Goal: Task Accomplishment & Management: Manage account settings

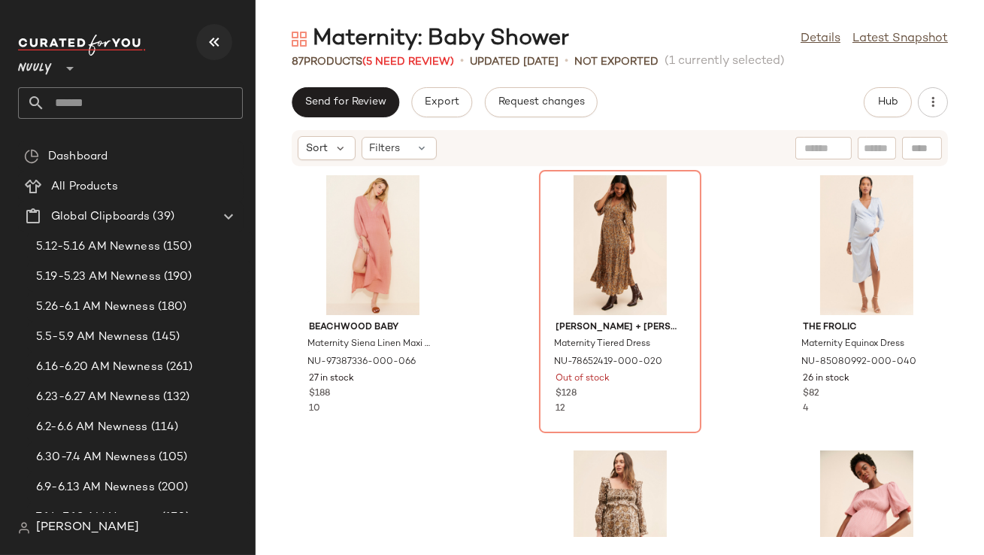
click at [223, 45] on icon "button" at bounding box center [214, 42] width 18 height 18
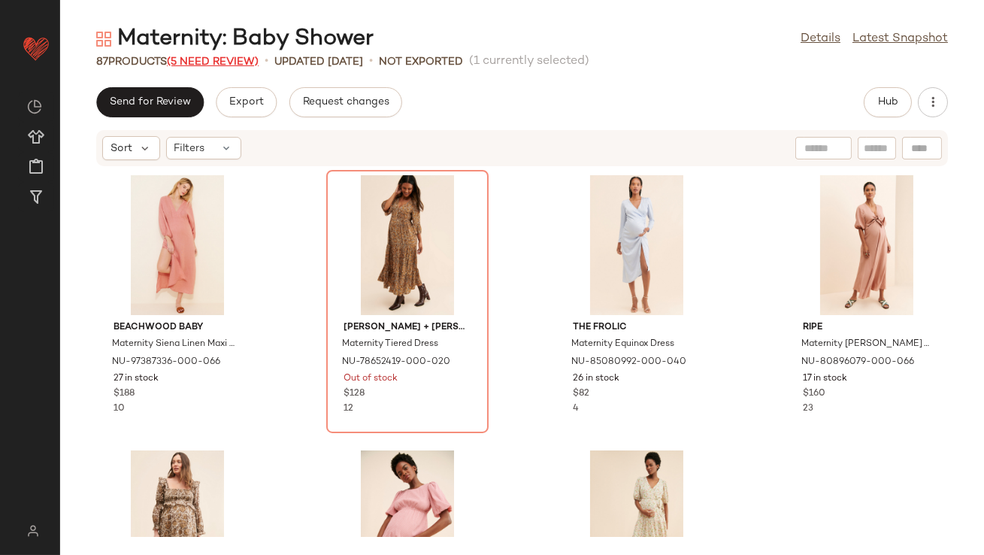
click at [232, 57] on span "(5 Need Review)" at bounding box center [213, 61] width 92 height 11
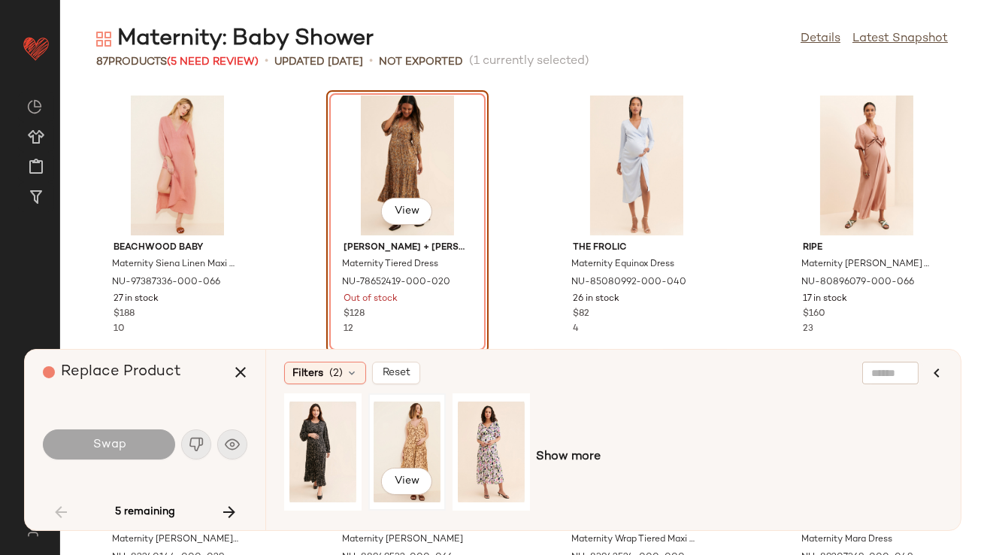
click at [412, 442] on div "View" at bounding box center [407, 451] width 67 height 107
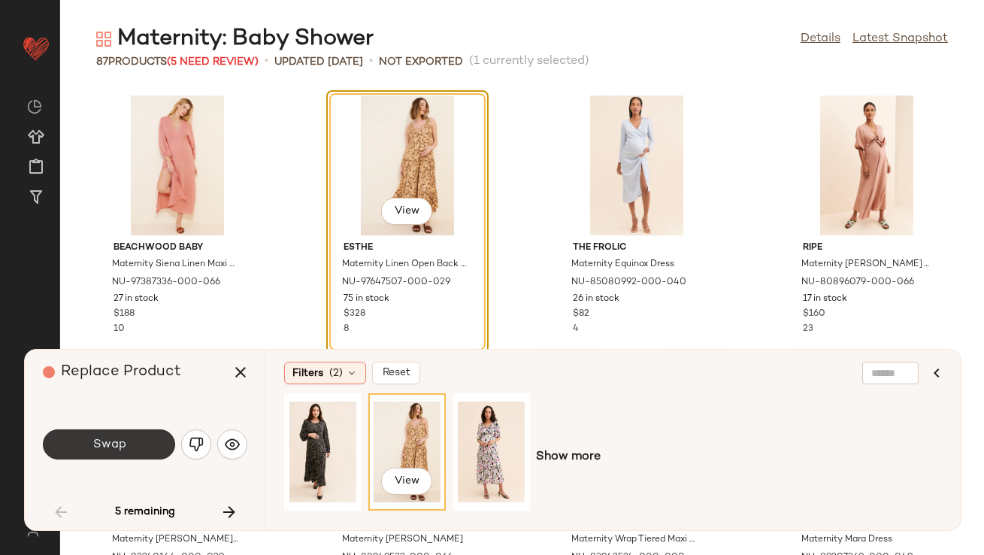
click at [135, 450] on button "Swap" at bounding box center [109, 444] width 132 height 30
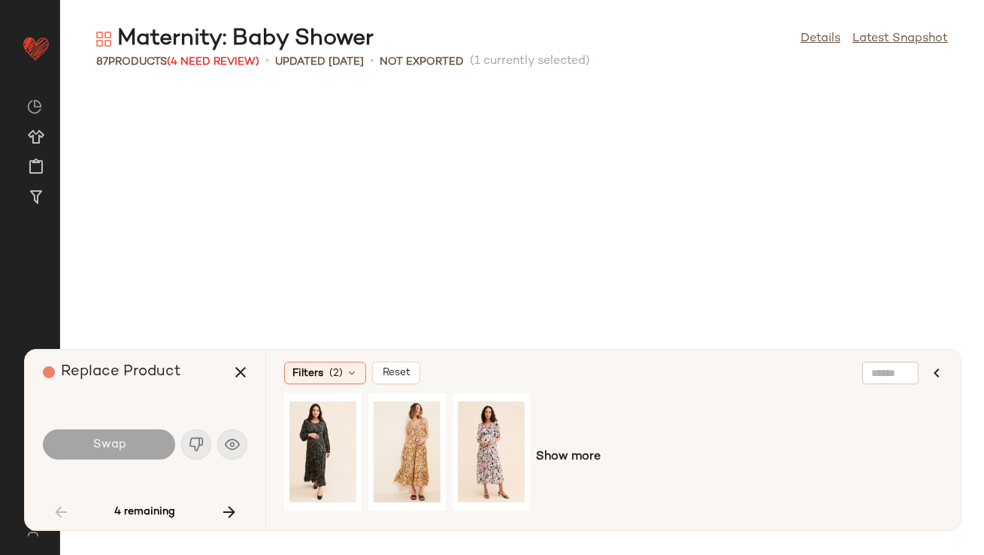
scroll to position [562, 0]
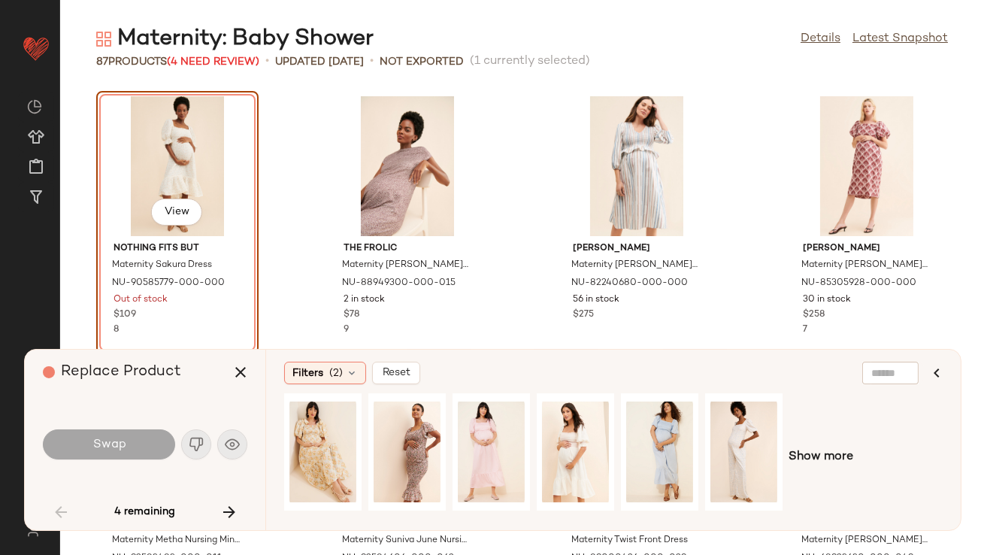
click at [229, 456] on div "Swap" at bounding box center [145, 444] width 204 height 36
click at [229, 451] on div "Swap" at bounding box center [145, 444] width 204 height 36
click at [427, 437] on div "View" at bounding box center [407, 451] width 67 height 107
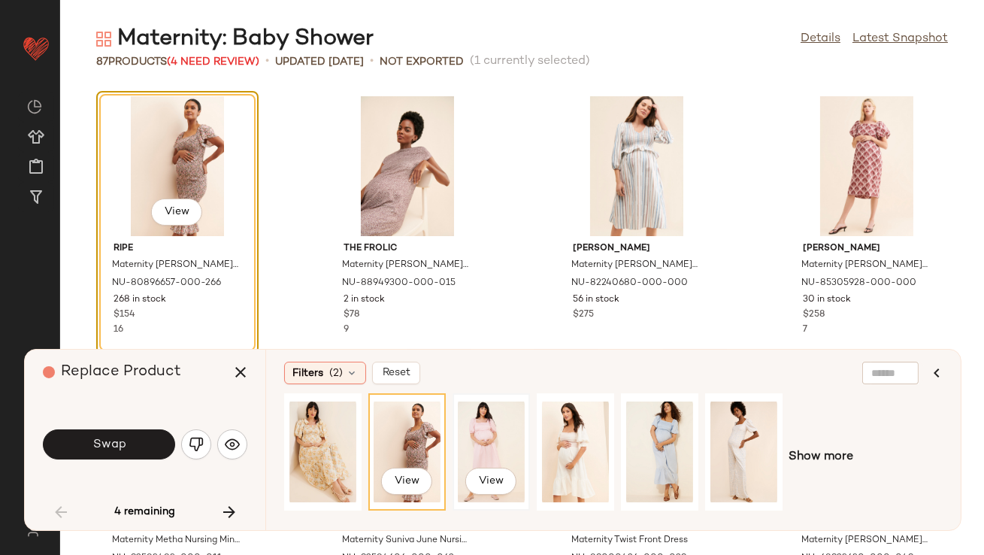
click at [485, 450] on div "View" at bounding box center [491, 451] width 67 height 107
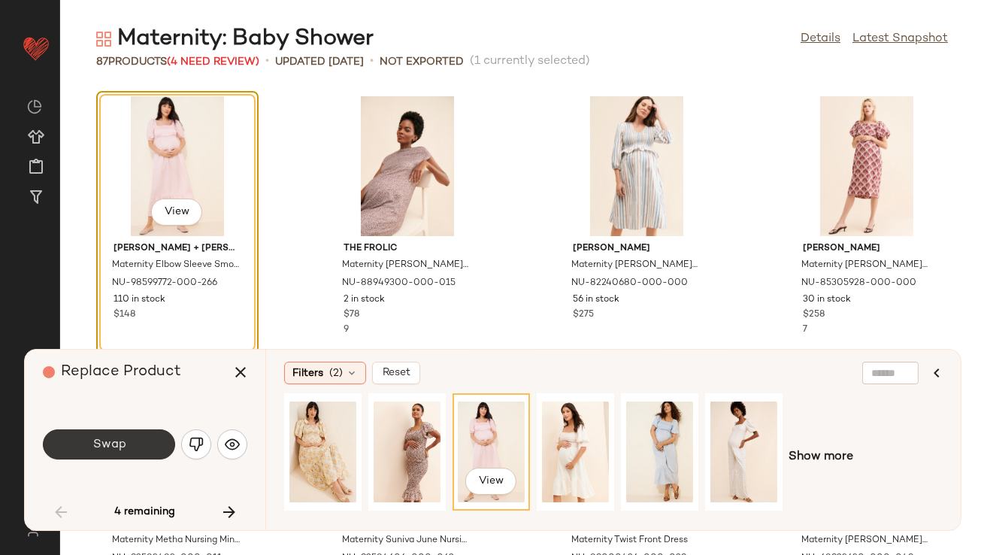
click at [82, 434] on button "Swap" at bounding box center [109, 444] width 132 height 30
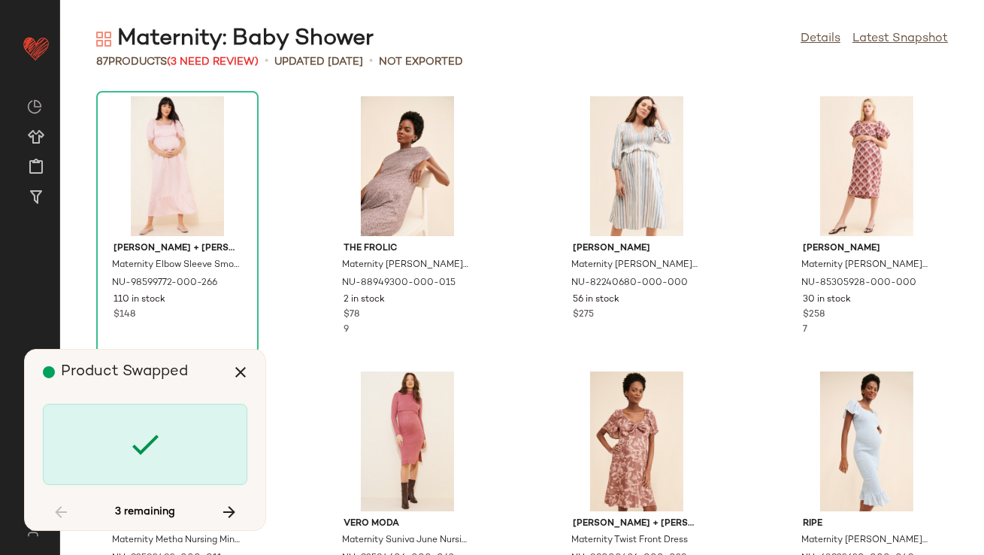
scroll to position [2476, 0]
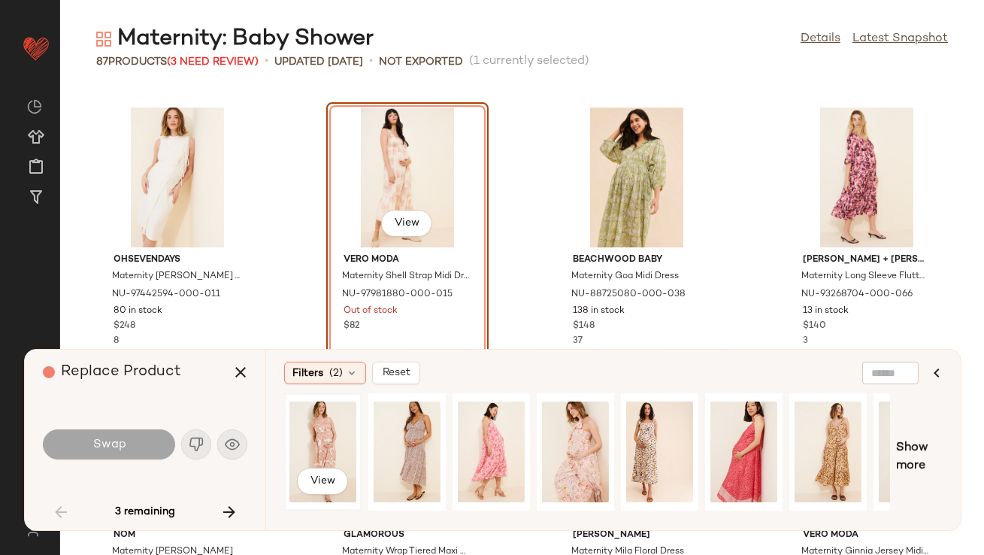
click at [329, 441] on div "View" at bounding box center [322, 451] width 67 height 107
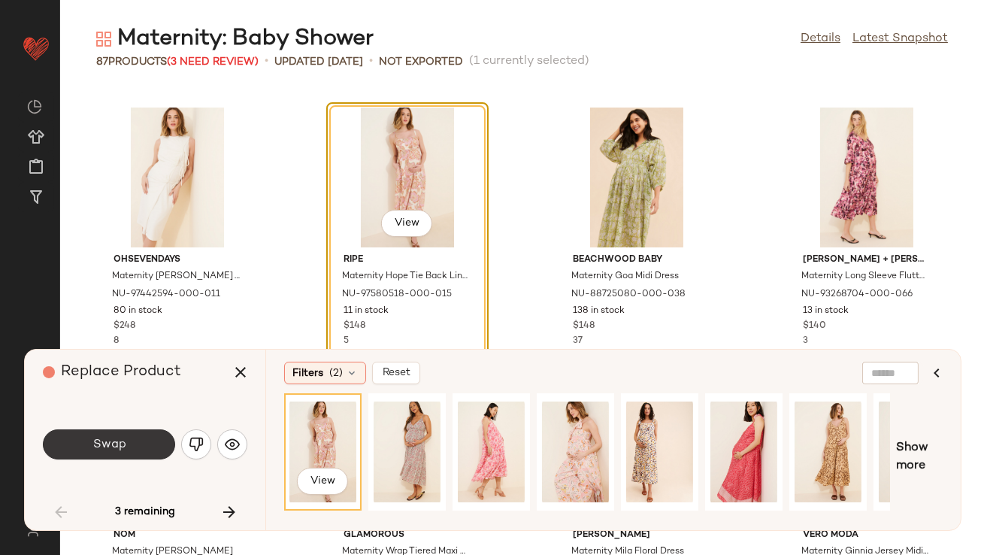
click at [144, 443] on button "Swap" at bounding box center [109, 444] width 132 height 30
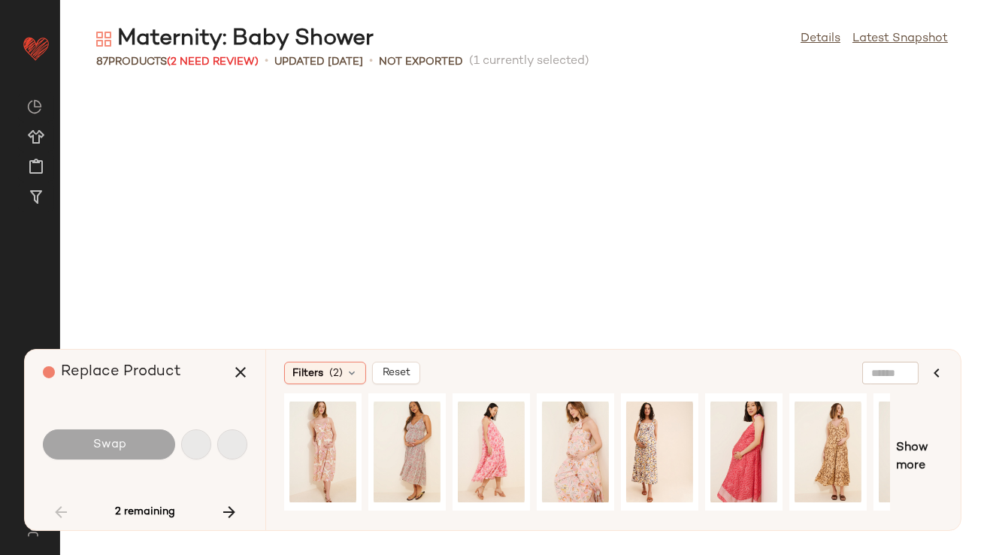
scroll to position [3026, 0]
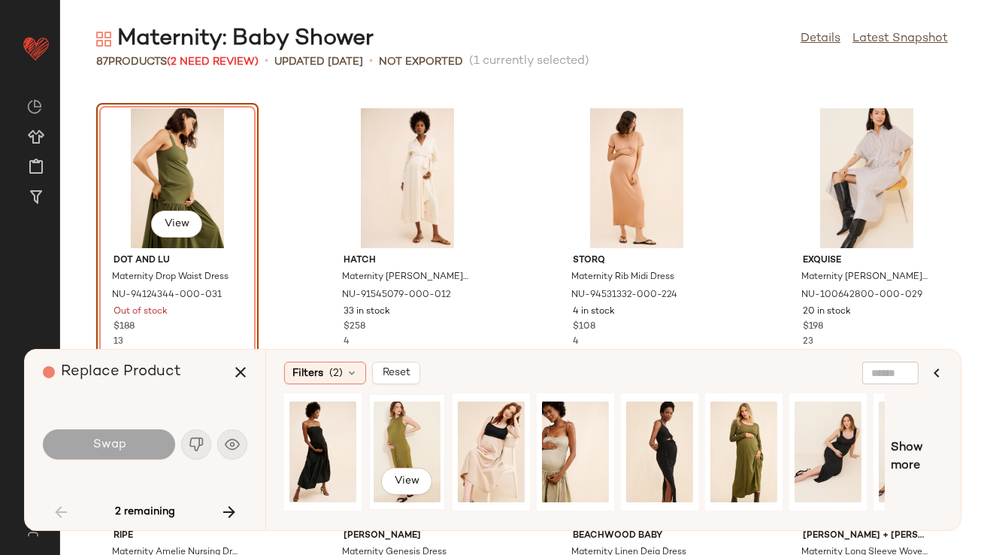
click at [383, 431] on div "View" at bounding box center [407, 451] width 67 height 107
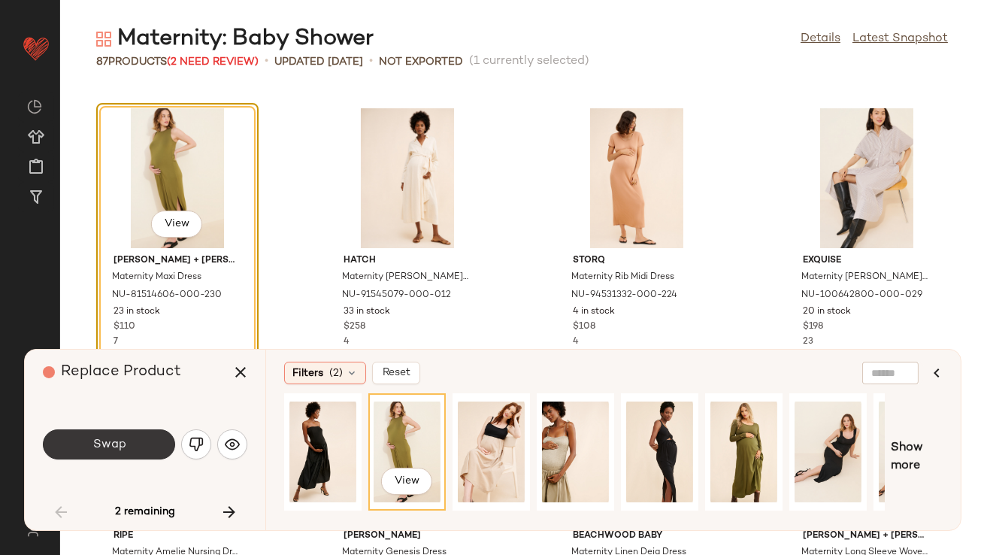
click at [151, 447] on button "Swap" at bounding box center [109, 444] width 132 height 30
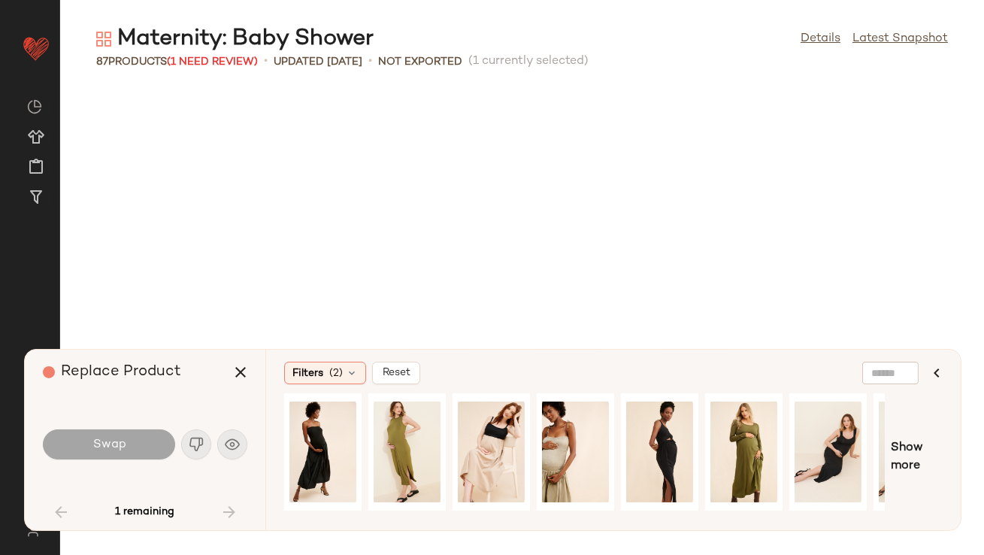
scroll to position [3577, 0]
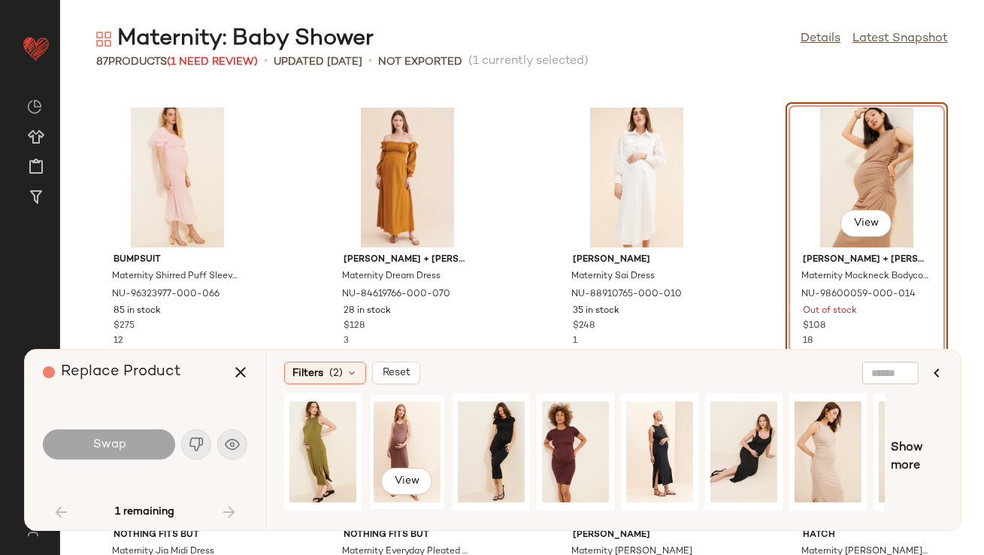
click at [393, 444] on div "View" at bounding box center [407, 451] width 67 height 107
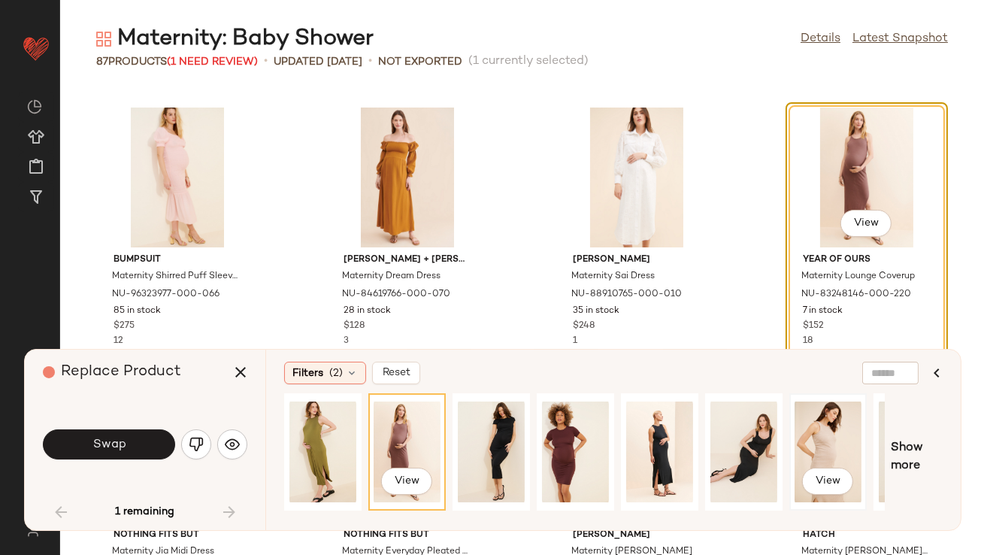
click at [812, 430] on div "View" at bounding box center [828, 451] width 67 height 107
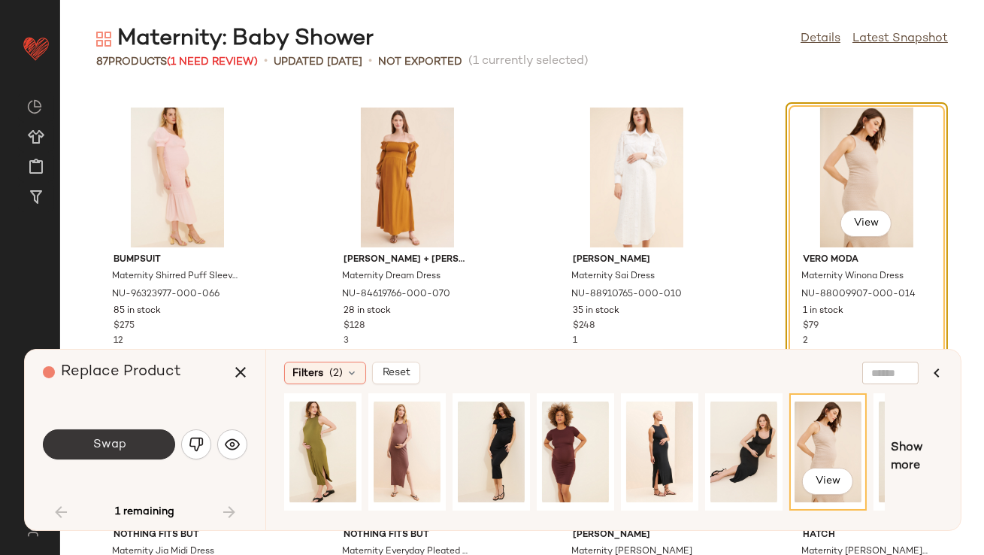
click at [121, 448] on span "Swap" at bounding box center [109, 445] width 34 height 14
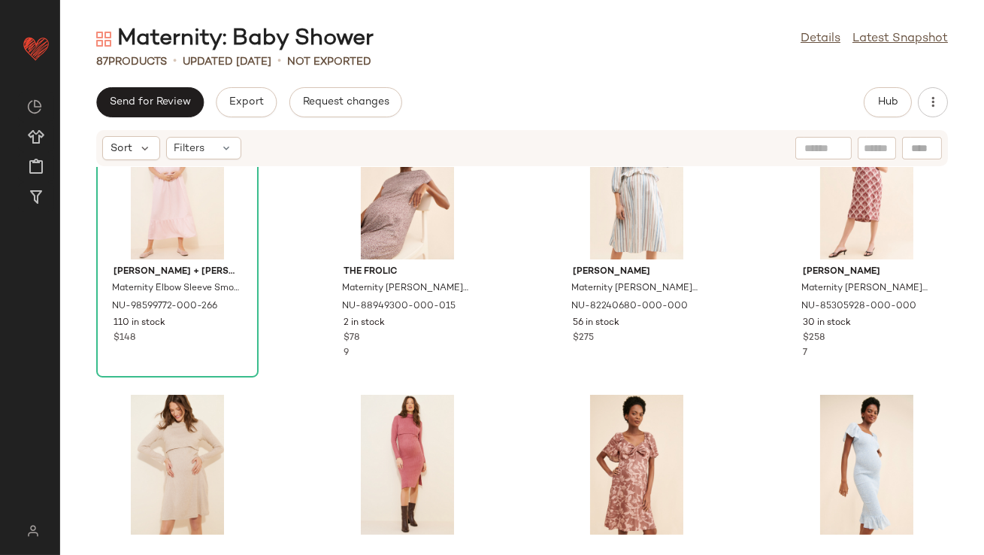
scroll to position [610, 0]
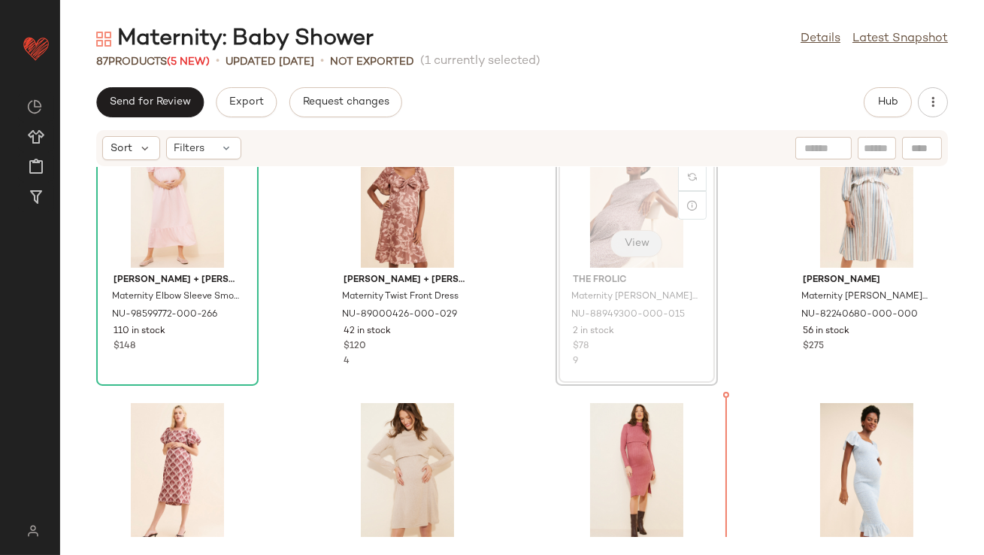
scroll to position [609, 0]
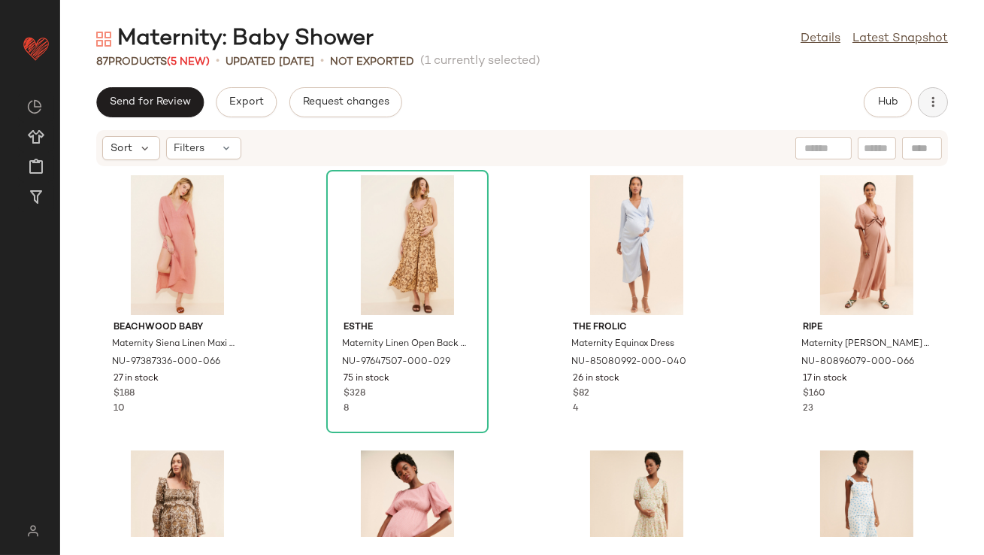
click at [934, 99] on icon "button" at bounding box center [932, 102] width 15 height 15
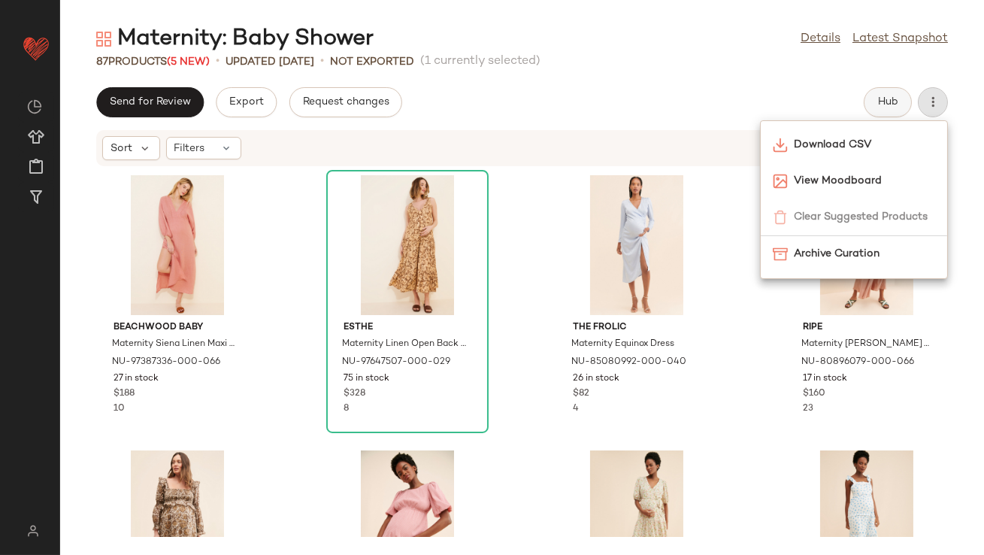
click at [886, 96] on span "Hub" at bounding box center [887, 102] width 21 height 12
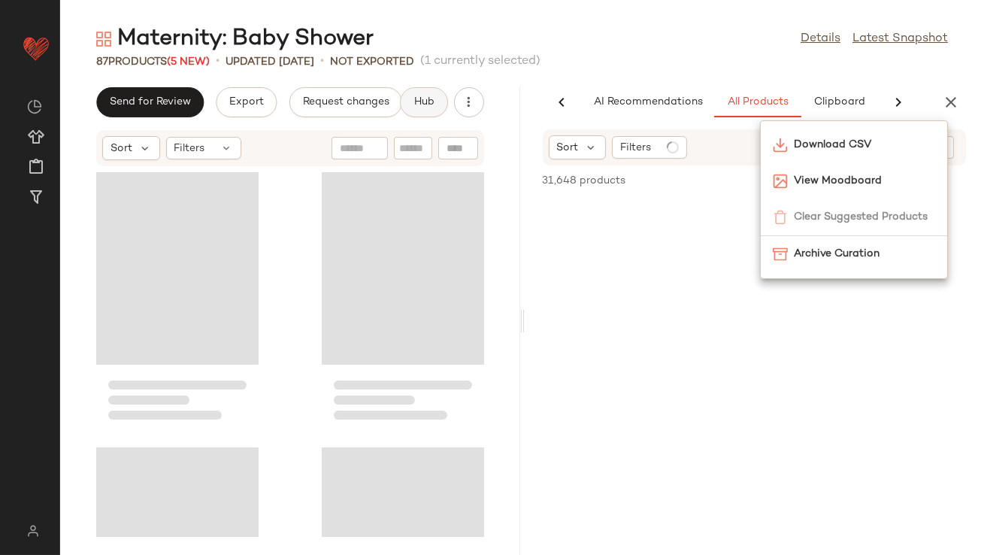
scroll to position [0, 81]
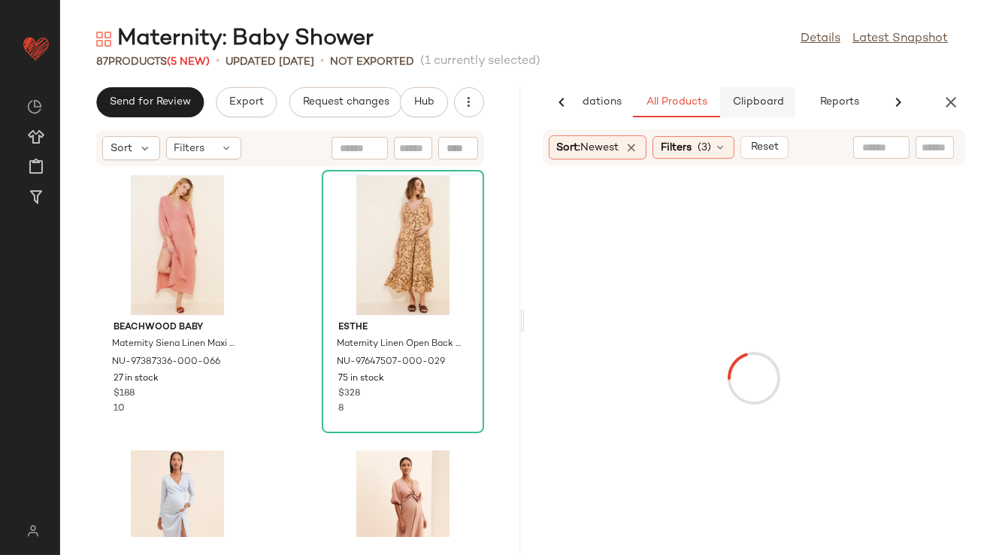
click at [778, 88] on button "Clipboard" at bounding box center [757, 102] width 75 height 30
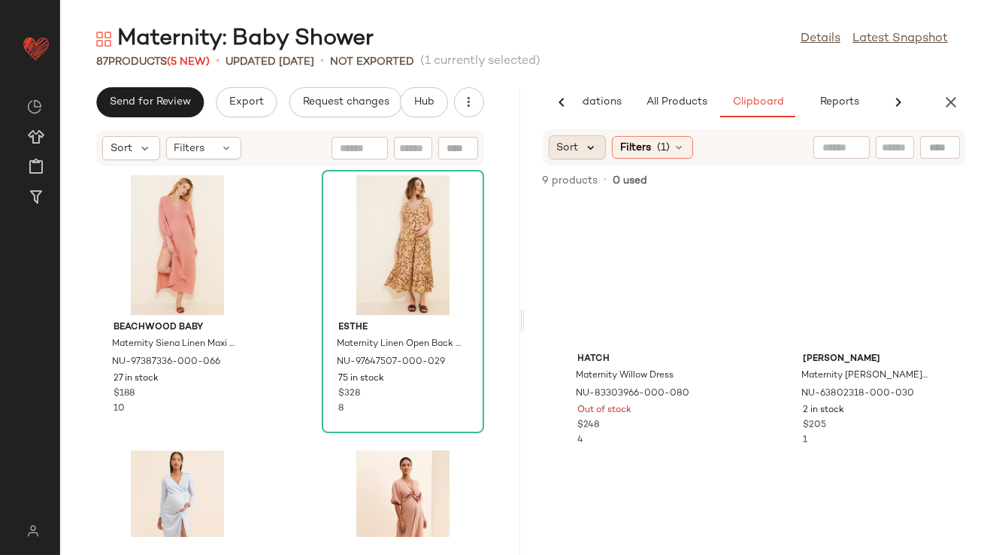
click at [586, 149] on icon at bounding box center [592, 148] width 14 height 14
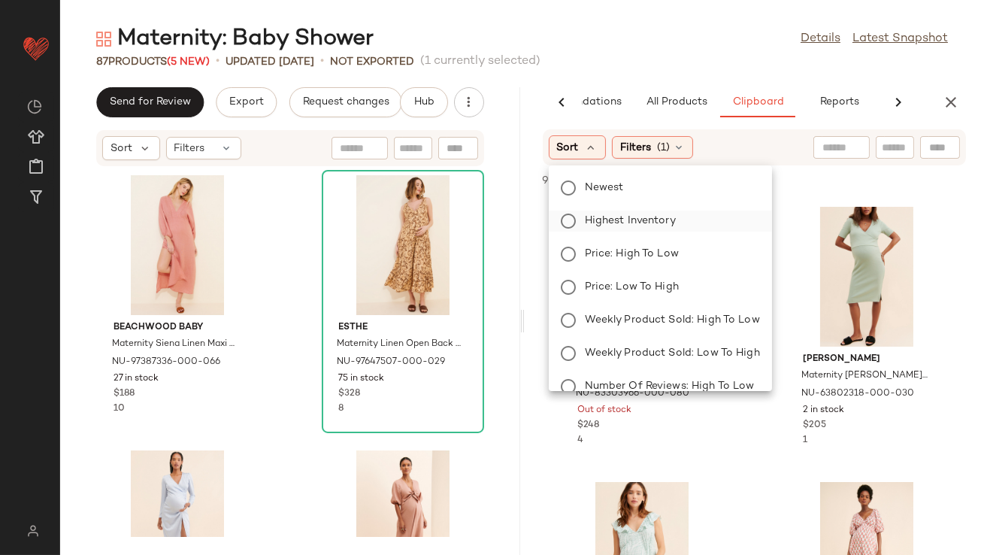
click at [594, 213] on span "Highest Inventory" at bounding box center [630, 221] width 91 height 16
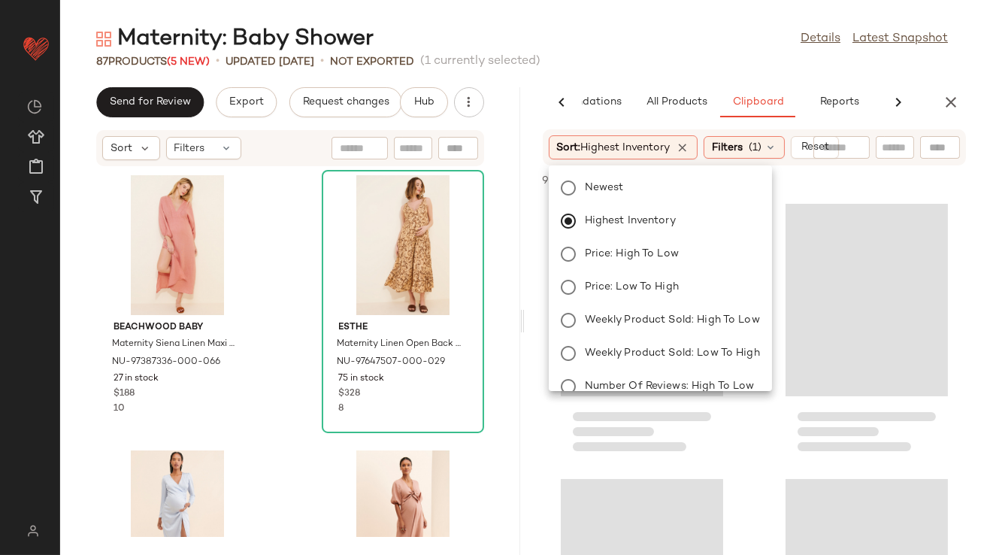
click at [613, 69] on div "Maternity: Baby Shower Details Latest Snapshot 87 Products (5 New) • updated Au…" at bounding box center [522, 289] width 924 height 531
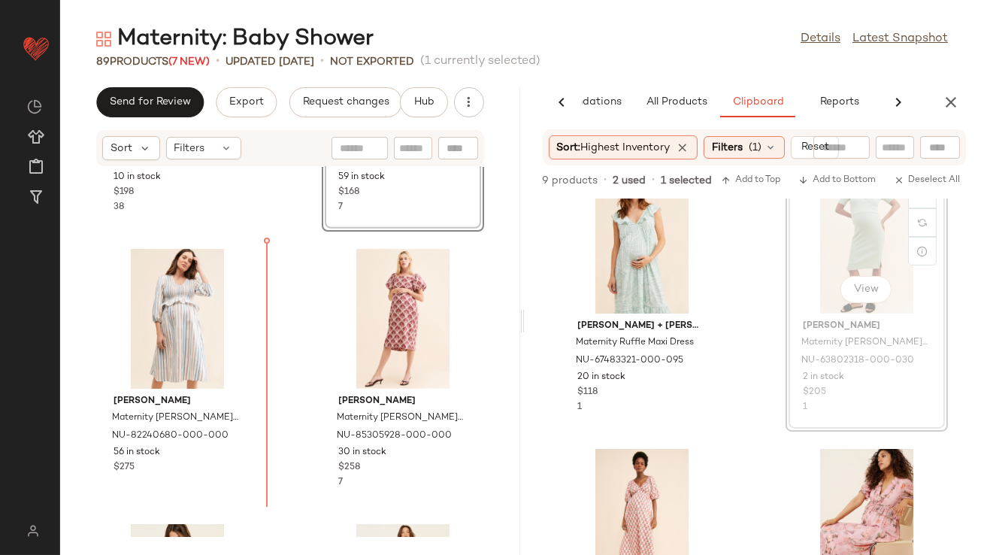
scroll to position [32, 0]
drag, startPoint x: 822, startPoint y: 276, endPoint x: 813, endPoint y: 276, distance: 9.0
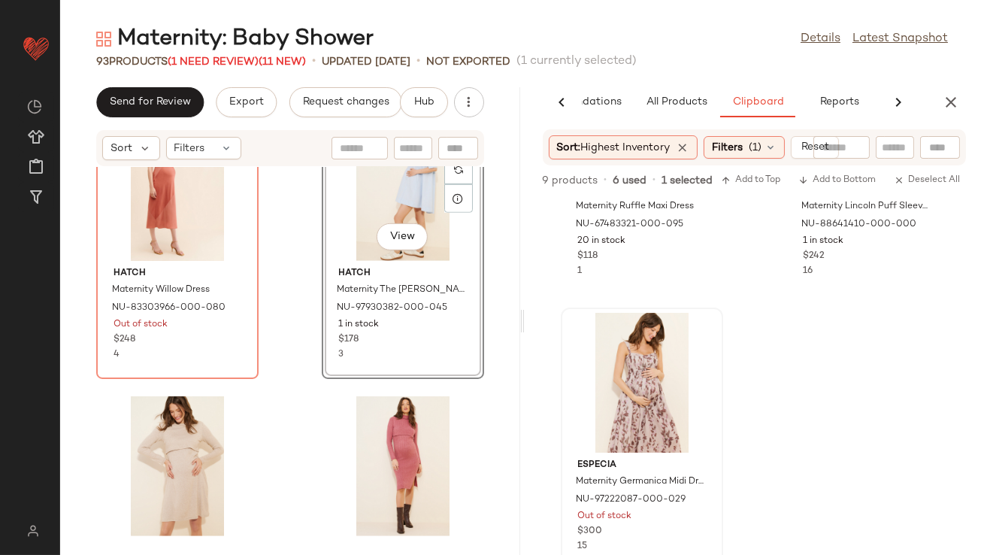
scroll to position [2343, 0]
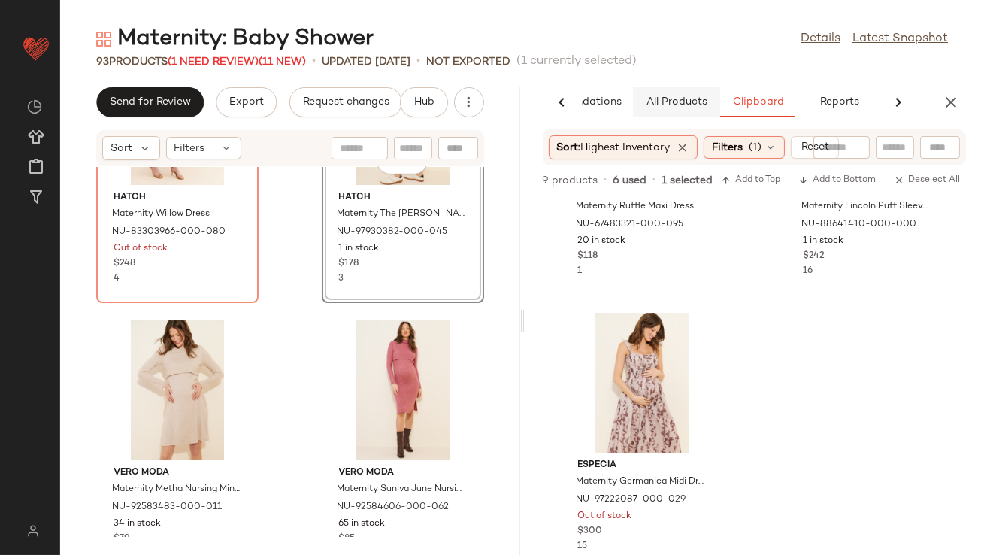
click at [660, 107] on span "All Products" at bounding box center [676, 102] width 62 height 12
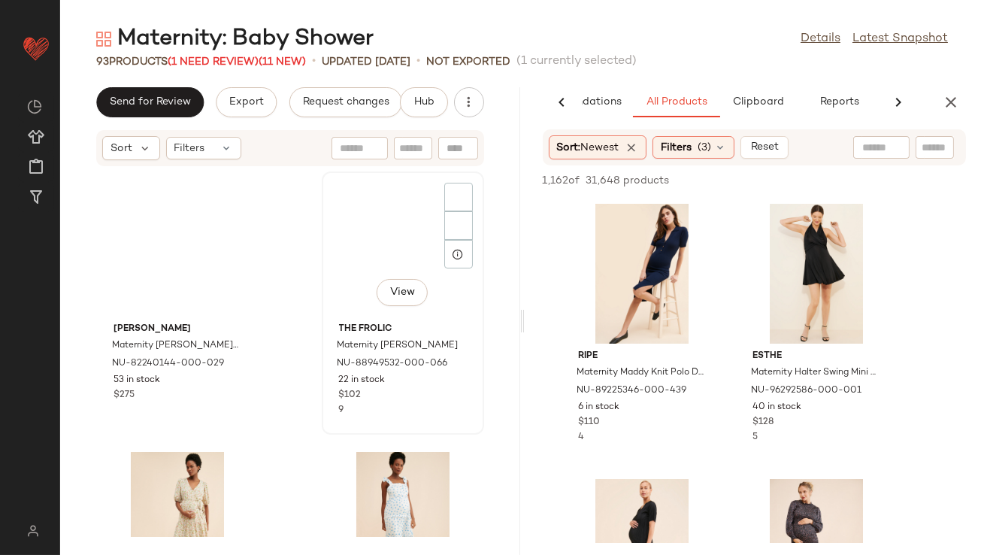
scroll to position [507, 0]
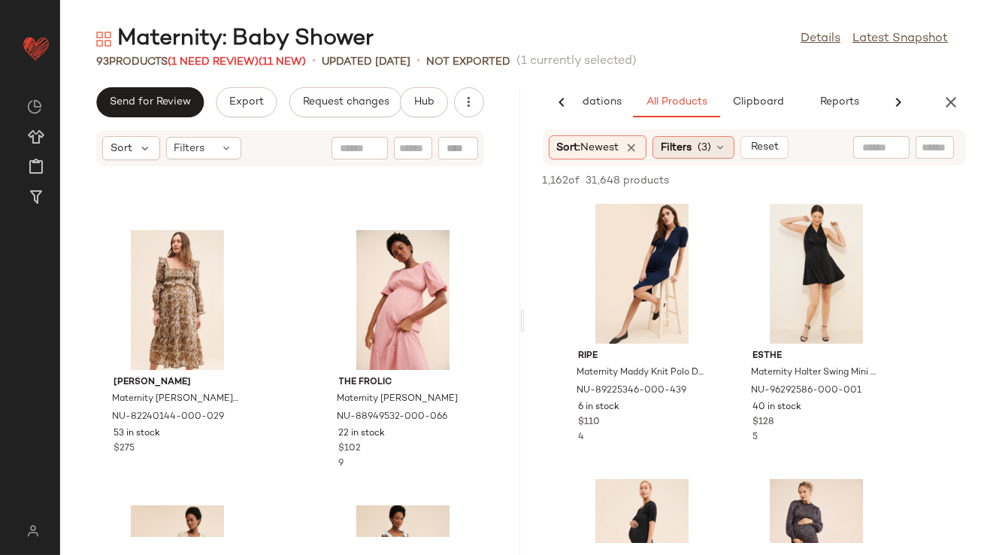
click at [692, 141] on span "Filters" at bounding box center [676, 148] width 31 height 16
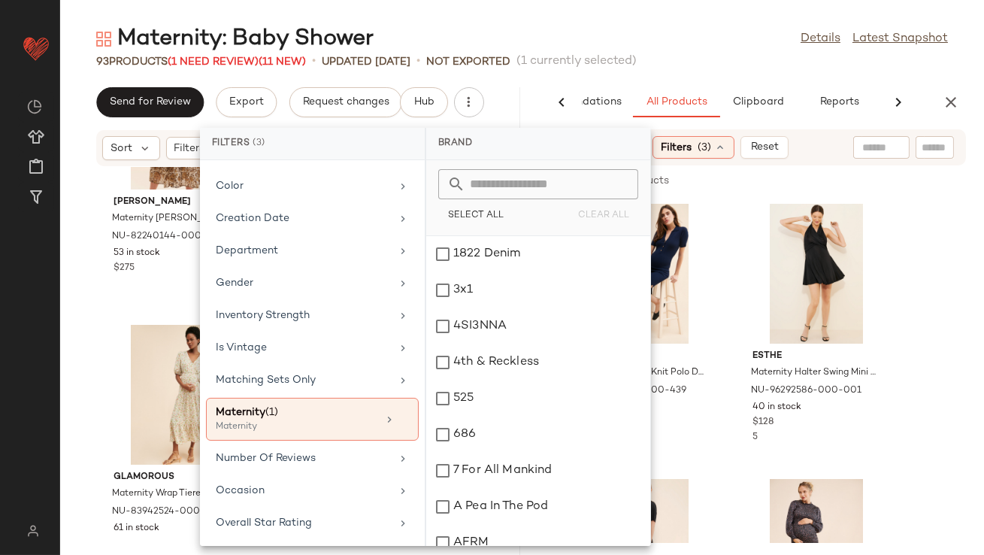
scroll to position [325, 0]
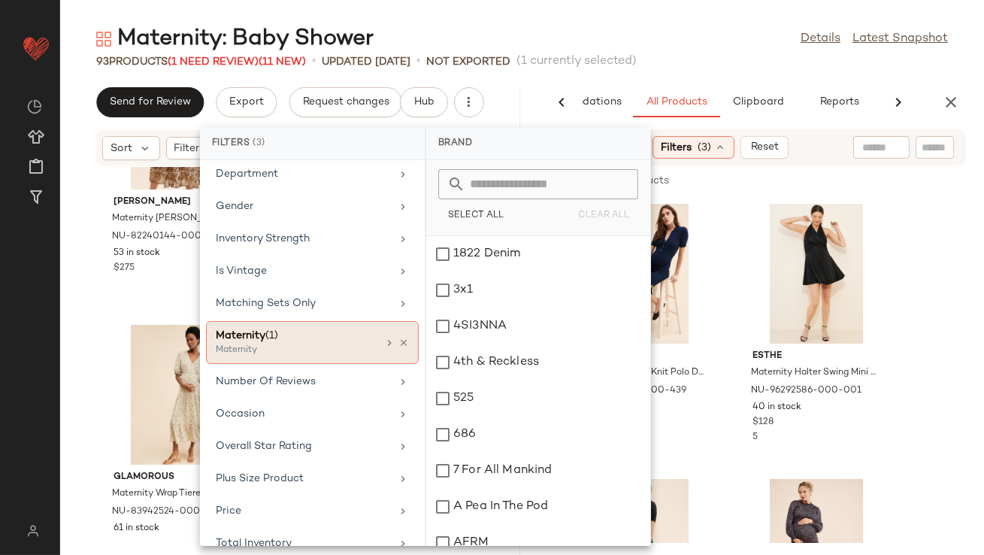
click at [322, 344] on div "Maternity" at bounding box center [291, 351] width 150 height 14
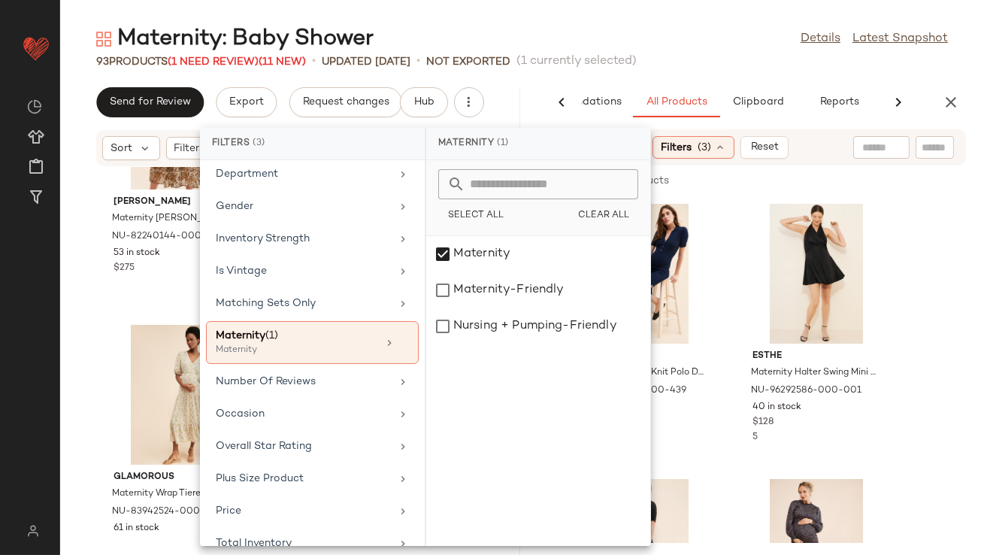
click at [637, 59] on span "(1 currently selected)" at bounding box center [576, 62] width 120 height 18
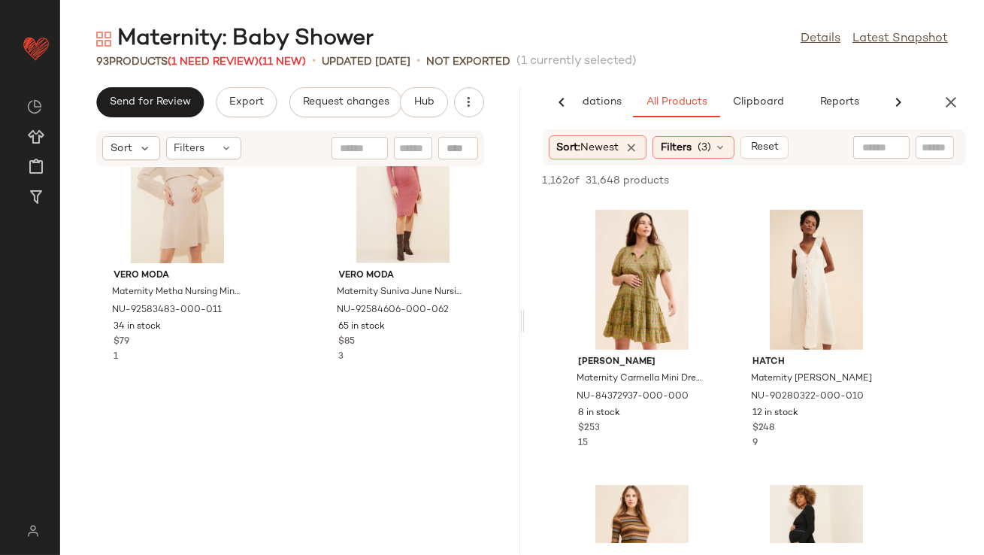
scroll to position [2574, 0]
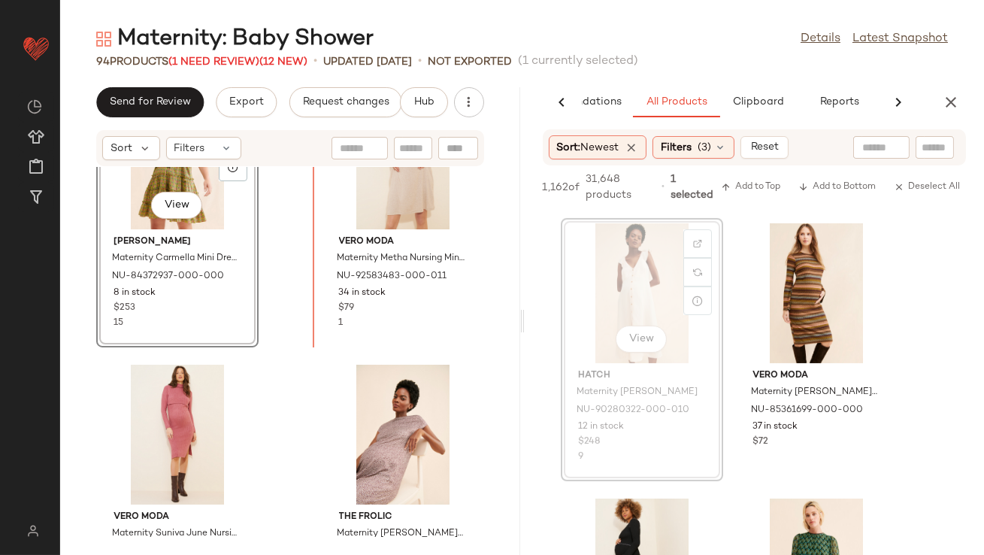
drag, startPoint x: 656, startPoint y: 298, endPoint x: 623, endPoint y: 298, distance: 33.1
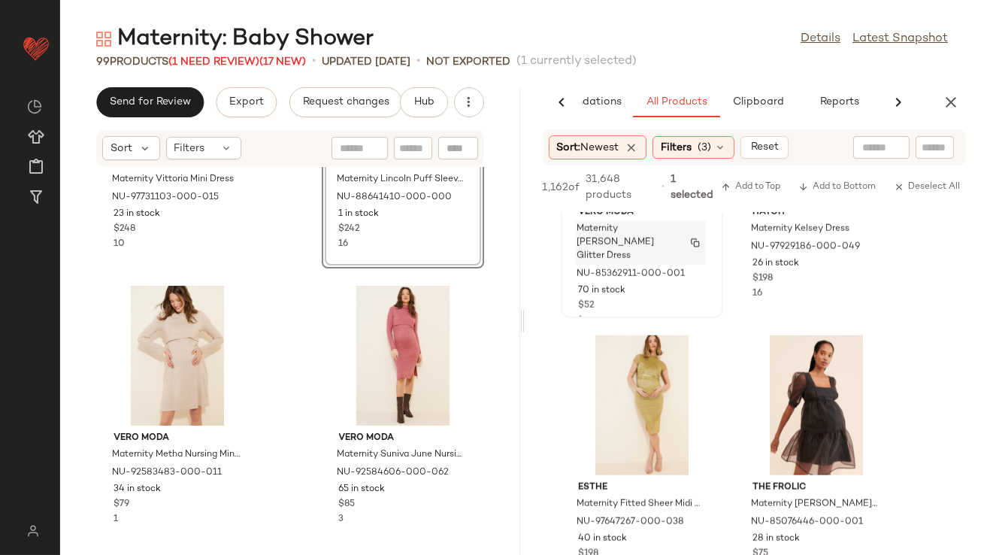
scroll to position [3211, 0]
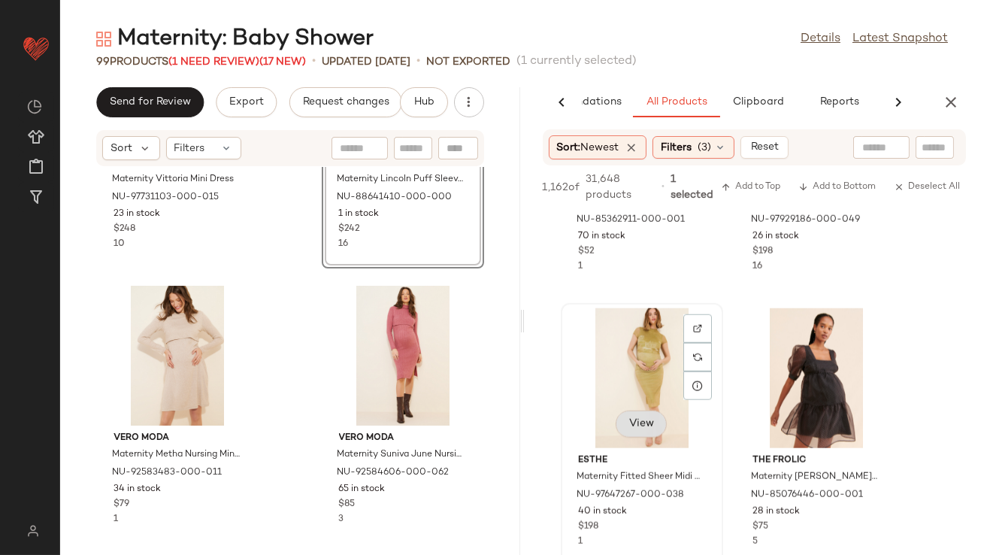
click at [639, 418] on button "View" at bounding box center [641, 423] width 51 height 27
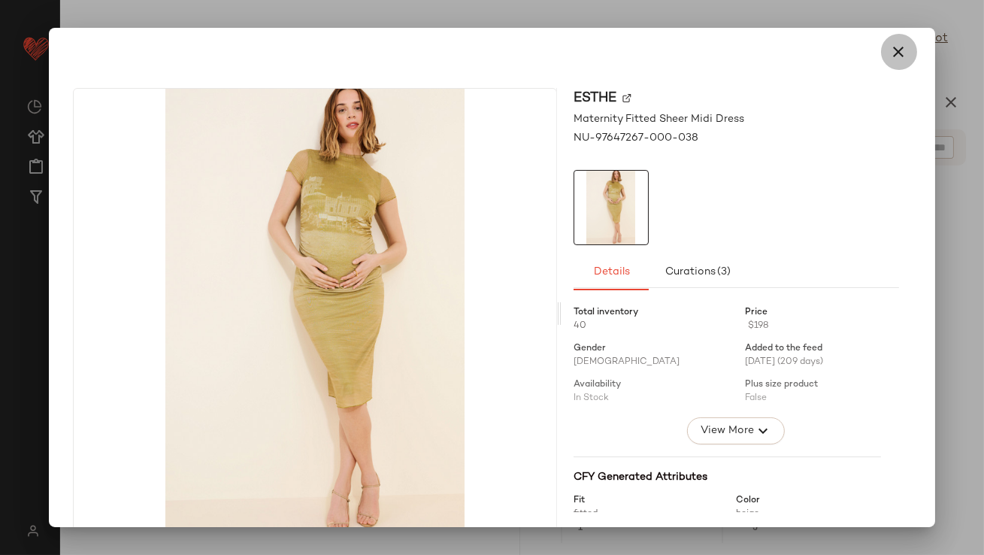
click at [890, 55] on icon "button" at bounding box center [899, 52] width 18 height 18
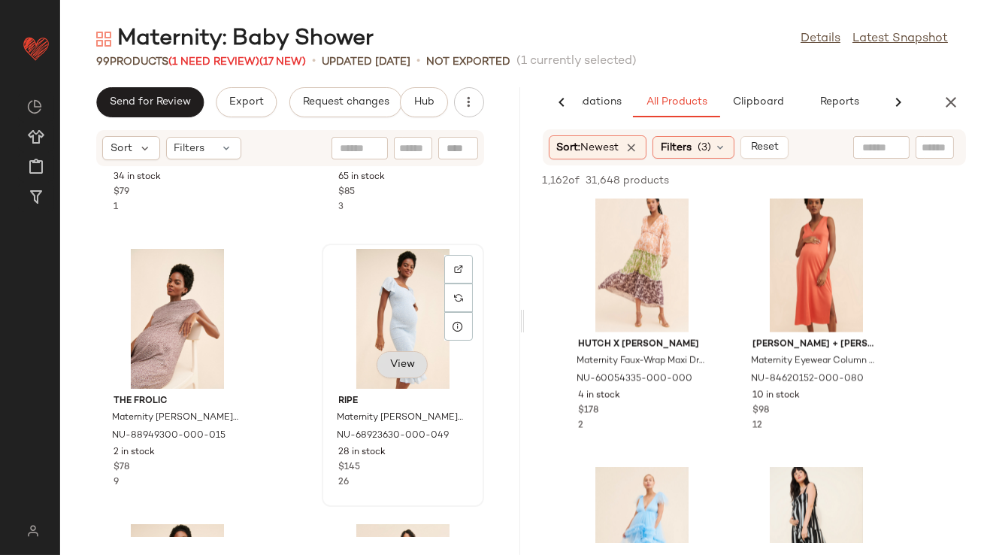
scroll to position [3472, 0]
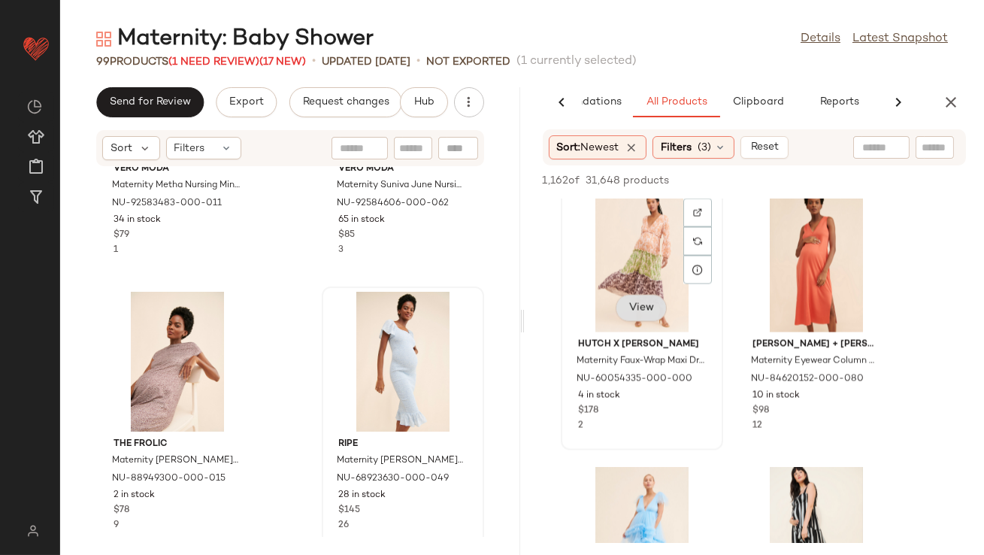
click at [626, 311] on button "View" at bounding box center [641, 308] width 51 height 27
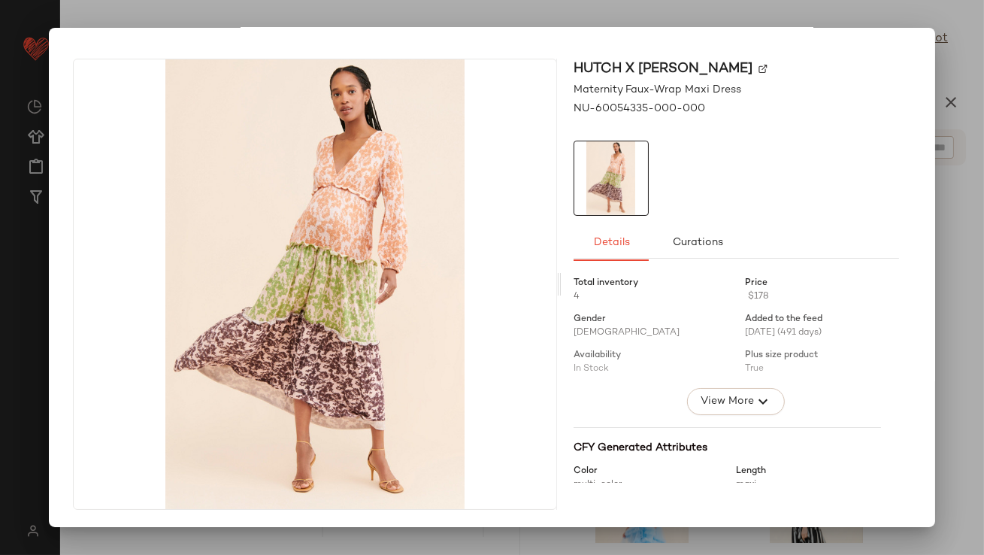
scroll to position [0, 0]
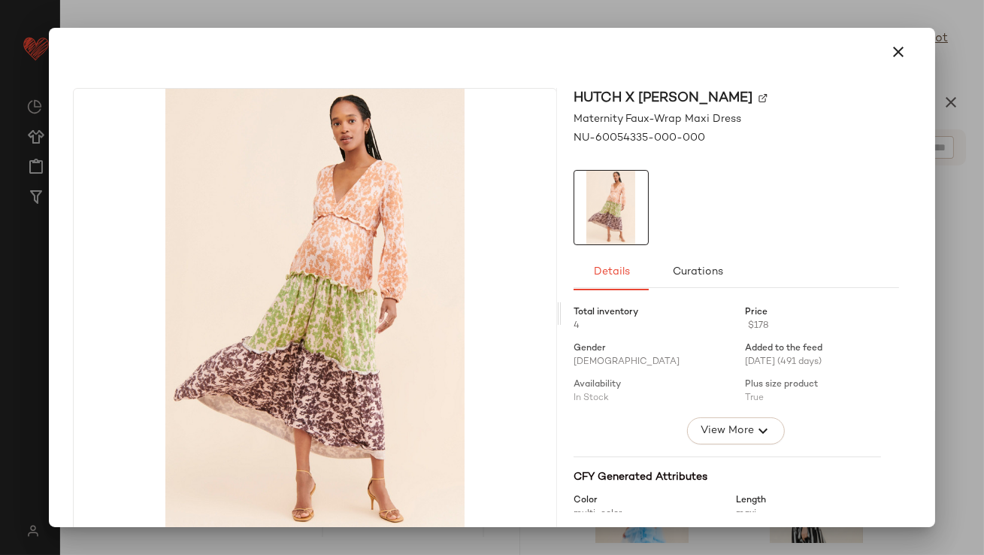
click at [899, 50] on button "button" at bounding box center [899, 52] width 36 height 36
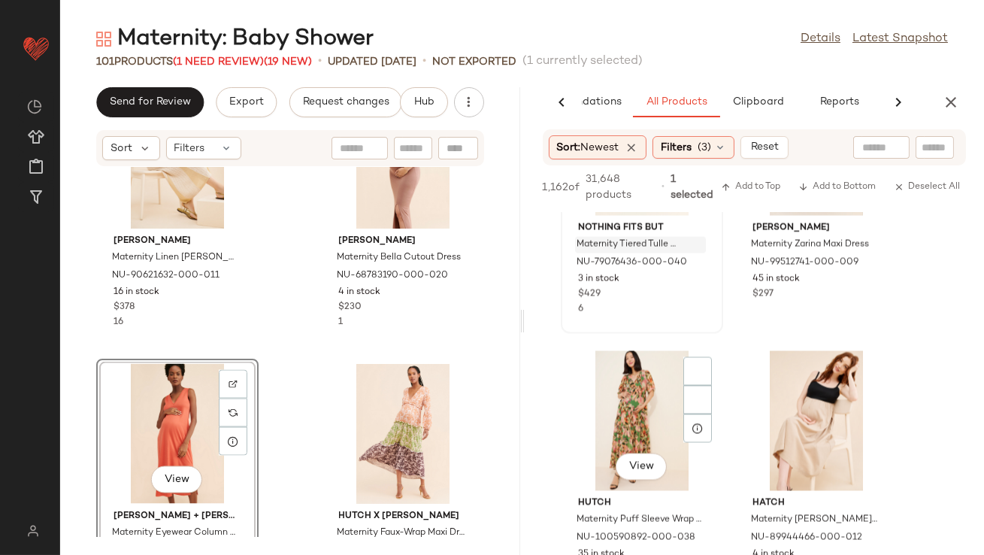
scroll to position [5450, 0]
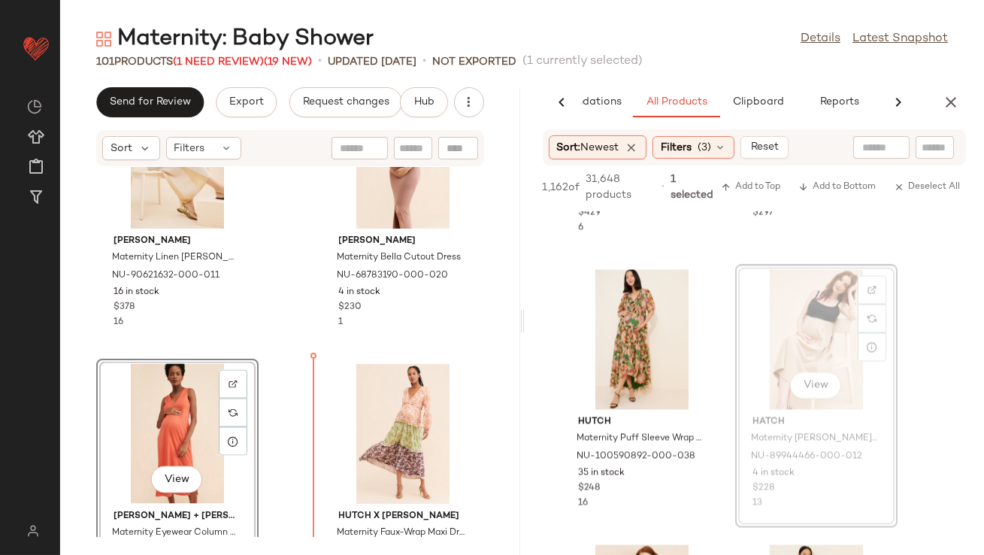
drag, startPoint x: 800, startPoint y: 322, endPoint x: 789, endPoint y: 322, distance: 10.5
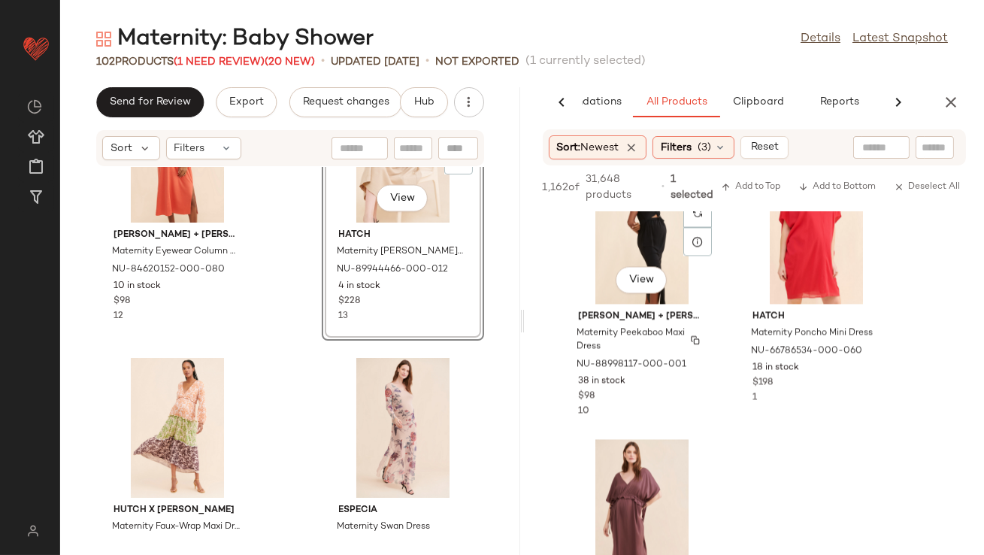
scroll to position [6505, 0]
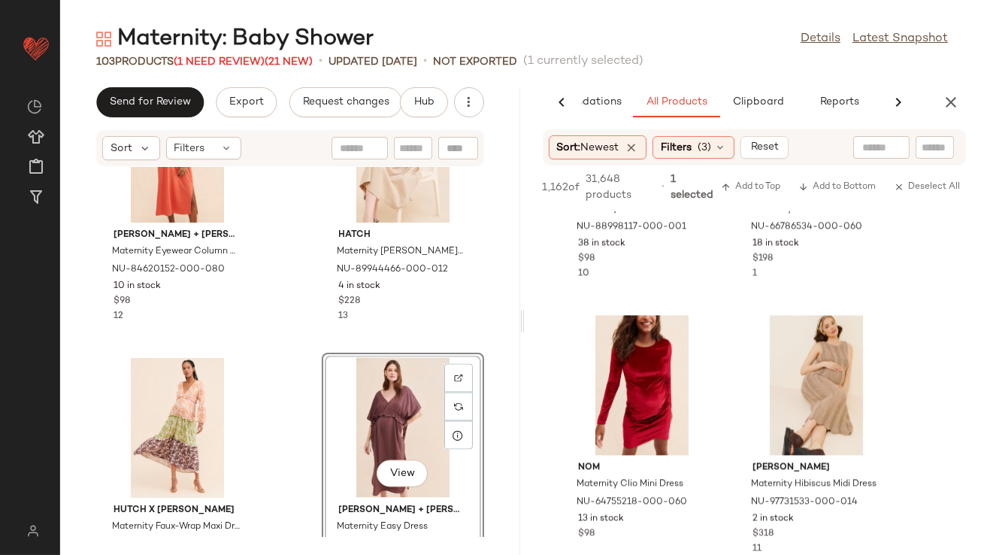
click at [945, 113] on button "button" at bounding box center [951, 102] width 30 height 30
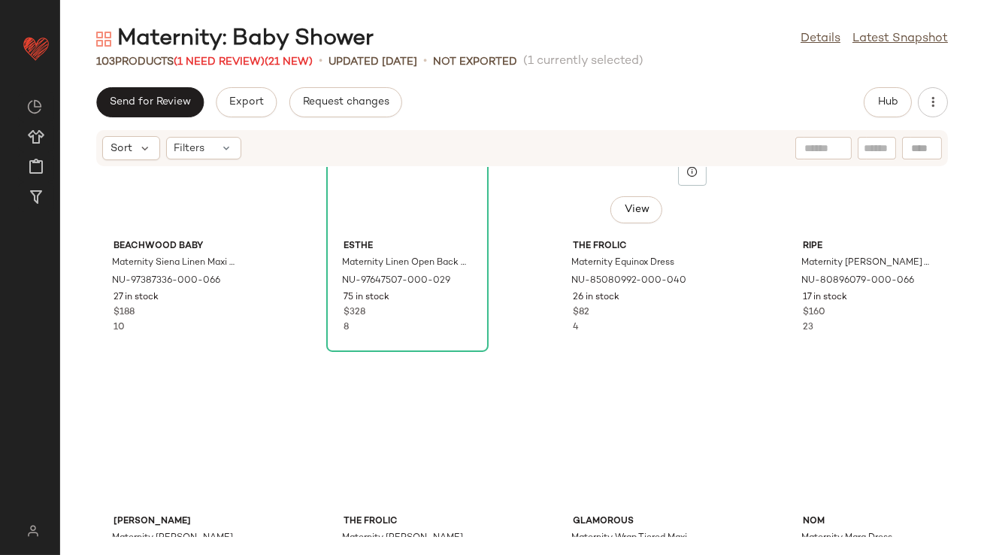
scroll to position [0, 0]
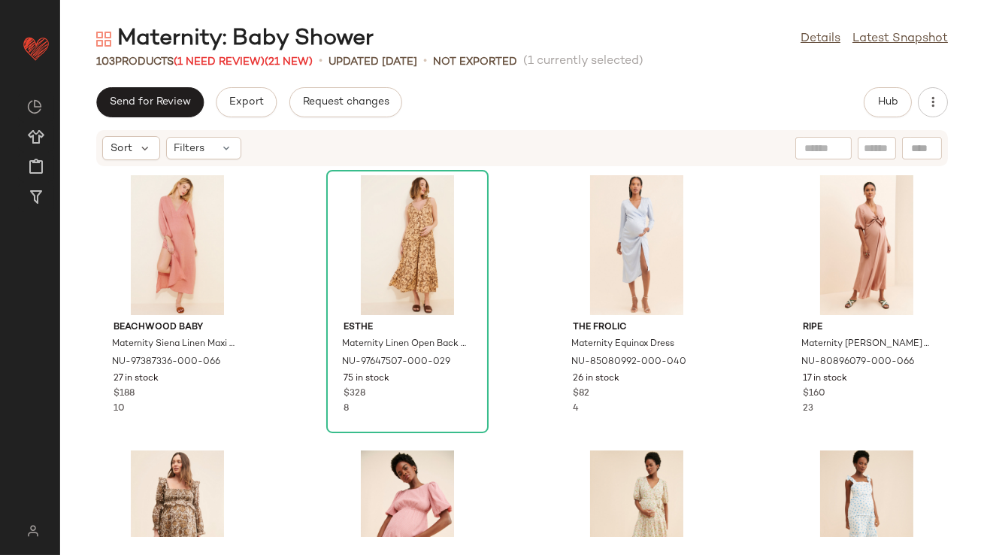
click at [238, 53] on div "Maternity: Baby Shower" at bounding box center [234, 39] width 277 height 30
click at [239, 62] on span "(1 Need Review)" at bounding box center [219, 61] width 91 height 11
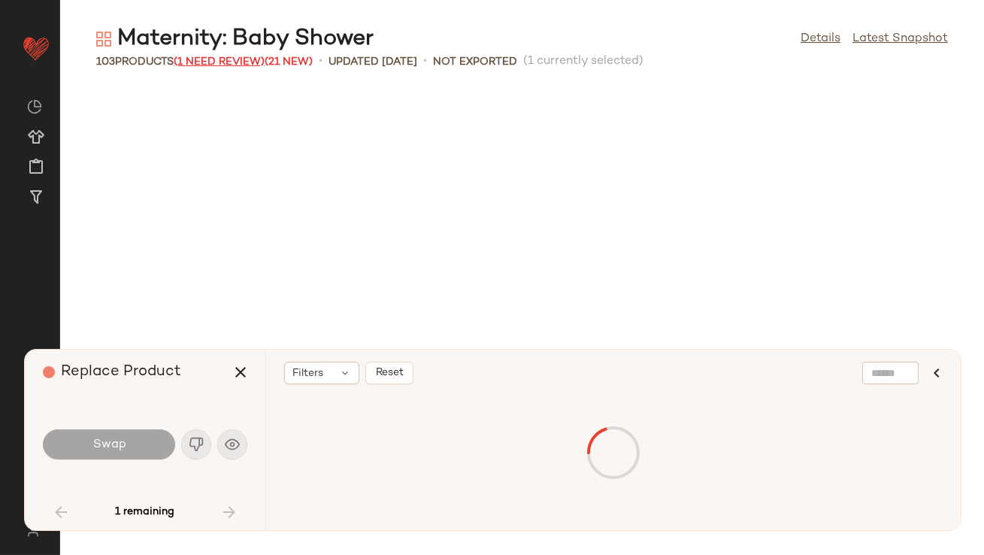
scroll to position [1101, 0]
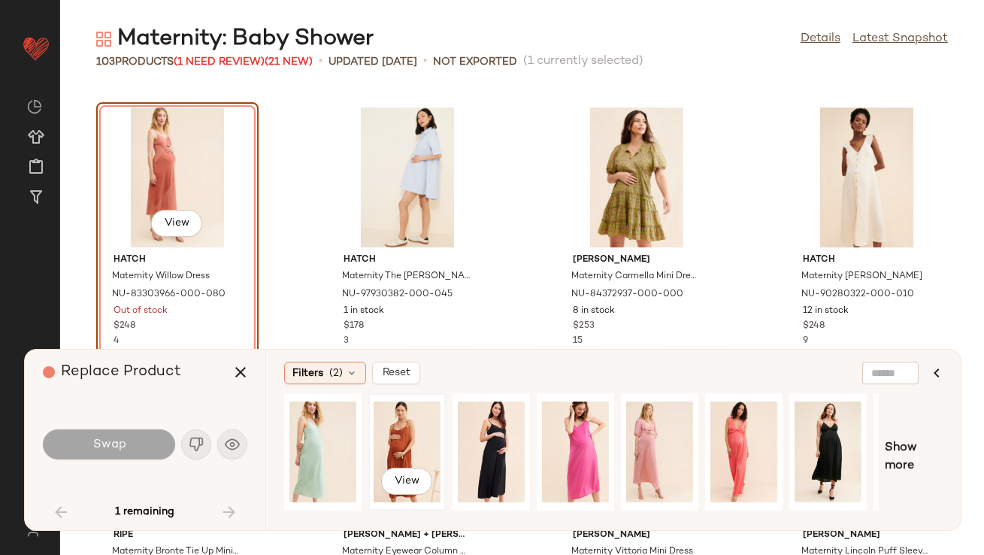
click at [376, 418] on div "View" at bounding box center [407, 451] width 67 height 107
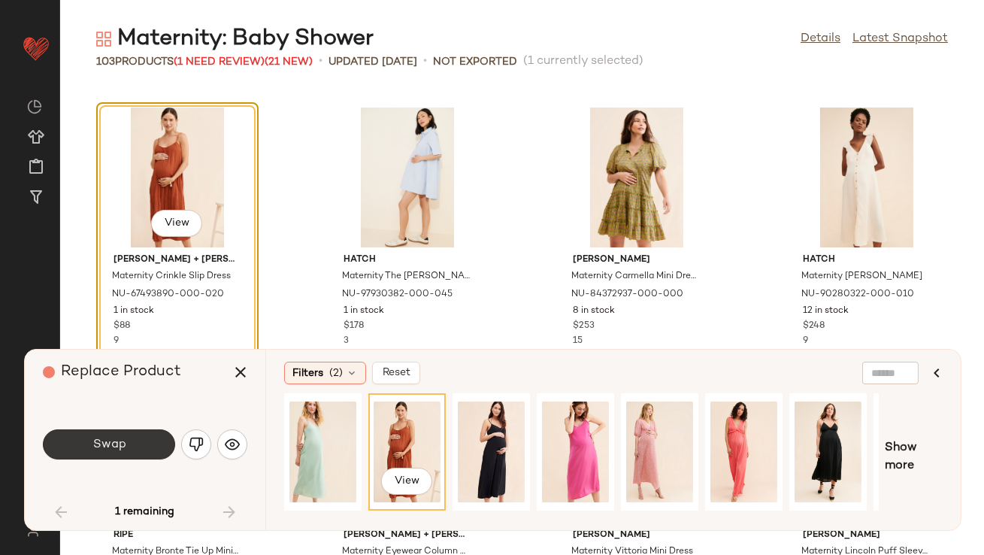
click at [136, 441] on button "Swap" at bounding box center [109, 444] width 132 height 30
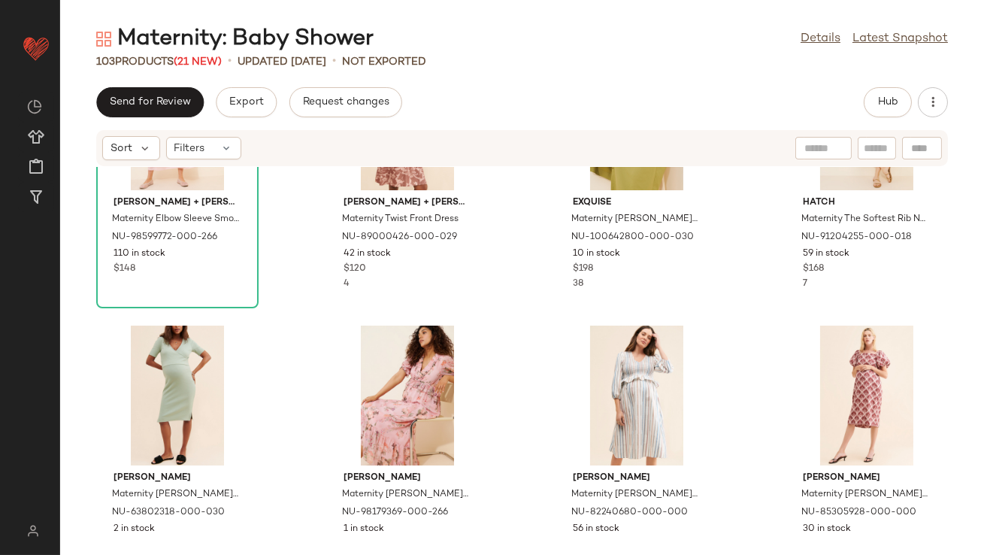
scroll to position [342, 0]
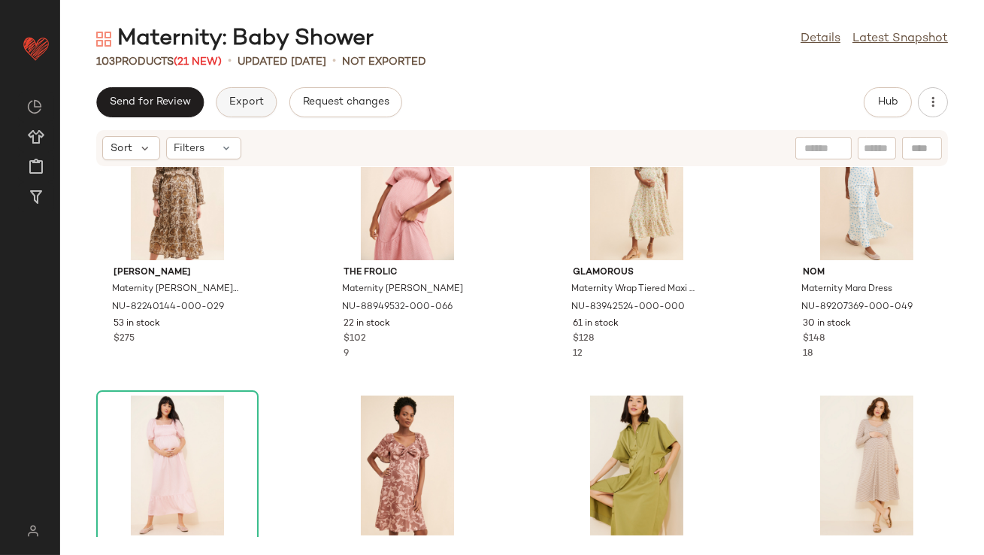
click at [248, 103] on span "Export" at bounding box center [246, 102] width 35 height 12
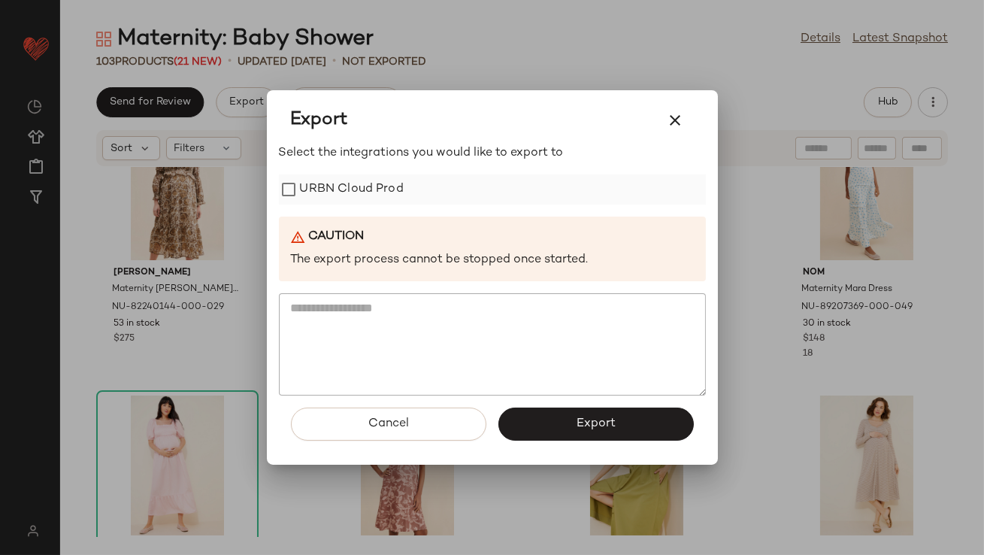
click at [317, 182] on label "URBN Cloud Prod" at bounding box center [352, 189] width 104 height 30
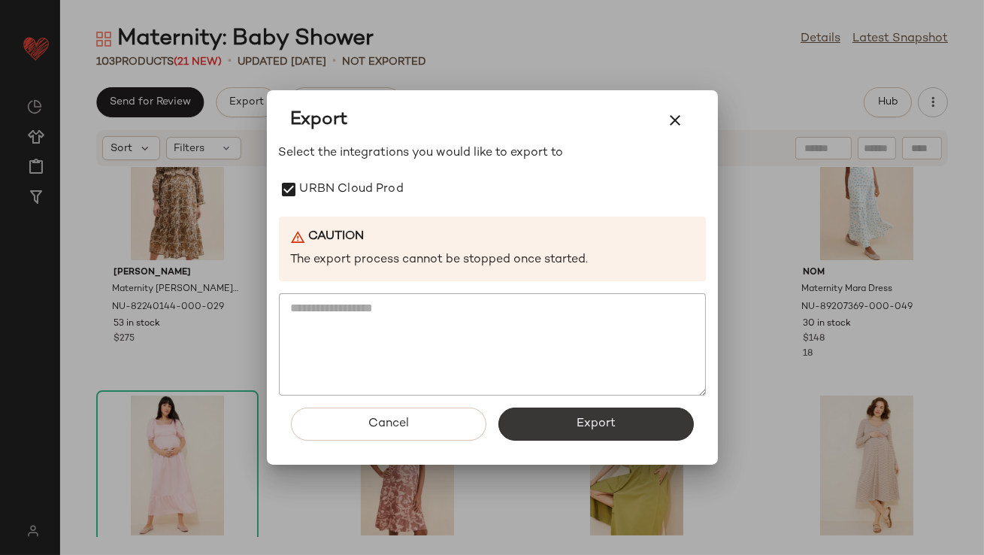
click at [557, 420] on button "Export" at bounding box center [595, 423] width 195 height 33
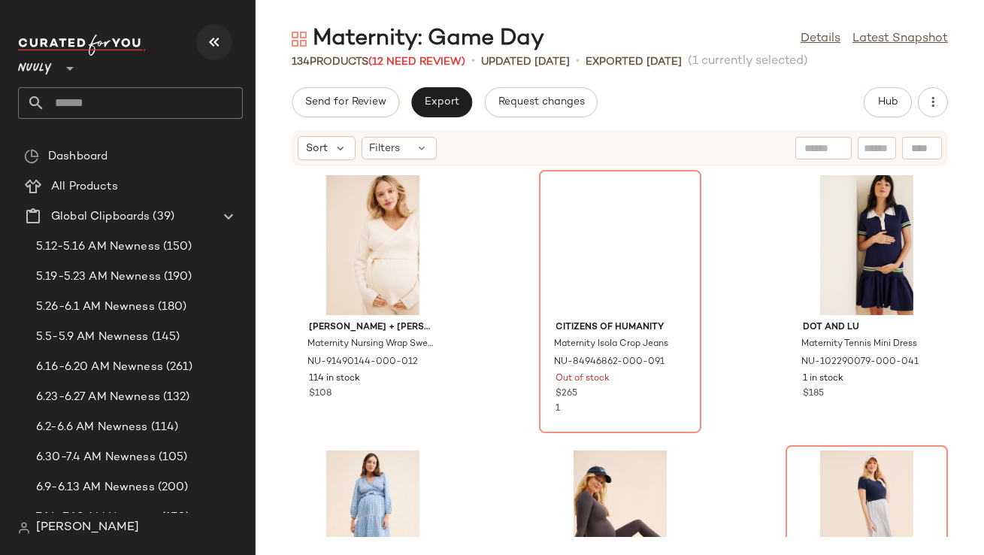
click at [217, 41] on icon "button" at bounding box center [214, 42] width 18 height 18
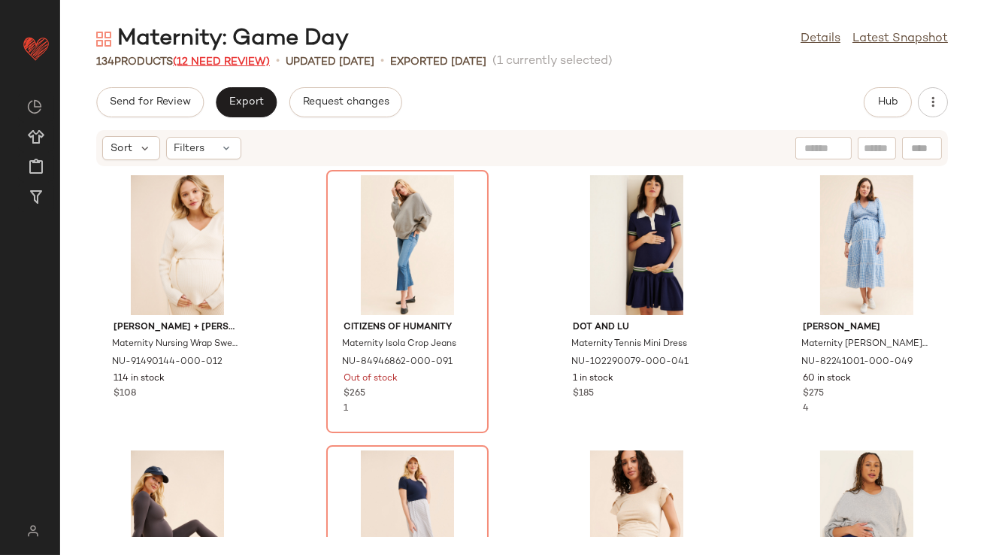
click at [214, 59] on span "(12 Need Review)" at bounding box center [221, 61] width 97 height 11
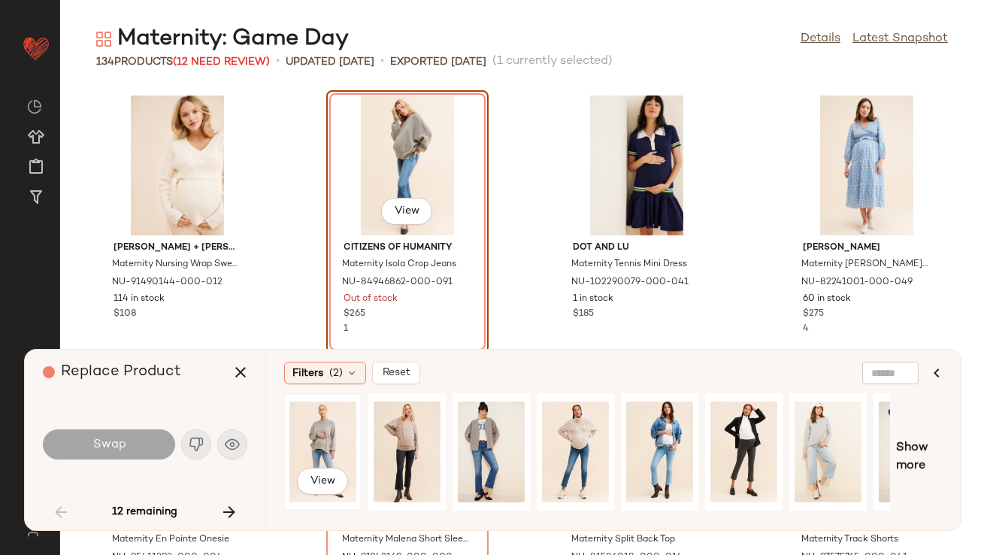
click at [333, 423] on div "View" at bounding box center [322, 451] width 67 height 107
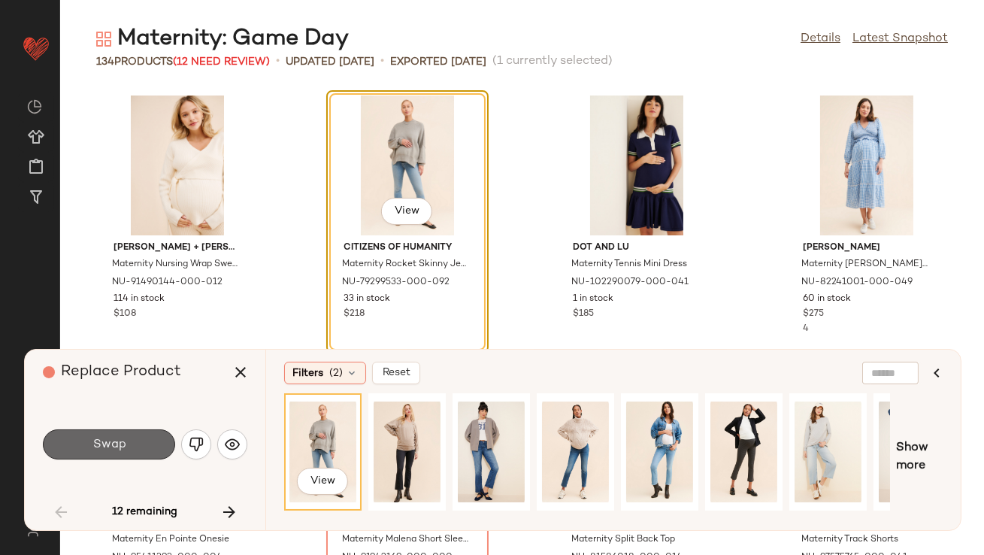
click at [125, 447] on button "Swap" at bounding box center [109, 444] width 132 height 30
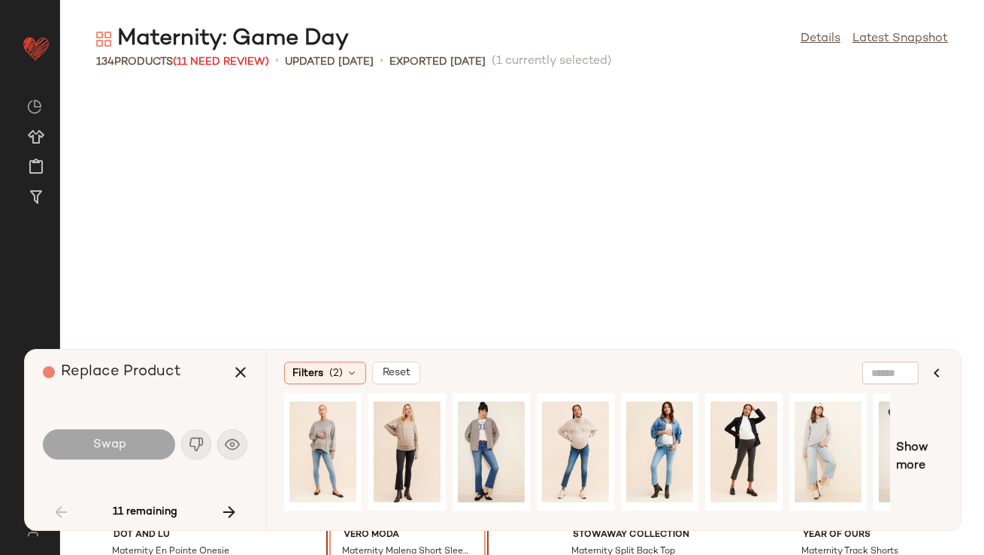
scroll to position [286, 0]
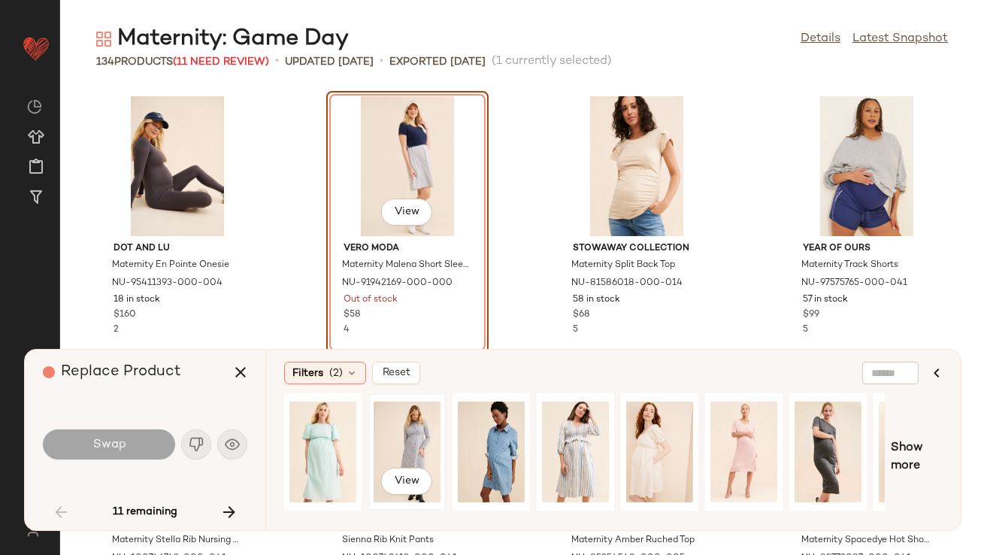
click at [418, 433] on div "View" at bounding box center [407, 451] width 67 height 107
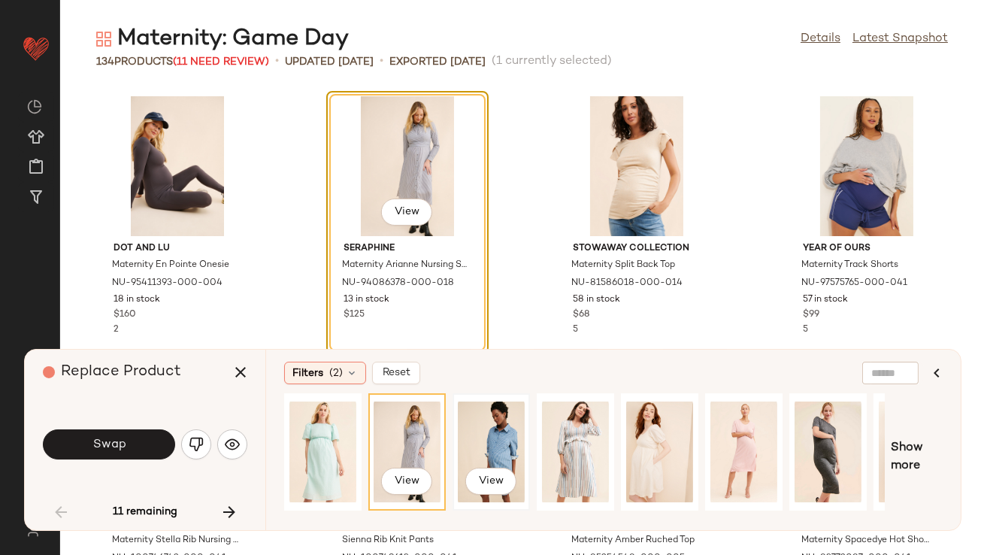
click at [487, 441] on div "View" at bounding box center [491, 451] width 67 height 107
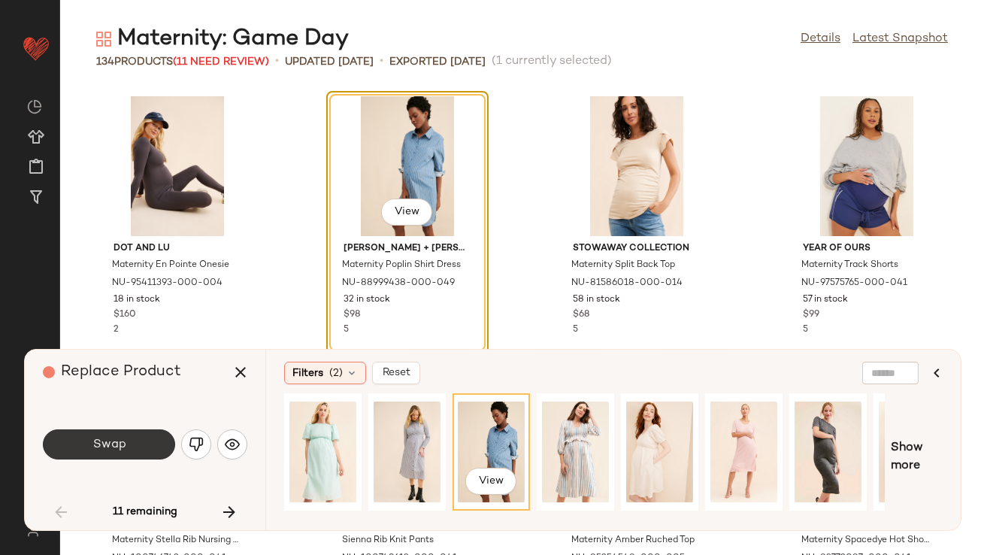
click at [120, 433] on button "Swap" at bounding box center [109, 444] width 132 height 30
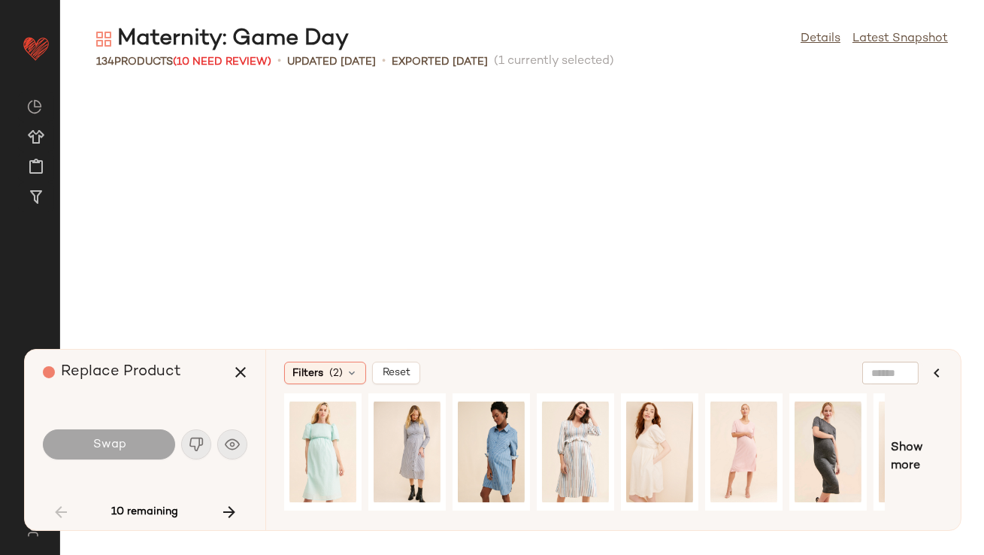
scroll to position [1650, 0]
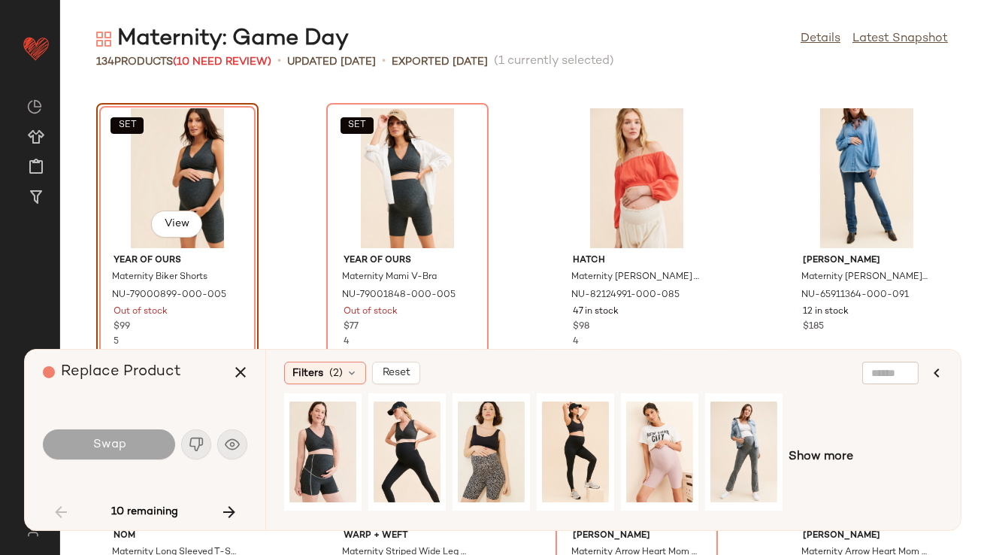
click at [185, 174] on div "SET View" at bounding box center [177, 178] width 152 height 140
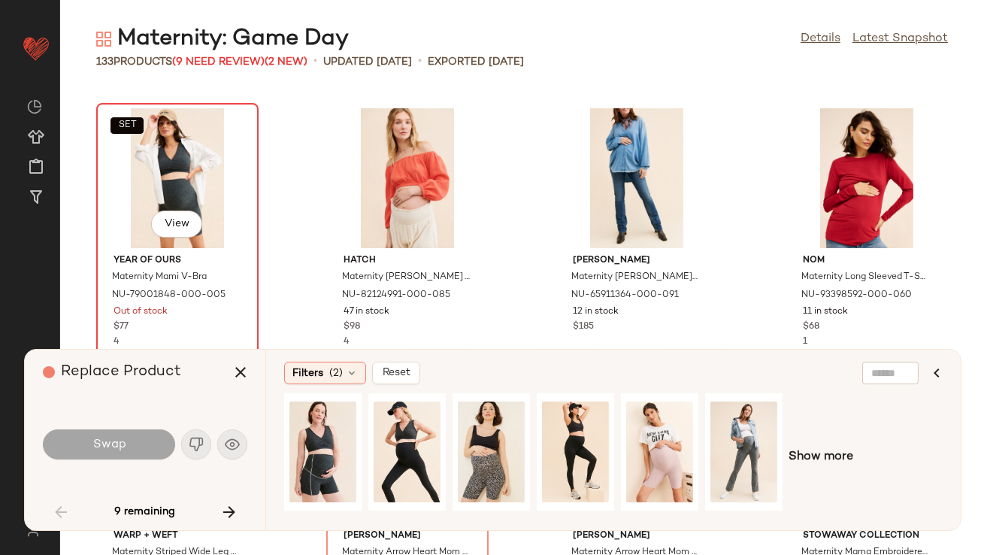
click at [183, 175] on div "SET View" at bounding box center [177, 178] width 152 height 140
click at [173, 168] on div "SET View" at bounding box center [177, 178] width 152 height 140
click at [226, 500] on button "button" at bounding box center [229, 512] width 36 height 36
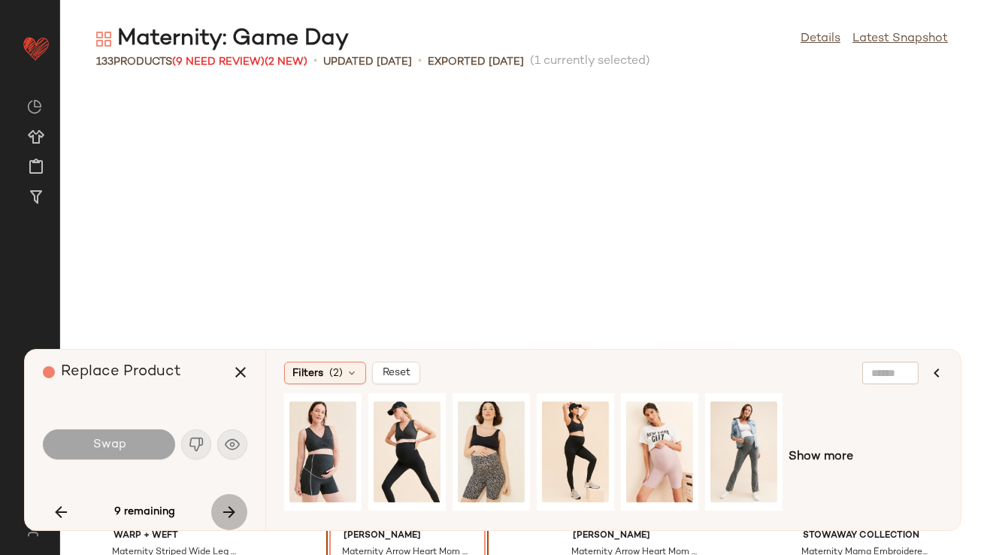
scroll to position [1925, 0]
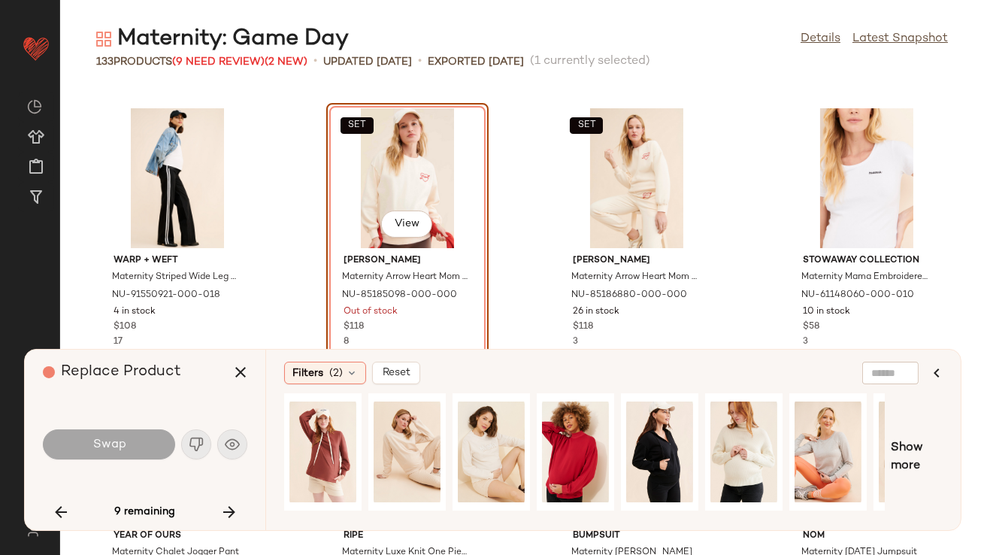
click at [351, 192] on div "SET View" at bounding box center [408, 178] width 152 height 140
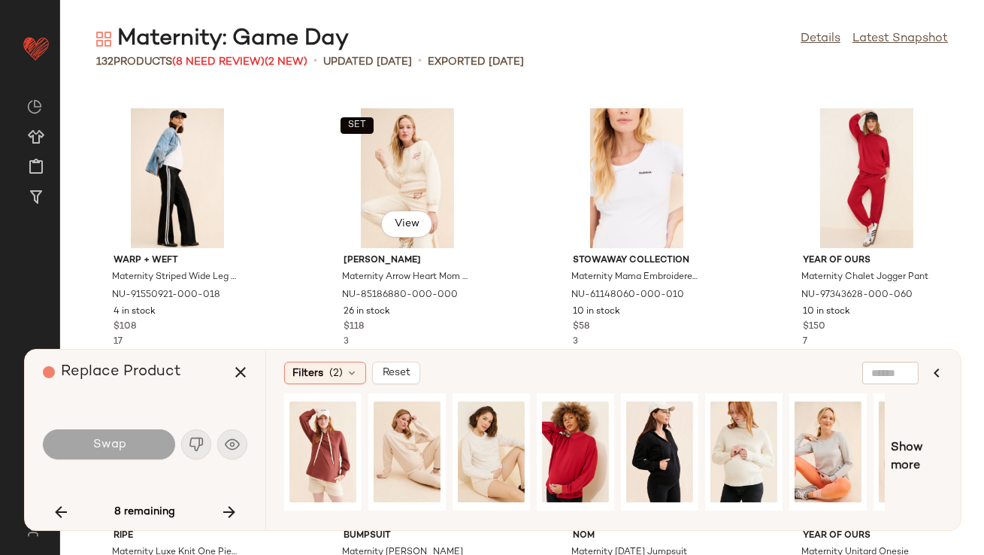
click at [352, 192] on div "SET View" at bounding box center [408, 178] width 152 height 140
click at [226, 517] on icon "button" at bounding box center [229, 512] width 18 height 18
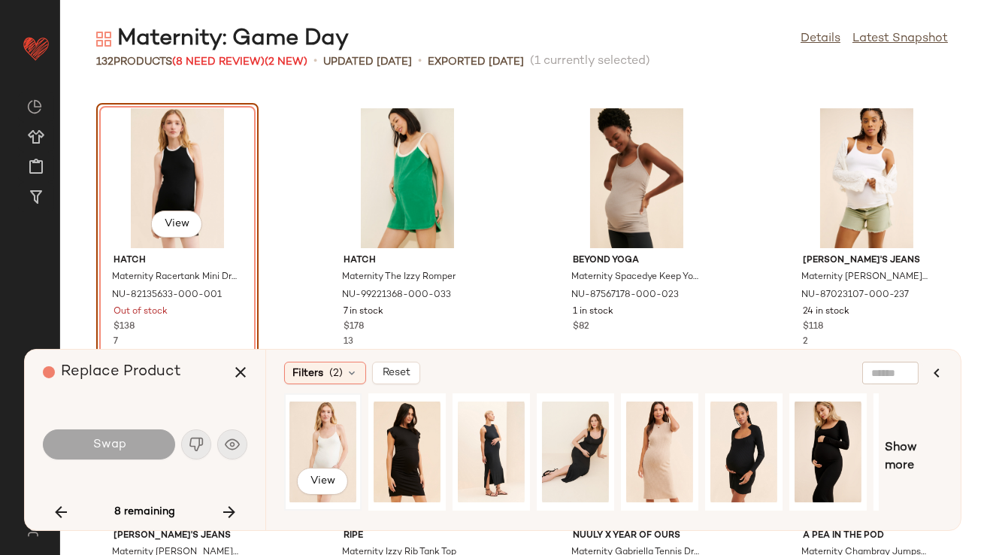
click at [301, 439] on div "View" at bounding box center [322, 451] width 67 height 107
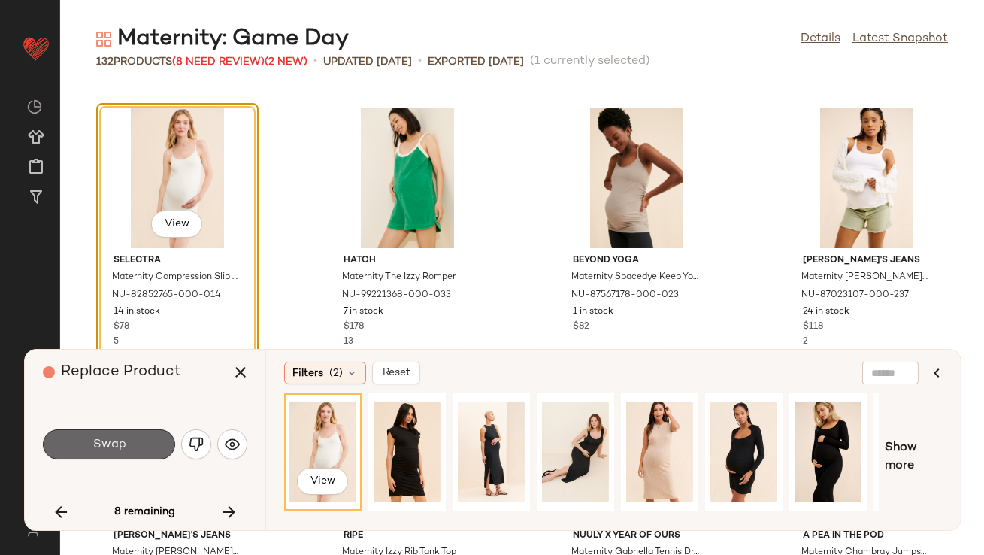
click at [159, 457] on button "Swap" at bounding box center [109, 444] width 132 height 30
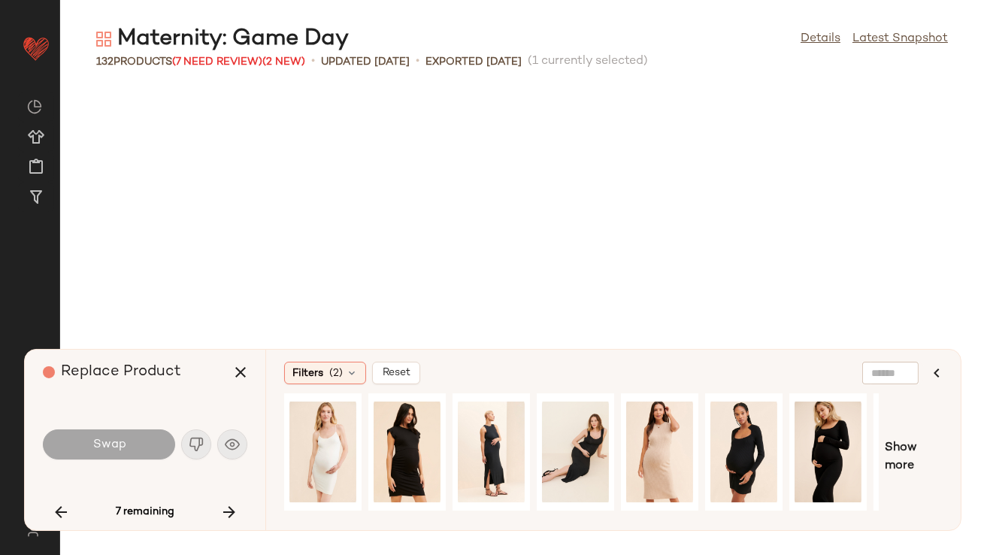
scroll to position [4952, 0]
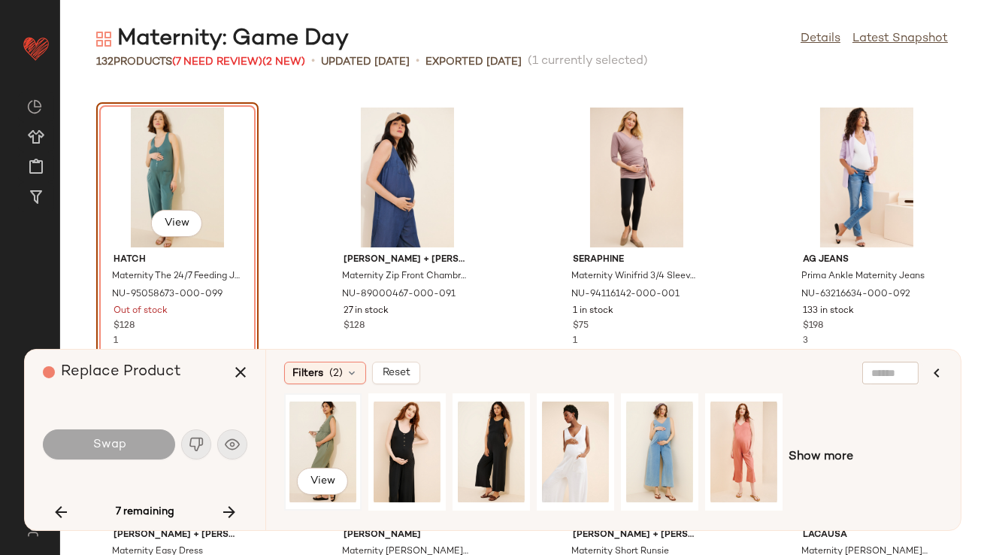
click at [327, 438] on div "View" at bounding box center [322, 451] width 67 height 107
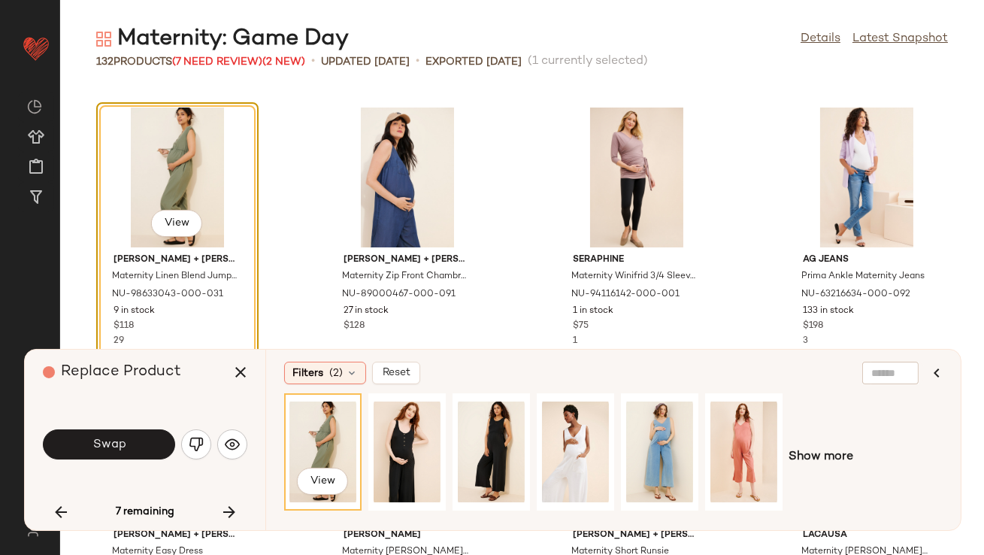
click at [148, 427] on div "Swap" at bounding box center [145, 444] width 204 height 36
click at [150, 437] on button "Swap" at bounding box center [109, 444] width 132 height 30
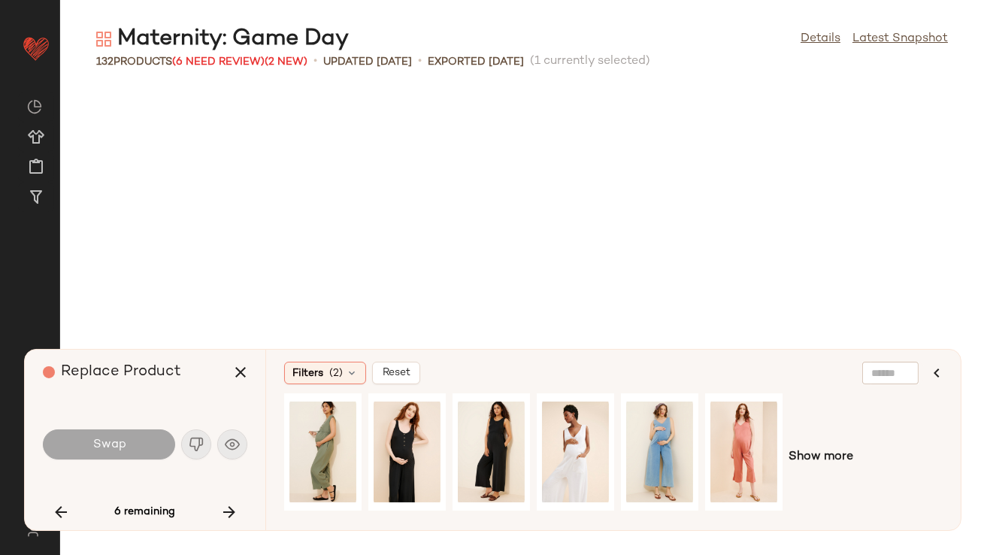
scroll to position [7704, 0]
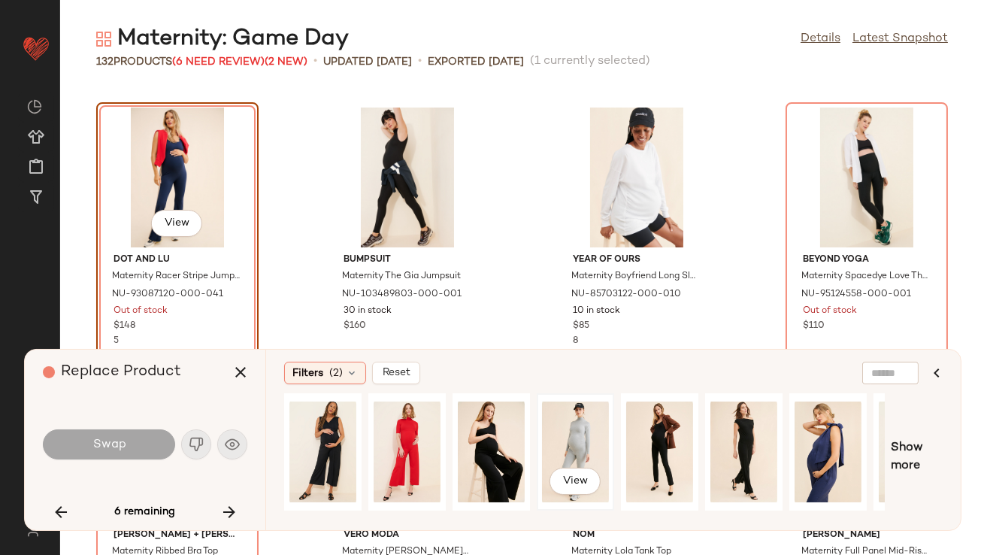
click at [561, 444] on div "View" at bounding box center [575, 451] width 67 height 107
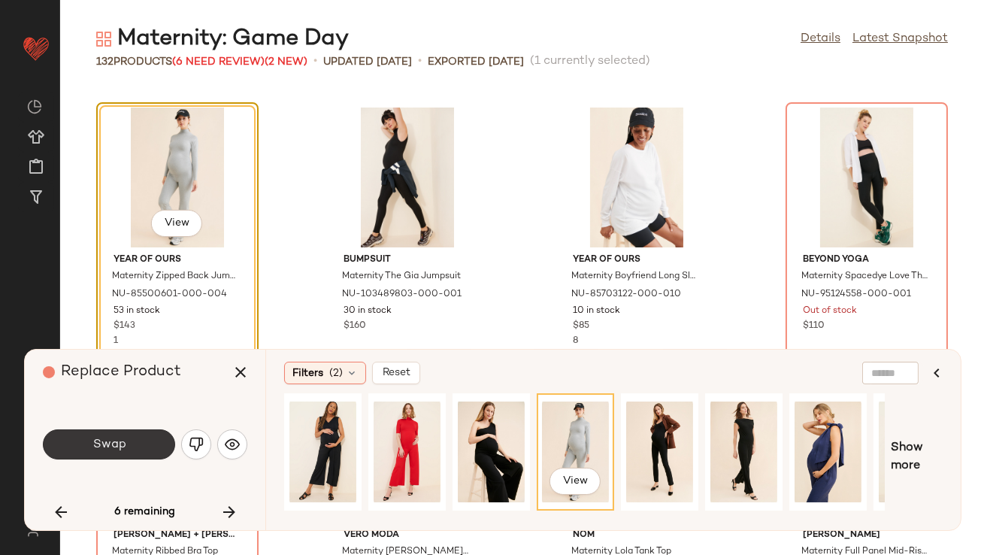
click at [140, 438] on button "Swap" at bounding box center [109, 444] width 132 height 30
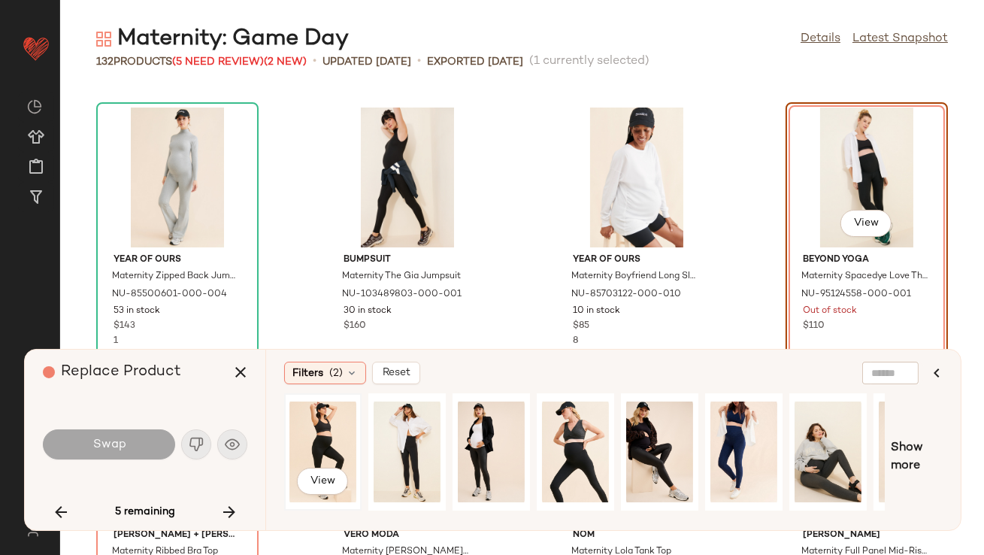
click at [304, 416] on div "View" at bounding box center [322, 451] width 67 height 107
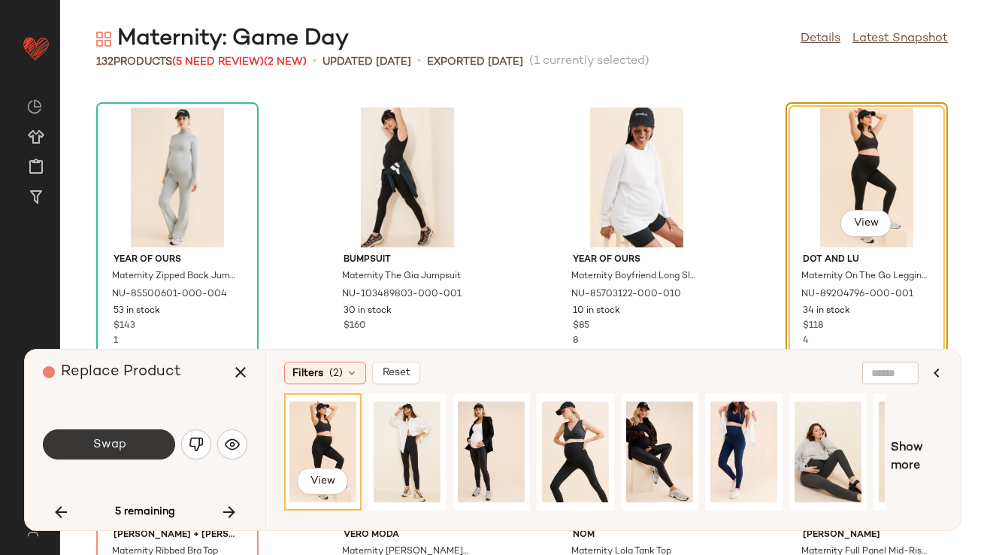
click at [104, 447] on span "Swap" at bounding box center [109, 445] width 34 height 14
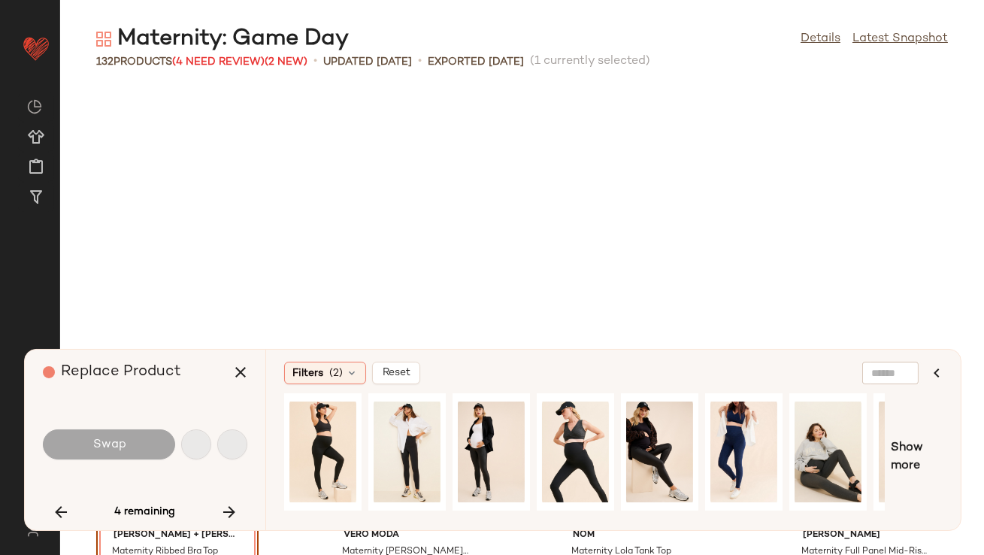
scroll to position [7979, 0]
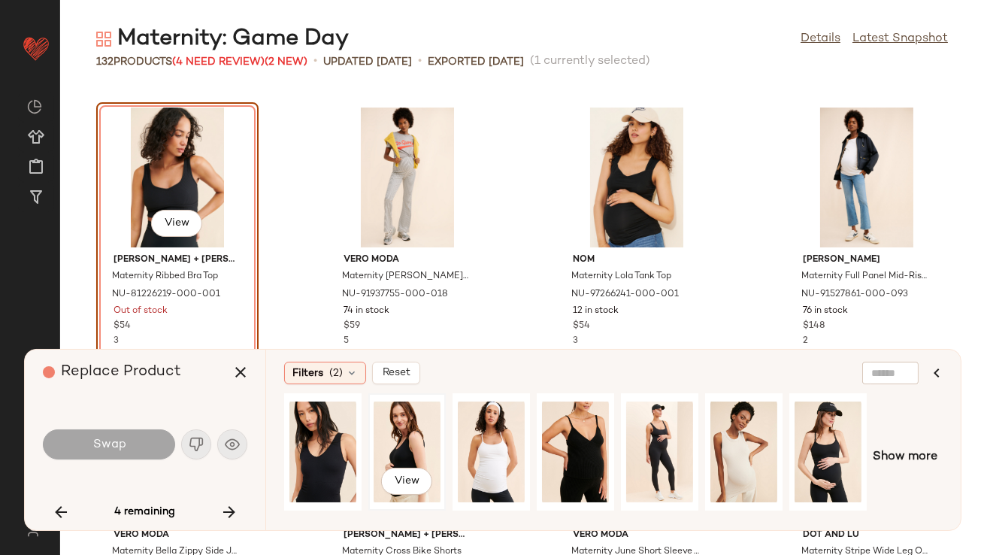
click at [393, 449] on div "View" at bounding box center [407, 451] width 67 height 107
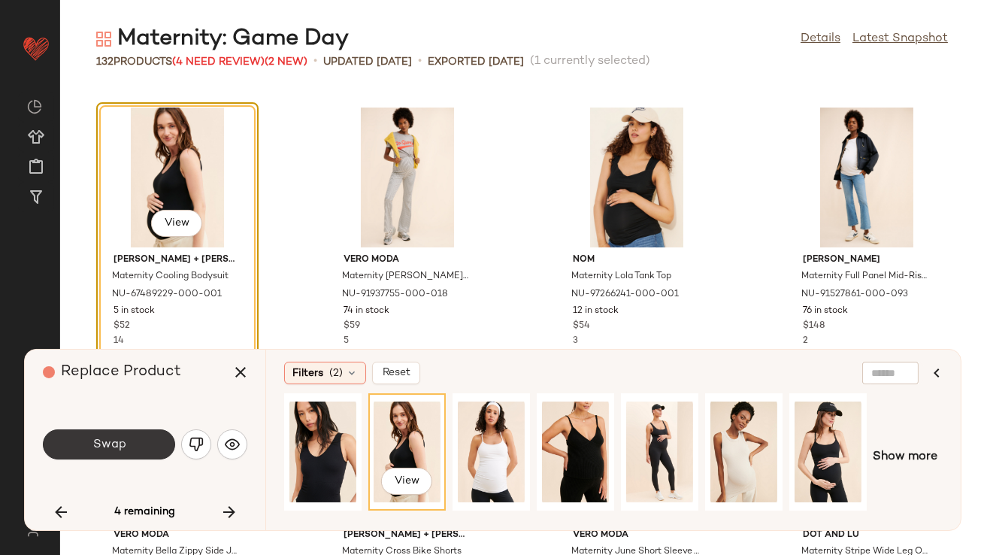
click at [127, 438] on button "Swap" at bounding box center [109, 444] width 132 height 30
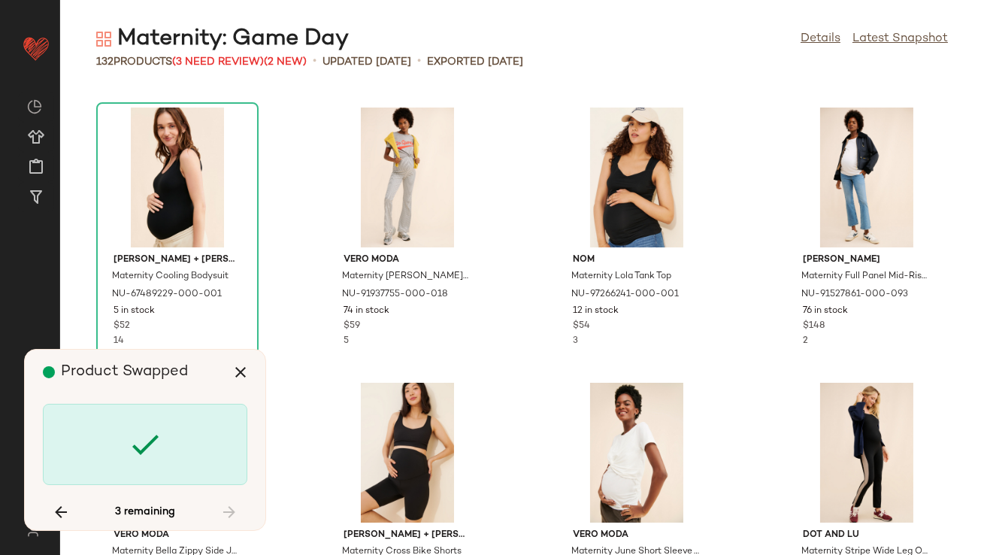
scroll to position [1650, 0]
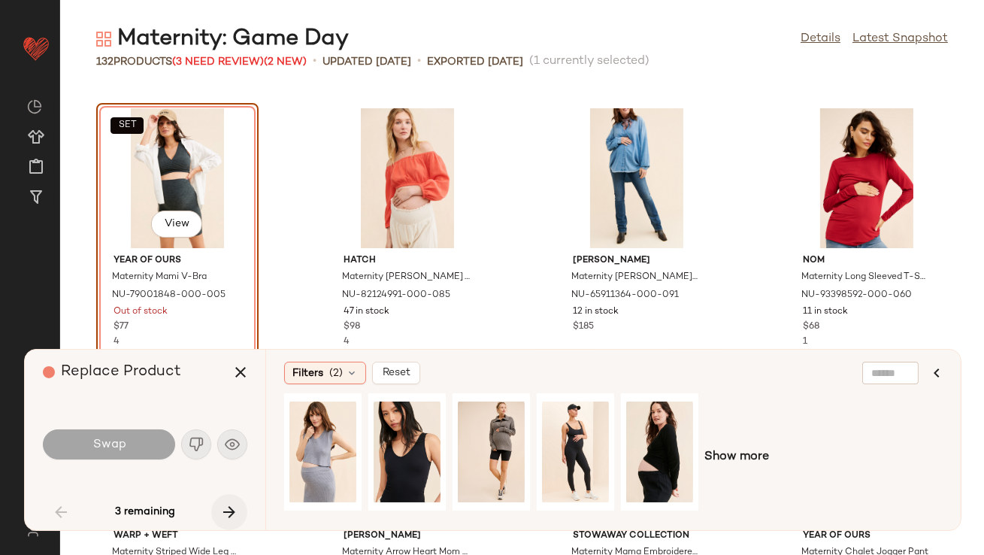
click at [227, 515] on icon "button" at bounding box center [229, 512] width 18 height 18
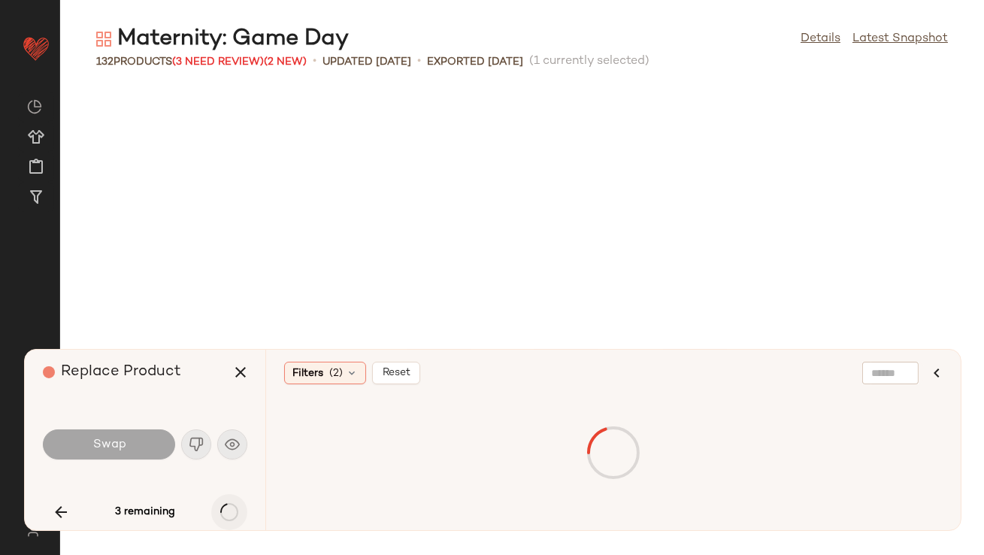
scroll to position [4127, 0]
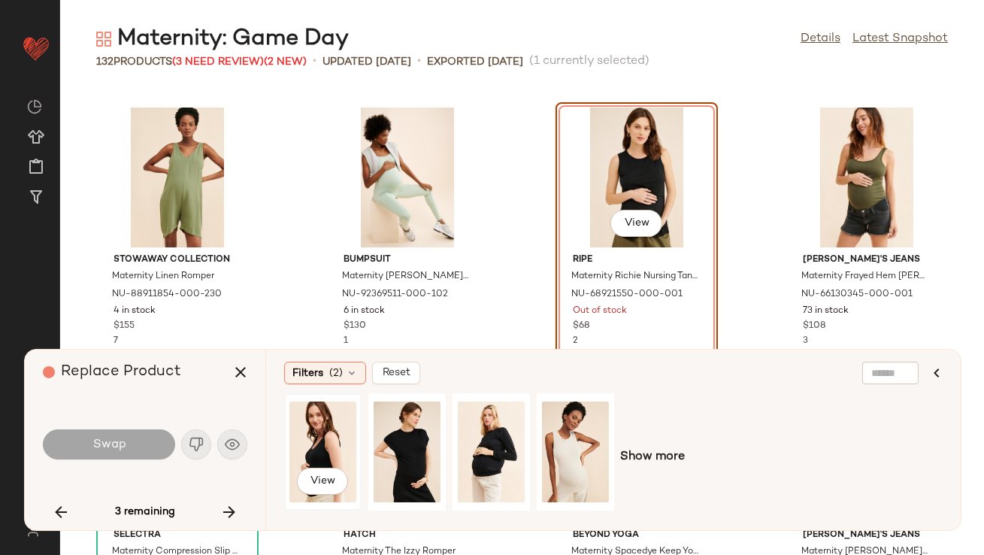
click at [325, 447] on div "View" at bounding box center [322, 451] width 67 height 107
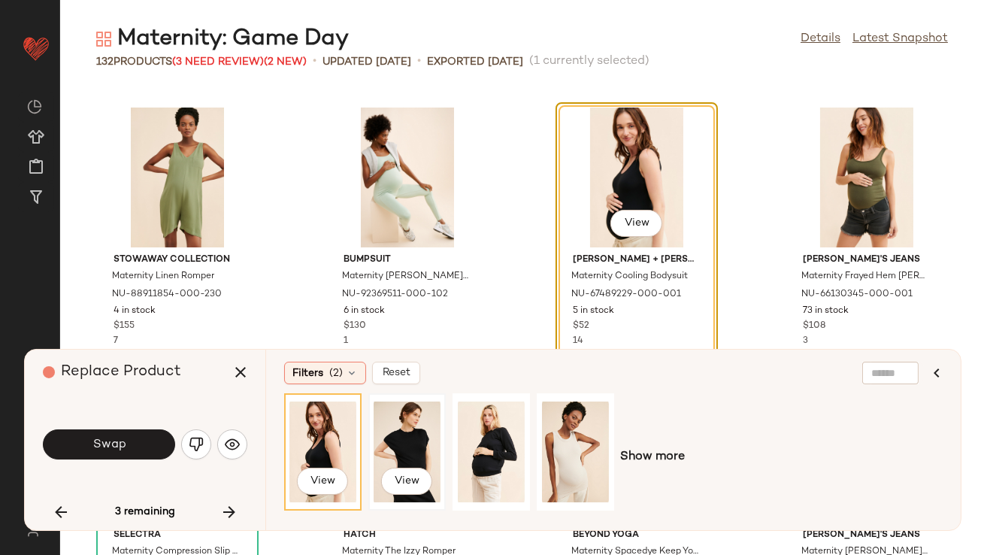
click at [388, 441] on div "View" at bounding box center [407, 451] width 67 height 107
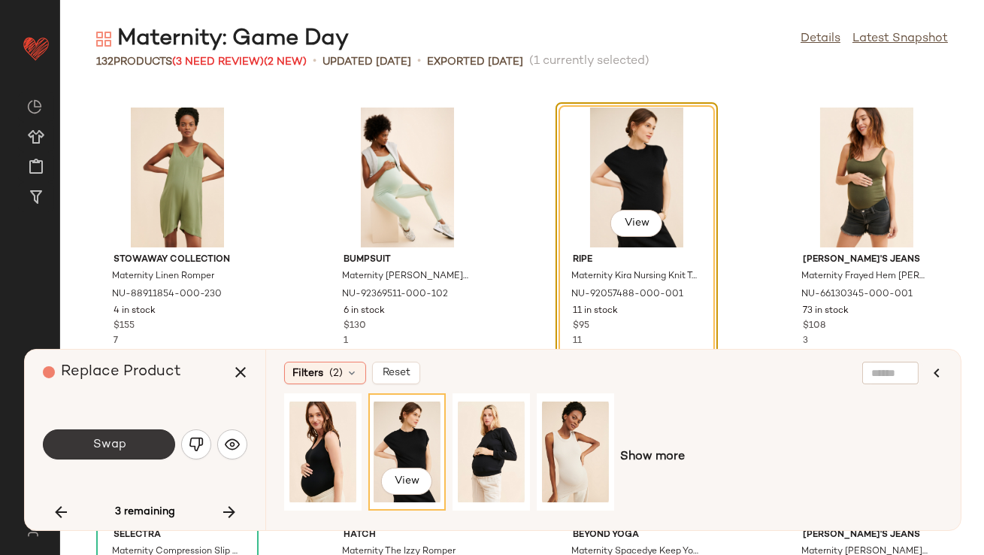
click at [111, 444] on span "Swap" at bounding box center [109, 445] width 34 height 14
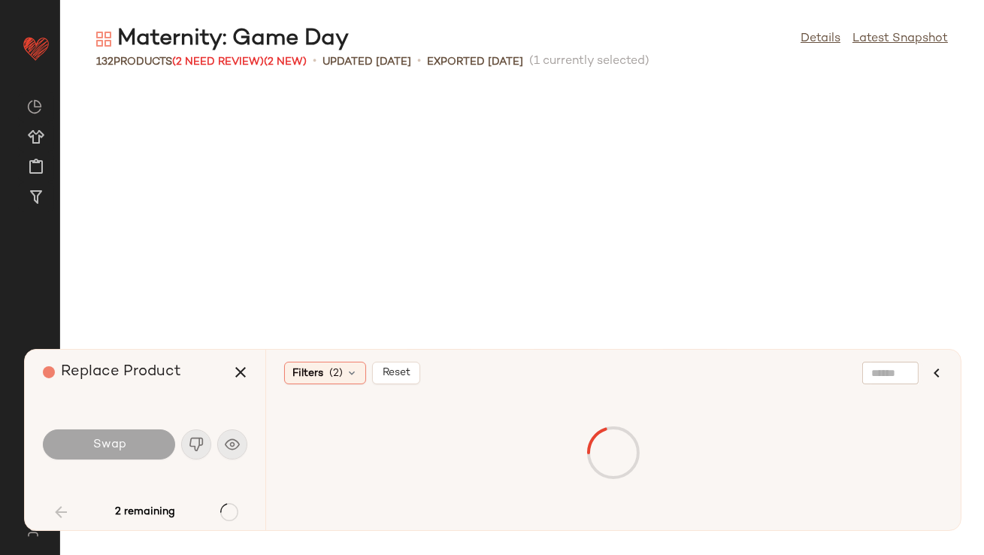
scroll to position [1650, 0]
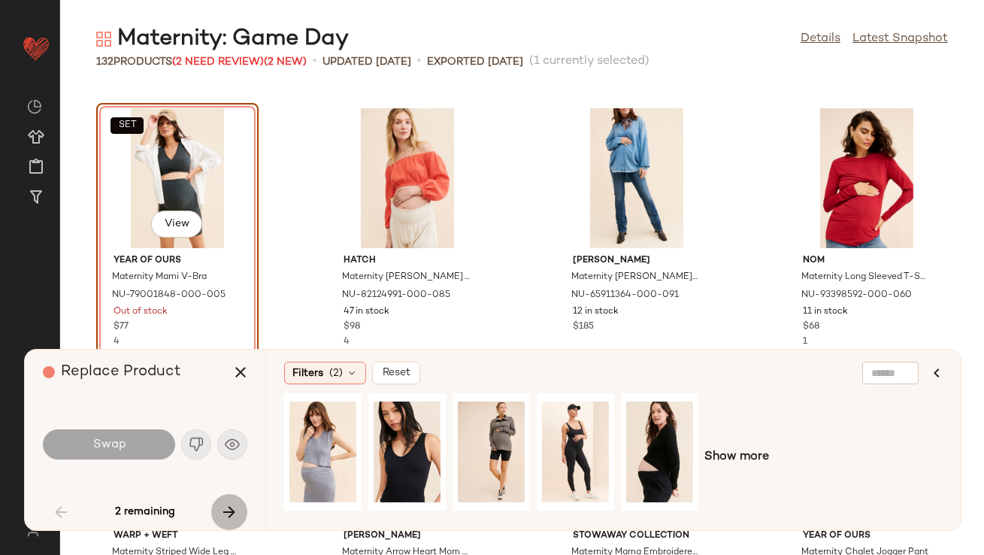
click at [225, 503] on icon "button" at bounding box center [229, 512] width 18 height 18
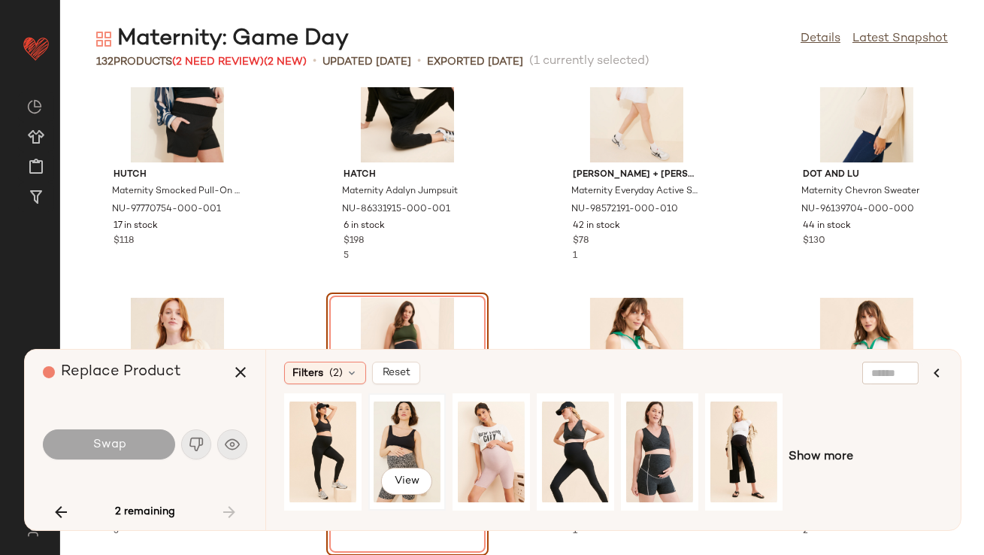
click at [427, 435] on div "View" at bounding box center [407, 451] width 67 height 107
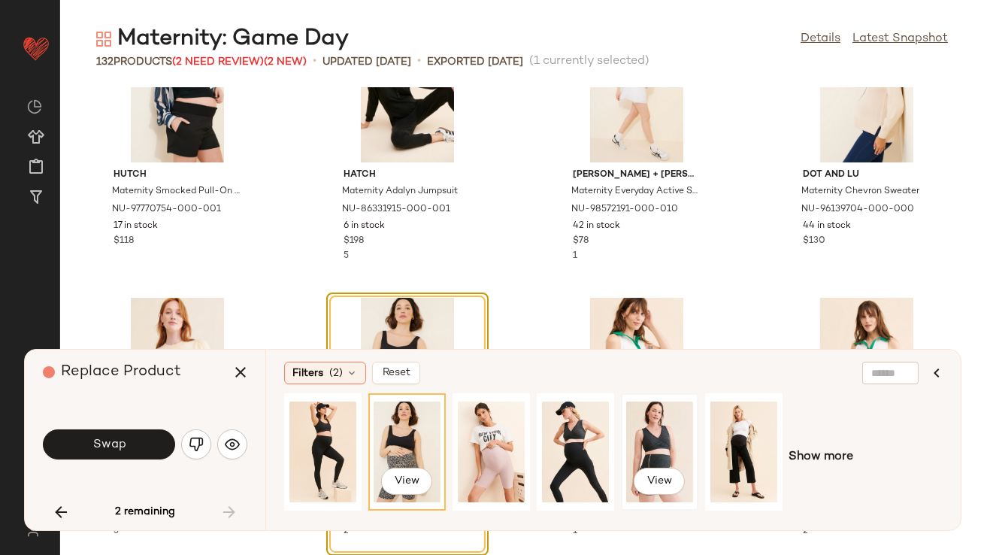
click at [639, 434] on div "View" at bounding box center [659, 451] width 67 height 107
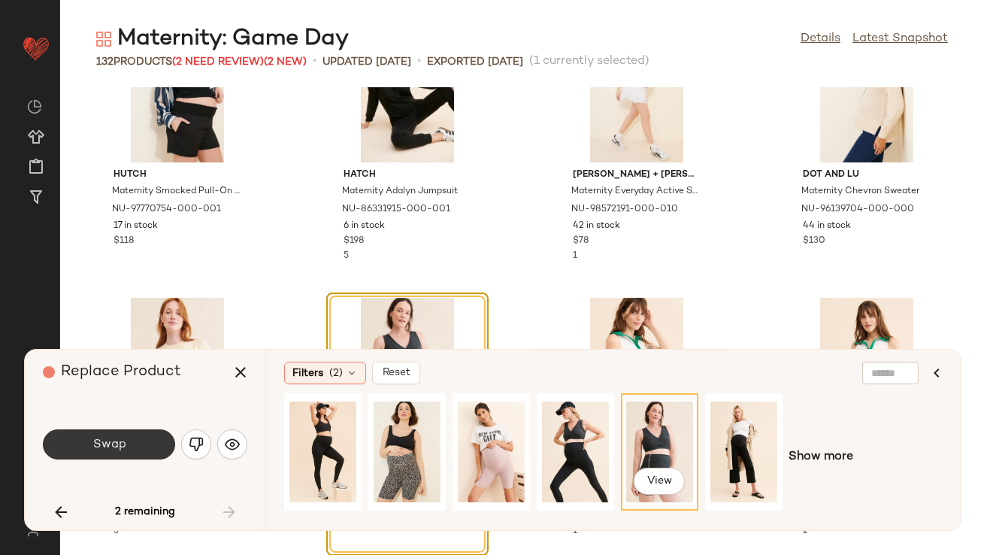
click at [64, 439] on button "Swap" at bounding box center [109, 444] width 132 height 30
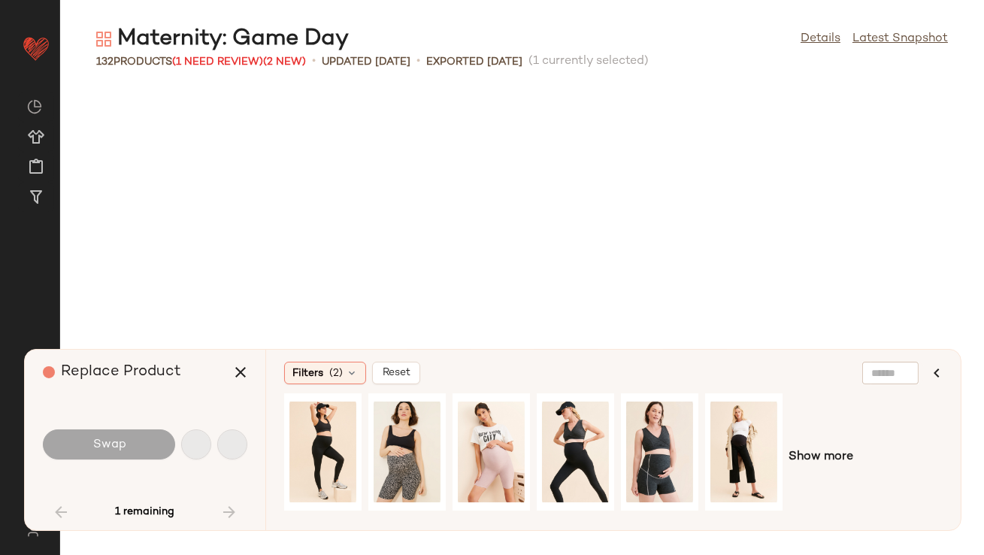
scroll to position [1650, 0]
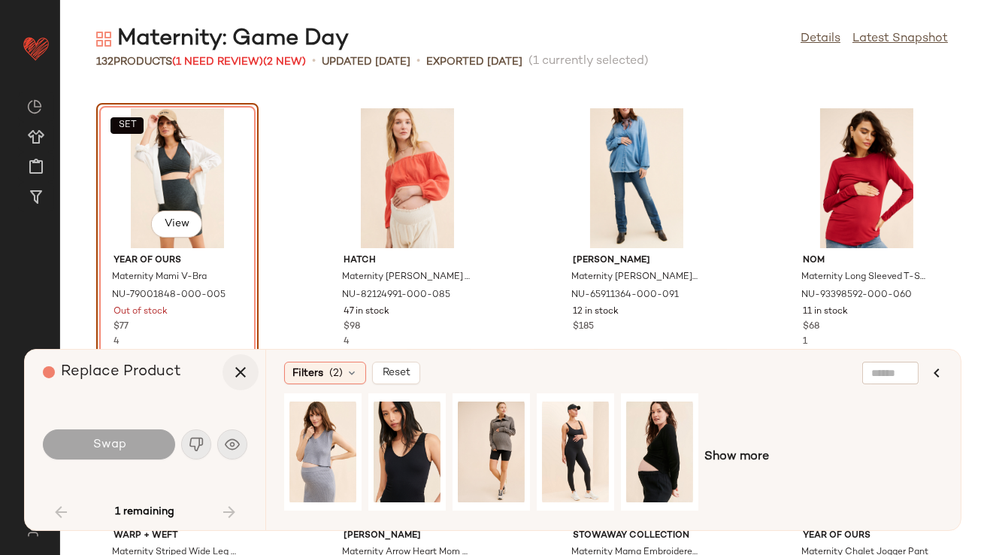
click at [247, 371] on icon "button" at bounding box center [241, 372] width 18 height 18
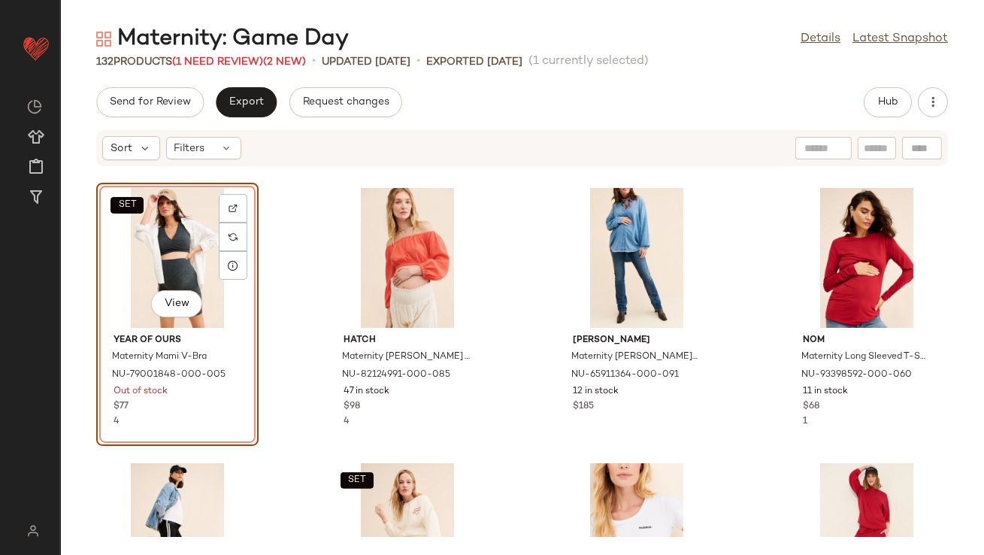
click at [172, 258] on div "SET View" at bounding box center [177, 258] width 152 height 140
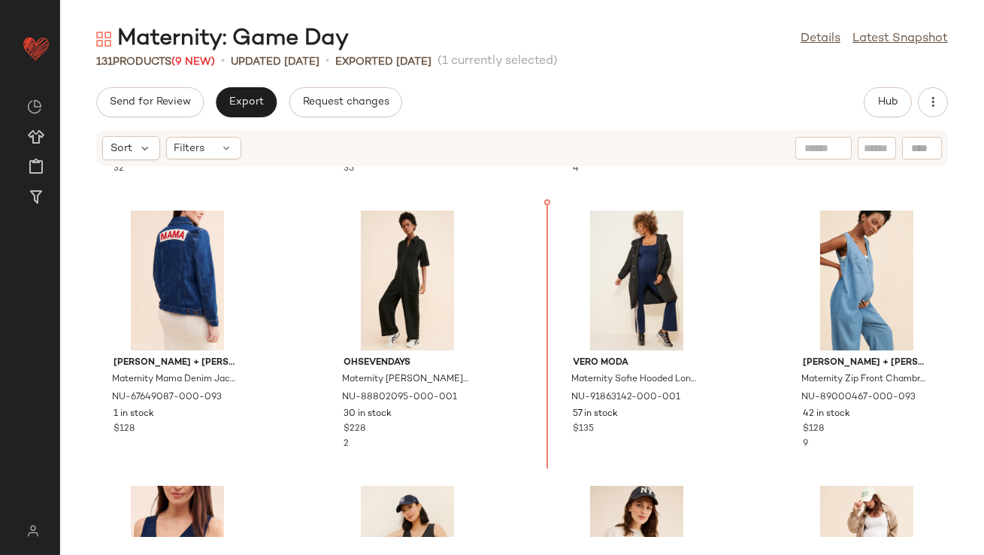
scroll to position [814, 0]
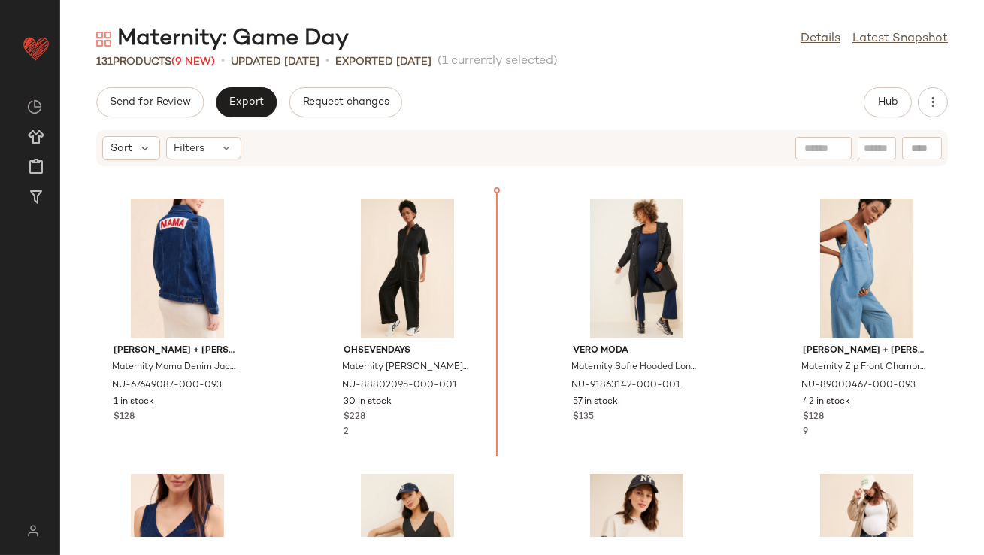
drag, startPoint x: 595, startPoint y: 207, endPoint x: 591, endPoint y: 214, distance: 8.8
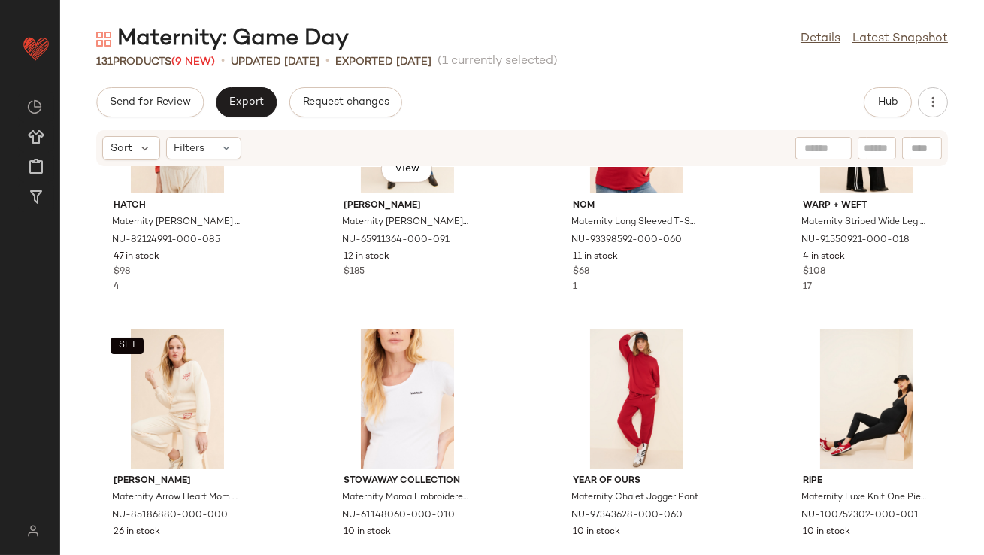
scroll to position [1800, 0]
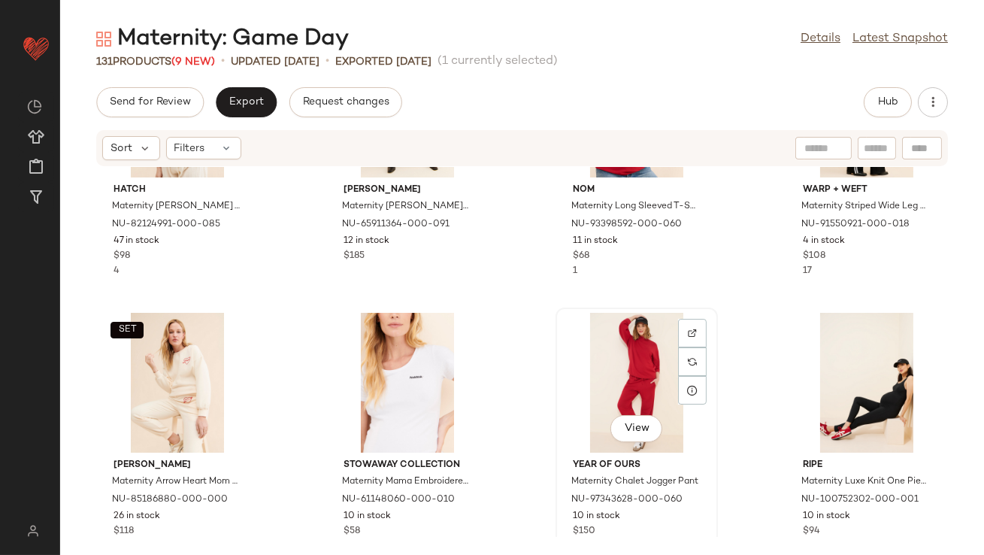
click at [595, 362] on div "View" at bounding box center [637, 383] width 152 height 140
click at [159, 354] on div "SET View" at bounding box center [177, 383] width 152 height 140
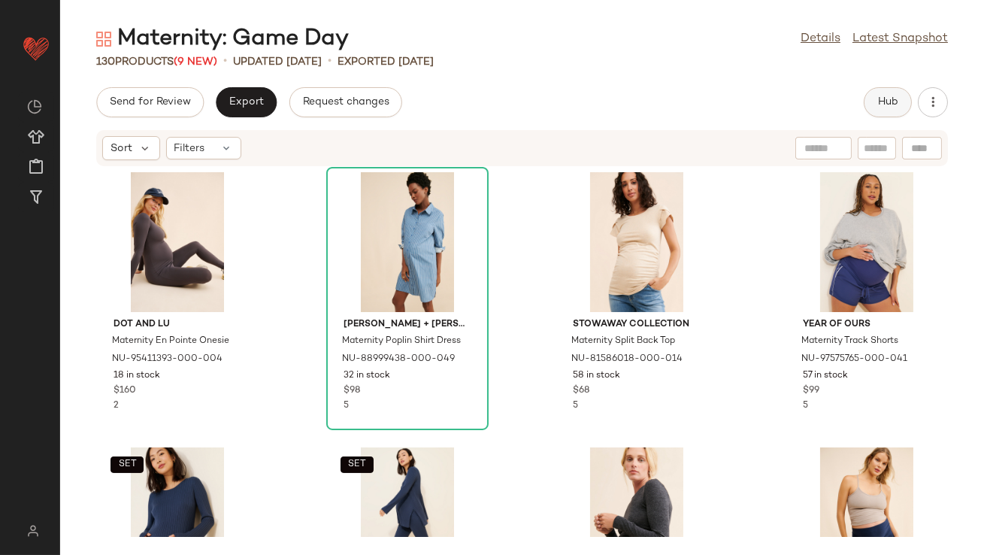
click at [893, 96] on span "Hub" at bounding box center [887, 102] width 21 height 12
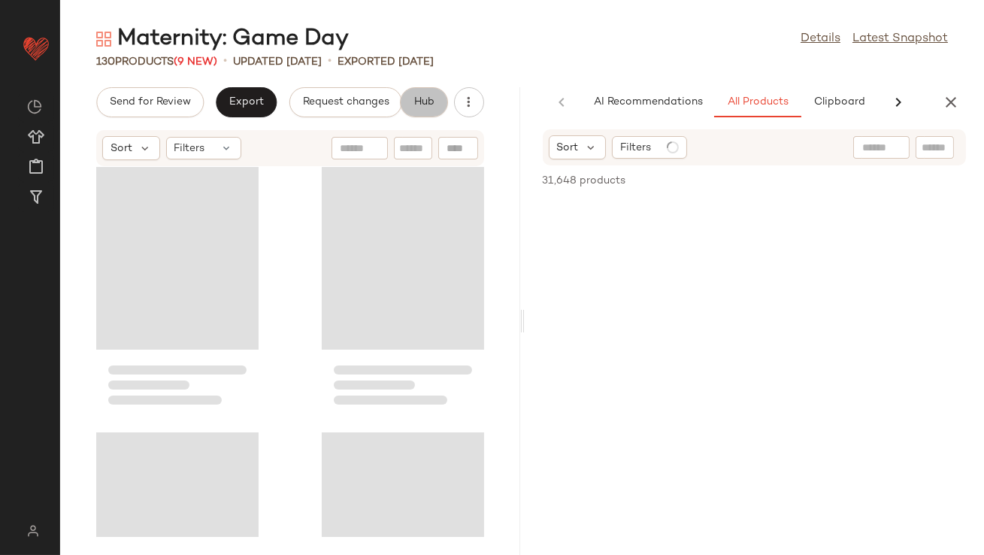
scroll to position [0, 81]
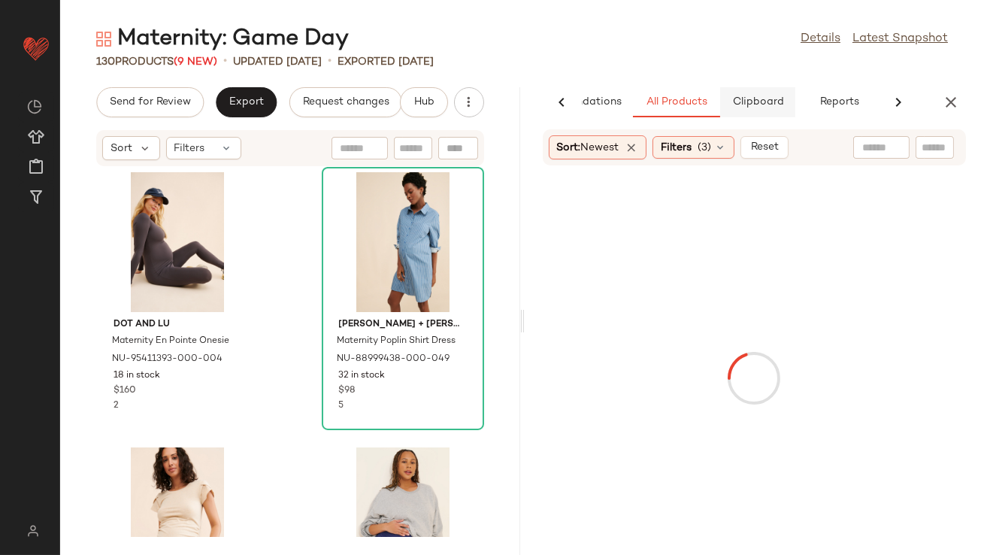
click at [750, 101] on span "Clipboard" at bounding box center [757, 102] width 52 height 12
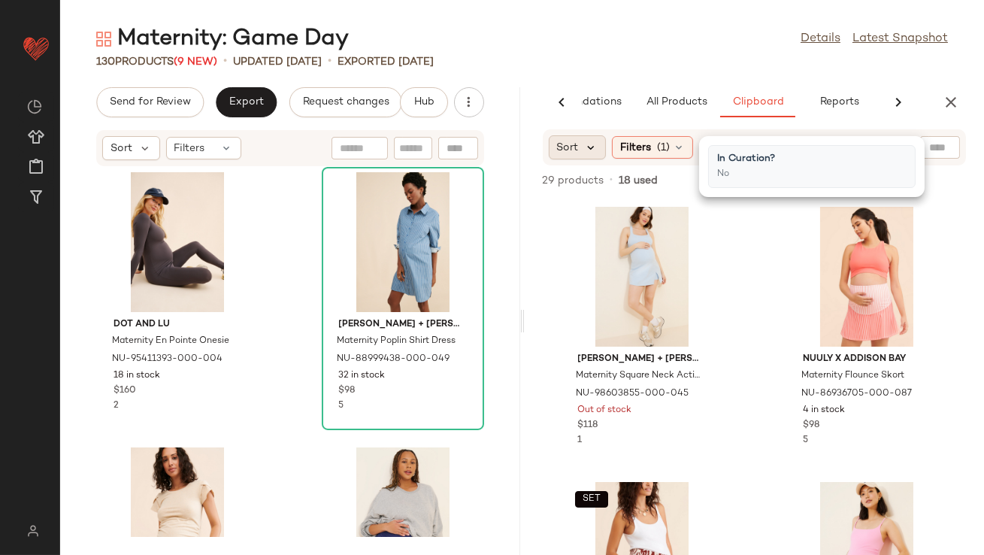
click at [590, 150] on icon at bounding box center [592, 148] width 14 height 14
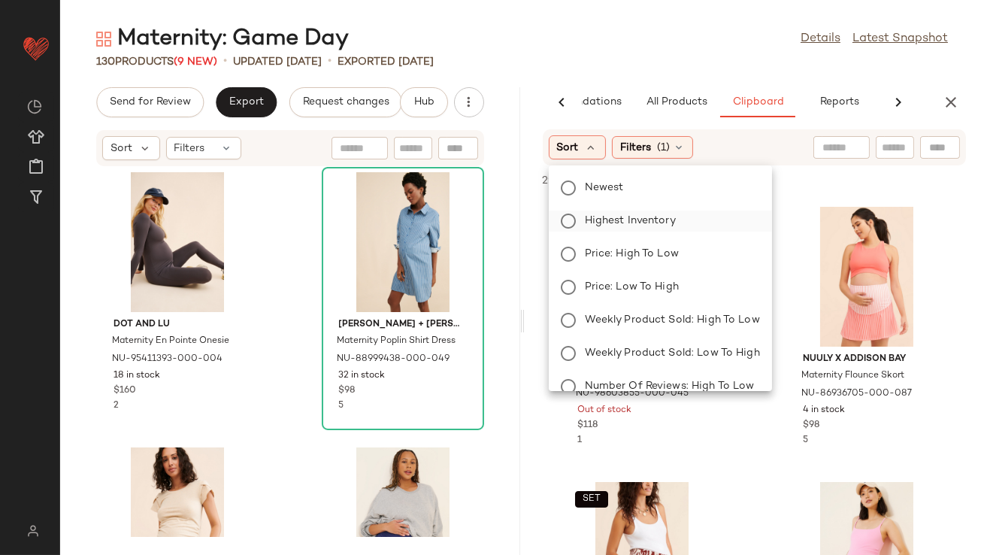
click at [592, 223] on span "Highest Inventory" at bounding box center [630, 221] width 91 height 16
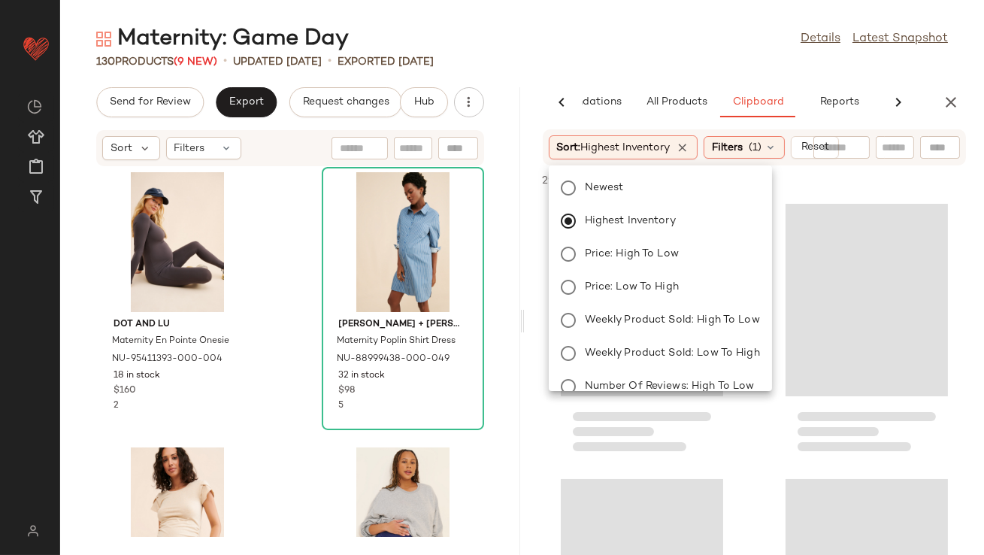
click at [663, 32] on div "Maternity: Game Day Details Latest Snapshot" at bounding box center [522, 39] width 924 height 30
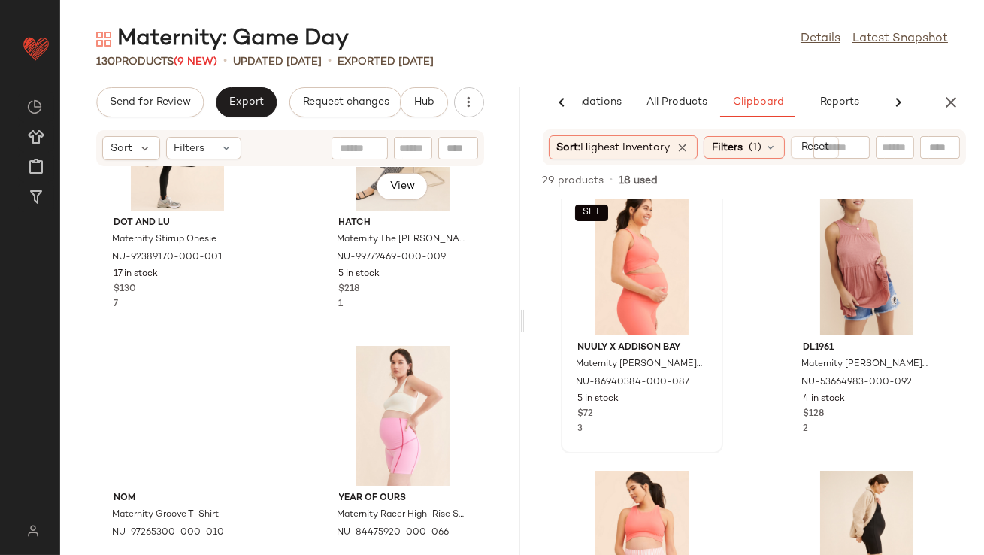
scroll to position [10859, 0]
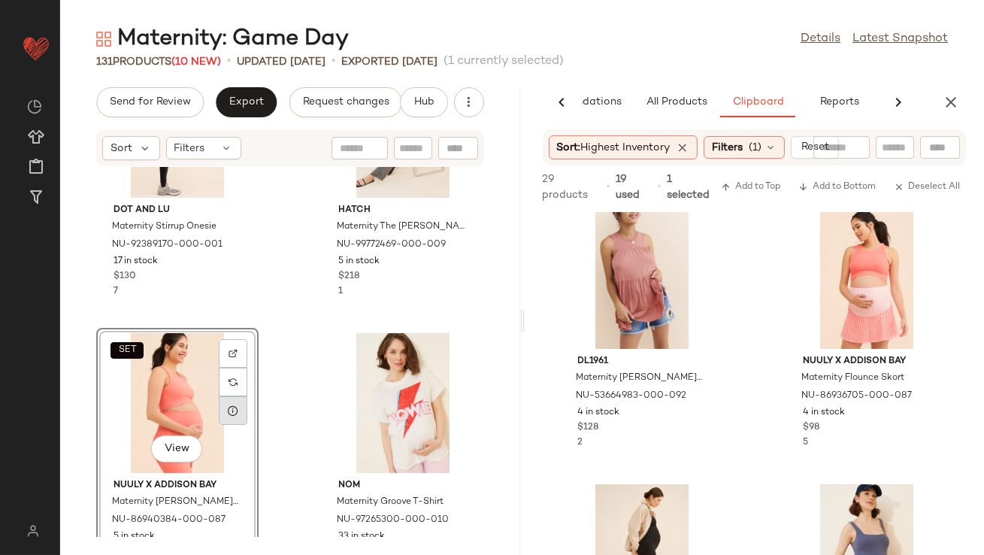
click at [225, 410] on div at bounding box center [233, 410] width 29 height 29
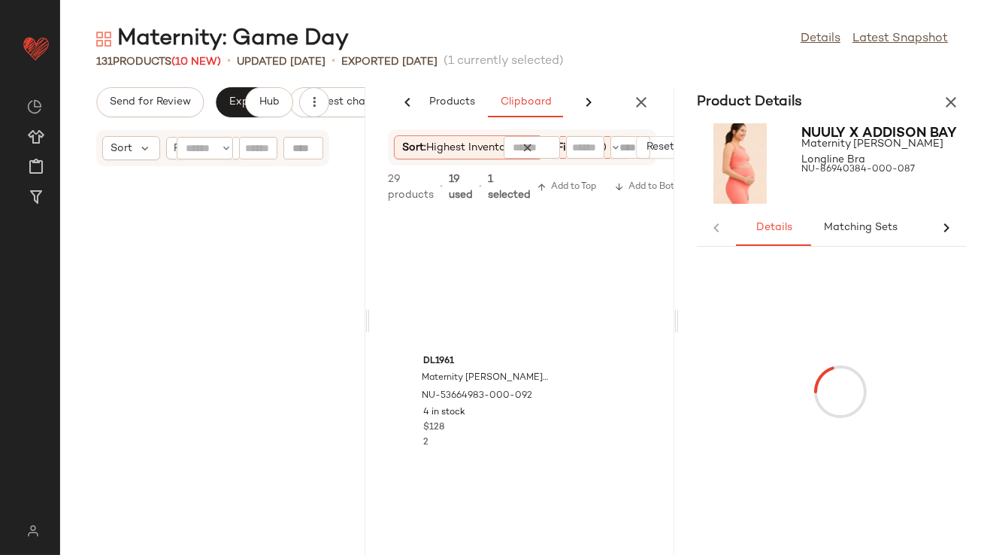
scroll to position [22011, 0]
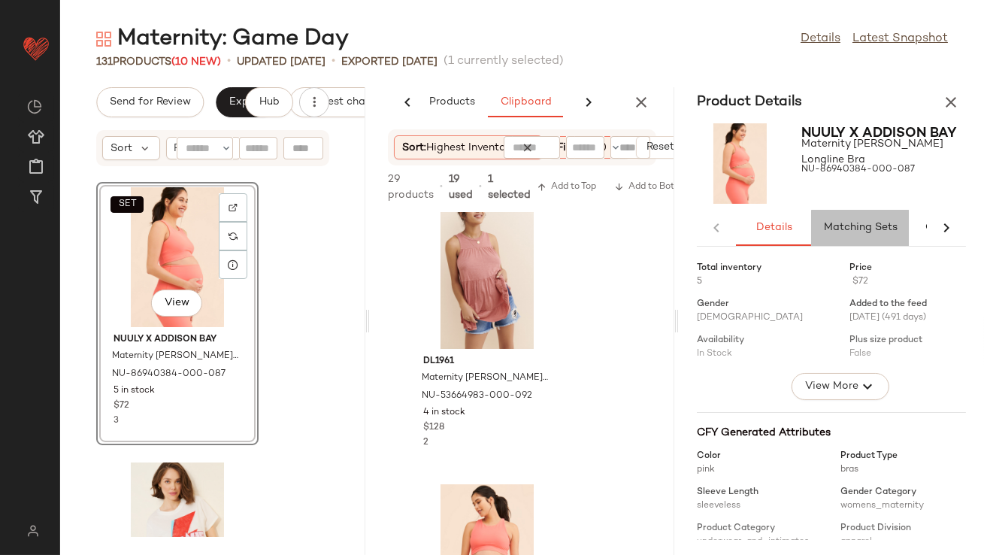
click at [839, 222] on span "Matching Sets" at bounding box center [860, 228] width 74 height 12
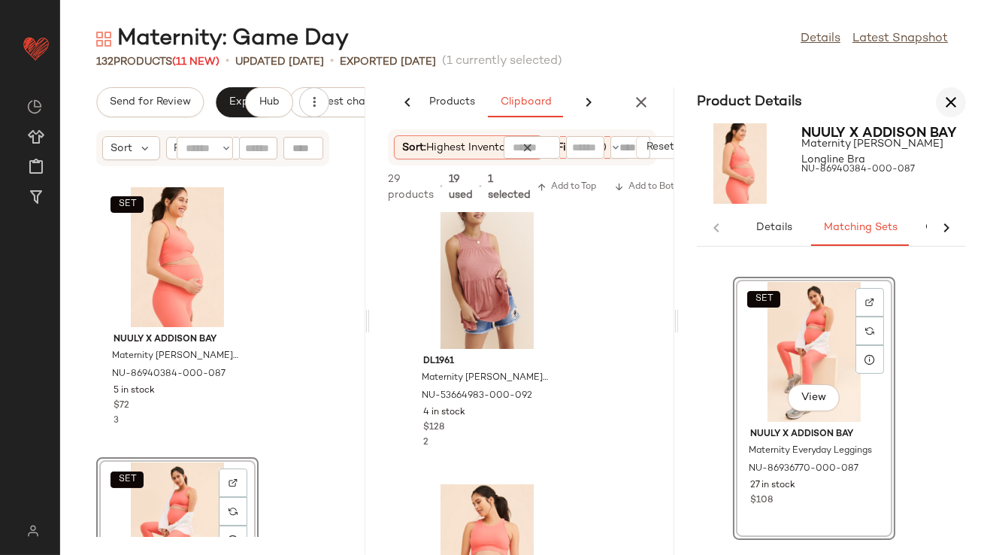
click at [956, 92] on button "button" at bounding box center [951, 102] width 30 height 30
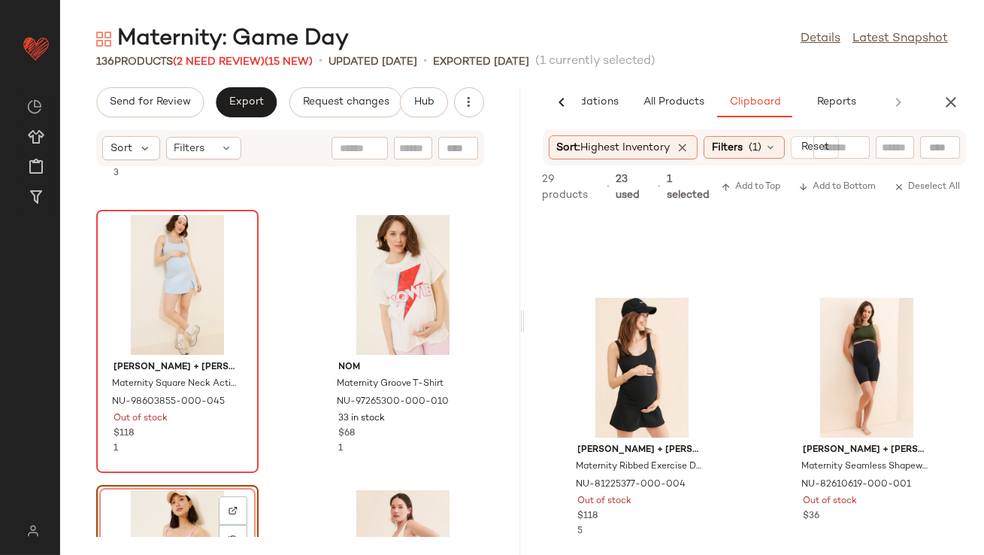
scroll to position [11595, 0]
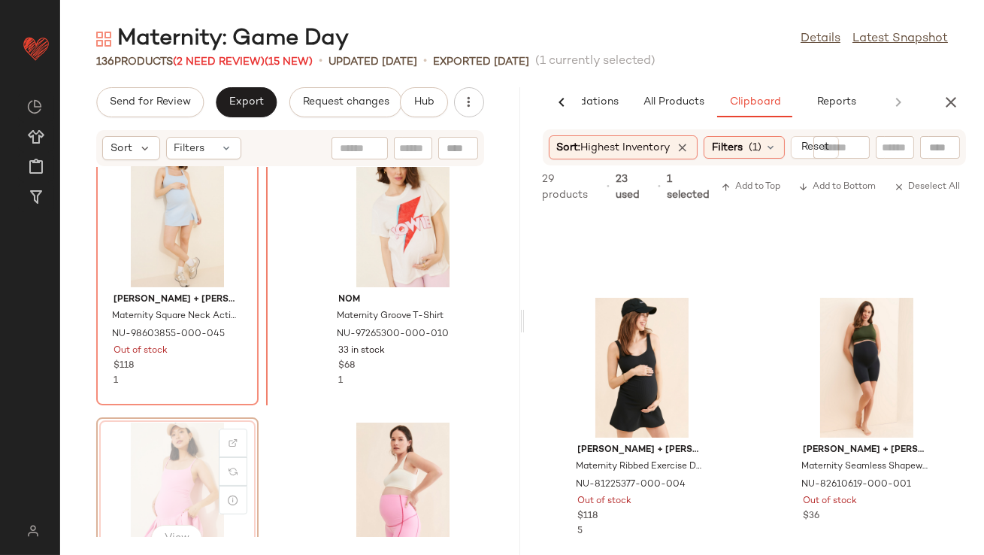
drag, startPoint x: 151, startPoint y: 477, endPoint x: 157, endPoint y: 453, distance: 24.8
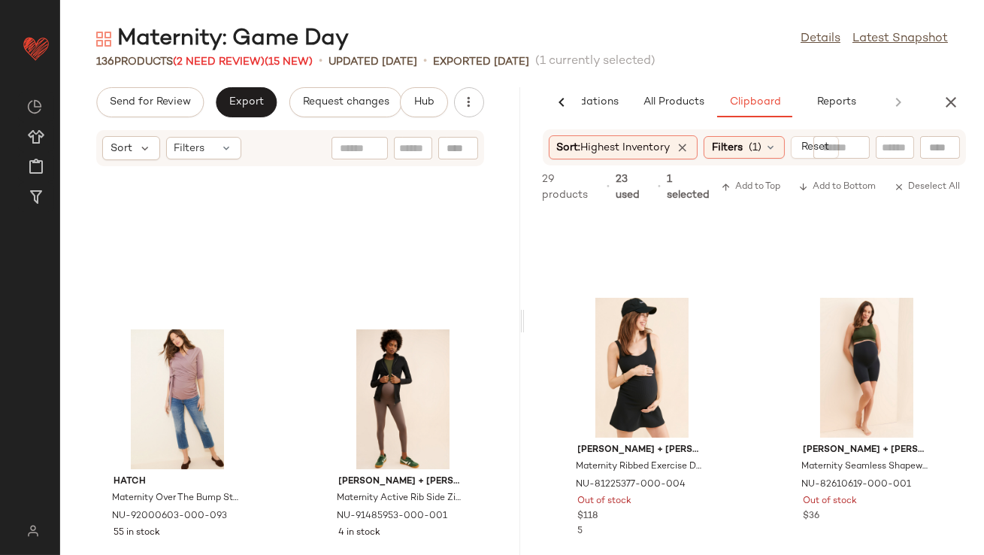
scroll to position [11946, 0]
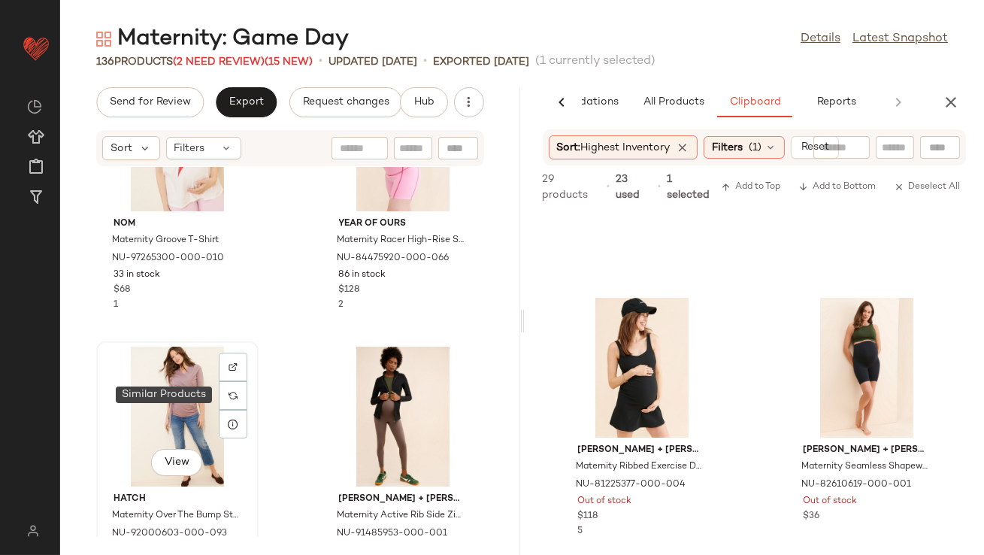
click at [177, 395] on div "View" at bounding box center [177, 417] width 152 height 140
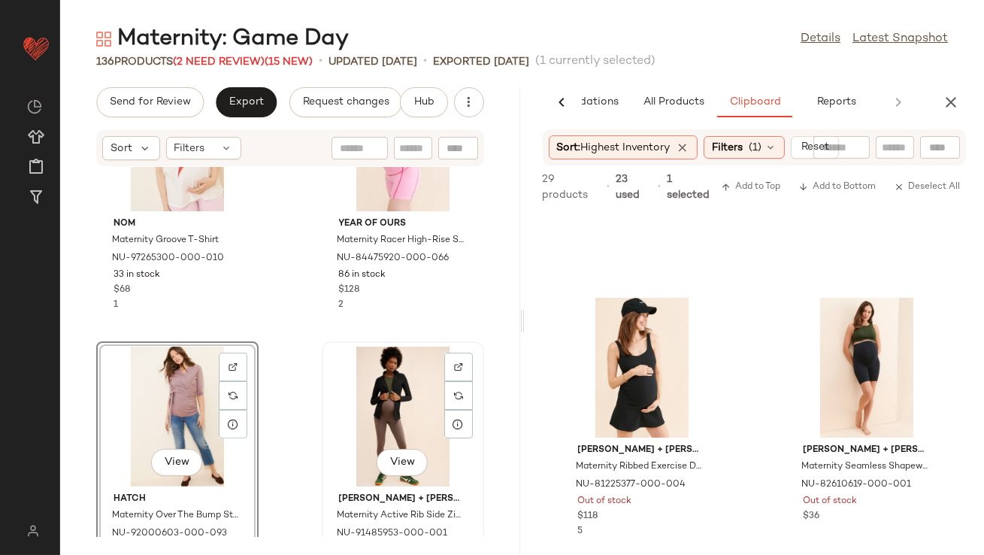
click at [387, 395] on div "View" at bounding box center [403, 417] width 152 height 140
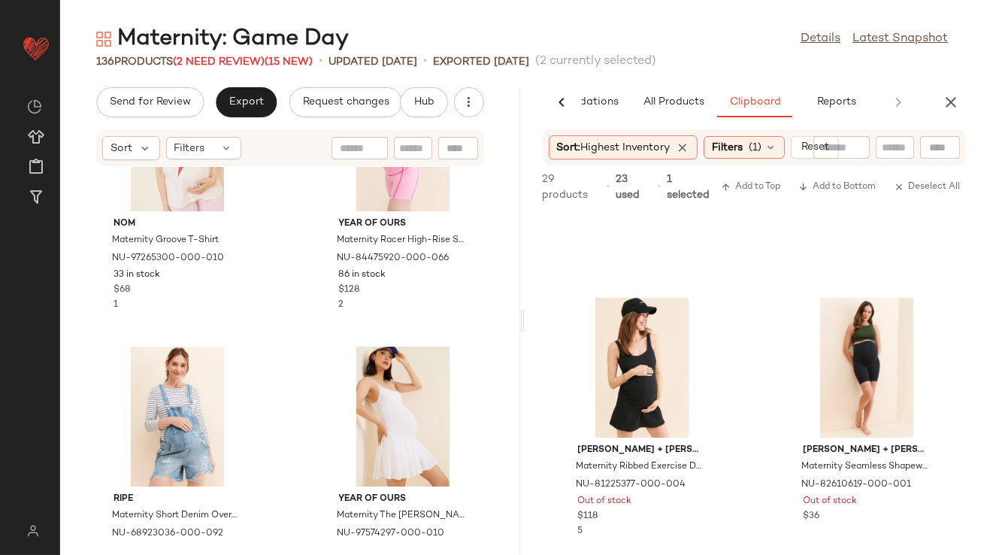
click at [291, 253] on div "nom Maternity Groove T-Shirt NU-97265300-000-010 33 in stock $68 1 Year Of Ours…" at bounding box center [290, 352] width 460 height 370
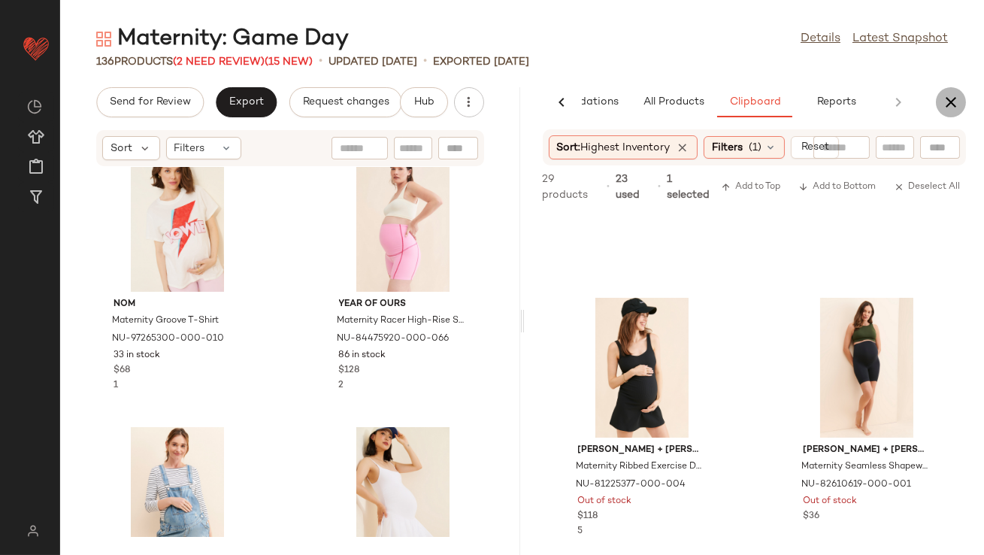
click at [952, 98] on icon "button" at bounding box center [951, 102] width 18 height 18
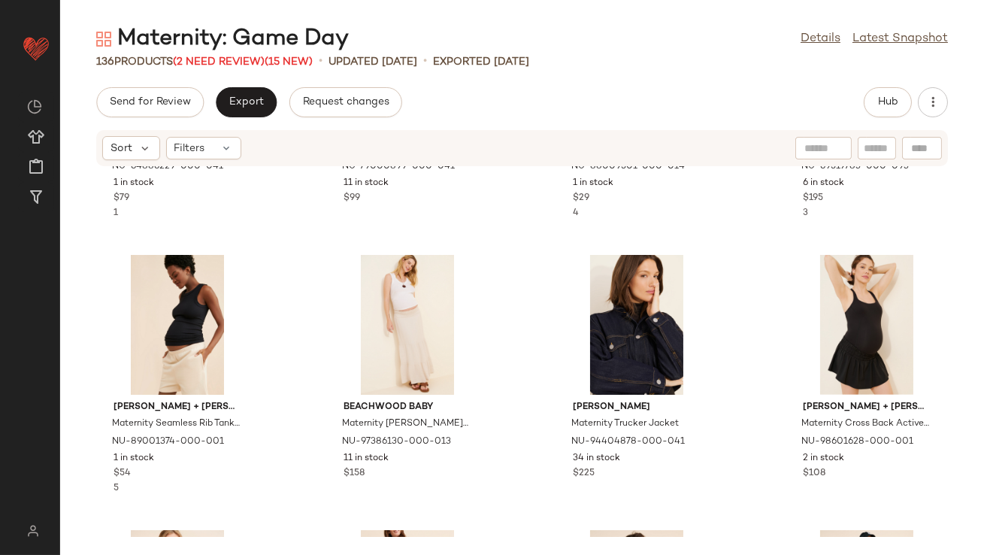
scroll to position [904, 0]
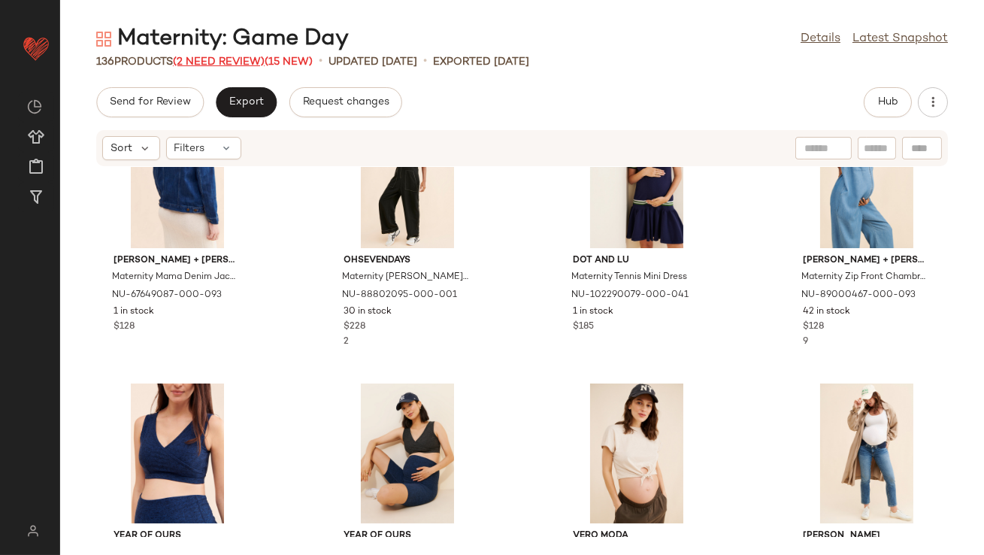
click at [207, 59] on span "(2 Need Review)" at bounding box center [219, 61] width 92 height 11
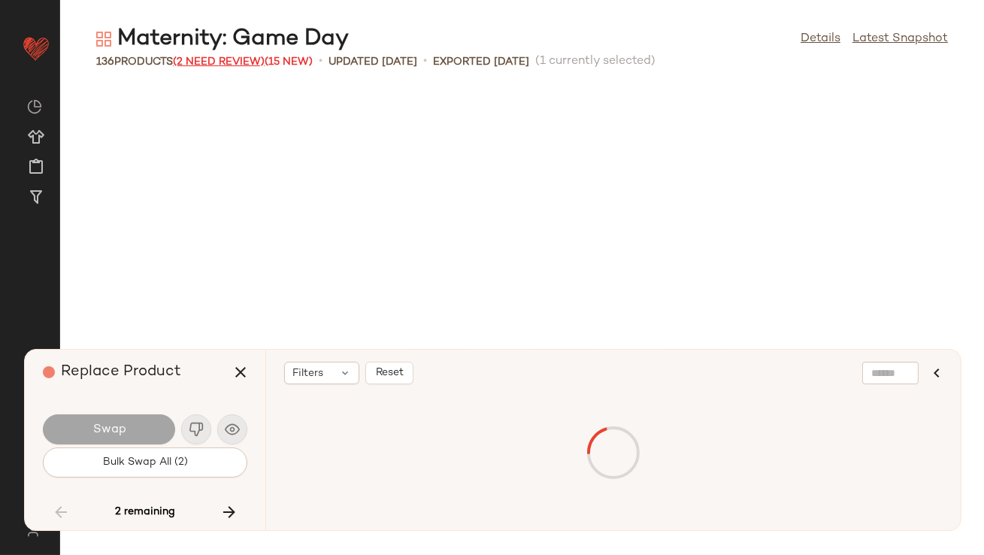
scroll to position [5777, 0]
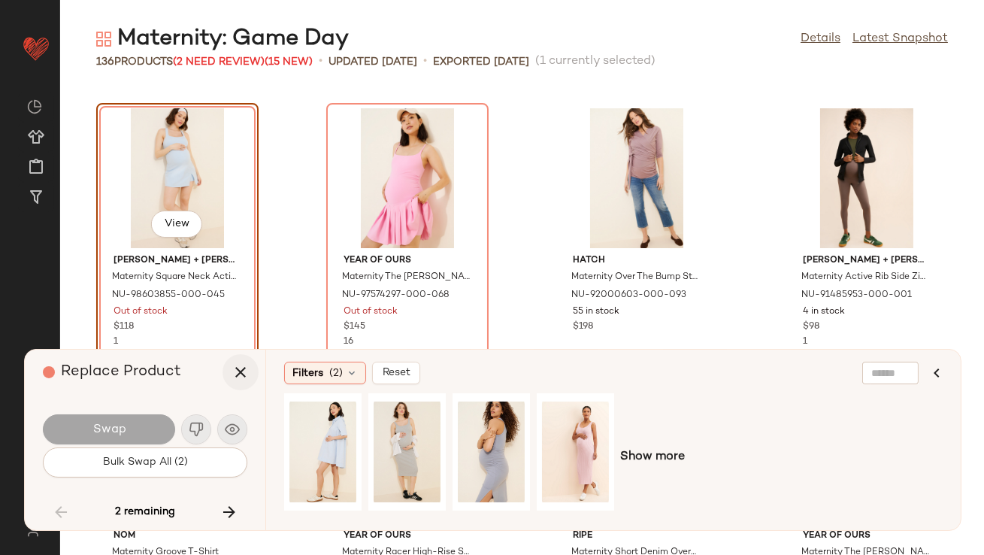
click at [247, 374] on icon "button" at bounding box center [241, 372] width 18 height 18
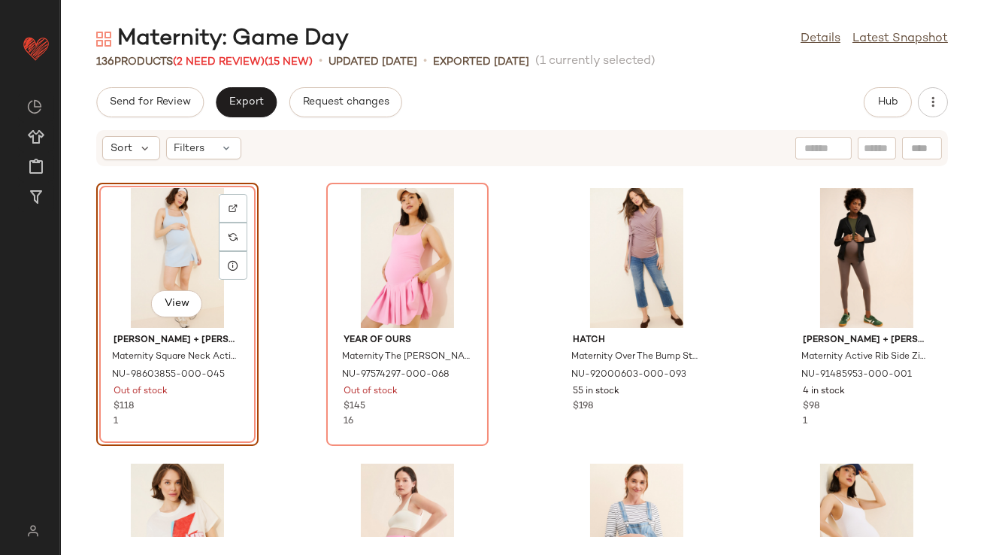
click at [186, 242] on div "View" at bounding box center [177, 258] width 152 height 140
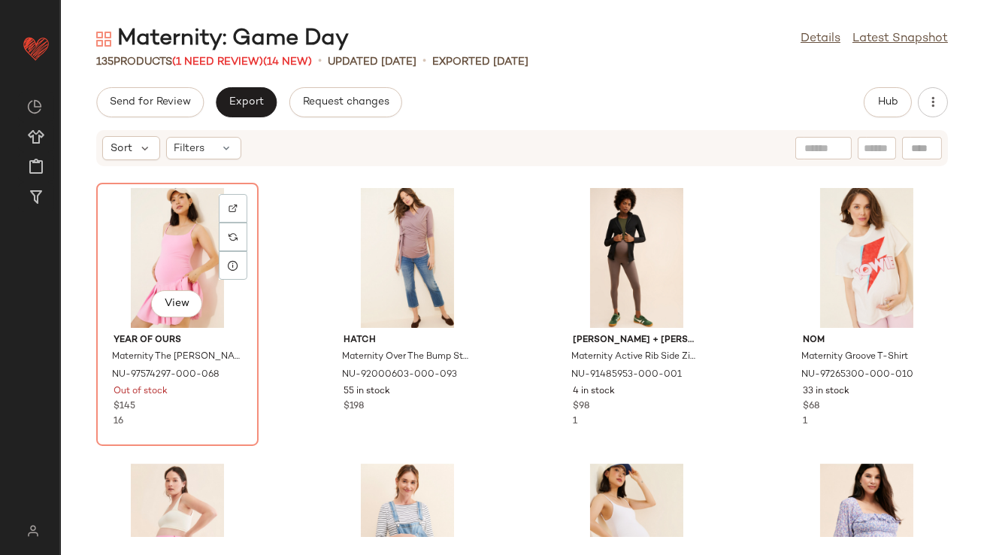
click at [186, 242] on div "View" at bounding box center [177, 258] width 152 height 140
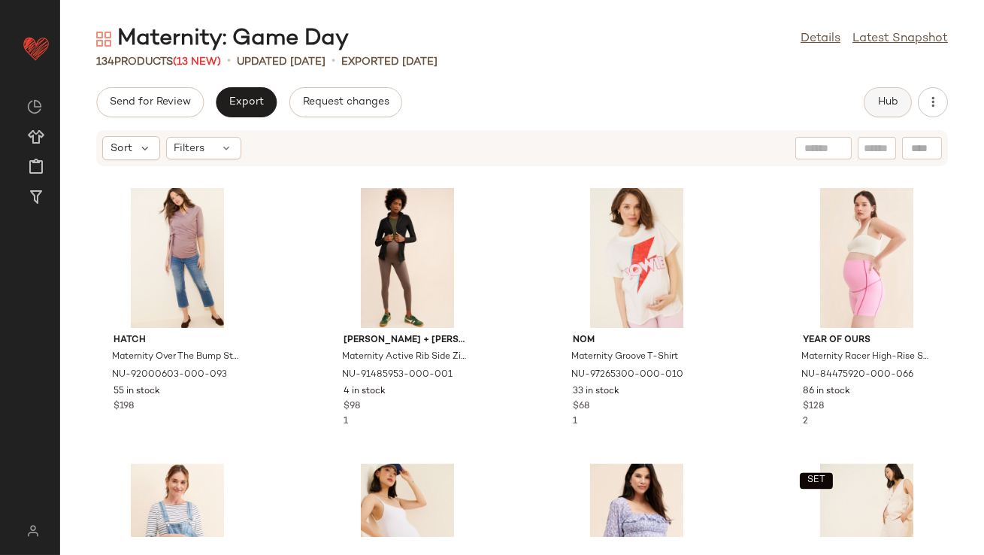
click at [900, 92] on button "Hub" at bounding box center [888, 102] width 48 height 30
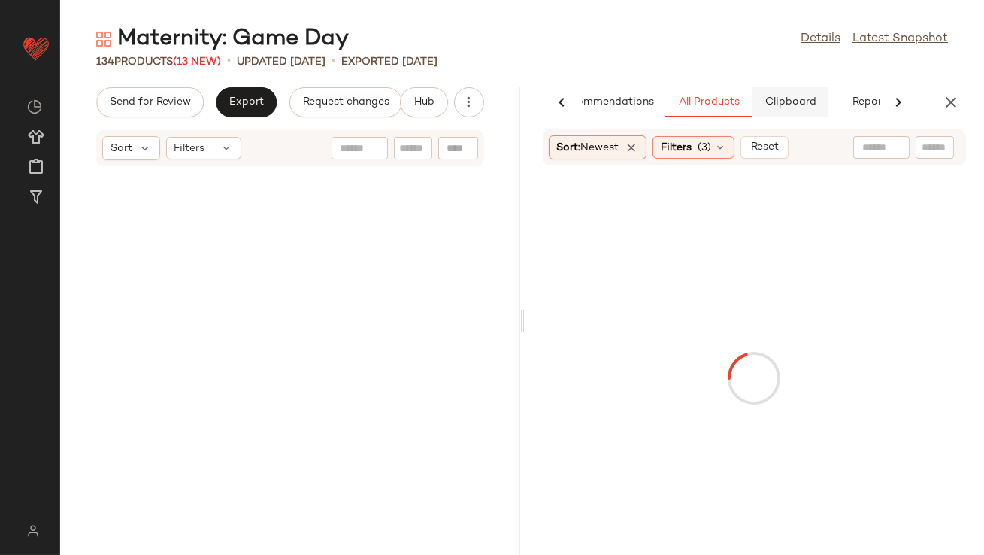
scroll to position [0, 49]
click at [625, 101] on span "AI Recommendations" at bounding box center [598, 102] width 110 height 12
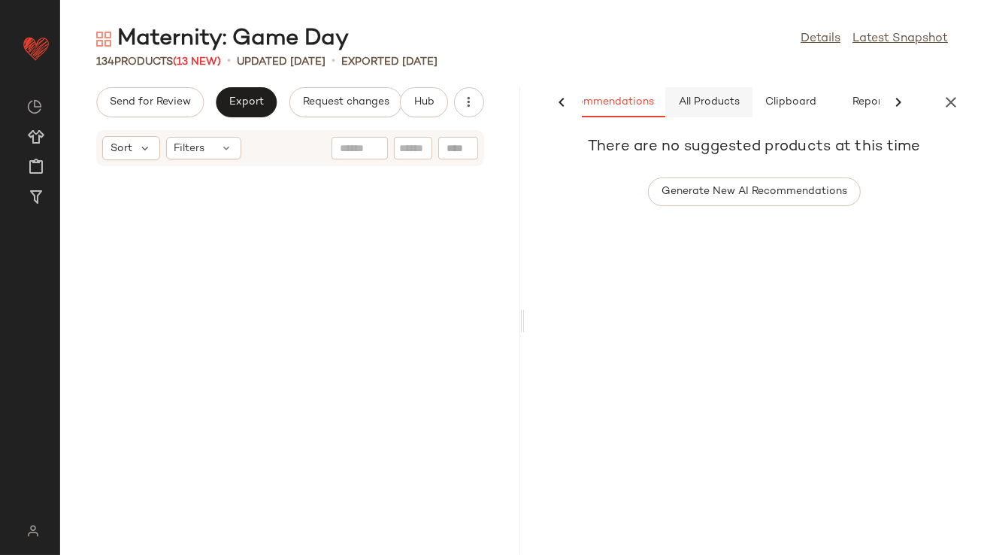
scroll to position [0, 0]
click at [722, 89] on button "All Products" at bounding box center [757, 102] width 87 height 30
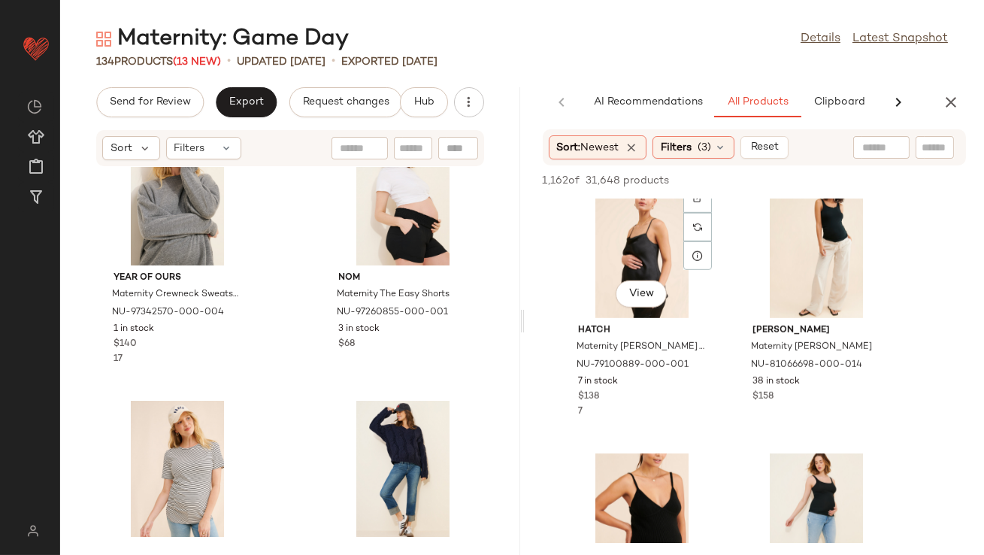
scroll to position [2229, 0]
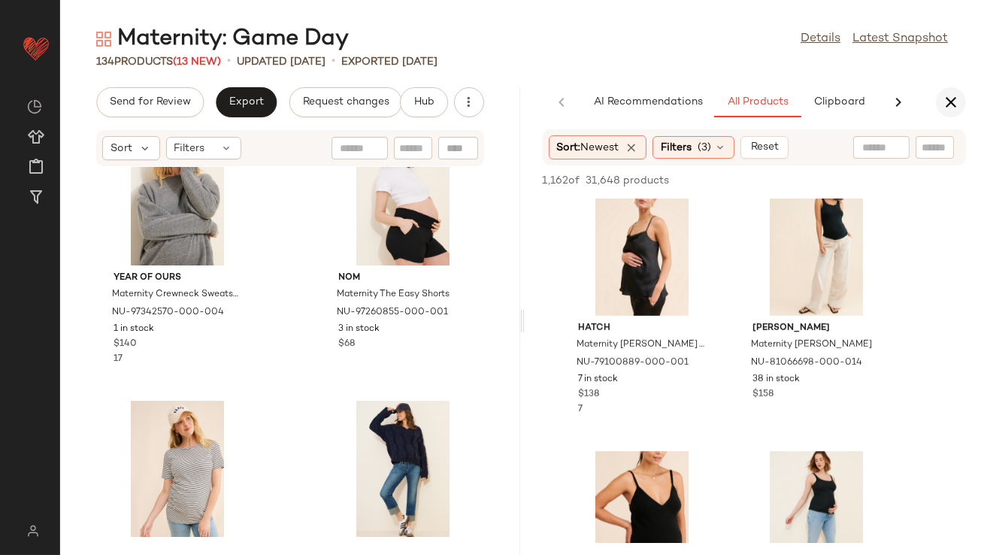
click at [955, 99] on icon "button" at bounding box center [951, 102] width 18 height 18
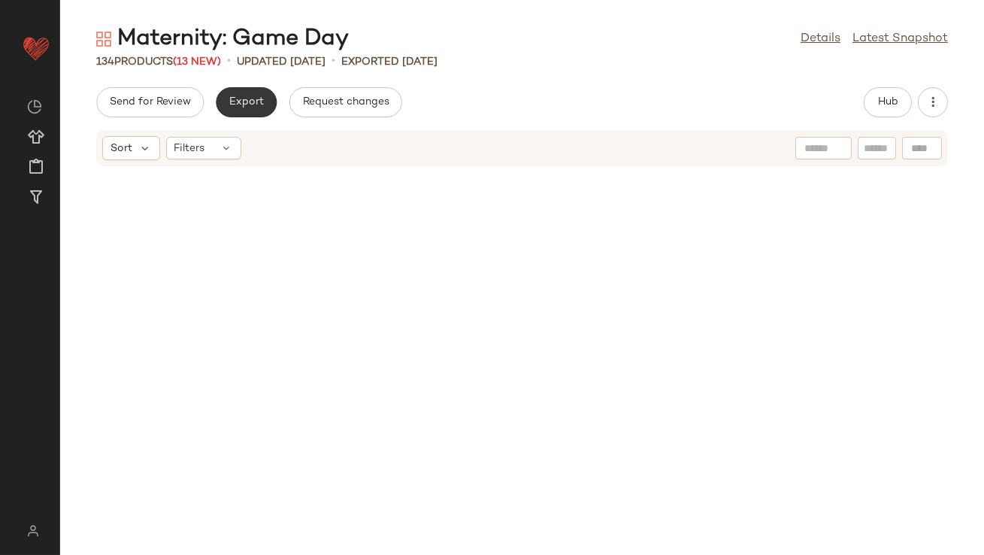
scroll to position [1530, 0]
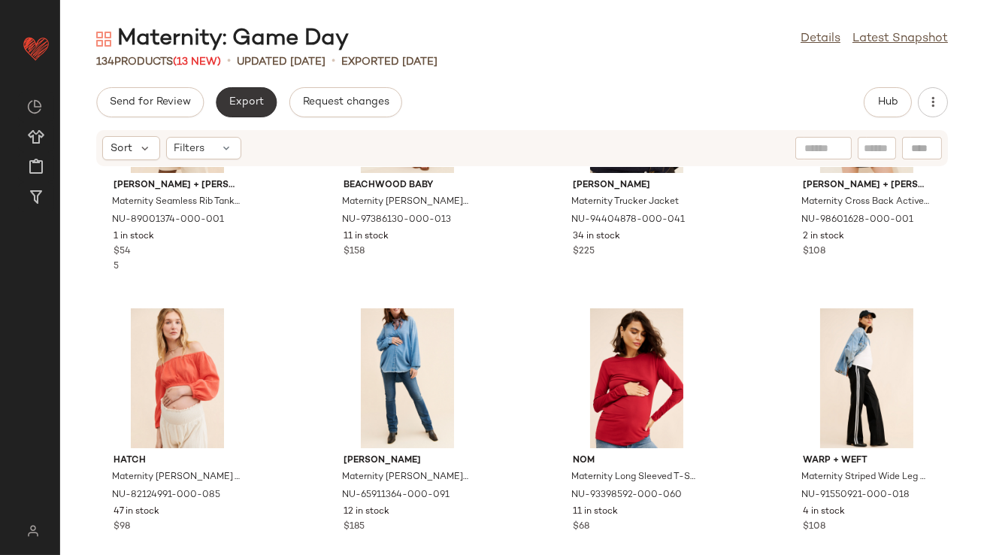
click at [241, 102] on span "Export" at bounding box center [246, 102] width 35 height 12
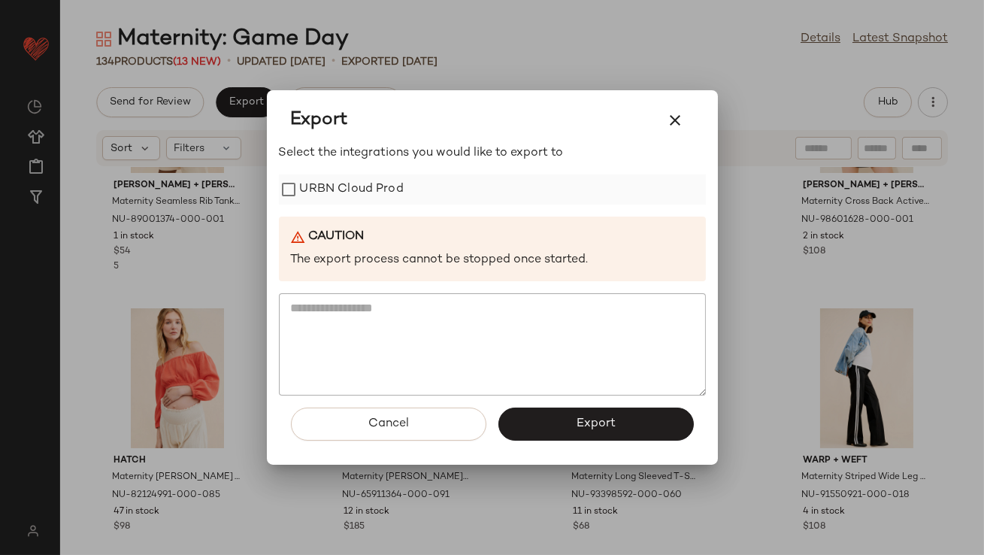
click at [320, 199] on label "URBN Cloud Prod" at bounding box center [352, 189] width 104 height 30
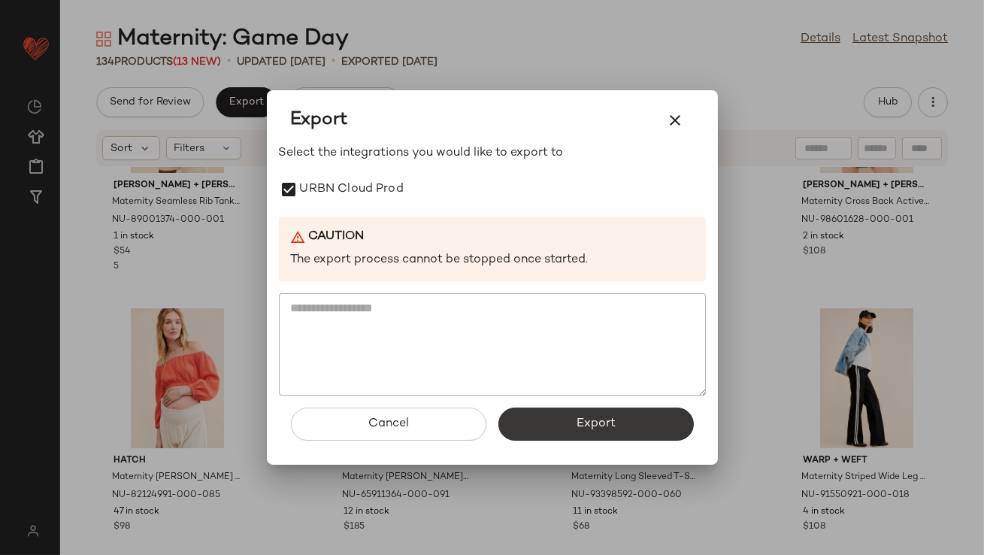
click at [576, 434] on button "Export" at bounding box center [595, 423] width 195 height 33
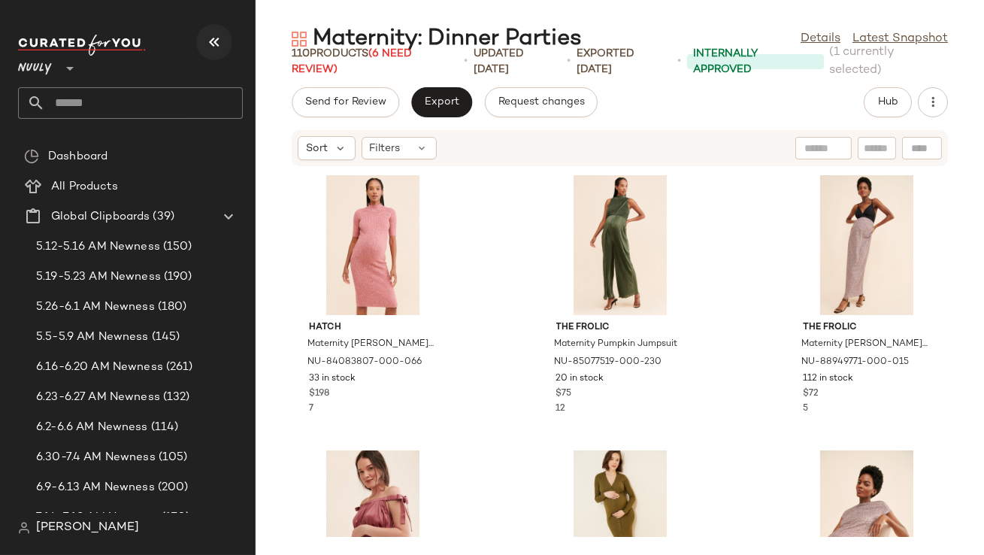
click at [214, 44] on icon "button" at bounding box center [214, 42] width 18 height 18
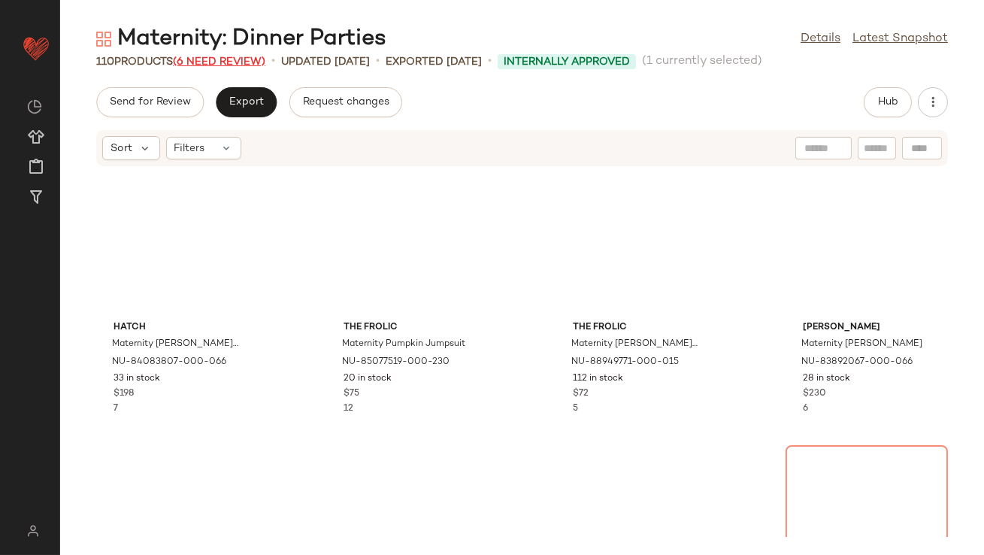
click at [205, 59] on span "(6 Need Review)" at bounding box center [219, 61] width 92 height 11
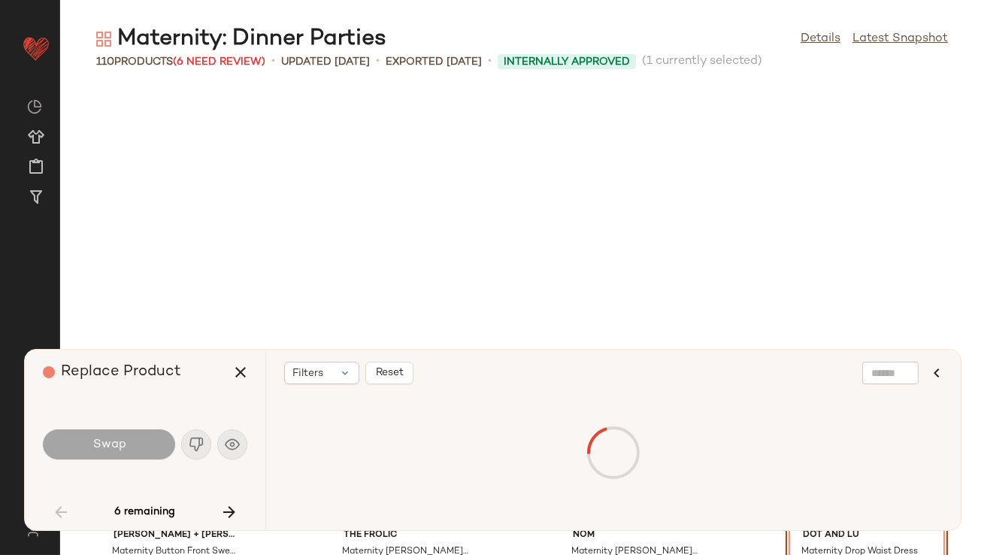
scroll to position [286, 0]
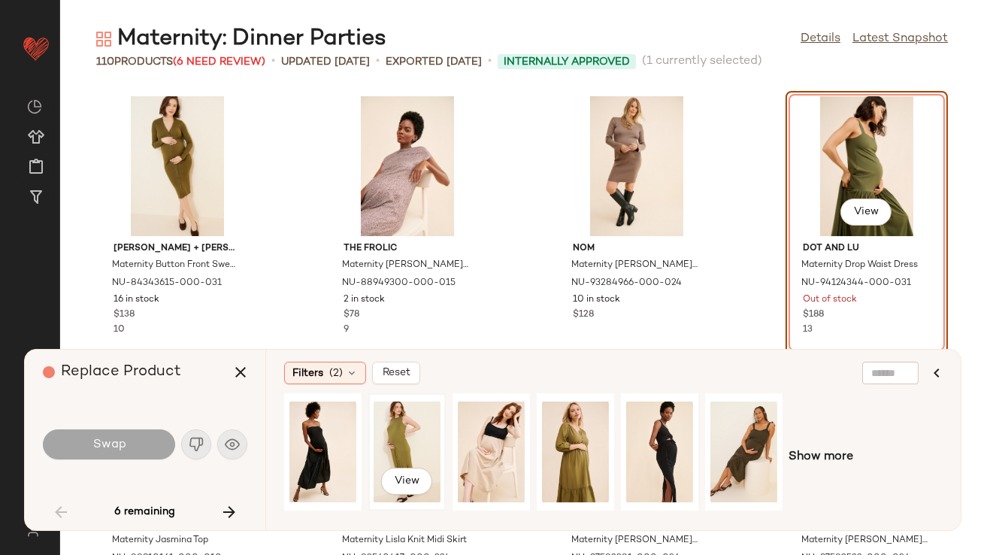
click at [388, 425] on div "View" at bounding box center [407, 451] width 67 height 107
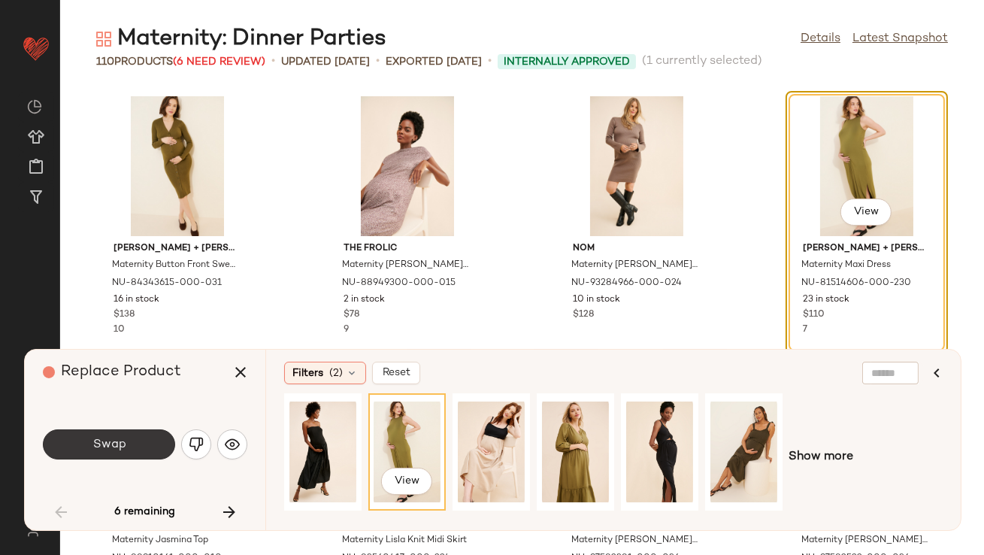
click at [134, 434] on button "Swap" at bounding box center [109, 444] width 132 height 30
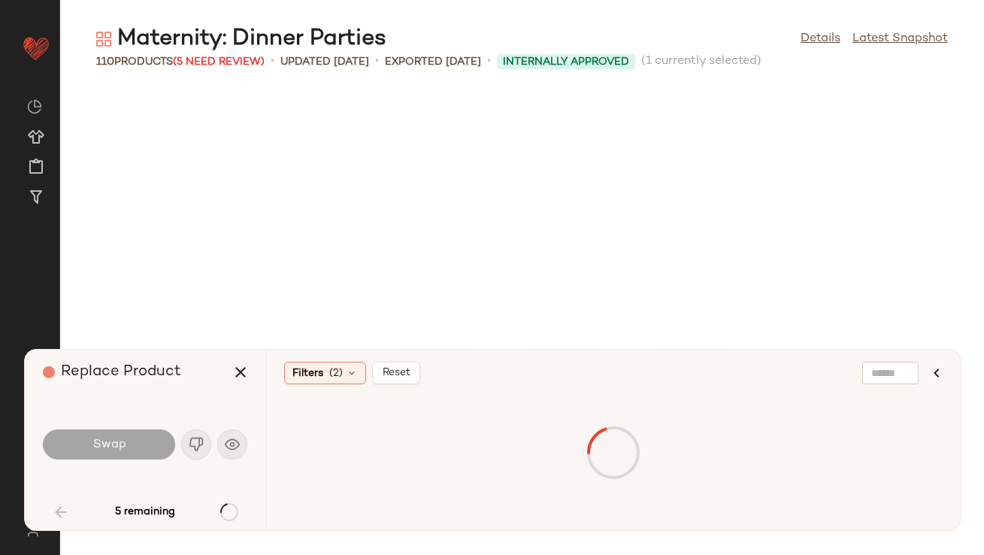
scroll to position [2201, 0]
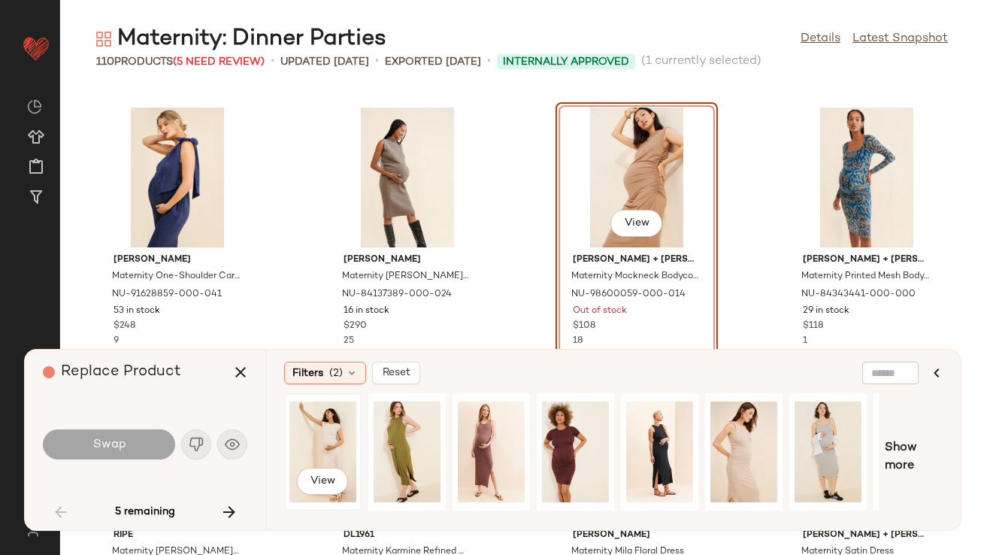
click at [317, 438] on div "View" at bounding box center [322, 451] width 67 height 107
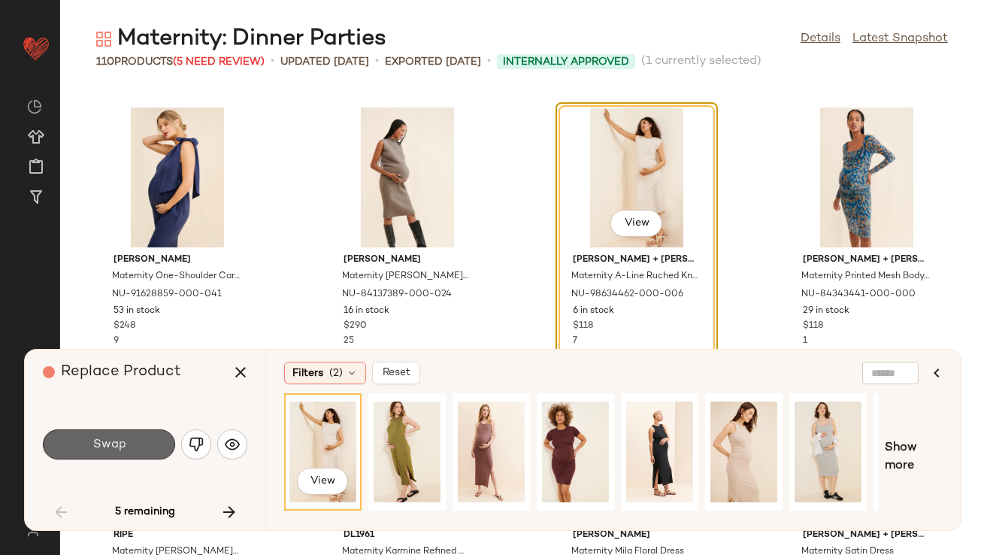
click at [141, 444] on button "Swap" at bounding box center [109, 444] width 132 height 30
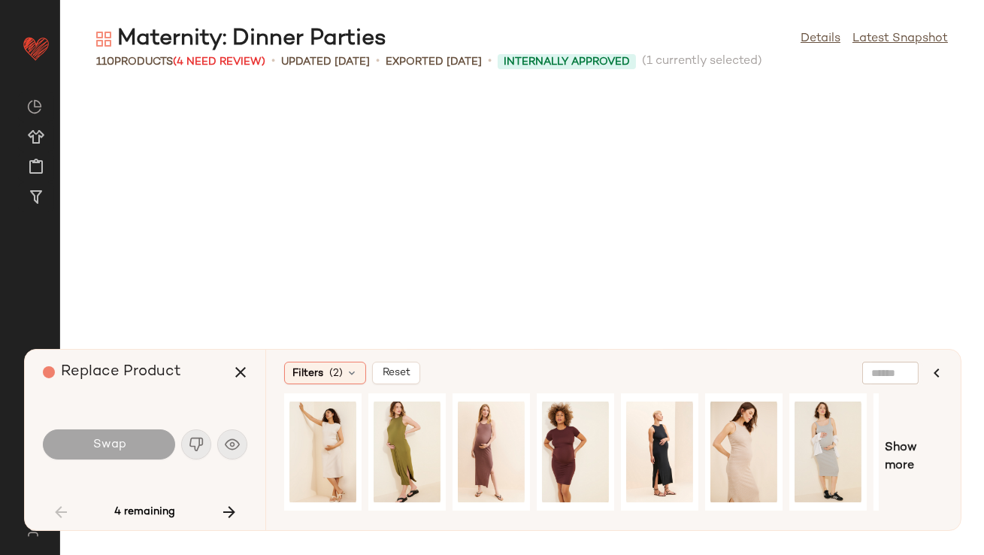
scroll to position [2751, 0]
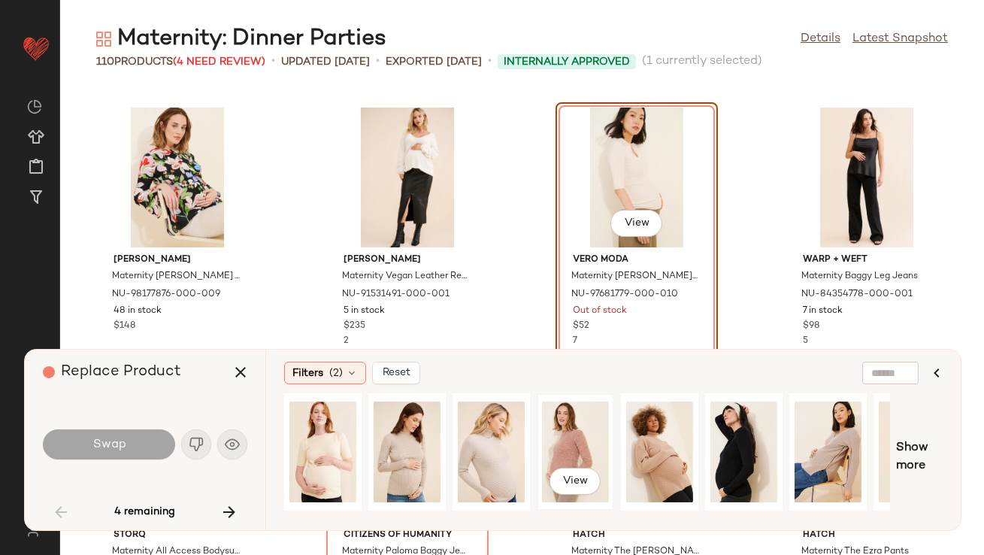
click at [562, 442] on div "View" at bounding box center [575, 451] width 67 height 107
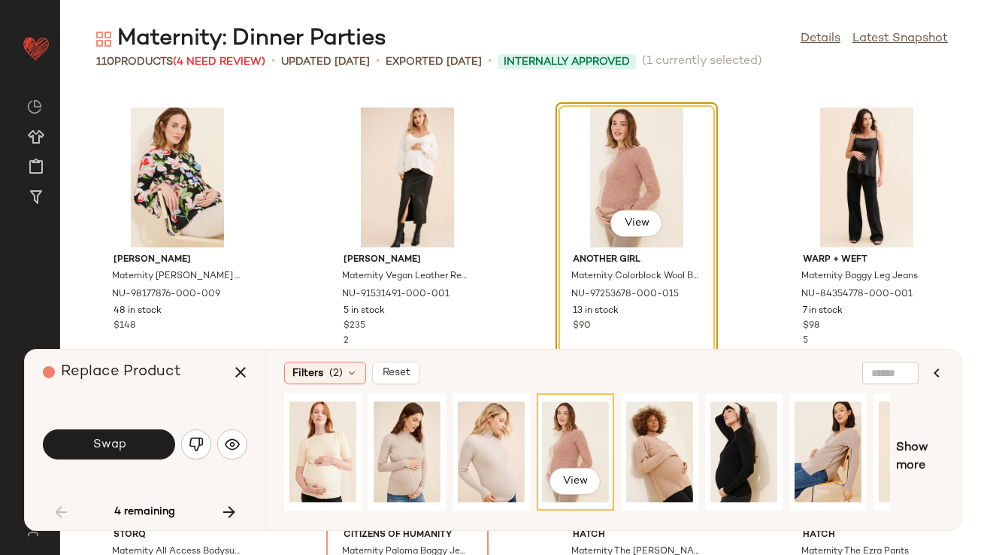
click at [138, 436] on button "Swap" at bounding box center [109, 444] width 132 height 30
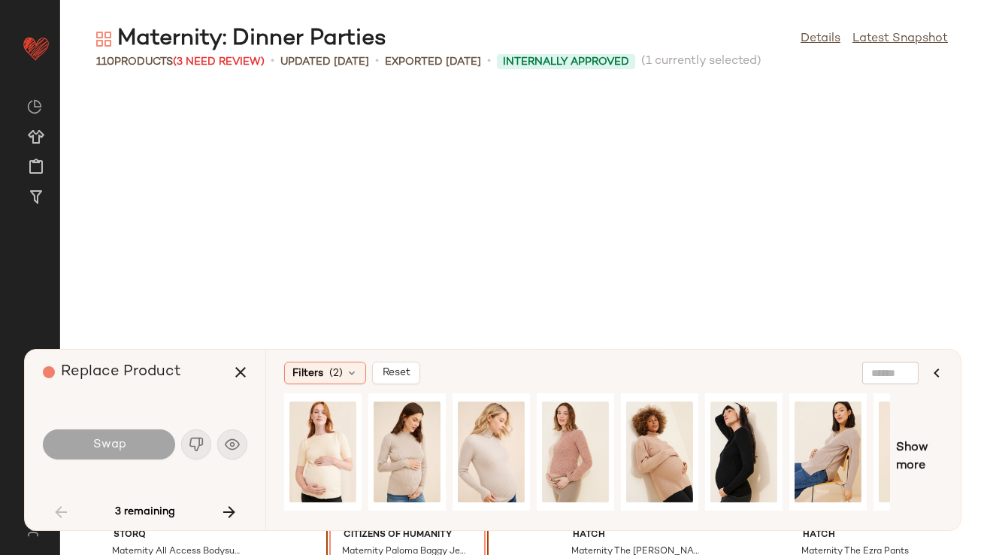
scroll to position [3026, 0]
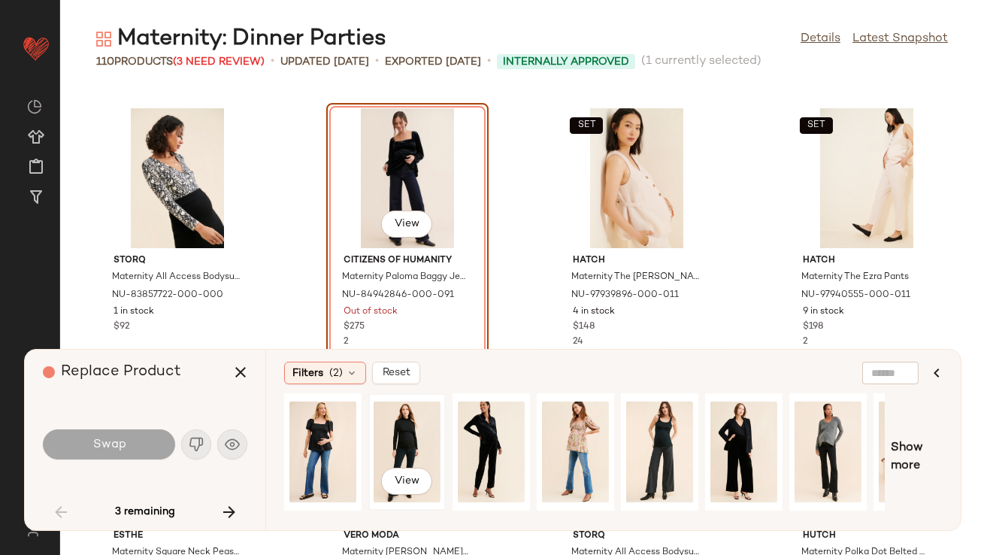
click at [398, 424] on div "View" at bounding box center [407, 451] width 67 height 107
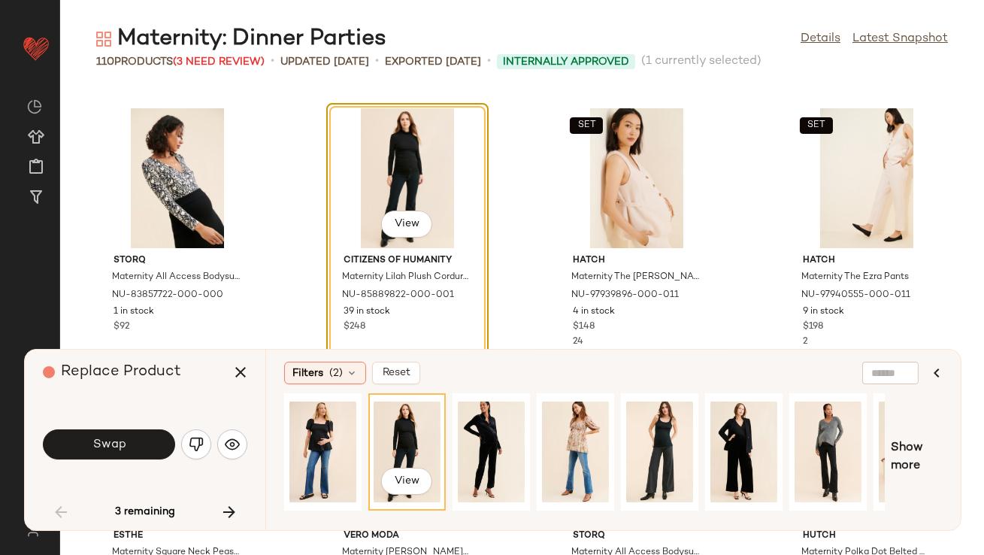
click at [146, 450] on button "Swap" at bounding box center [109, 444] width 132 height 30
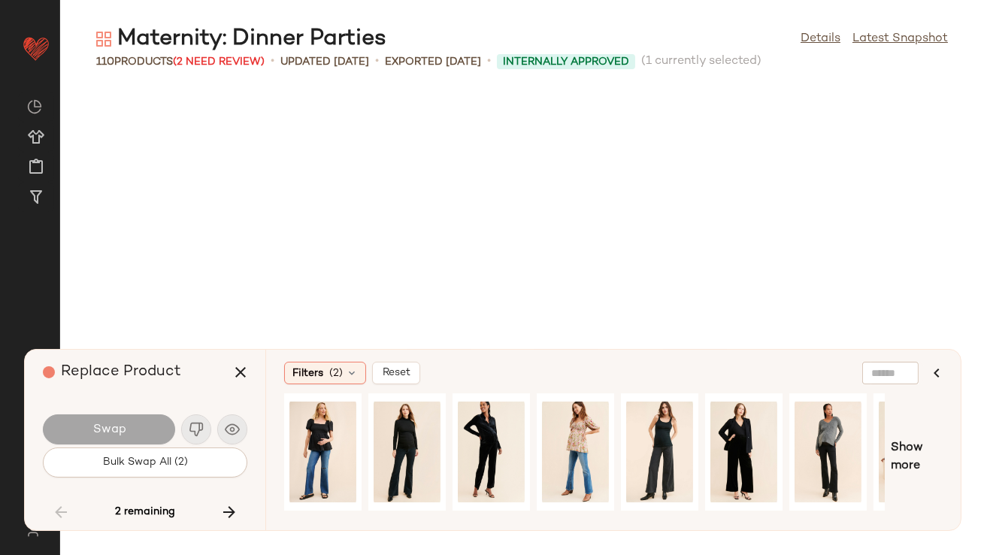
scroll to position [6052, 0]
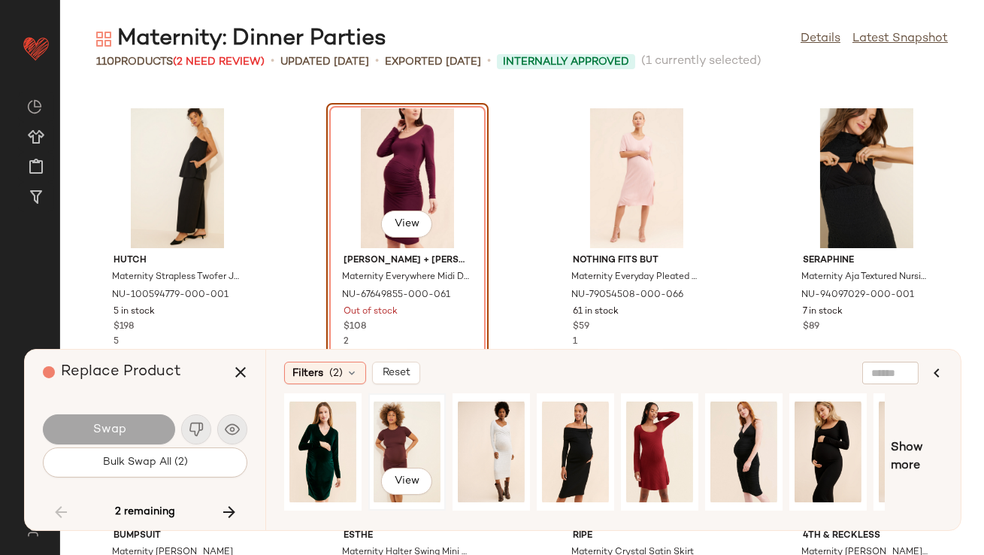
click at [429, 434] on div "View" at bounding box center [407, 451] width 67 height 107
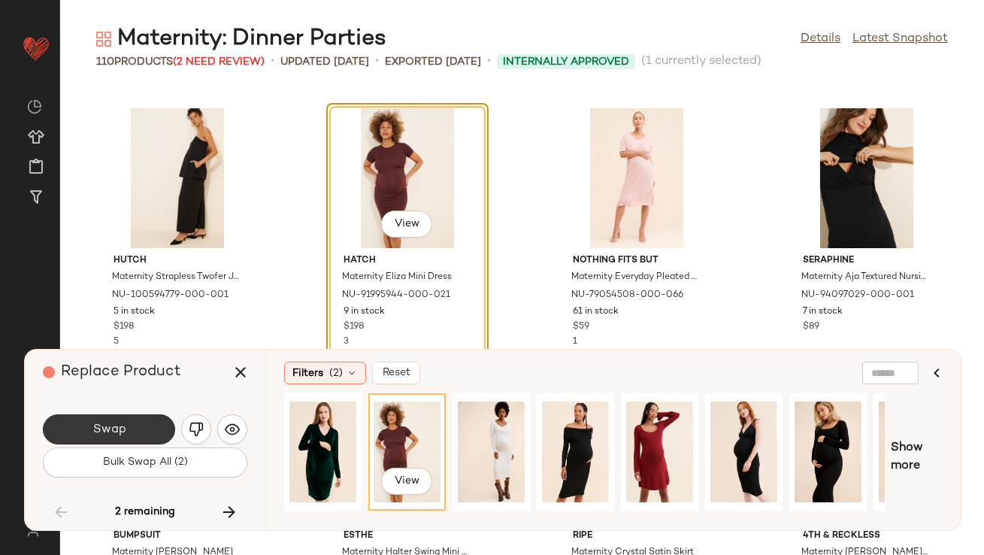
click at [159, 436] on button "Swap" at bounding box center [109, 429] width 132 height 30
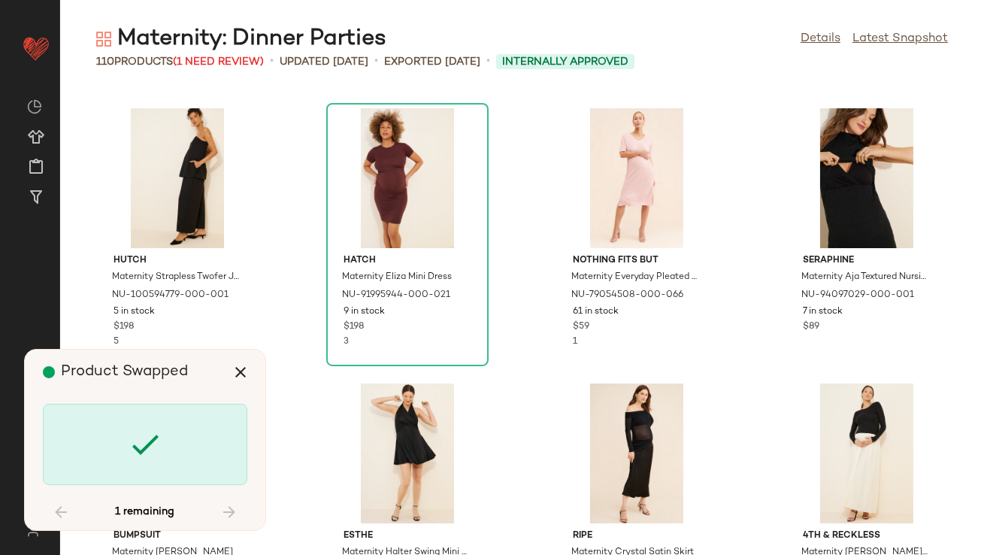
scroll to position [7238, 0]
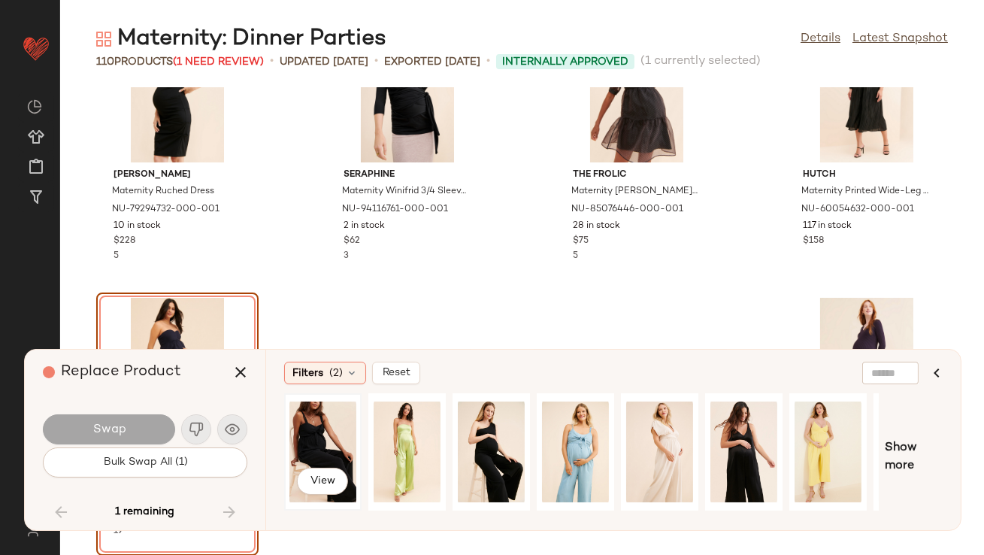
click at [299, 434] on div "View" at bounding box center [322, 451] width 67 height 107
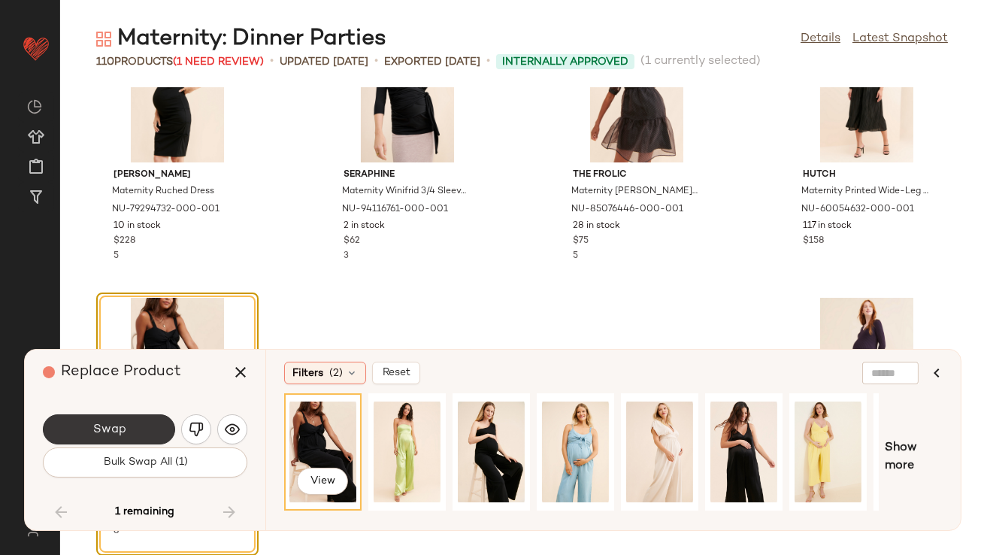
click at [160, 423] on button "Swap" at bounding box center [109, 429] width 132 height 30
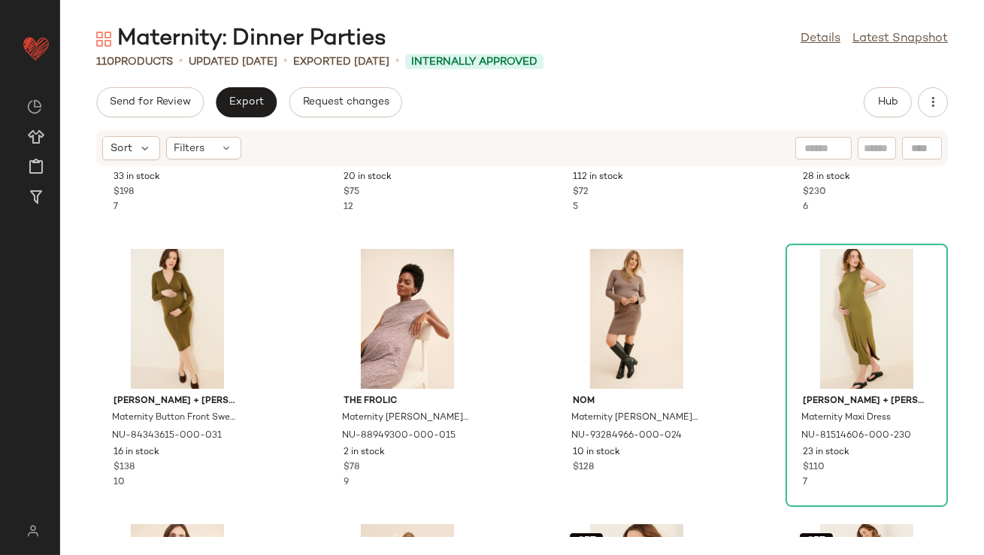
scroll to position [204, 0]
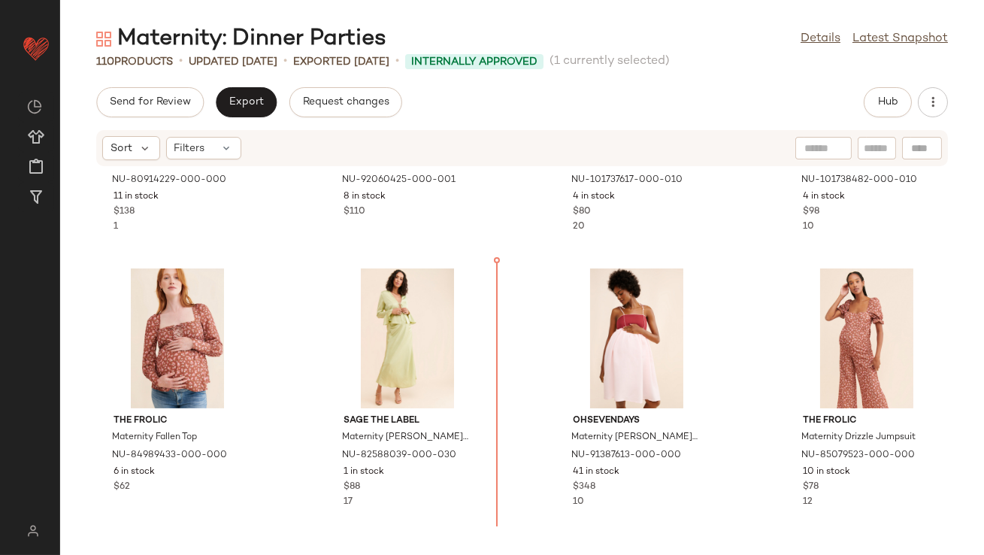
scroll to position [1041, 0]
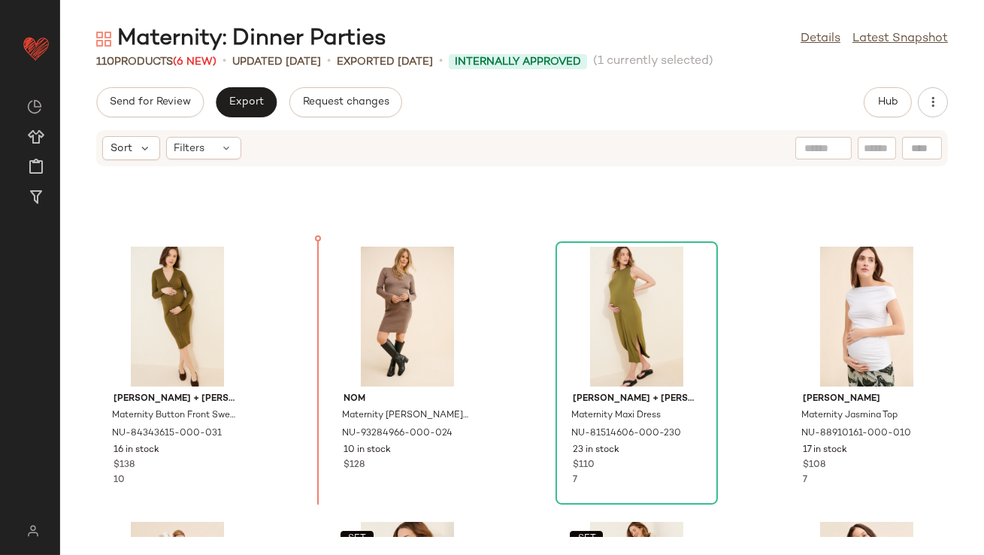
scroll to position [216, 0]
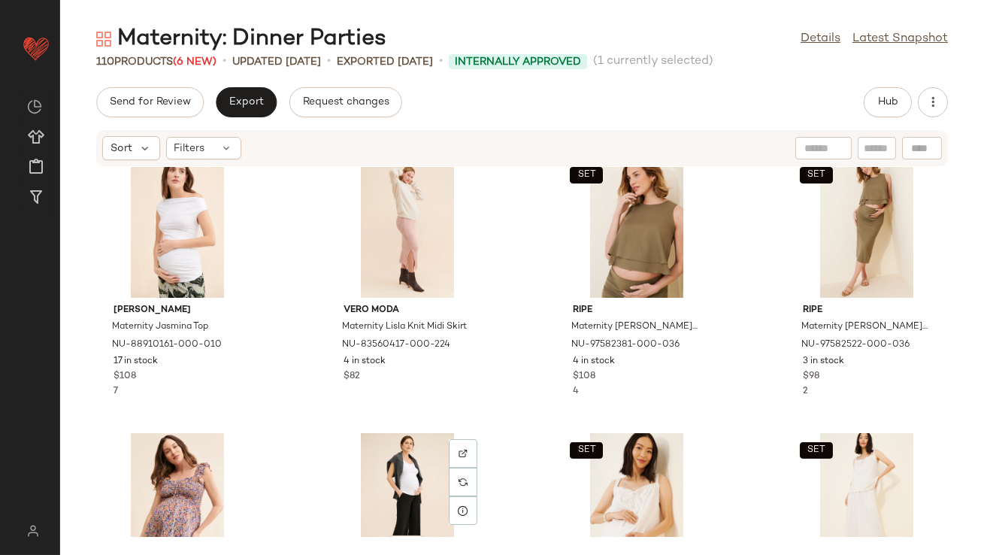
scroll to position [530, 0]
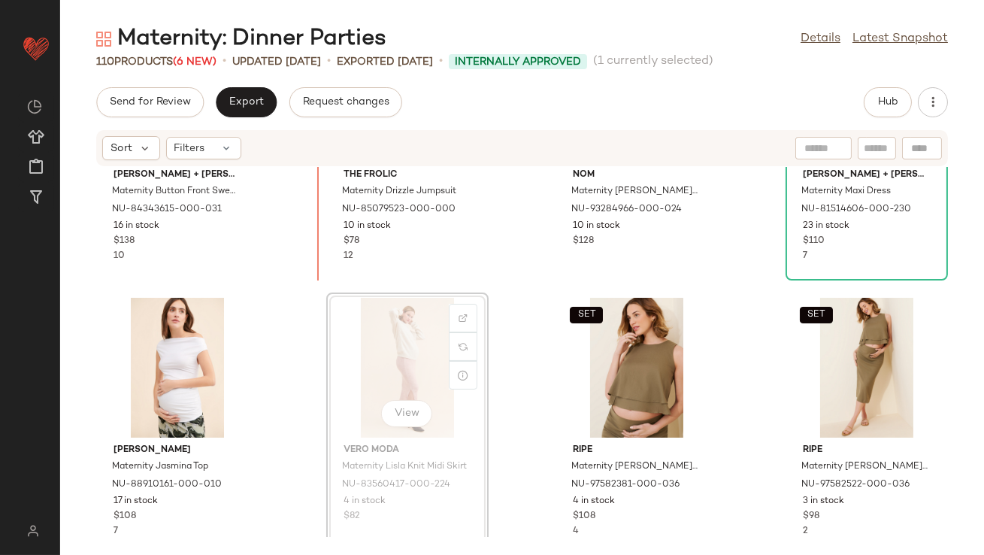
scroll to position [459, 0]
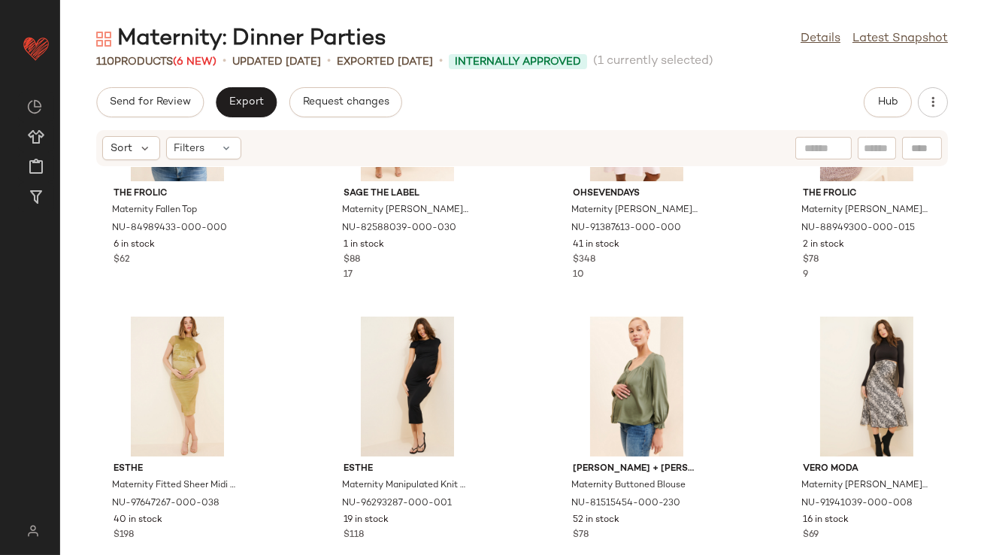
scroll to position [1316, 0]
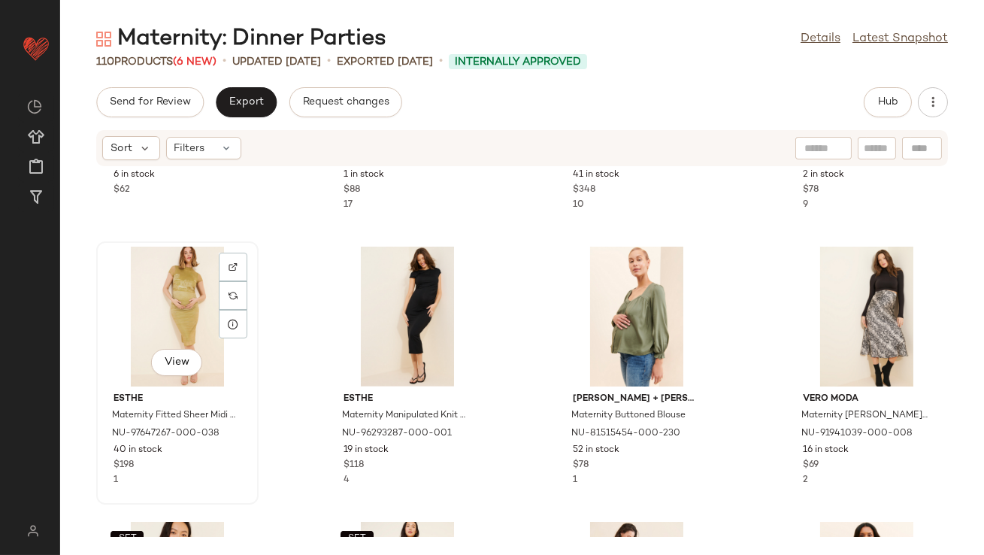
click at [190, 308] on div "View" at bounding box center [177, 317] width 152 height 140
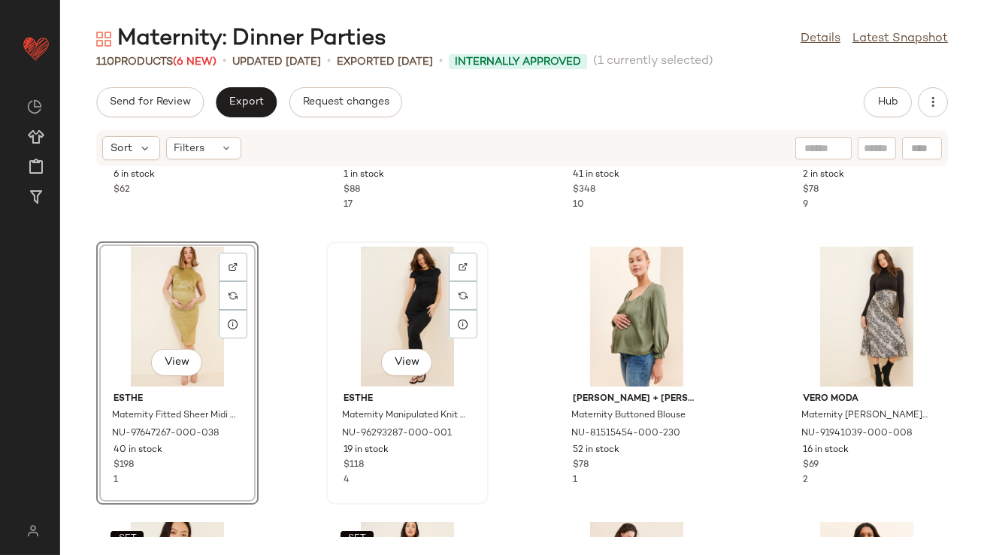
click at [416, 317] on div "View" at bounding box center [408, 317] width 152 height 140
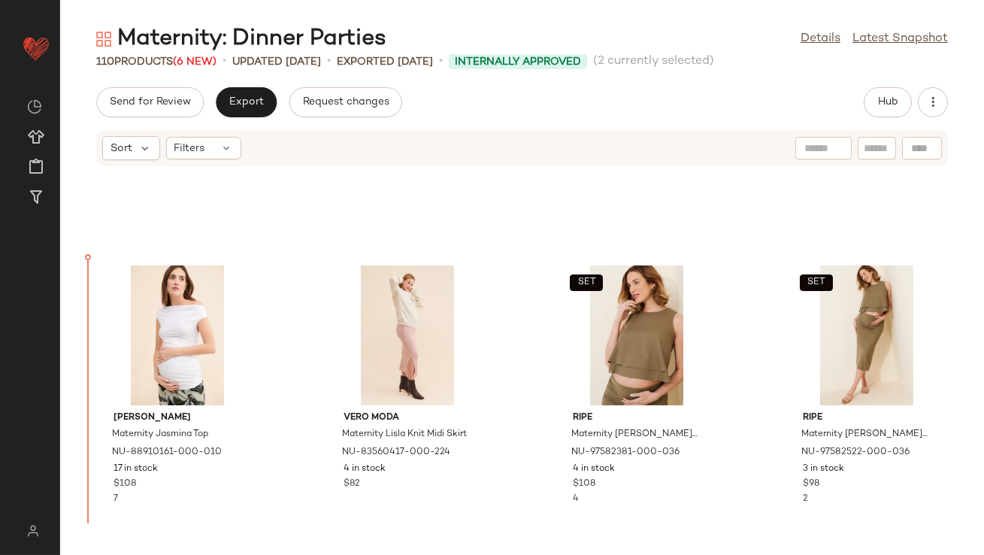
scroll to position [465, 0]
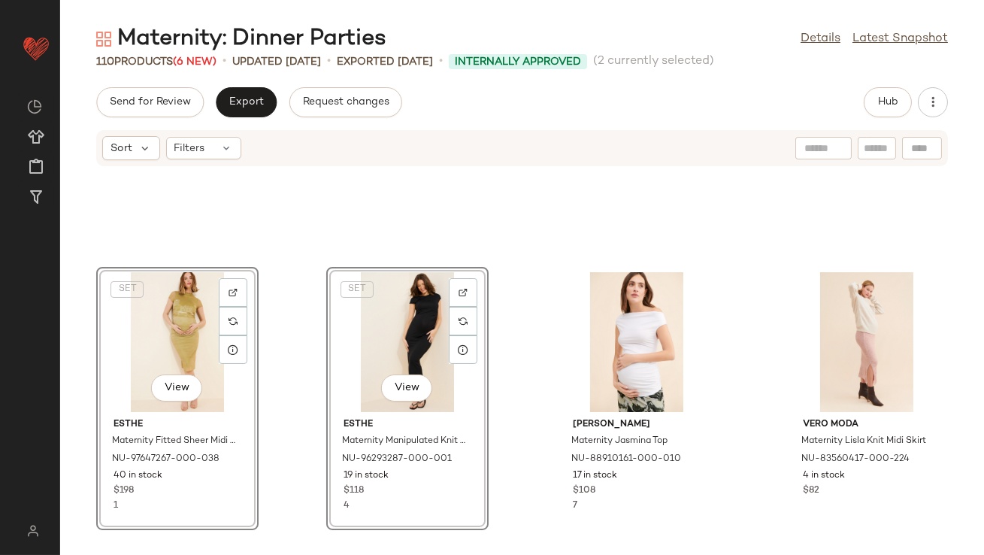
click at [309, 268] on div "SET View ESTHE Maternity Fitted Sheer Midi Dress NU-97647267-000-038 40 in stoc…" at bounding box center [522, 352] width 924 height 370
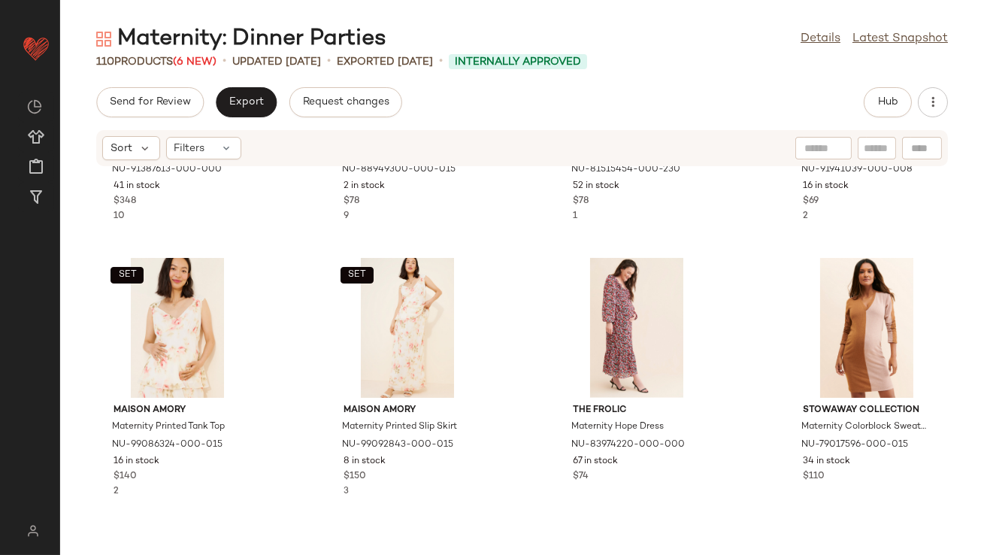
scroll to position [1646, 0]
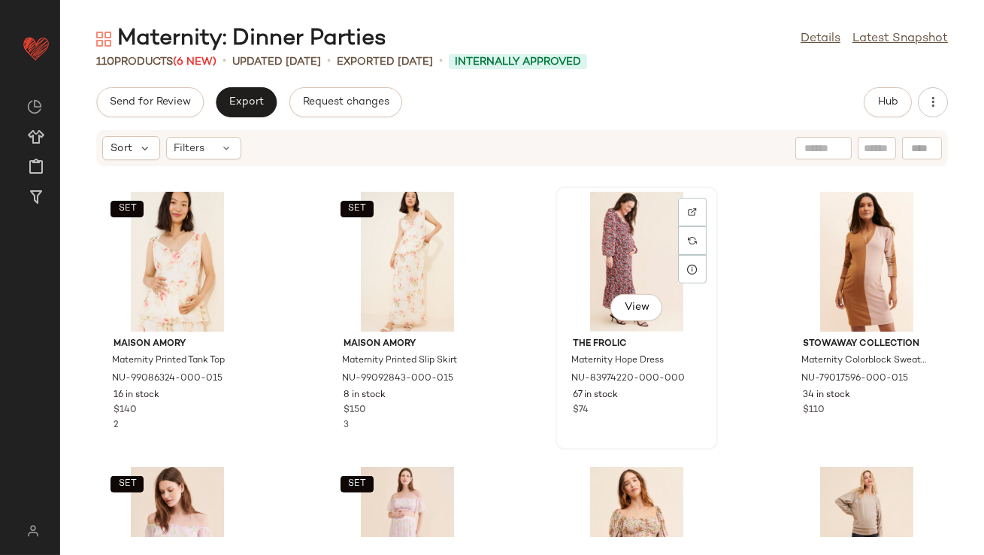
click at [598, 256] on div "View" at bounding box center [637, 262] width 152 height 140
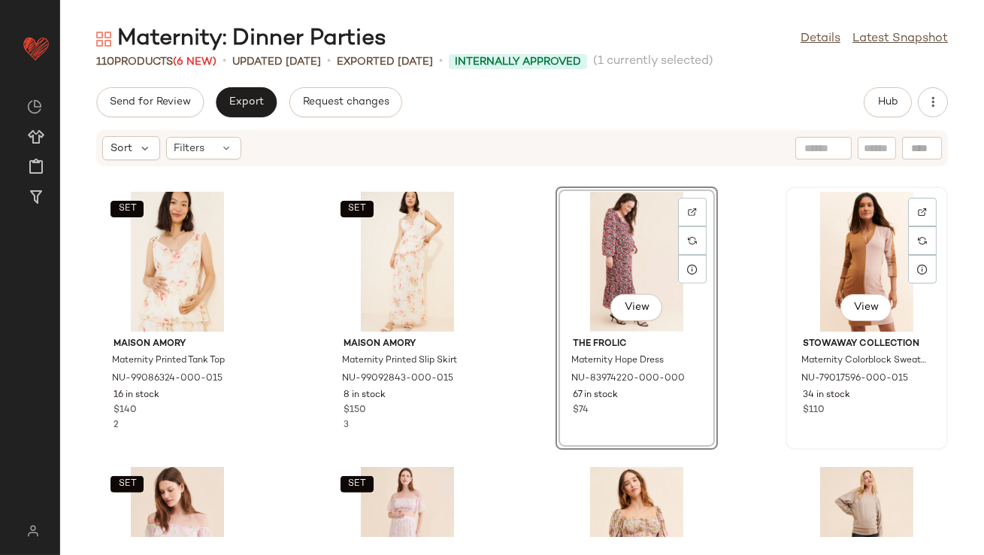
click at [806, 256] on div "View" at bounding box center [867, 262] width 152 height 140
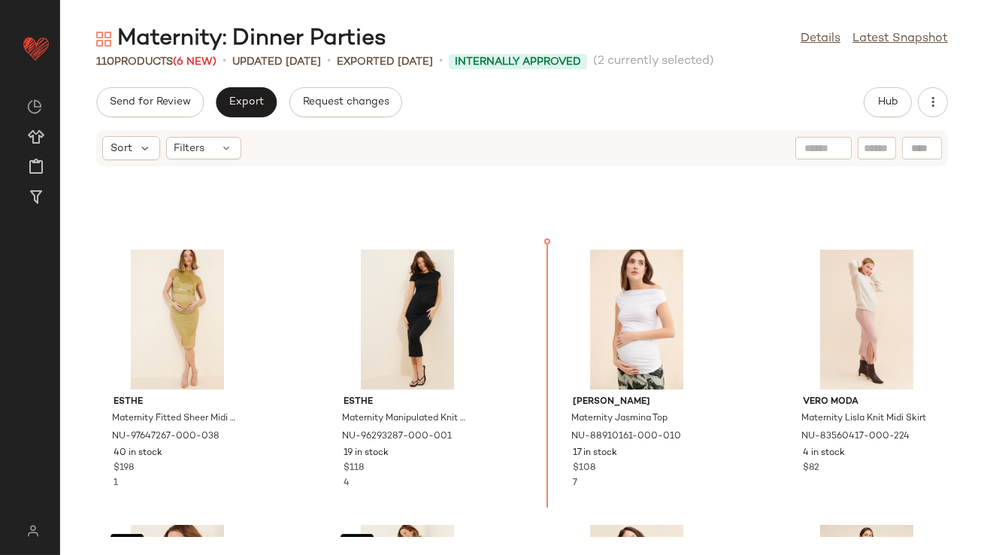
scroll to position [477, 0]
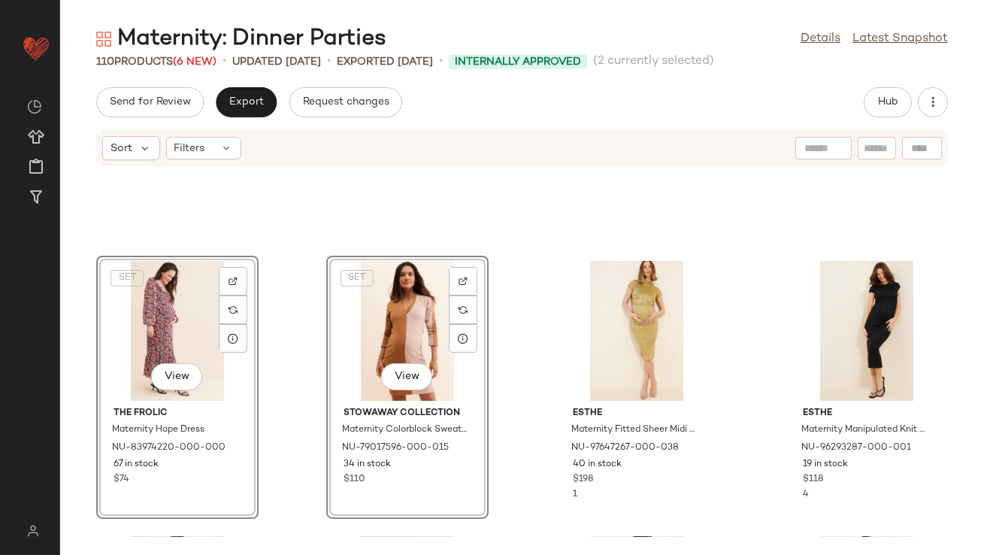
click at [314, 298] on div "SET View The Frolic Maternity Hope Dress NU-83974220-000-000 67 in stock $74 SE…" at bounding box center [522, 352] width 924 height 370
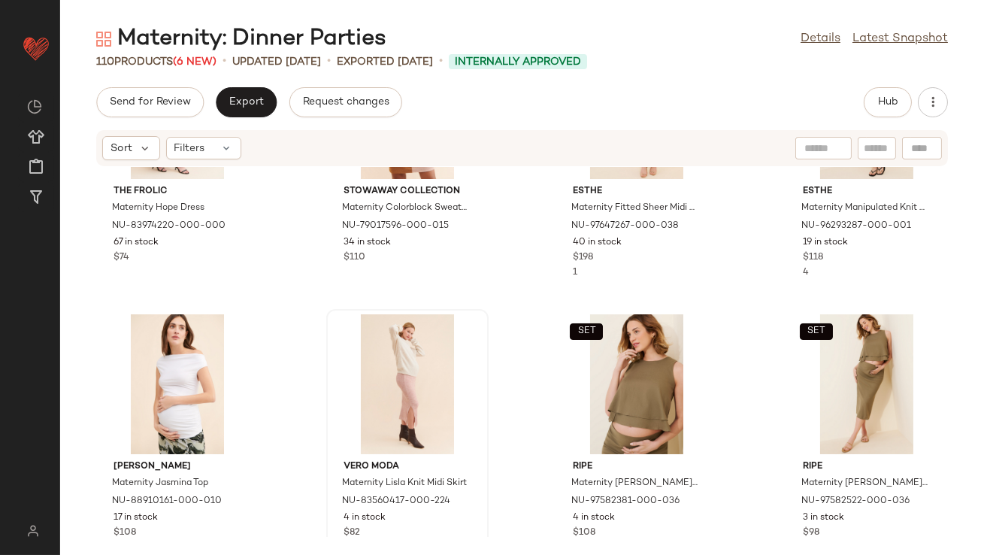
scroll to position [729, 0]
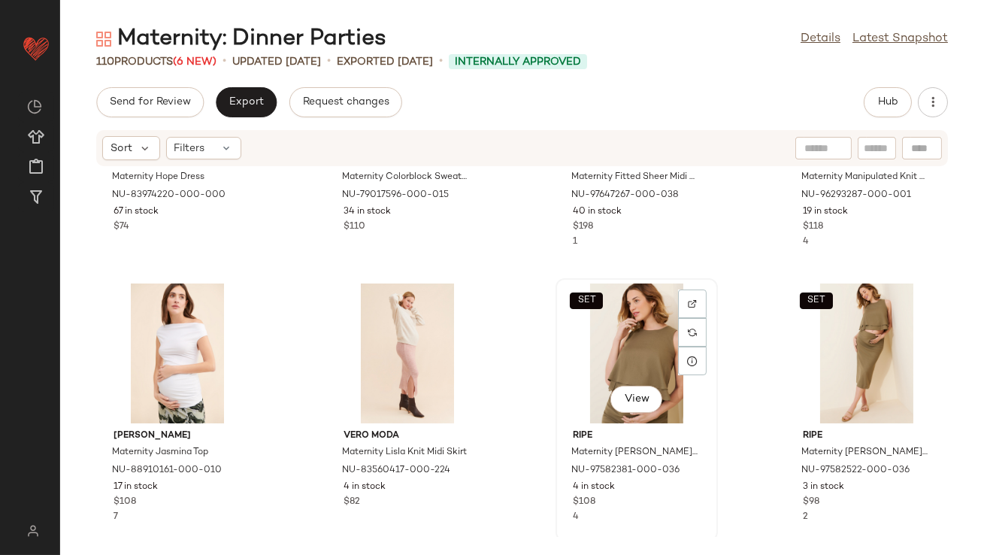
click at [595, 336] on div "SET View" at bounding box center [637, 353] width 152 height 140
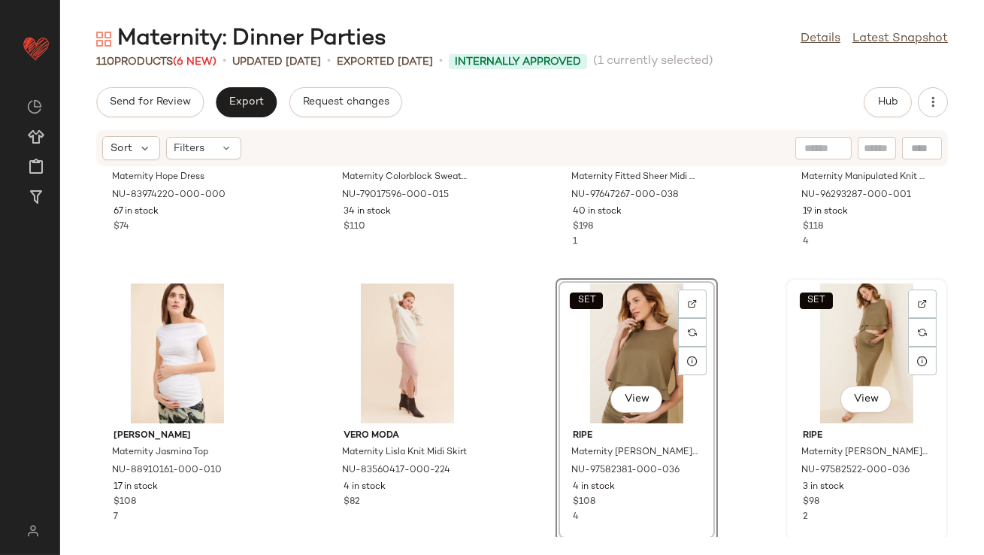
click at [852, 331] on div "SET View" at bounding box center [867, 353] width 152 height 140
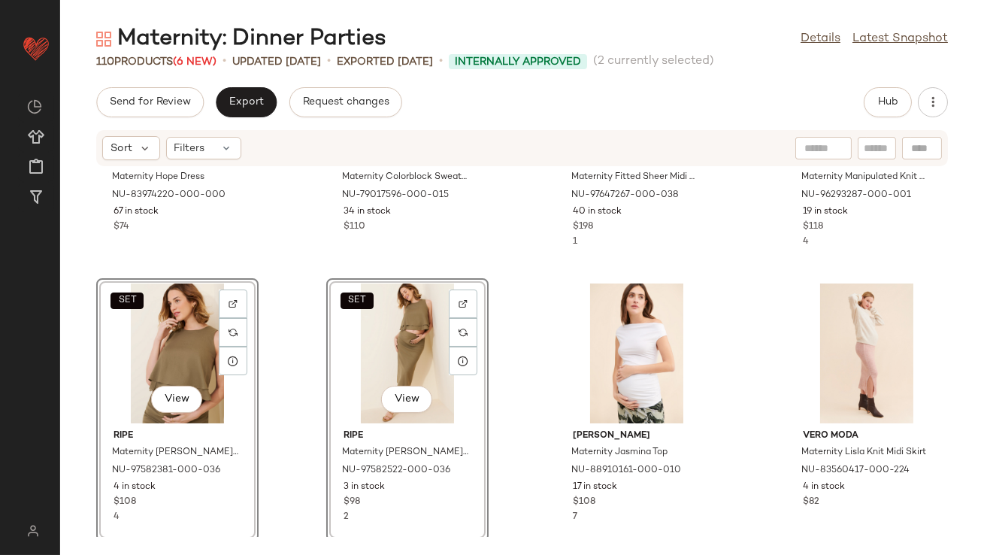
click at [279, 265] on div "The Frolic Maternity Hope Dress NU-83974220-000-000 67 in stock $74 Stowaway Co…" at bounding box center [522, 352] width 924 height 370
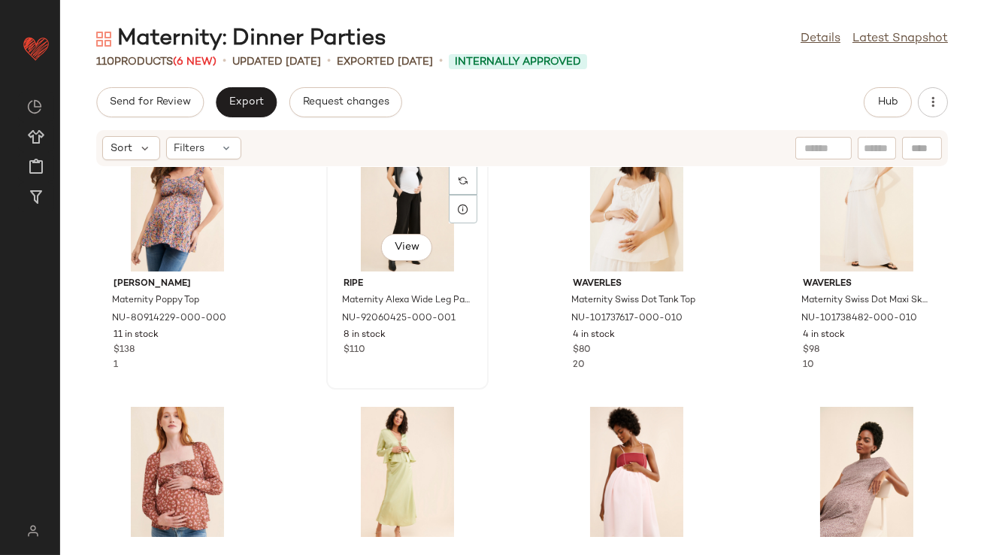
scroll to position [1180, 0]
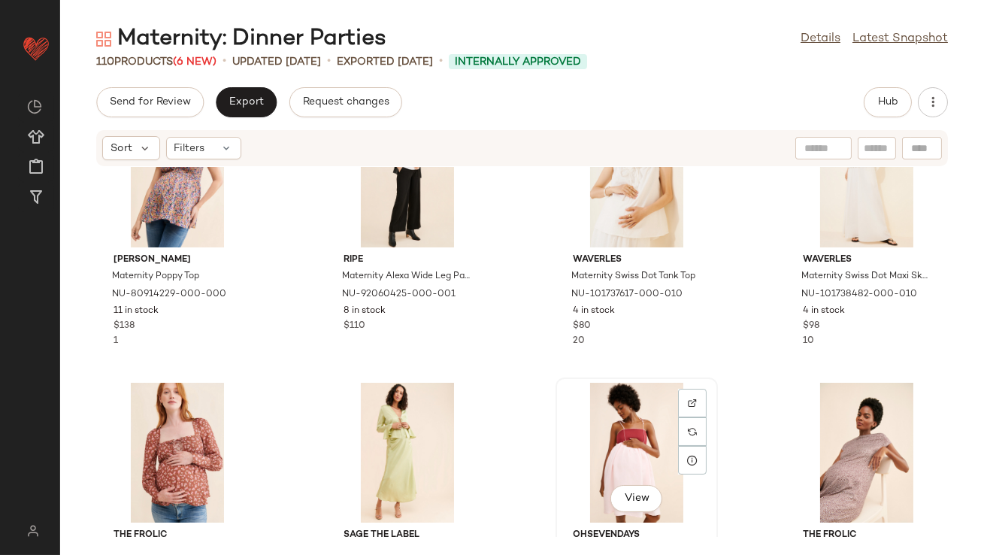
click at [644, 453] on div "View" at bounding box center [637, 453] width 152 height 140
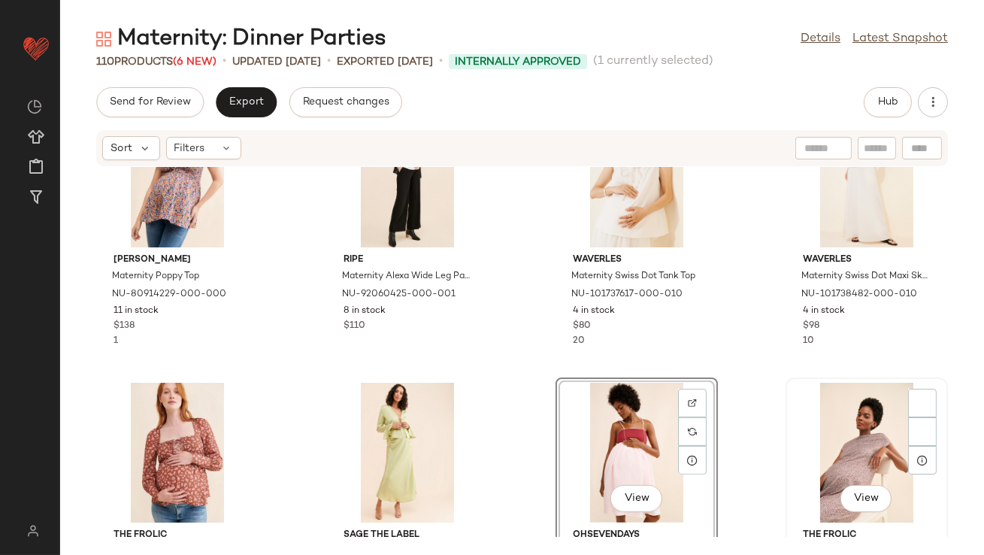
click at [807, 440] on div "View" at bounding box center [867, 453] width 152 height 140
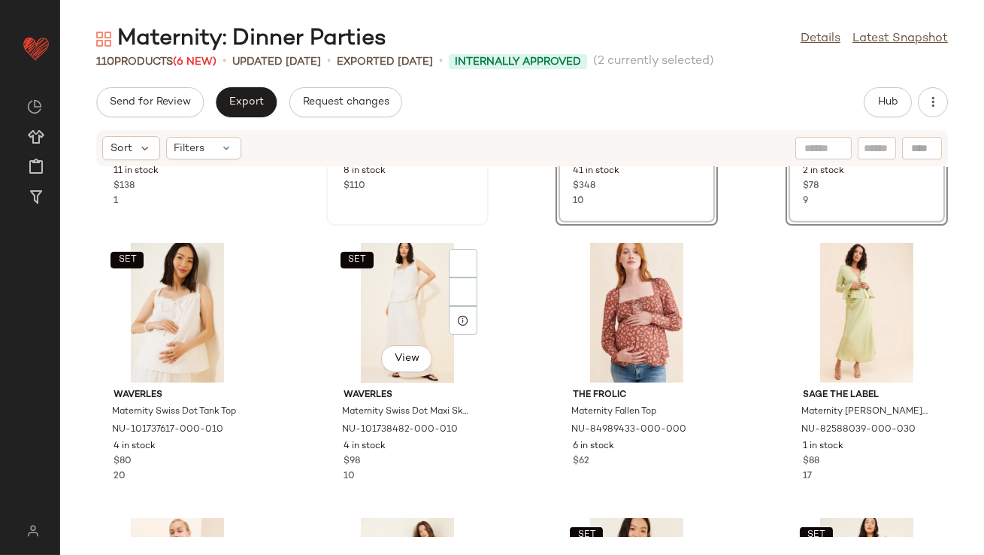
scroll to position [1484, 0]
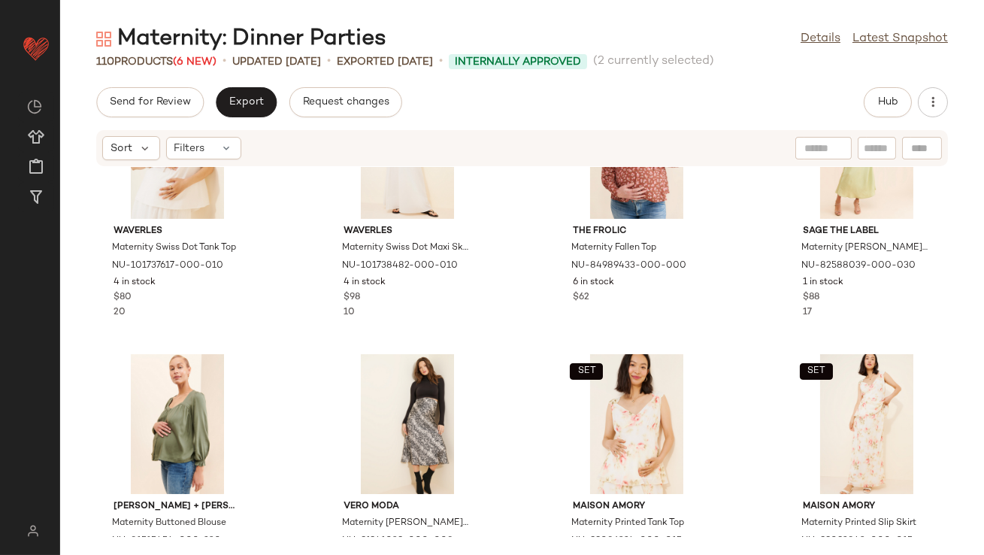
click at [483, 339] on div "SET Waverles Maternity Swiss Dot Tank Top NU-101737617-000-010 4 in stock $80 2…" at bounding box center [522, 352] width 924 height 370
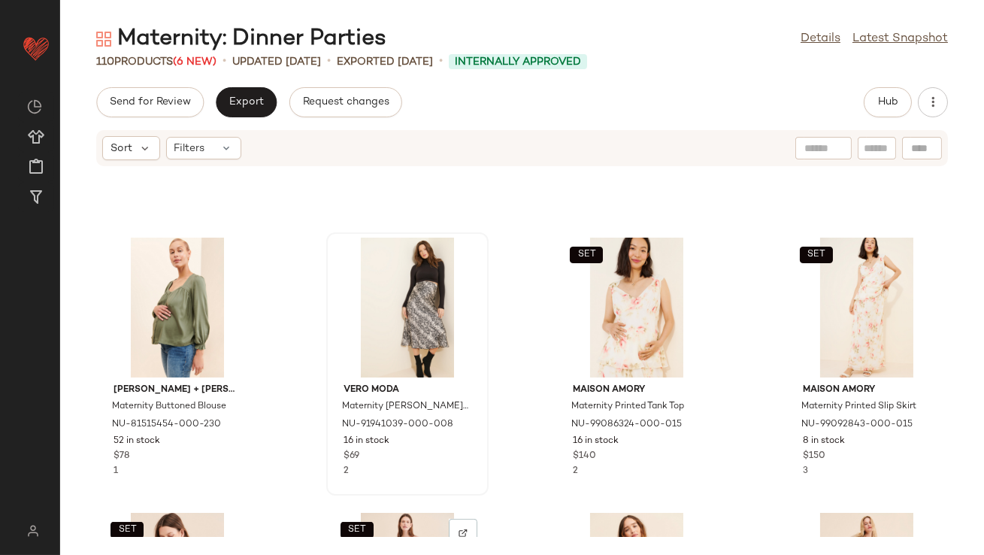
scroll to position [1525, 0]
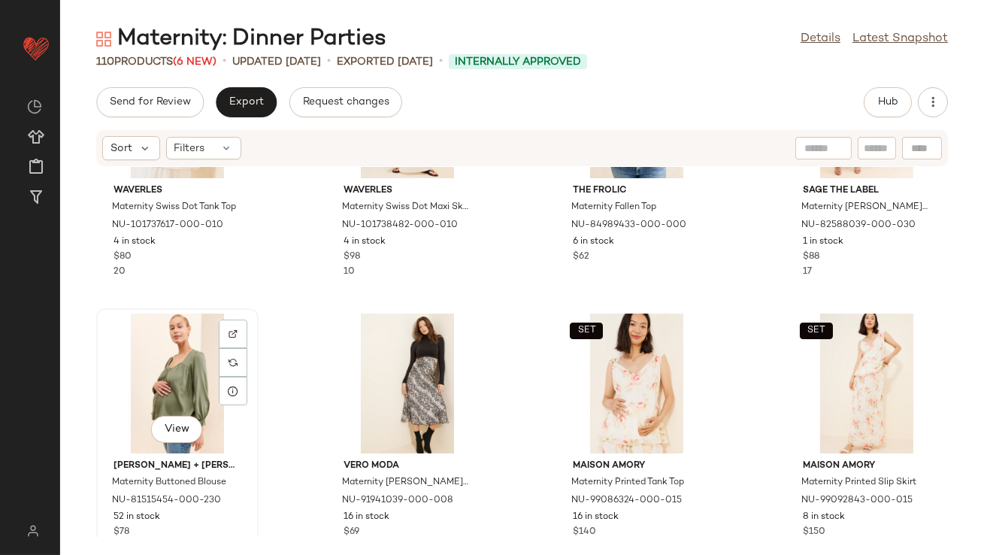
click at [184, 341] on div "View" at bounding box center [177, 383] width 152 height 140
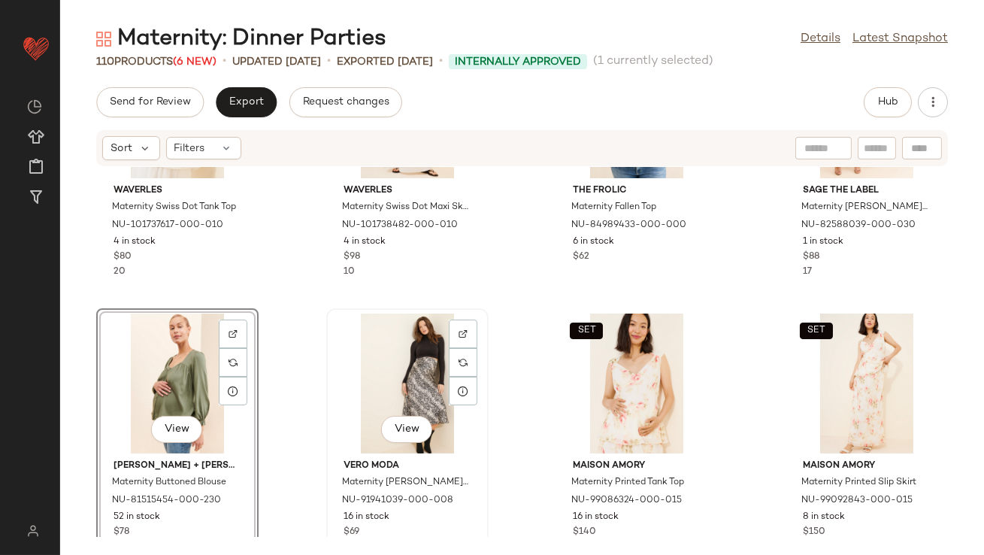
click at [362, 343] on div "View" at bounding box center [408, 383] width 152 height 140
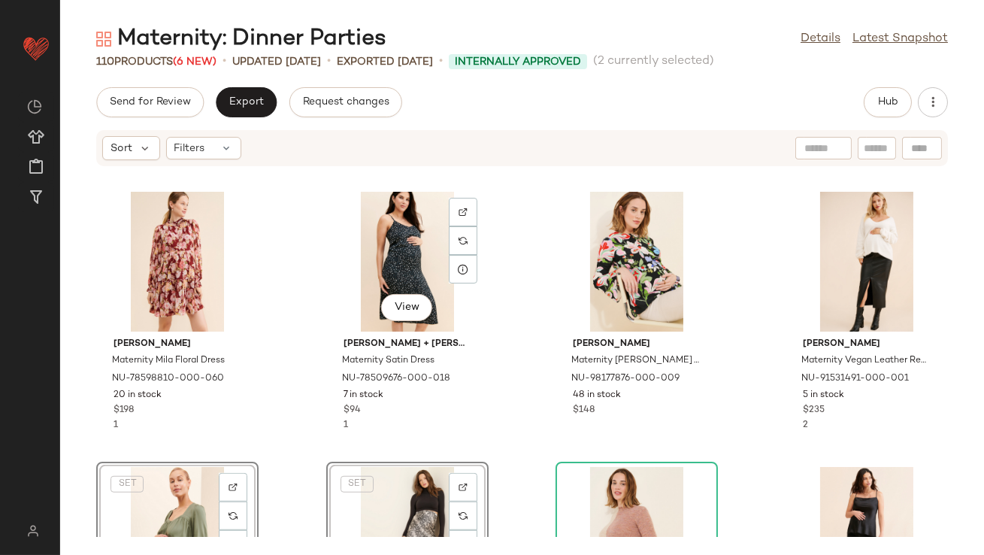
click at [475, 332] on div "Ingrid + Isabel Maternity Satin Dress NU-78509676-000-018 7 in stock $94 1" at bounding box center [408, 382] width 152 height 101
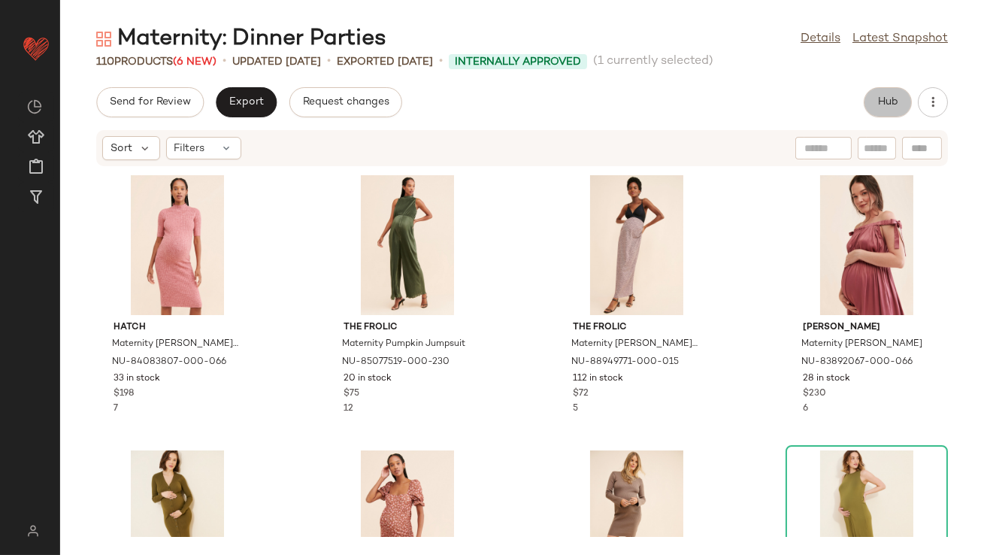
click at [879, 96] on span "Hub" at bounding box center [887, 102] width 21 height 12
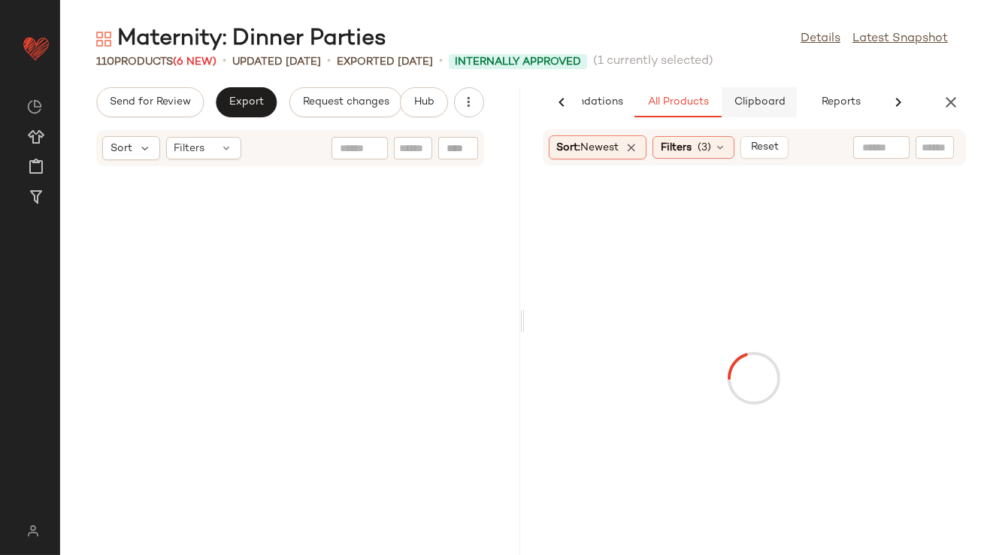
scroll to position [4952, 0]
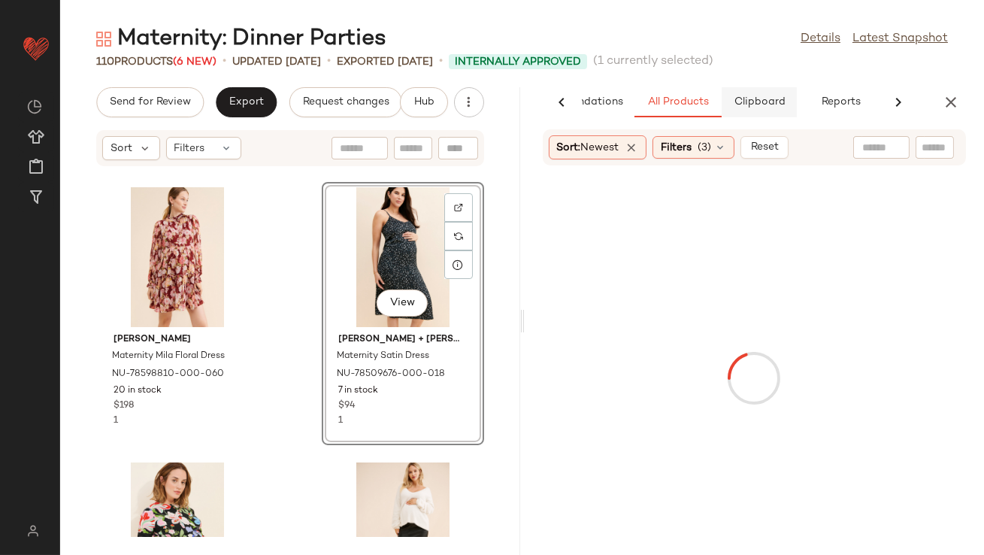
click at [749, 109] on button "Clipboard" at bounding box center [759, 102] width 75 height 30
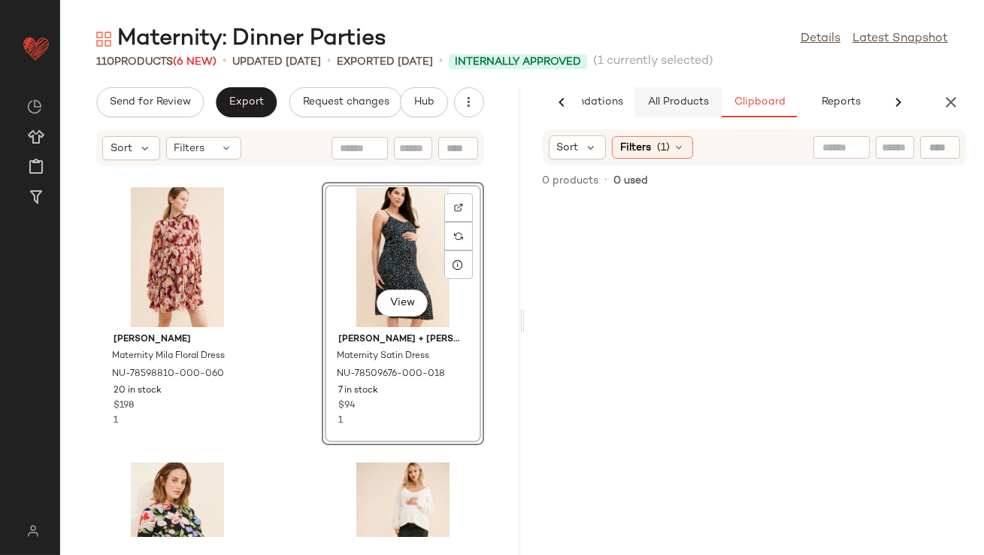
click at [656, 98] on span "All Products" at bounding box center [677, 102] width 62 height 12
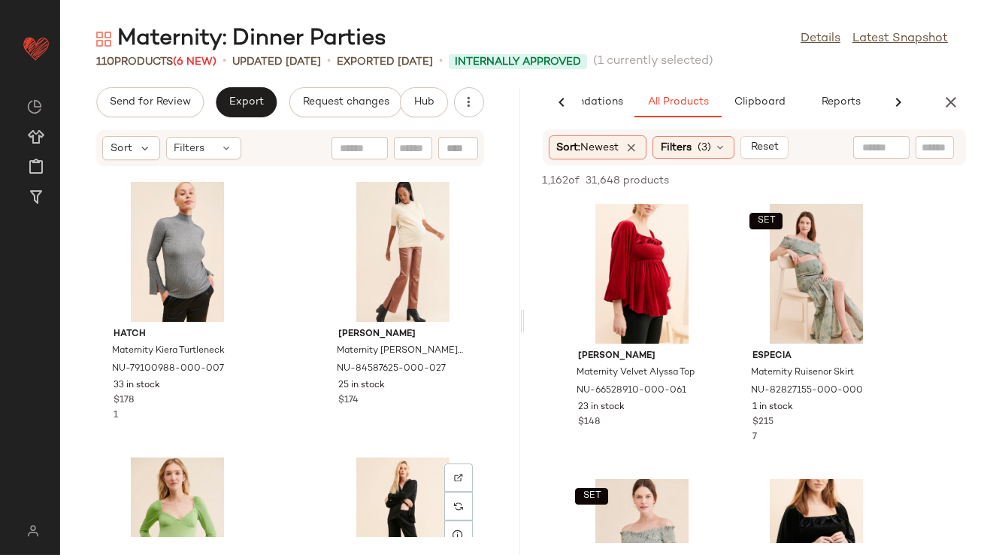
scroll to position [8170, 0]
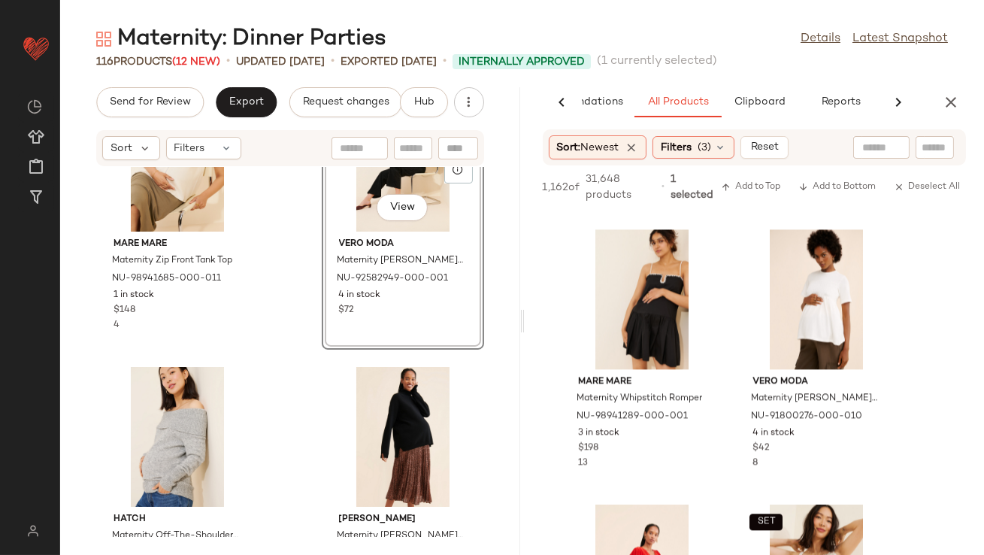
scroll to position [12265, 0]
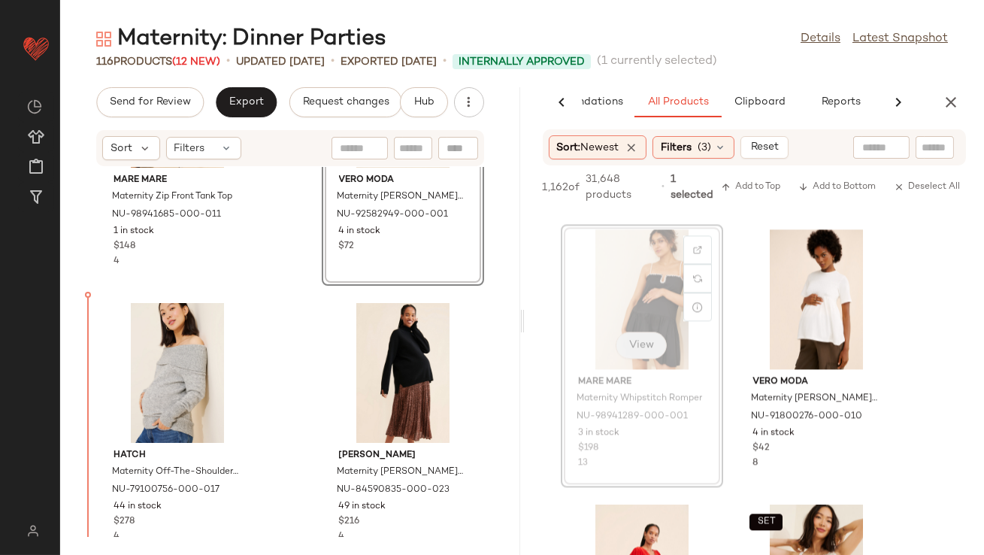
drag, startPoint x: 637, startPoint y: 324, endPoint x: 617, endPoint y: 324, distance: 19.5
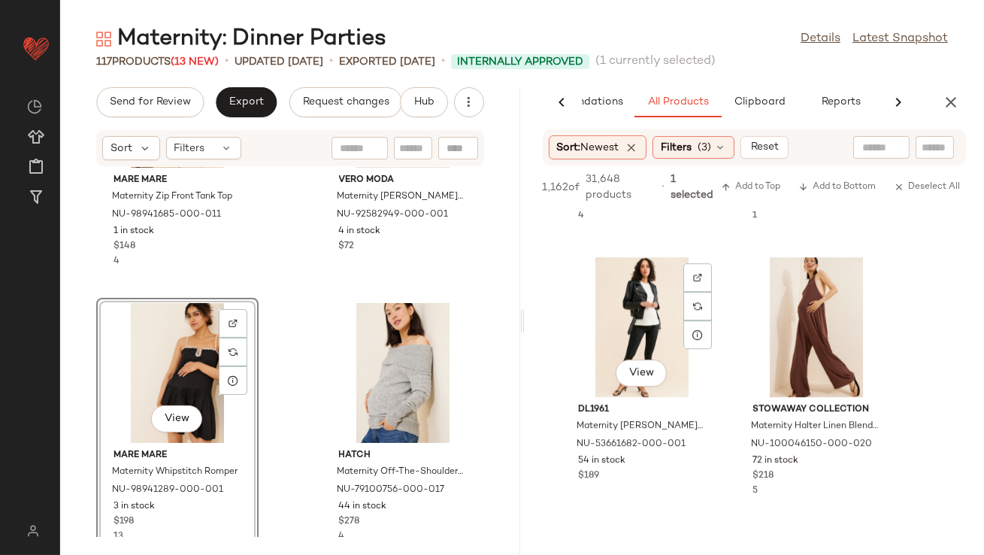
scroll to position [8519, 0]
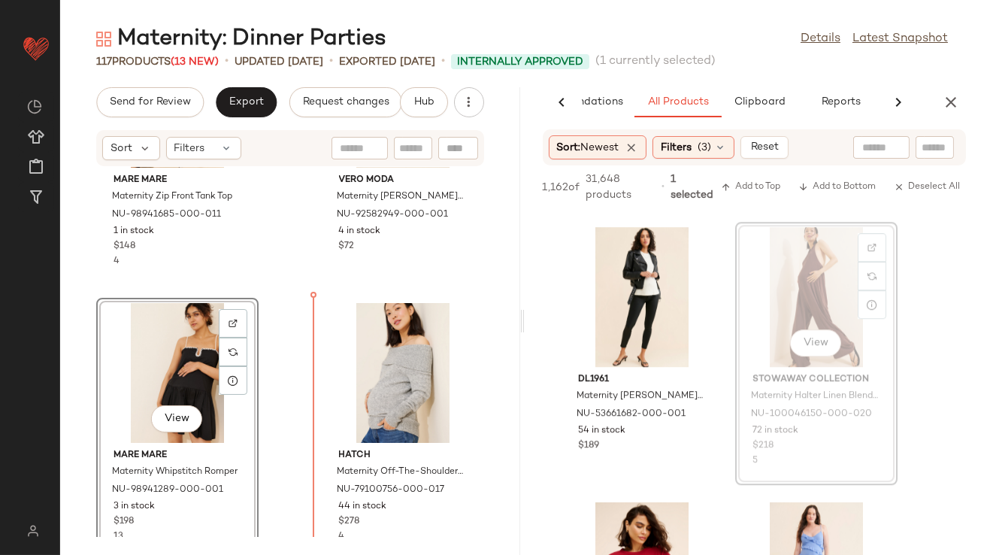
drag, startPoint x: 842, startPoint y: 250, endPoint x: 800, endPoint y: 253, distance: 42.2
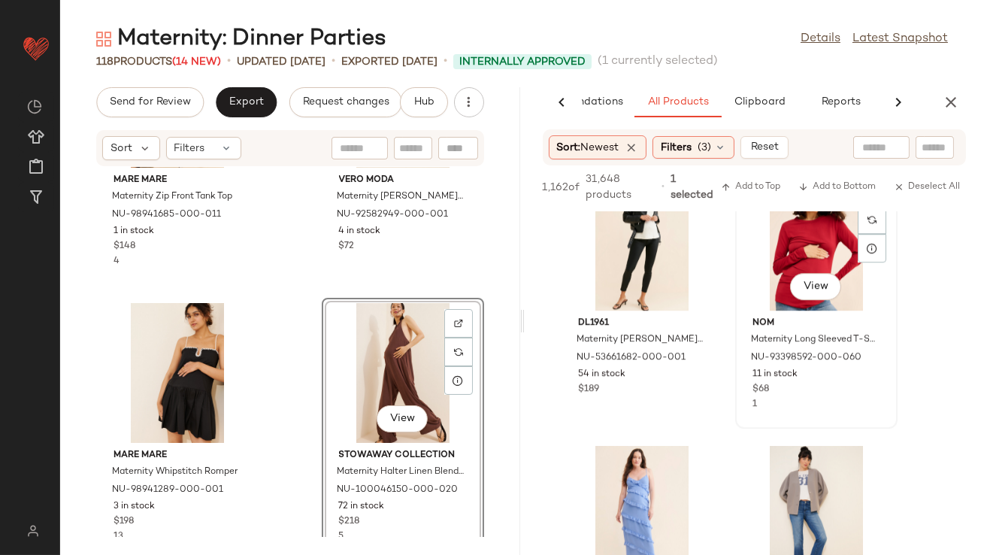
scroll to position [8696, 0]
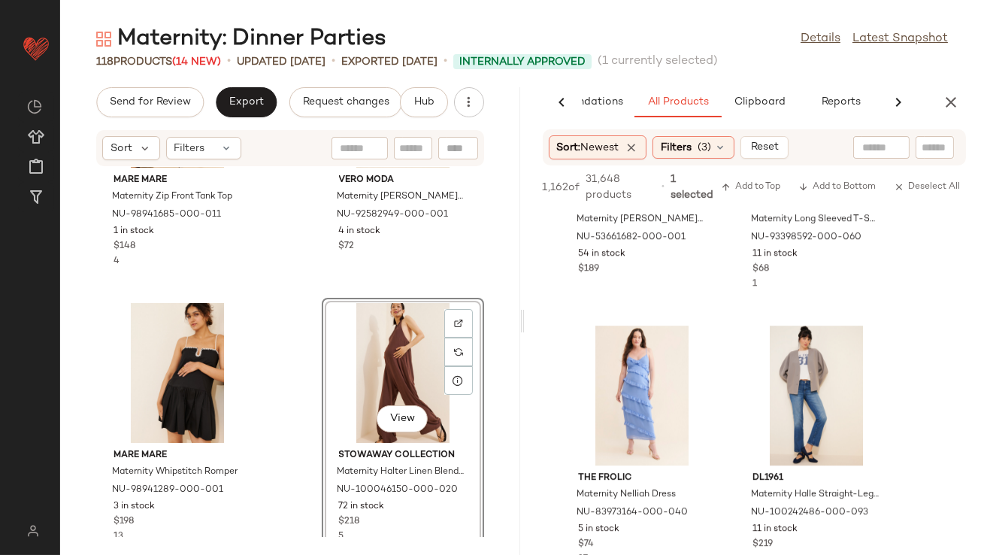
click at [957, 101] on icon "button" at bounding box center [951, 102] width 18 height 18
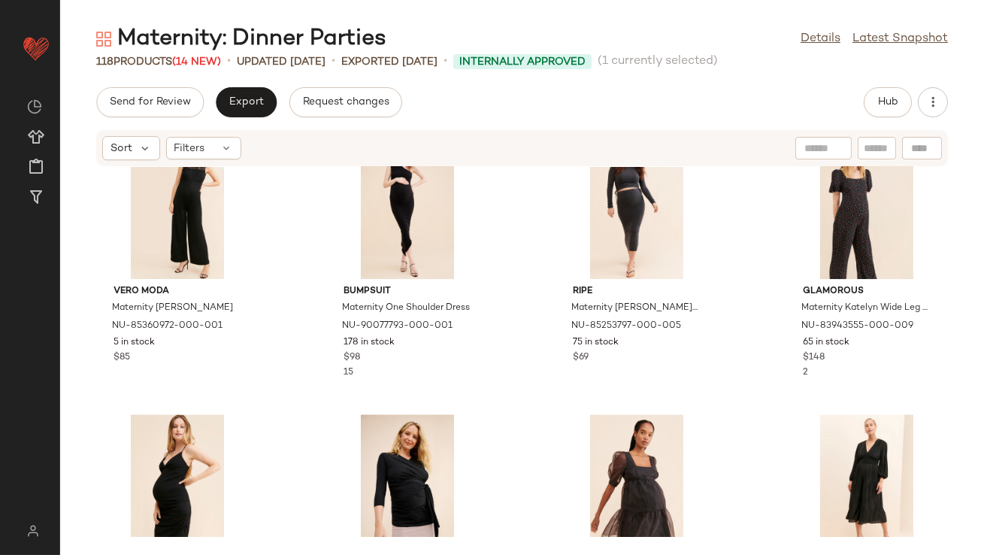
scroll to position [7514, 0]
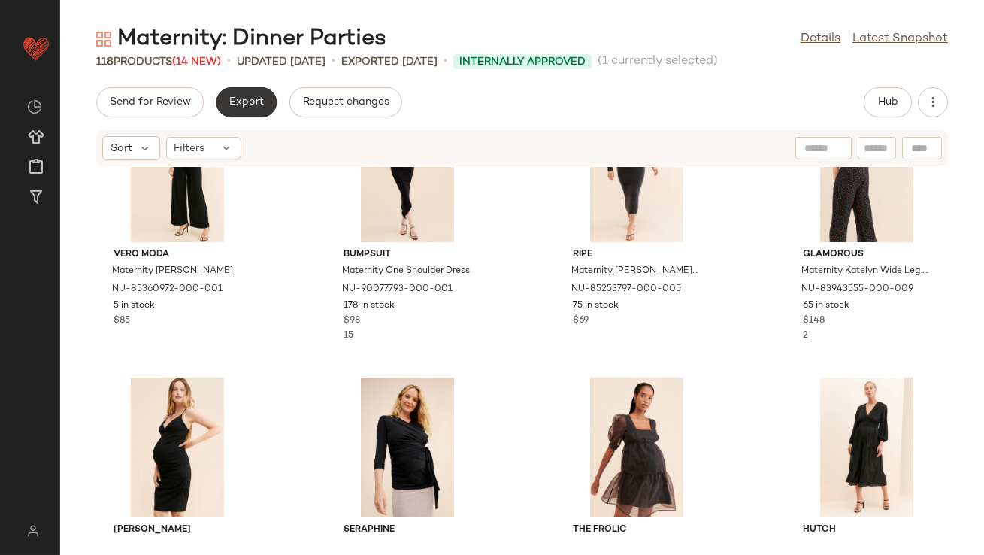
click at [248, 90] on button "Export" at bounding box center [246, 102] width 61 height 30
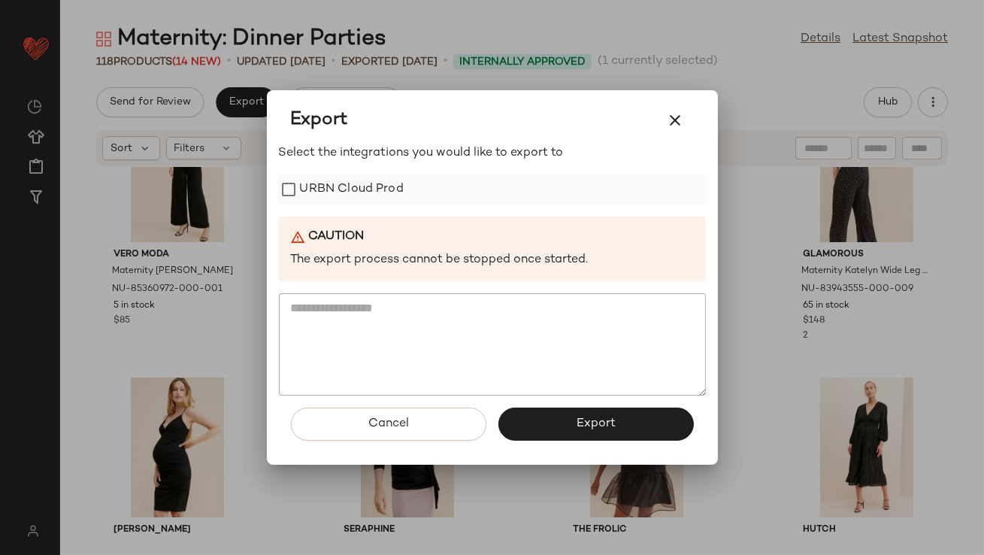
click at [306, 179] on label "URBN Cloud Prod" at bounding box center [352, 189] width 104 height 30
click at [514, 419] on button "Export" at bounding box center [595, 423] width 195 height 33
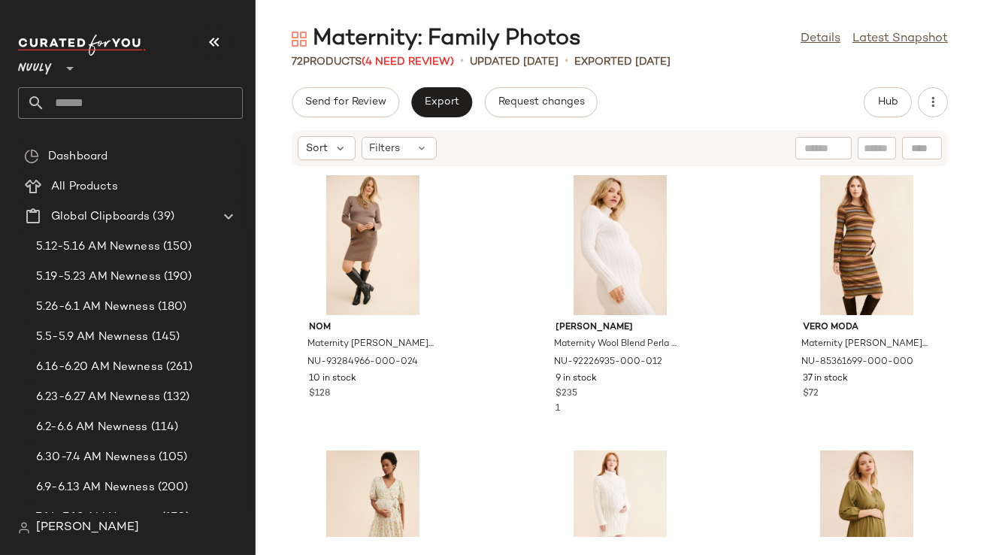
click at [217, 47] on icon "button" at bounding box center [214, 42] width 18 height 18
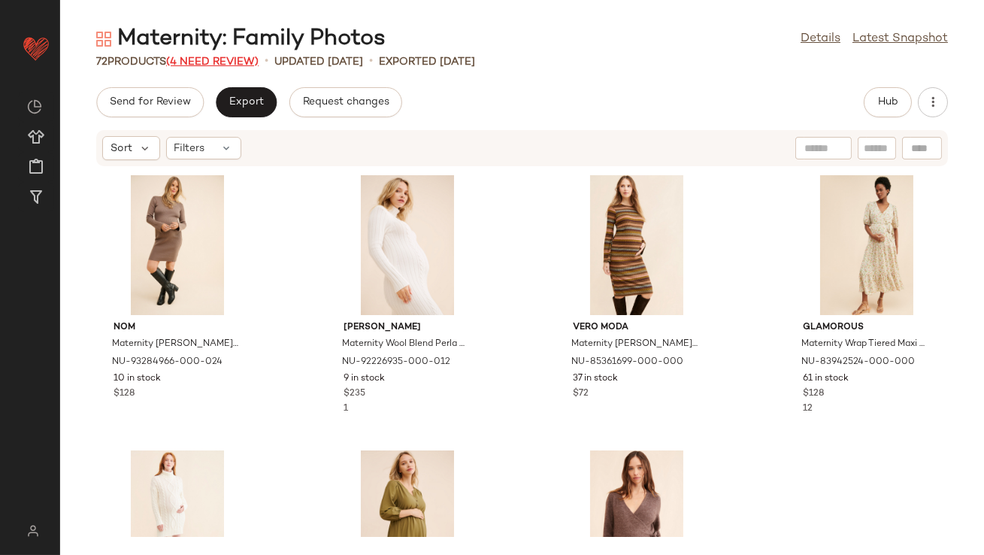
click at [250, 60] on span "(4 Need Review)" at bounding box center [212, 61] width 92 height 11
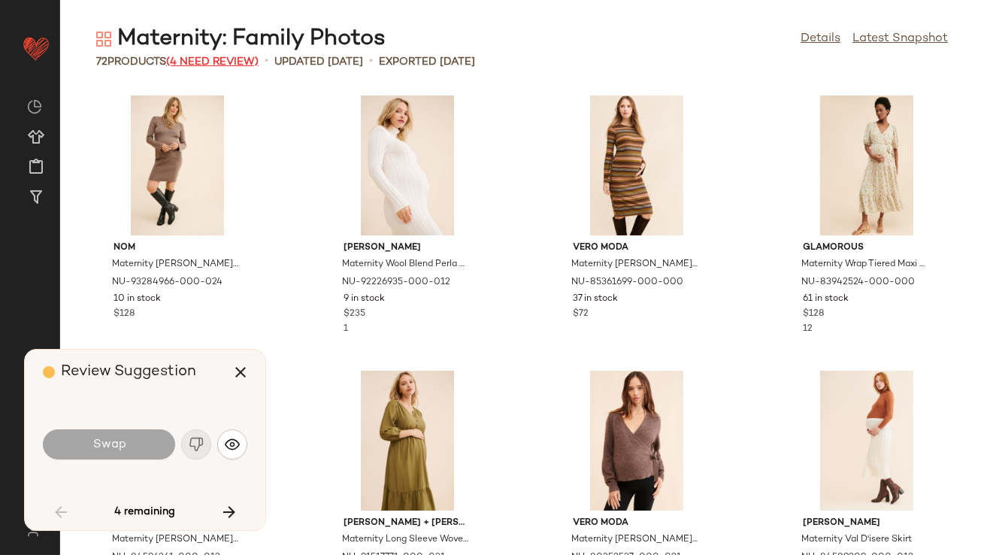
scroll to position [562, 0]
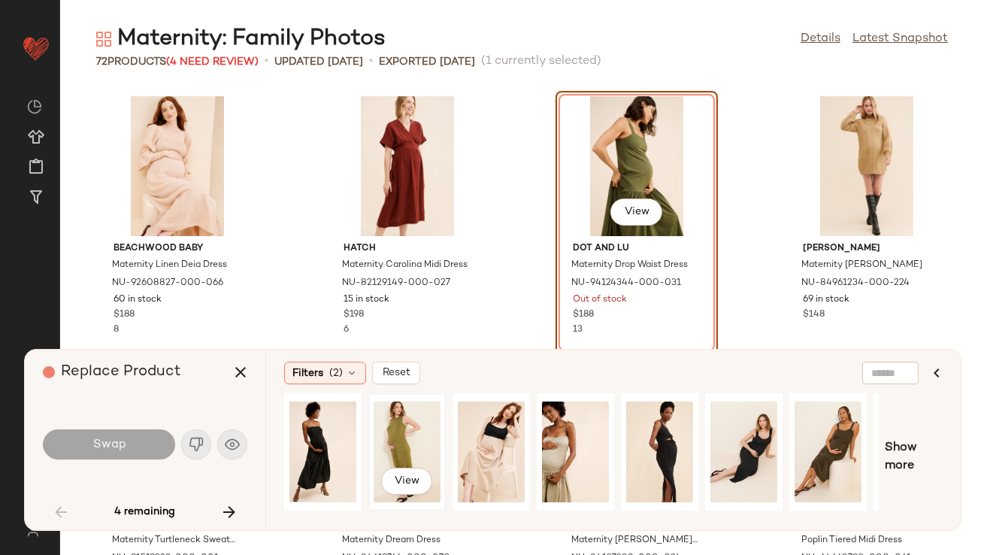
click at [425, 415] on div "View" at bounding box center [407, 451] width 67 height 107
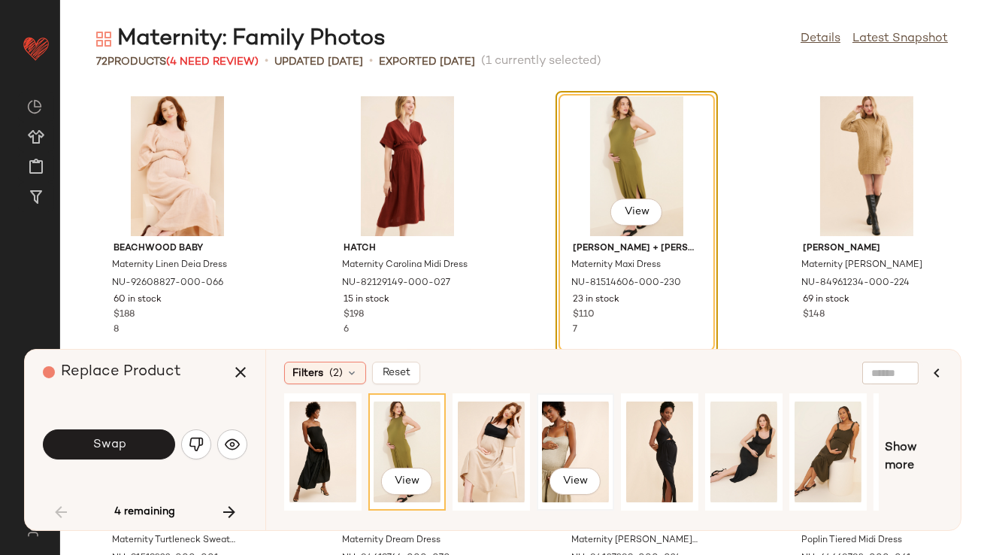
click at [565, 432] on div "View" at bounding box center [575, 451] width 67 height 107
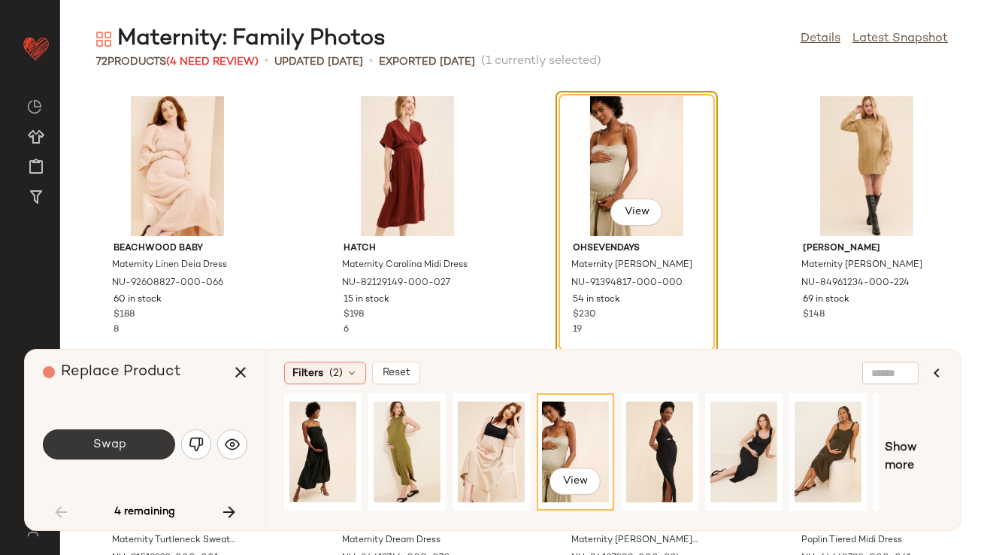
click at [112, 430] on button "Swap" at bounding box center [109, 444] width 132 height 30
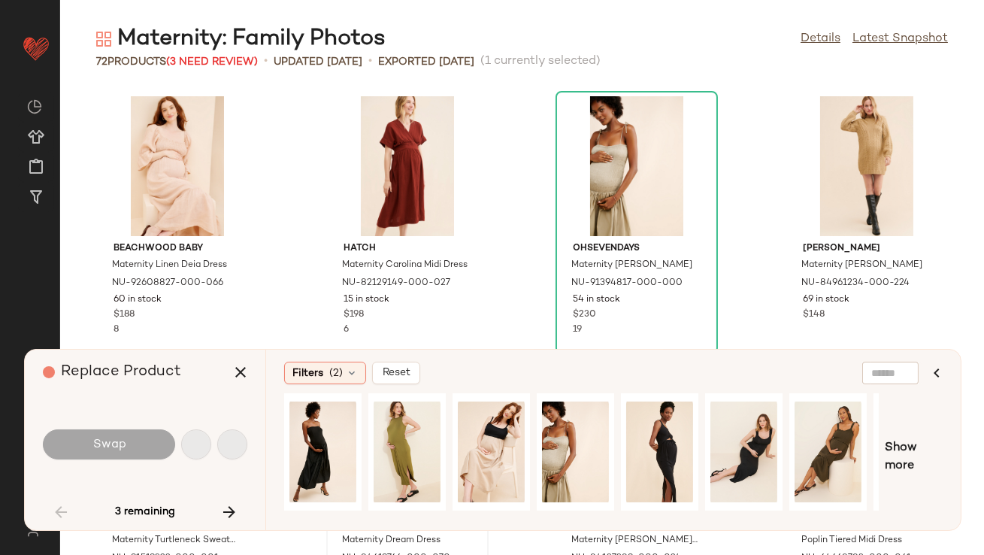
scroll to position [1376, 0]
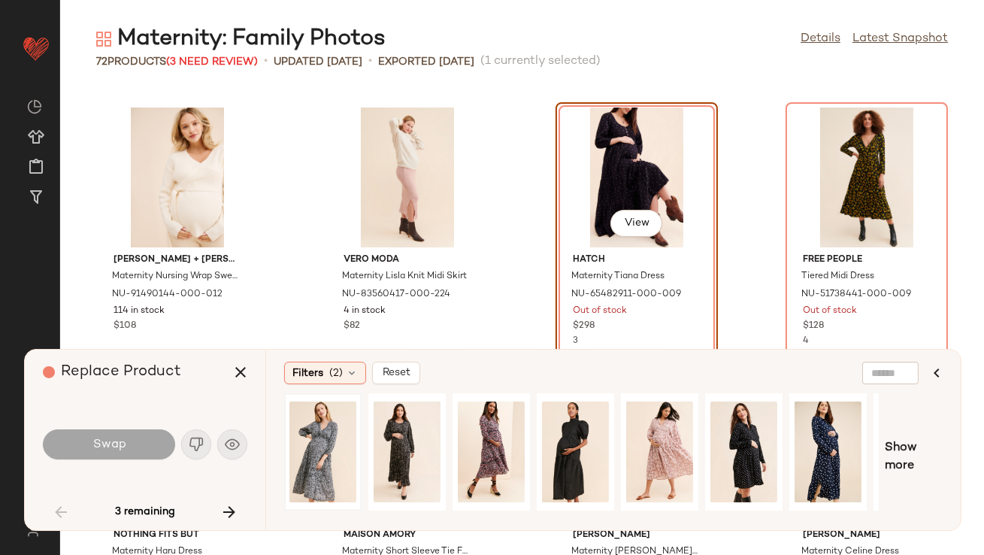
click at [329, 432] on div at bounding box center [322, 451] width 67 height 107
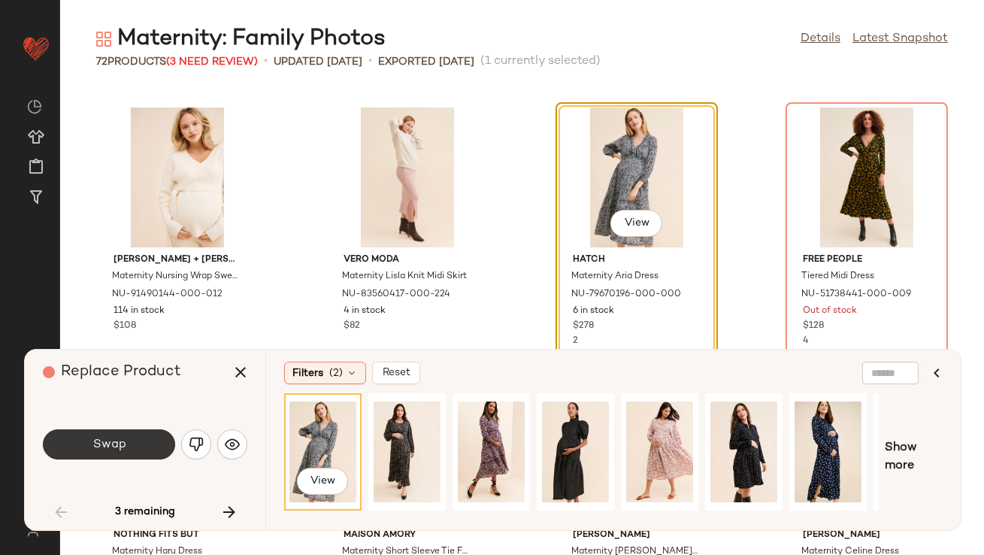
click at [126, 438] on button "Swap" at bounding box center [109, 444] width 132 height 30
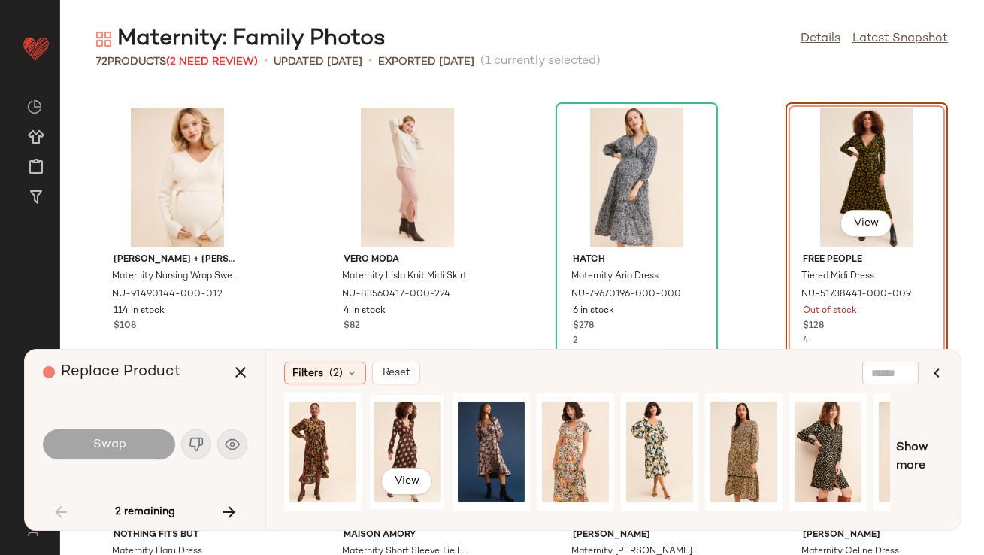
click at [401, 446] on div "View" at bounding box center [407, 451] width 67 height 107
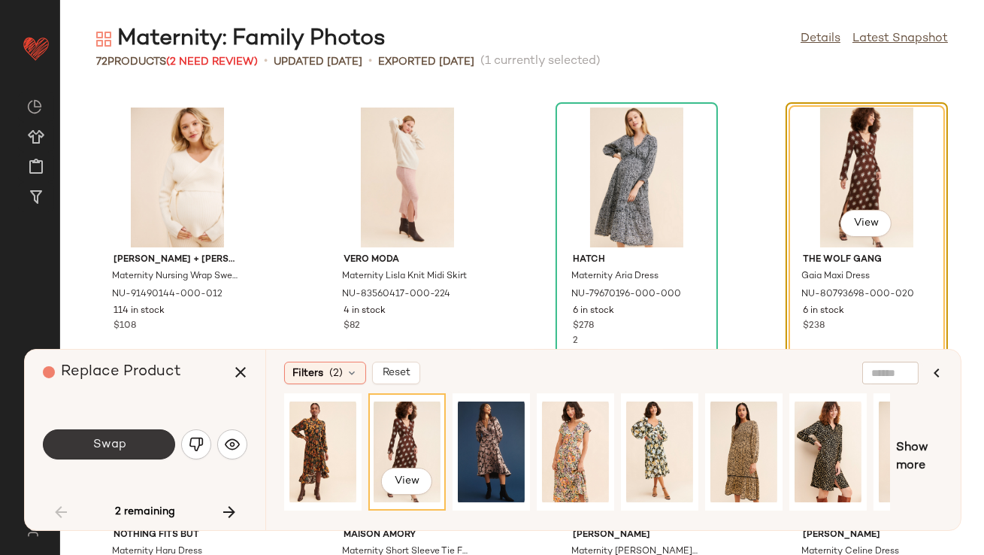
click at [144, 434] on button "Swap" at bounding box center [109, 444] width 132 height 30
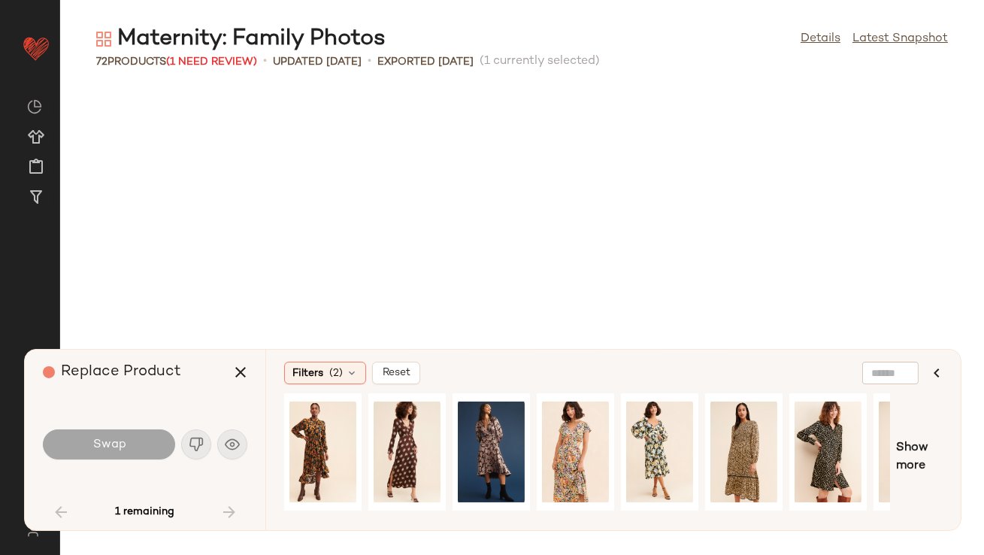
scroll to position [2751, 0]
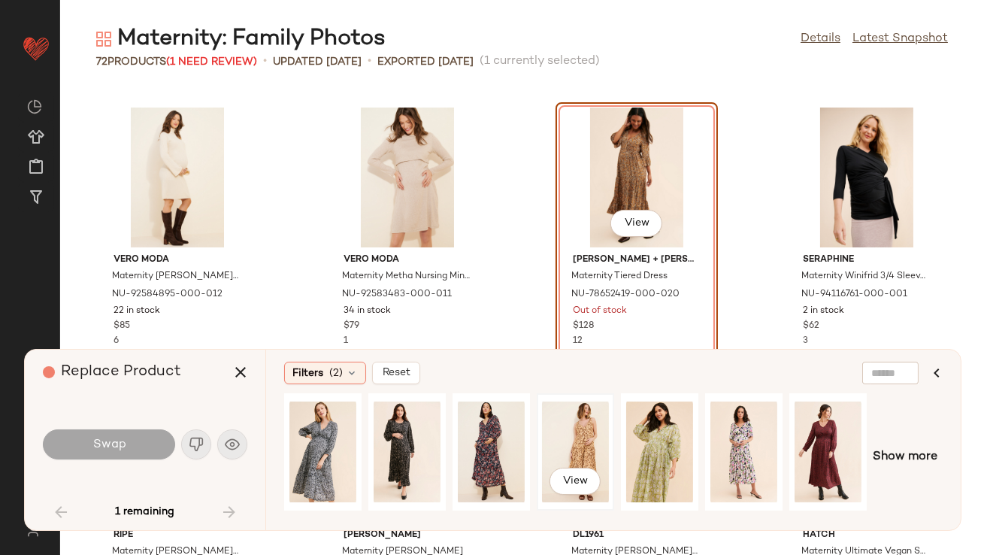
click at [574, 433] on div "View" at bounding box center [575, 451] width 67 height 107
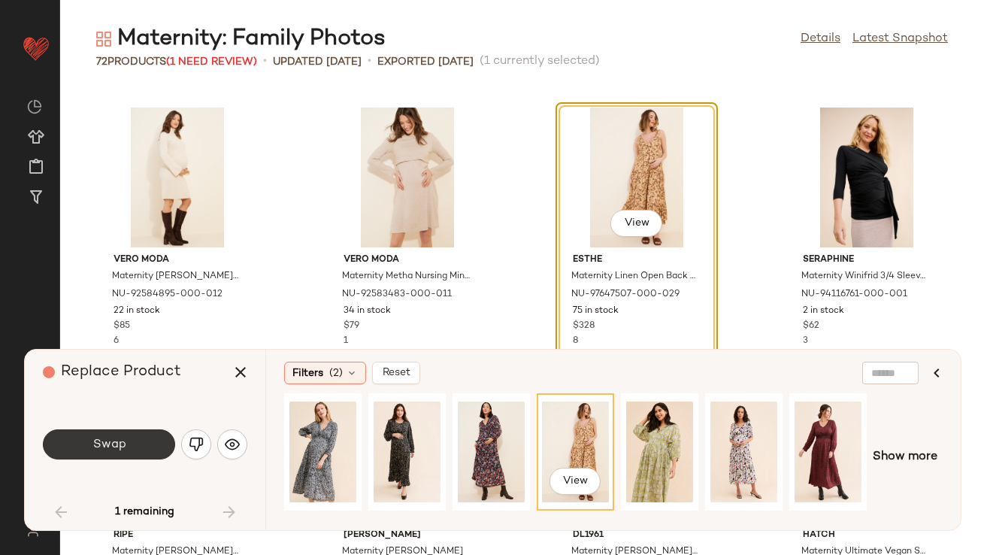
click at [140, 456] on button "Swap" at bounding box center [109, 444] width 132 height 30
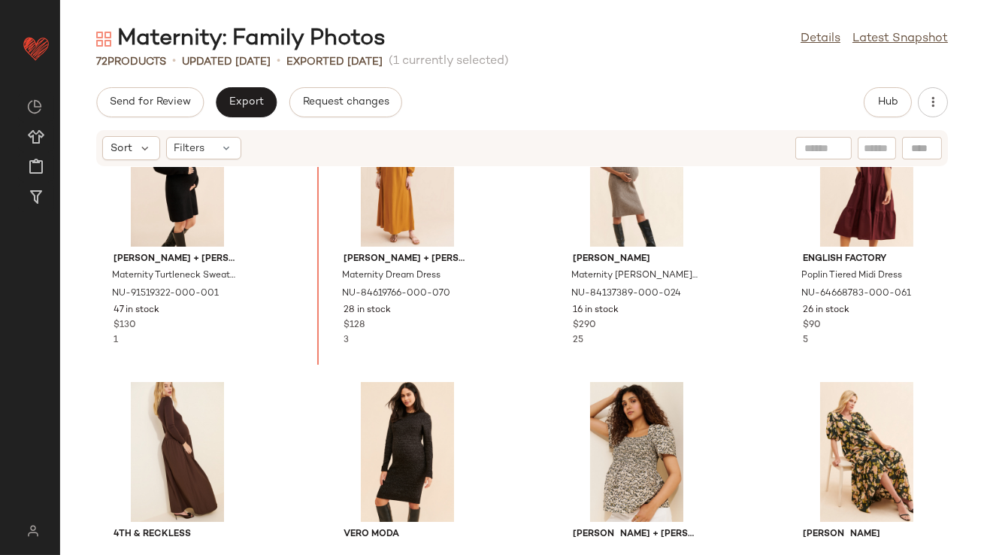
scroll to position [916, 0]
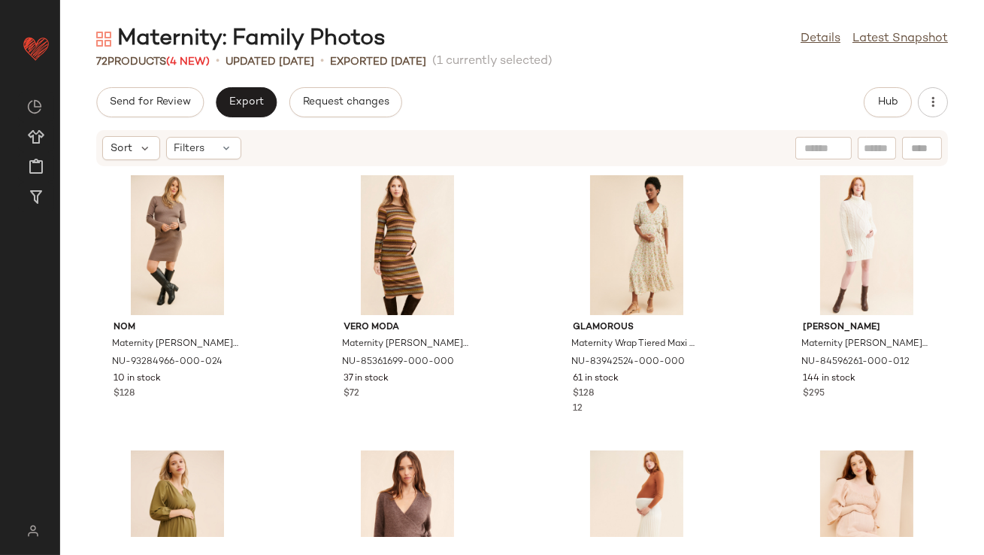
drag, startPoint x: 398, startPoint y: 312, endPoint x: 398, endPoint y: 294, distance: 18.0
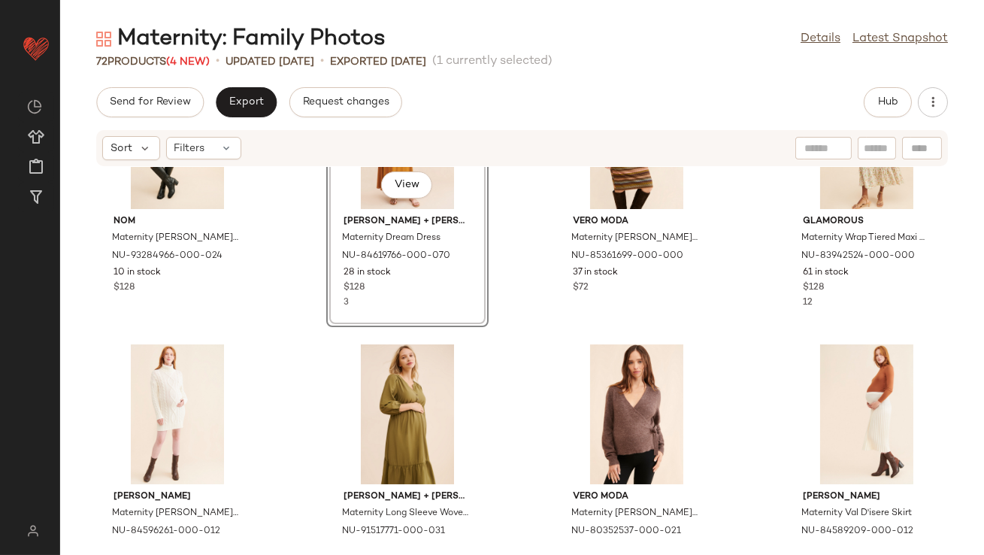
scroll to position [186, 0]
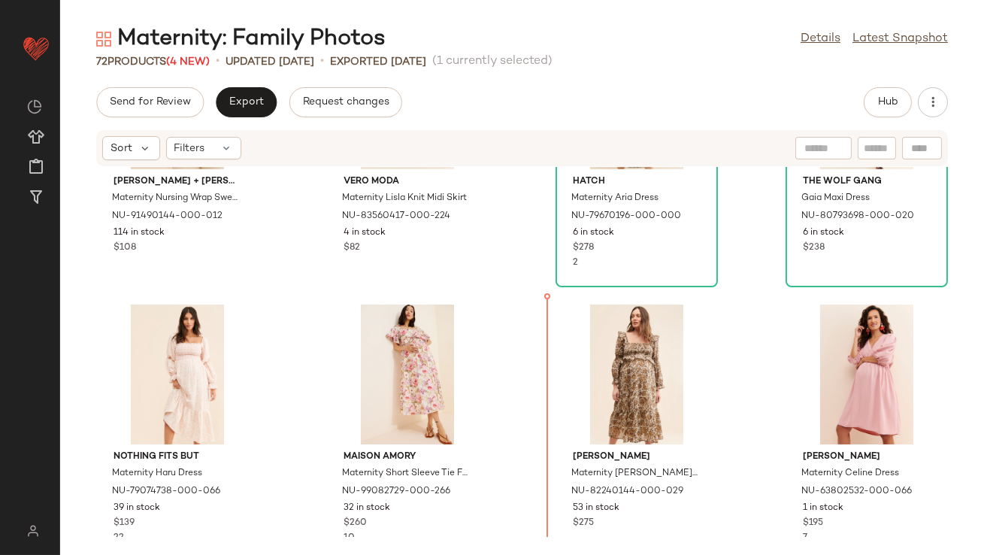
scroll to position [1546, 0]
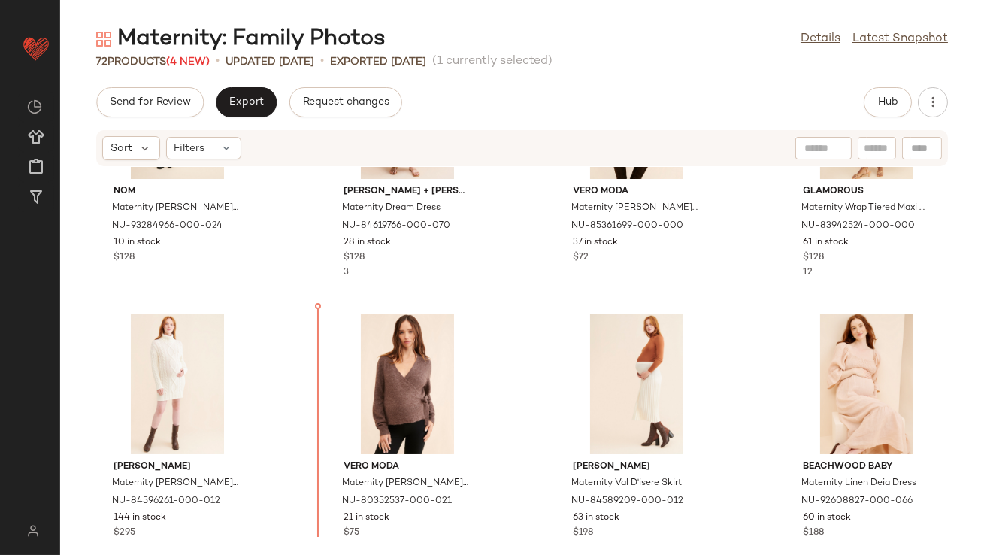
scroll to position [141, 0]
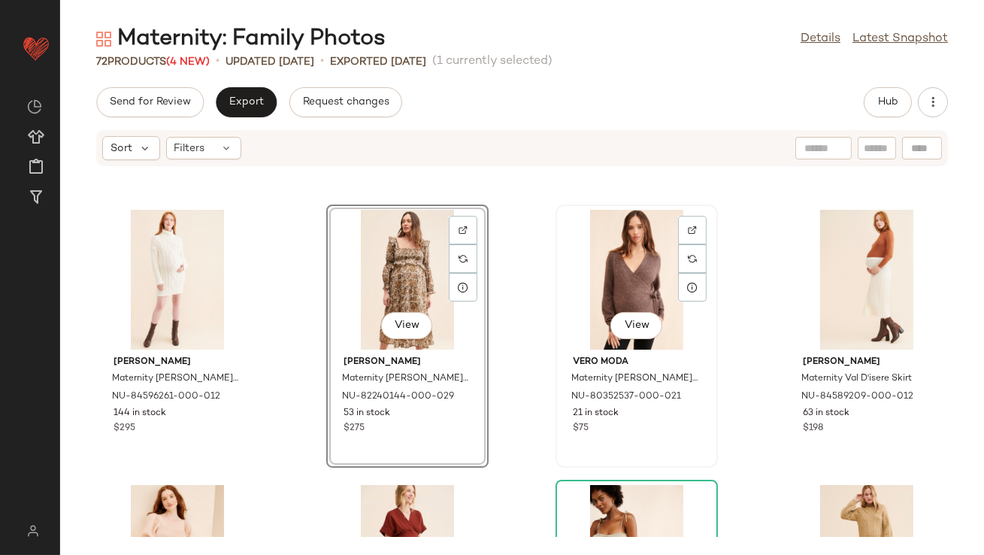
scroll to position [437, 0]
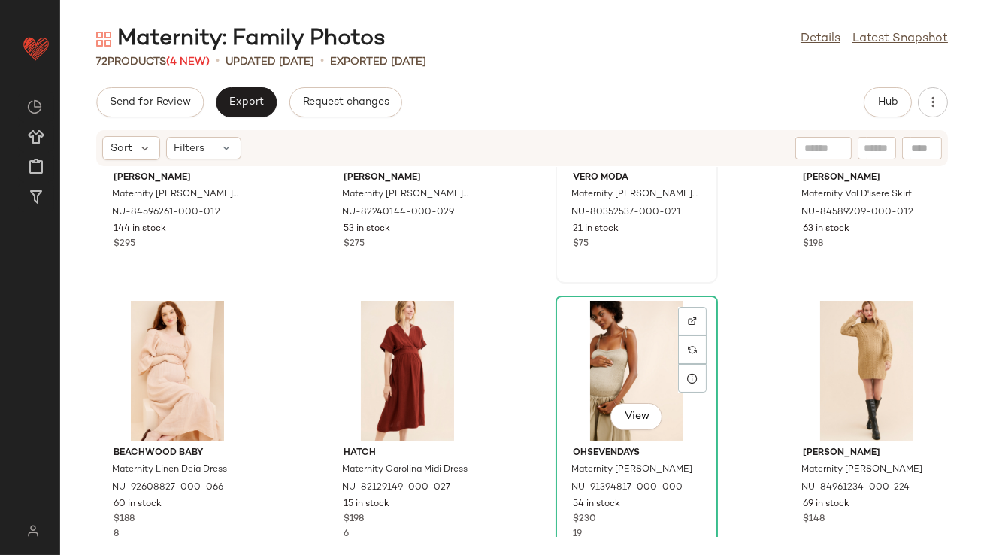
click at [586, 374] on div "View" at bounding box center [637, 371] width 152 height 140
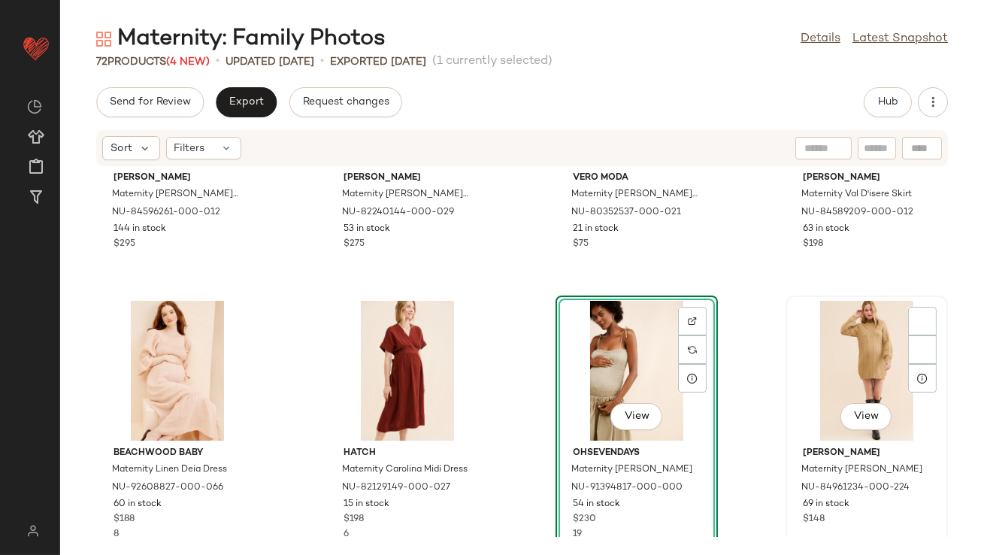
click at [808, 358] on div "View" at bounding box center [867, 371] width 152 height 140
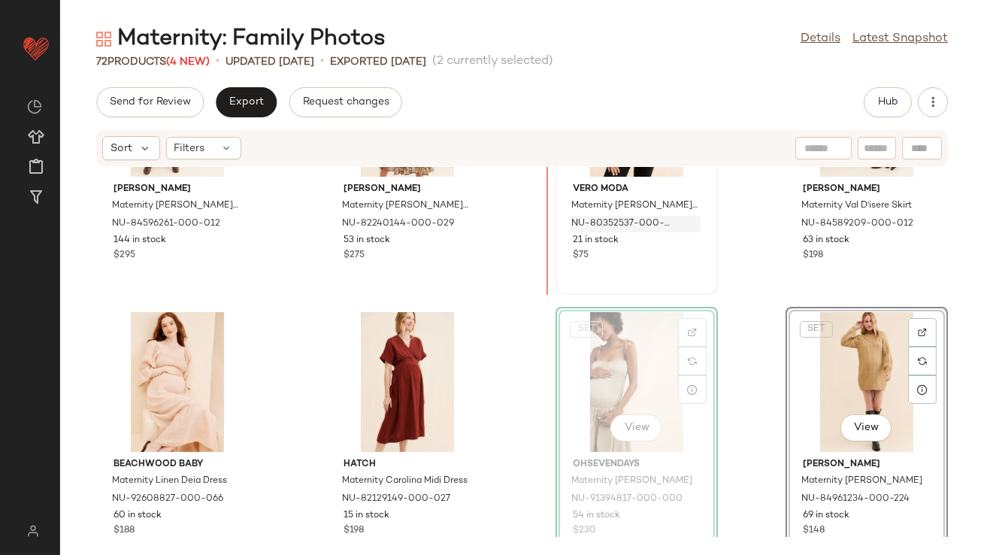
scroll to position [408, 0]
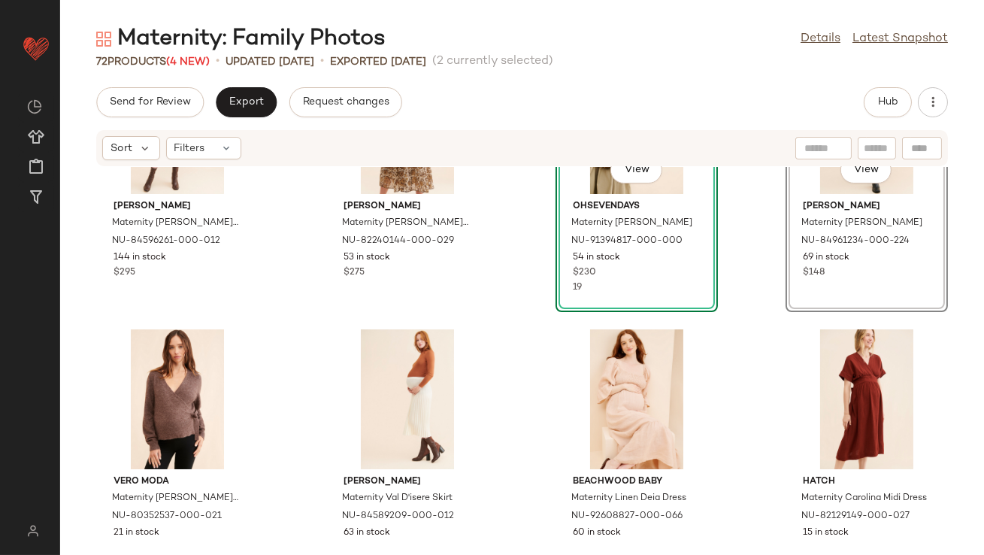
click at [513, 333] on div "[PERSON_NAME] Maternity [PERSON_NAME] Dress NU-84596261-000-012 144 in stock $2…" at bounding box center [522, 352] width 924 height 370
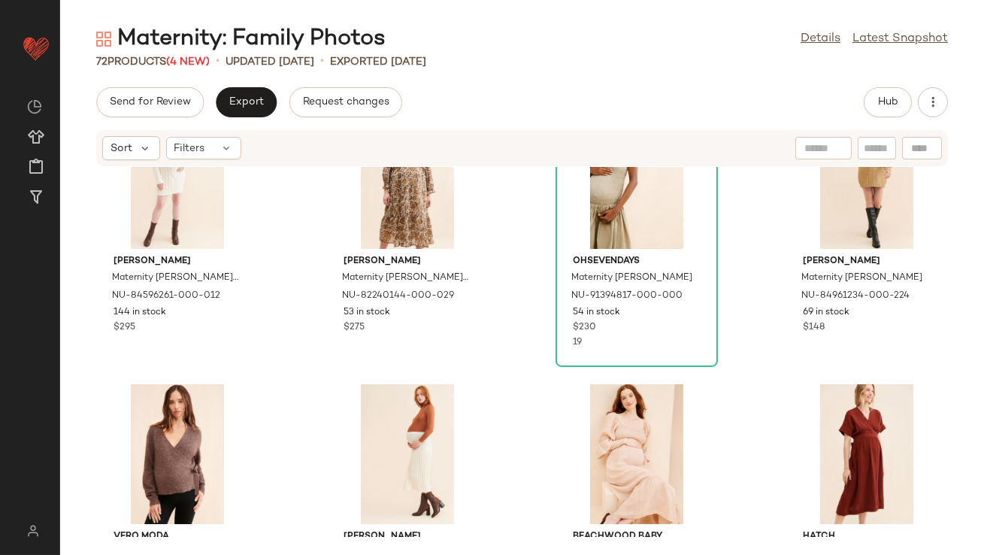
click at [513, 333] on div "[PERSON_NAME] Maternity [PERSON_NAME] Dress NU-84596261-000-012 144 in stock $2…" at bounding box center [522, 352] width 924 height 370
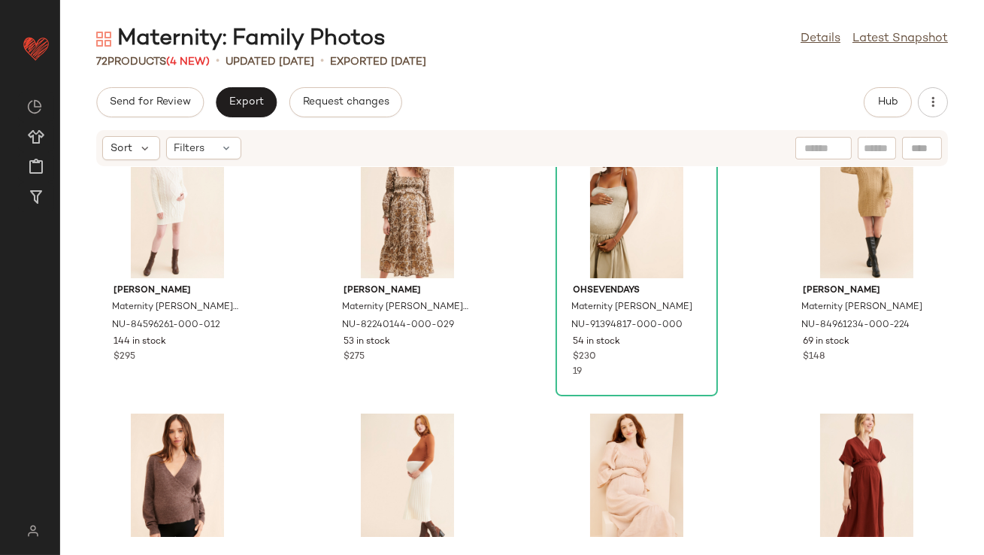
scroll to position [371, 0]
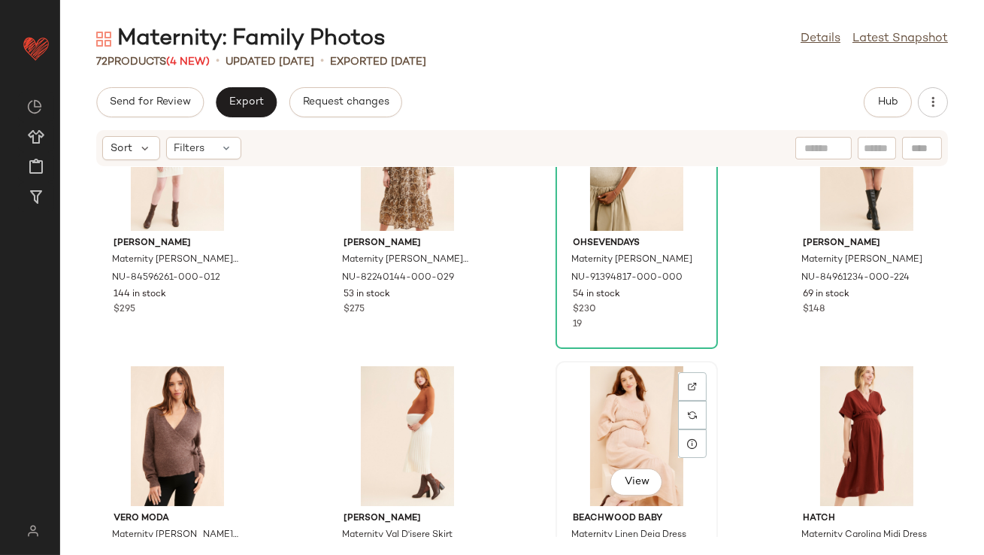
click at [601, 410] on div "View" at bounding box center [637, 436] width 152 height 140
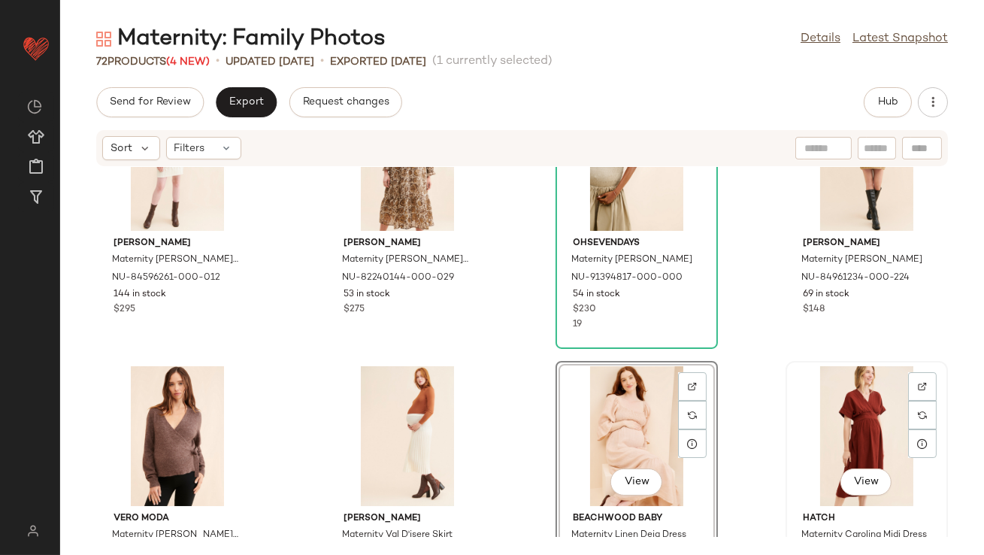
click at [856, 432] on div "View" at bounding box center [867, 436] width 152 height 140
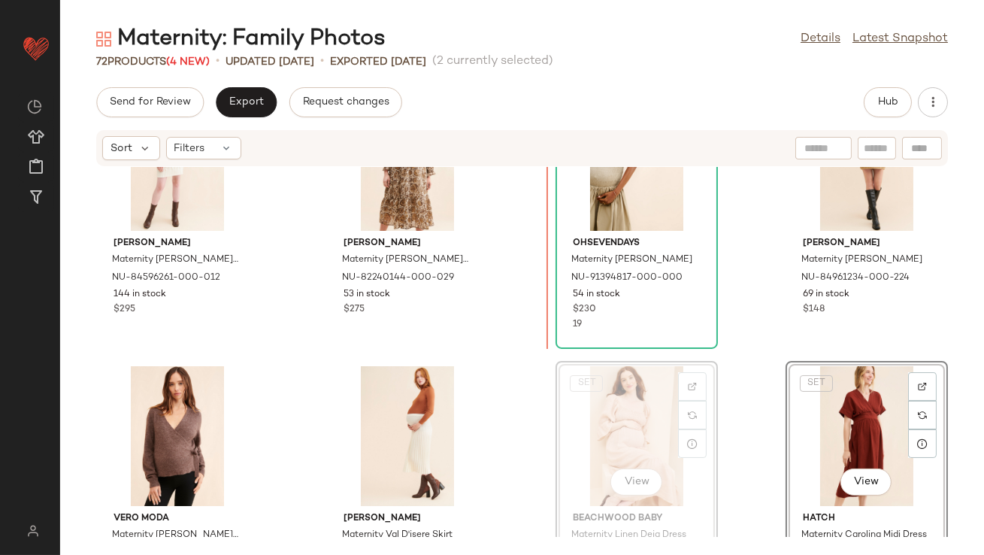
drag, startPoint x: 632, startPoint y: 392, endPoint x: 619, endPoint y: 375, distance: 20.9
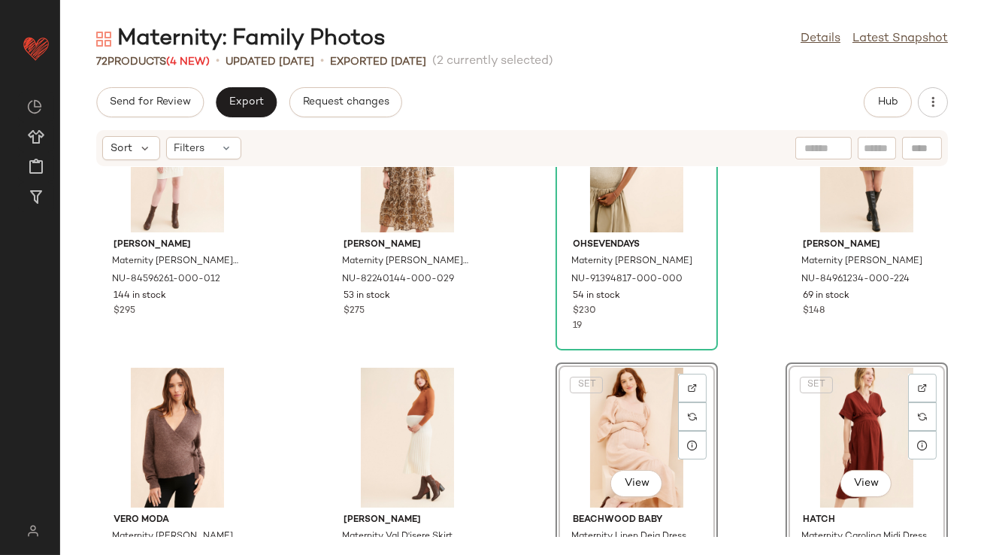
click at [519, 405] on div "[PERSON_NAME] Maternity [PERSON_NAME] Dress NU-84596261-000-012 144 in stock $2…" at bounding box center [522, 352] width 924 height 370
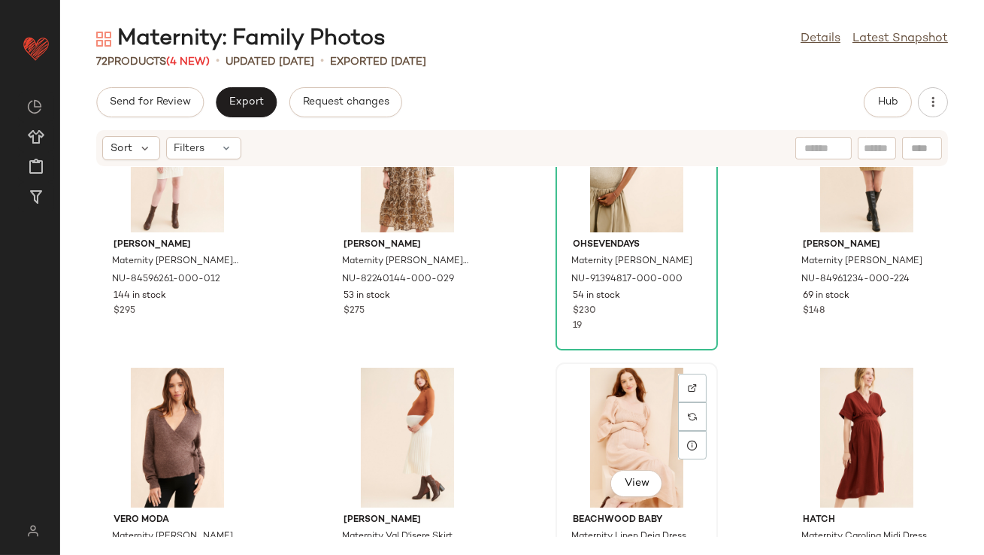
click at [602, 412] on div "View" at bounding box center [637, 438] width 152 height 140
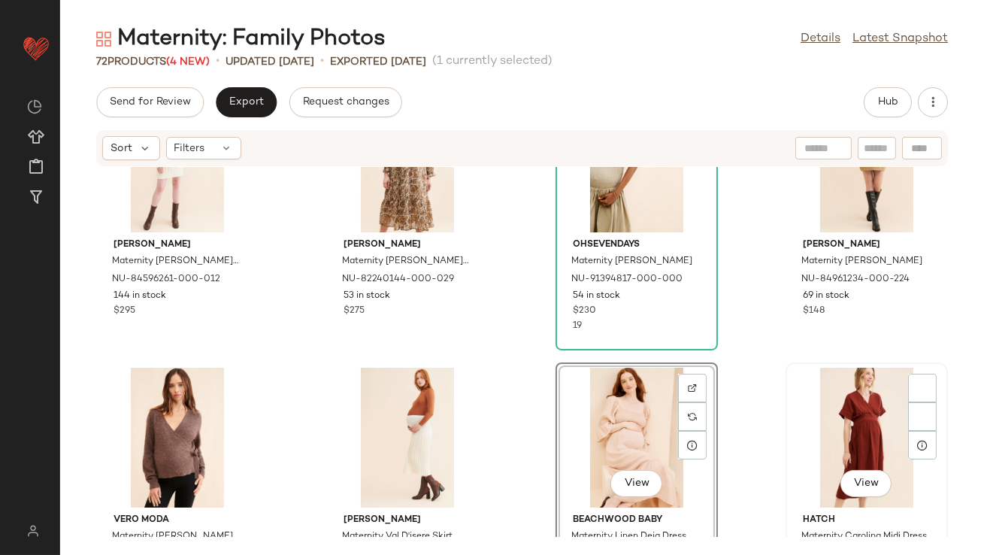
click at [874, 431] on div "View" at bounding box center [867, 438] width 152 height 140
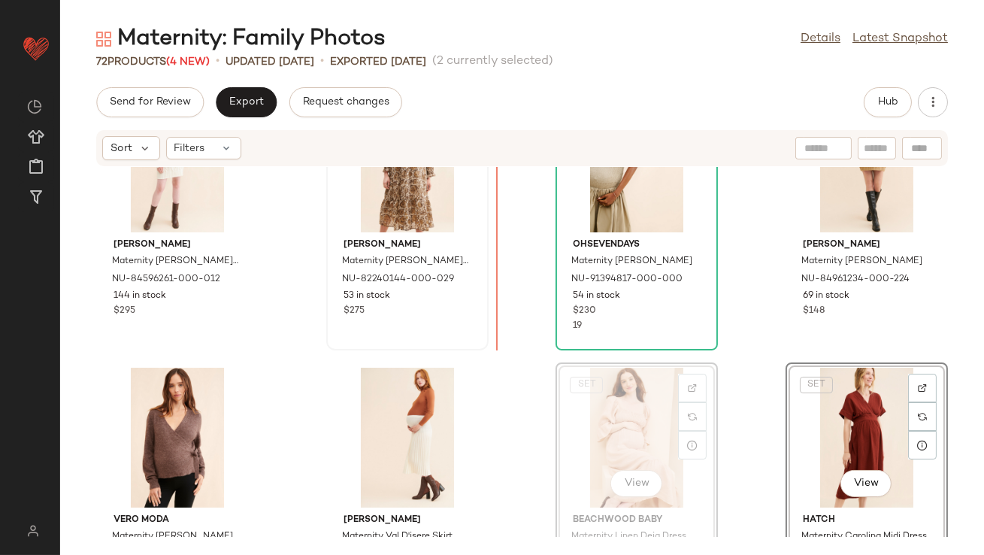
scroll to position [365, 0]
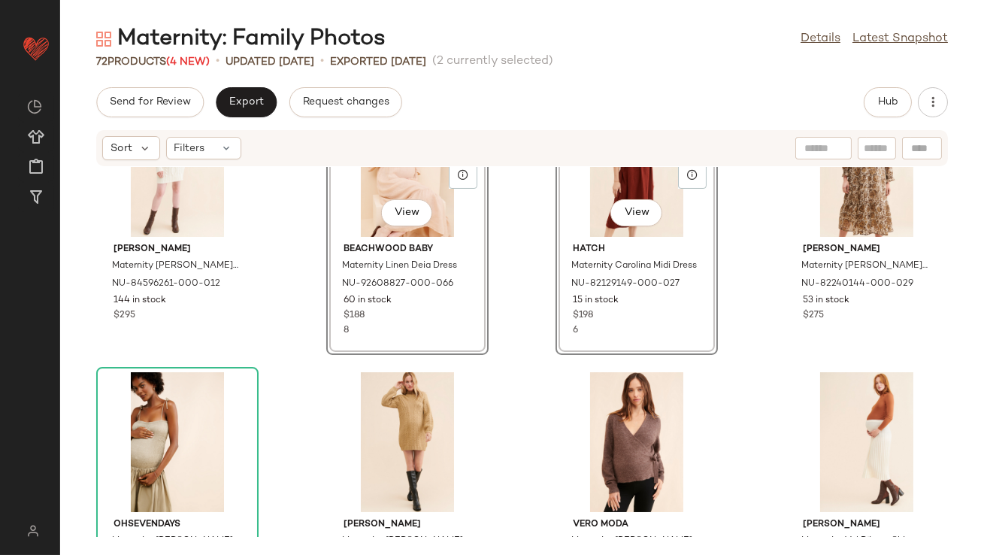
click at [534, 265] on div "[PERSON_NAME] Maternity [PERSON_NAME] Dress NU-84596261-000-012 144 in stock $2…" at bounding box center [522, 352] width 924 height 370
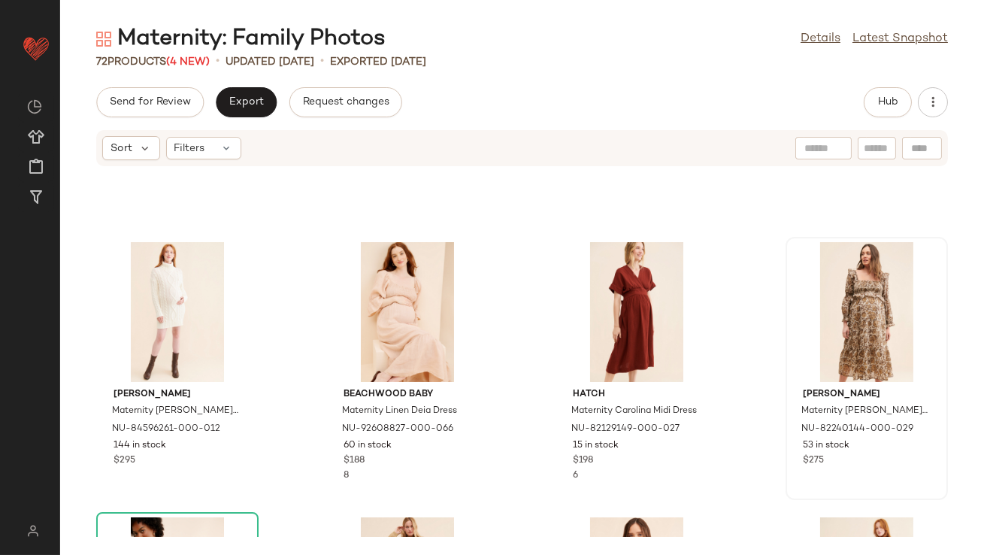
scroll to position [214, 0]
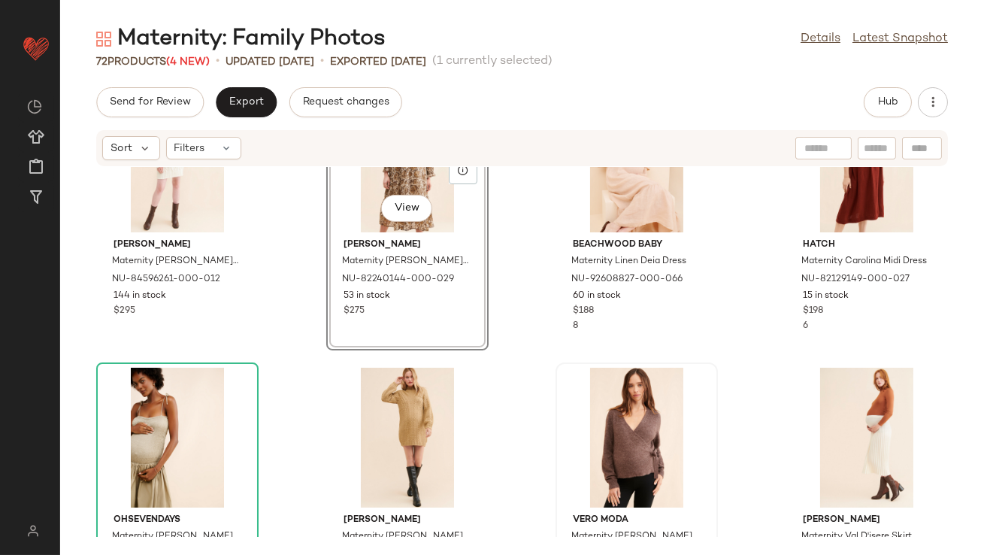
scroll to position [371, 0]
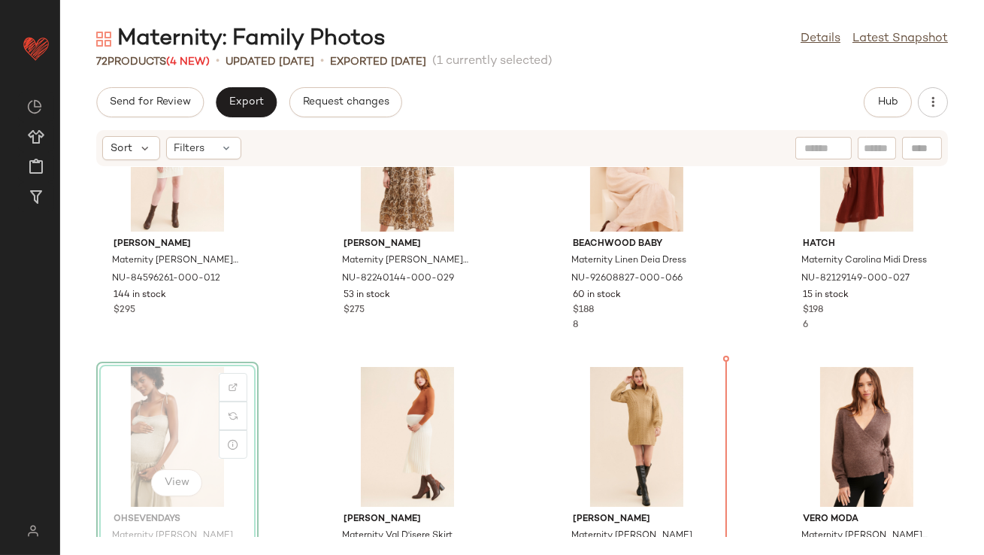
scroll to position [383, 0]
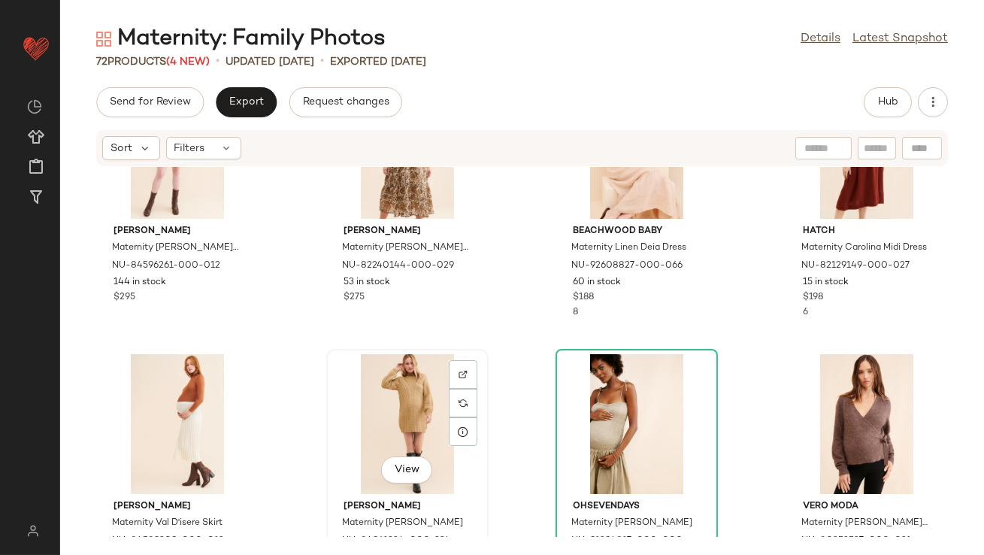
drag, startPoint x: 423, startPoint y: 396, endPoint x: 362, endPoint y: 396, distance: 60.9
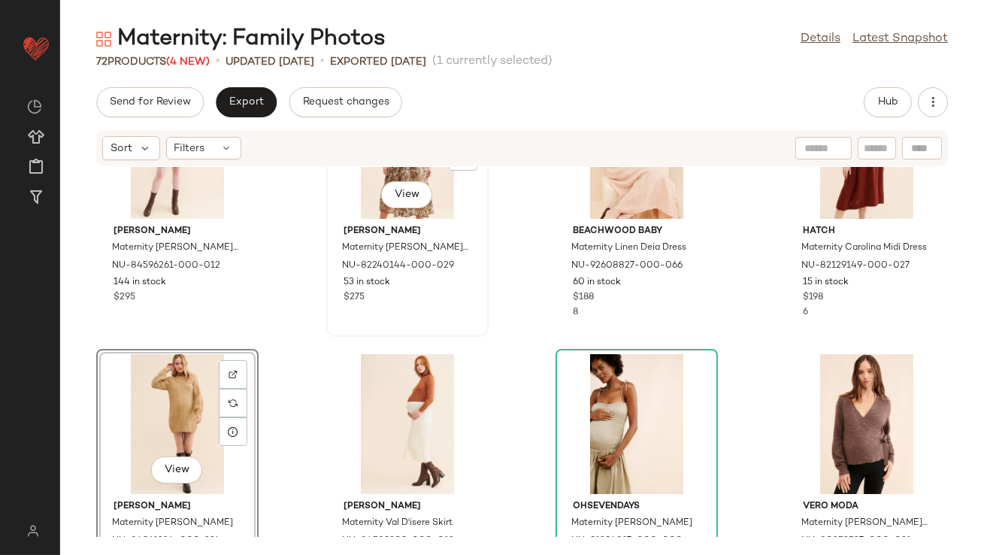
click at [328, 313] on div "View [PERSON_NAME] Maternity [PERSON_NAME] Dress NU-82240144-000-029 53 in stoc…" at bounding box center [407, 205] width 159 height 260
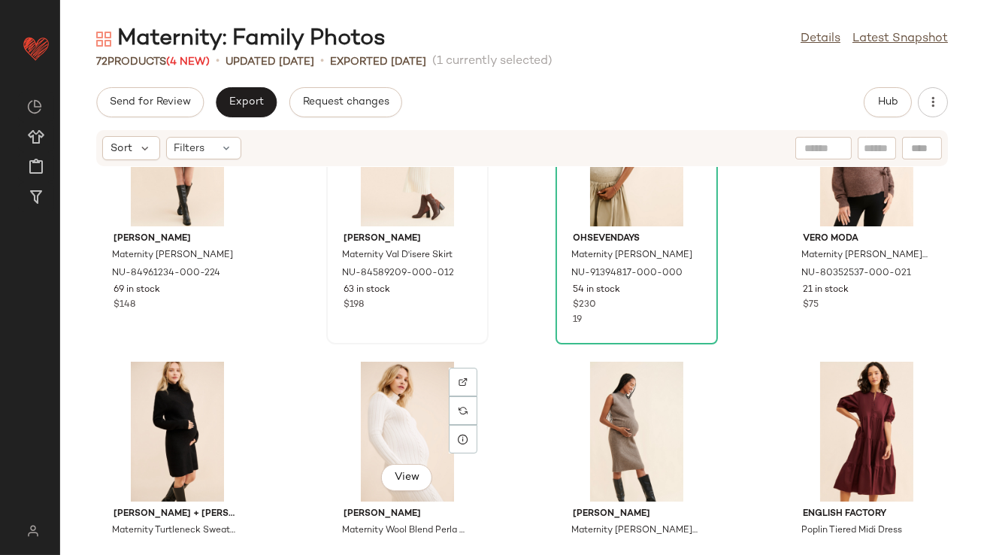
scroll to position [605, 0]
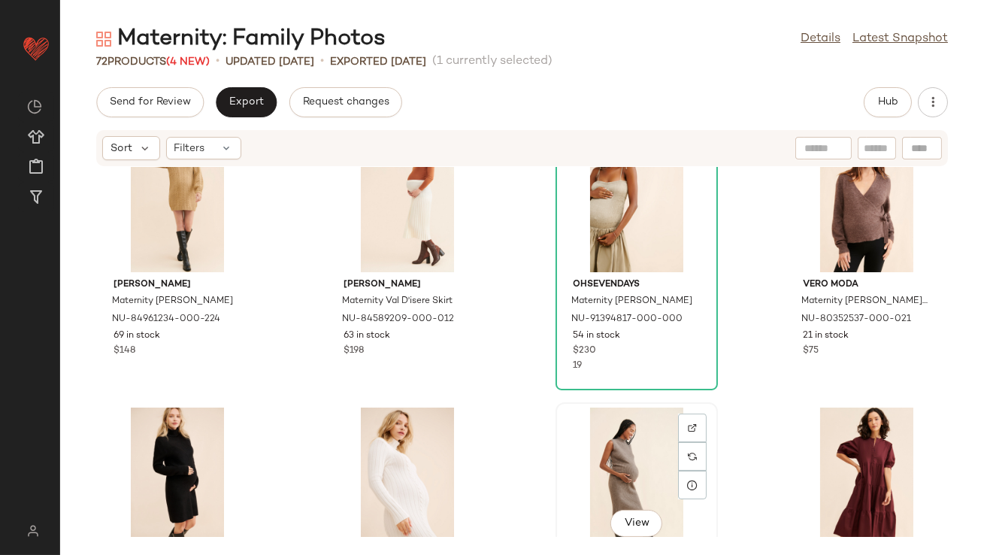
click at [637, 458] on div "View" at bounding box center [637, 477] width 152 height 140
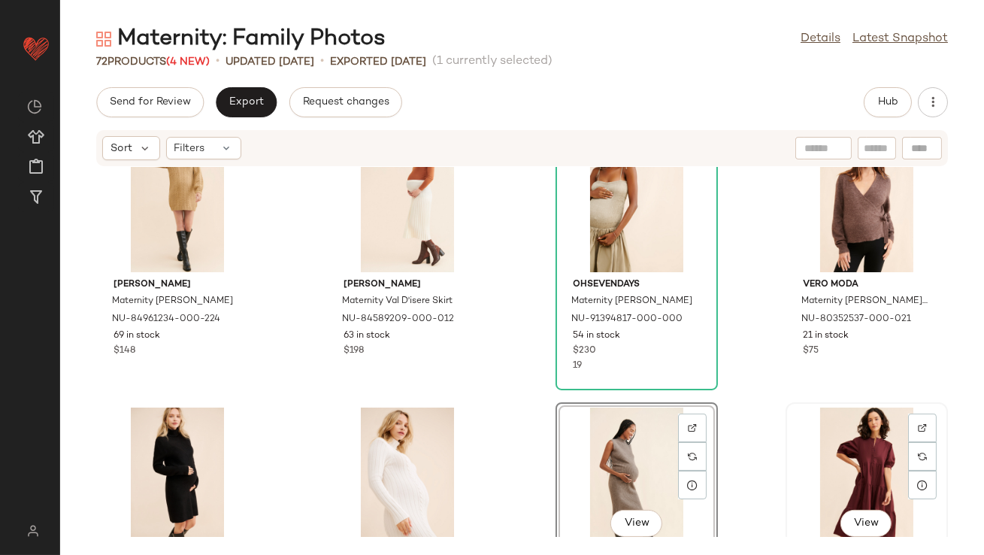
click at [886, 471] on div "View" at bounding box center [867, 477] width 152 height 140
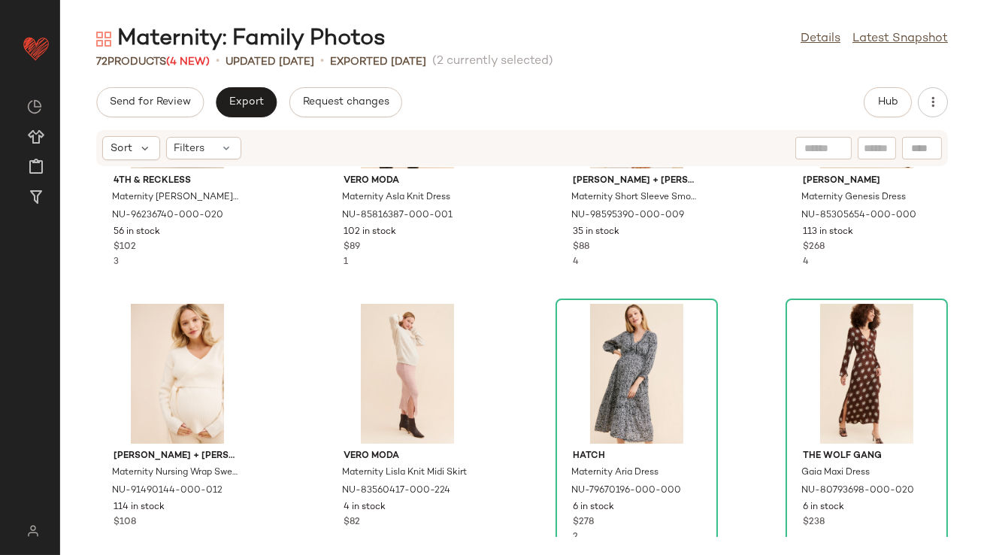
click at [519, 362] on div "4th & Reckless Maternity [PERSON_NAME] Maxi Dress NU-96236740-000-020 56 in sto…" at bounding box center [522, 352] width 924 height 370
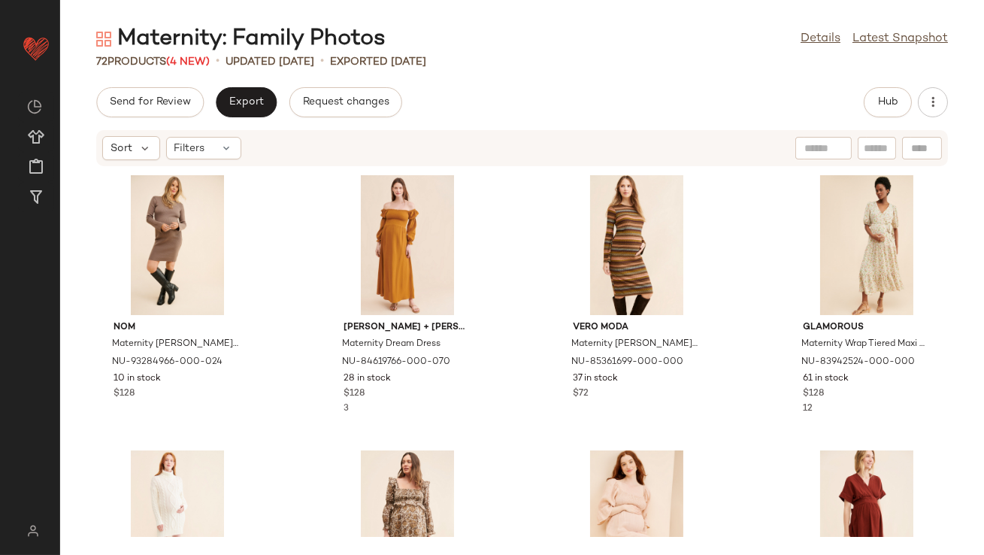
click at [883, 117] on div "Send for Review Export Request changes Hub Sort Filters nom Maternity [PERSON_N…" at bounding box center [522, 321] width 924 height 468
click at [882, 107] on span "Hub" at bounding box center [887, 102] width 21 height 12
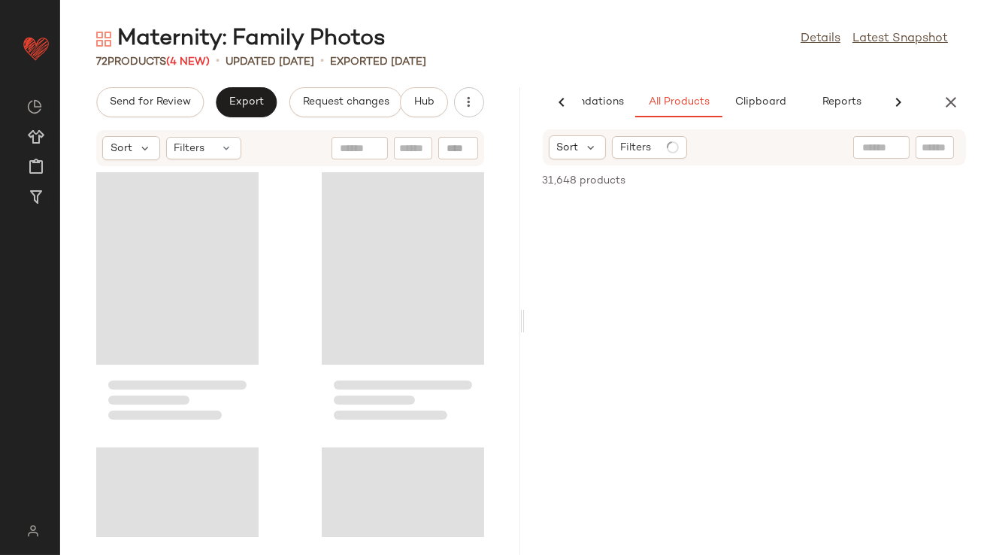
scroll to position [0, 79]
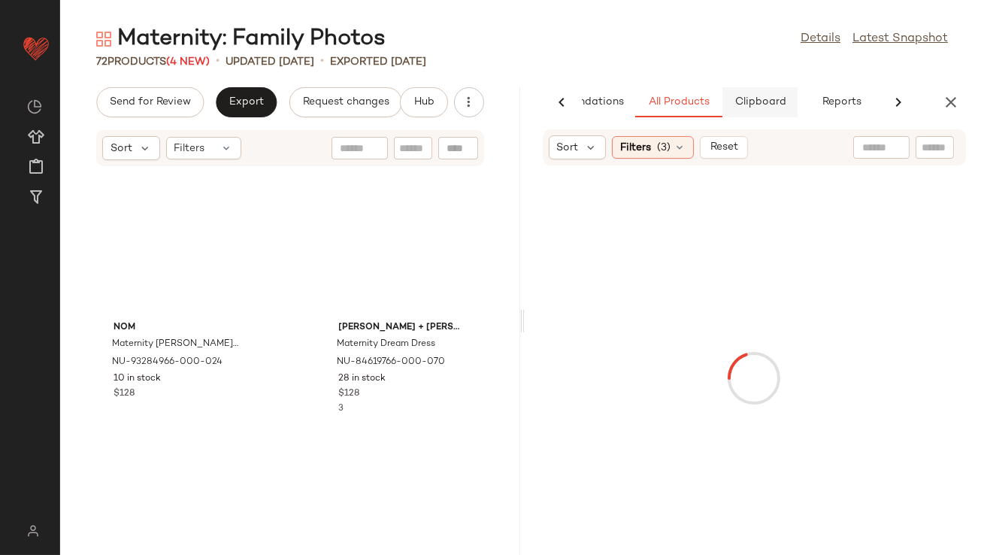
click at [768, 110] on button "Clipboard" at bounding box center [759, 102] width 75 height 30
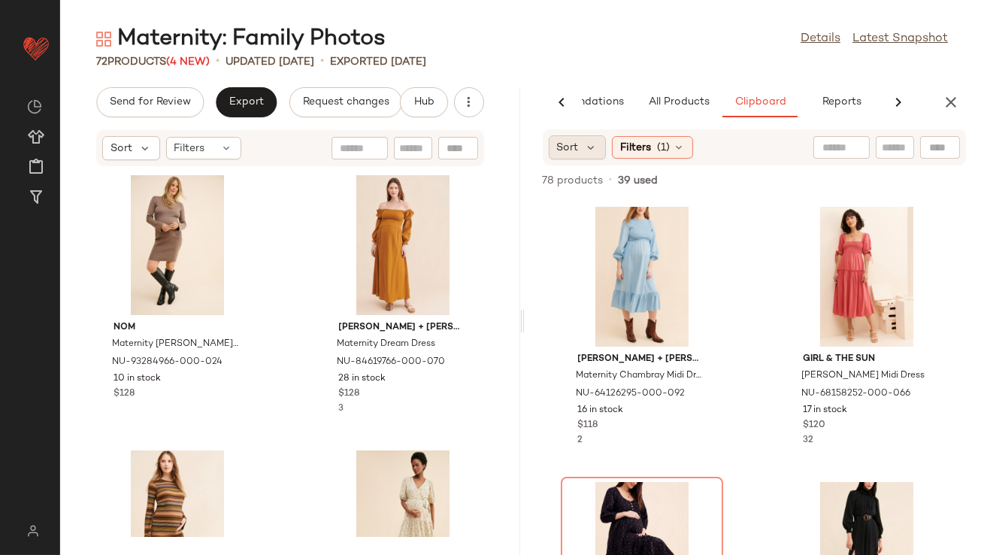
click at [598, 149] on div "Sort" at bounding box center [578, 147] width 58 height 24
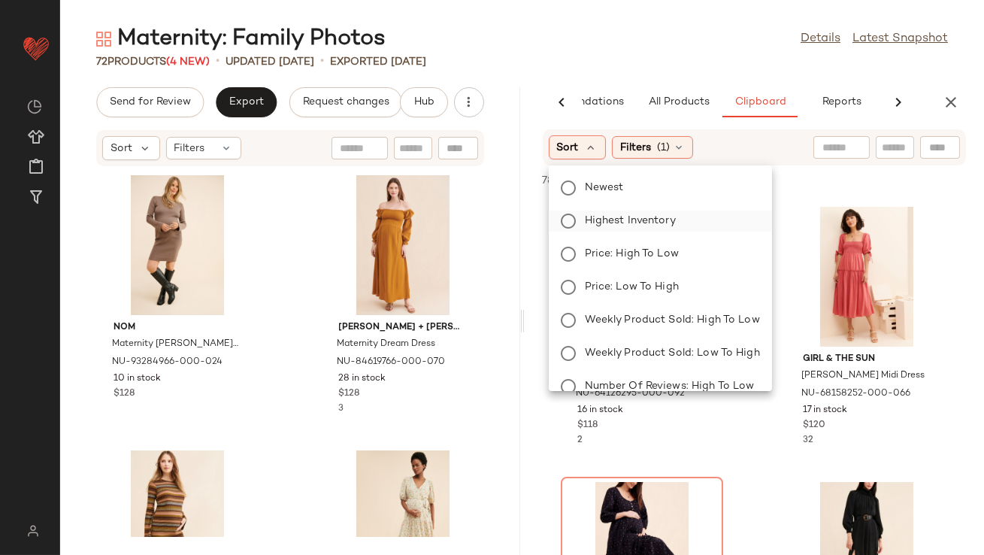
click at [583, 227] on label "Highest Inventory" at bounding box center [669, 220] width 181 height 21
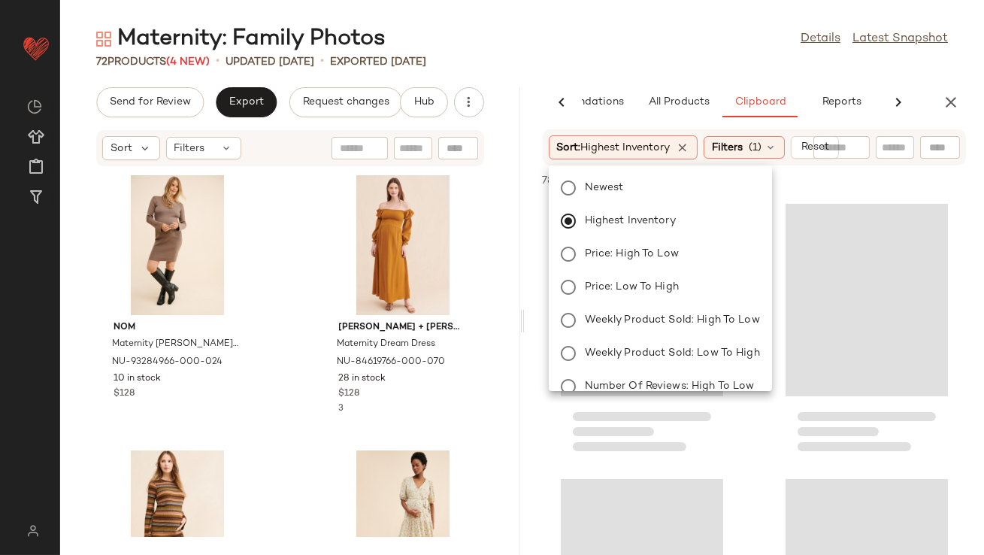
click at [649, 63] on div "72 Products (4 New) • updated [DATE] • Exported [DATE]" at bounding box center [522, 61] width 924 height 15
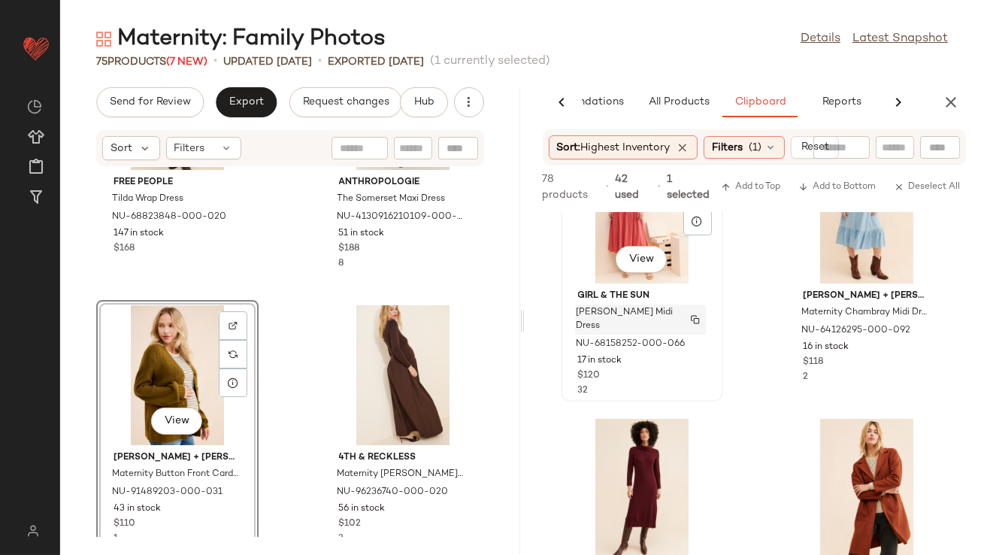
scroll to position [983, 0]
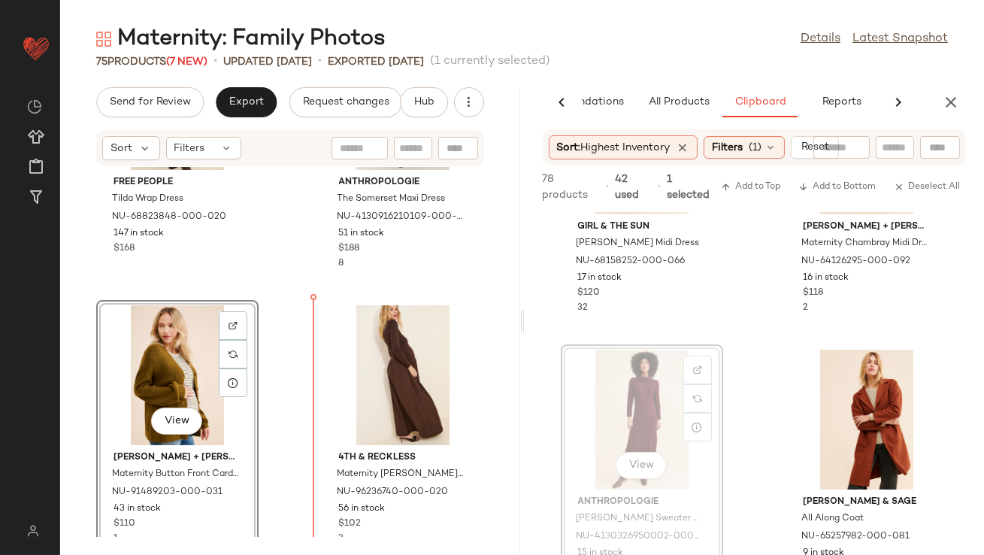
drag, startPoint x: 659, startPoint y: 394, endPoint x: 648, endPoint y: 394, distance: 11.3
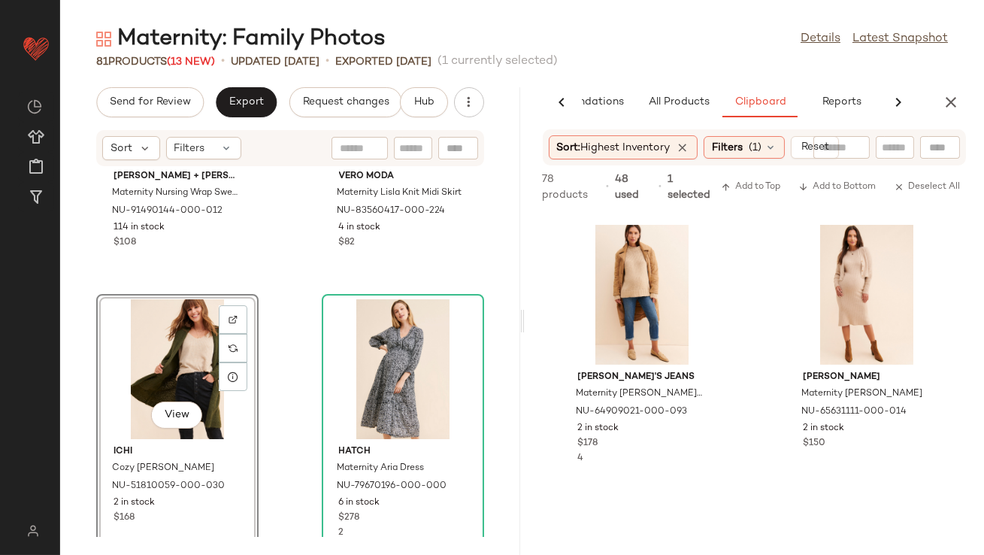
scroll to position [1178, 0]
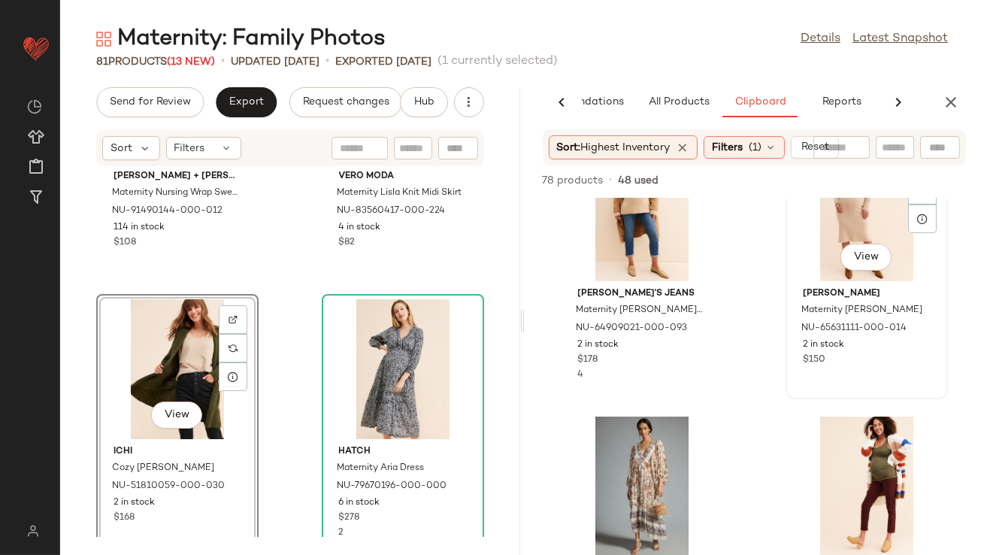
click at [849, 235] on div "View" at bounding box center [867, 211] width 152 height 140
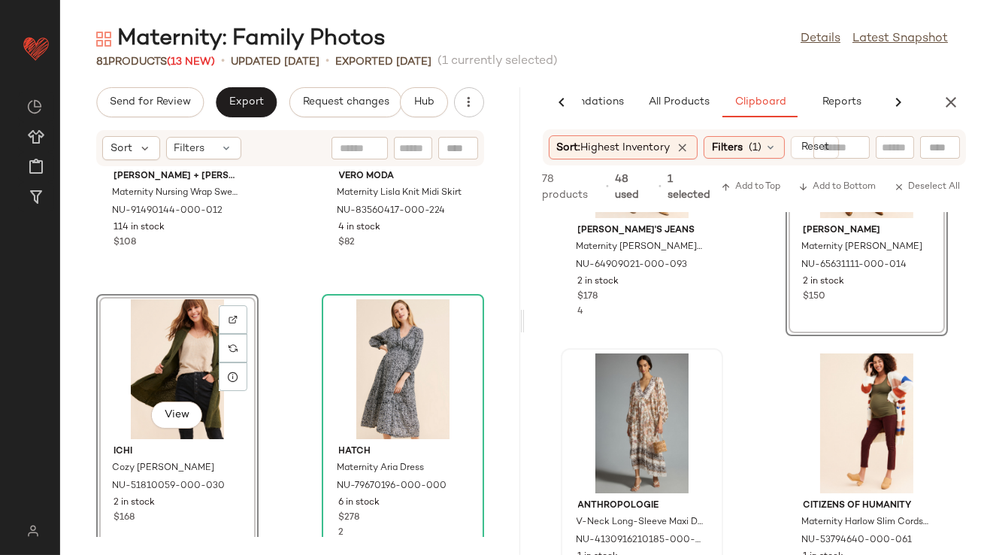
scroll to position [1312, 0]
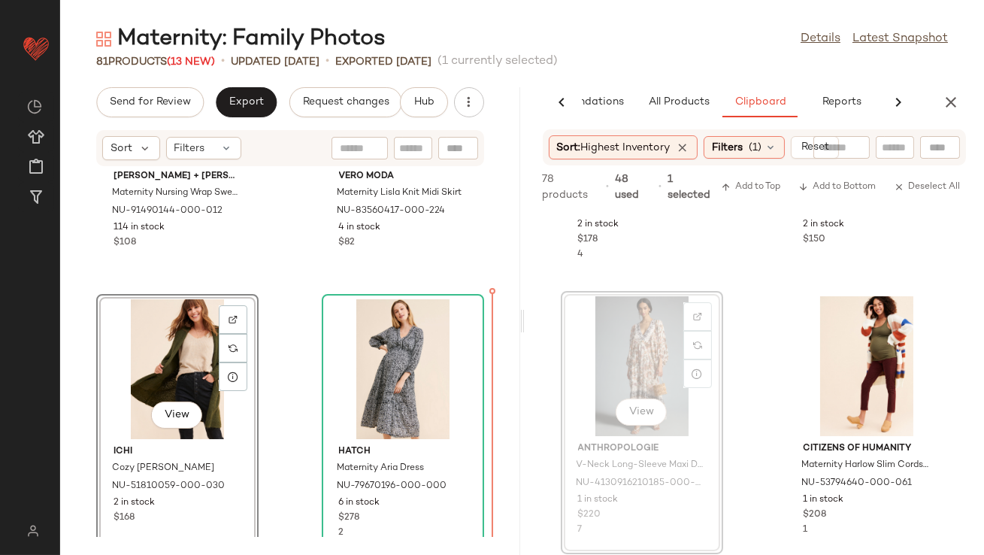
drag, startPoint x: 636, startPoint y: 339, endPoint x: 626, endPoint y: 341, distance: 10.0
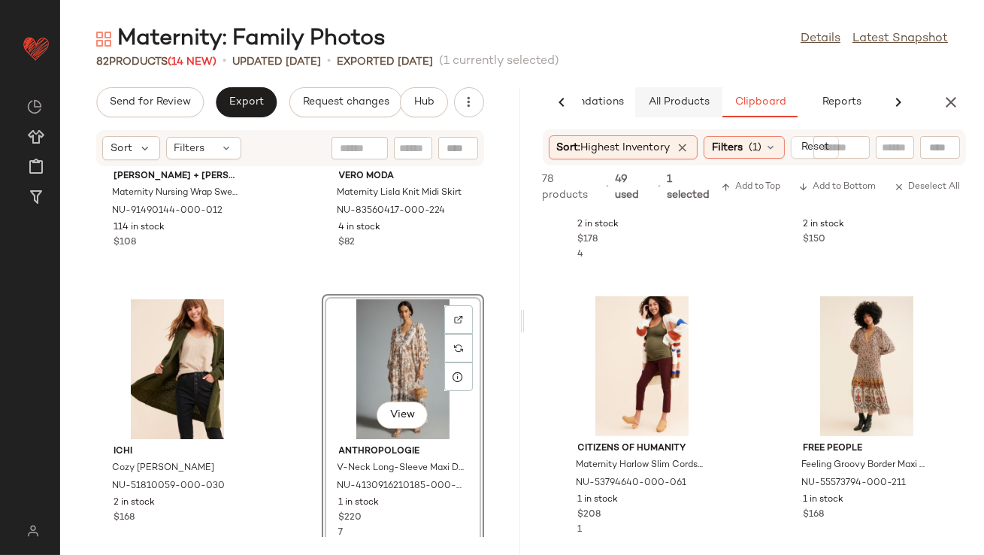
click at [677, 101] on span "All Products" at bounding box center [678, 102] width 62 height 12
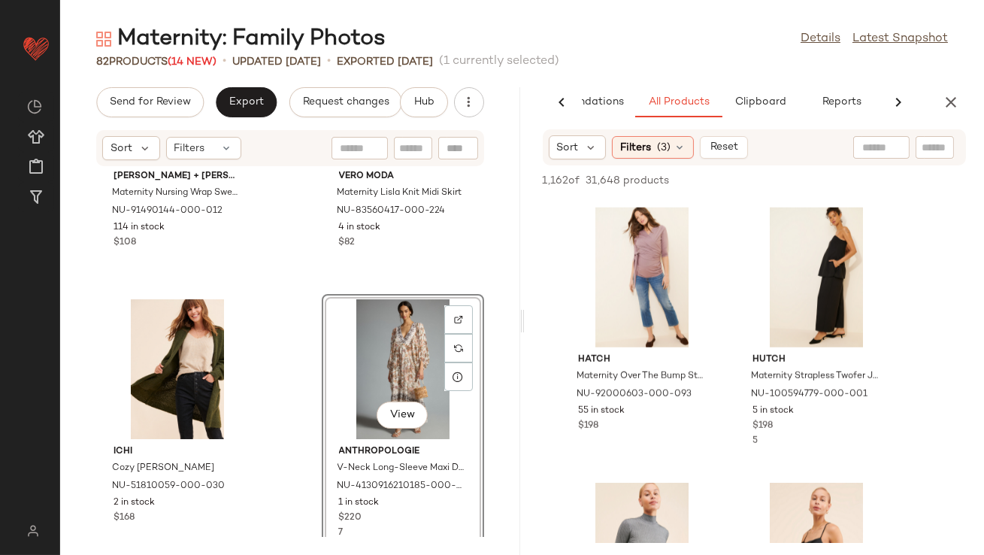
scroll to position [2730, 0]
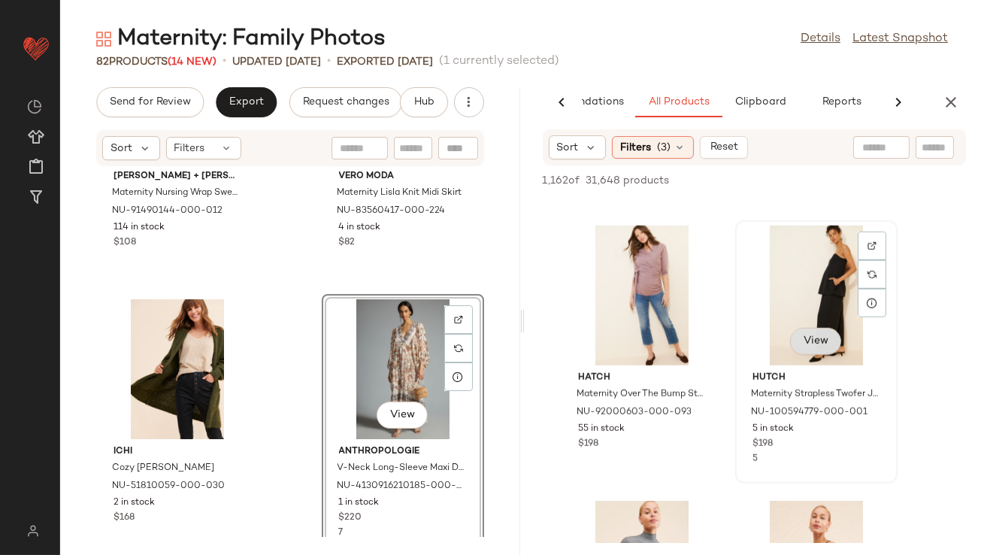
click at [825, 345] on span "View" at bounding box center [816, 341] width 26 height 12
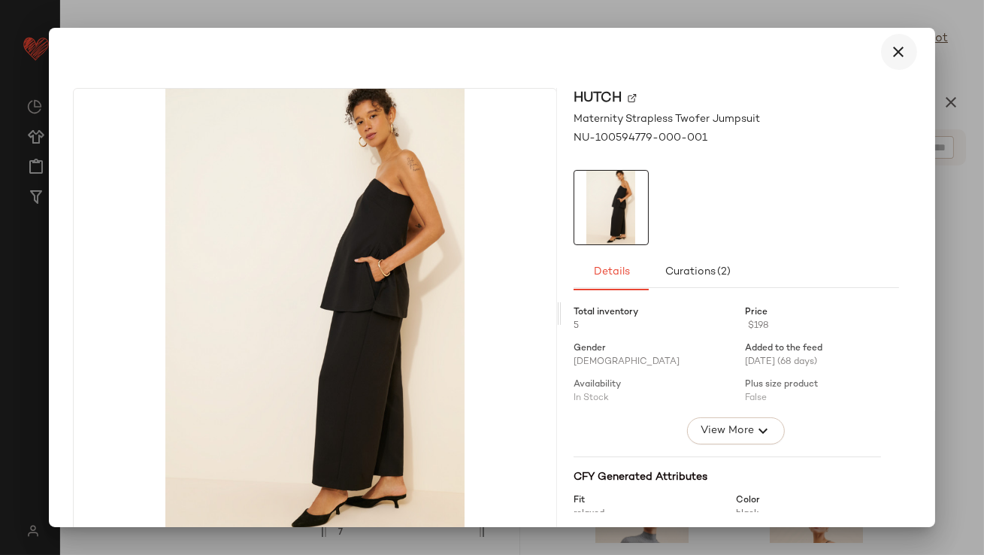
click at [890, 47] on icon "button" at bounding box center [899, 52] width 18 height 18
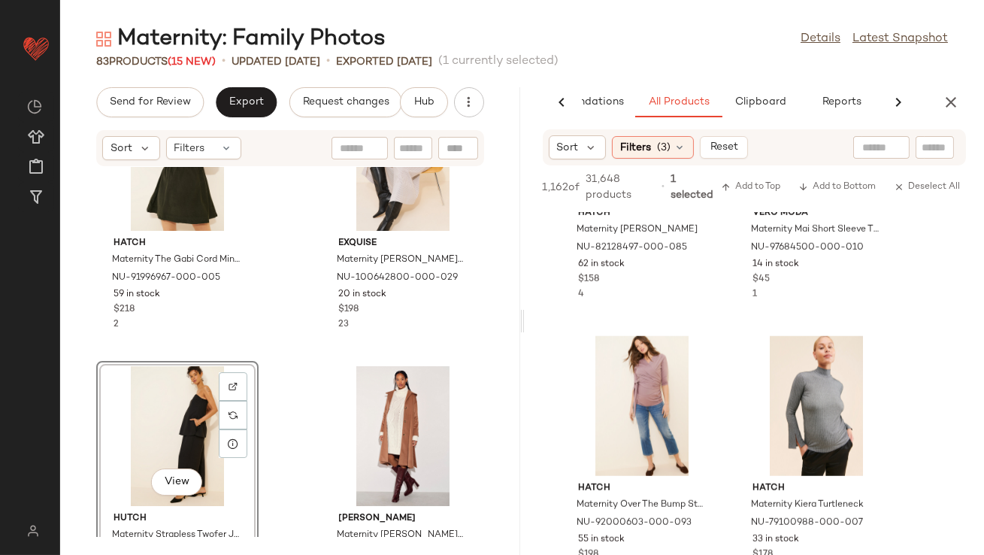
scroll to position [2836, 0]
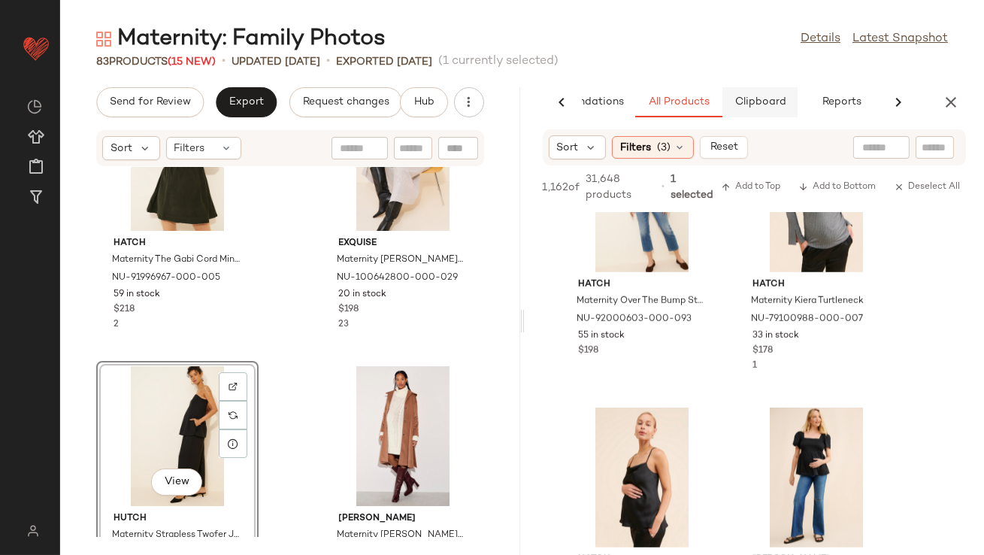
click at [767, 104] on span "Clipboard" at bounding box center [760, 102] width 52 height 12
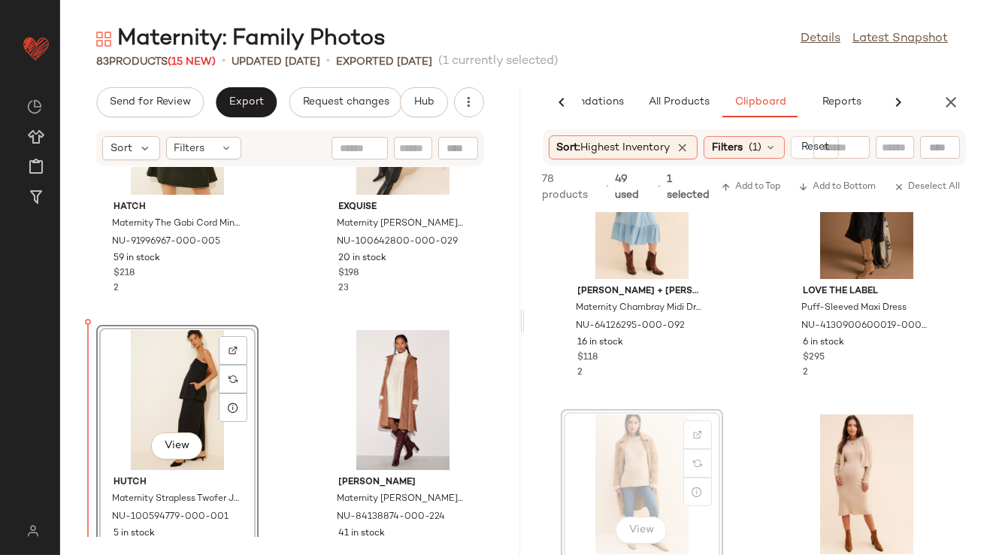
scroll to position [10048, 0]
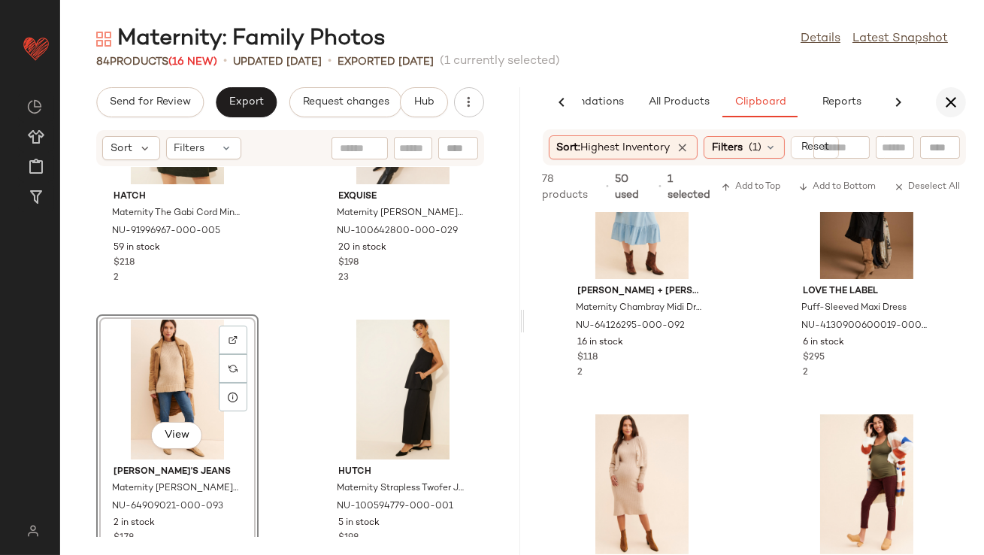
click at [951, 105] on icon "button" at bounding box center [951, 102] width 18 height 18
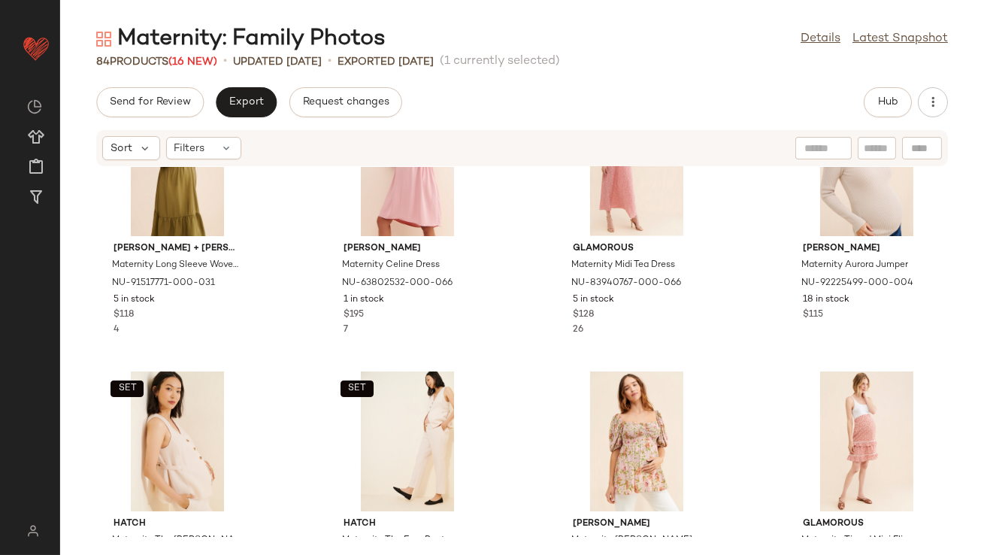
scroll to position [2384, 0]
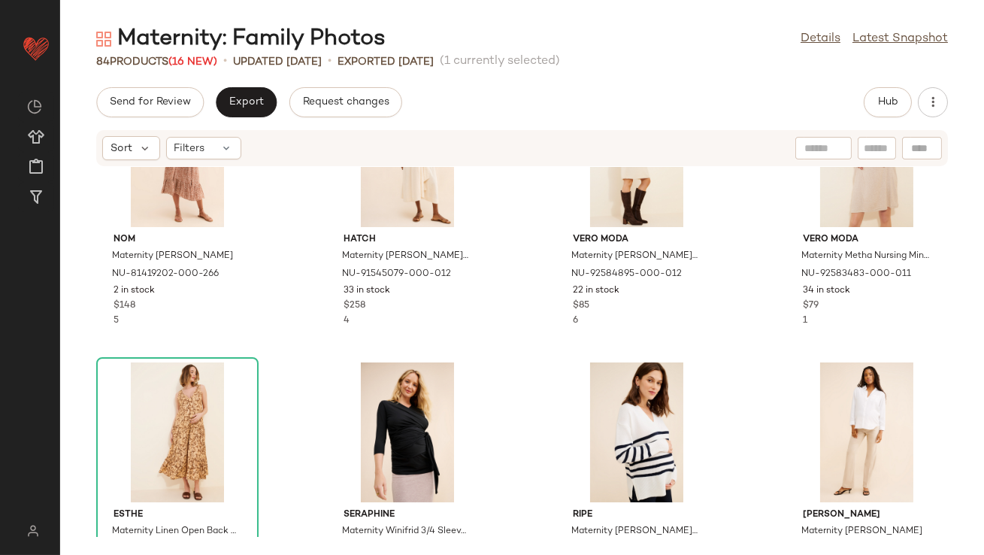
scroll to position [3458, 0]
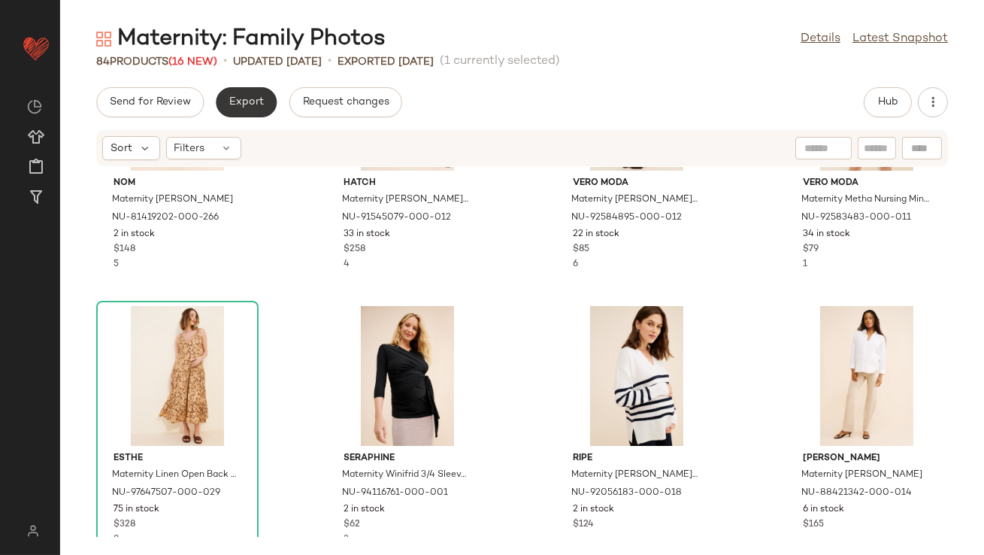
click at [238, 101] on span "Export" at bounding box center [246, 102] width 35 height 12
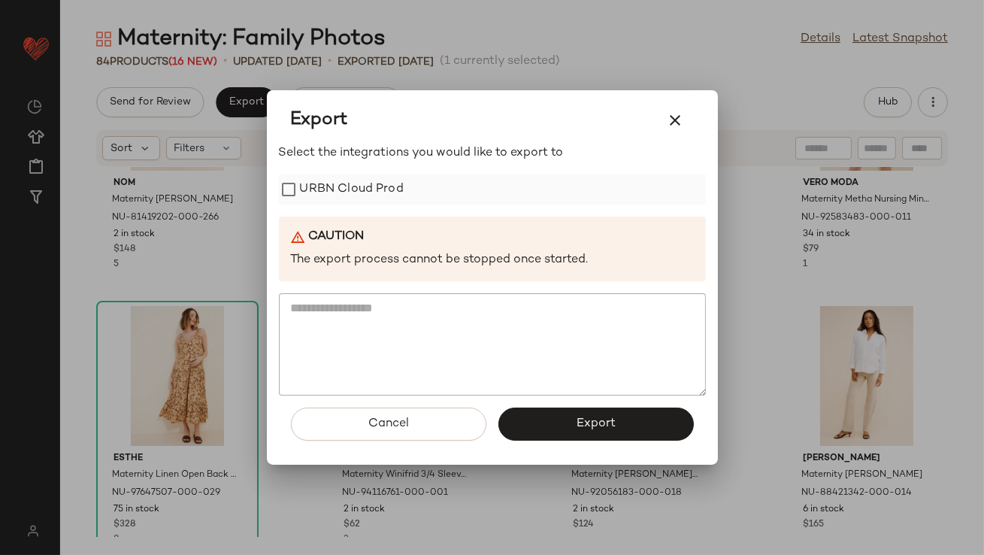
click at [323, 193] on label "URBN Cloud Prod" at bounding box center [352, 189] width 104 height 30
click at [572, 415] on button "Export" at bounding box center [595, 423] width 195 height 33
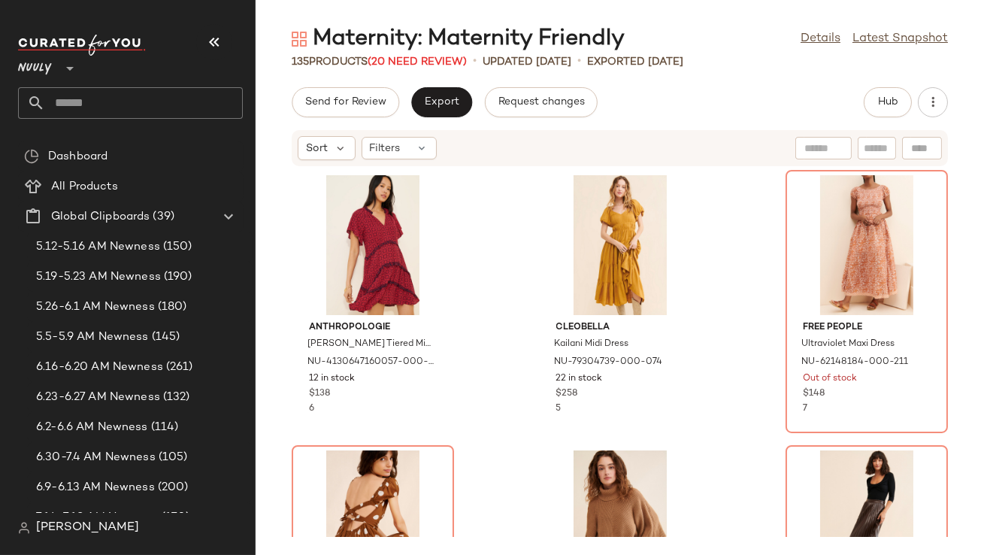
click at [220, 46] on icon "button" at bounding box center [214, 42] width 18 height 18
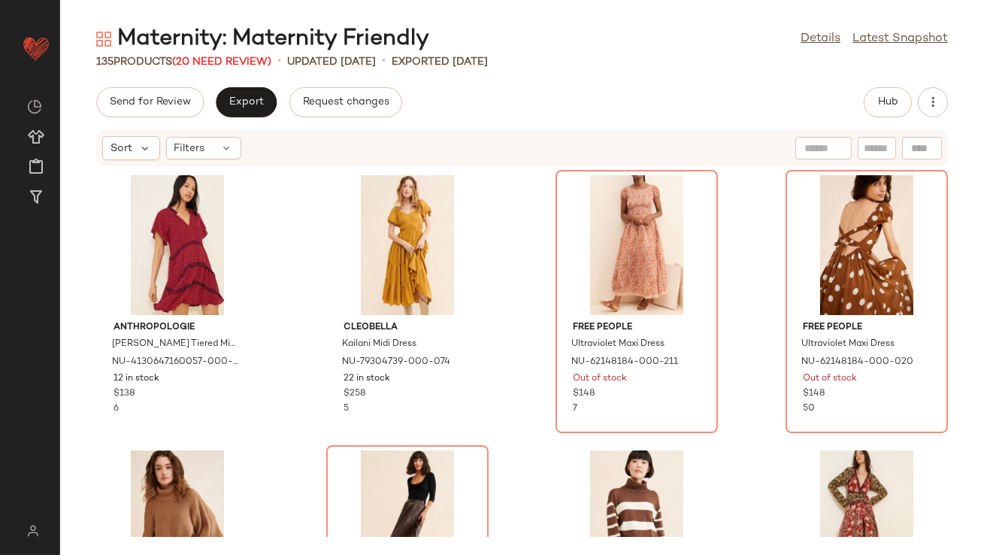
click at [229, 68] on div "135 Products (20 Need Review)" at bounding box center [183, 62] width 175 height 16
click at [226, 60] on span "(20 Need Review)" at bounding box center [221, 61] width 99 height 11
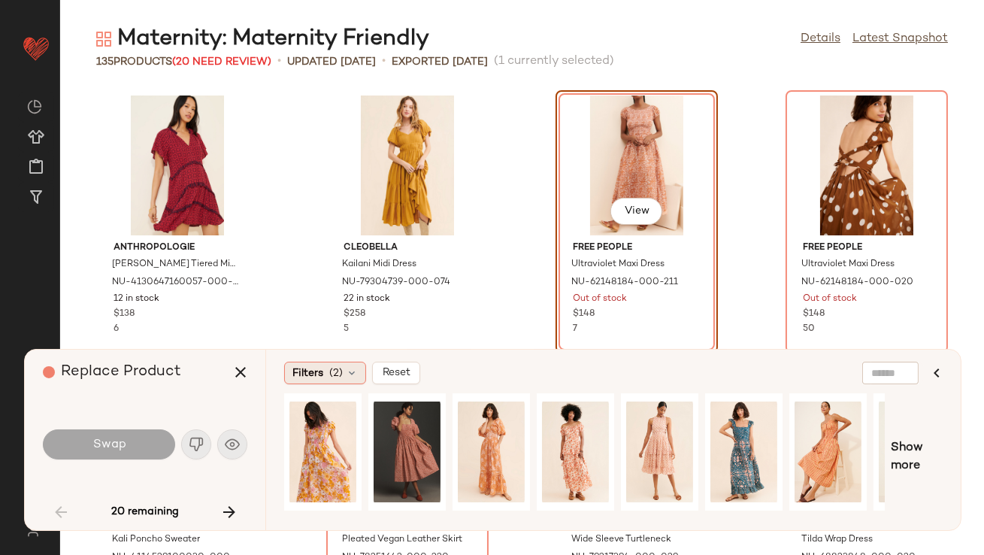
click at [338, 374] on span "(2)" at bounding box center [336, 373] width 14 height 16
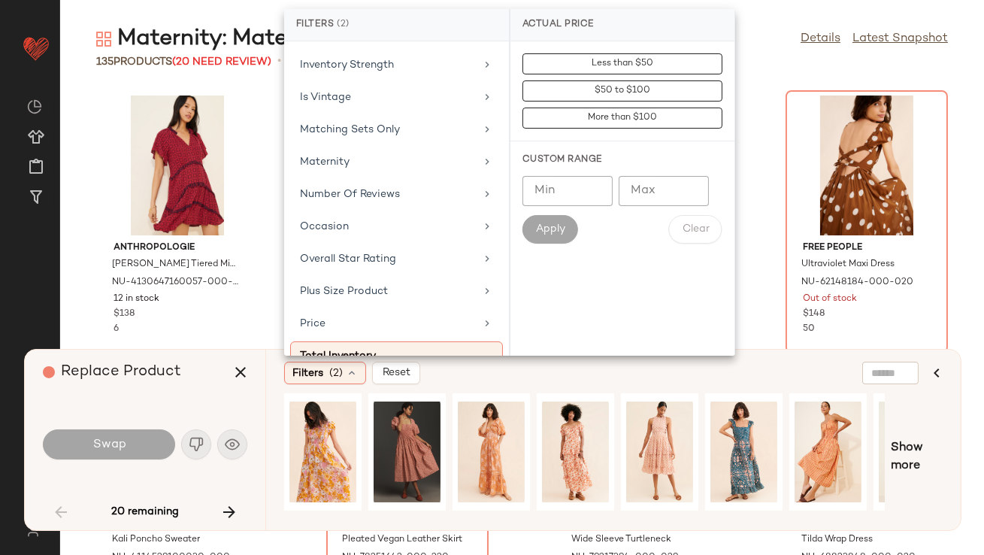
scroll to position [379, 0]
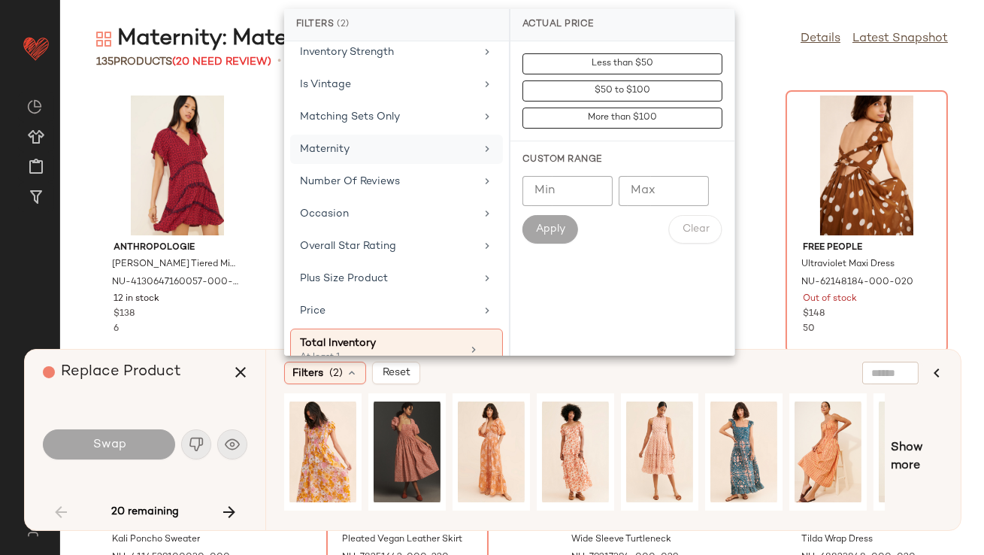
click at [346, 158] on div "Maternity" at bounding box center [396, 149] width 213 height 29
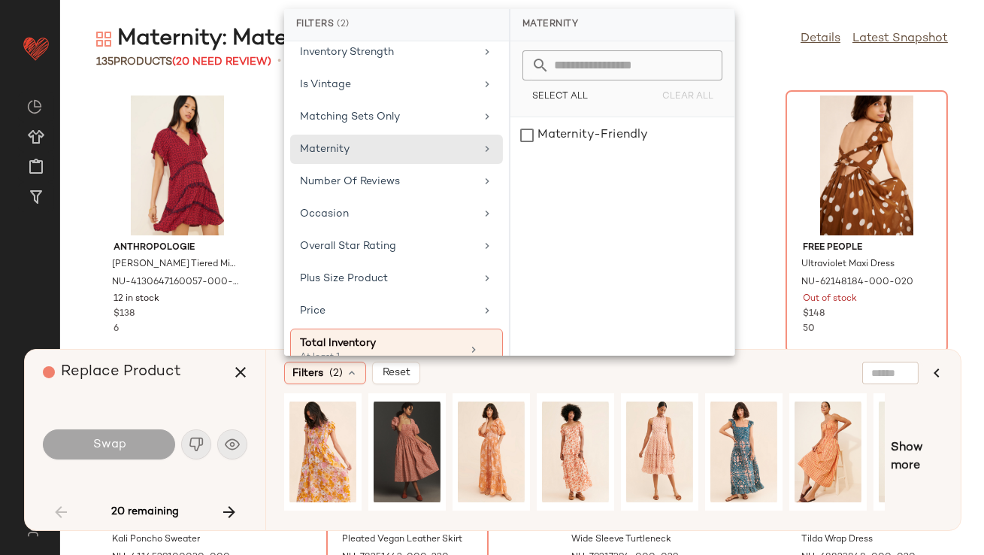
click at [556, 156] on div "Maternity-Friendly" at bounding box center [622, 236] width 224 height 238
click at [544, 132] on div "Maternity-Friendly" at bounding box center [622, 135] width 224 height 36
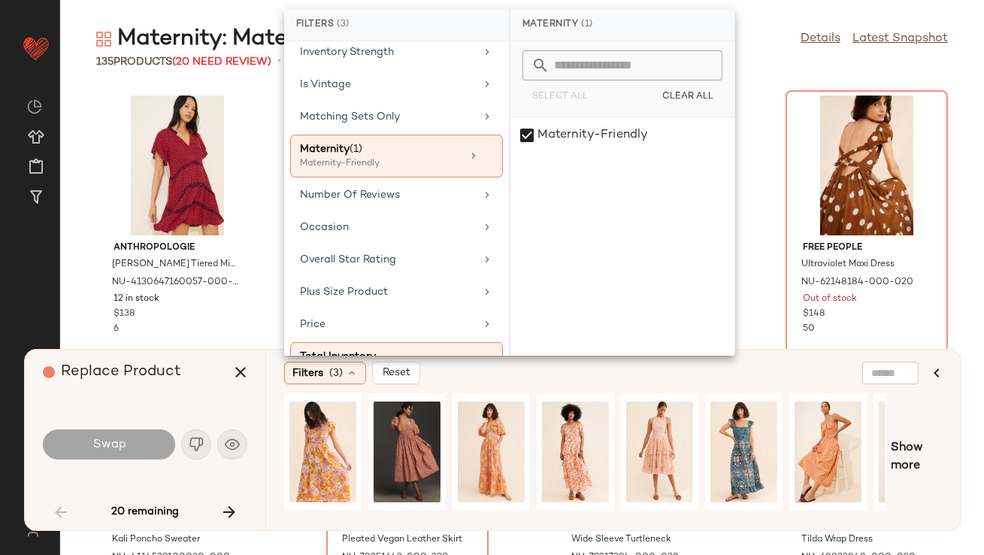
click at [114, 402] on div "Replace Product Swap 20 remaining" at bounding box center [145, 440] width 241 height 180
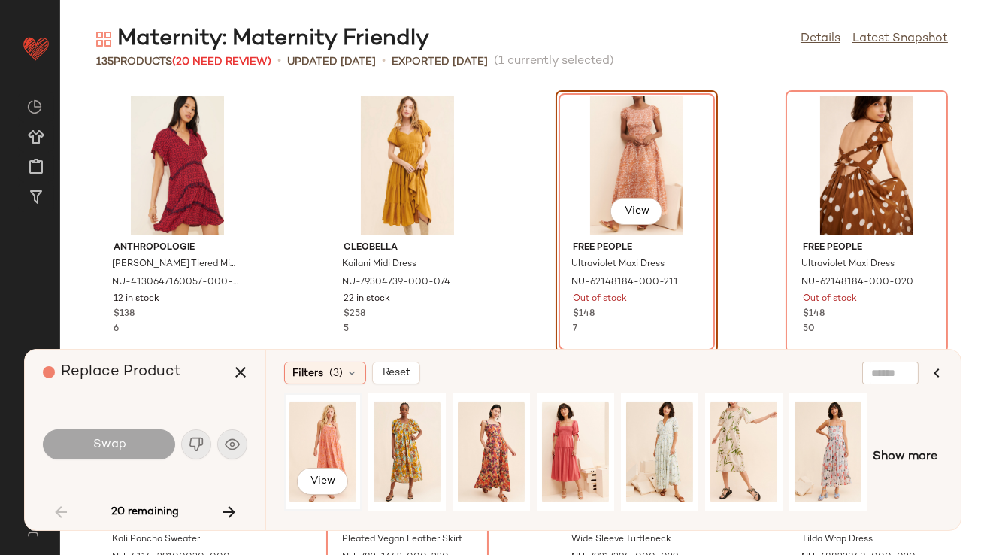
click at [343, 467] on div "View" at bounding box center [322, 451] width 67 height 107
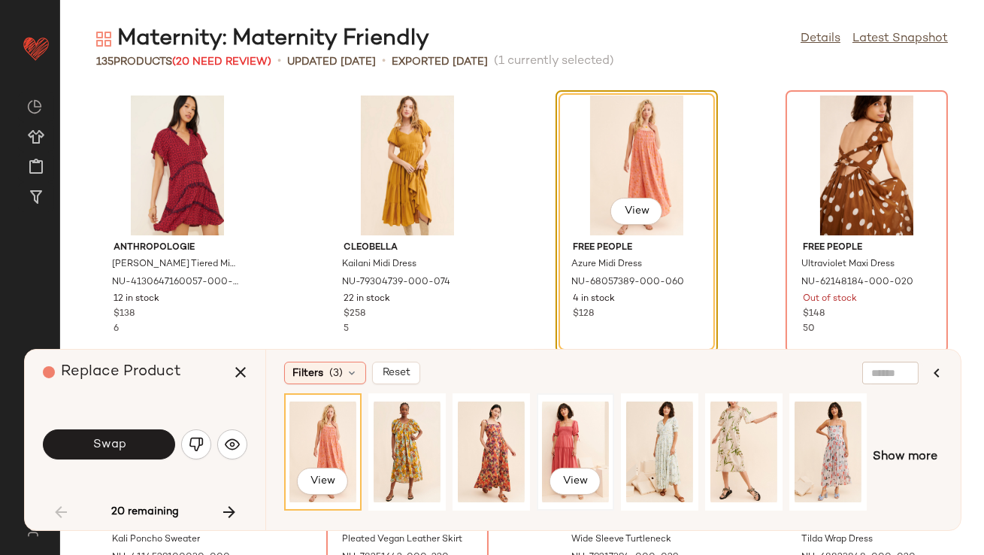
click at [562, 429] on div "View" at bounding box center [575, 451] width 67 height 107
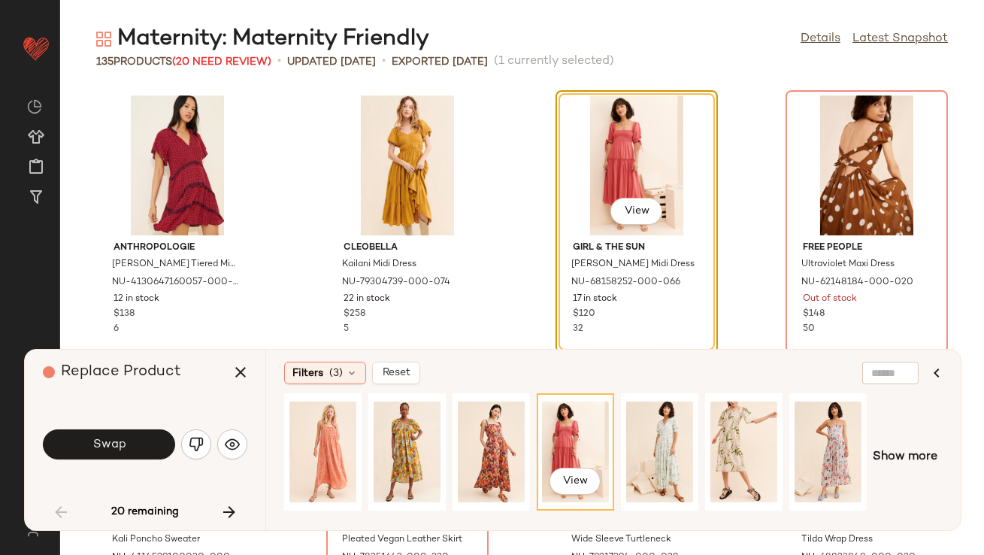
click at [111, 436] on button "Swap" at bounding box center [109, 444] width 132 height 30
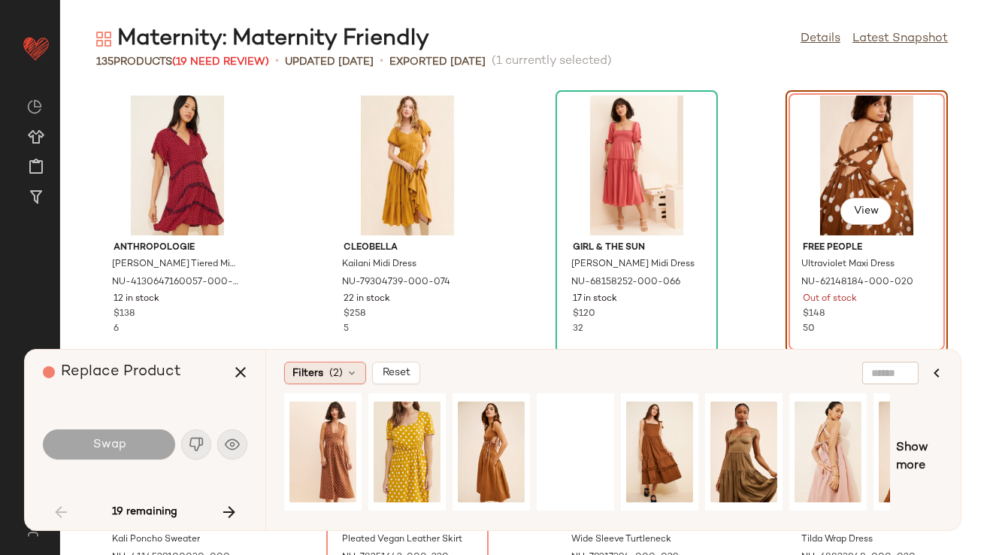
click at [318, 372] on span "Filters" at bounding box center [307, 373] width 31 height 16
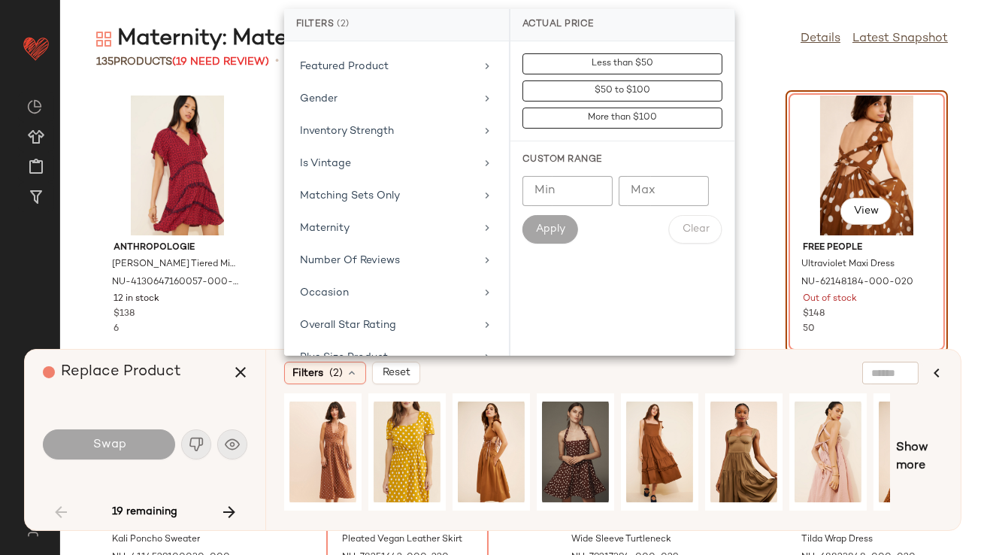
scroll to position [398, 0]
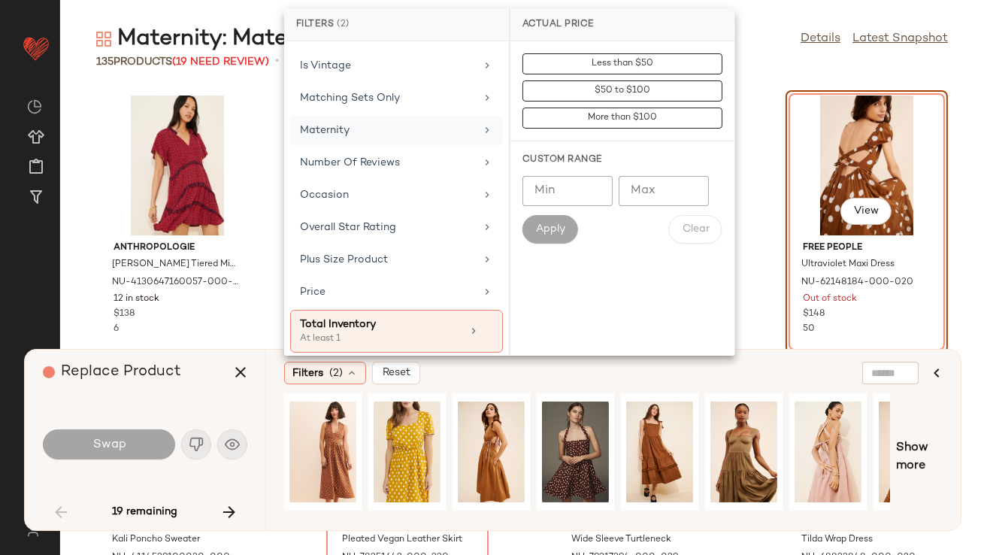
click at [392, 129] on div "Maternity" at bounding box center [387, 131] width 175 height 16
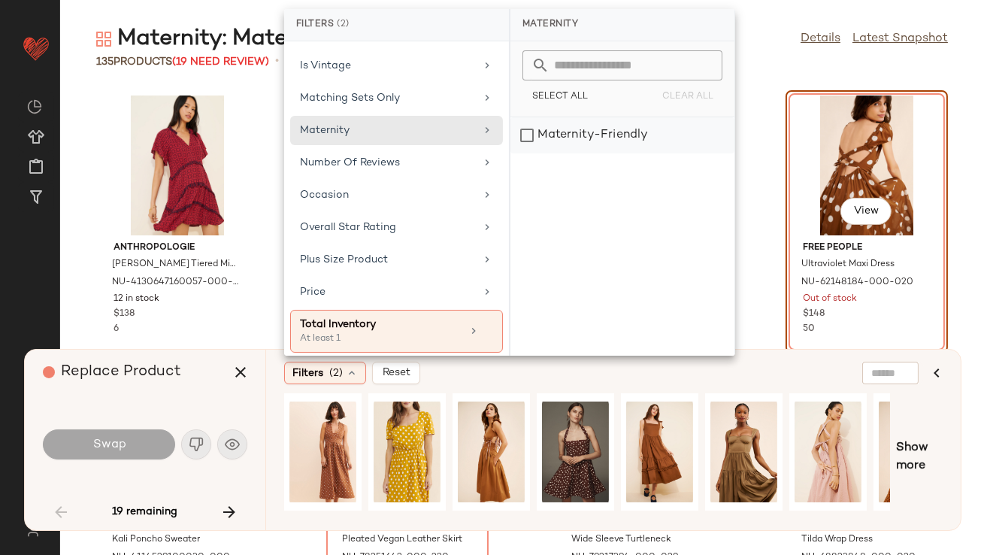
click at [543, 144] on div "Maternity-Friendly" at bounding box center [622, 135] width 224 height 36
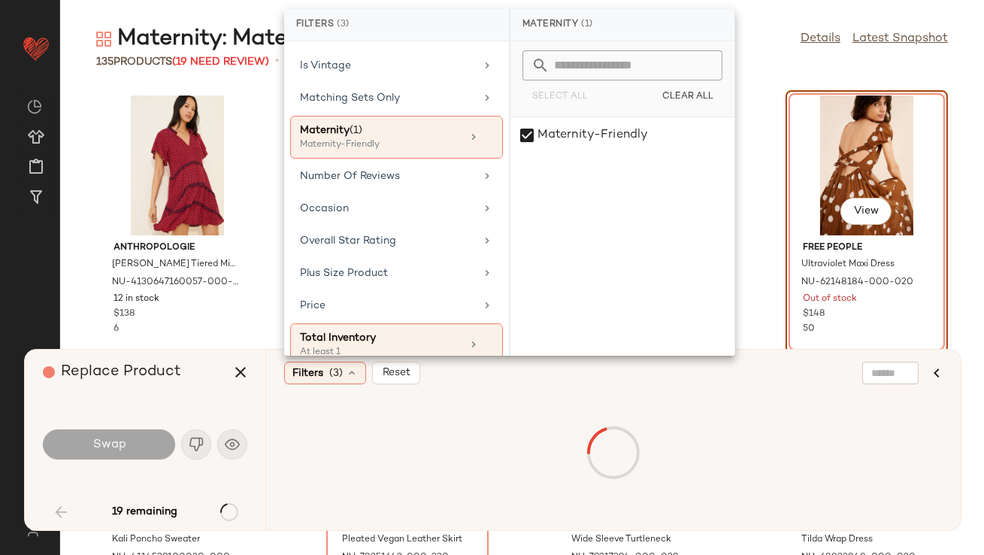
click at [189, 380] on div "Replace Product" at bounding box center [151, 372] width 216 height 45
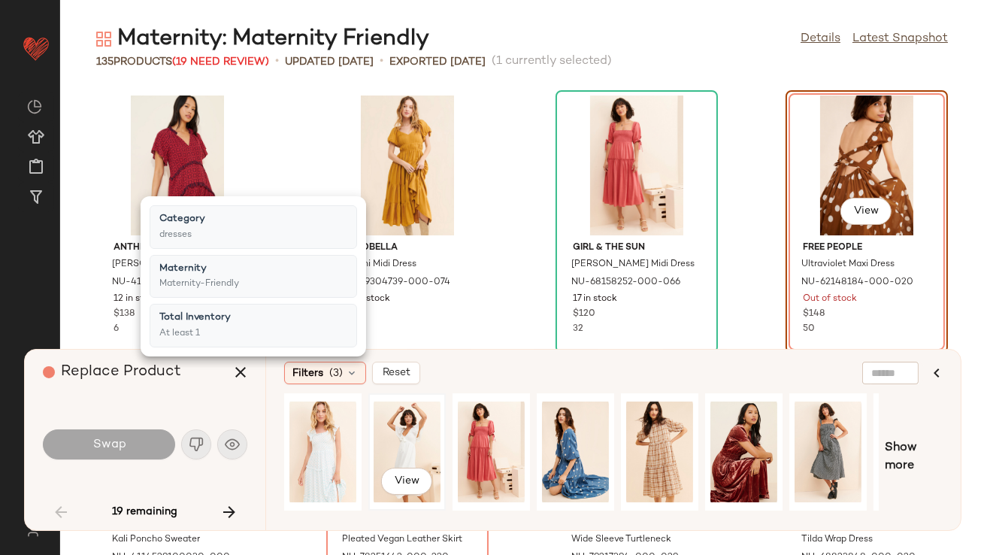
click at [415, 428] on div "View" at bounding box center [407, 451] width 67 height 107
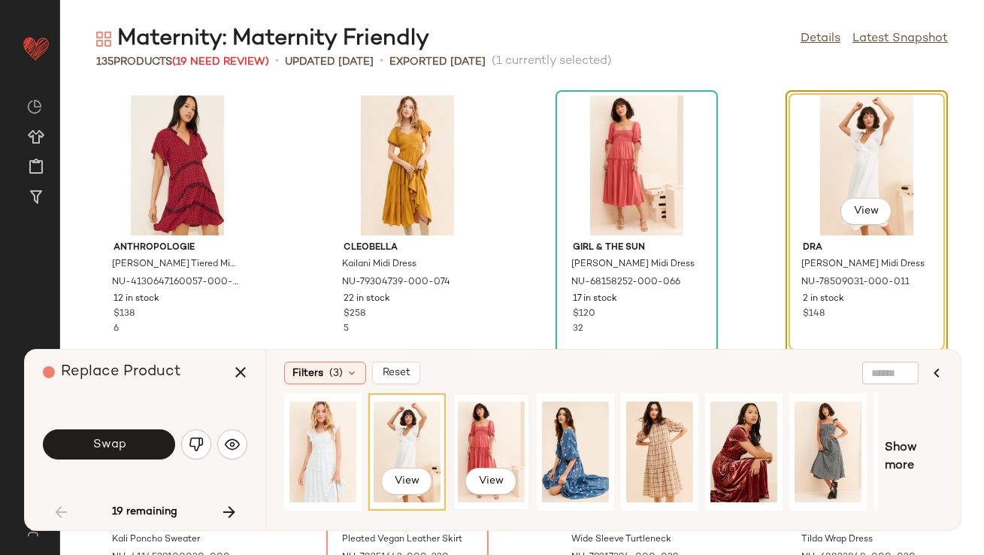
click at [465, 433] on div "View" at bounding box center [491, 451] width 67 height 107
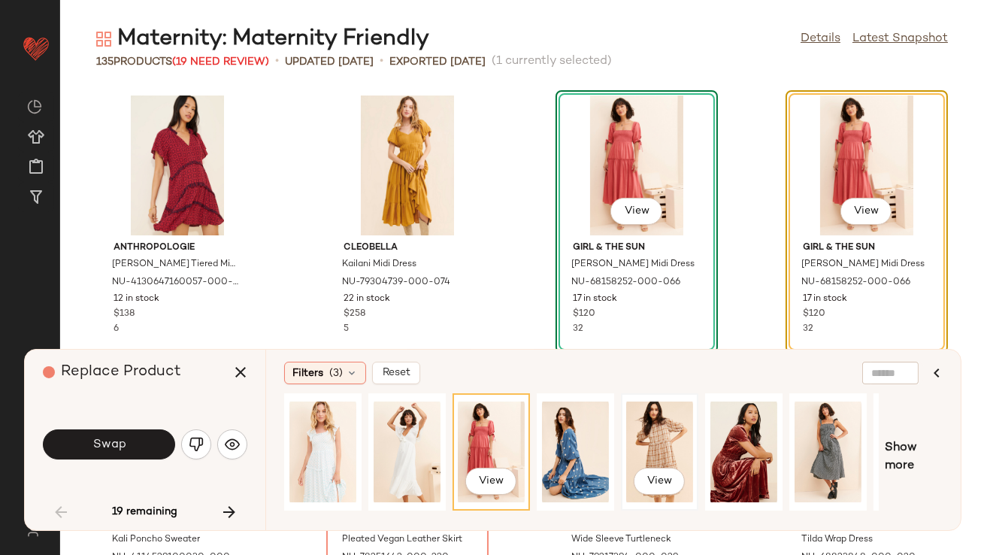
click at [658, 433] on div "View" at bounding box center [659, 451] width 67 height 107
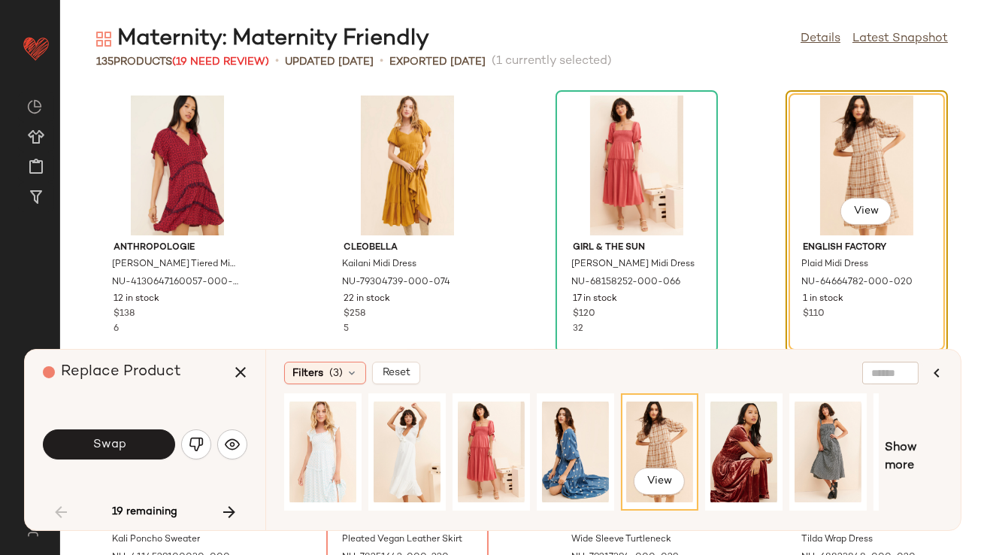
click at [129, 442] on button "Swap" at bounding box center [109, 444] width 132 height 30
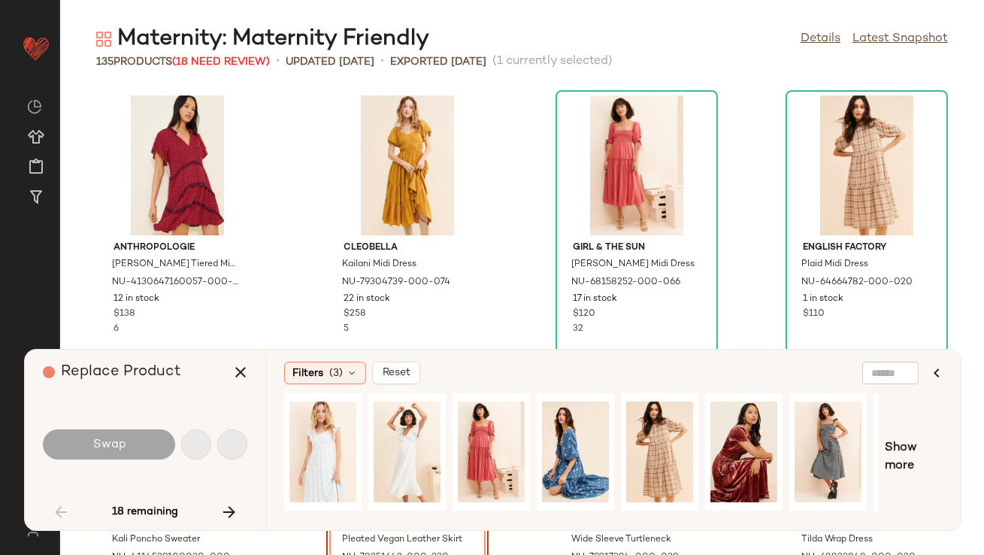
scroll to position [286, 0]
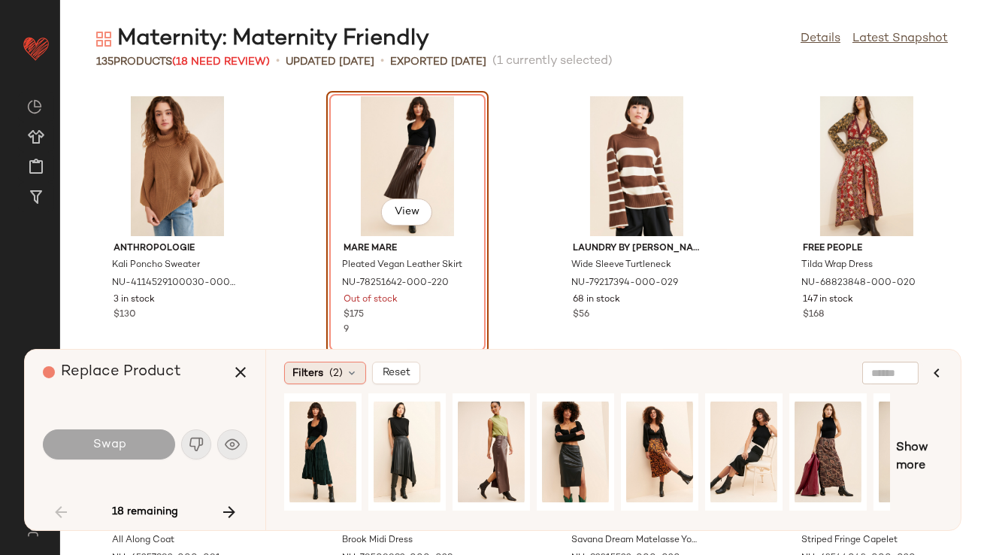
click at [304, 382] on div "Filters (2)" at bounding box center [325, 373] width 82 height 23
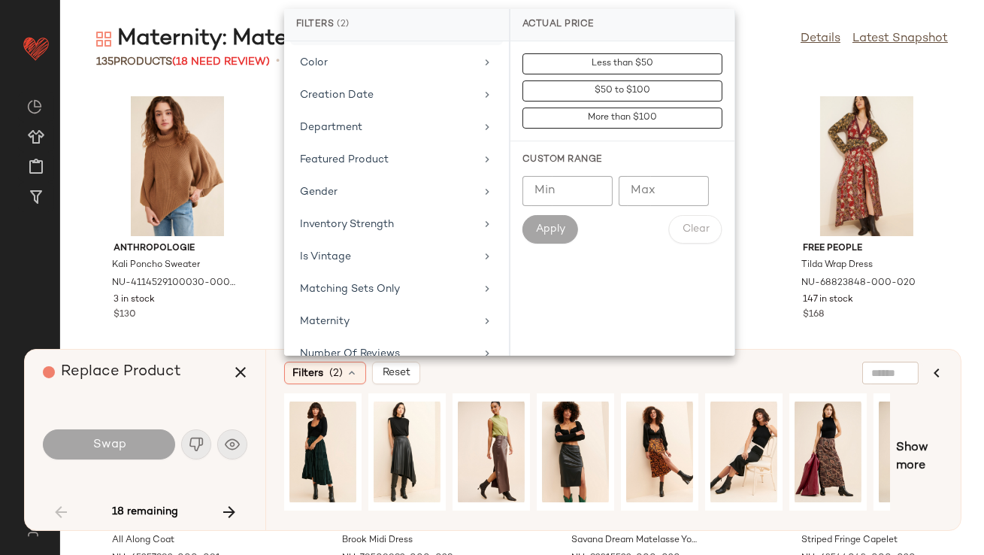
scroll to position [323, 0]
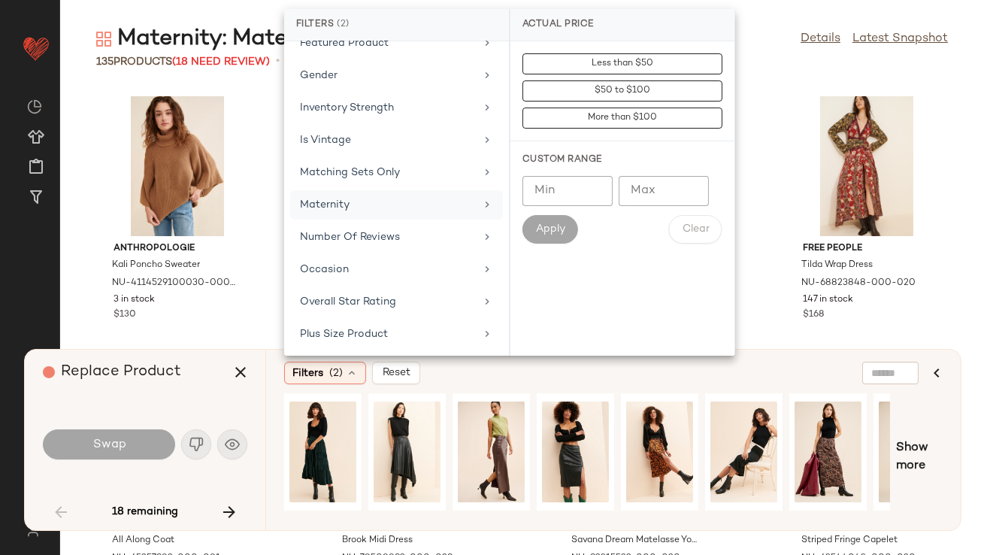
click at [374, 197] on div "Maternity" at bounding box center [387, 205] width 175 height 16
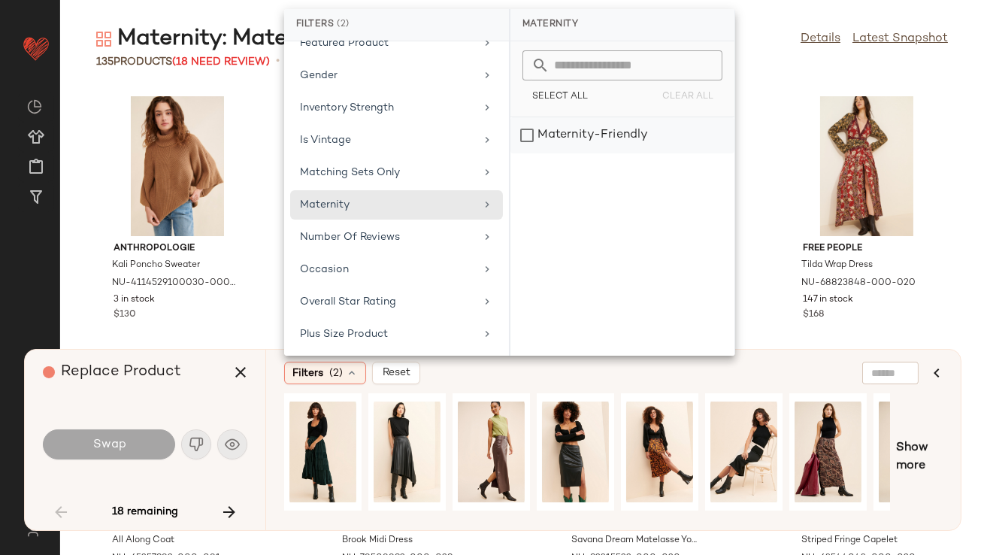
click at [547, 127] on div "Maternity-Friendly" at bounding box center [622, 135] width 224 height 36
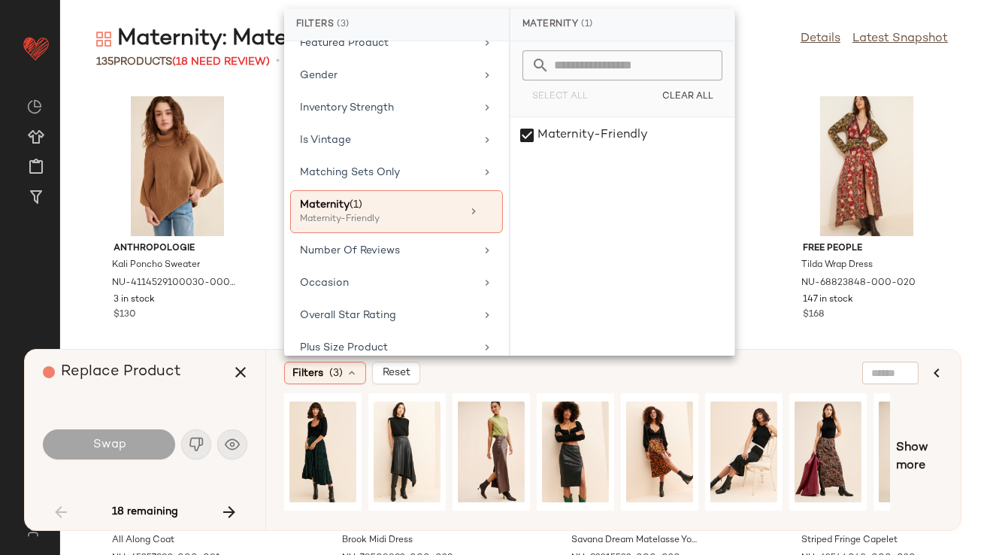
click at [197, 362] on div "Replace Product" at bounding box center [151, 372] width 216 height 45
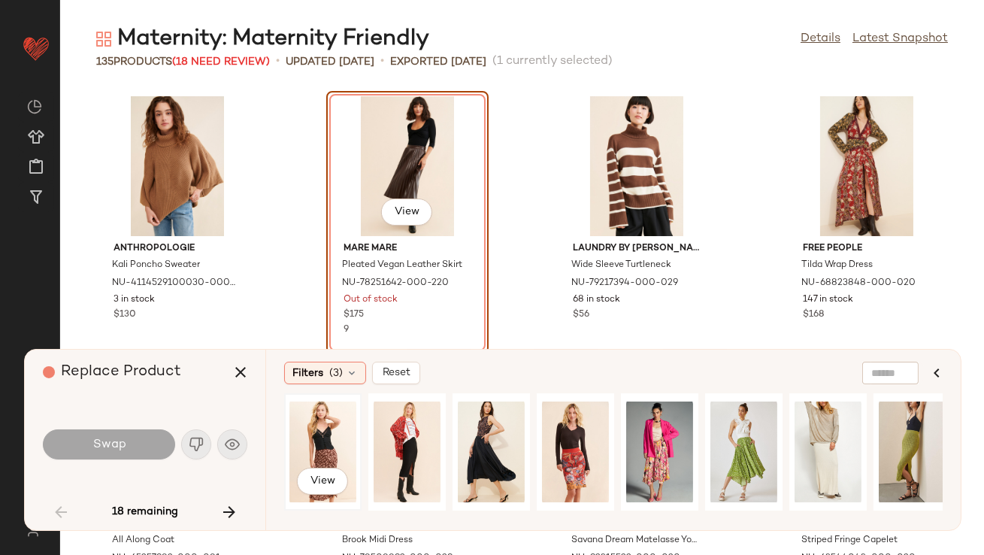
click at [312, 418] on div "View" at bounding box center [322, 451] width 67 height 107
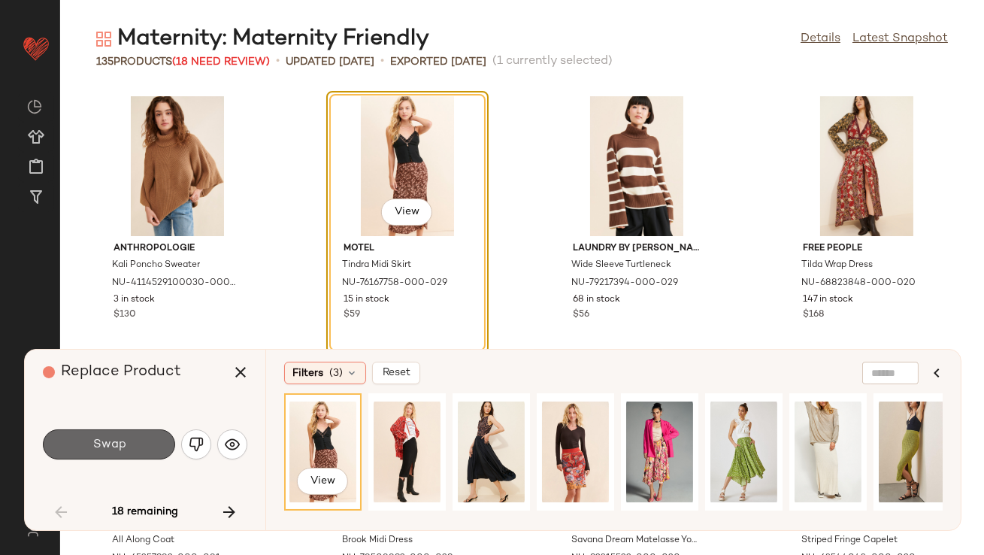
click at [130, 448] on button "Swap" at bounding box center [109, 444] width 132 height 30
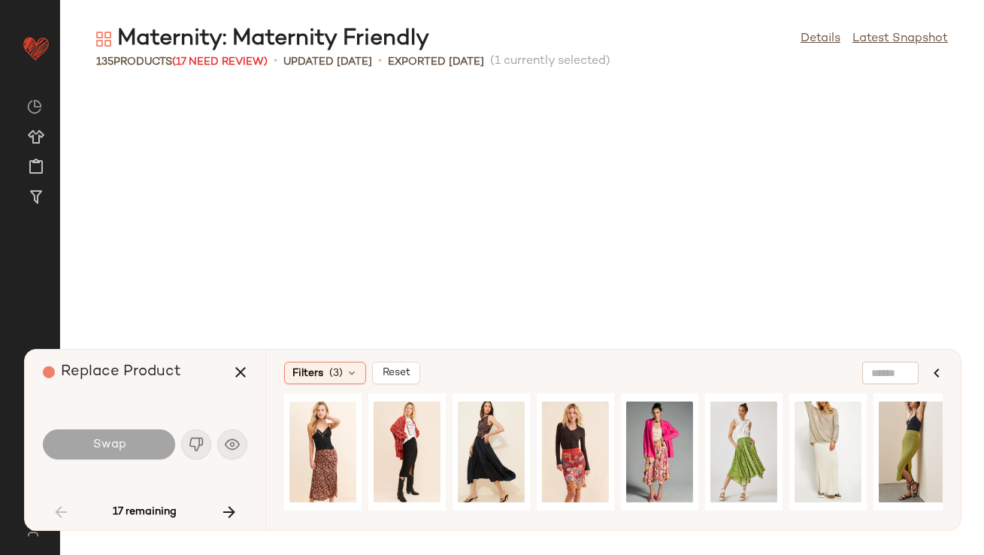
scroll to position [1101, 0]
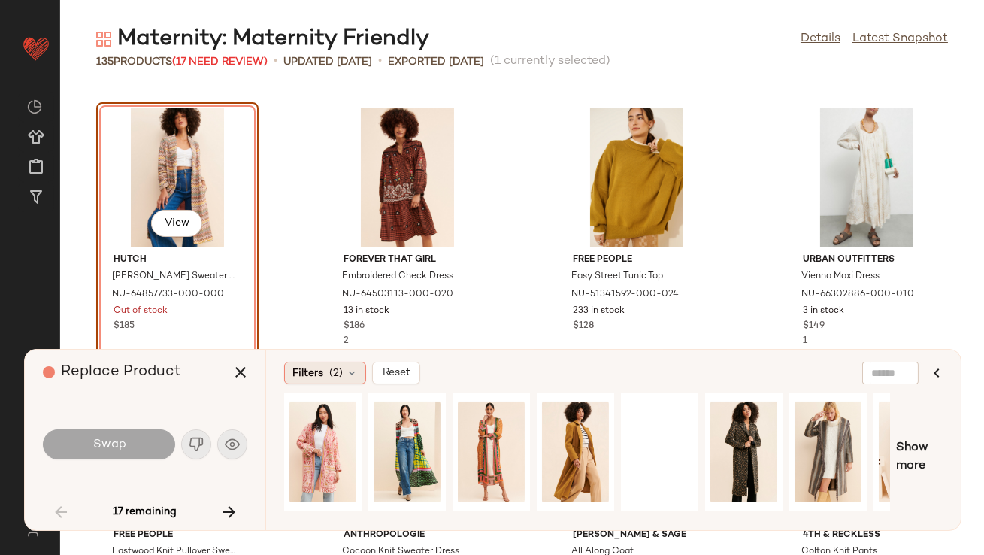
click at [310, 374] on span "Filters" at bounding box center [307, 373] width 31 height 16
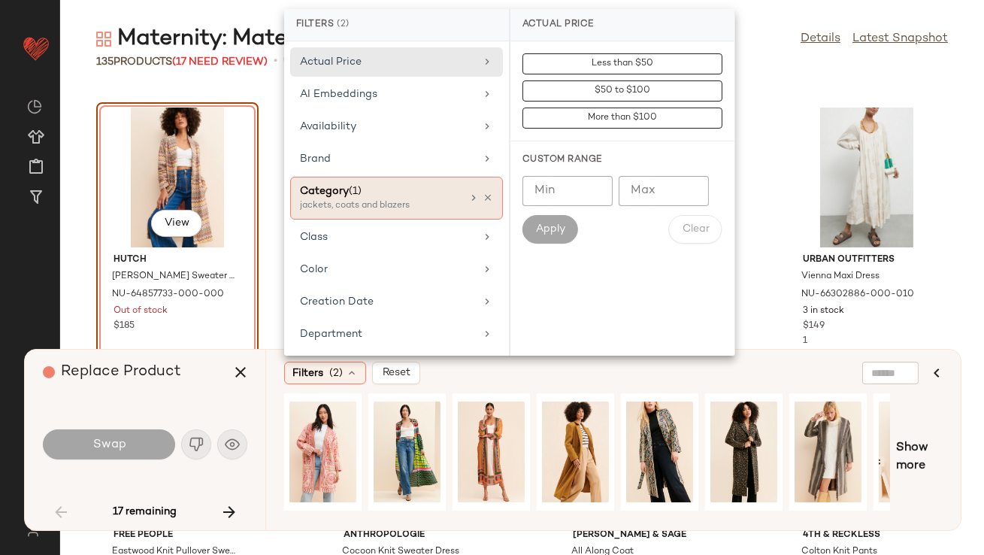
scroll to position [430, 0]
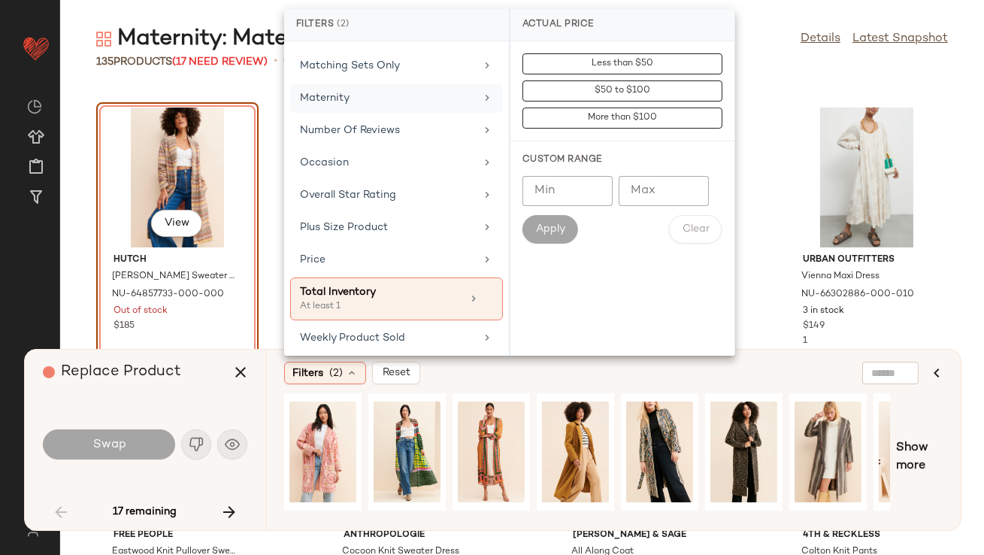
click at [397, 100] on div "Maternity" at bounding box center [387, 98] width 175 height 16
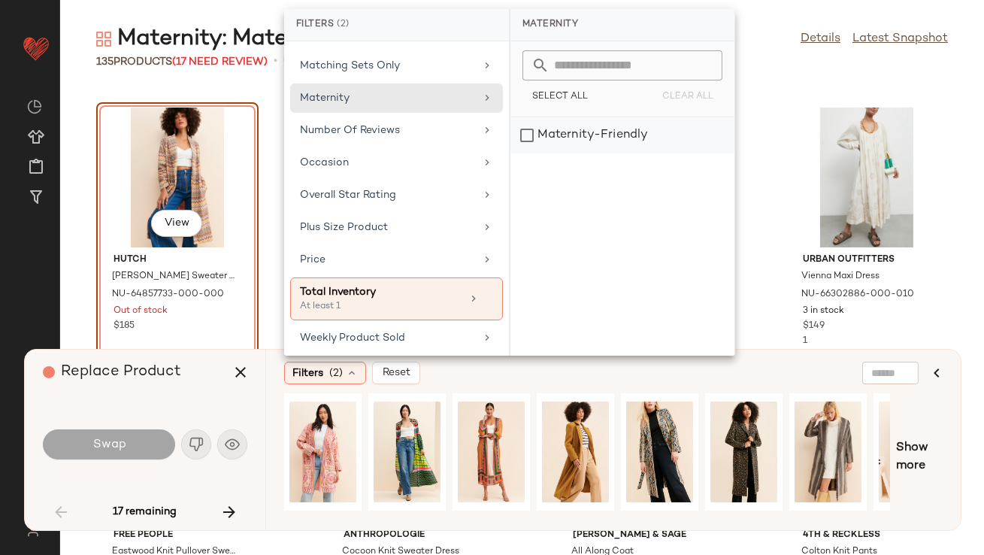
click at [525, 147] on div "Maternity-Friendly" at bounding box center [622, 135] width 224 height 36
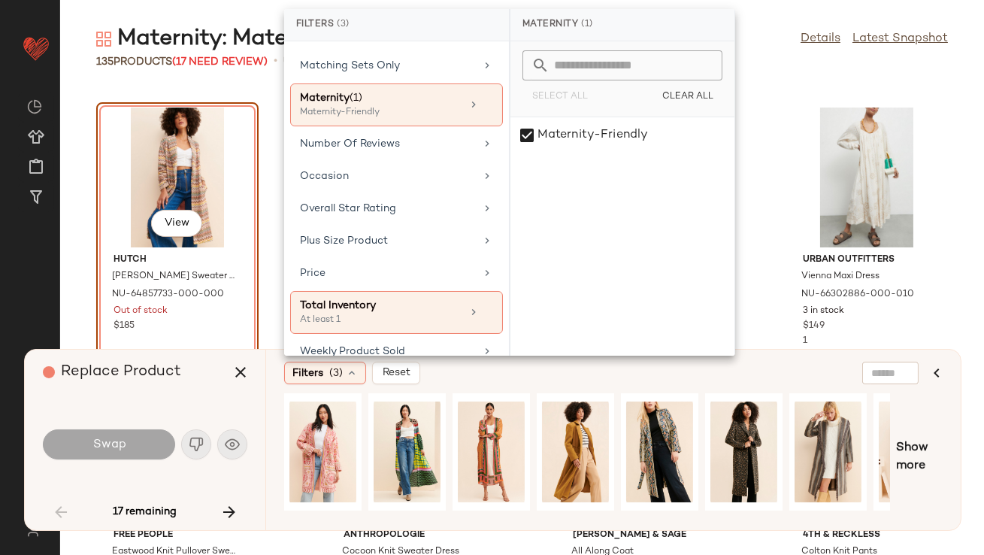
click at [190, 379] on div "Replace Product" at bounding box center [151, 372] width 216 height 45
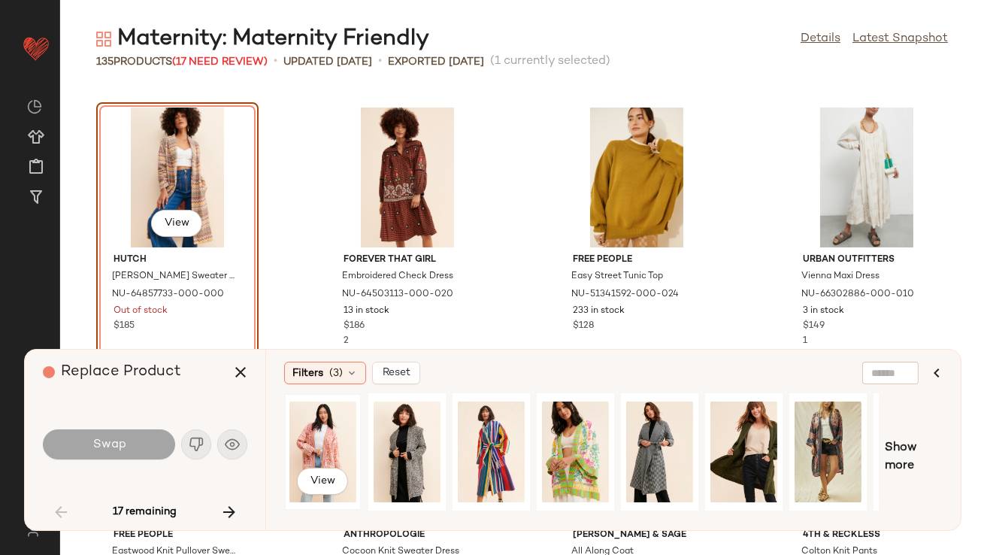
click at [335, 431] on div "View" at bounding box center [322, 451] width 67 height 107
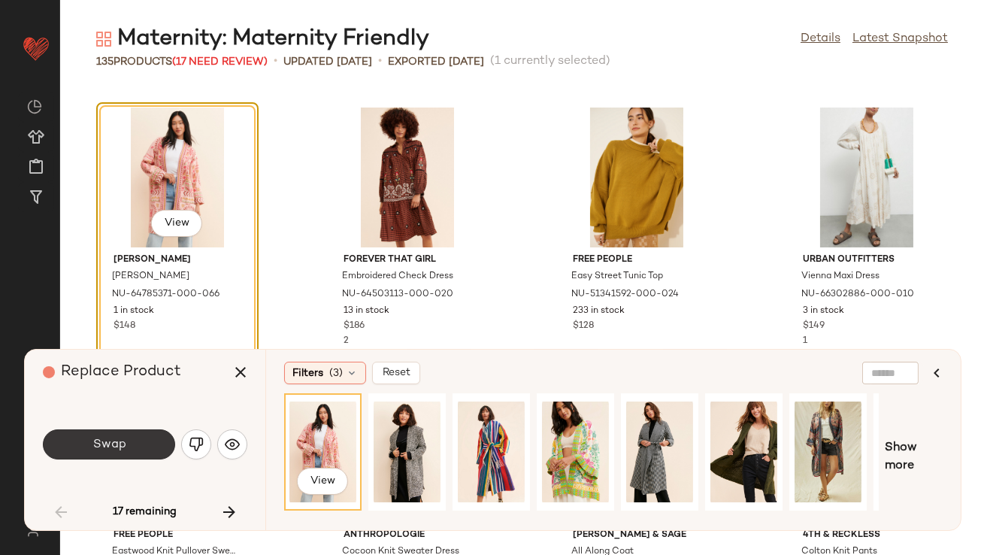
click at [126, 430] on button "Swap" at bounding box center [109, 444] width 132 height 30
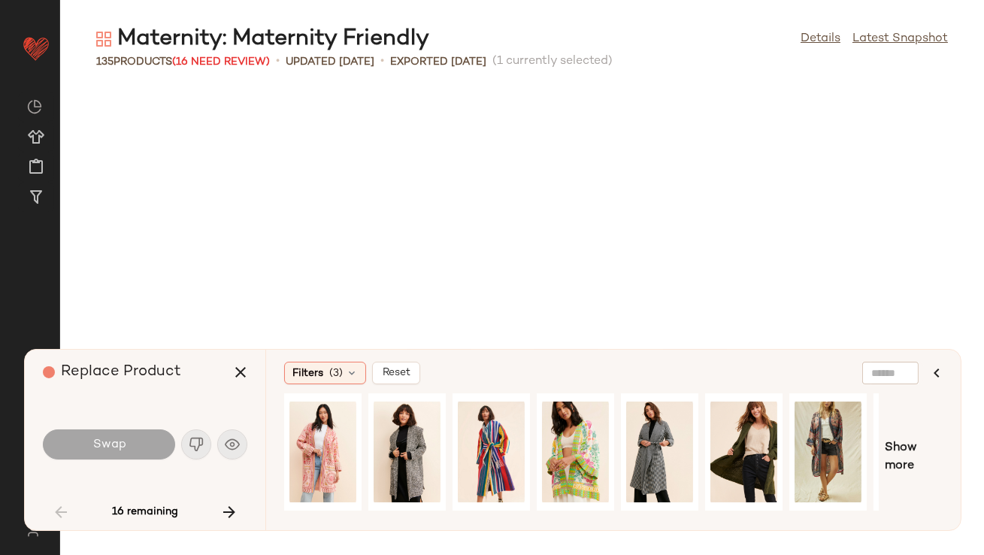
scroll to position [1650, 0]
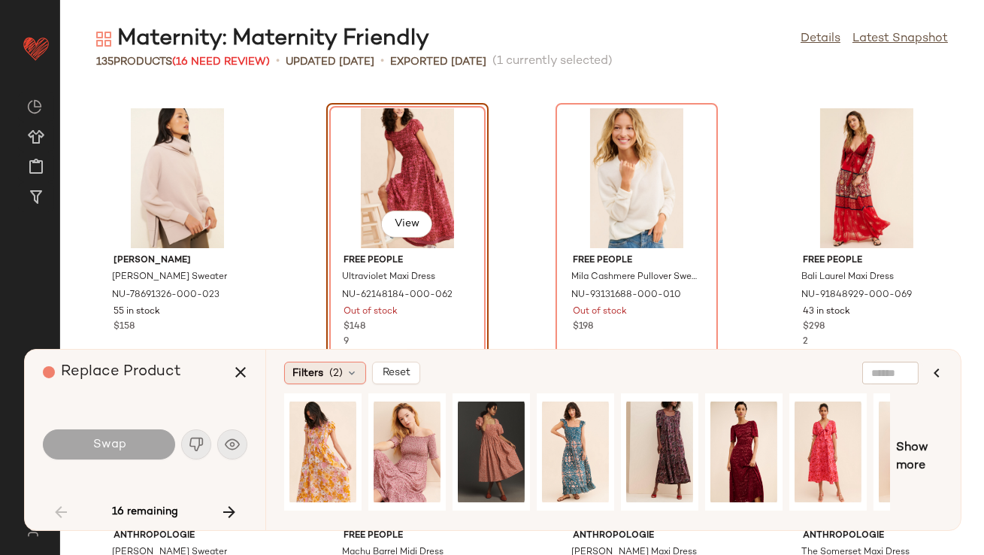
click at [344, 379] on div "Filters (2)" at bounding box center [325, 373] width 82 height 23
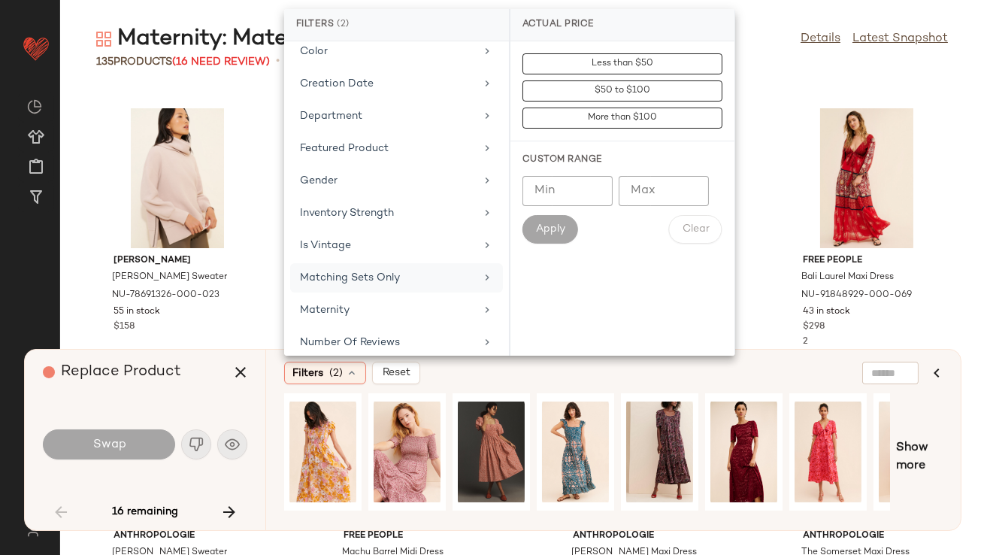
scroll to position [265, 0]
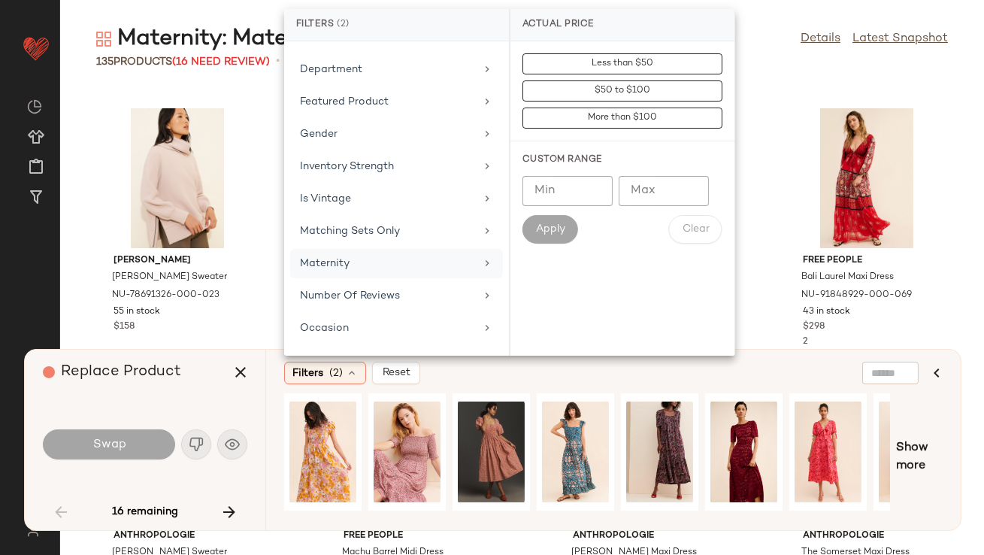
click at [387, 256] on div "Maternity" at bounding box center [387, 264] width 175 height 16
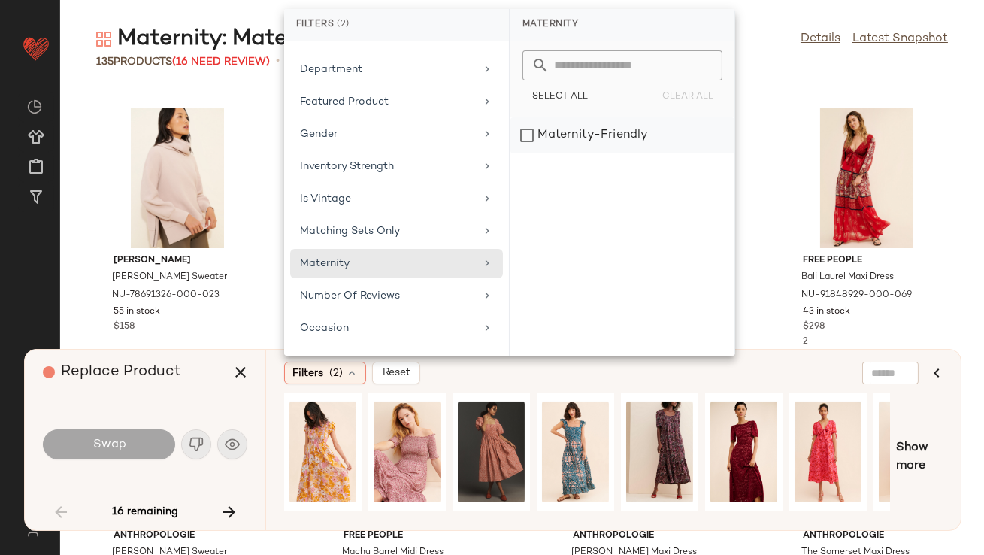
click at [574, 129] on div "Maternity-Friendly" at bounding box center [622, 135] width 224 height 36
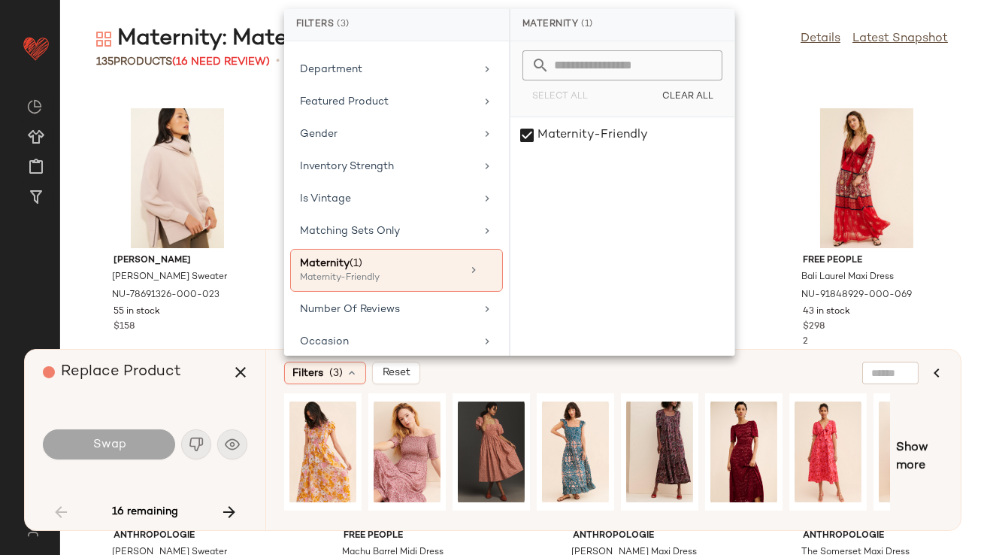
click at [183, 373] on div "Replace Product" at bounding box center [151, 372] width 216 height 45
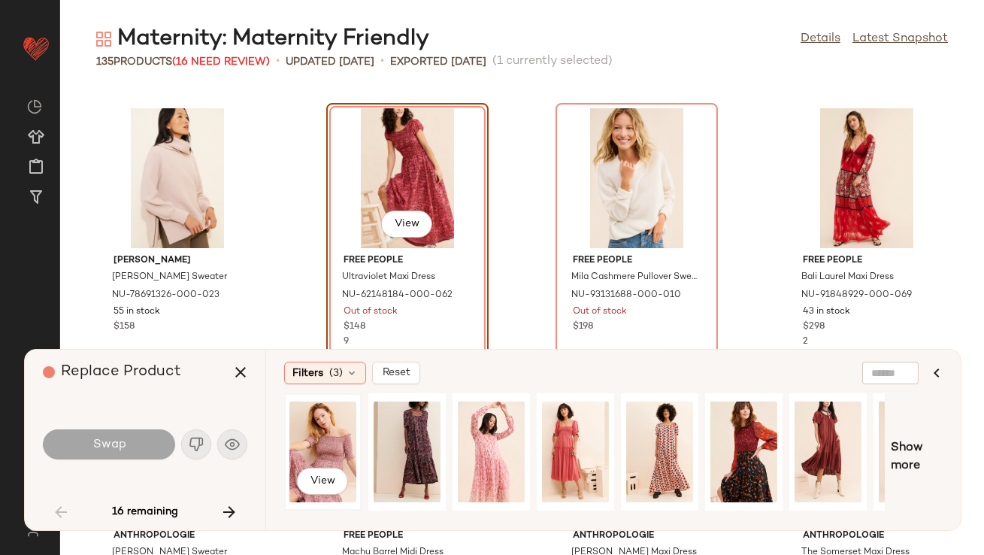
click at [332, 451] on div "View" at bounding box center [322, 451] width 67 height 107
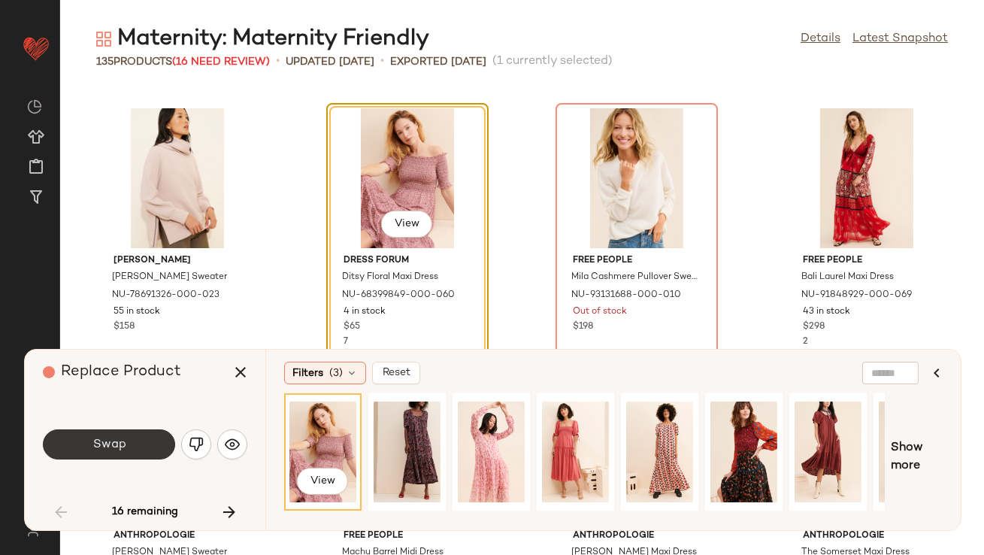
click at [152, 437] on button "Swap" at bounding box center [109, 444] width 132 height 30
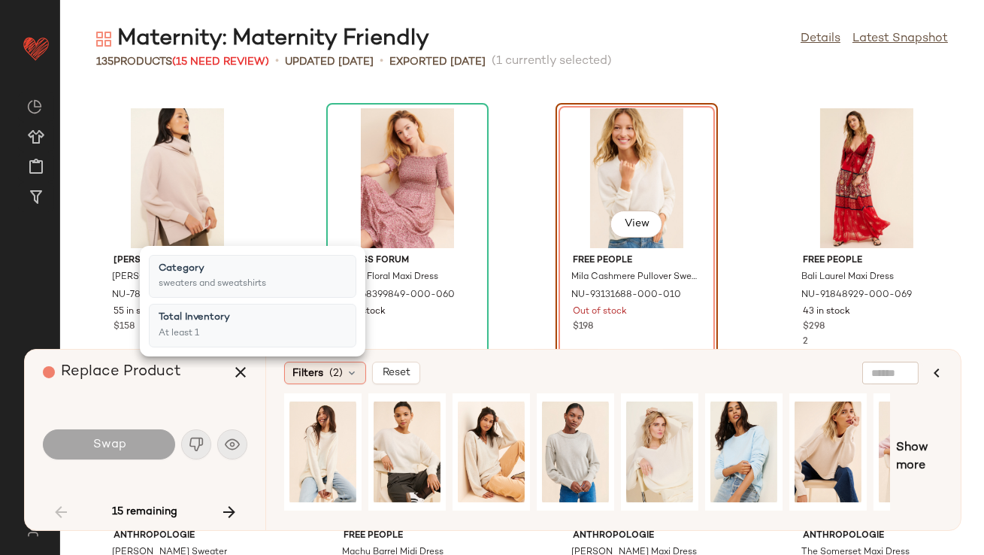
click at [353, 373] on icon at bounding box center [352, 373] width 12 height 12
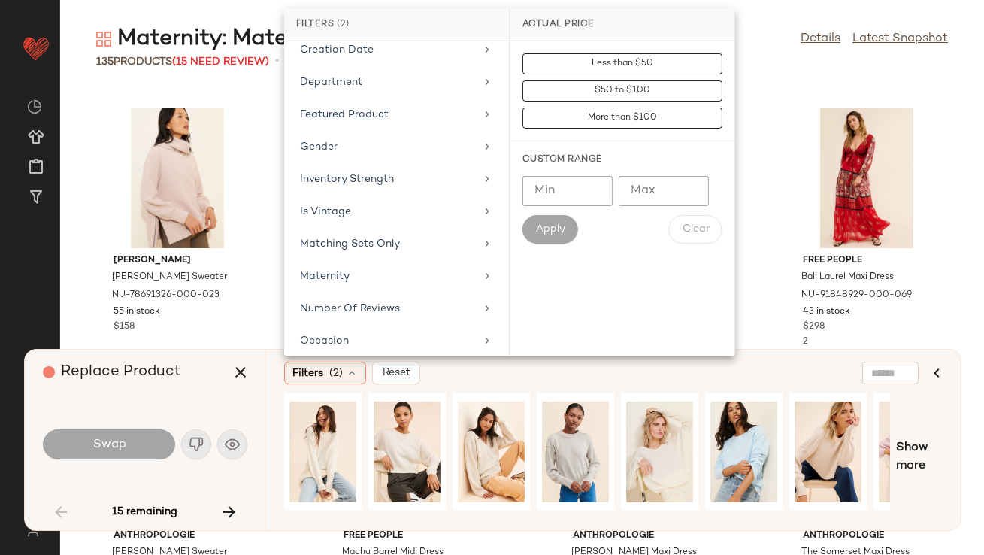
scroll to position [336, 0]
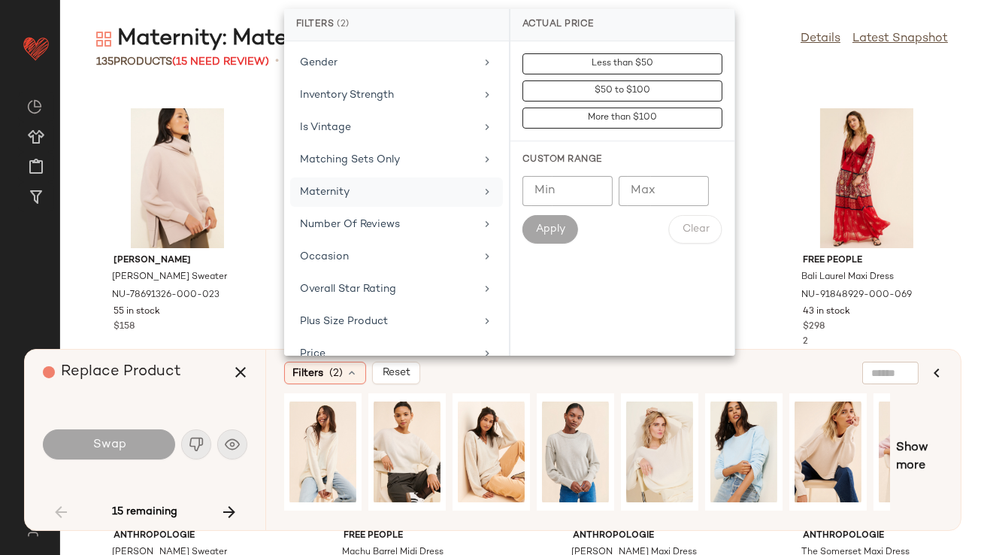
click at [362, 186] on div "Maternity" at bounding box center [387, 192] width 175 height 16
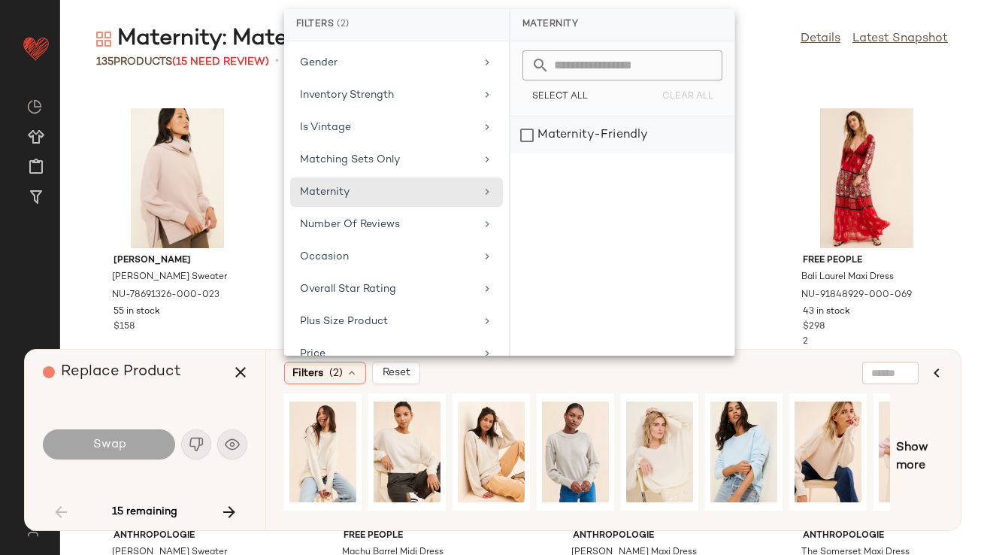
click at [607, 117] on div "Maternity-Friendly" at bounding box center [622, 135] width 224 height 36
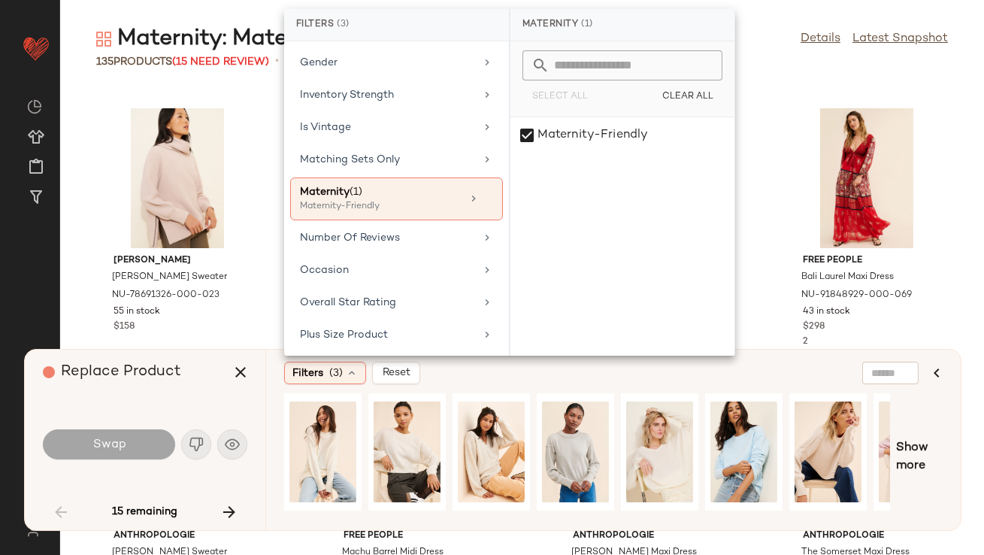
click at [173, 395] on div "Replace Product Swap 15 remaining" at bounding box center [145, 440] width 241 height 180
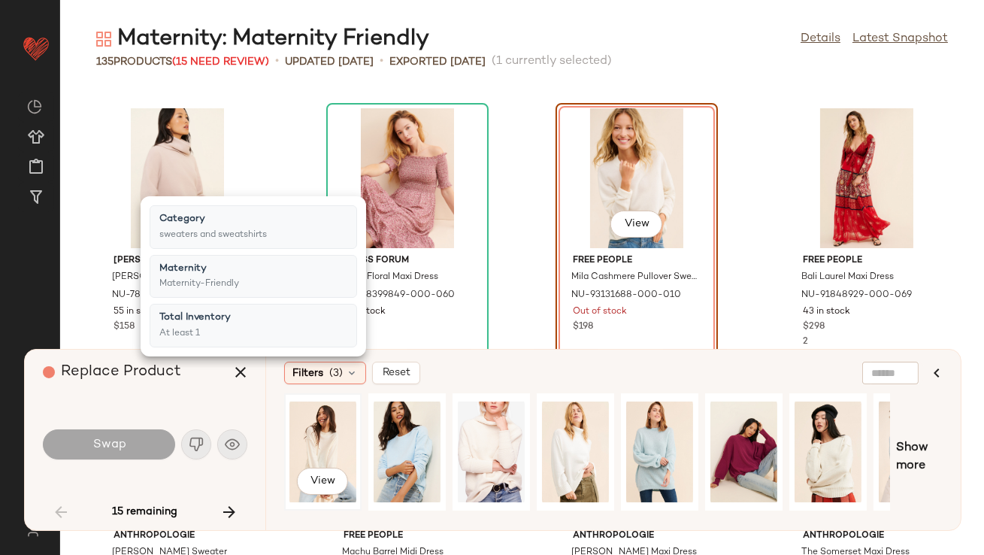
click at [338, 431] on div "View" at bounding box center [322, 451] width 67 height 107
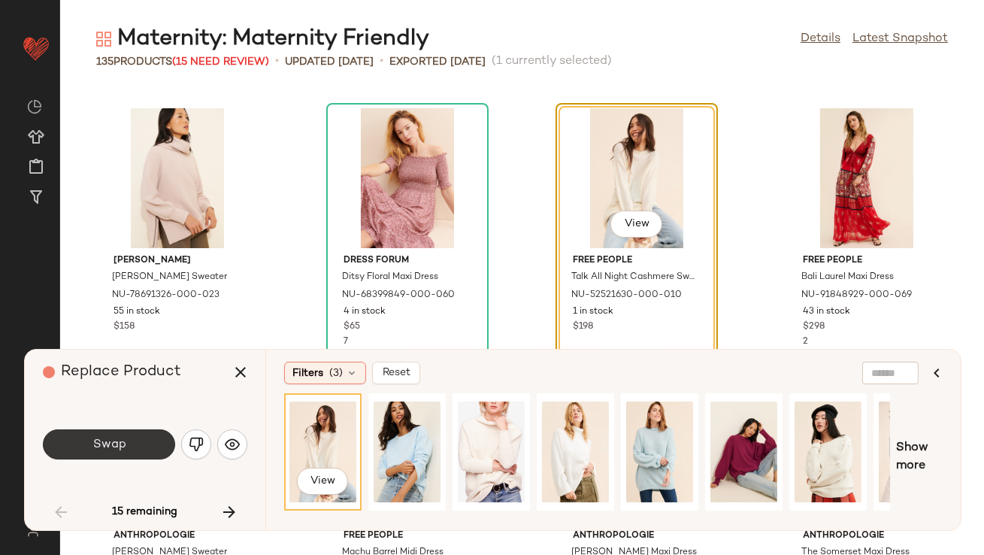
click at [154, 437] on button "Swap" at bounding box center [109, 444] width 132 height 30
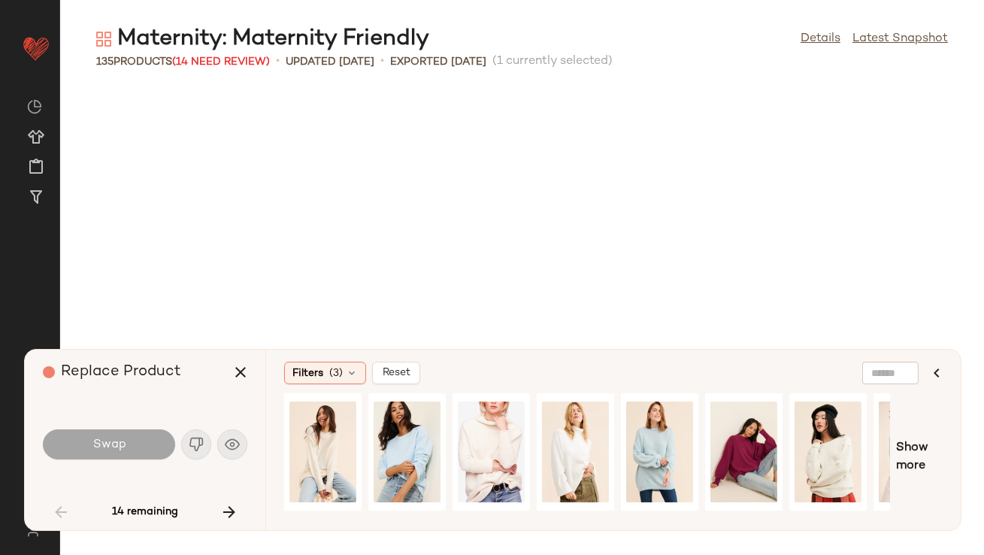
scroll to position [2476, 0]
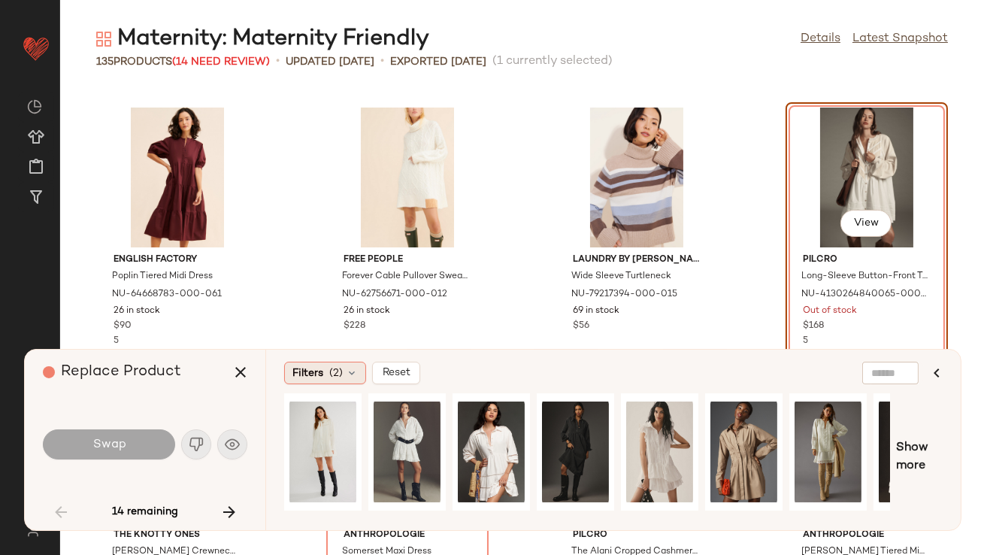
click at [338, 373] on span "(2)" at bounding box center [336, 373] width 14 height 16
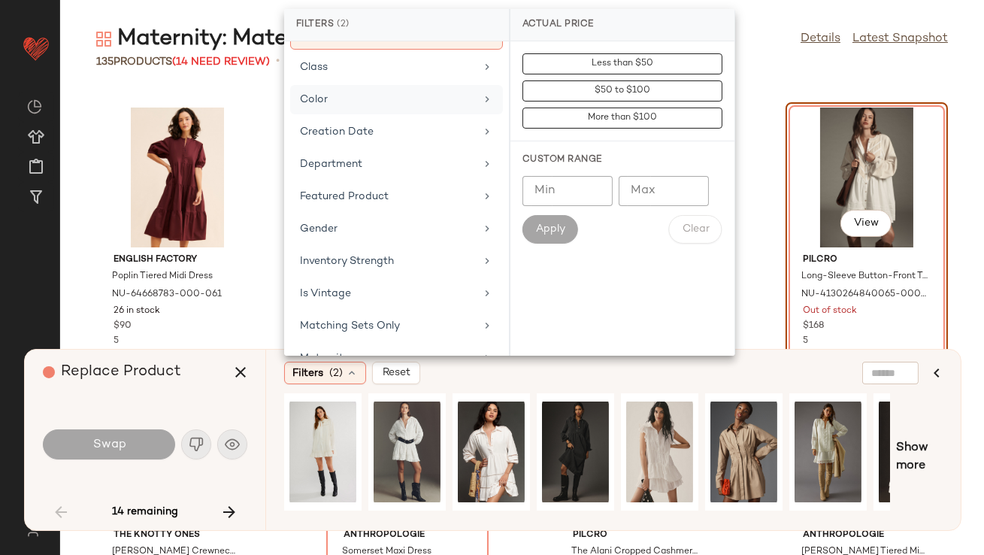
scroll to position [308, 0]
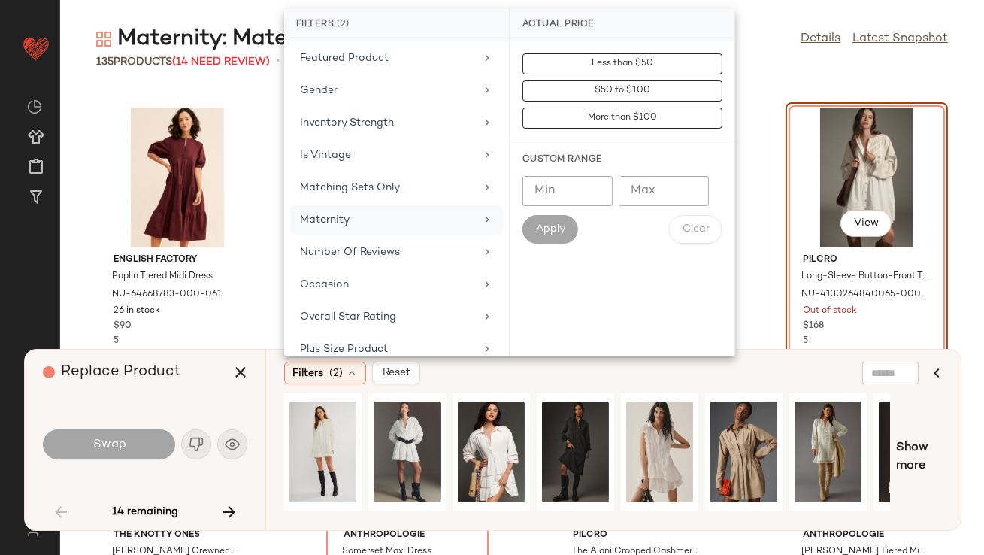
click at [365, 212] on div "Maternity" at bounding box center [387, 220] width 175 height 16
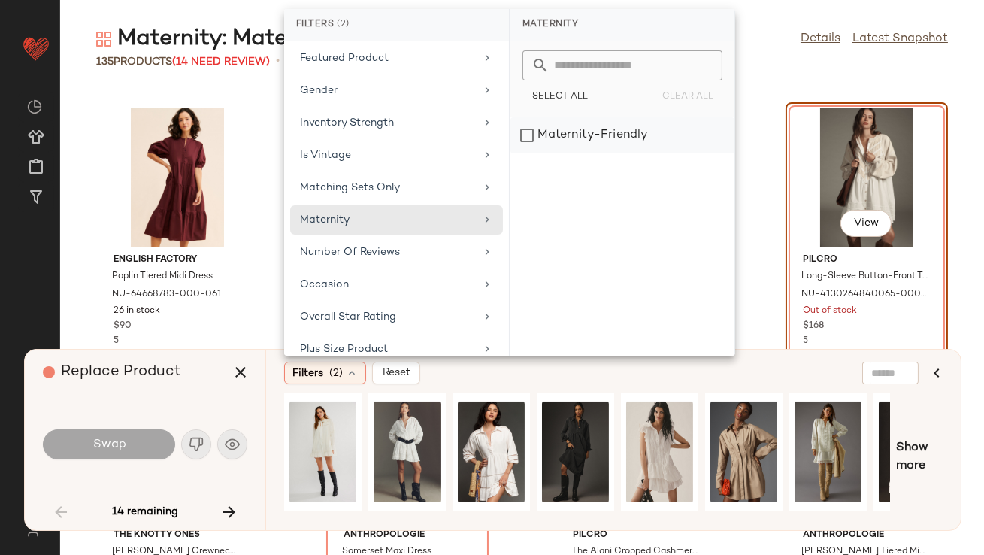
click at [573, 139] on div "Maternity-Friendly" at bounding box center [622, 135] width 224 height 36
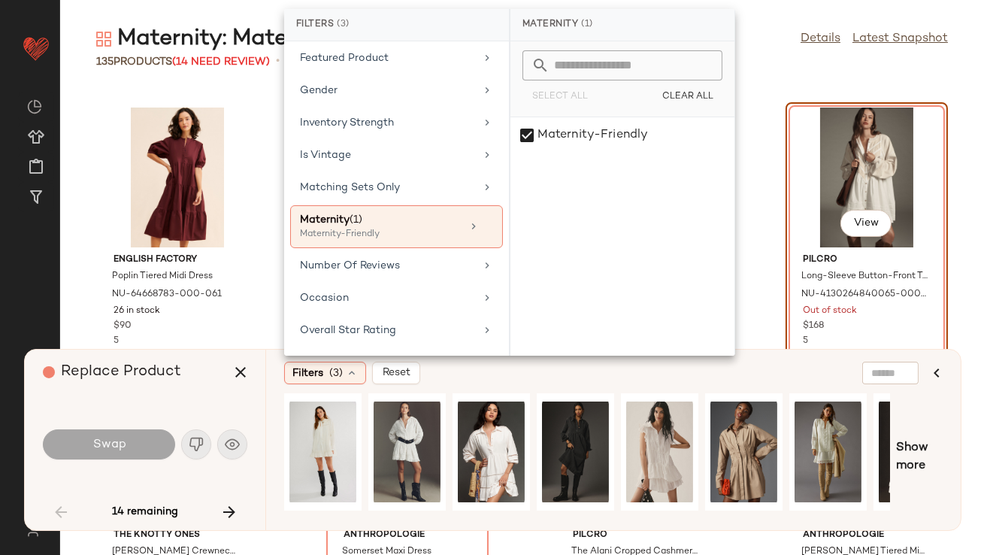
click at [197, 386] on div "Replace Product" at bounding box center [151, 372] width 216 height 45
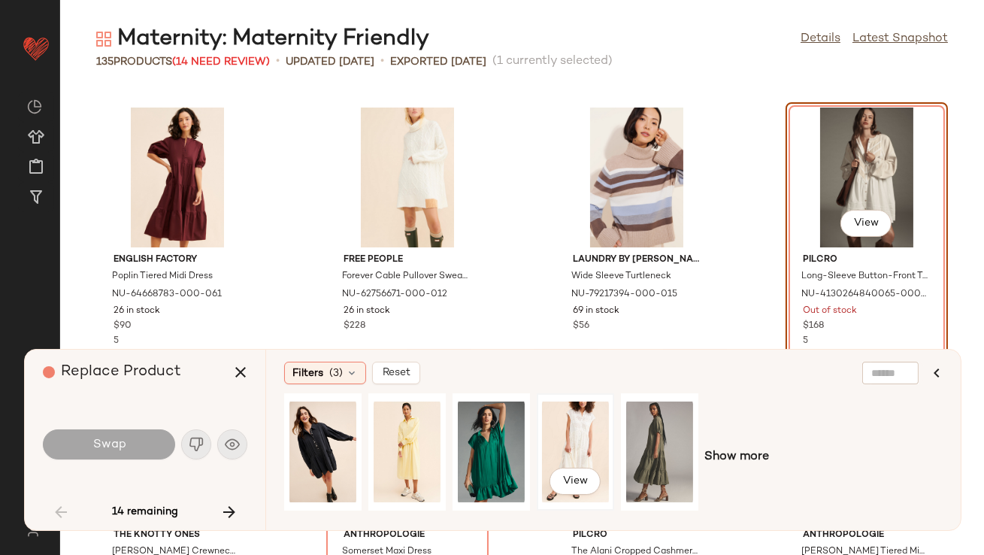
click at [585, 434] on div "View" at bounding box center [575, 451] width 67 height 107
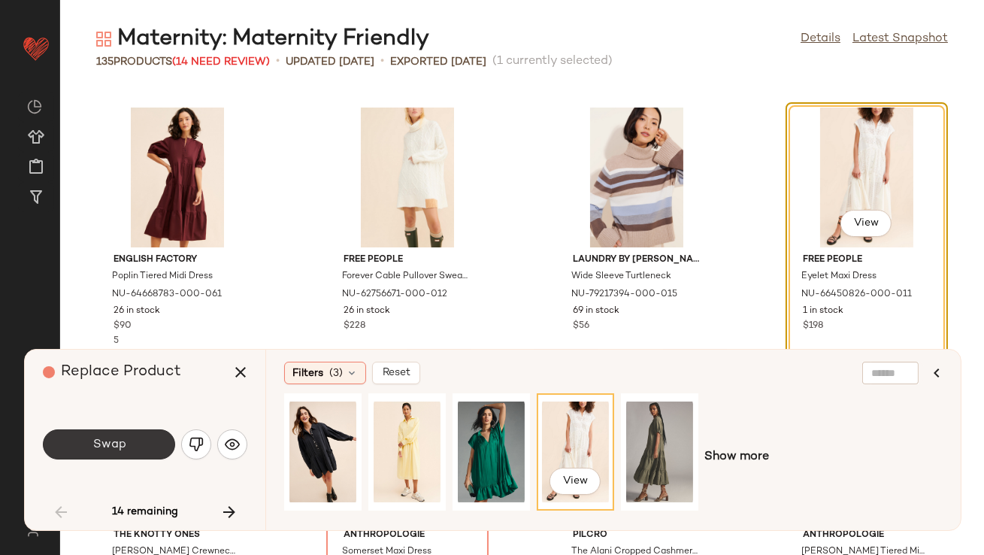
click at [149, 440] on button "Swap" at bounding box center [109, 444] width 132 height 30
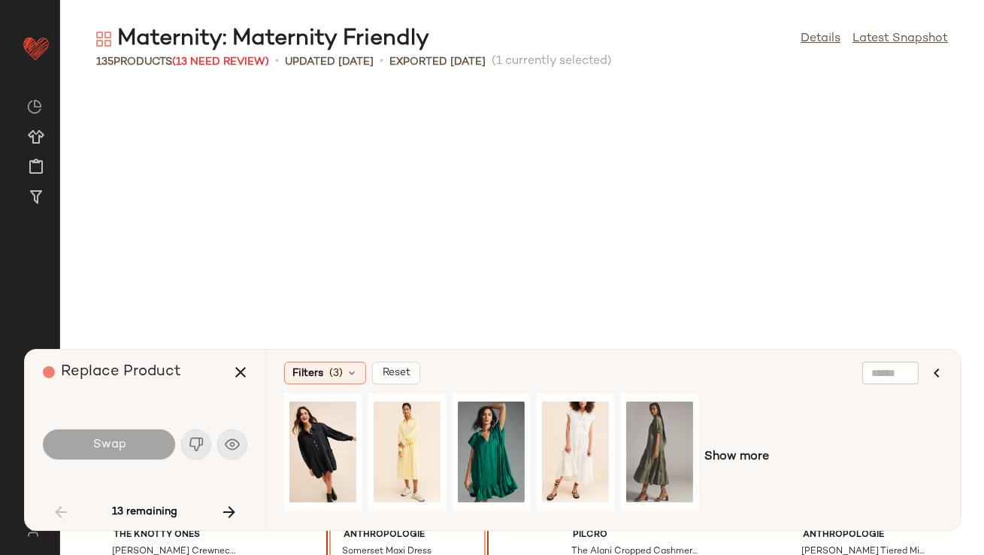
scroll to position [2751, 0]
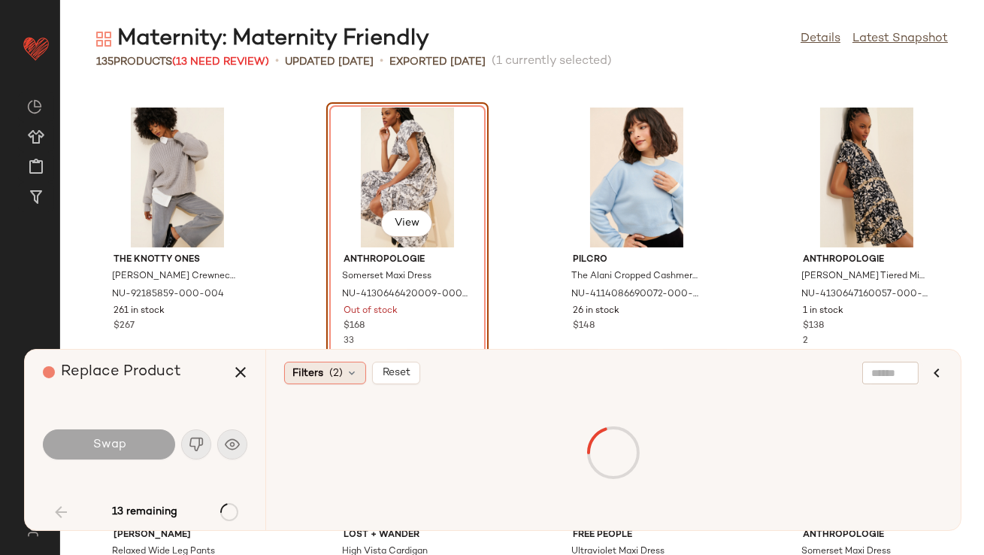
click at [295, 371] on span "Filters" at bounding box center [307, 373] width 31 height 16
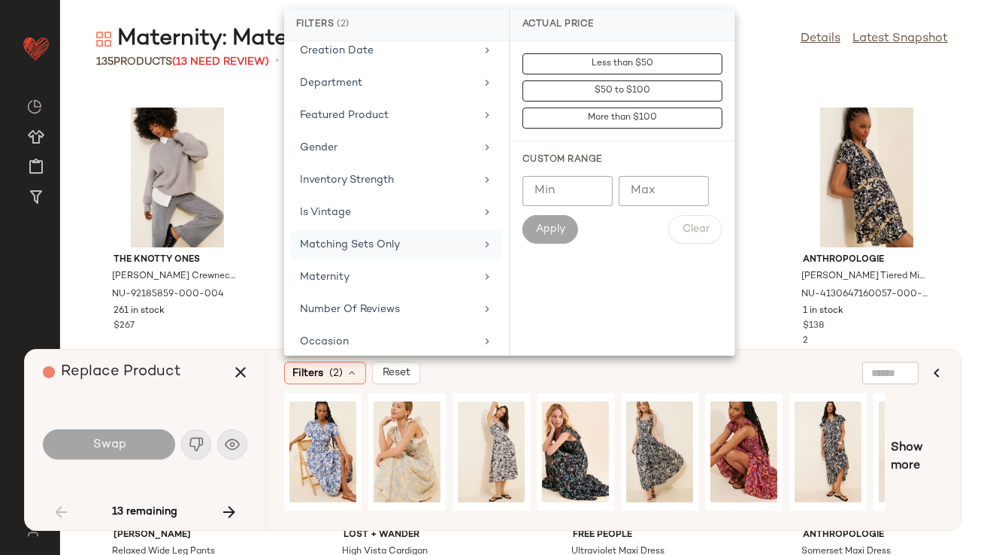
scroll to position [259, 0]
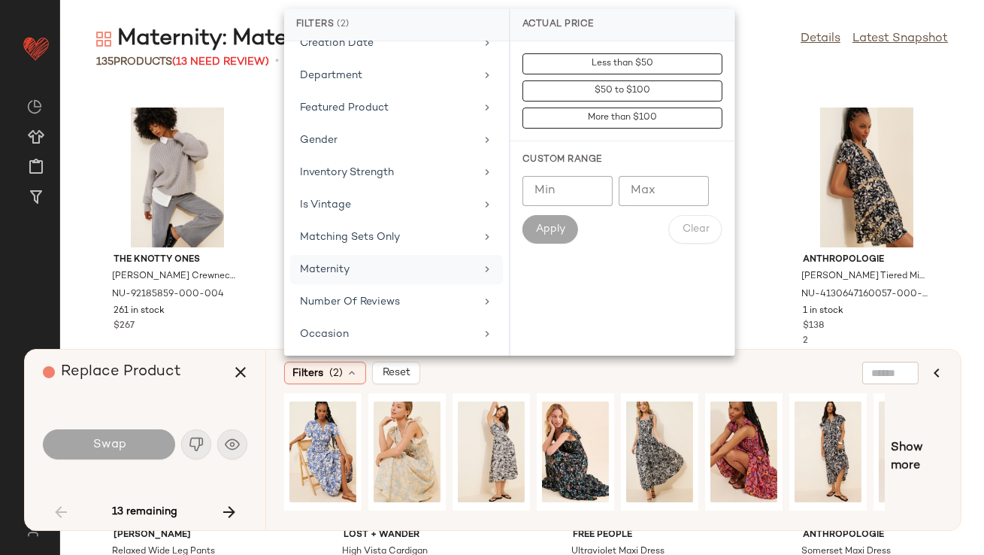
click at [371, 257] on div "Maternity" at bounding box center [396, 269] width 213 height 29
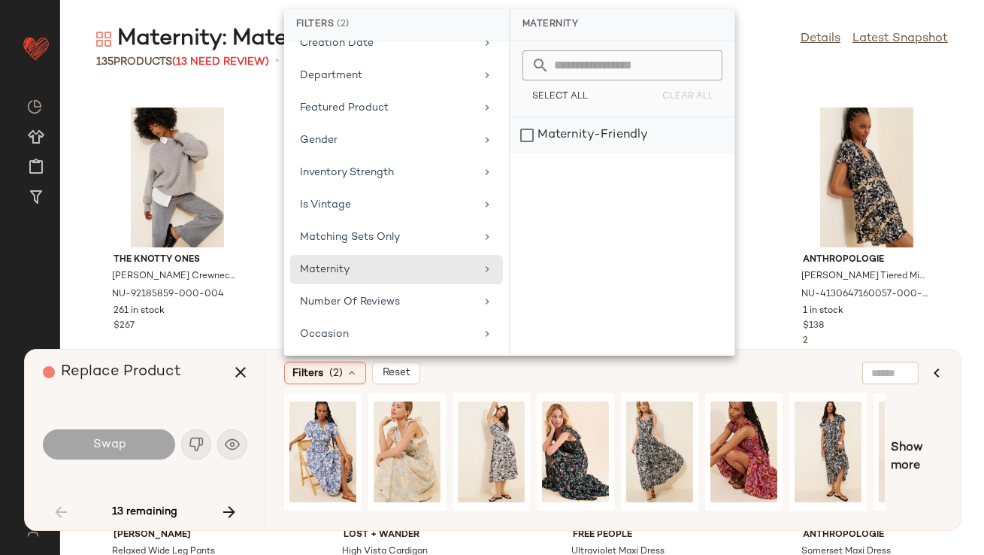
click at [522, 138] on div "Maternity-Friendly" at bounding box center [622, 135] width 224 height 36
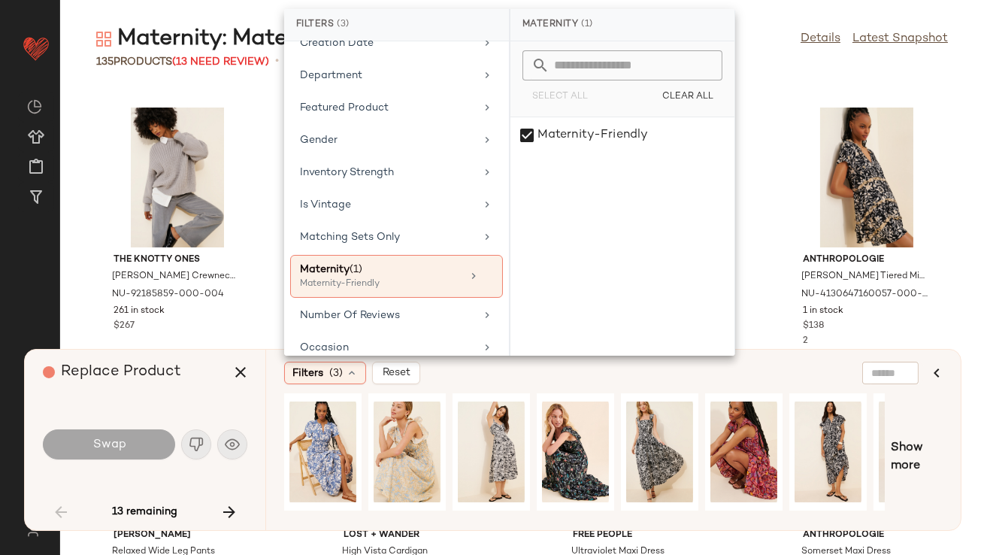
click at [207, 385] on div "Replace Product" at bounding box center [151, 372] width 216 height 45
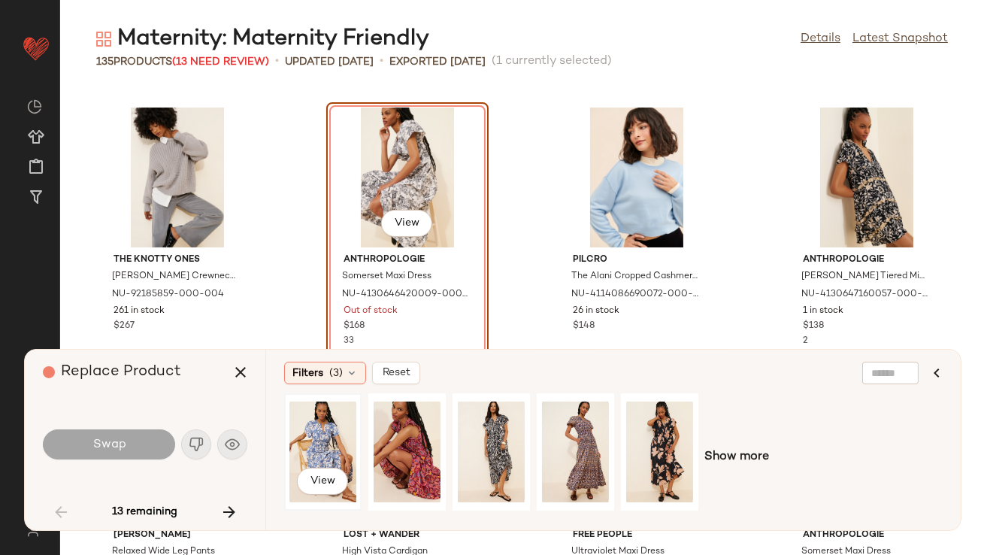
click at [321, 438] on div "View" at bounding box center [322, 451] width 67 height 107
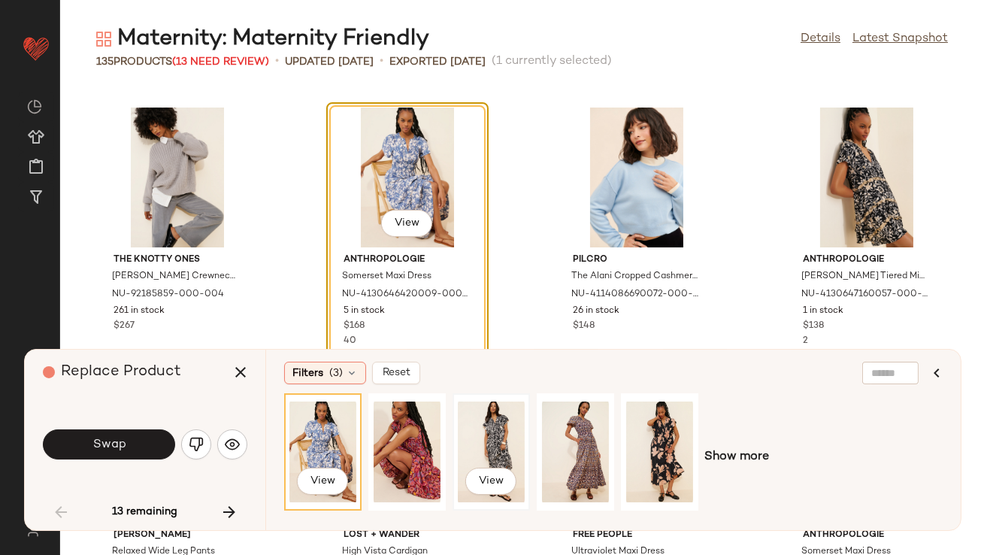
click at [501, 428] on div "View" at bounding box center [491, 451] width 67 height 107
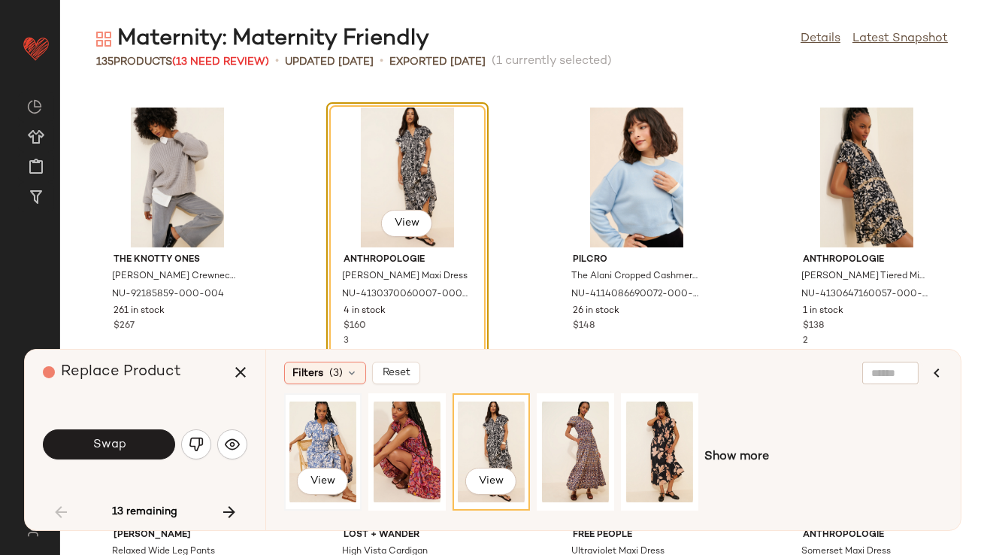
click at [297, 441] on div "View" at bounding box center [322, 451] width 67 height 107
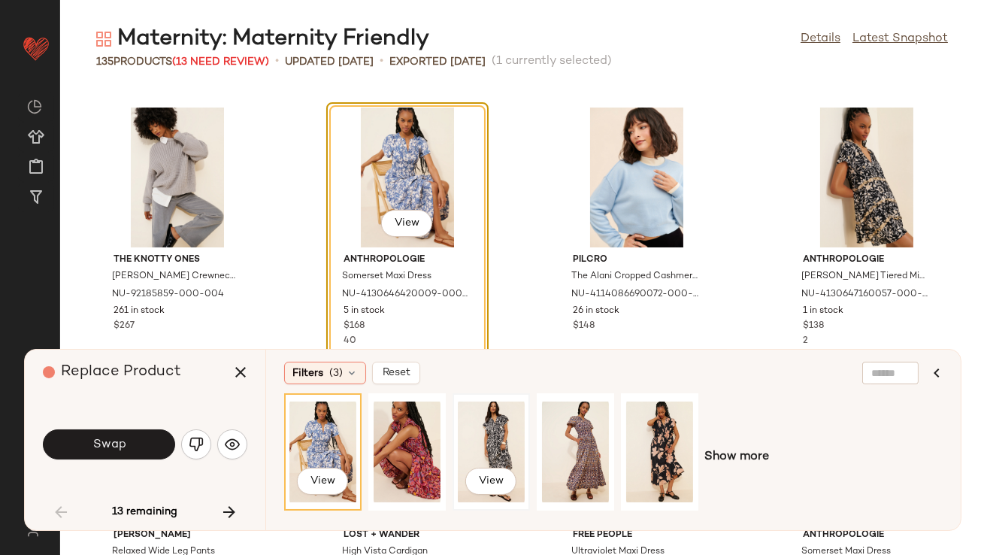
click at [494, 438] on div "View" at bounding box center [491, 451] width 67 height 107
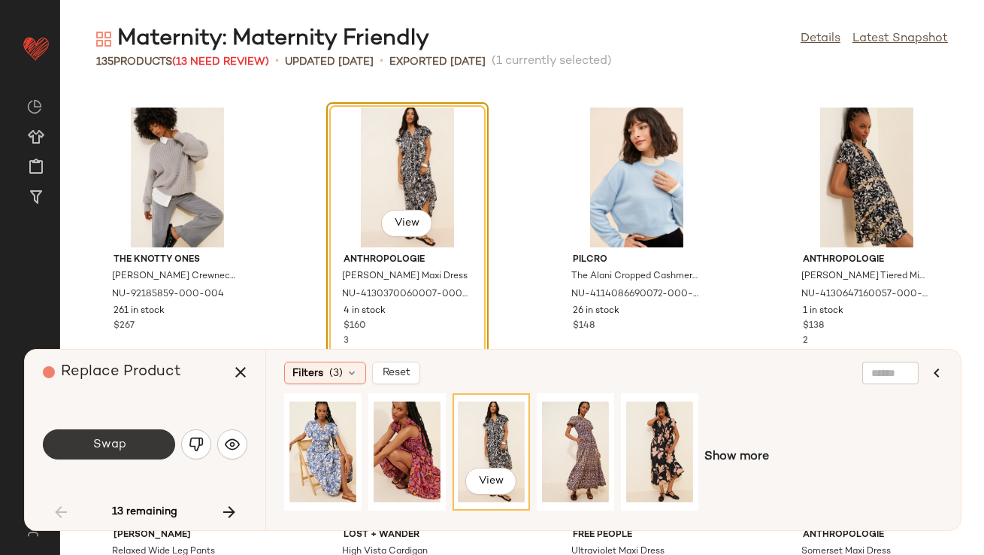
click at [140, 438] on button "Swap" at bounding box center [109, 444] width 132 height 30
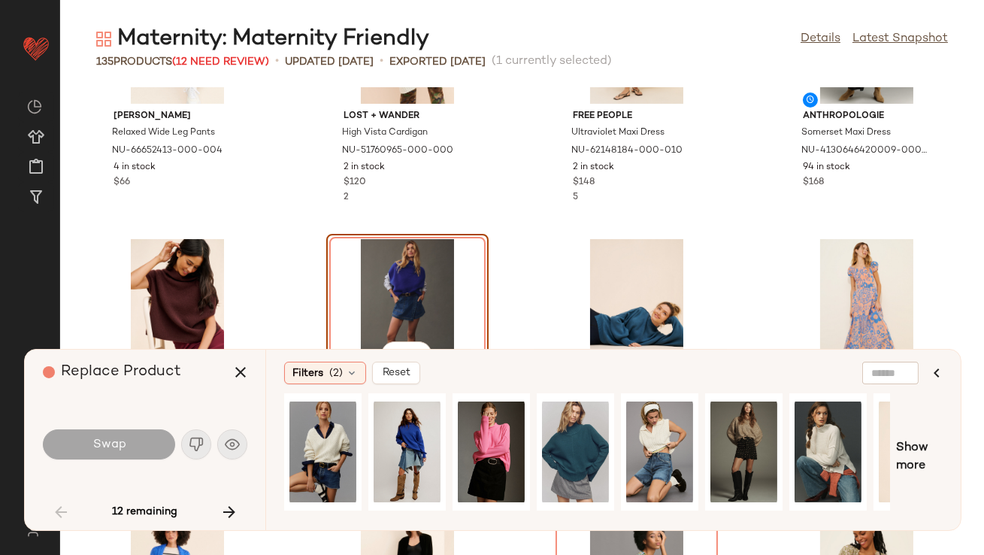
scroll to position [3221, 0]
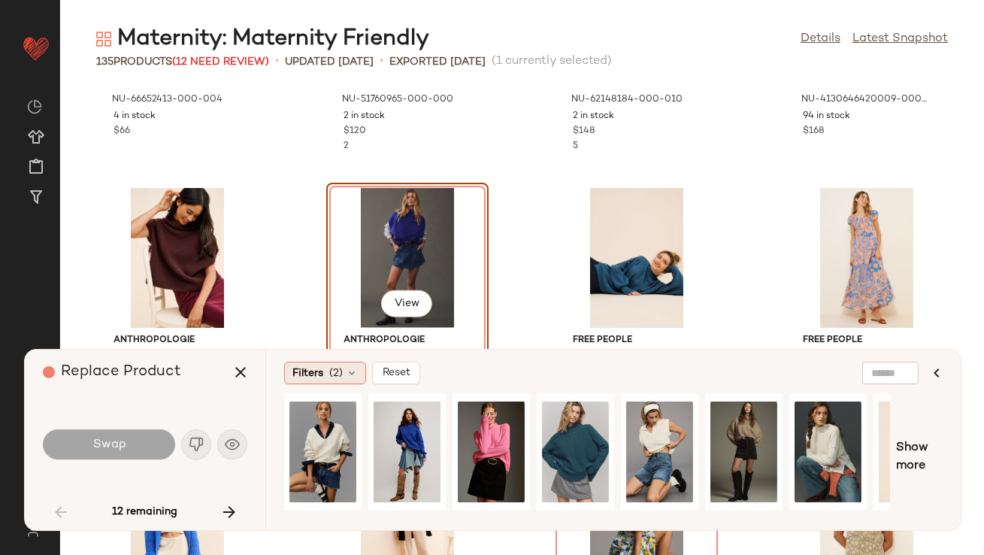
click at [316, 368] on span "Filters" at bounding box center [307, 373] width 31 height 16
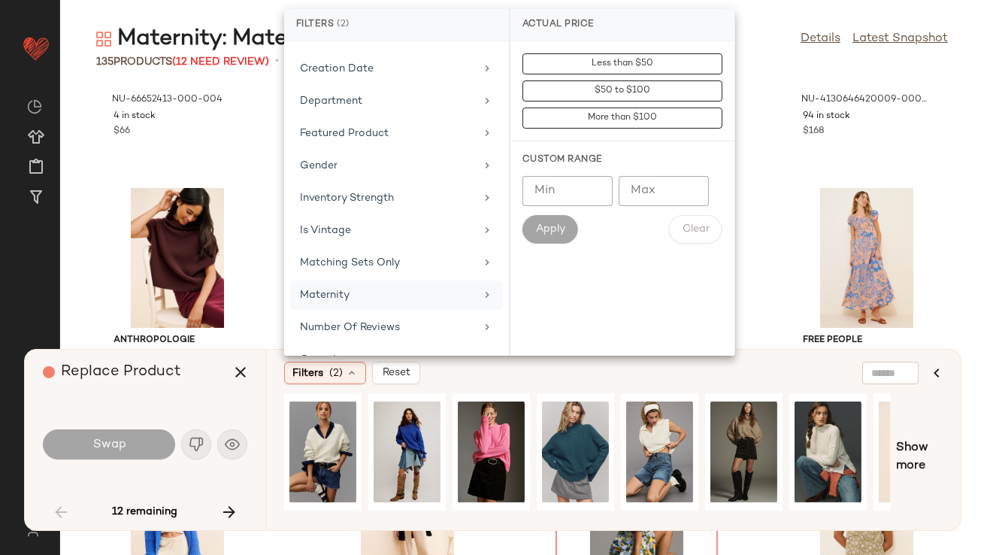
scroll to position [233, 0]
click at [325, 287] on div "Maternity" at bounding box center [387, 295] width 175 height 16
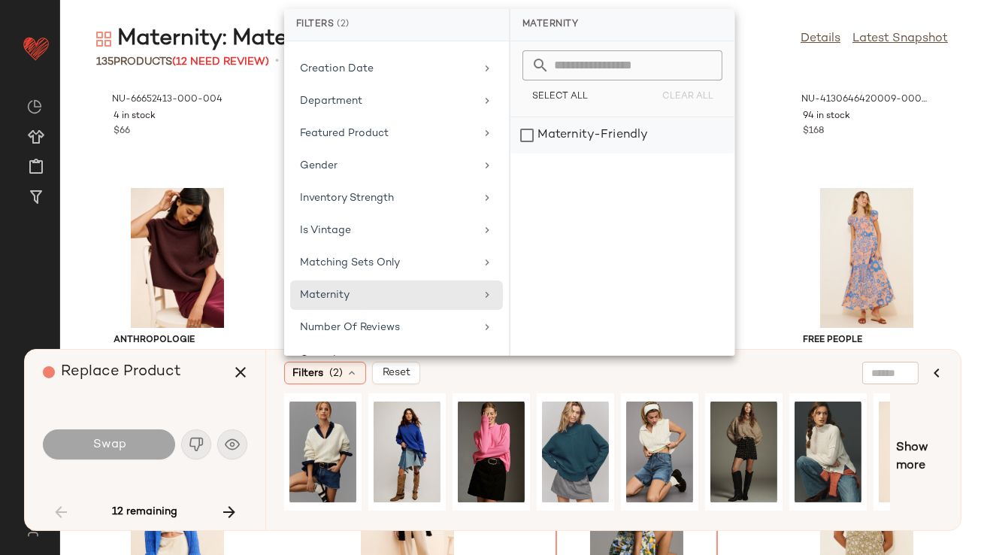
click at [578, 145] on div "Maternity-Friendly" at bounding box center [622, 135] width 224 height 36
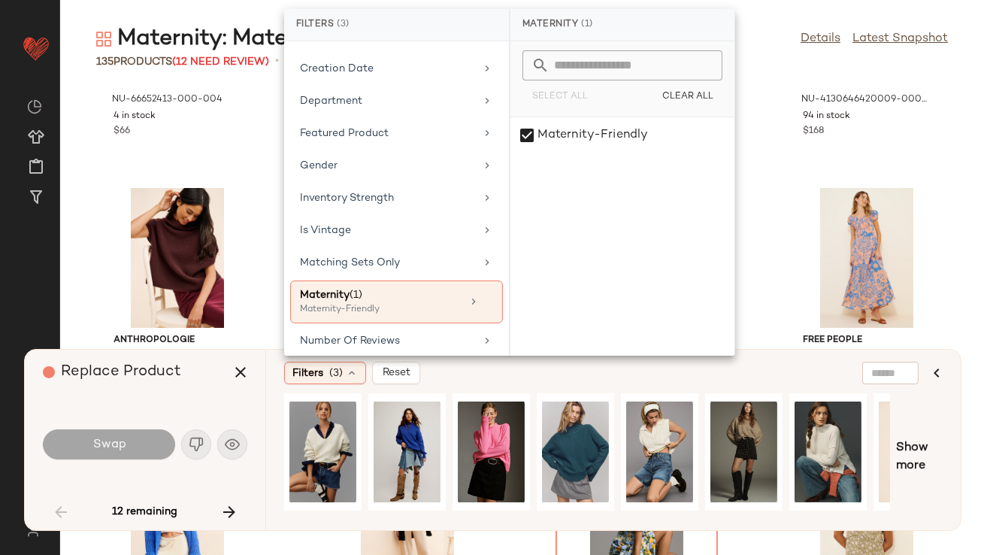
click at [183, 396] on div "Replace Product Swap 12 remaining" at bounding box center [145, 440] width 241 height 180
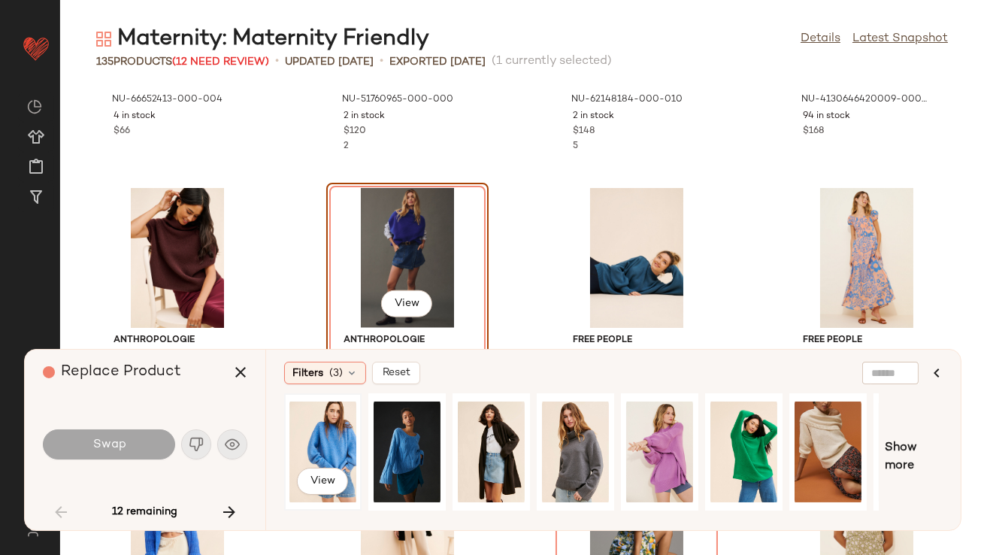
click at [327, 423] on div "View" at bounding box center [322, 451] width 67 height 107
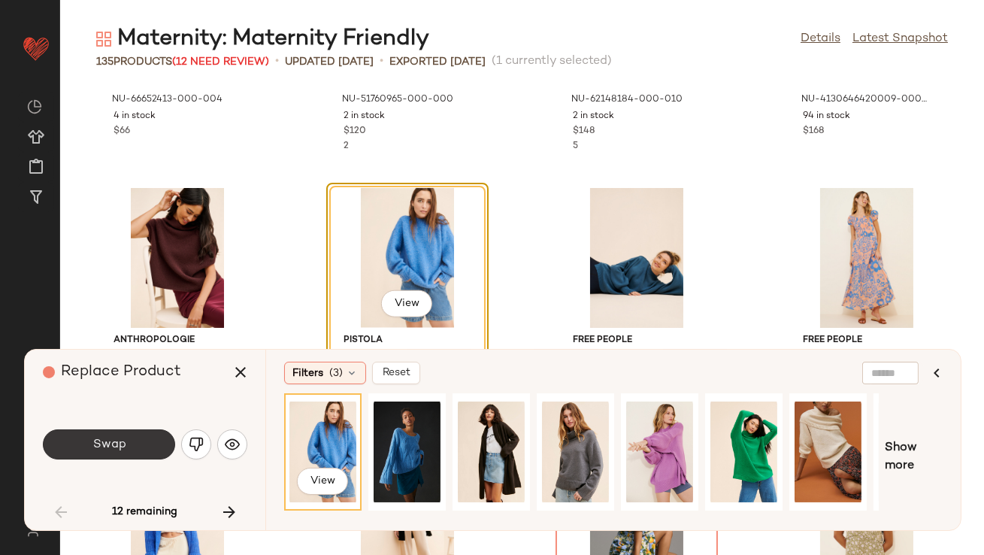
click at [119, 444] on span "Swap" at bounding box center [109, 445] width 34 height 14
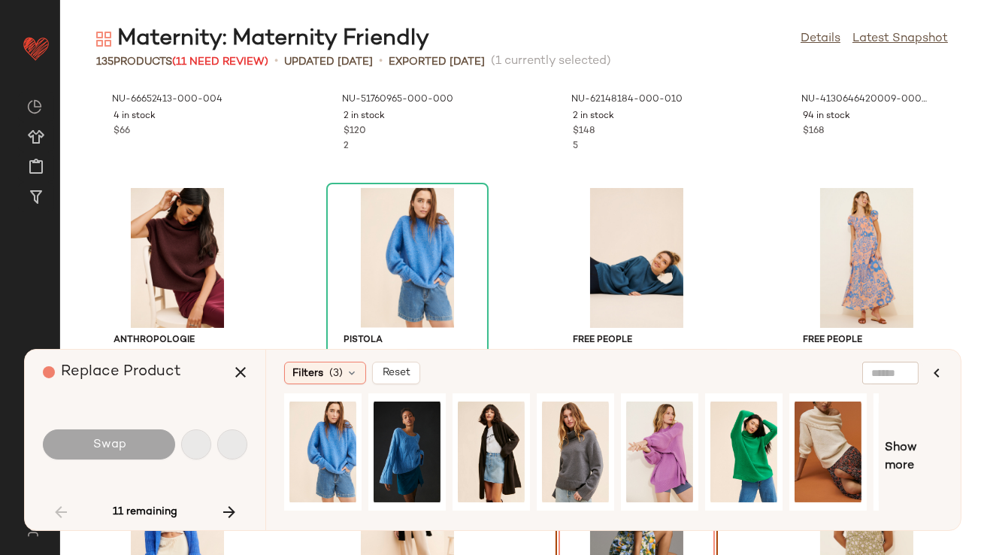
scroll to position [3577, 0]
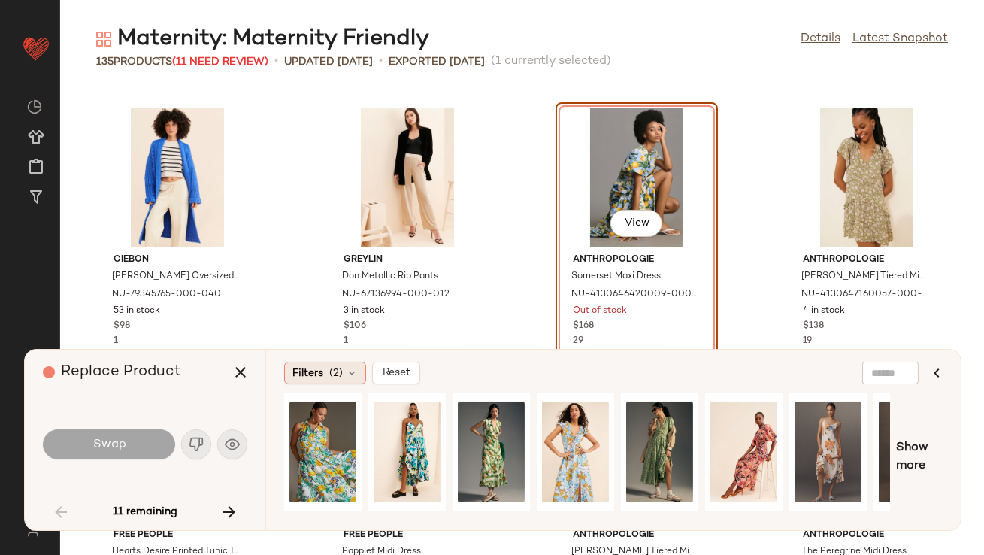
click at [332, 375] on span "(2)" at bounding box center [336, 373] width 14 height 16
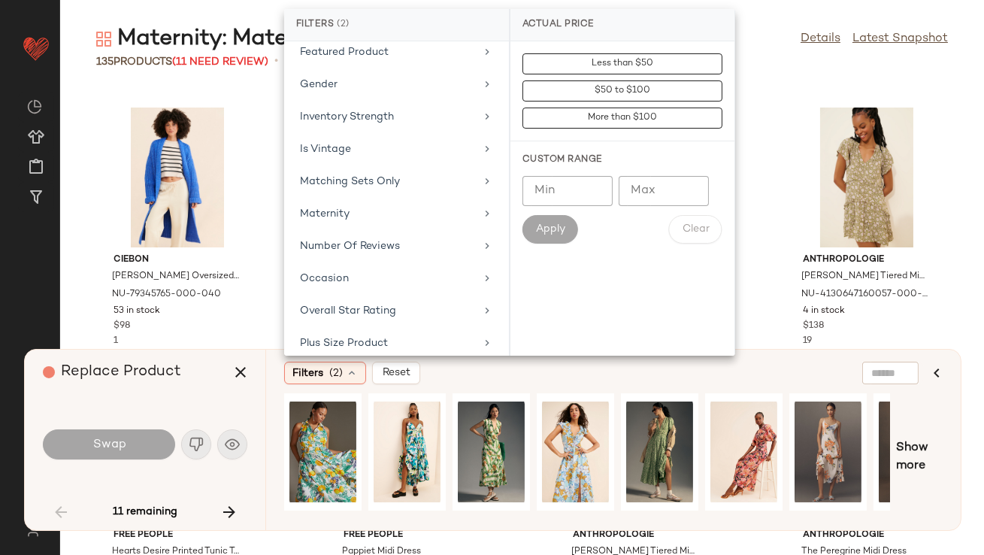
scroll to position [347, 0]
click at [360, 183] on div "Maternity" at bounding box center [387, 181] width 175 height 16
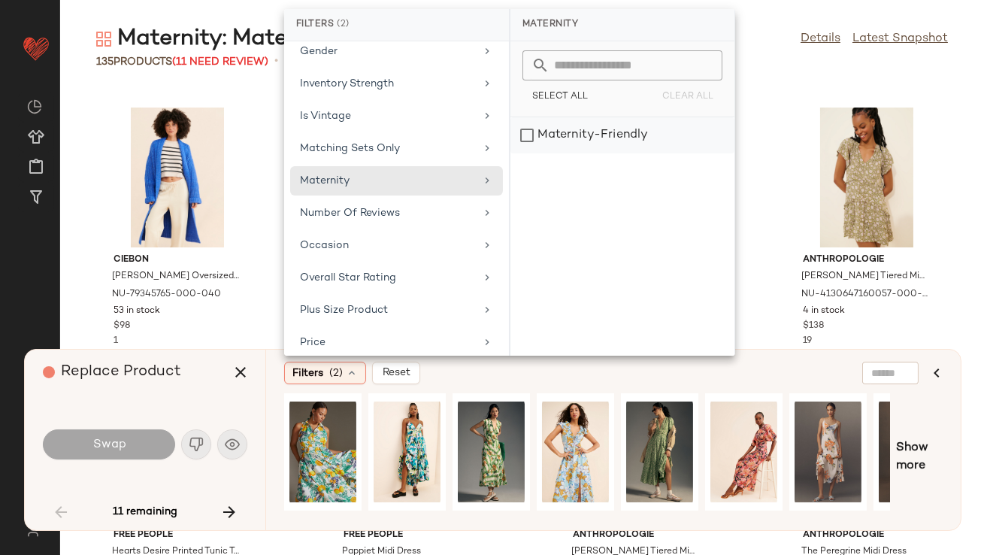
click at [580, 129] on div "Maternity-Friendly" at bounding box center [622, 135] width 224 height 36
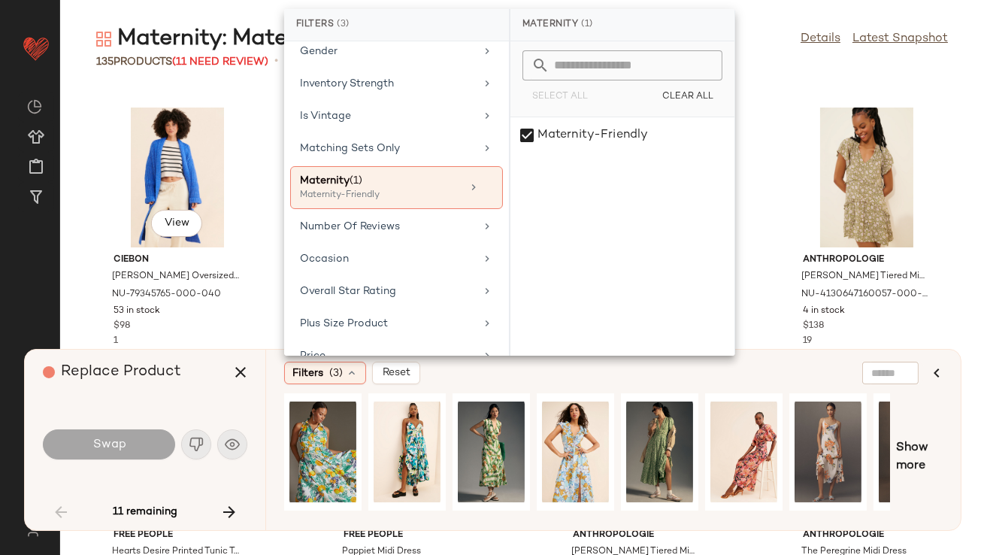
click at [202, 373] on div "Replace Product" at bounding box center [151, 372] width 216 height 45
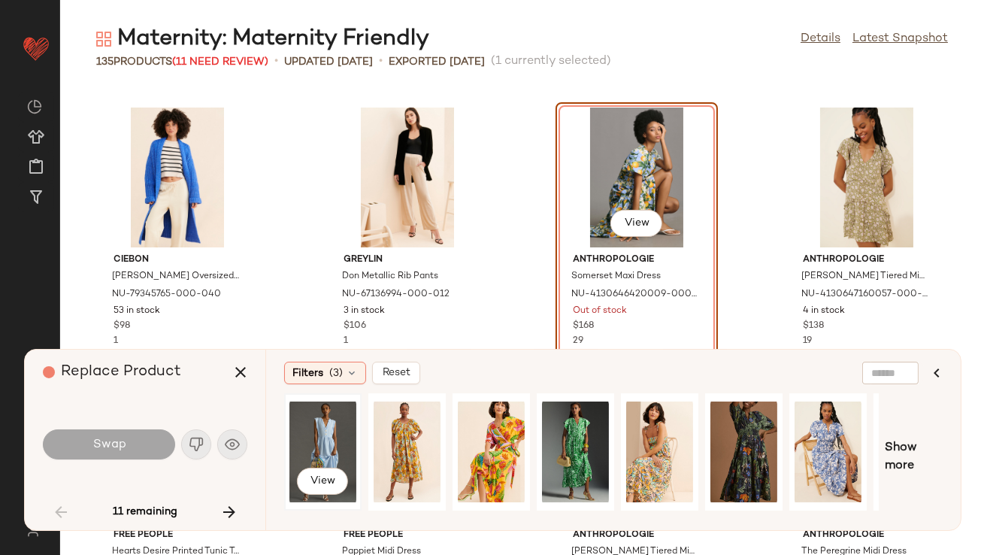
click at [317, 415] on div "View" at bounding box center [322, 451] width 67 height 107
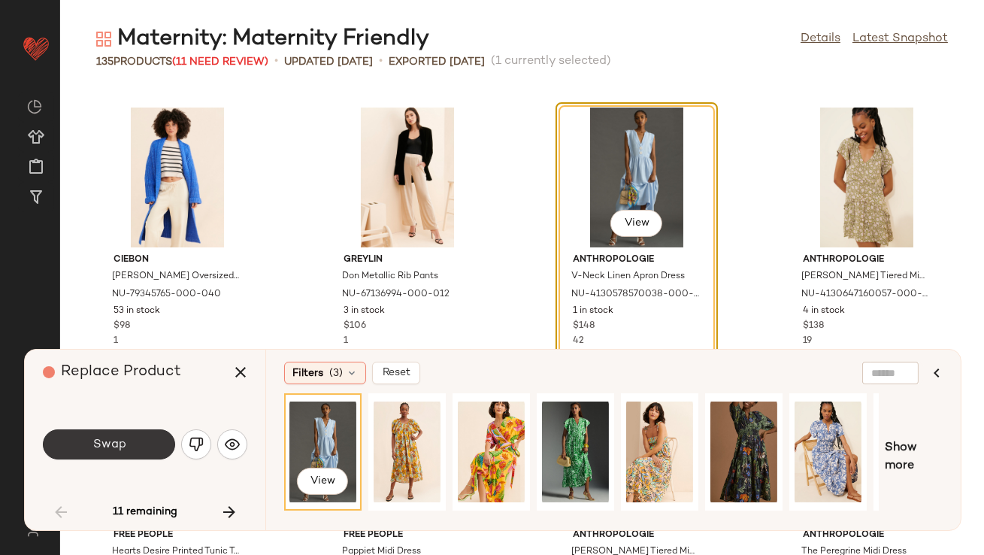
click at [142, 445] on button "Swap" at bounding box center [109, 444] width 132 height 30
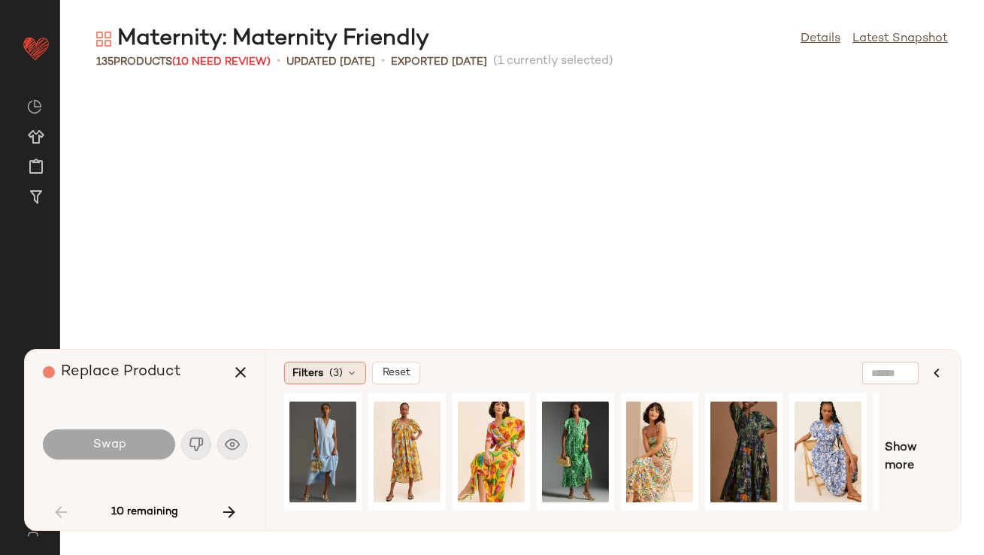
scroll to position [4401, 0]
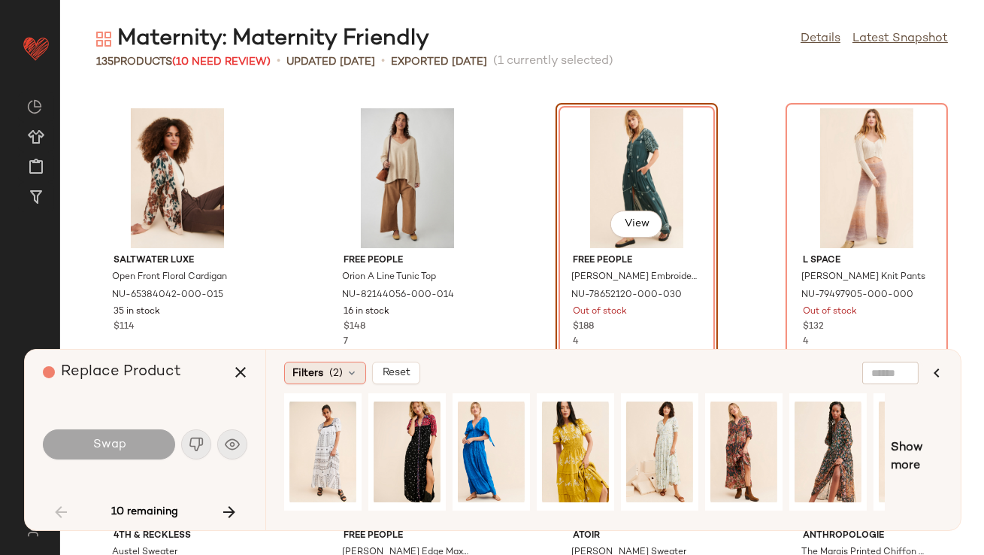
click at [332, 376] on span "(2)" at bounding box center [336, 373] width 14 height 16
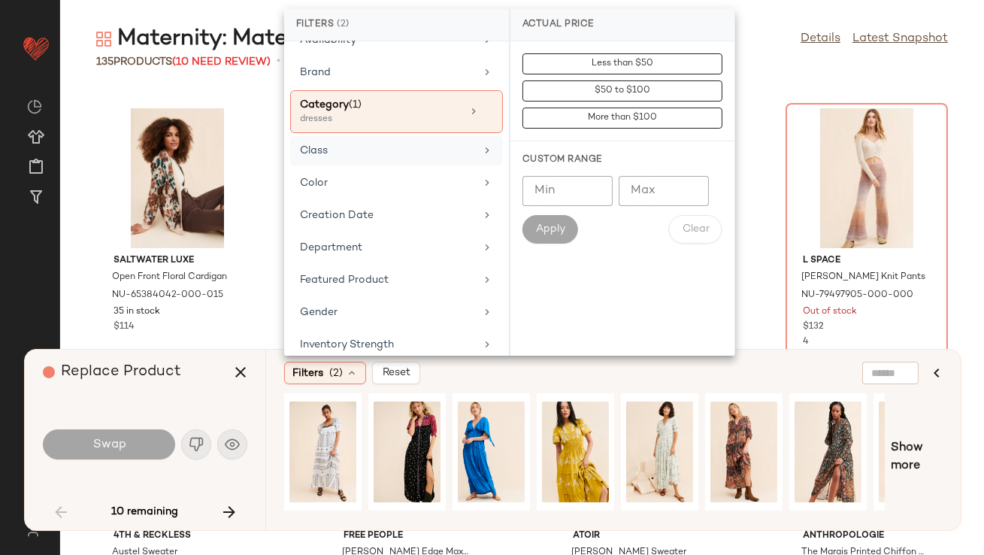
scroll to position [177, 0]
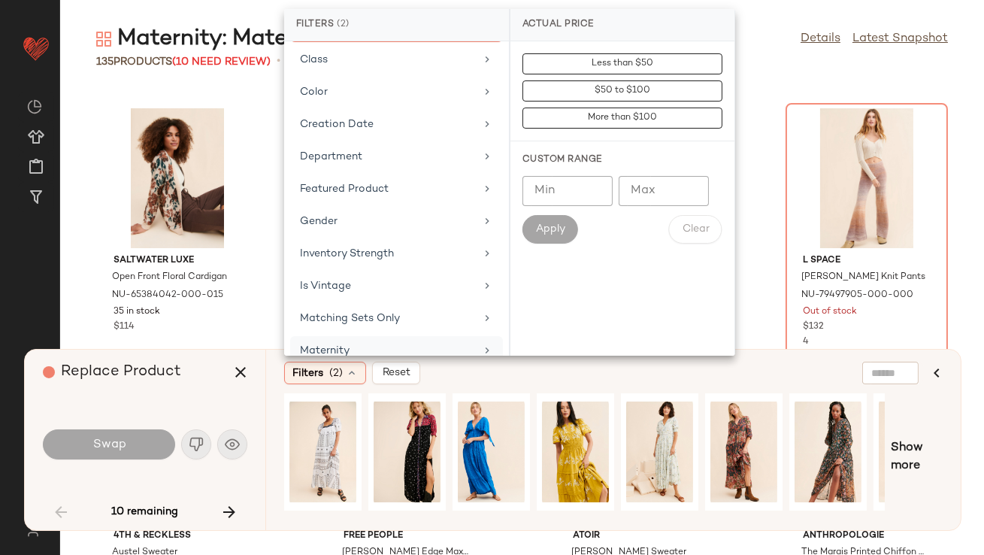
click at [328, 338] on div "Maternity" at bounding box center [396, 350] width 213 height 29
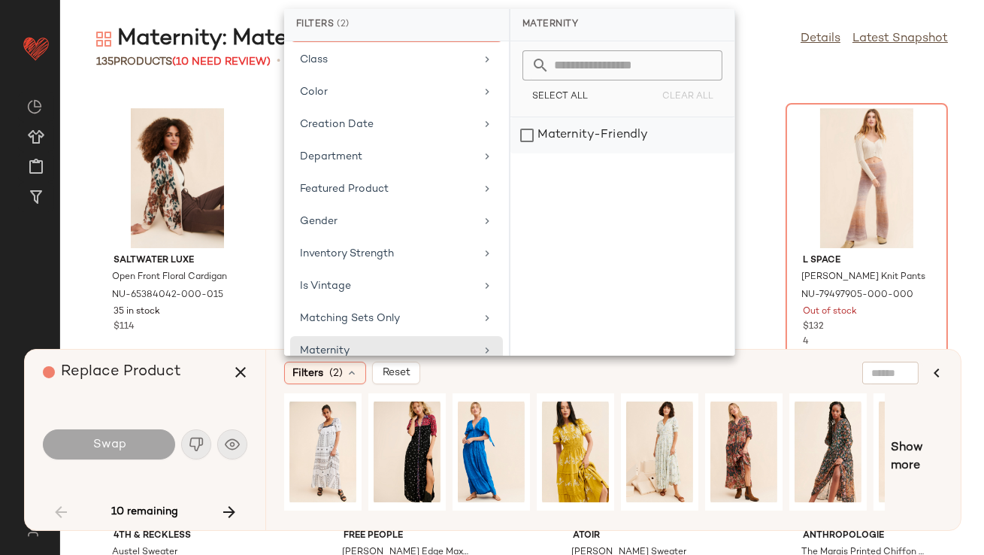
click at [547, 138] on div "Maternity-Friendly" at bounding box center [622, 135] width 224 height 36
click at [216, 380] on div "Replace Product" at bounding box center [151, 372] width 216 height 45
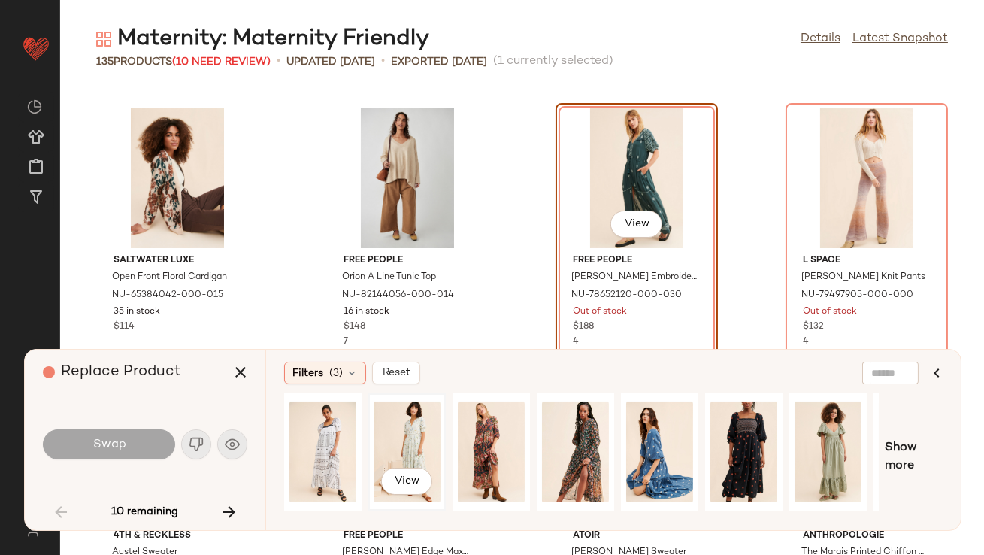
click at [416, 439] on div "View" at bounding box center [407, 451] width 67 height 107
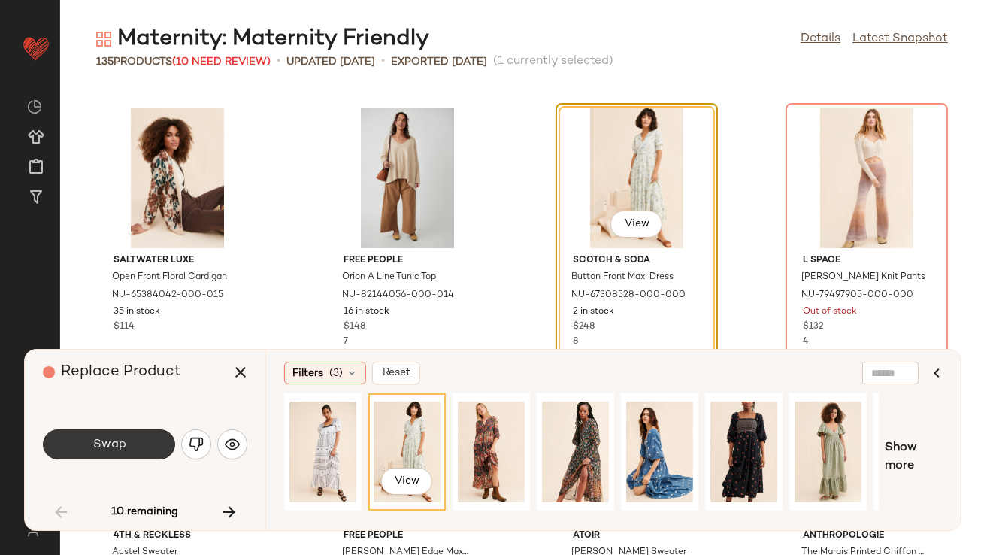
click at [165, 444] on button "Swap" at bounding box center [109, 444] width 132 height 30
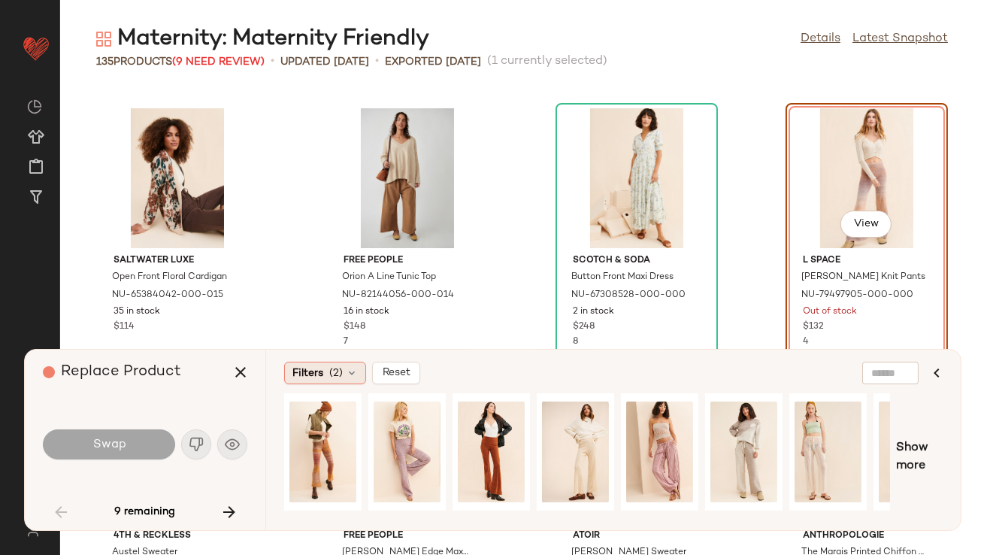
click at [329, 371] on div "Filters (2)" at bounding box center [325, 373] width 82 height 23
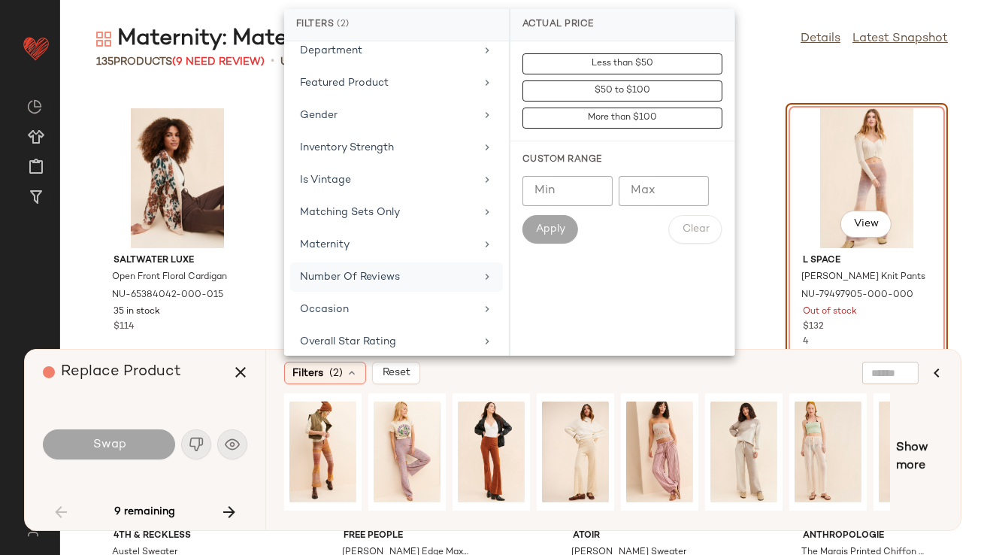
scroll to position [294, 0]
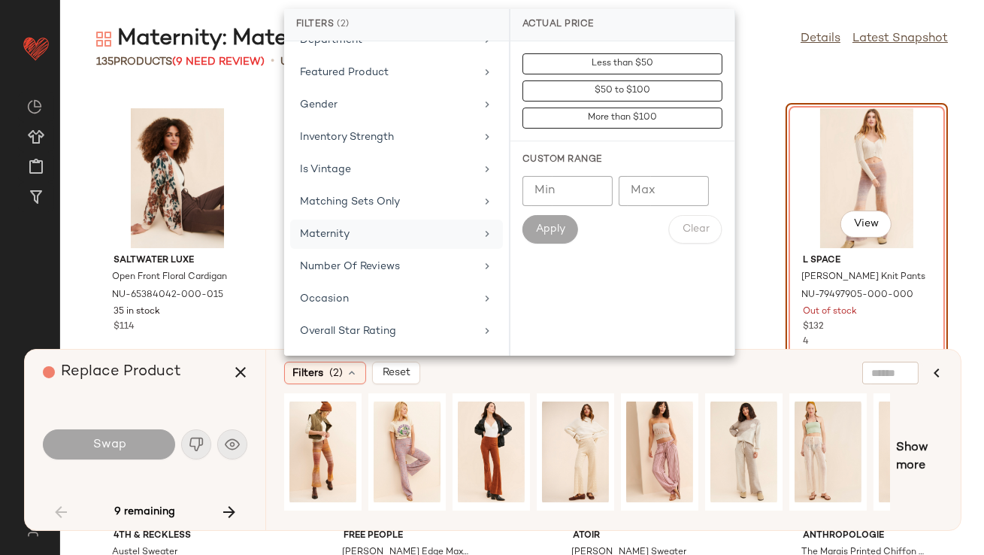
click at [350, 226] on div "Maternity" at bounding box center [387, 234] width 175 height 16
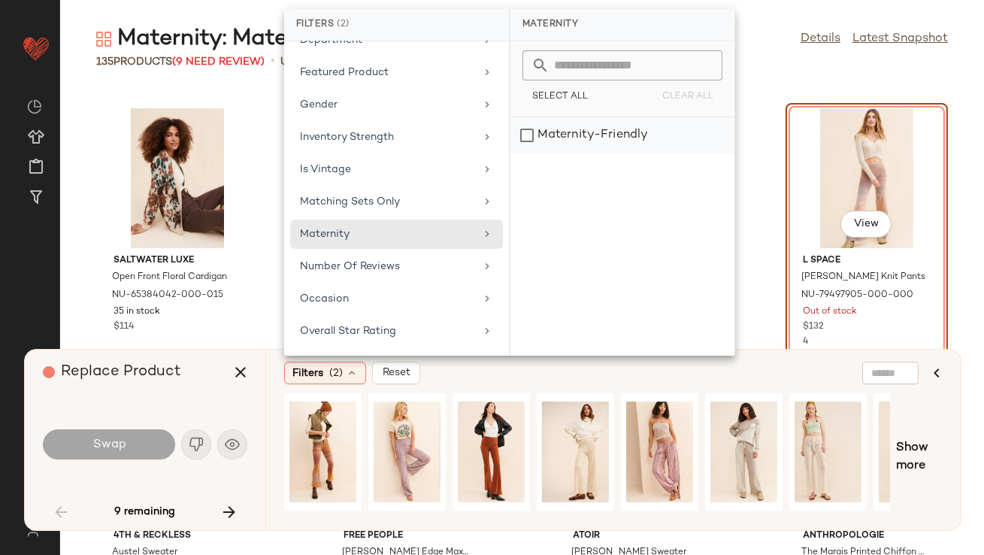
click at [547, 127] on div "Maternity-Friendly" at bounding box center [622, 135] width 224 height 36
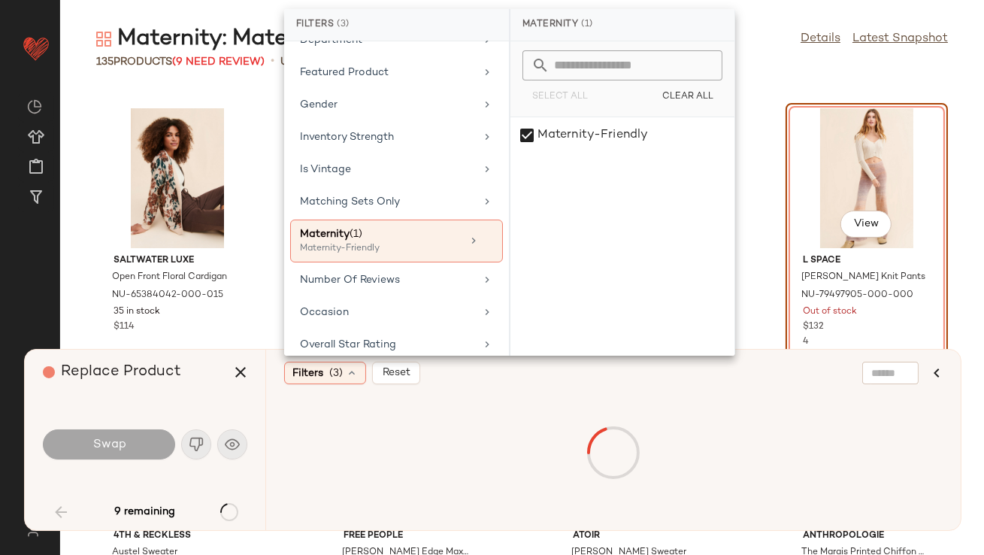
click at [200, 392] on div "Replace Product" at bounding box center [151, 372] width 216 height 45
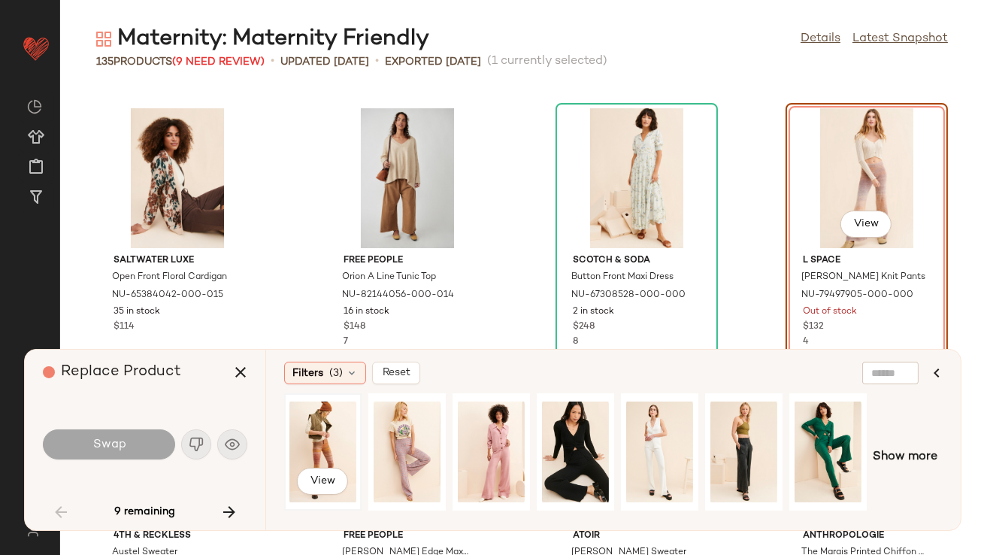
click at [309, 434] on div "View" at bounding box center [322, 451] width 67 height 107
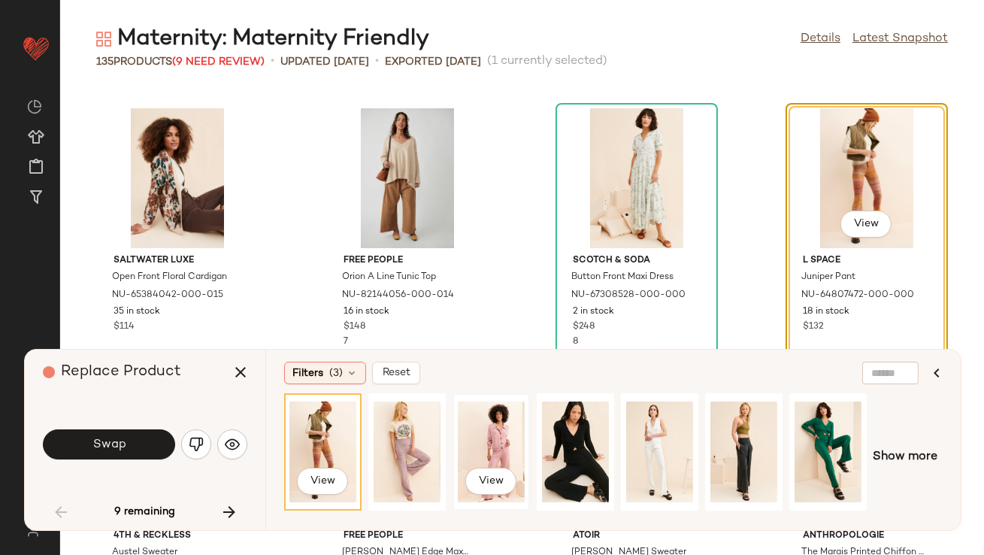
click at [498, 434] on div "View" at bounding box center [491, 451] width 67 height 107
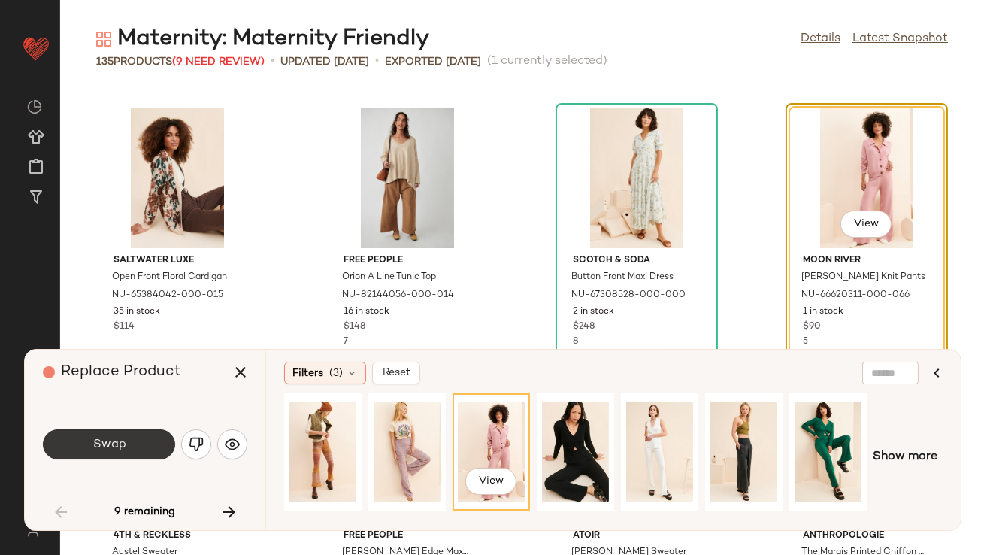
click at [117, 450] on span "Swap" at bounding box center [109, 445] width 34 height 14
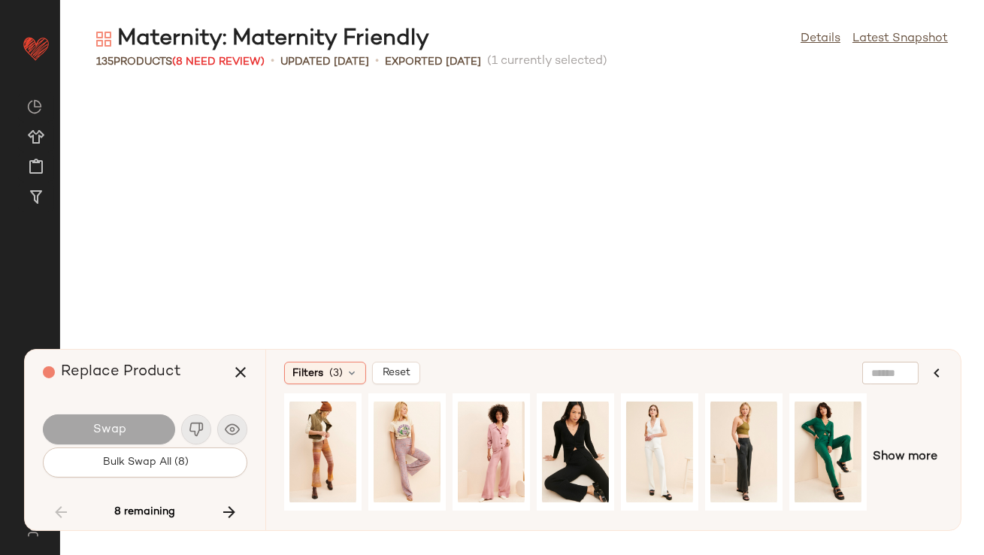
scroll to position [5228, 0]
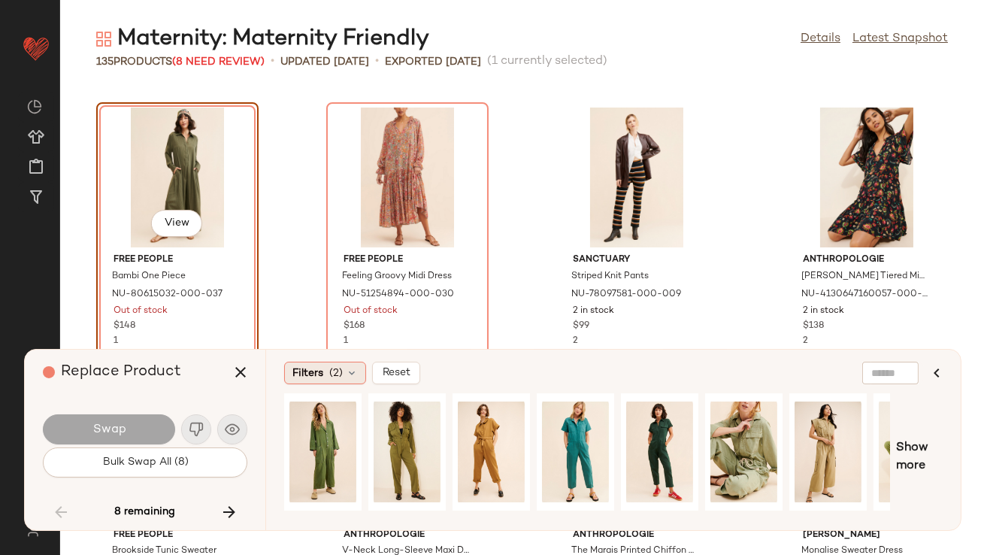
click at [321, 371] on span "Filters" at bounding box center [307, 373] width 31 height 16
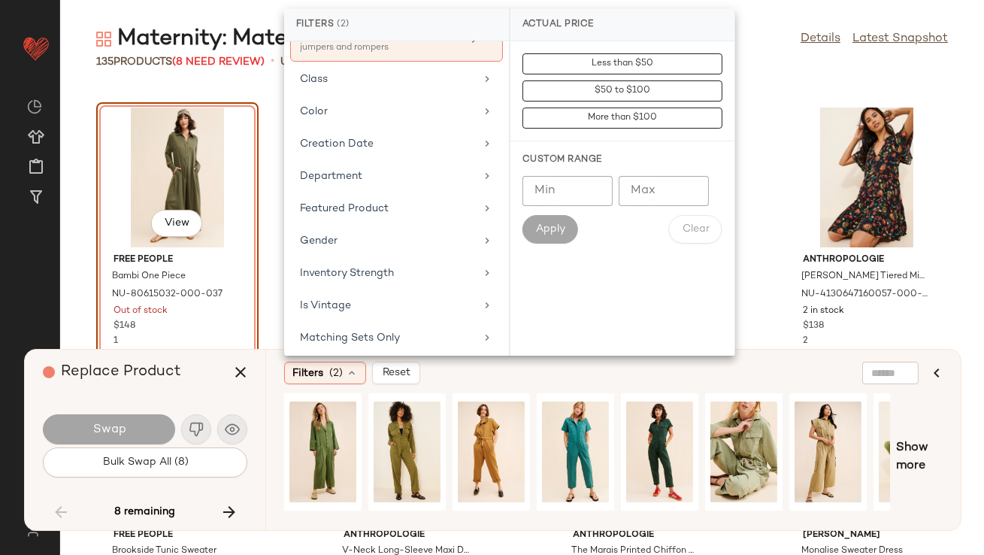
scroll to position [205, 0]
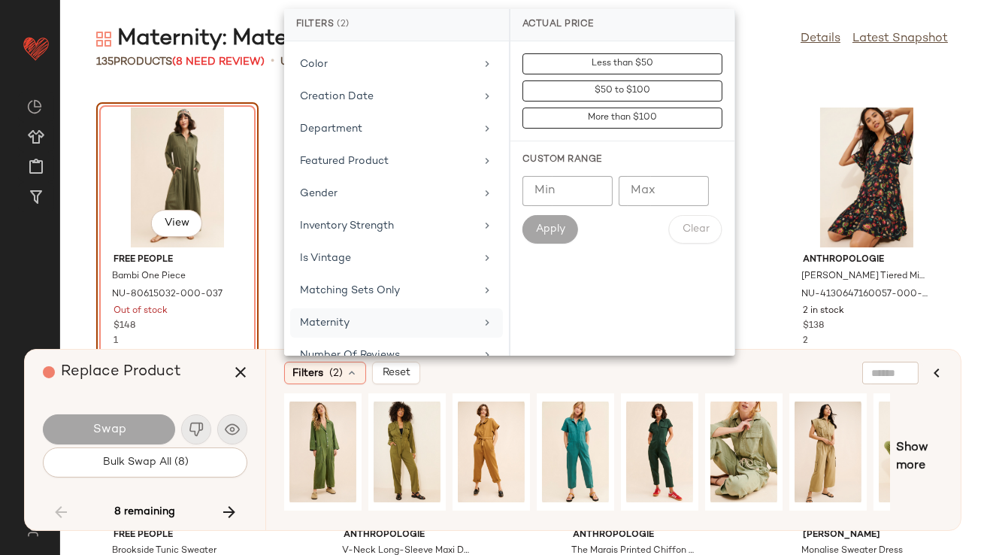
click at [325, 316] on div "Maternity" at bounding box center [387, 323] width 175 height 16
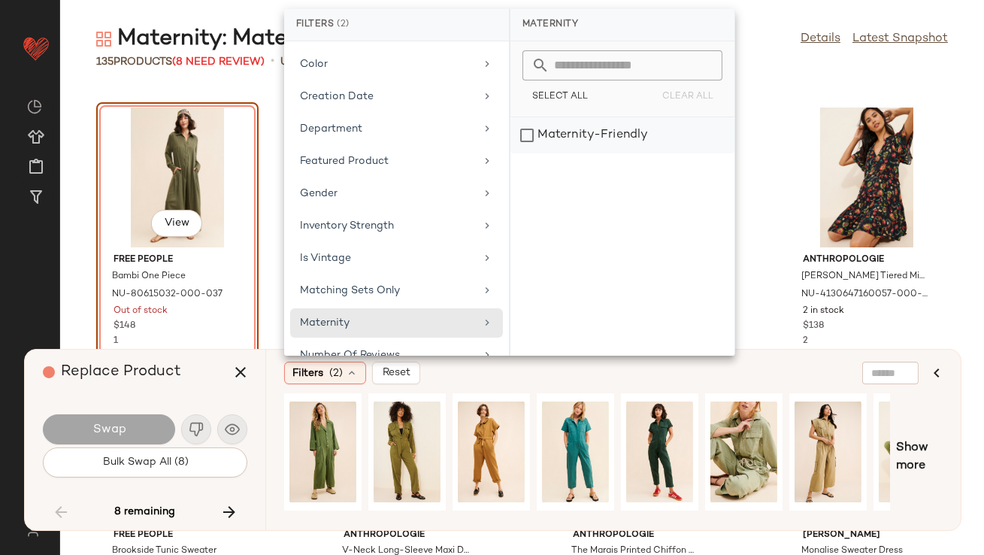
click at [607, 135] on div "Maternity-Friendly" at bounding box center [622, 135] width 224 height 36
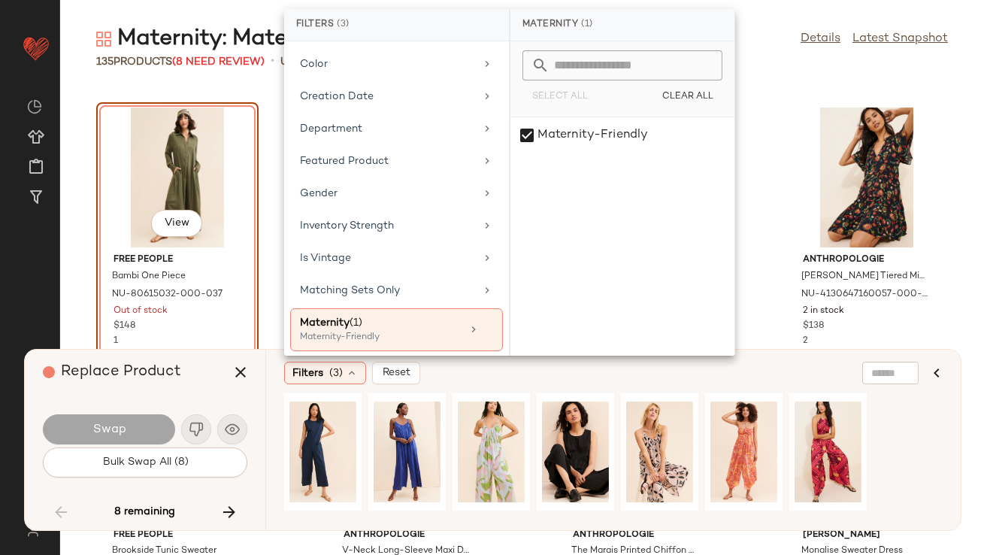
click at [180, 392] on div "Replace Product" at bounding box center [151, 372] width 216 height 45
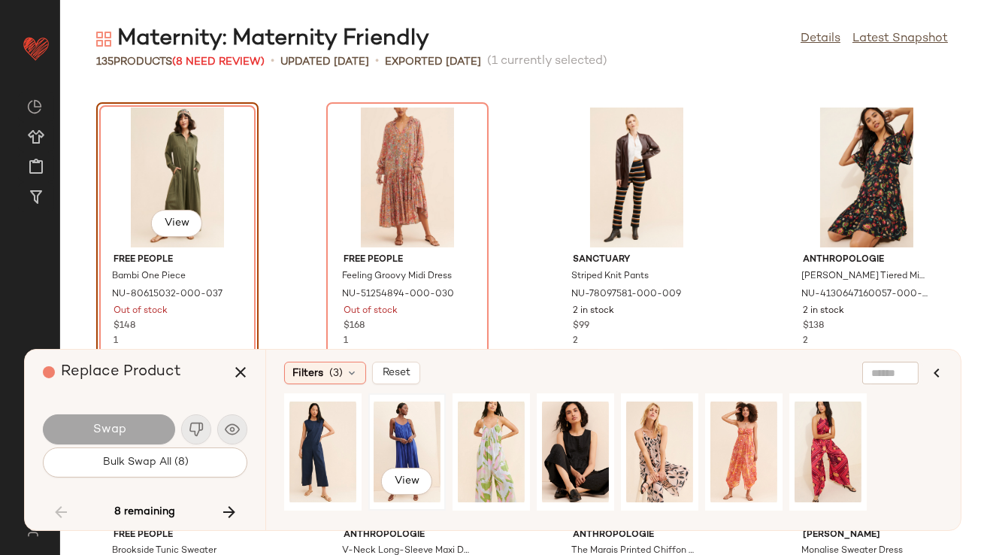
click at [404, 432] on div "View" at bounding box center [407, 451] width 67 height 107
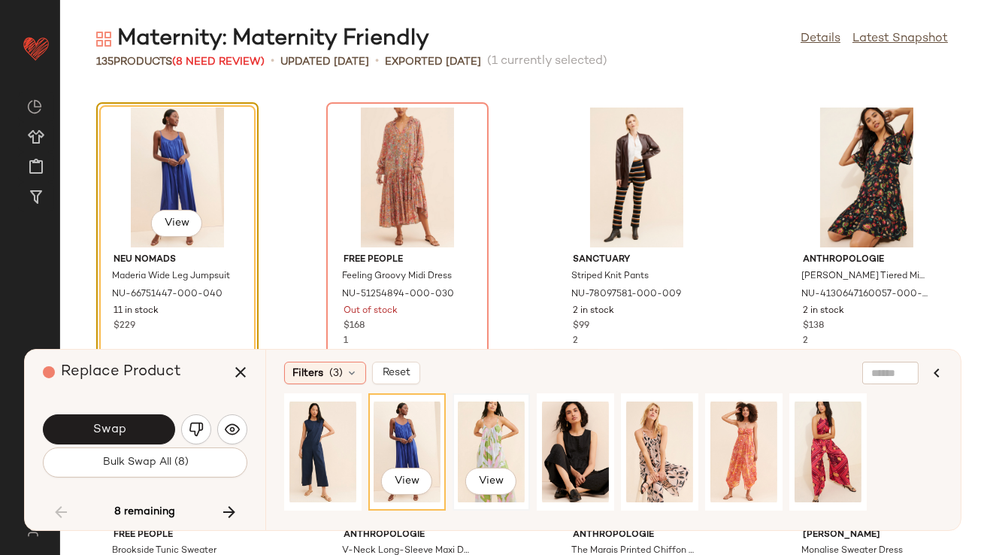
click at [486, 440] on div "View" at bounding box center [491, 451] width 67 height 107
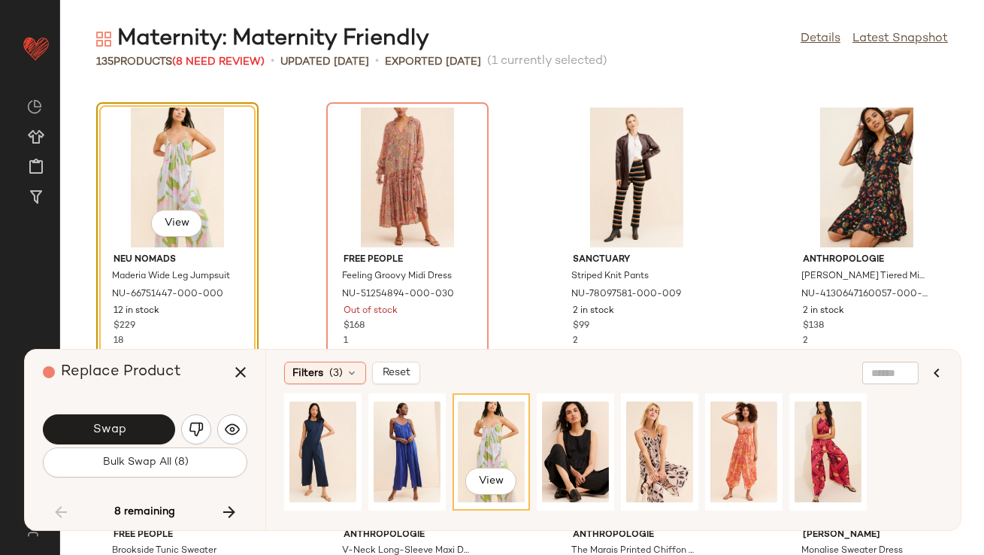
click at [157, 423] on button "Swap" at bounding box center [109, 429] width 132 height 30
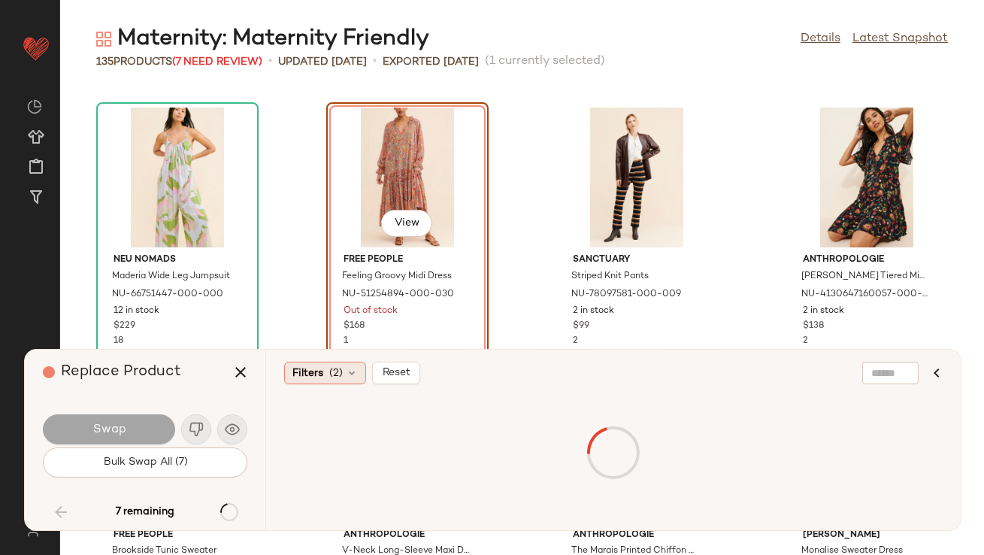
click at [295, 374] on span "Filters" at bounding box center [307, 373] width 31 height 16
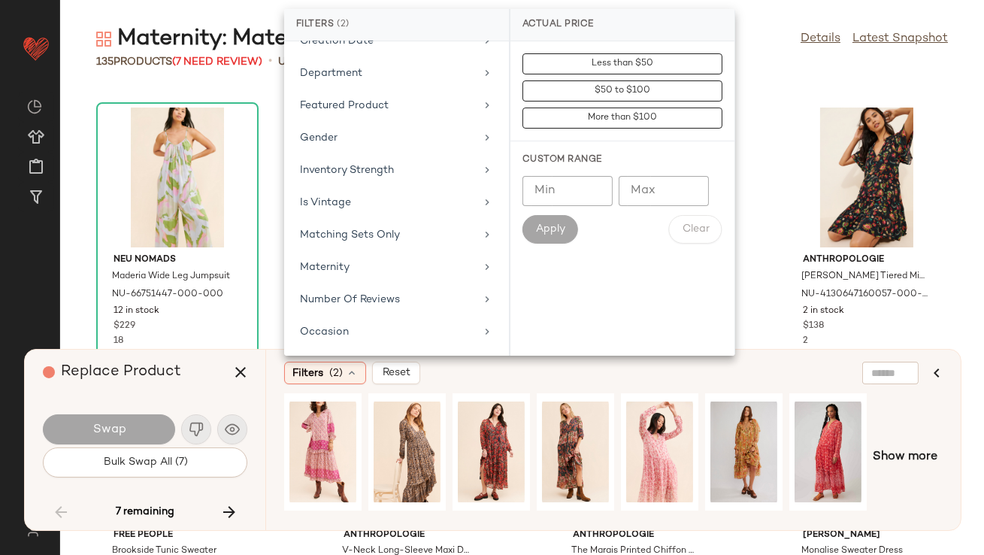
scroll to position [280, 0]
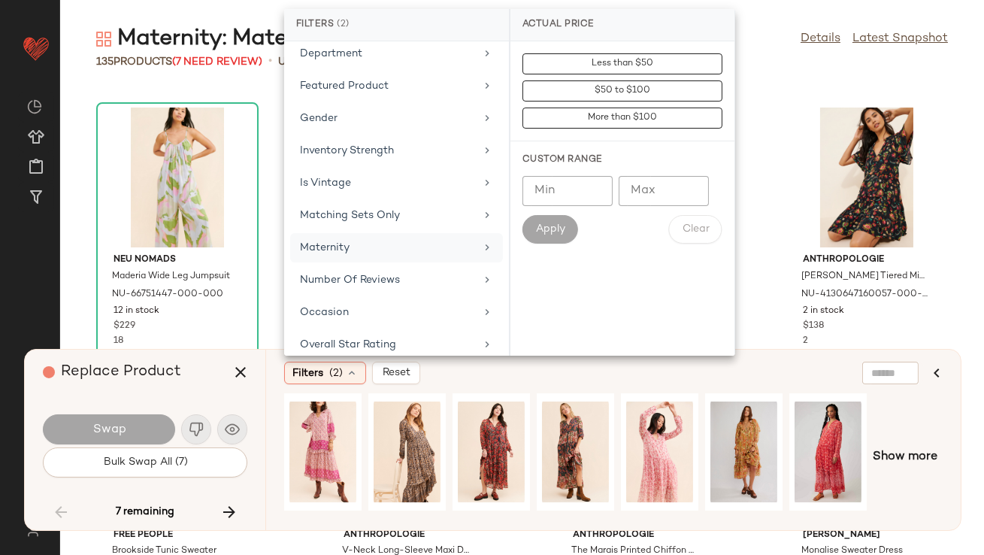
click at [329, 242] on div "Maternity" at bounding box center [387, 248] width 175 height 16
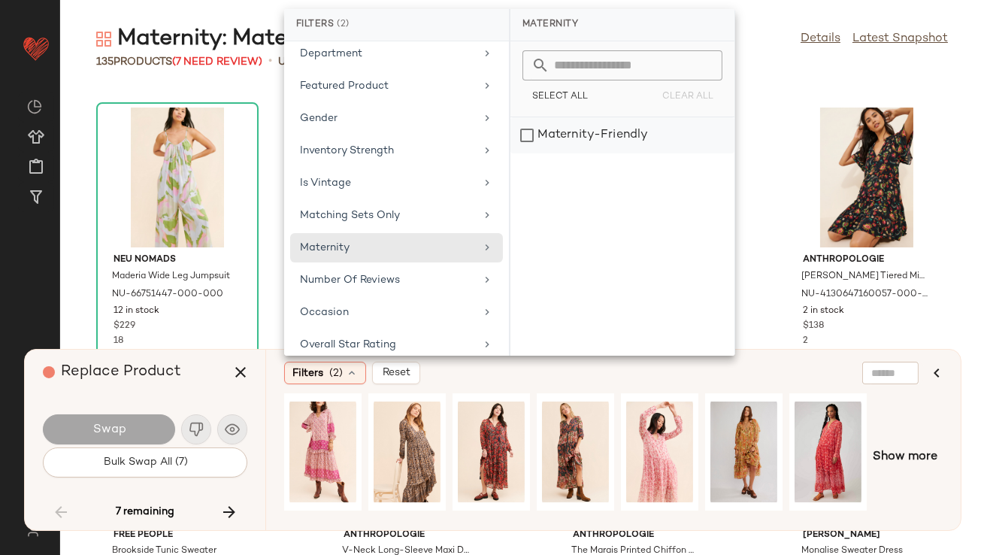
click at [565, 126] on div "Maternity-Friendly" at bounding box center [622, 135] width 224 height 36
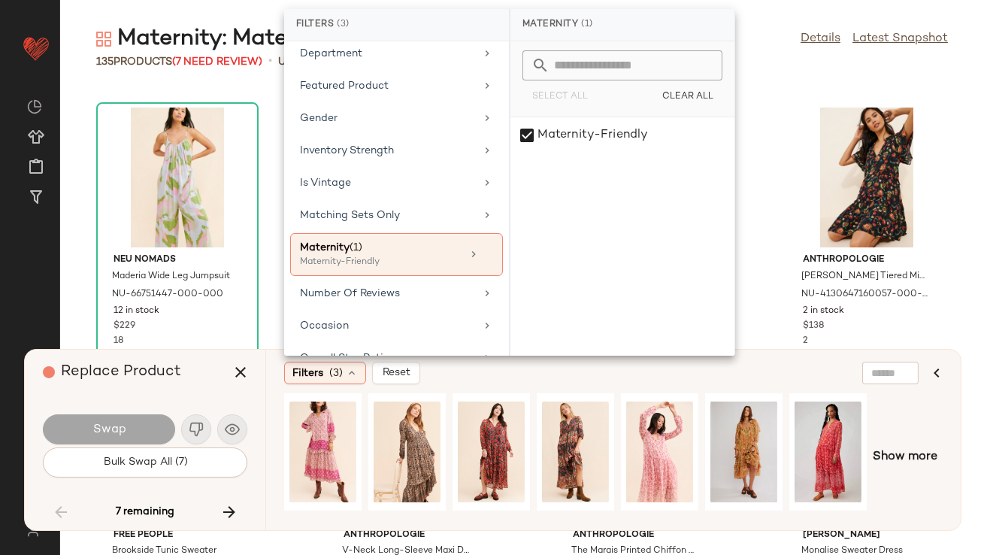
click at [201, 371] on div "Replace Product" at bounding box center [151, 372] width 216 height 45
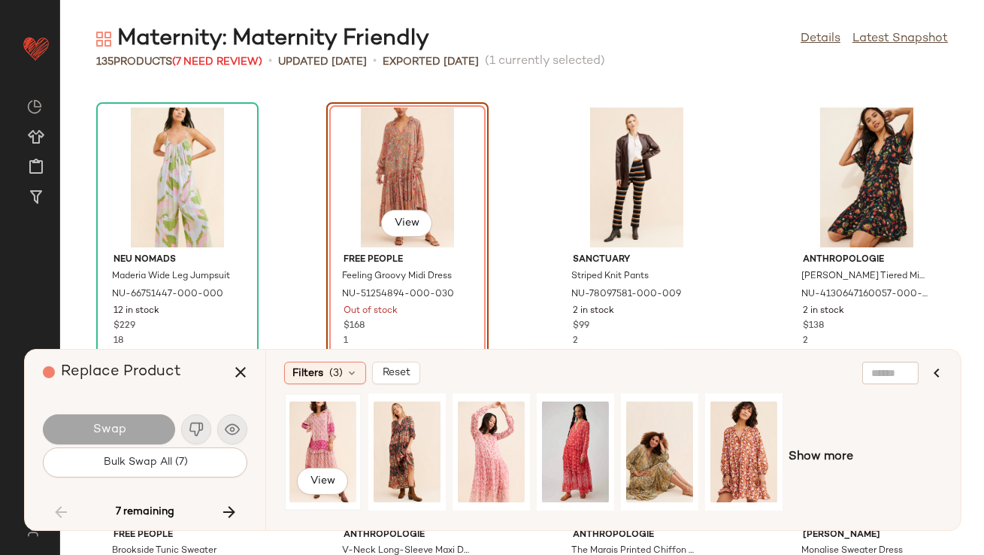
click at [315, 425] on div "View" at bounding box center [322, 451] width 67 height 107
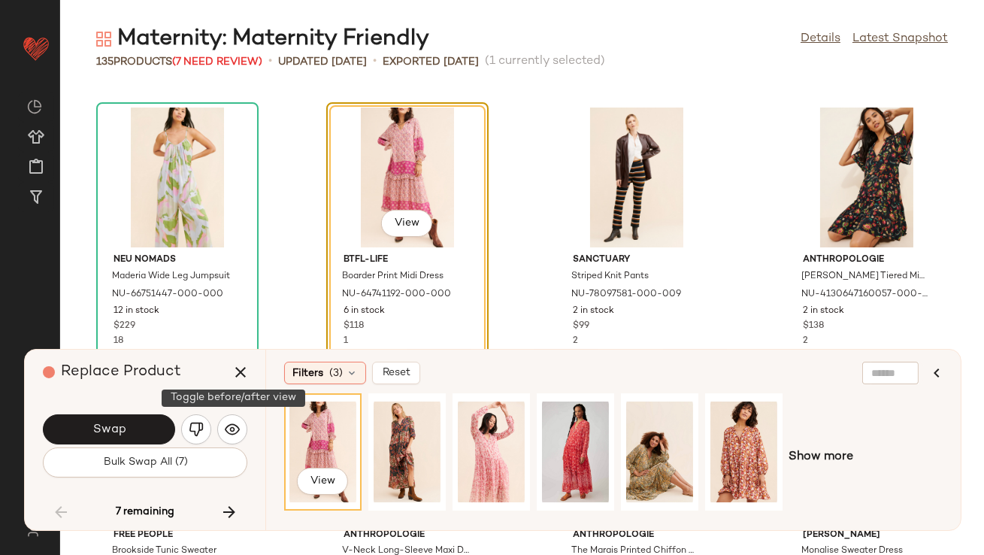
click at [133, 421] on button "Swap" at bounding box center [109, 429] width 132 height 30
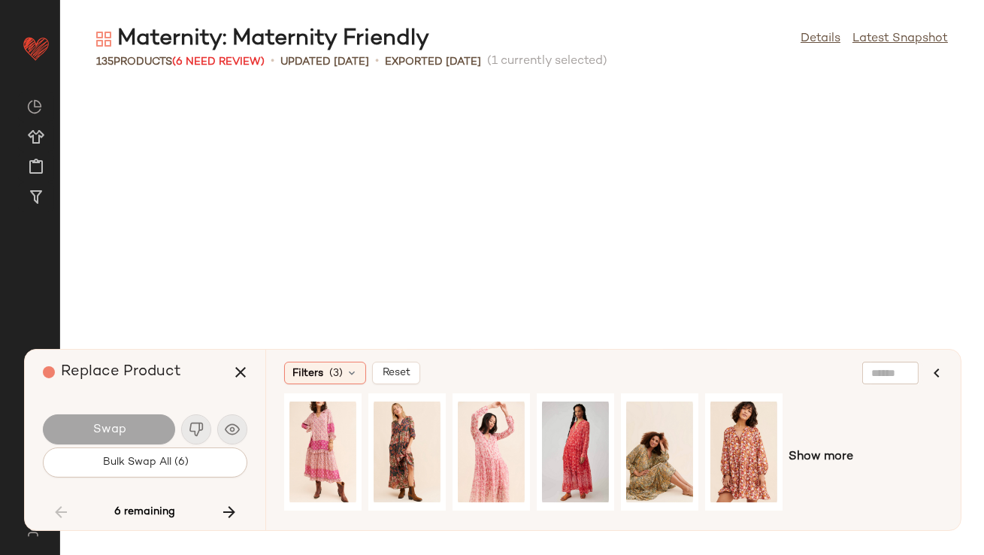
scroll to position [6052, 0]
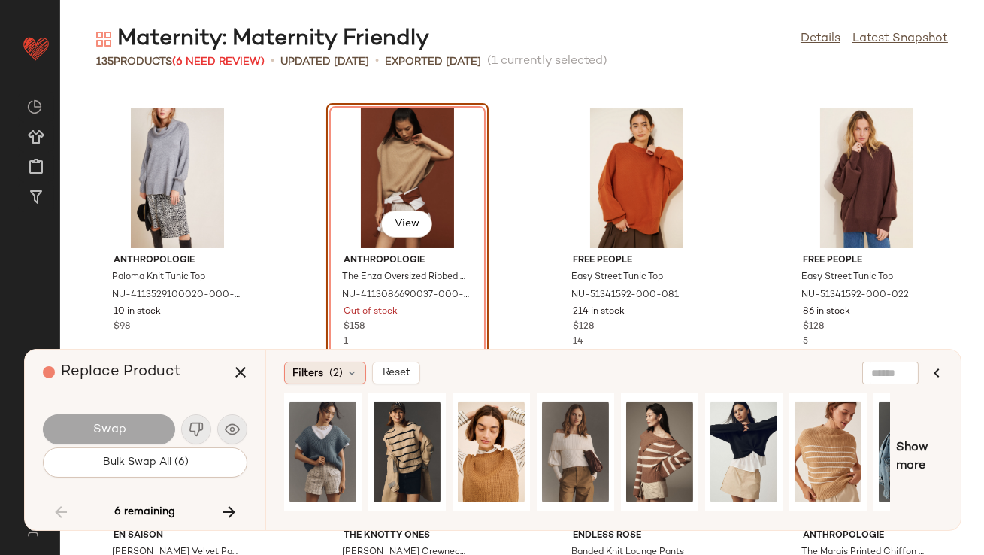
click at [293, 368] on span "Filters" at bounding box center [307, 373] width 31 height 16
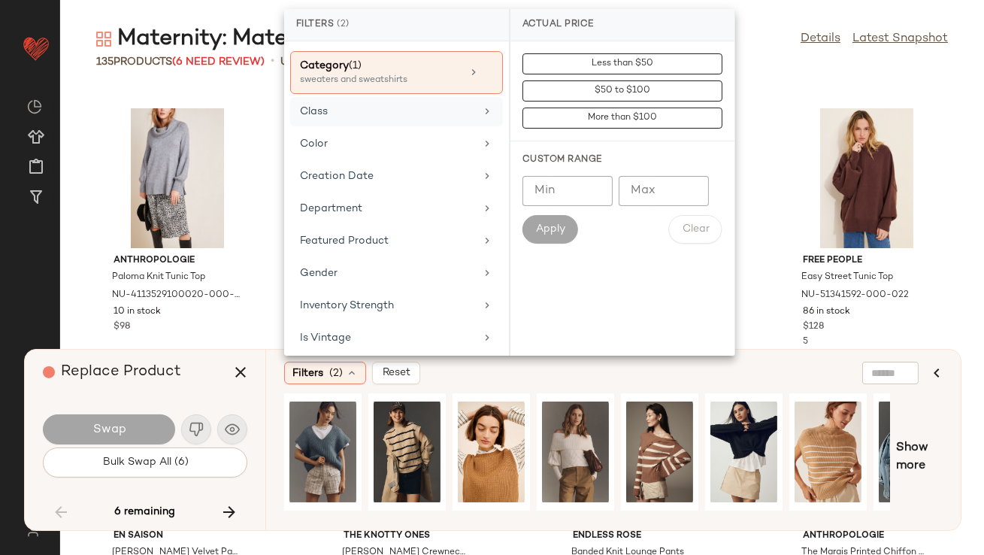
scroll to position [324, 0]
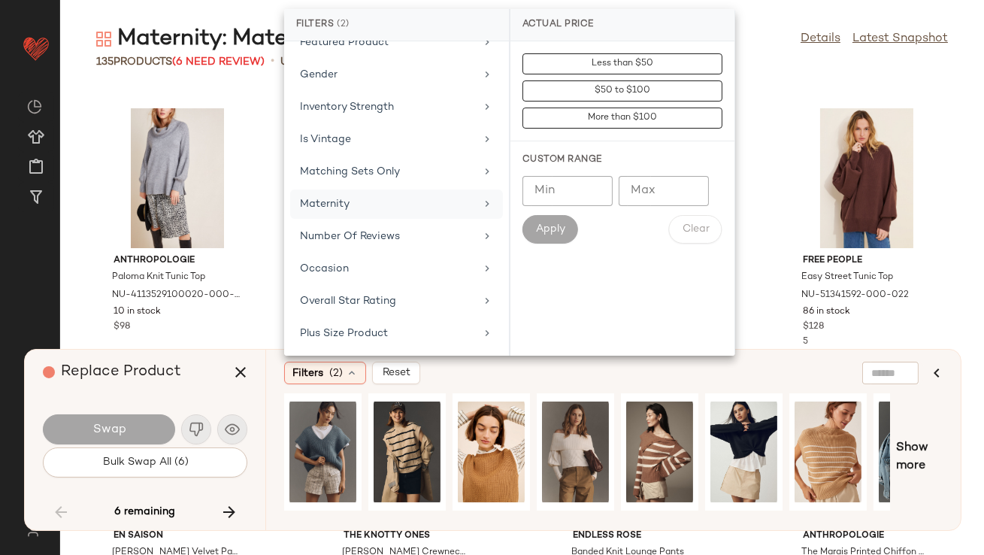
click at [333, 196] on div "Maternity" at bounding box center [387, 204] width 175 height 16
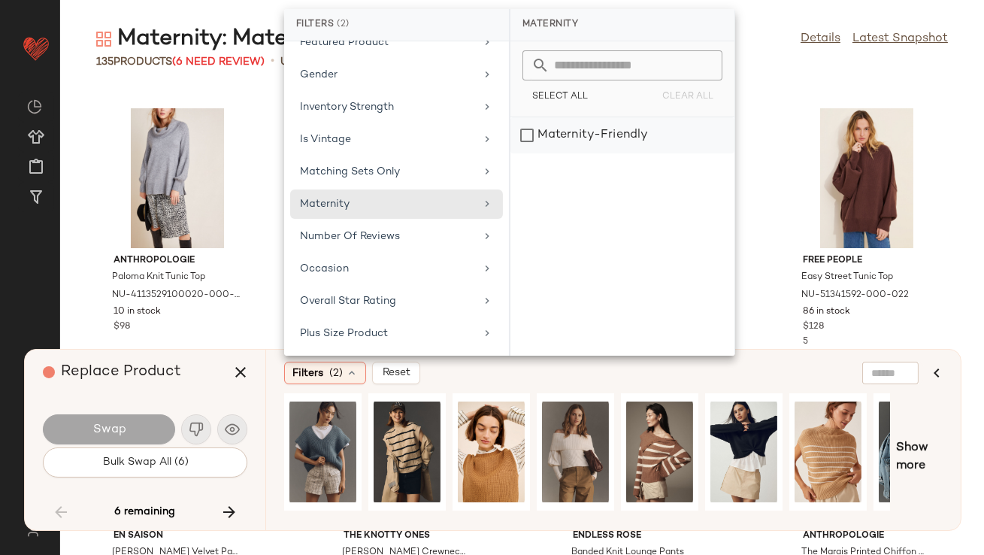
click at [576, 125] on div "Maternity-Friendly" at bounding box center [622, 135] width 224 height 36
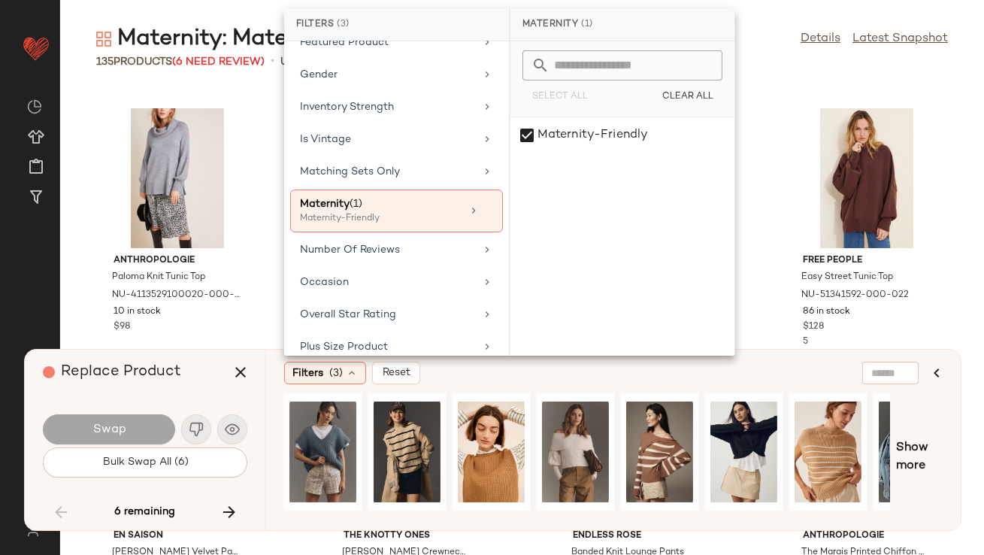
click at [203, 366] on div "Replace Product" at bounding box center [151, 372] width 216 height 45
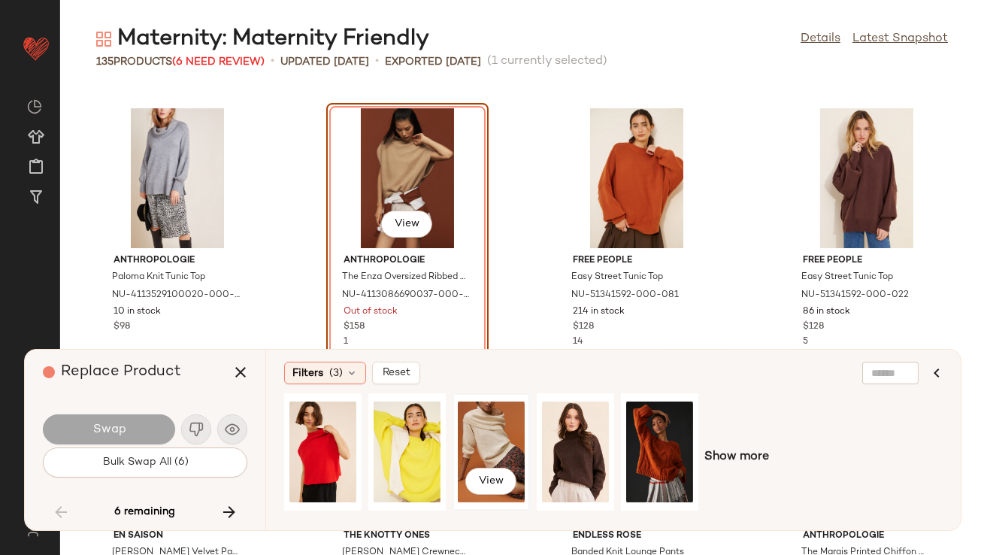
click at [481, 419] on div "View" at bounding box center [491, 451] width 67 height 107
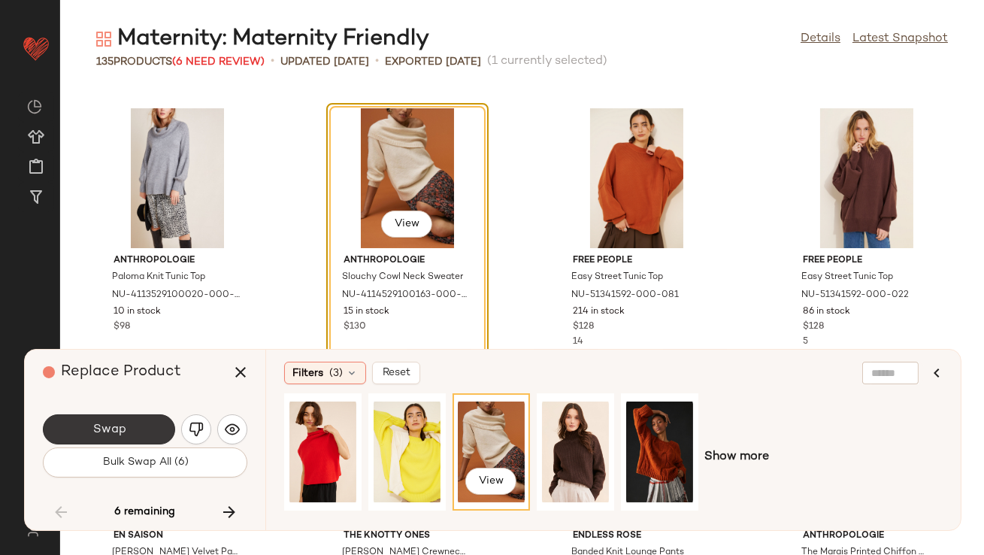
click at [134, 442] on button "Swap" at bounding box center [109, 429] width 132 height 30
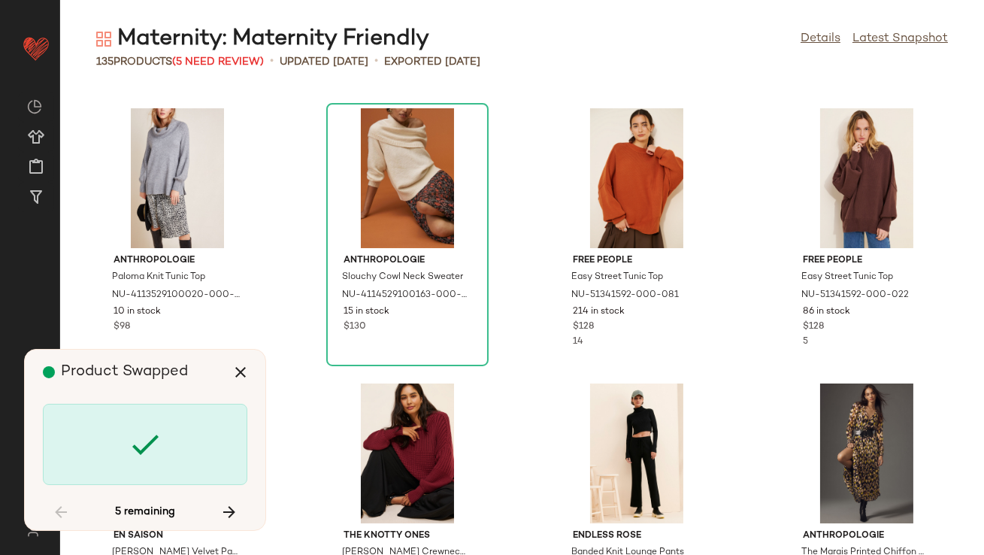
scroll to position [6603, 0]
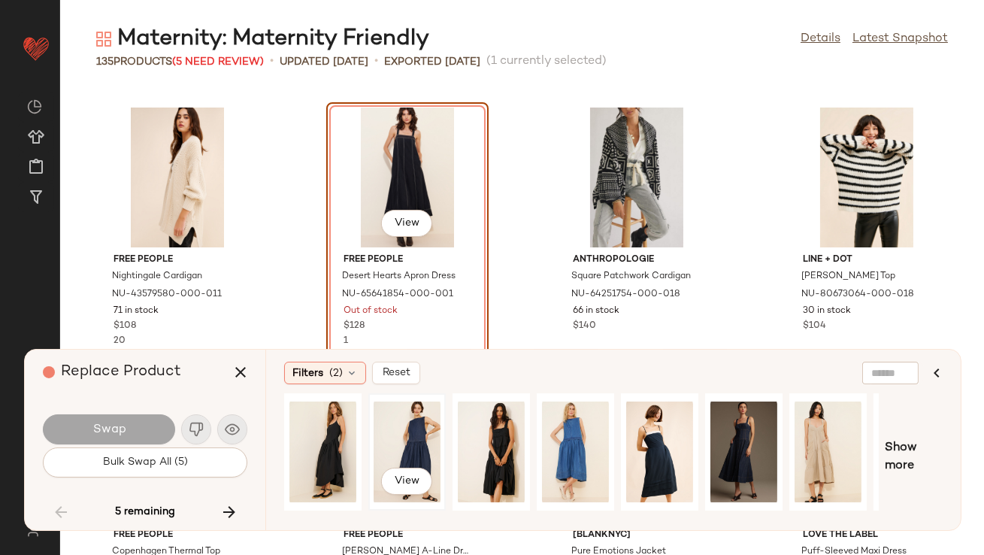
click at [386, 425] on div "View" at bounding box center [407, 451] width 67 height 107
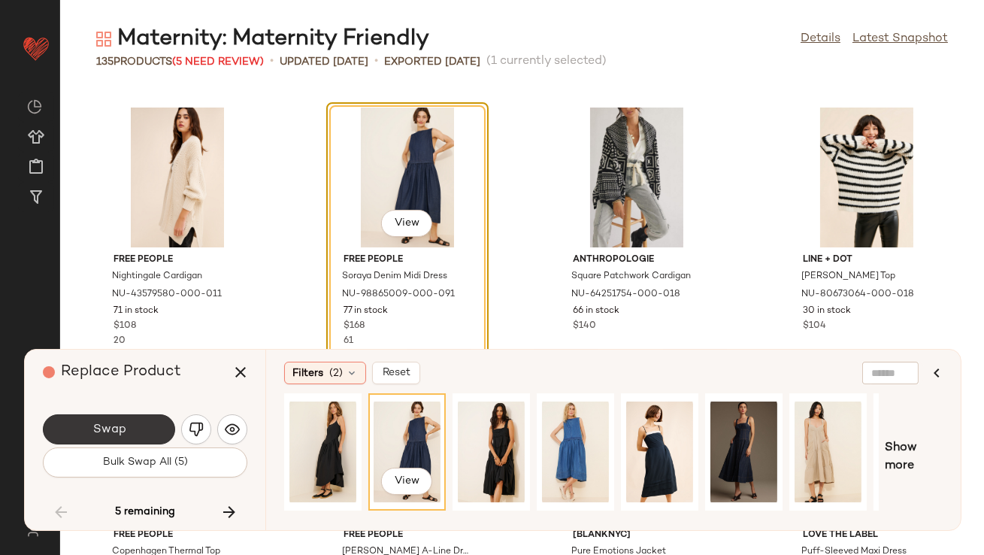
click at [113, 421] on button "Swap" at bounding box center [109, 429] width 132 height 30
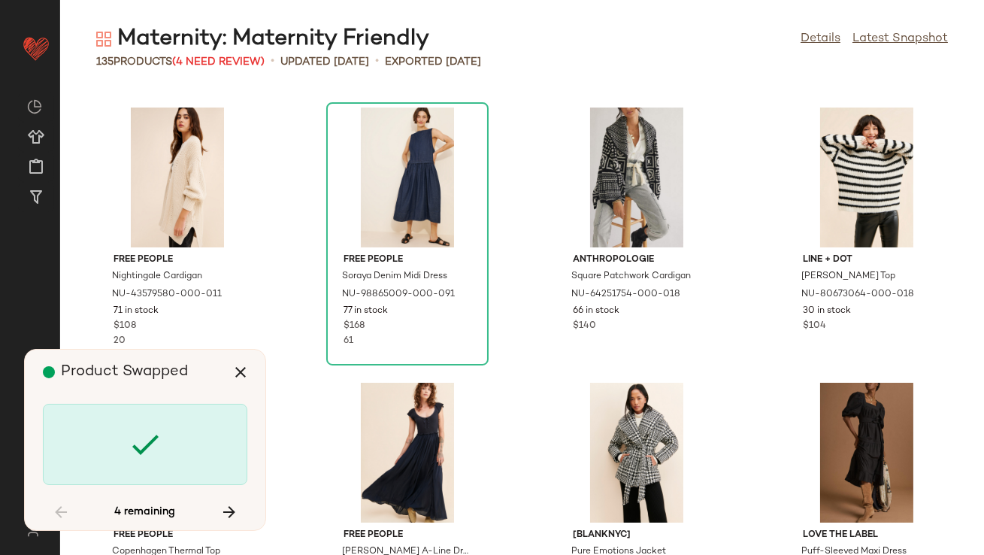
scroll to position [7704, 0]
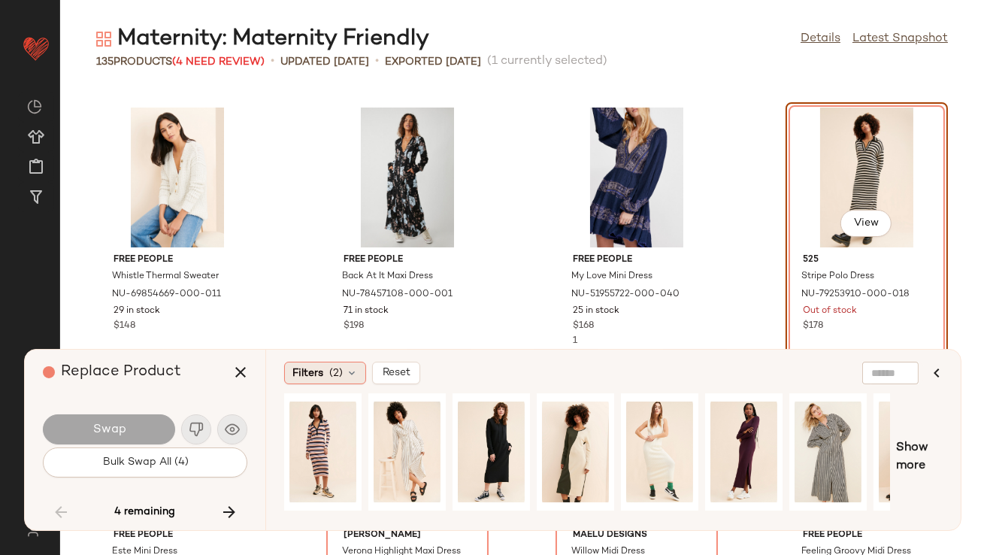
click at [323, 373] on div "Filters (2)" at bounding box center [325, 373] width 82 height 23
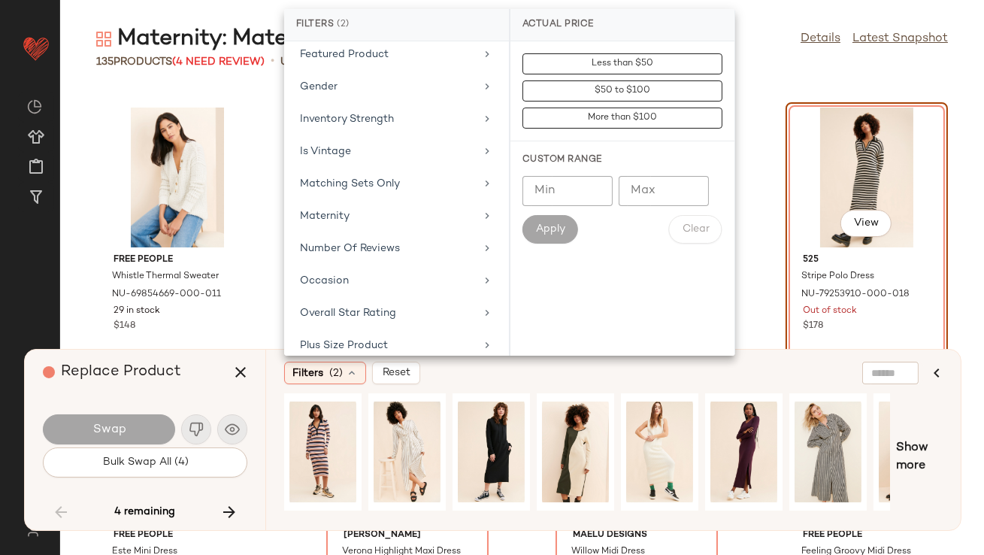
scroll to position [367, 0]
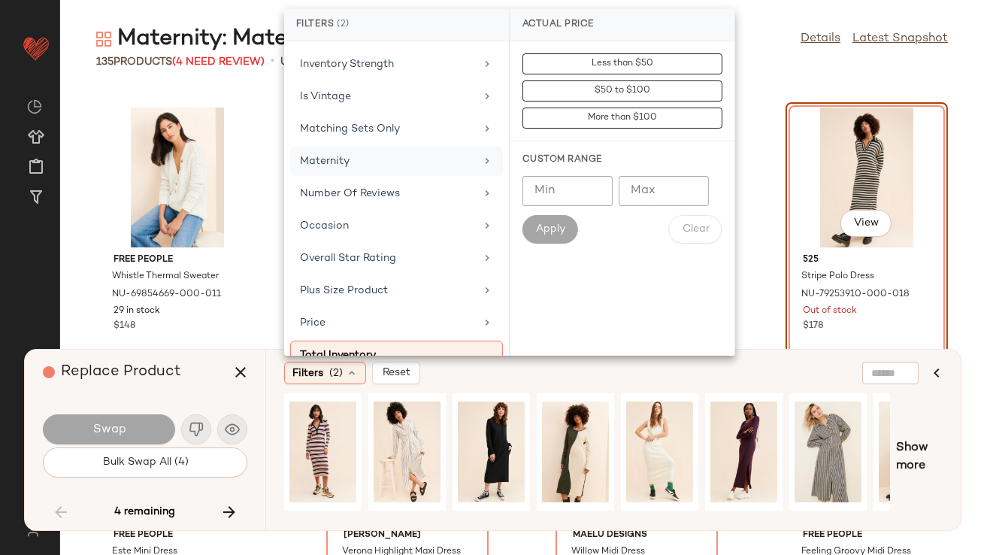
click at [354, 158] on div "Maternity" at bounding box center [387, 161] width 175 height 16
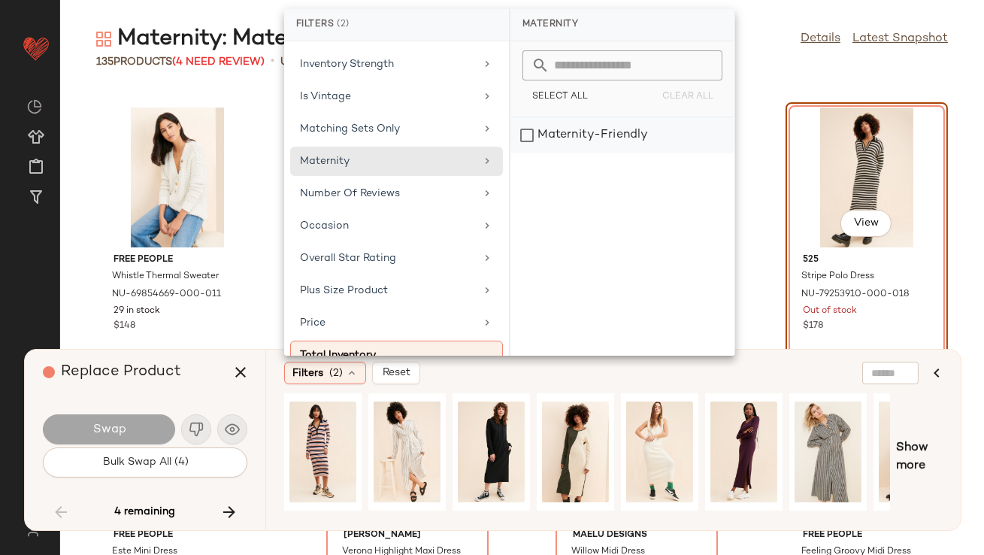
click at [540, 138] on div "Maternity-Friendly" at bounding box center [622, 135] width 224 height 36
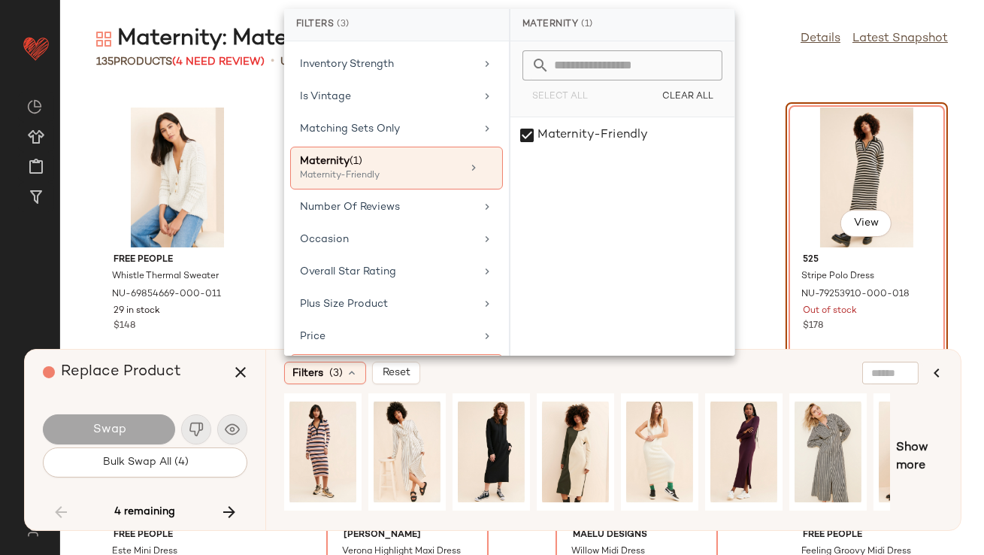
click at [193, 378] on div "Replace Product" at bounding box center [151, 372] width 216 height 45
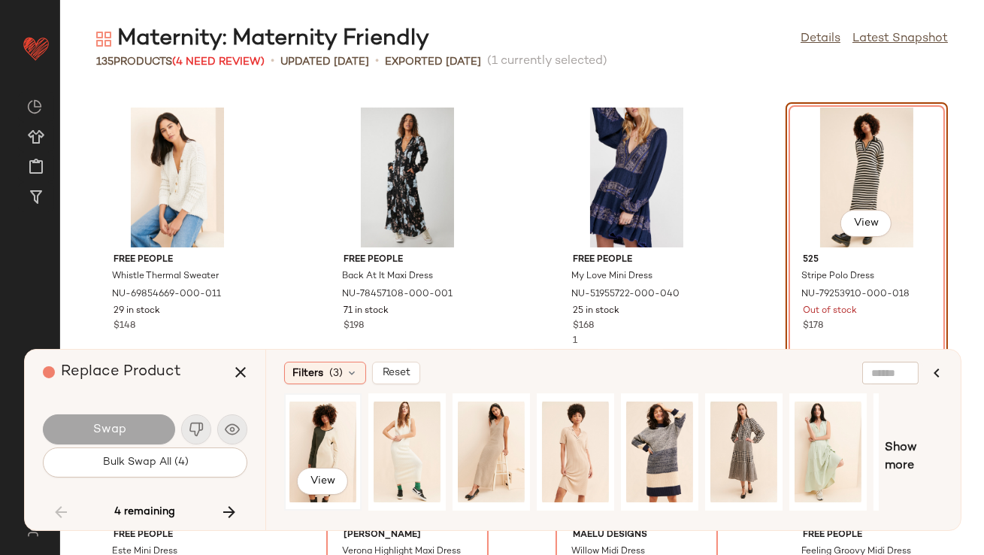
click at [305, 421] on div "View" at bounding box center [322, 451] width 67 height 107
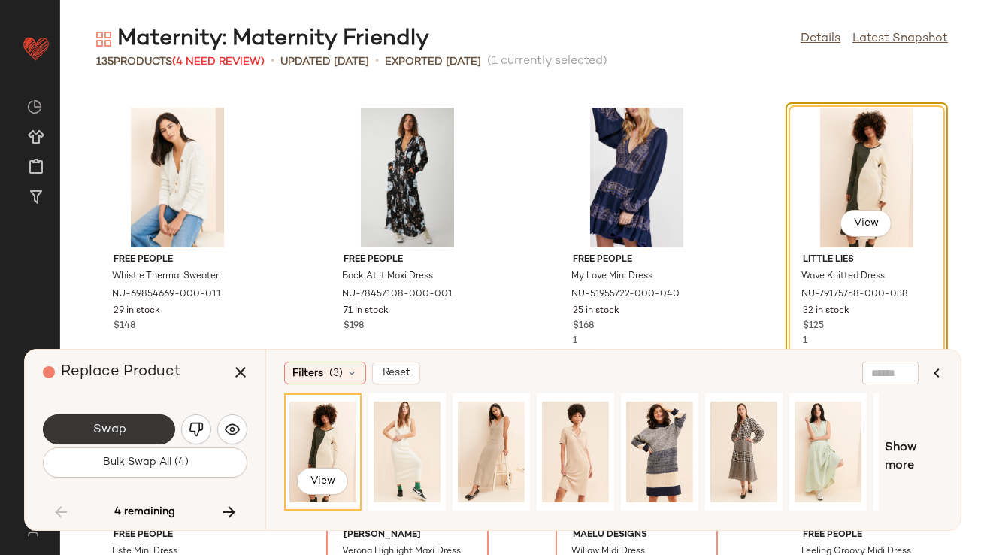
click at [141, 428] on button "Swap" at bounding box center [109, 429] width 132 height 30
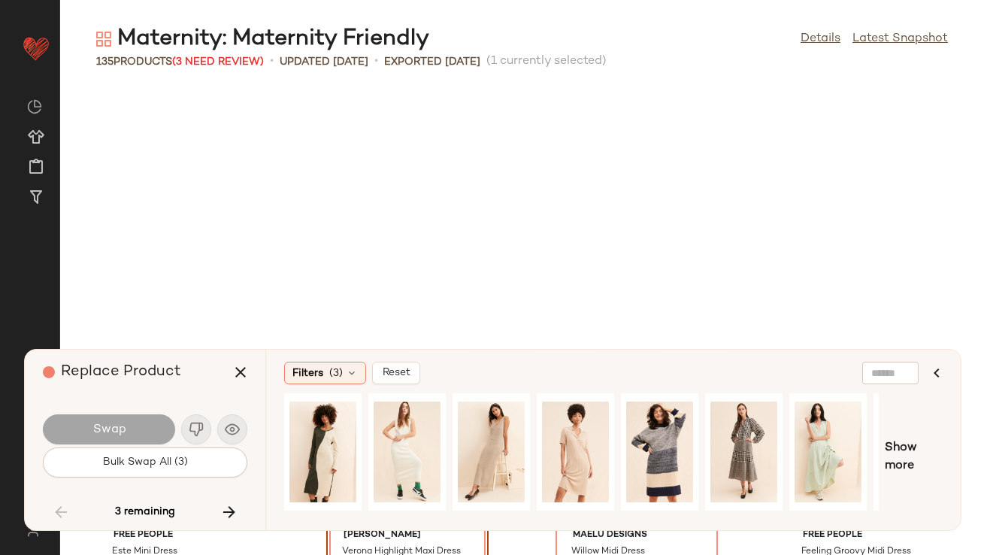
scroll to position [7979, 0]
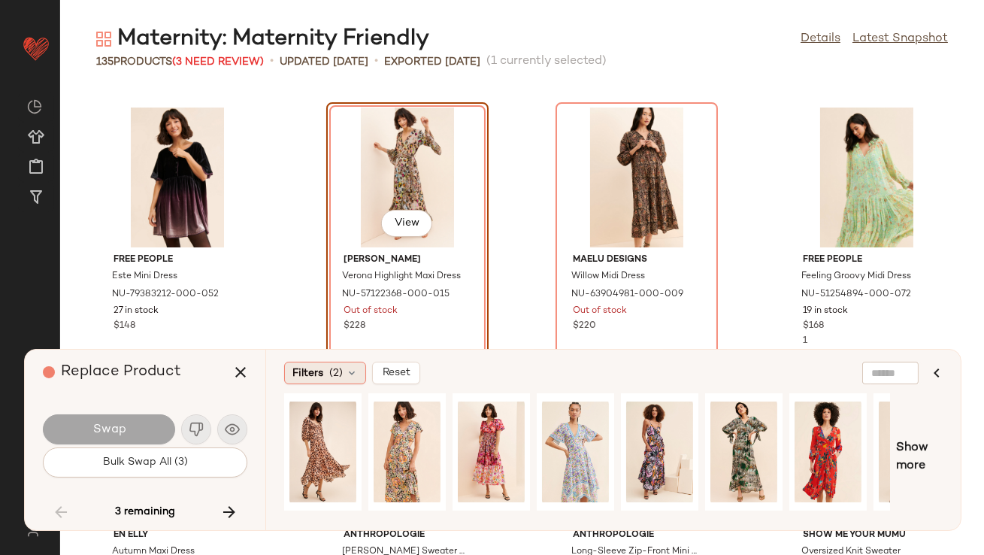
click at [308, 377] on span "Filters" at bounding box center [307, 373] width 31 height 16
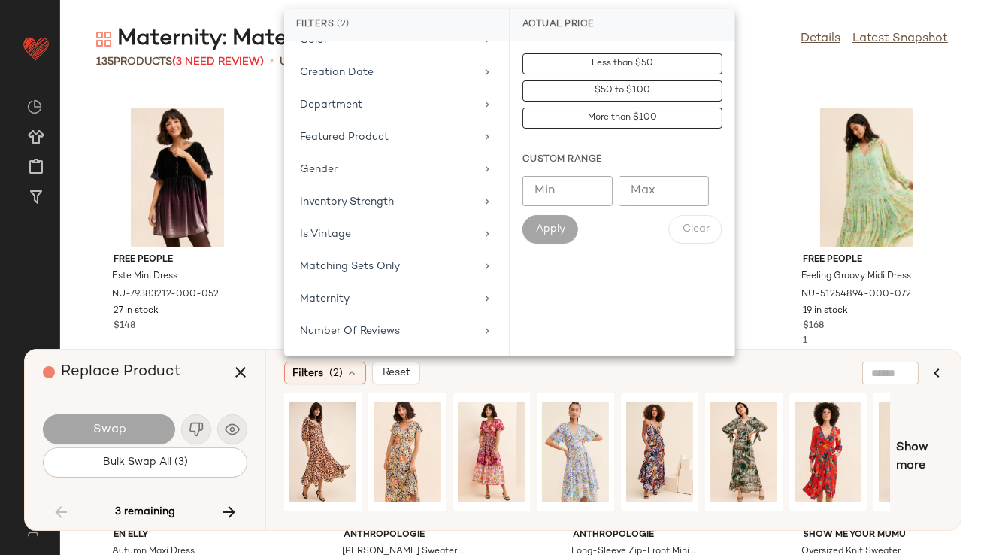
scroll to position [230, 0]
click at [342, 291] on div "Maternity" at bounding box center [387, 298] width 175 height 16
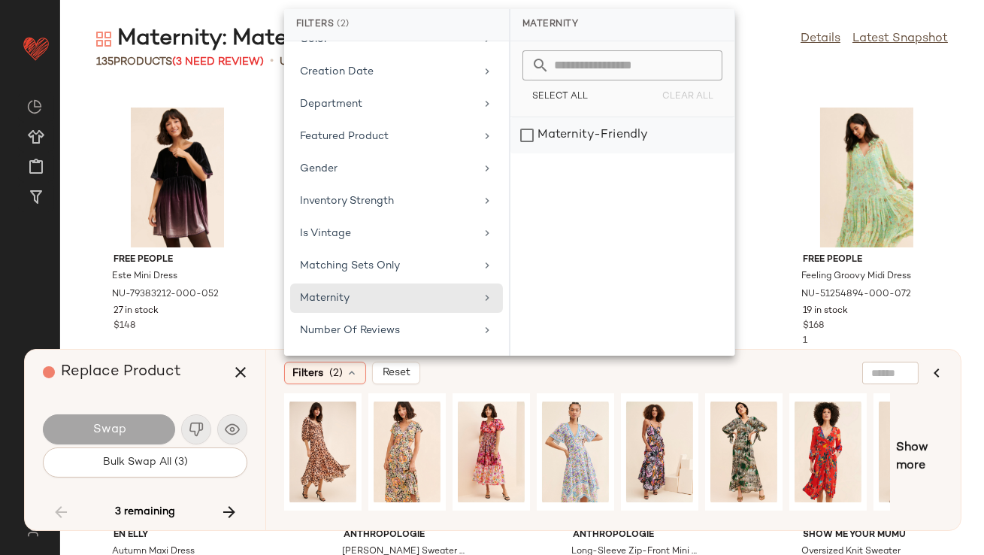
click at [559, 124] on div "Maternity-Friendly" at bounding box center [622, 135] width 224 height 36
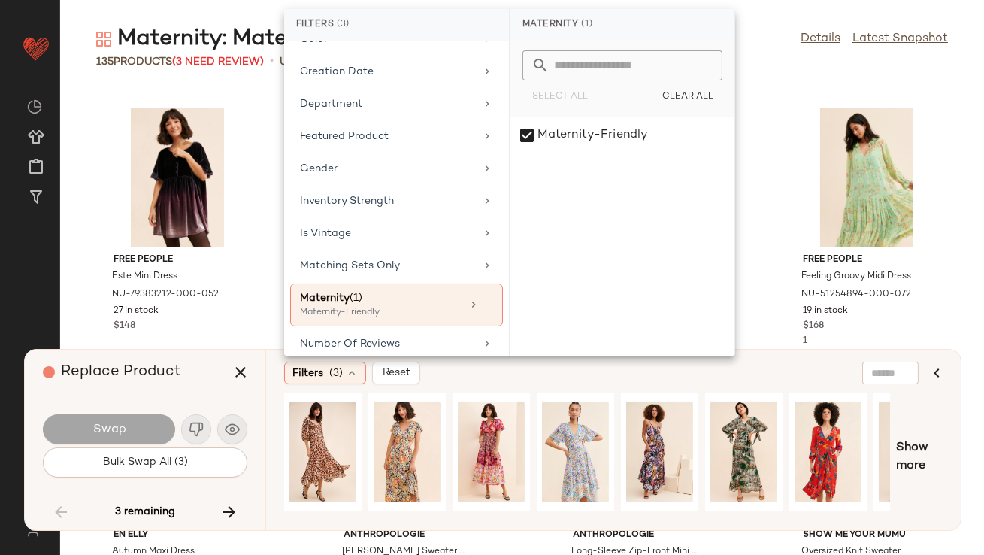
click at [195, 377] on div "Replace Product" at bounding box center [151, 372] width 216 height 45
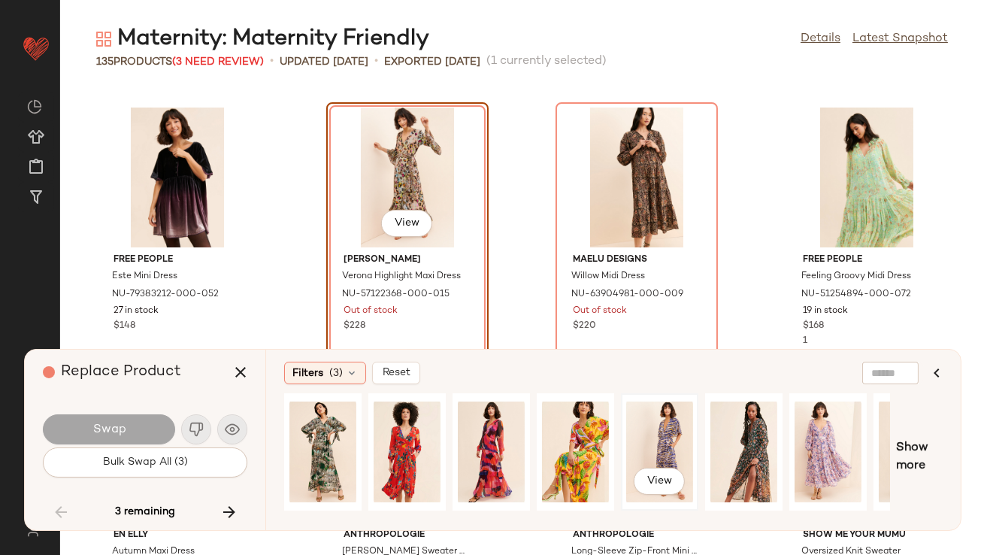
click at [664, 443] on div "View" at bounding box center [659, 451] width 67 height 107
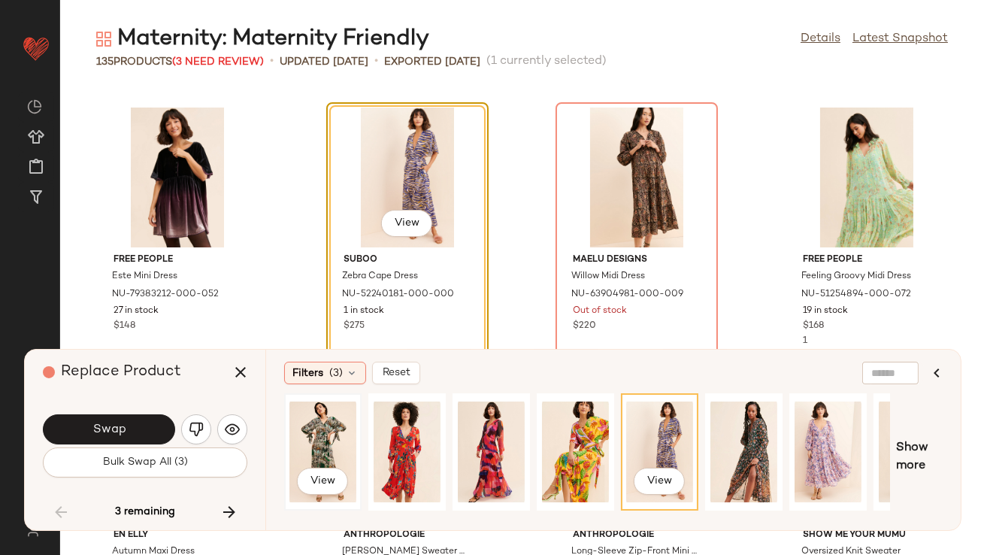
click at [331, 432] on div "View" at bounding box center [322, 451] width 67 height 107
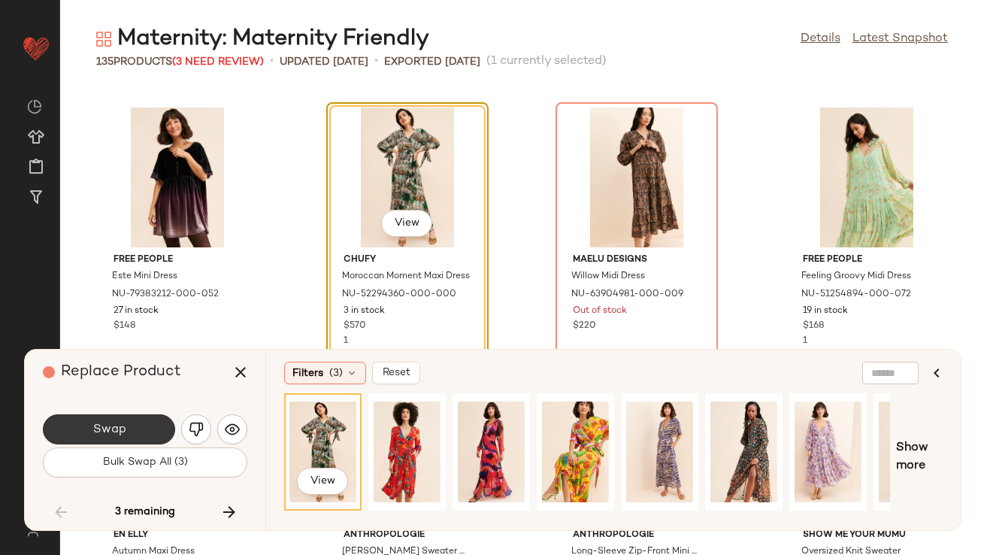
click at [160, 434] on button "Swap" at bounding box center [109, 429] width 132 height 30
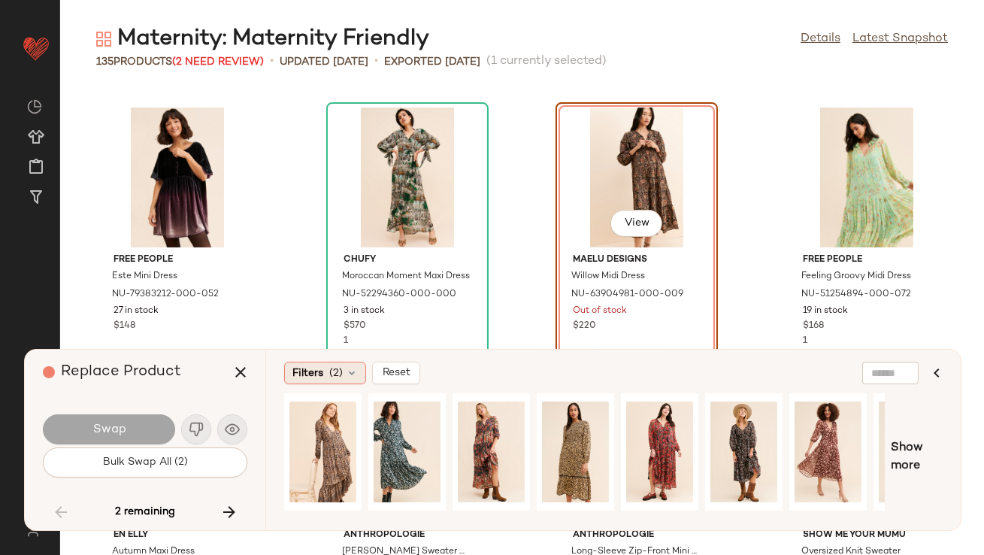
click at [319, 374] on span "Filters" at bounding box center [307, 373] width 31 height 16
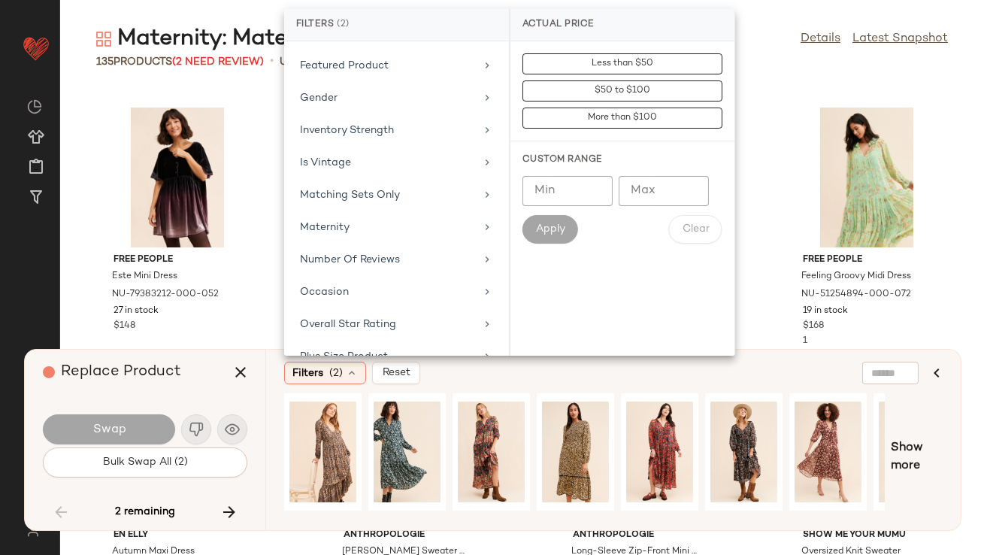
scroll to position [432, 0]
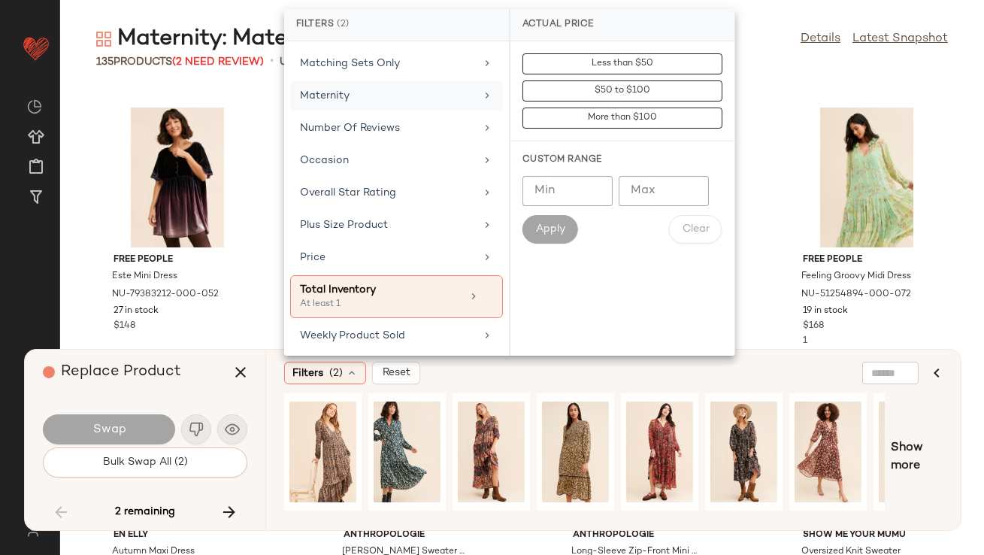
click at [371, 101] on div "Maternity" at bounding box center [396, 95] width 213 height 29
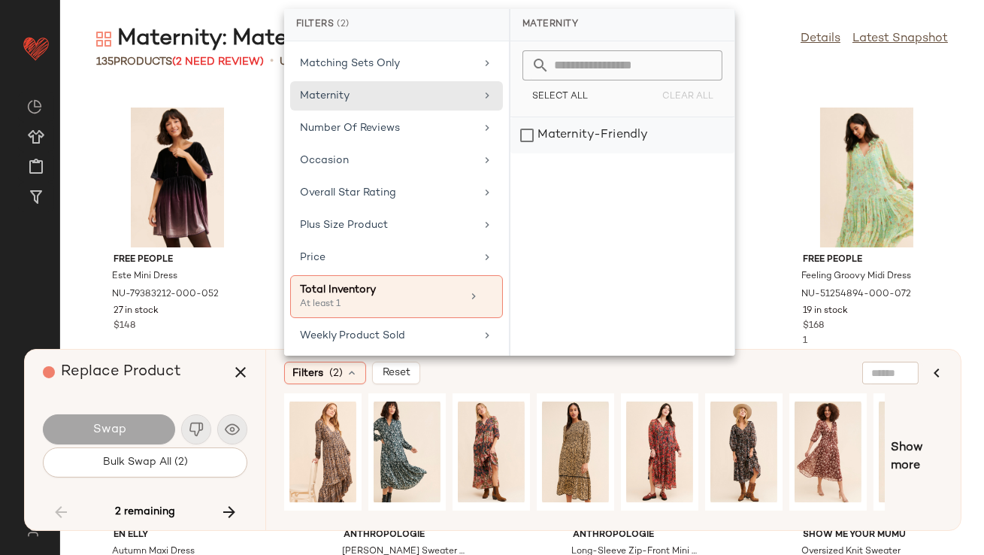
click at [528, 136] on div "Maternity-Friendly" at bounding box center [622, 135] width 224 height 36
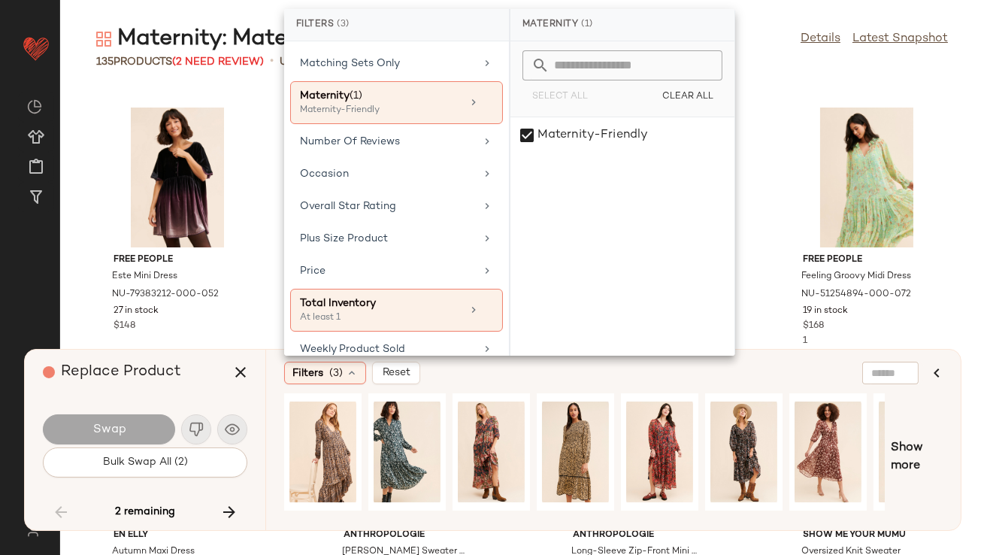
click at [191, 375] on div "Replace Product" at bounding box center [151, 372] width 216 height 45
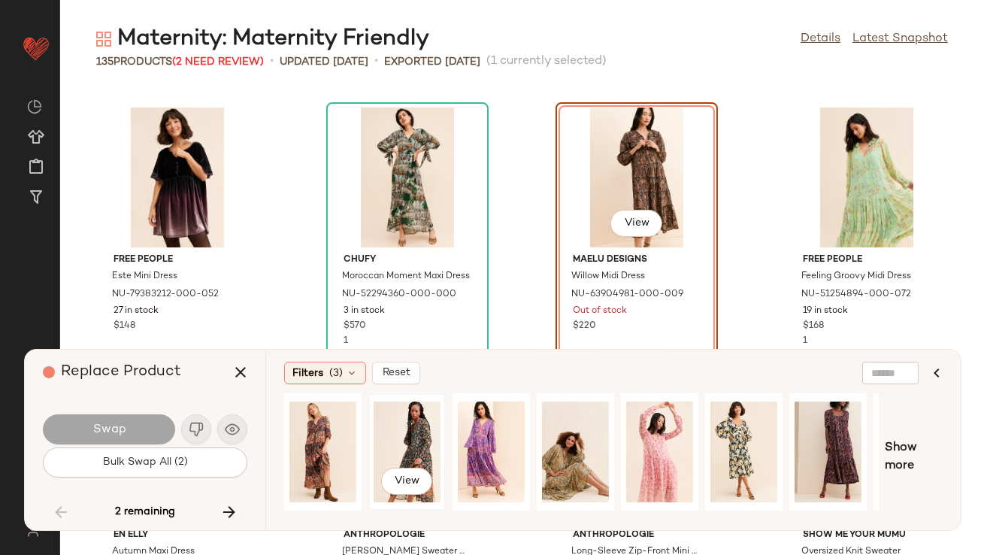
click at [394, 424] on div "View" at bounding box center [407, 451] width 67 height 107
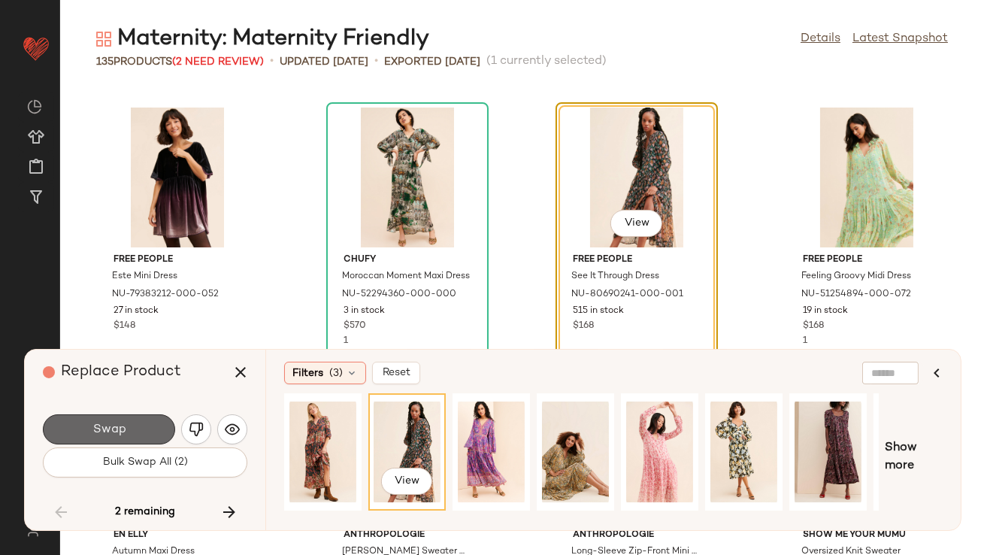
click at [126, 425] on button "Swap" at bounding box center [109, 429] width 132 height 30
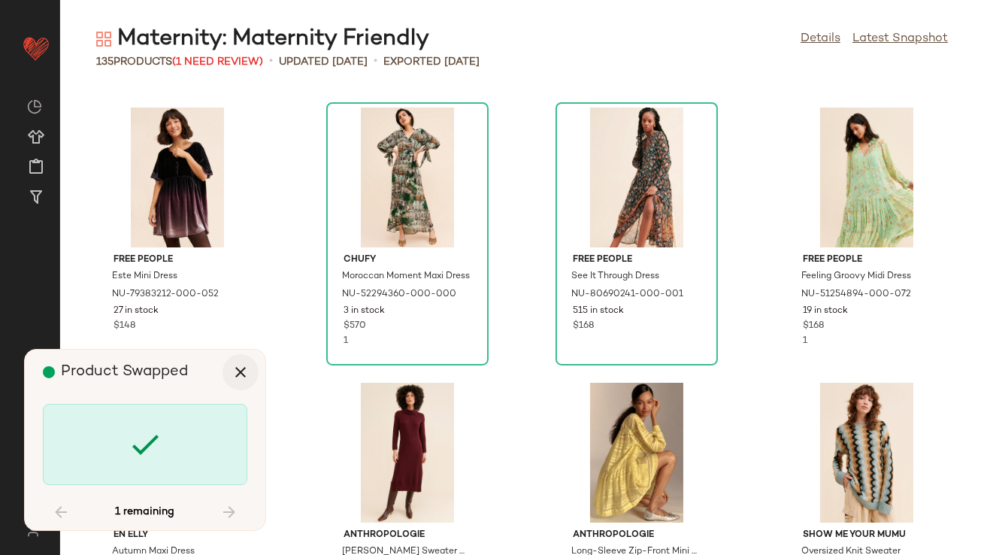
scroll to position [8889, 0]
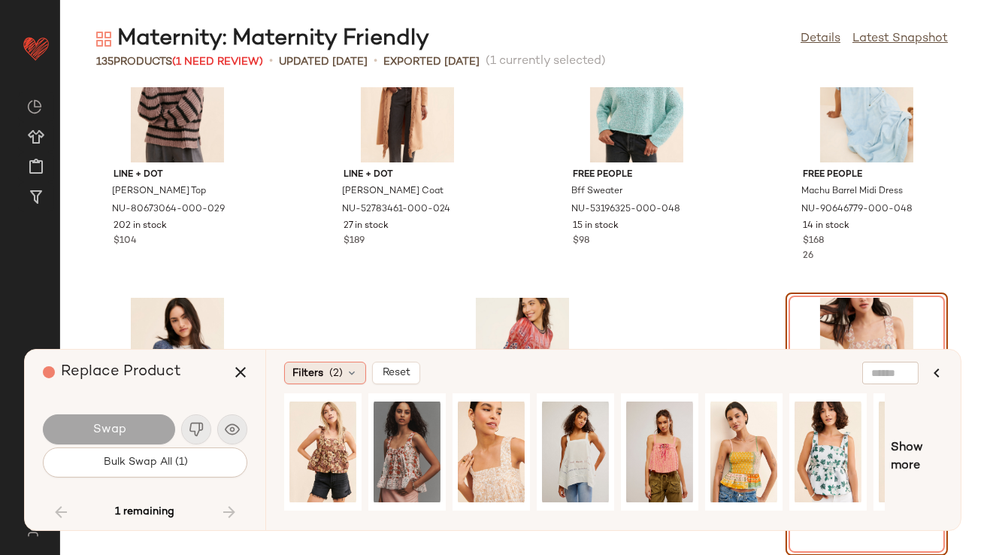
click at [322, 373] on span "Filters" at bounding box center [307, 373] width 31 height 16
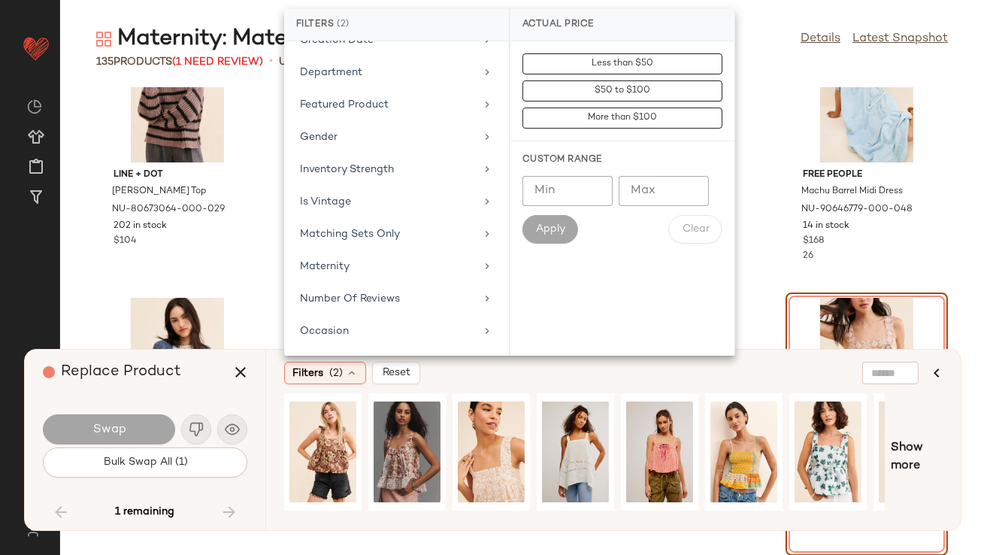
scroll to position [432, 0]
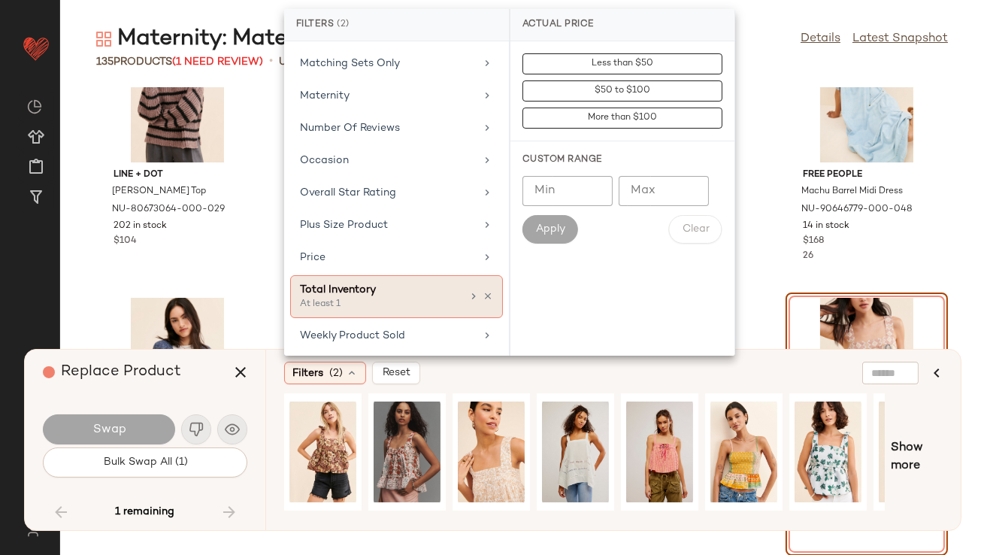
click at [329, 283] on div "Total Inventory" at bounding box center [381, 290] width 162 height 16
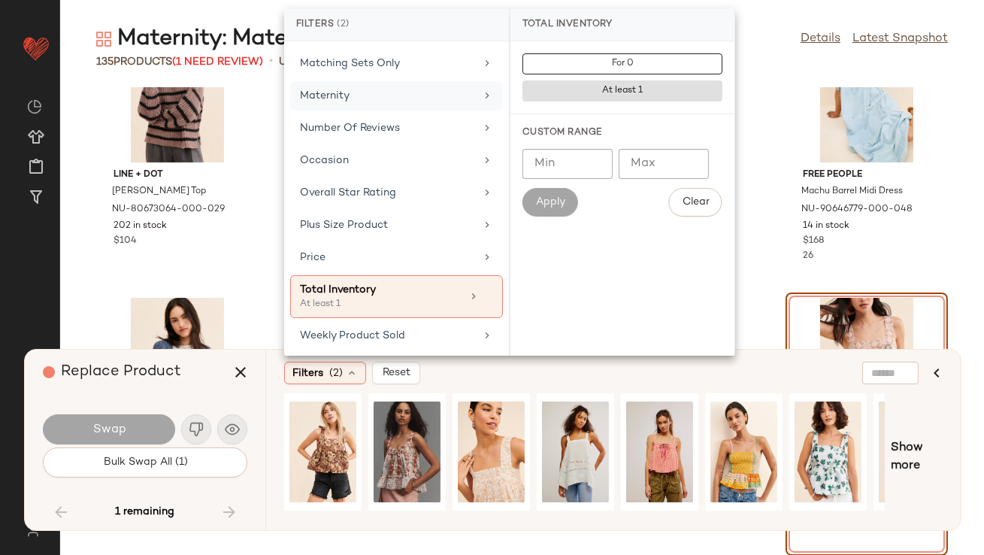
click at [339, 101] on div "Maternity" at bounding box center [396, 95] width 213 height 29
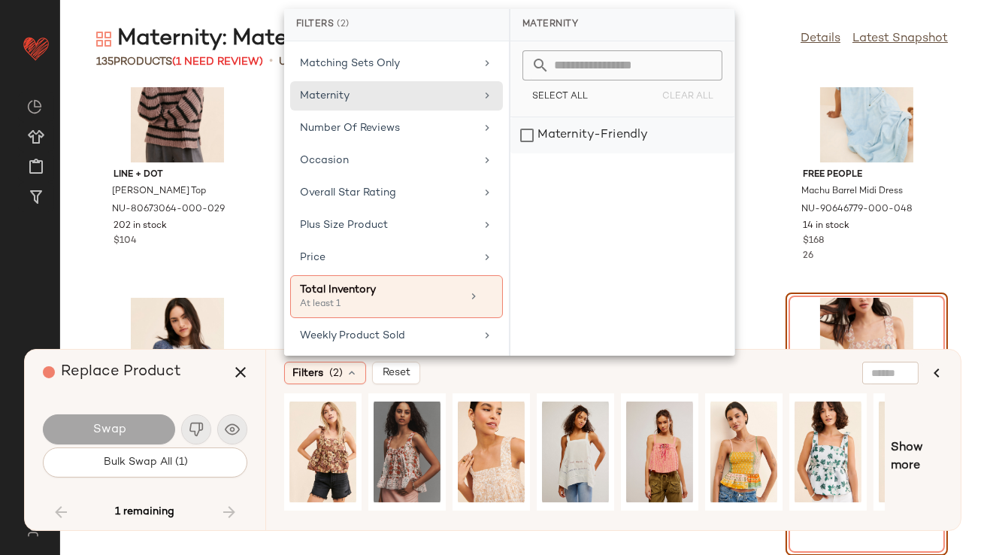
click at [592, 121] on div "Maternity-Friendly" at bounding box center [622, 135] width 224 height 36
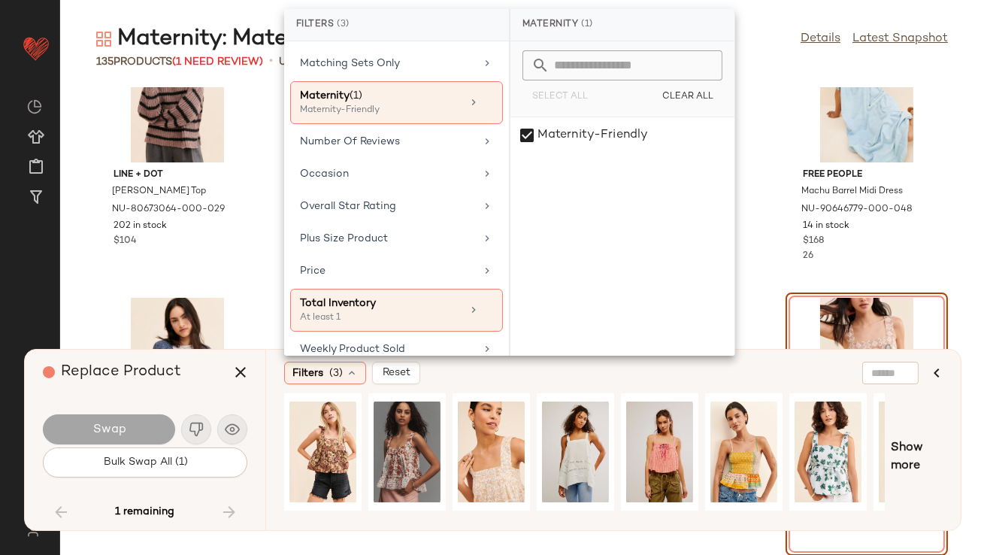
click at [181, 373] on div "Replace Product" at bounding box center [151, 372] width 216 height 45
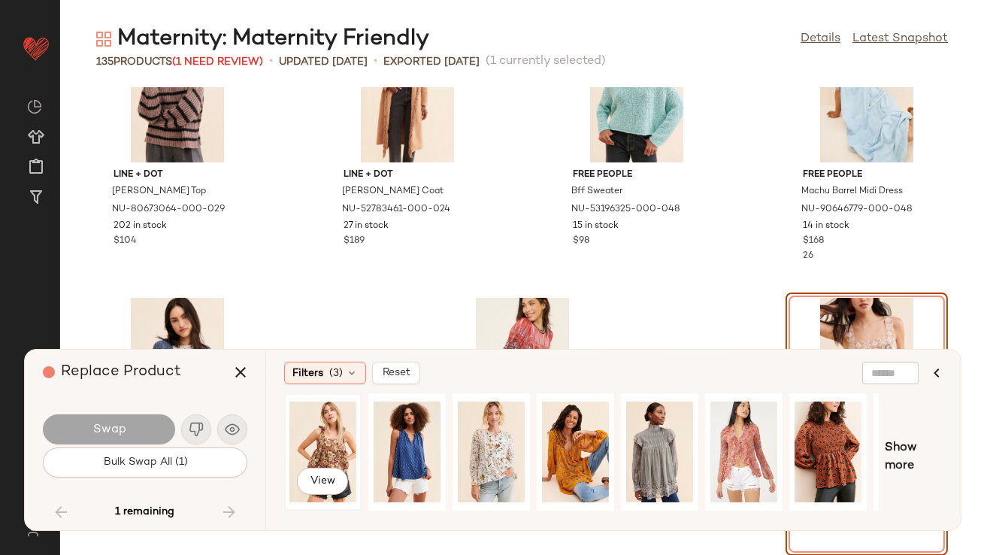
click at [313, 428] on div "View" at bounding box center [322, 451] width 67 height 107
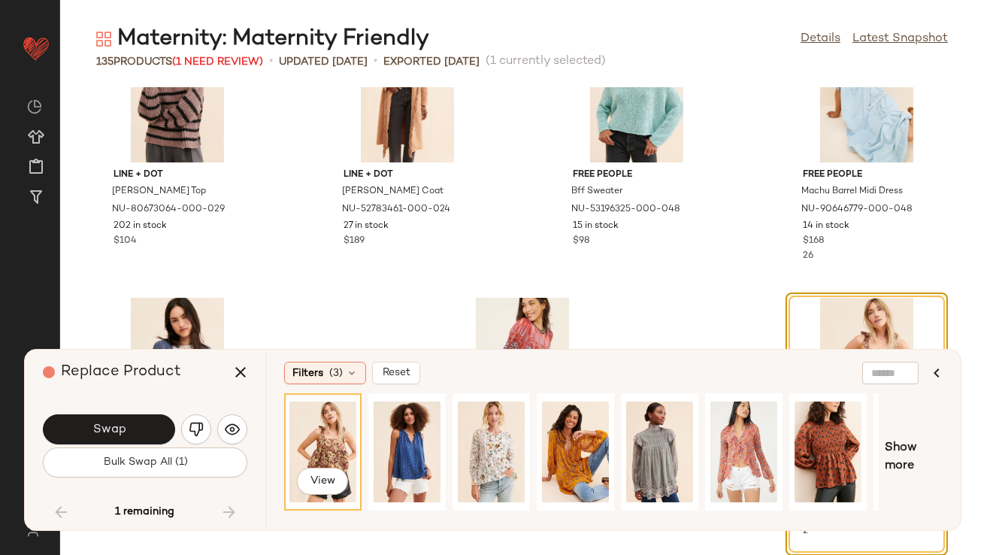
click at [118, 431] on span "Swap" at bounding box center [109, 429] width 34 height 14
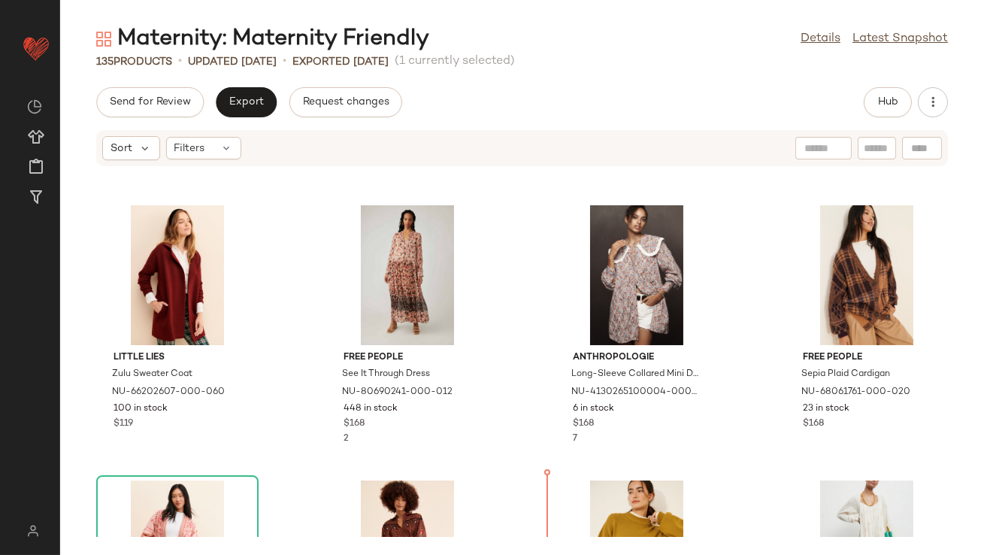
scroll to position [821, 0]
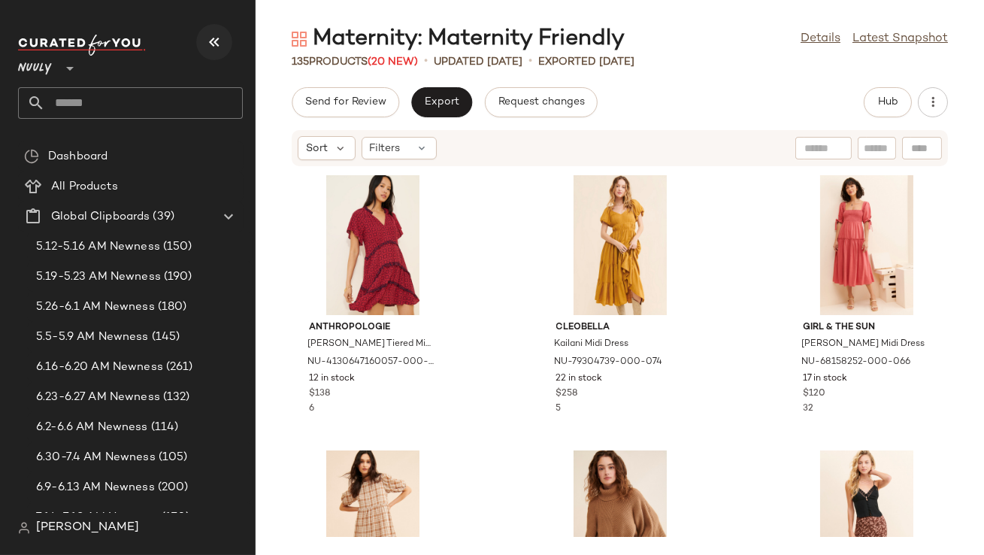
click at [225, 38] on button "button" at bounding box center [214, 42] width 36 height 36
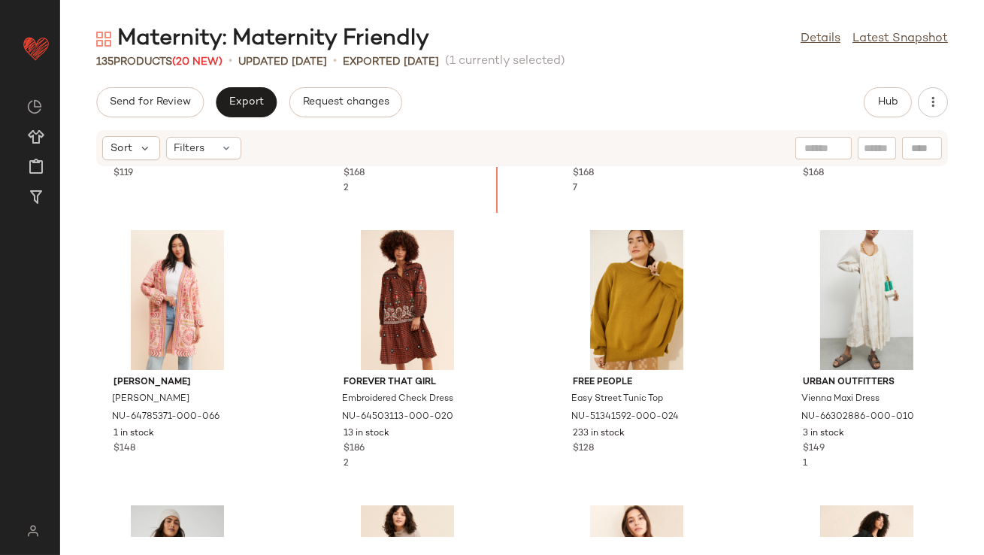
scroll to position [1058, 0]
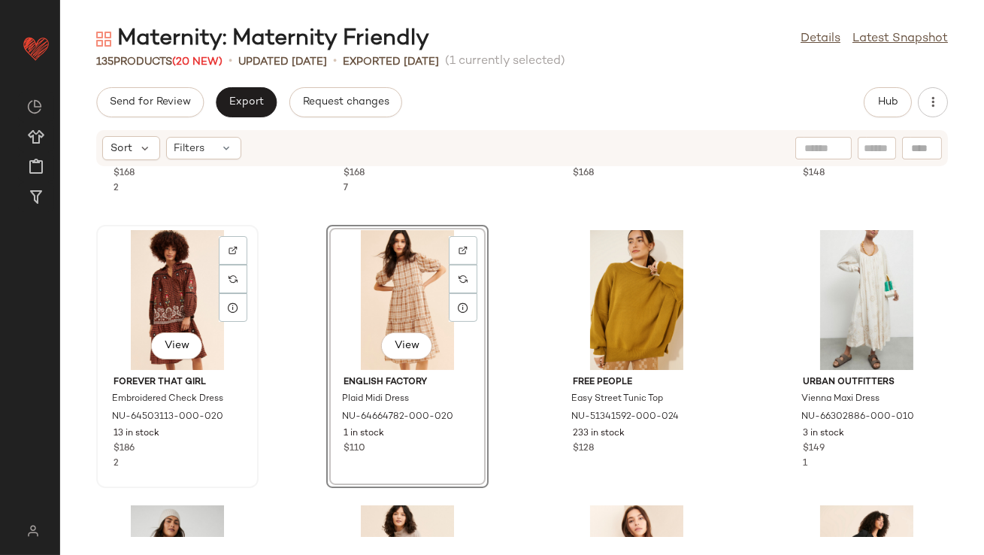
click at [169, 298] on div "View" at bounding box center [177, 300] width 152 height 140
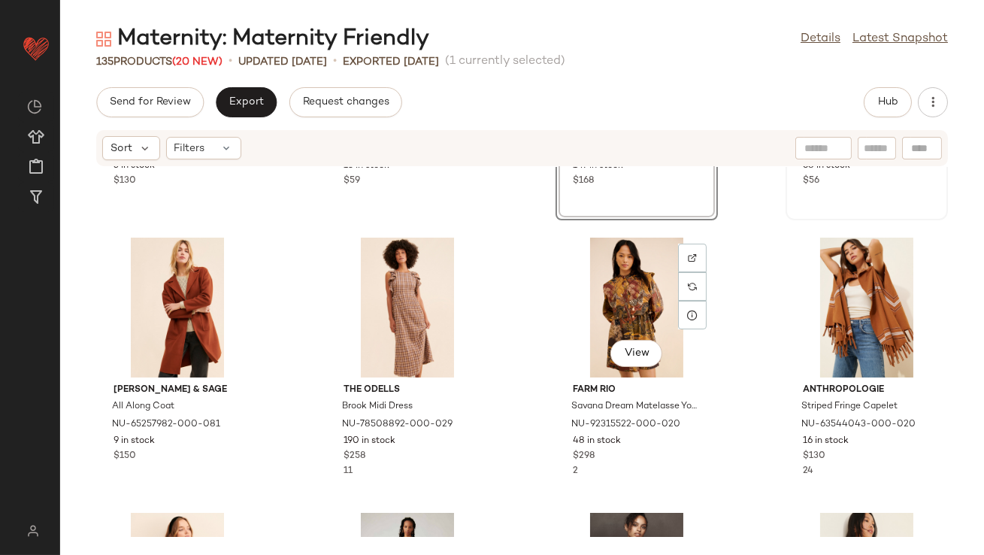
scroll to position [297, 0]
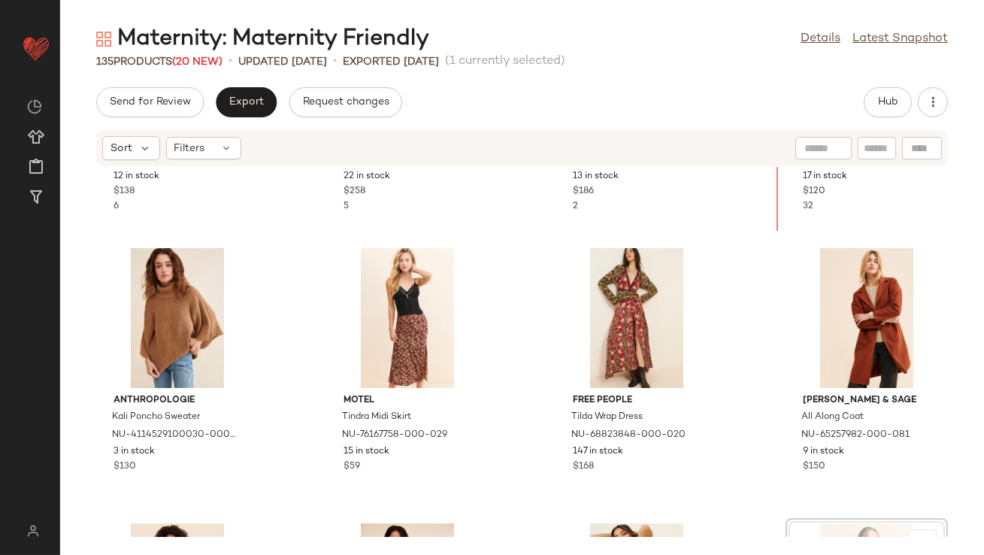
scroll to position [155, 0]
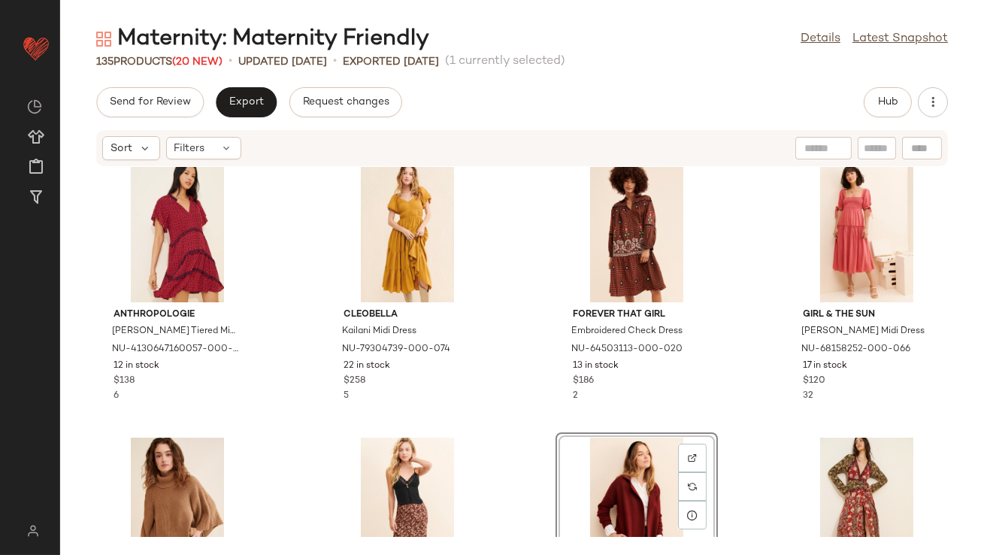
scroll to position [14, 0]
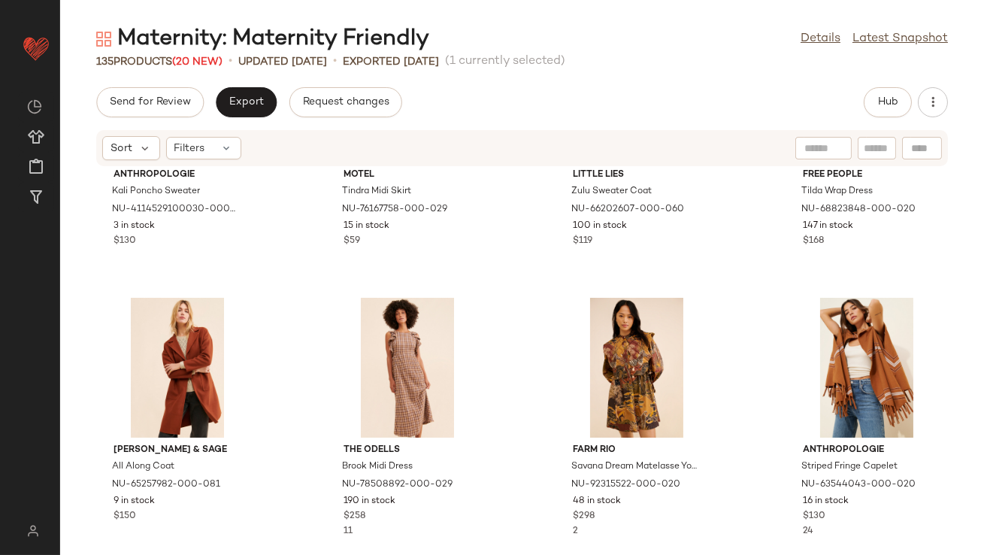
scroll to position [445, 0]
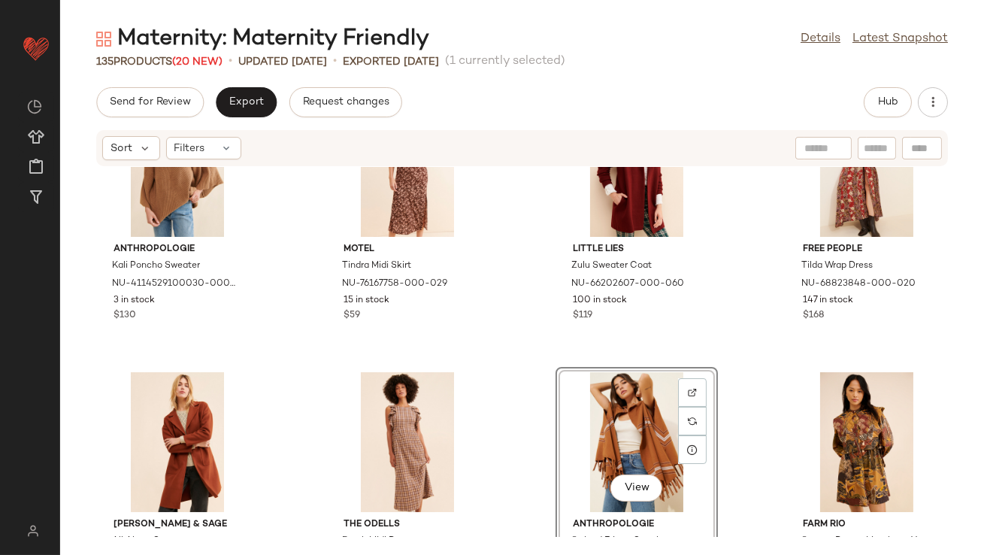
scroll to position [368, 0]
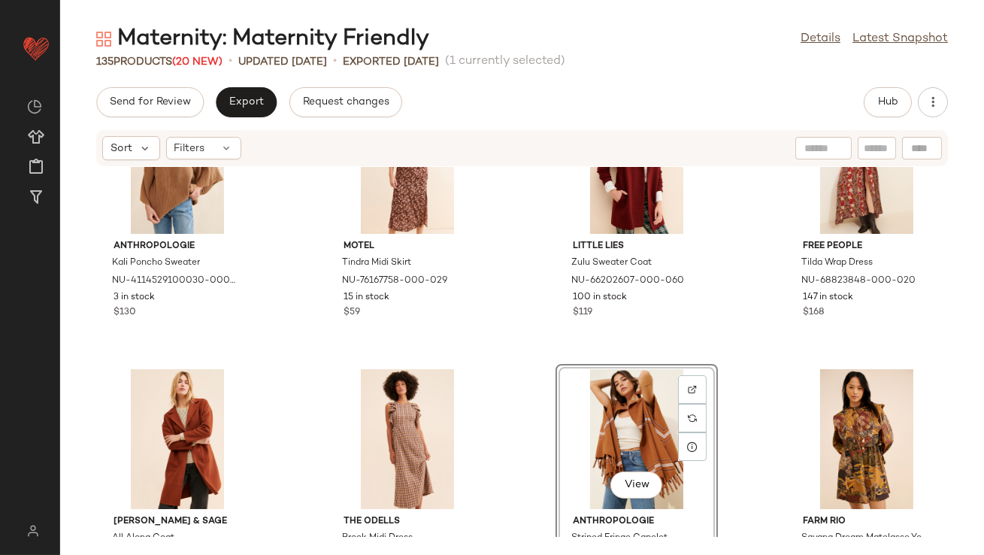
click at [624, 422] on div "View" at bounding box center [637, 439] width 152 height 140
click at [828, 413] on div "View" at bounding box center [867, 439] width 152 height 140
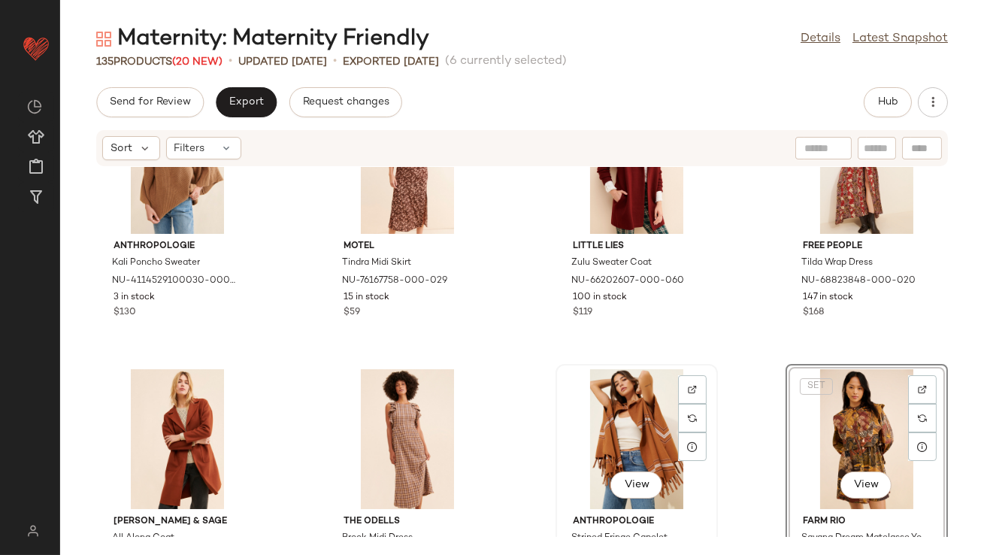
click at [579, 419] on div "View" at bounding box center [637, 439] width 152 height 140
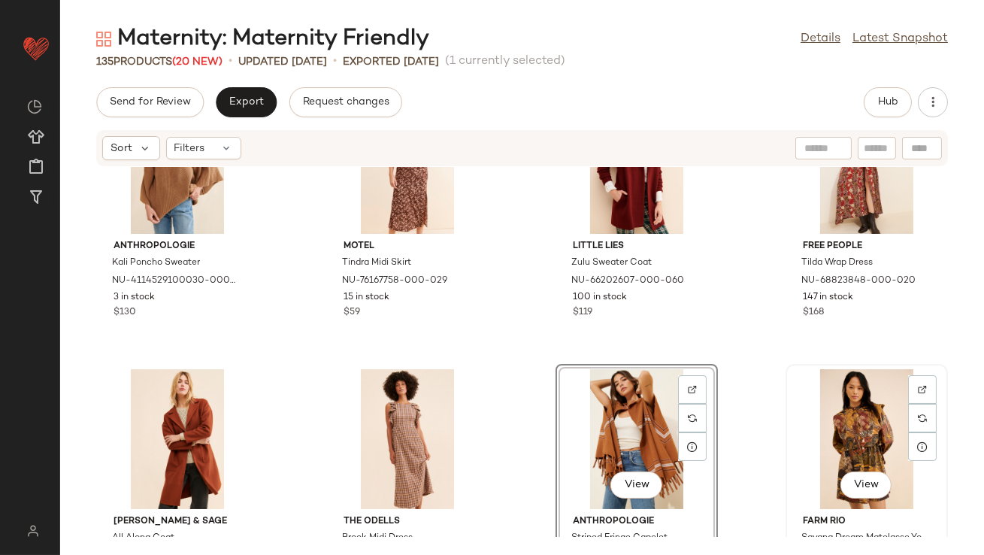
click at [822, 433] on div "View" at bounding box center [867, 439] width 152 height 140
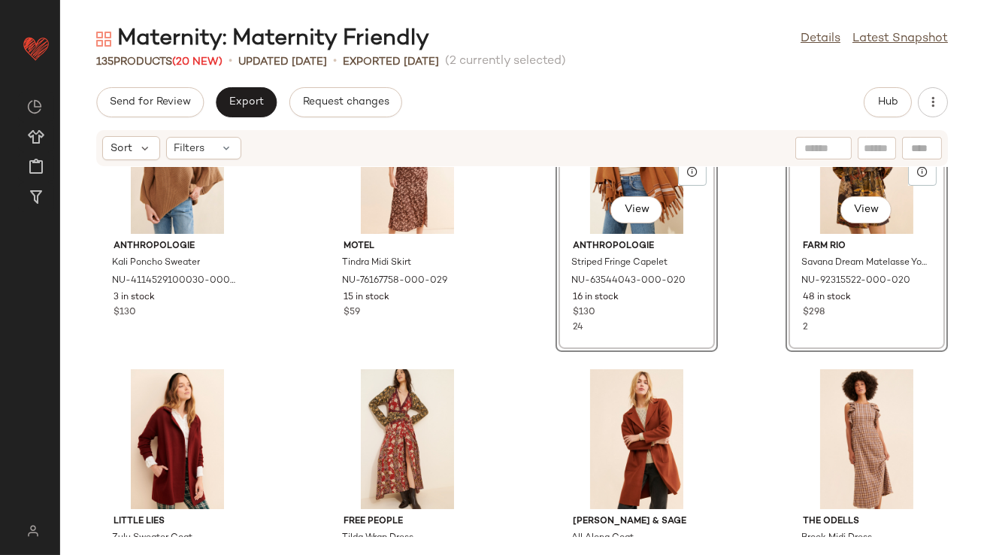
click at [514, 335] on div "Anthropologie Kali Poncho Sweater NU-4114529100030-000-025 3 in stock $130 Mote…" at bounding box center [522, 352] width 924 height 370
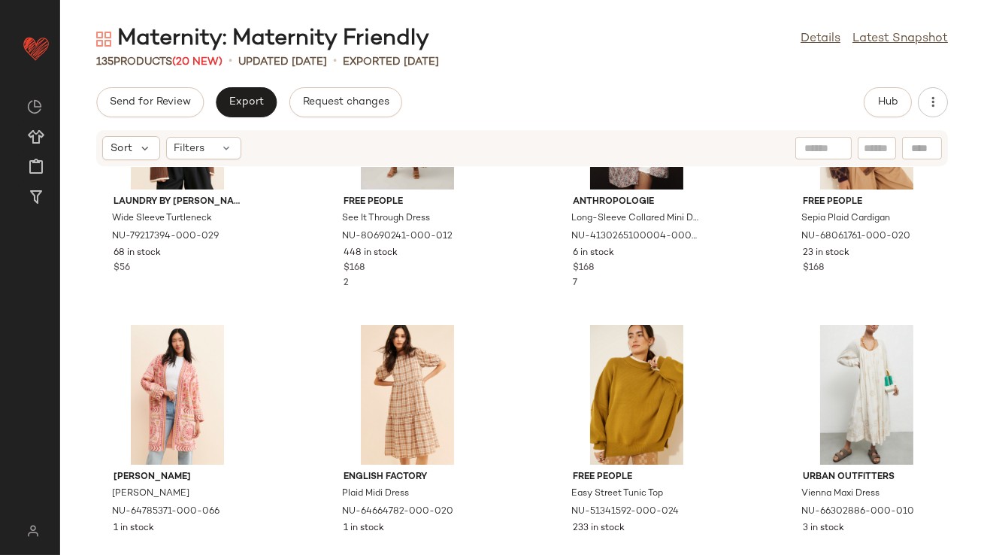
scroll to position [964, 0]
click at [603, 373] on div "View" at bounding box center [637, 394] width 152 height 140
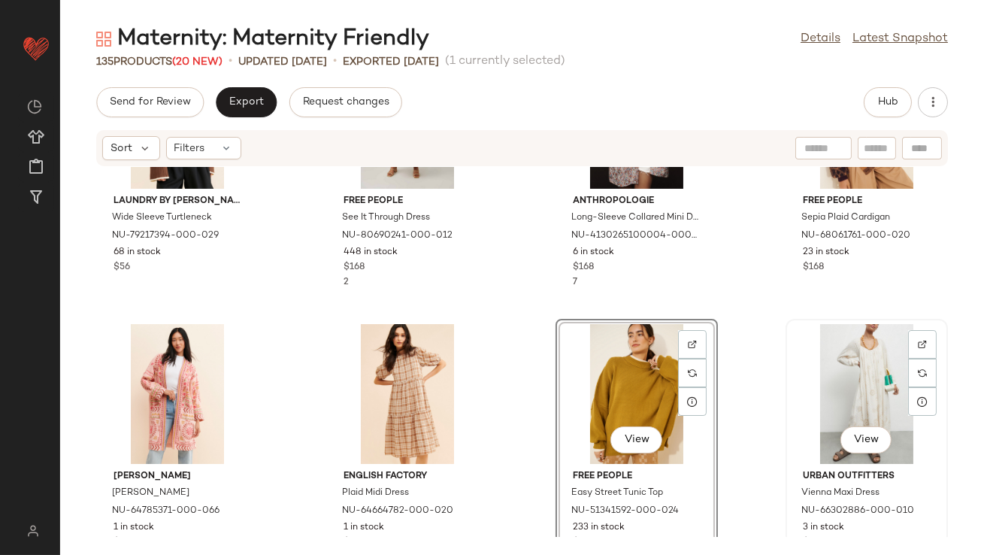
click at [846, 340] on div "View" at bounding box center [867, 394] width 152 height 140
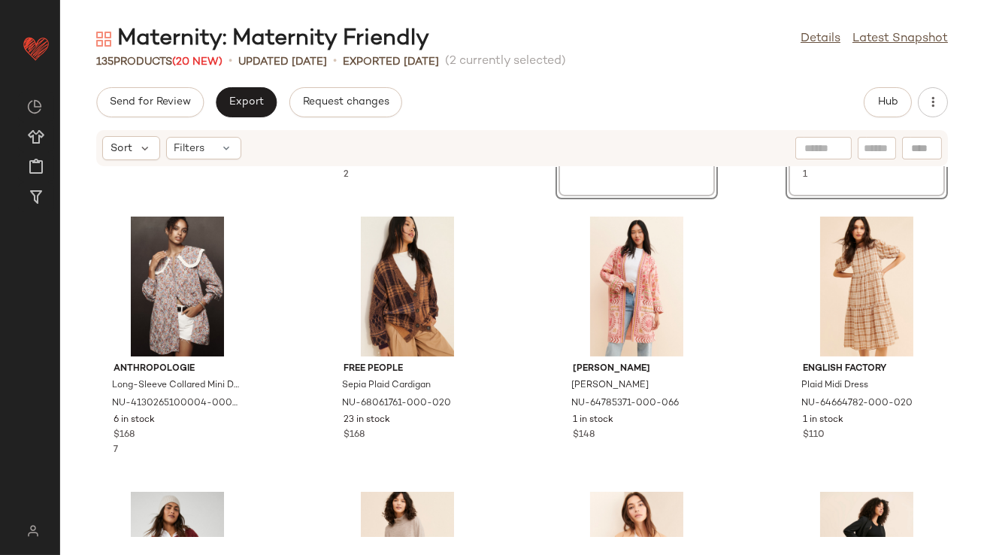
click at [531, 395] on div "Laundry by Shelli Segal Wide Sleeve Turtleneck NU-79217394-000-029 68 in stock …" at bounding box center [522, 352] width 924 height 370
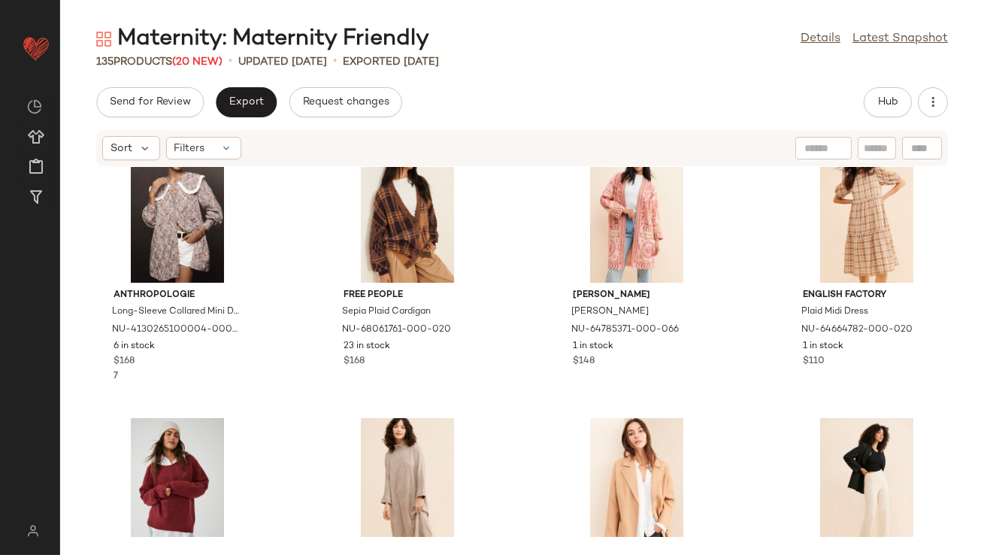
scroll to position [1347, 0]
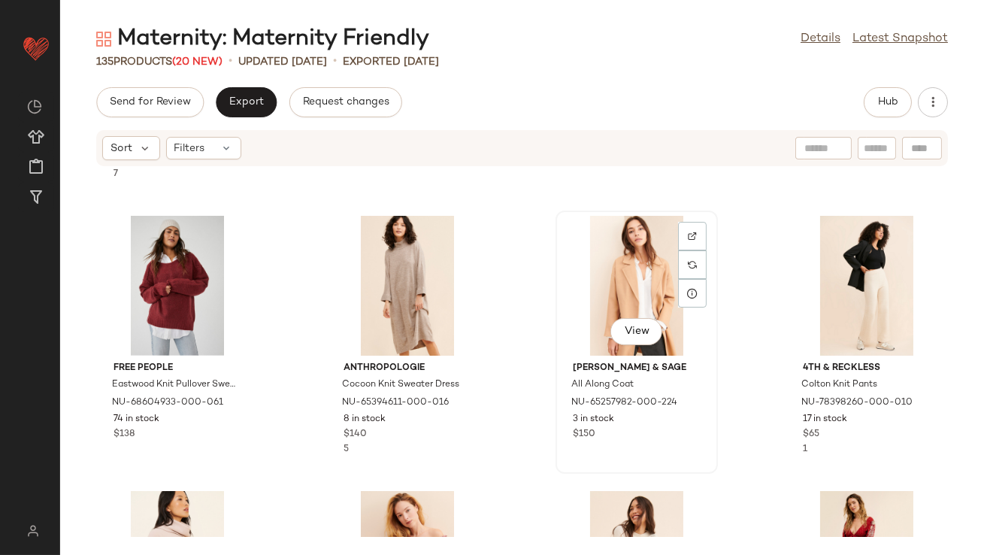
click at [598, 278] on div "View" at bounding box center [637, 286] width 152 height 140
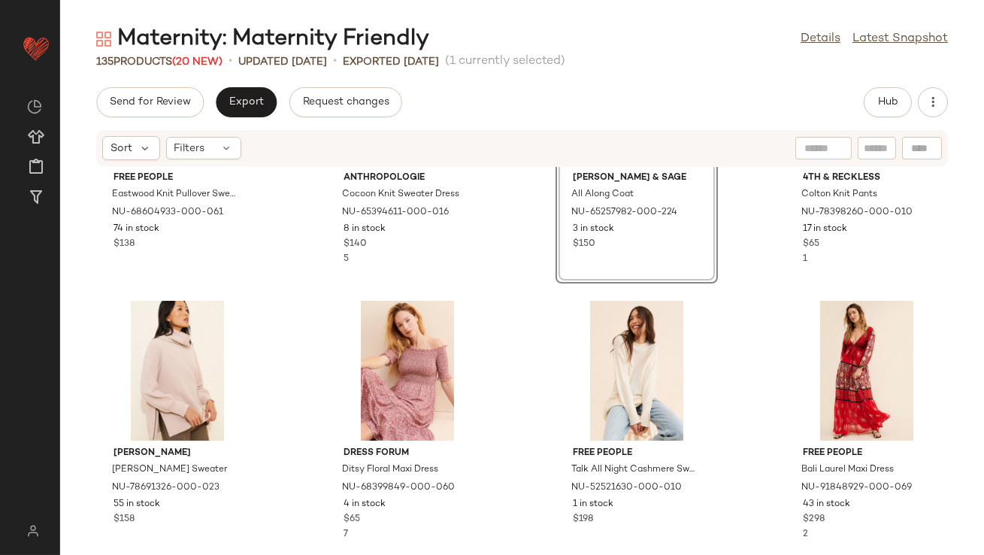
click at [515, 384] on div "Free People Eastwood Knit Pullover Sweater NU-68604933-000-061 74 in stock $138…" at bounding box center [522, 352] width 924 height 370
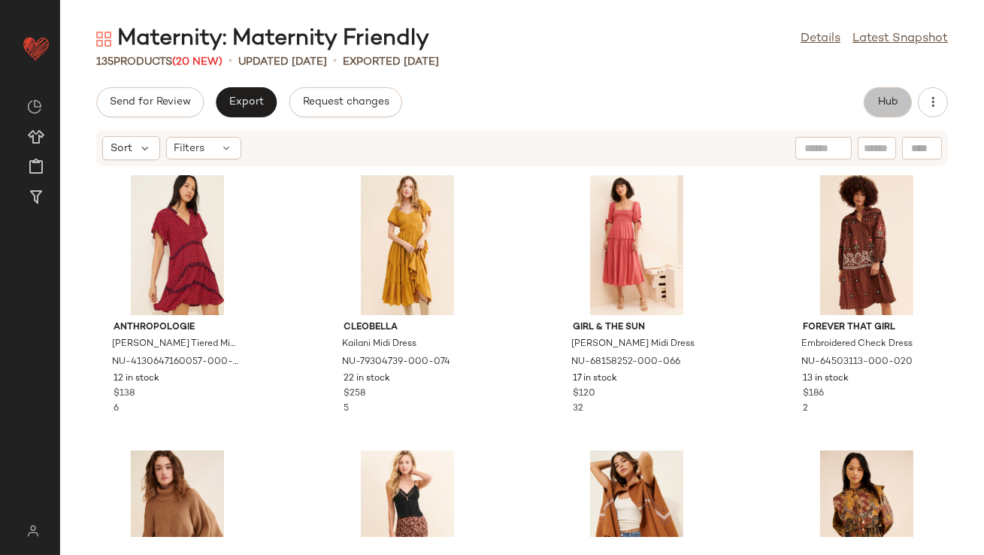
click at [899, 101] on button "Hub" at bounding box center [888, 102] width 48 height 30
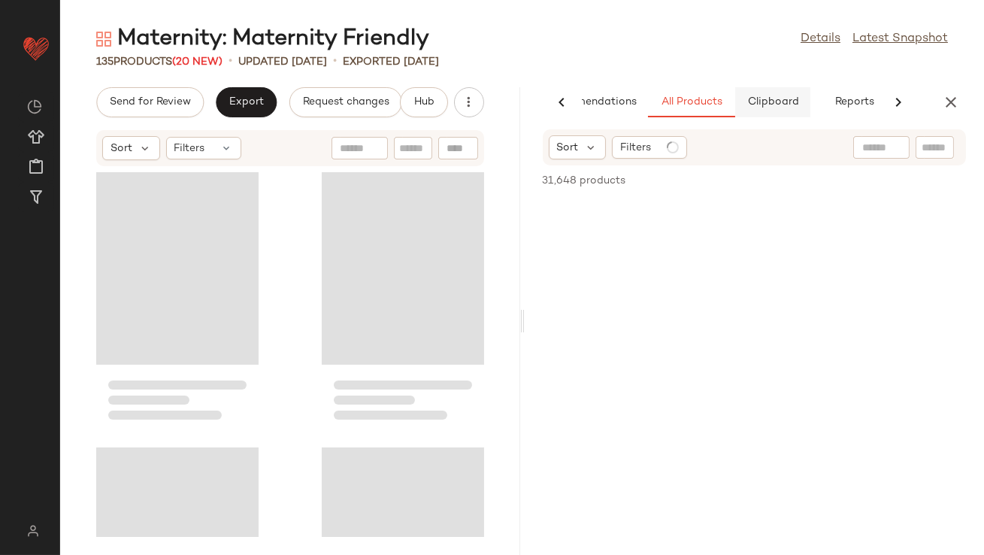
scroll to position [0, 84]
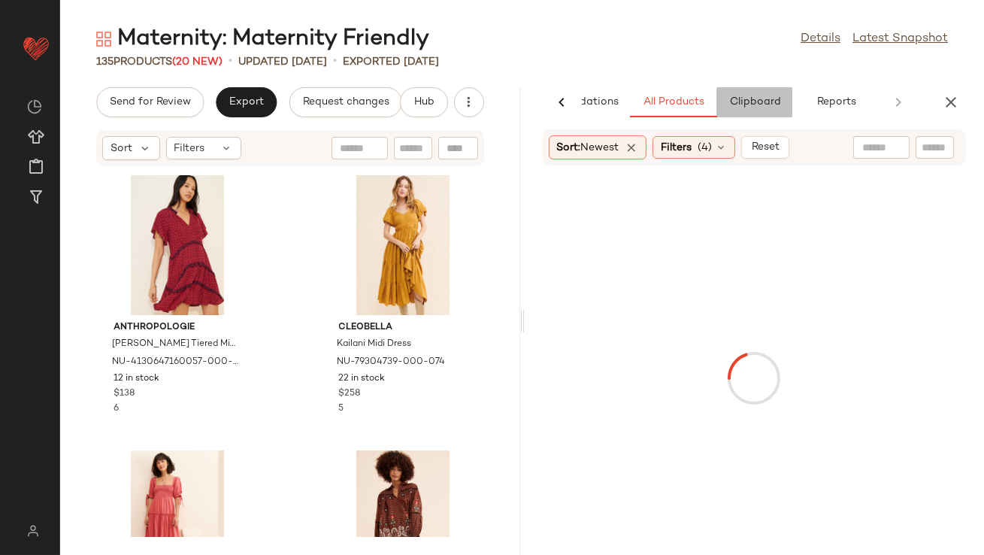
click at [740, 97] on span "Clipboard" at bounding box center [754, 102] width 52 height 12
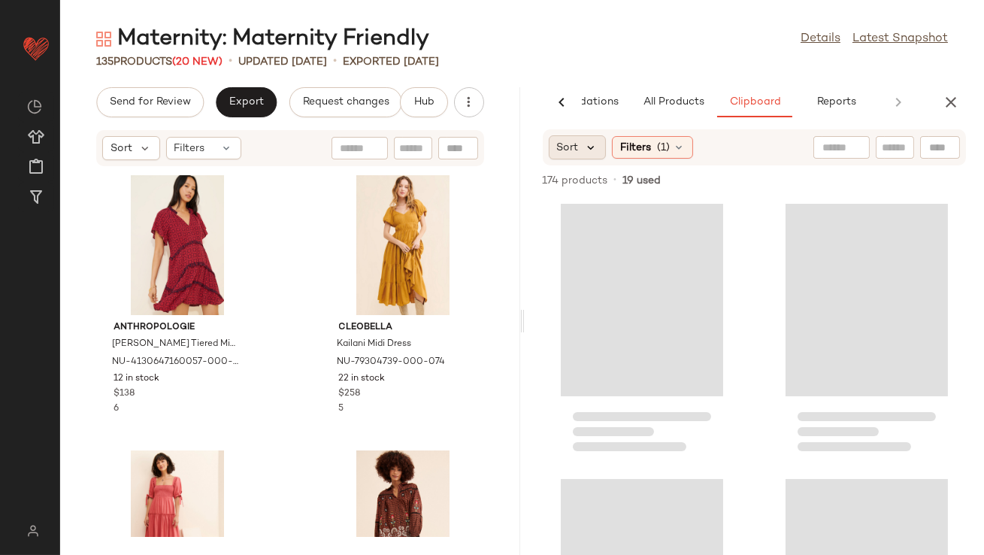
click at [595, 146] on icon at bounding box center [592, 148] width 14 height 14
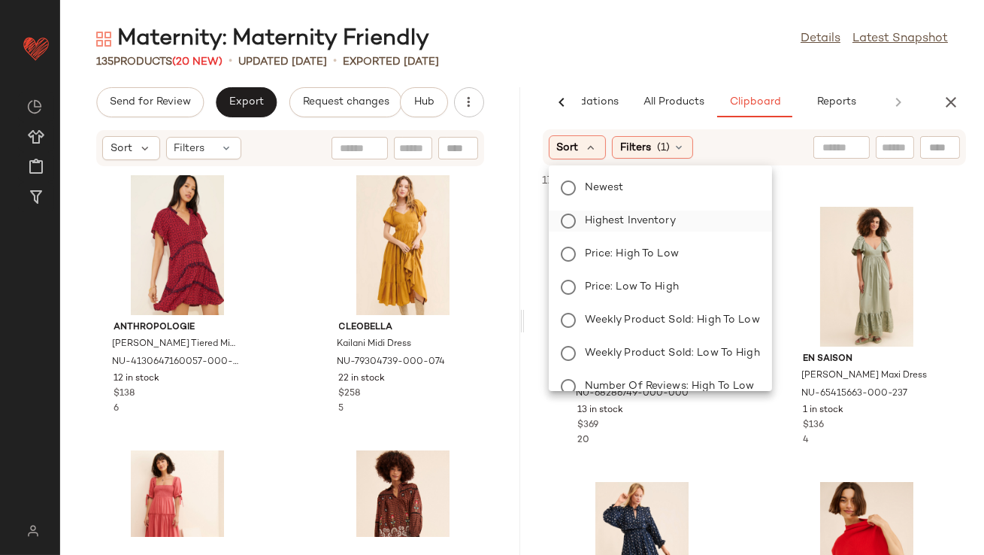
click at [596, 219] on span "Highest Inventory" at bounding box center [630, 221] width 91 height 16
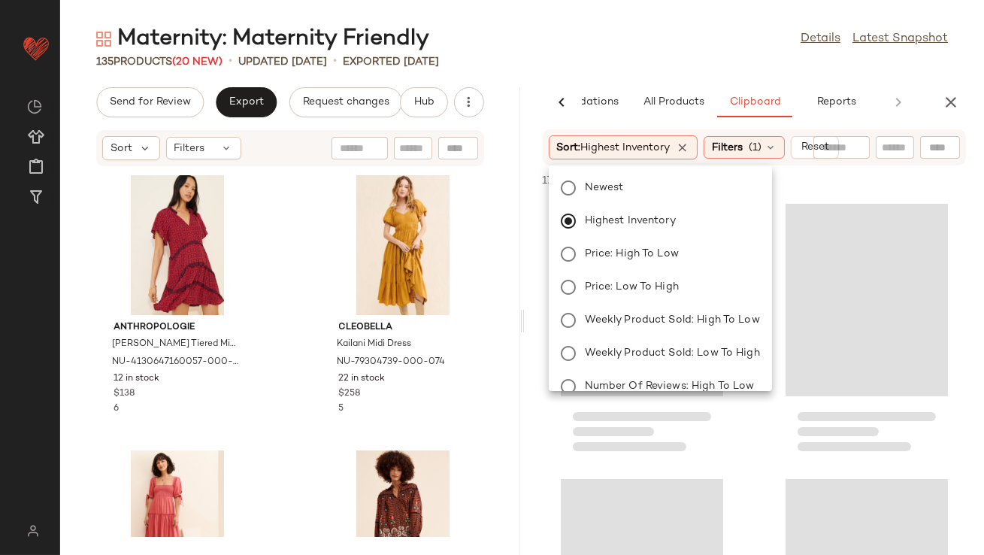
click at [630, 42] on div "Maternity: Maternity Friendly Details Latest Snapshot" at bounding box center [522, 39] width 924 height 30
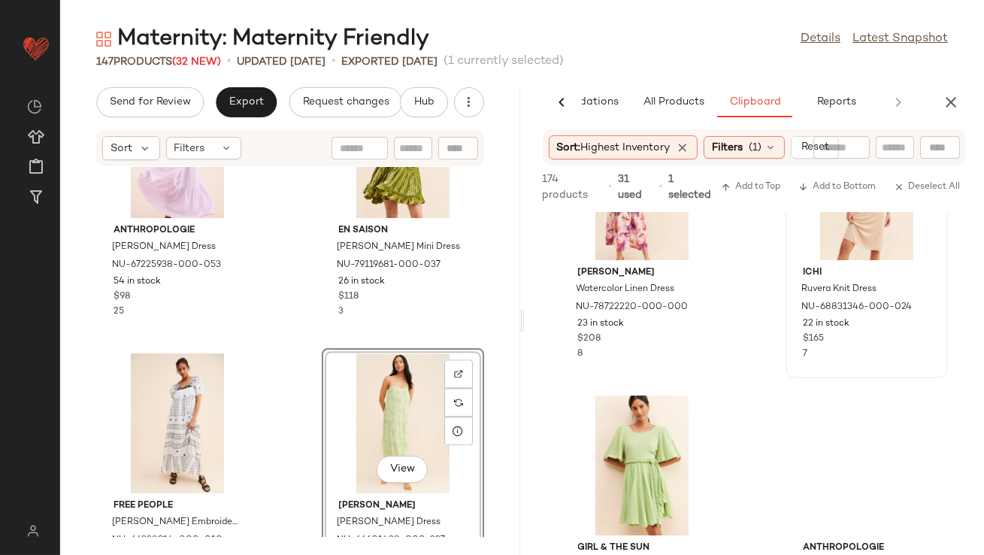
scroll to position [1607, 0]
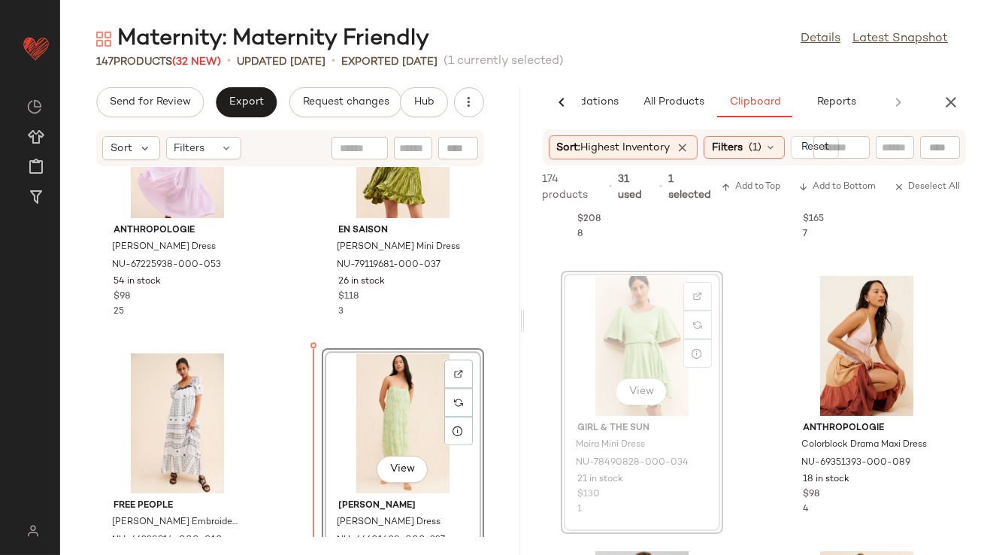
drag, startPoint x: 648, startPoint y: 359, endPoint x: 635, endPoint y: 359, distance: 12.8
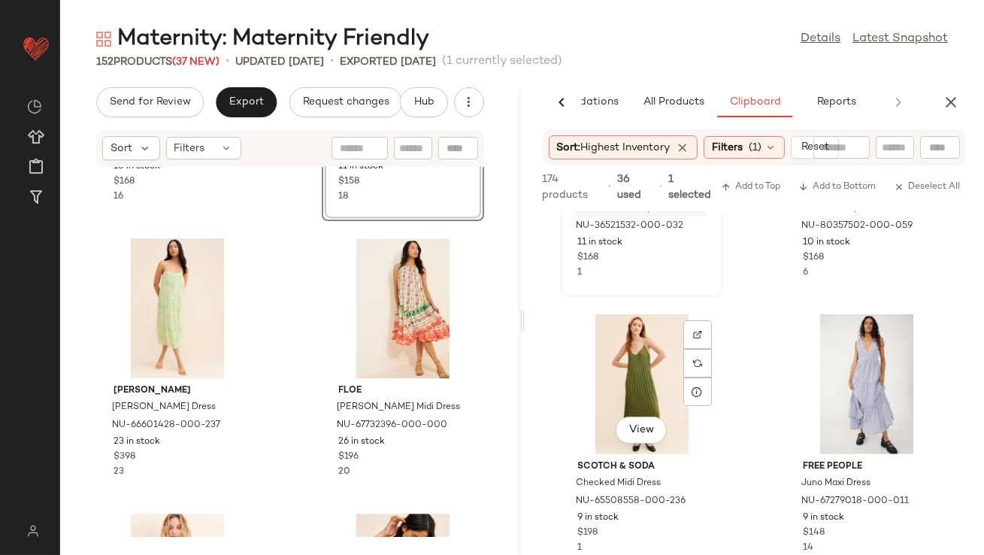
scroll to position [0, 0]
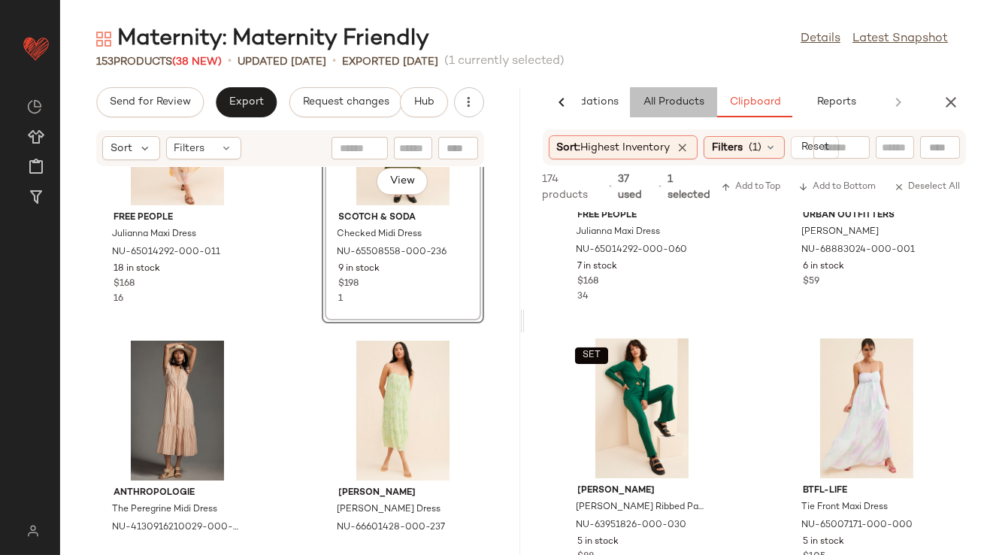
click at [688, 107] on span "All Products" at bounding box center [673, 102] width 62 height 12
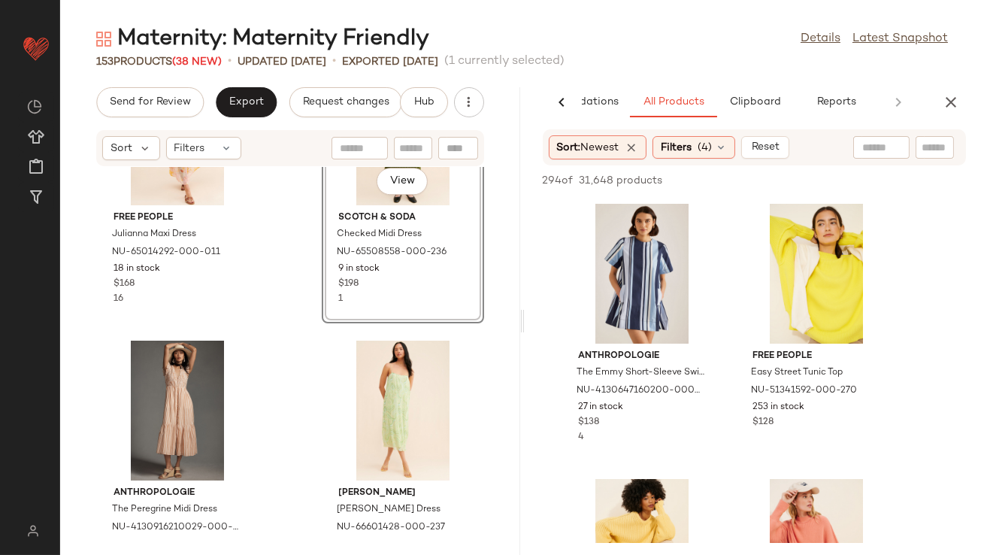
click at [678, 128] on div "AI Recommendations All Products Clipboard Reports Sort: Newest Filters (4) Rese…" at bounding box center [755, 321] width 460 height 468
click at [680, 141] on span "Filters" at bounding box center [676, 148] width 31 height 16
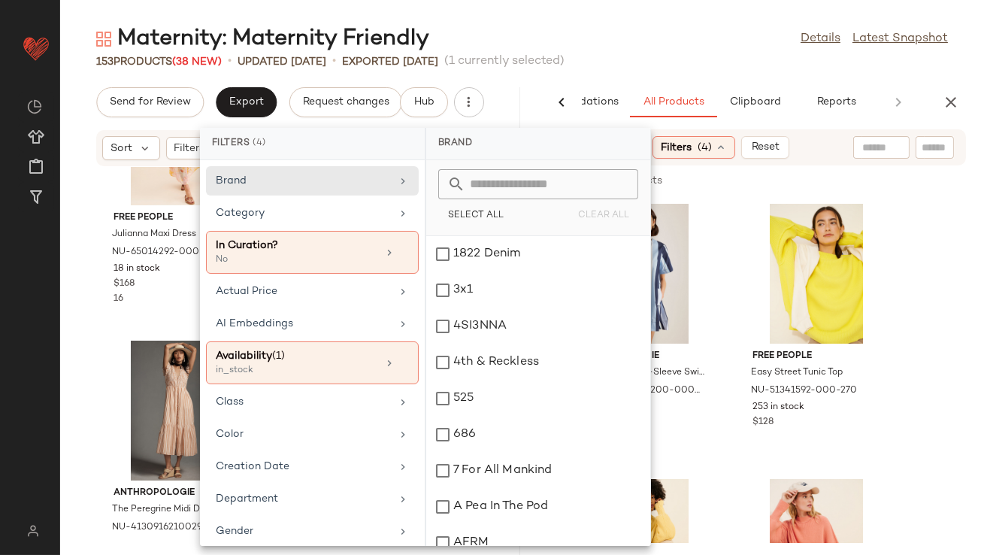
scroll to position [8422, 0]
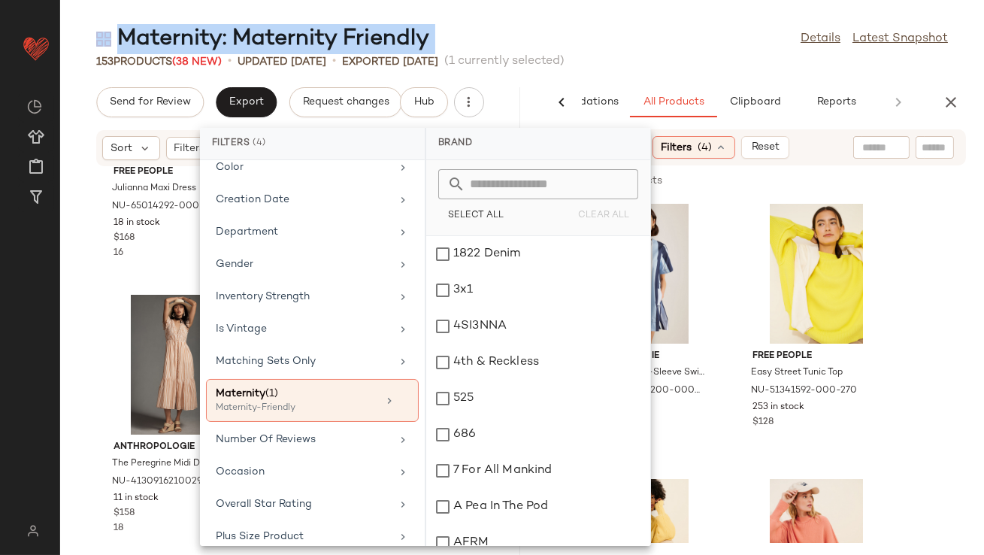
click at [614, 23] on main "Maternity: Maternity Friendly Details Latest Snapshot 153 Products (38 New) • u…" at bounding box center [492, 277] width 984 height 555
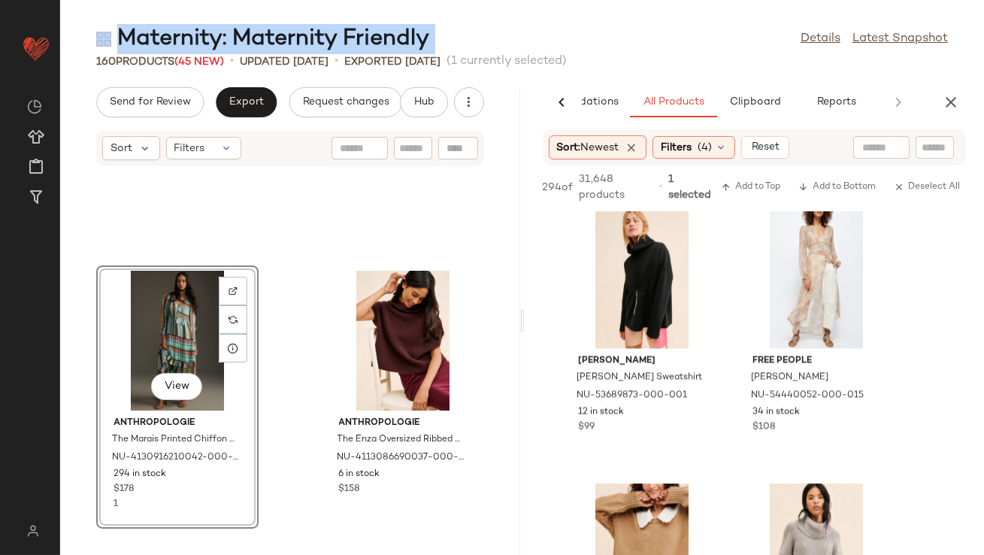
scroll to position [6329, 0]
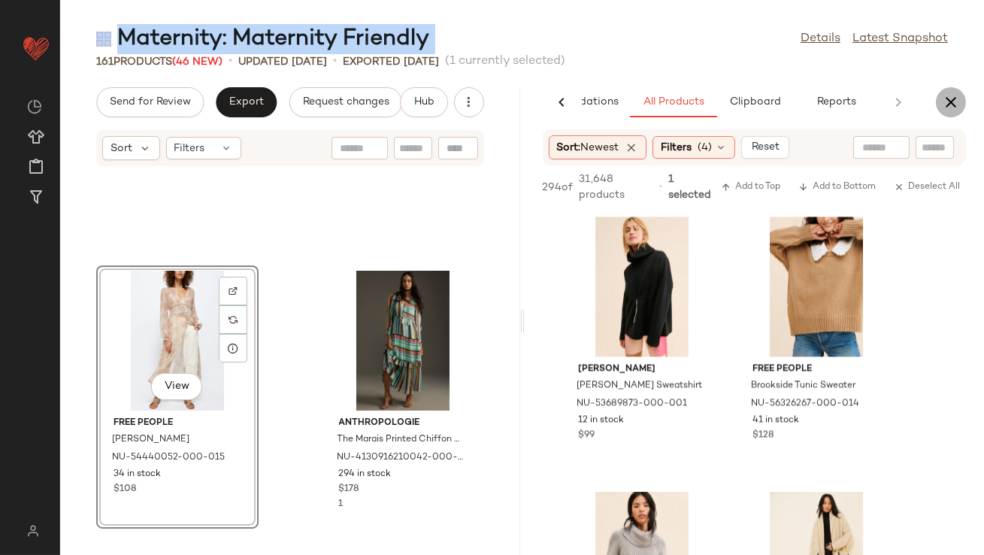
click at [938, 103] on button "button" at bounding box center [951, 102] width 30 height 30
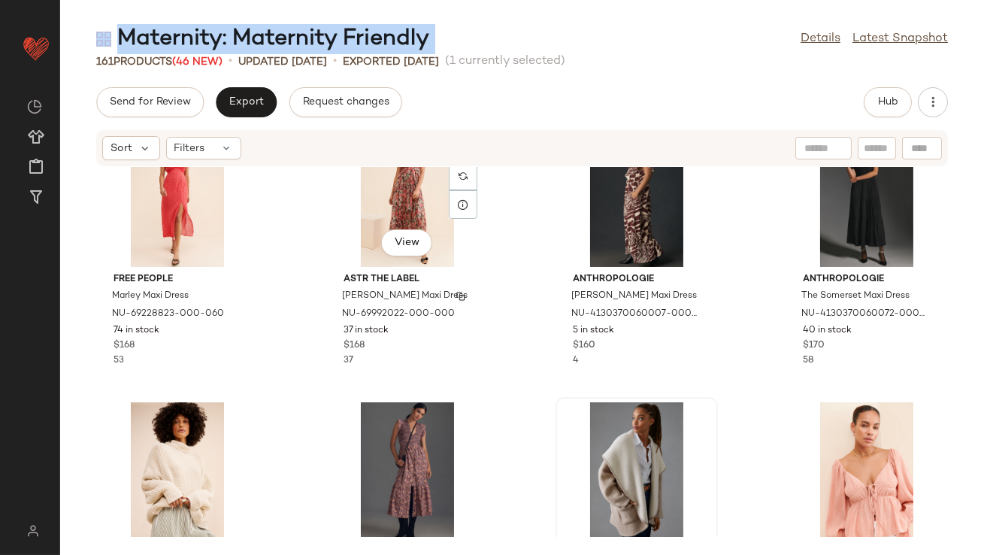
scroll to position [2297, 0]
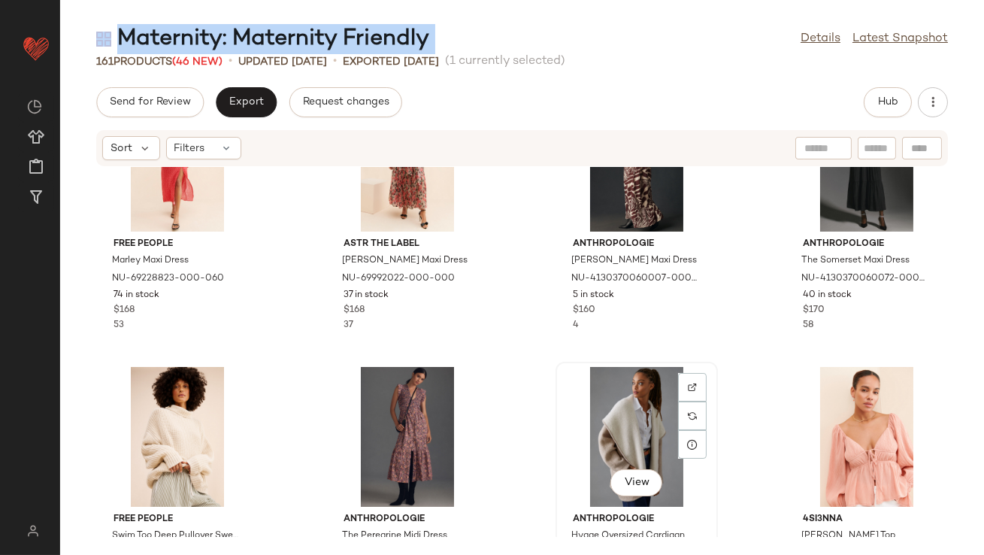
click at [613, 410] on div "View" at bounding box center [637, 437] width 152 height 140
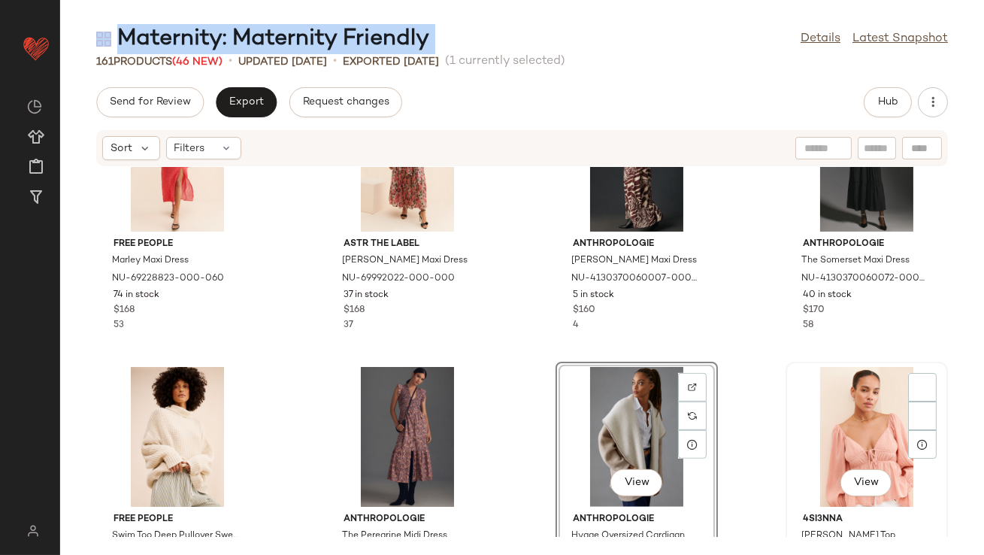
click at [835, 411] on div "View" at bounding box center [867, 437] width 152 height 140
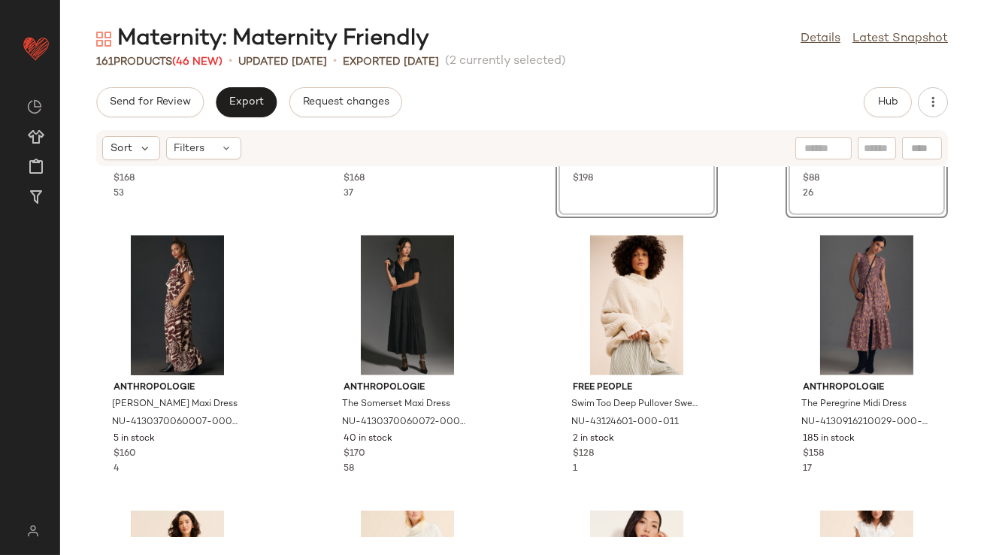
click at [535, 331] on div "Free People Marley Maxi Dress NU-69228823-000-060 74 in stock $168 53 ASTR The …" at bounding box center [522, 352] width 924 height 370
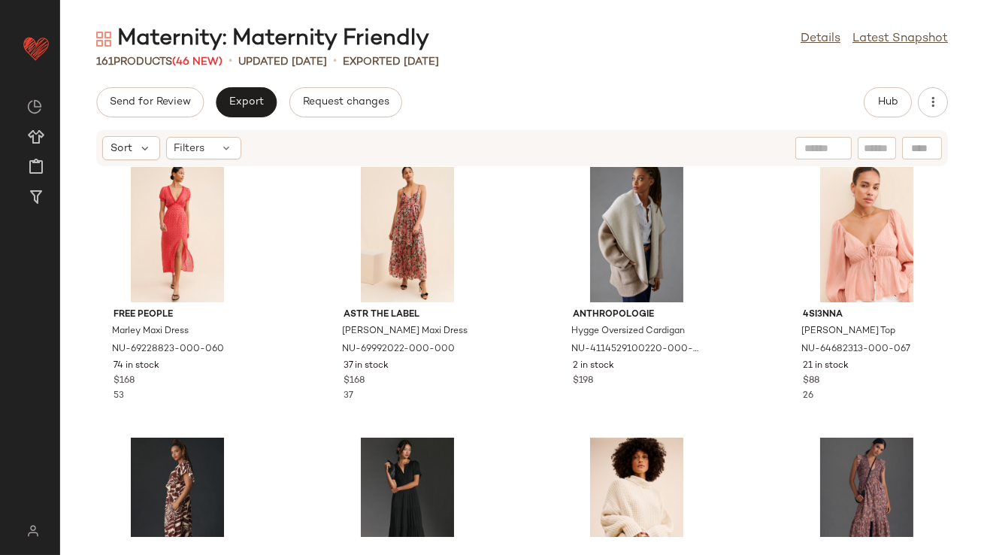
scroll to position [2331, 0]
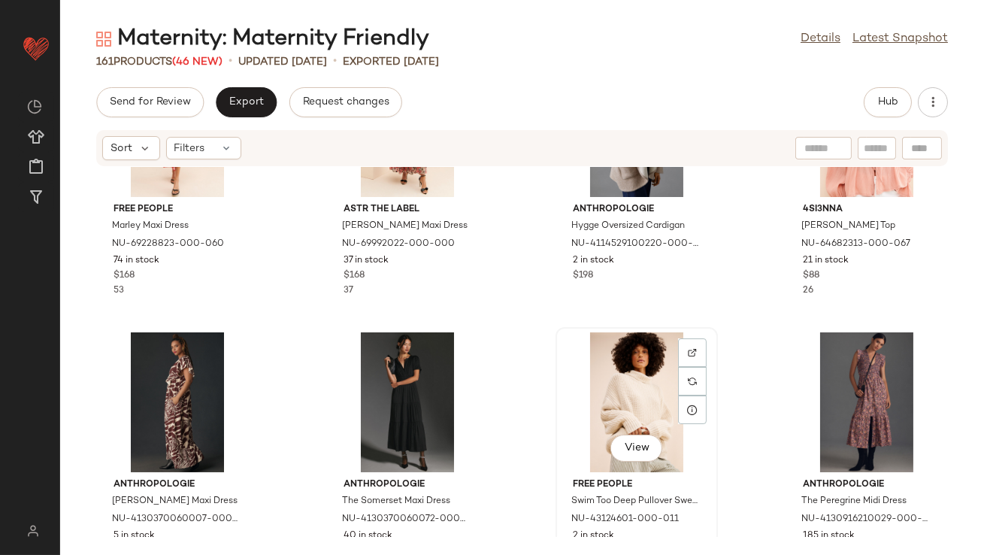
click at [624, 358] on div "View" at bounding box center [637, 402] width 152 height 140
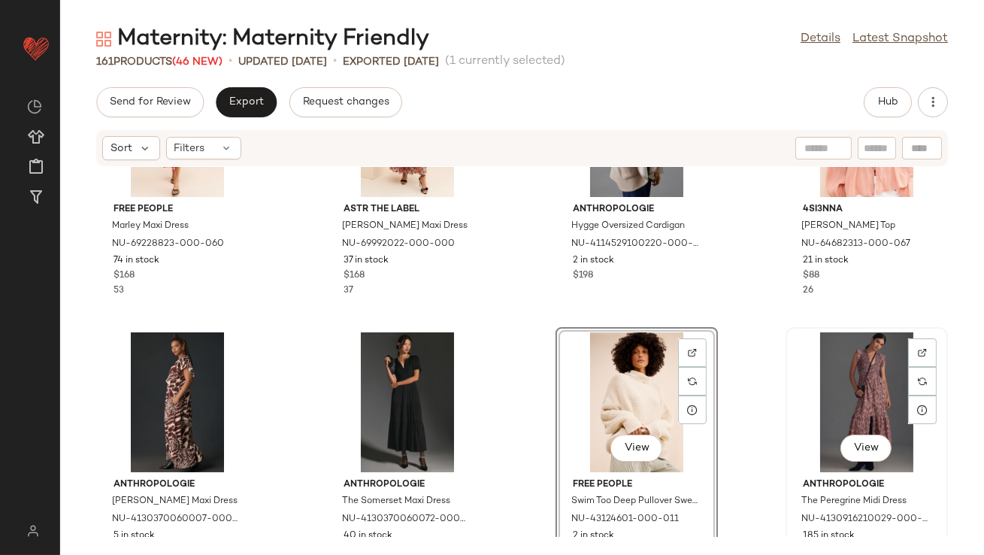
click at [834, 387] on div "View" at bounding box center [867, 402] width 152 height 140
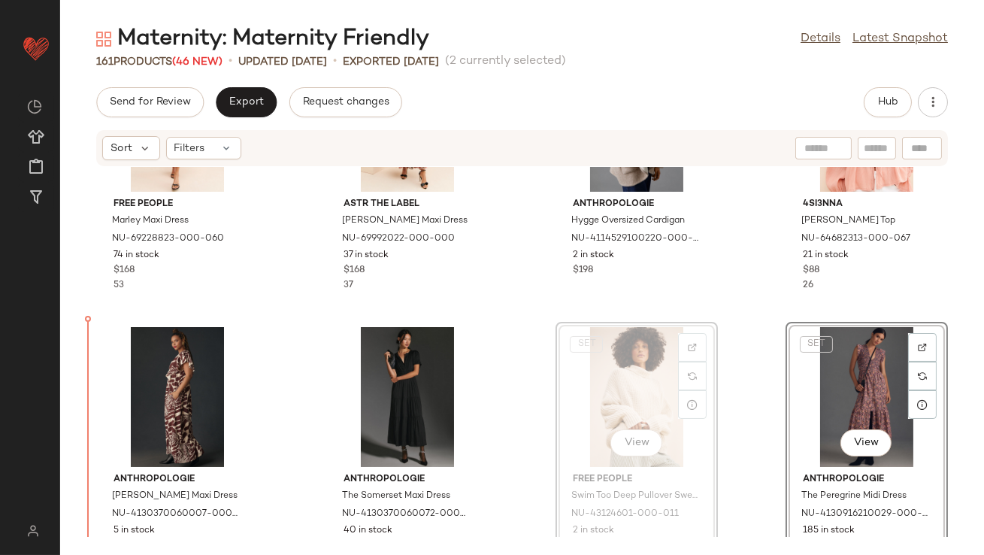
drag, startPoint x: 604, startPoint y: 392, endPoint x: 587, endPoint y: 395, distance: 17.4
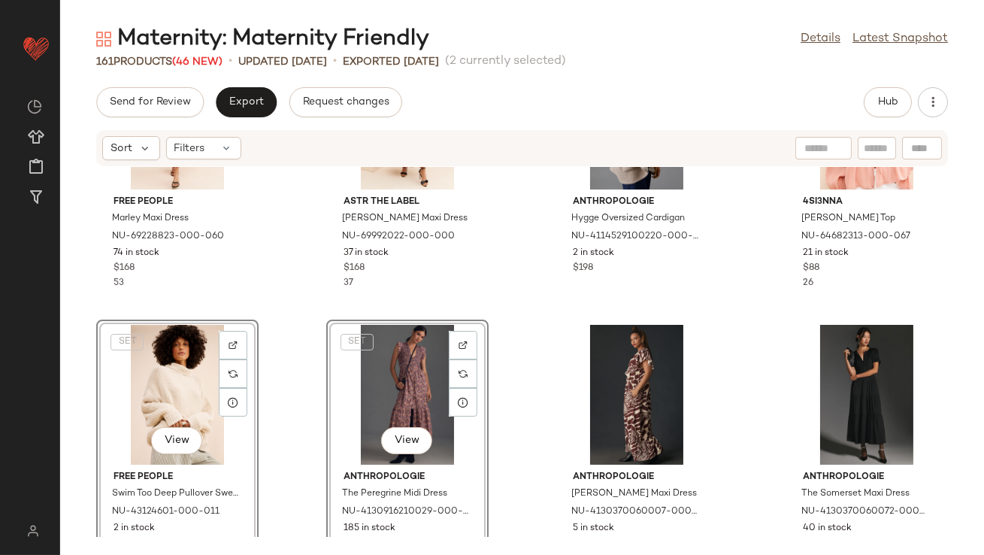
click at [284, 386] on div "Free People Marley Maxi Dress NU-69228823-000-060 74 in stock $168 53 ASTR The …" at bounding box center [522, 352] width 924 height 370
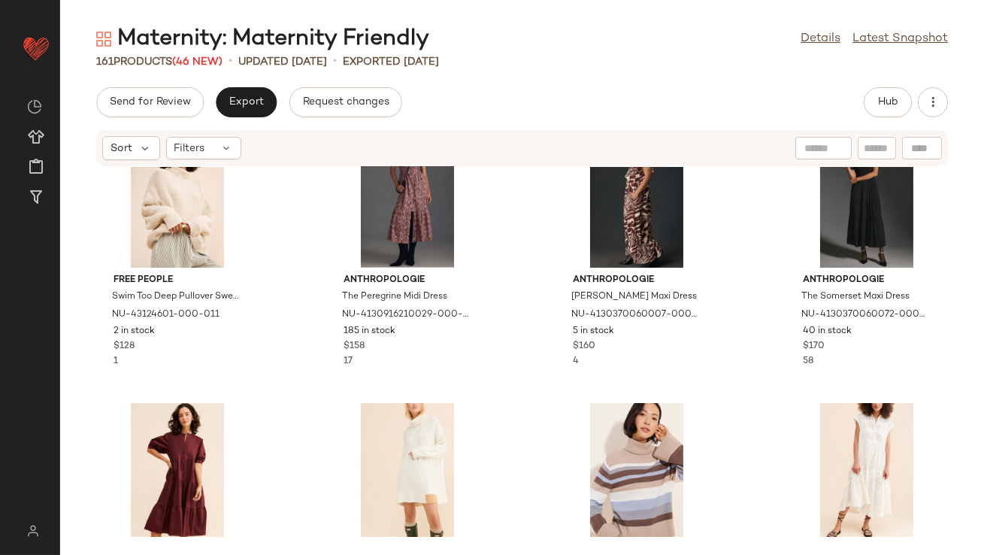
scroll to position [2566, 0]
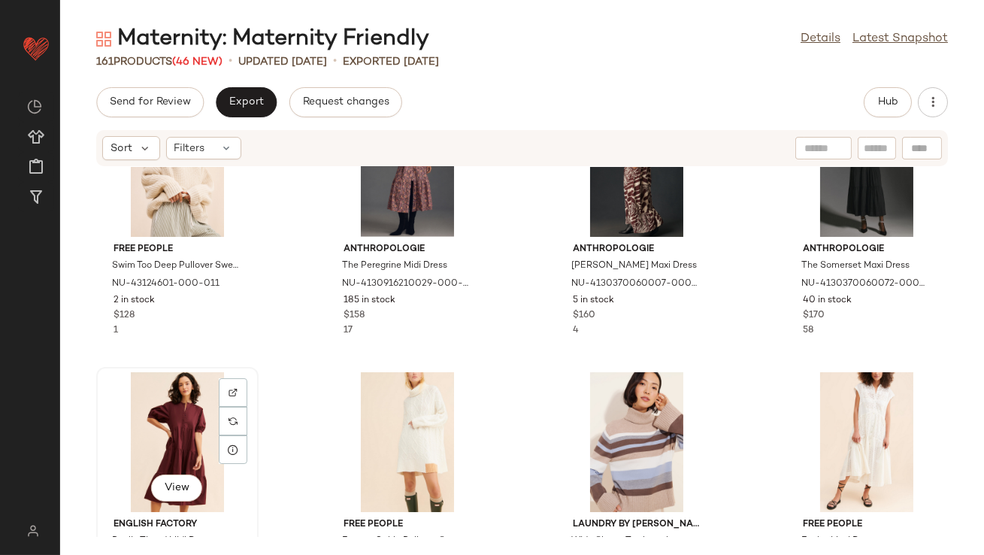
click at [159, 432] on div "View" at bounding box center [177, 442] width 152 height 140
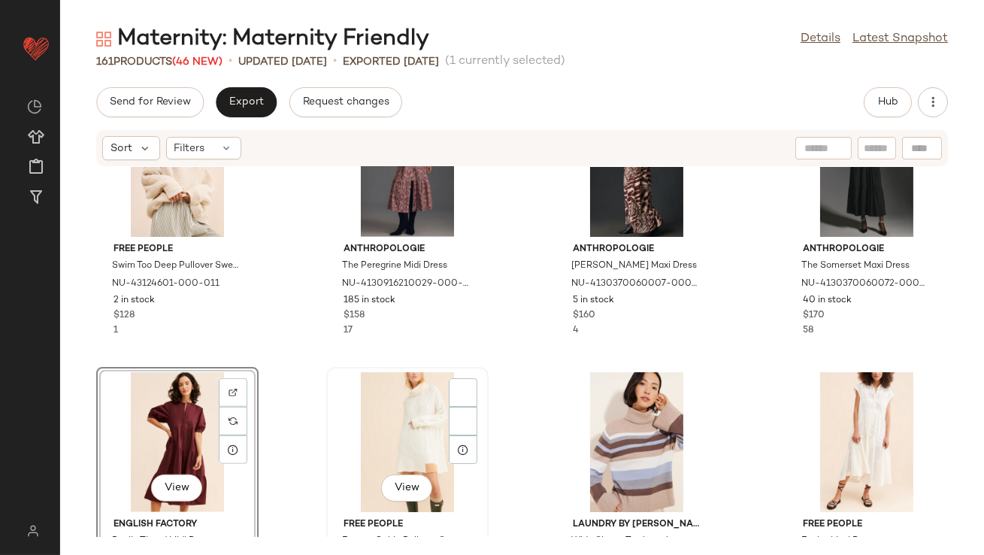
click at [424, 419] on div "View" at bounding box center [408, 442] width 152 height 140
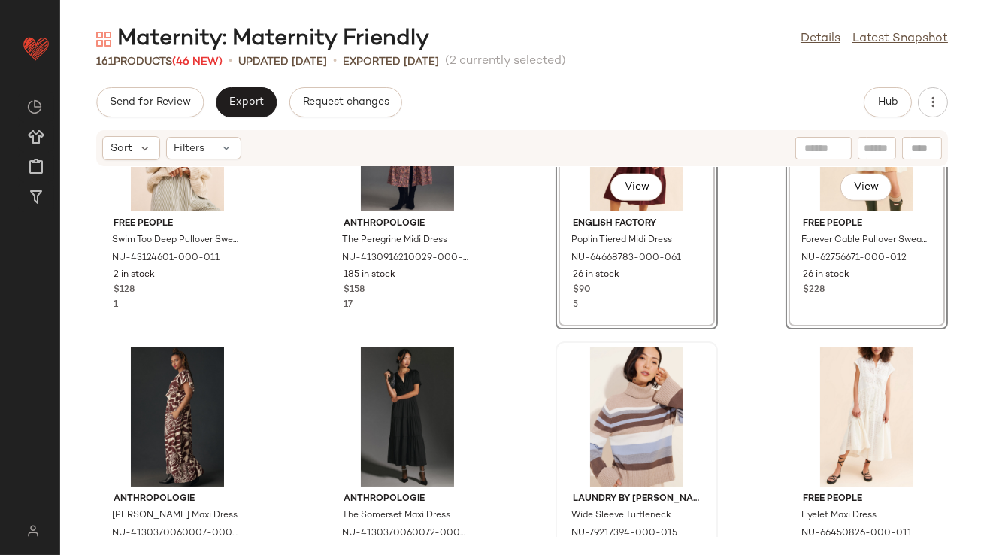
scroll to position [2605, 0]
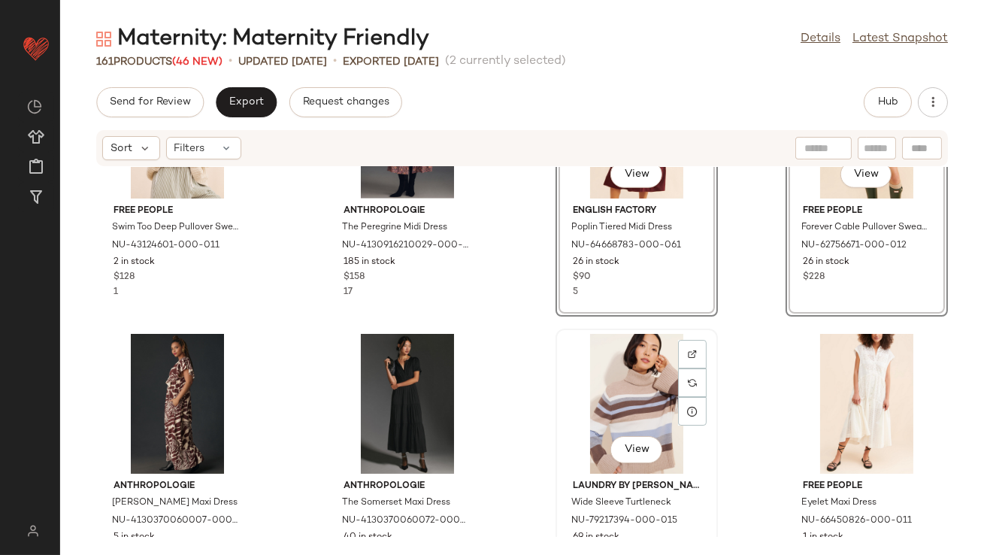
click at [634, 382] on div "View" at bounding box center [637, 404] width 152 height 140
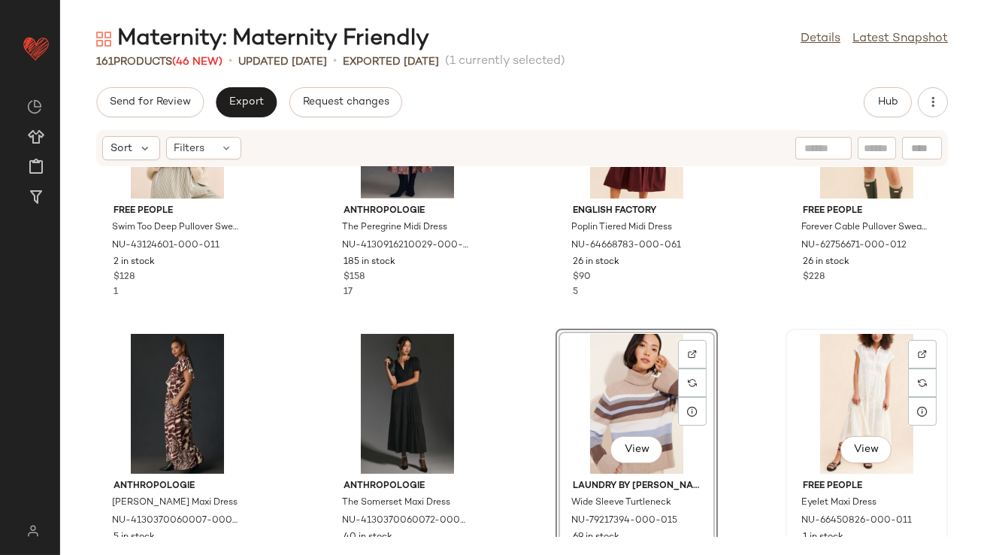
click at [843, 369] on div "View" at bounding box center [867, 404] width 152 height 140
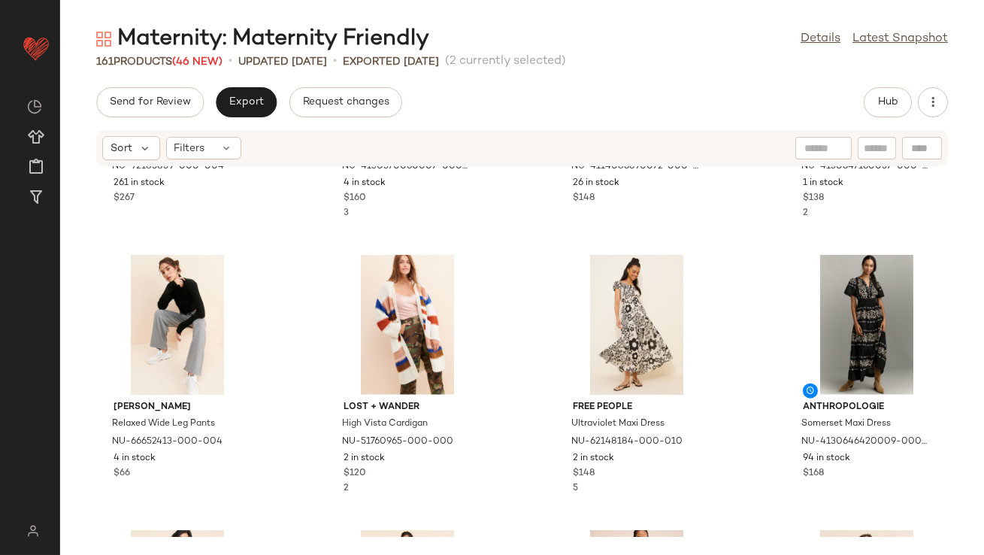
scroll to position [3257, 0]
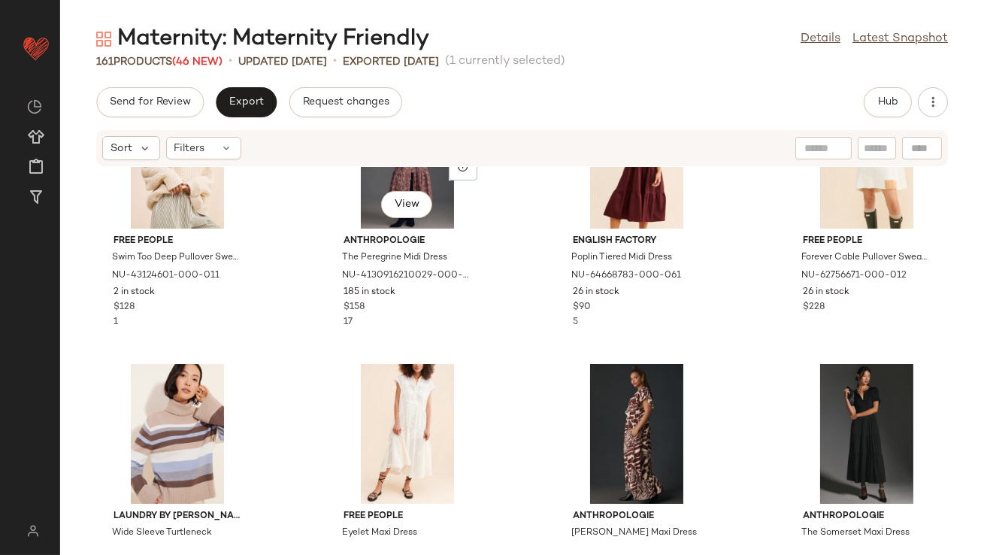
scroll to position [2597, 0]
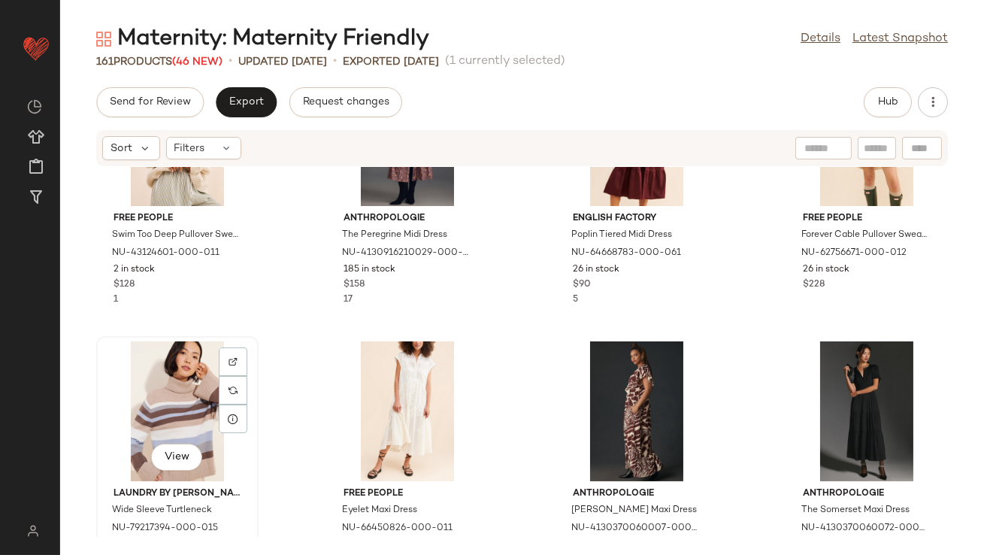
click at [171, 406] on div "View" at bounding box center [177, 411] width 152 height 140
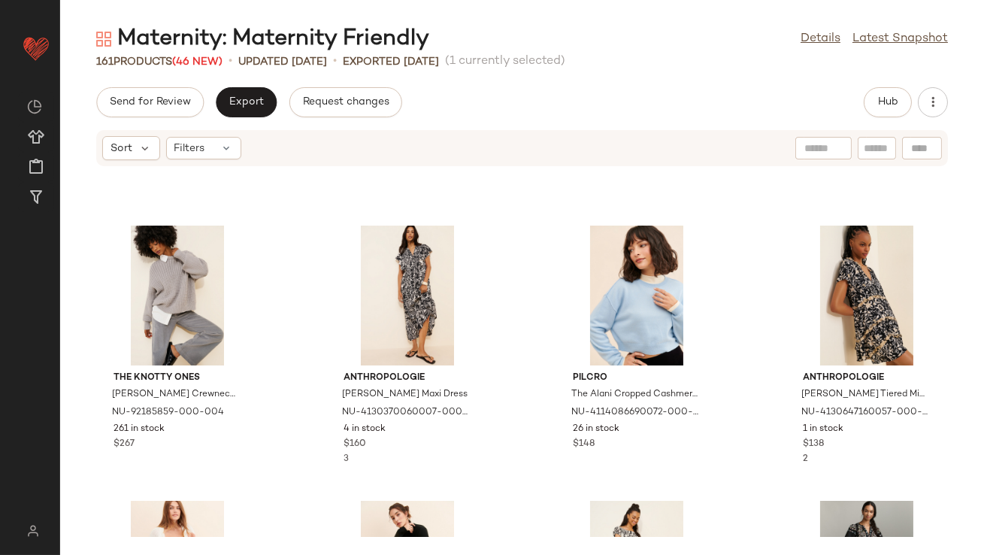
click at [309, 391] on div "The Knotty Ones Delcia Crewneck Sweater NU-92185859-000-004 261 in stock $267 A…" at bounding box center [522, 352] width 924 height 370
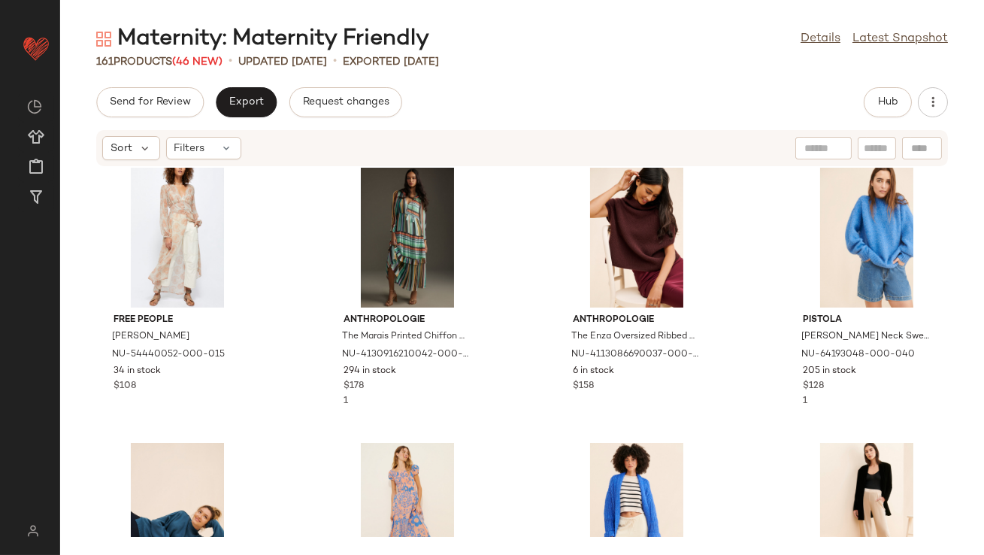
scroll to position [4940, 0]
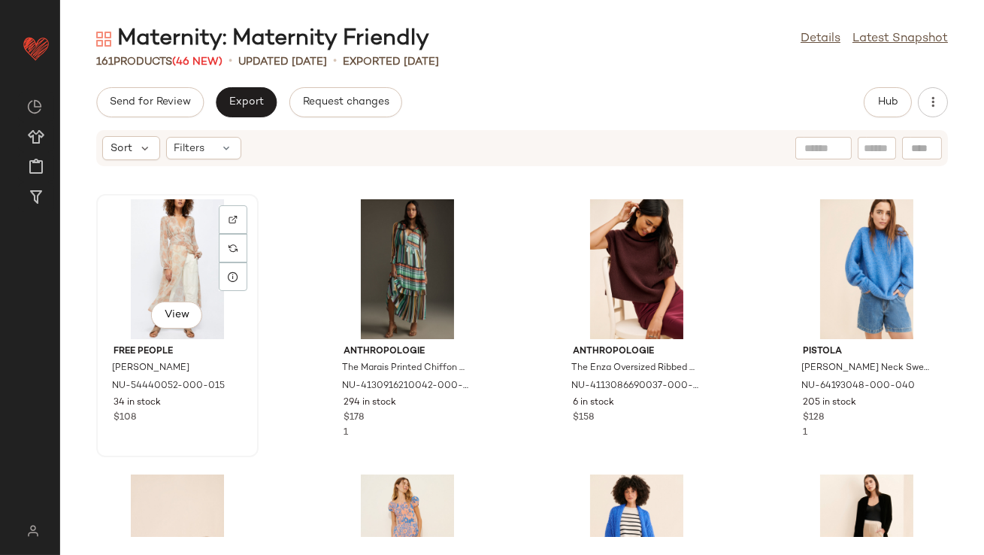
click at [182, 254] on div "View" at bounding box center [177, 269] width 152 height 140
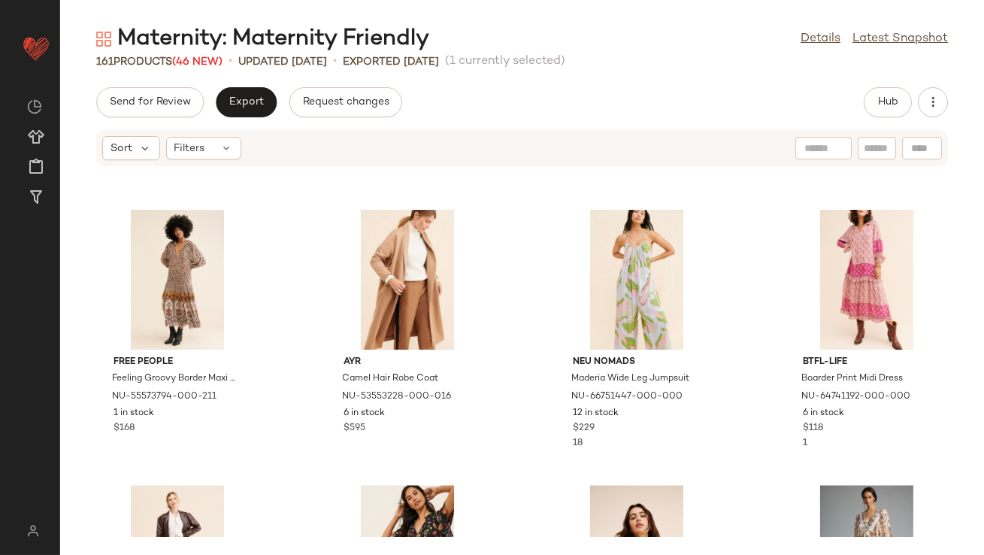
scroll to position [6854, 0]
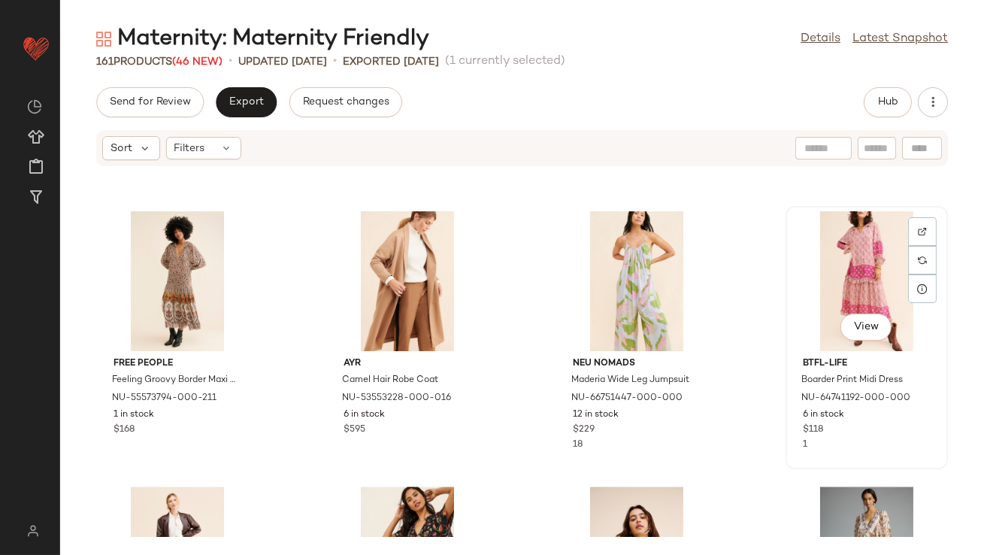
click at [855, 257] on div "View" at bounding box center [867, 281] width 152 height 140
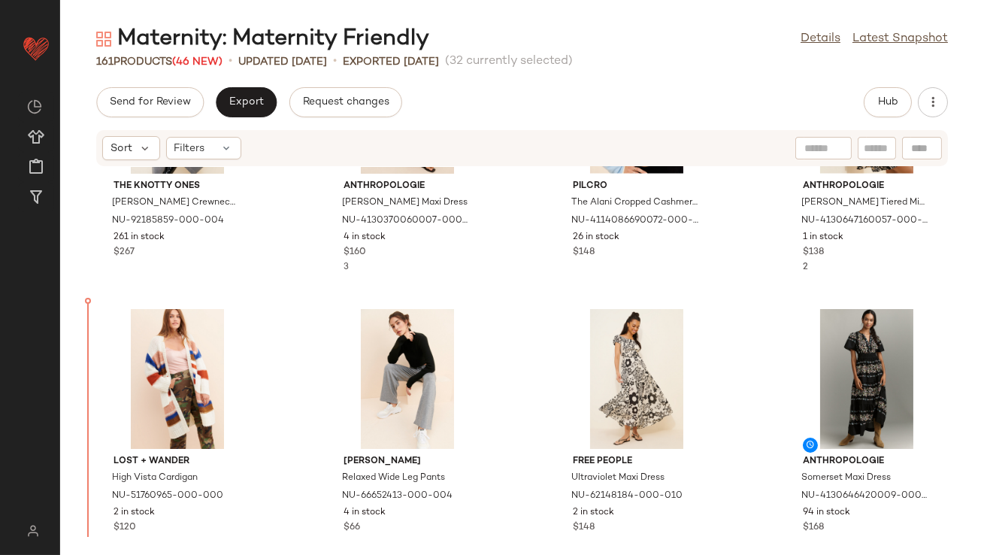
scroll to position [3220, 0]
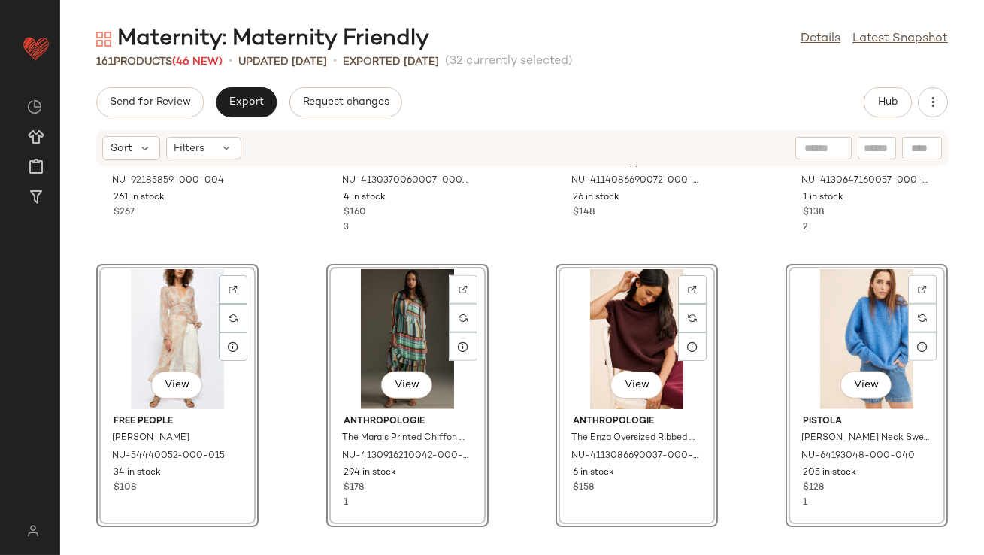
click at [265, 239] on div "The Knotty Ones Delcia Crewneck Sweater NU-92185859-000-004 261 in stock $267 A…" at bounding box center [522, 352] width 924 height 370
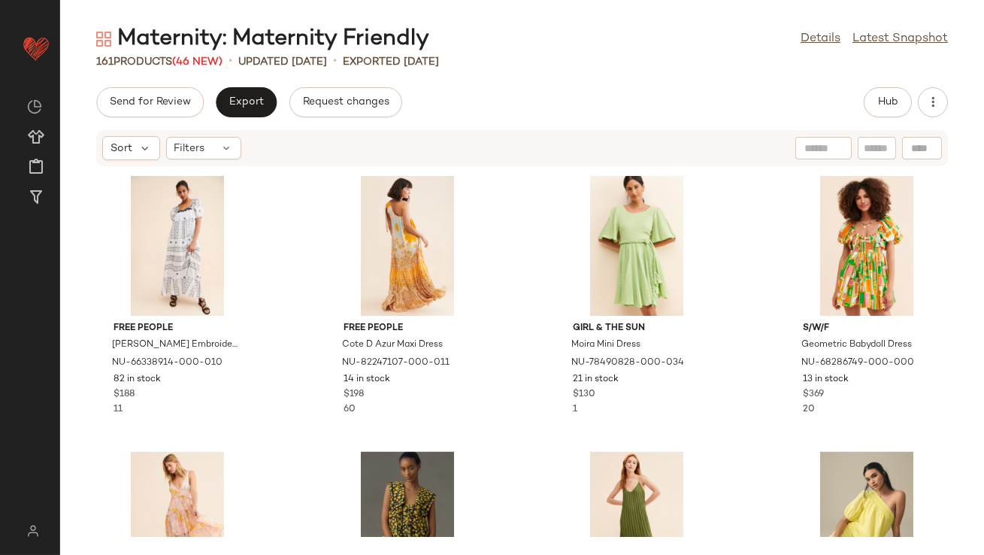
scroll to position [5971, 0]
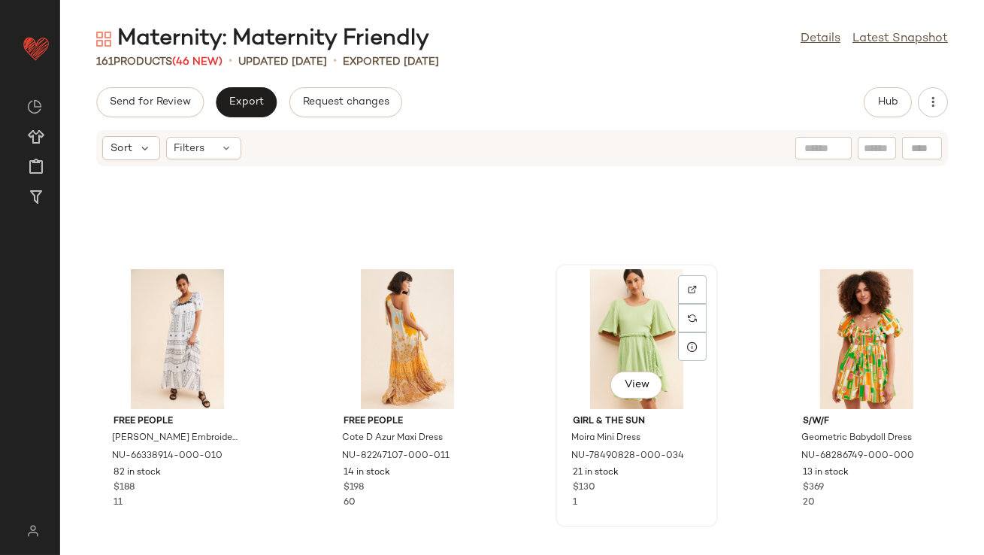
click at [573, 288] on div "View" at bounding box center [637, 339] width 152 height 140
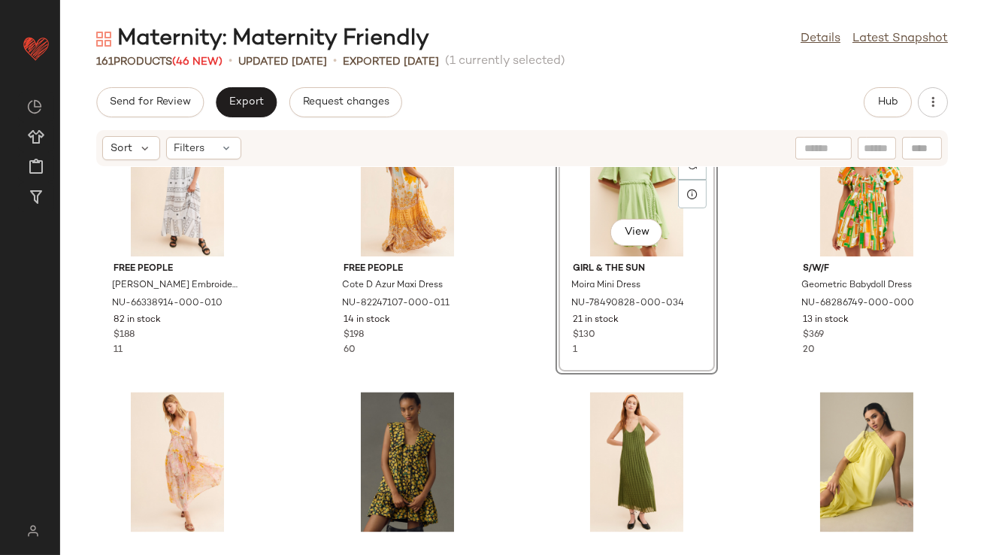
scroll to position [6158, 0]
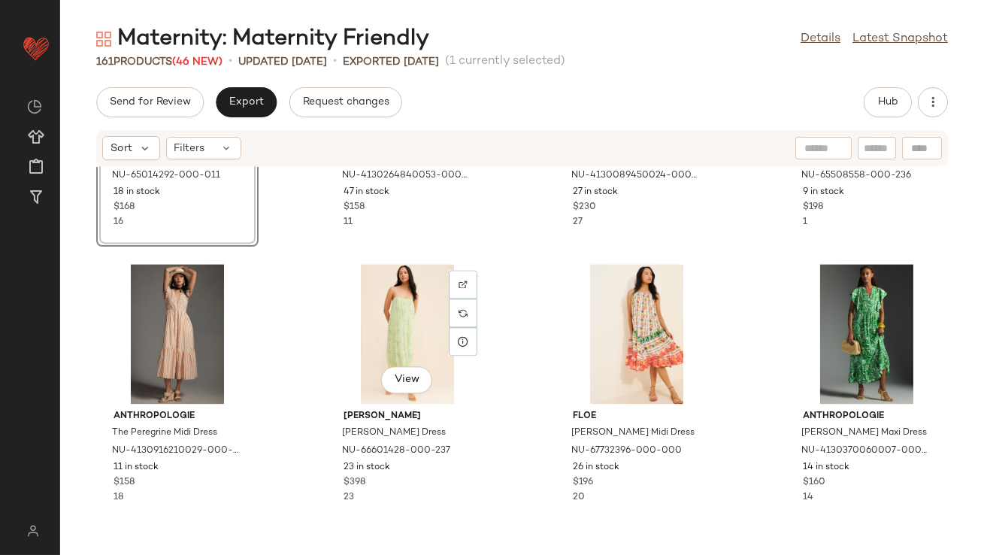
scroll to position [6508, 0]
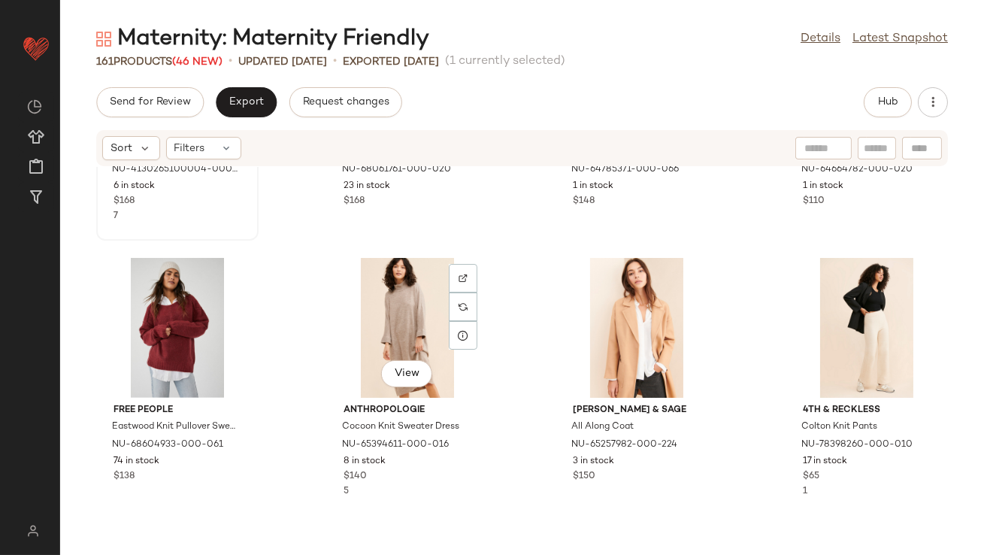
scroll to position [1332, 0]
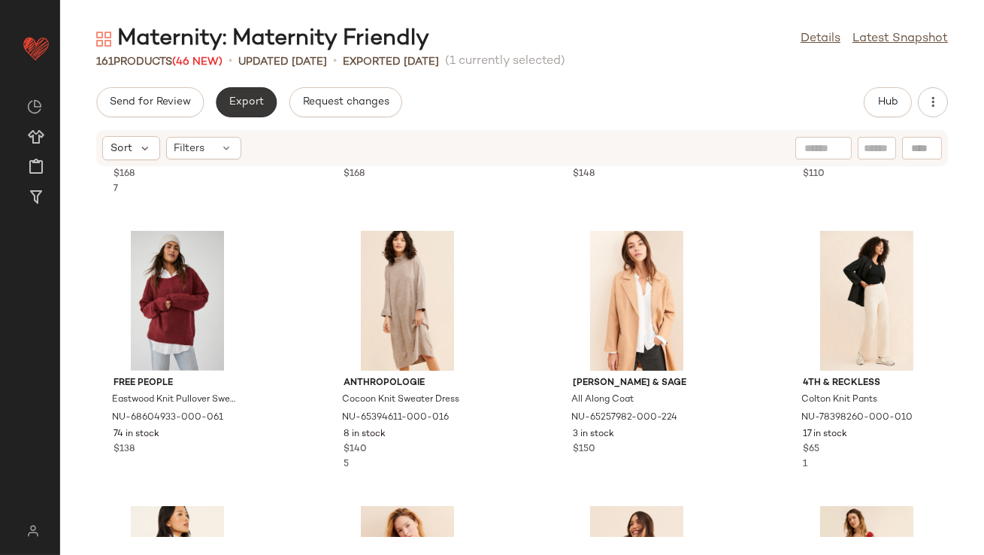
click at [230, 107] on span "Export" at bounding box center [246, 102] width 35 height 12
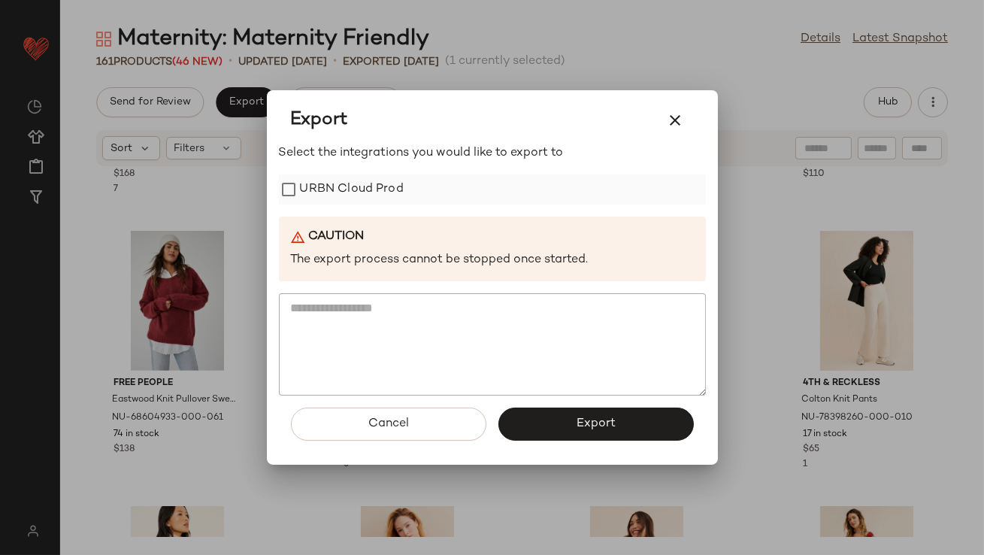
click at [294, 175] on div "Select the integrations you would like to export to URBN Cloud Prod Caution The…" at bounding box center [492, 269] width 427 height 251
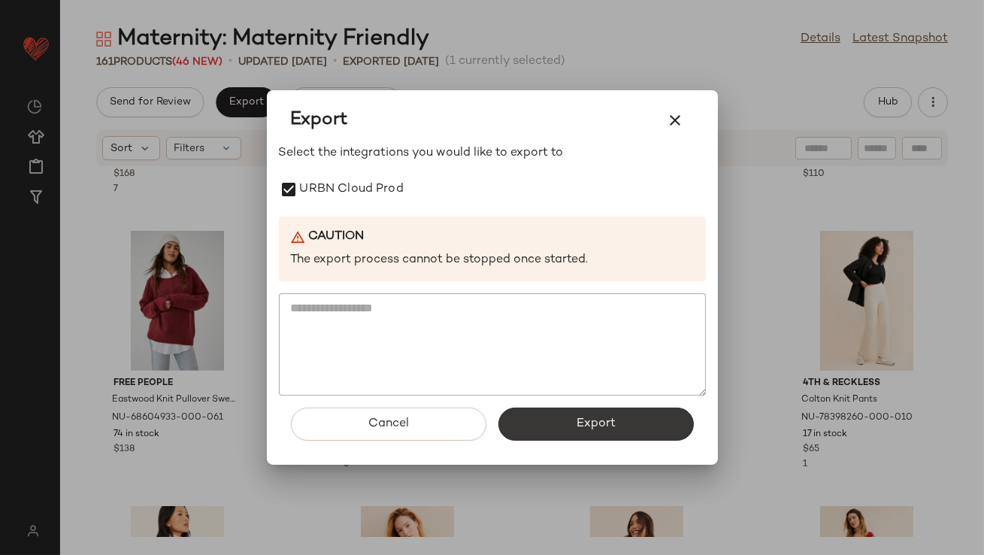
click at [556, 424] on button "Export" at bounding box center [595, 423] width 195 height 33
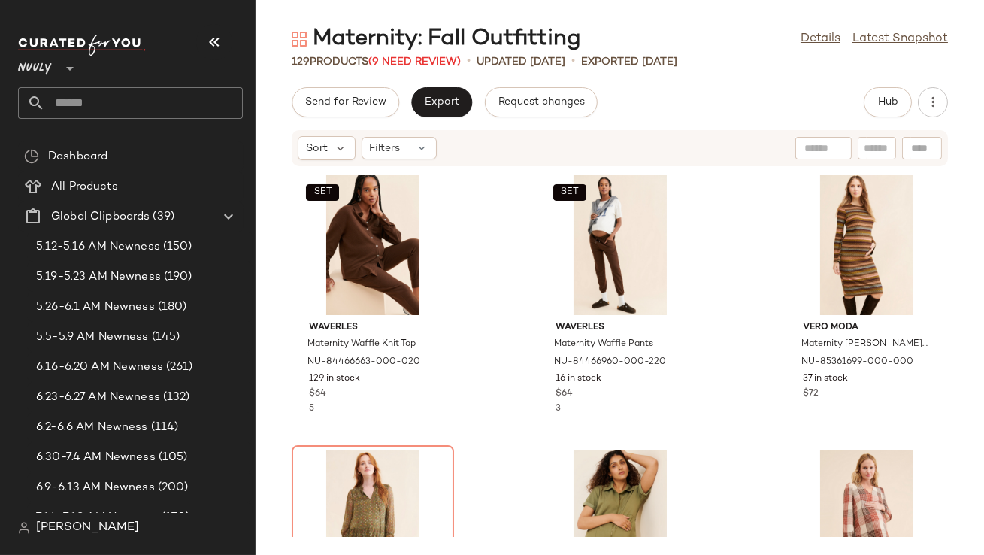
click at [216, 35] on icon "button" at bounding box center [214, 42] width 18 height 18
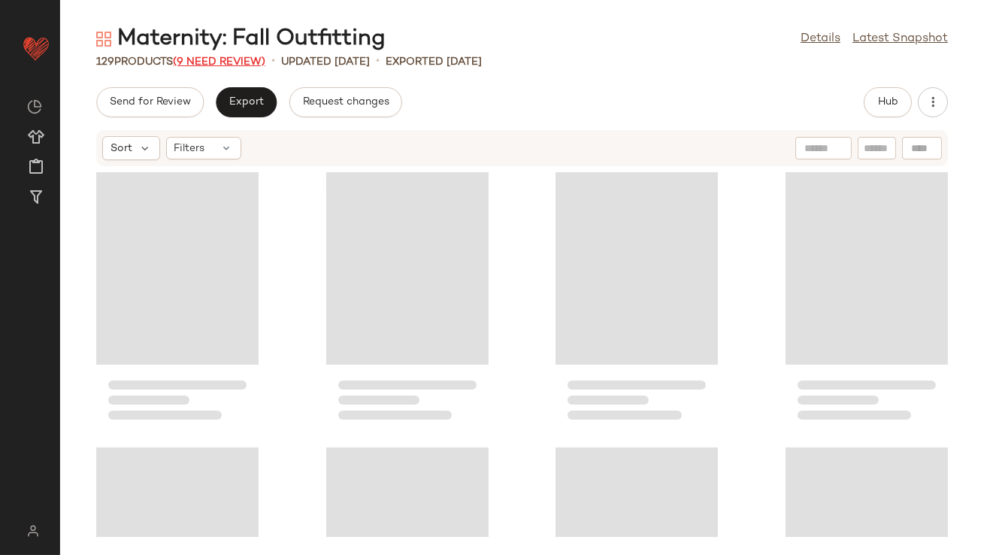
click at [257, 60] on span "(9 Need Review)" at bounding box center [219, 61] width 92 height 11
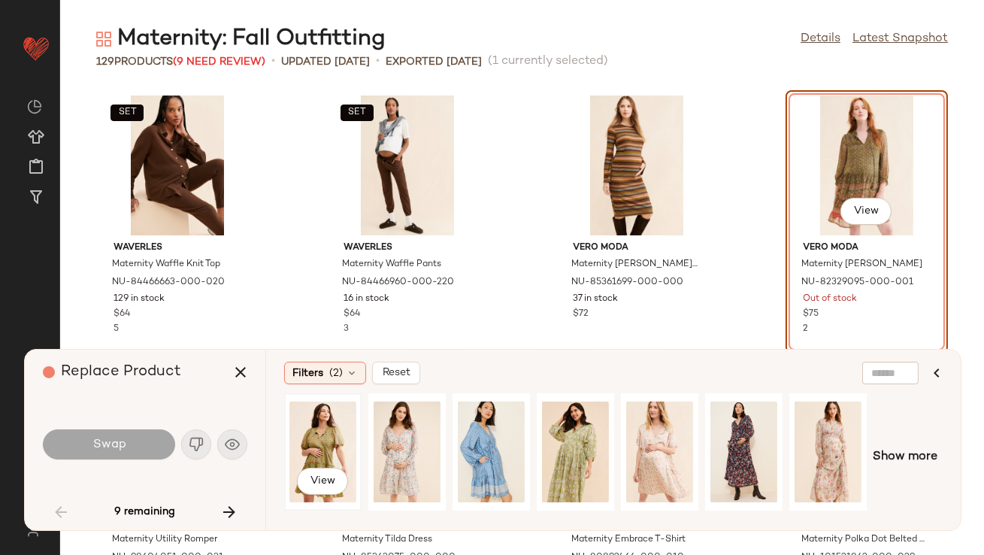
click at [318, 422] on div "View" at bounding box center [322, 451] width 67 height 107
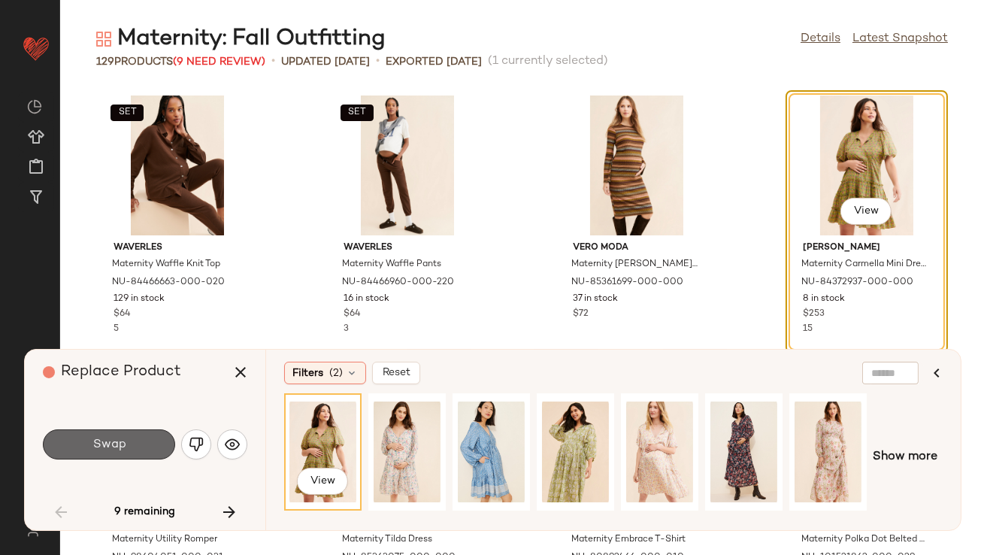
click at [124, 455] on button "Swap" at bounding box center [109, 444] width 132 height 30
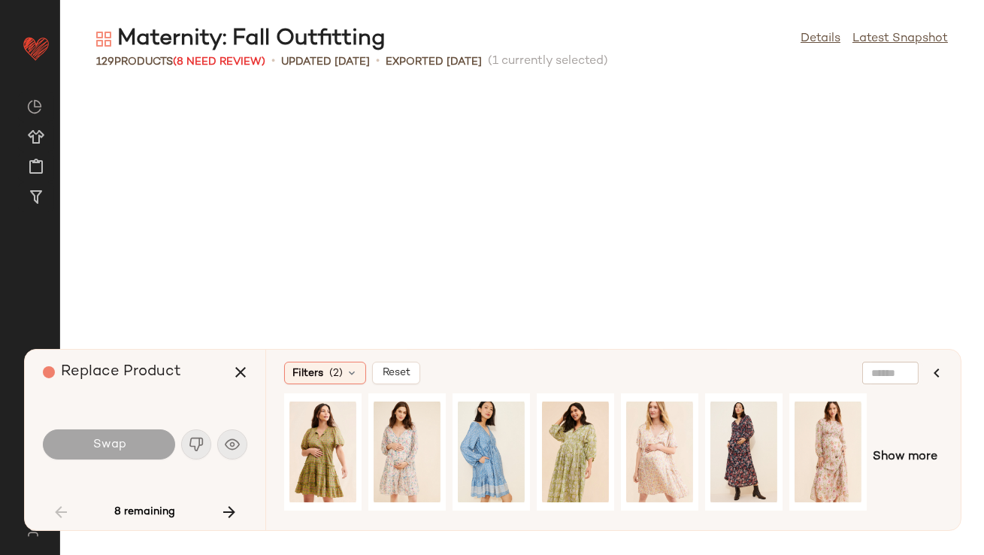
scroll to position [562, 0]
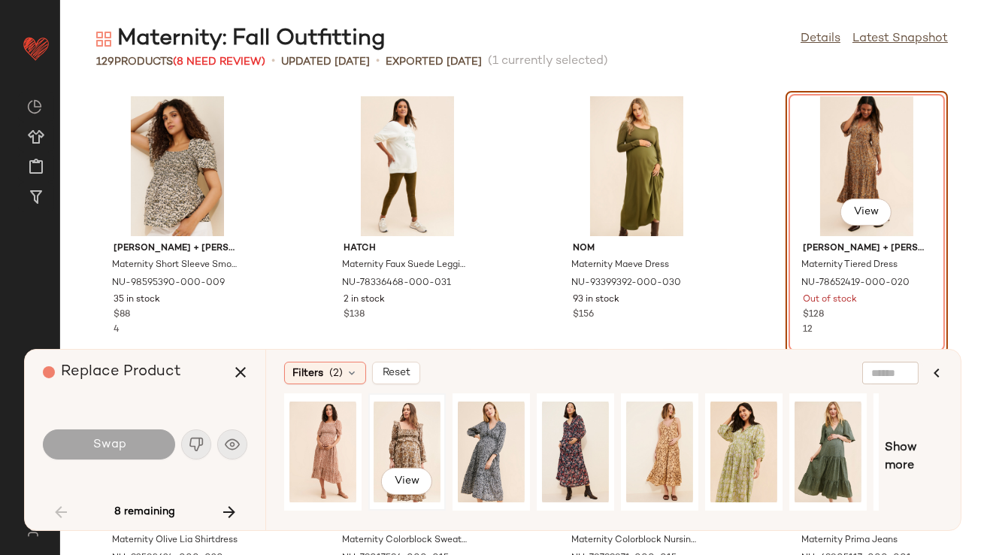
click at [388, 456] on div "View" at bounding box center [407, 451] width 67 height 107
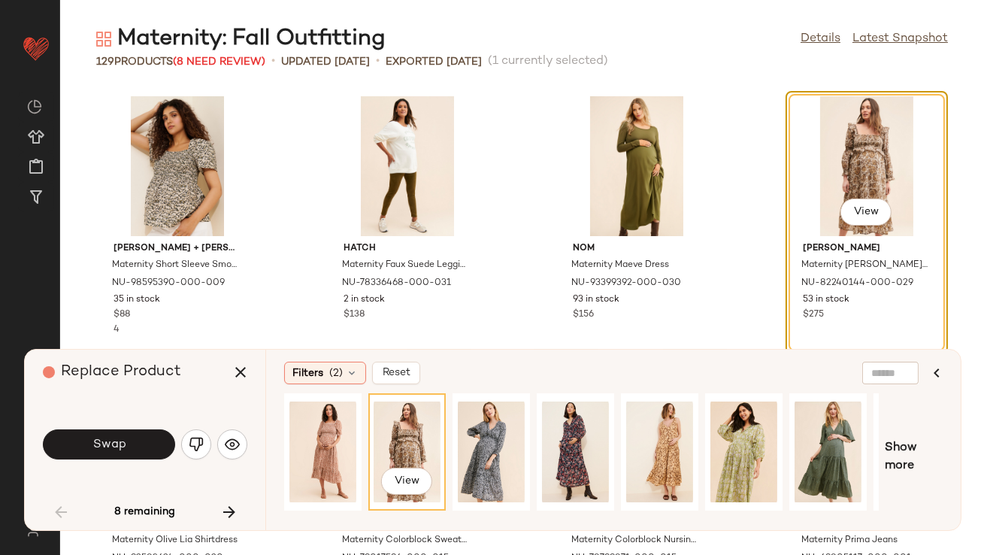
click at [141, 450] on button "Swap" at bounding box center [109, 444] width 132 height 30
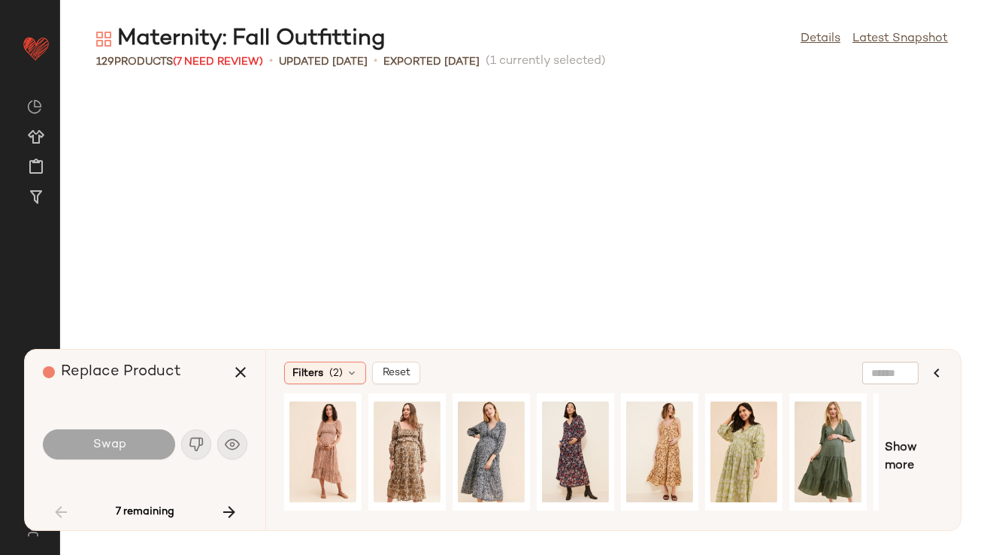
scroll to position [1650, 0]
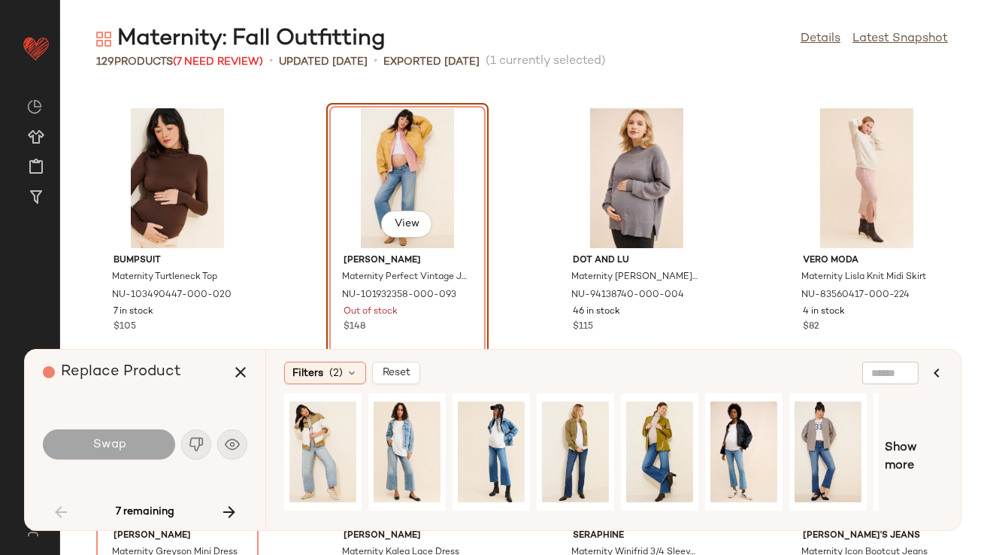
click at [368, 437] on div at bounding box center [581, 457] width 595 height 128
click at [397, 431] on div "View" at bounding box center [407, 451] width 67 height 107
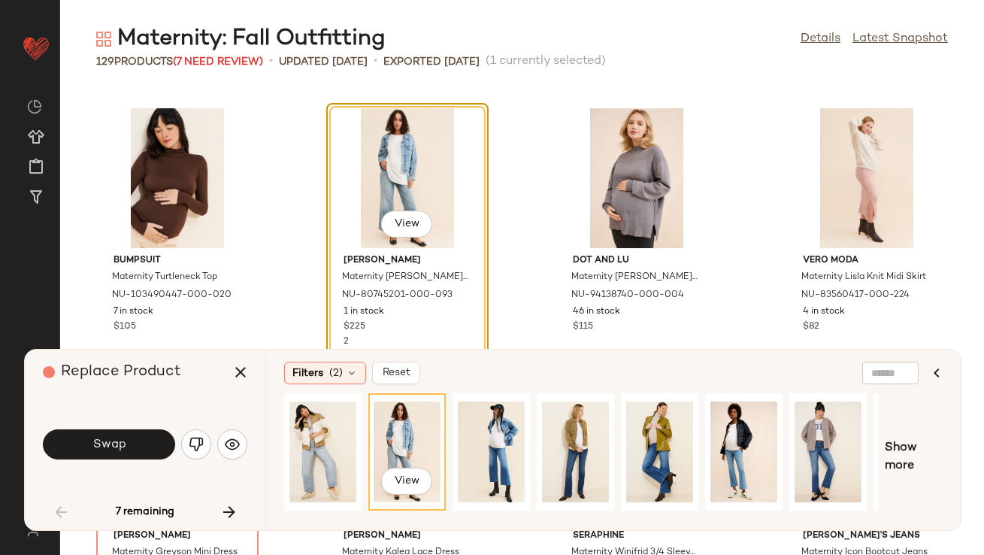
click at [118, 441] on span "Swap" at bounding box center [109, 445] width 34 height 14
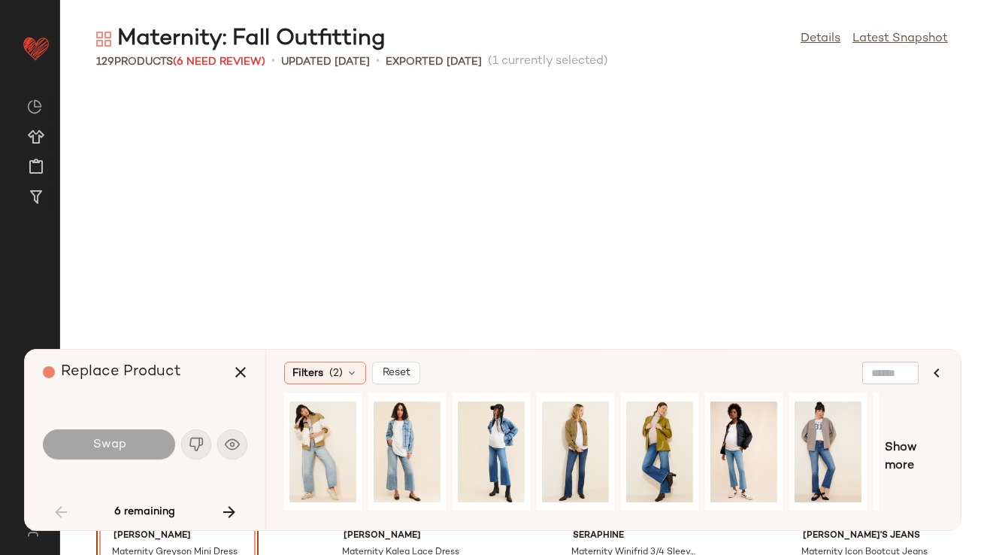
scroll to position [1925, 0]
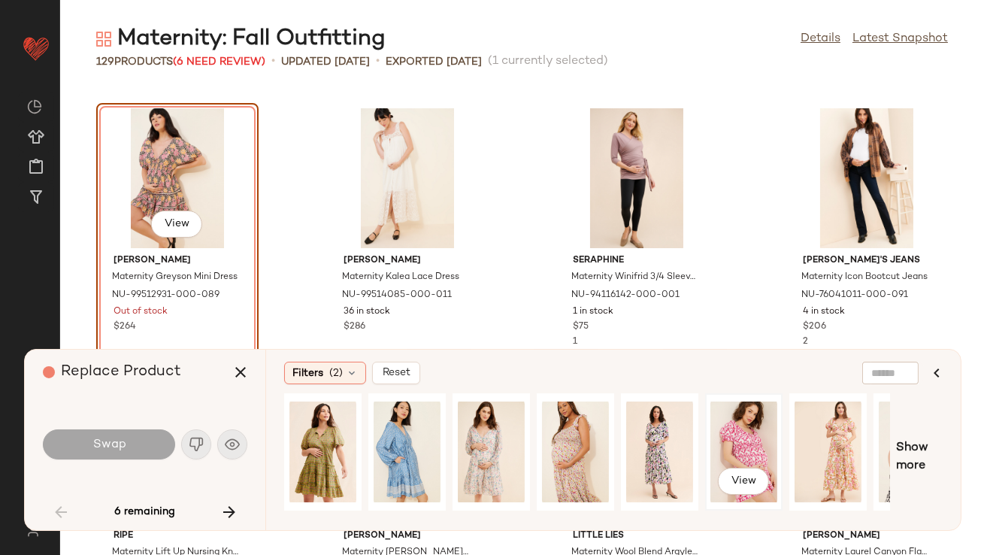
click at [733, 417] on div "View" at bounding box center [743, 451] width 67 height 107
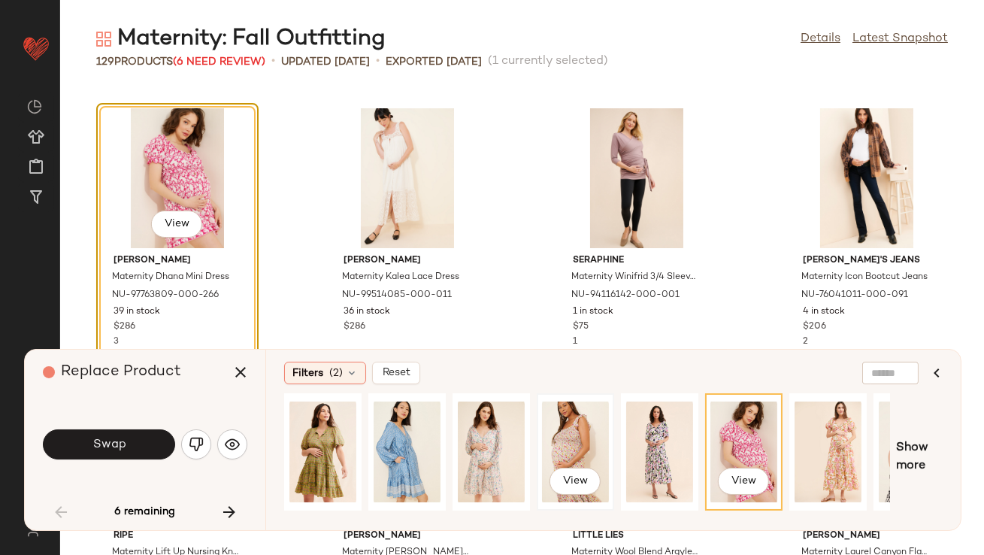
click at [569, 441] on div "View" at bounding box center [575, 451] width 67 height 107
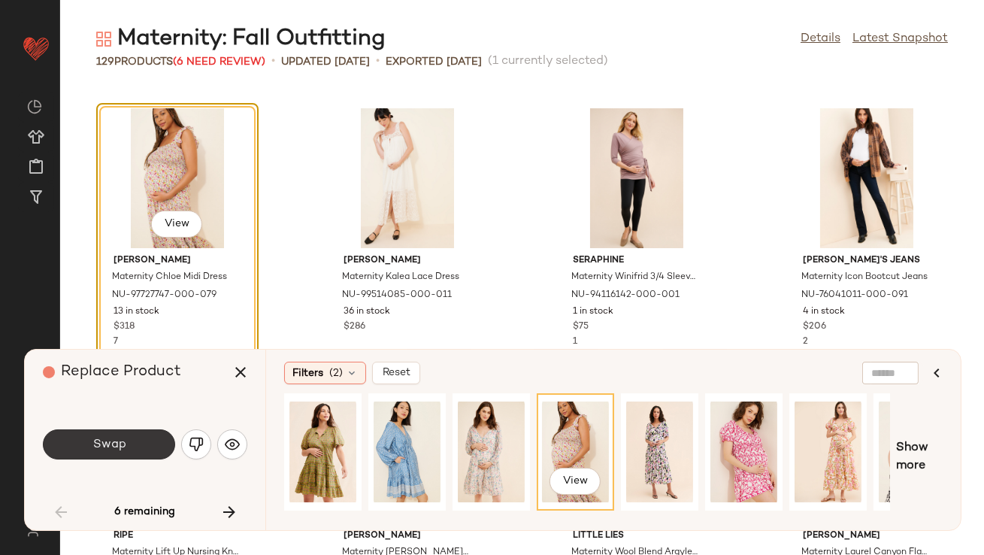
click at [104, 448] on span "Swap" at bounding box center [109, 445] width 34 height 14
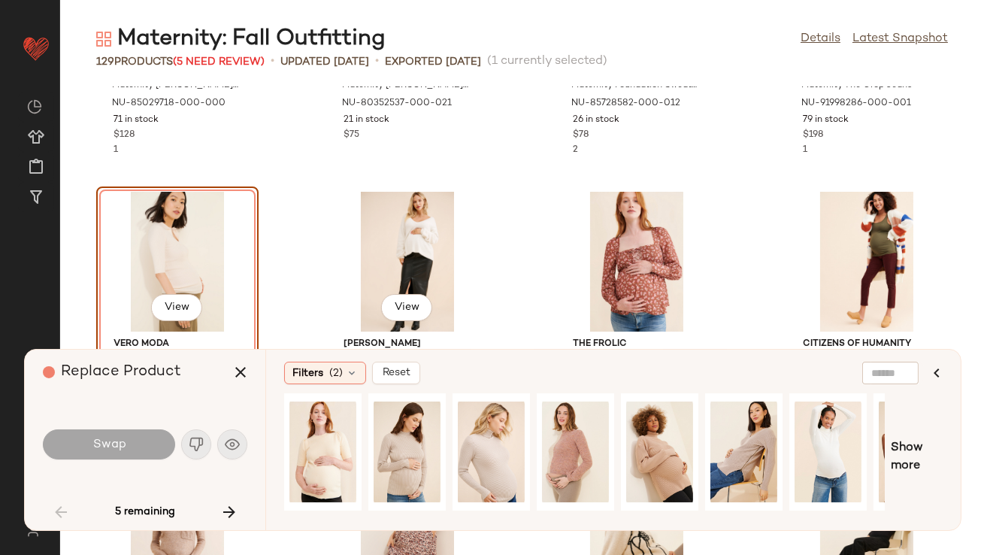
scroll to position [2724, 0]
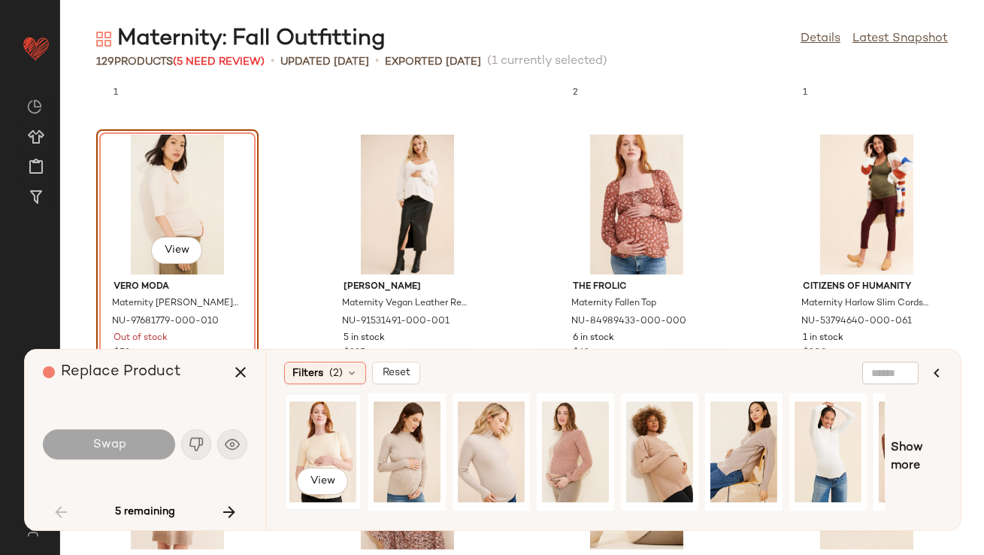
click at [329, 459] on div "View" at bounding box center [322, 451] width 67 height 107
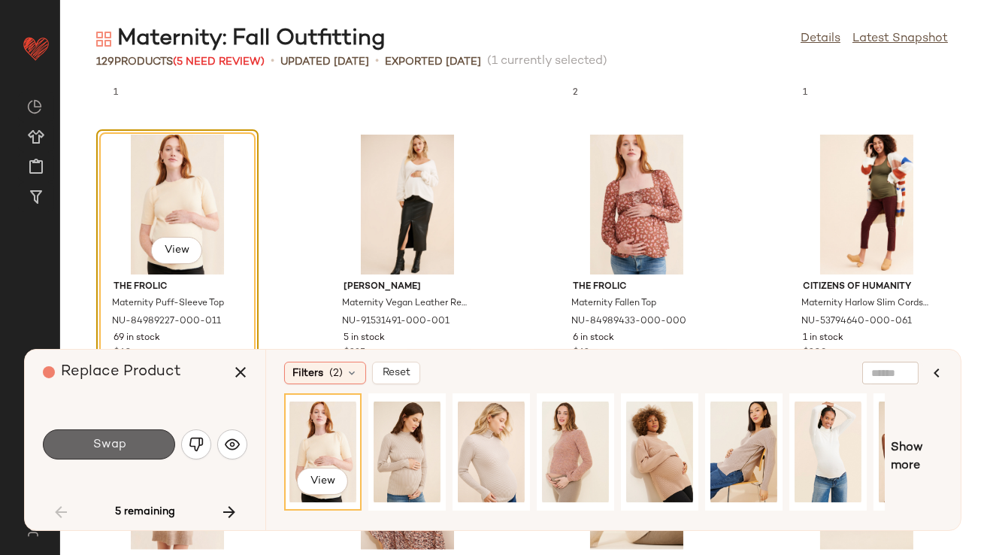
click at [129, 435] on button "Swap" at bounding box center [109, 444] width 132 height 30
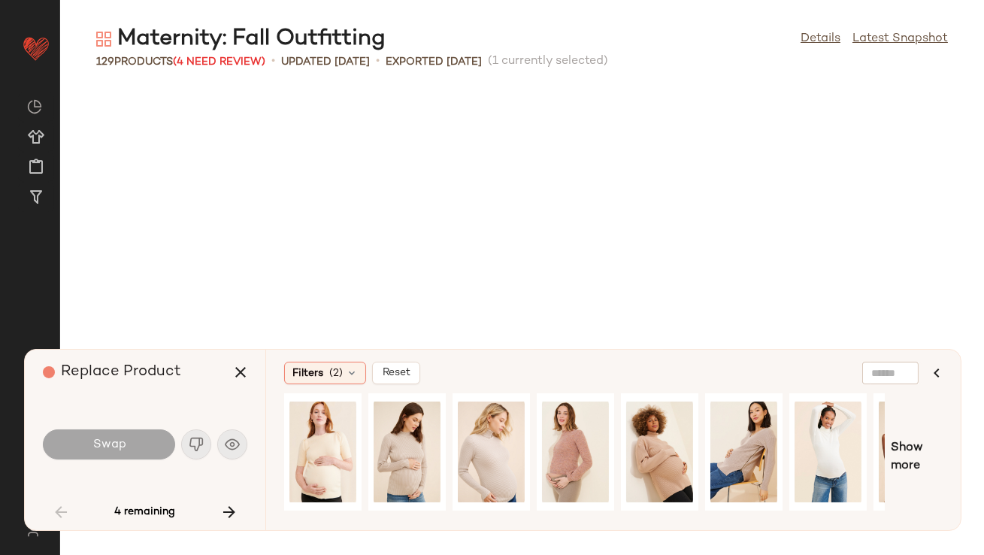
scroll to position [4401, 0]
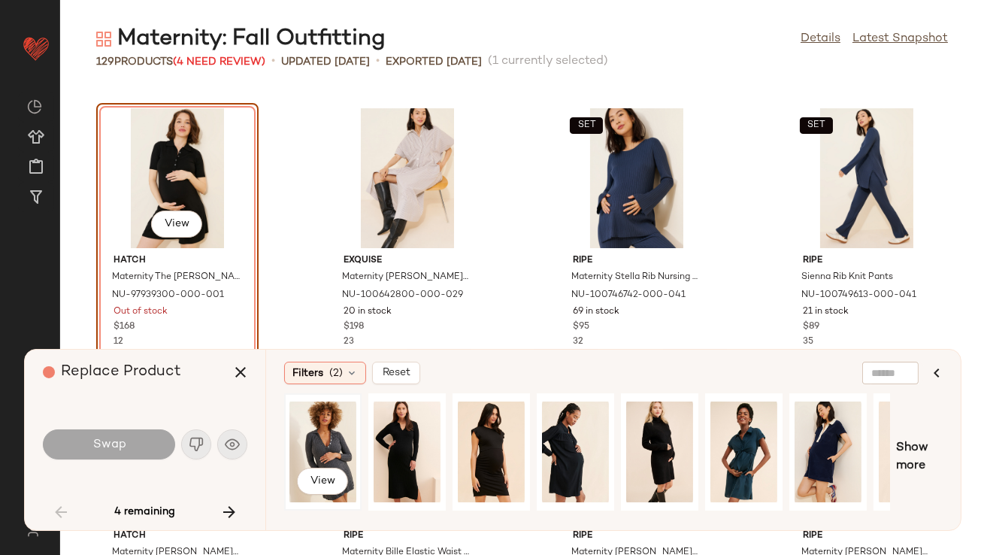
click at [333, 449] on div "View" at bounding box center [322, 451] width 67 height 107
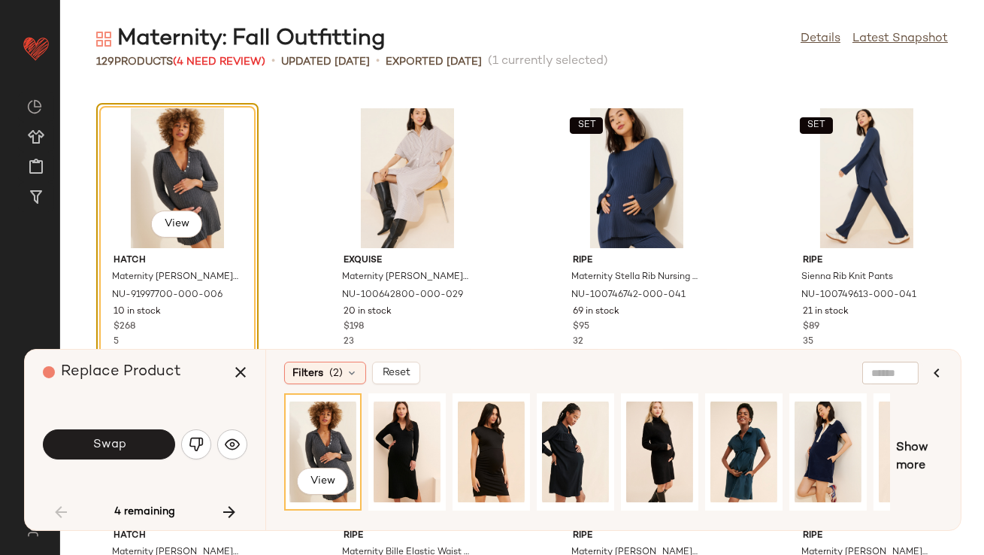
click at [149, 437] on button "Swap" at bounding box center [109, 444] width 132 height 30
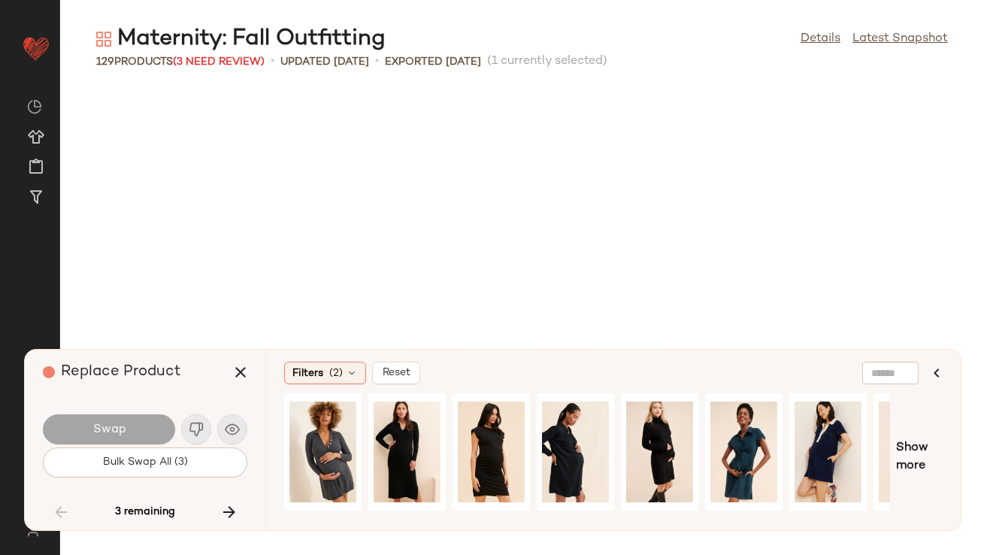
scroll to position [6052, 0]
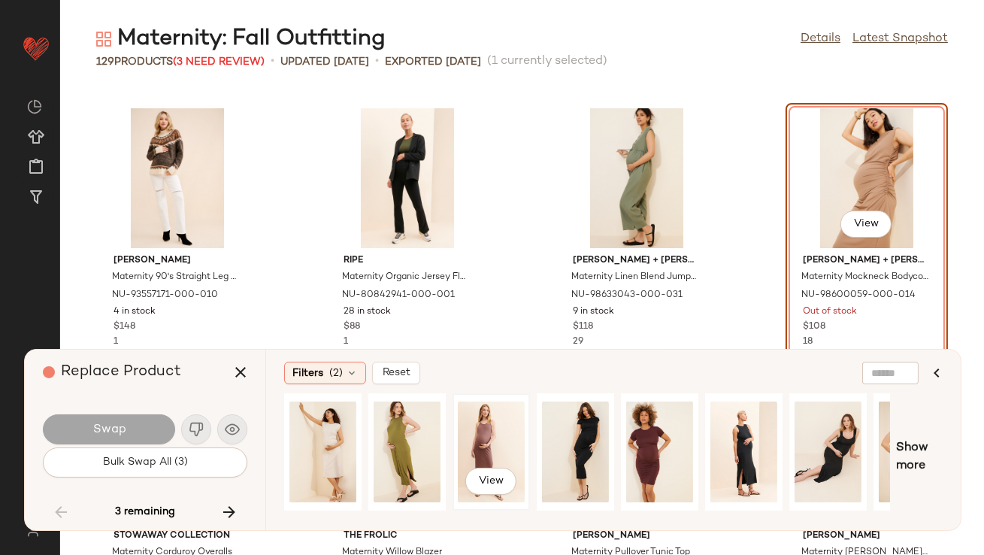
click at [484, 436] on div "View" at bounding box center [491, 451] width 67 height 107
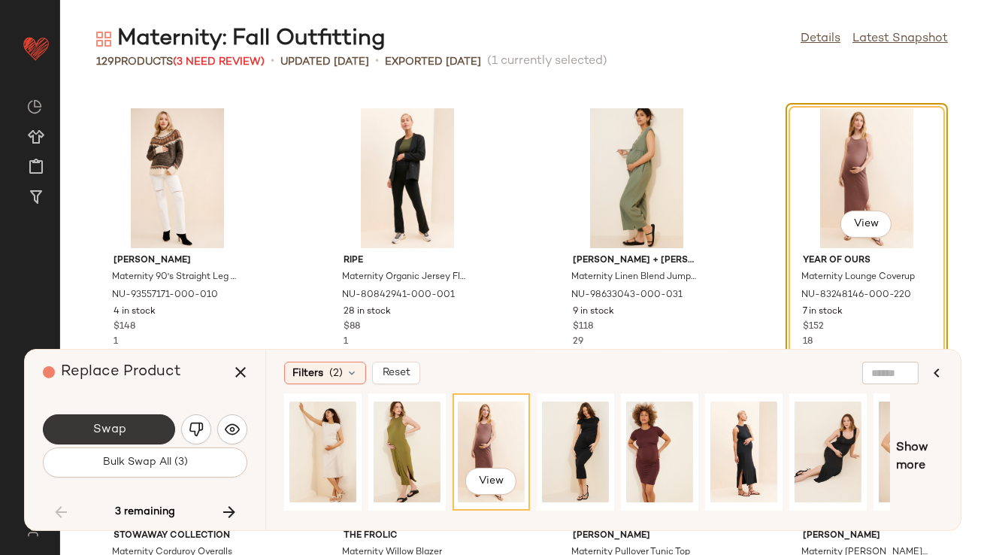
click at [159, 431] on button "Swap" at bounding box center [109, 429] width 132 height 30
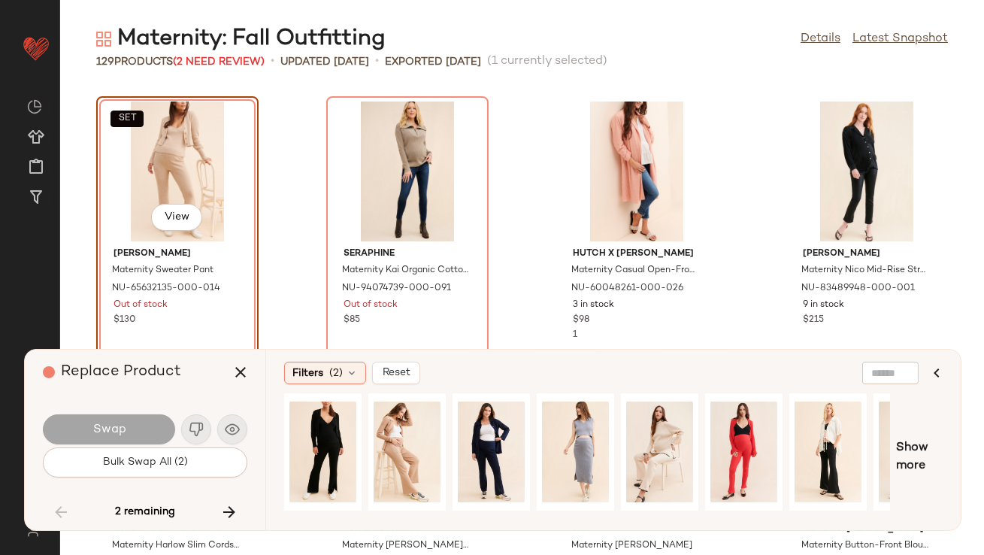
scroll to position [7437, 0]
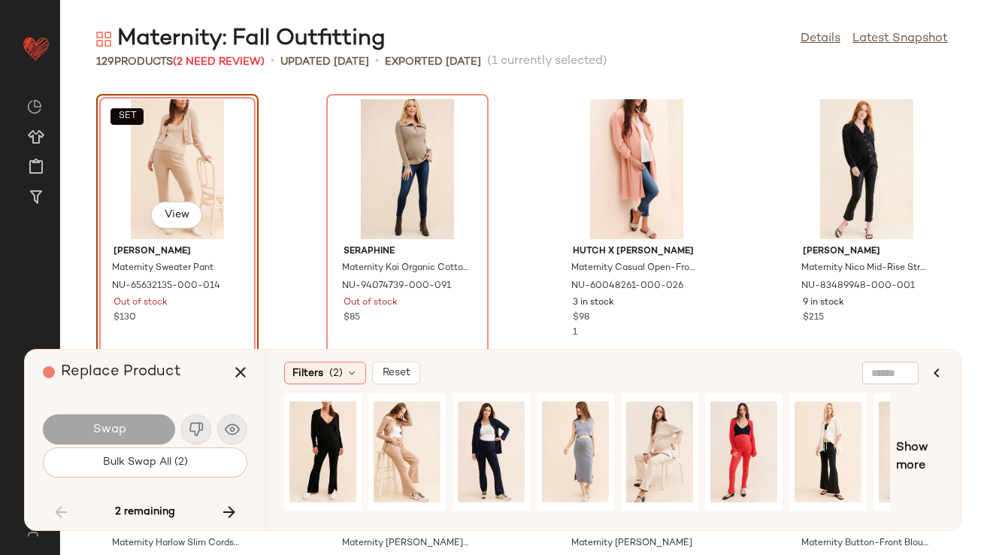
click at [135, 136] on div "SET View" at bounding box center [177, 169] width 152 height 140
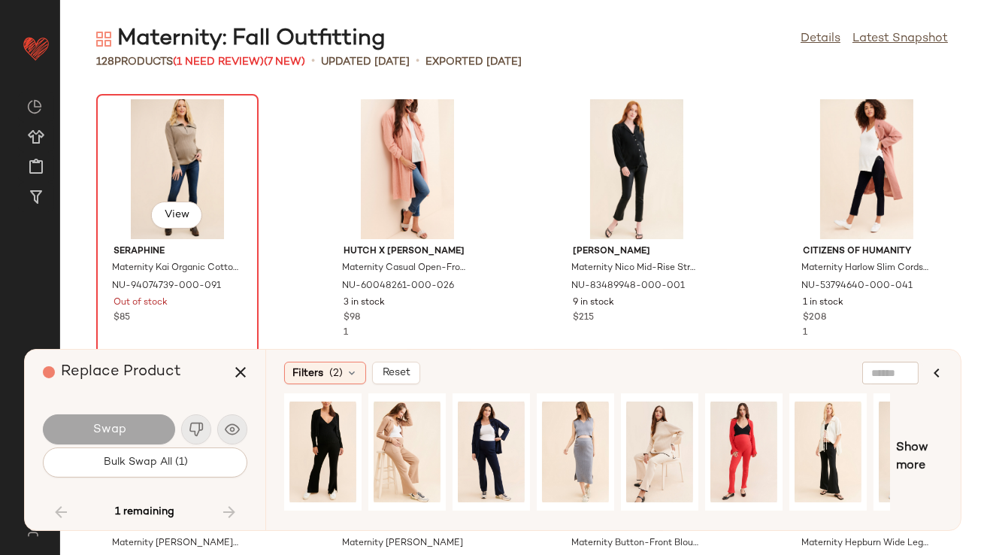
click at [163, 150] on div "View" at bounding box center [177, 169] width 152 height 140
click at [175, 393] on div "Replace Product" at bounding box center [151, 372] width 216 height 45
click at [234, 59] on span "(1 Need Review)" at bounding box center [218, 61] width 91 height 11
click at [169, 174] on div "View" at bounding box center [177, 169] width 152 height 140
click at [250, 372] on button "button" at bounding box center [241, 372] width 36 height 36
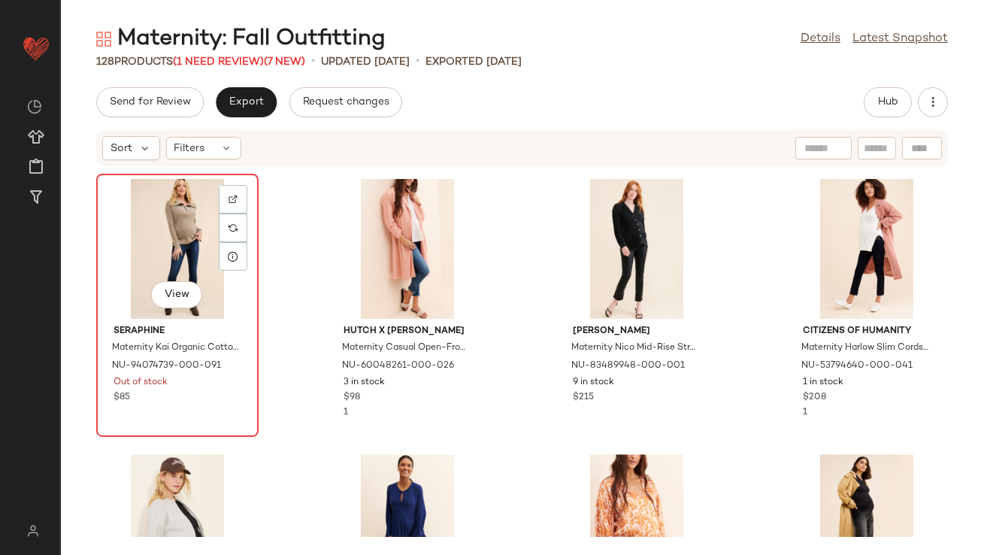
click at [186, 255] on div "View" at bounding box center [177, 249] width 152 height 140
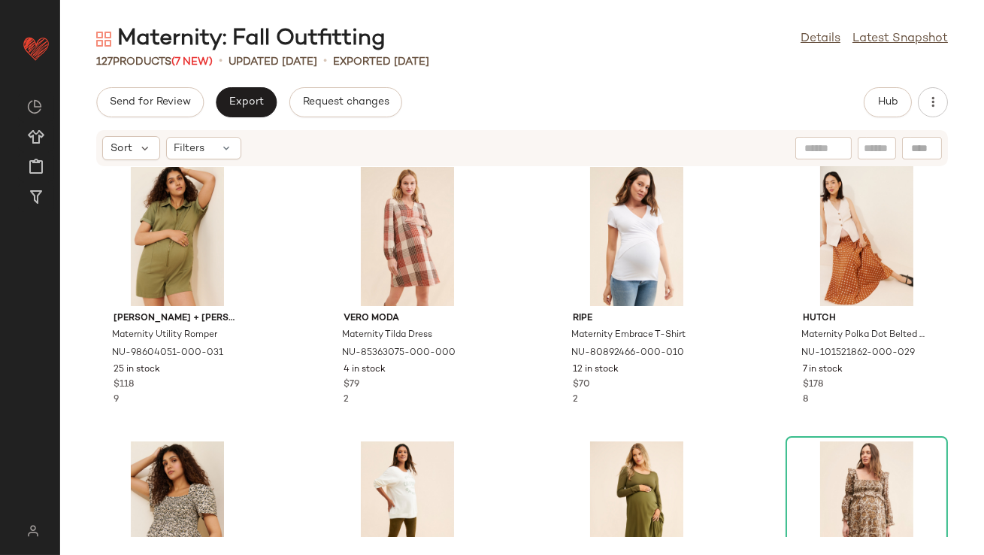
scroll to position [345, 0]
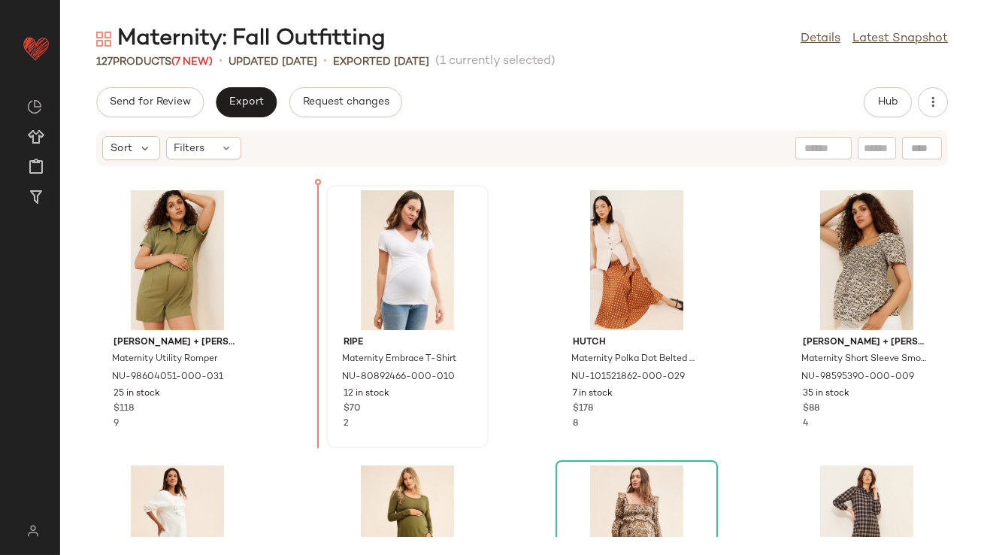
scroll to position [241, 0]
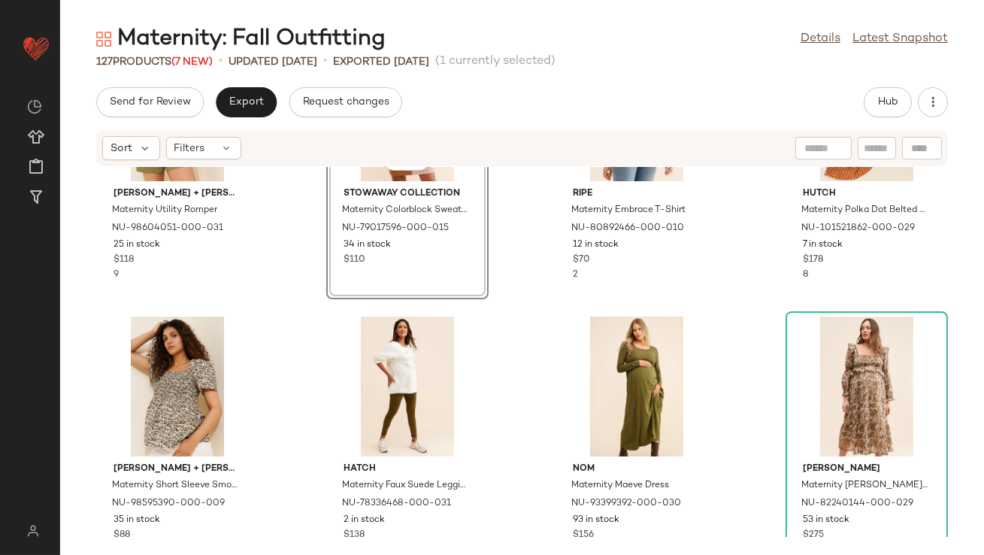
scroll to position [460, 0]
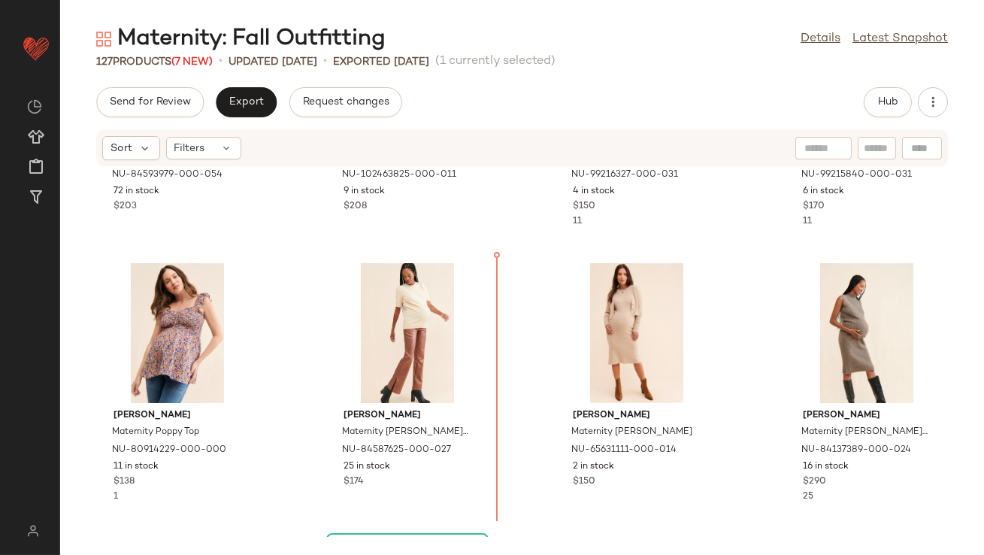
scroll to position [1403, 0]
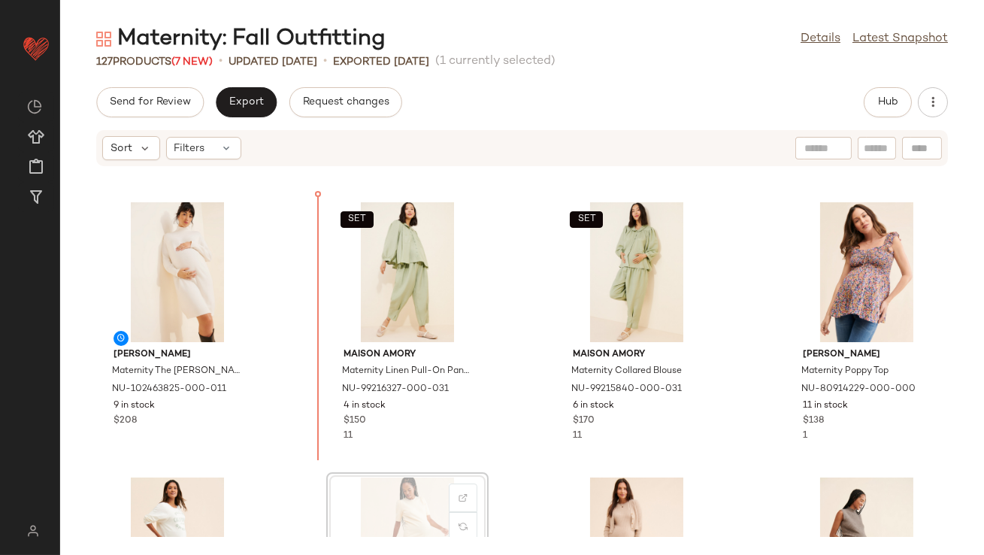
scroll to position [1089, 0]
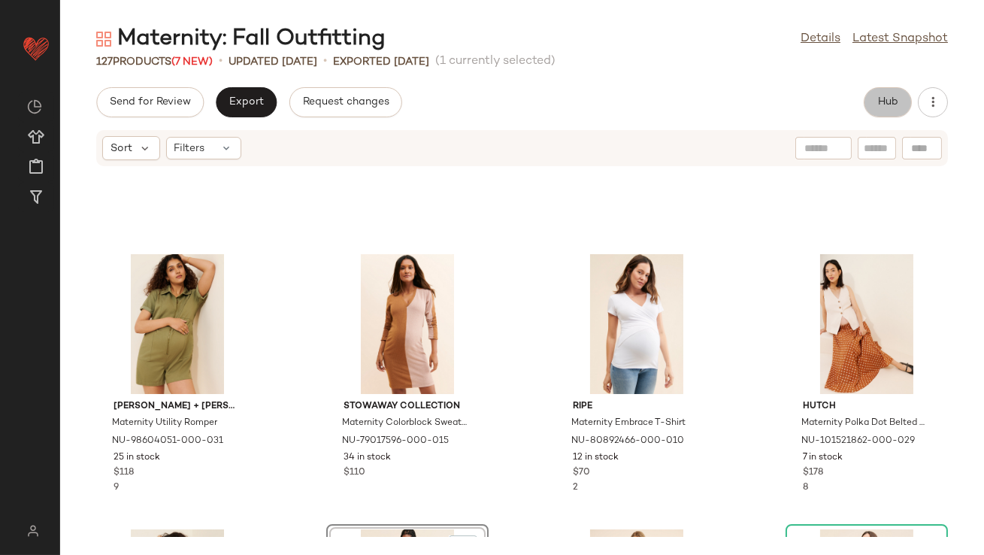
click at [884, 104] on span "Hub" at bounding box center [887, 102] width 21 height 12
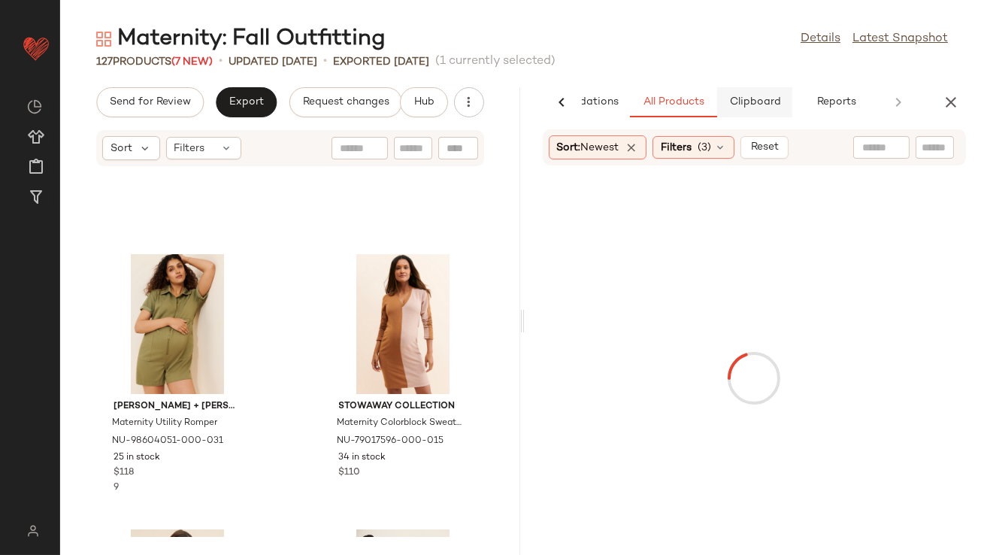
scroll to position [550, 0]
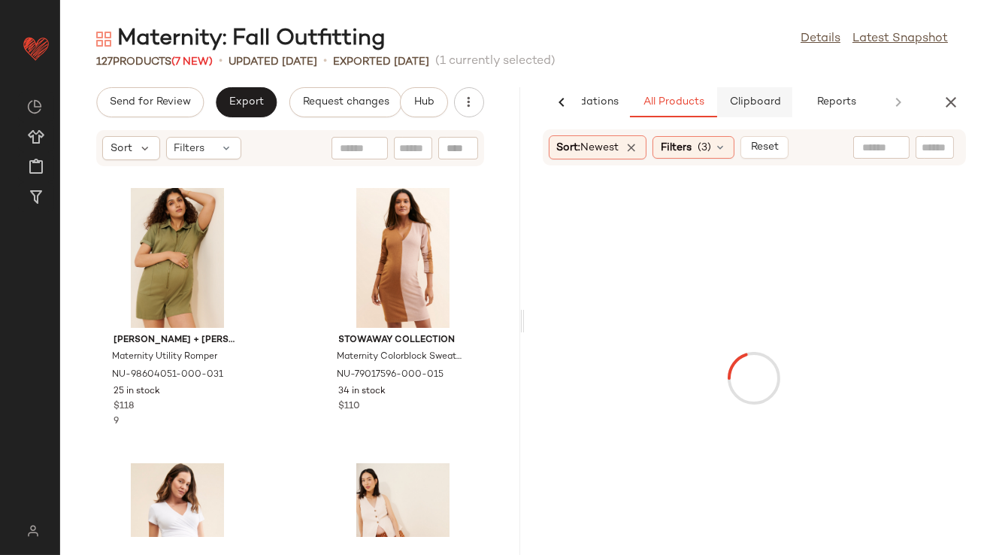
click at [768, 104] on span "Clipboard" at bounding box center [754, 102] width 52 height 12
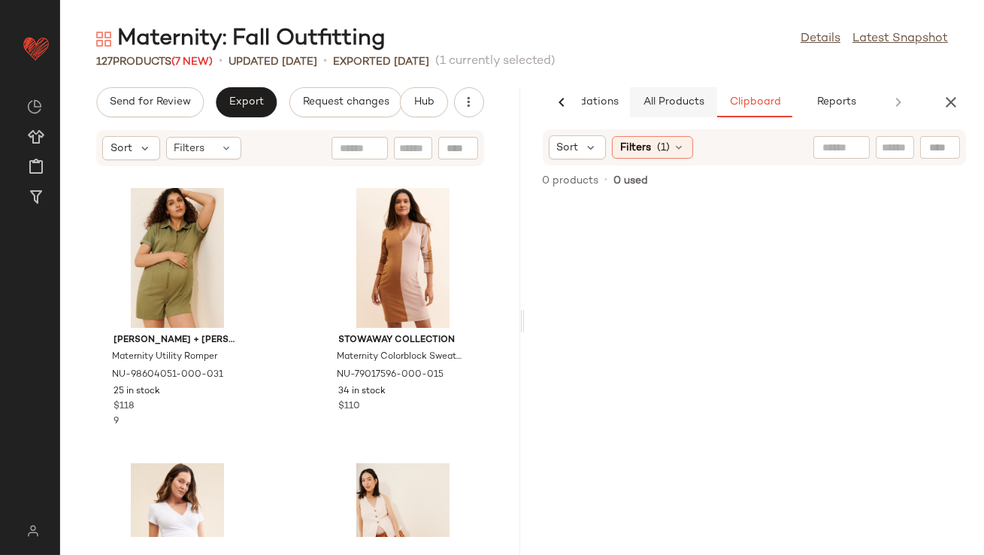
click at [673, 116] on button "All Products" at bounding box center [673, 102] width 87 height 30
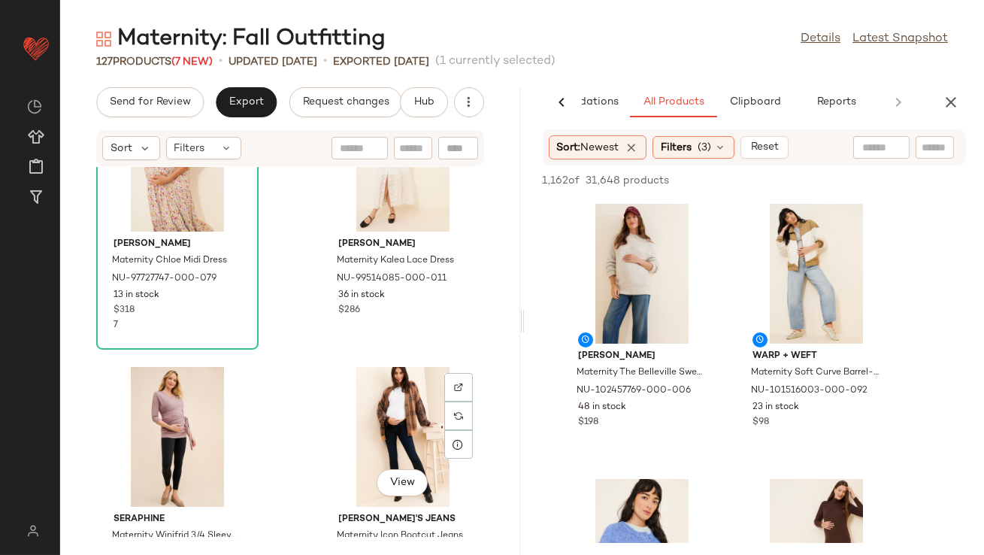
scroll to position [3786, 0]
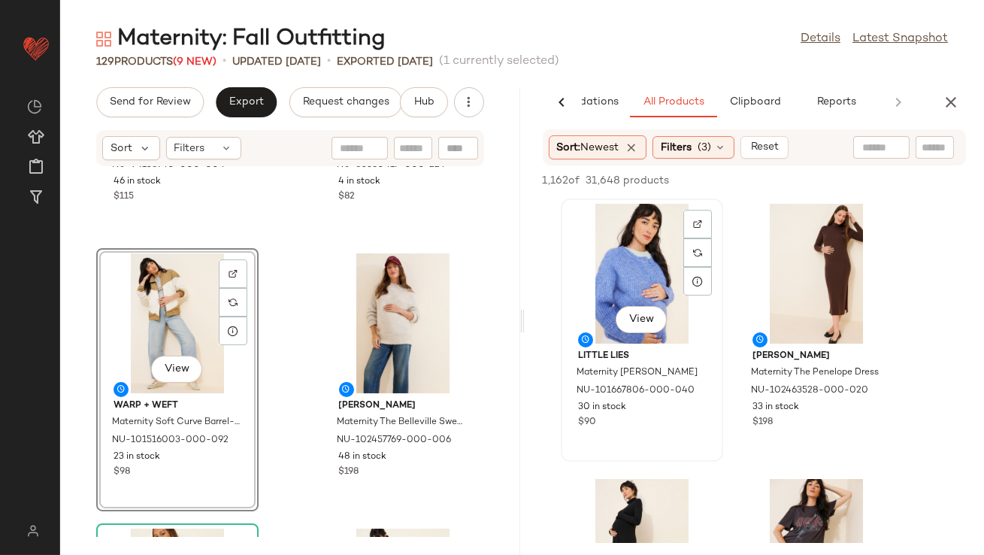
click at [619, 288] on div "View" at bounding box center [642, 274] width 152 height 140
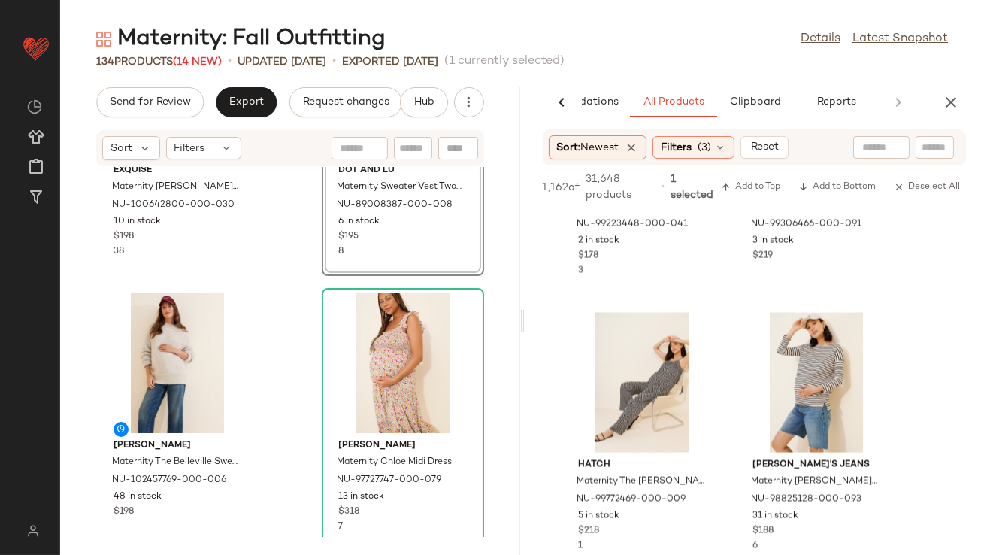
scroll to position [5194, 0]
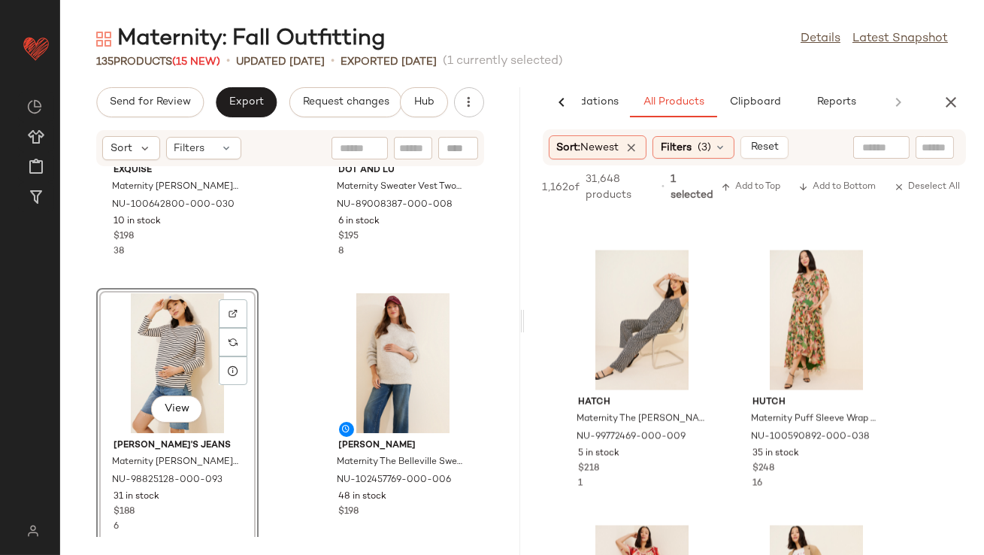
click at [166, 374] on div "View" at bounding box center [177, 363] width 152 height 140
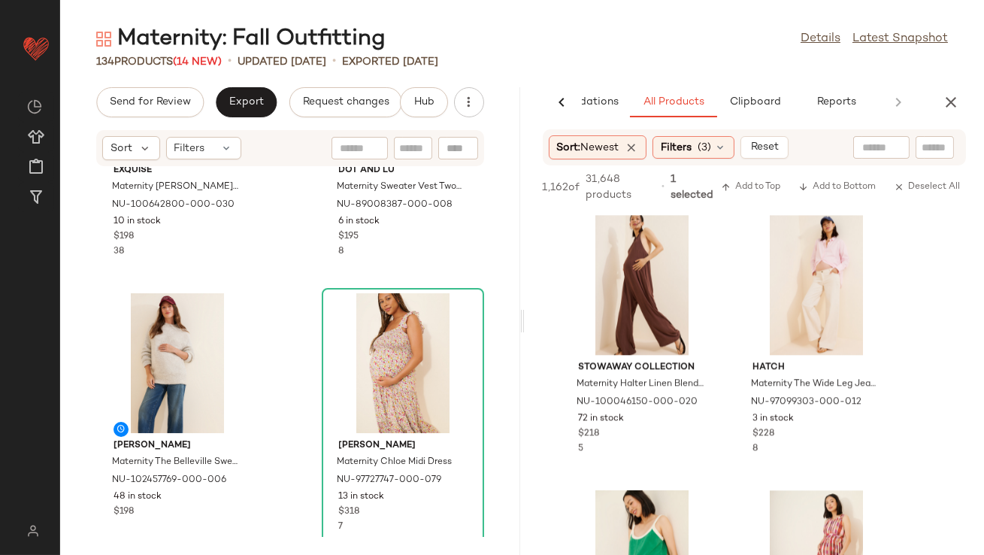
scroll to position [7436, 0]
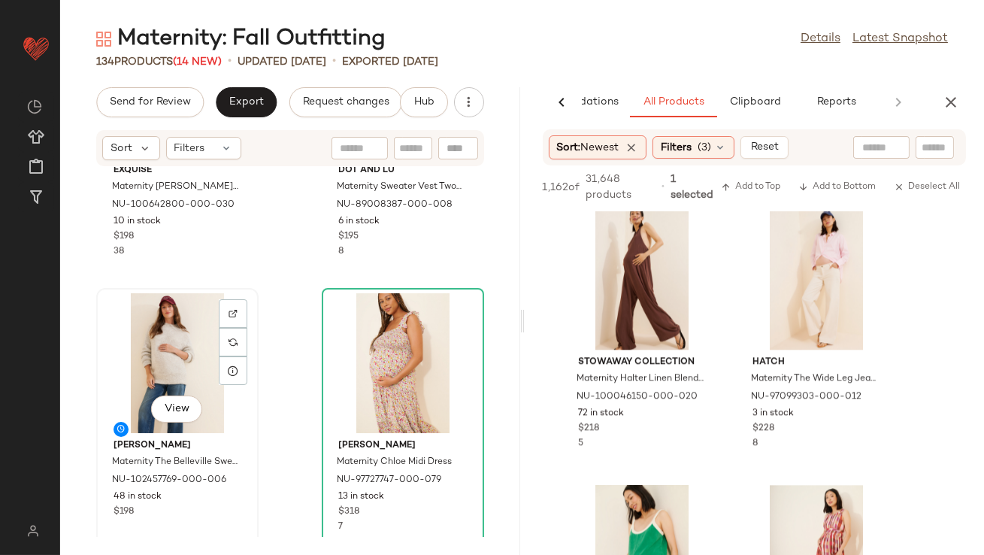
click at [184, 344] on div "View" at bounding box center [177, 363] width 152 height 140
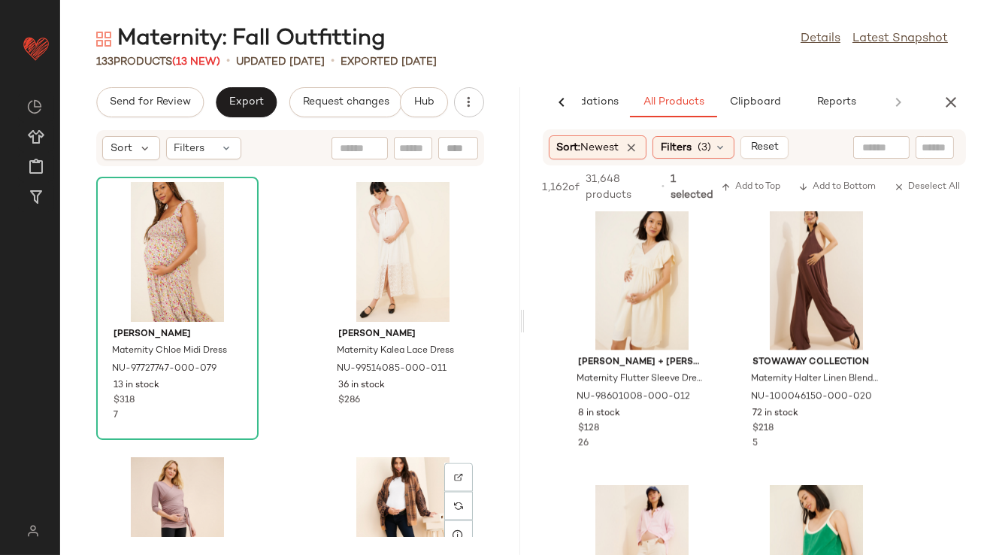
scroll to position [4586, 0]
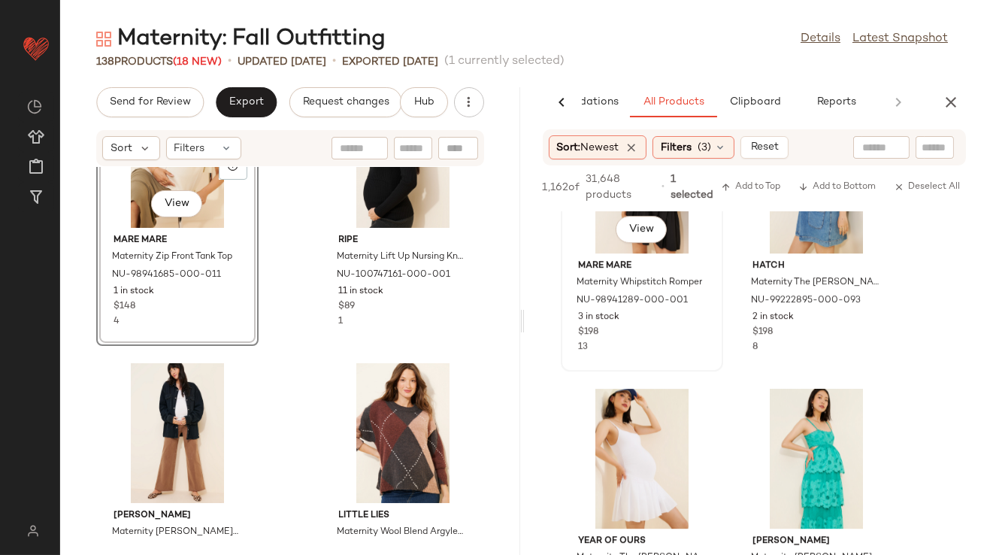
scroll to position [8792, 0]
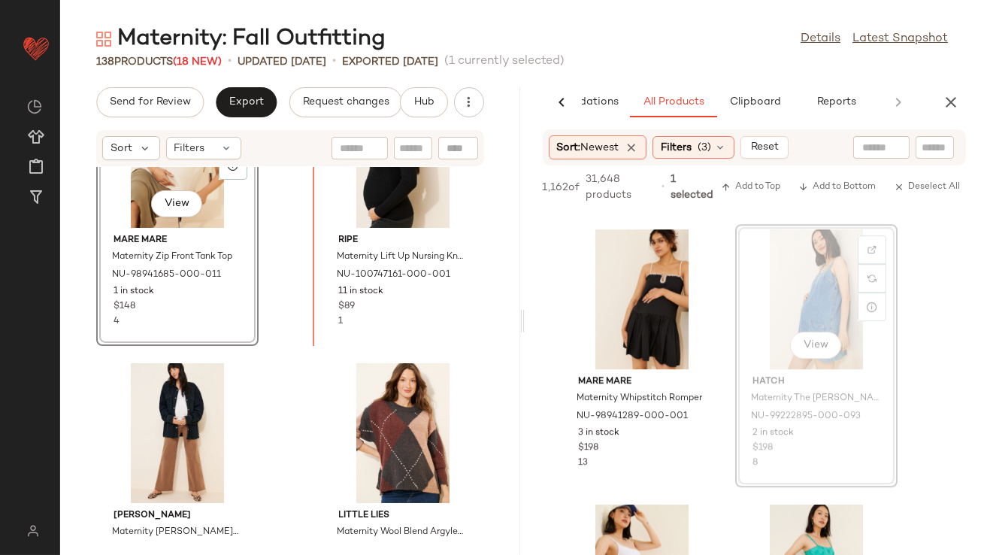
drag, startPoint x: 783, startPoint y: 327, endPoint x: 769, endPoint y: 327, distance: 13.5
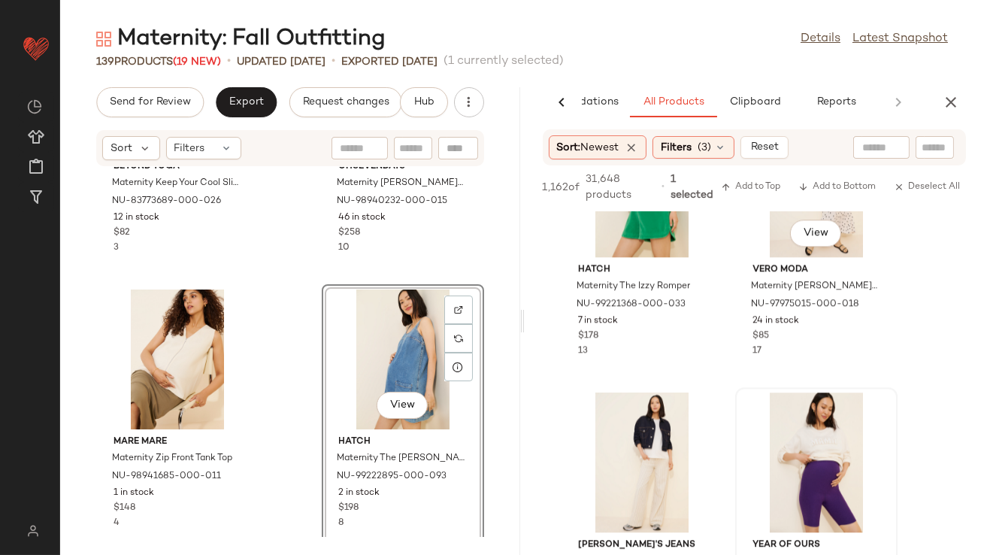
scroll to position [7892, 0]
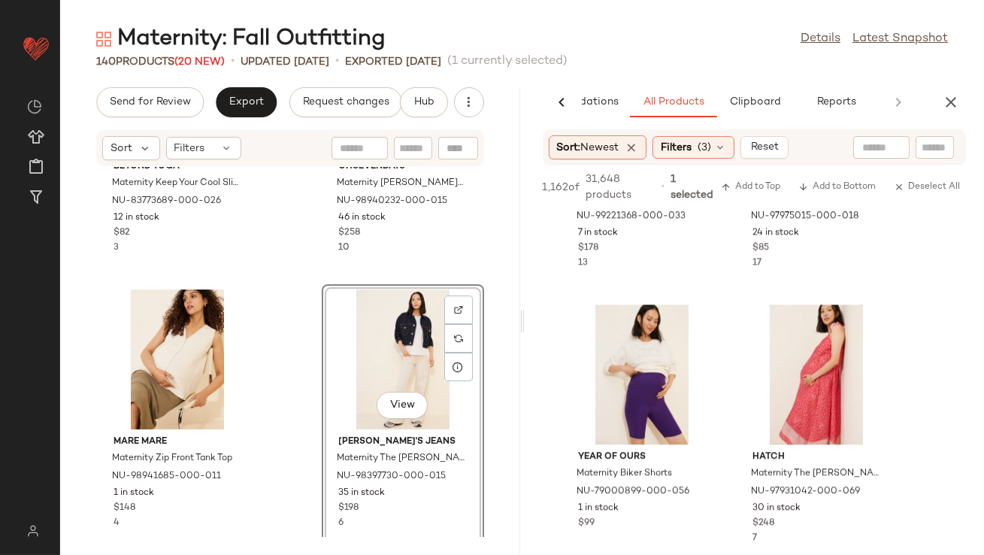
click at [368, 346] on div "View" at bounding box center [403, 359] width 152 height 140
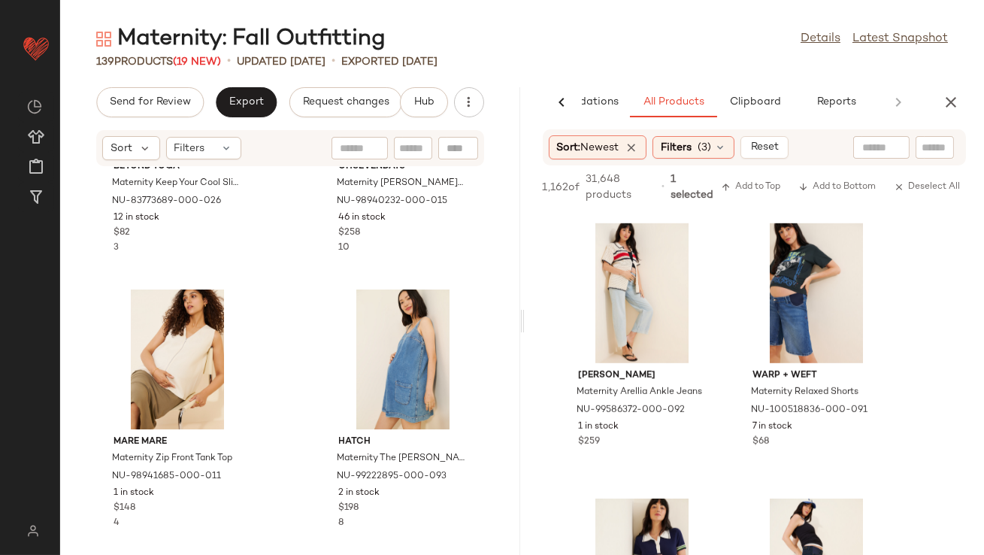
scroll to position [1915, 0]
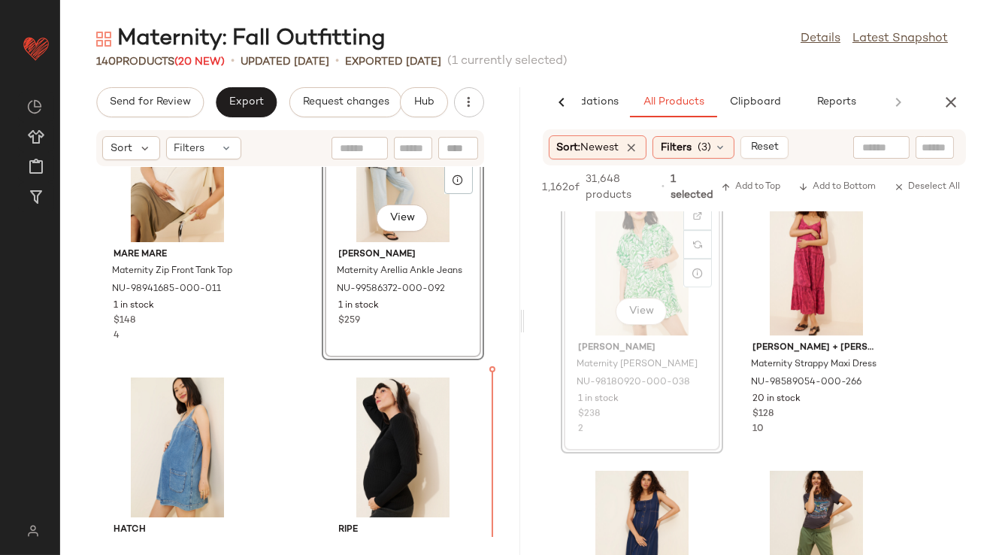
scroll to position [5876, 0]
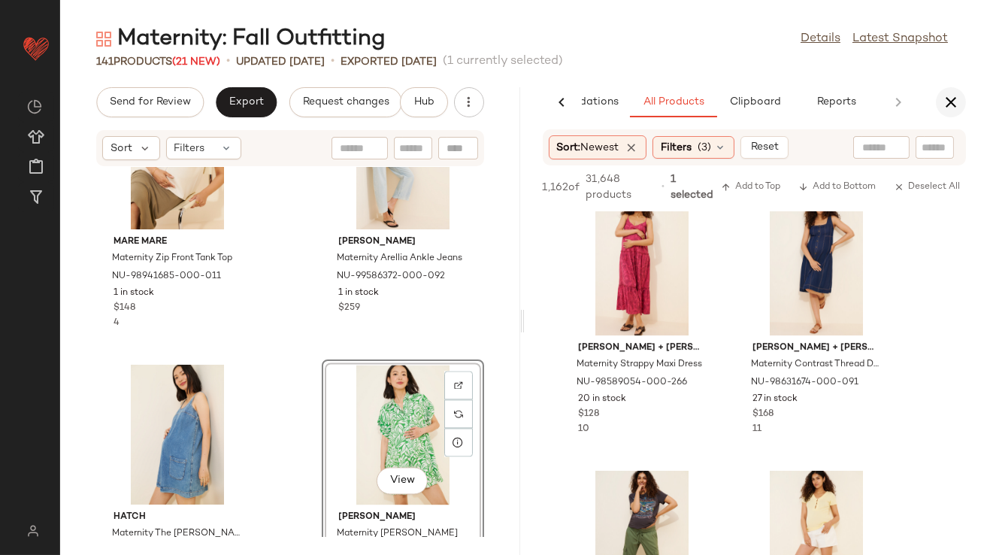
click at [953, 106] on icon "button" at bounding box center [951, 102] width 18 height 18
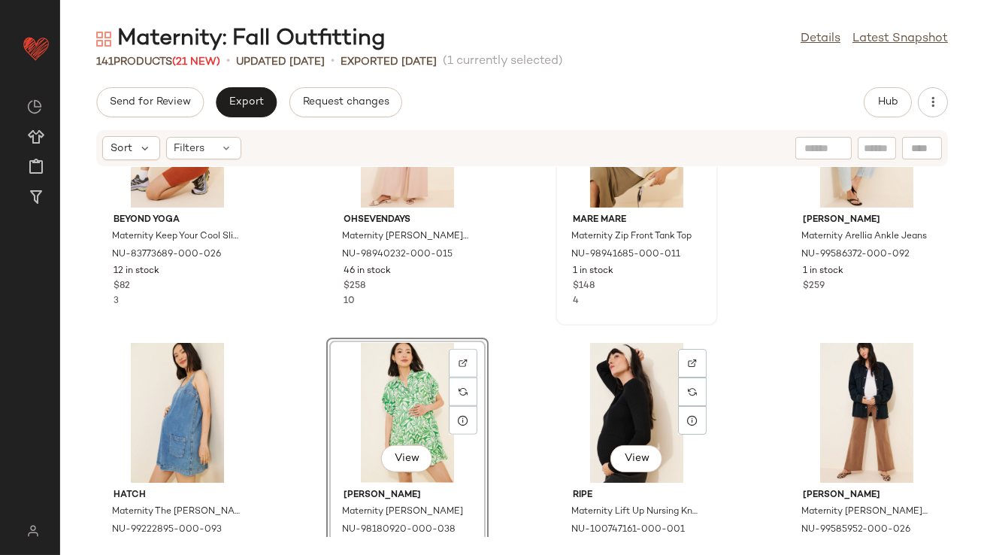
scroll to position [2872, 0]
click at [184, 403] on div "View" at bounding box center [177, 412] width 152 height 140
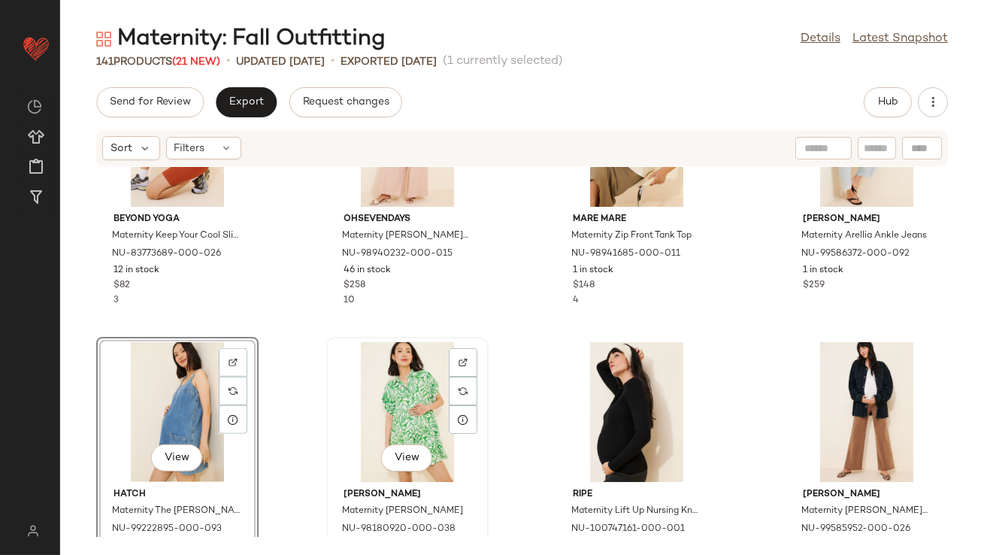
click at [413, 401] on div "View" at bounding box center [408, 412] width 152 height 140
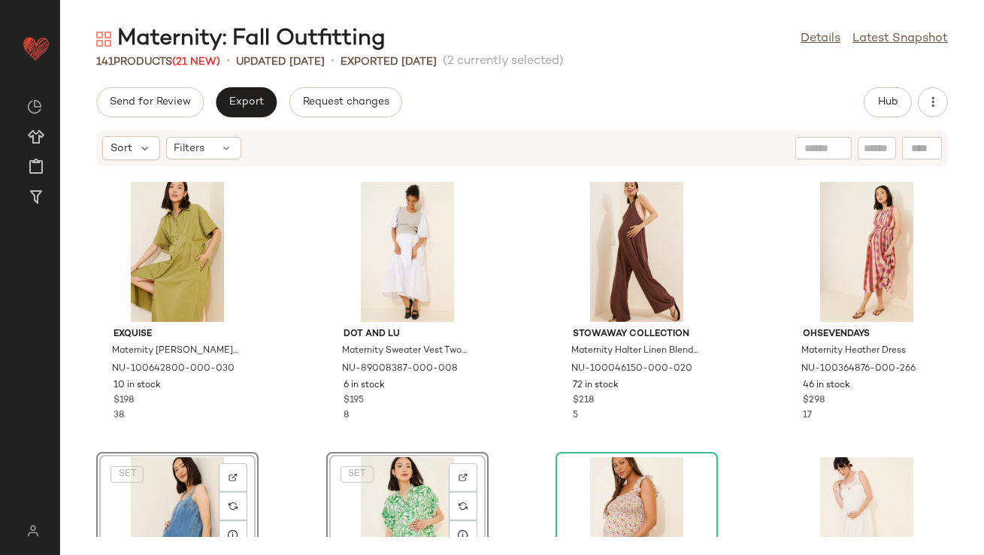
click at [295, 274] on div "Exquise Maternity Tobie Button-Front Pleated Shirt Dress NU-100642800-000-030 1…" at bounding box center [522, 352] width 924 height 370
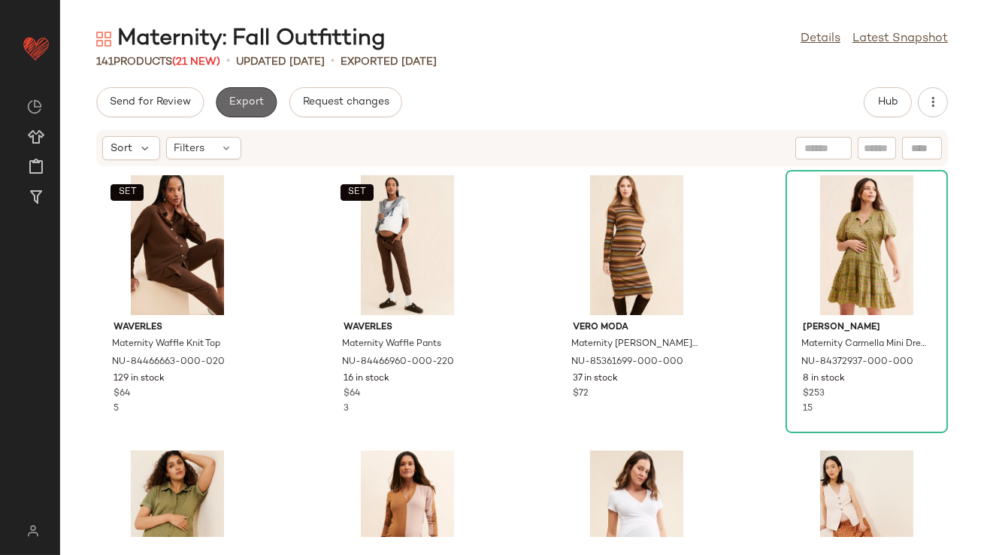
click at [241, 96] on span "Export" at bounding box center [246, 102] width 35 height 12
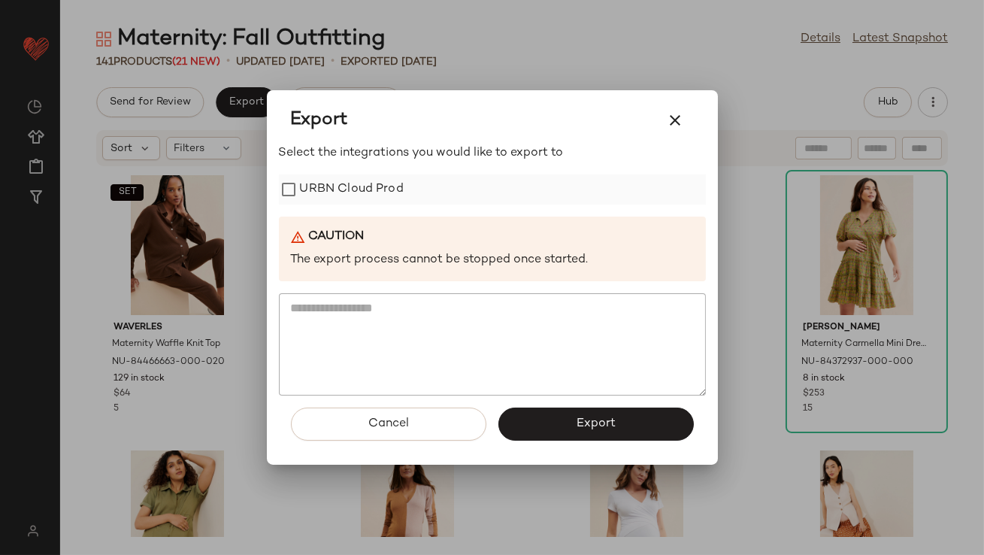
click at [318, 180] on label "URBN Cloud Prod" at bounding box center [352, 189] width 104 height 30
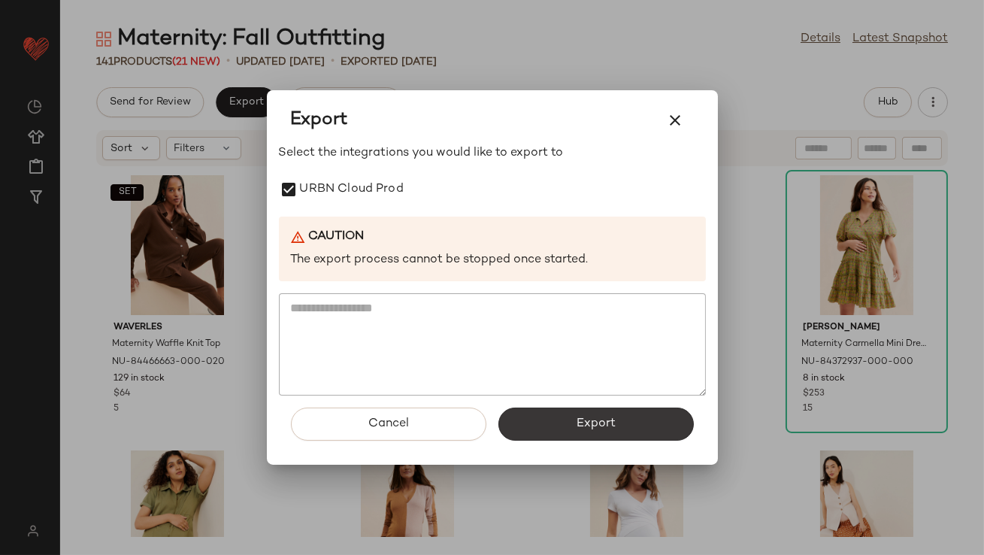
click at [582, 415] on button "Export" at bounding box center [595, 423] width 195 height 33
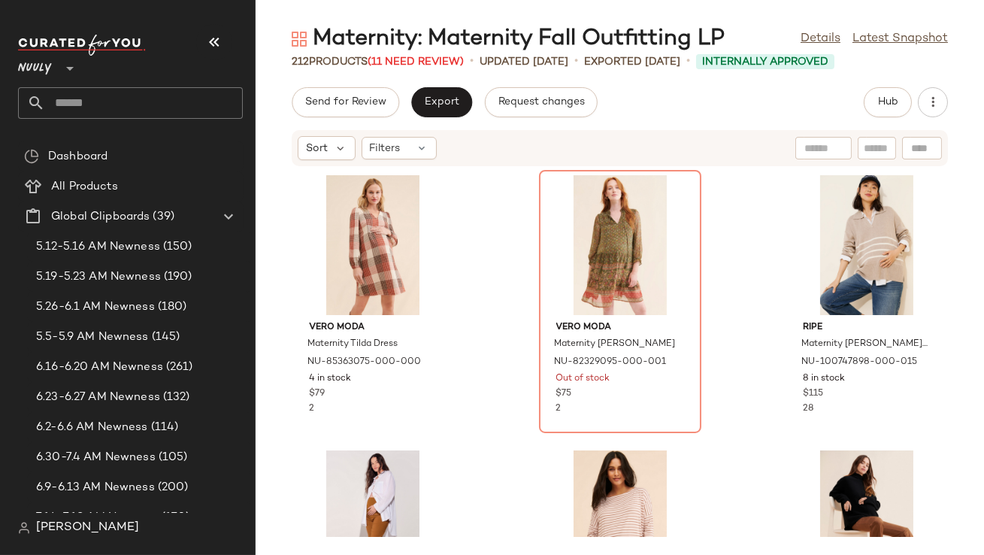
click at [217, 36] on icon "button" at bounding box center [214, 42] width 18 height 18
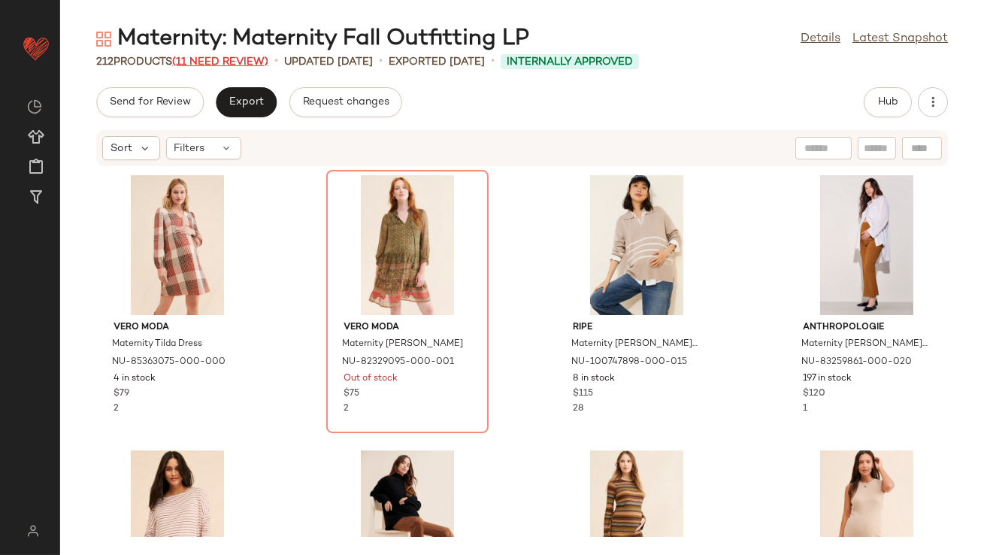
click at [241, 58] on span "(11 Need Review)" at bounding box center [220, 61] width 96 height 11
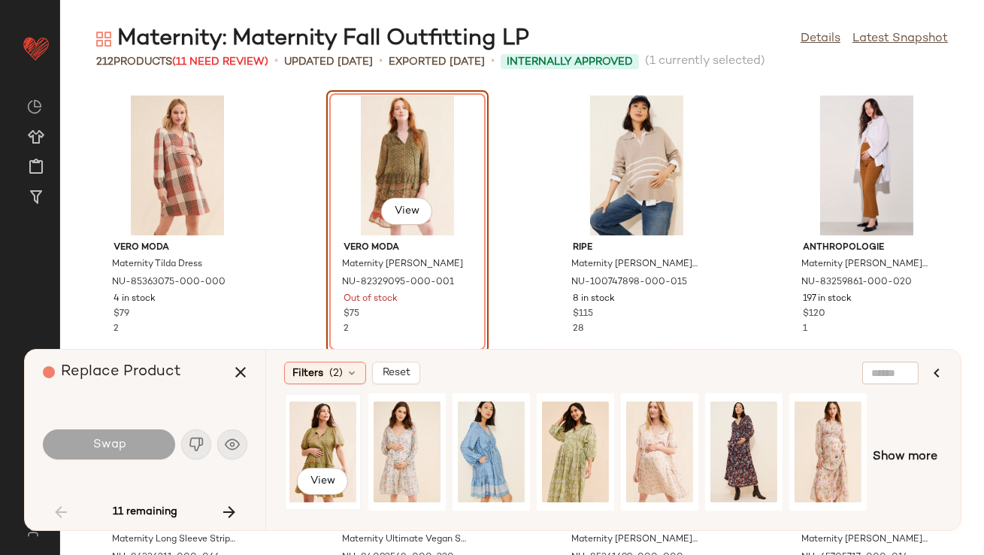
click at [307, 444] on div "View" at bounding box center [322, 451] width 67 height 107
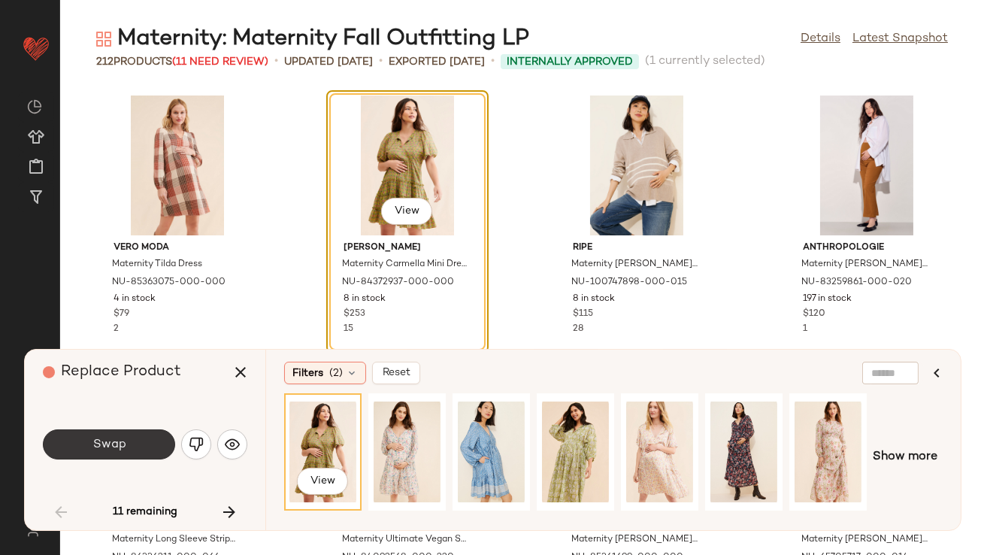
click at [132, 442] on button "Swap" at bounding box center [109, 444] width 132 height 30
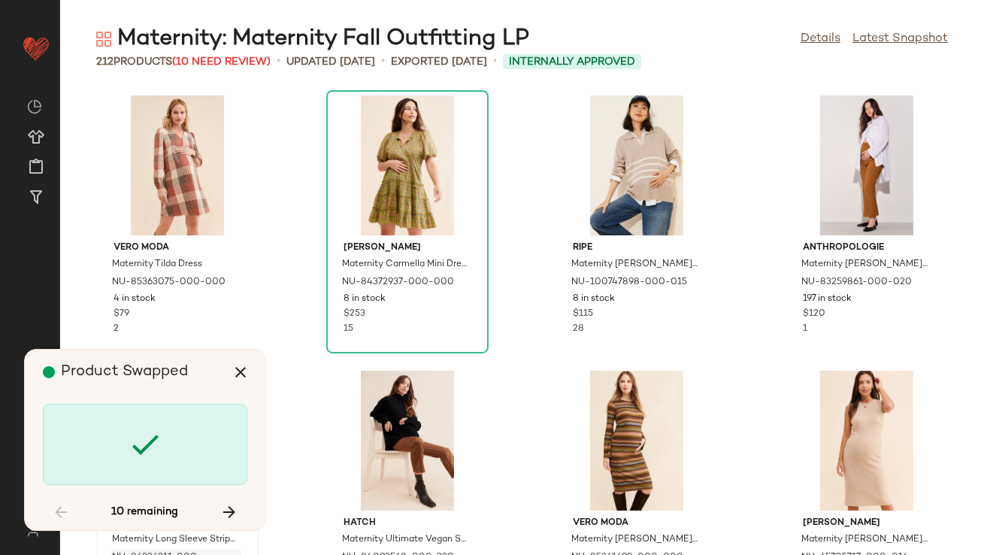
scroll to position [2201, 0]
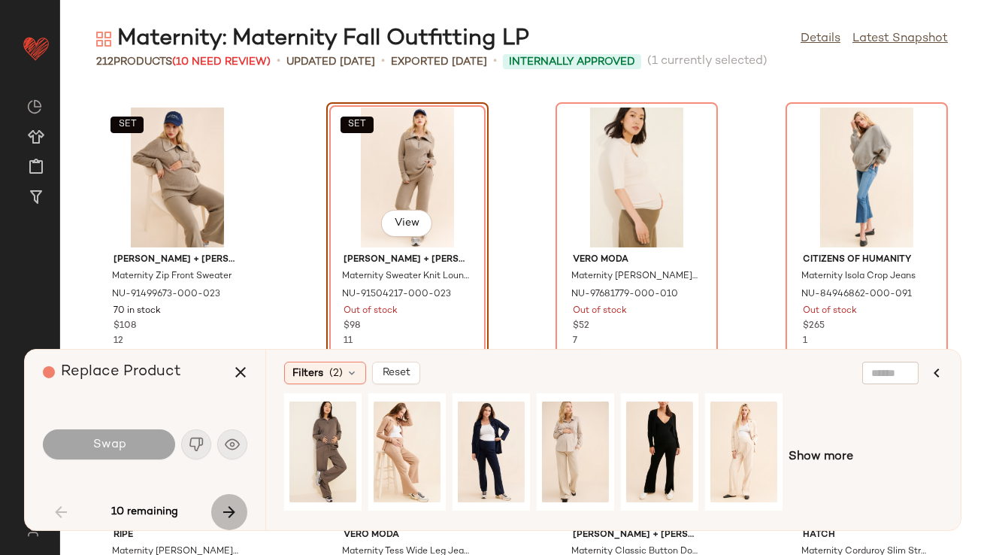
click at [223, 496] on button "button" at bounding box center [229, 512] width 36 height 36
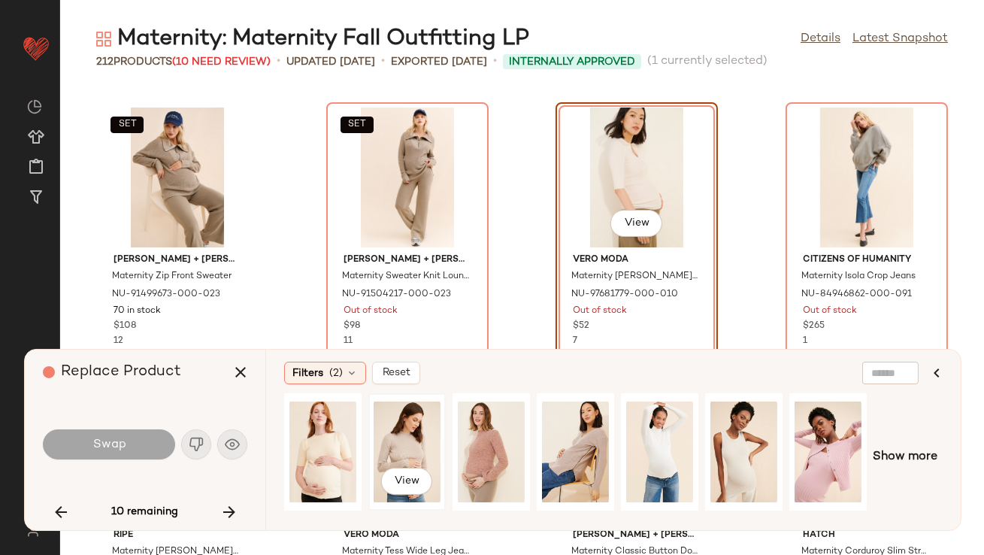
click at [404, 428] on div "View" at bounding box center [407, 451] width 67 height 107
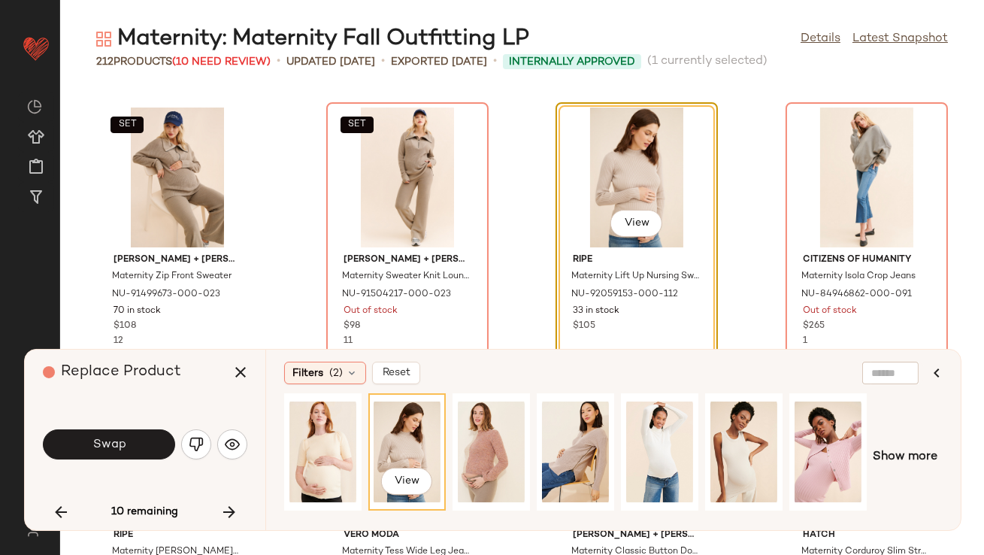
click at [159, 443] on button "Swap" at bounding box center [109, 444] width 132 height 30
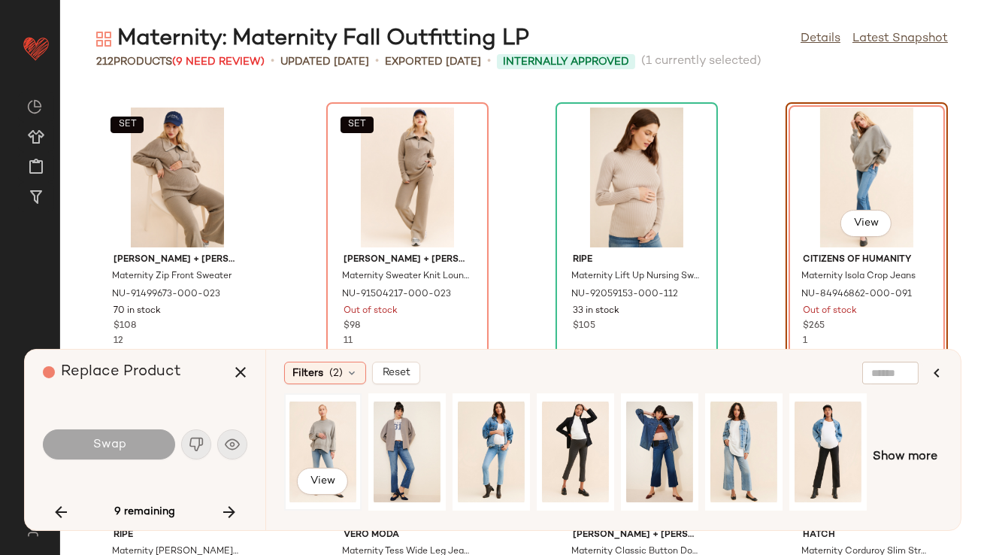
click at [317, 447] on div "View" at bounding box center [322, 451] width 67 height 107
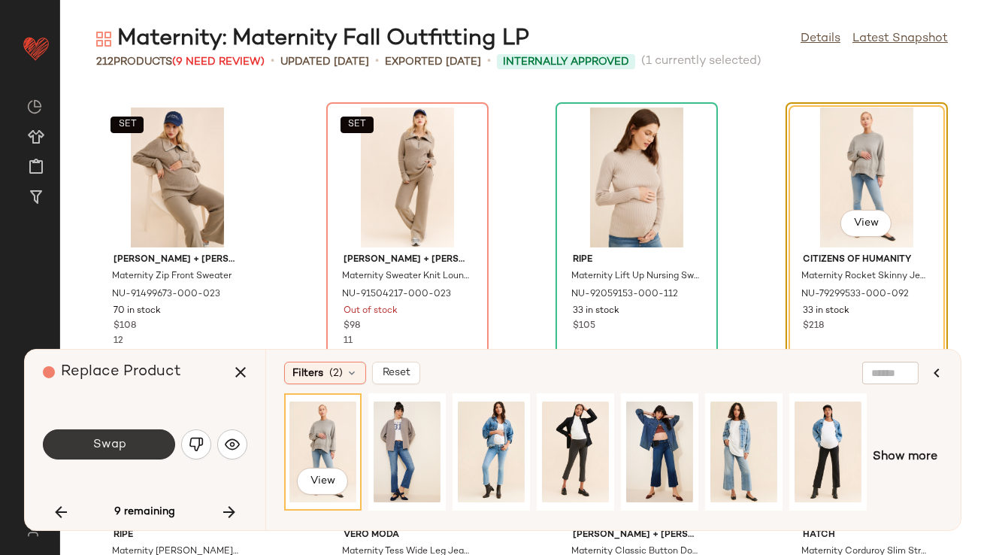
click at [128, 454] on button "Swap" at bounding box center [109, 444] width 132 height 30
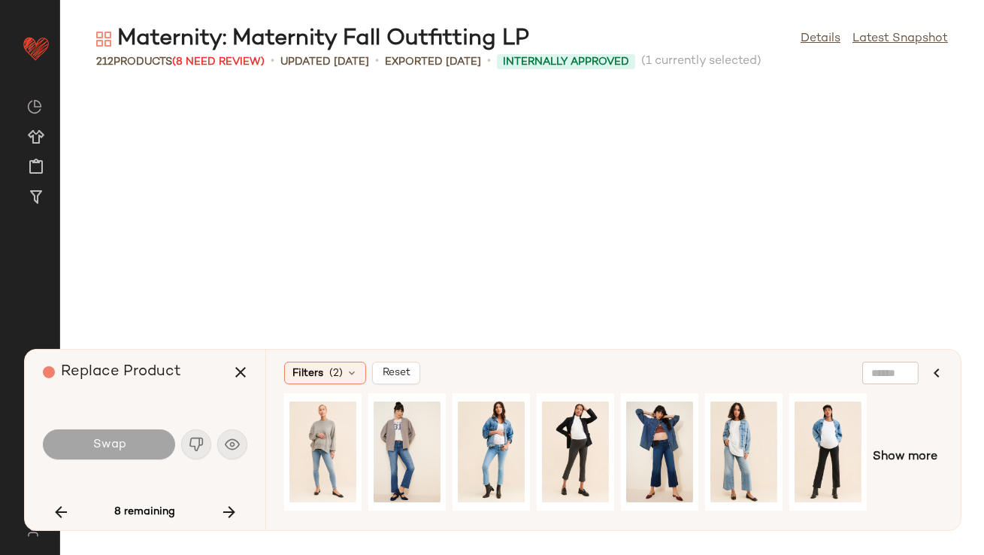
scroll to position [3301, 0]
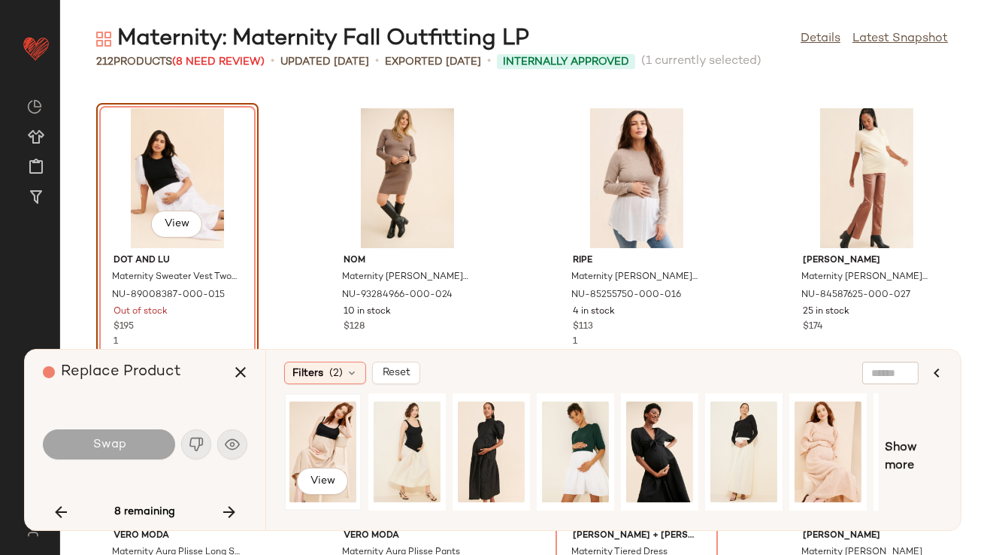
click at [332, 436] on div "View" at bounding box center [322, 451] width 67 height 107
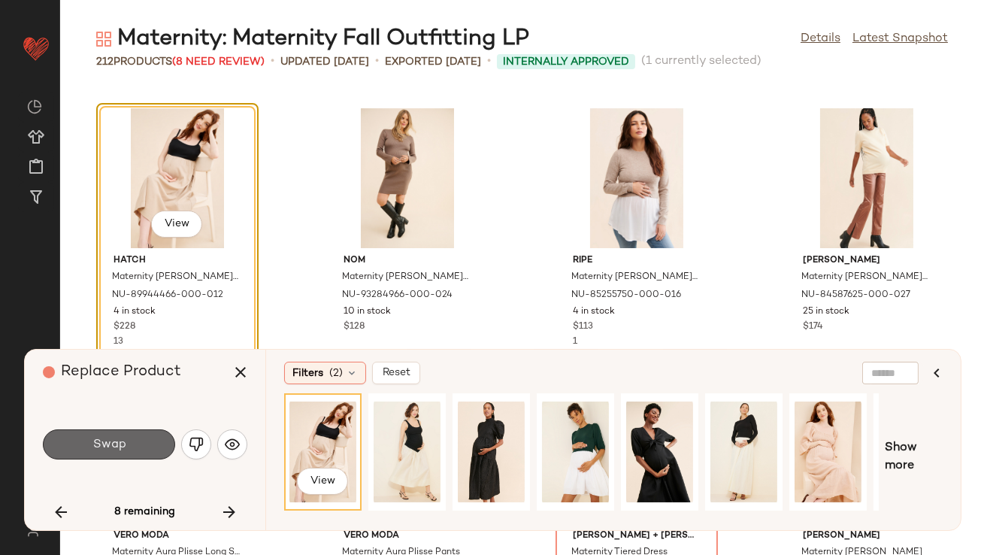
click at [149, 445] on button "Swap" at bounding box center [109, 444] width 132 height 30
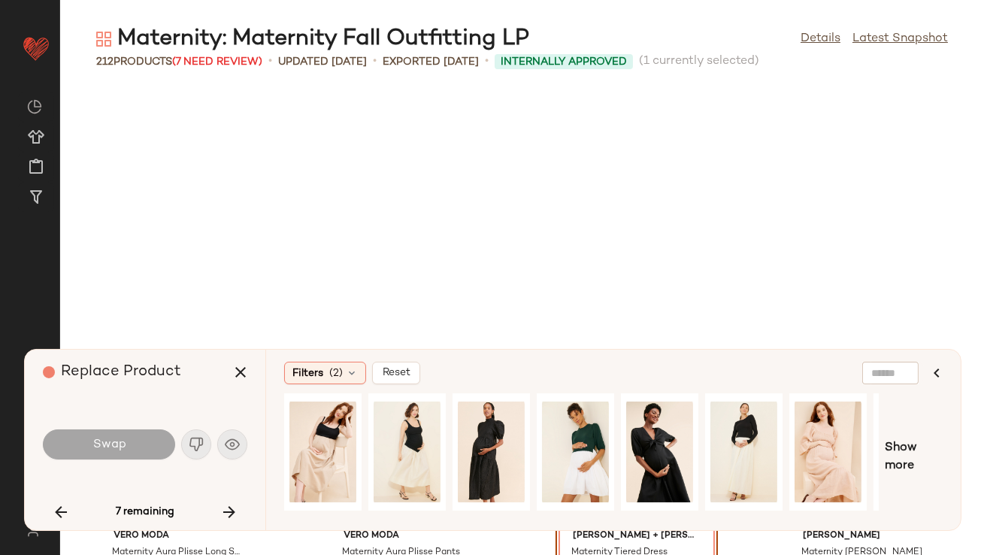
scroll to position [3577, 0]
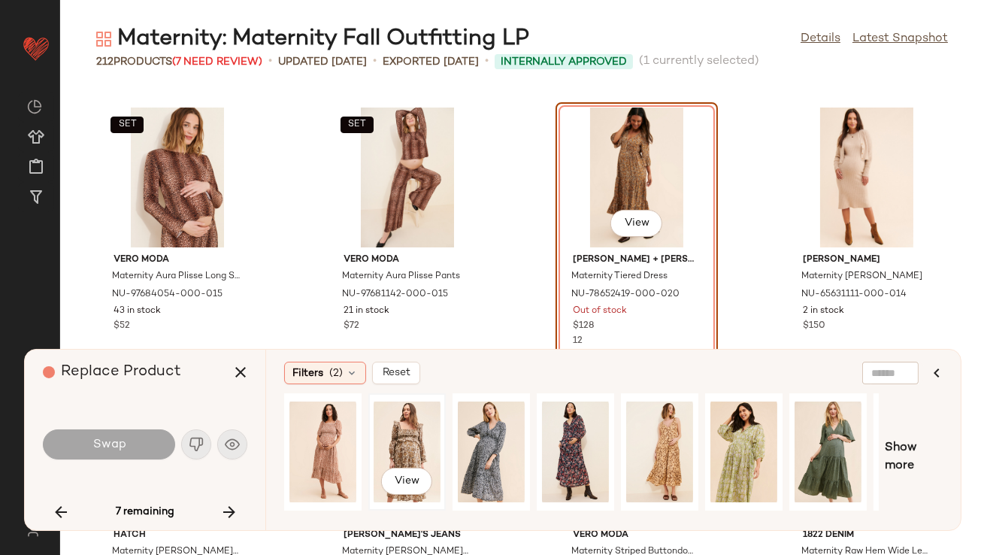
click at [413, 416] on div "View" at bounding box center [407, 451] width 67 height 107
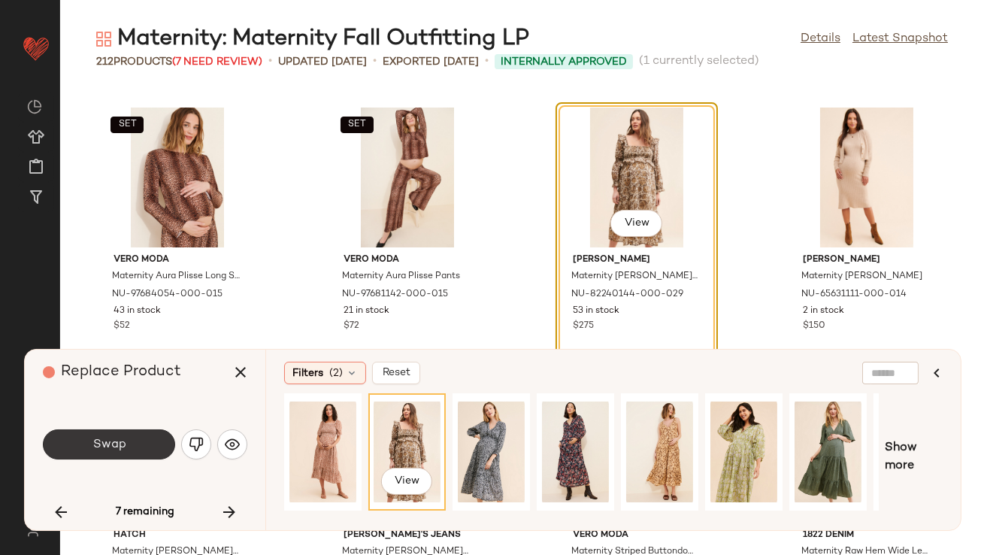
click at [117, 431] on button "Swap" at bounding box center [109, 444] width 132 height 30
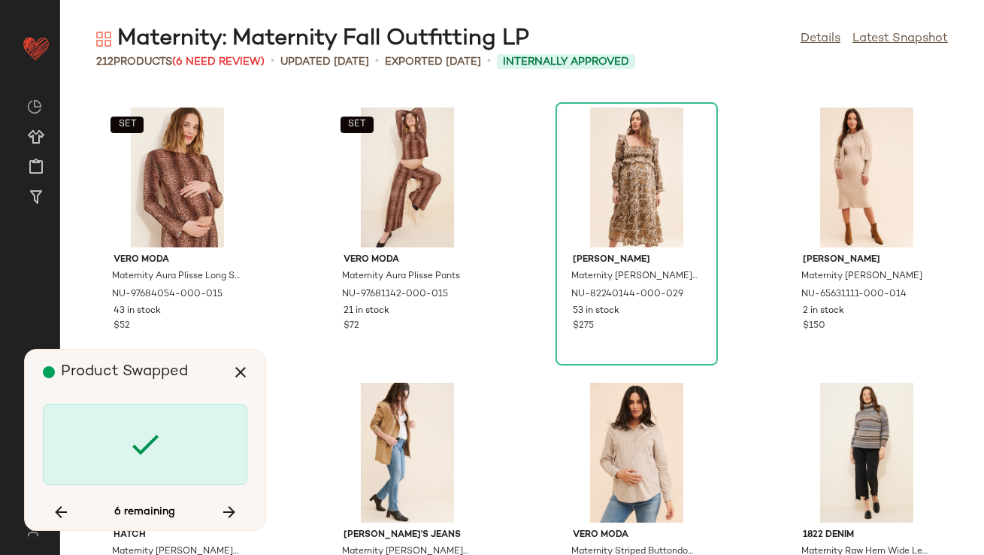
scroll to position [5503, 0]
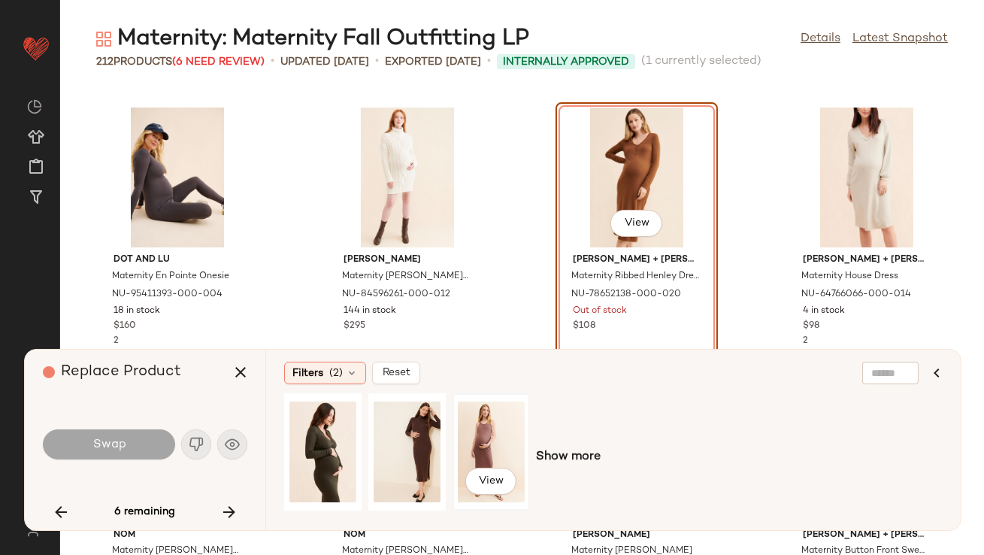
click at [473, 431] on div "View" at bounding box center [491, 451] width 67 height 107
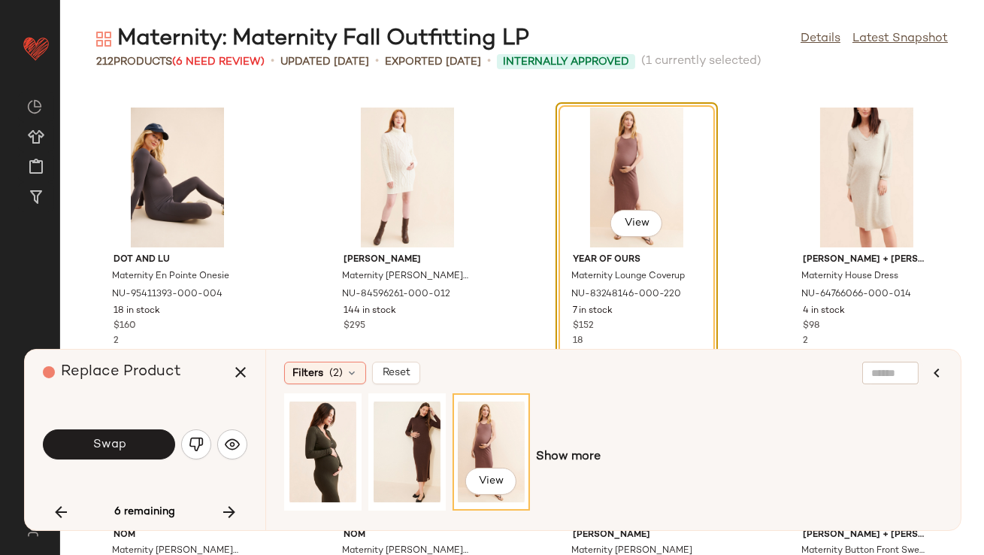
click at [156, 444] on button "Swap" at bounding box center [109, 444] width 132 height 30
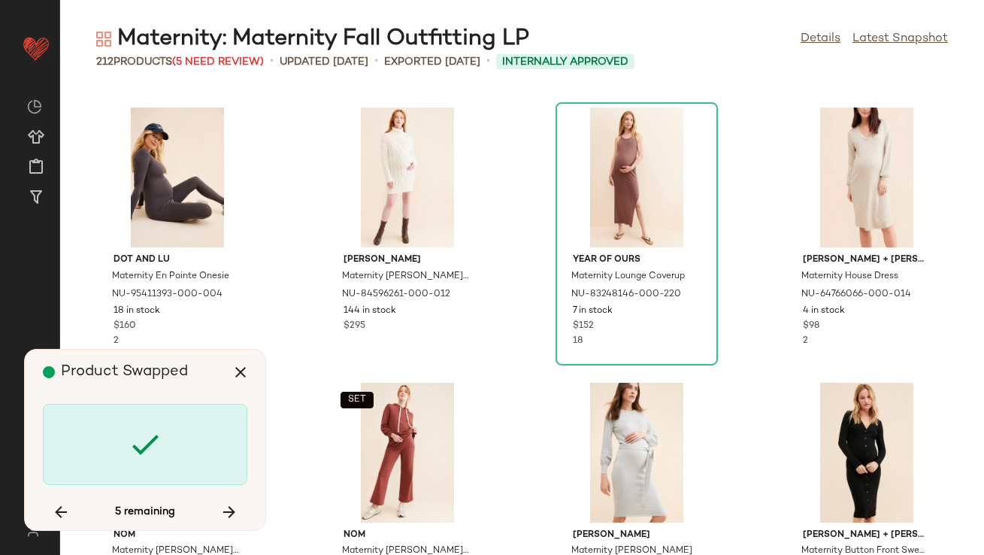
scroll to position [6052, 0]
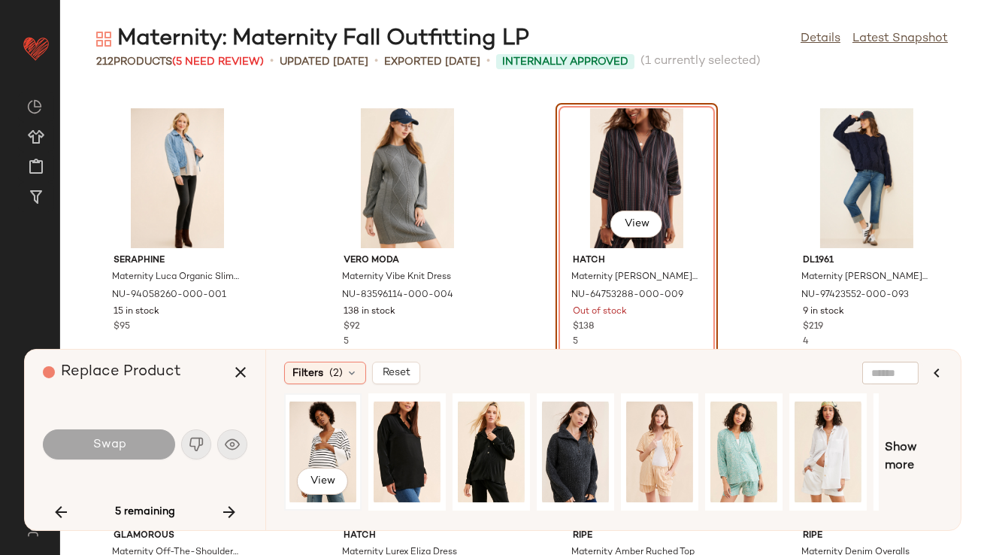
click at [313, 445] on div "View" at bounding box center [322, 451] width 67 height 107
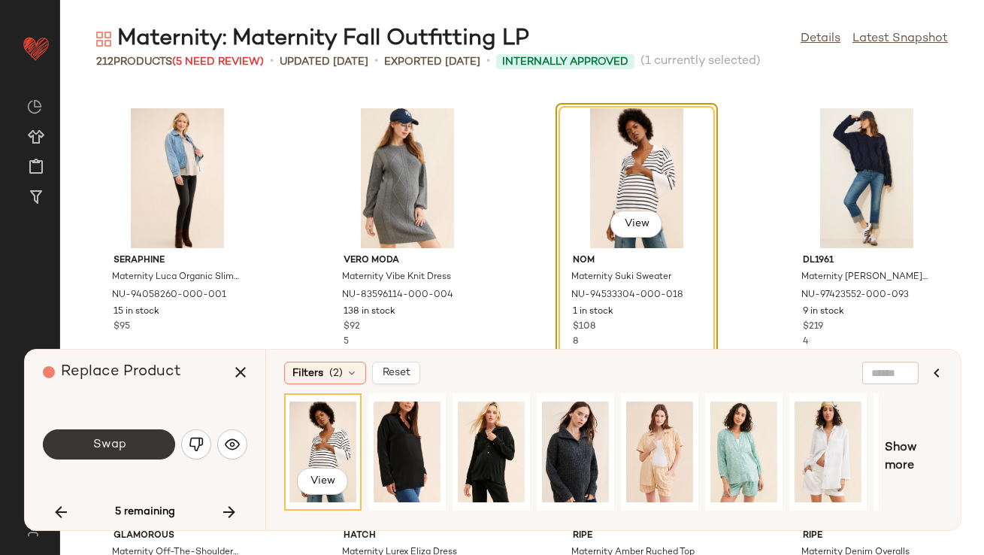
click at [116, 451] on span "Swap" at bounding box center [109, 445] width 34 height 14
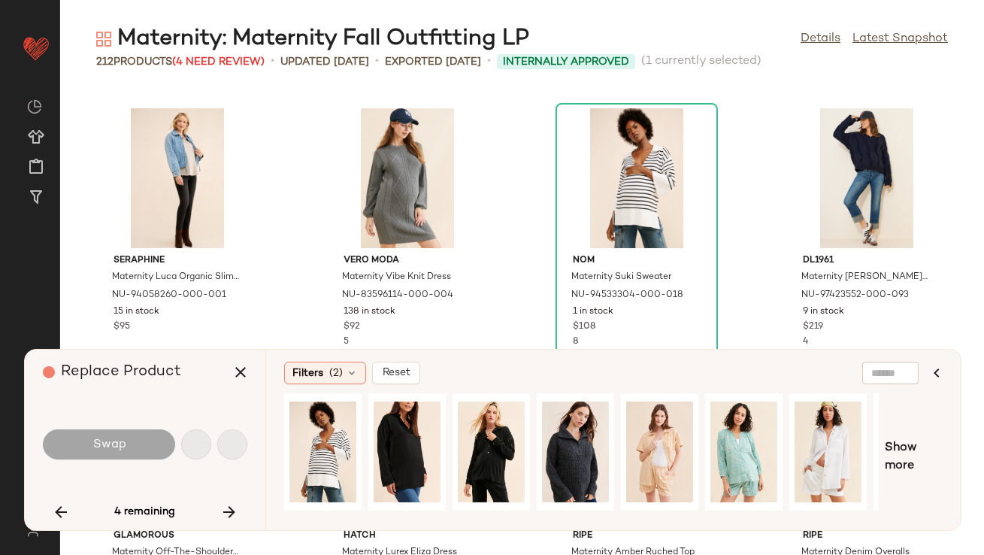
scroll to position [9079, 0]
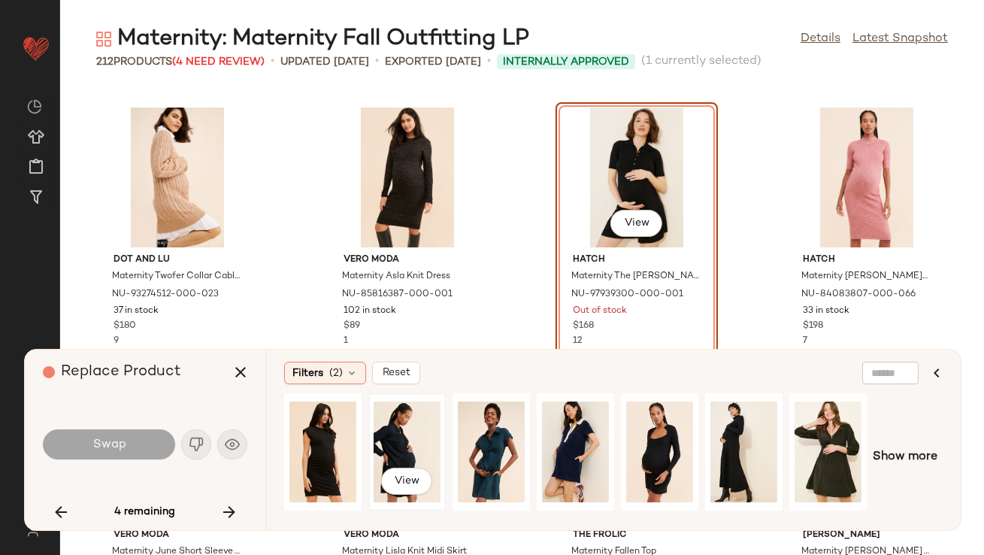
click at [408, 446] on div "View" at bounding box center [407, 451] width 67 height 107
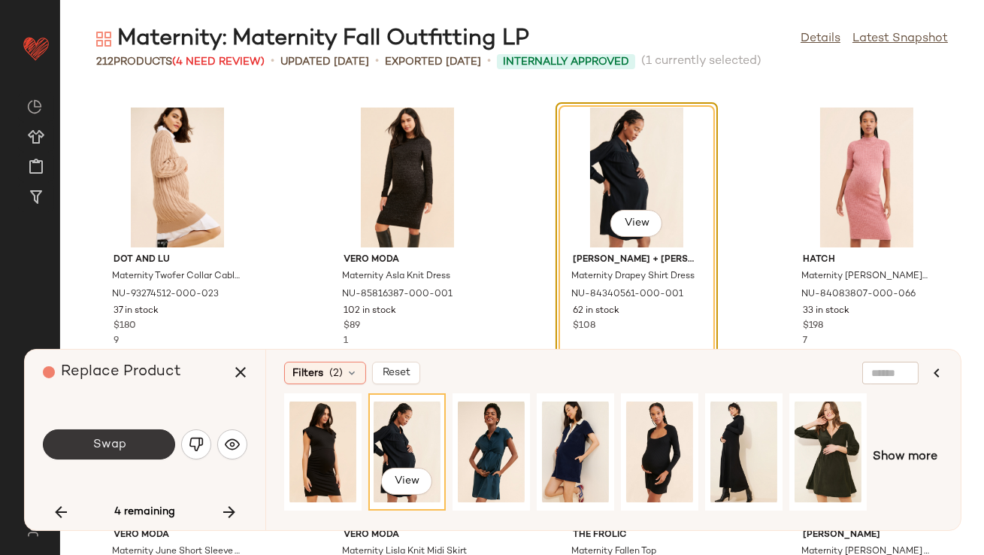
click at [122, 443] on span "Swap" at bounding box center [109, 445] width 34 height 14
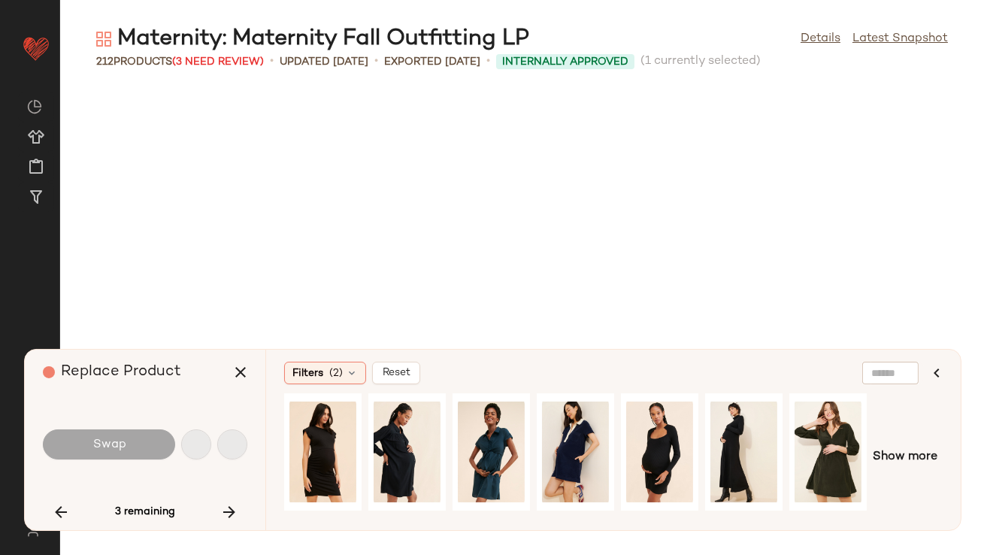
scroll to position [12655, 0]
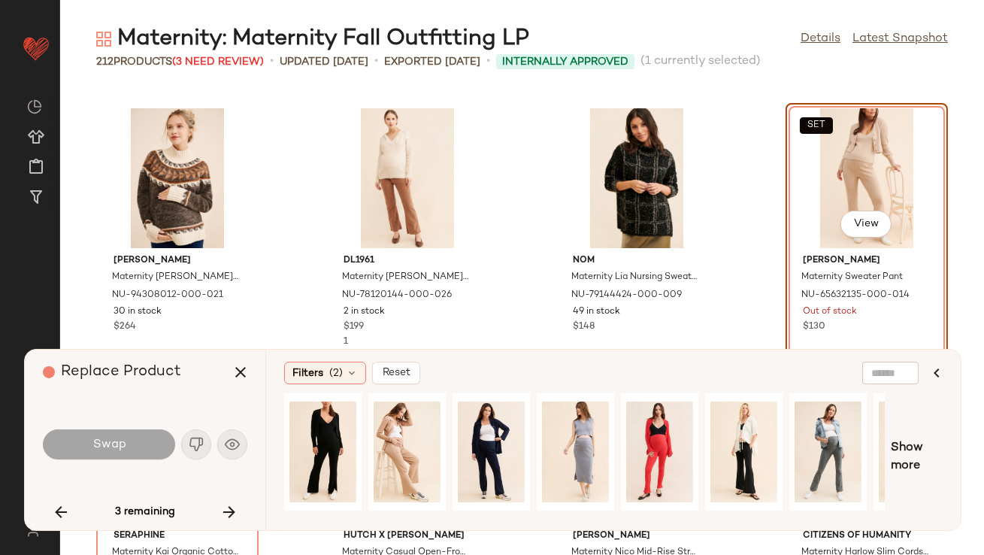
click at [222, 506] on icon "button" at bounding box center [229, 512] width 18 height 18
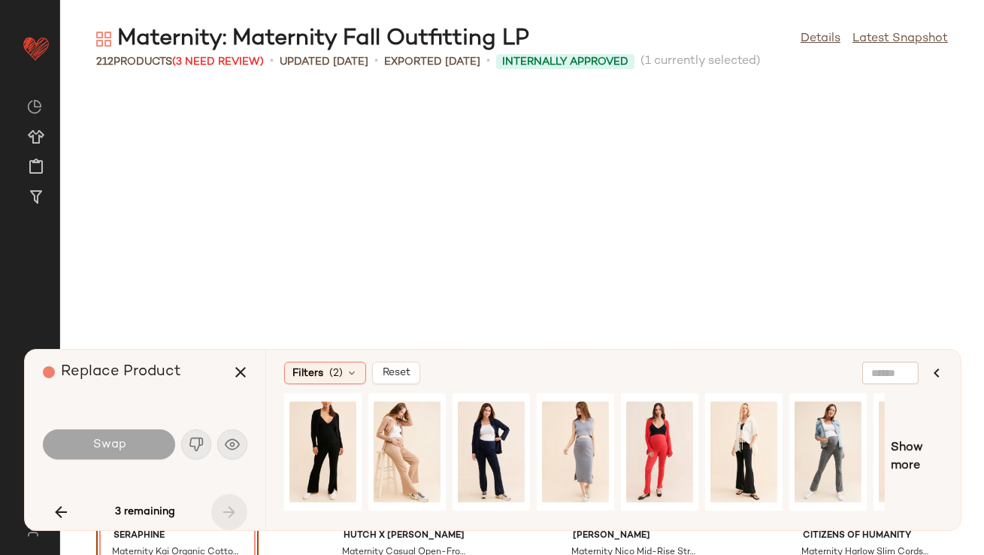
scroll to position [12930, 0]
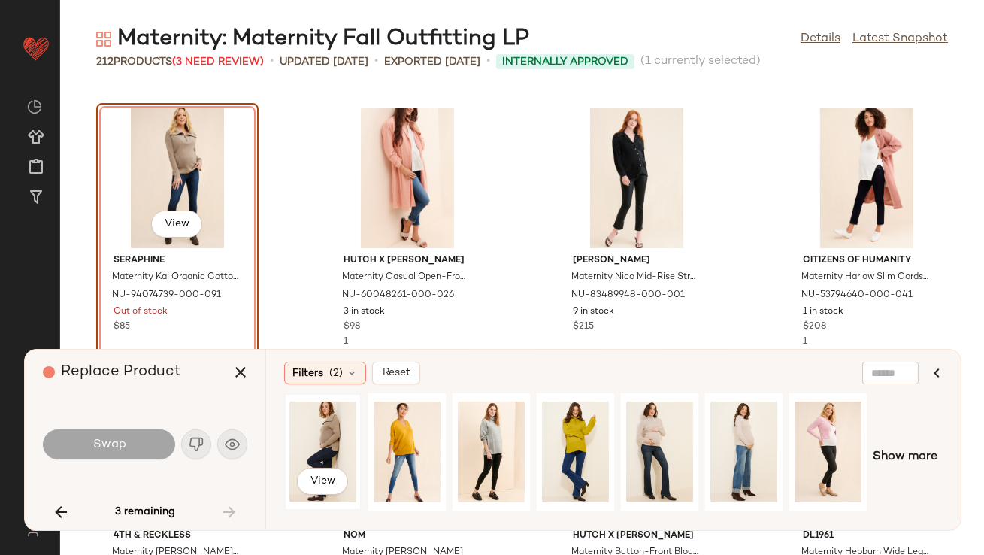
click at [349, 432] on div "View" at bounding box center [322, 451] width 67 height 107
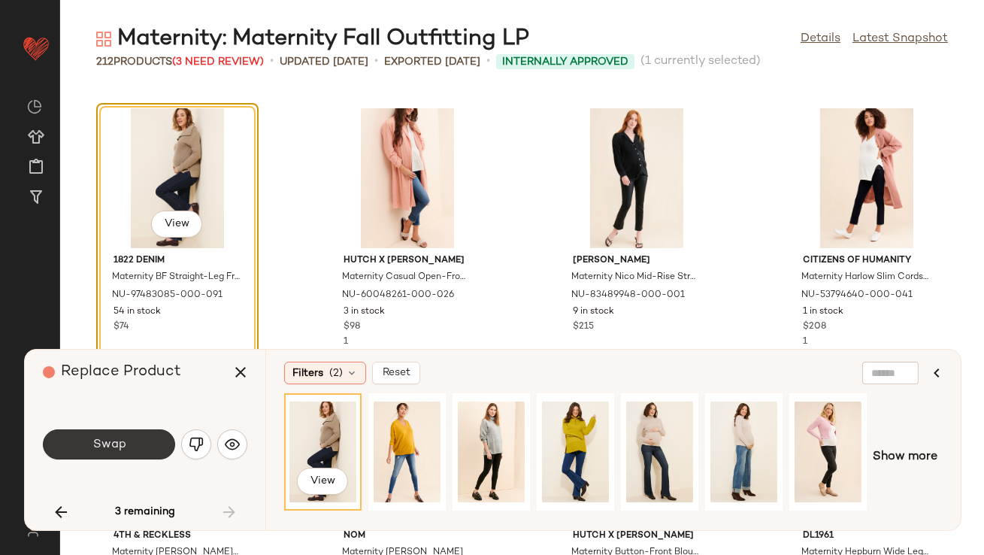
click at [138, 449] on button "Swap" at bounding box center [109, 444] width 132 height 30
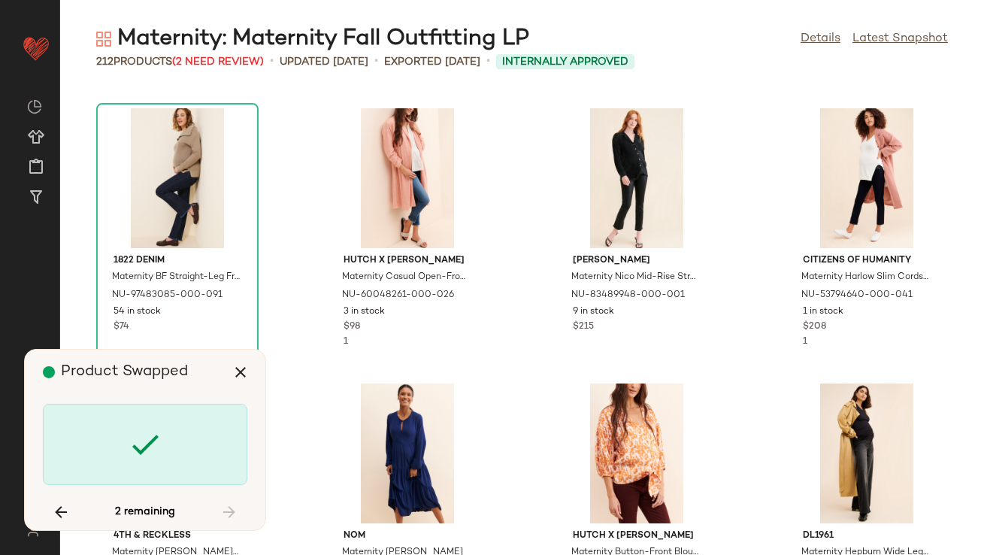
scroll to position [2201, 0]
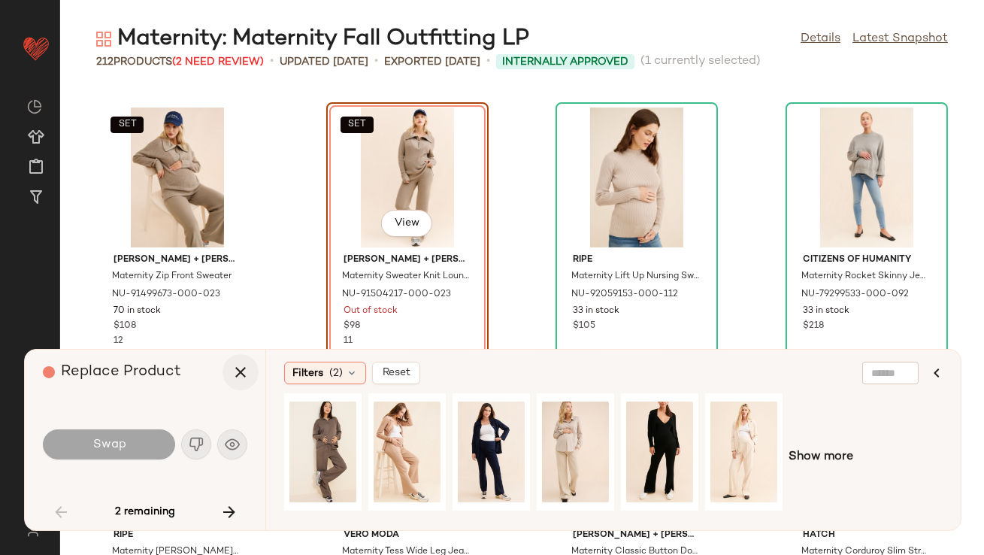
click at [240, 377] on icon "button" at bounding box center [241, 372] width 18 height 18
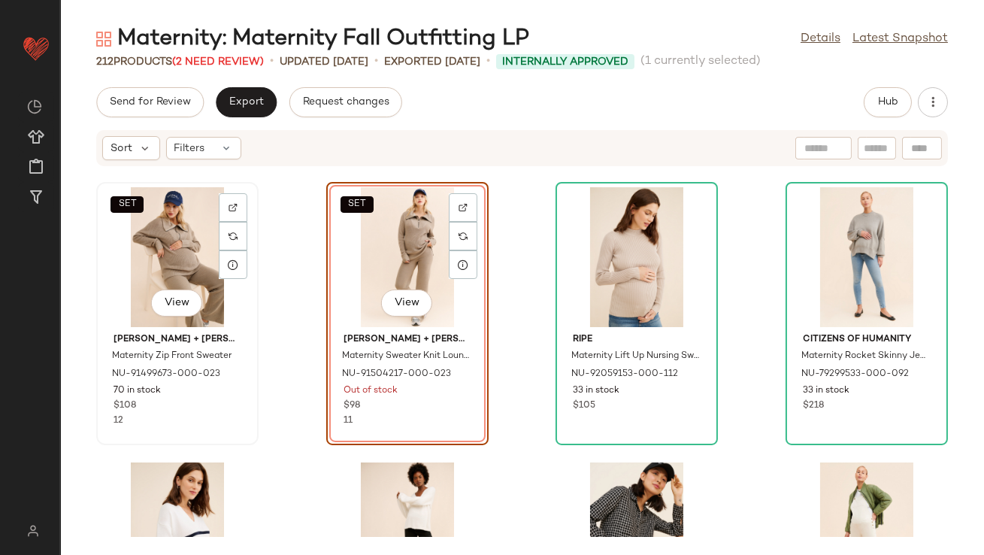
click at [192, 274] on div "SET View" at bounding box center [177, 257] width 152 height 140
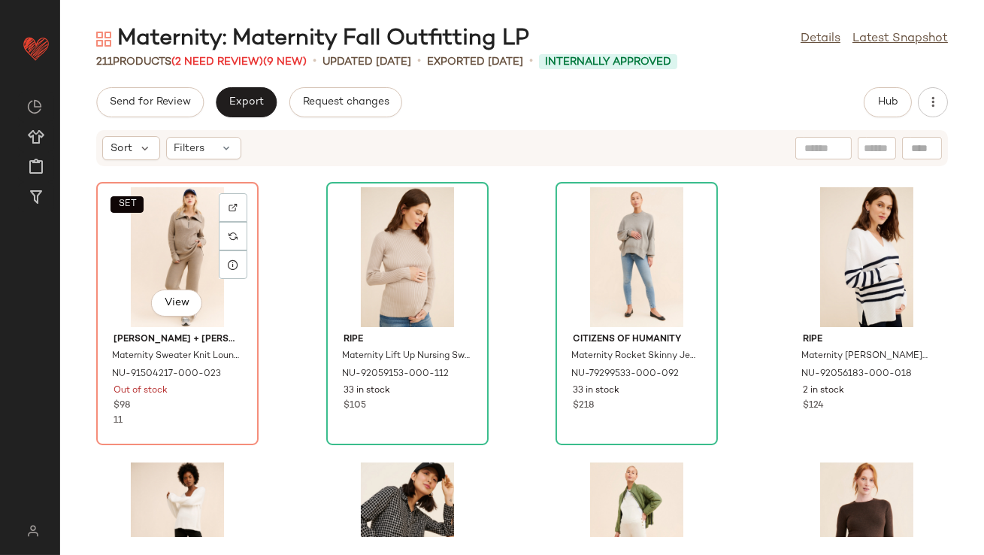
click at [192, 274] on div "SET View" at bounding box center [177, 257] width 152 height 140
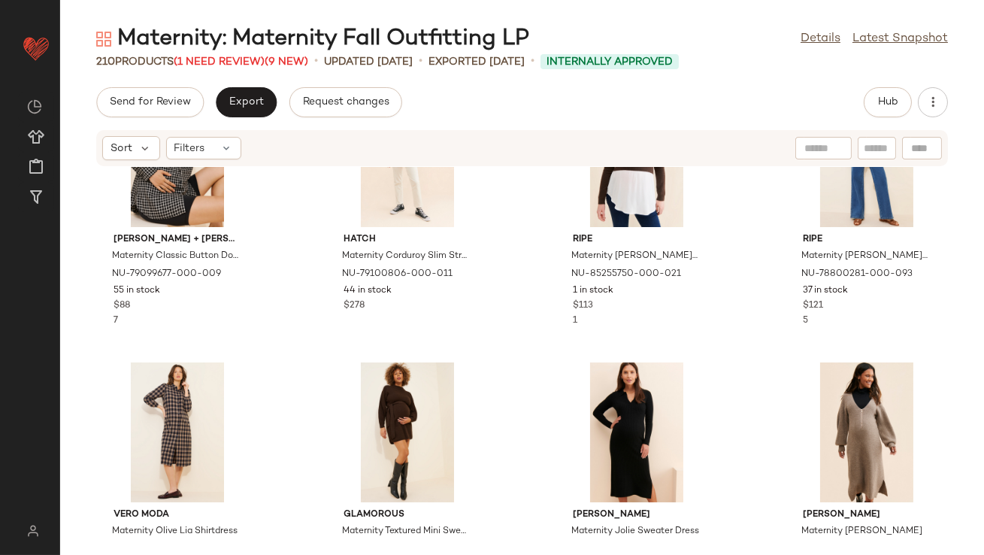
scroll to position [2593, 0]
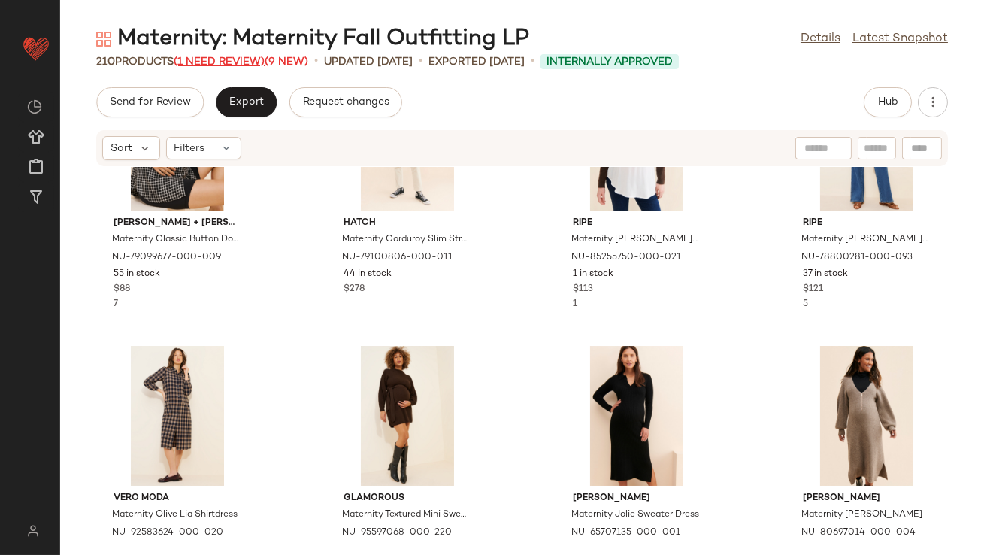
click at [240, 59] on span "(1 Need Review)" at bounding box center [219, 61] width 91 height 11
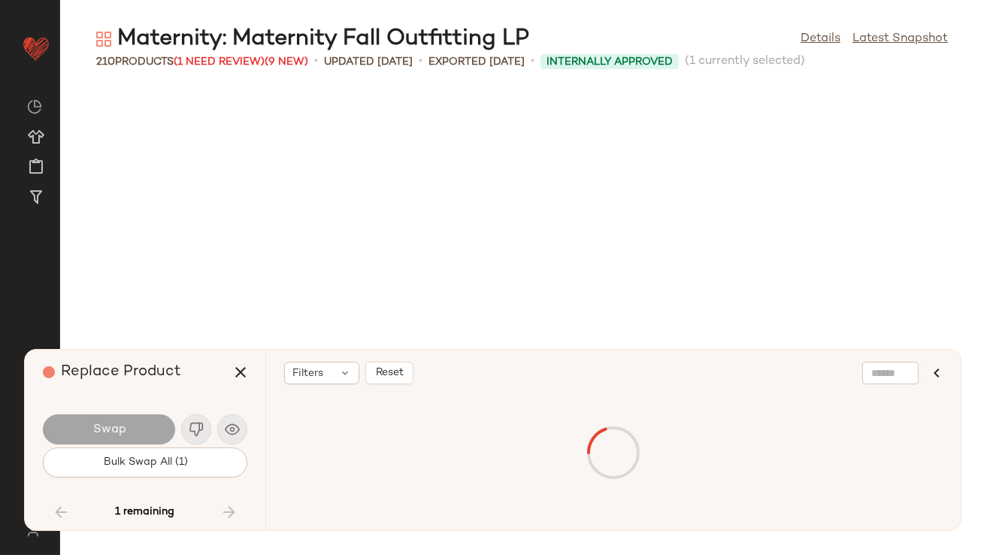
scroll to position [12655, 0]
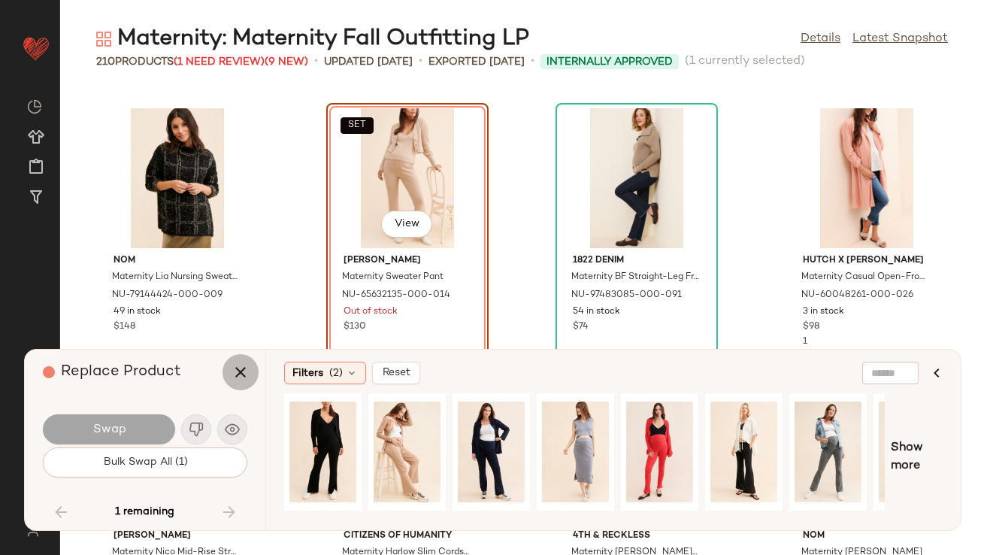
click at [240, 377] on icon "button" at bounding box center [241, 372] width 18 height 18
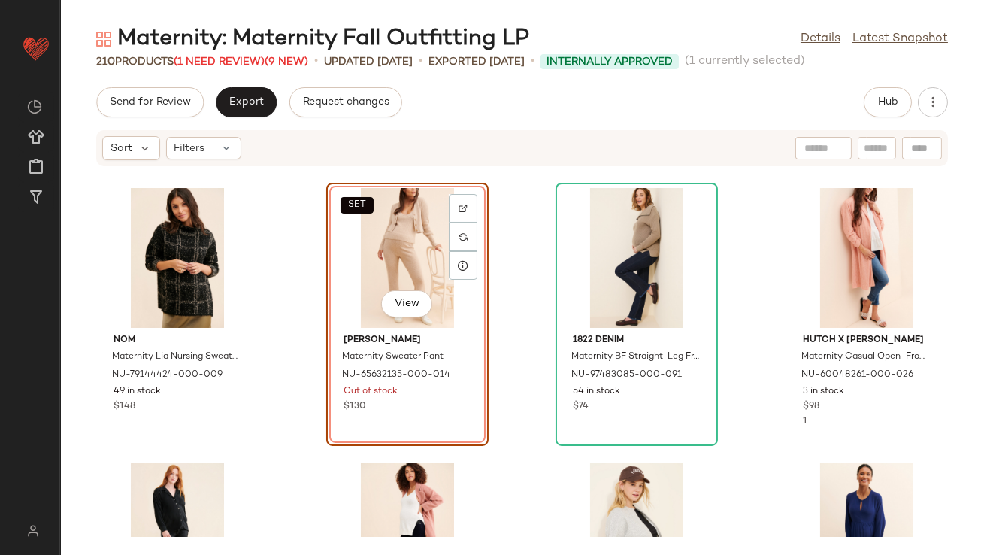
click at [350, 238] on div "SET View" at bounding box center [408, 258] width 152 height 140
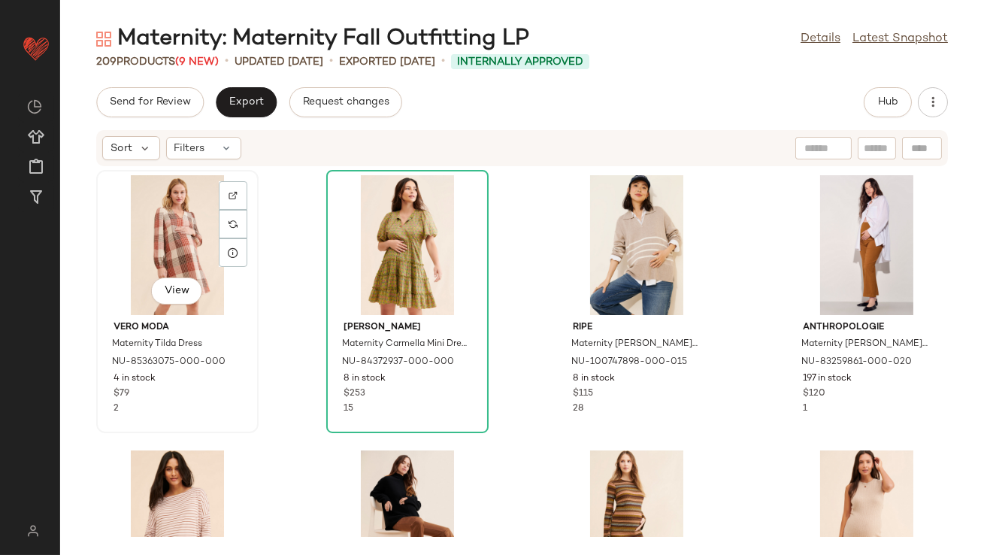
drag, startPoint x: 153, startPoint y: 227, endPoint x: 175, endPoint y: 226, distance: 21.8
click at [153, 227] on div "View" at bounding box center [177, 245] width 152 height 140
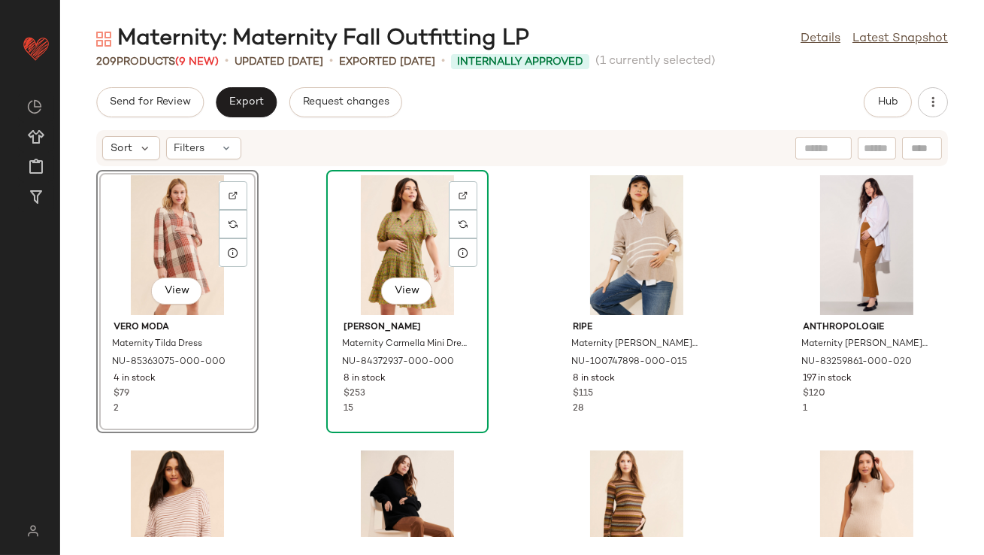
click at [392, 230] on div "View" at bounding box center [408, 245] width 152 height 140
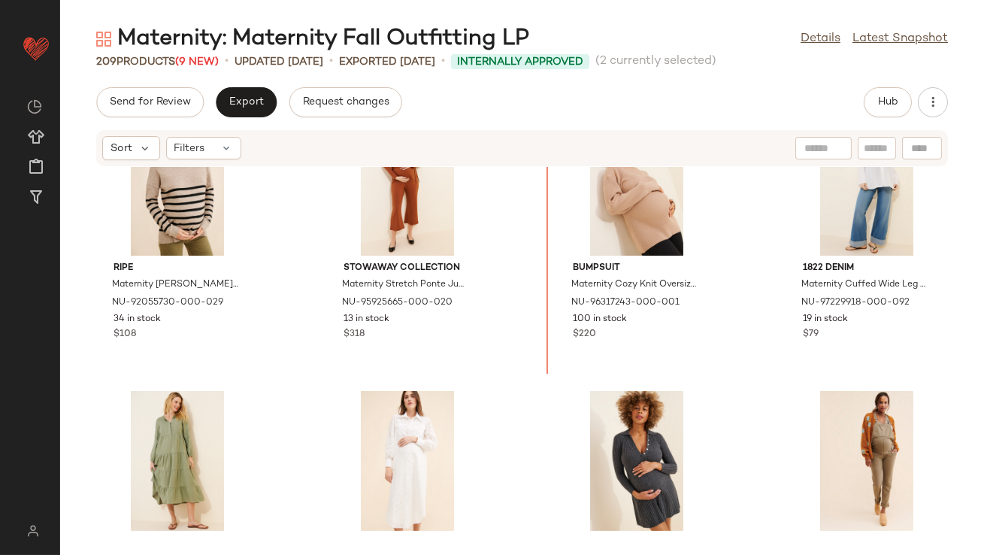
scroll to position [837, 0]
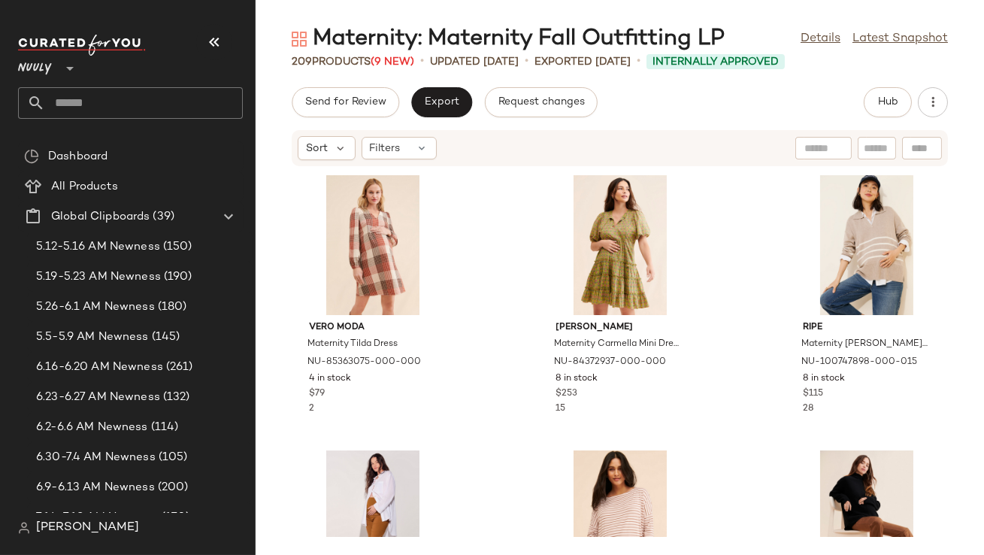
click at [210, 37] on icon "button" at bounding box center [214, 42] width 18 height 18
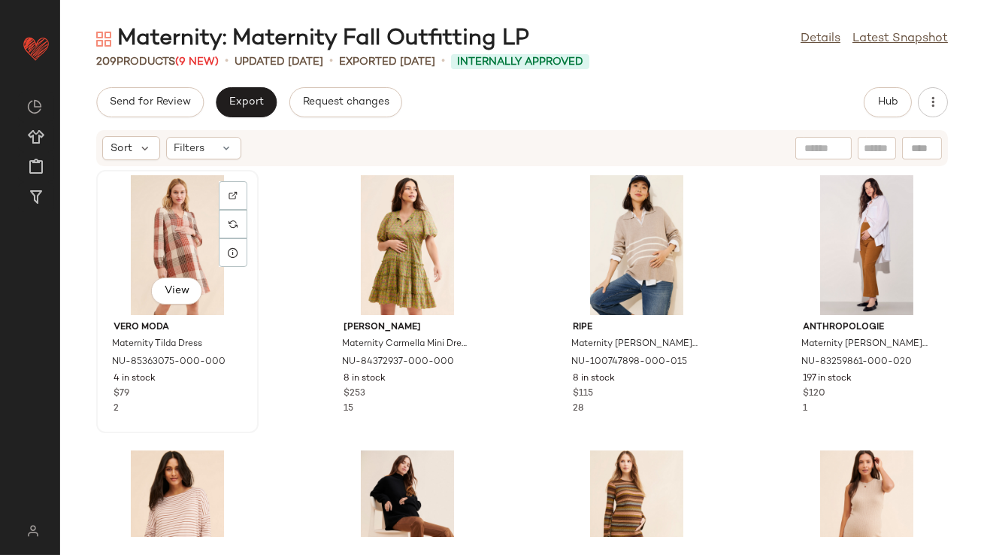
click at [205, 214] on div "View" at bounding box center [177, 245] width 152 height 140
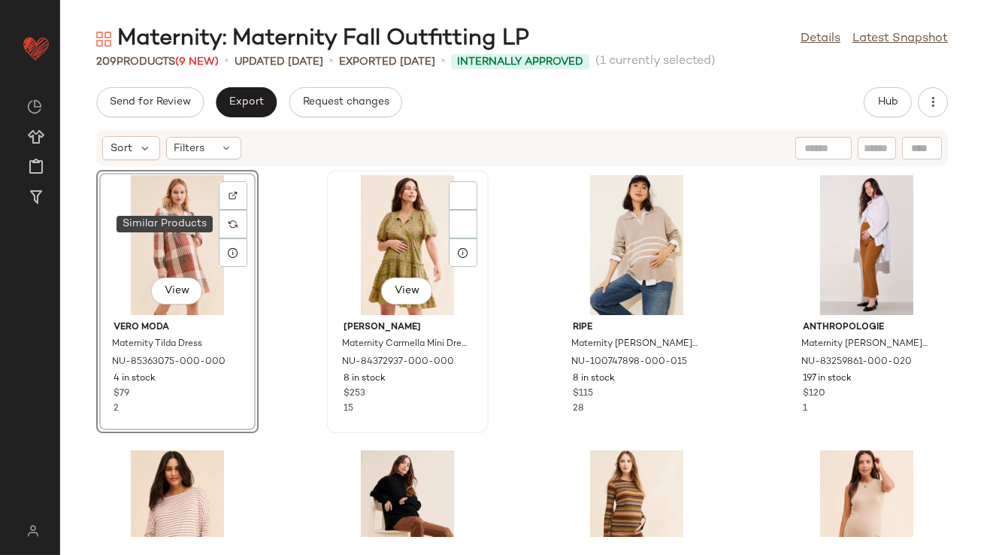
click at [411, 241] on div "View" at bounding box center [408, 245] width 152 height 140
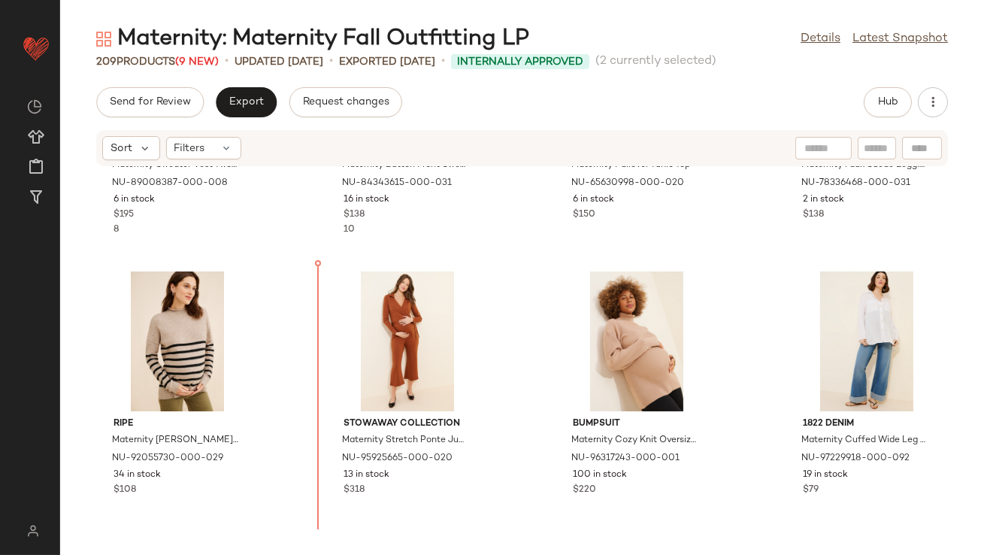
scroll to position [792, 0]
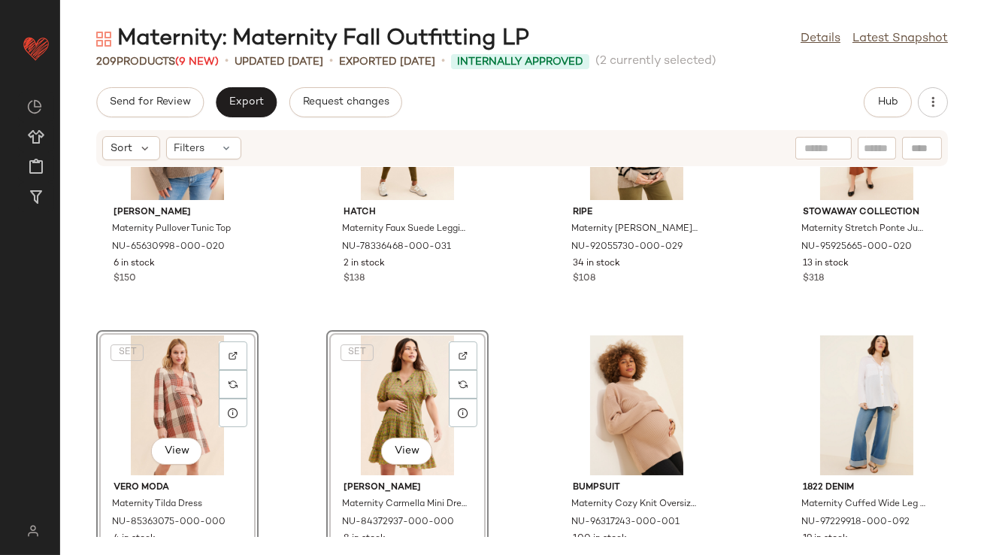
scroll to position [439, 0]
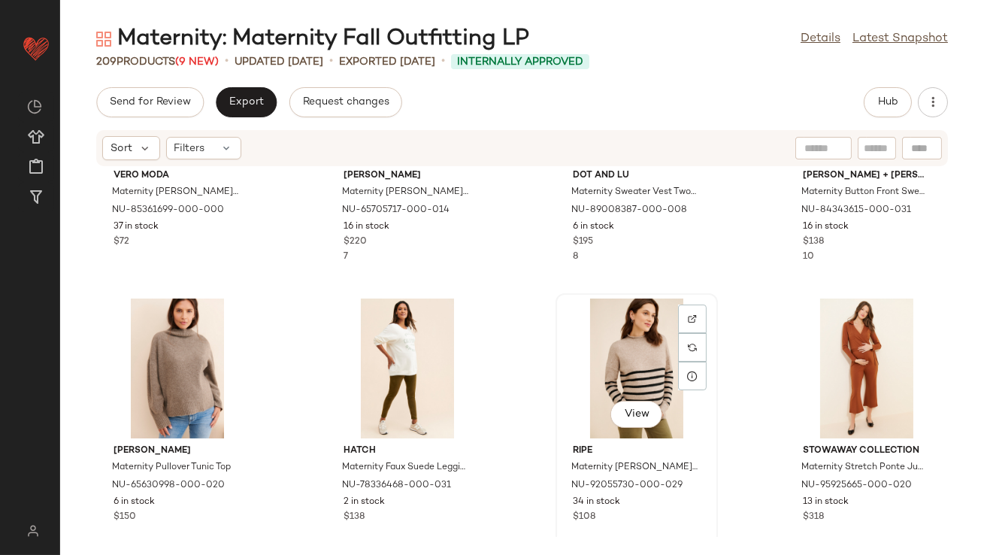
click at [625, 356] on div "View" at bounding box center [637, 368] width 152 height 140
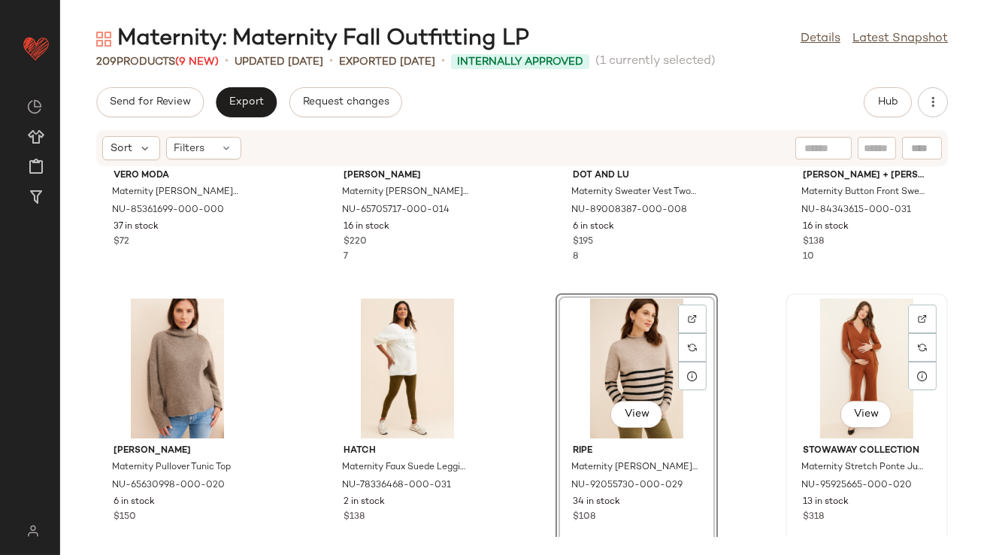
click at [851, 335] on div "View" at bounding box center [867, 368] width 152 height 140
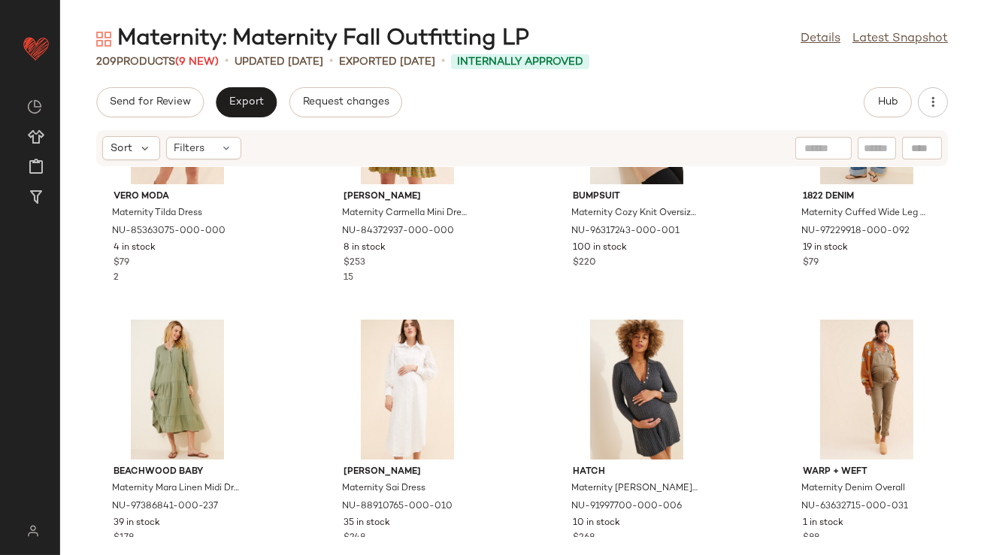
scroll to position [982, 0]
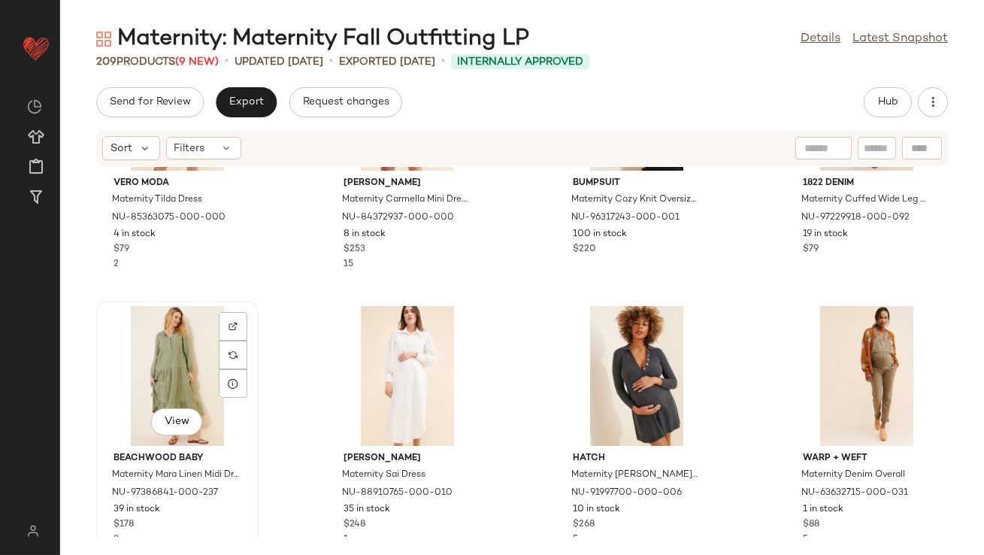
click at [186, 365] on div "View" at bounding box center [177, 376] width 152 height 140
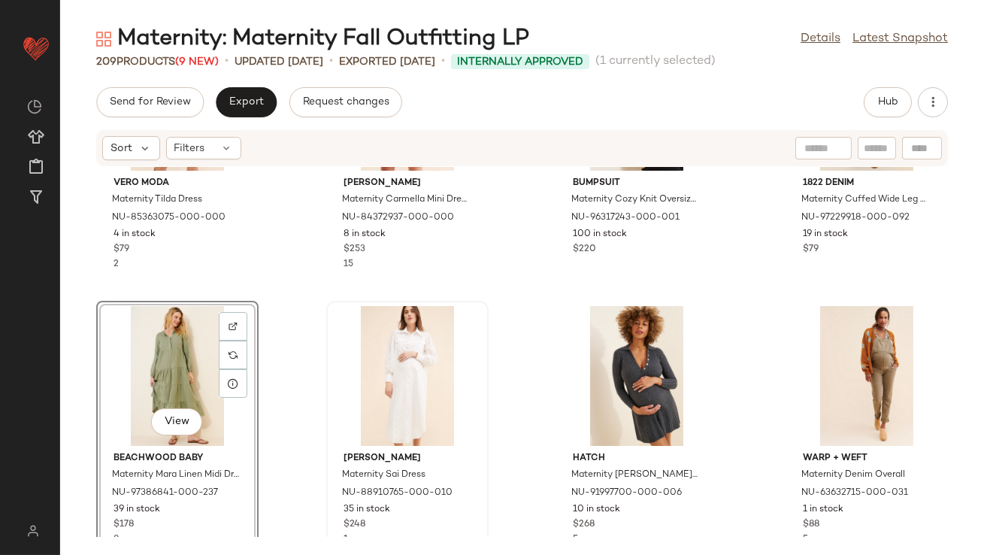
click at [378, 365] on div at bounding box center [408, 376] width 152 height 140
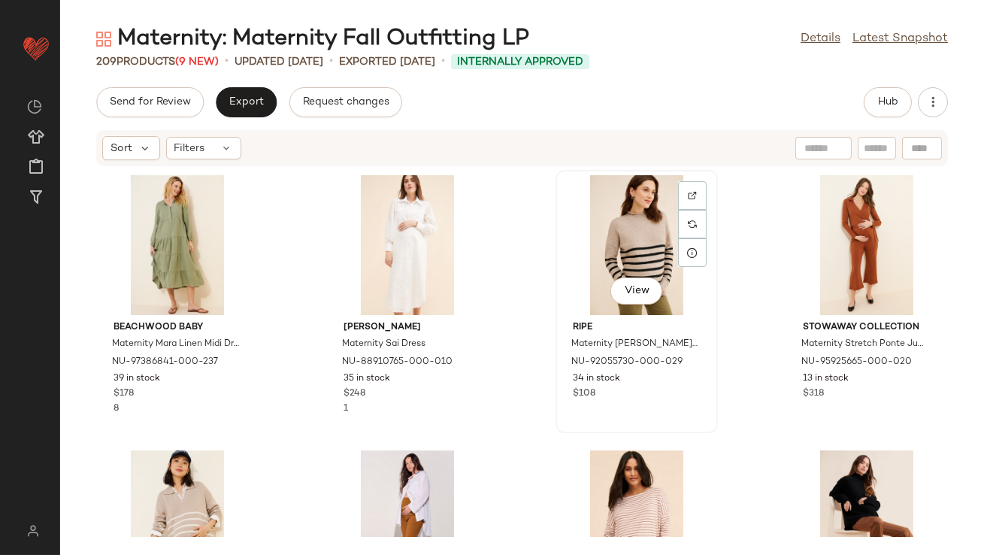
click at [600, 241] on div "View" at bounding box center [637, 245] width 152 height 140
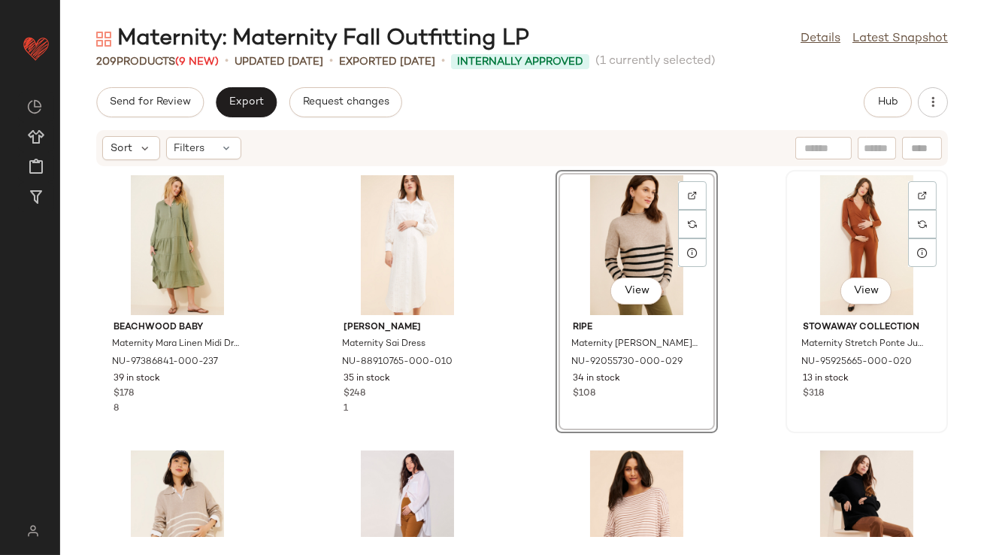
click at [834, 220] on div "View" at bounding box center [867, 245] width 152 height 140
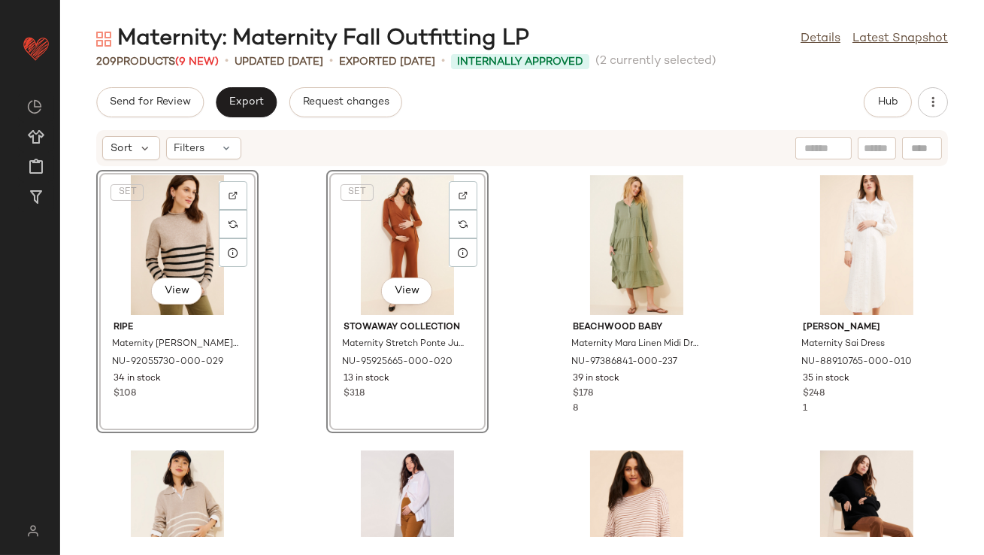
click at [291, 232] on div "SET View ripe Maternity [PERSON_NAME] Nursing Sweater NU-92055730-000-029 34 in…" at bounding box center [522, 352] width 924 height 370
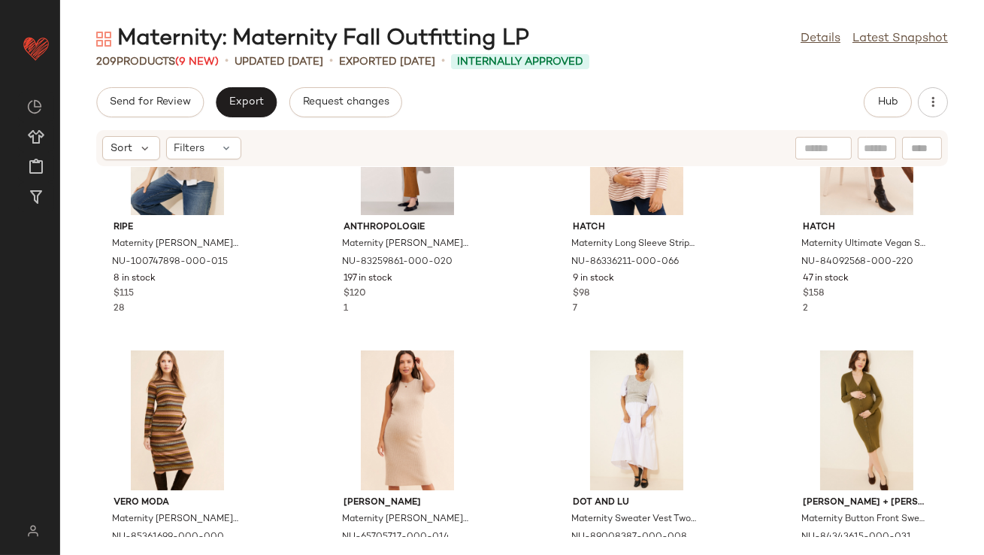
scroll to position [432, 0]
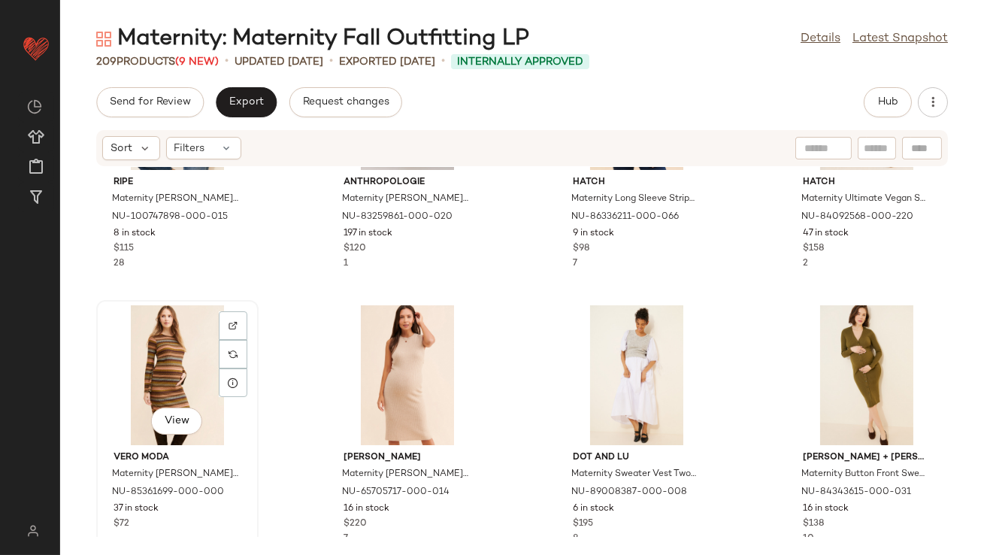
click at [162, 368] on div "View" at bounding box center [177, 375] width 152 height 140
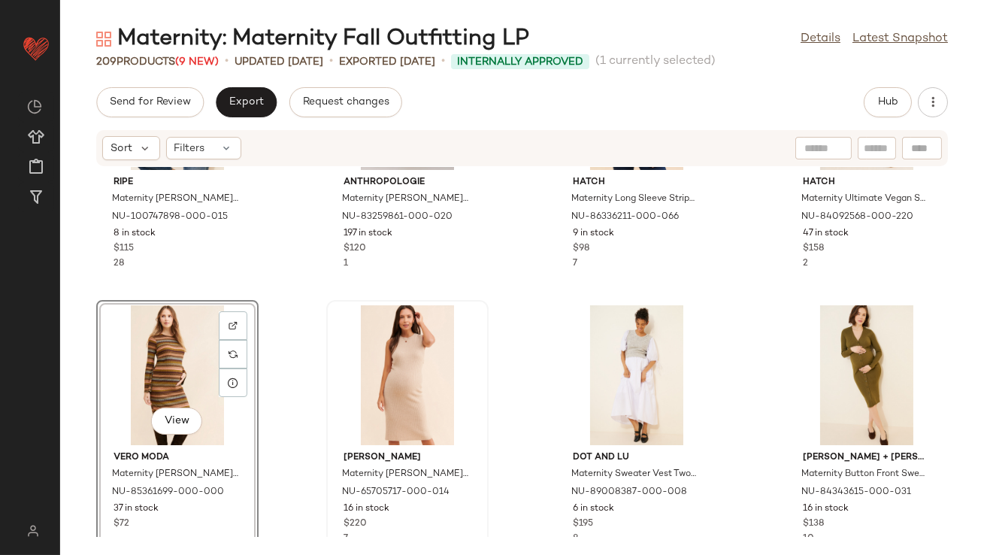
click at [351, 359] on div at bounding box center [408, 375] width 152 height 140
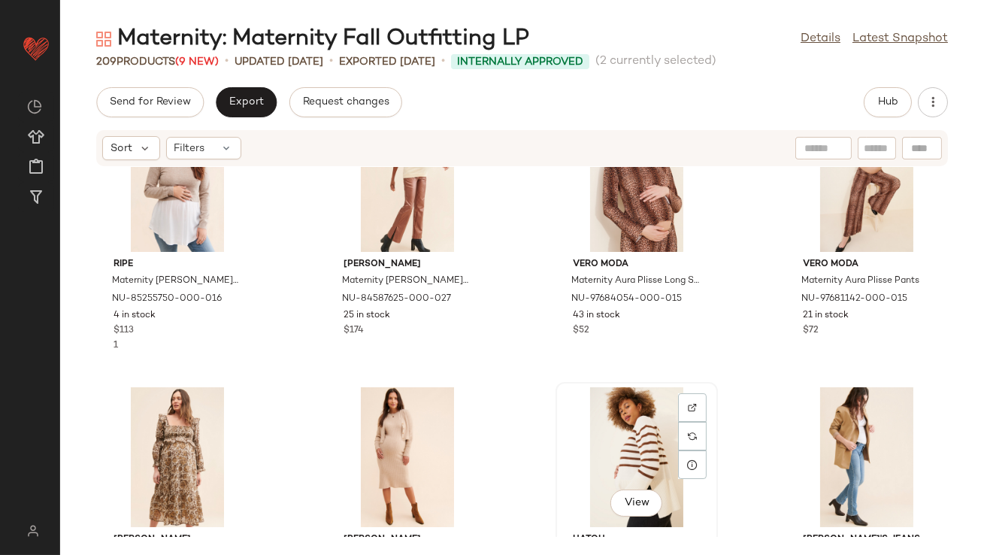
scroll to position [3255, 0]
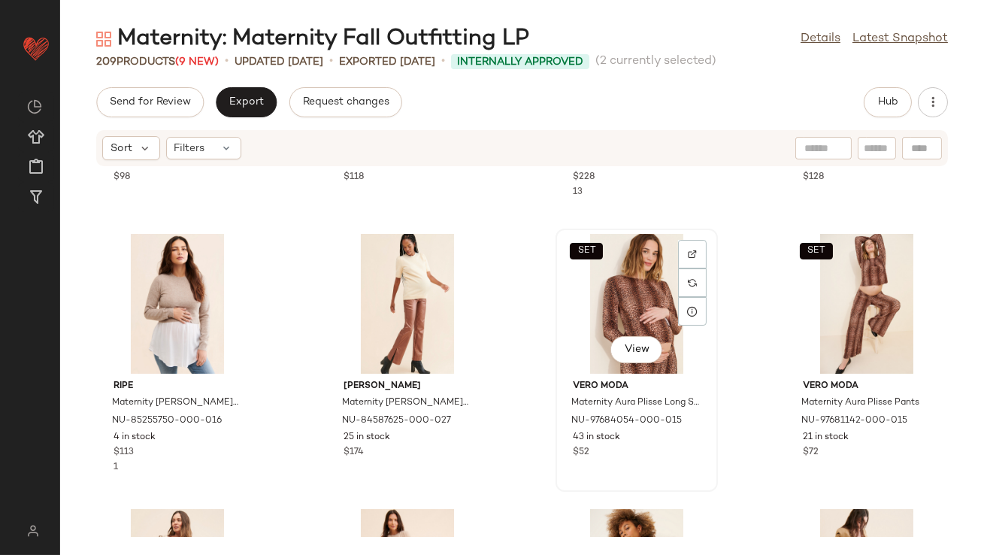
click at [631, 304] on div "SET View" at bounding box center [637, 304] width 152 height 140
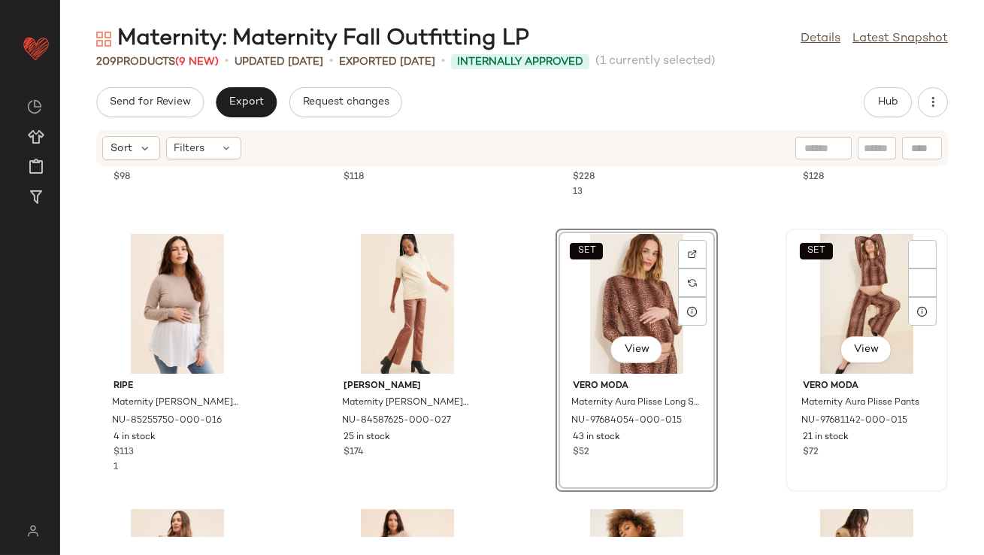
click at [819, 283] on div "SET View" at bounding box center [867, 304] width 152 height 140
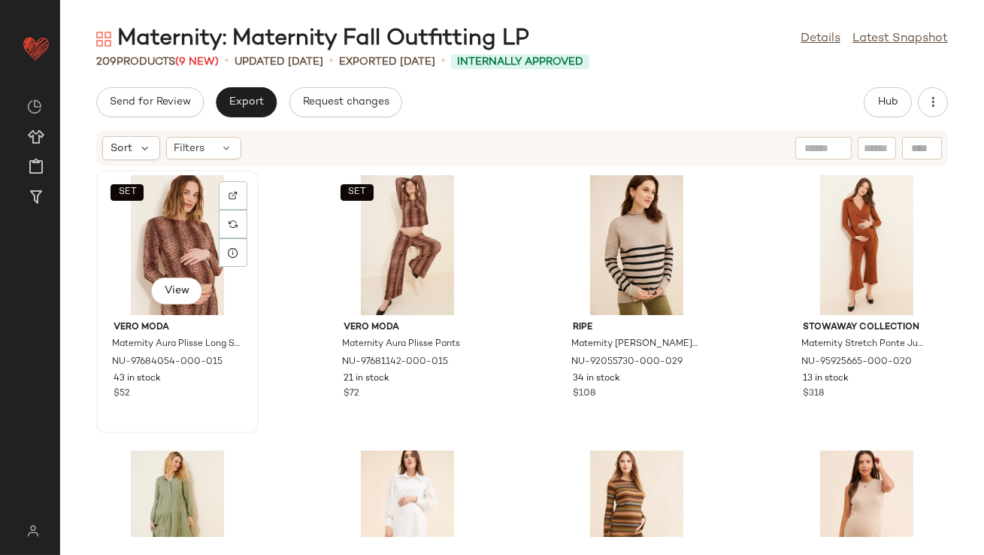
click at [195, 246] on div "SET View" at bounding box center [177, 245] width 152 height 140
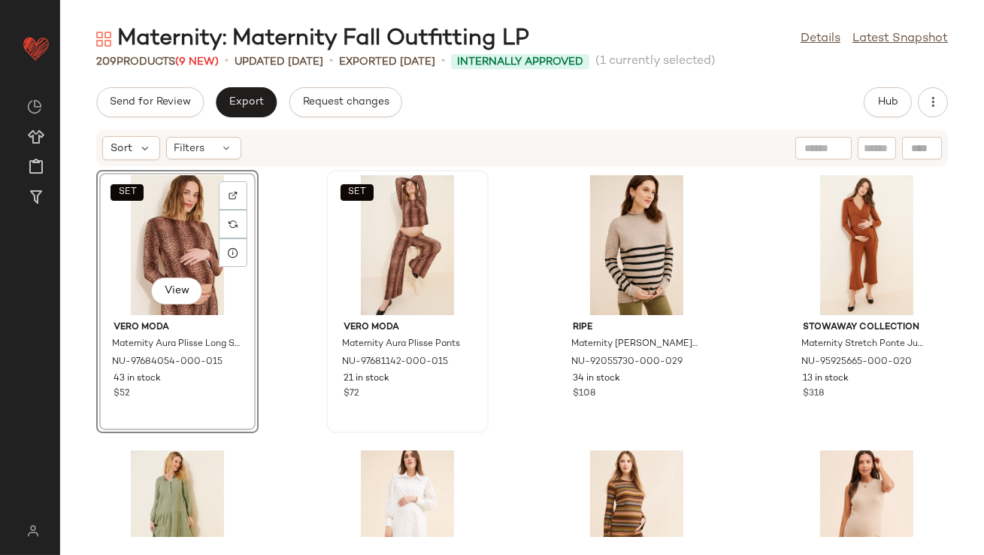
click at [361, 241] on div "SET" at bounding box center [408, 245] width 152 height 140
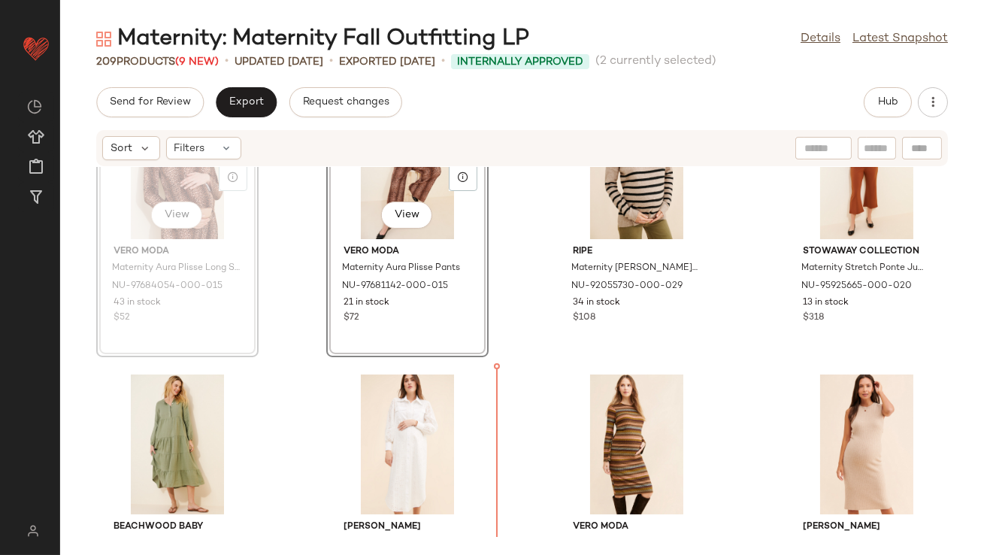
scroll to position [141, 0]
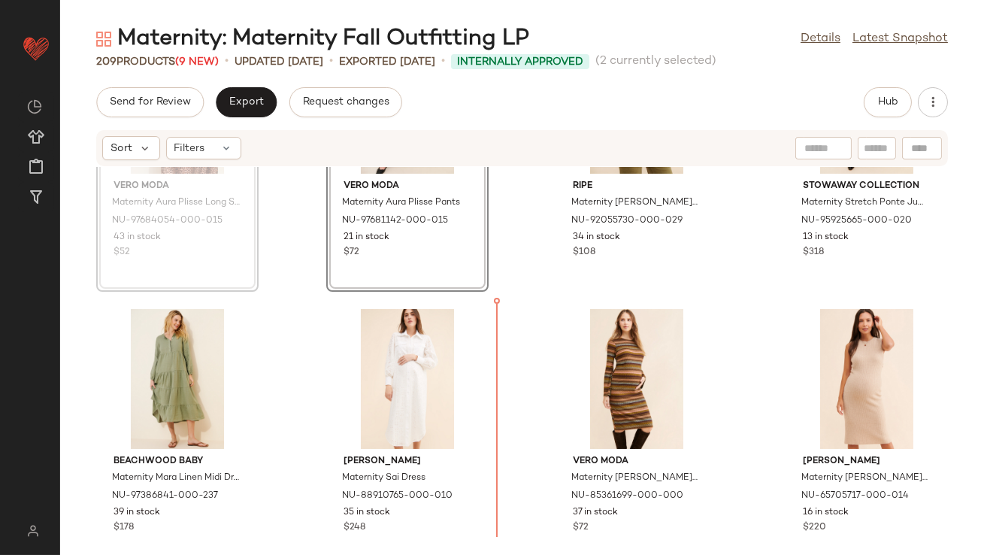
drag, startPoint x: 193, startPoint y: 230, endPoint x: 195, endPoint y: 238, distance: 7.7
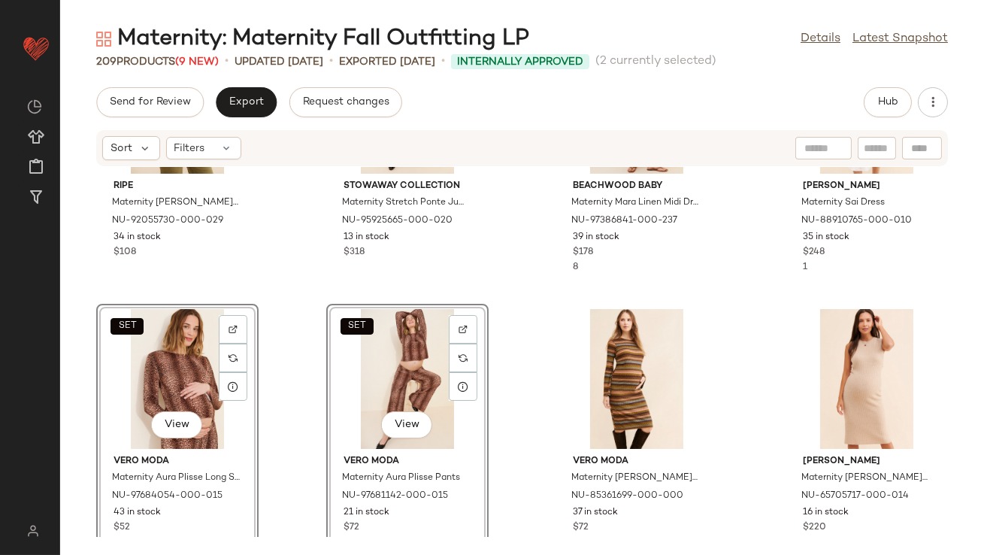
click at [505, 385] on div "ripe Maternity [PERSON_NAME] Nursing Sweater NU-92055730-000-029 34 in stock $1…" at bounding box center [522, 352] width 924 height 370
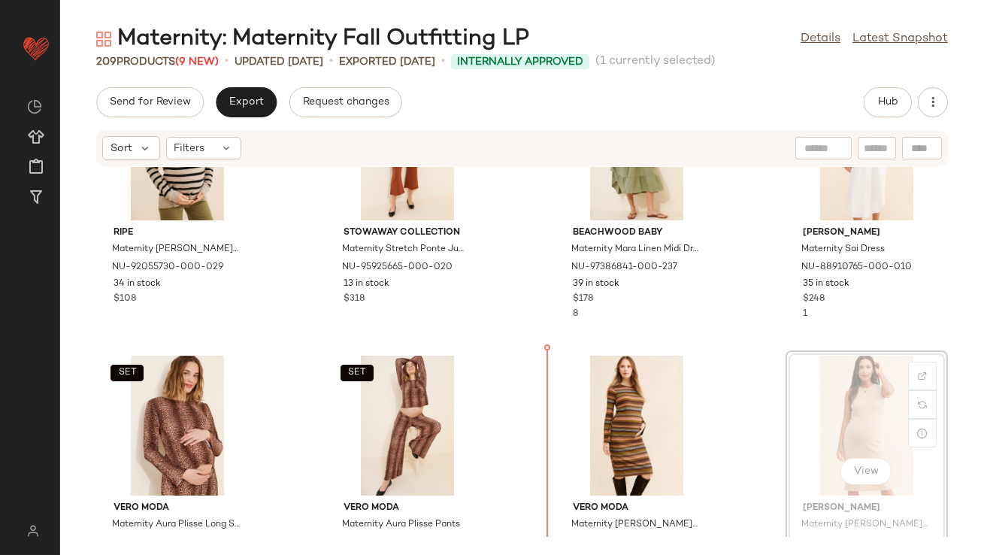
scroll to position [98, 0]
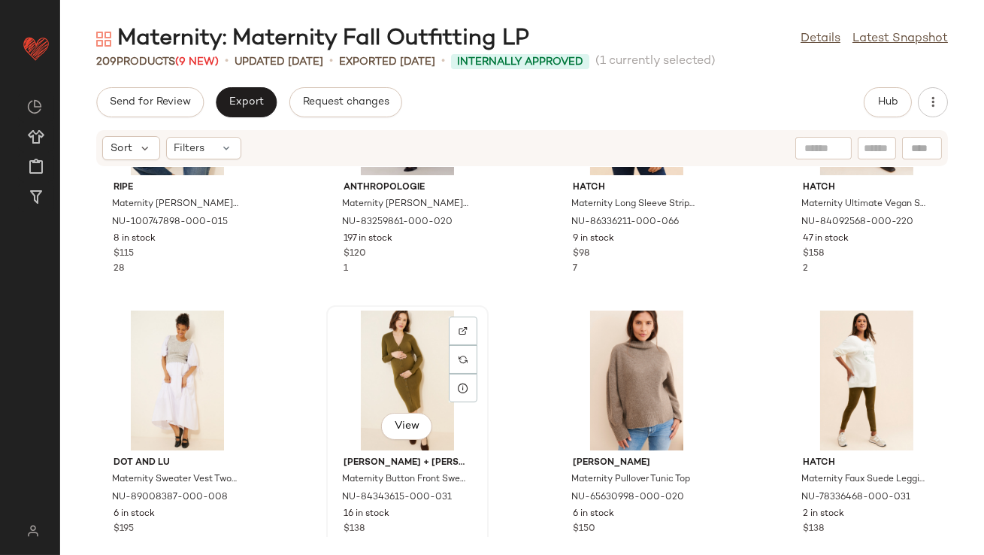
scroll to position [713, 0]
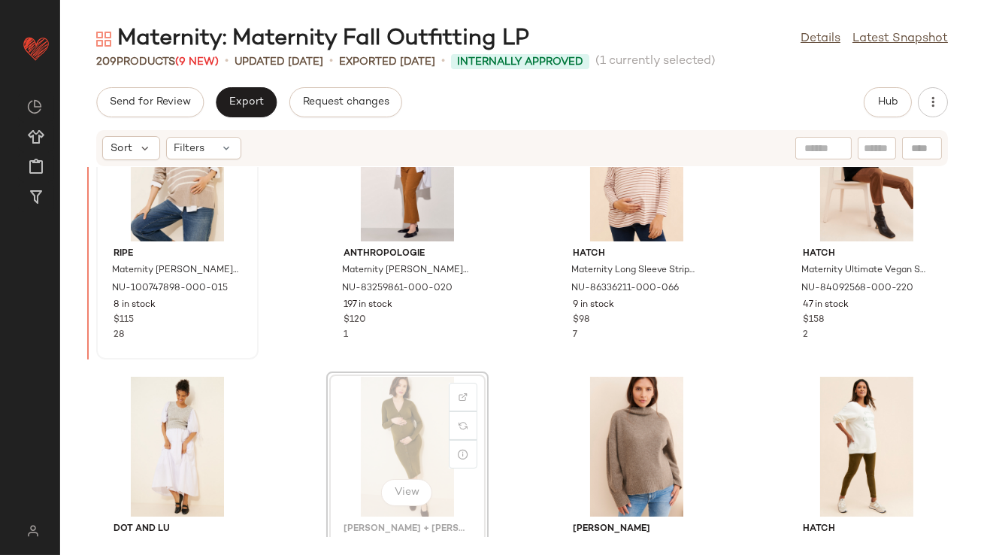
scroll to position [607, 0]
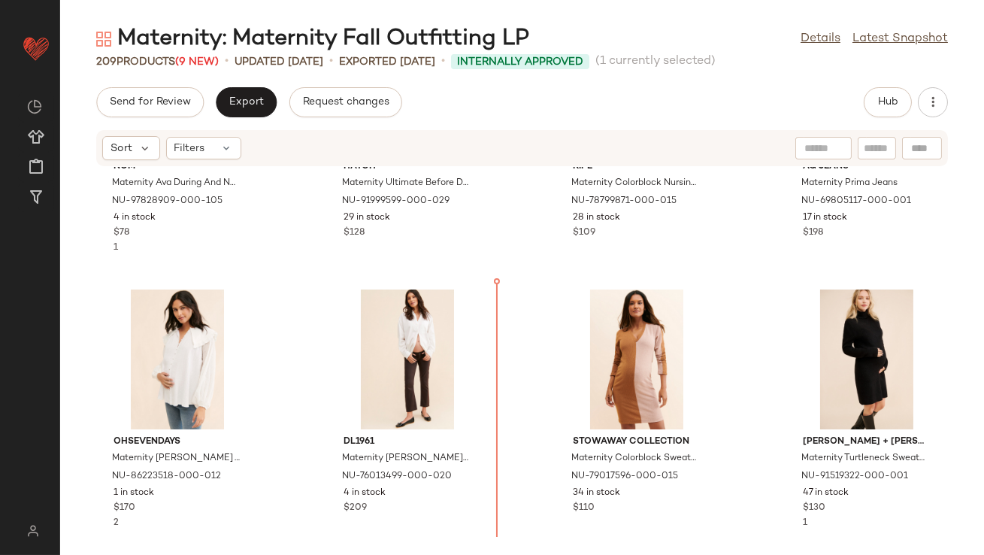
scroll to position [1917, 0]
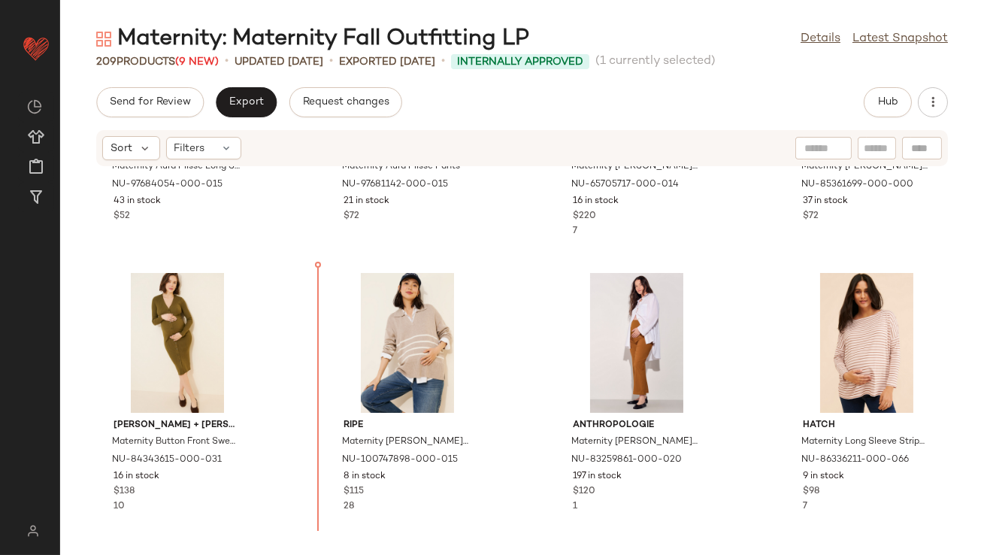
scroll to position [534, 0]
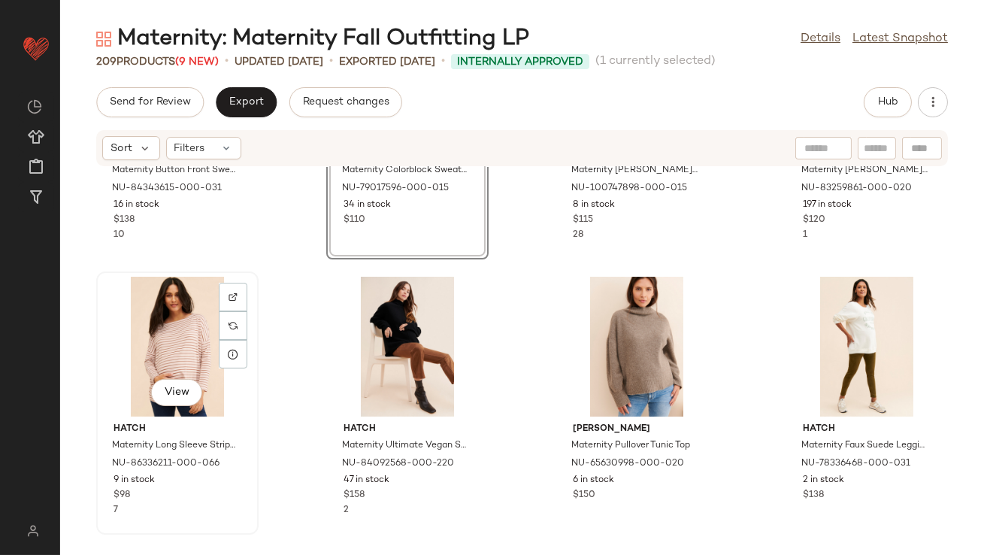
scroll to position [737, 0]
click at [161, 351] on div "View" at bounding box center [177, 346] width 152 height 140
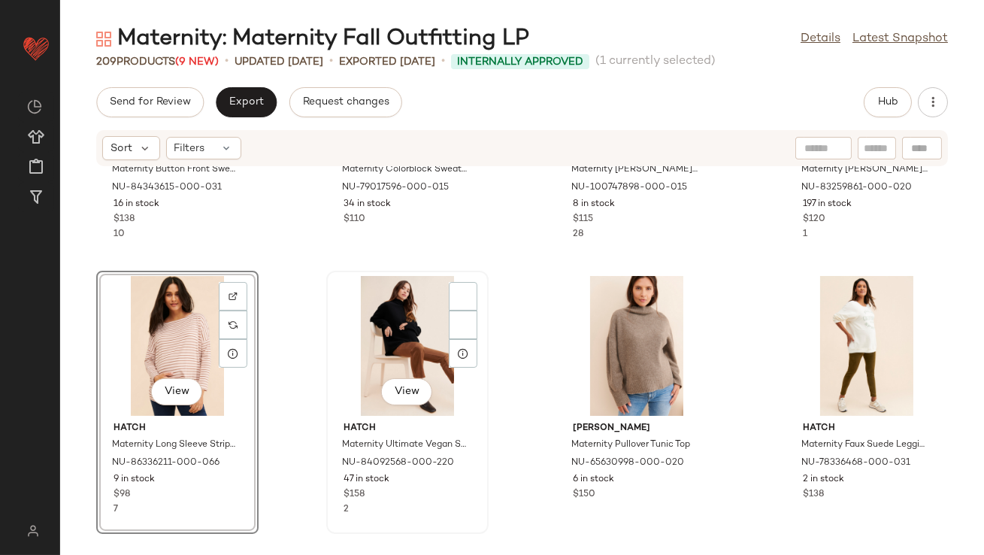
click at [389, 359] on div "View" at bounding box center [408, 346] width 152 height 140
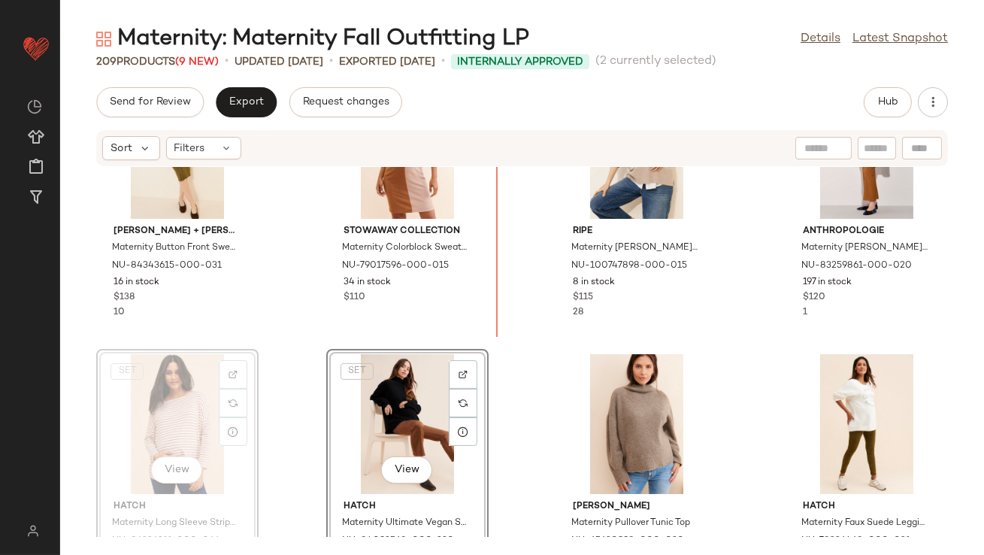
drag, startPoint x: 150, startPoint y: 347, endPoint x: 165, endPoint y: 343, distance: 15.7
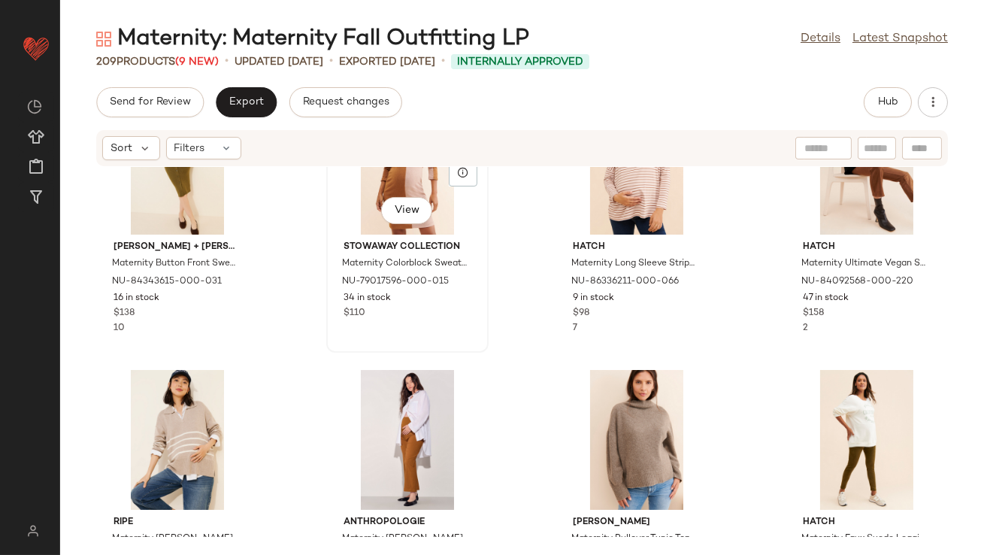
click at [456, 344] on div "View Stowaway Collection Maternity Colorblock Sweater Dress NU-79017596-000-015…" at bounding box center [407, 221] width 159 height 260
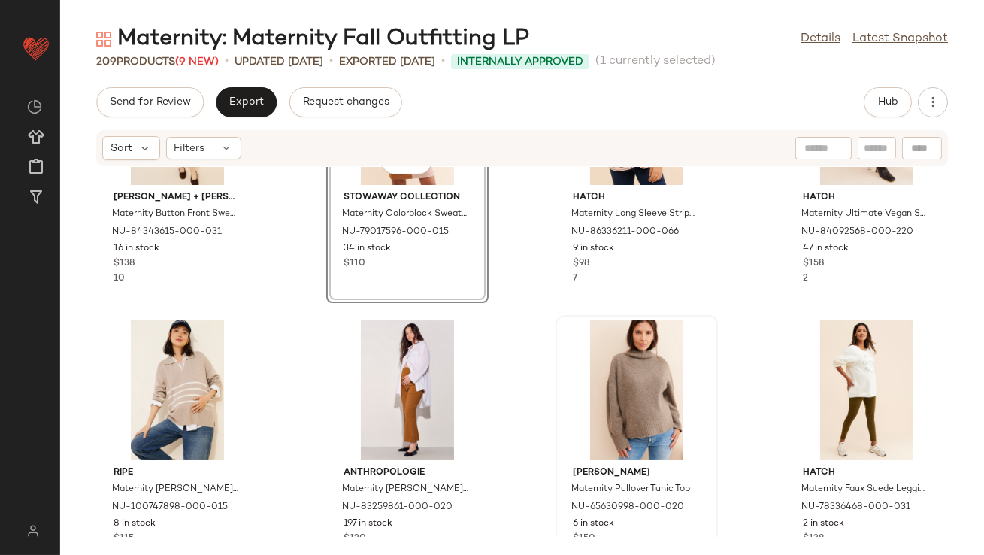
scroll to position [754, 0]
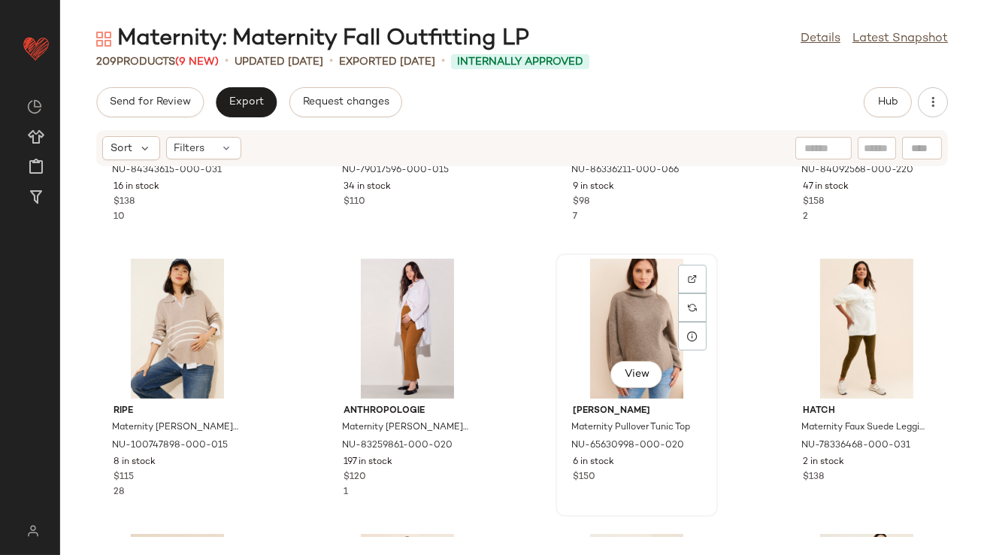
click at [642, 304] on div "View" at bounding box center [637, 329] width 152 height 140
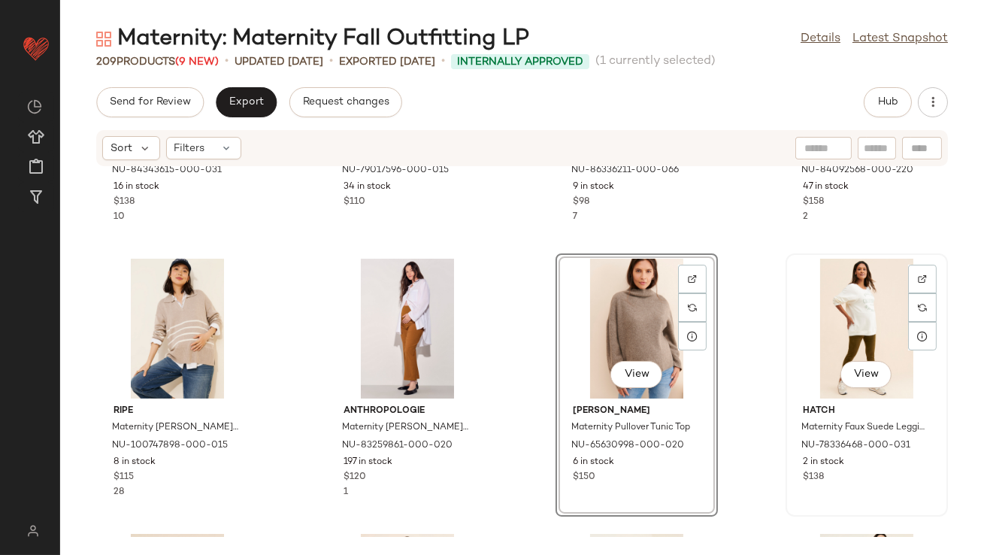
click at [828, 297] on div "View" at bounding box center [867, 329] width 152 height 140
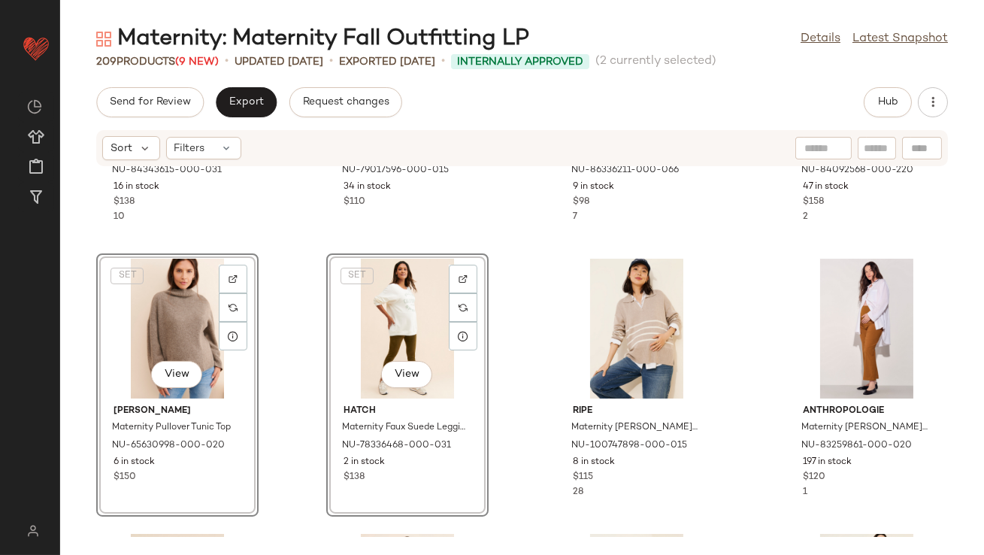
click at [295, 269] on div "Ingrid + Isabel Maternity Button Front Sweater Dress NU-84343615-000-031 16 in …" at bounding box center [522, 352] width 924 height 370
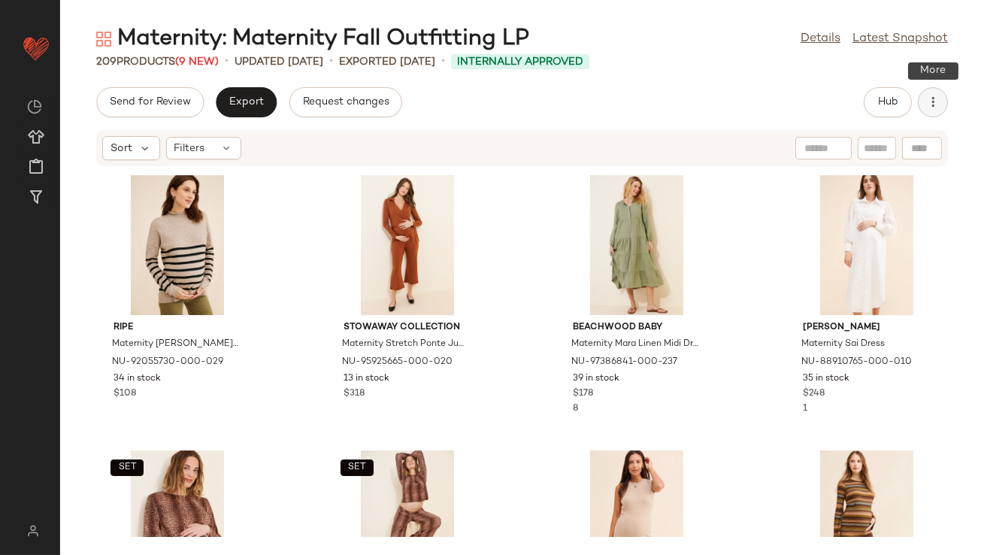
click at [934, 92] on button "button" at bounding box center [933, 102] width 30 height 30
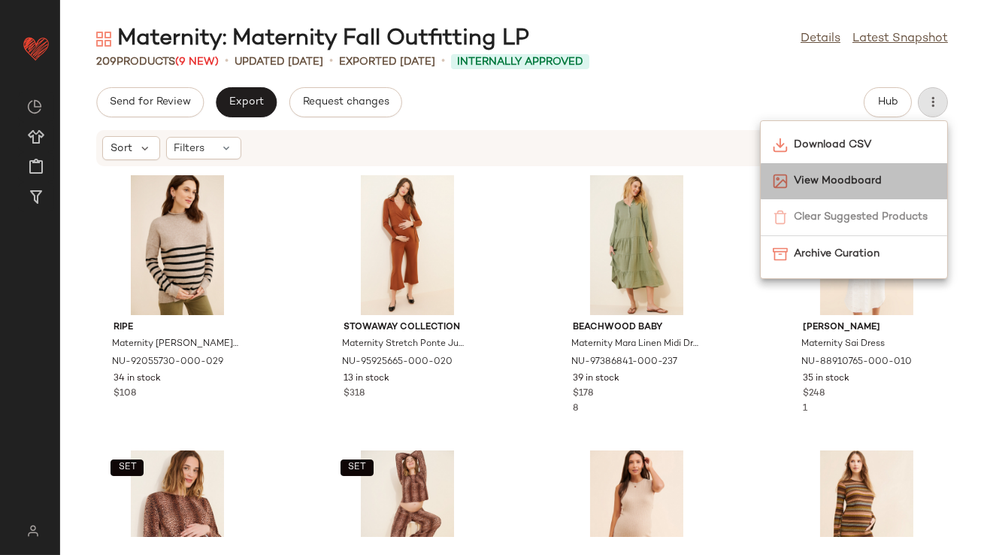
click at [860, 179] on span "View Moodboard" at bounding box center [864, 181] width 141 height 16
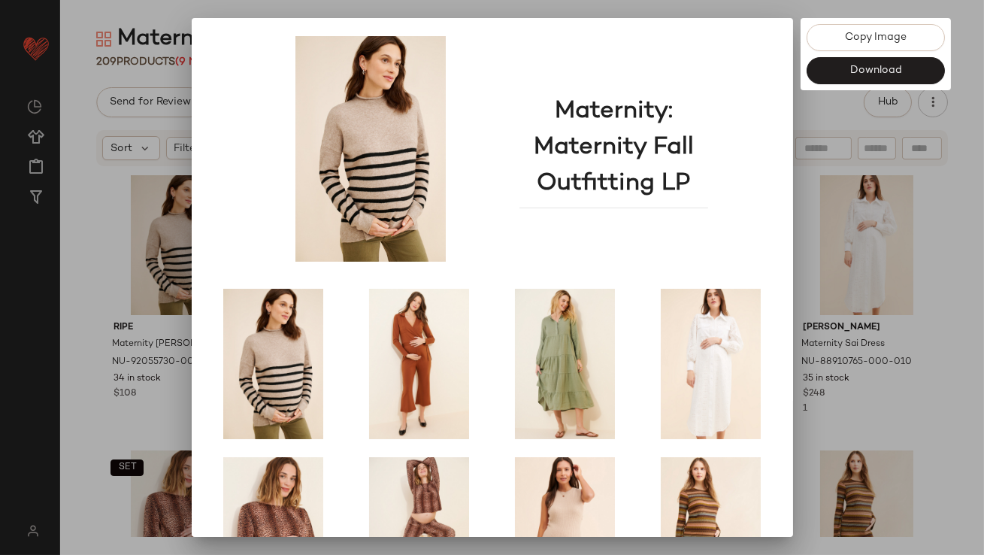
scroll to position [256, 0]
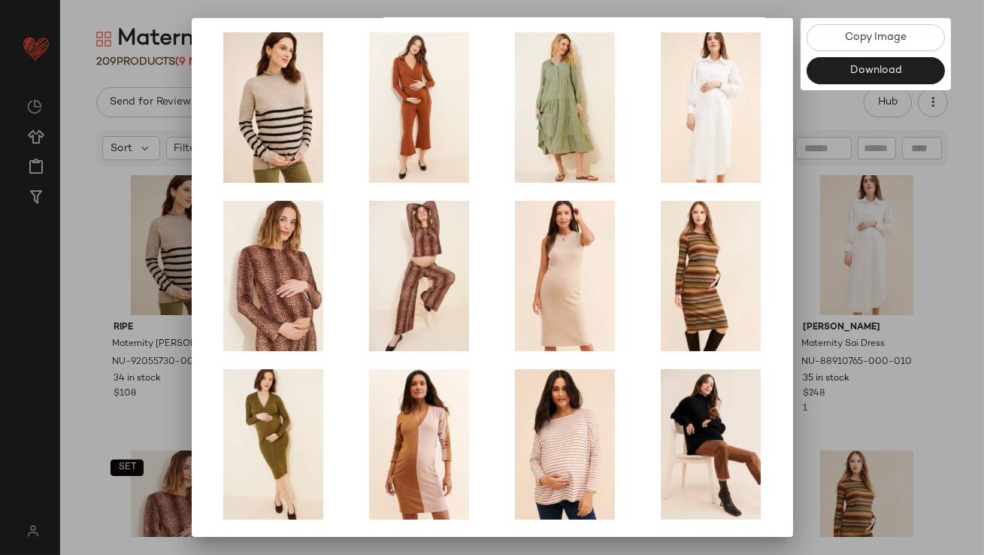
click at [829, 283] on div at bounding box center [492, 277] width 984 height 555
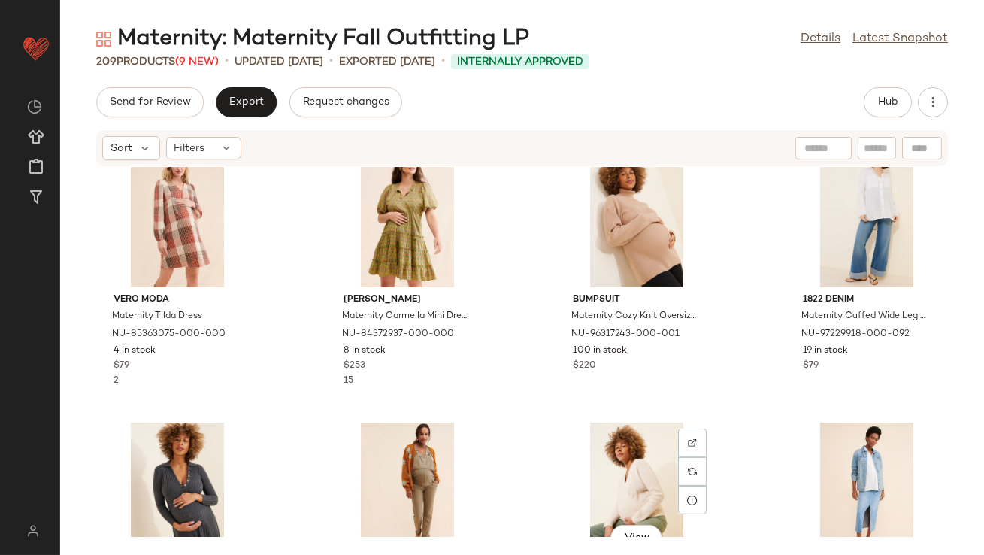
scroll to position [1022, 0]
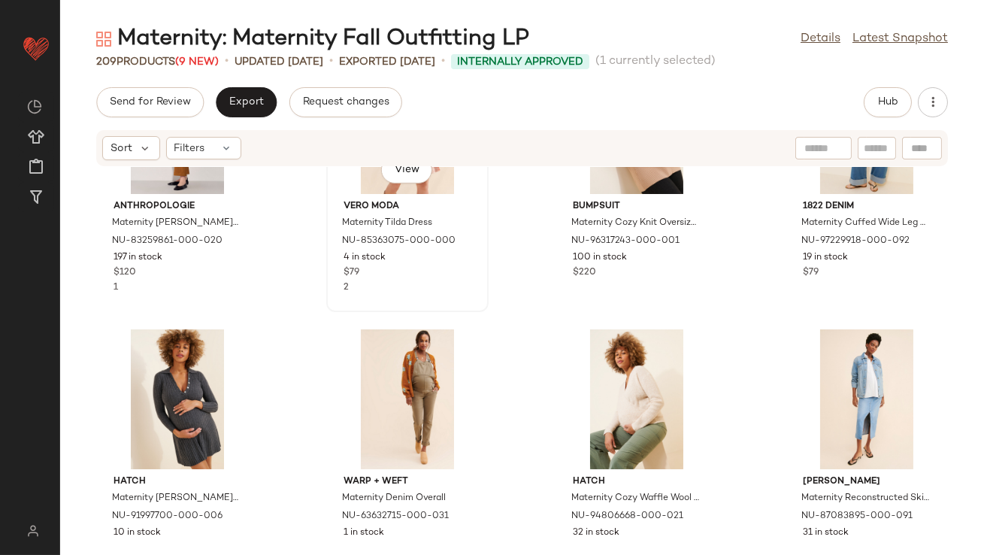
scroll to position [1266, 0]
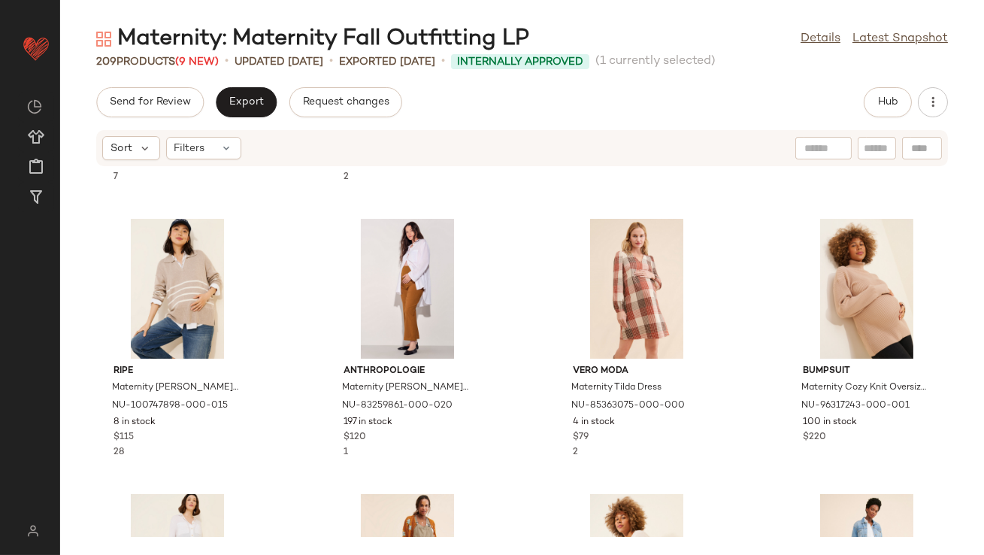
scroll to position [1139, 0]
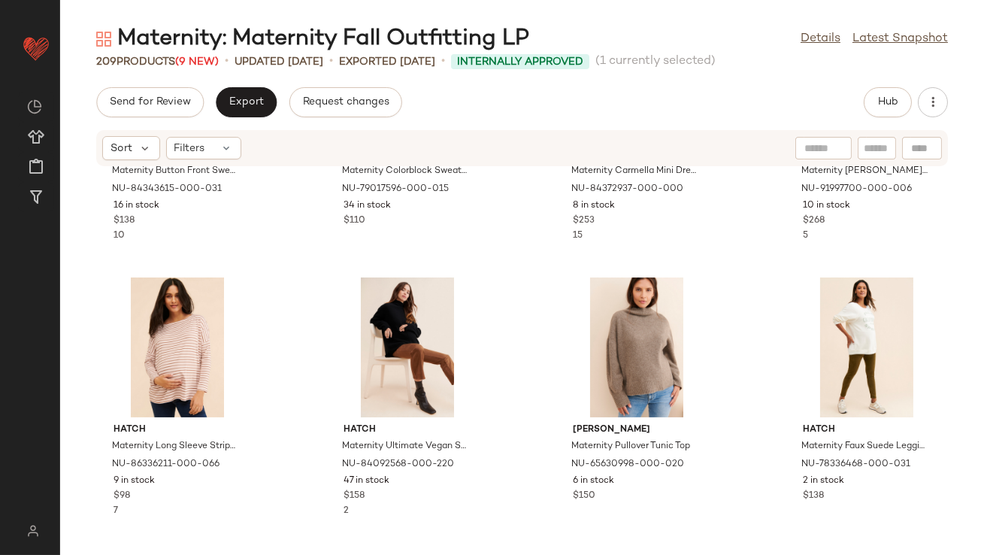
scroll to position [784, 0]
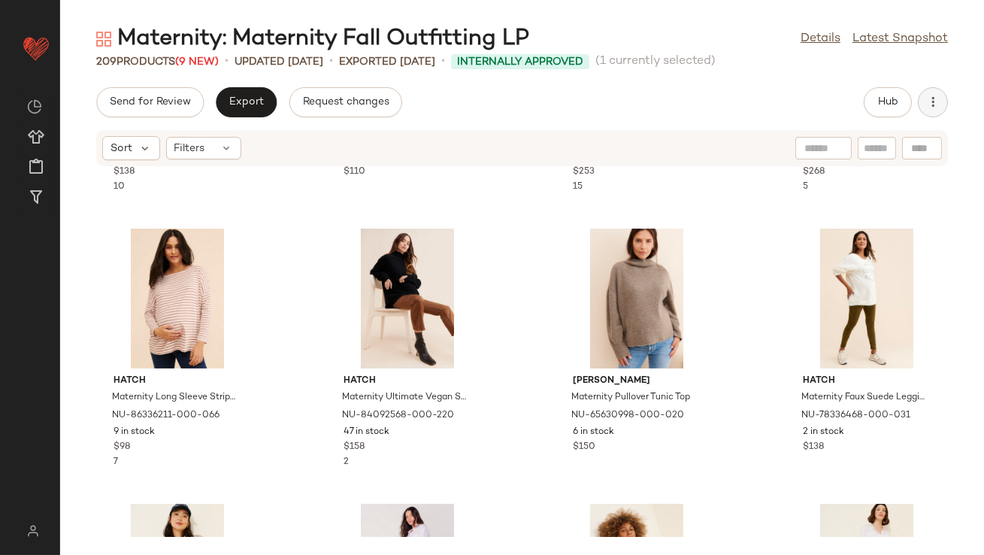
click at [941, 107] on button "button" at bounding box center [933, 102] width 30 height 30
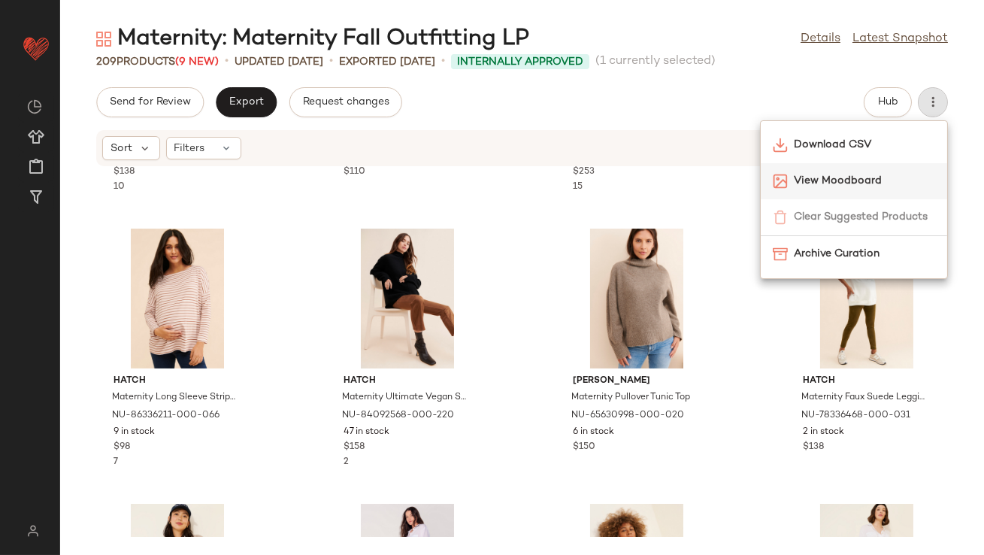
click at [889, 174] on span "View Moodboard" at bounding box center [864, 181] width 141 height 16
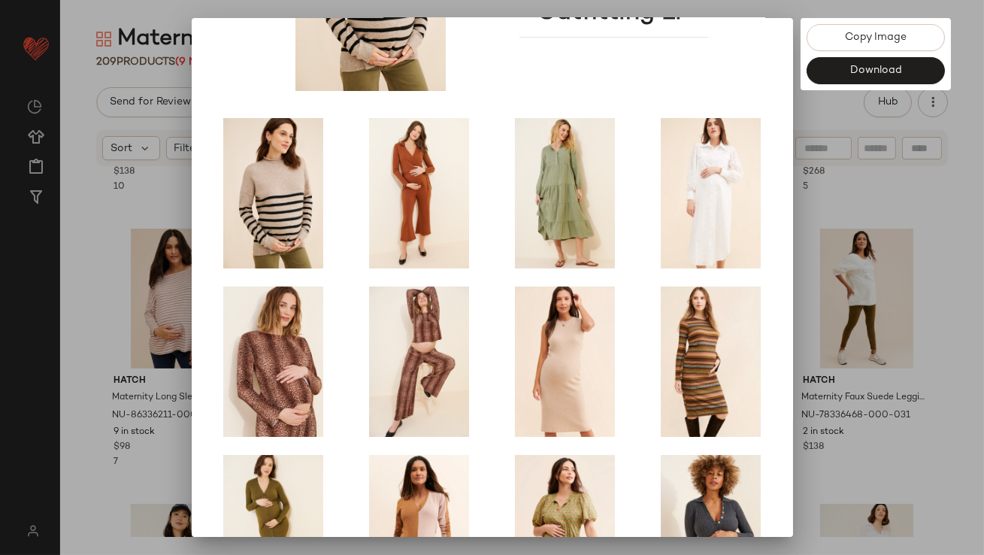
scroll to position [256, 0]
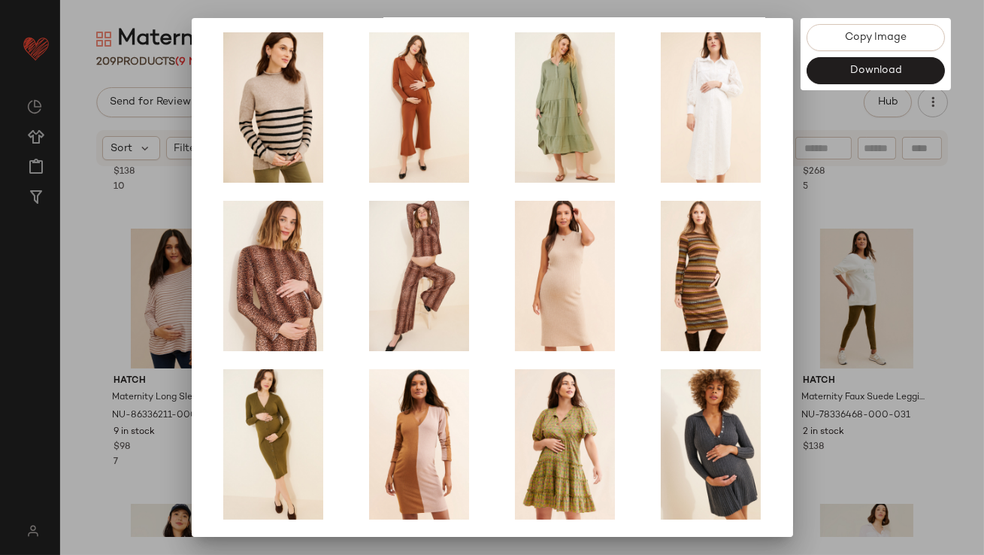
click at [846, 291] on div at bounding box center [492, 277] width 984 height 555
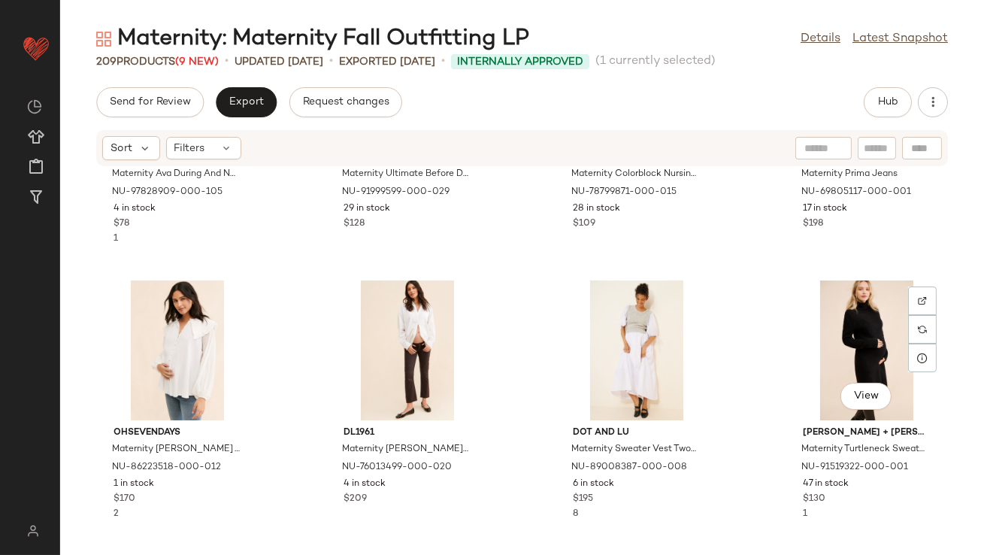
scroll to position [2070, 0]
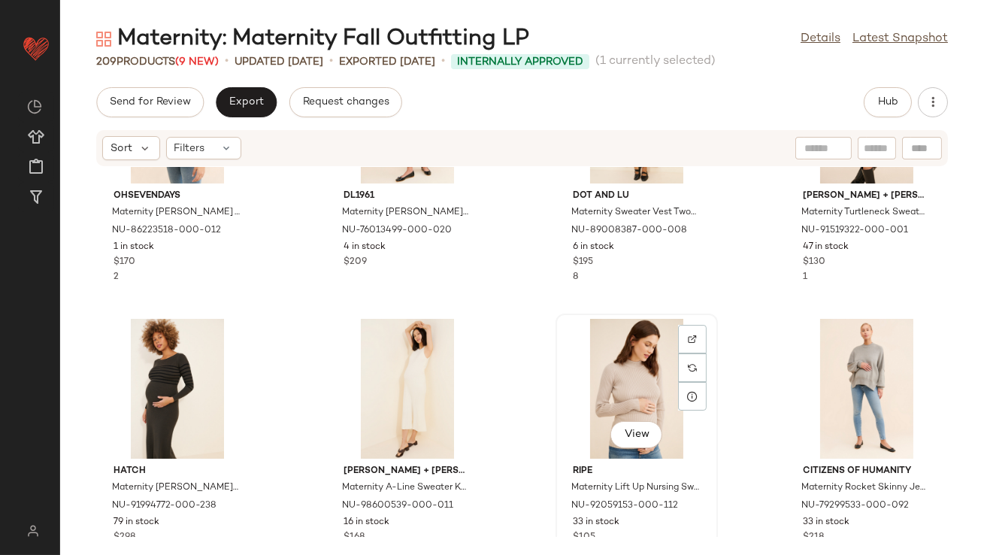
click at [619, 372] on div "View" at bounding box center [637, 389] width 152 height 140
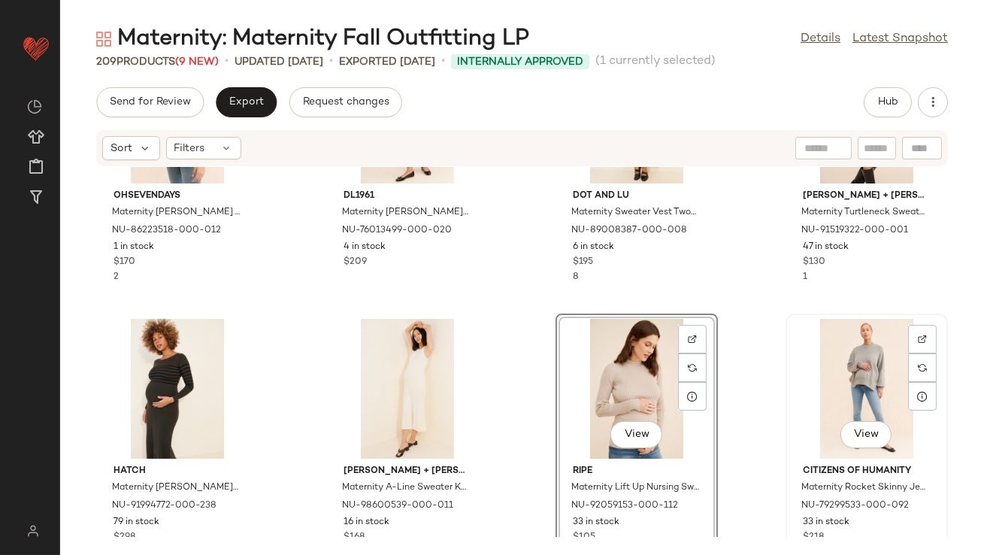
click at [833, 361] on div "View" at bounding box center [867, 389] width 152 height 140
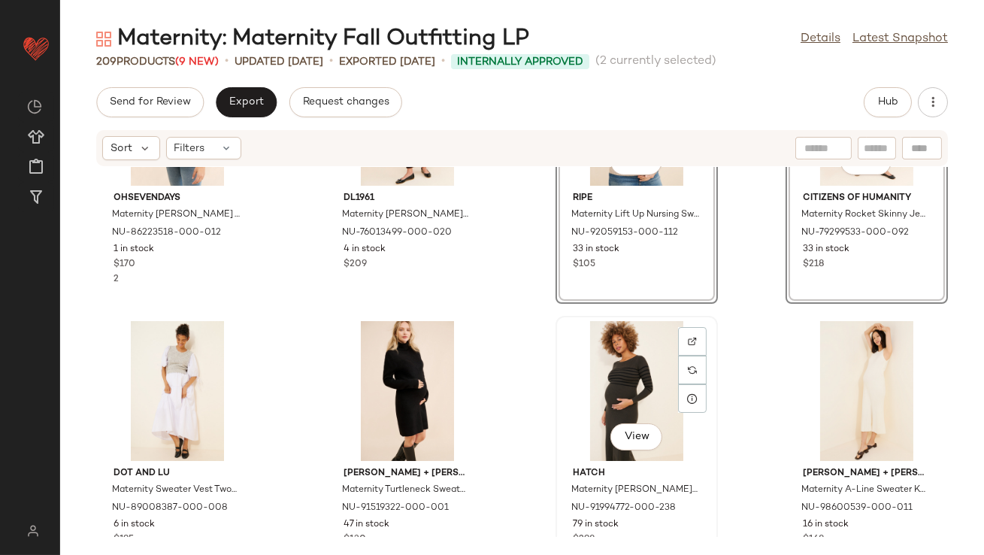
scroll to position [2282, 0]
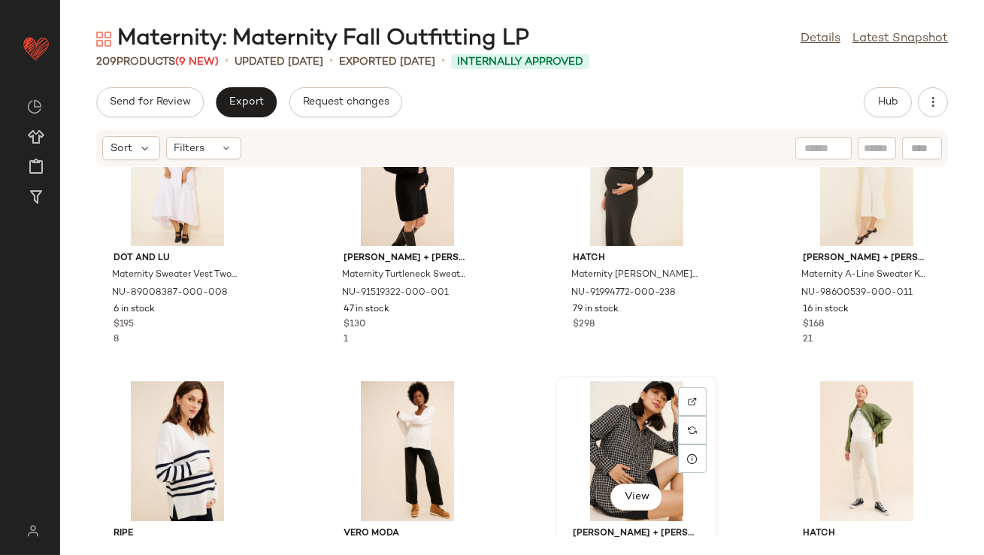
click at [642, 415] on div "View" at bounding box center [637, 451] width 152 height 140
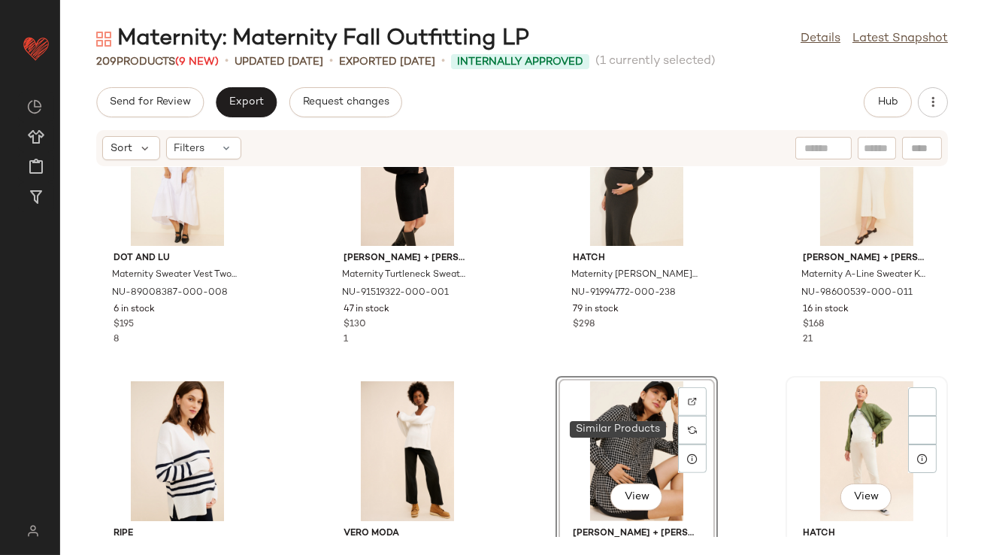
click at [840, 428] on div "View" at bounding box center [867, 451] width 152 height 140
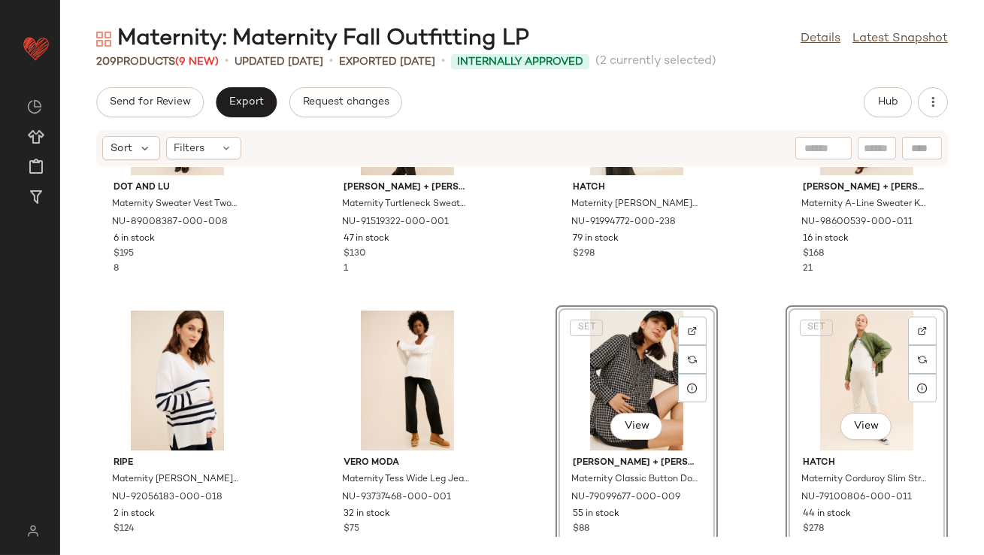
click at [503, 305] on div "Dot and Lu Maternity Sweater Vest Twofer Dress NU-89008387-000-008 6 in stock $…" at bounding box center [522, 352] width 924 height 370
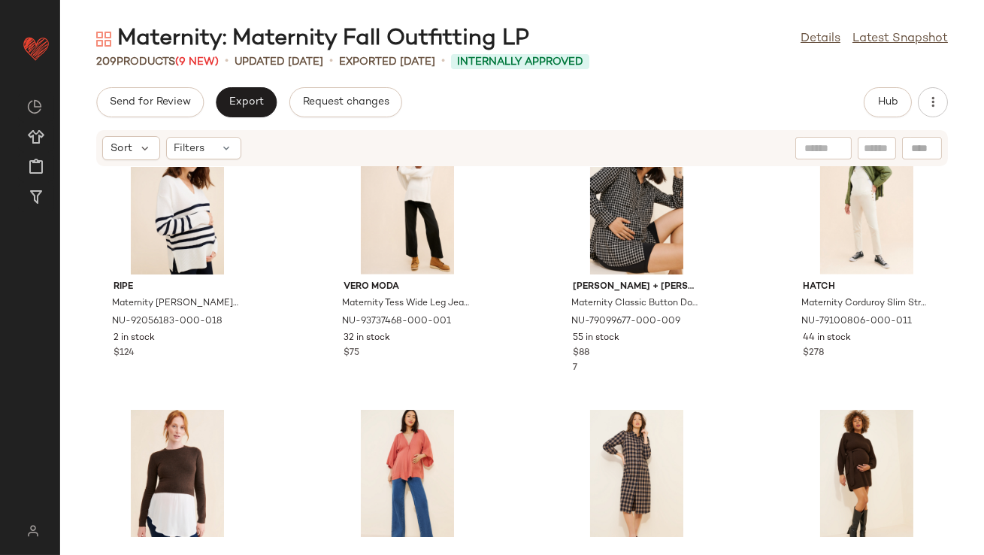
scroll to position [2612, 0]
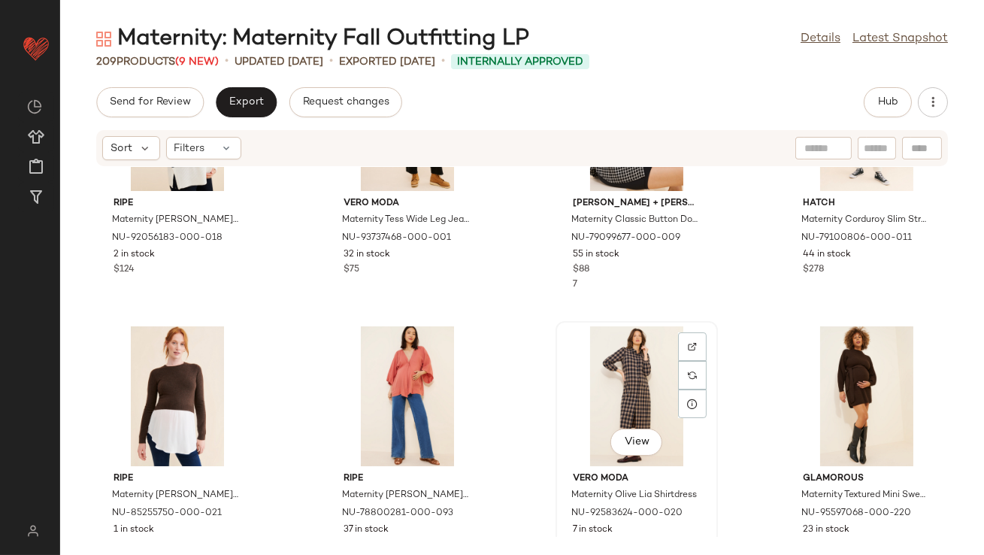
click at [614, 364] on div "View" at bounding box center [637, 396] width 152 height 140
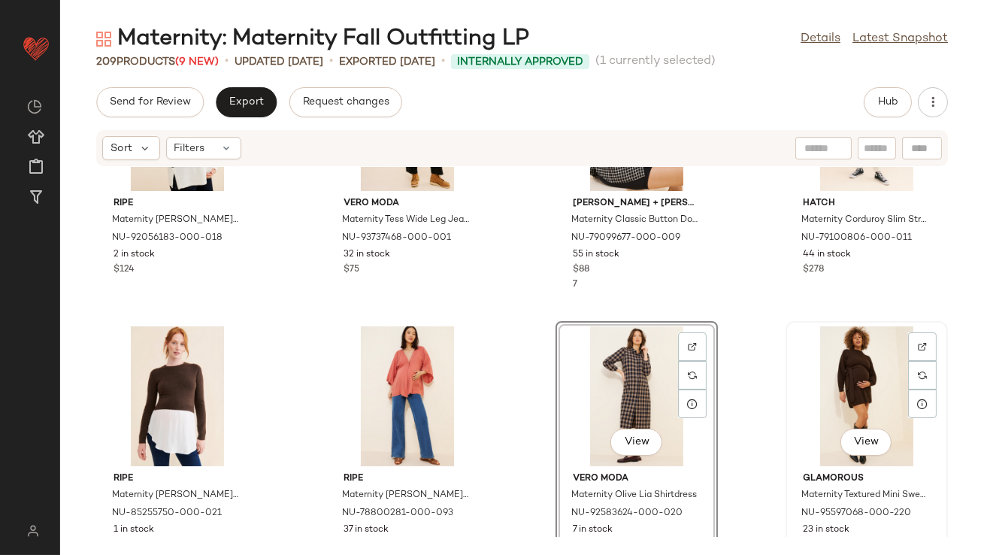
click at [867, 378] on div "View" at bounding box center [867, 396] width 152 height 140
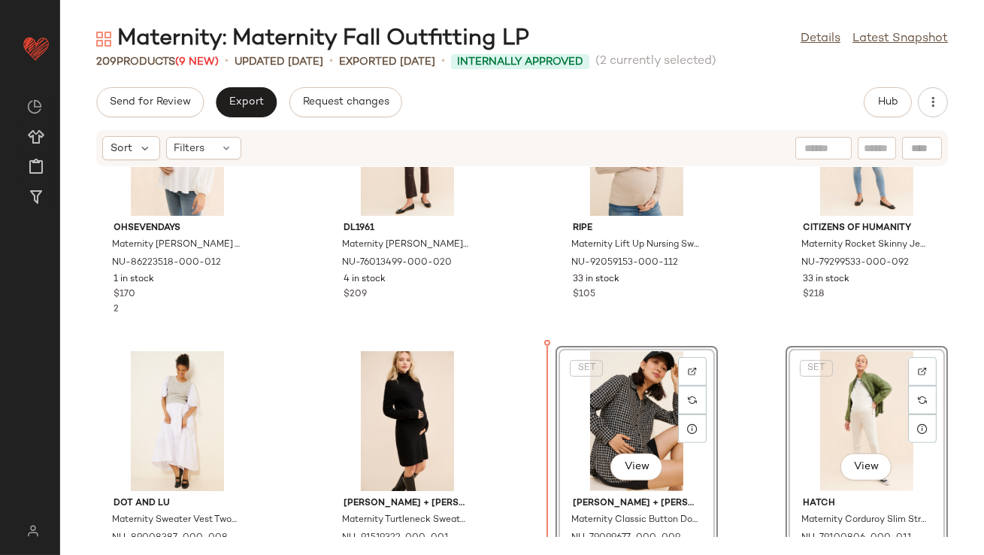
scroll to position [2164, 0]
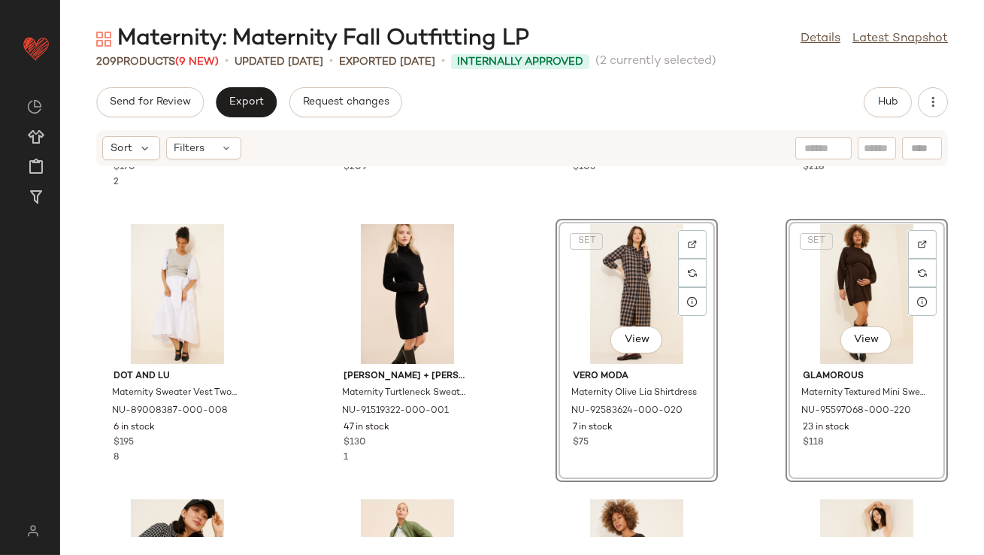
click at [540, 433] on div "OhSevenDays Maternity Juliet Top NU-86223518-000-012 1 in stock $170 2 DL1961 M…" at bounding box center [522, 352] width 924 height 370
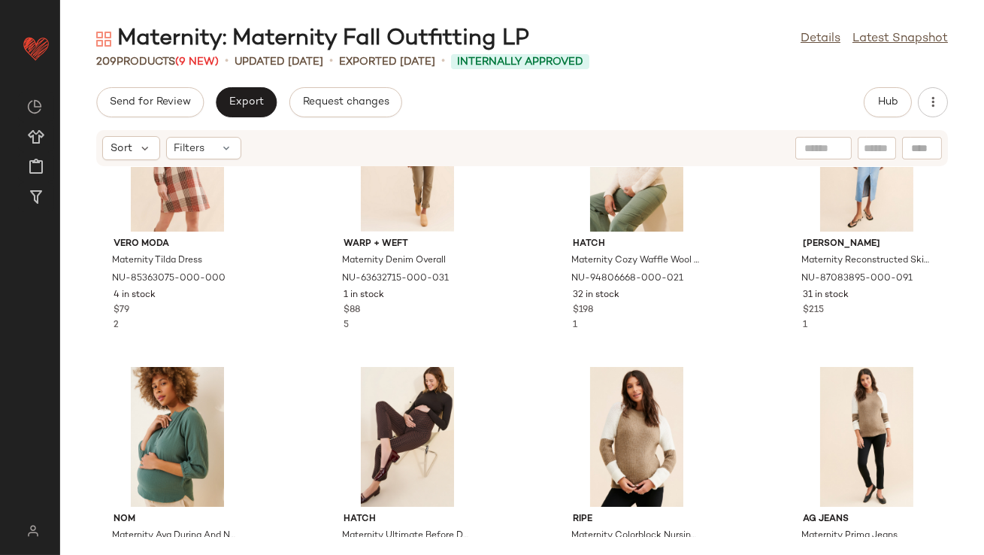
scroll to position [0, 0]
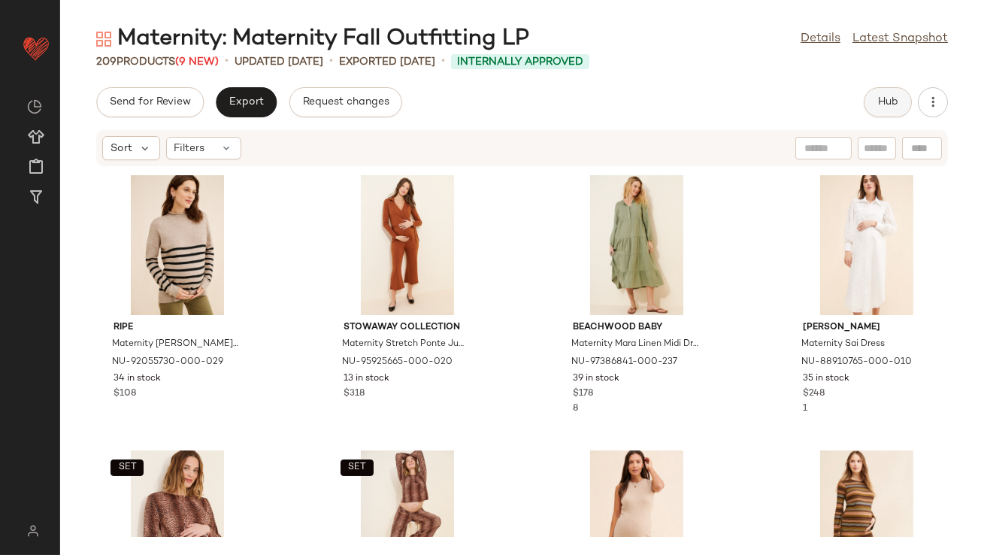
click at [874, 98] on button "Hub" at bounding box center [888, 102] width 48 height 30
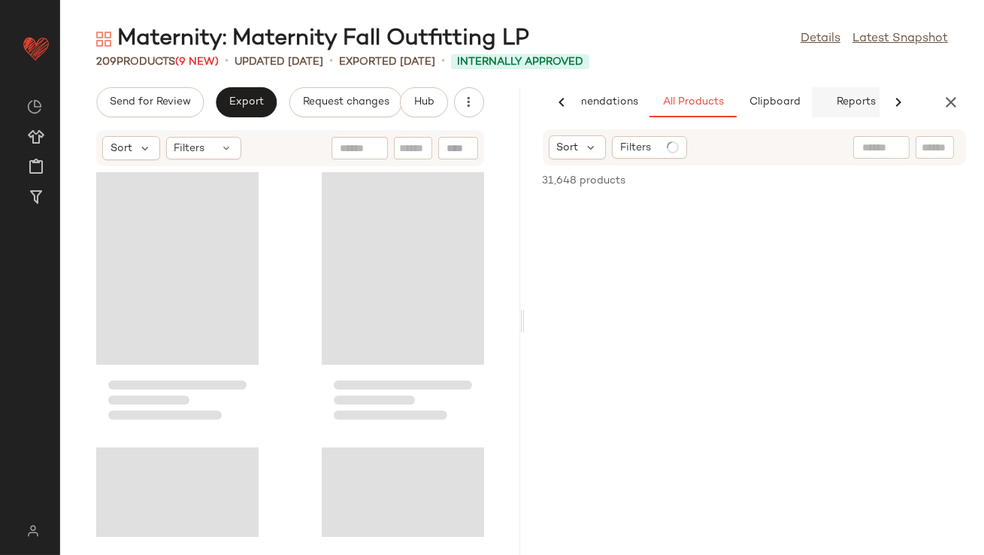
scroll to position [0, 84]
click at [764, 100] on span "Clipboard" at bounding box center [754, 102] width 52 height 12
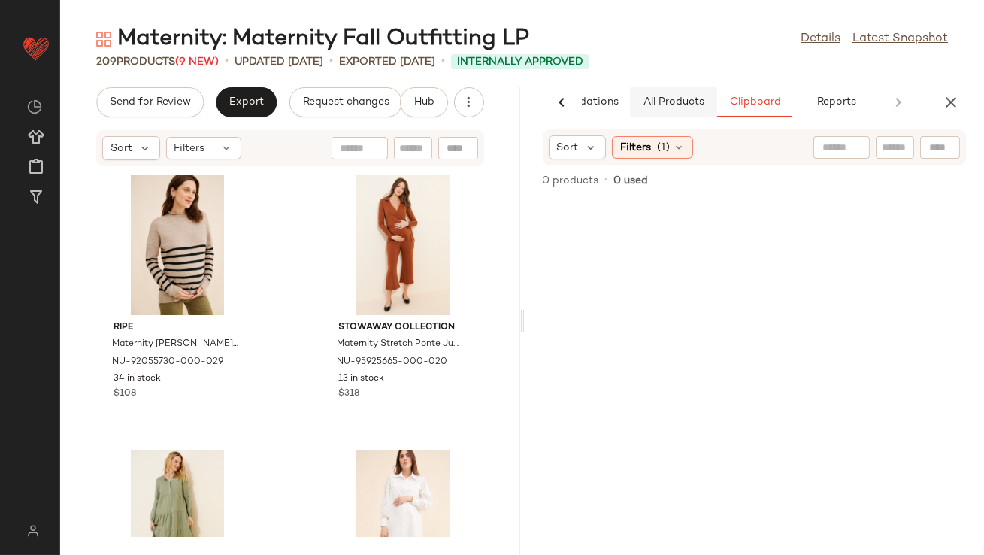
click at [669, 86] on div "Maternity: Maternity Fall Outfitting LP Details Latest Snapshot 209 Products (9…" at bounding box center [522, 289] width 924 height 531
click at [667, 96] on span "All Products" at bounding box center [673, 102] width 62 height 12
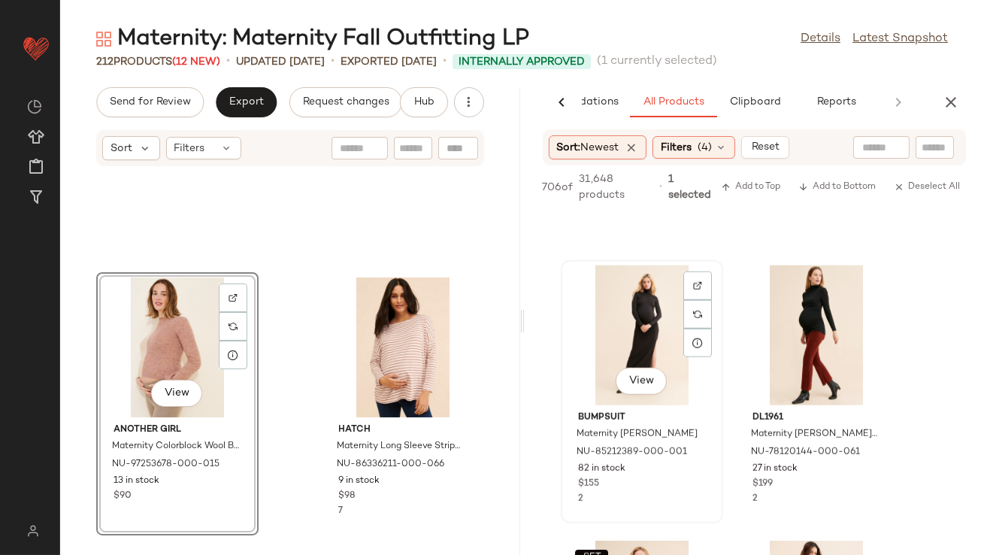
scroll to position [2984, 0]
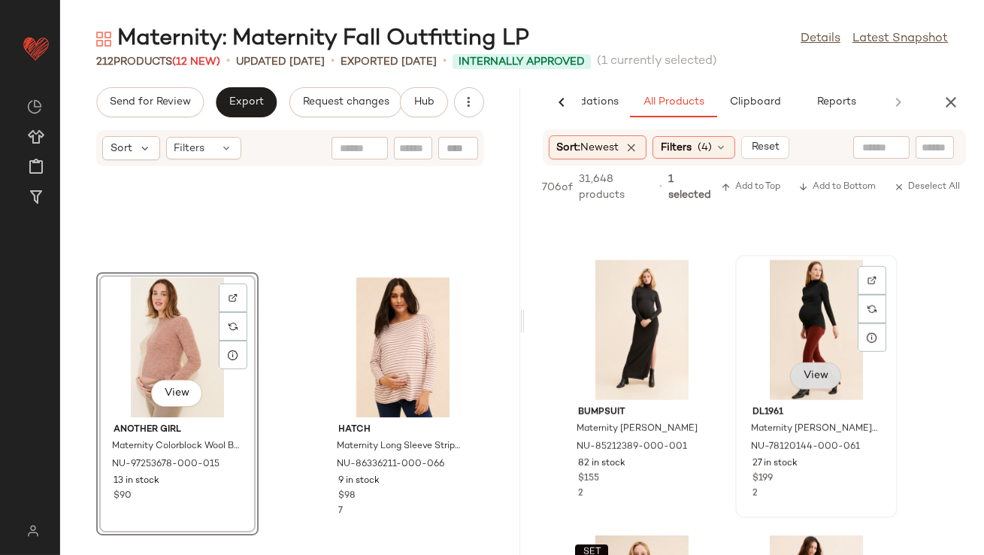
click at [815, 371] on button "View" at bounding box center [815, 375] width 51 height 27
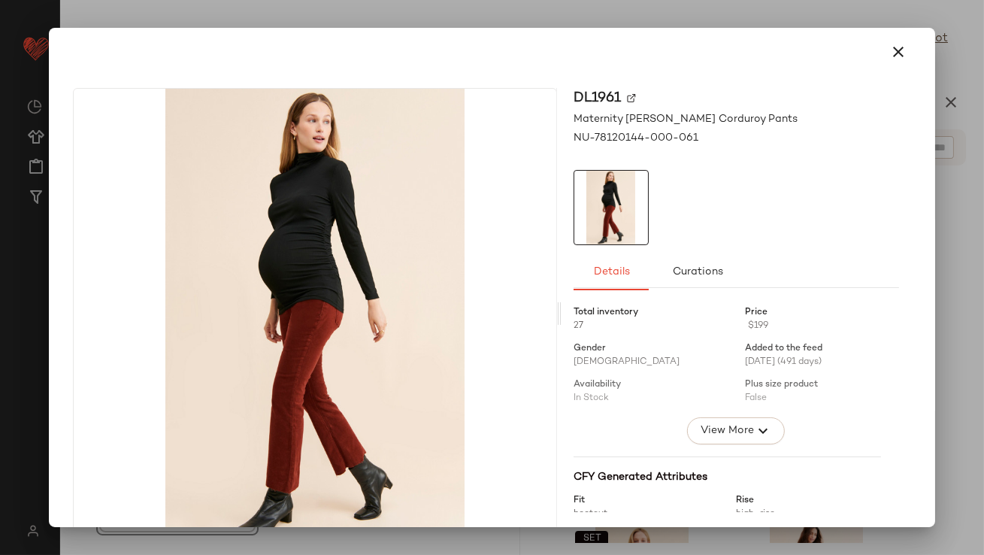
click at [897, 50] on icon "button" at bounding box center [899, 52] width 18 height 18
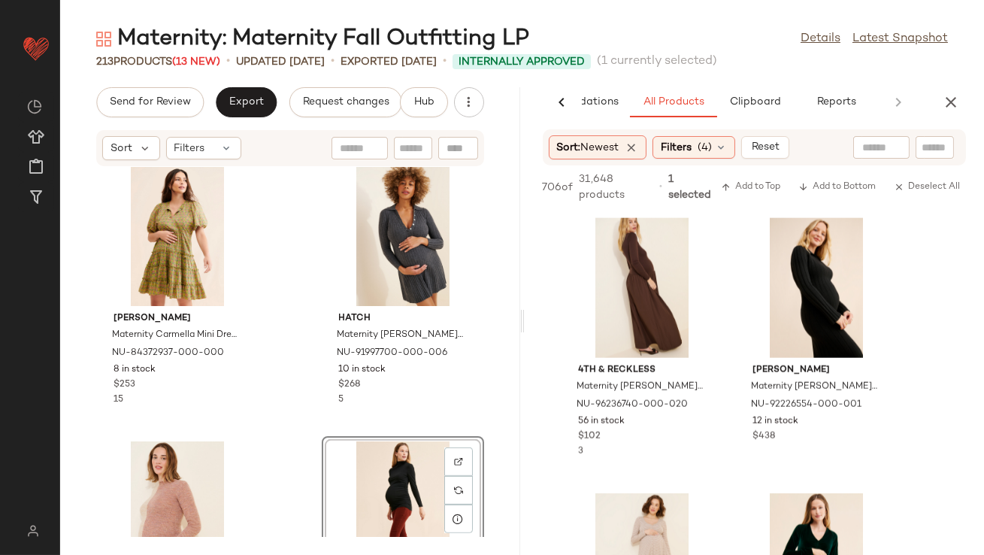
scroll to position [3634, 0]
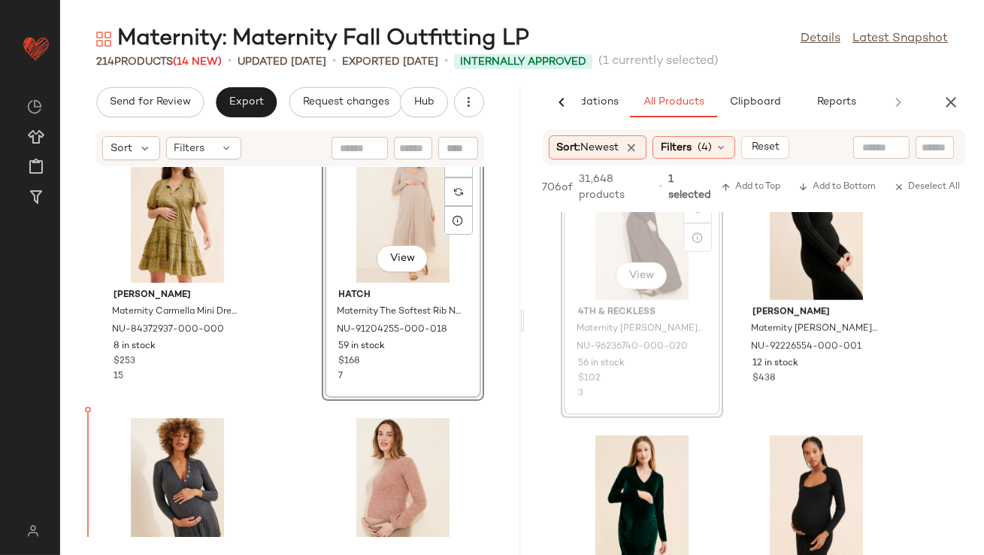
drag, startPoint x: 598, startPoint y: 250, endPoint x: 576, endPoint y: 262, distance: 25.3
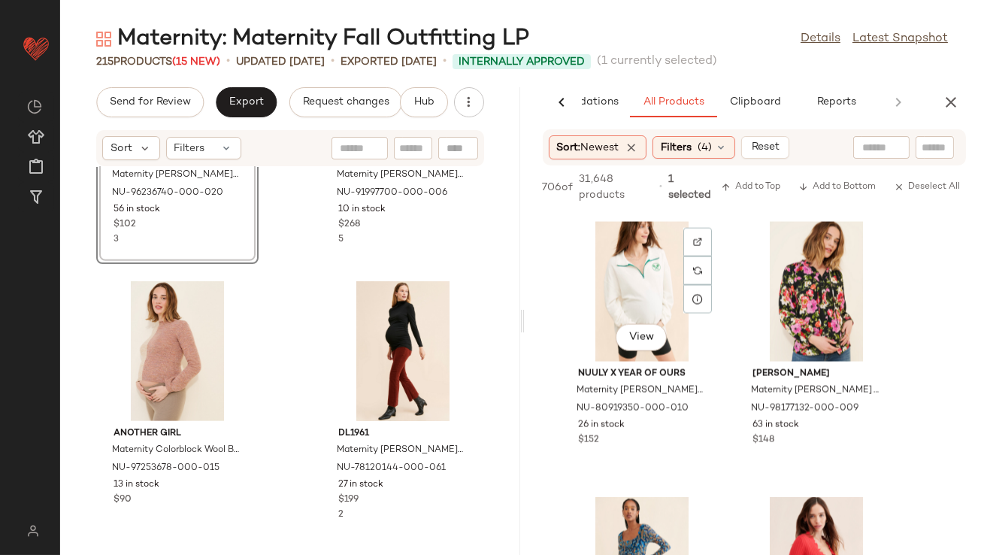
scroll to position [4683, 0]
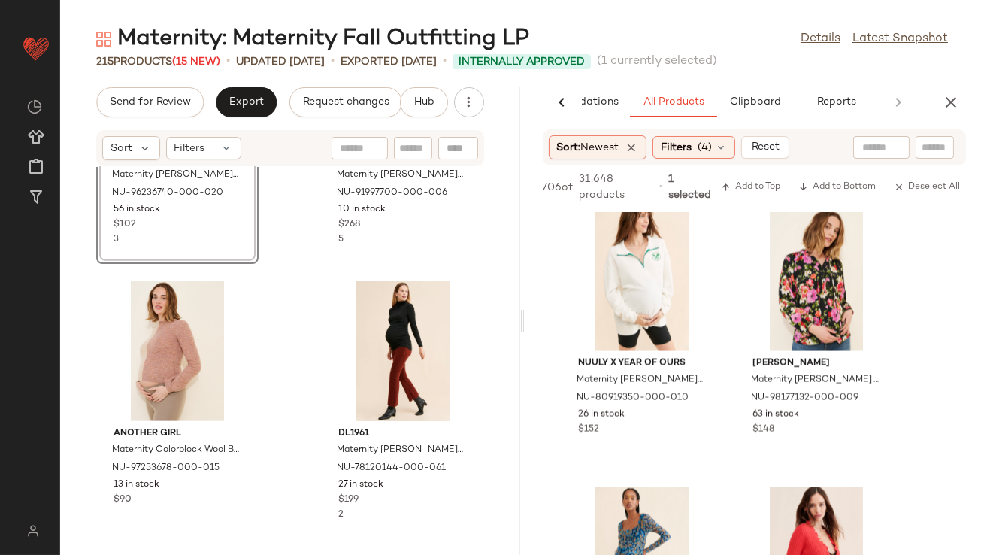
click at [934, 111] on div "AI Recommendations All Products Clipboard Reports" at bounding box center [731, 102] width 412 height 30
click at [943, 107] on icon "button" at bounding box center [951, 102] width 18 height 18
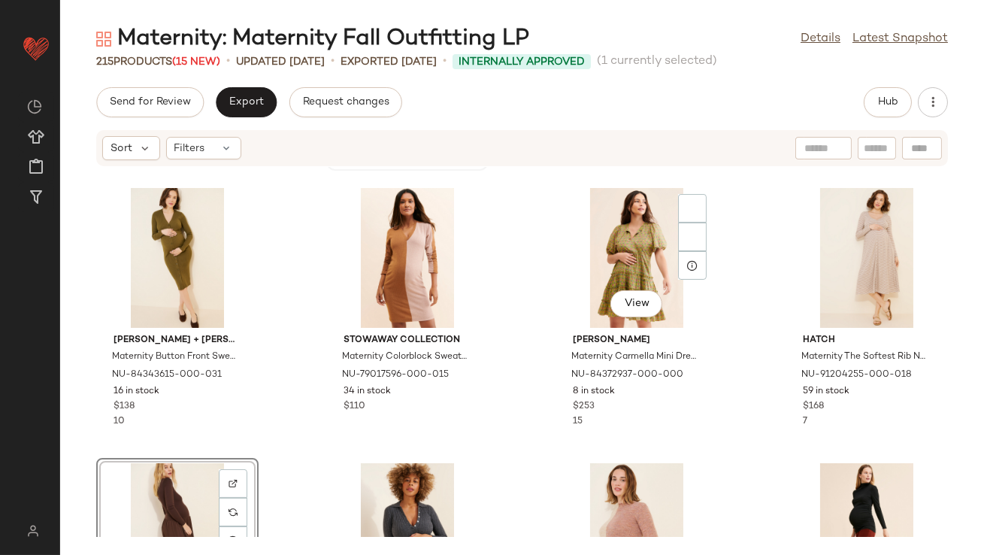
scroll to position [327, 0]
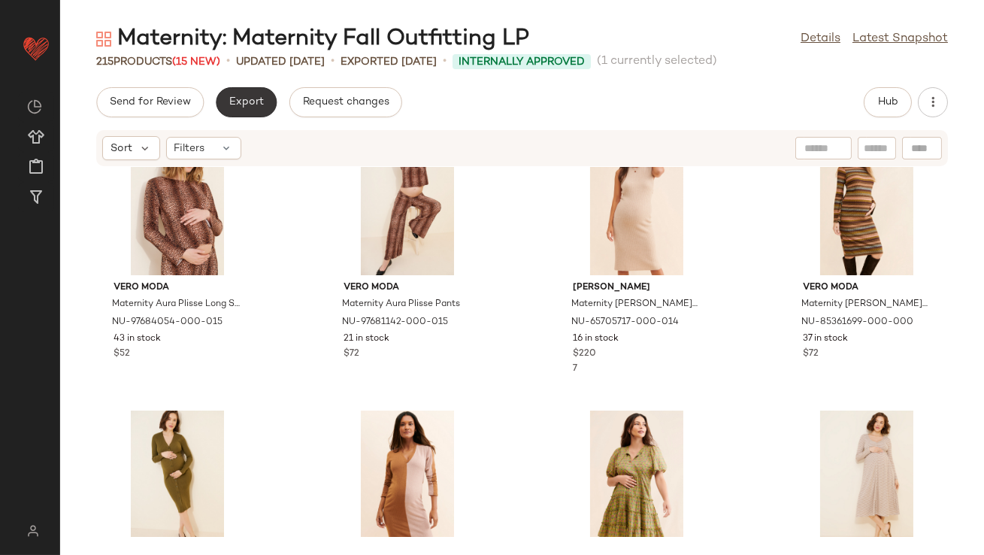
click at [234, 109] on button "Export" at bounding box center [246, 102] width 61 height 30
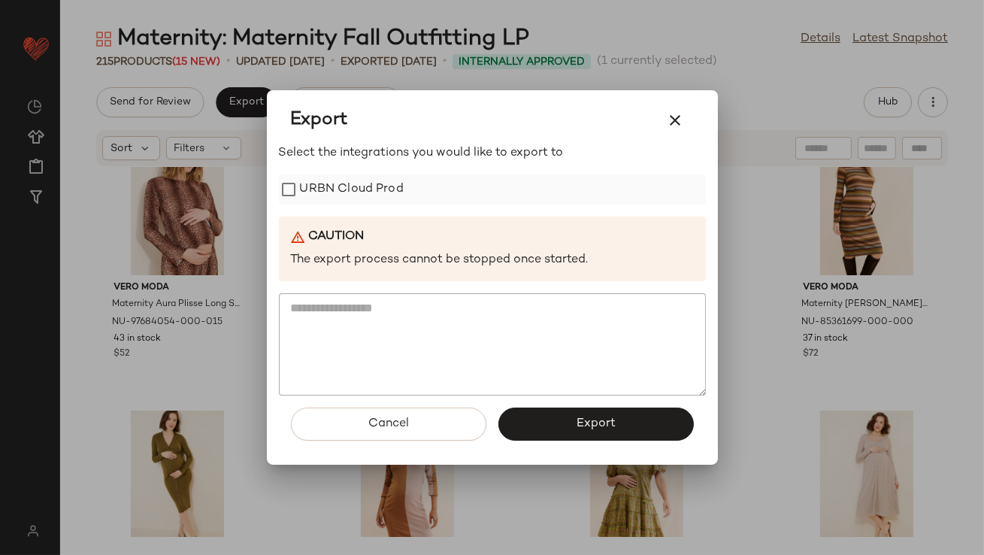
click at [325, 183] on label "URBN Cloud Prod" at bounding box center [352, 189] width 104 height 30
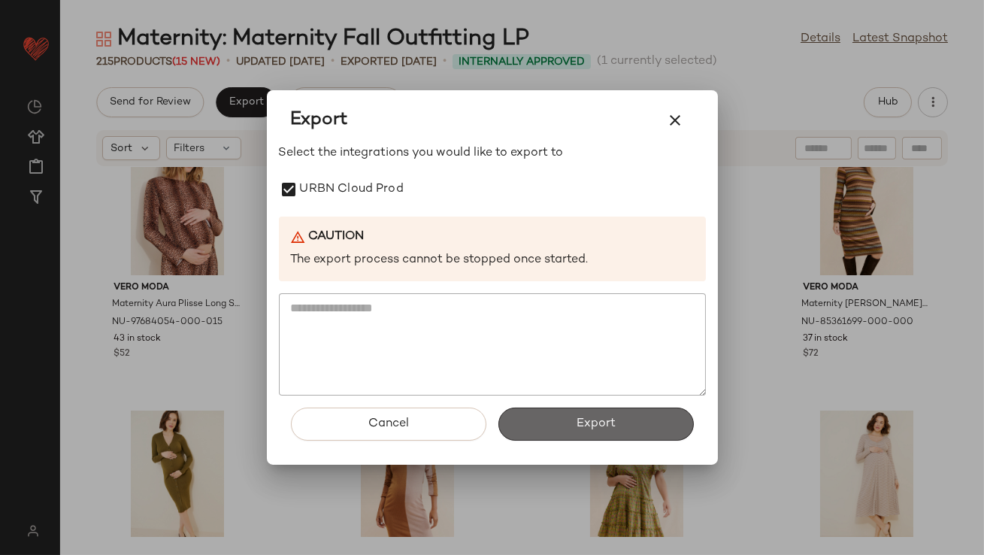
click at [522, 422] on button "Export" at bounding box center [595, 423] width 195 height 33
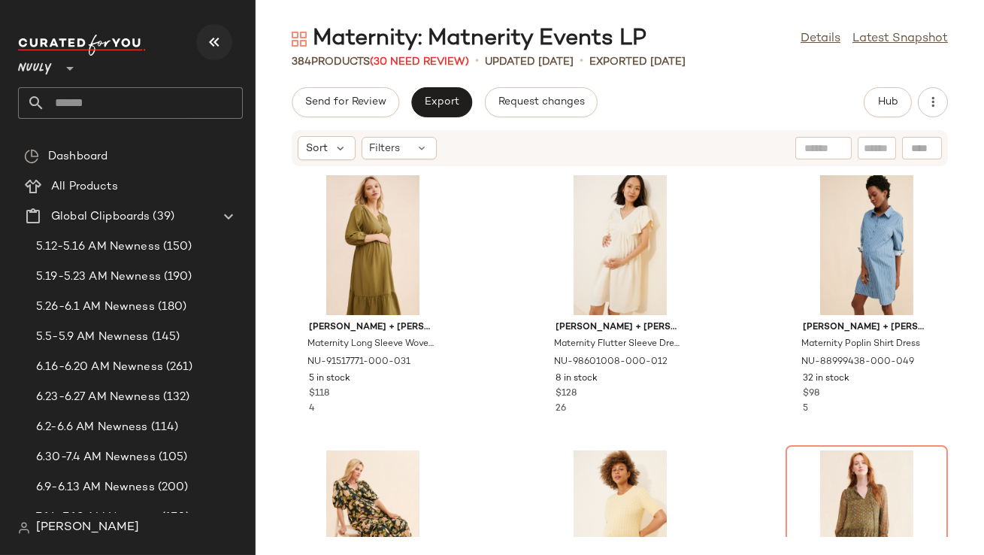
click at [223, 47] on icon "button" at bounding box center [214, 42] width 18 height 18
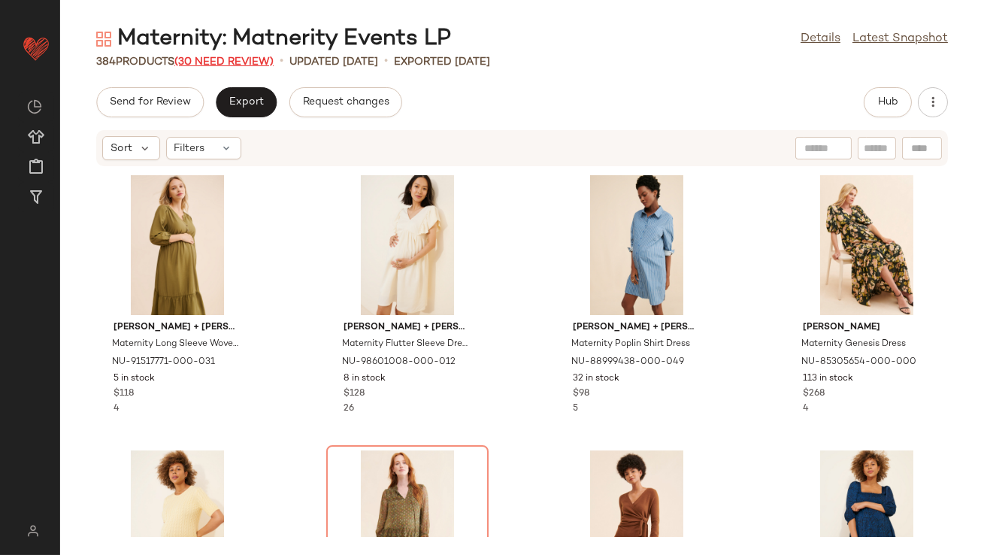
click at [243, 56] on span "(30 Need Review)" at bounding box center [223, 61] width 99 height 11
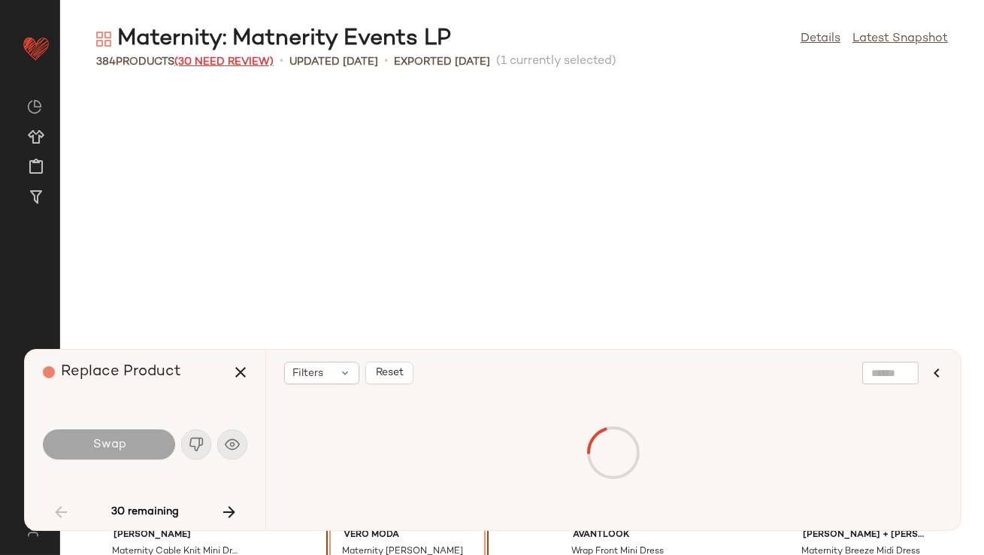
scroll to position [286, 0]
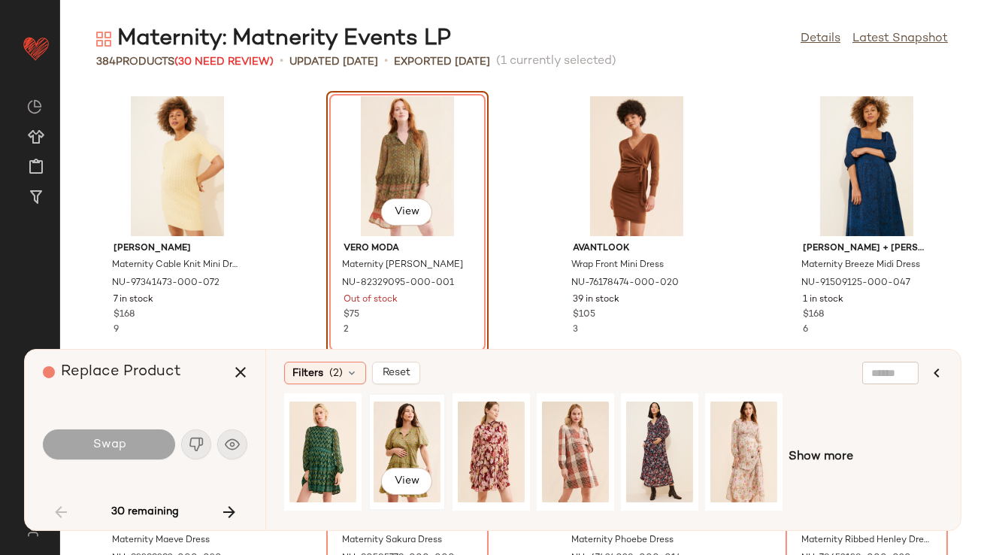
click at [401, 452] on div "View" at bounding box center [407, 451] width 67 height 107
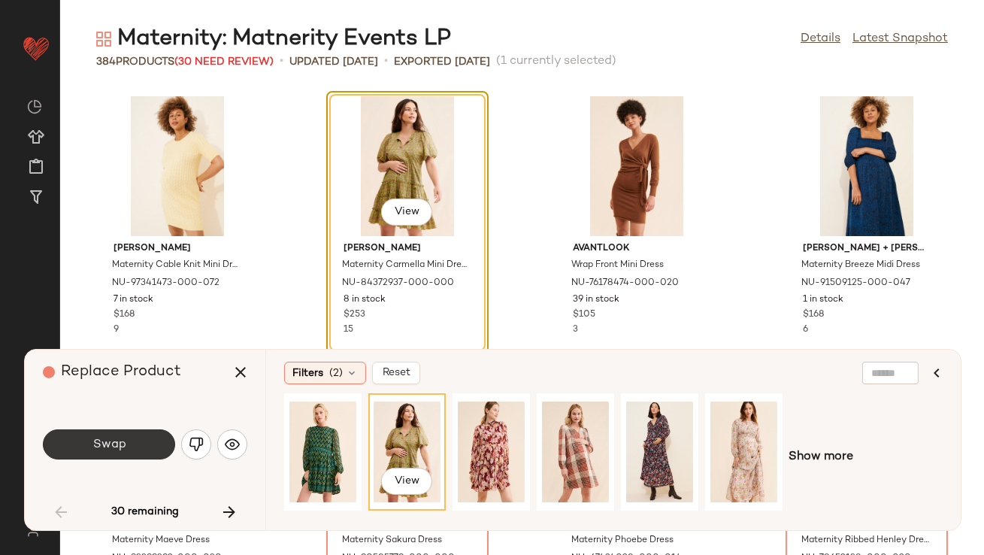
click at [111, 433] on button "Swap" at bounding box center [109, 444] width 132 height 30
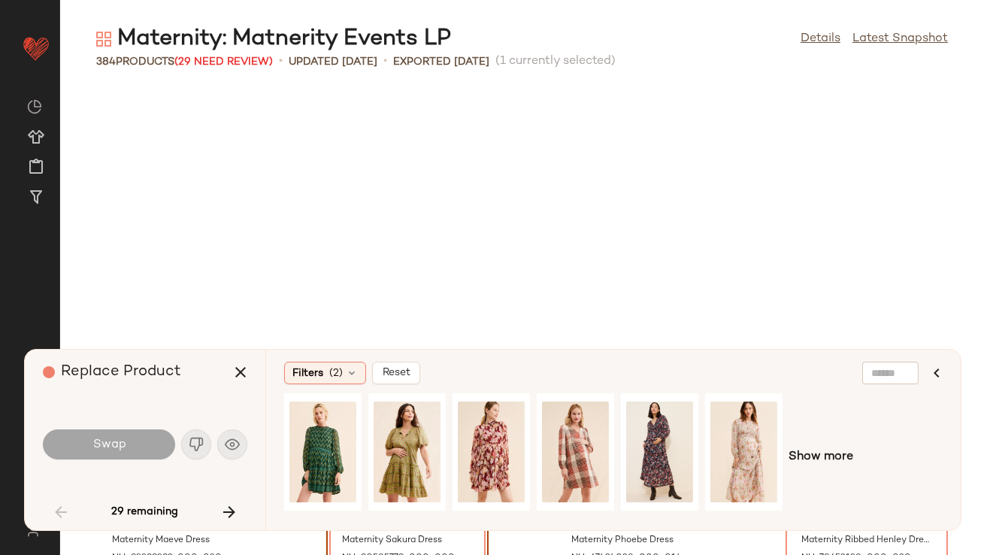
scroll to position [550, 0]
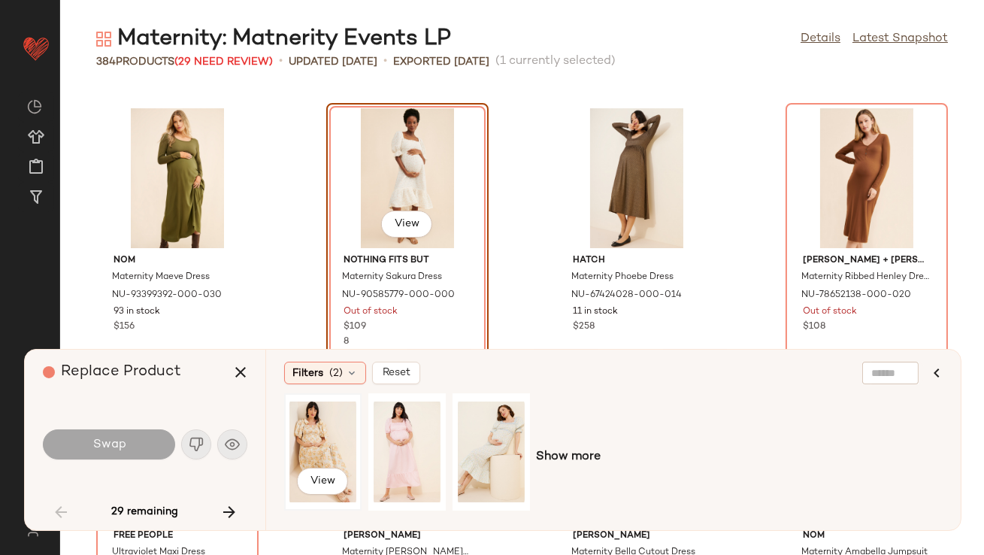
click at [342, 431] on div "View" at bounding box center [322, 451] width 67 height 107
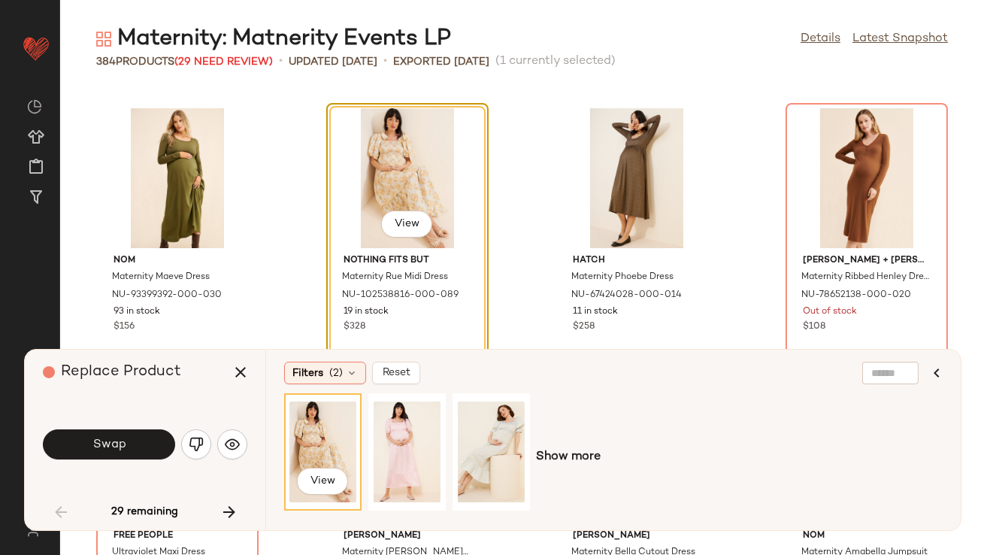
click at [143, 445] on button "Swap" at bounding box center [109, 444] width 132 height 30
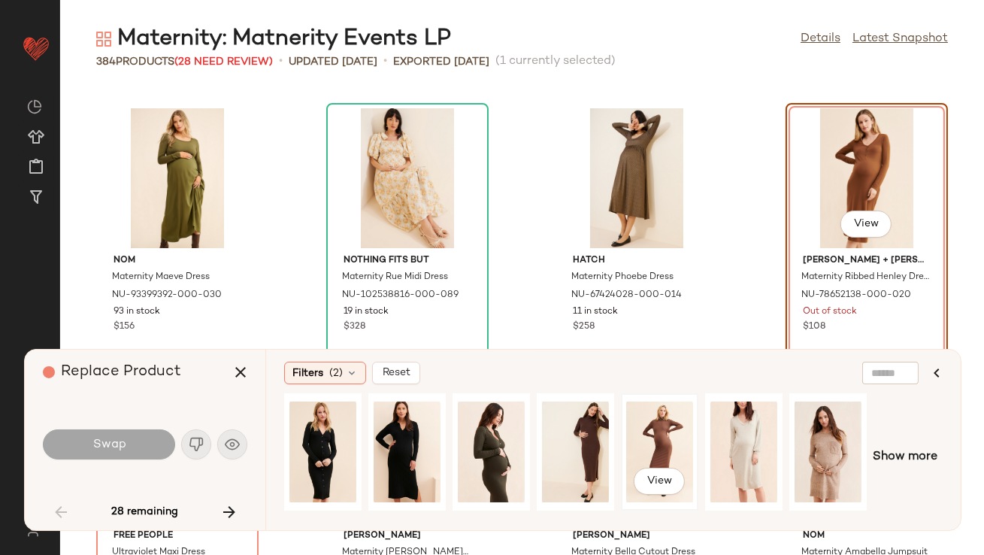
click at [686, 426] on div "View" at bounding box center [659, 451] width 67 height 107
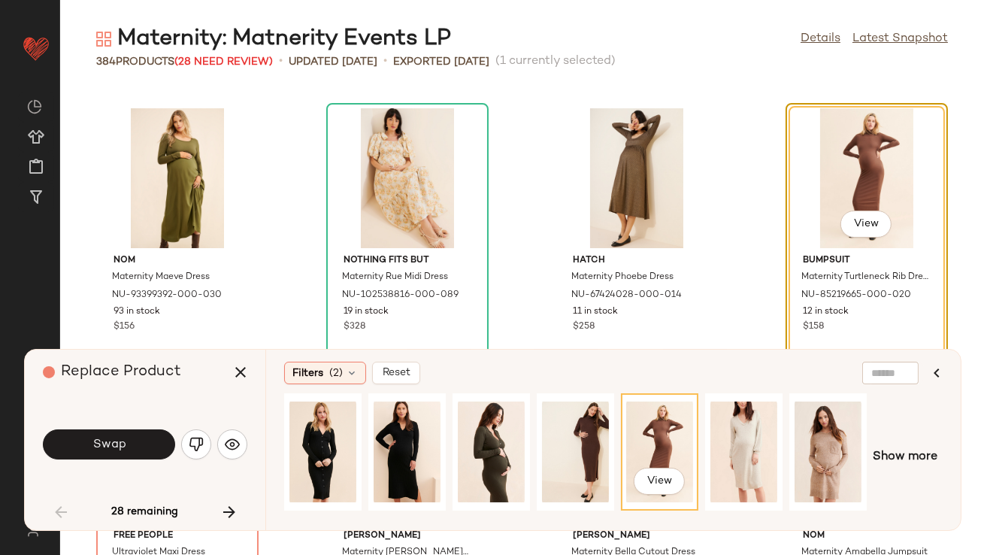
click at [135, 446] on button "Swap" at bounding box center [109, 444] width 132 height 30
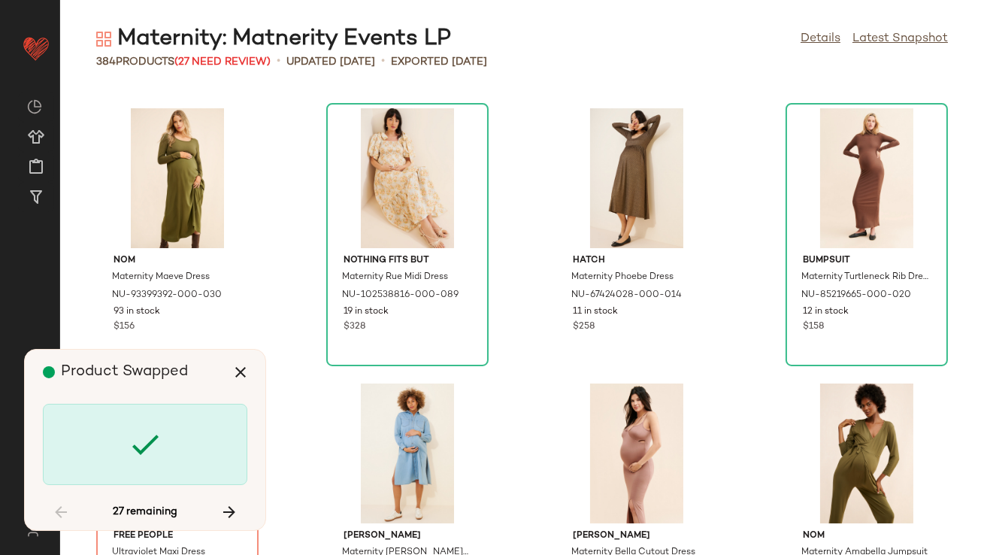
scroll to position [825, 0]
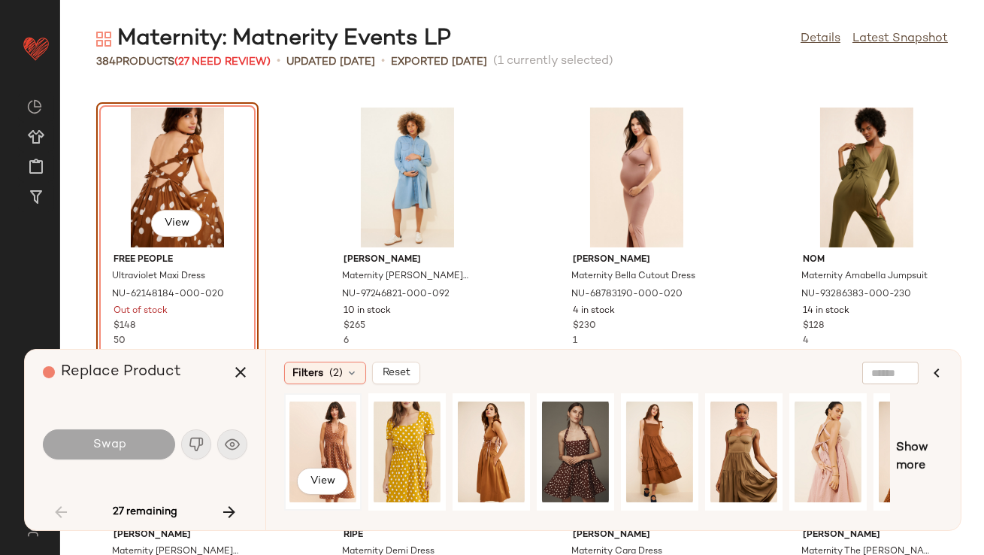
click at [311, 430] on div "View" at bounding box center [322, 451] width 67 height 107
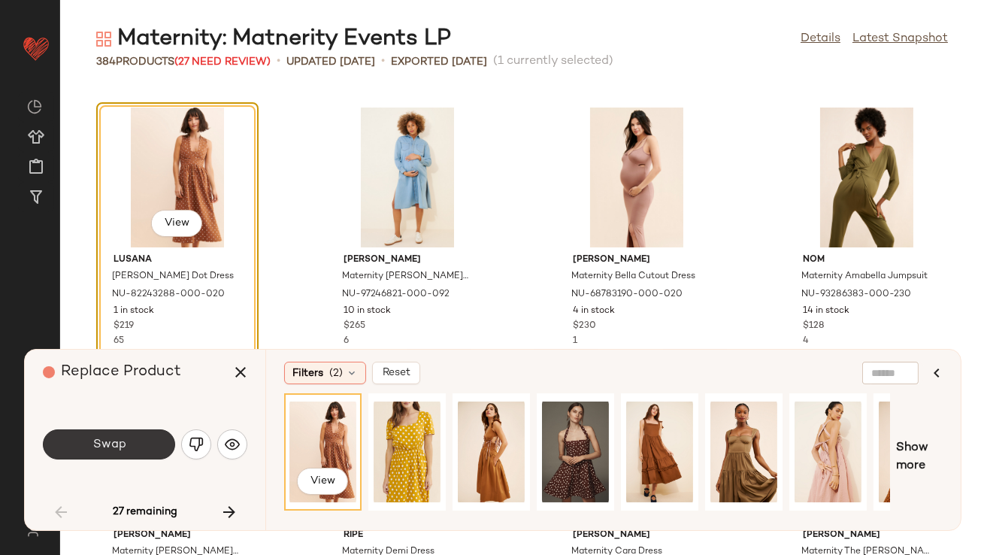
click at [139, 446] on button "Swap" at bounding box center [109, 444] width 132 height 30
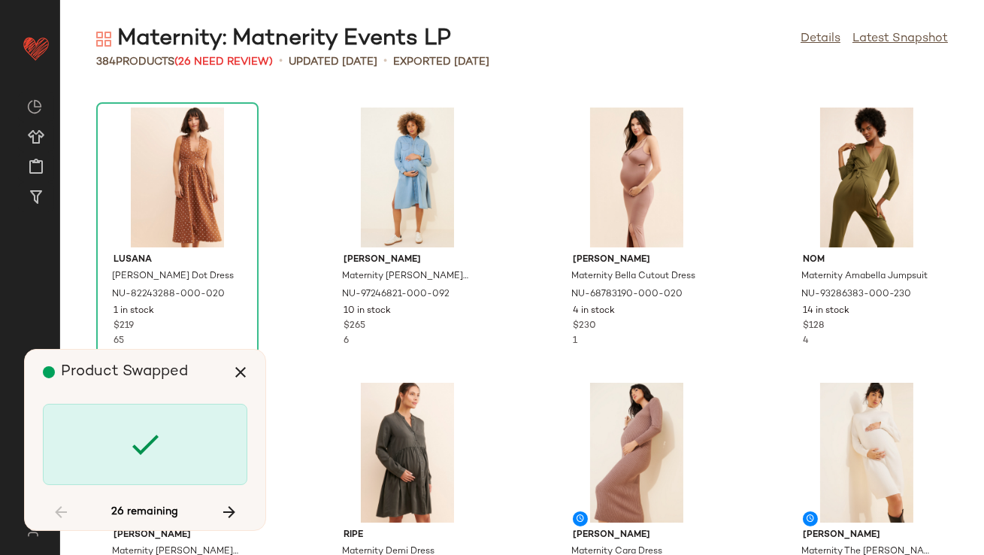
scroll to position [1925, 0]
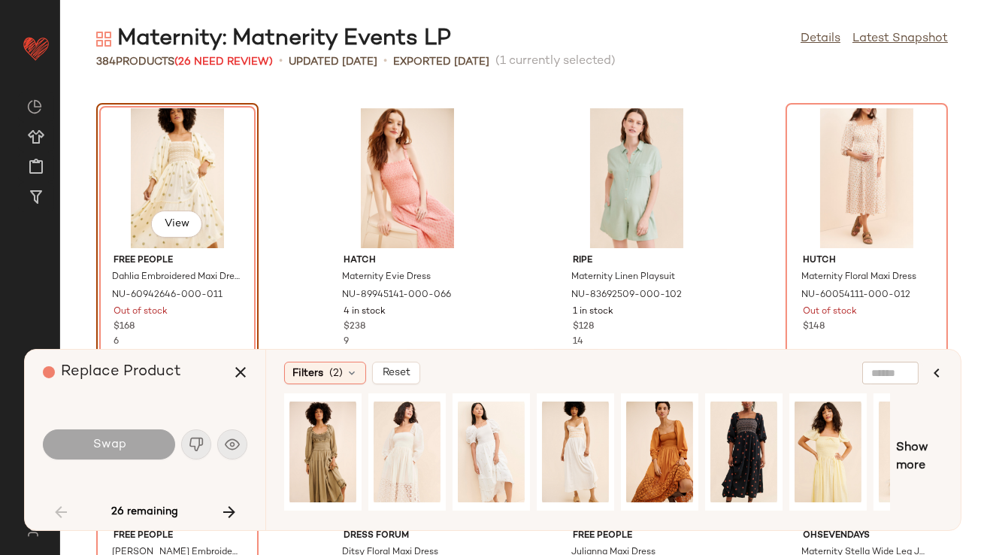
click at [51, 509] on div "26 remaining" at bounding box center [145, 512] width 204 height 36
click at [230, 368] on button "button" at bounding box center [241, 372] width 36 height 36
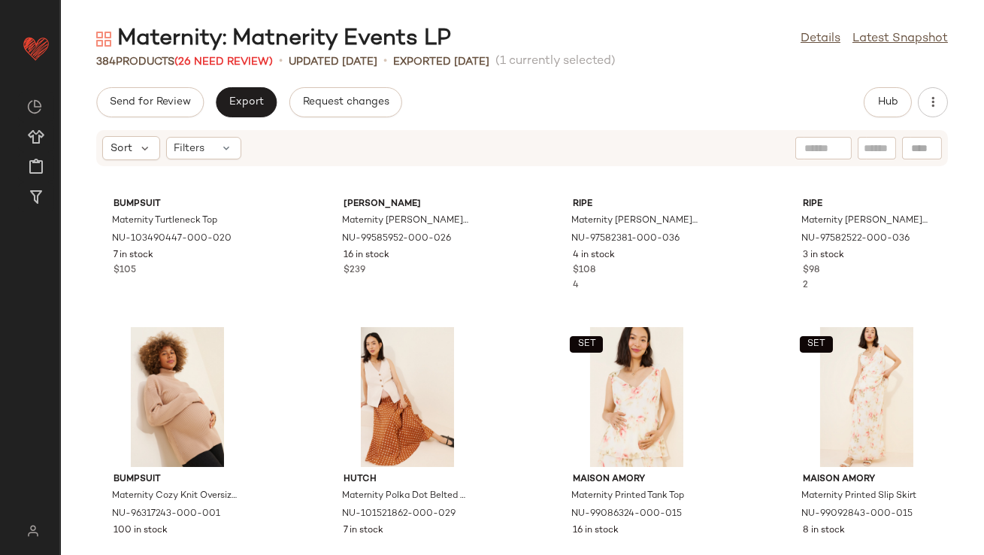
scroll to position [1250, 0]
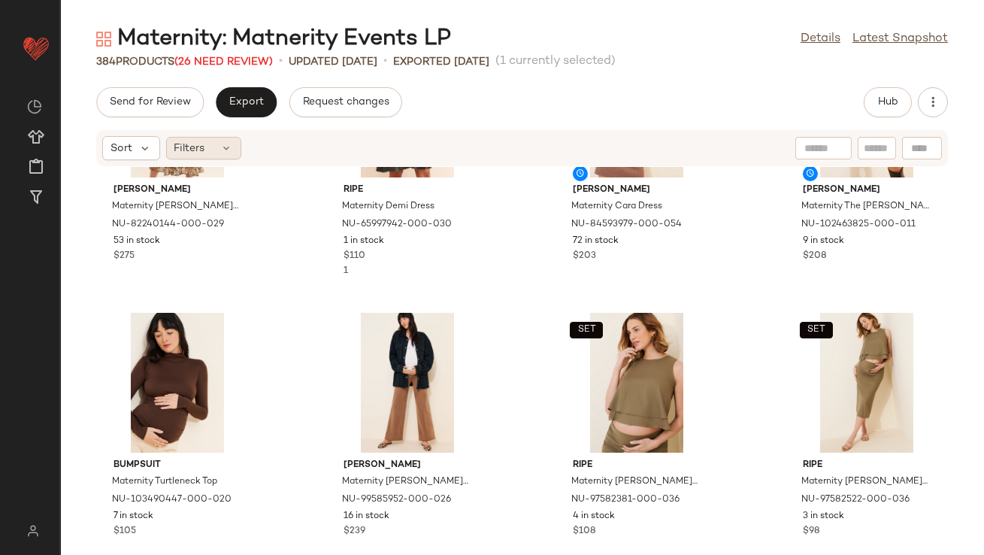
click at [214, 141] on div "Filters" at bounding box center [203, 148] width 75 height 23
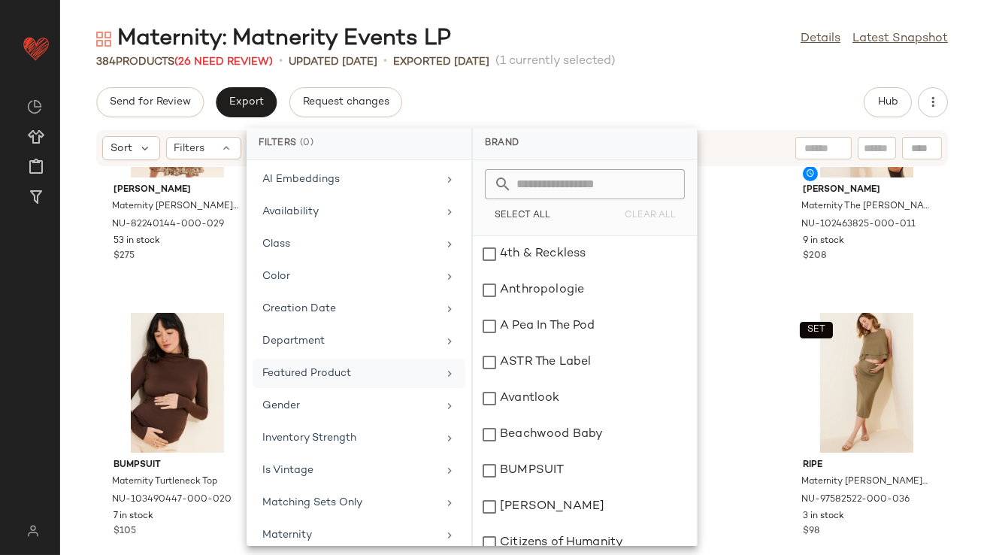
scroll to position [186, 0]
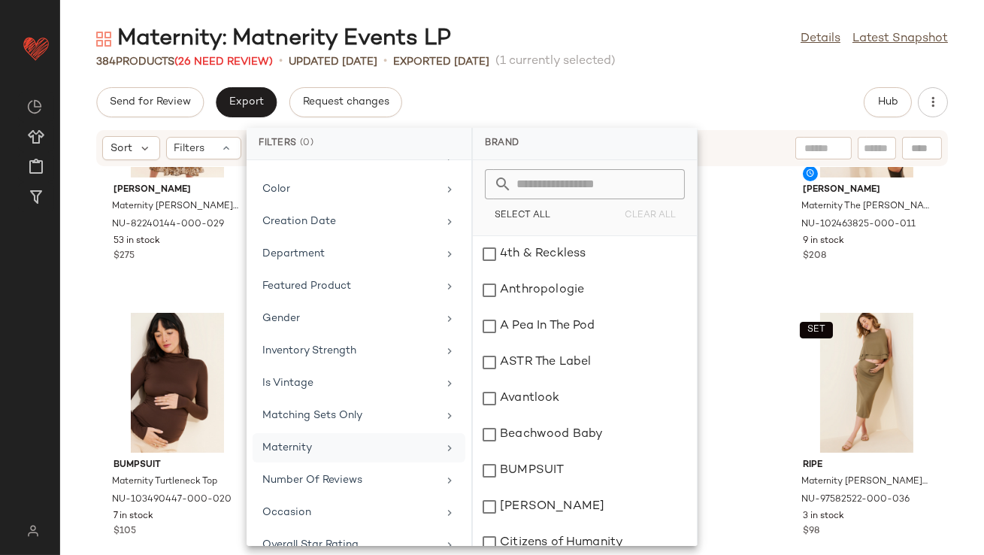
click at [287, 440] on div "Maternity" at bounding box center [349, 448] width 175 height 16
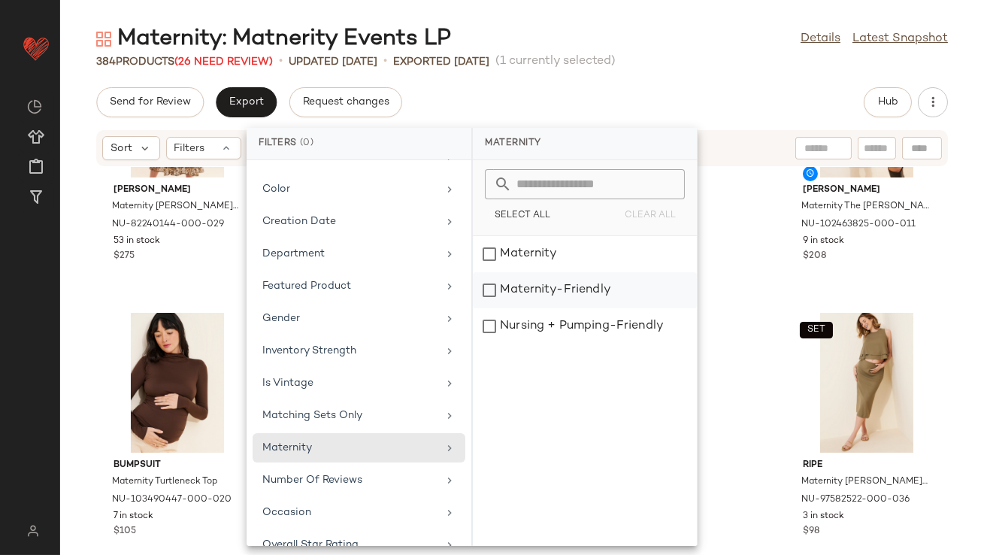
click at [519, 286] on div "Maternity-Friendly" at bounding box center [585, 290] width 224 height 36
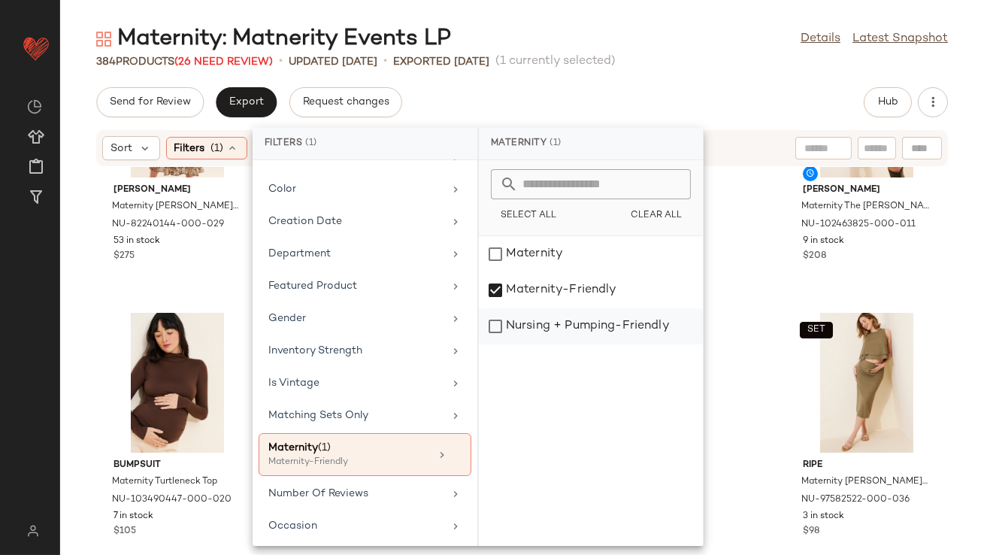
click at [514, 326] on div "Nursing + Pumping-Friendly" at bounding box center [591, 326] width 224 height 36
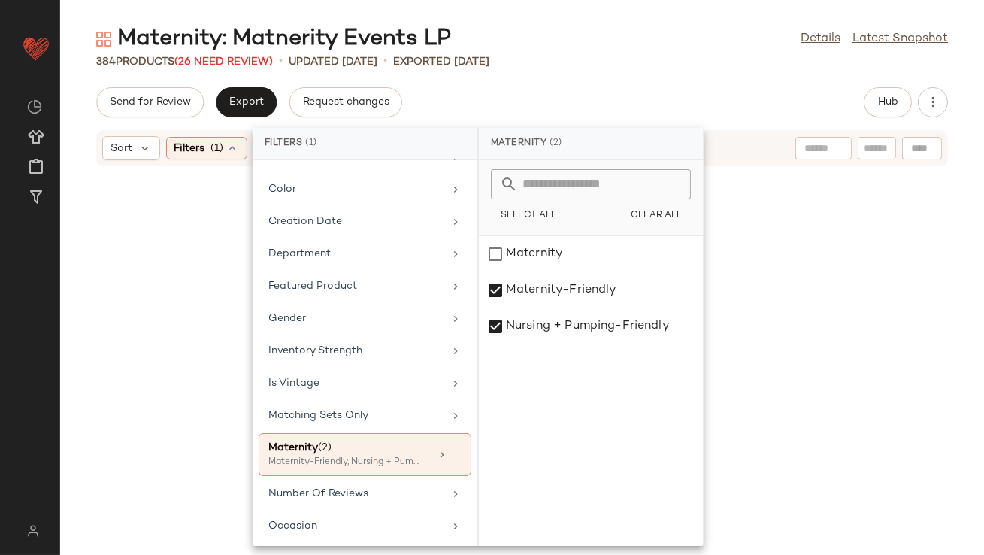
click at [624, 83] on div "Maternity: Matnerity Events LP Details Latest Snapshot 384 Products (26 Need Re…" at bounding box center [522, 289] width 924 height 531
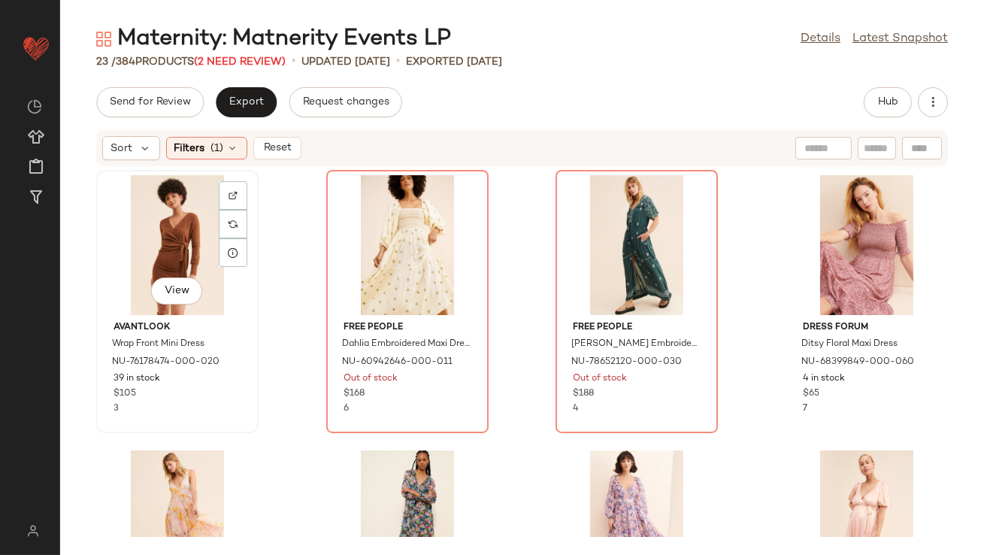
click at [195, 247] on div "View" at bounding box center [177, 245] width 152 height 140
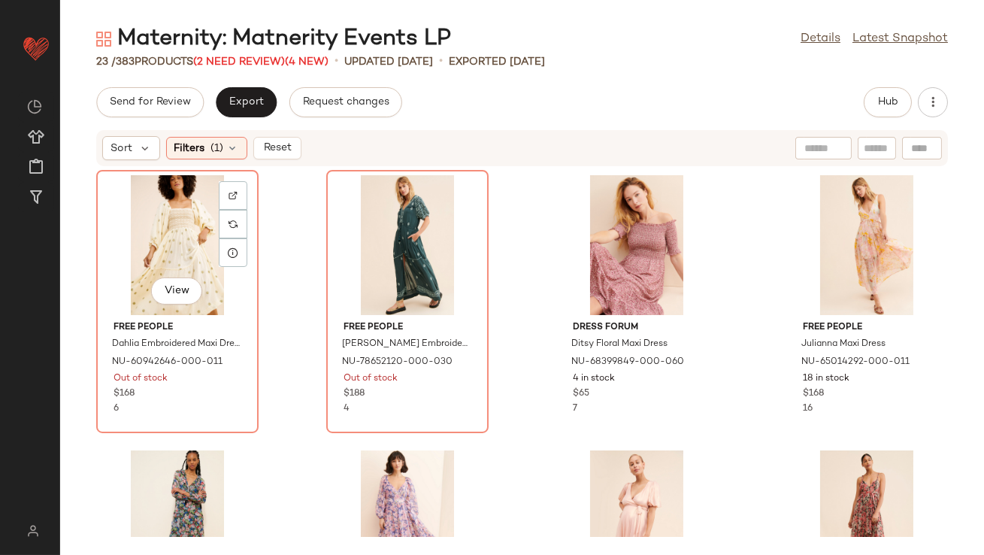
click at [195, 247] on div "View" at bounding box center [177, 245] width 152 height 140
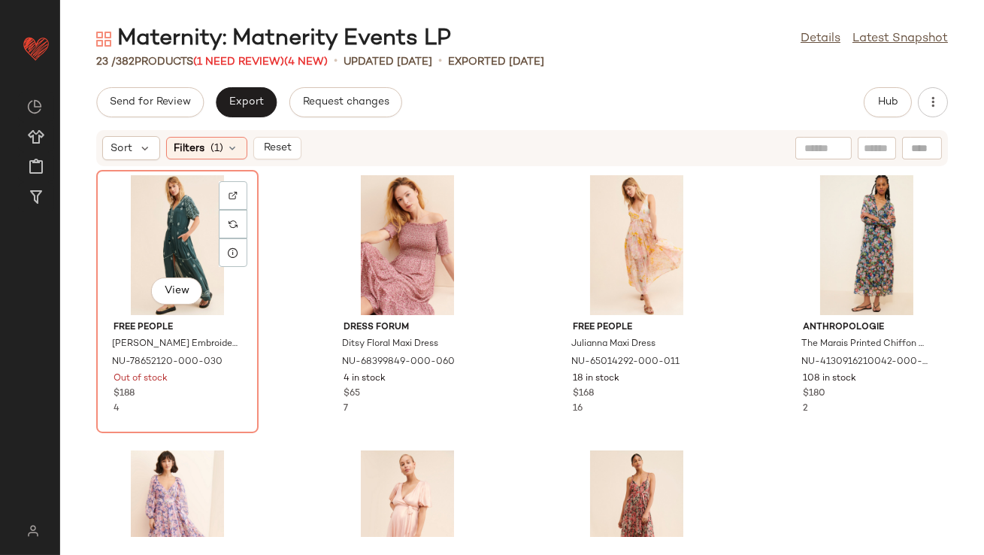
click at [195, 247] on div "View" at bounding box center [177, 245] width 152 height 140
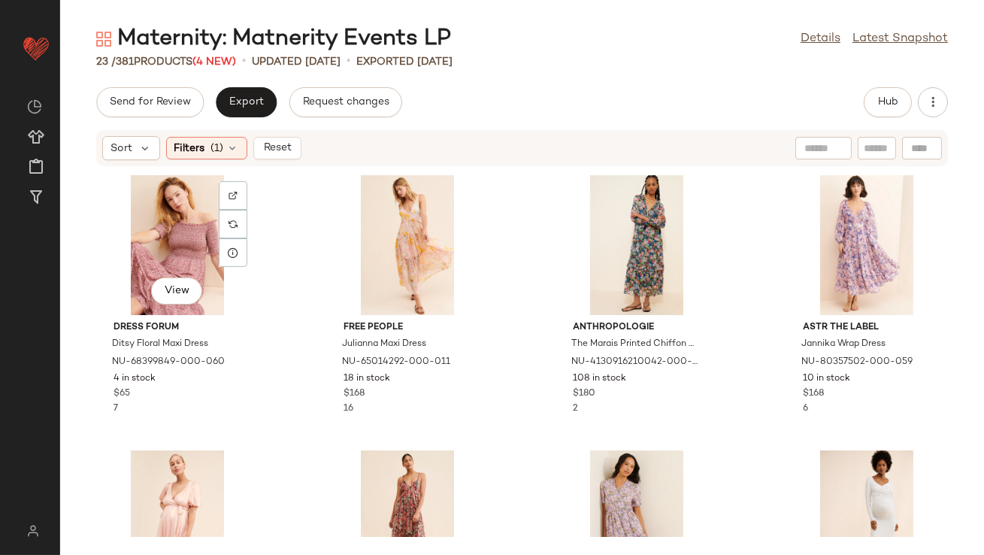
click at [195, 247] on div "View" at bounding box center [177, 245] width 152 height 140
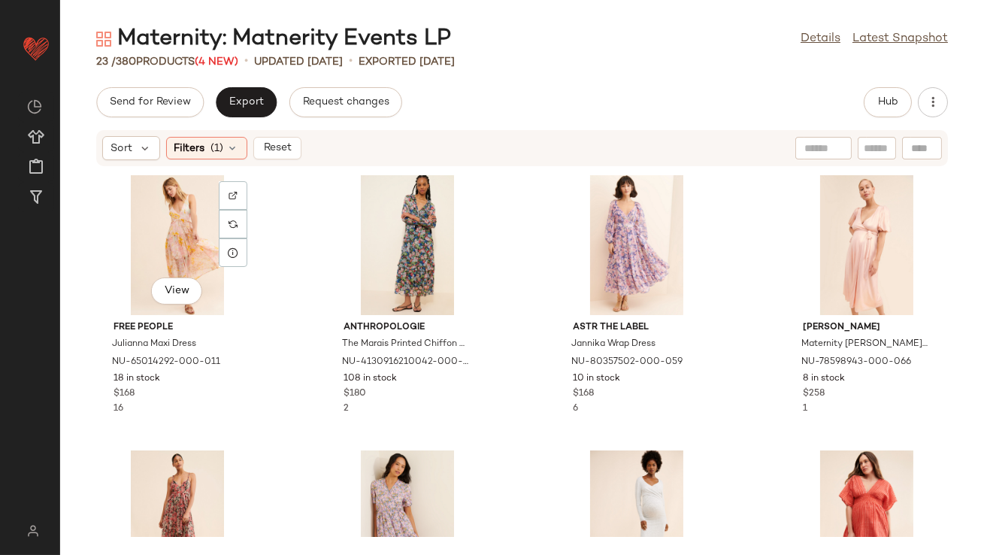
click at [195, 247] on div "View" at bounding box center [177, 245] width 152 height 140
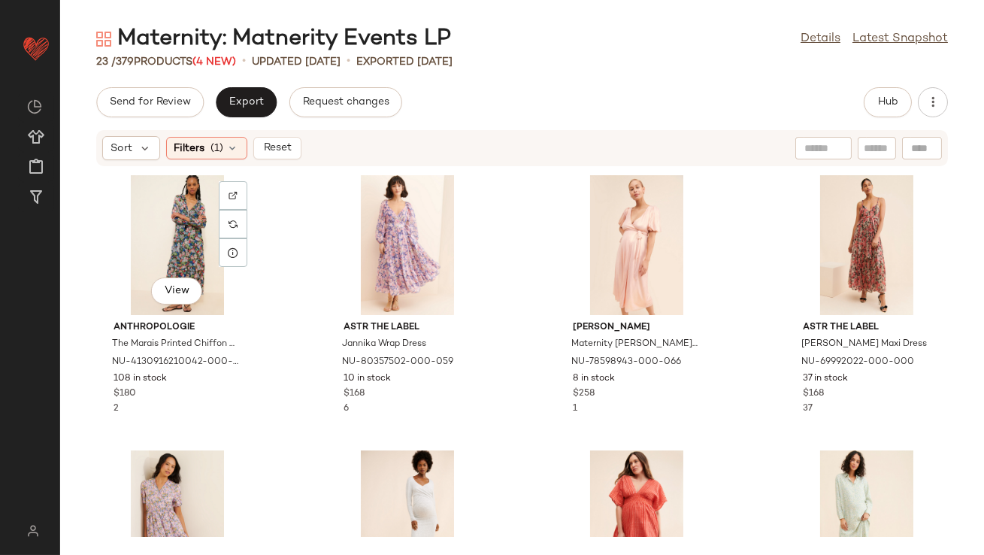
click at [195, 247] on div "View" at bounding box center [177, 245] width 152 height 140
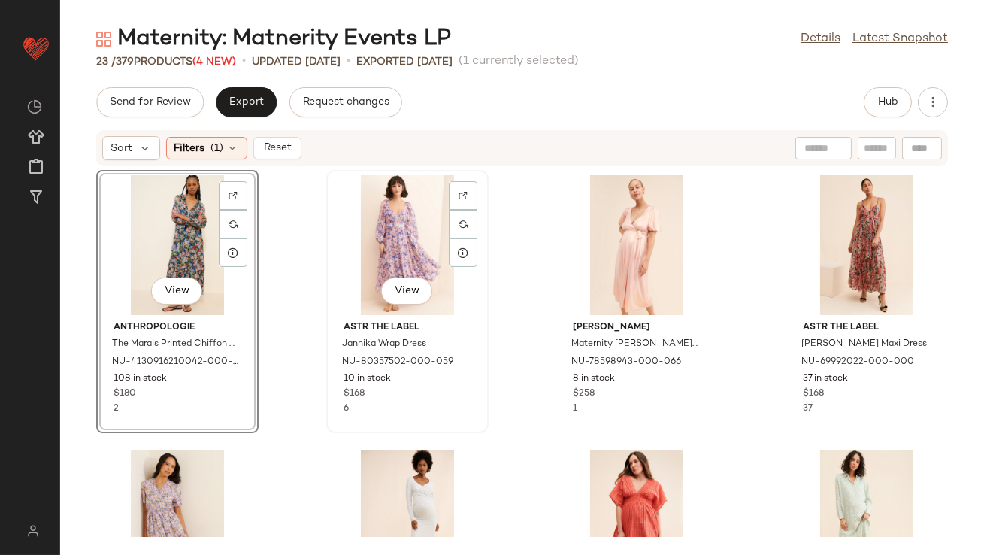
click at [377, 231] on div "View" at bounding box center [408, 245] width 152 height 140
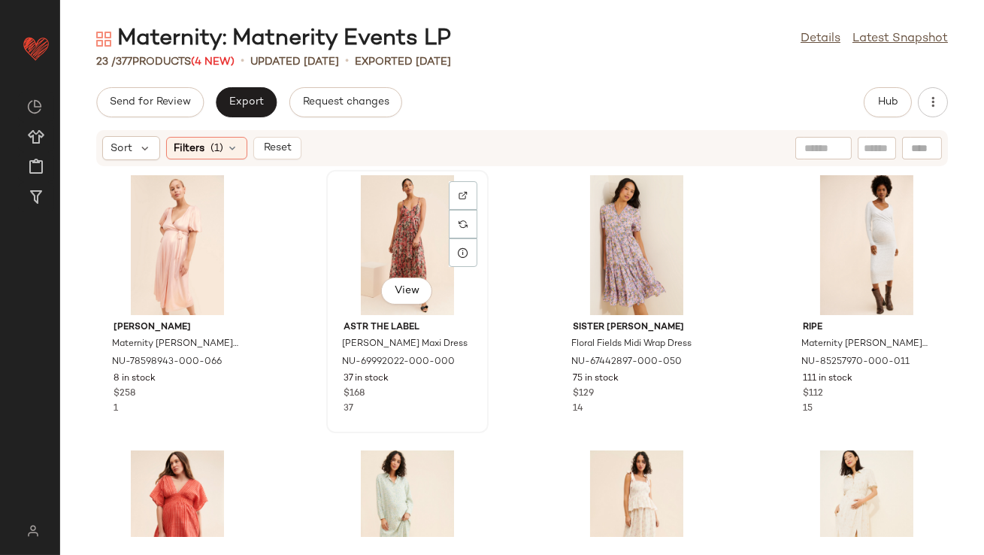
click at [401, 243] on div "View" at bounding box center [408, 245] width 152 height 140
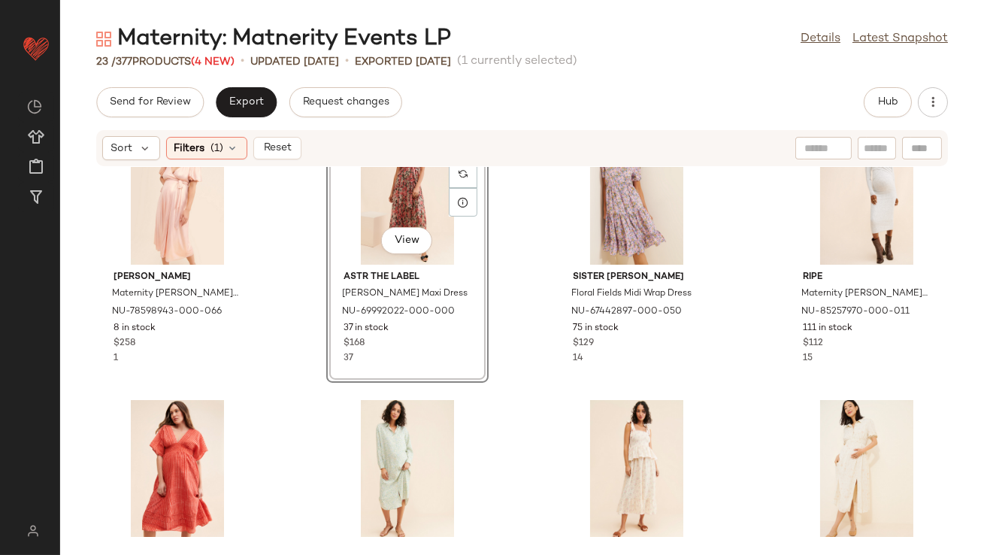
scroll to position [53, 0]
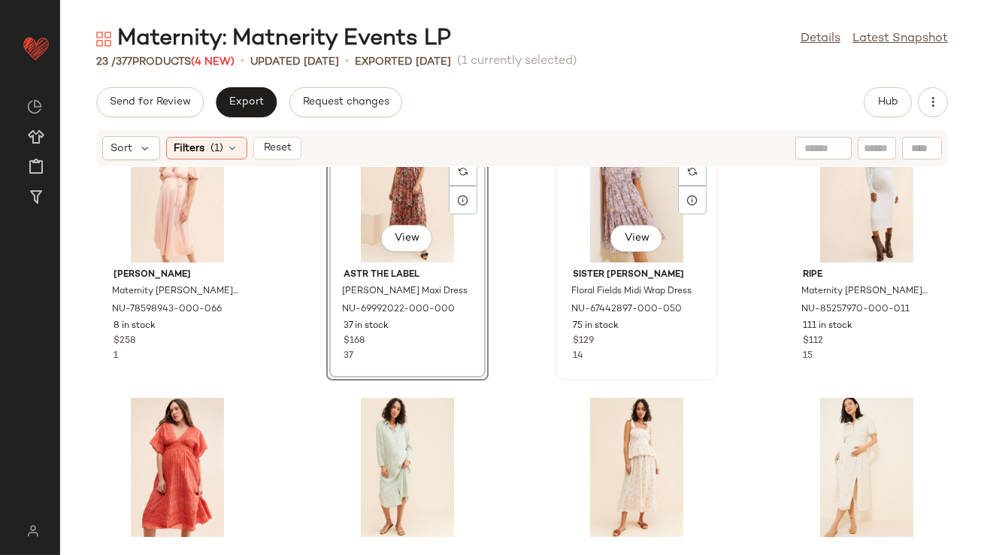
click at [622, 199] on div "View" at bounding box center [637, 193] width 152 height 140
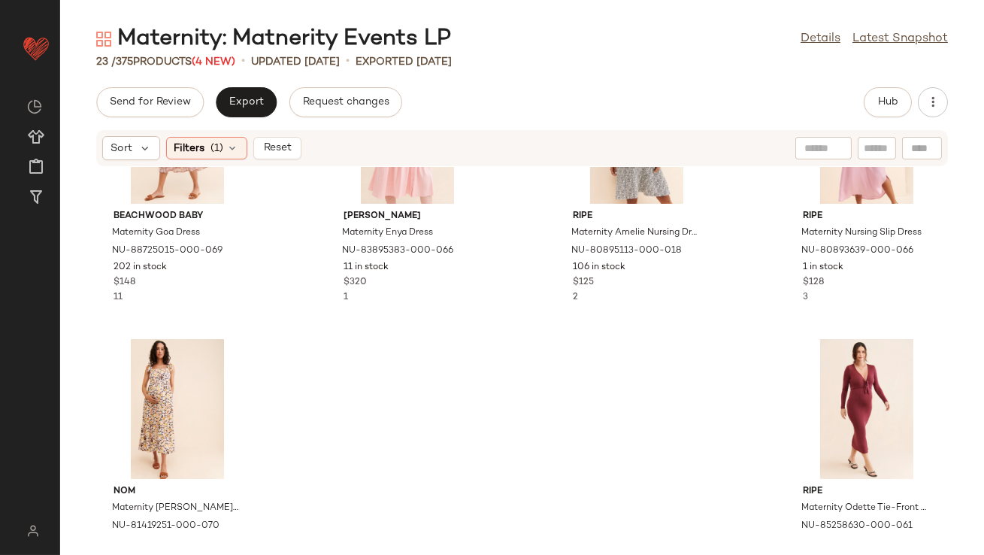
scroll to position [674, 0]
click at [235, 149] on icon at bounding box center [233, 148] width 12 height 12
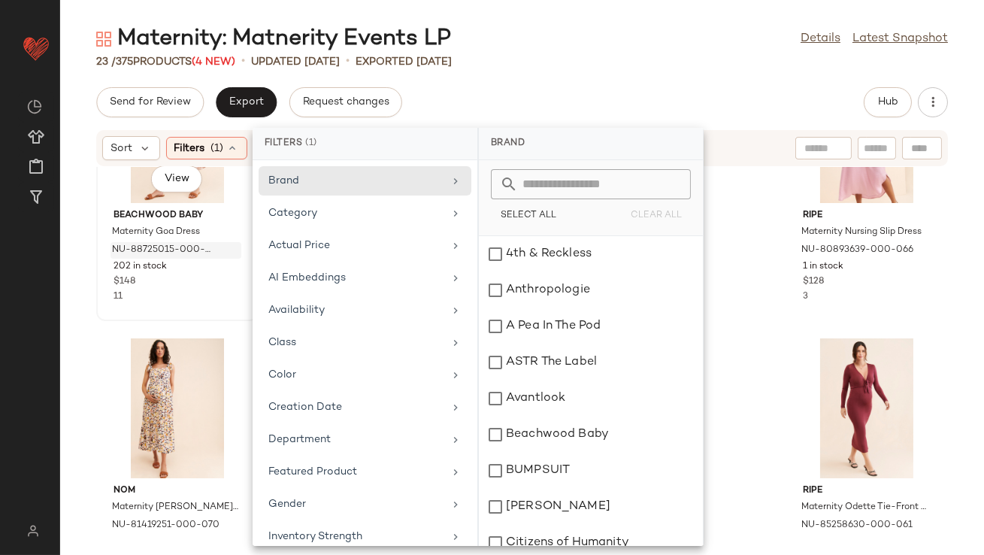
click at [157, 252] on span "NU-88725015-000-069" at bounding box center [161, 251] width 99 height 14
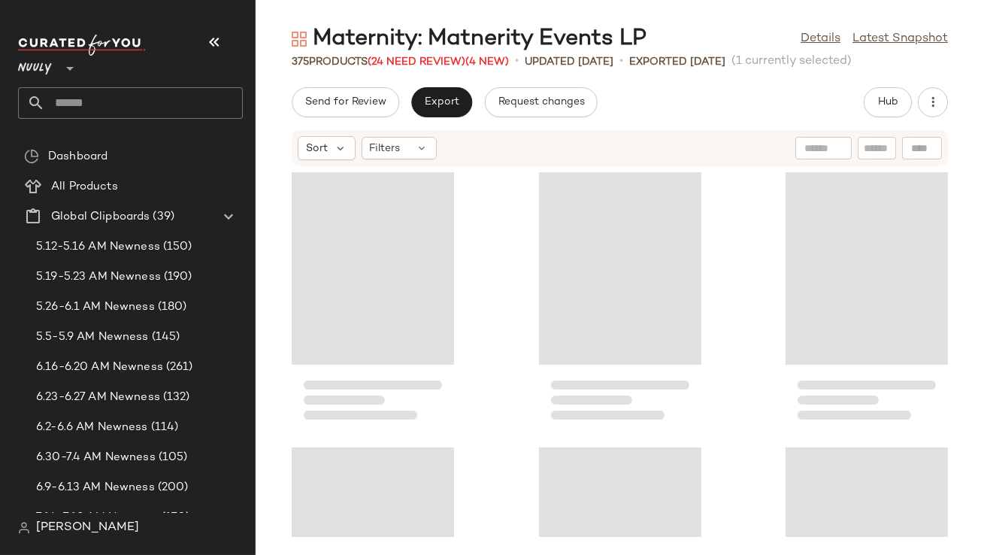
scroll to position [27788, 0]
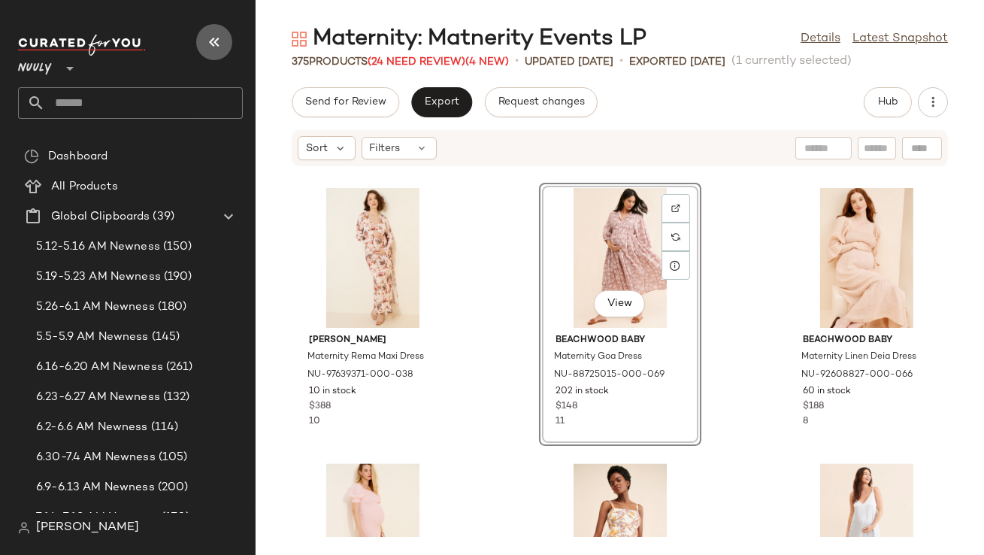
click at [214, 42] on icon "button" at bounding box center [214, 42] width 18 height 18
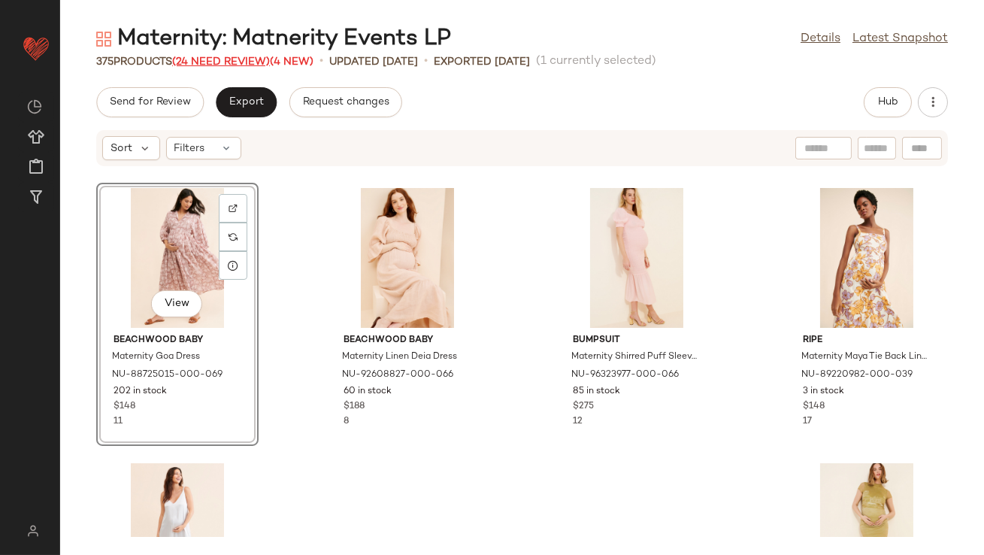
click at [213, 61] on span "(24 Need Review)" at bounding box center [221, 61] width 98 height 11
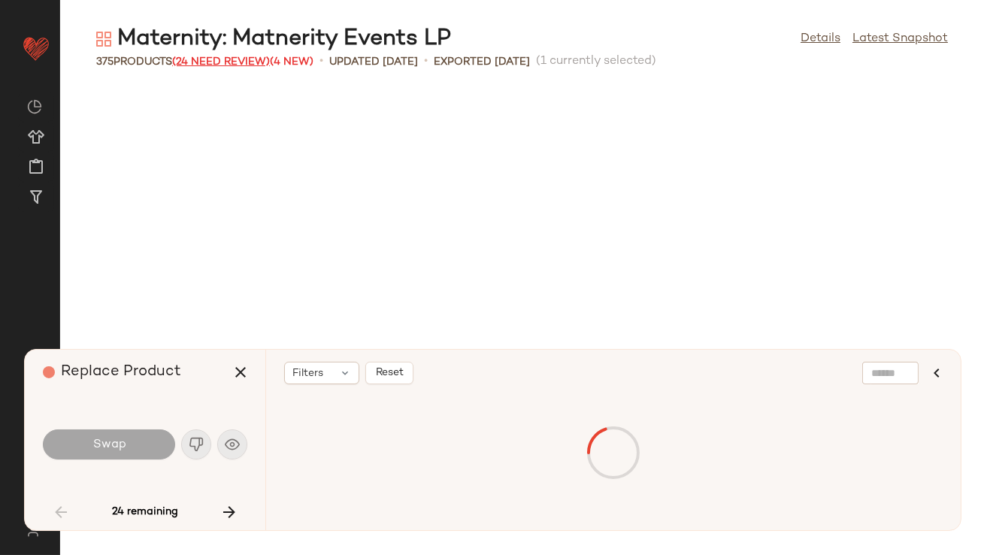
scroll to position [1925, 0]
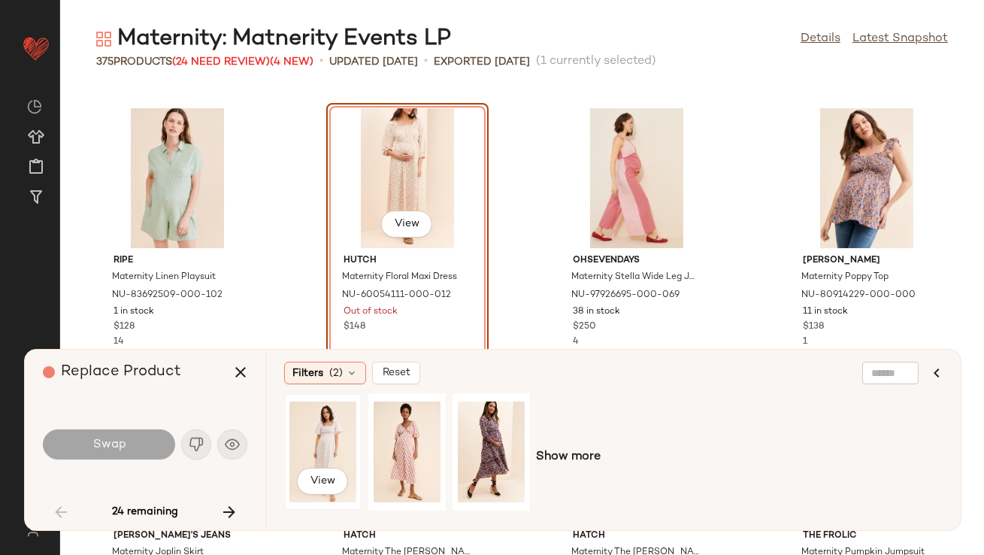
click at [341, 454] on div "View" at bounding box center [322, 451] width 67 height 107
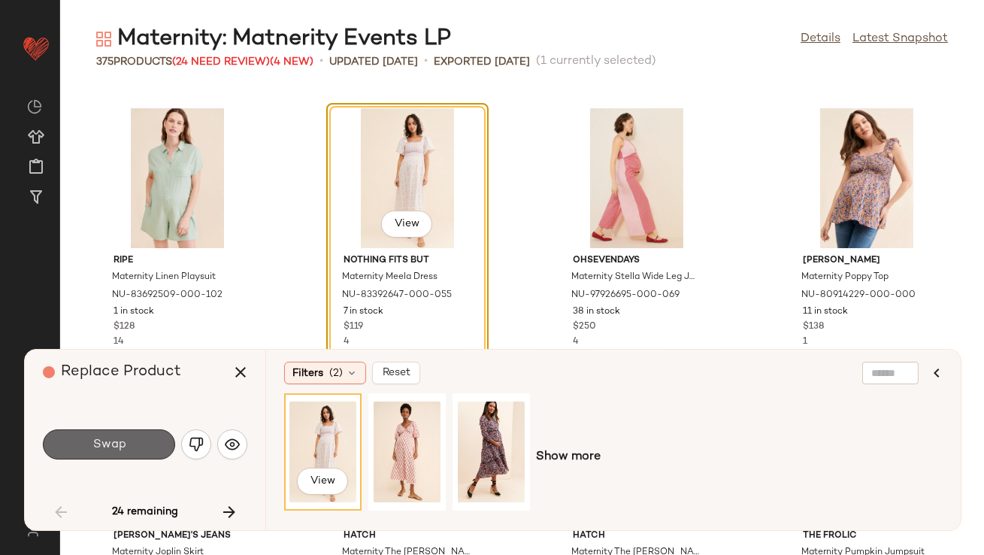
click at [144, 445] on button "Swap" at bounding box center [109, 444] width 132 height 30
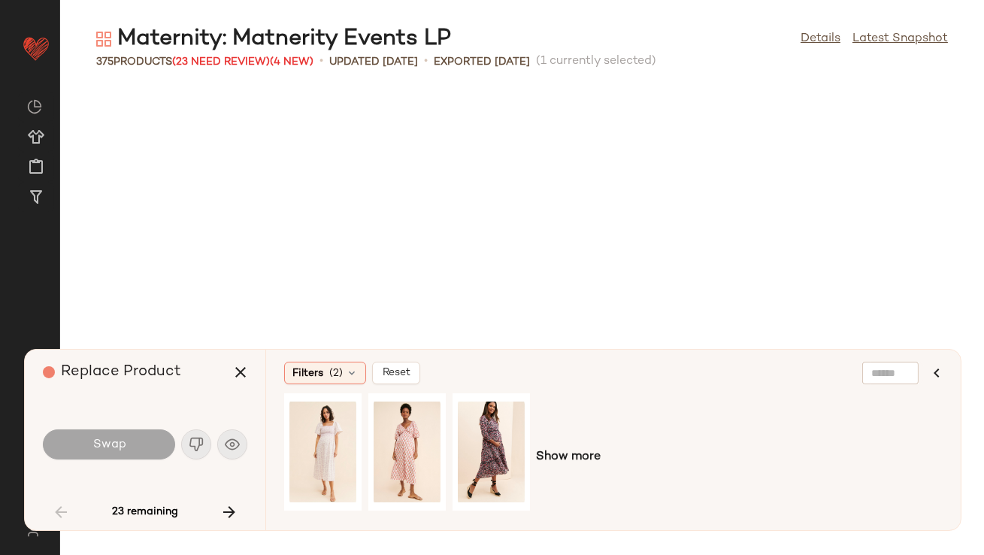
scroll to position [2476, 0]
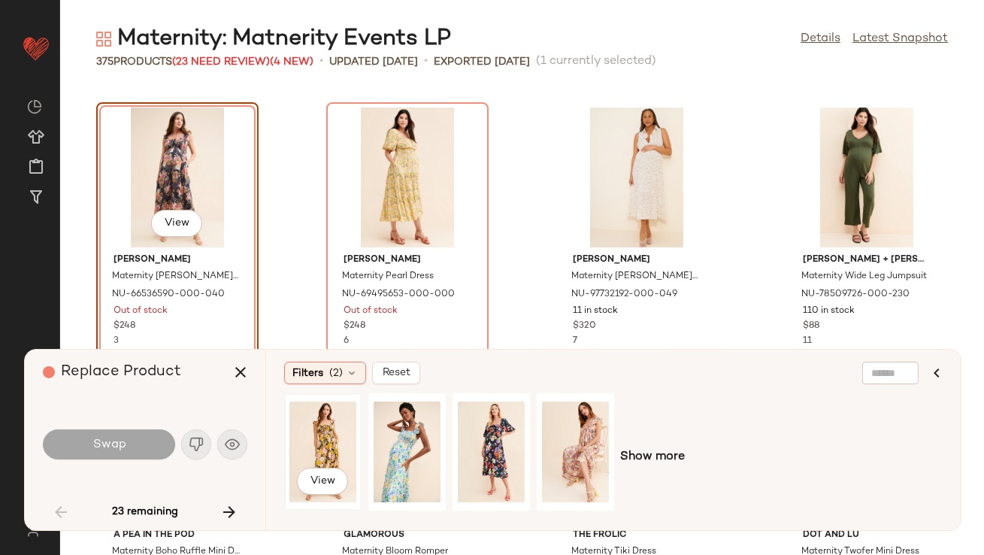
click at [310, 422] on div "View" at bounding box center [322, 451] width 67 height 107
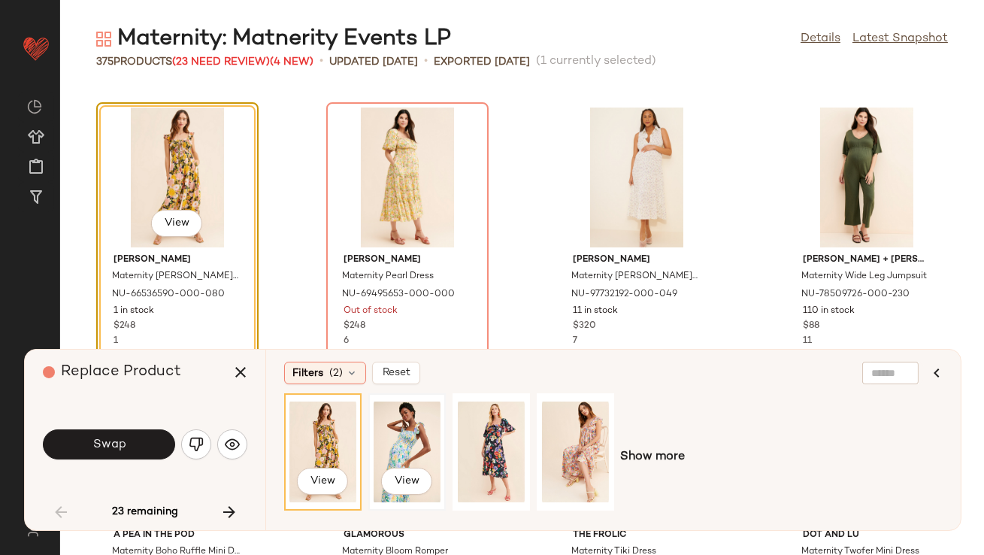
click at [408, 429] on div "View" at bounding box center [407, 451] width 67 height 107
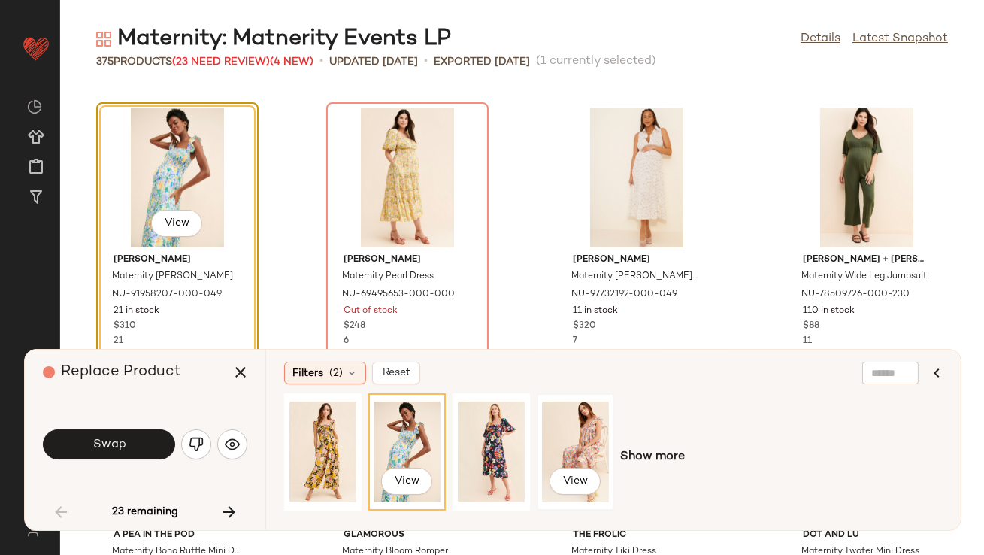
click at [562, 434] on div "View" at bounding box center [575, 451] width 67 height 107
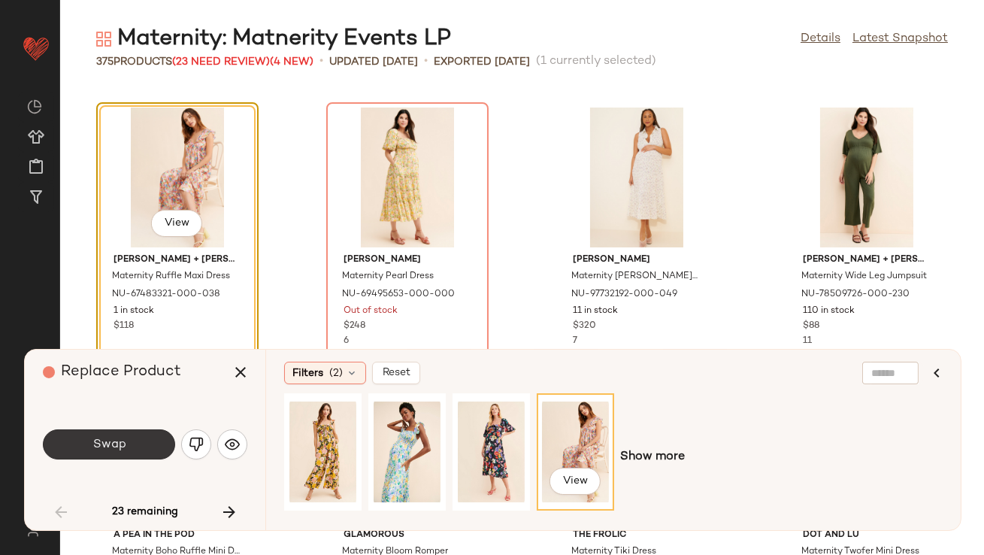
click at [119, 446] on span "Swap" at bounding box center [109, 445] width 34 height 14
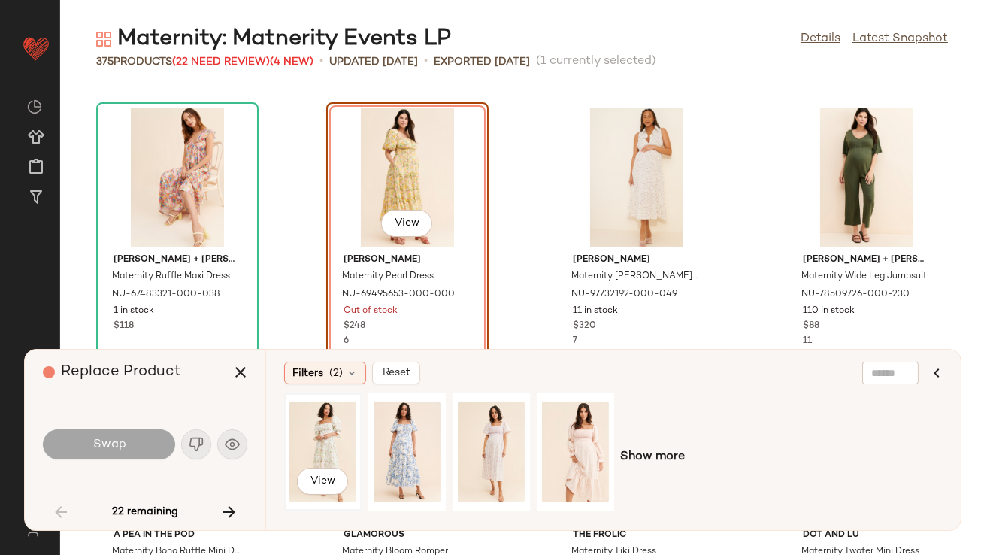
click at [309, 438] on div "View" at bounding box center [322, 451] width 67 height 107
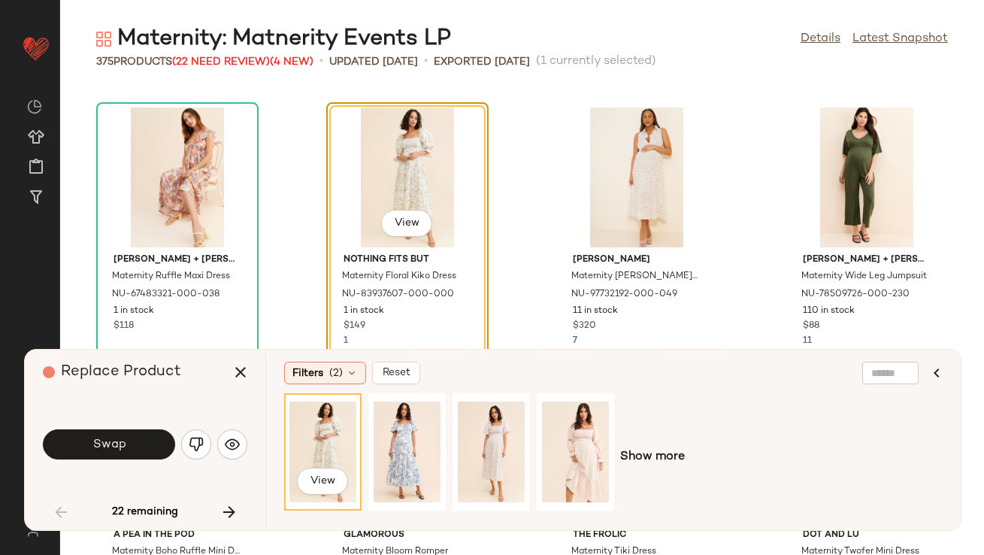
click at [149, 440] on button "Swap" at bounding box center [109, 444] width 132 height 30
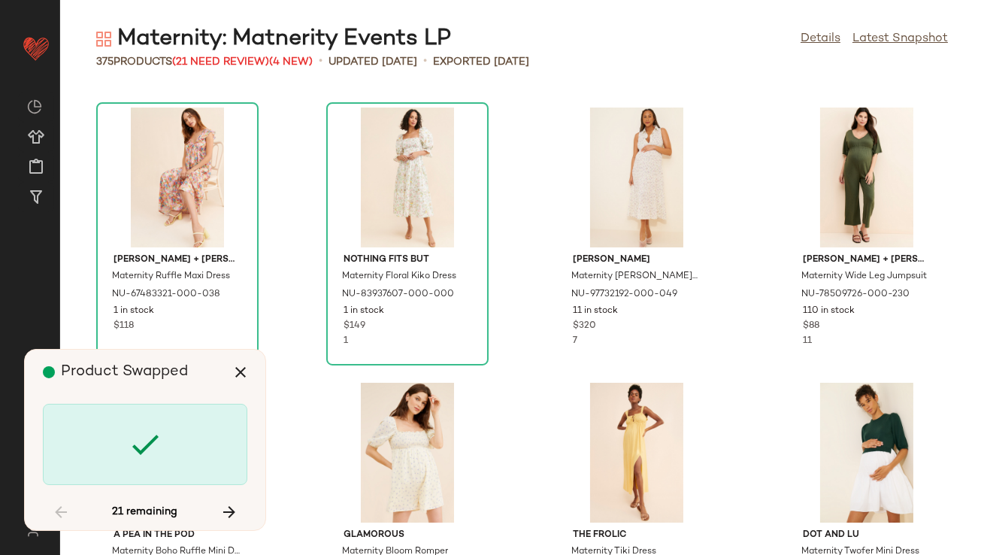
scroll to position [3026, 0]
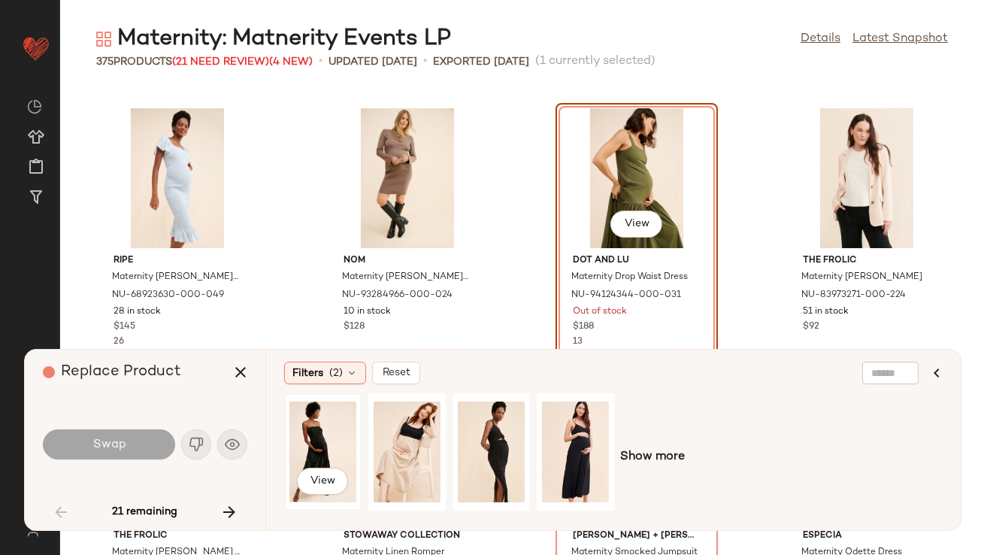
click at [322, 419] on div "View" at bounding box center [322, 451] width 67 height 107
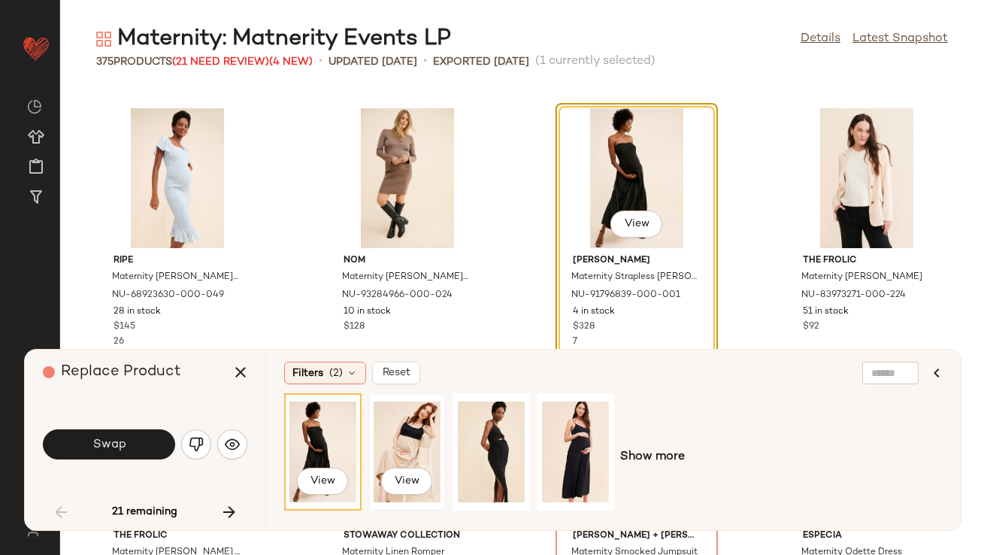
click at [398, 433] on div "View" at bounding box center [407, 451] width 67 height 107
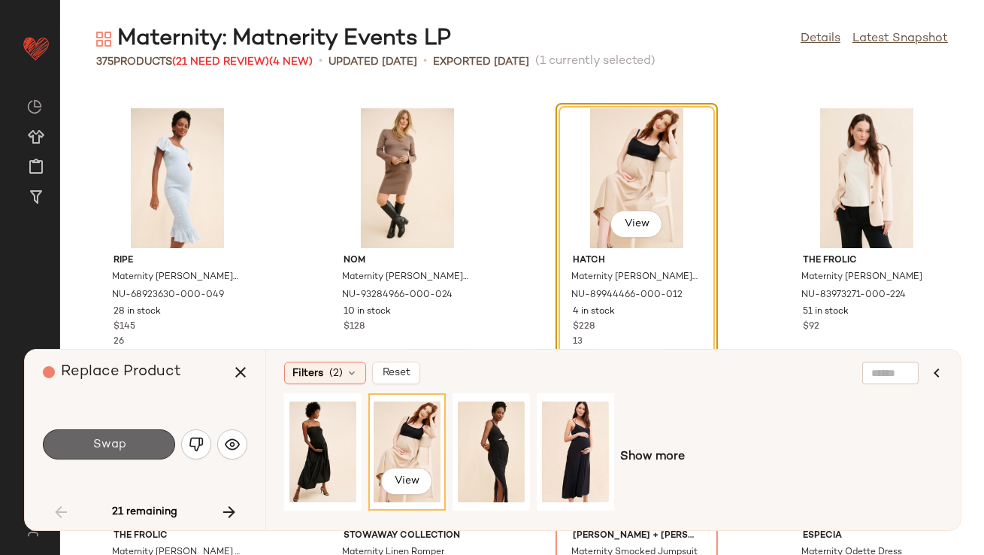
click at [135, 441] on button "Swap" at bounding box center [109, 444] width 132 height 30
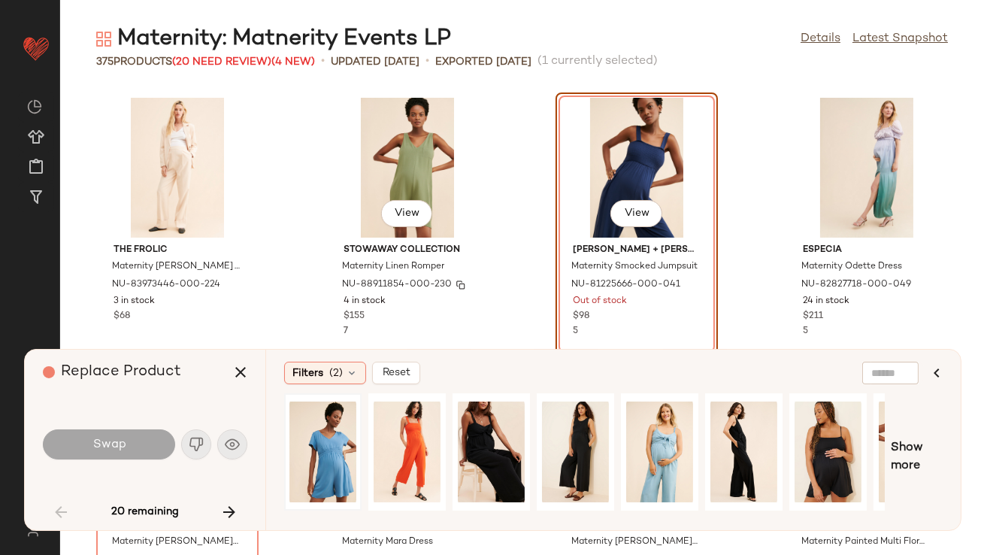
scroll to position [3320, 0]
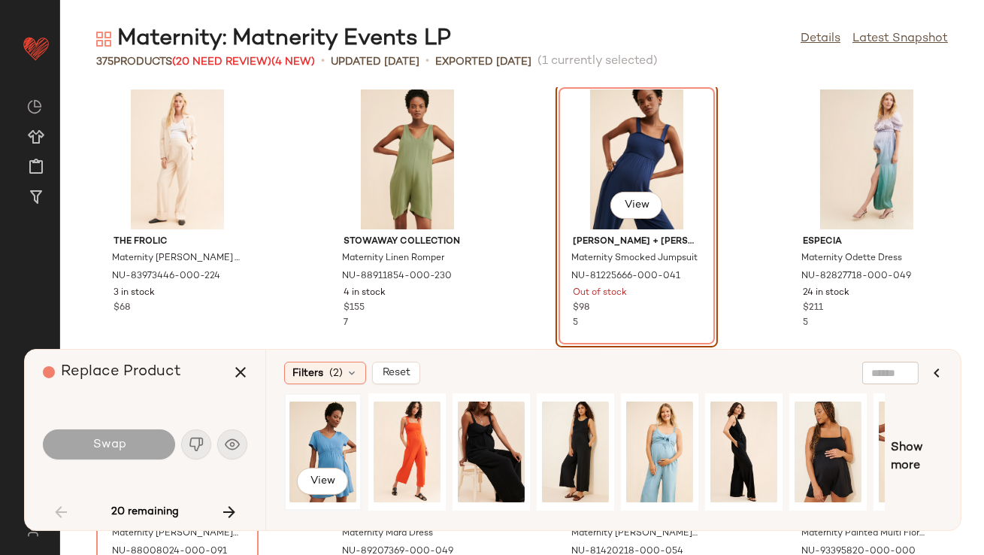
click at [322, 426] on div "View" at bounding box center [322, 451] width 67 height 107
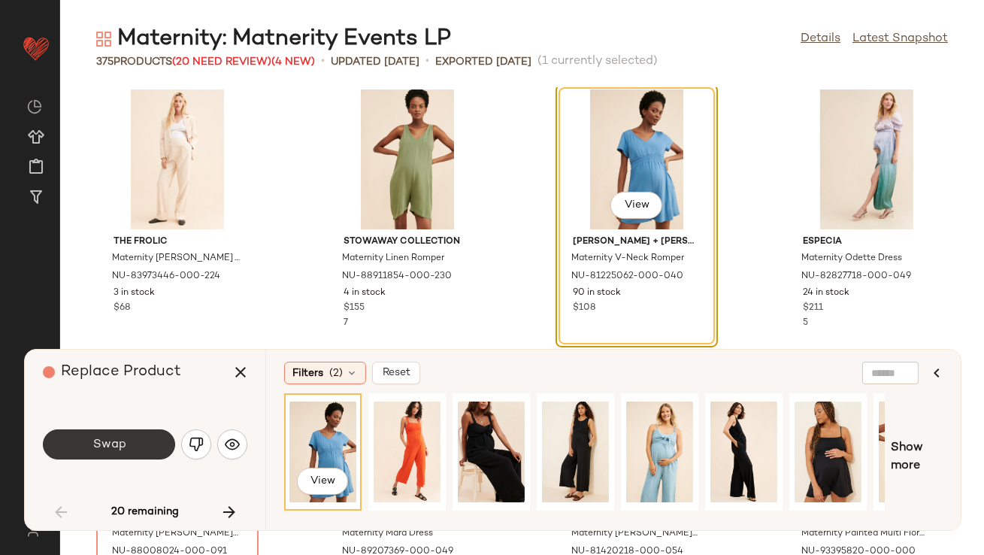
click at [138, 450] on button "Swap" at bounding box center [109, 444] width 132 height 30
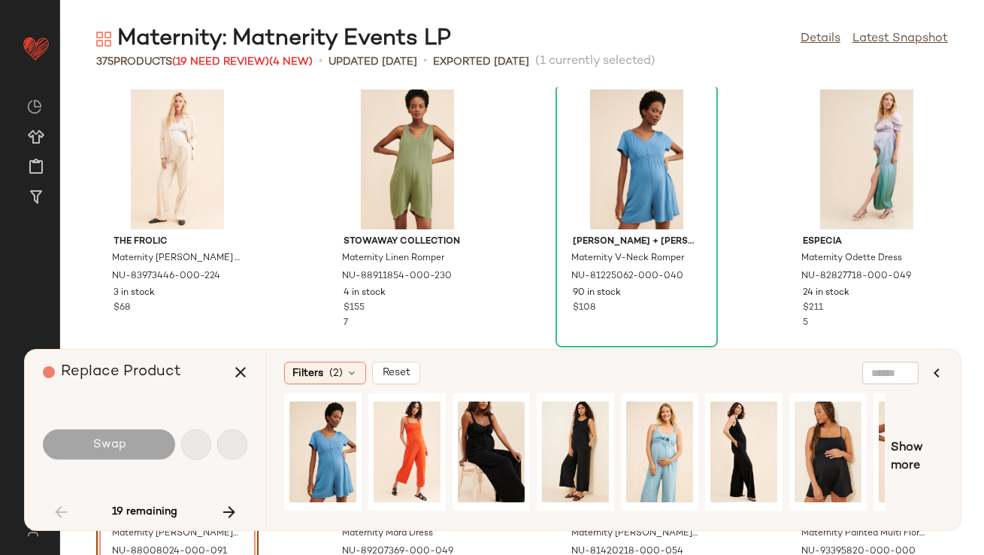
scroll to position [3577, 0]
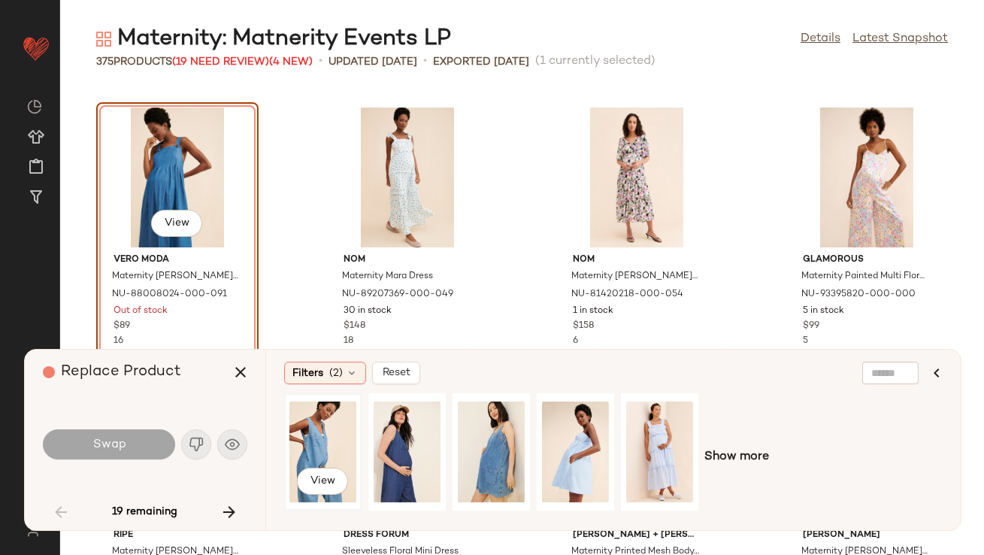
click at [311, 456] on div "View" at bounding box center [322, 451] width 67 height 107
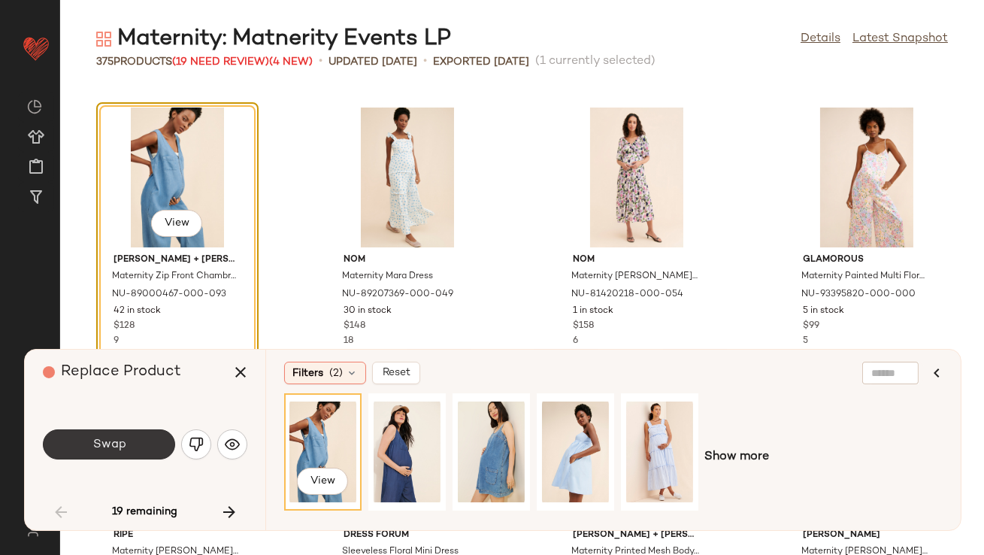
click at [117, 456] on button "Swap" at bounding box center [109, 444] width 132 height 30
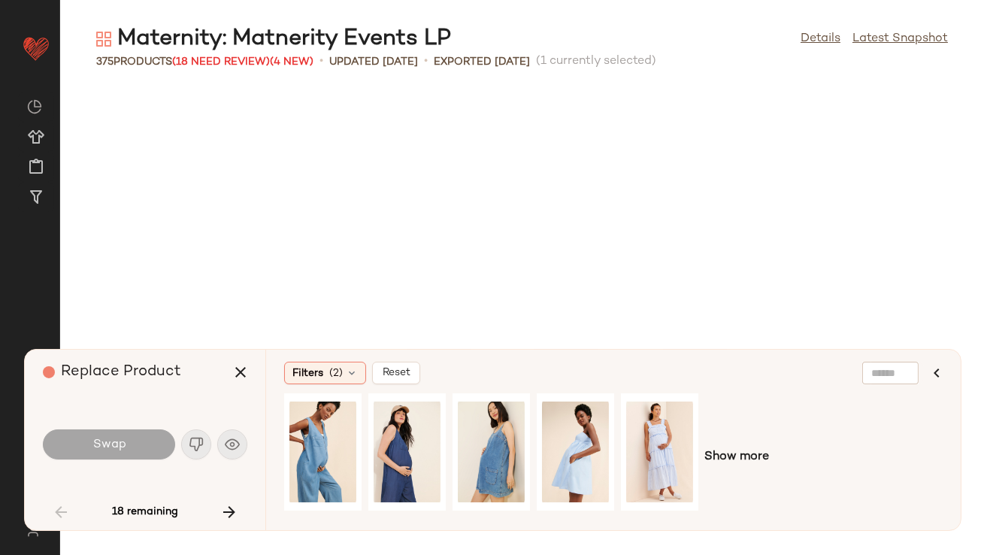
scroll to position [4127, 0]
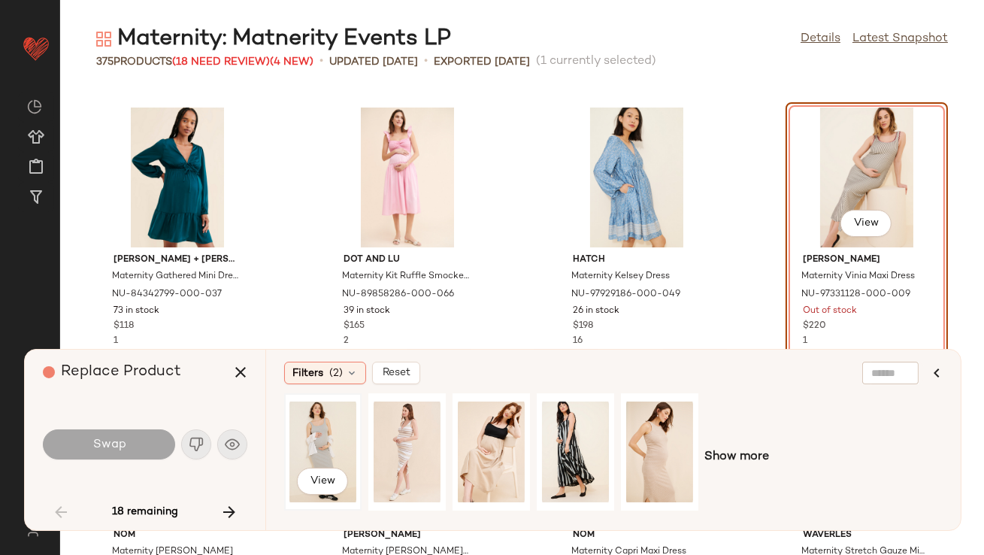
click at [337, 448] on div "View" at bounding box center [322, 451] width 67 height 107
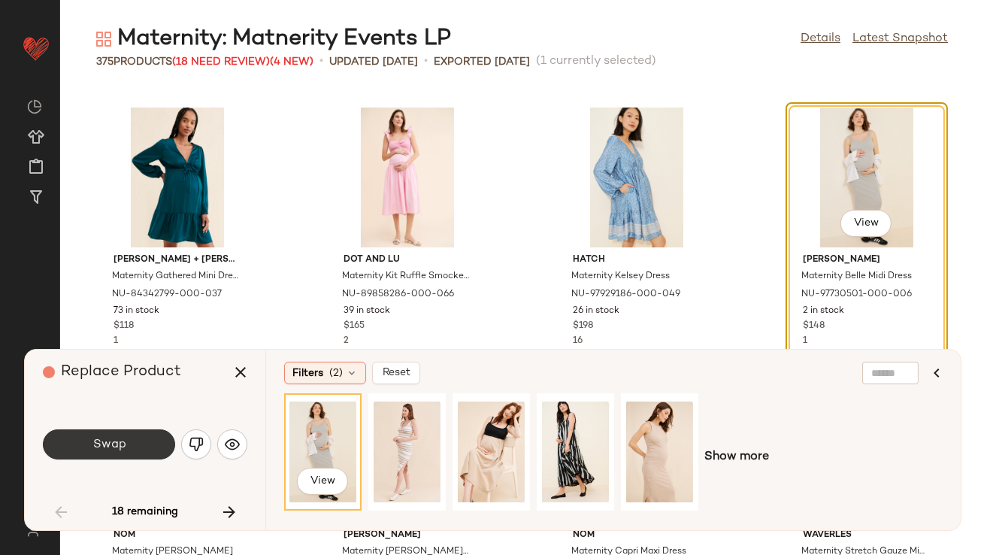
click at [145, 443] on button "Swap" at bounding box center [109, 444] width 132 height 30
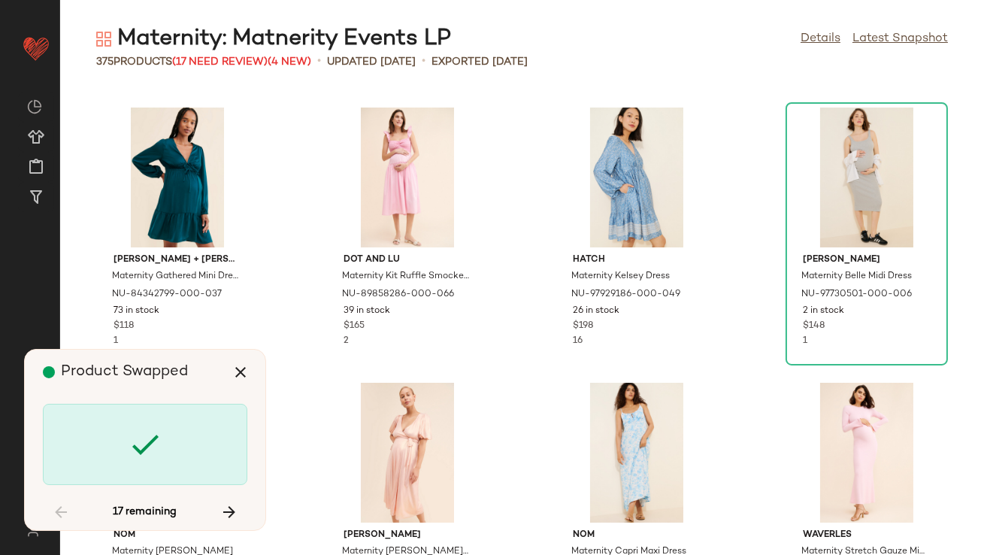
scroll to position [4676, 0]
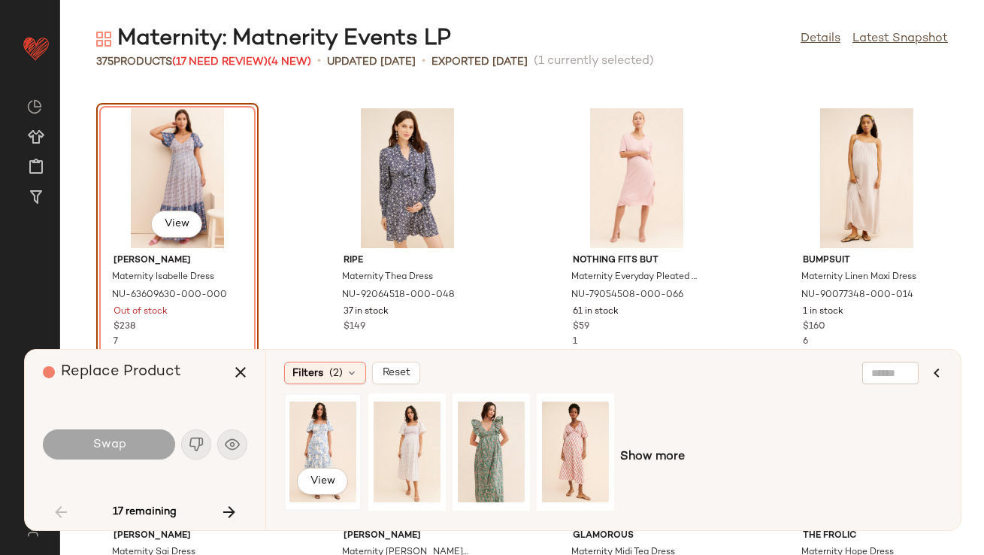
click at [307, 422] on div "View" at bounding box center [322, 451] width 67 height 107
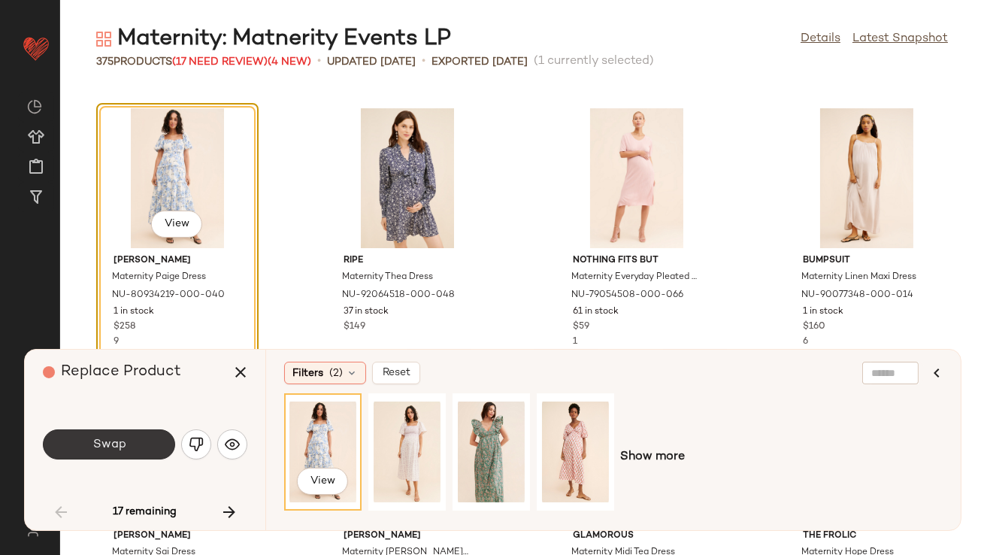
click at [107, 441] on span "Swap" at bounding box center [109, 445] width 34 height 14
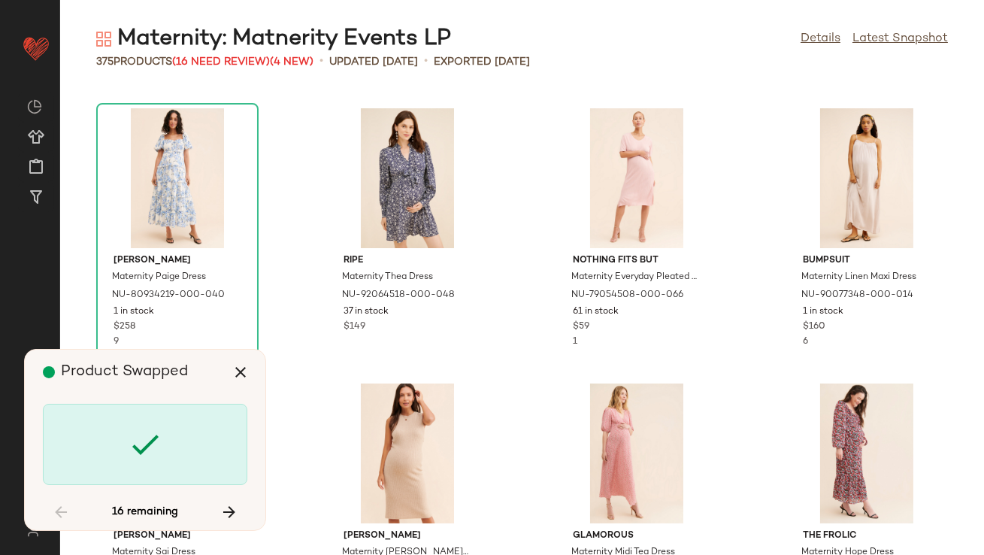
scroll to position [6052, 0]
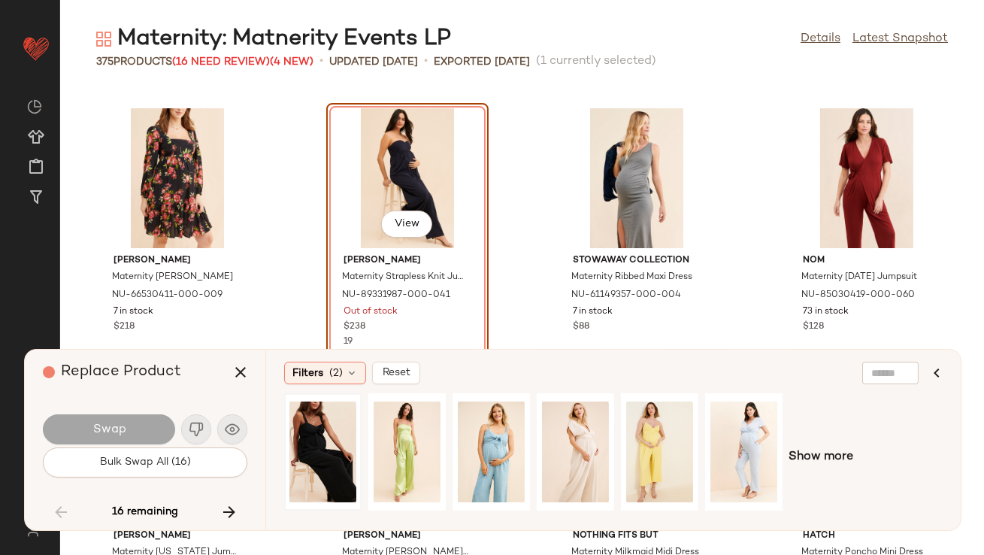
click at [295, 451] on div at bounding box center [322, 451] width 67 height 107
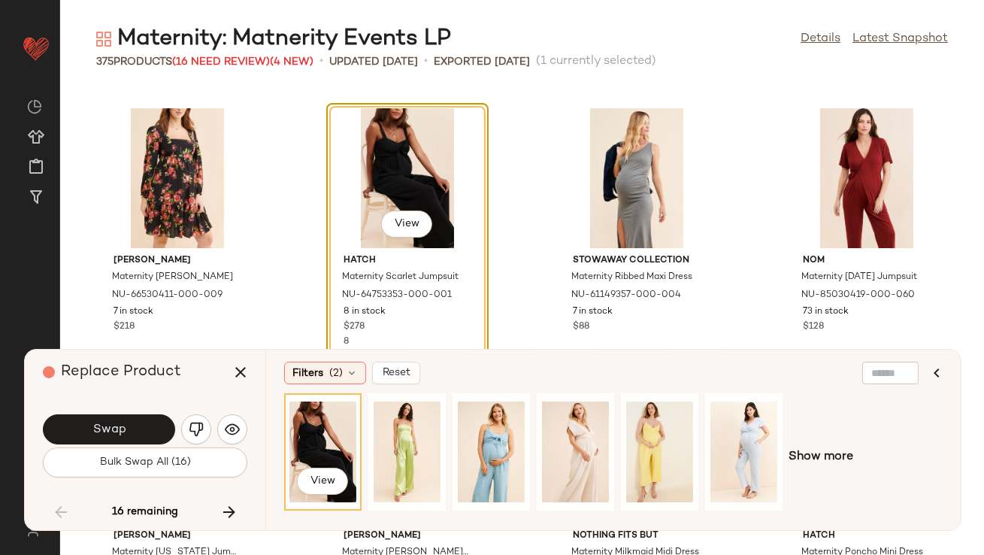
click at [155, 429] on button "Swap" at bounding box center [109, 429] width 132 height 30
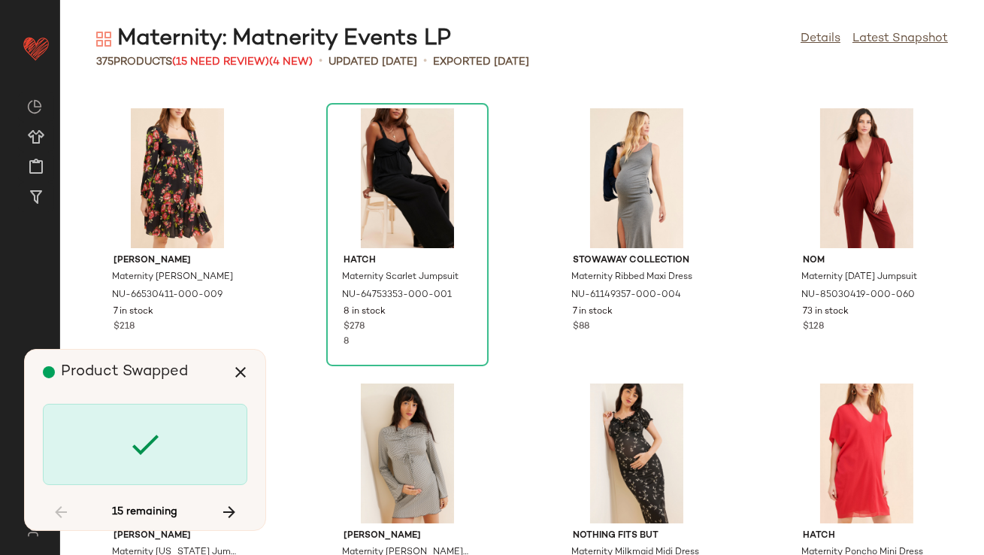
scroll to position [6878, 0]
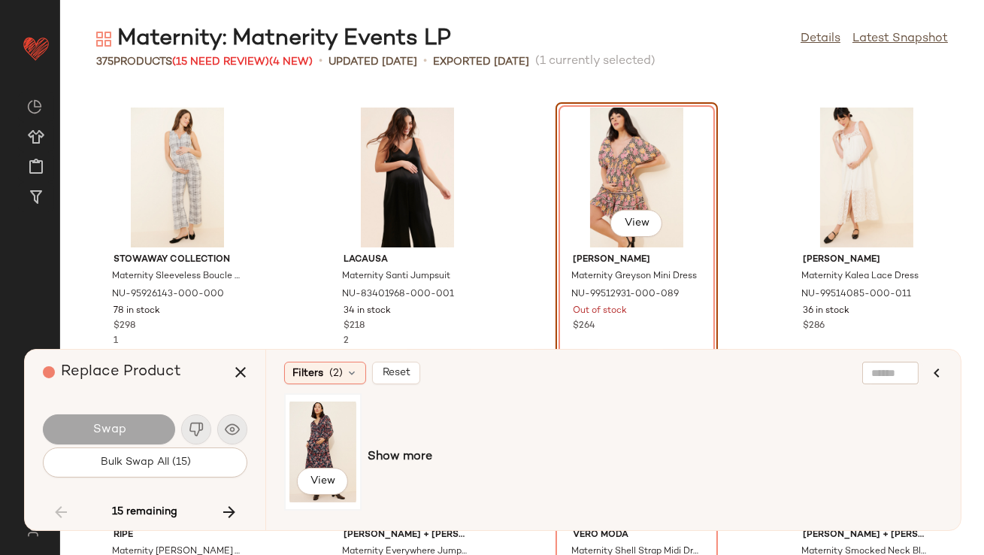
click at [339, 445] on div "View" at bounding box center [322, 451] width 67 height 107
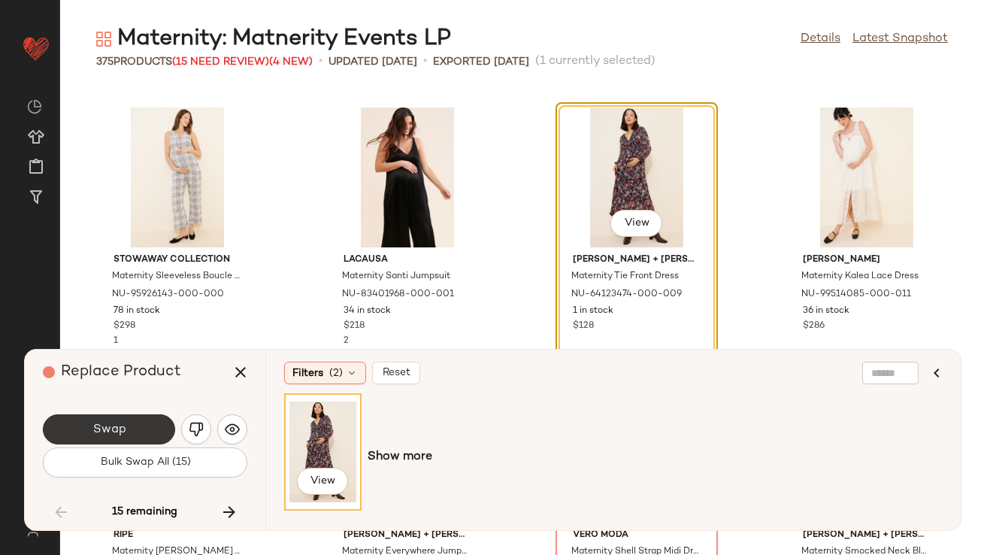
click at [150, 422] on button "Swap" at bounding box center [109, 429] width 132 height 30
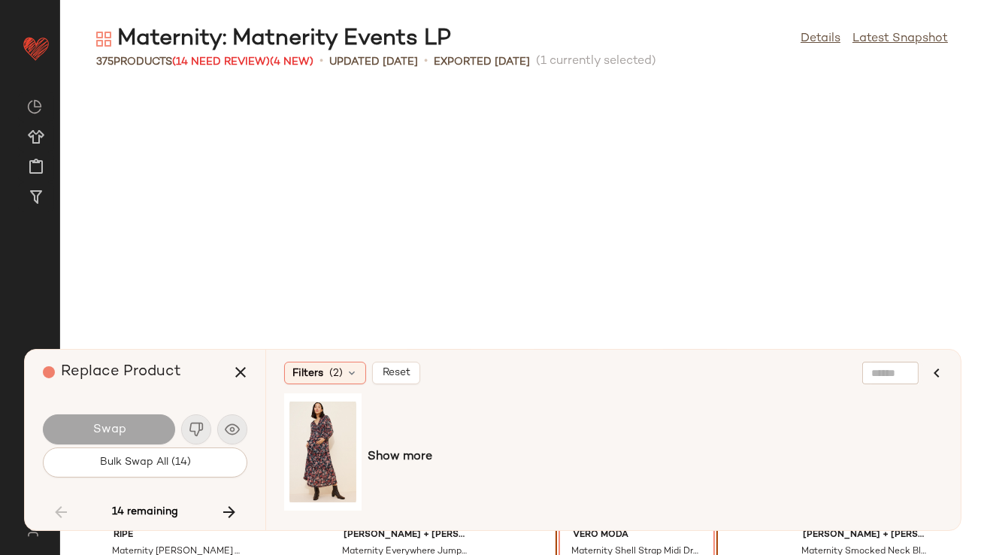
scroll to position [7153, 0]
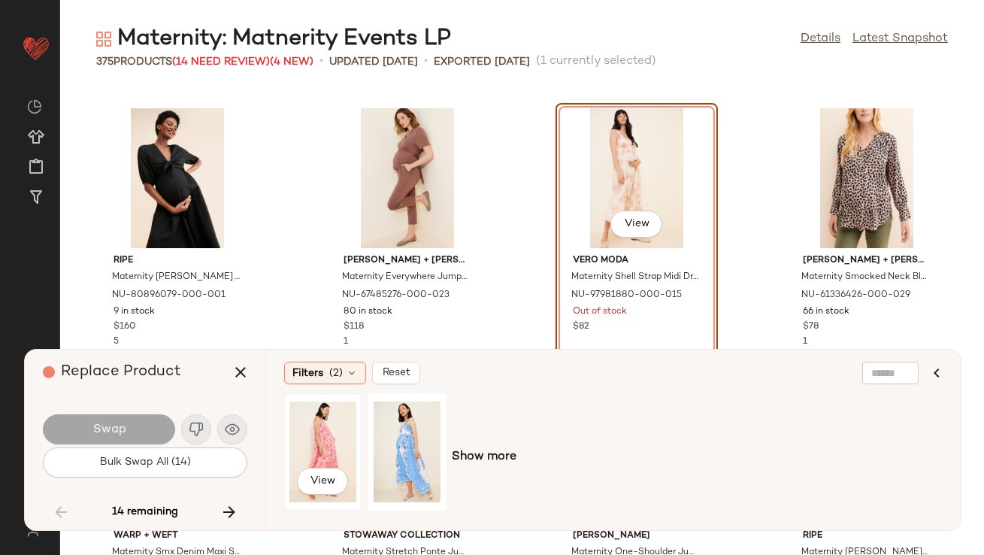
click at [348, 435] on div "View" at bounding box center [322, 451] width 67 height 107
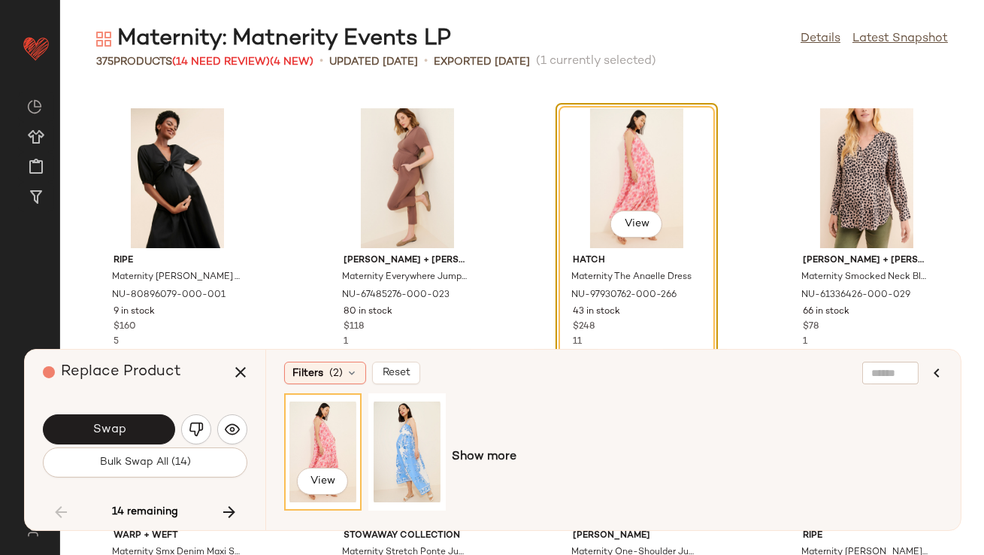
click at [145, 433] on button "Swap" at bounding box center [109, 429] width 132 height 30
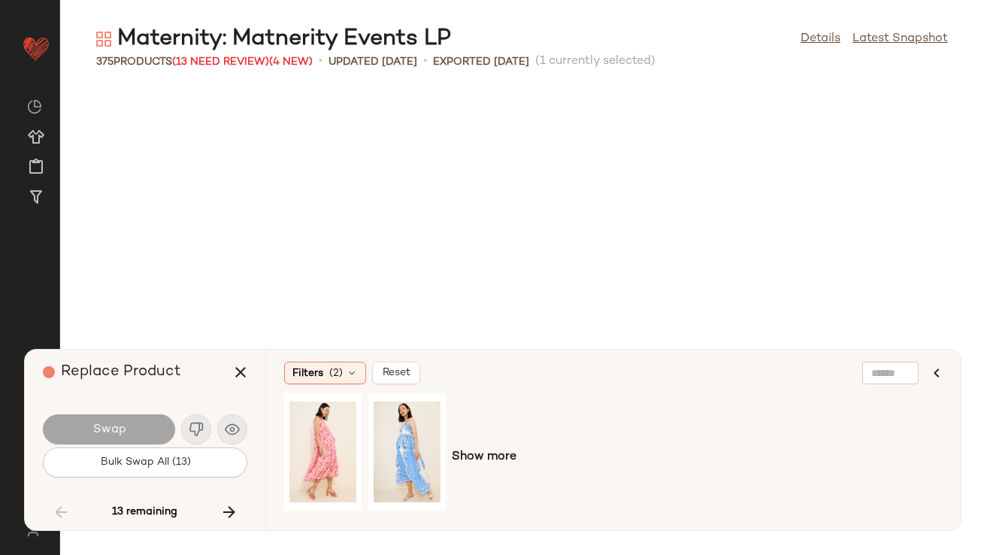
scroll to position [7979, 0]
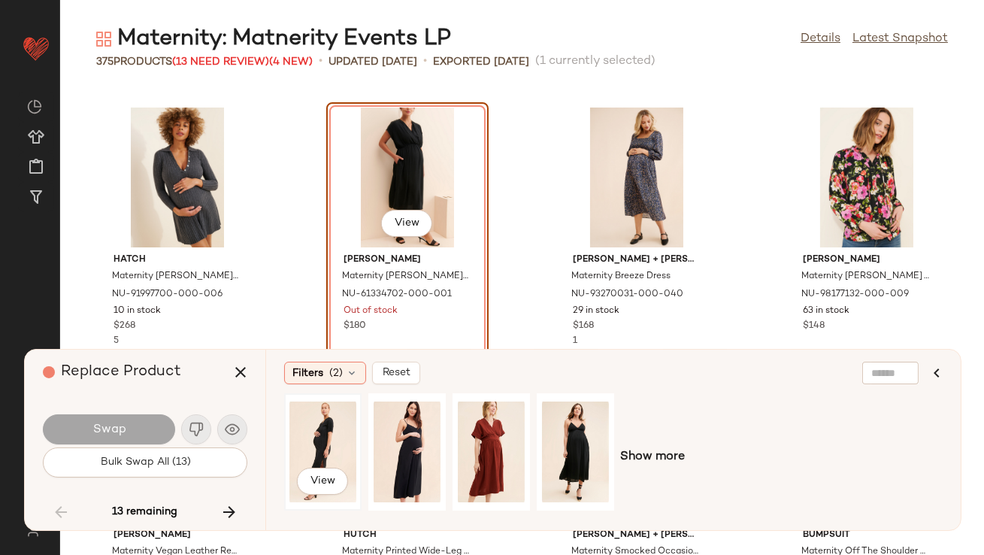
click at [328, 433] on div "View" at bounding box center [322, 451] width 67 height 107
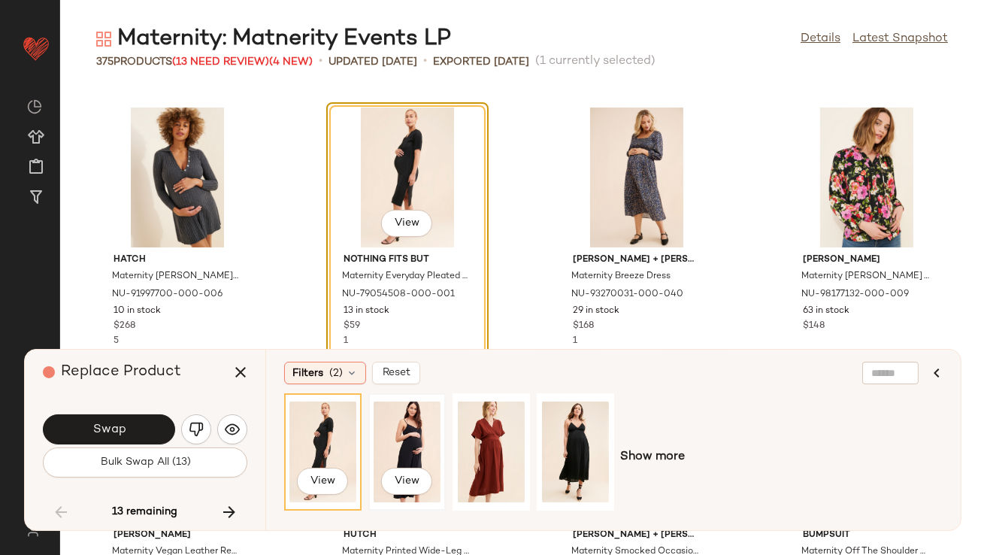
click at [413, 445] on div "View" at bounding box center [407, 451] width 67 height 107
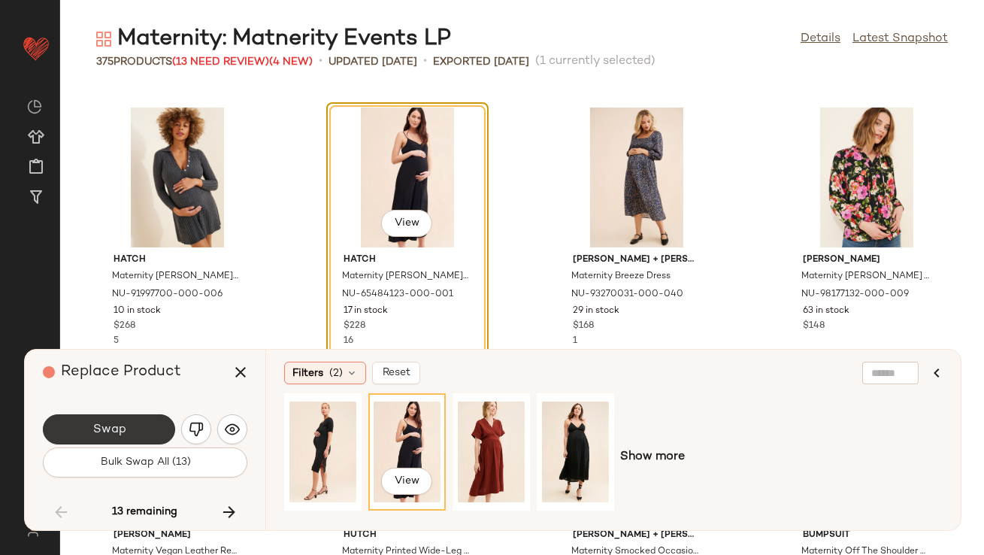
click at [111, 419] on button "Swap" at bounding box center [109, 429] width 132 height 30
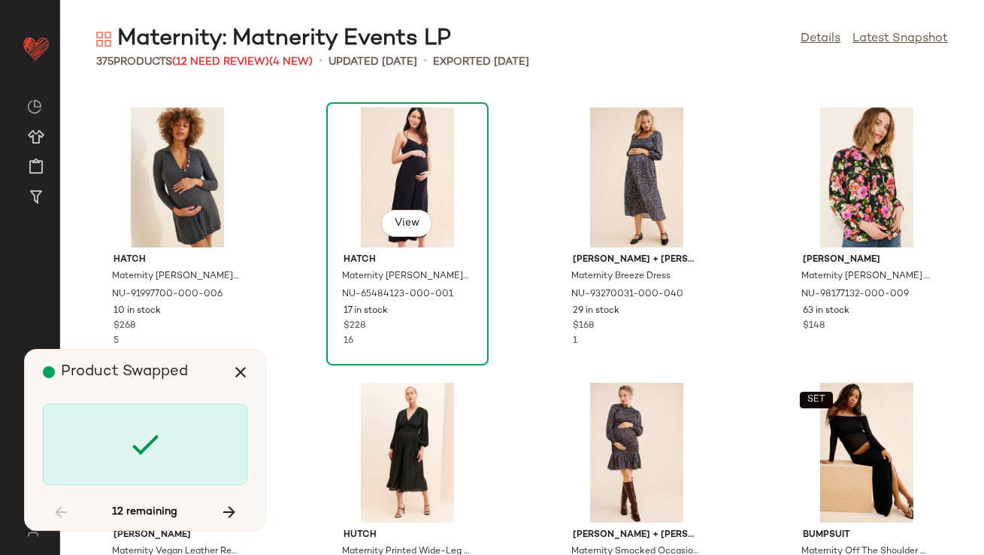
scroll to position [9904, 0]
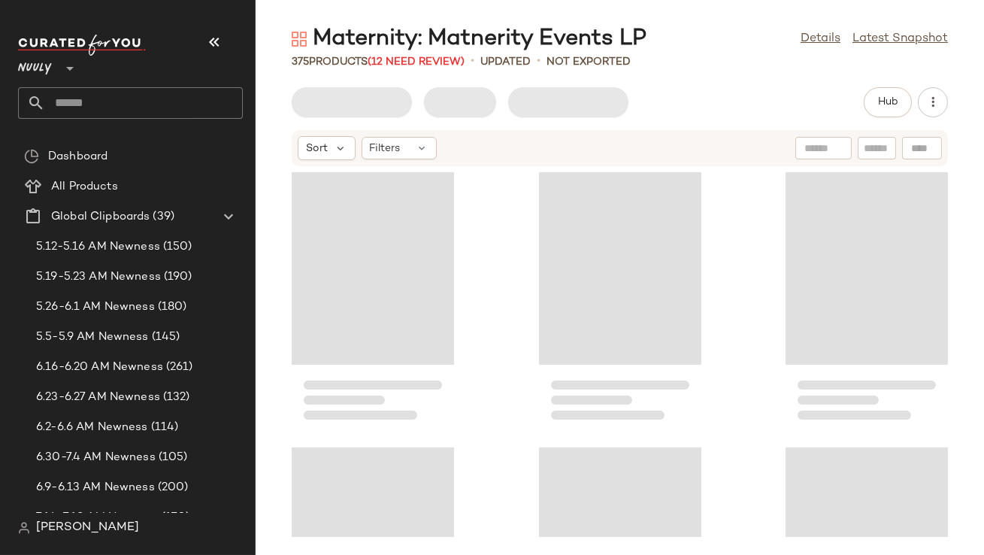
click at [210, 46] on icon "button" at bounding box center [214, 42] width 18 height 18
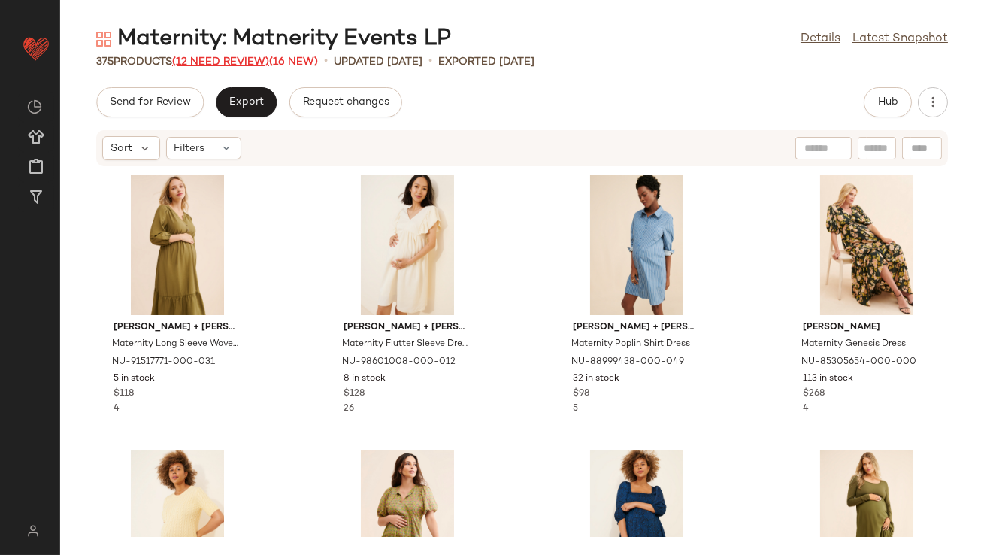
click at [229, 61] on span "(12 Need Review)" at bounding box center [220, 61] width 97 height 11
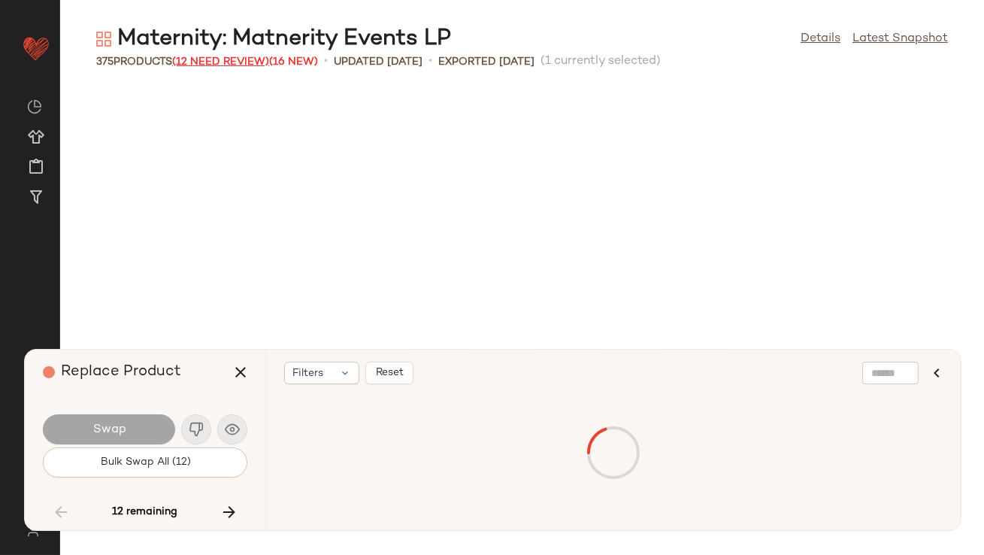
scroll to position [9904, 0]
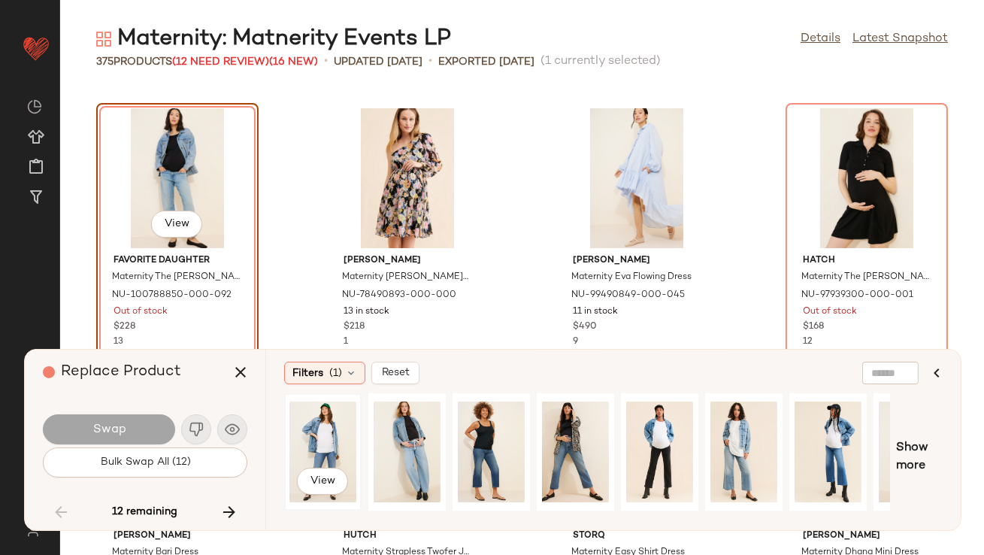
click at [312, 432] on div "View" at bounding box center [322, 451] width 67 height 107
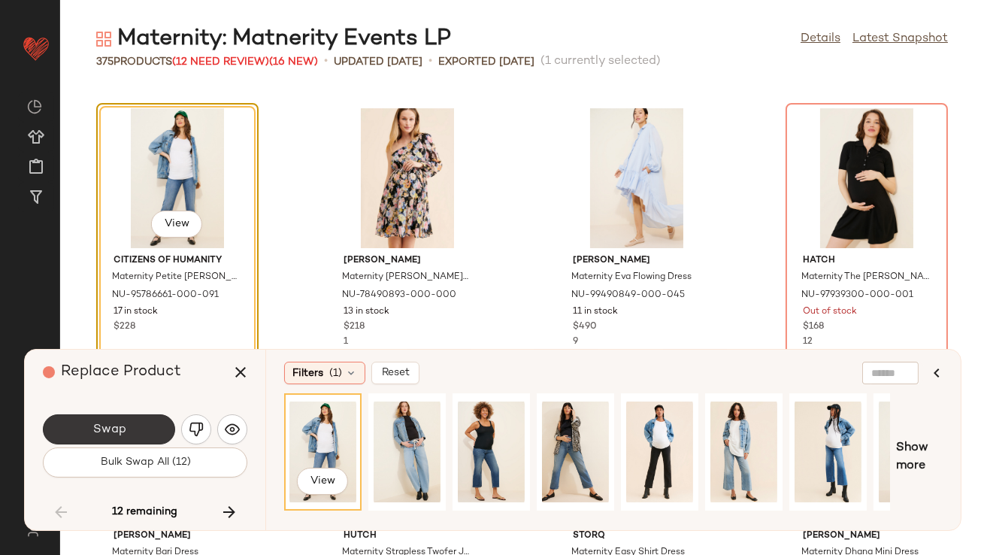
click at [120, 430] on span "Swap" at bounding box center [109, 429] width 34 height 14
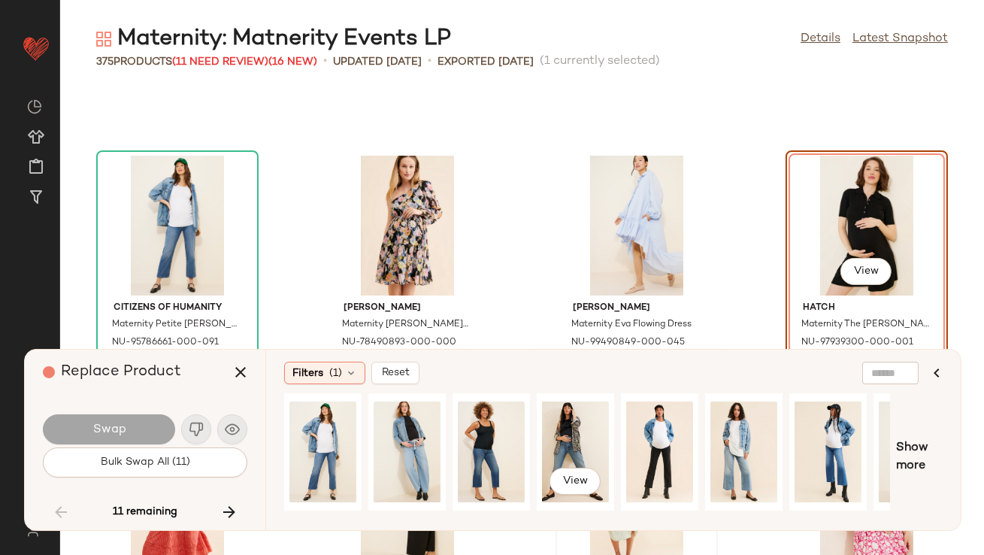
scroll to position [9854, 0]
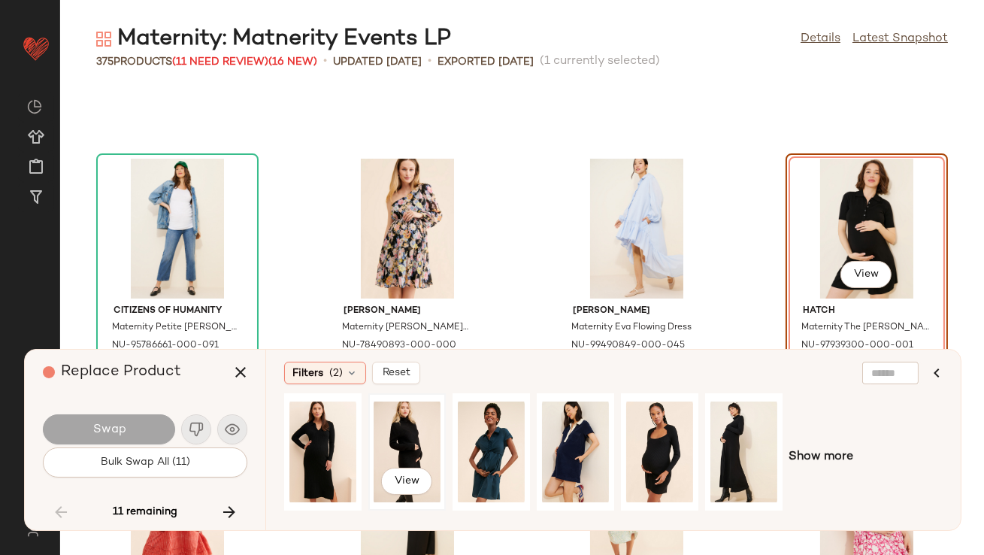
click at [435, 439] on div "View" at bounding box center [407, 451] width 67 height 107
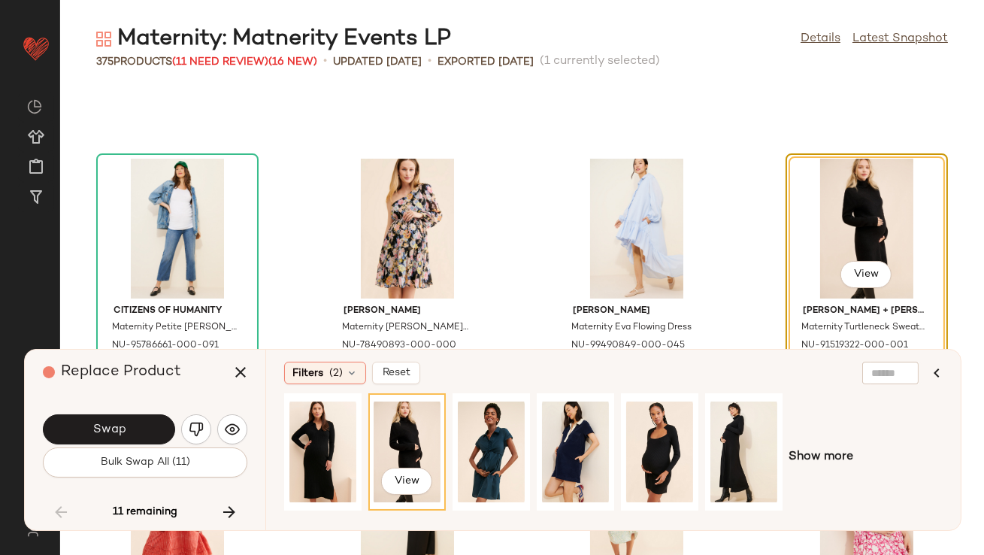
click at [156, 430] on button "Swap" at bounding box center [109, 429] width 132 height 30
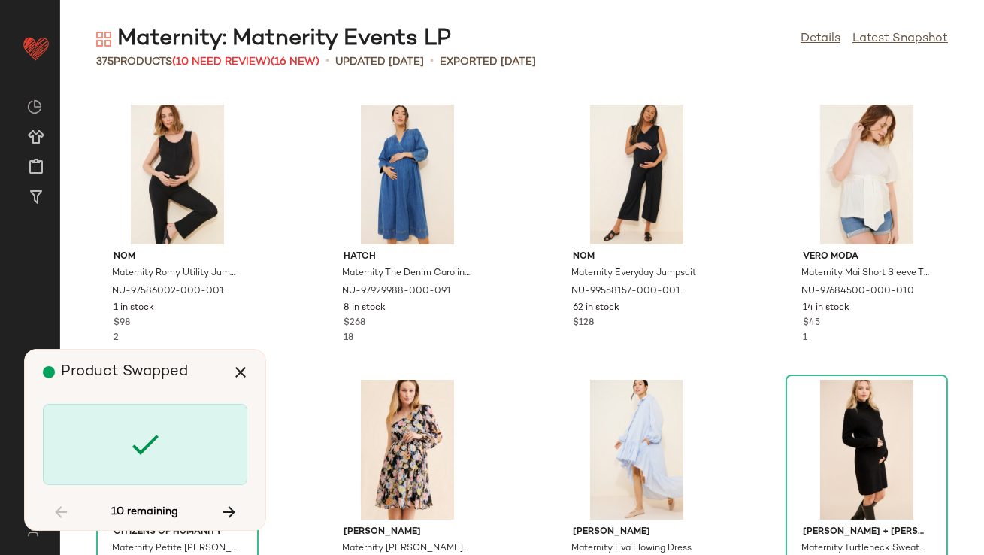
scroll to position [9633, 0]
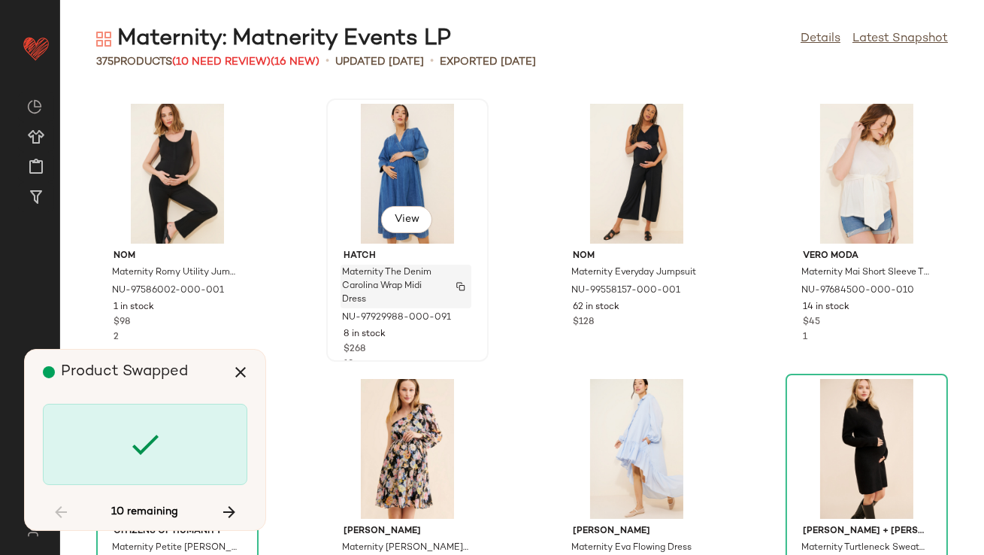
scroll to position [10455, 0]
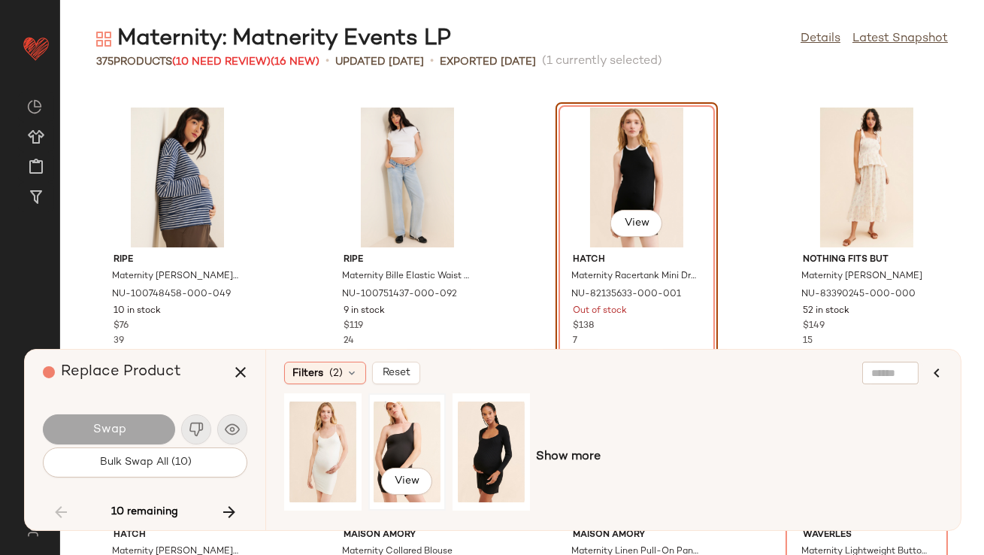
click at [397, 421] on div "View" at bounding box center [407, 451] width 67 height 107
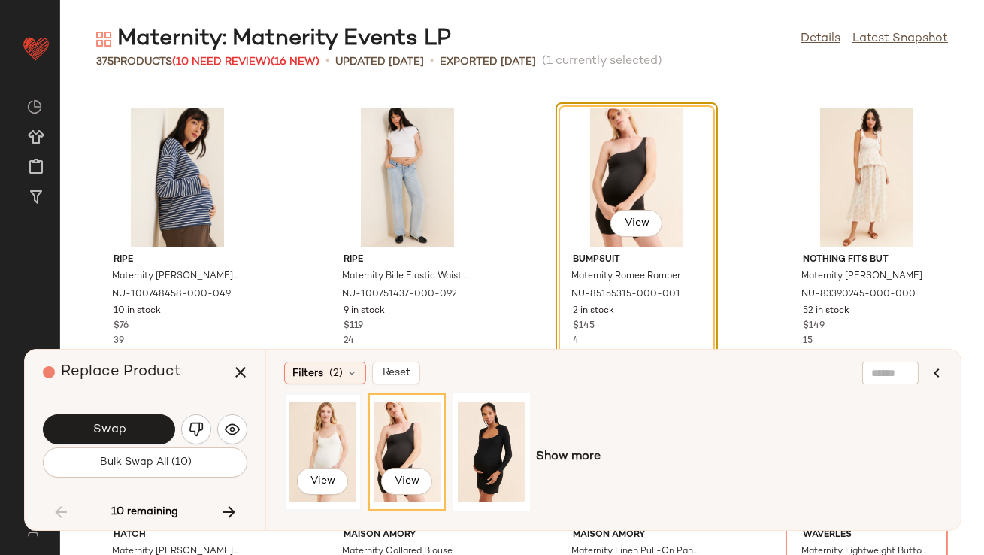
click at [313, 450] on div "View" at bounding box center [322, 451] width 67 height 107
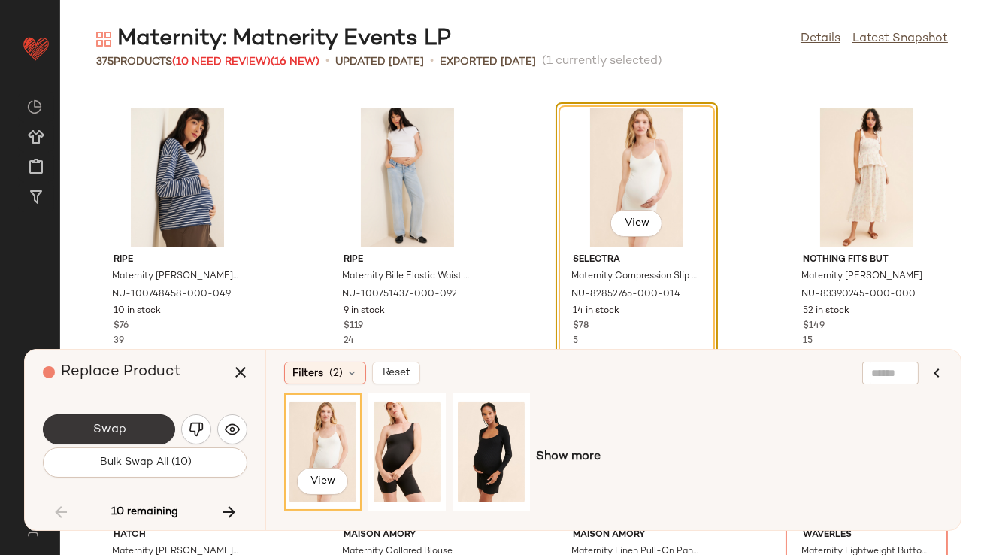
click at [162, 429] on button "Swap" at bounding box center [109, 429] width 132 height 30
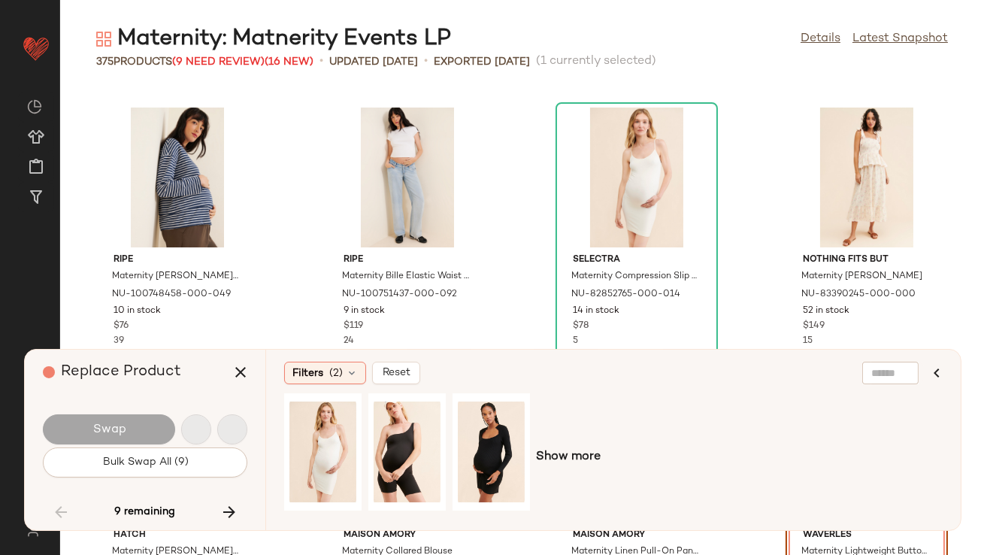
scroll to position [10730, 0]
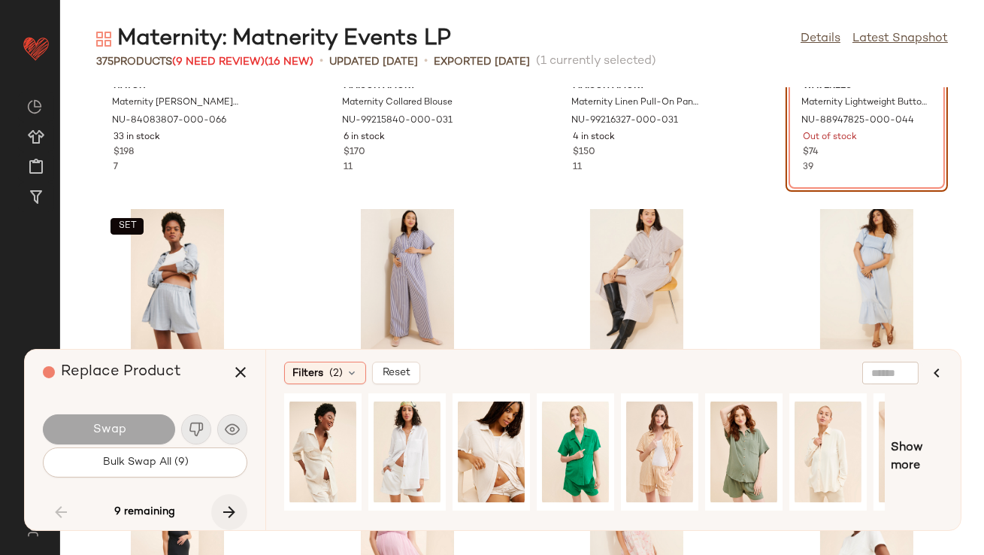
click at [229, 504] on icon "button" at bounding box center [229, 512] width 18 height 18
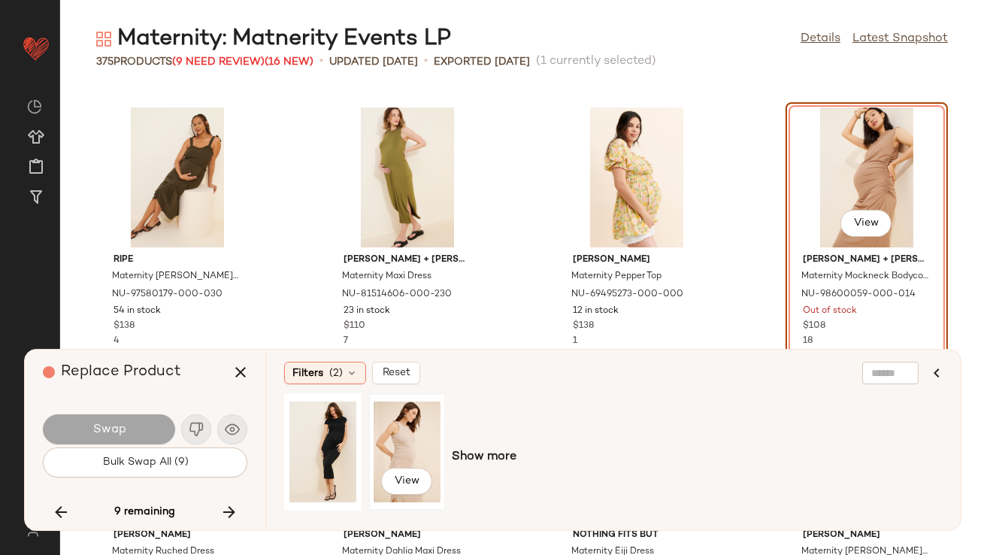
click at [430, 438] on div "View" at bounding box center [407, 451] width 67 height 107
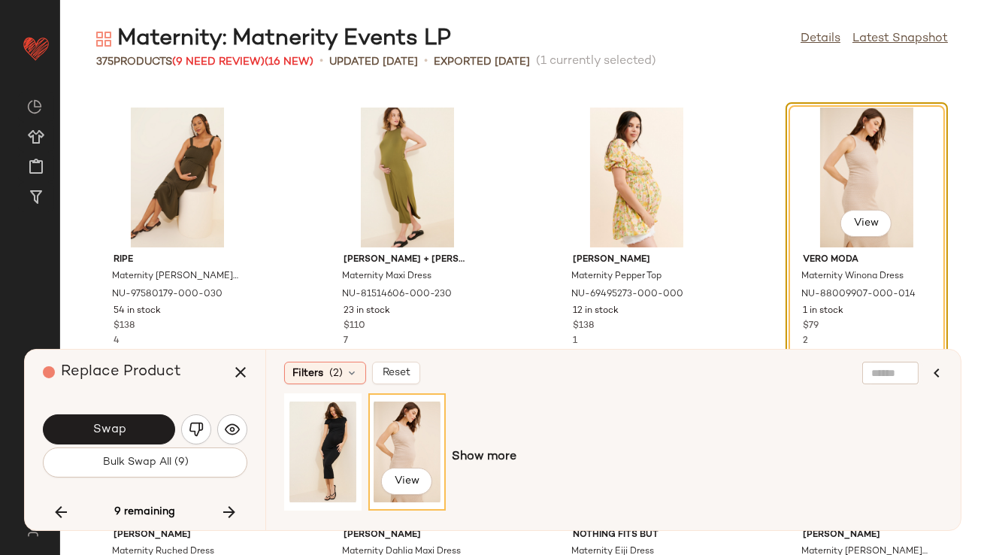
click at [150, 434] on button "Swap" at bounding box center [109, 429] width 132 height 30
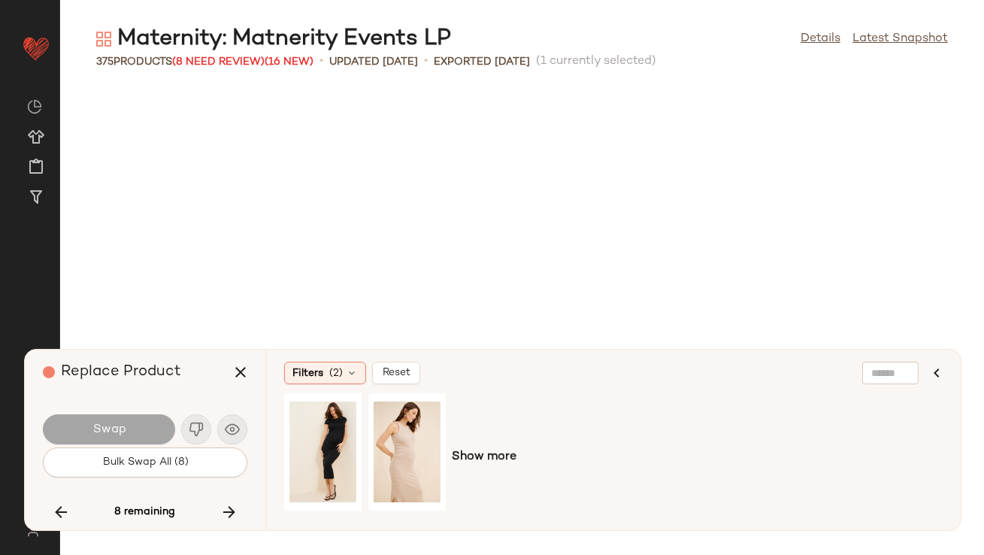
scroll to position [12930, 0]
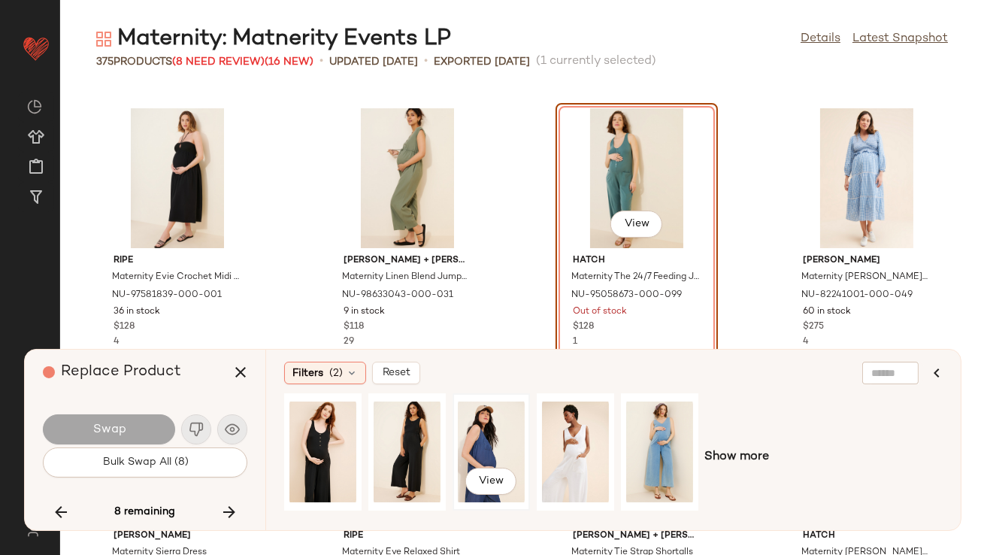
click at [477, 441] on div "View" at bounding box center [491, 451] width 67 height 107
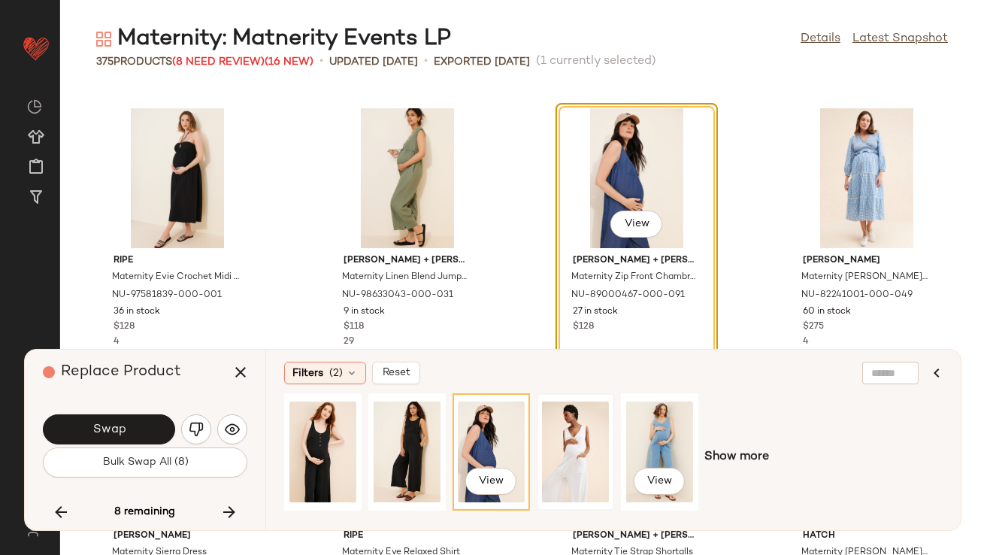
click at [584, 444] on div at bounding box center [575, 451] width 67 height 107
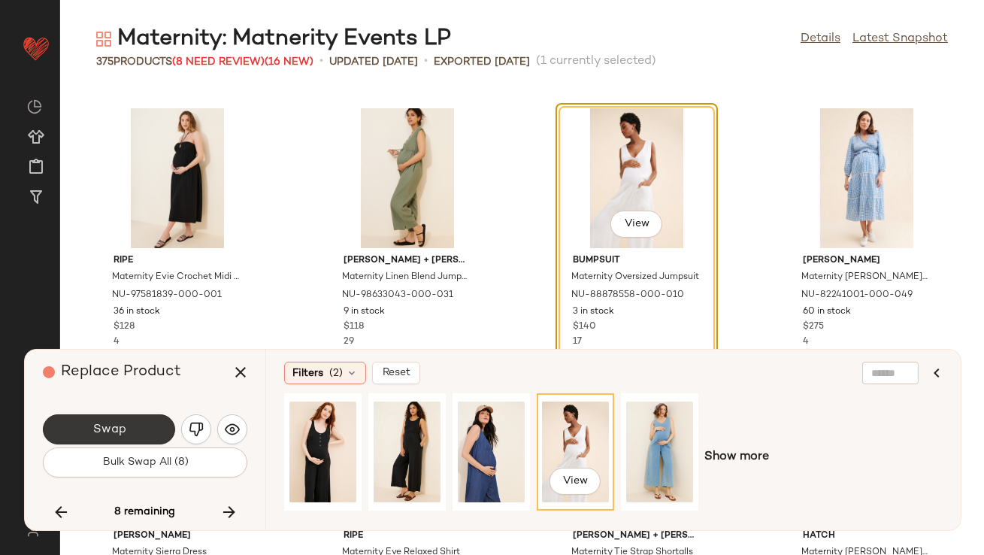
click at [108, 435] on span "Swap" at bounding box center [109, 429] width 34 height 14
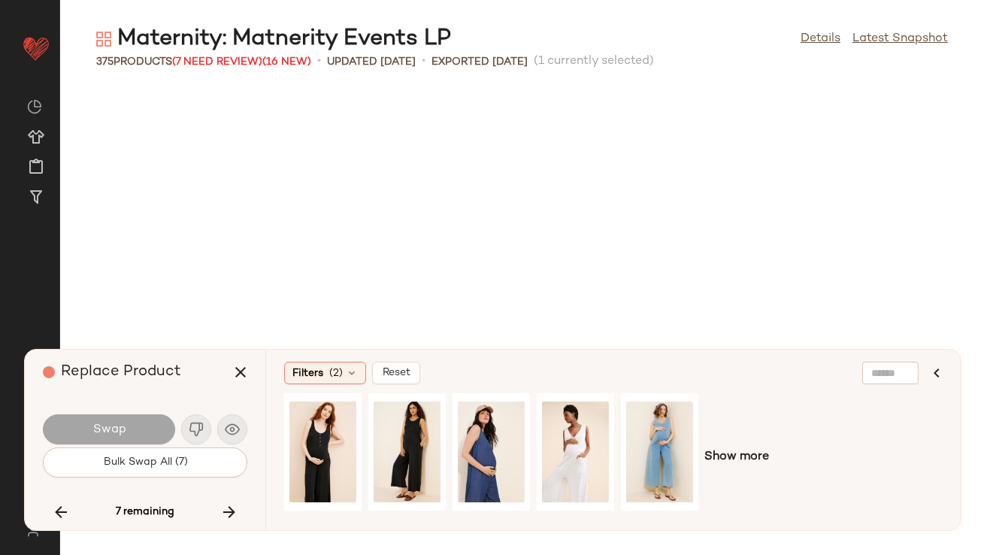
scroll to position [15407, 0]
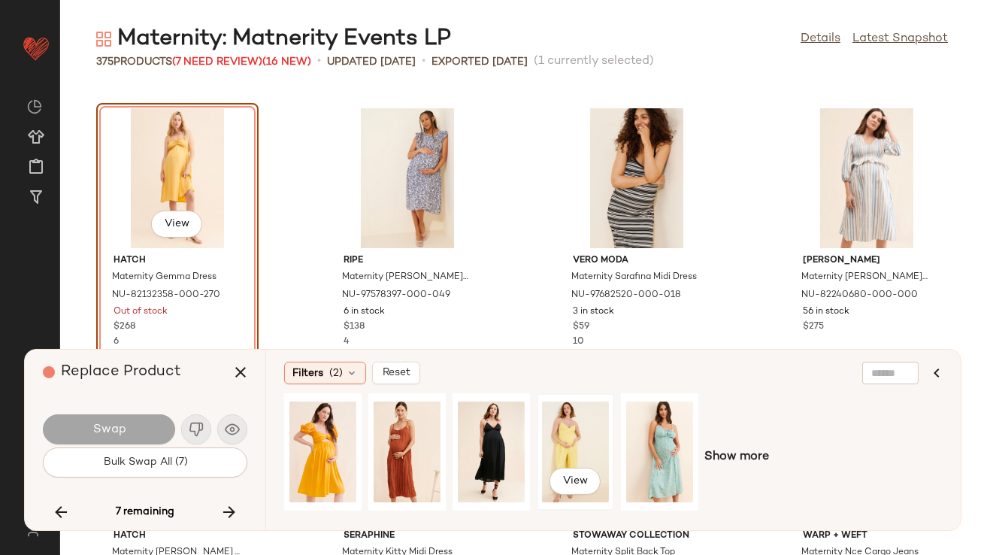
click at [569, 428] on div "View" at bounding box center [575, 451] width 67 height 107
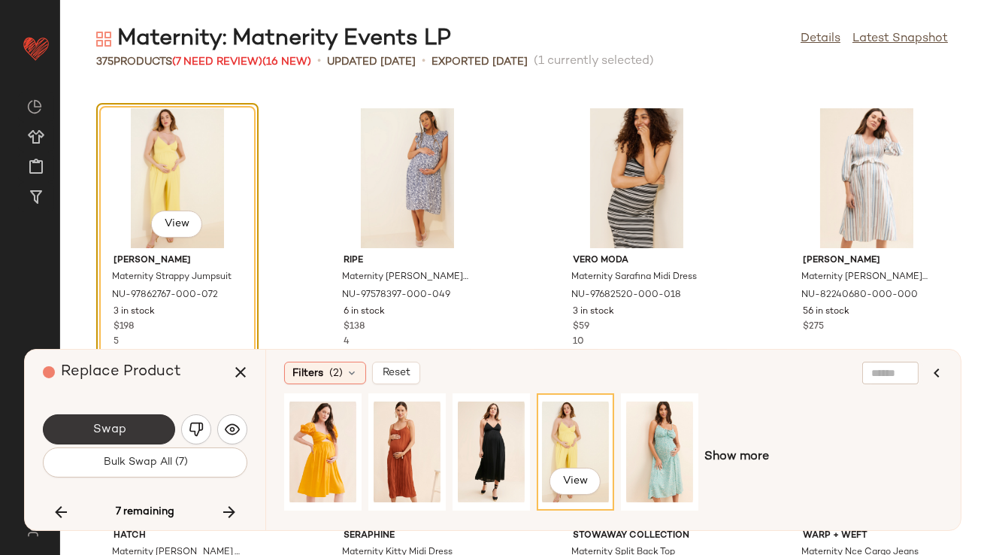
click at [120, 416] on button "Swap" at bounding box center [109, 429] width 132 height 30
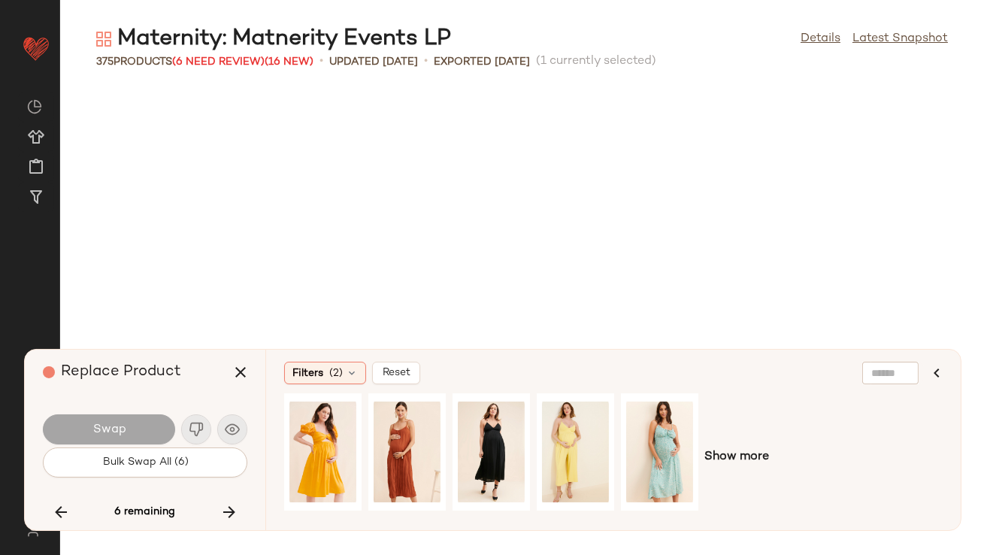
scroll to position [17608, 0]
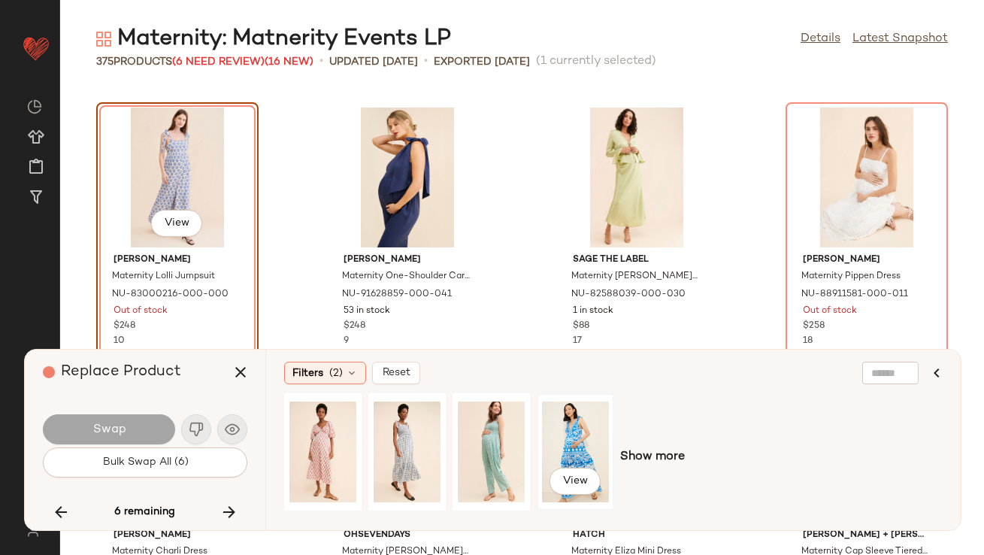
click at [559, 444] on div "View" at bounding box center [575, 451] width 67 height 107
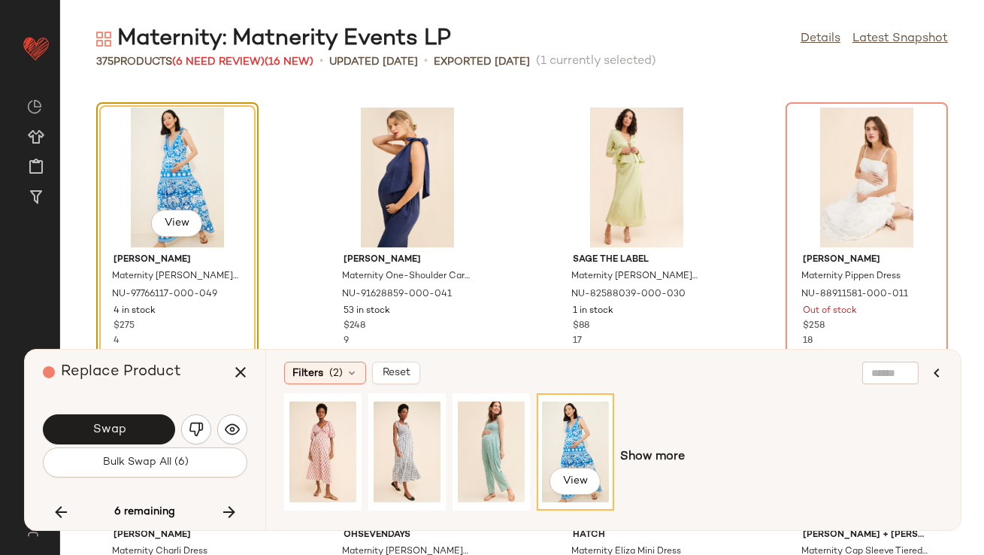
click at [95, 413] on div "Swap" at bounding box center [145, 429] width 204 height 36
click at [412, 419] on div "View" at bounding box center [407, 451] width 67 height 107
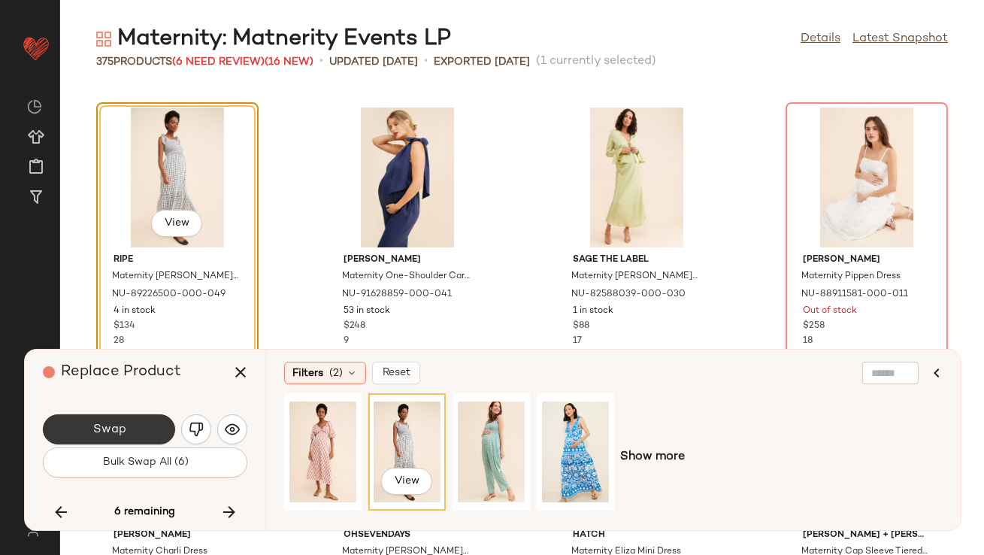
click at [168, 432] on button "Swap" at bounding box center [109, 429] width 132 height 30
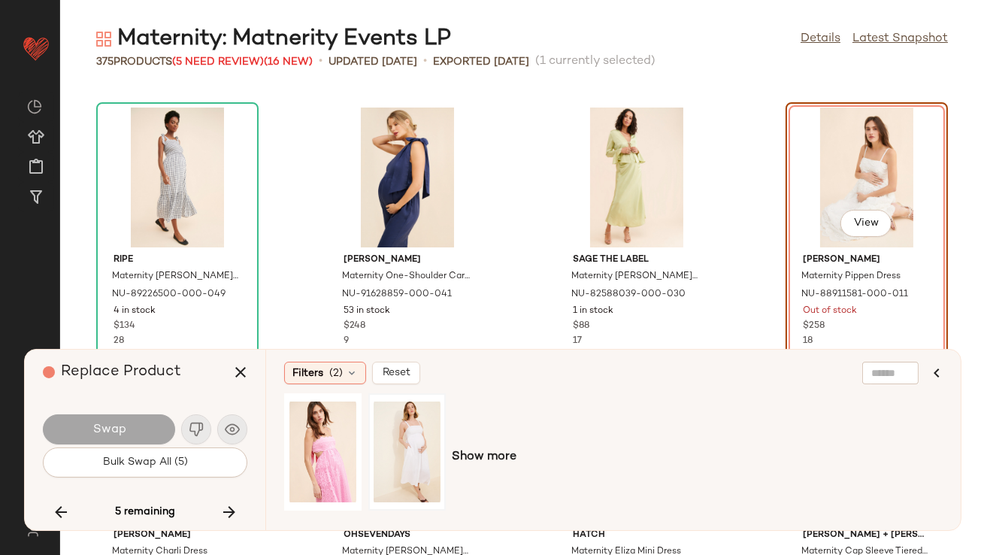
click at [418, 435] on div at bounding box center [407, 451] width 67 height 107
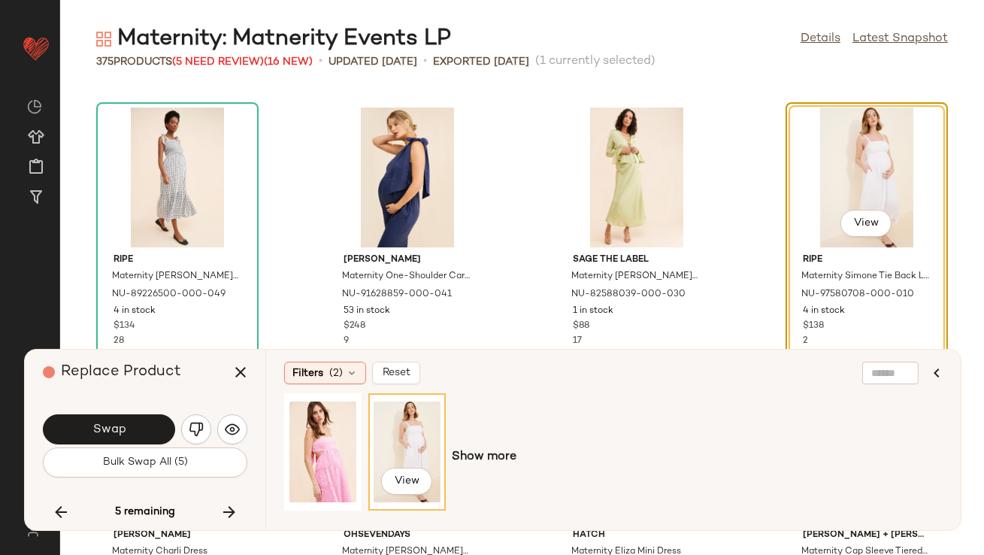
click at [117, 421] on button "Swap" at bounding box center [109, 429] width 132 height 30
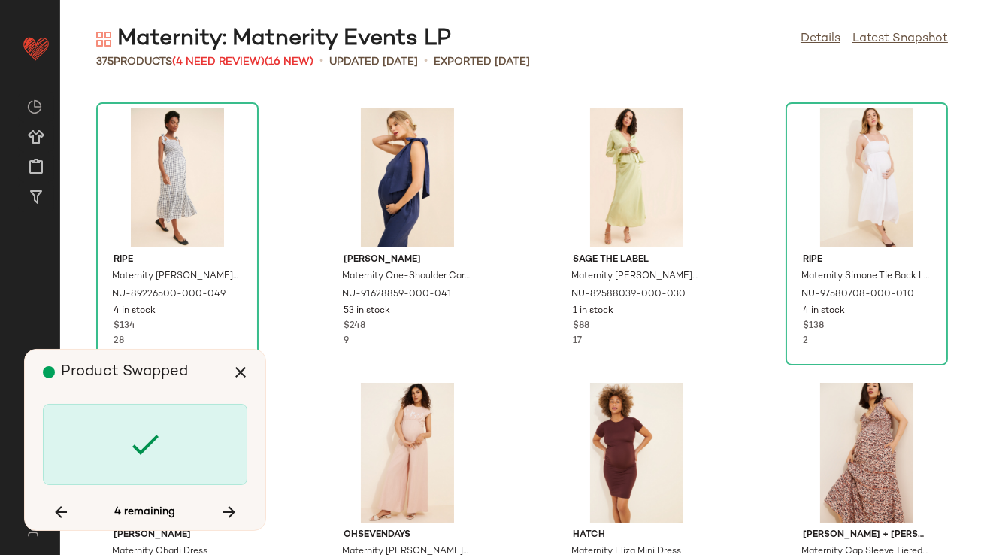
scroll to position [21460, 0]
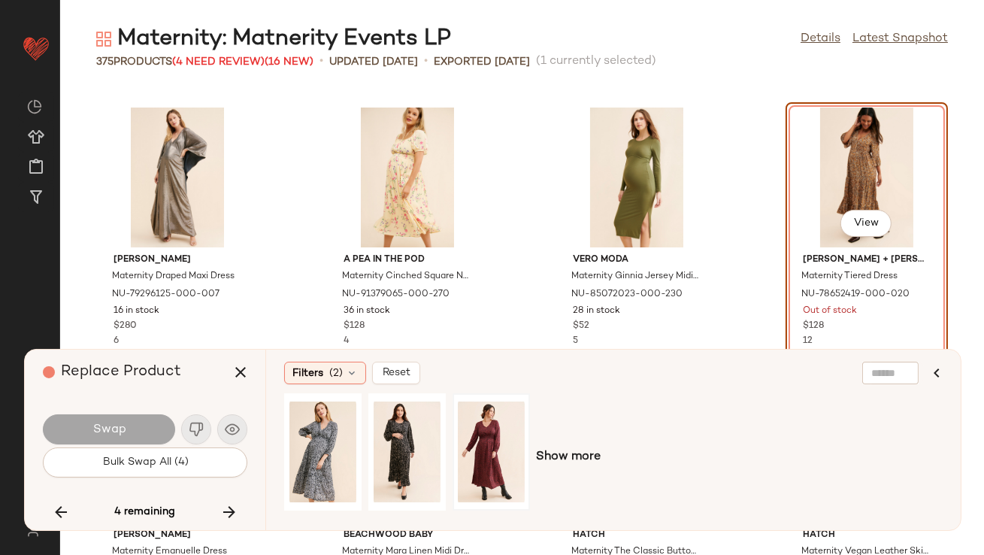
click at [489, 423] on div at bounding box center [491, 451] width 67 height 107
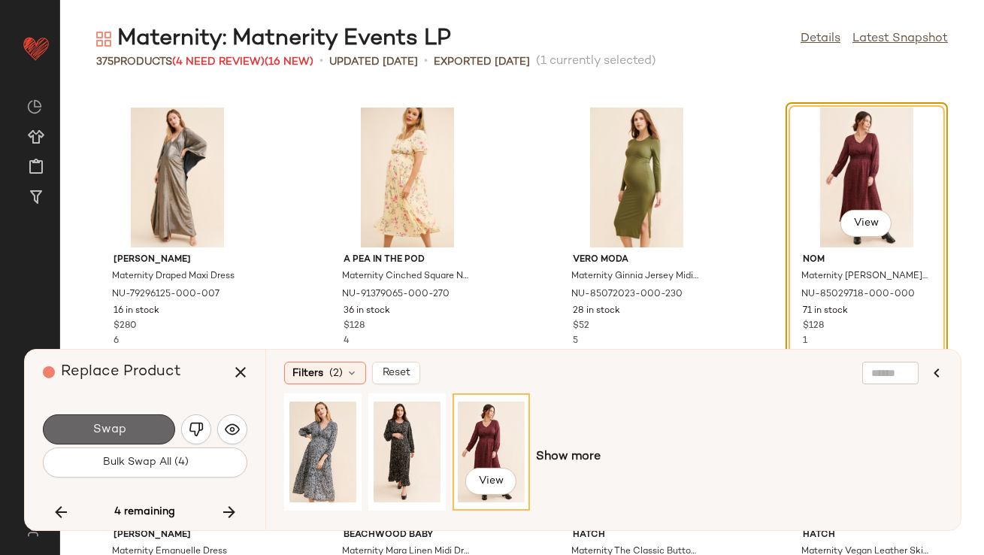
click at [99, 418] on button "Swap" at bounding box center [109, 429] width 132 height 30
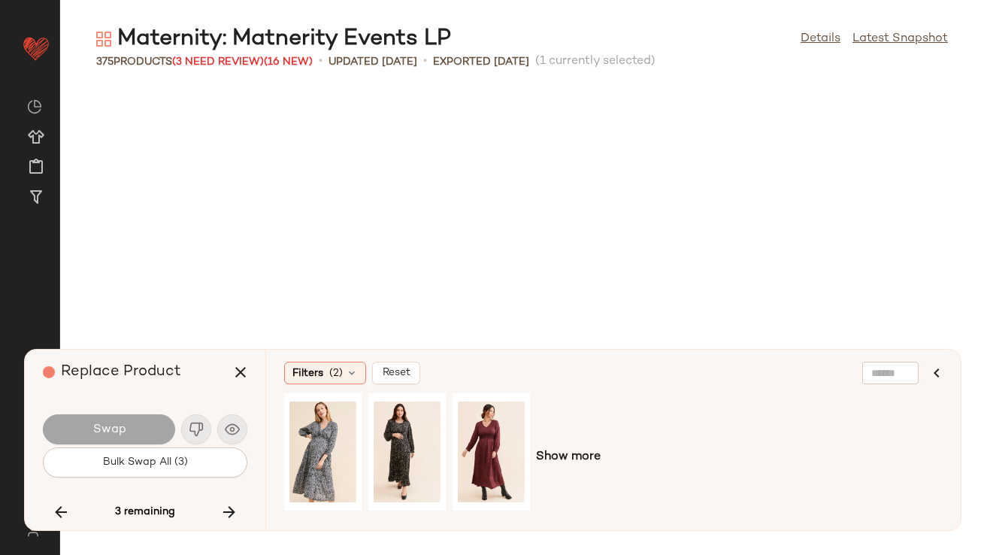
scroll to position [24487, 0]
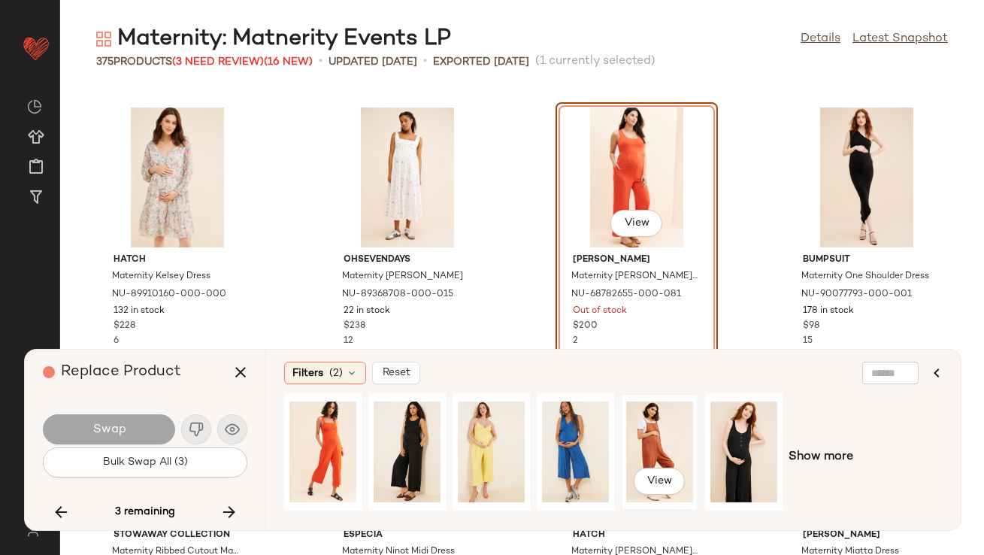
click at [663, 441] on div "View" at bounding box center [659, 451] width 67 height 107
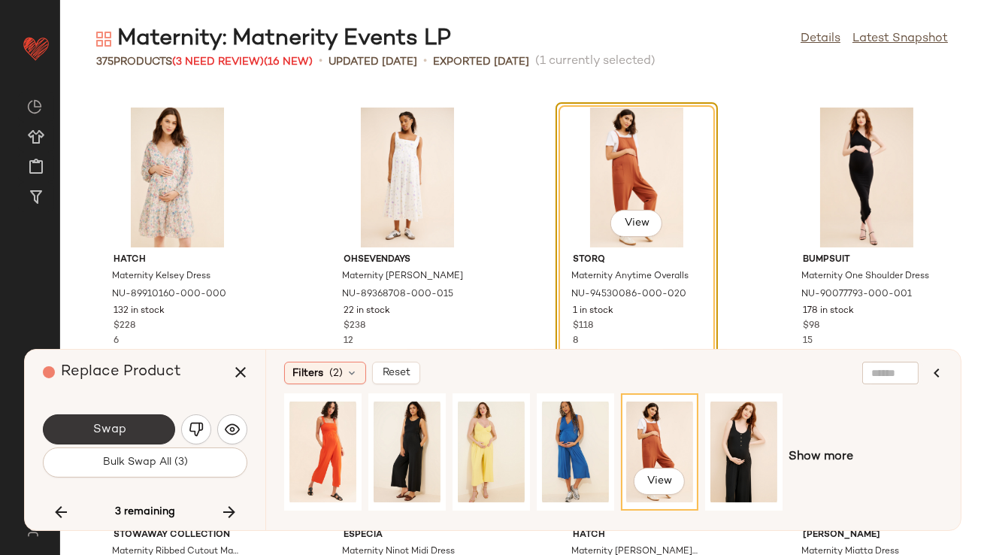
click at [92, 438] on button "Swap" at bounding box center [109, 429] width 132 height 30
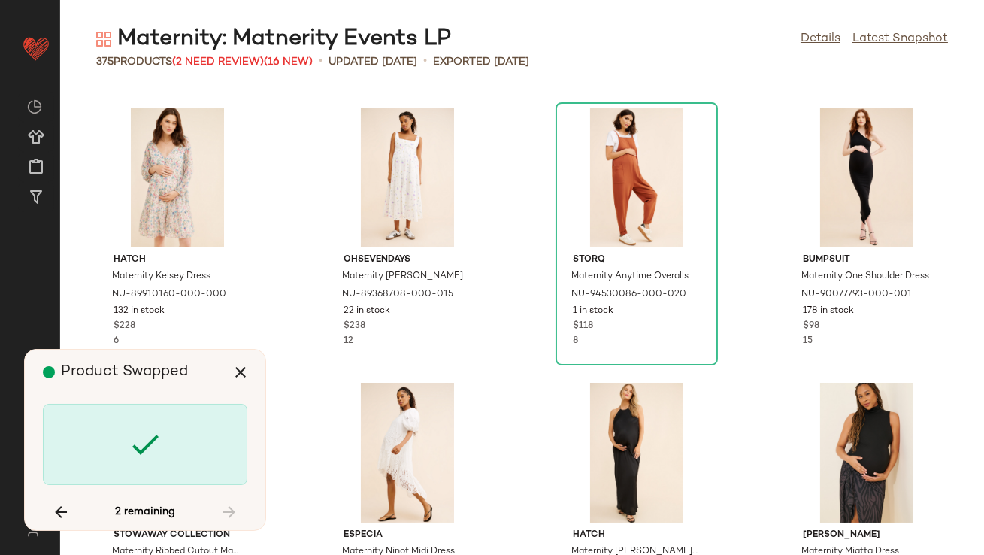
scroll to position [10730, 0]
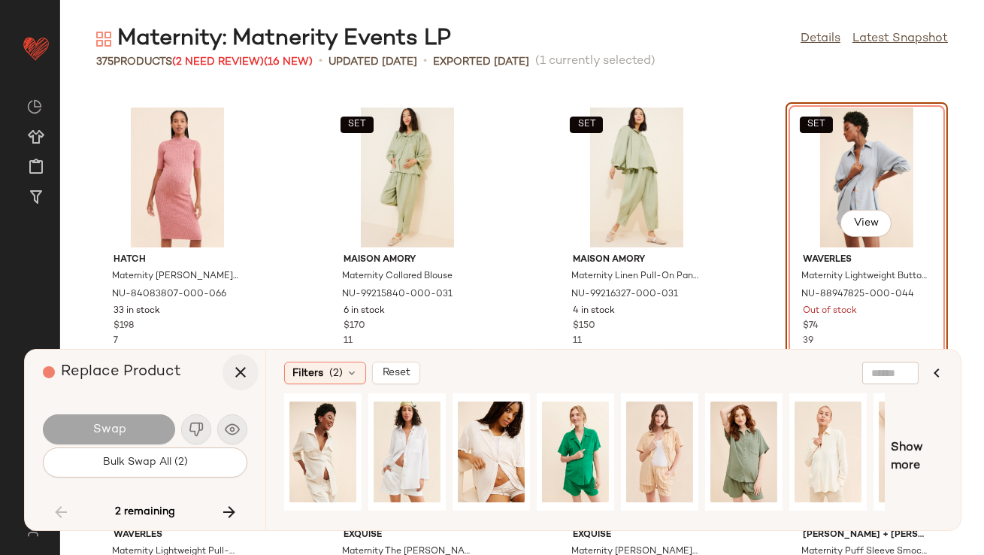
click at [241, 365] on icon "button" at bounding box center [241, 372] width 18 height 18
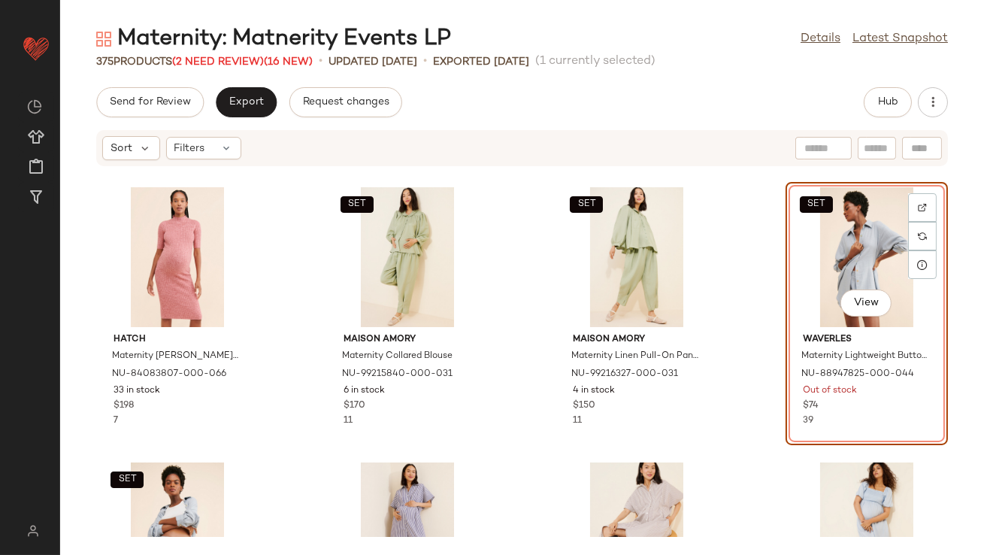
click at [821, 271] on div "SET View" at bounding box center [867, 257] width 152 height 140
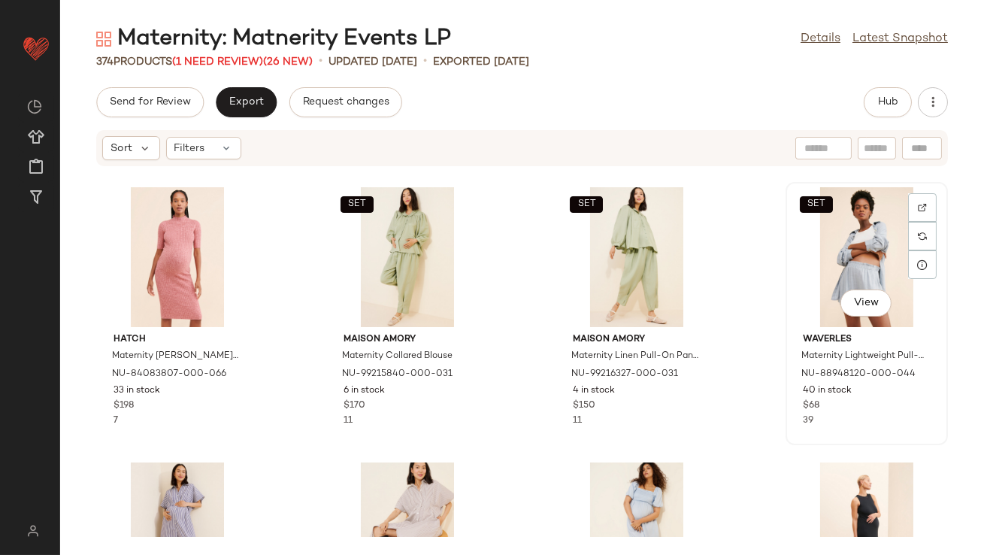
click at [820, 268] on div "SET View" at bounding box center [867, 257] width 152 height 140
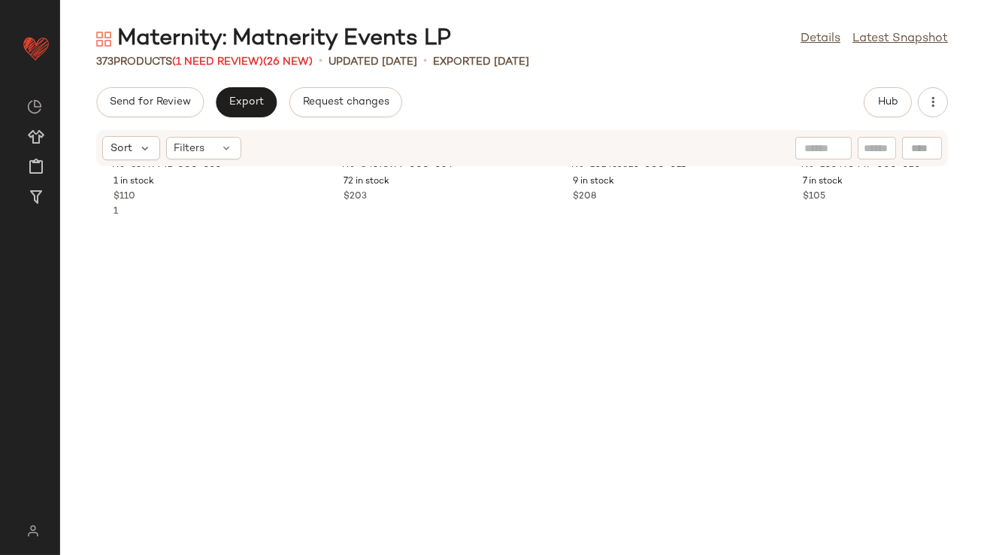
scroll to position [514, 0]
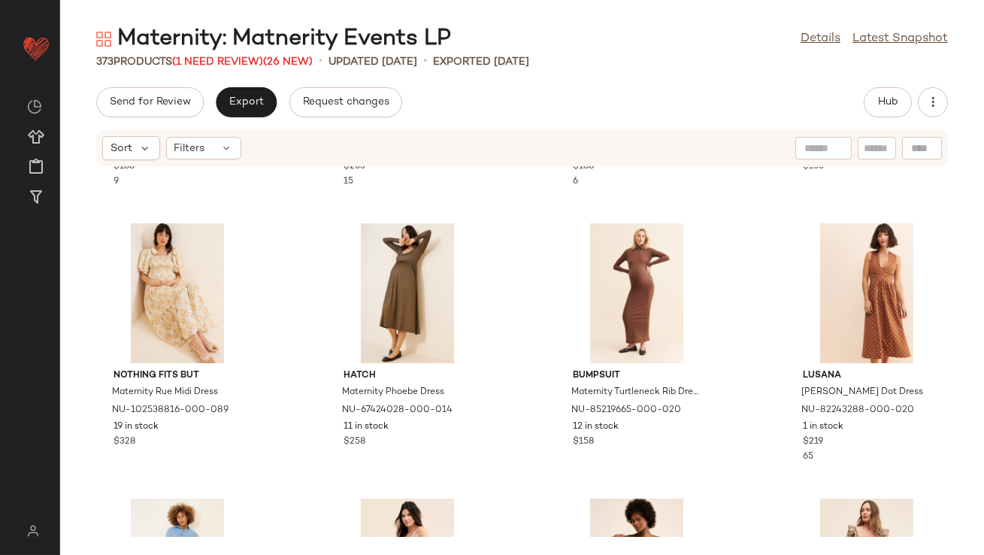
click at [223, 53] on div "Maternity: Matnerity Events LP" at bounding box center [273, 39] width 355 height 30
click at [223, 59] on span "(1 Need Review)" at bounding box center [217, 61] width 91 height 11
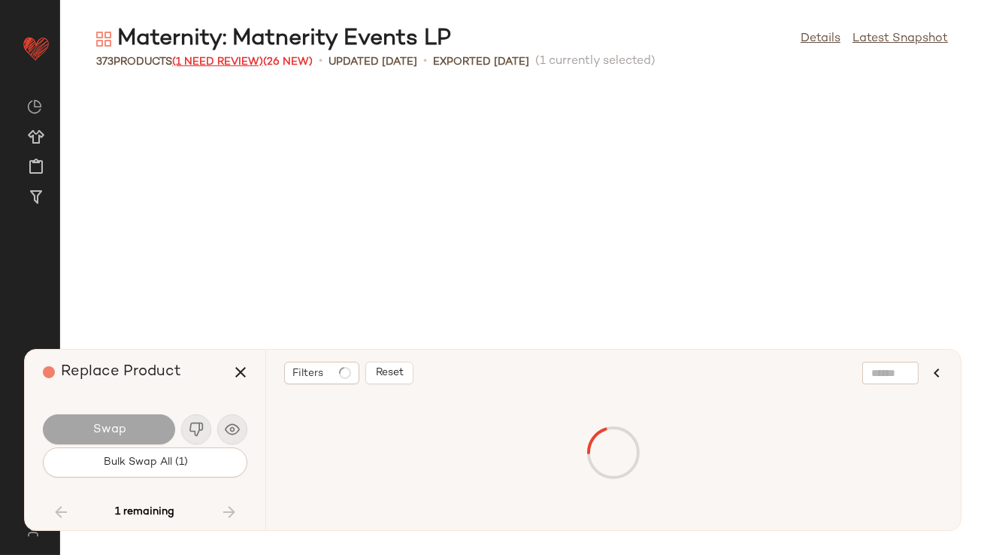
scroll to position [25311, 0]
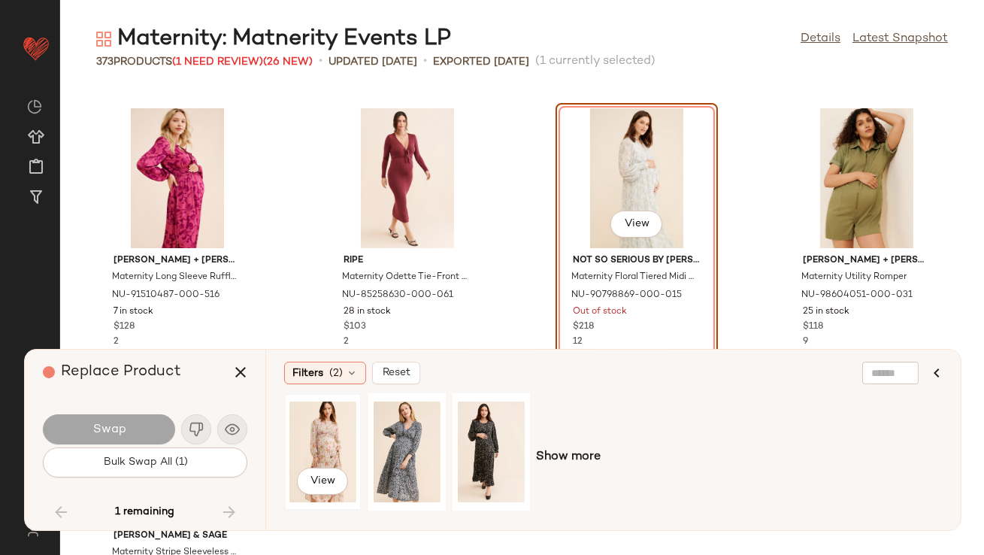
click at [338, 433] on div "View" at bounding box center [322, 451] width 67 height 107
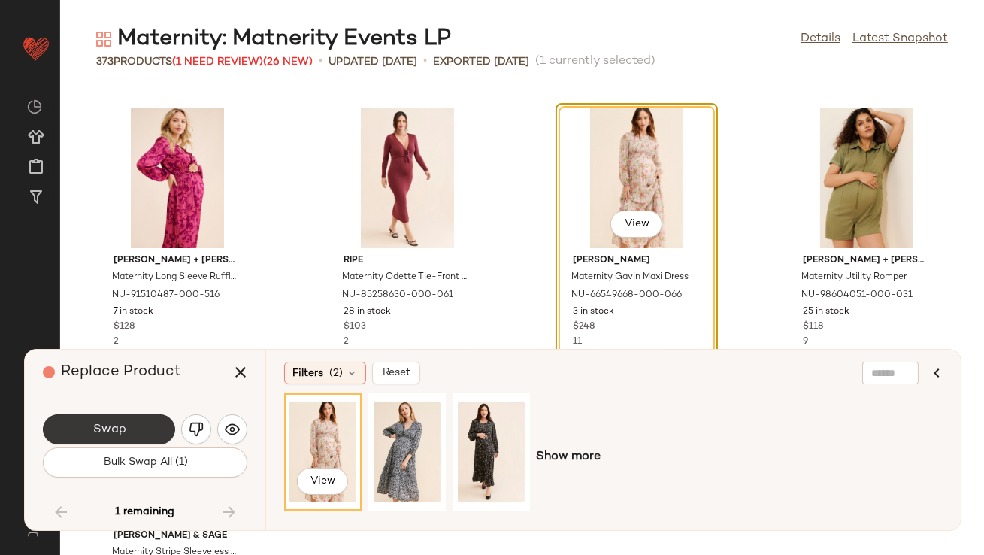
click at [107, 431] on span "Swap" at bounding box center [109, 429] width 34 height 14
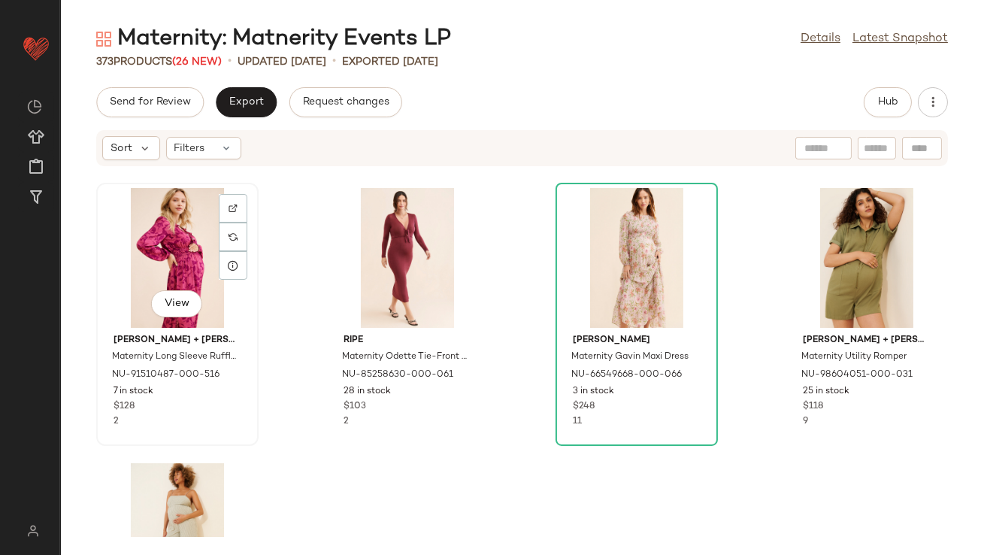
click at [245, 376] on div "Ingrid + Isabel Maternity Long Sleeve Ruffle Maxi Dress NU-91510487-000-516 7 i…" at bounding box center [177, 378] width 152 height 101
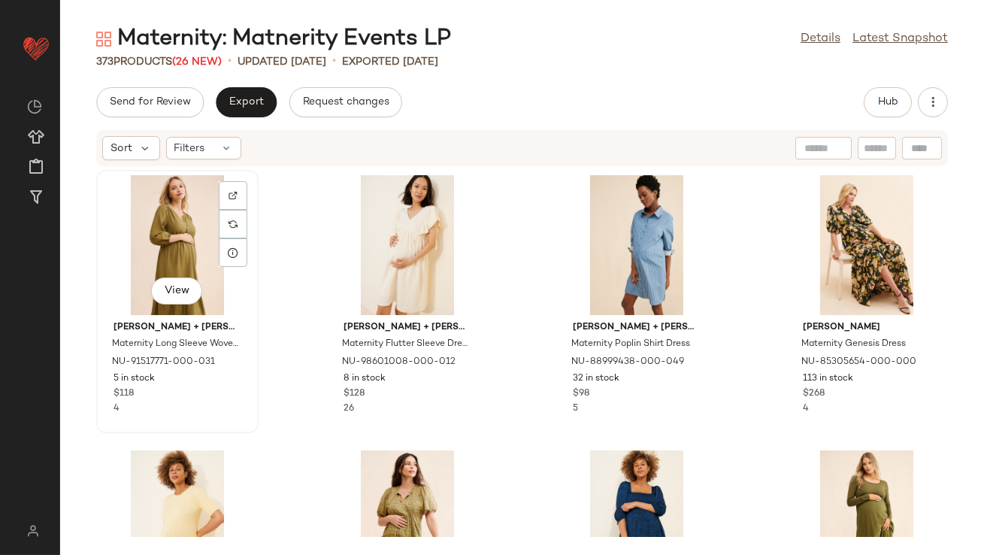
click at [148, 221] on div "View" at bounding box center [177, 245] width 152 height 140
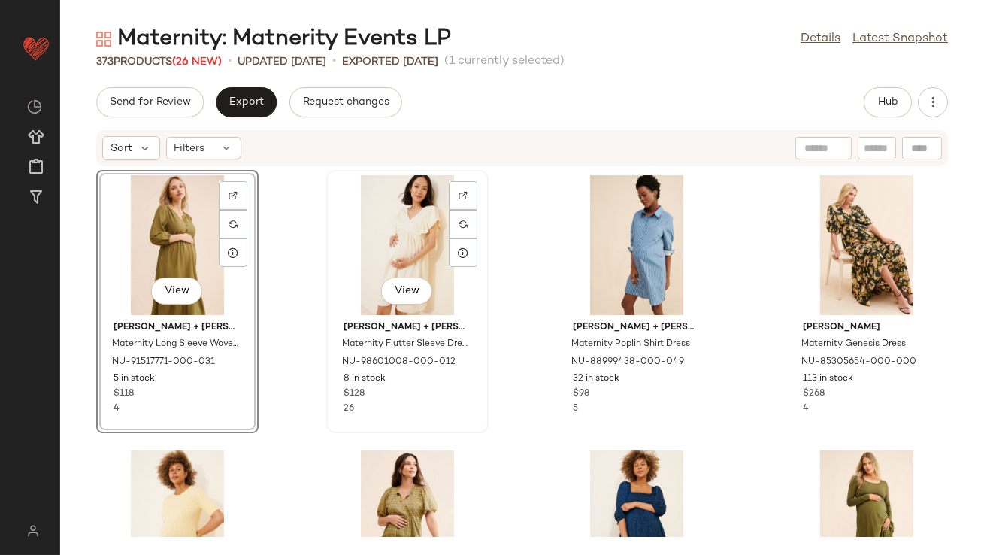
click at [375, 241] on div "View" at bounding box center [408, 245] width 152 height 140
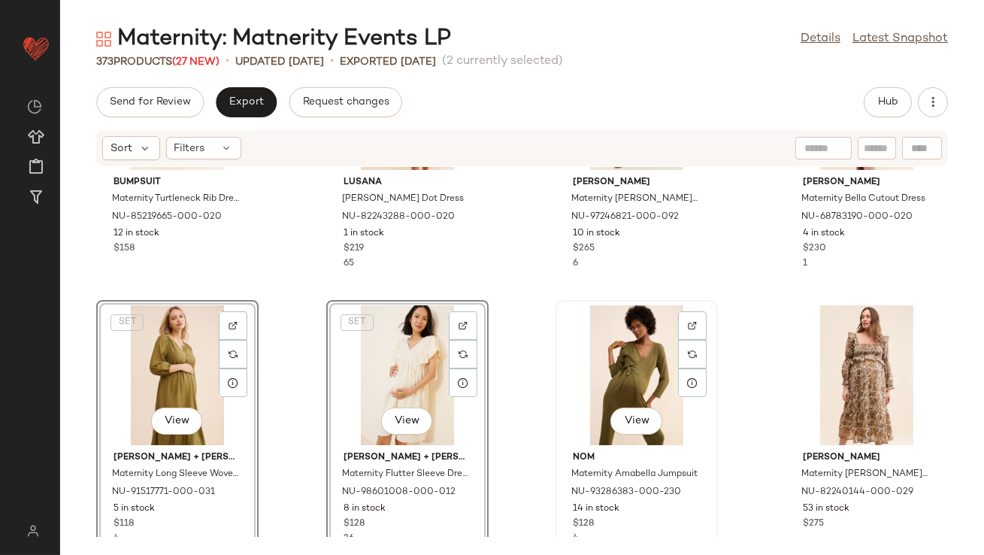
scroll to position [713, 0]
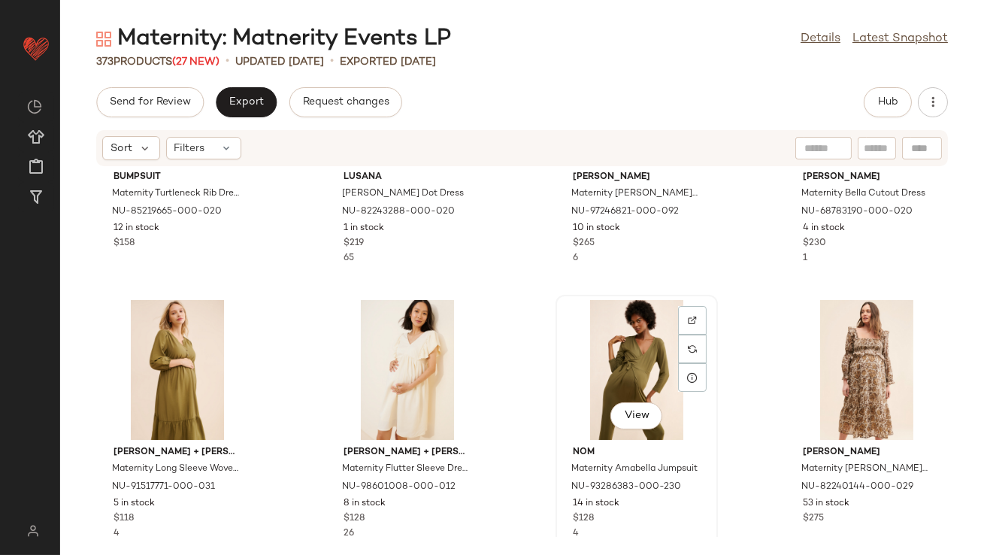
click at [611, 377] on div "View" at bounding box center [637, 370] width 152 height 140
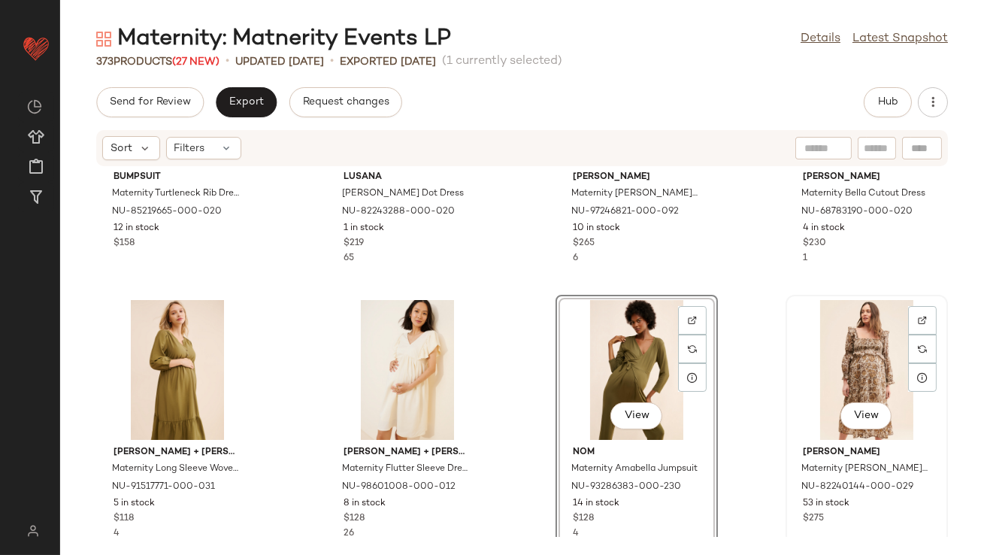
click at [792, 347] on div "View" at bounding box center [867, 370] width 152 height 140
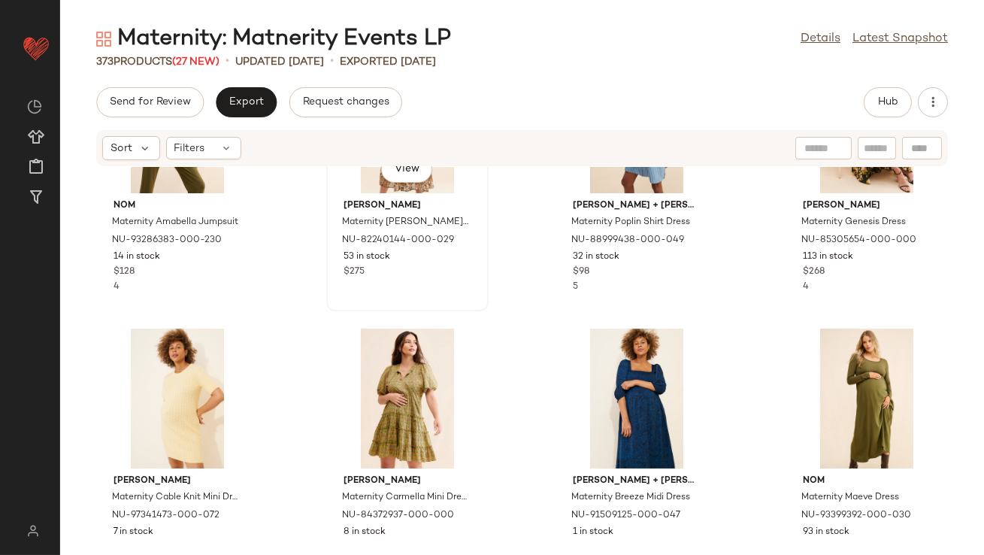
scroll to position [233, 0]
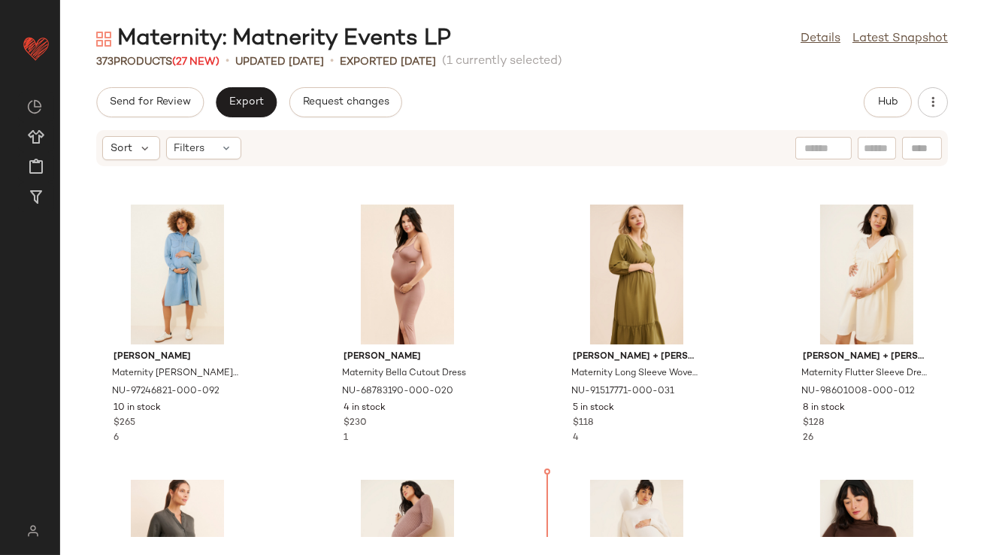
scroll to position [874, 0]
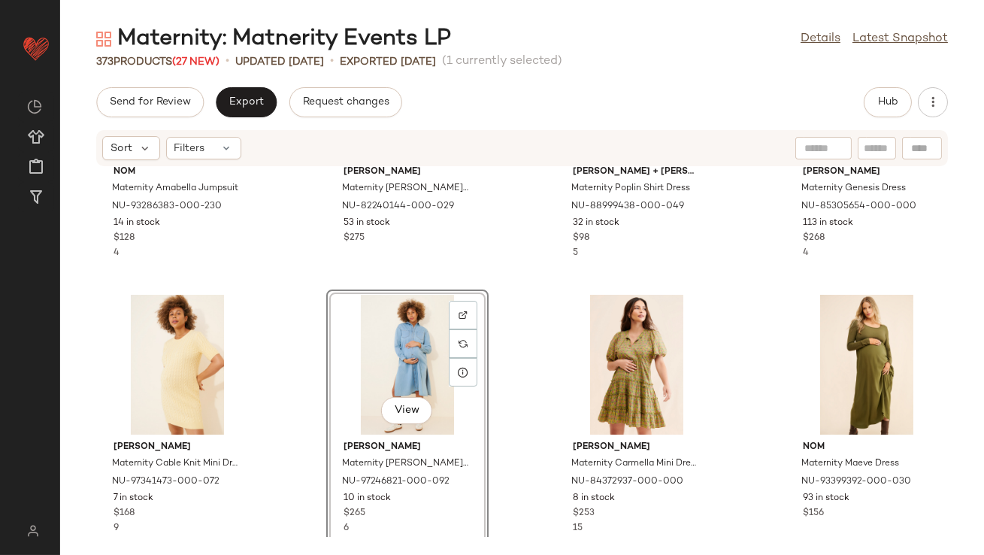
scroll to position [348, 0]
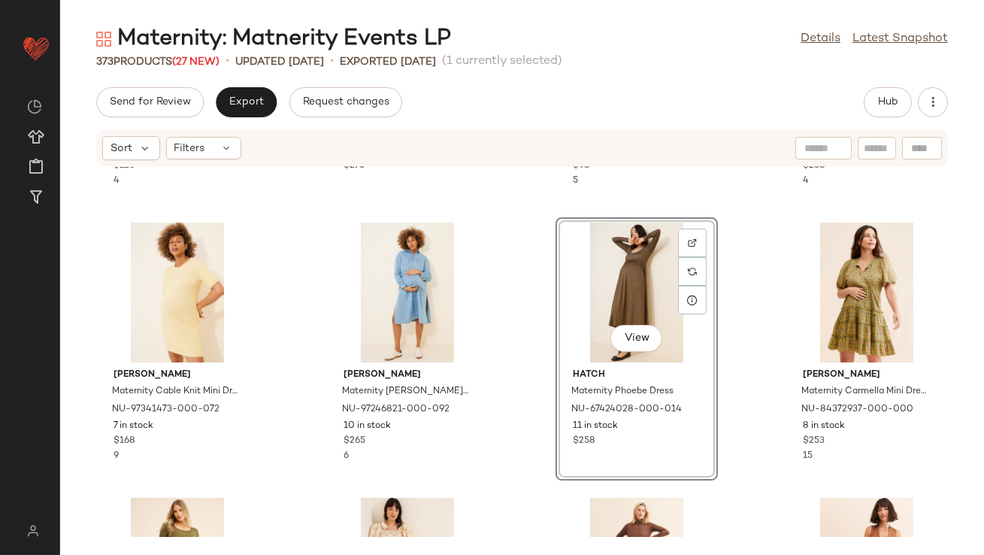
scroll to position [280, 0]
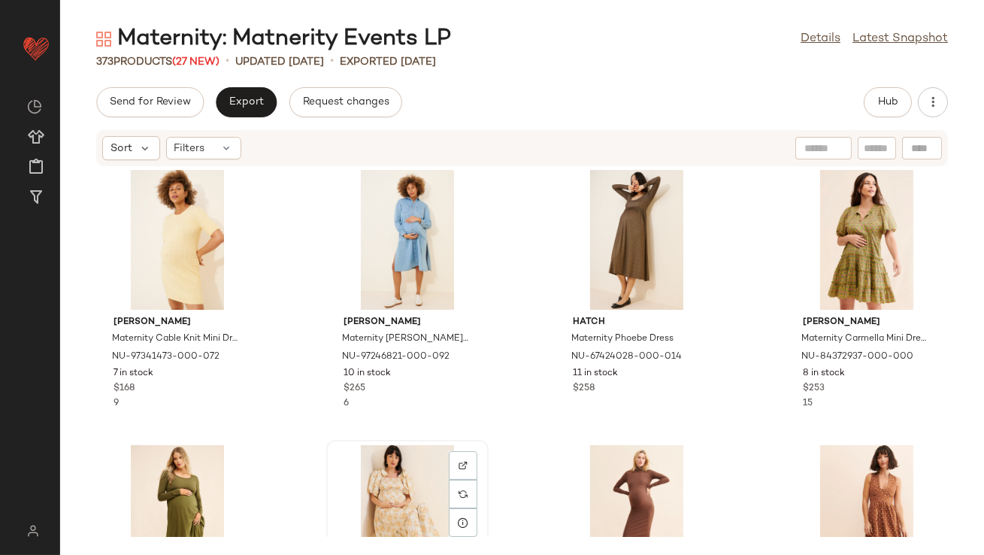
scroll to position [281, 0]
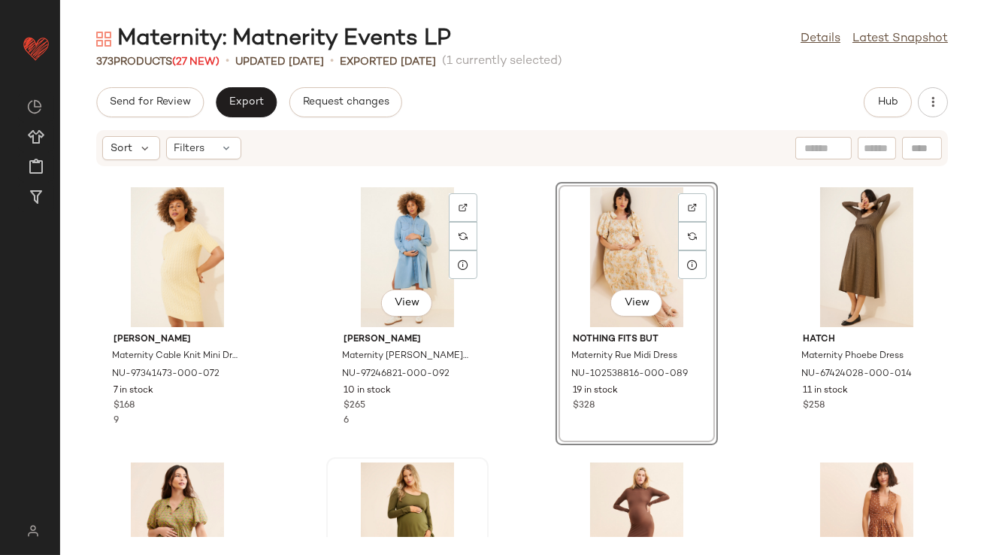
scroll to position [265, 0]
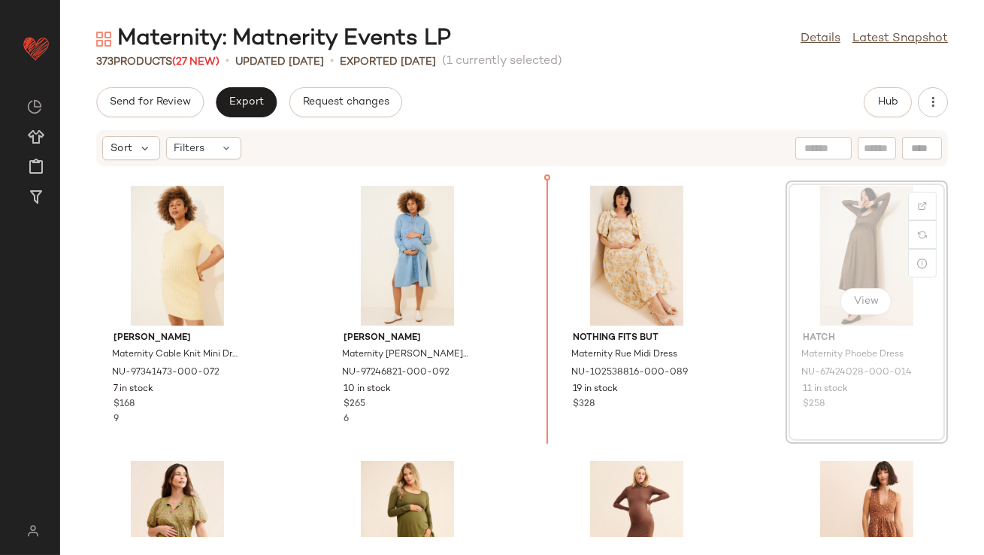
drag, startPoint x: 803, startPoint y: 268, endPoint x: 792, endPoint y: 269, distance: 10.6
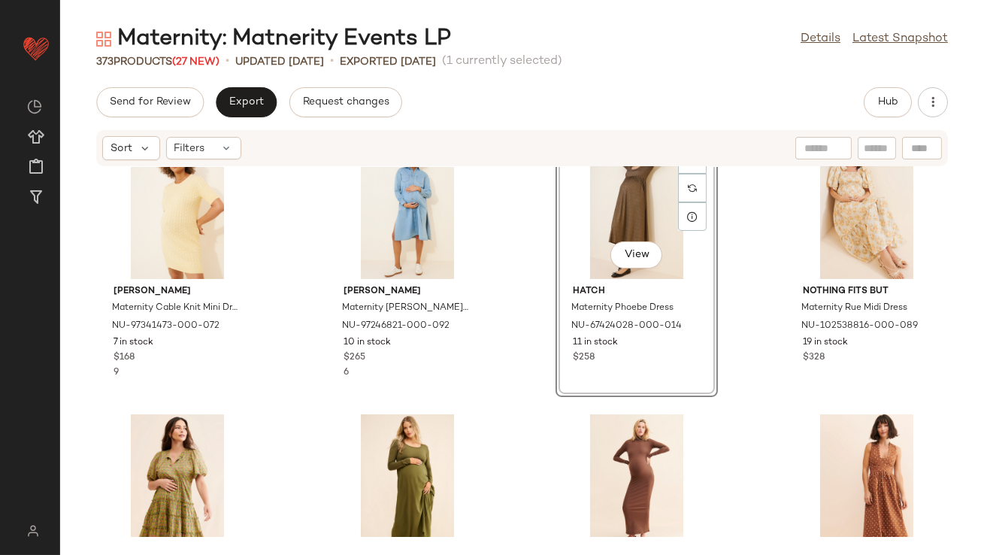
scroll to position [366, 0]
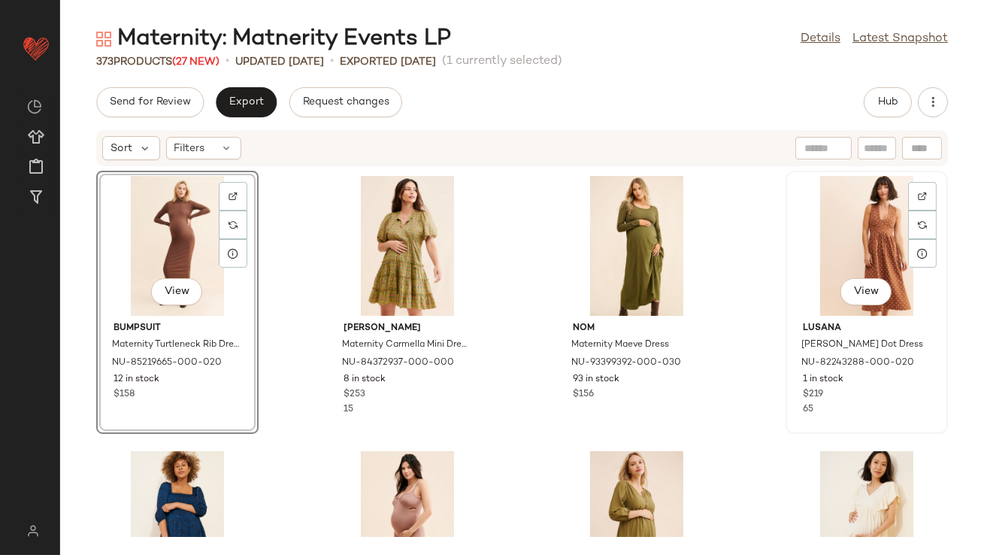
scroll to position [563, 0]
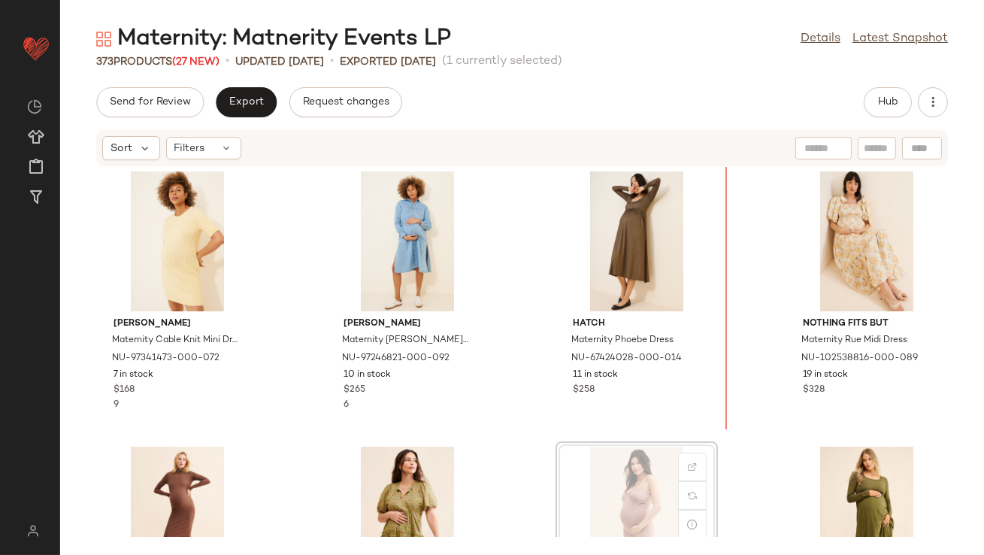
scroll to position [280, 0]
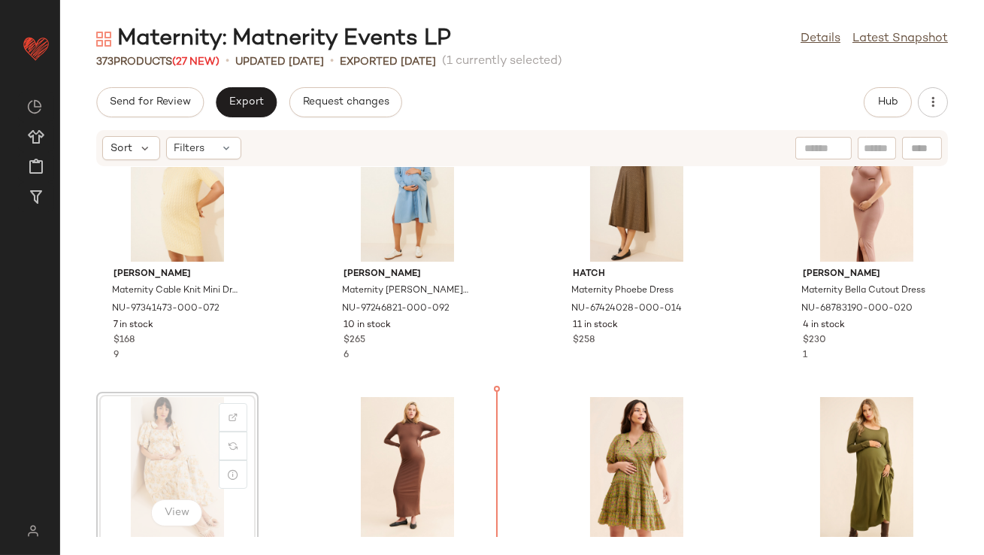
scroll to position [374, 0]
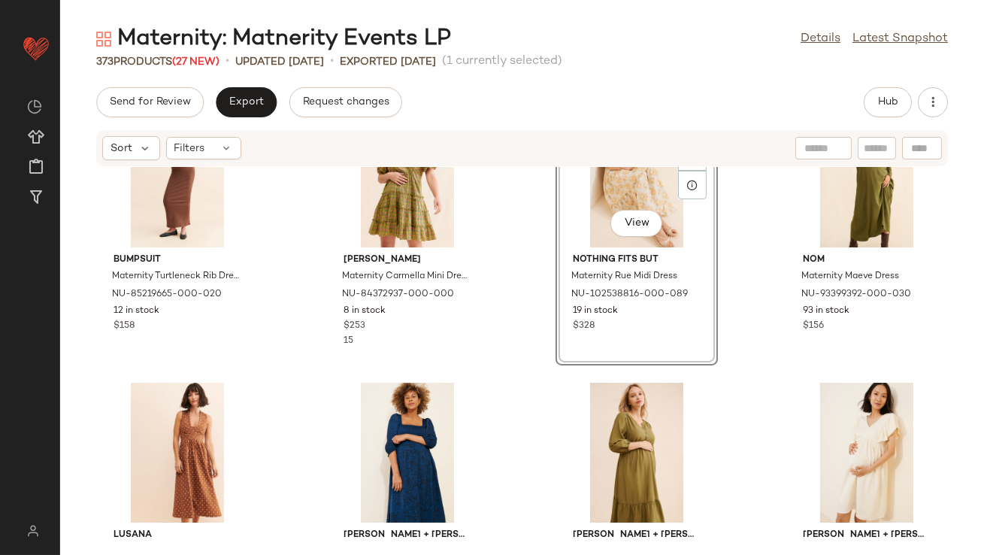
scroll to position [653, 0]
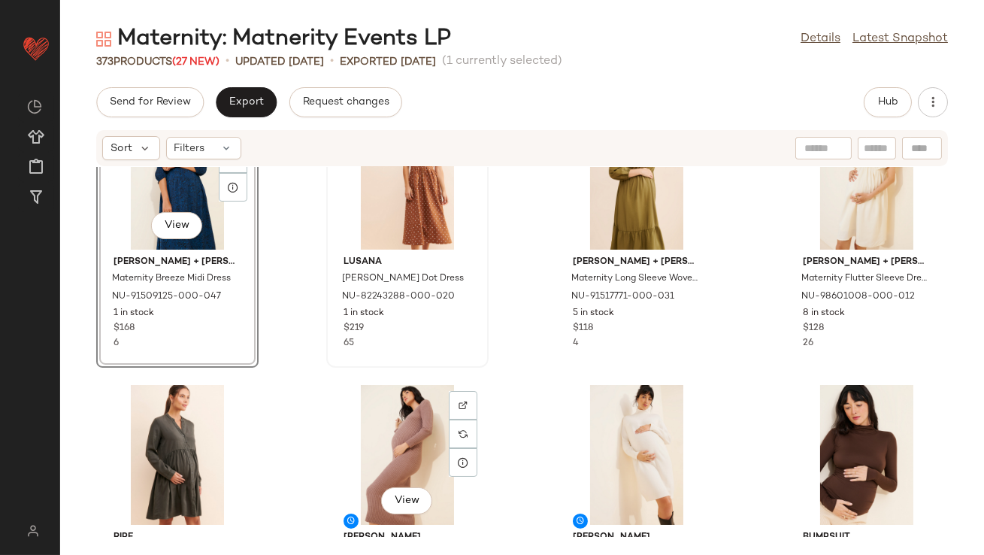
scroll to position [918, 0]
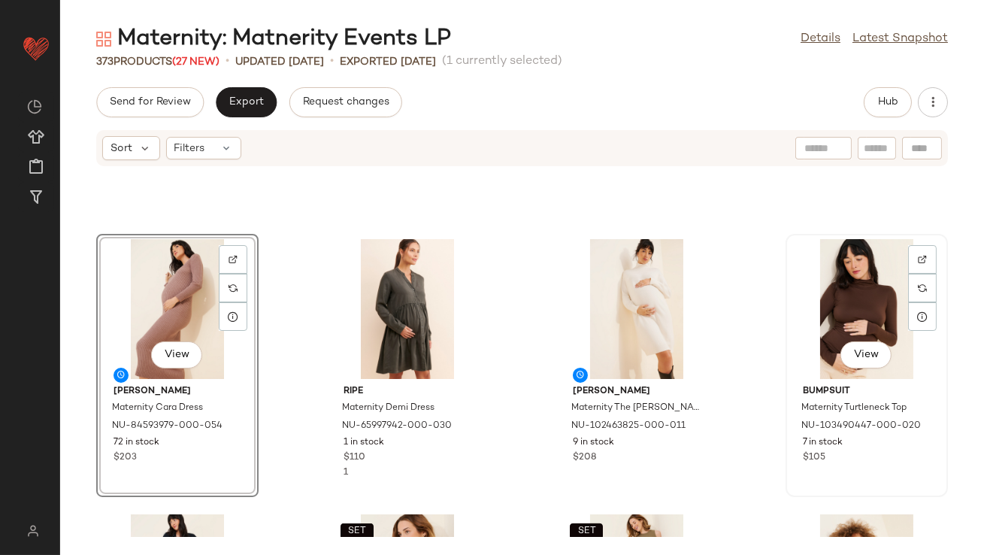
scroll to position [1134, 0]
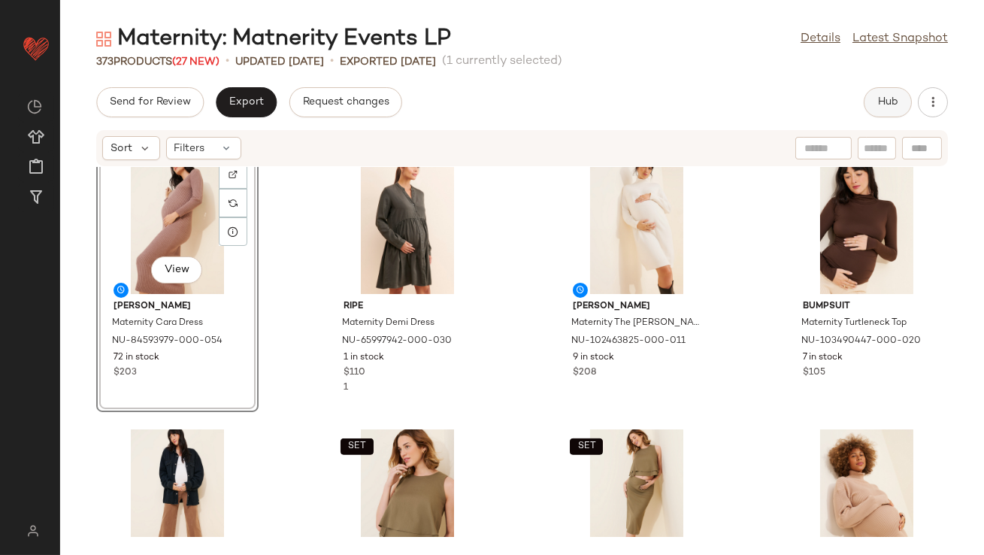
click at [887, 100] on span "Hub" at bounding box center [887, 102] width 21 height 12
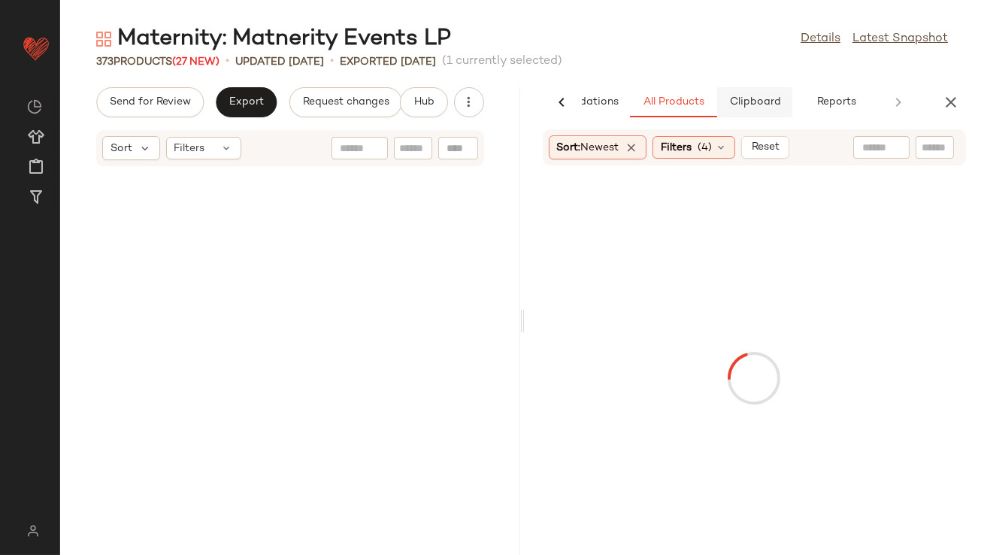
scroll to position [0, 0]
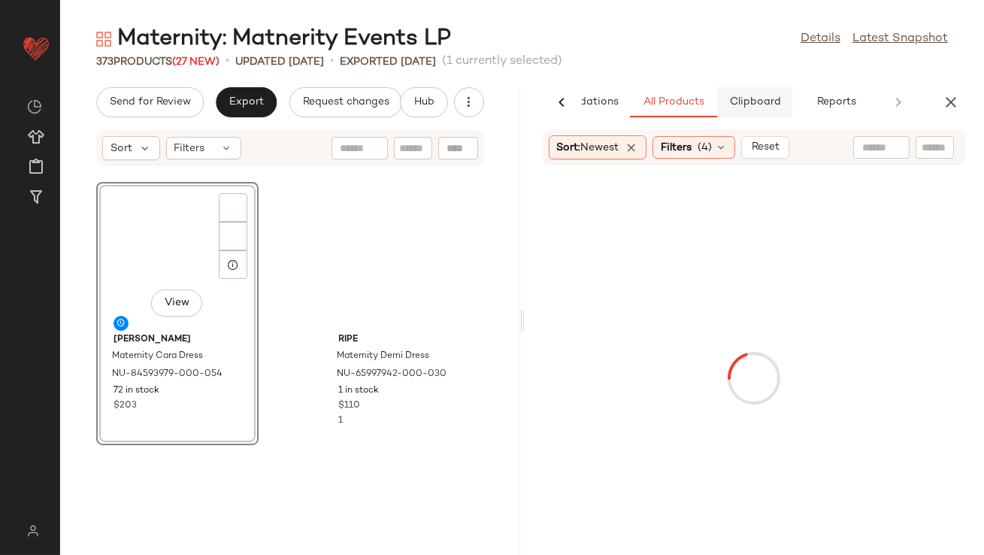
click at [767, 97] on span "Clipboard" at bounding box center [754, 102] width 52 height 12
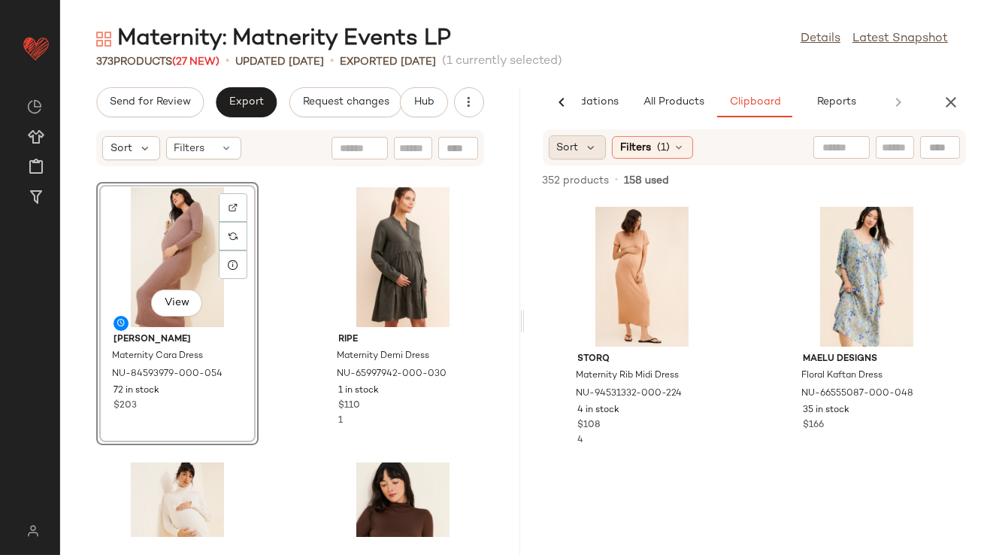
click at [583, 139] on div "Sort" at bounding box center [578, 147] width 58 height 24
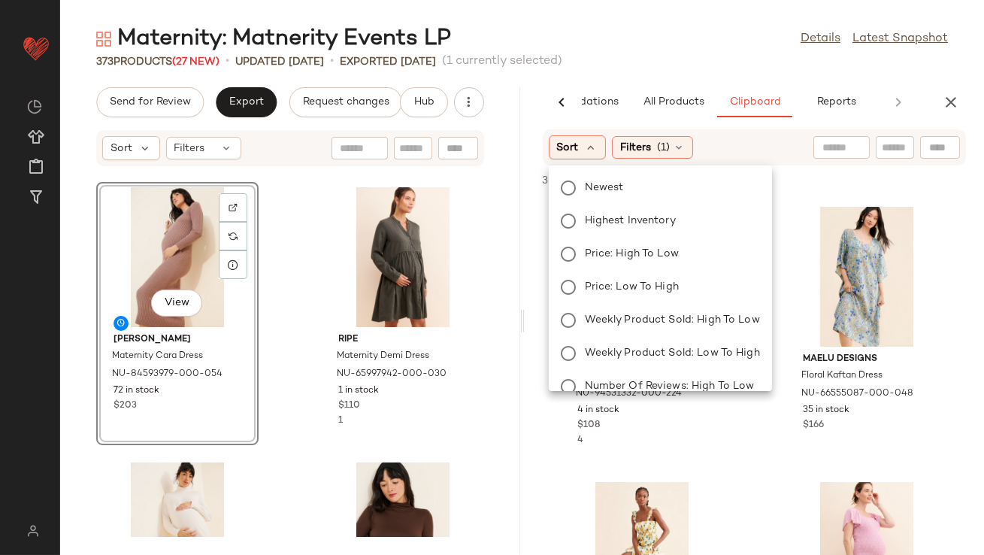
click at [581, 207] on div "Newest Highest Inventory Price: High to Low Price: Low to High Weekly Product S…" at bounding box center [659, 336] width 226 height 331
click at [581, 217] on label "Highest Inventory" at bounding box center [669, 220] width 181 height 21
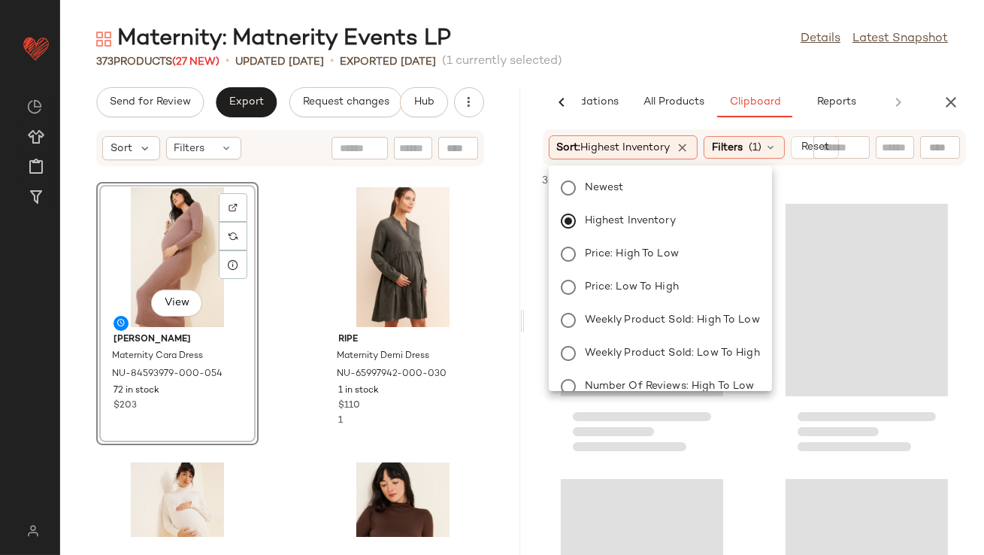
click at [650, 83] on div "Maternity: Matnerity Events LP Details Latest Snapshot 373 Products (27 New) • …" at bounding box center [522, 289] width 924 height 531
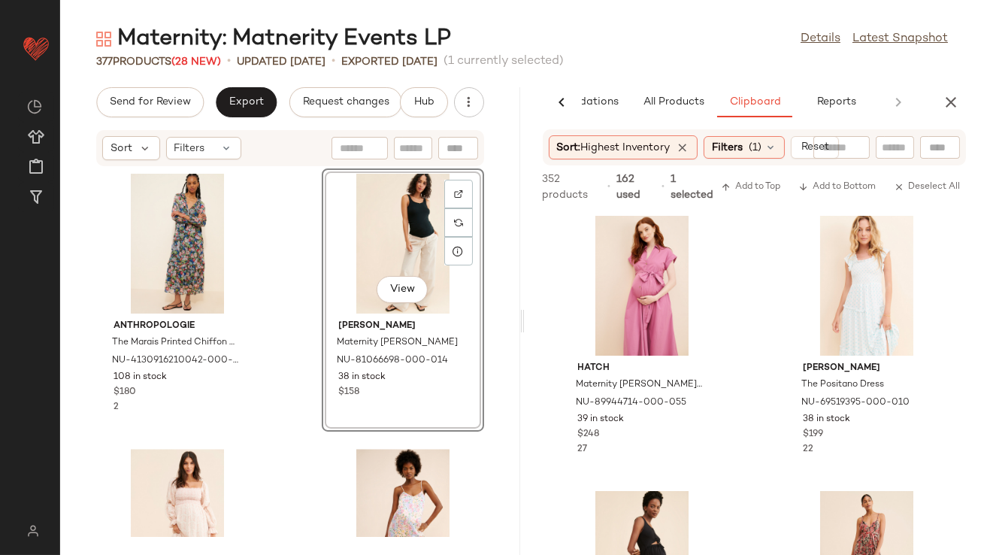
scroll to position [7507, 0]
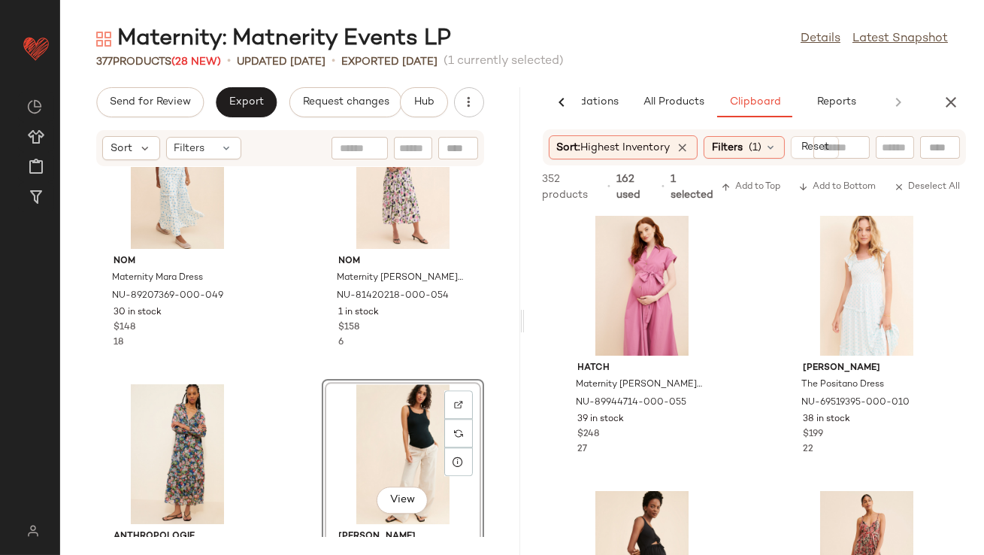
click at [383, 465] on div "View" at bounding box center [403, 454] width 152 height 140
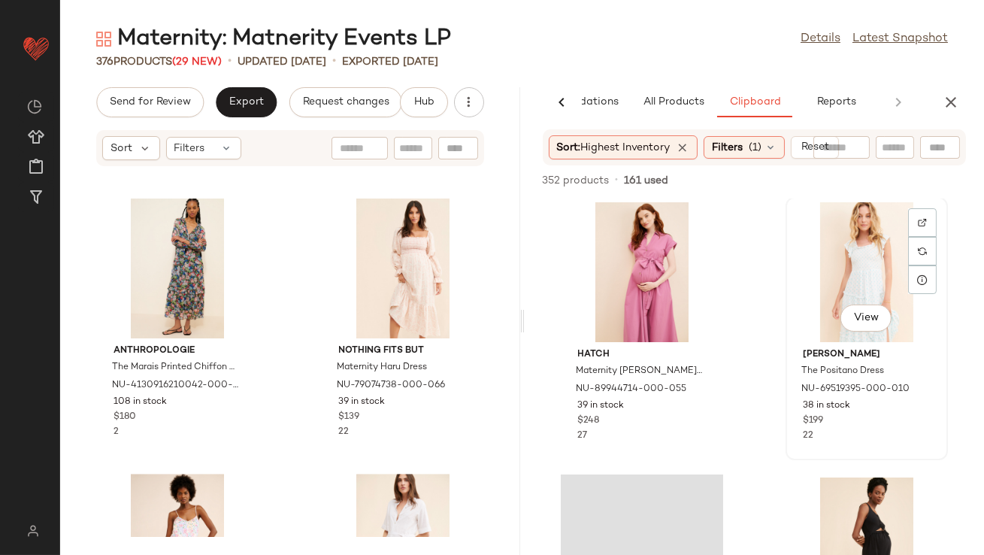
scroll to position [1116, 0]
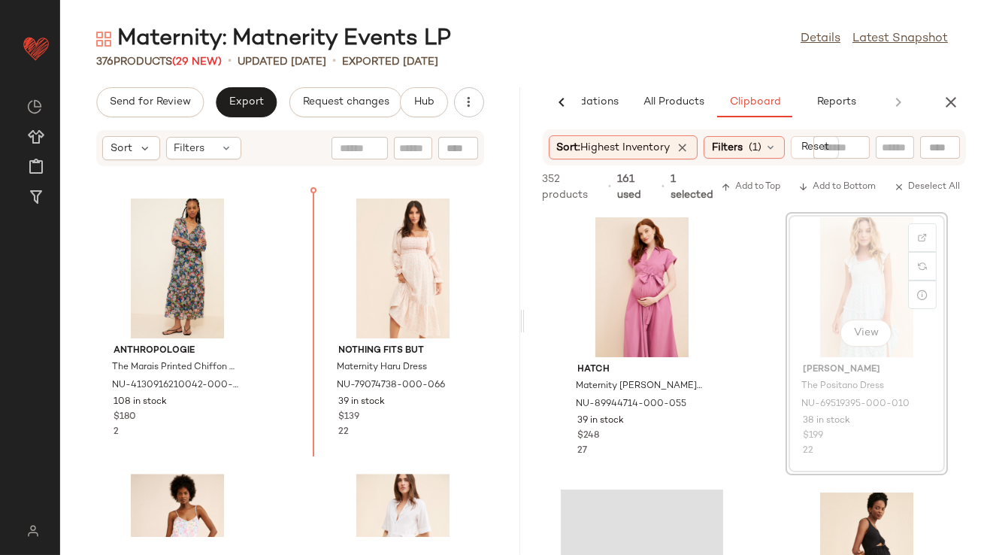
drag, startPoint x: 864, startPoint y: 262, endPoint x: 833, endPoint y: 262, distance: 30.8
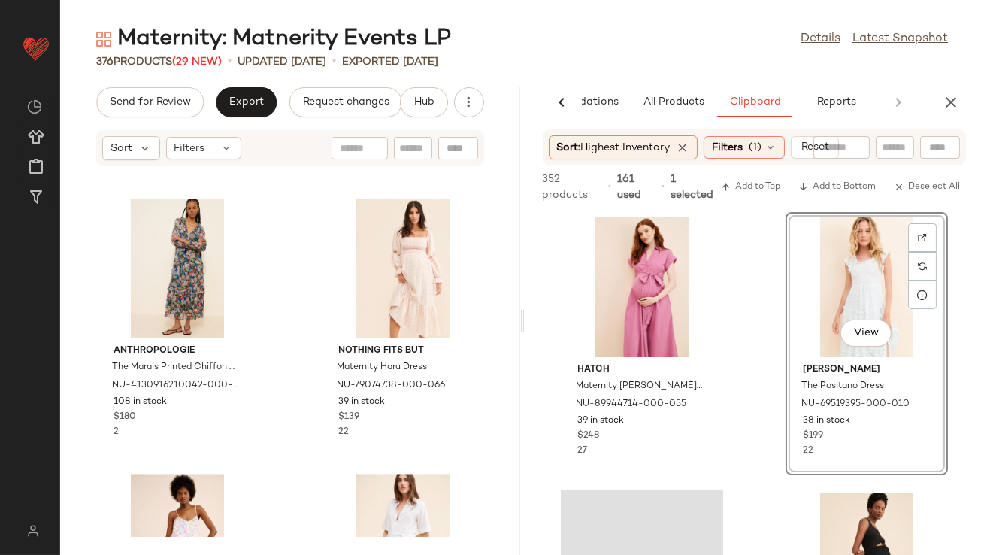
click at [730, 355] on div "Hatch Maternity Silvina Dress NU-89944714-000-055 39 in stock $248 27 View Aram…" at bounding box center [755, 383] width 460 height 343
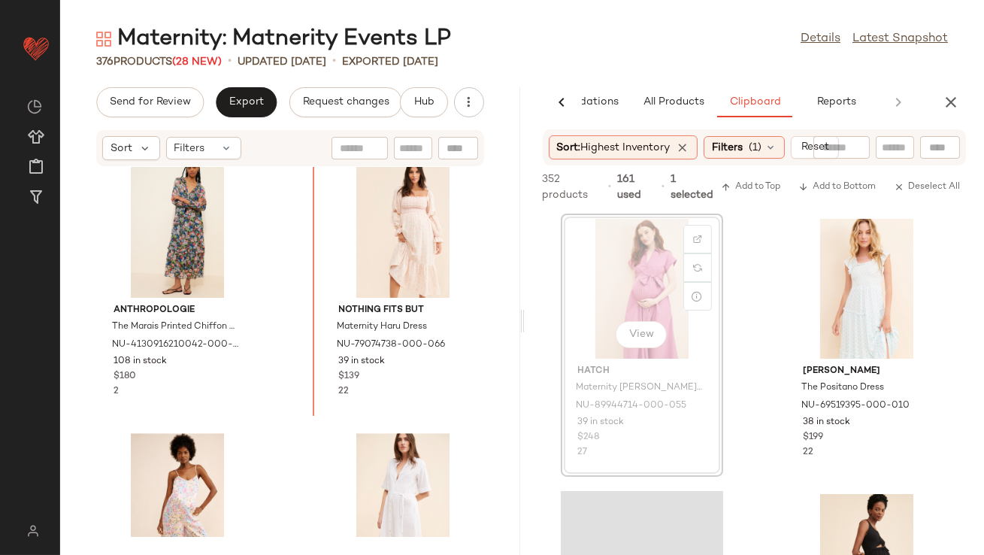
scroll to position [7730, 0]
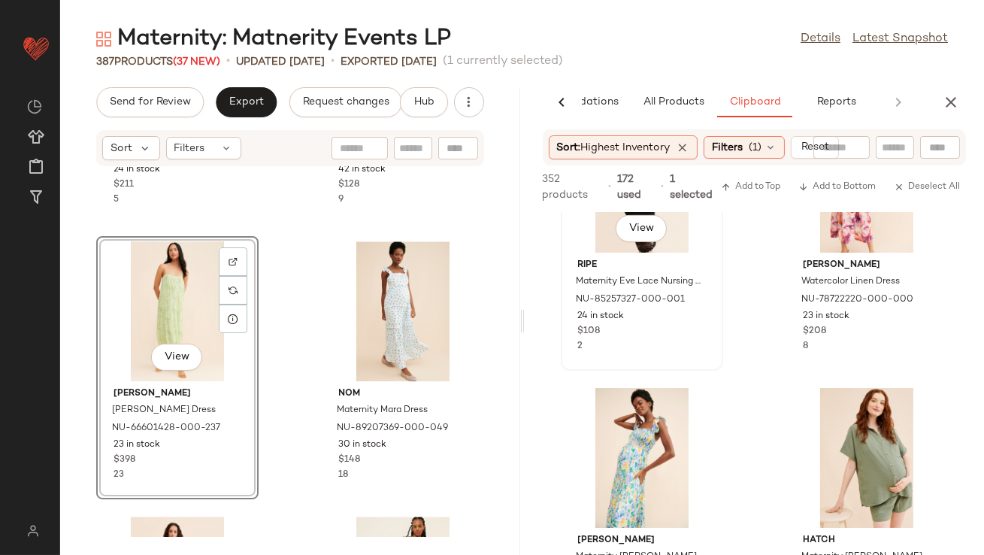
scroll to position [1806, 0]
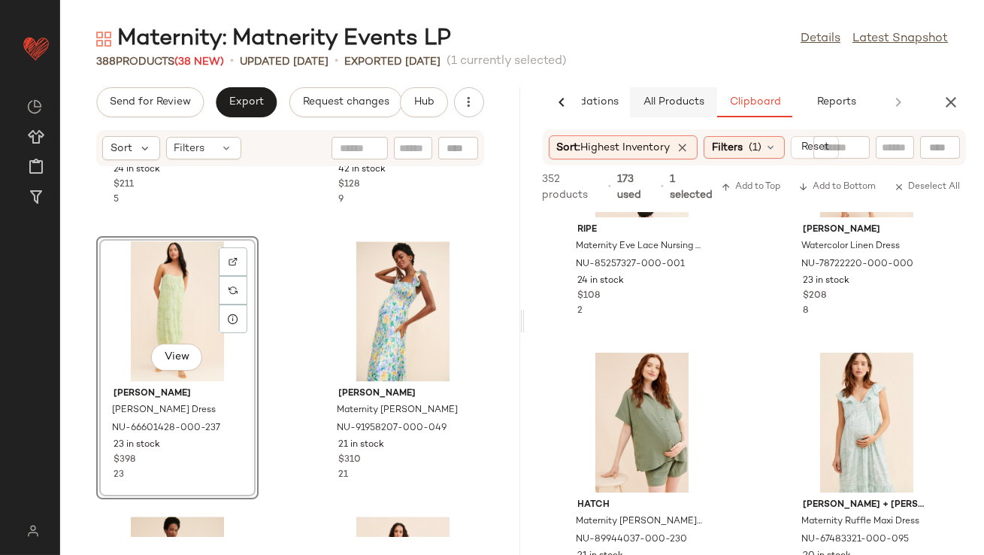
click at [665, 109] on button "All Products" at bounding box center [673, 102] width 87 height 30
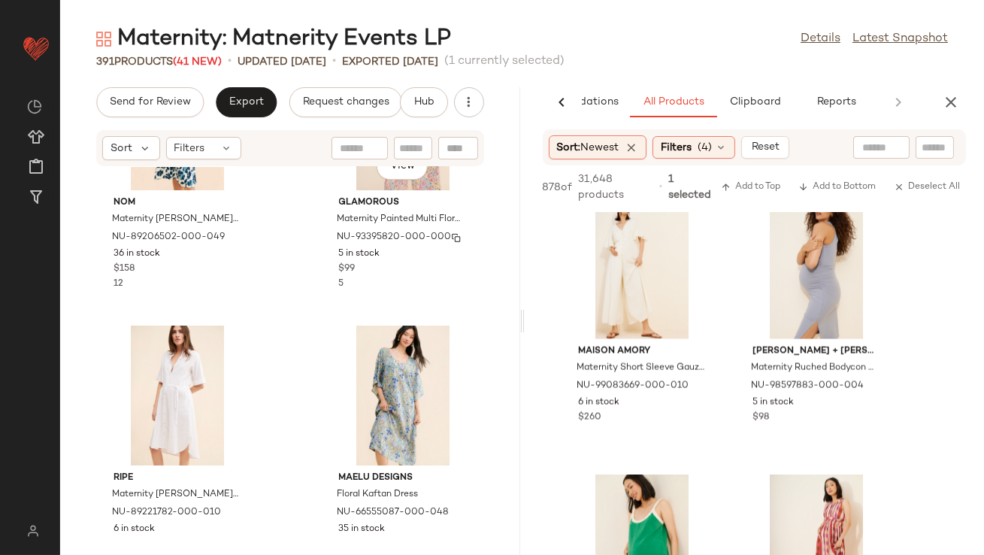
scroll to position [9569, 0]
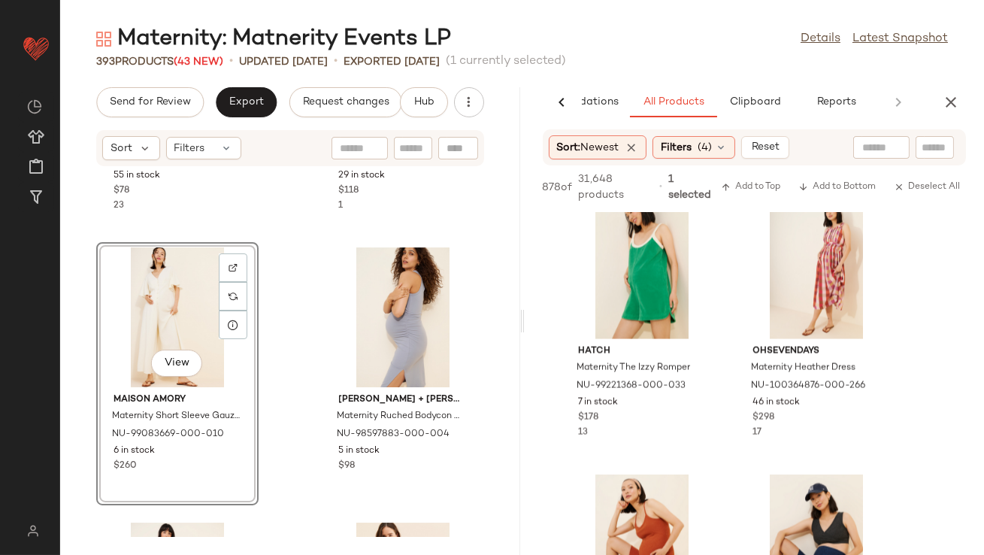
click at [956, 108] on icon "button" at bounding box center [951, 102] width 18 height 18
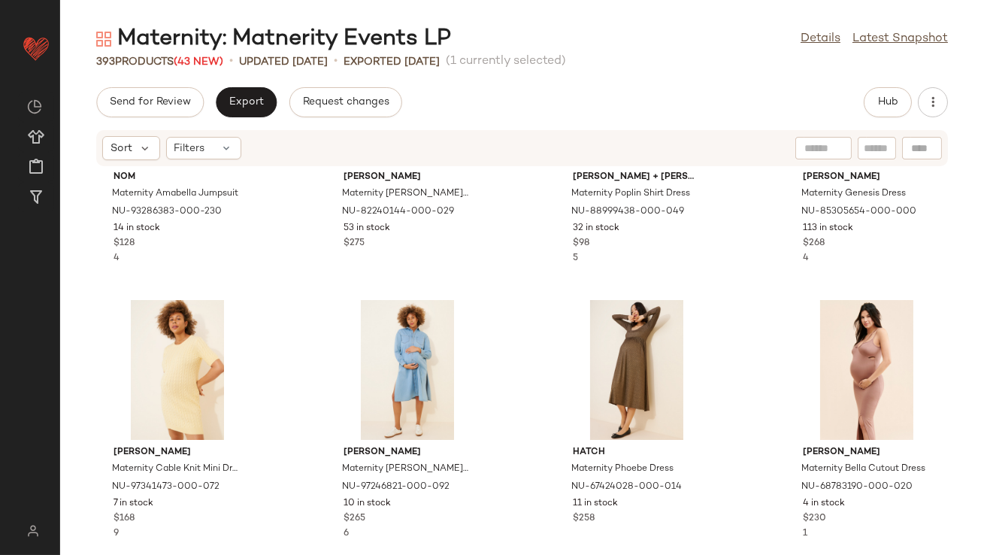
scroll to position [217, 0]
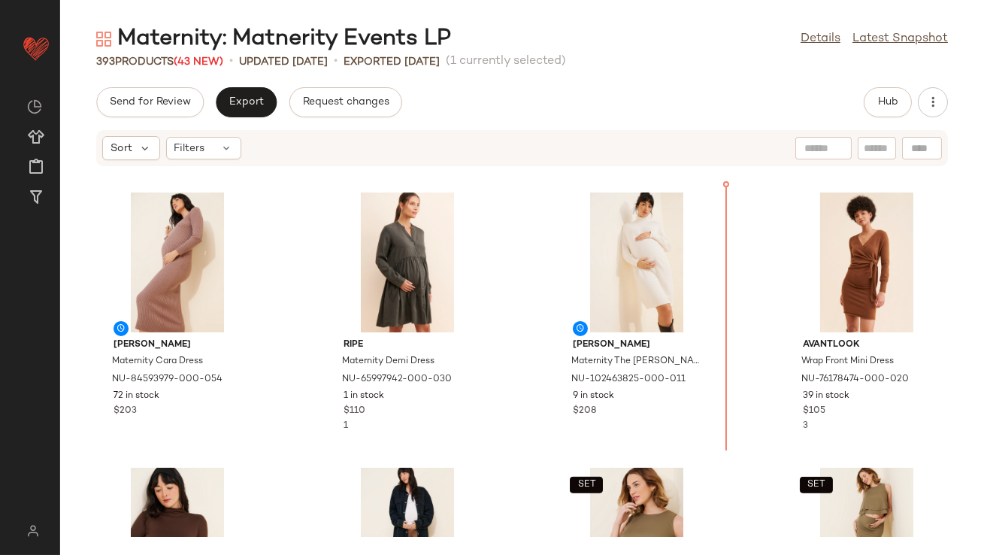
scroll to position [1098, 0]
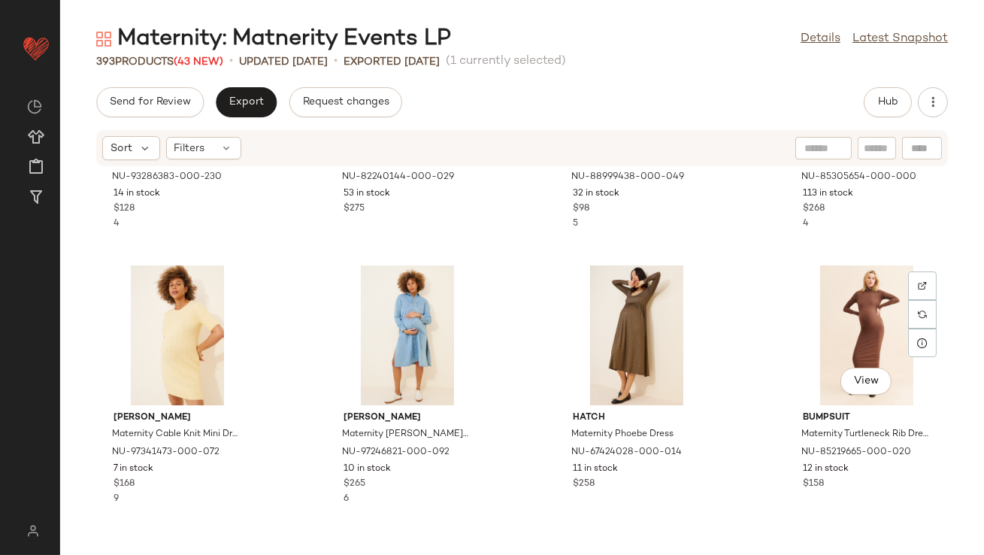
drag, startPoint x: 795, startPoint y: 483, endPoint x: 795, endPoint y: 454, distance: 28.6
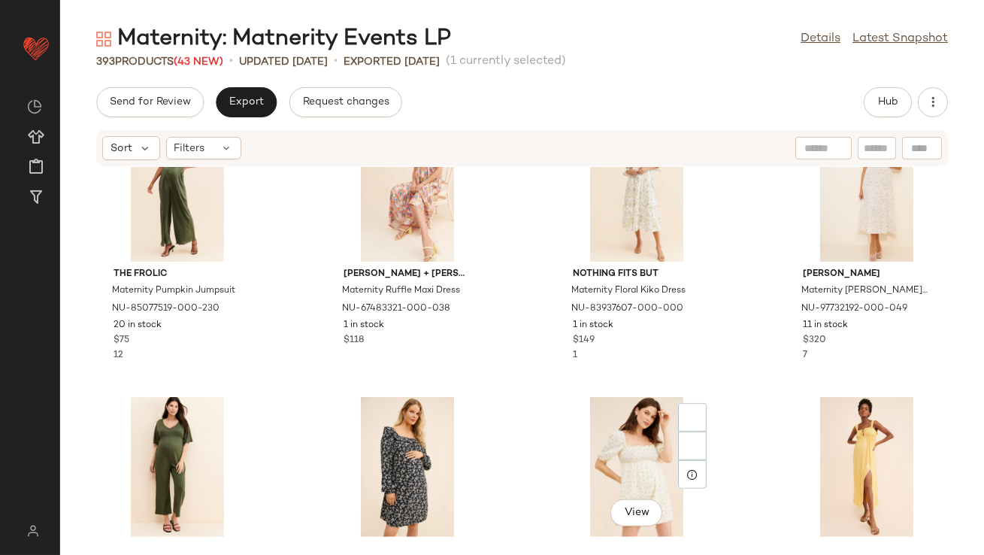
scroll to position [2646, 0]
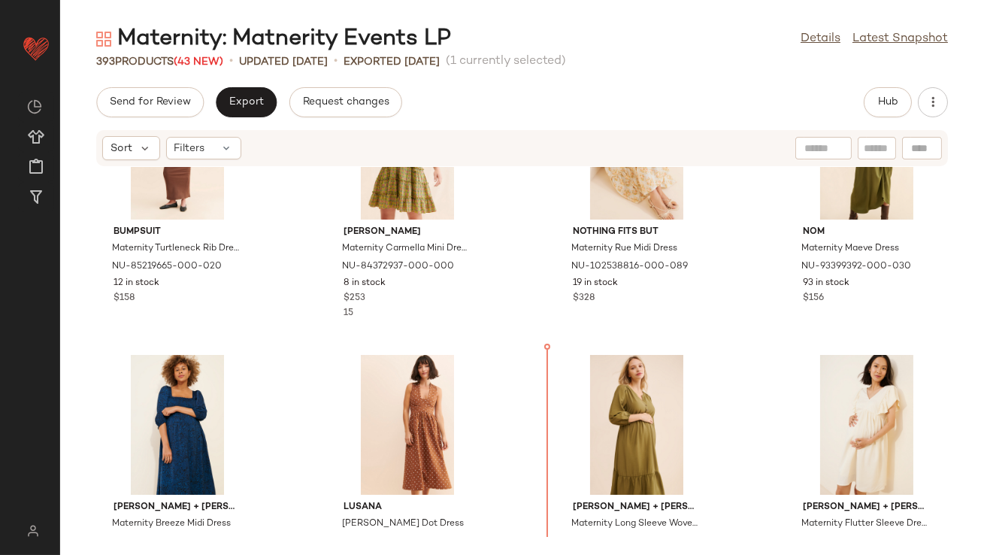
scroll to position [695, 0]
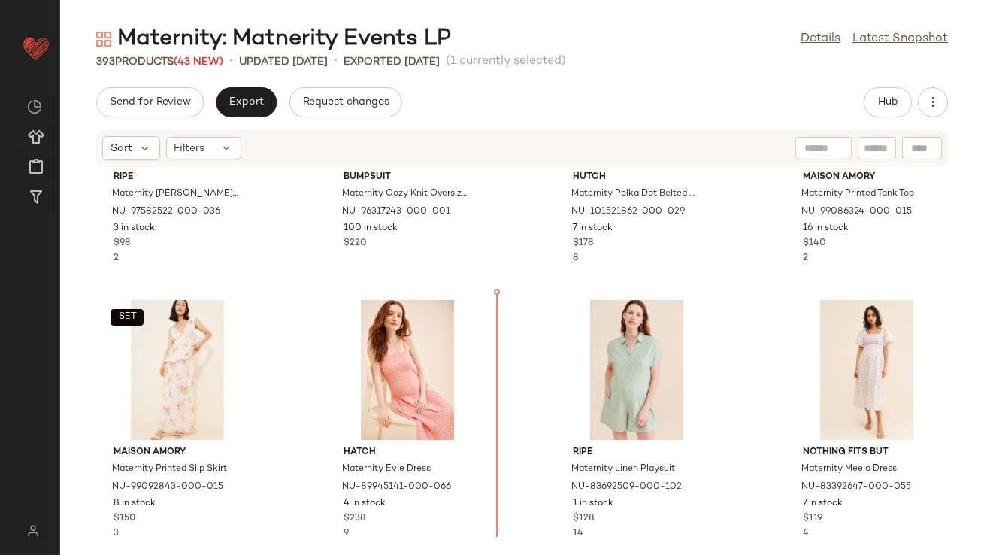
scroll to position [1880, 0]
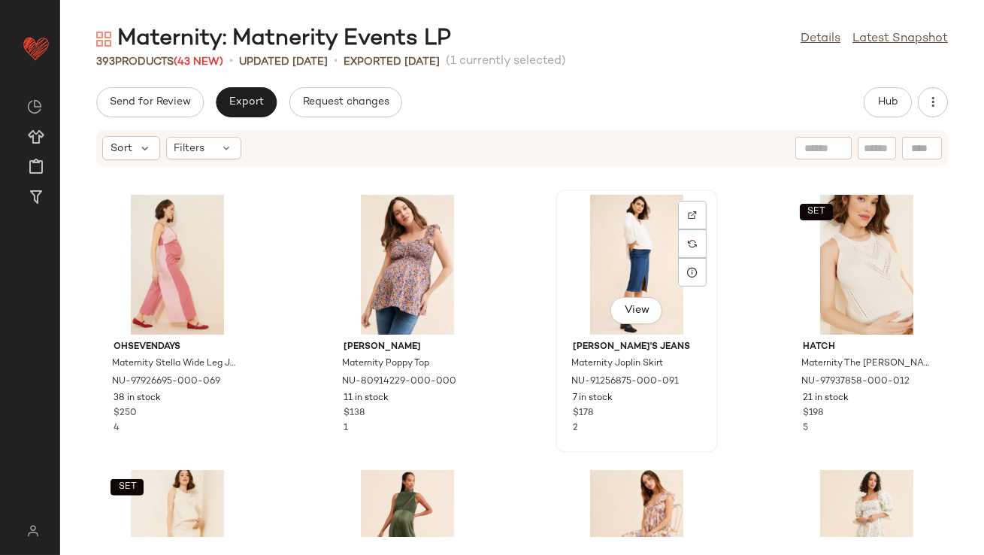
scroll to position [2306, 0]
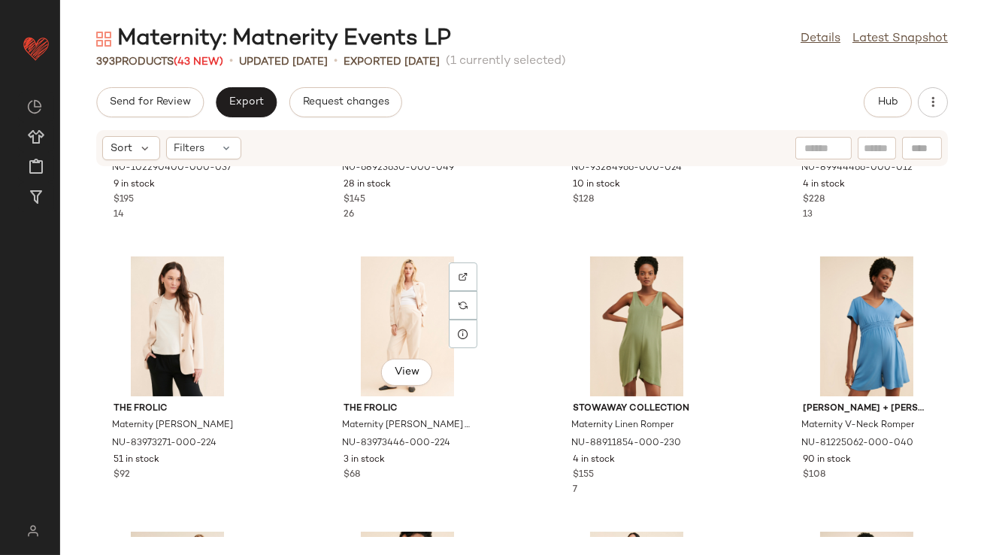
scroll to position [3235, 0]
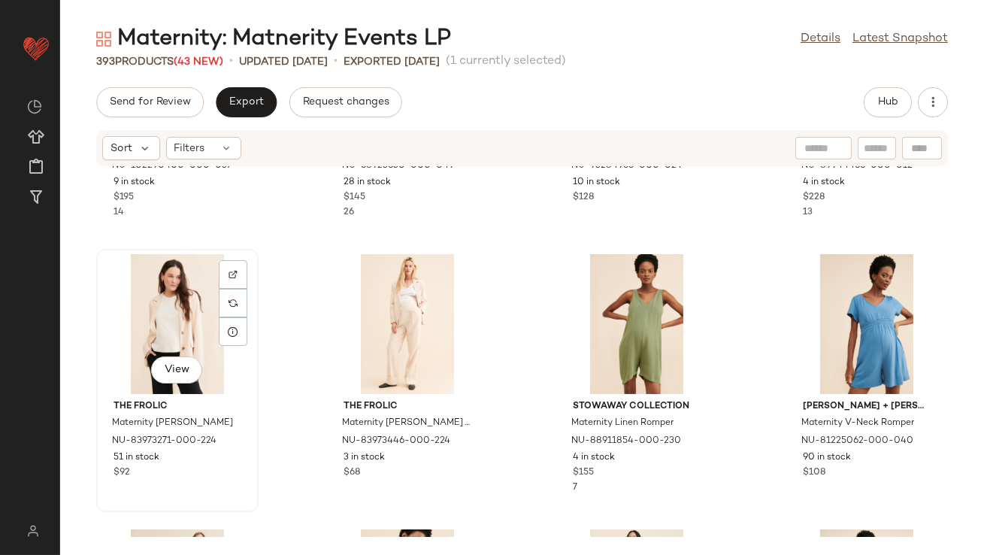
click at [186, 307] on div "View" at bounding box center [177, 324] width 152 height 140
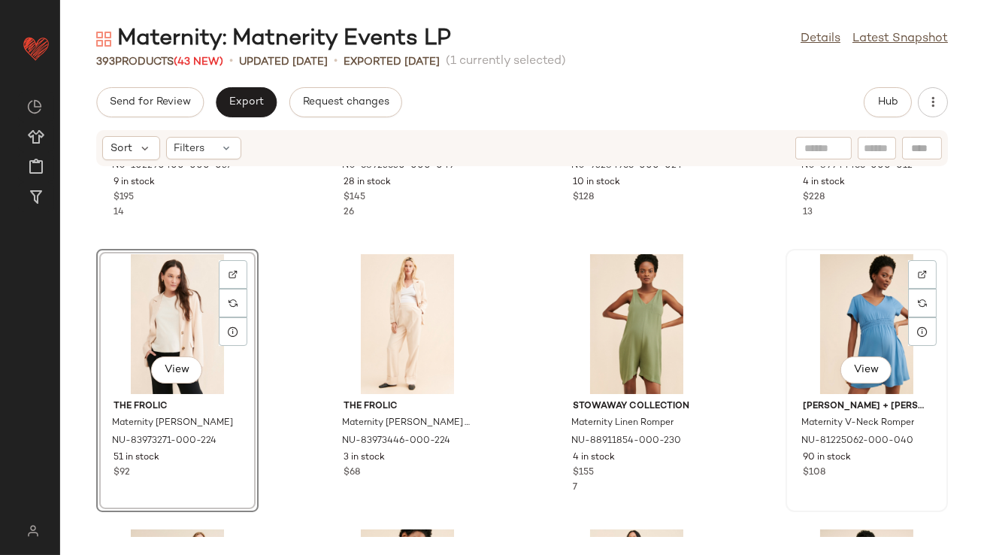
click at [879, 310] on div "View" at bounding box center [867, 324] width 152 height 140
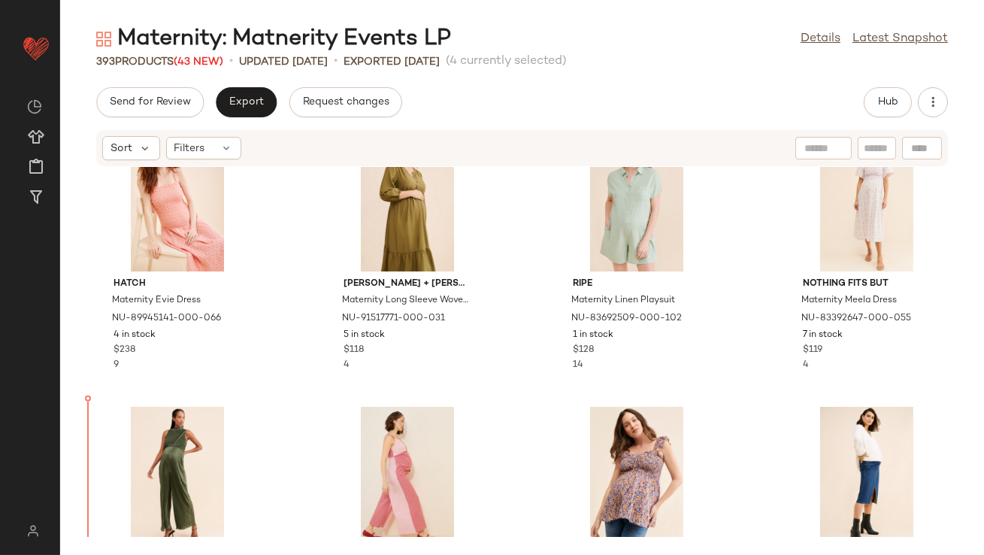
scroll to position [2027, 0]
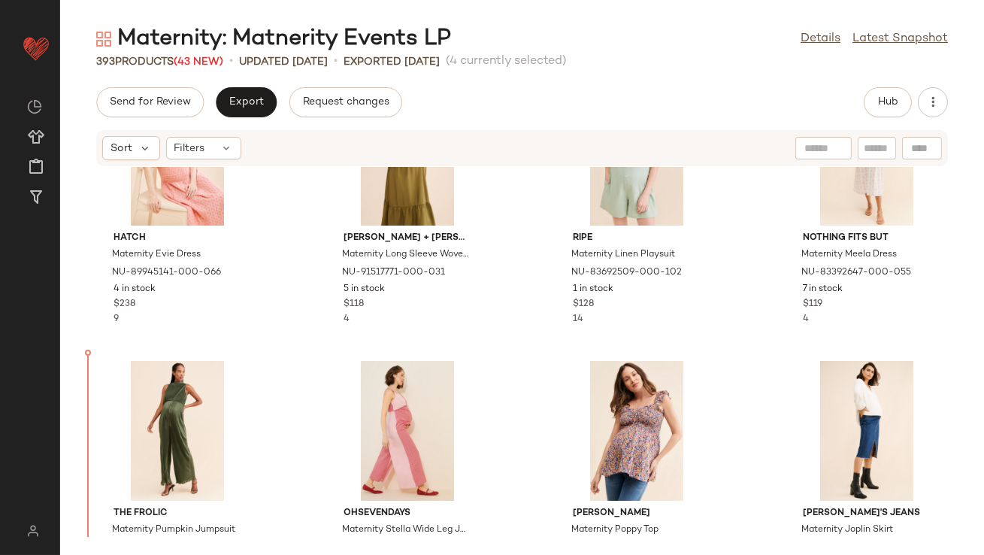
drag, startPoint x: 201, startPoint y: 317, endPoint x: 207, endPoint y: 307, distance: 12.1
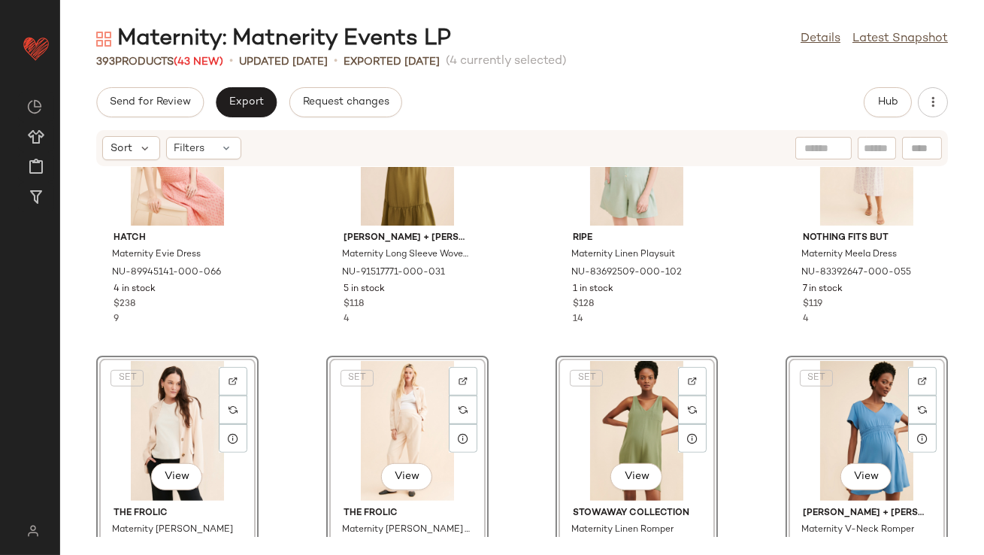
click at [275, 315] on div "Hatch Maternity Evie Dress NU-89945141-000-066 4 in stock $238 9 Ingrid + Isabe…" at bounding box center [522, 352] width 924 height 370
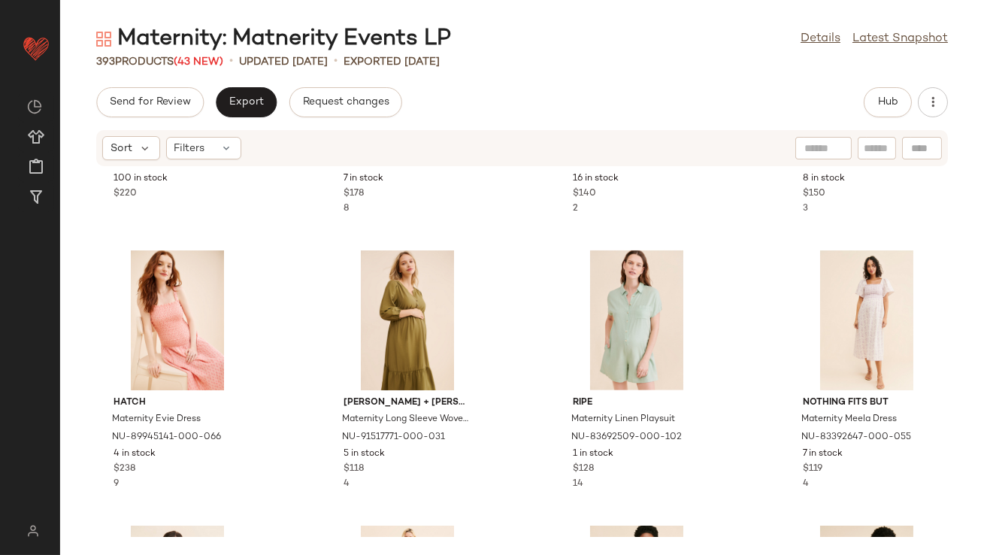
scroll to position [1864, 0]
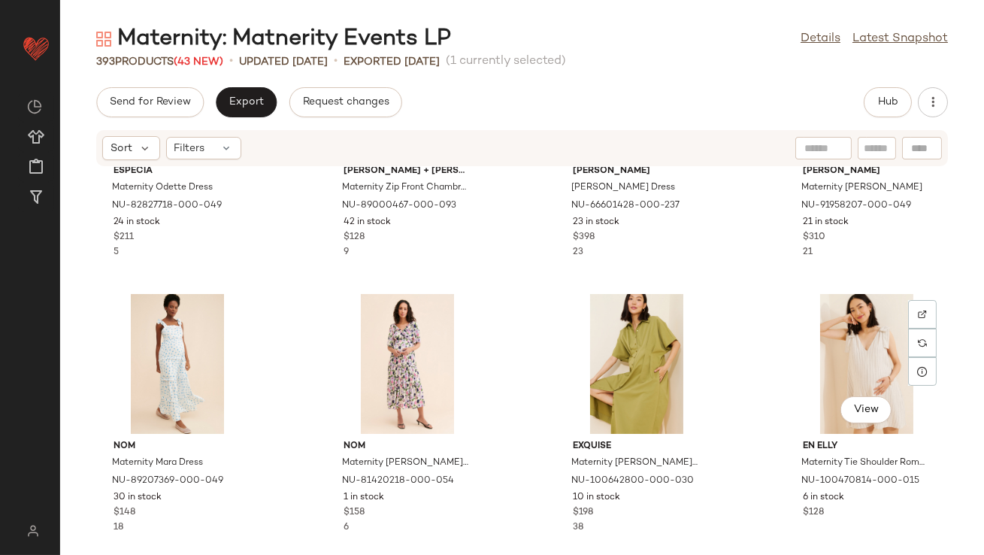
scroll to position [3747, 0]
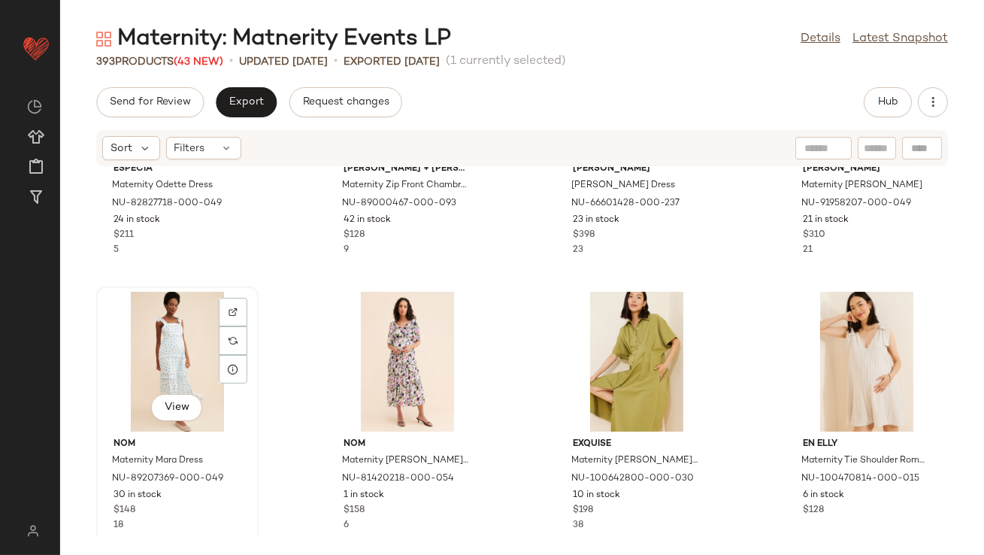
click at [171, 341] on div "View" at bounding box center [177, 362] width 152 height 140
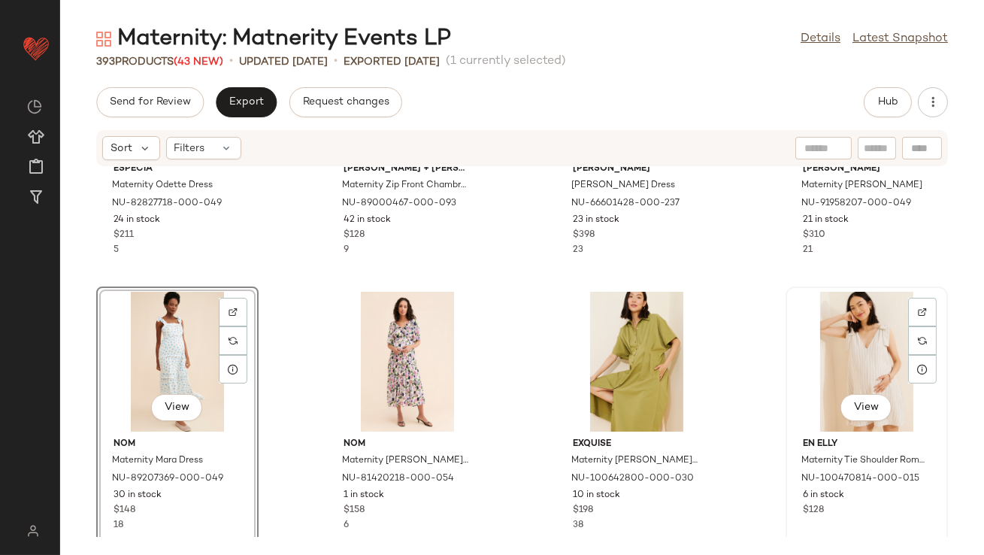
click at [824, 357] on div "View" at bounding box center [867, 362] width 152 height 140
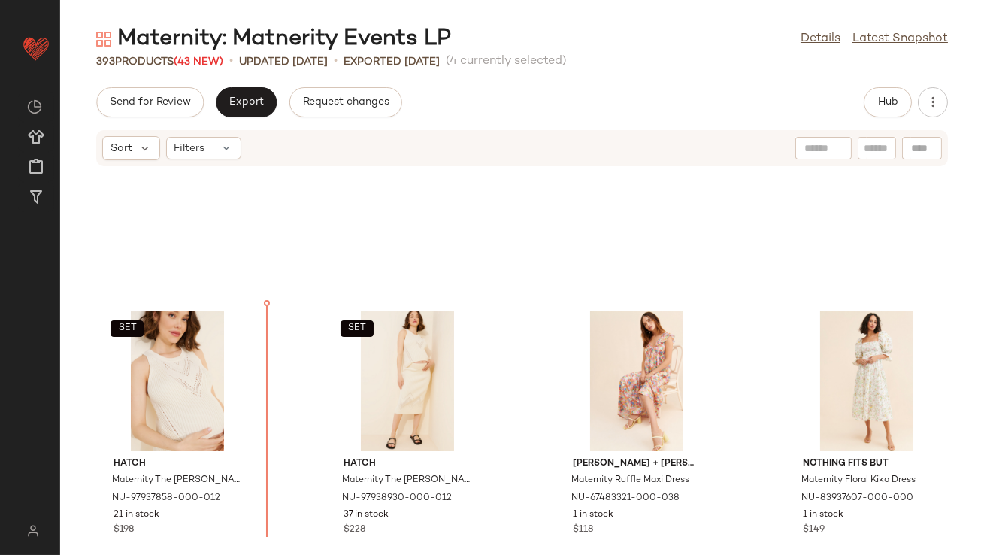
scroll to position [2597, 0]
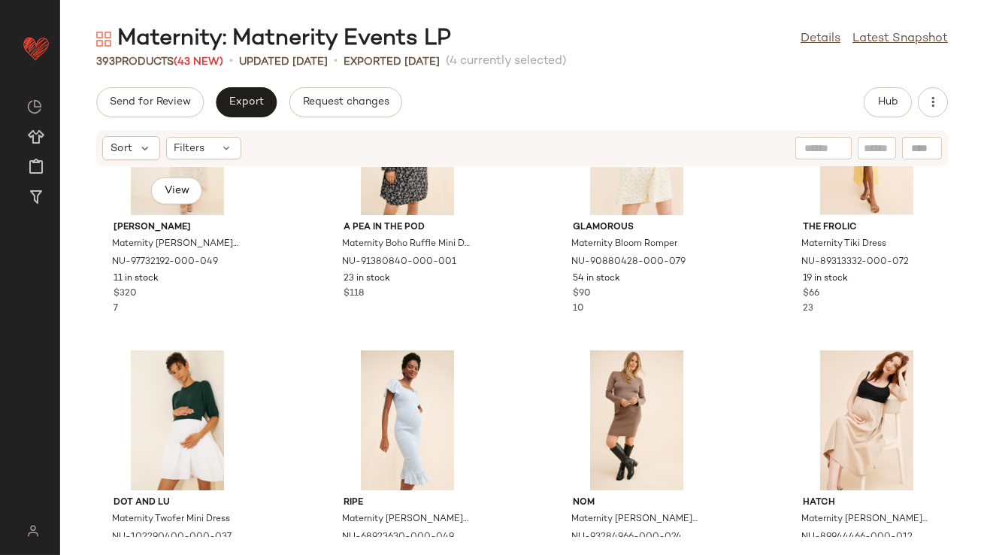
scroll to position [3509, 0]
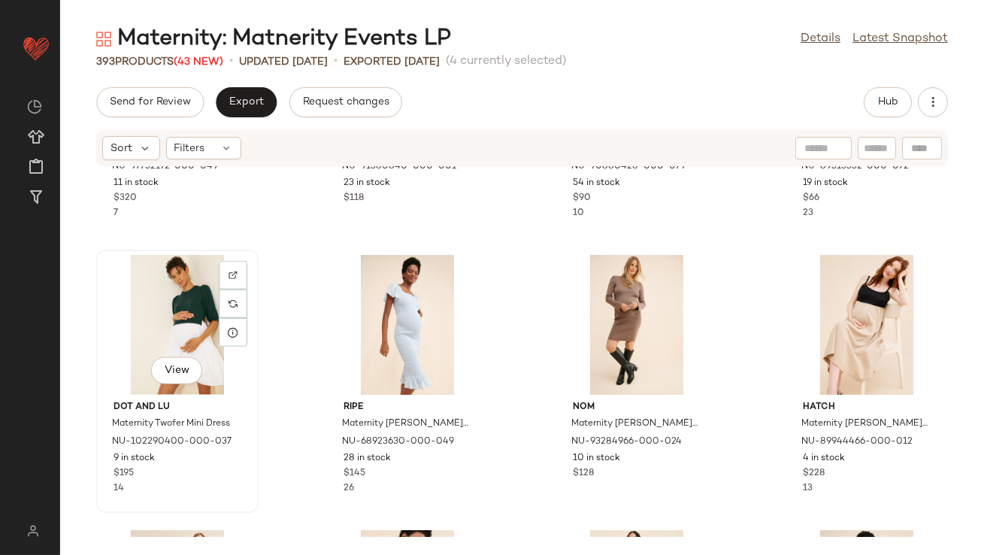
click at [184, 286] on div "View" at bounding box center [177, 325] width 152 height 140
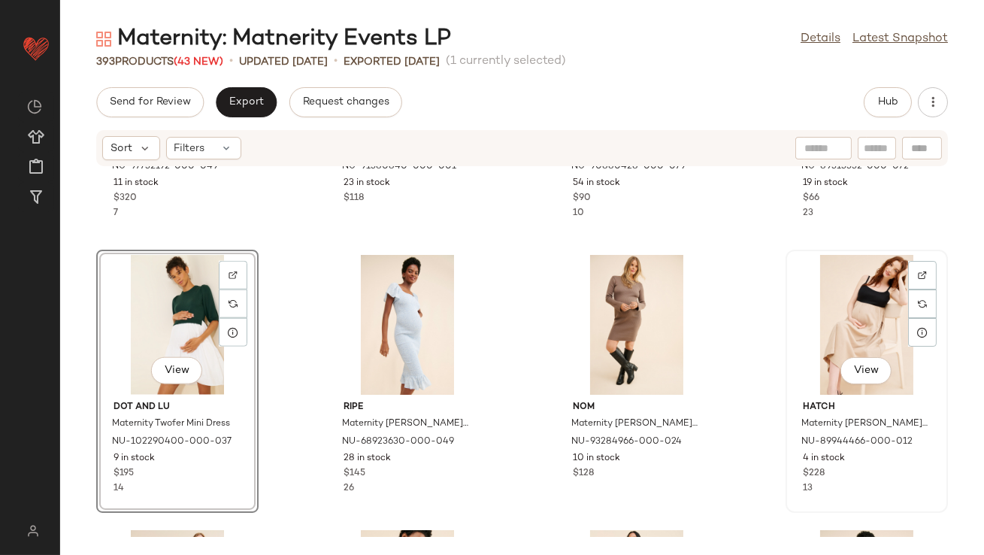
click at [829, 316] on div "View" at bounding box center [867, 325] width 152 height 140
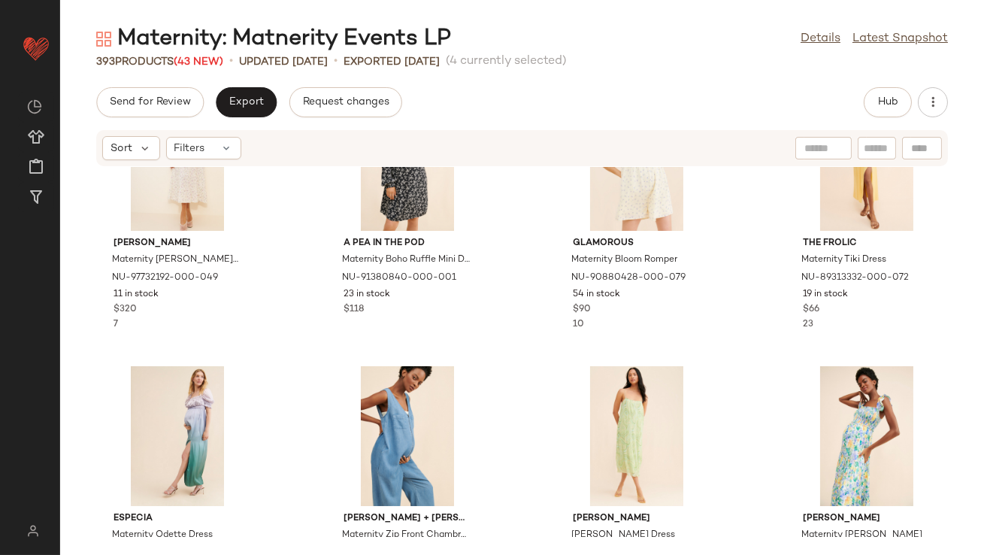
scroll to position [3756, 0]
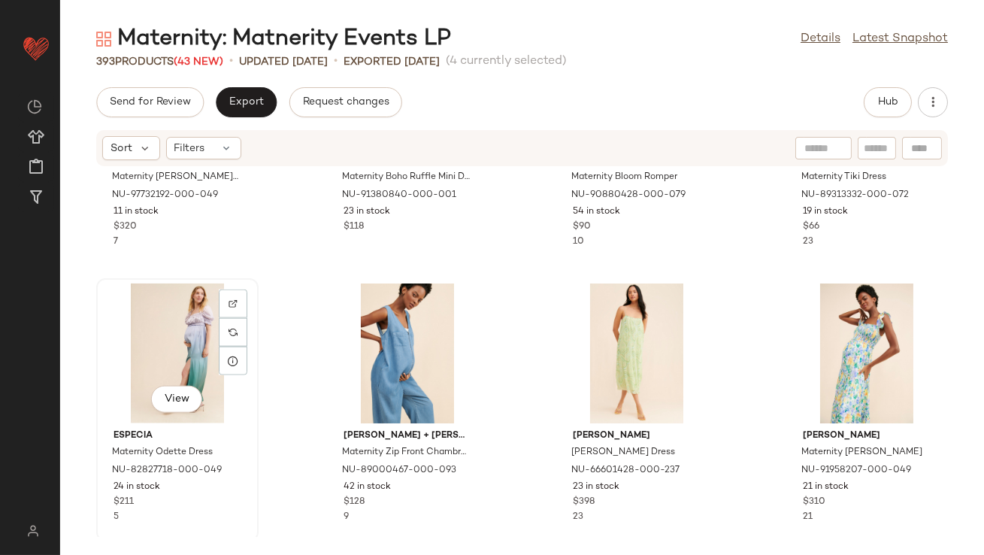
click at [151, 332] on div "View" at bounding box center [177, 353] width 152 height 140
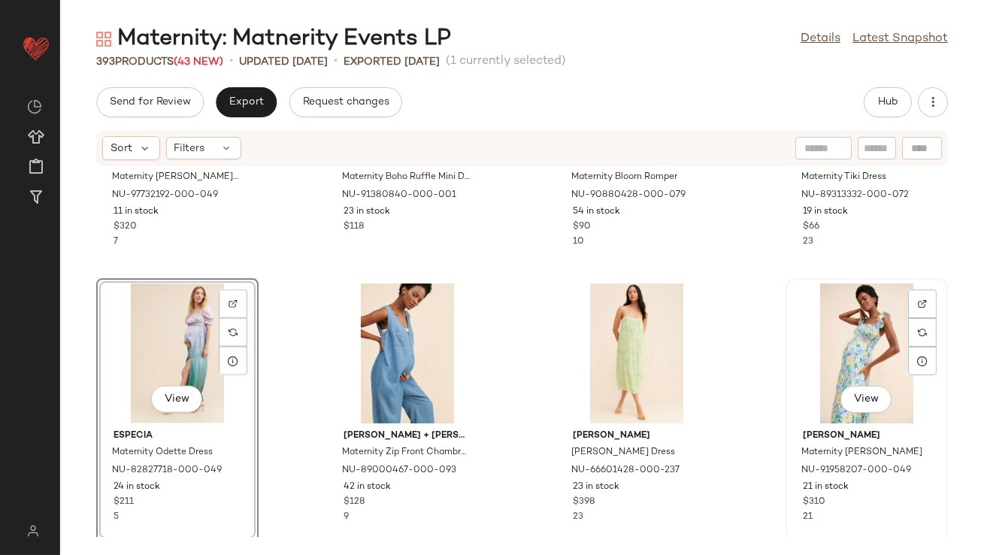
click at [805, 353] on div "View" at bounding box center [867, 353] width 152 height 140
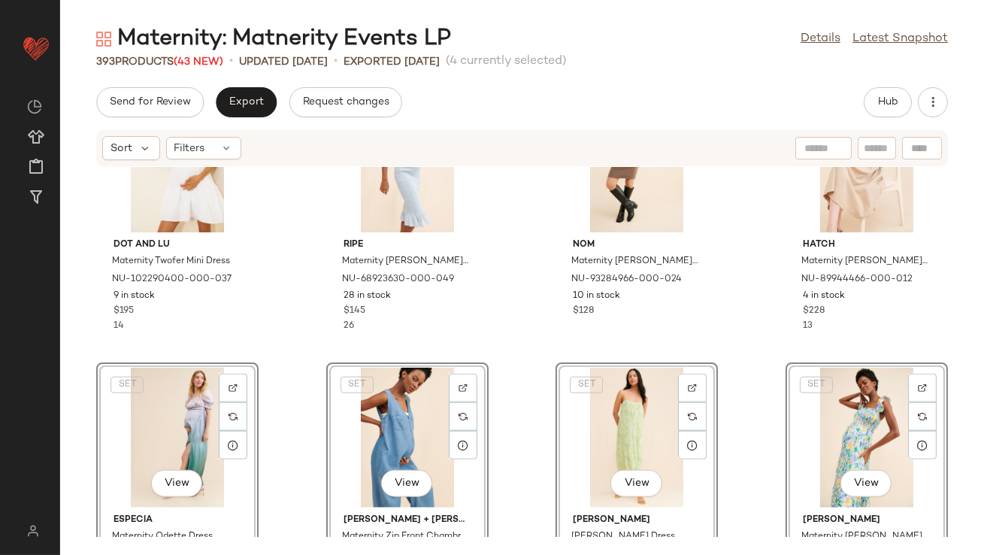
scroll to position [3415, 0]
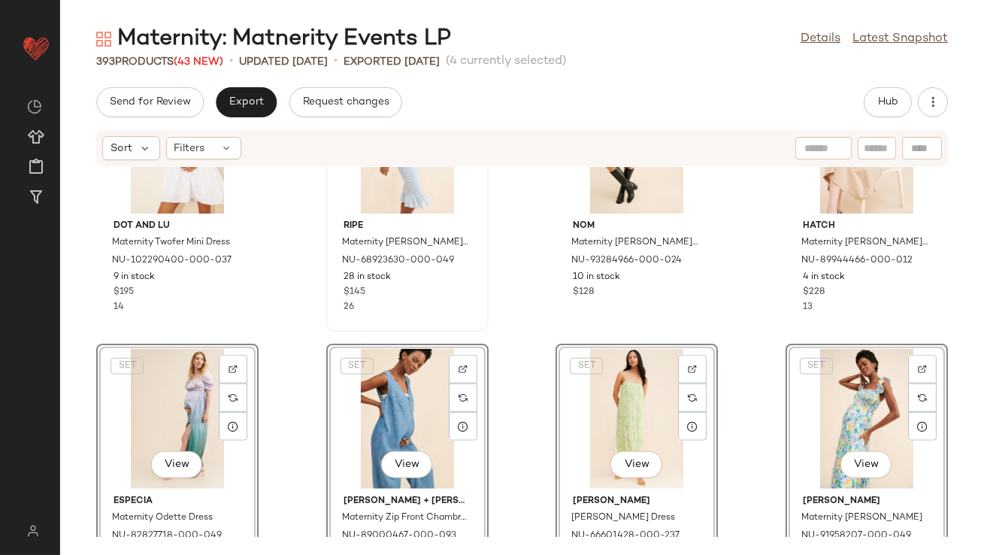
click at [470, 307] on div "ripe Maternity Selma Shirred Dress NU-68923630-000-049 28 in stock $145 26" at bounding box center [408, 263] width 152 height 101
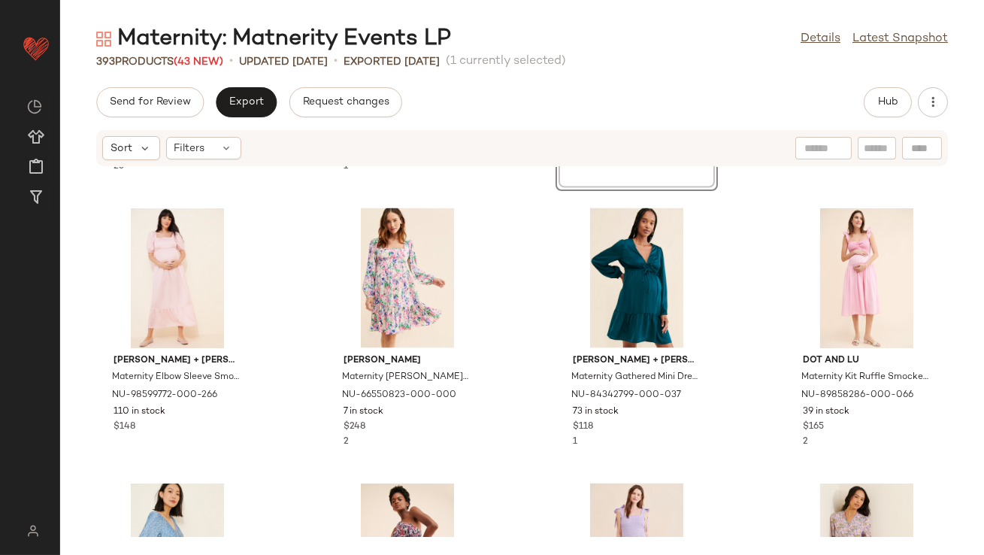
scroll to position [4698, 0]
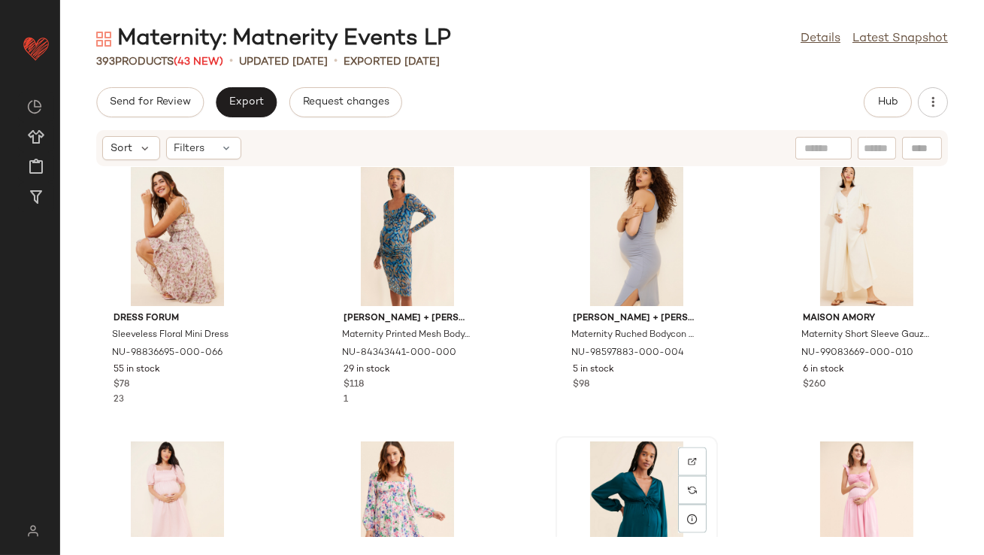
click at [601, 471] on div "View" at bounding box center [637, 511] width 152 height 140
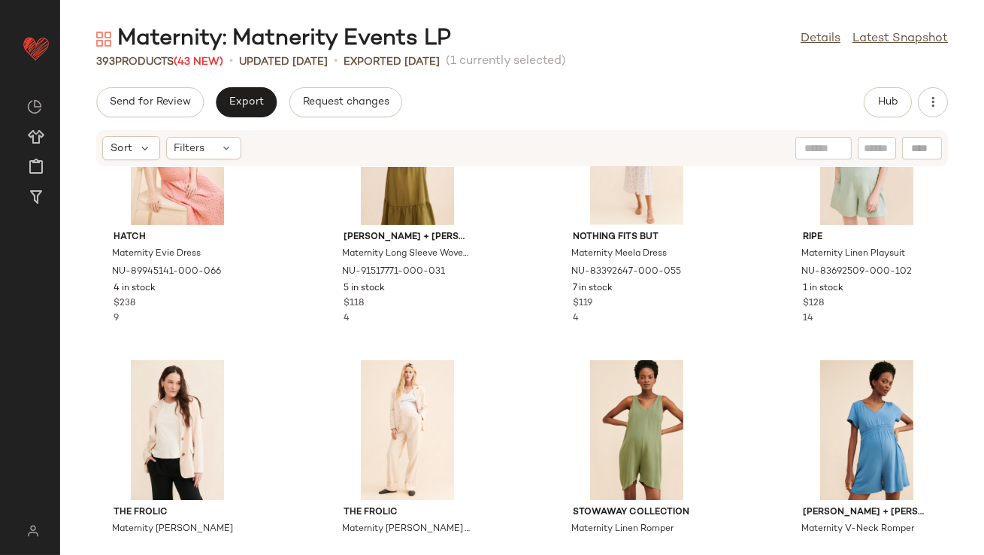
scroll to position [534, 0]
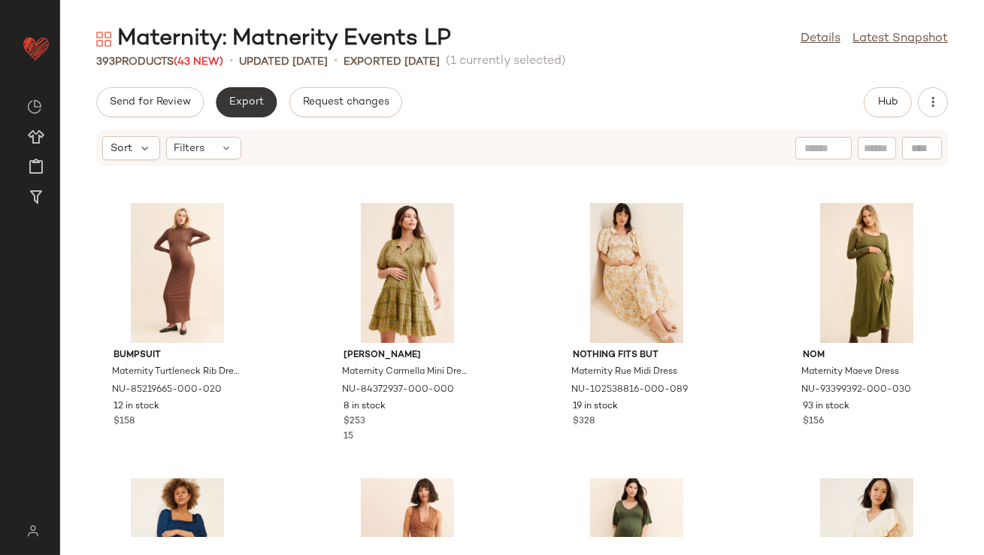
click at [255, 104] on span "Export" at bounding box center [246, 102] width 35 height 12
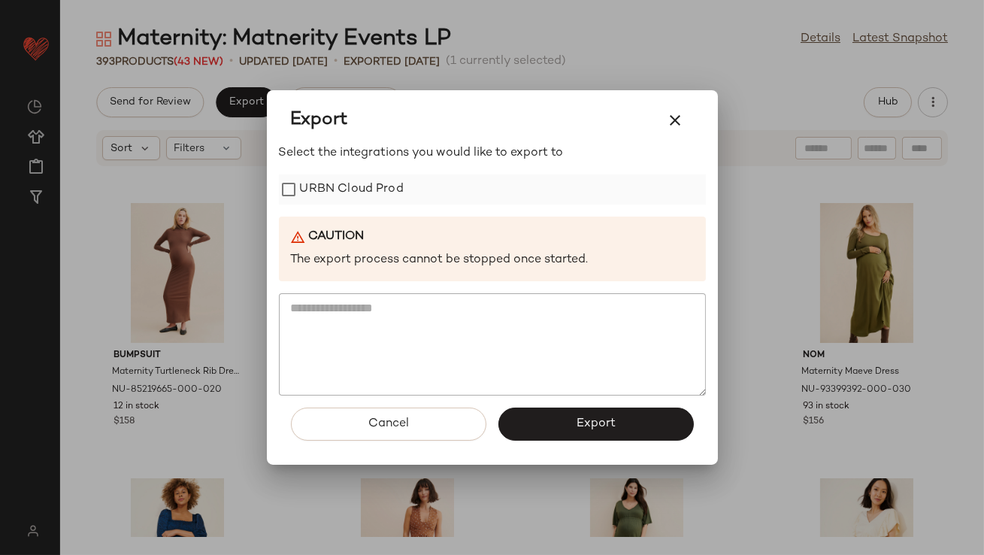
click at [315, 175] on label "URBN Cloud Prod" at bounding box center [352, 189] width 104 height 30
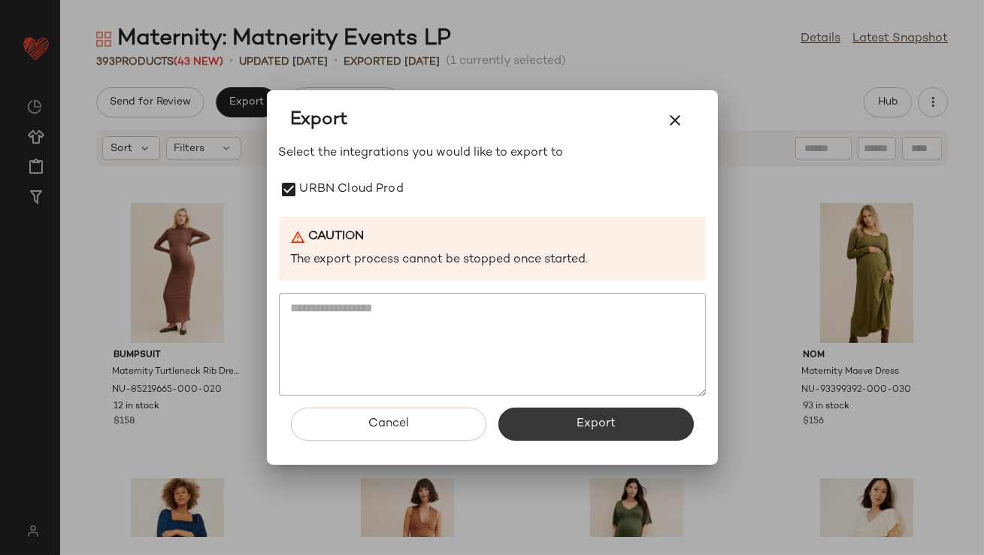
click at [625, 431] on button "Export" at bounding box center [595, 423] width 195 height 33
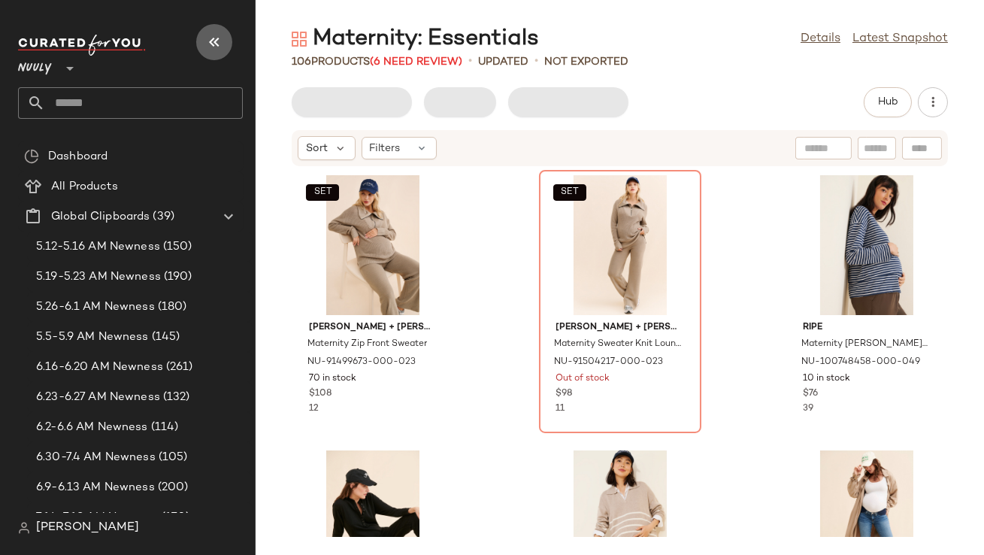
click at [216, 47] on icon "button" at bounding box center [214, 42] width 18 height 18
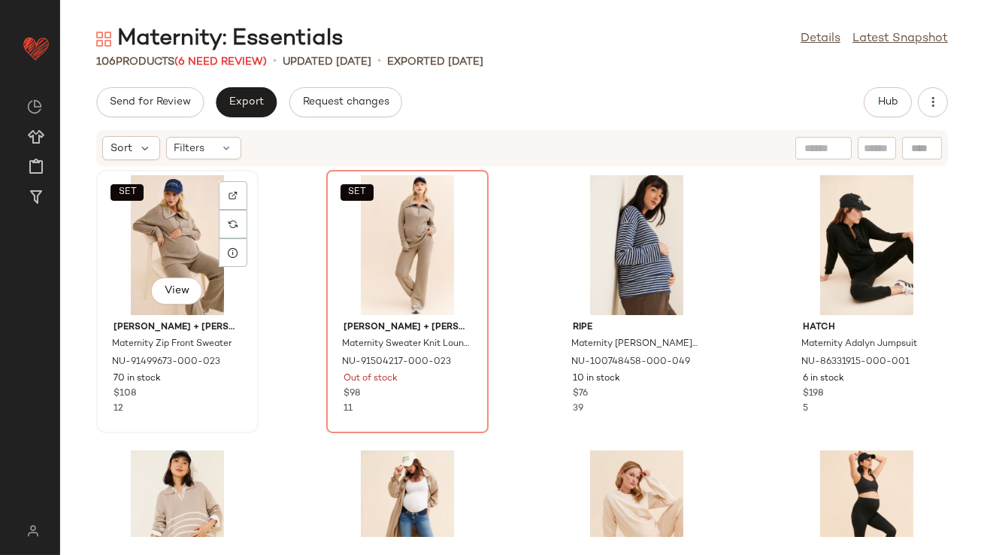
click at [163, 209] on div "SET View" at bounding box center [177, 245] width 152 height 140
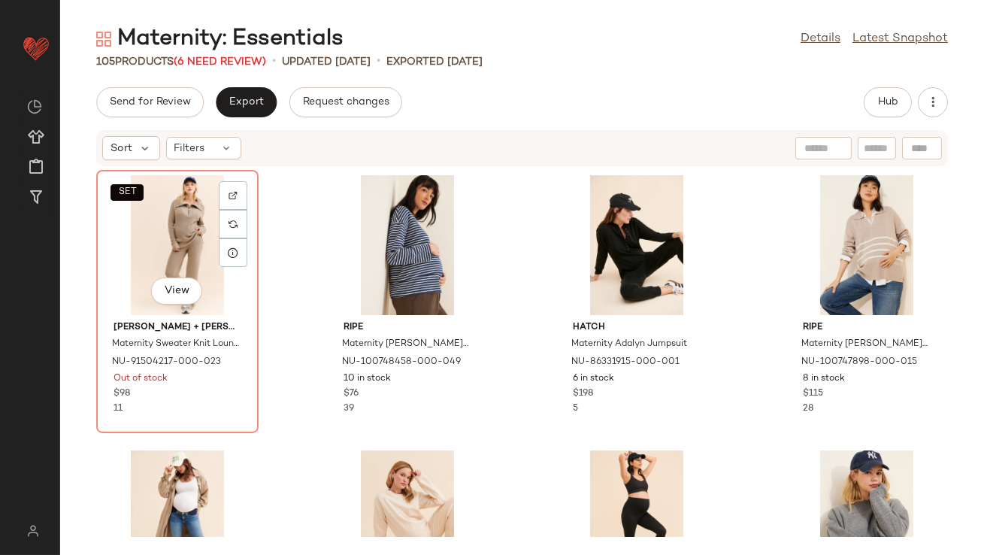
click at [163, 209] on div "SET View" at bounding box center [177, 245] width 152 height 140
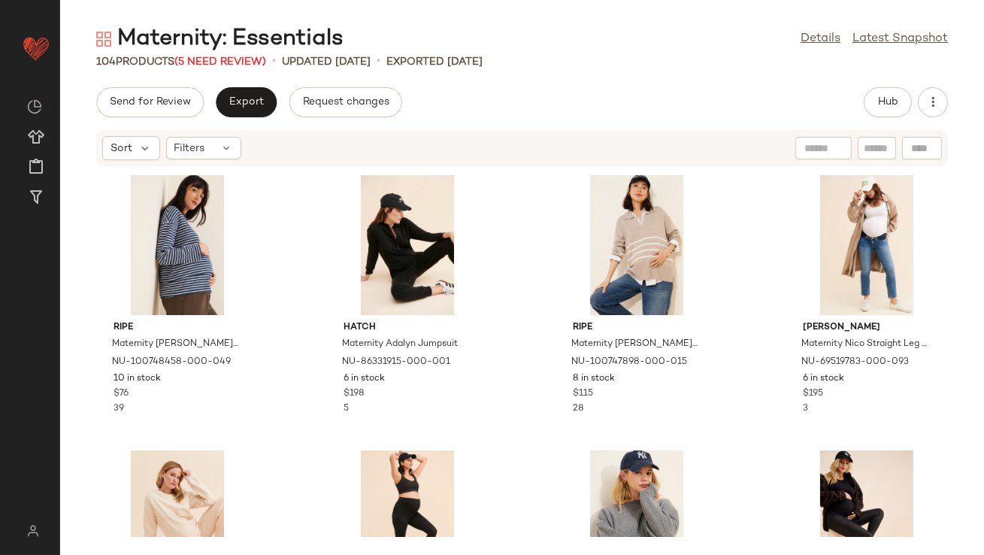
click at [217, 54] on div "104 Products (5 Need Review)" at bounding box center [181, 62] width 170 height 16
click at [217, 62] on span "(5 Need Review)" at bounding box center [220, 61] width 92 height 11
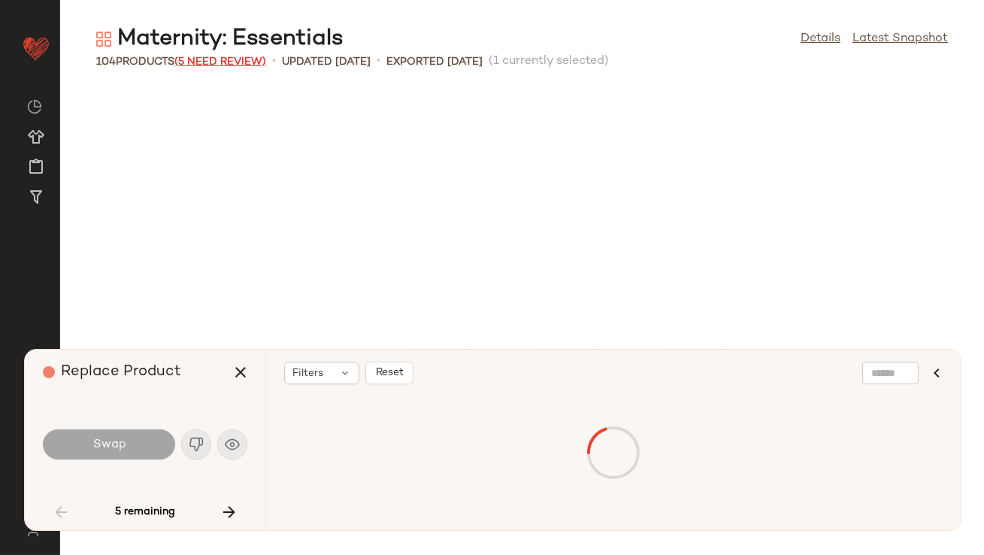
scroll to position [837, 0]
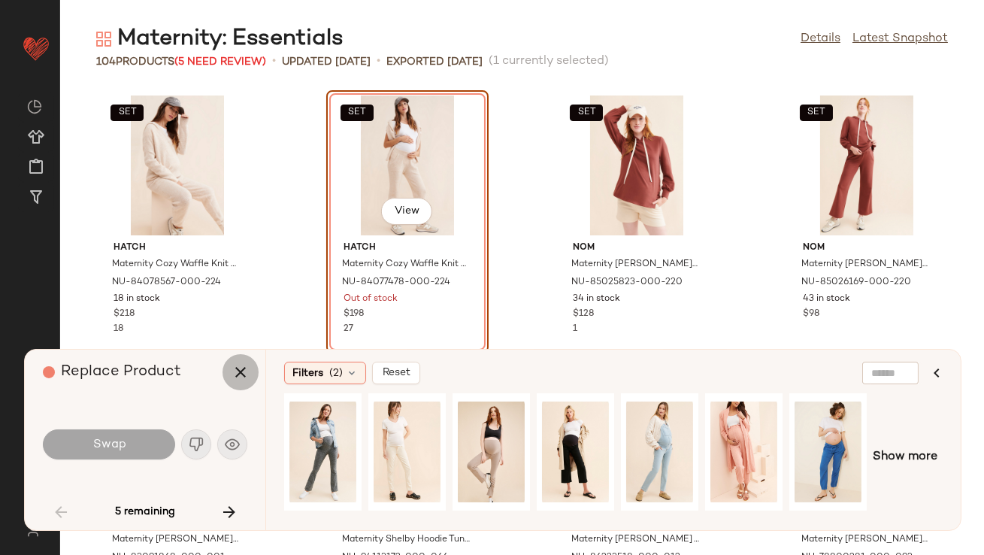
click at [238, 379] on icon "button" at bounding box center [241, 372] width 18 height 18
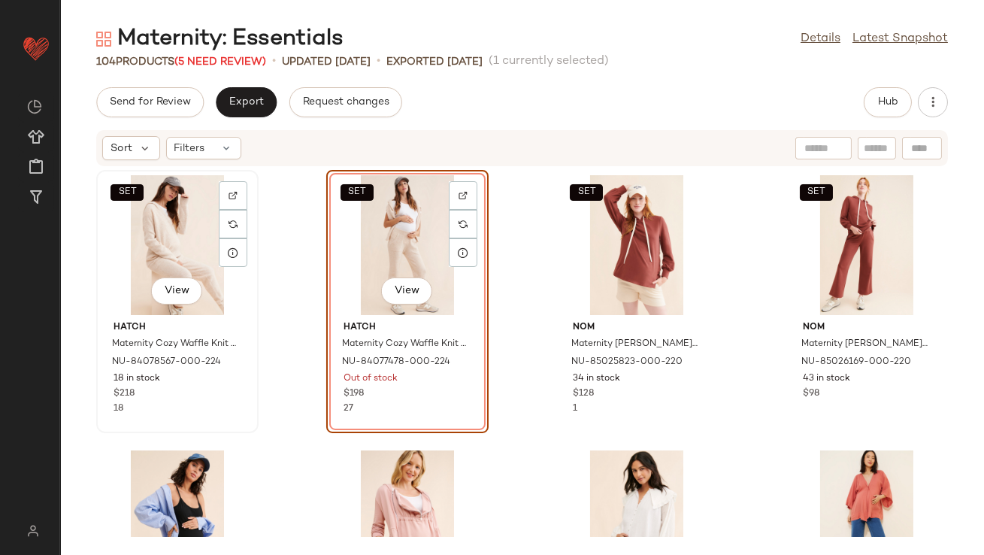
click at [204, 279] on div "SET View" at bounding box center [177, 245] width 152 height 140
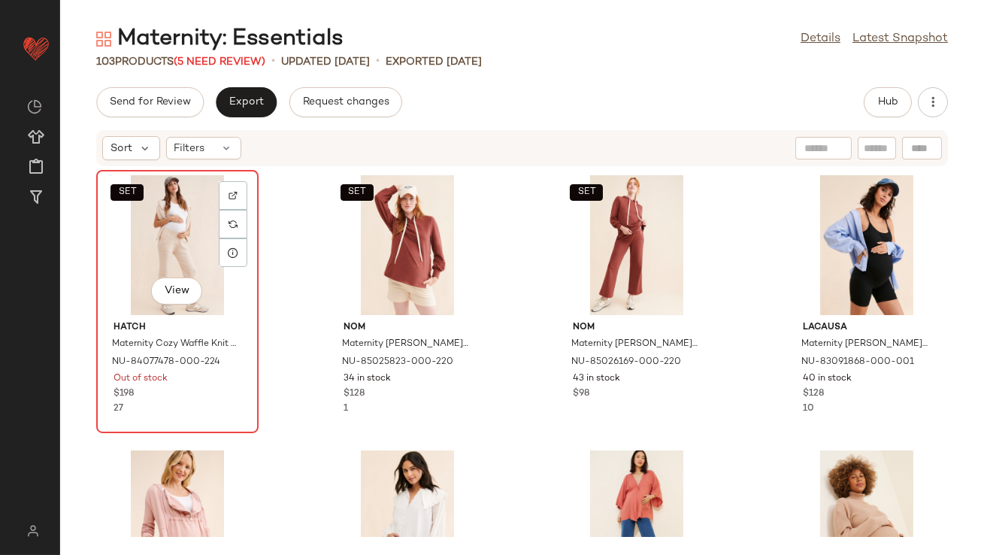
click at [172, 229] on div "SET View" at bounding box center [177, 245] width 152 height 140
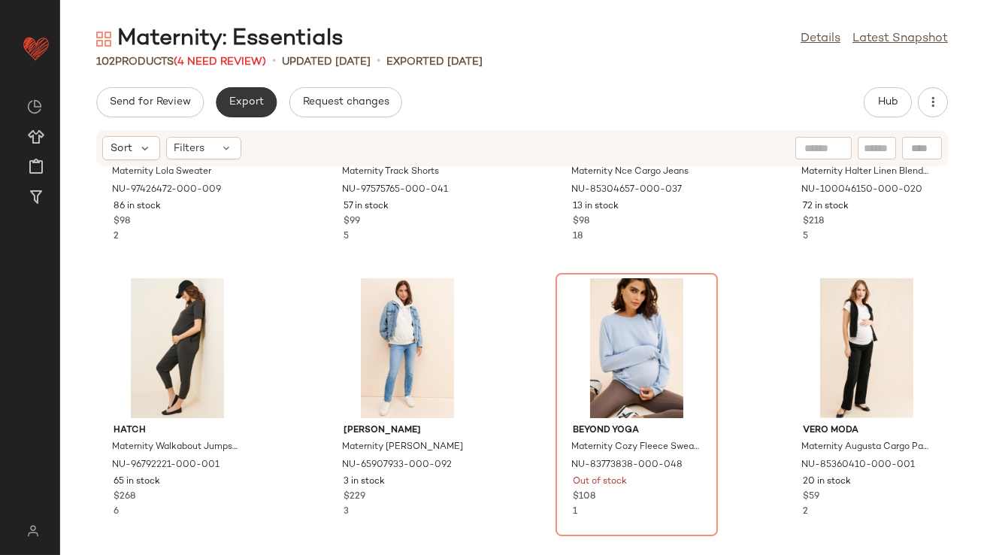
scroll to position [2125, 0]
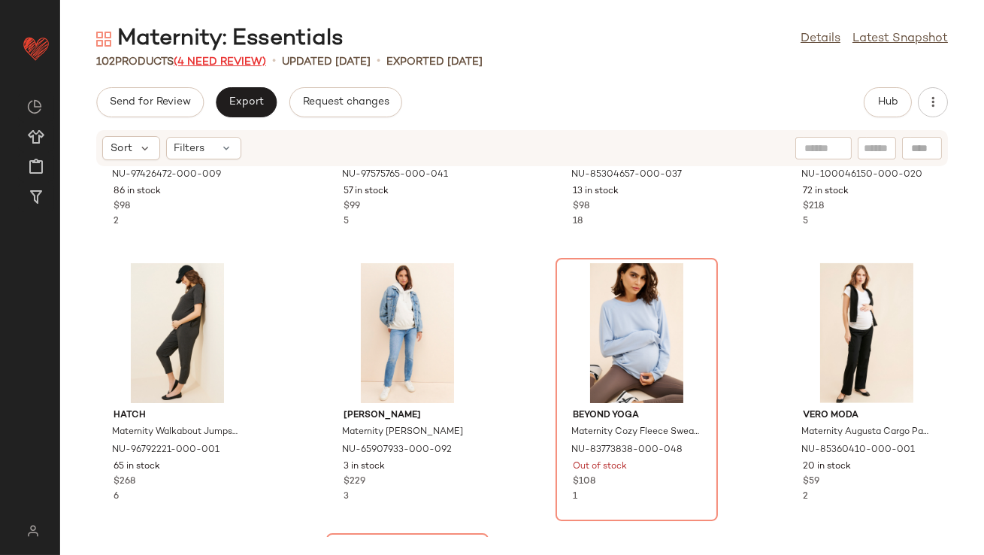
click at [233, 59] on span "(4 Need Review)" at bounding box center [220, 61] width 92 height 11
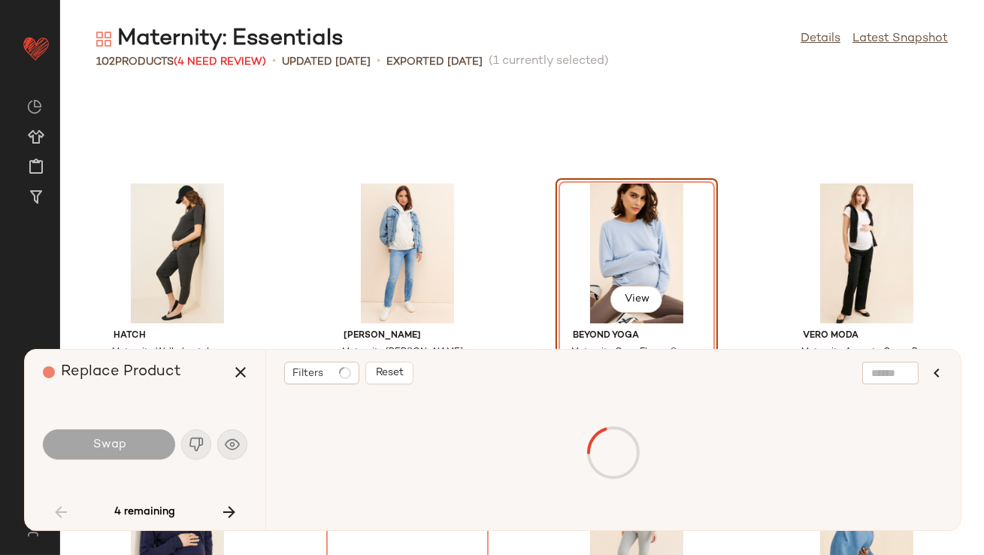
scroll to position [2201, 0]
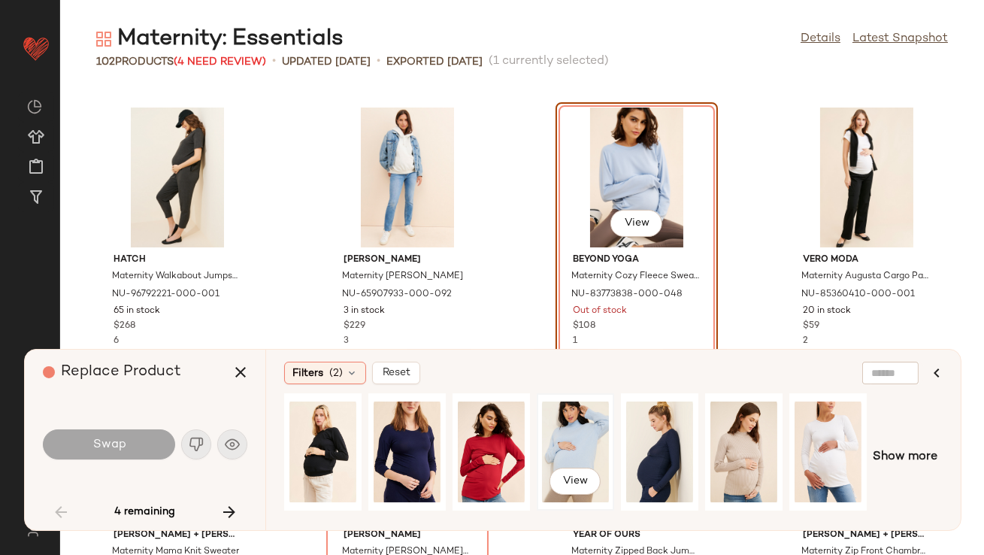
click at [554, 435] on div "View" at bounding box center [575, 451] width 67 height 107
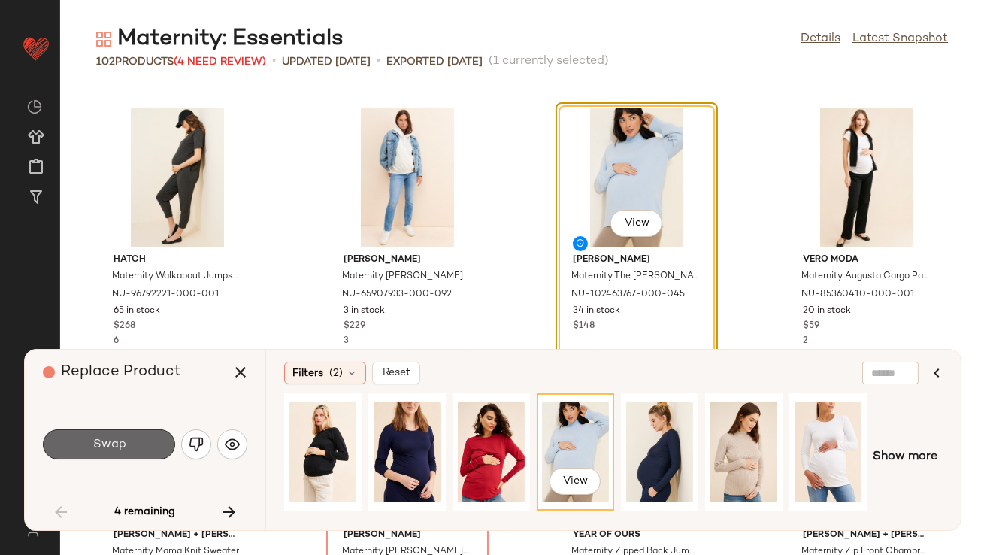
click at [137, 442] on button "Swap" at bounding box center [109, 444] width 132 height 30
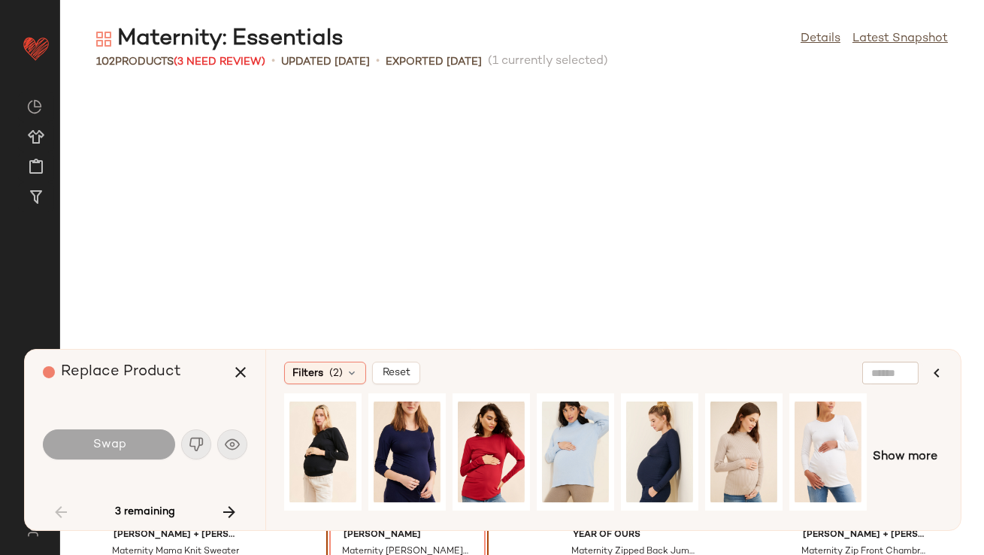
scroll to position [2476, 0]
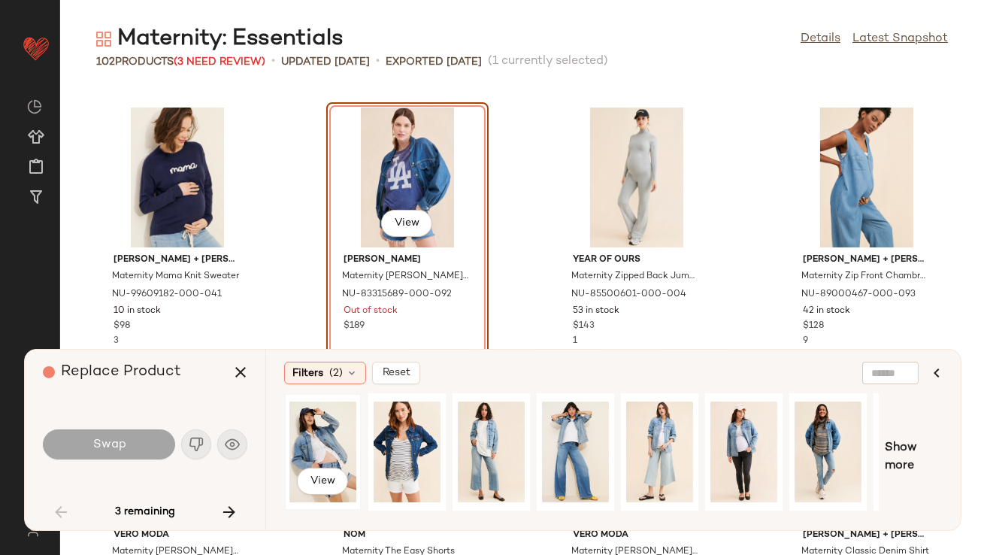
click at [305, 442] on div "View" at bounding box center [322, 451] width 67 height 107
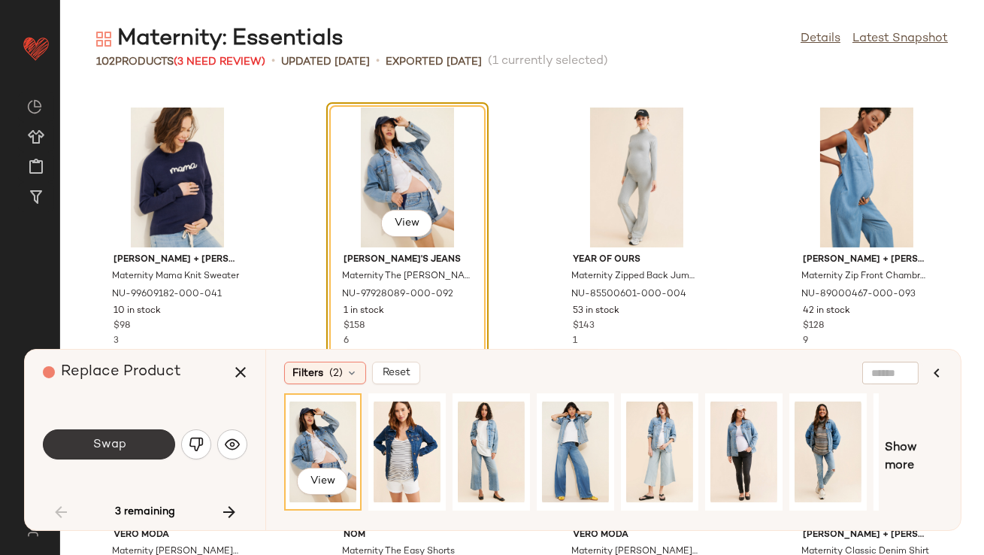
click at [139, 450] on button "Swap" at bounding box center [109, 444] width 132 height 30
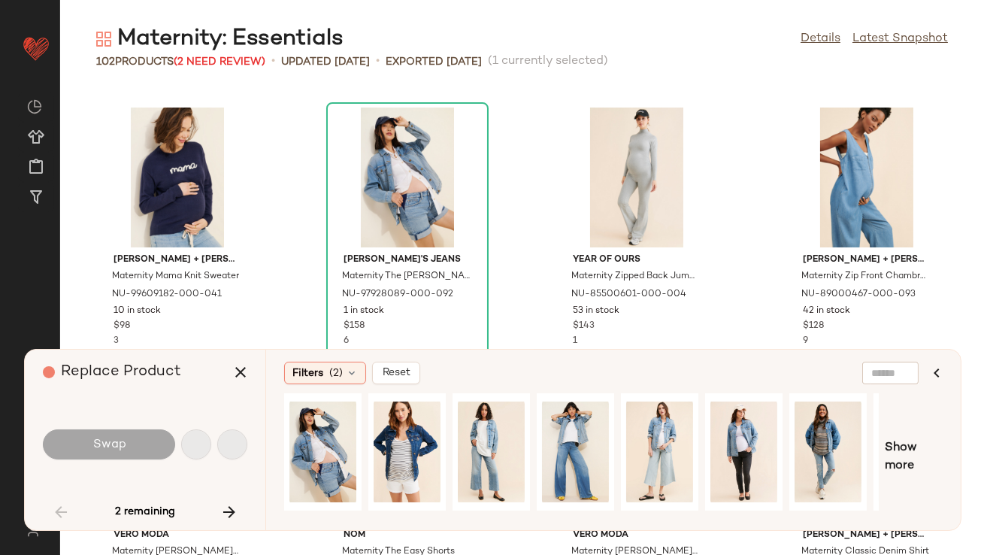
scroll to position [3026, 0]
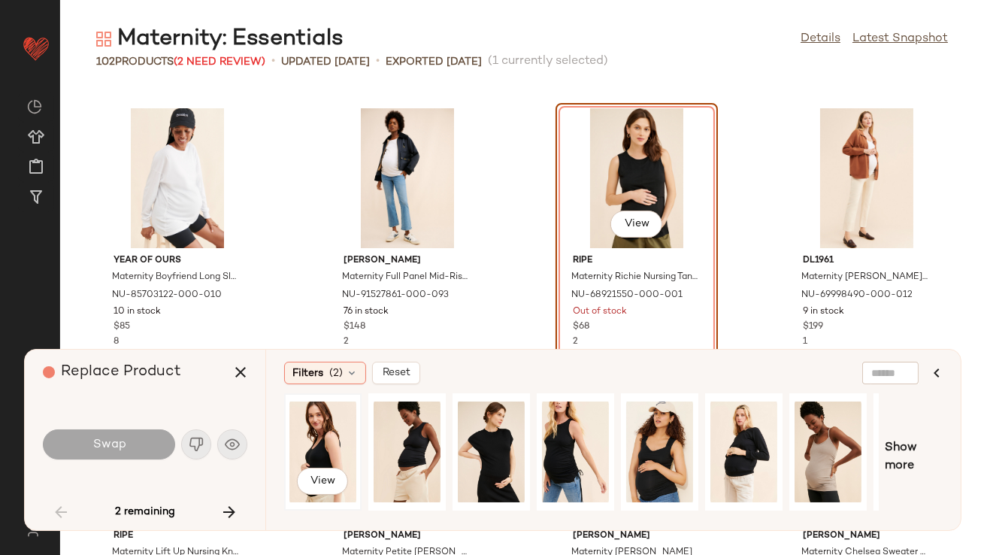
click at [291, 451] on div "View" at bounding box center [322, 451] width 67 height 107
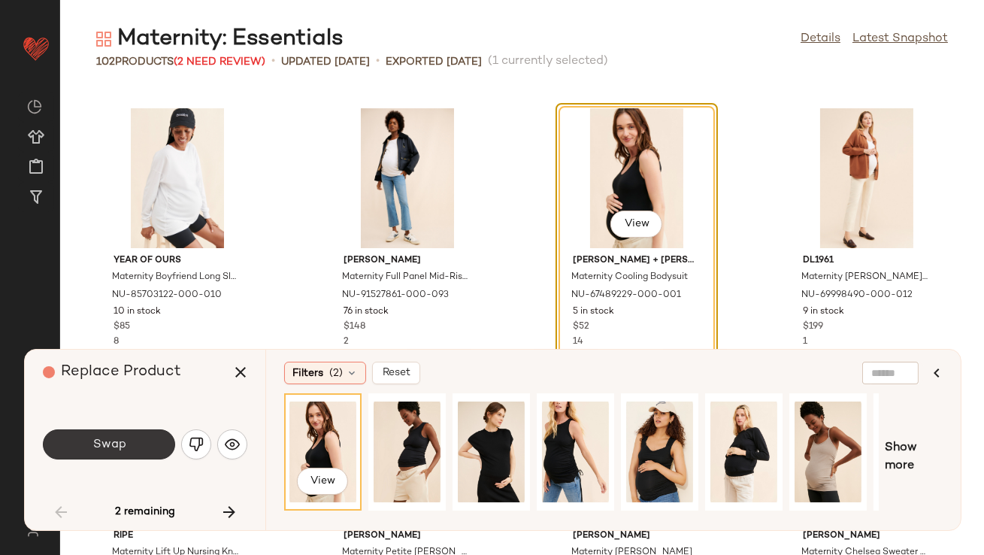
click at [135, 452] on button "Swap" at bounding box center [109, 444] width 132 height 30
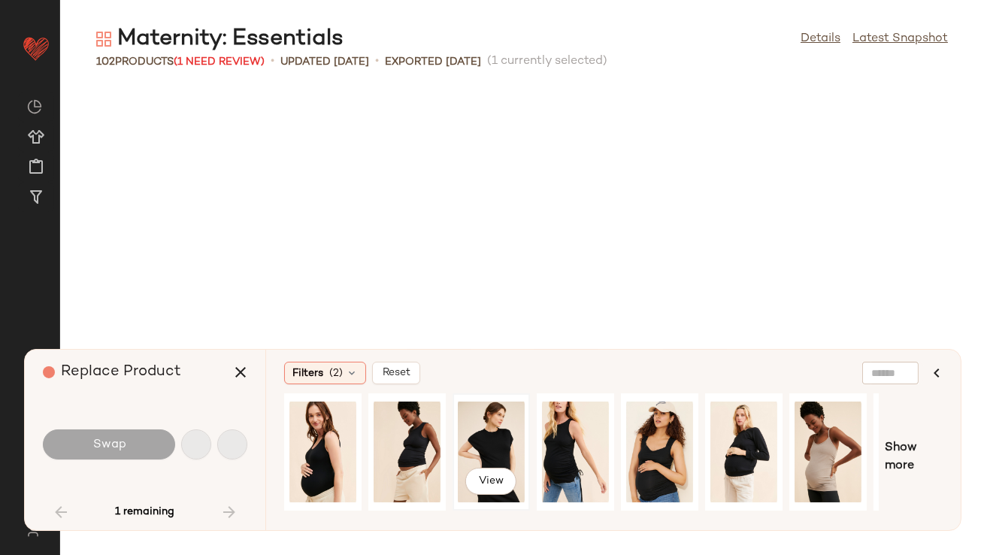
scroll to position [4127, 0]
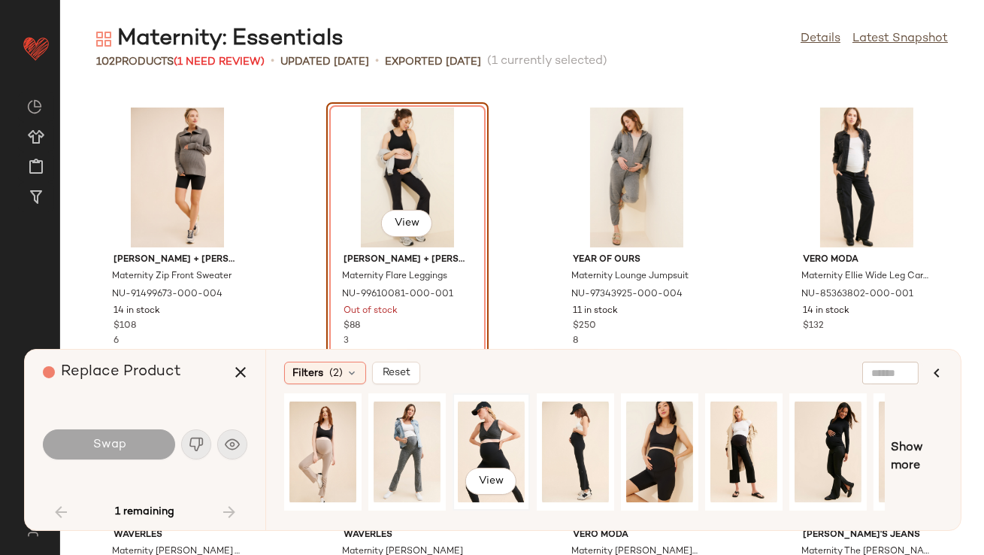
click at [471, 437] on div "View" at bounding box center [491, 451] width 67 height 107
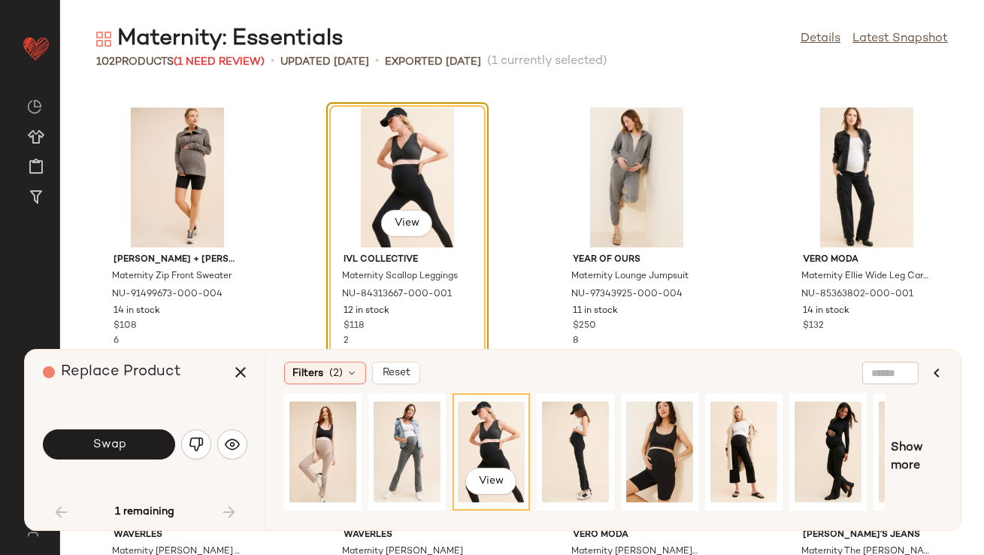
click at [160, 438] on button "Swap" at bounding box center [109, 444] width 132 height 30
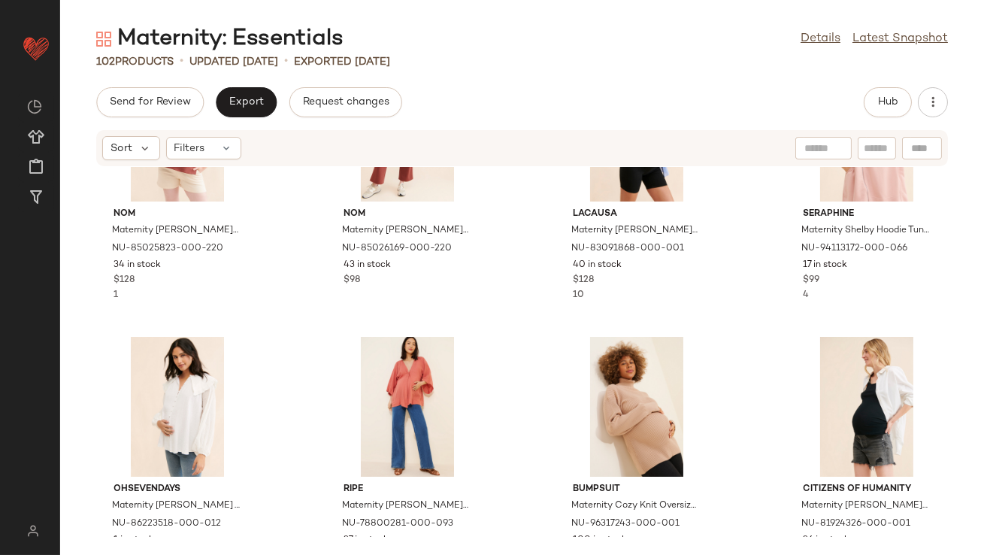
scroll to position [1027, 0]
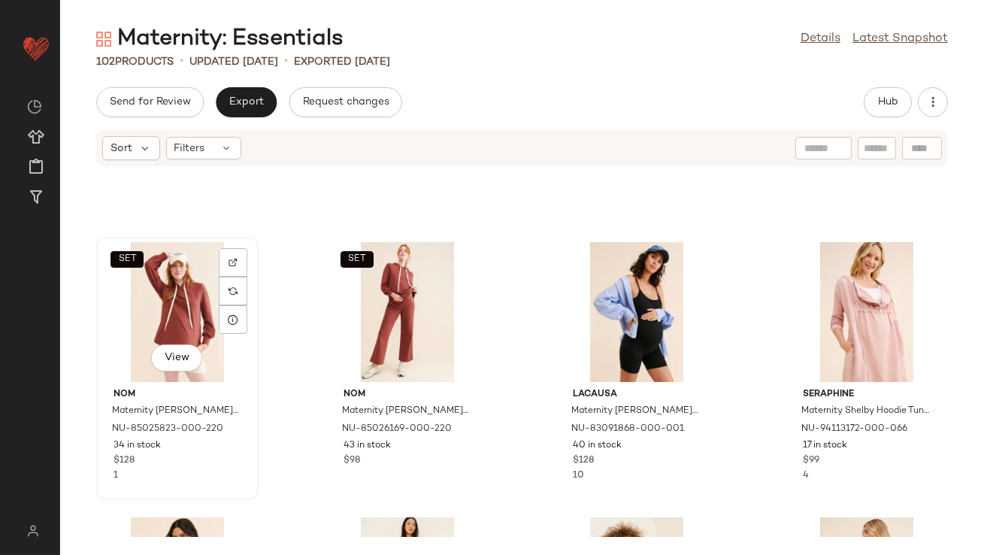
click at [160, 295] on div "SET View" at bounding box center [177, 312] width 152 height 140
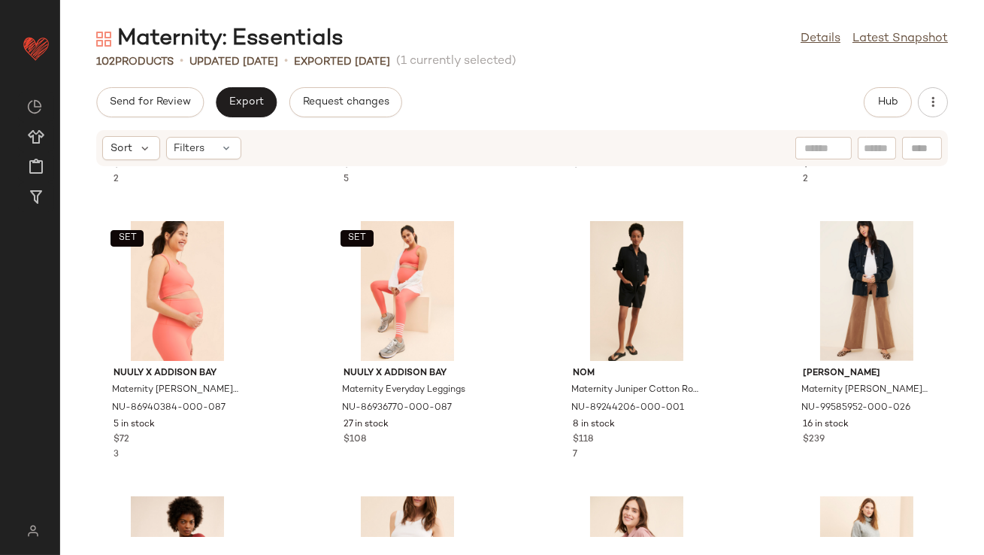
scroll to position [1356, 0]
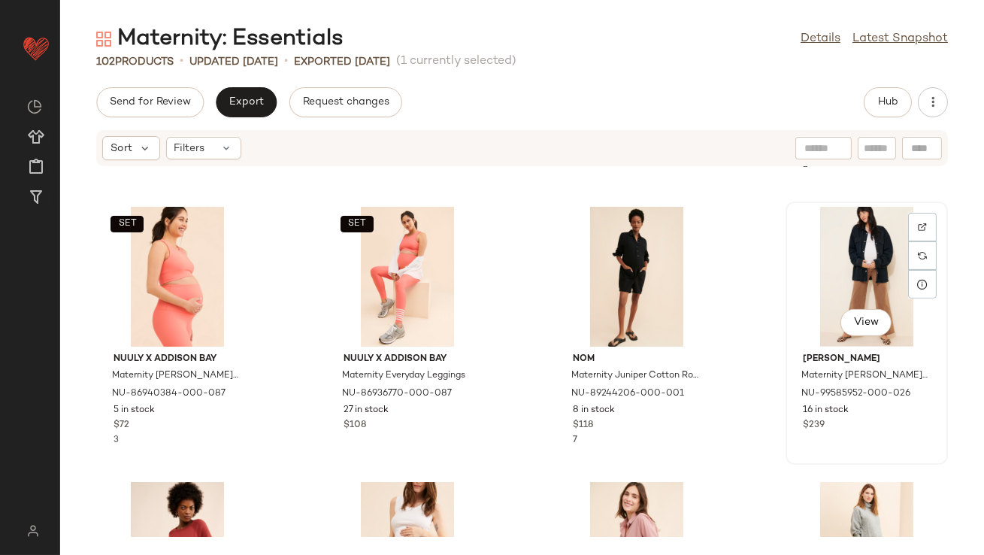
click at [852, 289] on div "View" at bounding box center [867, 277] width 152 height 140
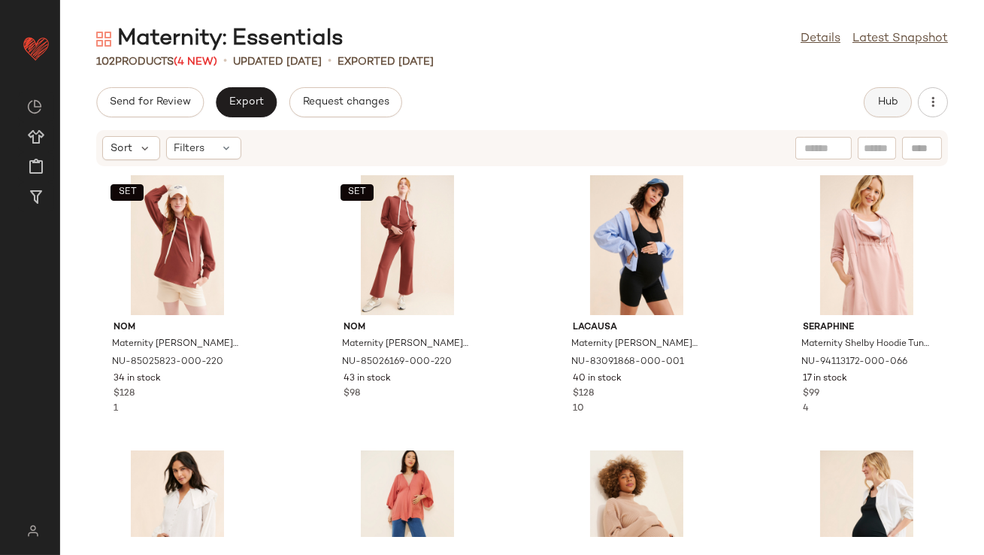
click at [882, 113] on button "Hub" at bounding box center [888, 102] width 48 height 30
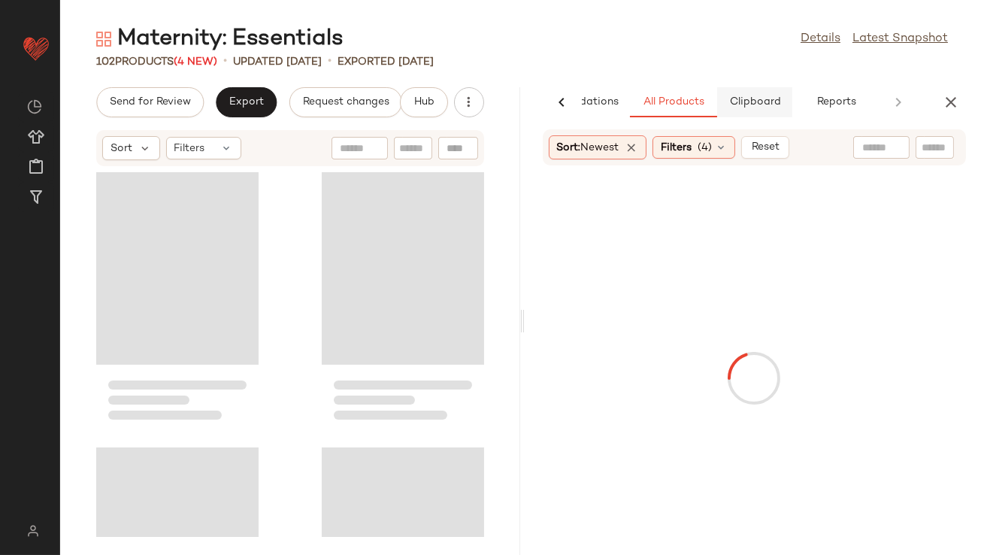
scroll to position [1376, 0]
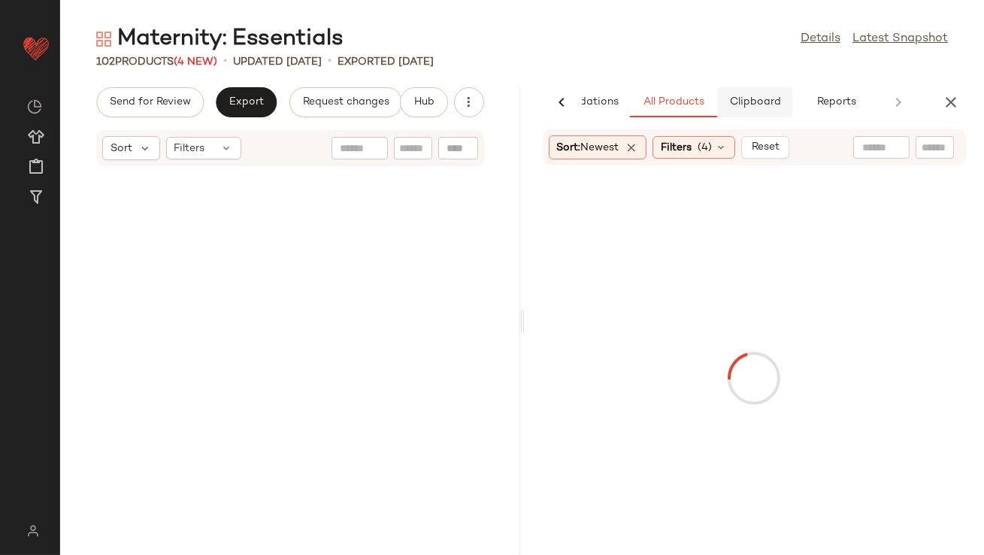
click at [744, 101] on span "Clipboard" at bounding box center [754, 102] width 52 height 12
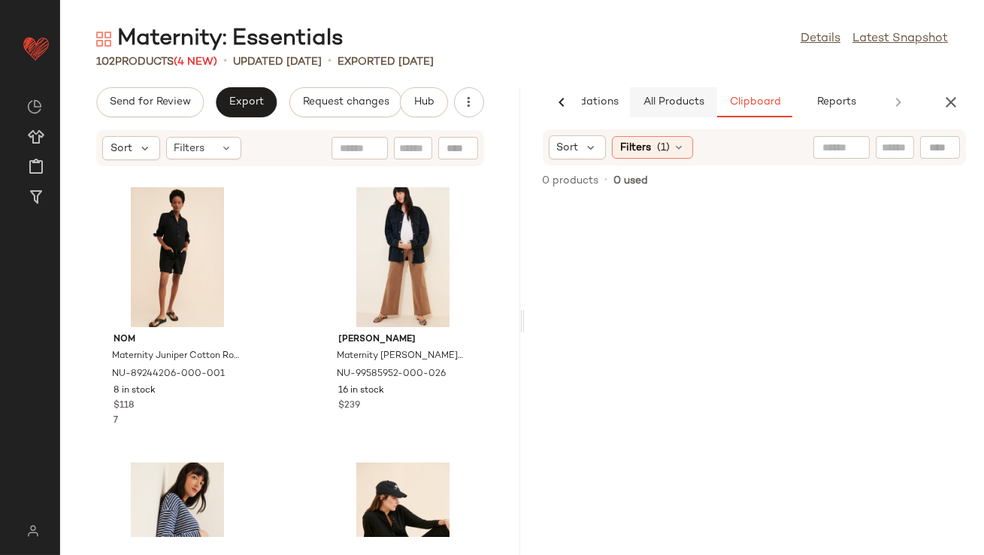
click at [649, 98] on span "All Products" at bounding box center [673, 102] width 62 height 12
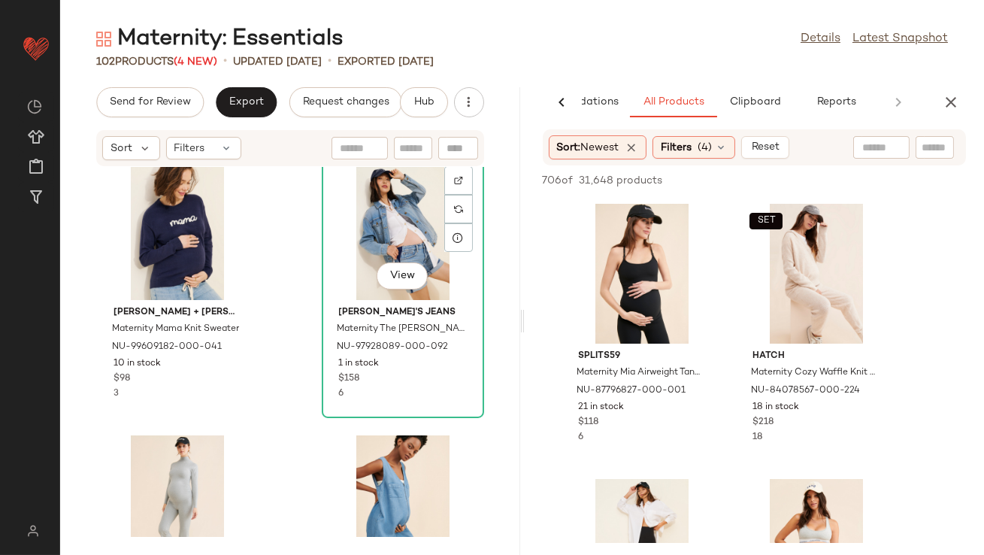
scroll to position [4928, 0]
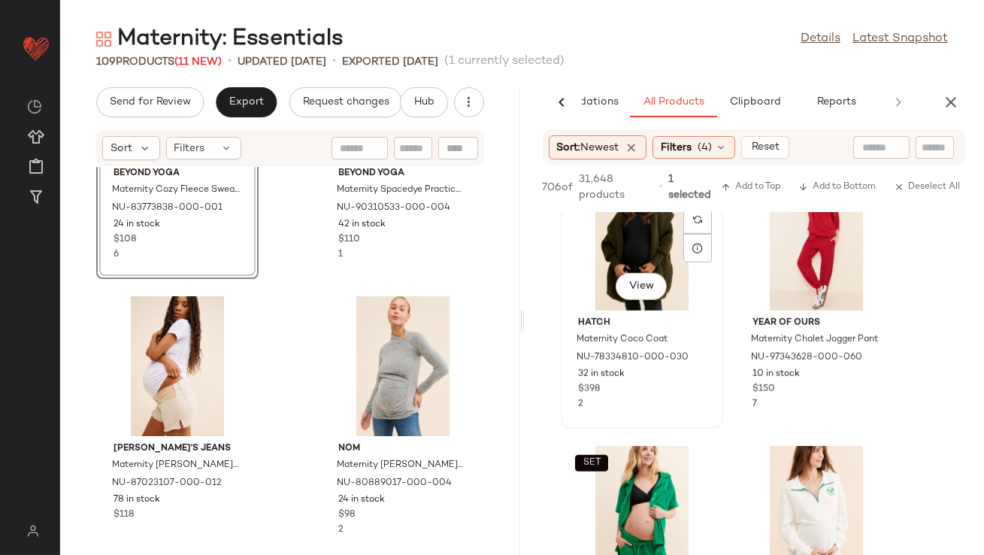
scroll to position [2248, 0]
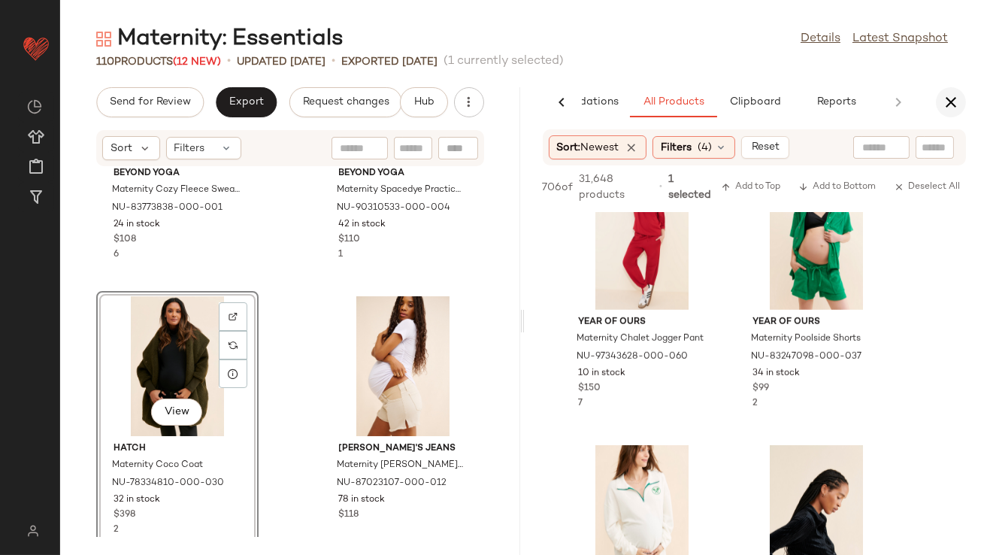
click at [961, 98] on button "button" at bounding box center [951, 102] width 30 height 30
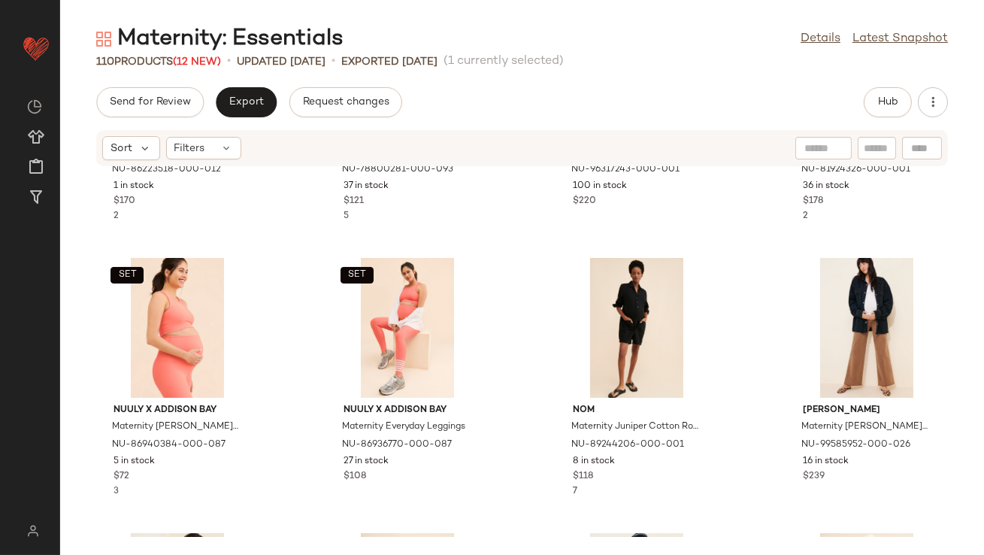
scroll to position [598, 0]
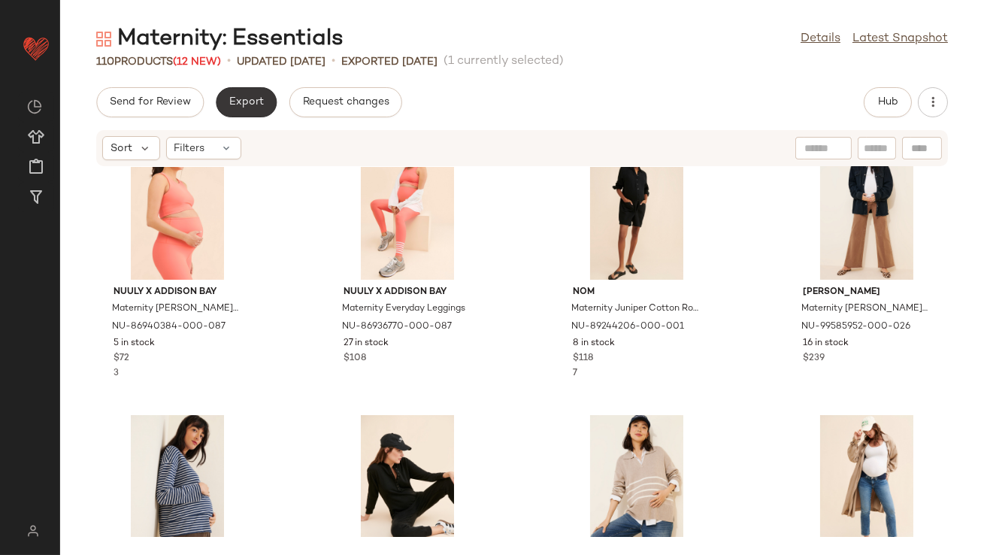
click at [255, 101] on span "Export" at bounding box center [246, 102] width 35 height 12
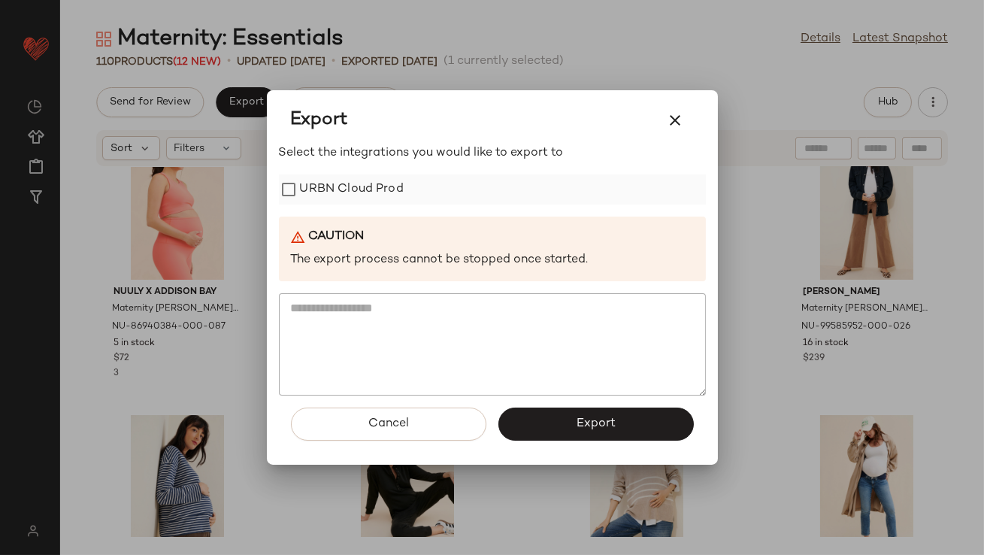
click at [358, 178] on label "URBN Cloud Prod" at bounding box center [352, 189] width 104 height 30
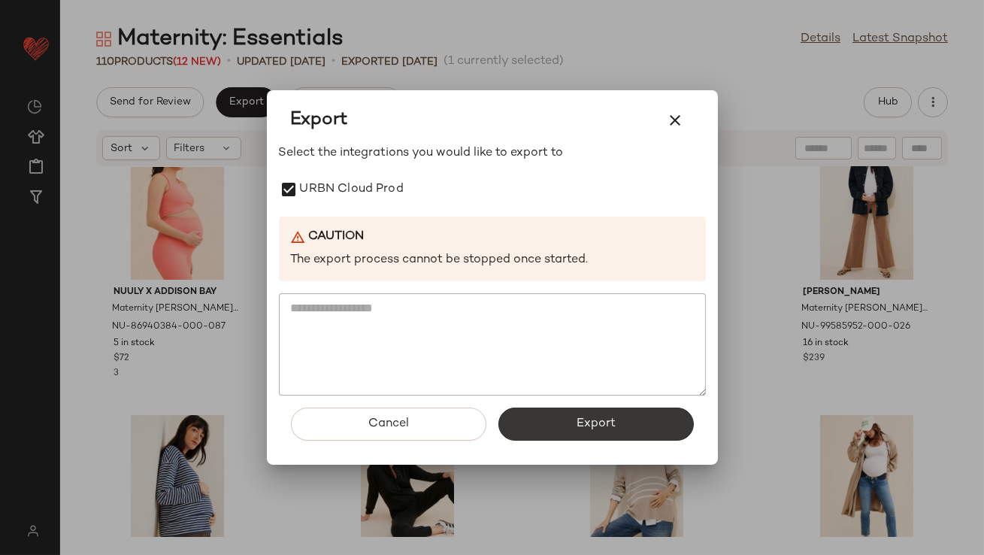
click at [543, 413] on button "Export" at bounding box center [595, 423] width 195 height 33
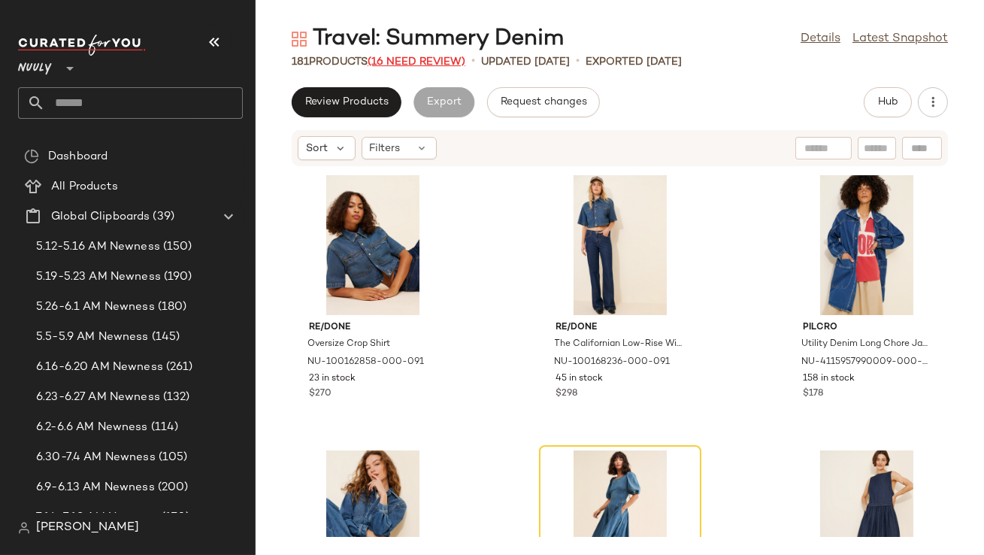
click at [428, 62] on span "(16 Need Review)" at bounding box center [417, 61] width 98 height 11
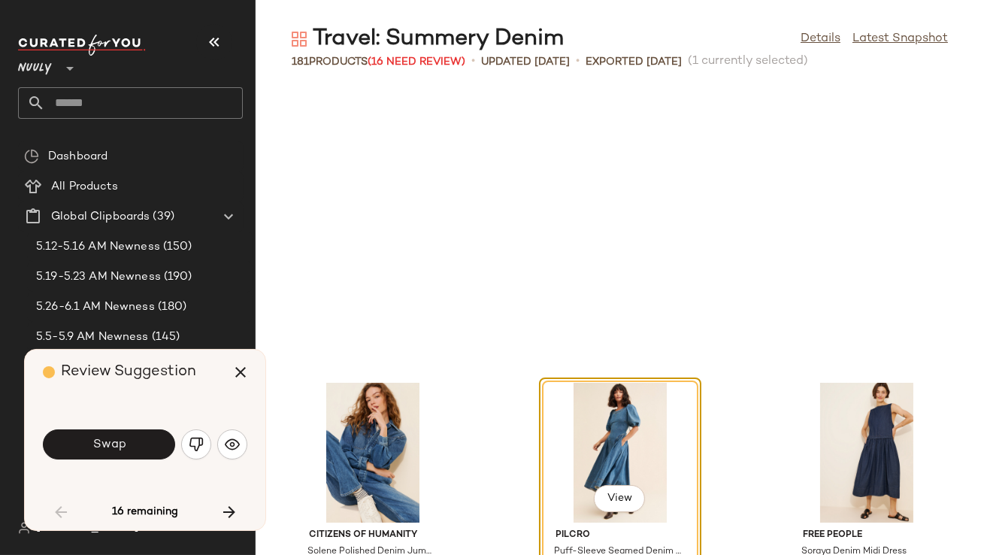
scroll to position [286, 0]
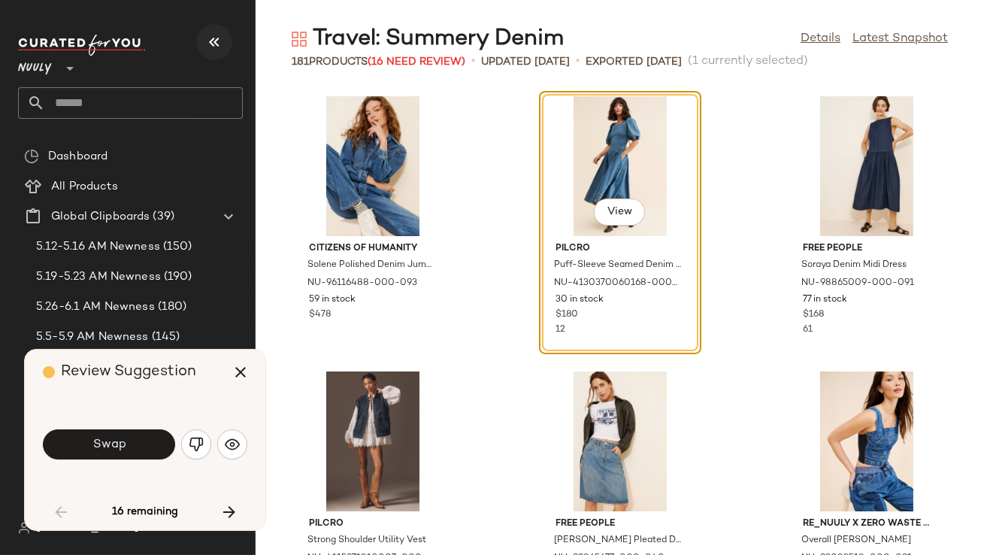
click at [200, 40] on button "button" at bounding box center [214, 42] width 36 height 36
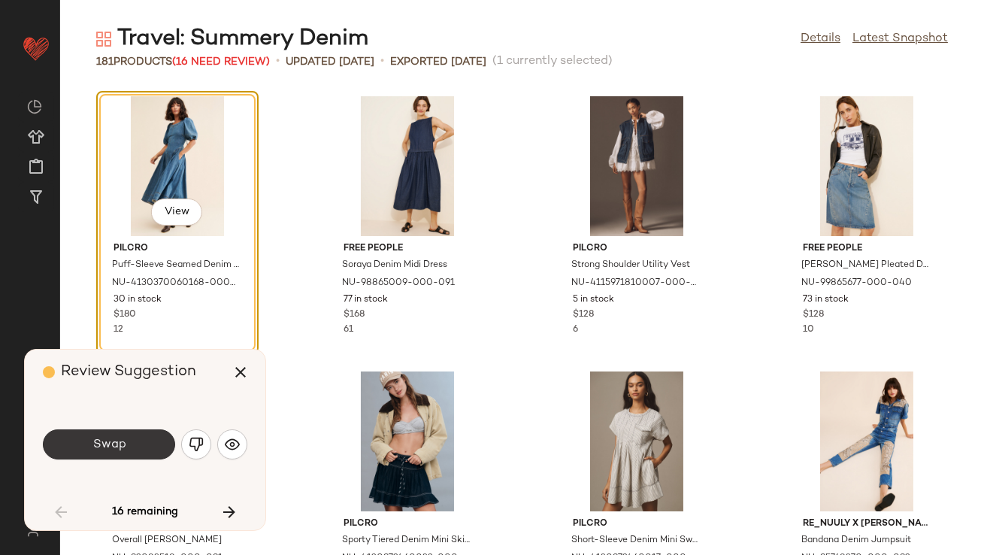
click at [144, 445] on button "Swap" at bounding box center [109, 444] width 132 height 30
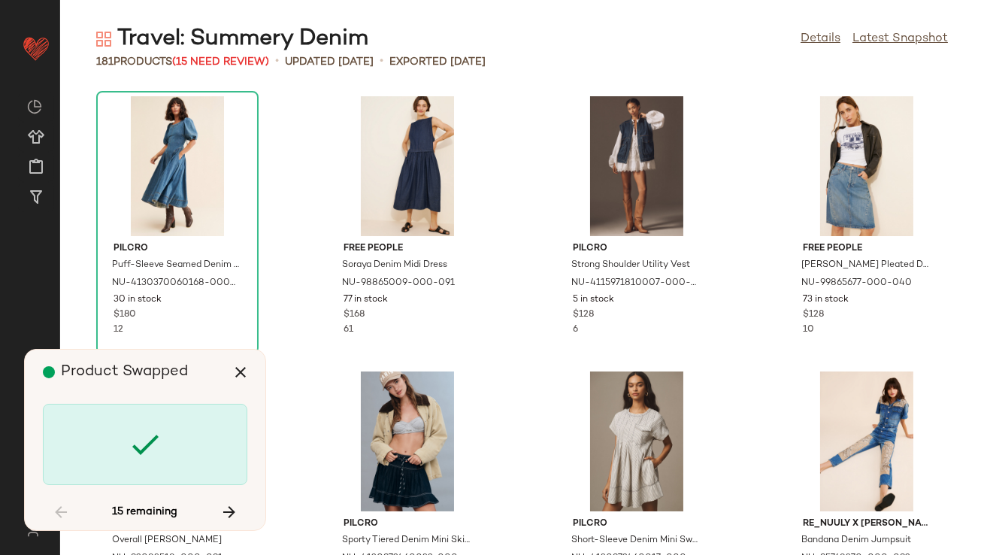
scroll to position [1101, 0]
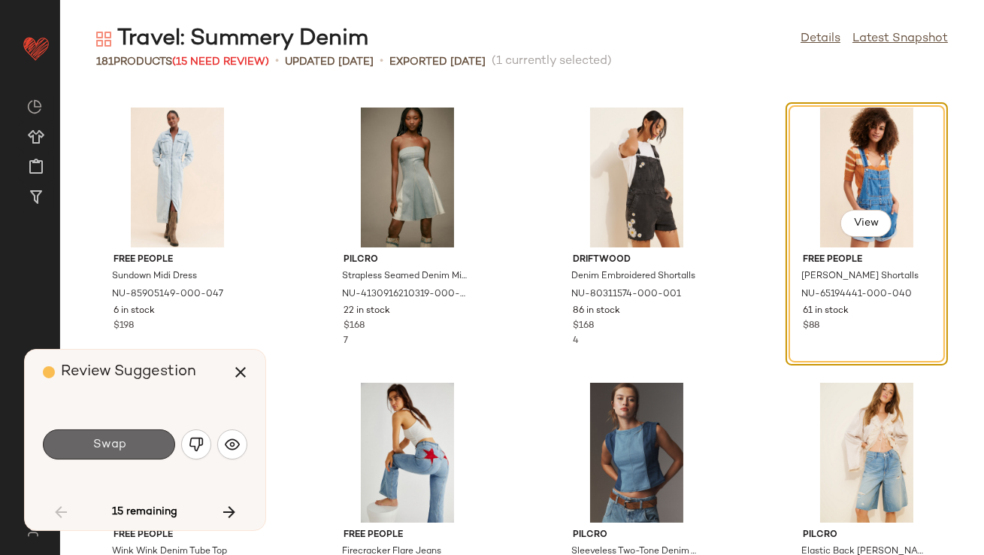
click at [111, 451] on button "Swap" at bounding box center [109, 444] width 132 height 30
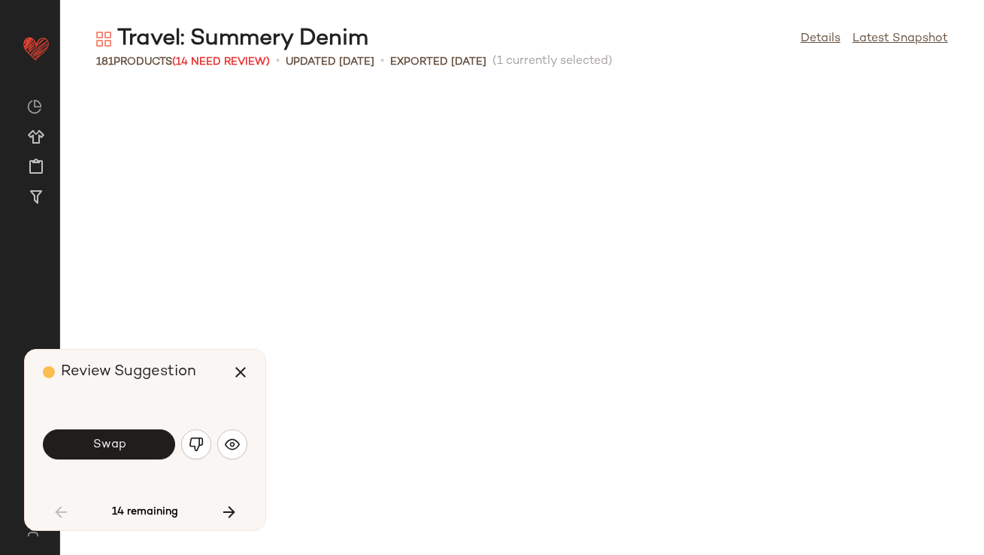
scroll to position [1925, 0]
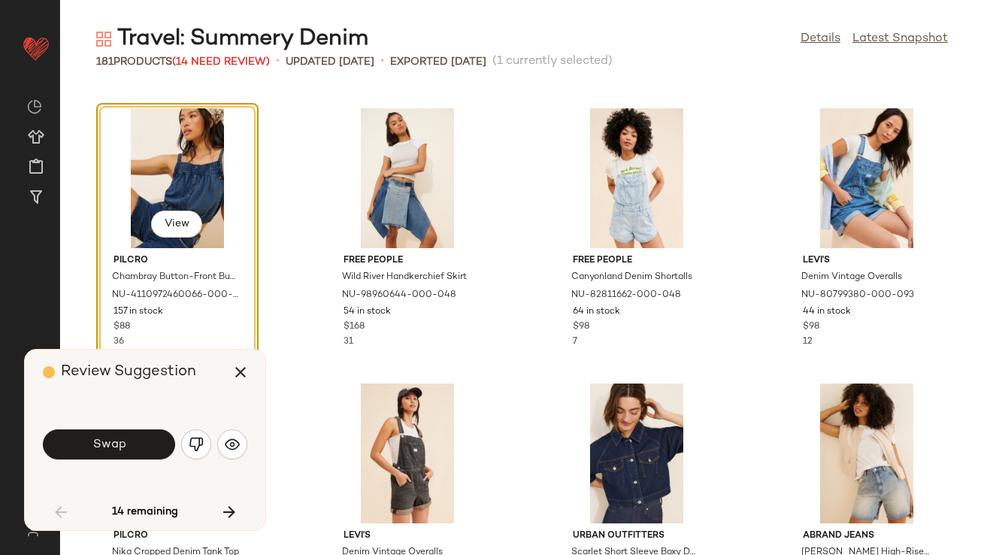
click at [111, 452] on button "Swap" at bounding box center [109, 444] width 132 height 30
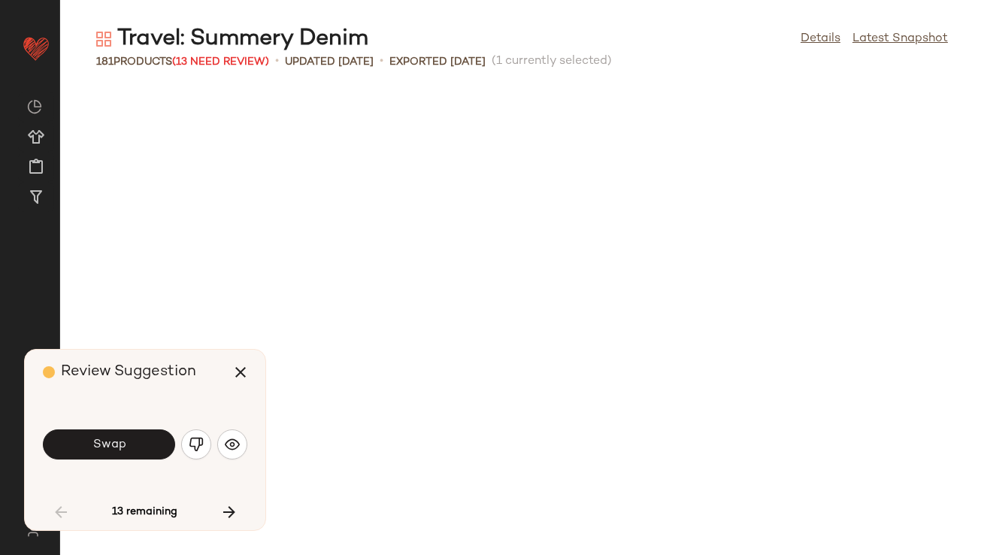
scroll to position [2751, 0]
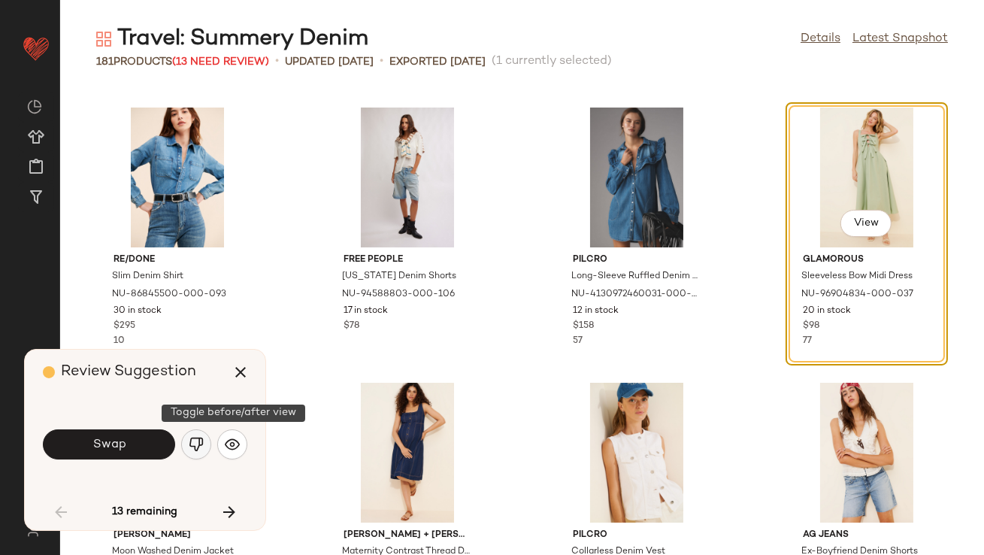
click at [192, 440] on img "button" at bounding box center [196, 444] width 15 height 15
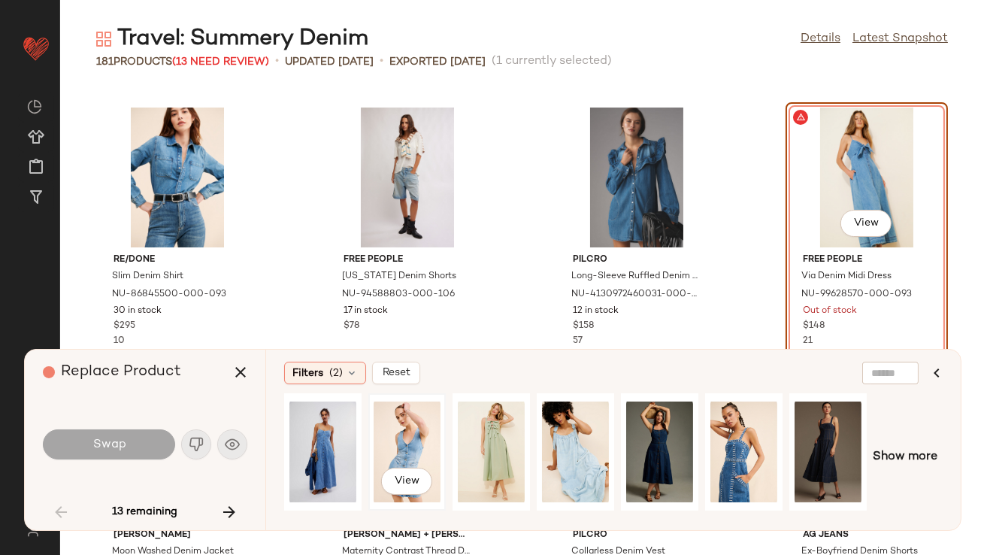
click at [409, 429] on div "View" at bounding box center [407, 451] width 67 height 107
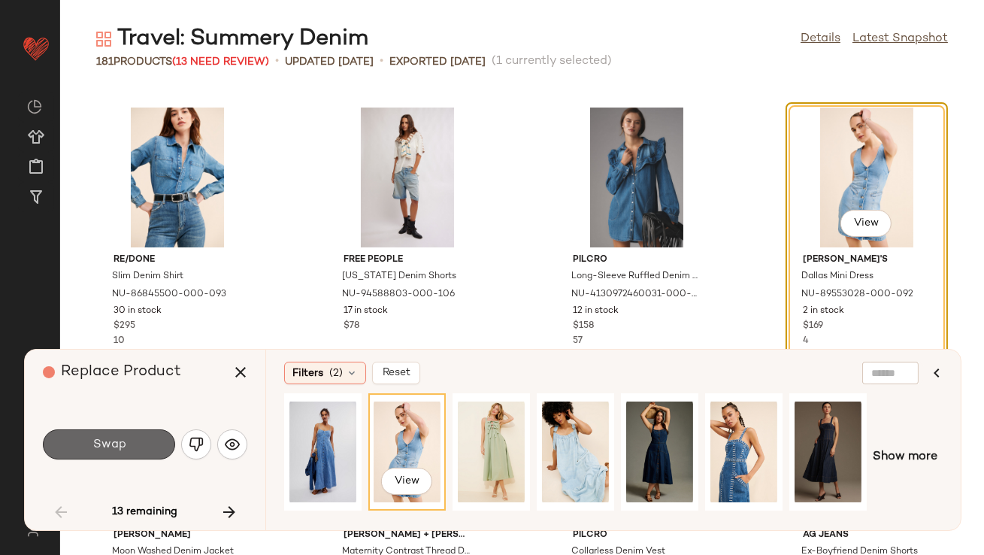
click at [147, 437] on button "Swap" at bounding box center [109, 444] width 132 height 30
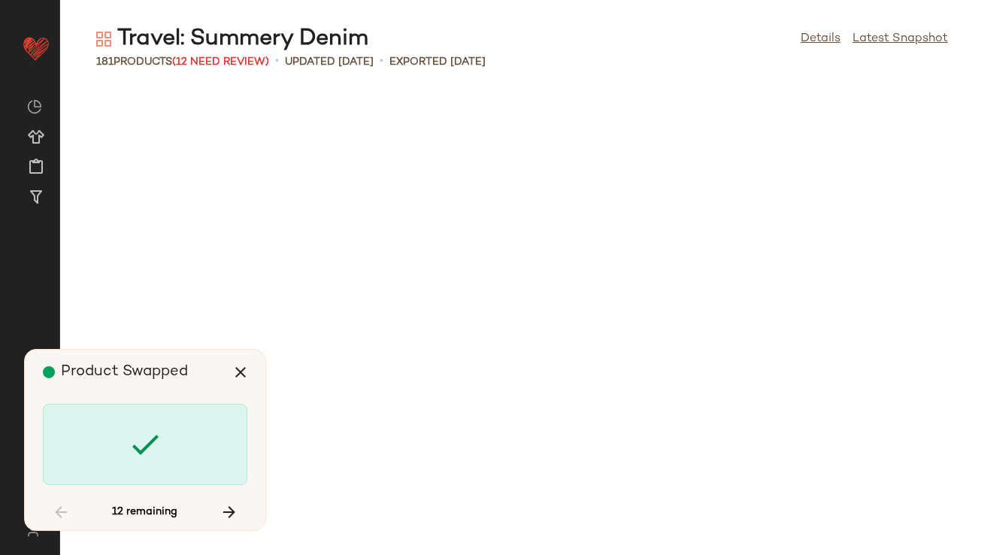
scroll to position [4401, 0]
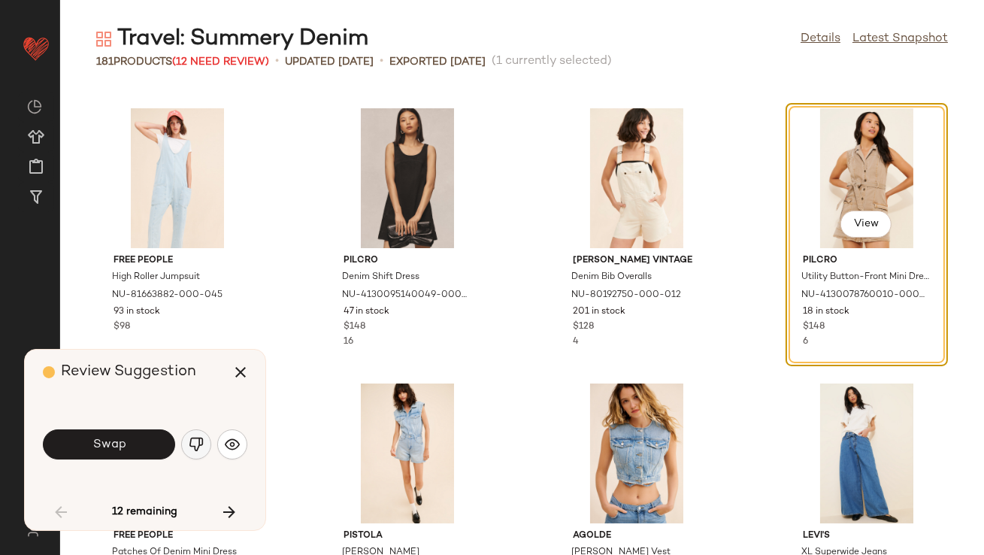
click at [204, 447] on button "button" at bounding box center [196, 444] width 30 height 30
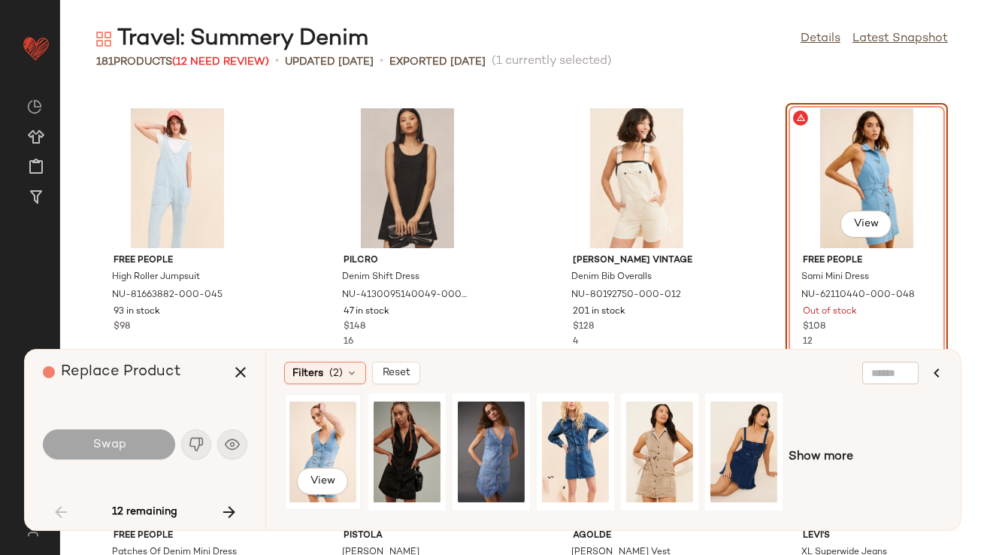
click at [297, 447] on div "View" at bounding box center [322, 451] width 67 height 107
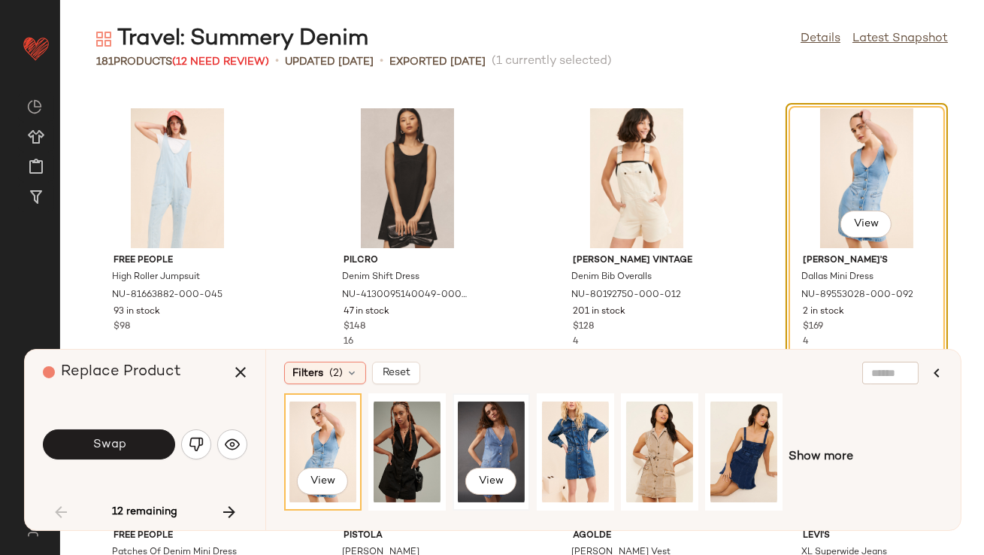
click at [492, 426] on div "View" at bounding box center [491, 451] width 67 height 107
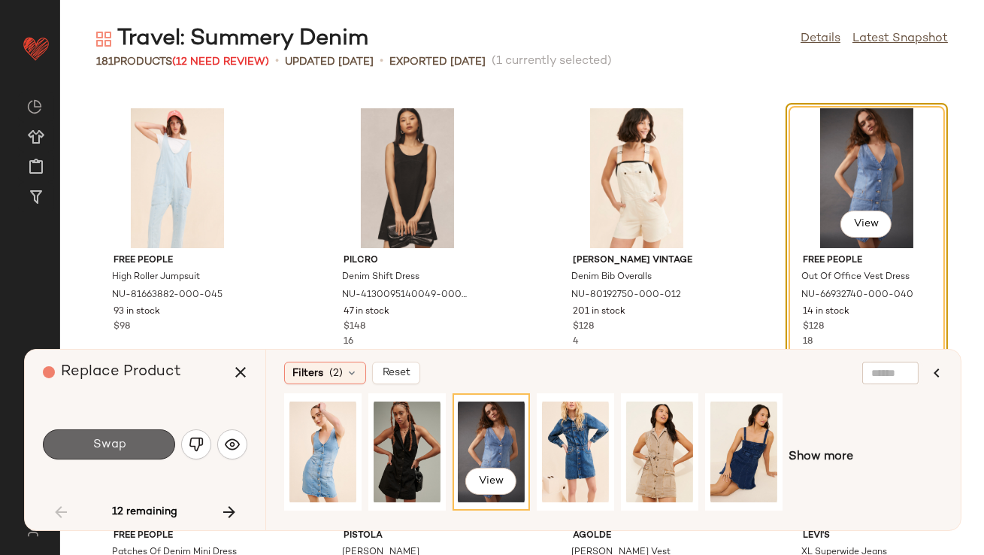
click at [134, 431] on button "Swap" at bounding box center [109, 444] width 132 height 30
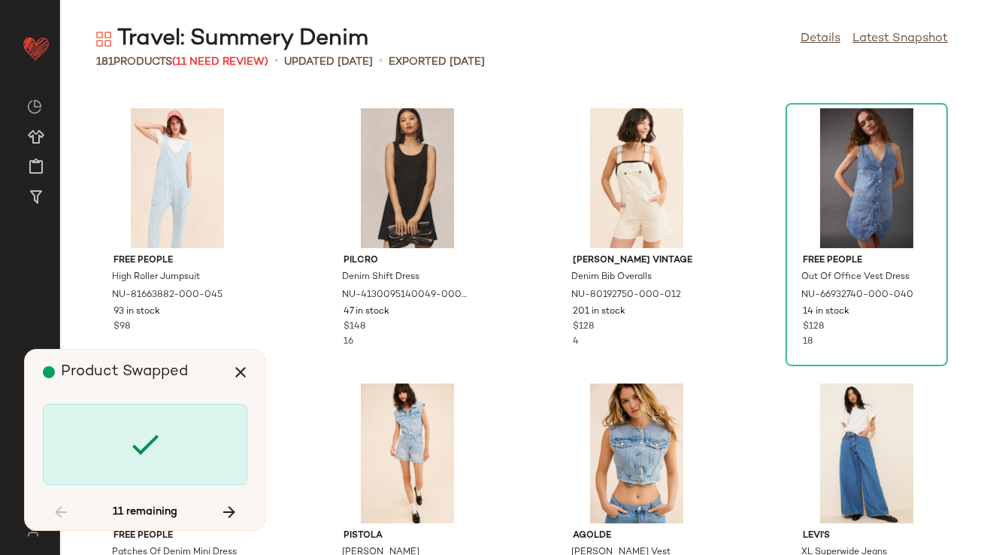
scroll to position [5503, 0]
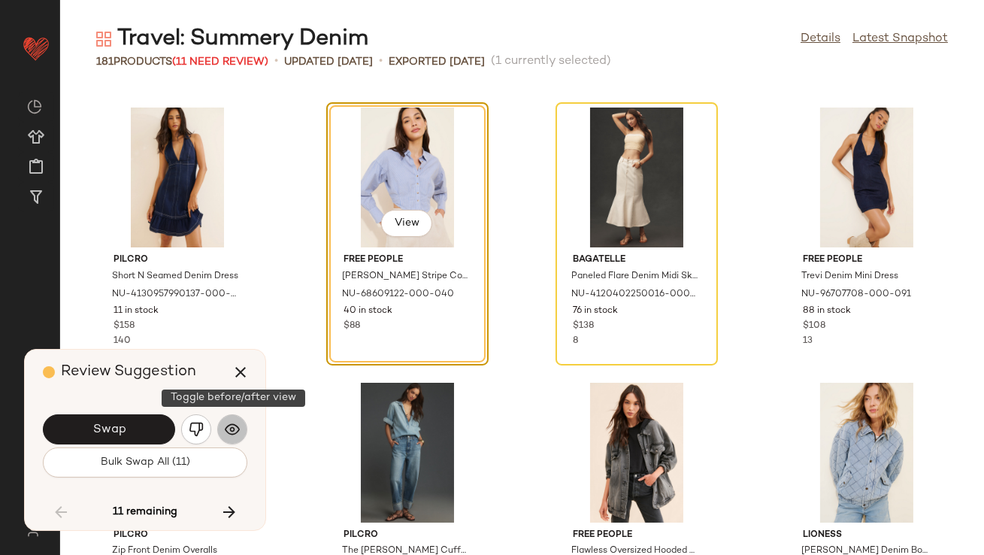
click at [232, 430] on img "button" at bounding box center [232, 429] width 15 height 15
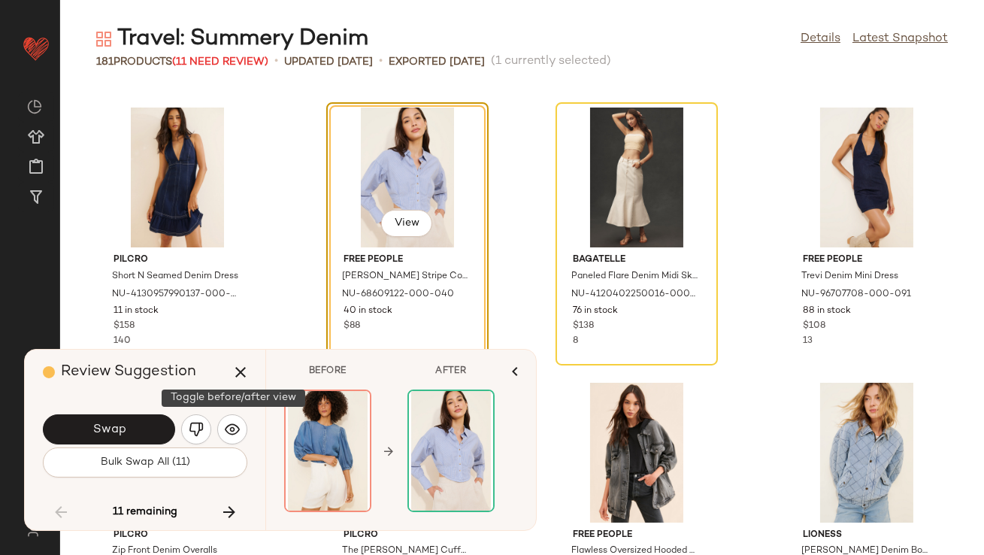
click at [199, 424] on img "button" at bounding box center [196, 429] width 15 height 15
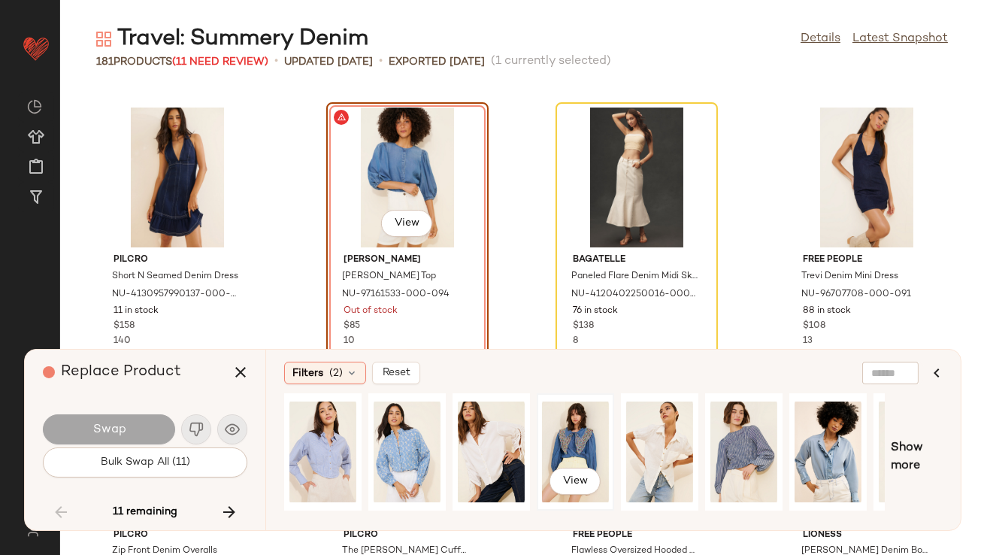
click at [568, 431] on div "View" at bounding box center [575, 451] width 67 height 107
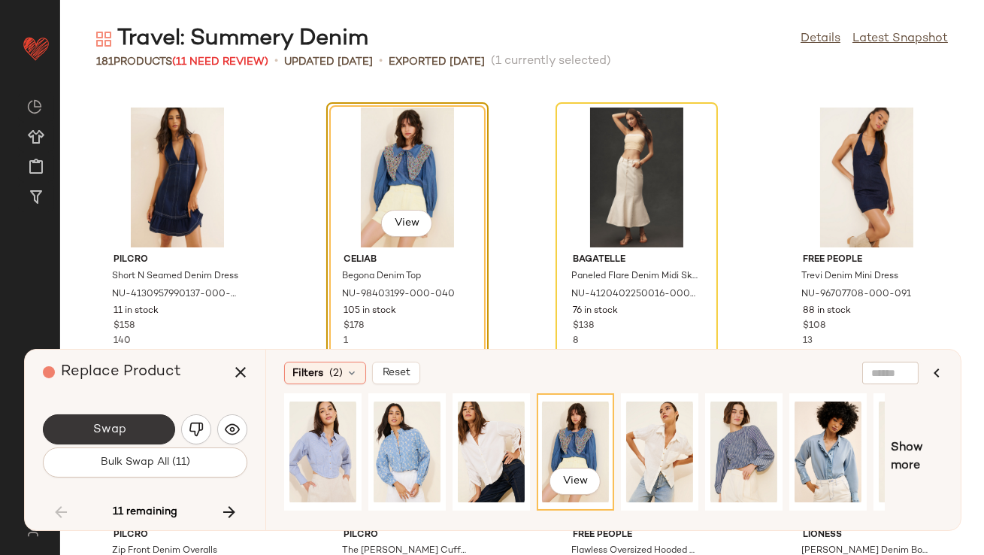
click at [101, 429] on span "Swap" at bounding box center [109, 429] width 34 height 14
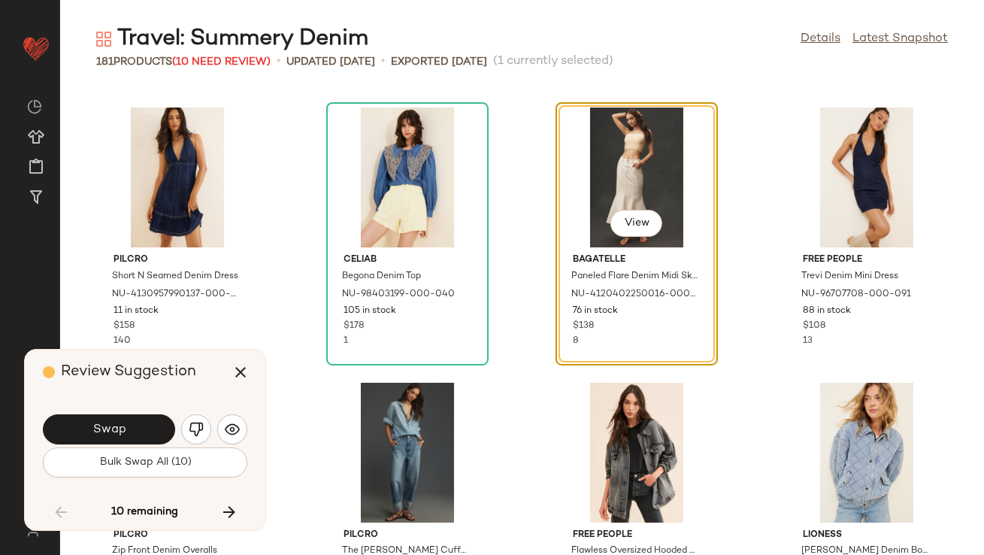
click at [101, 429] on span "Swap" at bounding box center [109, 429] width 34 height 14
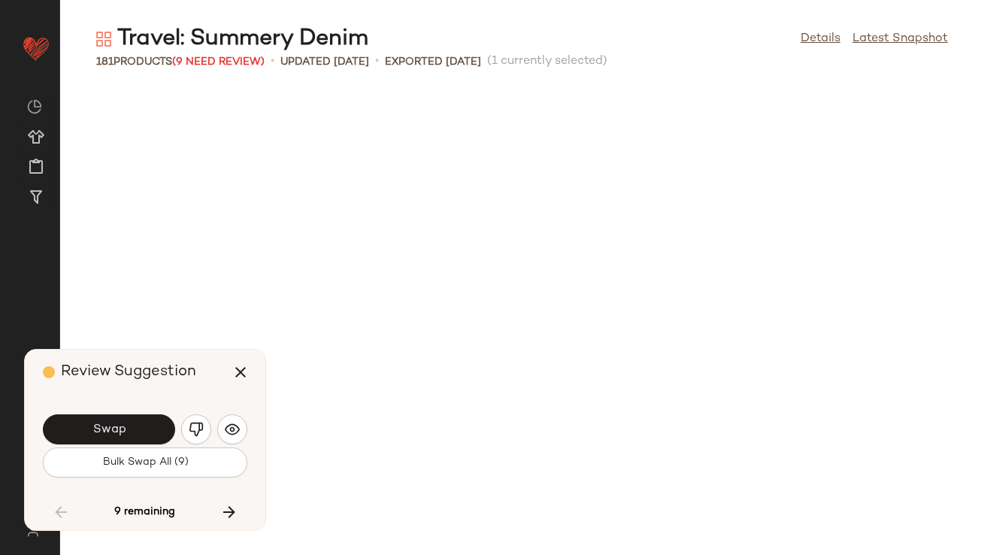
scroll to position [6052, 0]
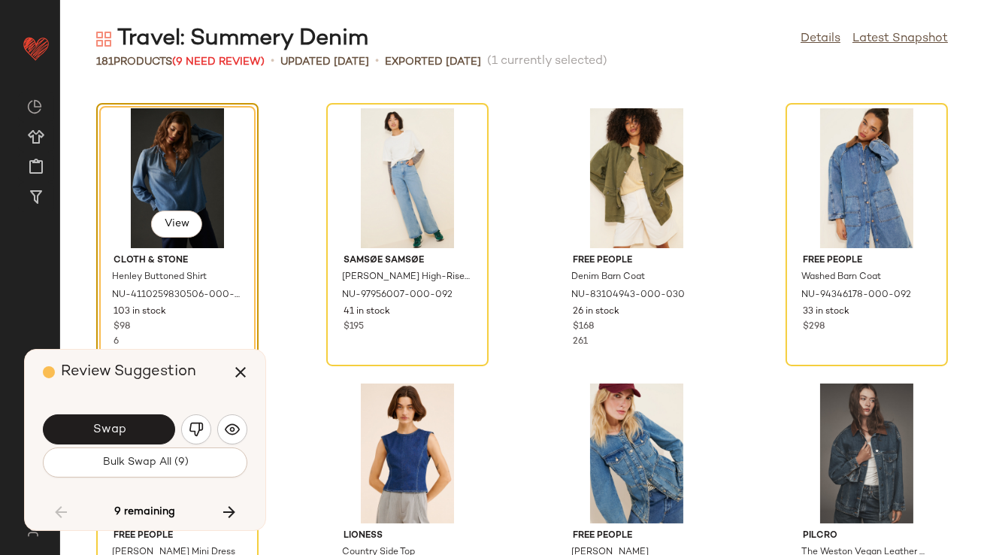
click at [101, 428] on span "Swap" at bounding box center [109, 429] width 34 height 14
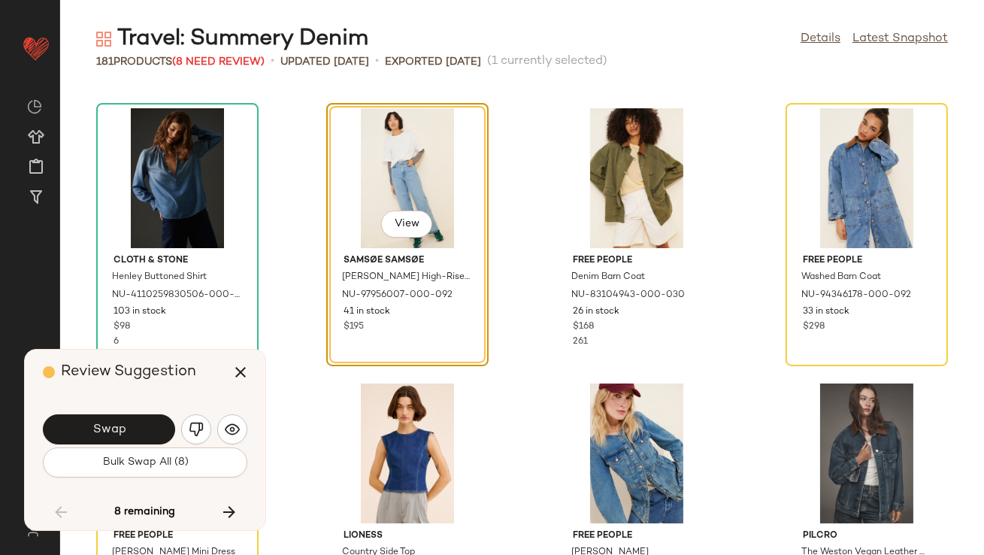
click at [101, 428] on span "Swap" at bounding box center [109, 429] width 34 height 14
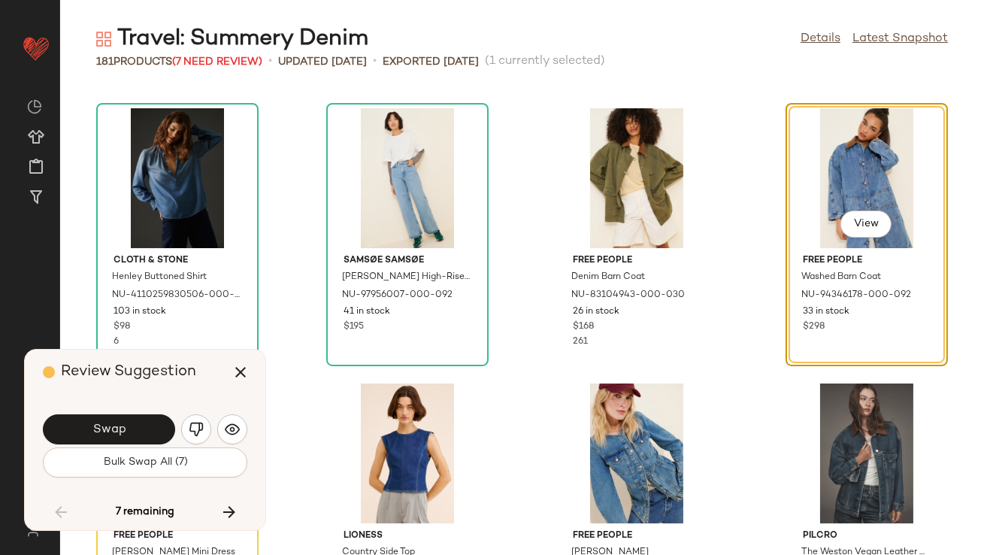
click at [101, 428] on span "Swap" at bounding box center [109, 429] width 34 height 14
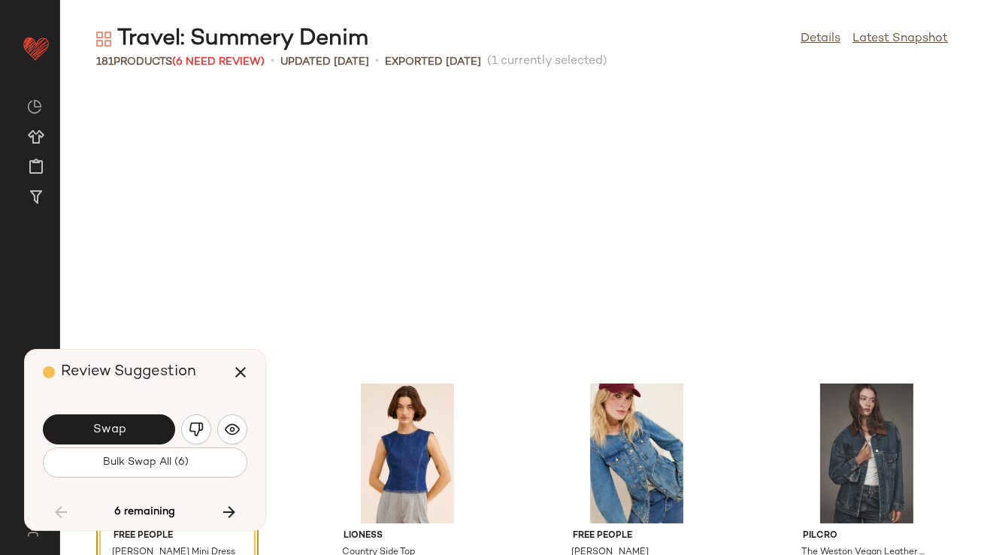
scroll to position [6328, 0]
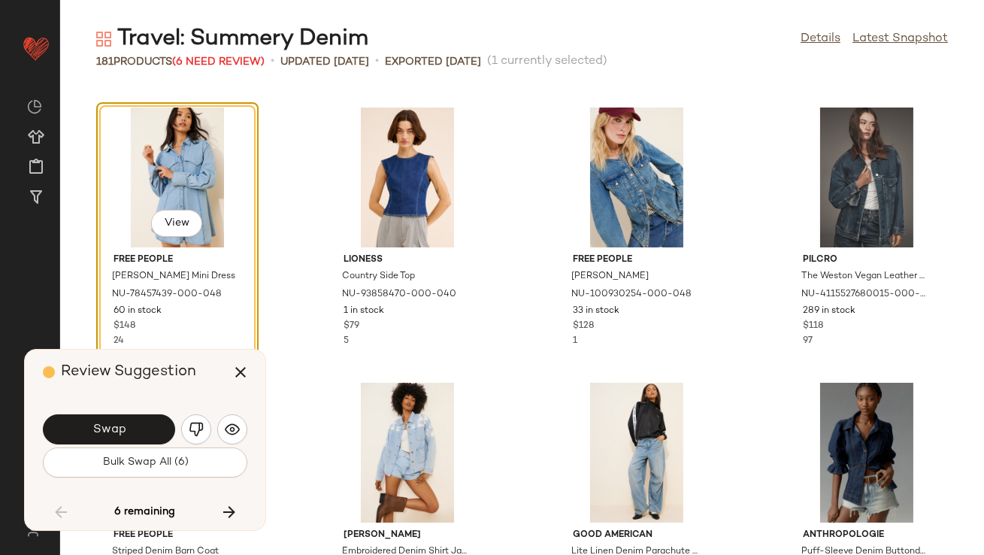
click at [101, 428] on span "Swap" at bounding box center [109, 429] width 34 height 14
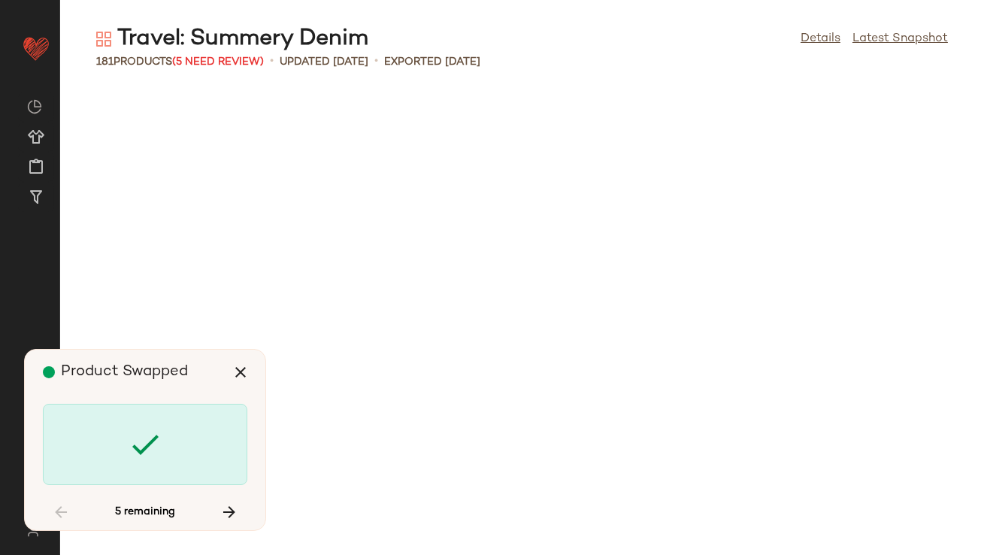
scroll to position [7979, 0]
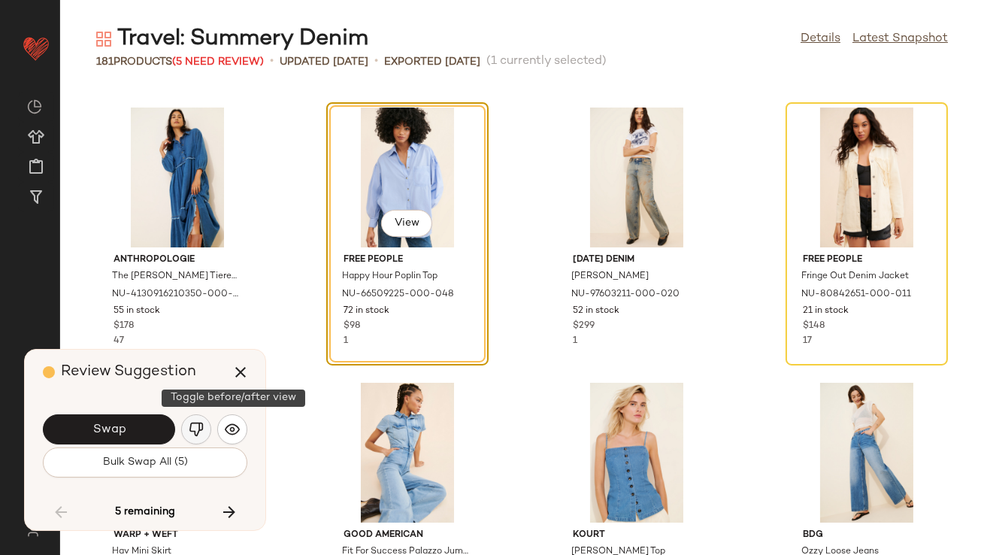
click at [201, 425] on img "button" at bounding box center [196, 429] width 15 height 15
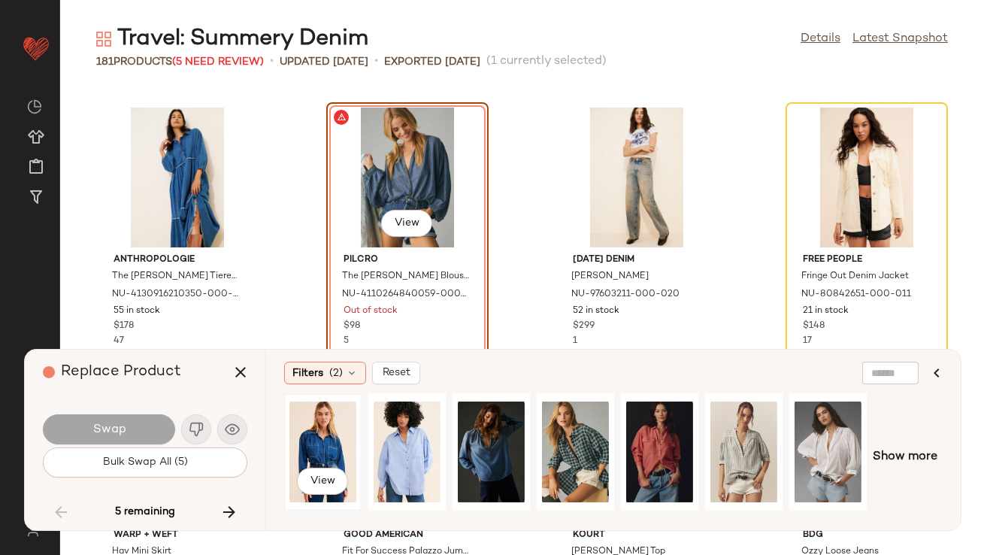
click at [334, 451] on div "View" at bounding box center [322, 451] width 67 height 107
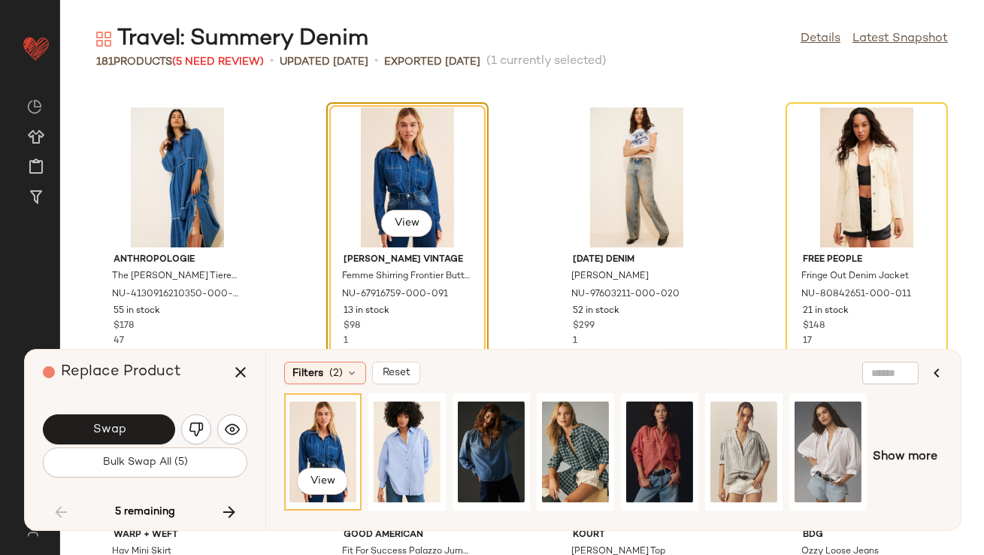
click at [111, 418] on button "Swap" at bounding box center [109, 429] width 132 height 30
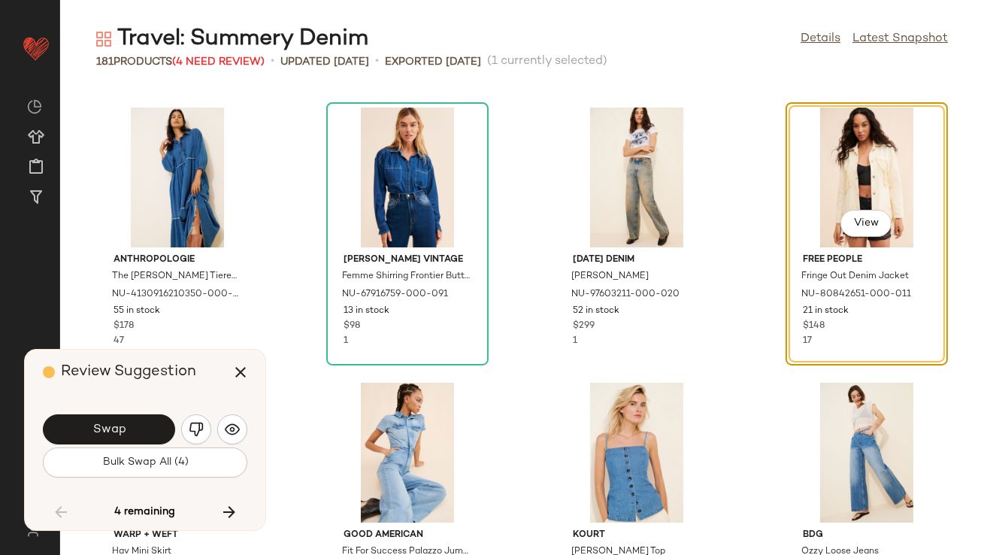
click at [111, 418] on button "Swap" at bounding box center [109, 429] width 132 height 30
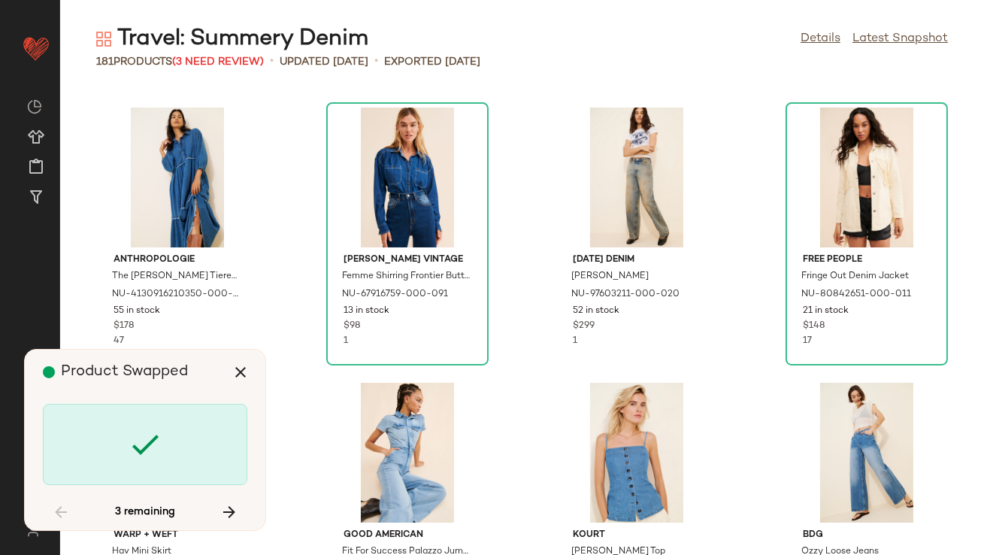
scroll to position [8528, 0]
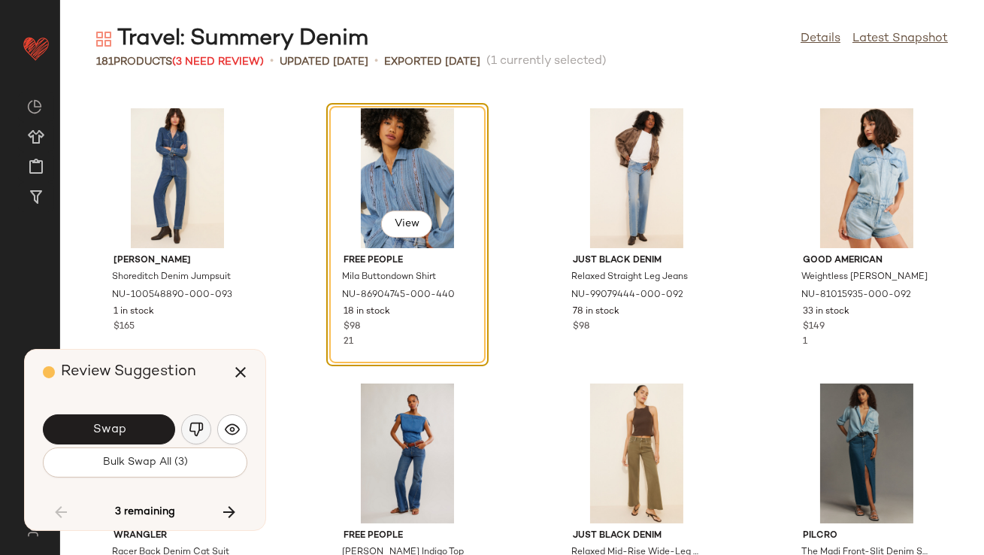
click at [196, 425] on img "button" at bounding box center [196, 429] width 15 height 15
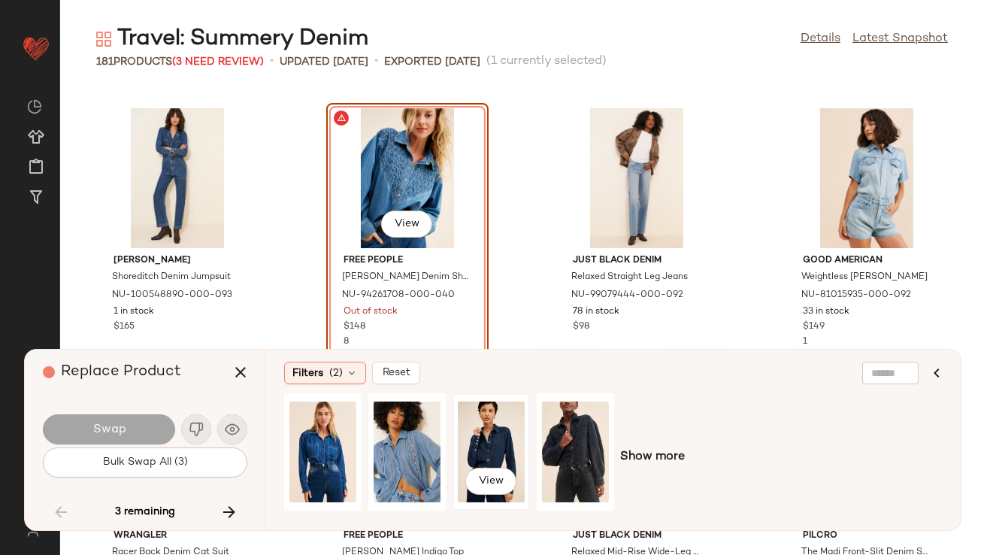
click at [498, 402] on div "View" at bounding box center [491, 451] width 67 height 107
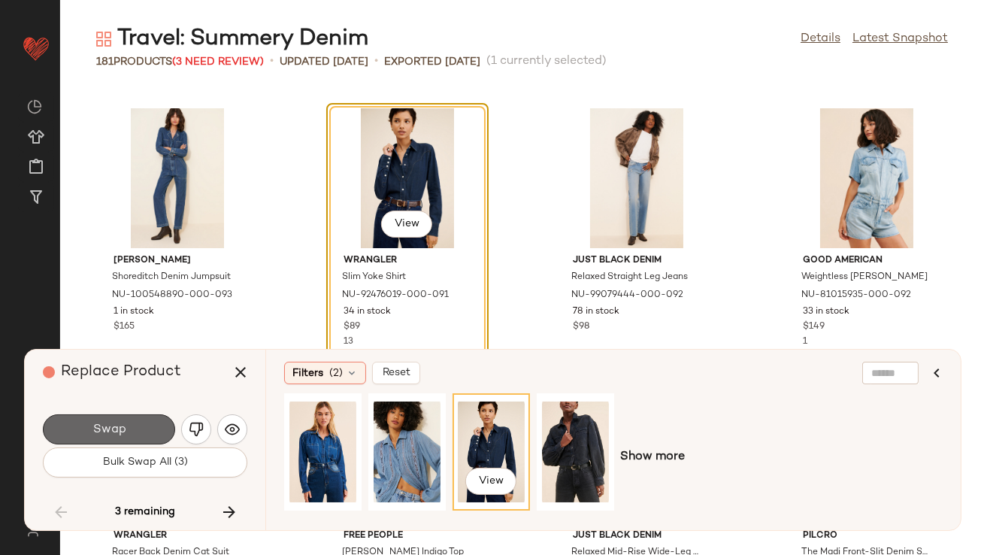
click at [151, 426] on button "Swap" at bounding box center [109, 429] width 132 height 30
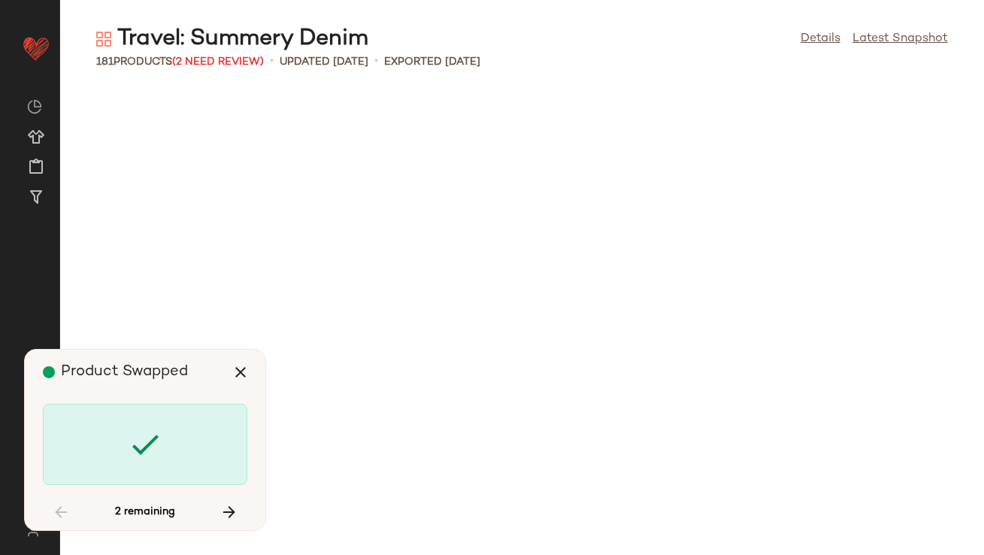
scroll to position [10730, 0]
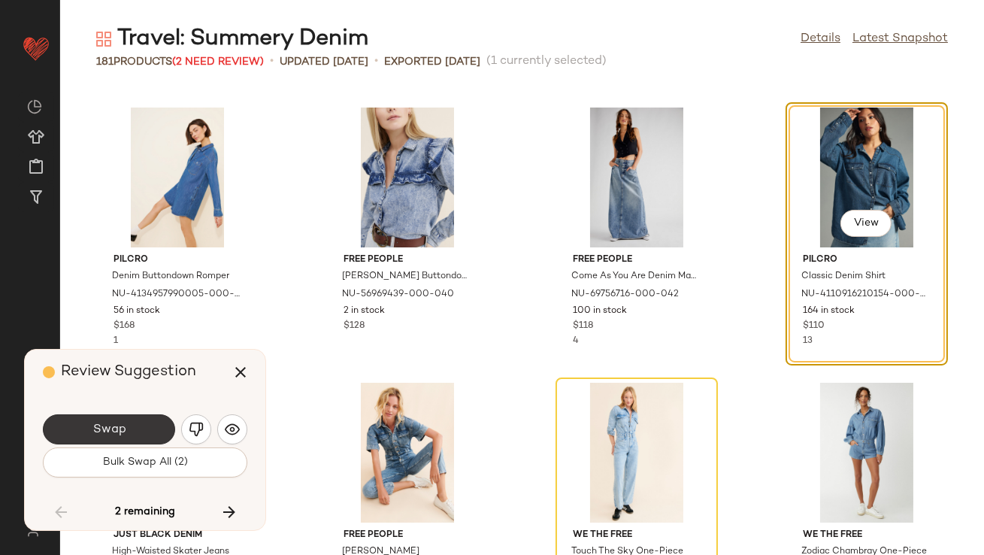
click at [159, 430] on button "Swap" at bounding box center [109, 429] width 132 height 30
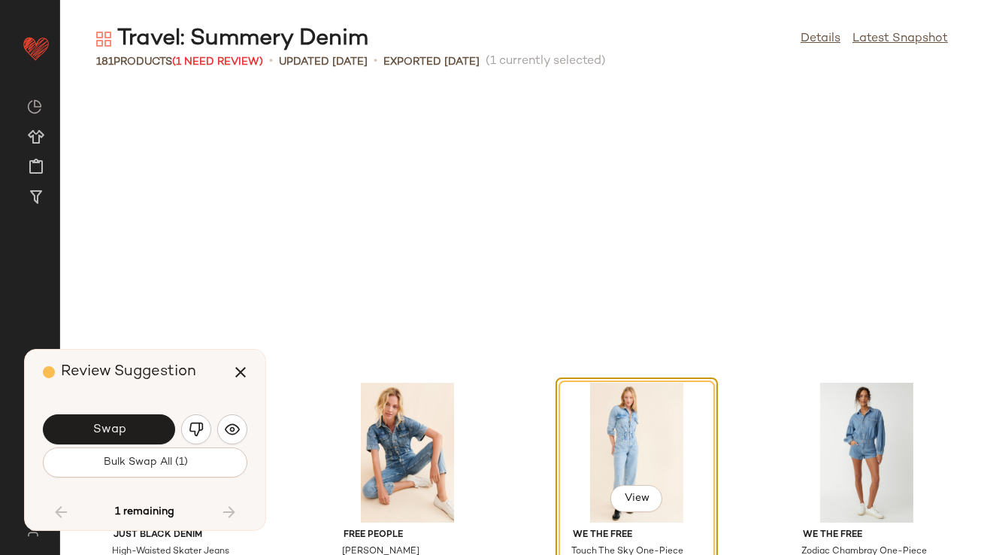
scroll to position [11005, 0]
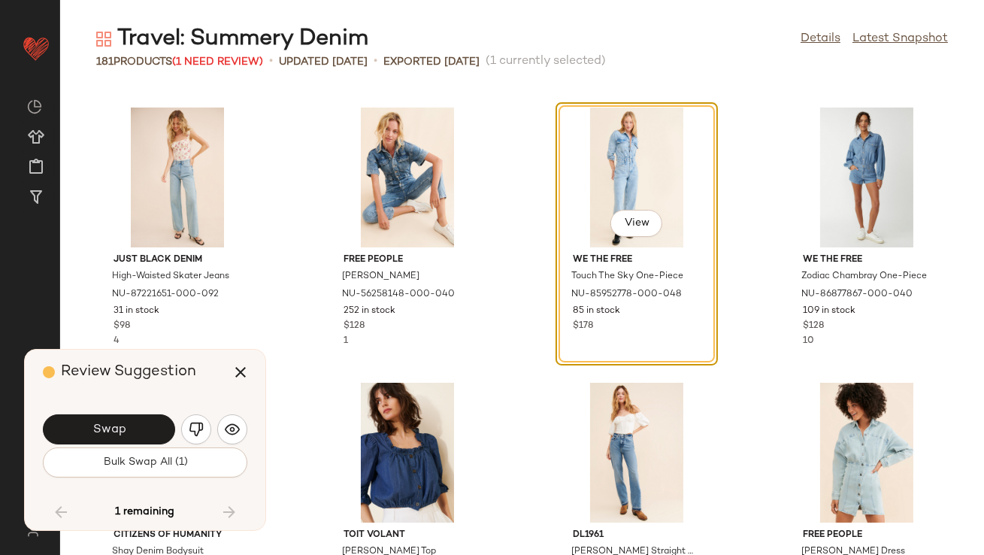
click at [159, 430] on button "Swap" at bounding box center [109, 429] width 132 height 30
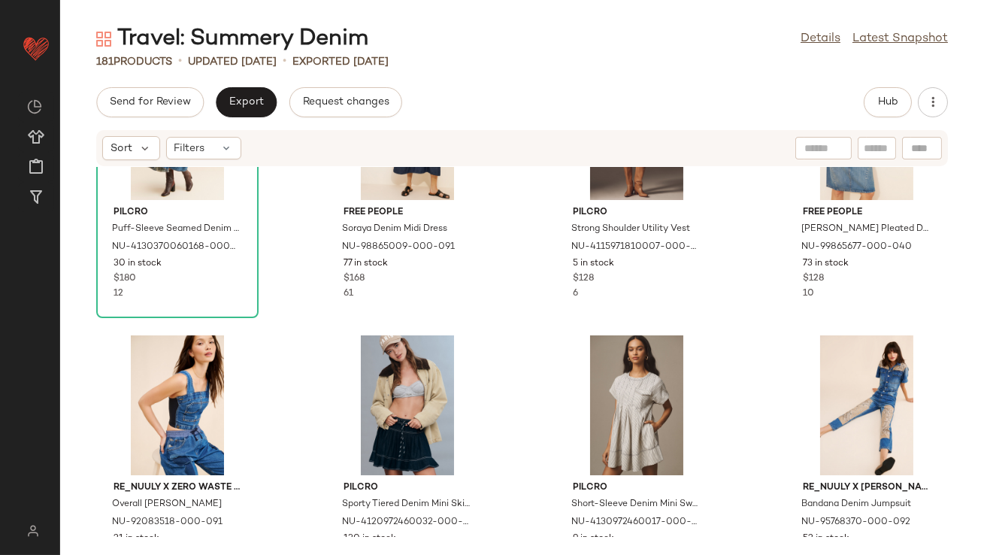
scroll to position [232, 0]
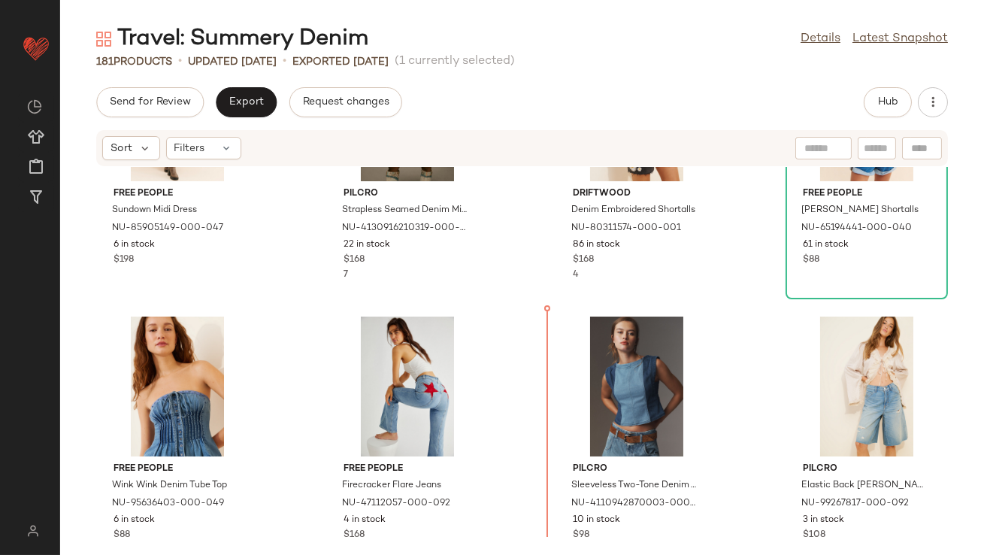
scroll to position [1284, 0]
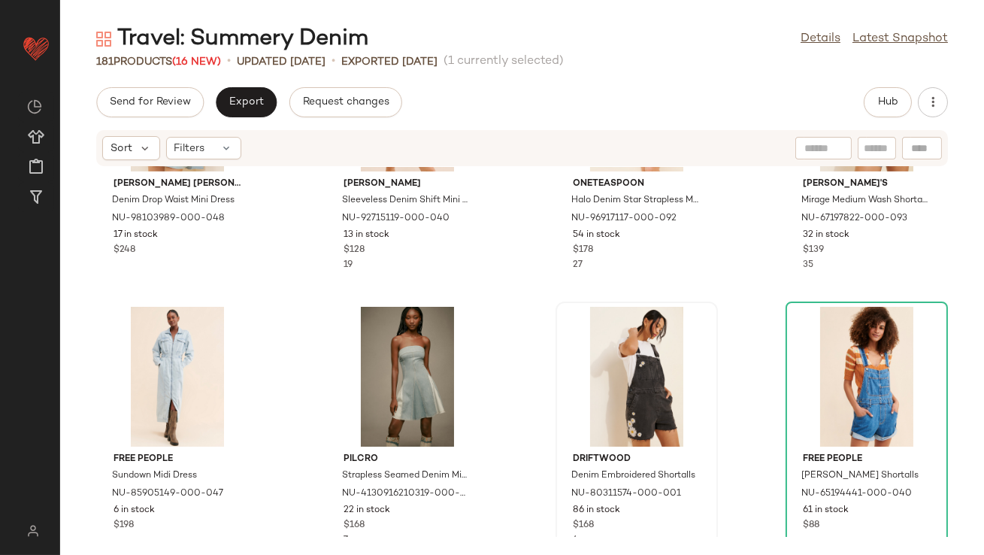
scroll to position [989, 0]
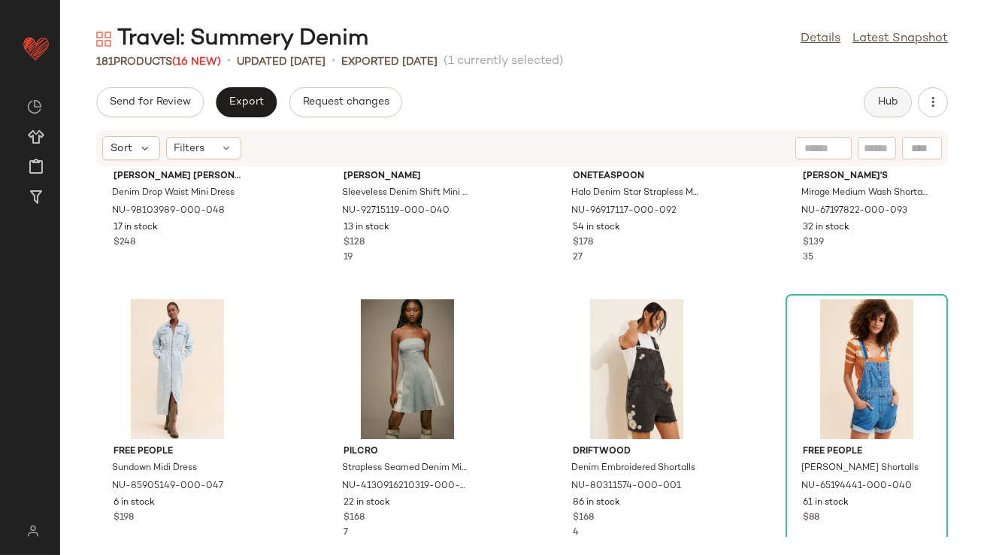
click at [887, 105] on span "Hub" at bounding box center [887, 102] width 21 height 12
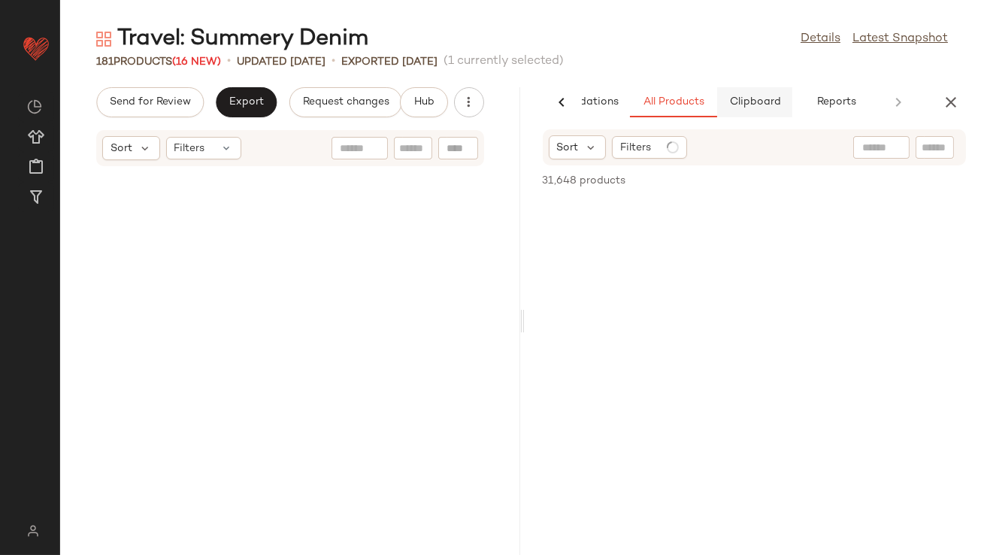
scroll to position [2201, 0]
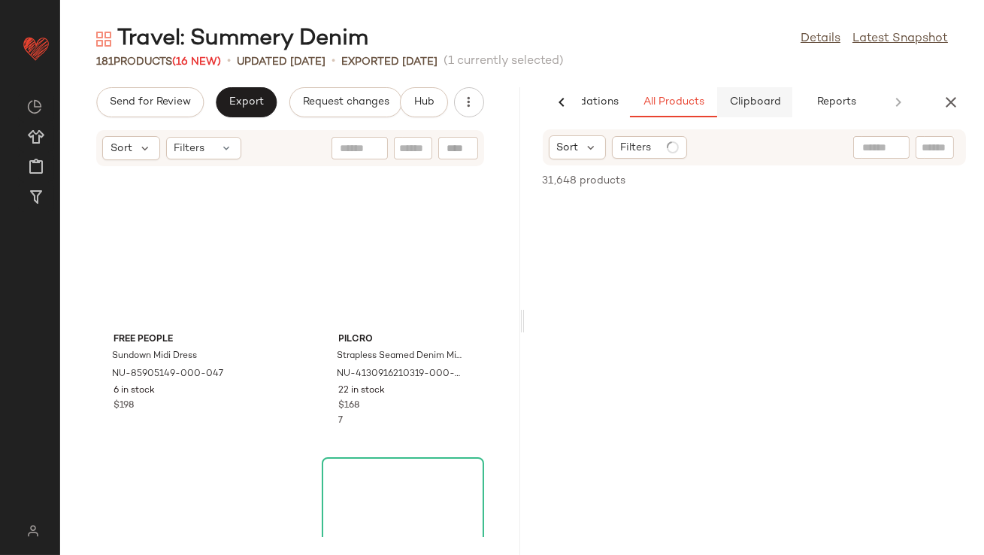
click at [747, 108] on button "Clipboard" at bounding box center [754, 102] width 75 height 30
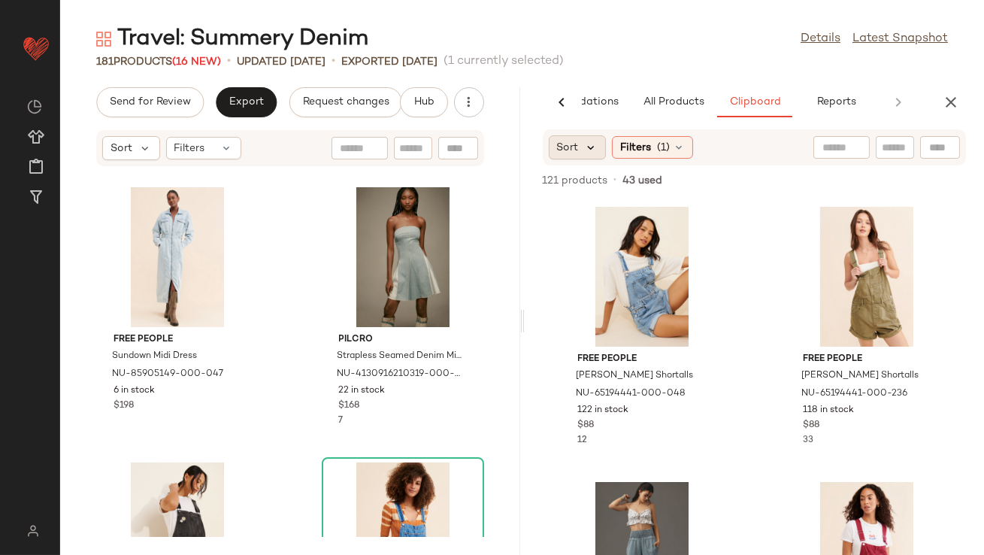
click at [589, 151] on icon at bounding box center [592, 148] width 14 height 14
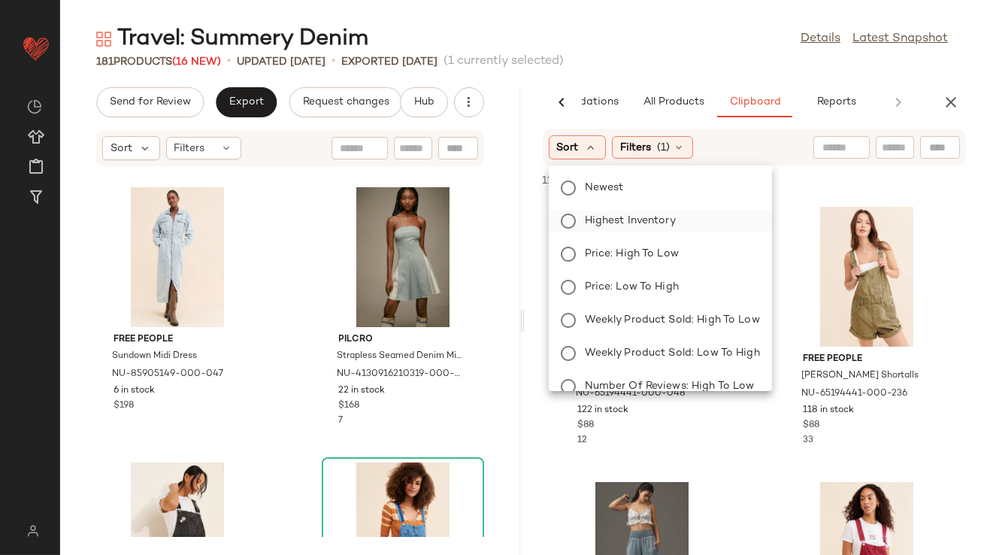
click at [602, 221] on span "Highest Inventory" at bounding box center [630, 221] width 91 height 16
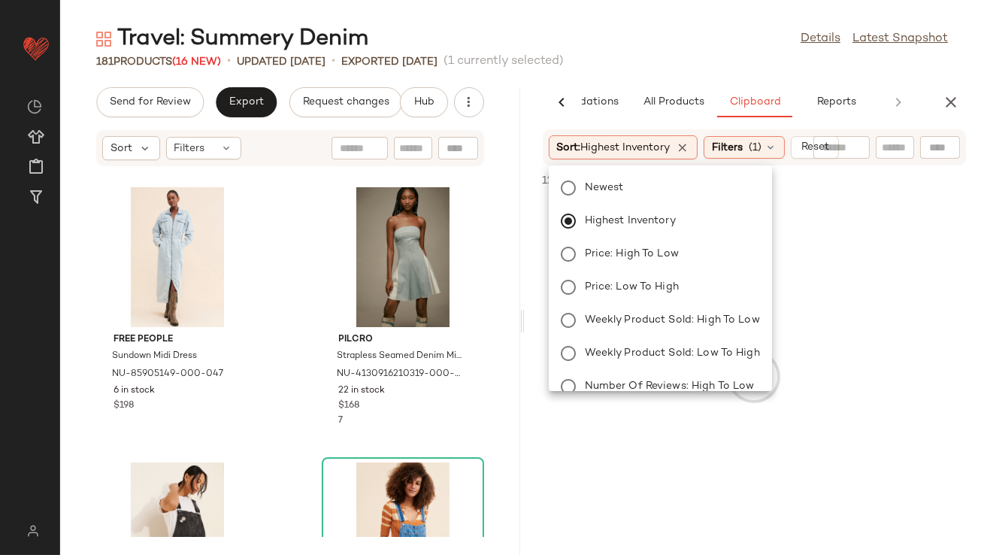
click at [669, 68] on div "181 Products (16 New) • updated [DATE] • Exported [DATE] (1 currently selected)" at bounding box center [522, 61] width 924 height 15
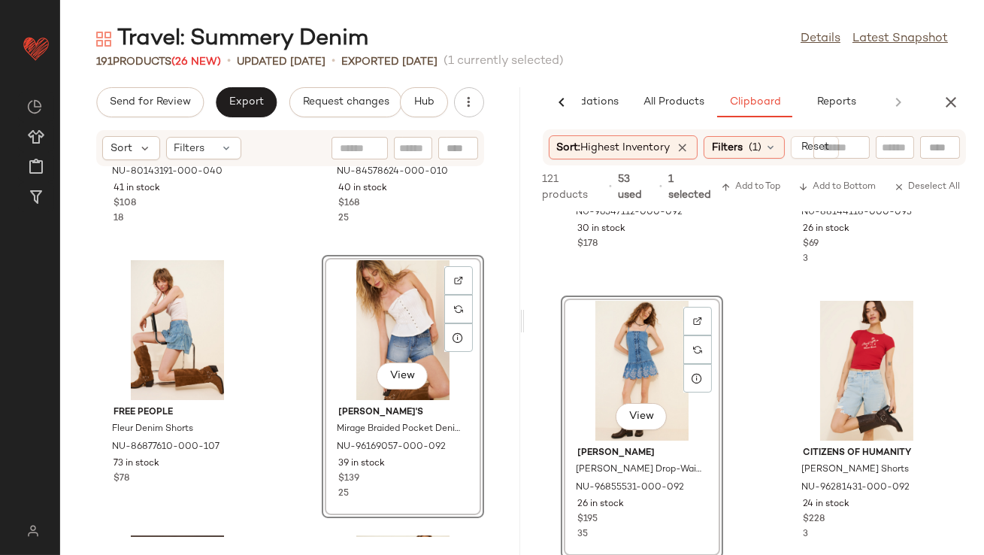
scroll to position [0, 0]
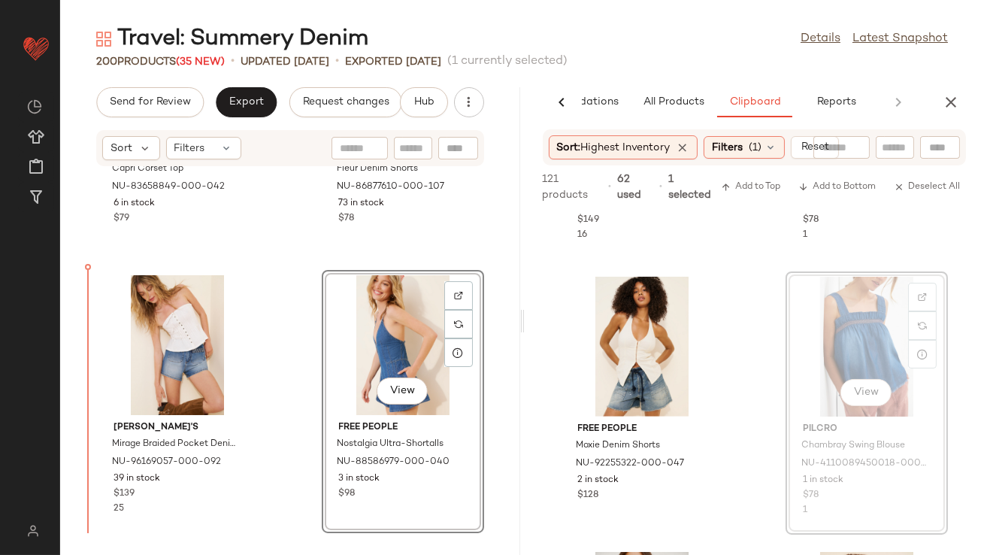
drag, startPoint x: 853, startPoint y: 317, endPoint x: 834, endPoint y: 317, distance: 18.8
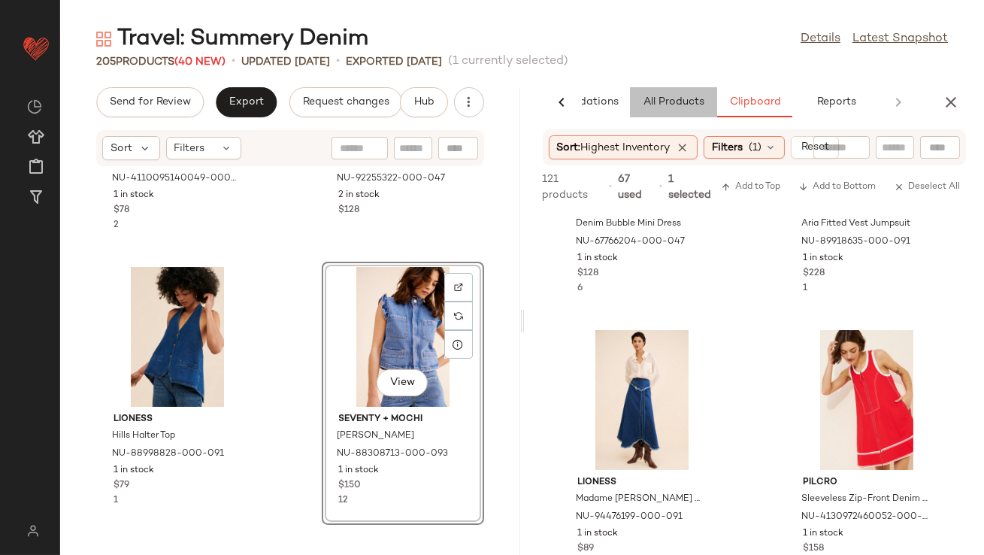
click at [703, 107] on span "All Products" at bounding box center [673, 102] width 62 height 12
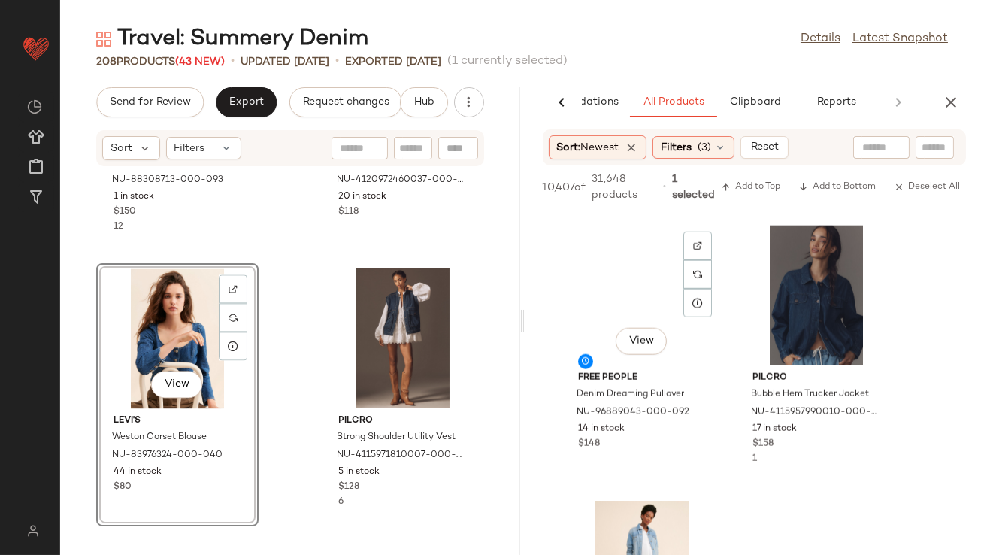
scroll to position [3293, 0]
click at [633, 348] on div "View" at bounding box center [642, 296] width 152 height 140
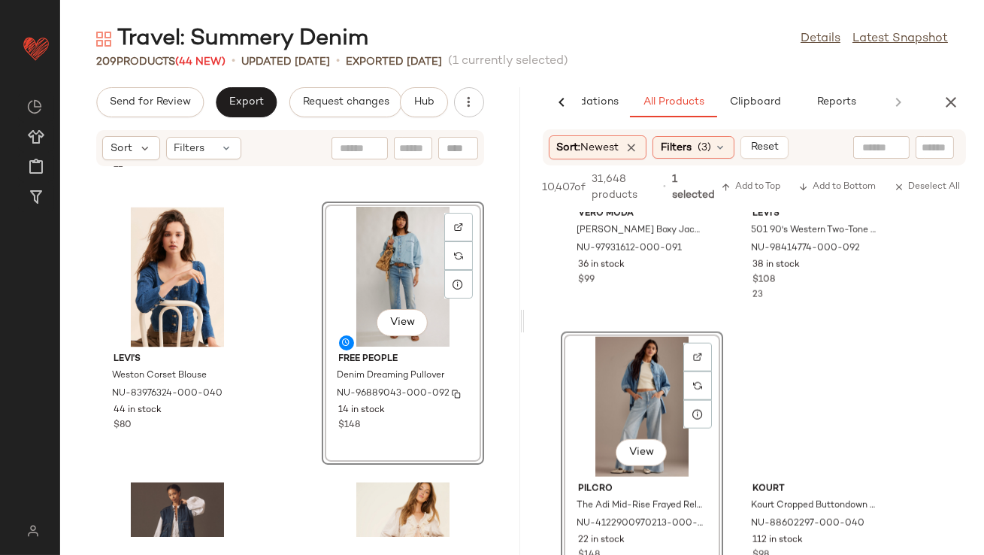
scroll to position [6565, 0]
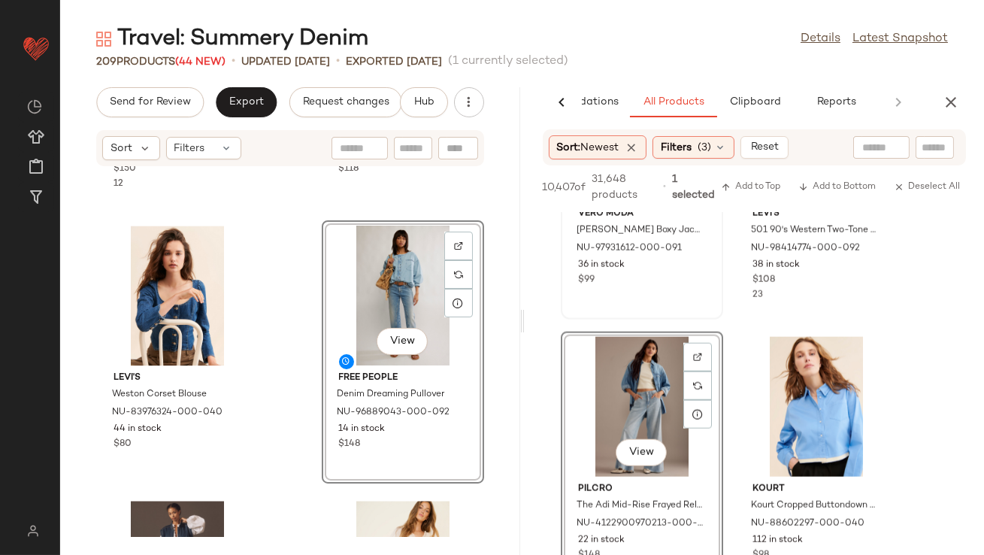
click at [646, 304] on div "View Vero Moda Bonnie Short Boxy Jacket NU-97931612-000-091 36 in stock $99" at bounding box center [642, 187] width 162 height 263
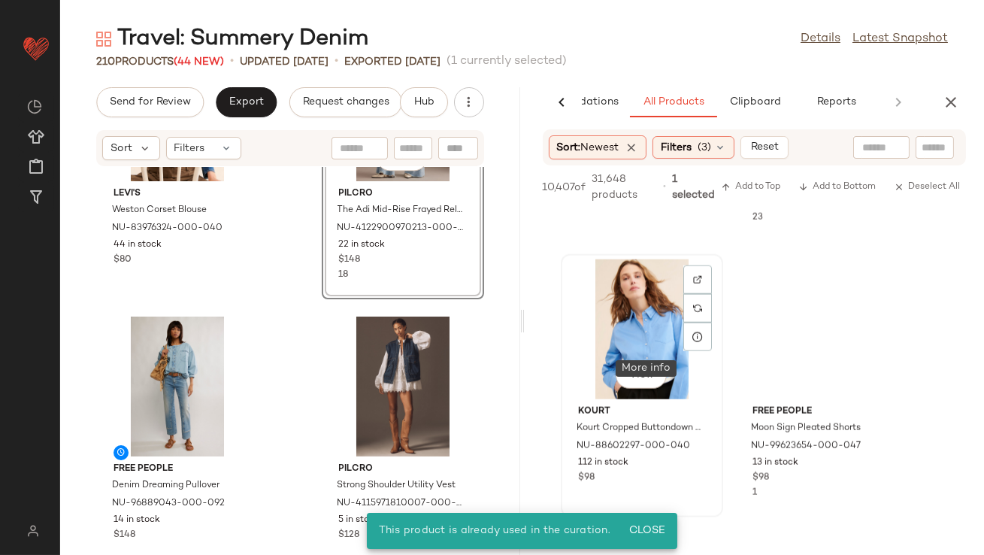
scroll to position [3879, 0]
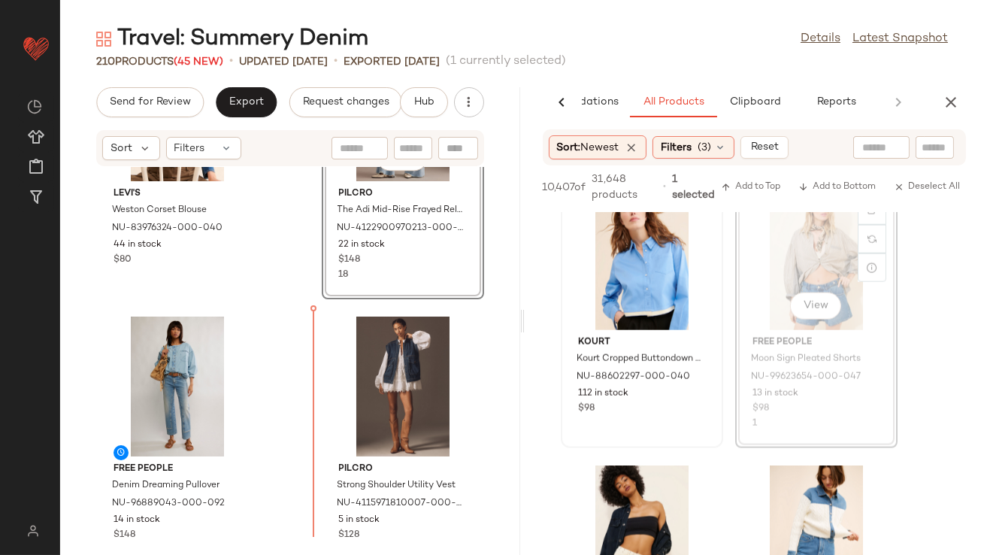
drag, startPoint x: 766, startPoint y: 238, endPoint x: 707, endPoint y: 246, distance: 59.9
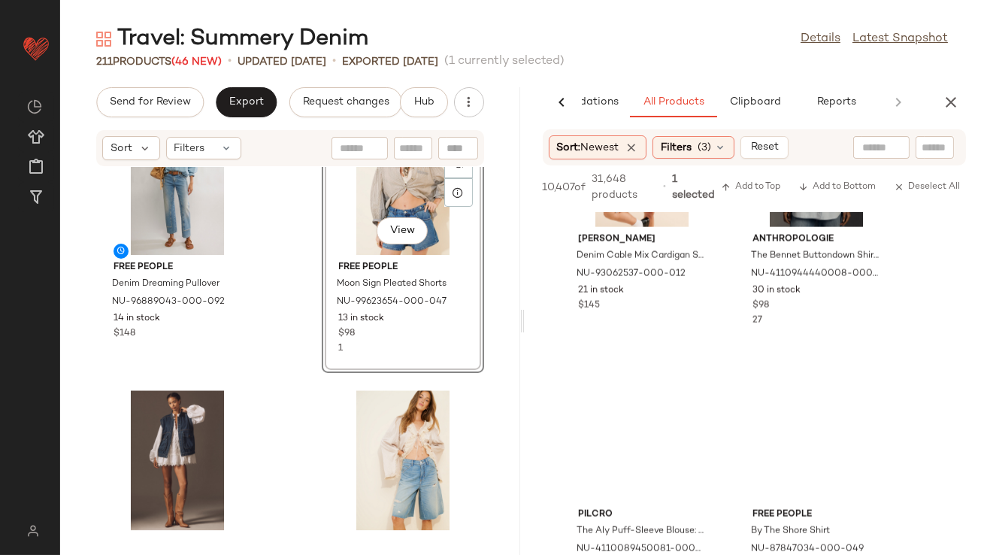
scroll to position [4354, 0]
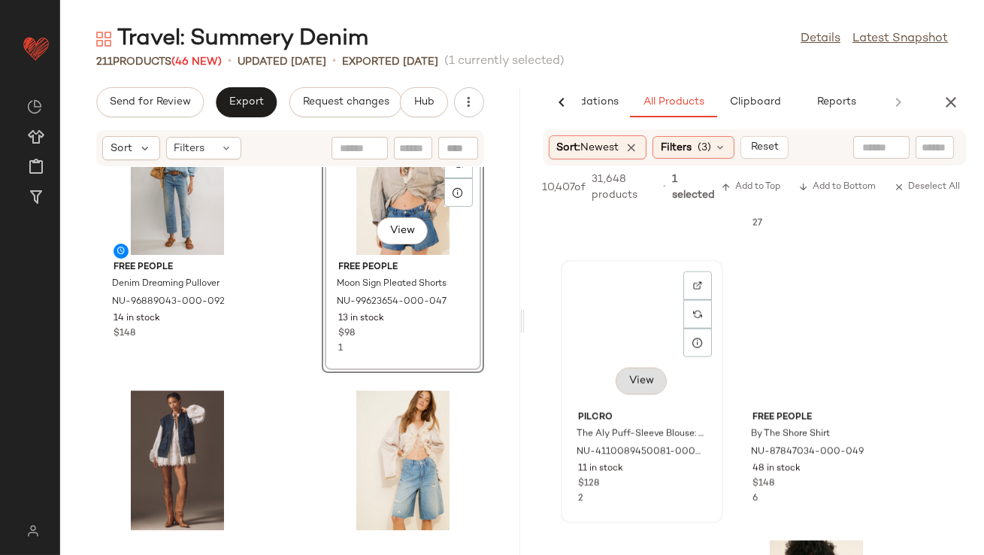
click at [635, 374] on button "View" at bounding box center [641, 381] width 51 height 27
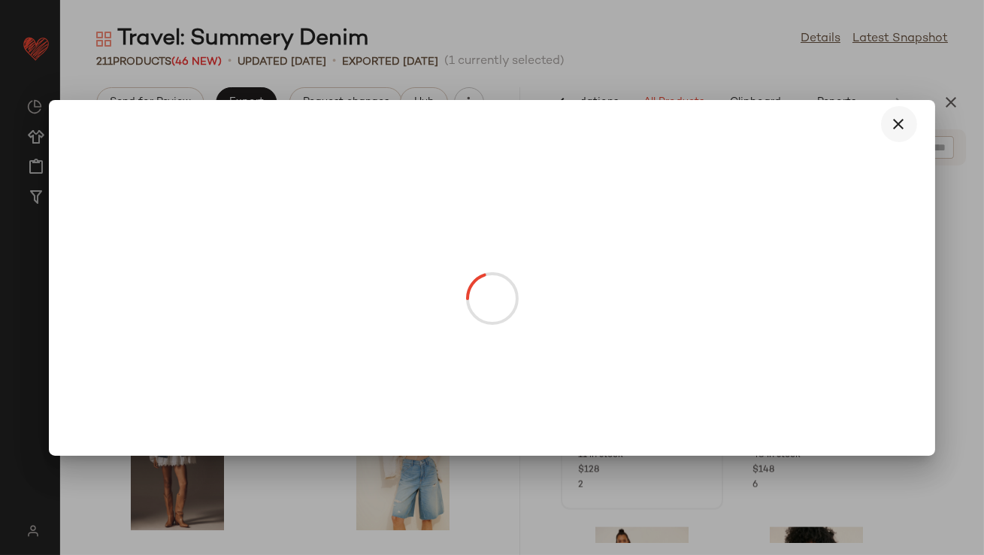
click at [899, 128] on icon "button" at bounding box center [899, 124] width 18 height 18
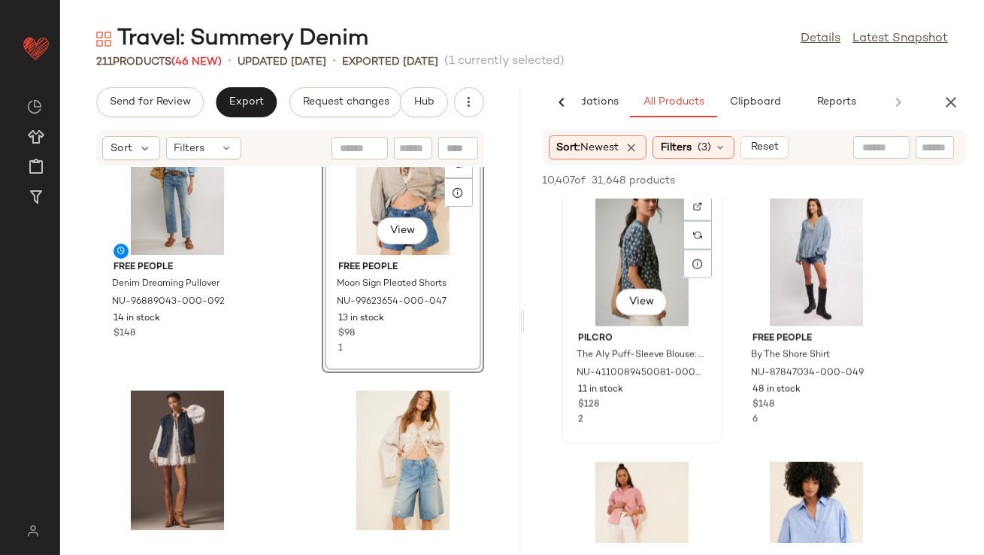
scroll to position [4571, 0]
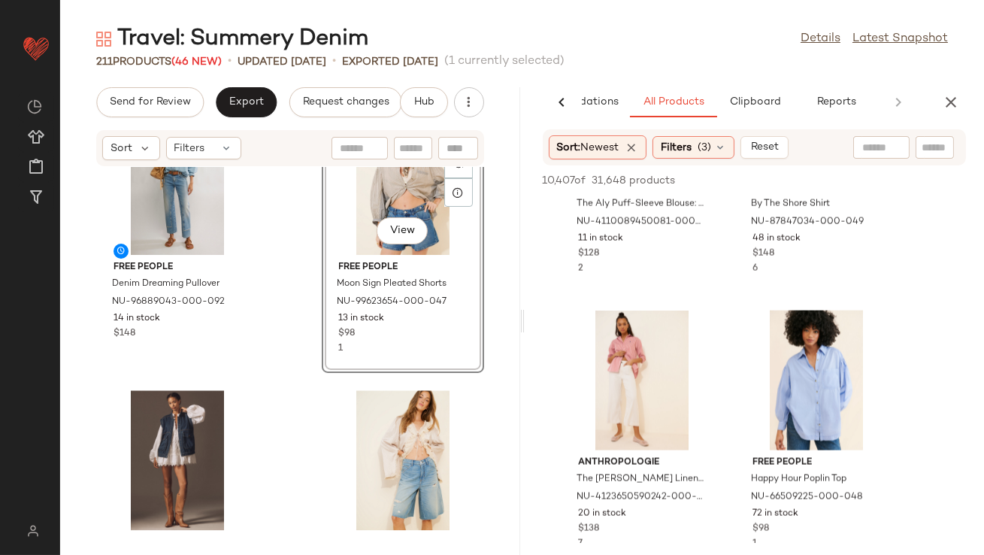
click at [948, 94] on icon "button" at bounding box center [951, 102] width 18 height 18
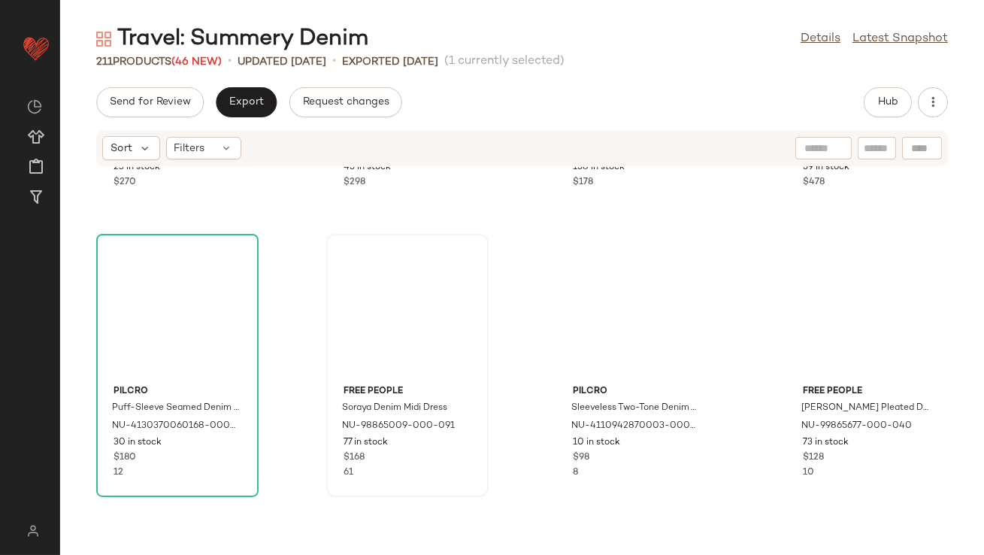
scroll to position [333, 0]
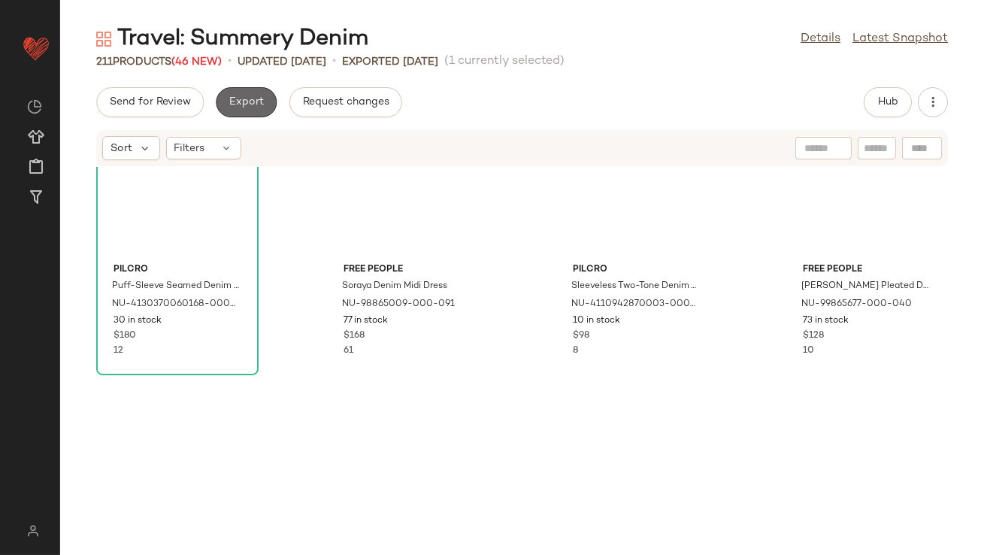
click at [253, 114] on button "Export" at bounding box center [246, 102] width 61 height 30
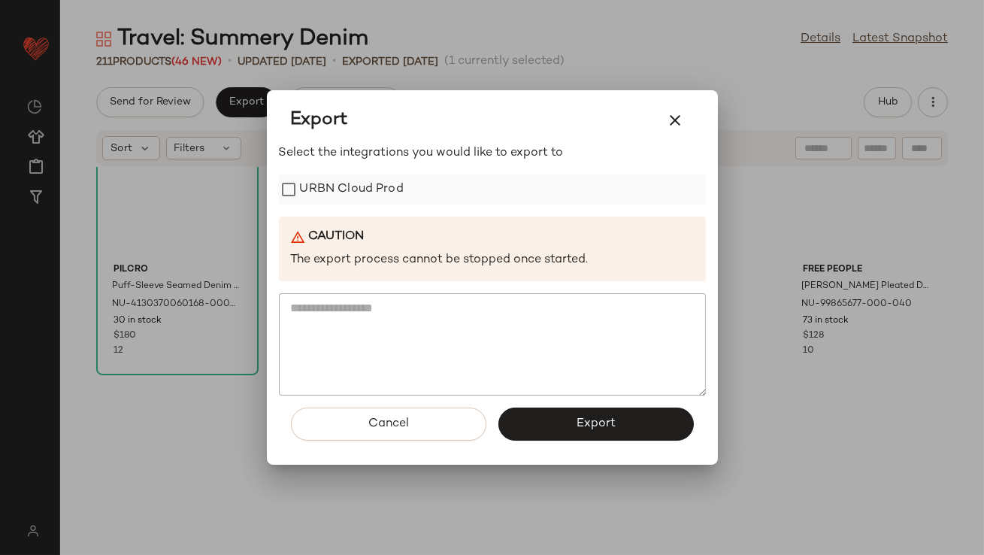
click at [322, 189] on label "URBN Cloud Prod" at bounding box center [352, 189] width 104 height 30
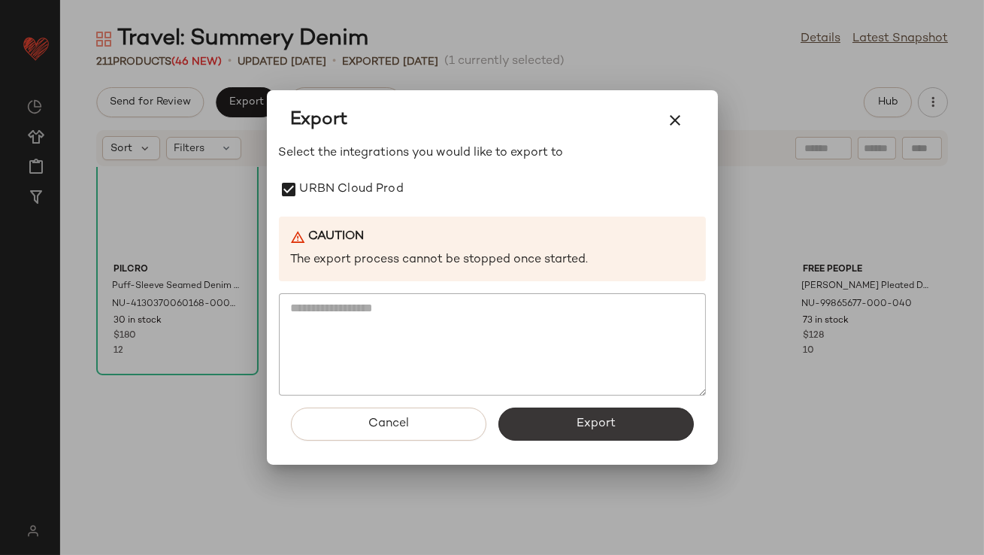
click at [536, 425] on button "Export" at bounding box center [595, 423] width 195 height 33
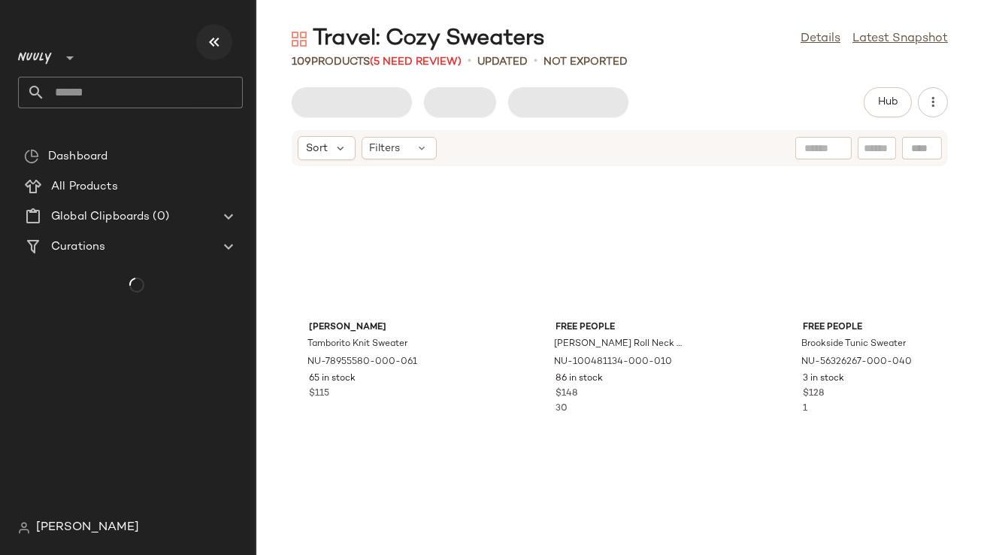
click at [216, 44] on icon "button" at bounding box center [214, 42] width 18 height 18
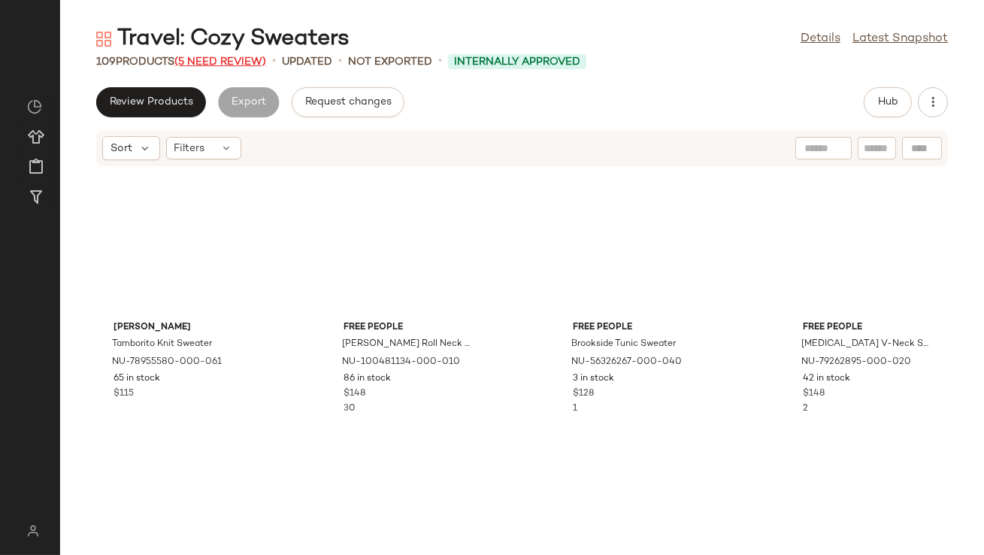
click at [220, 64] on span "(5 Need Review)" at bounding box center [220, 61] width 92 height 11
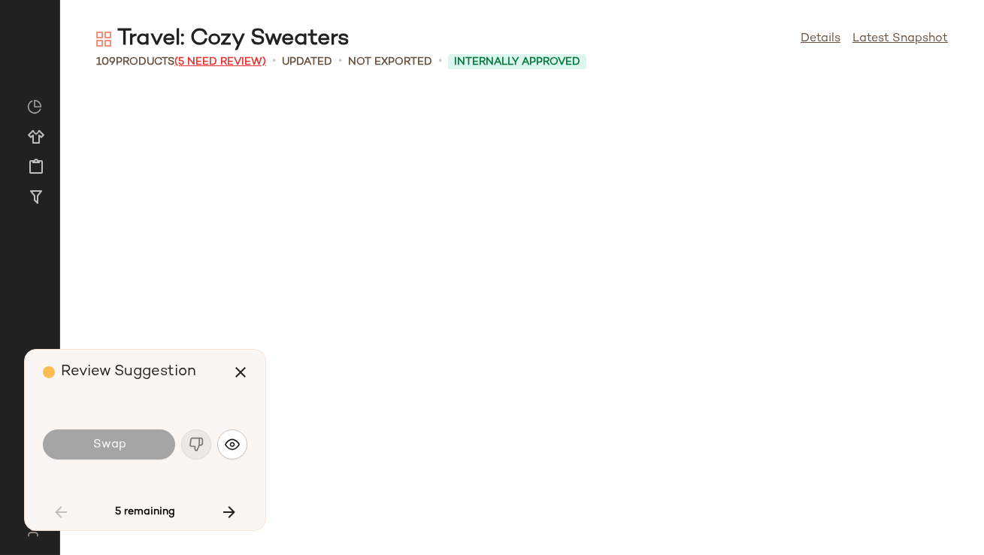
scroll to position [2476, 0]
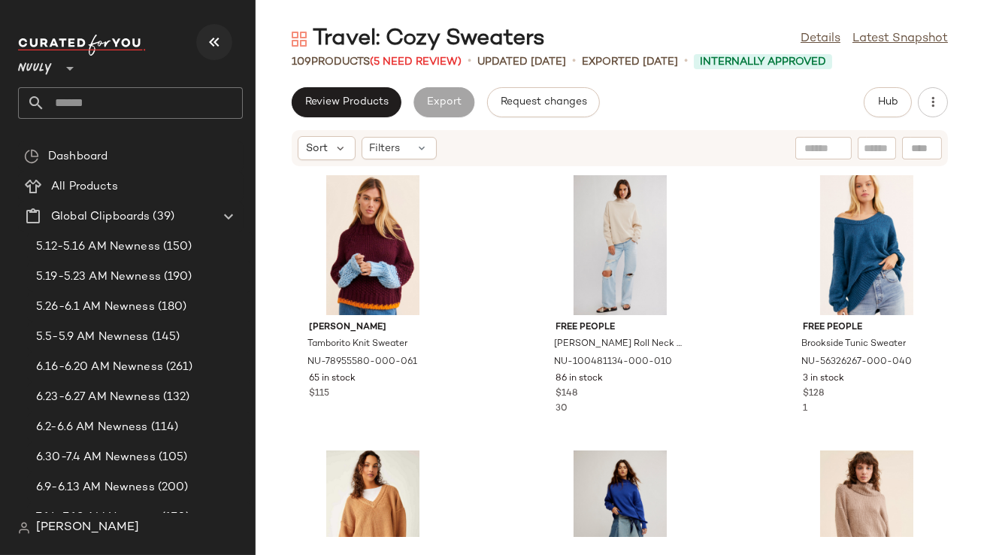
click at [222, 37] on icon "button" at bounding box center [214, 42] width 18 height 18
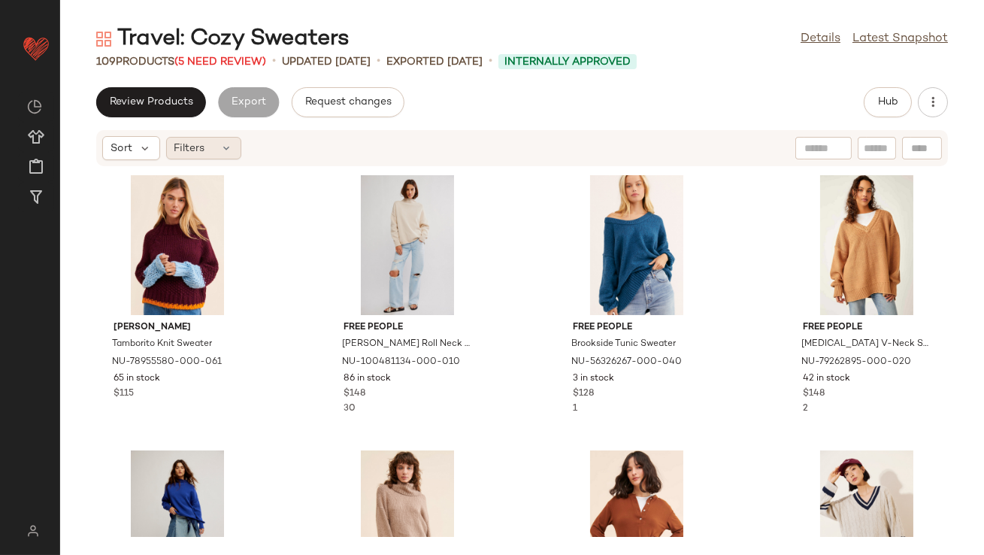
click at [222, 143] on icon at bounding box center [227, 148] width 12 height 12
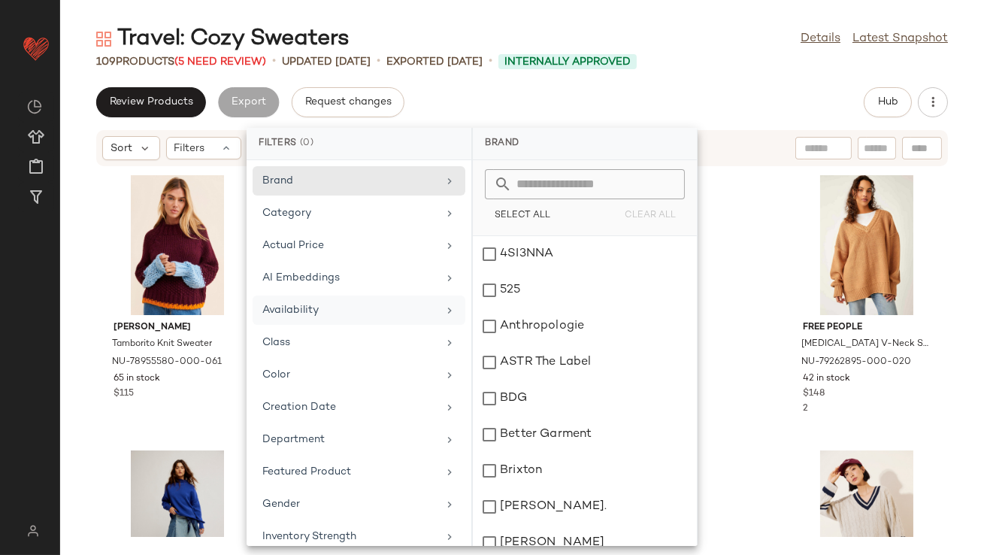
click at [310, 310] on div "Availability" at bounding box center [349, 310] width 175 height 16
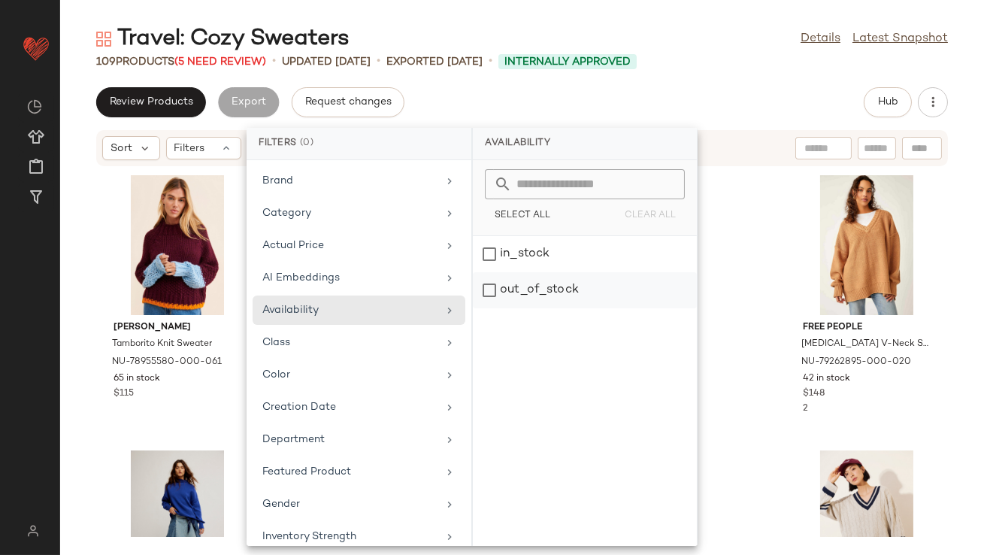
click at [502, 282] on div "out_of_stock" at bounding box center [585, 290] width 224 height 36
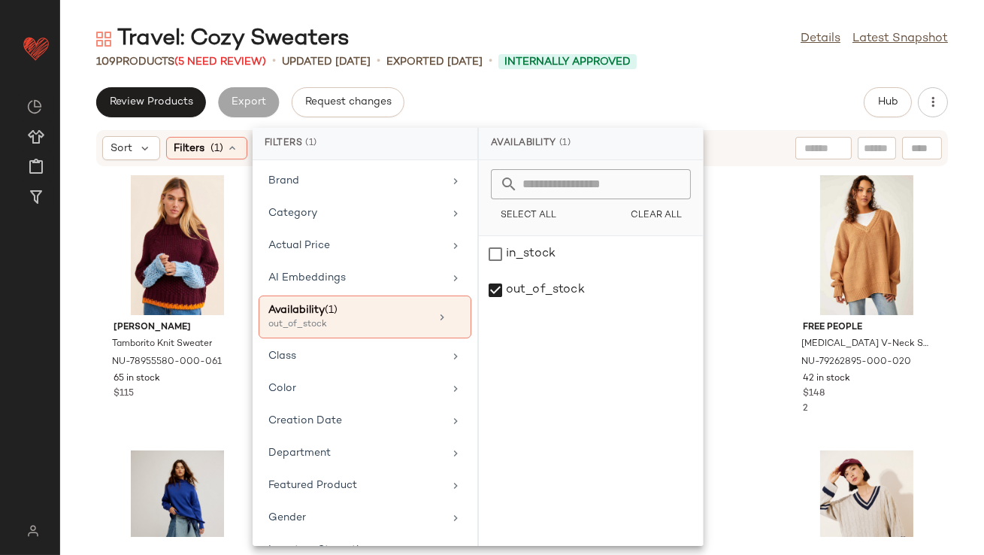
click at [581, 93] on div "Review Products Export Request changes Hub" at bounding box center [522, 102] width 852 height 30
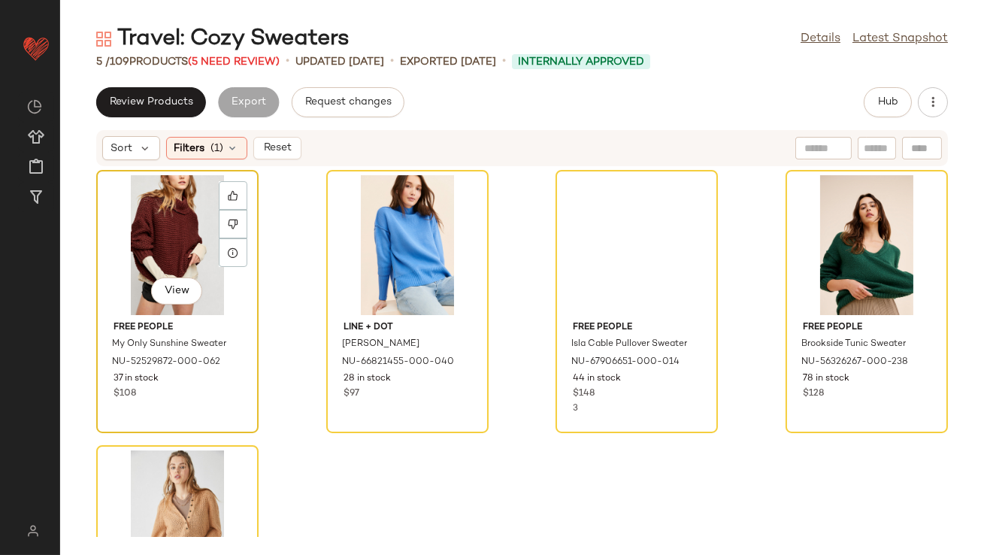
click at [143, 220] on div "View" at bounding box center [177, 245] width 152 height 140
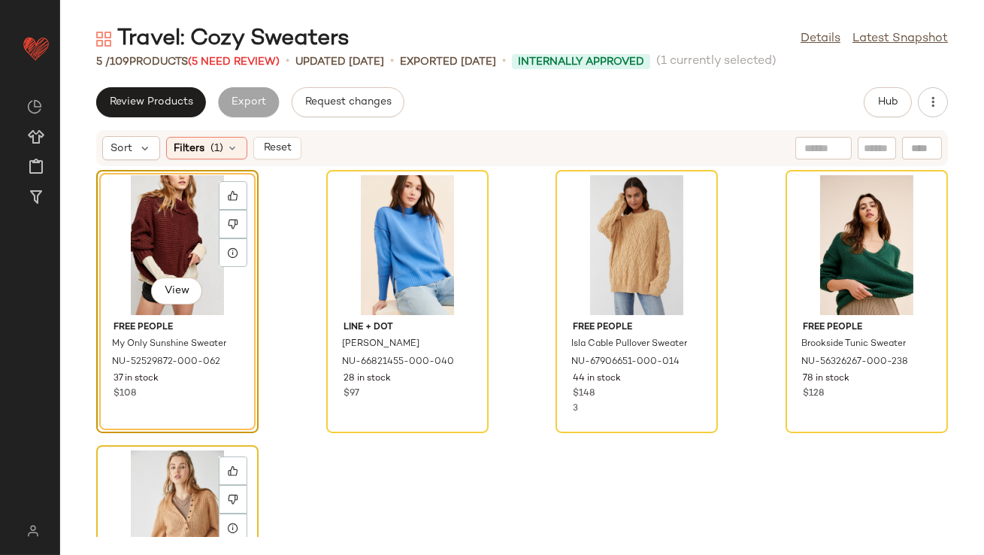
click at [165, 504] on div "View" at bounding box center [177, 520] width 152 height 140
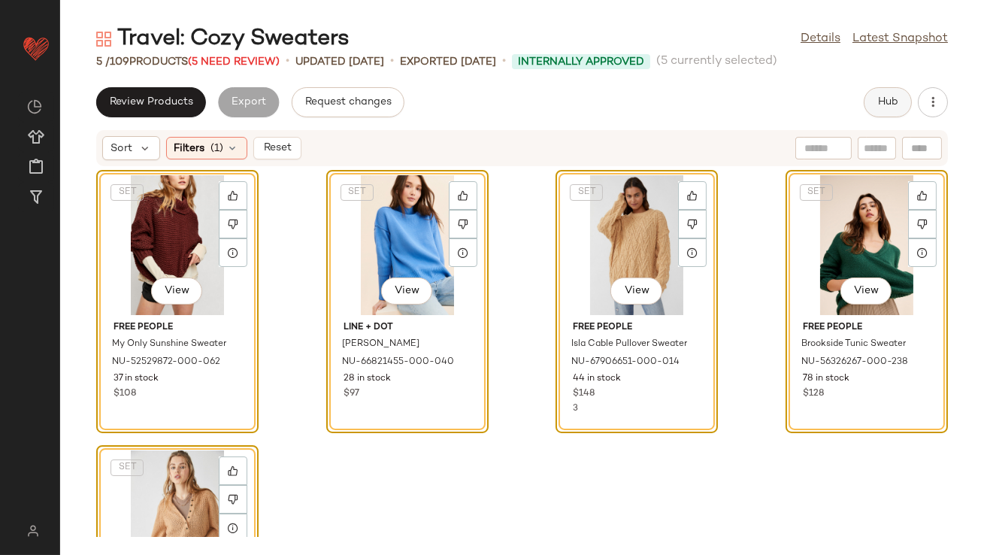
click at [878, 113] on button "Hub" at bounding box center [888, 102] width 48 height 30
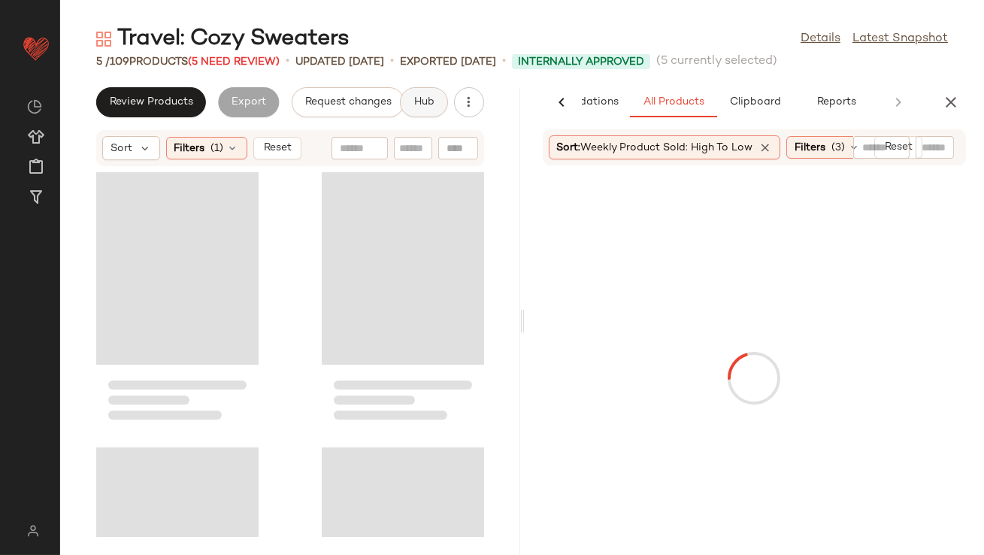
scroll to position [458, 0]
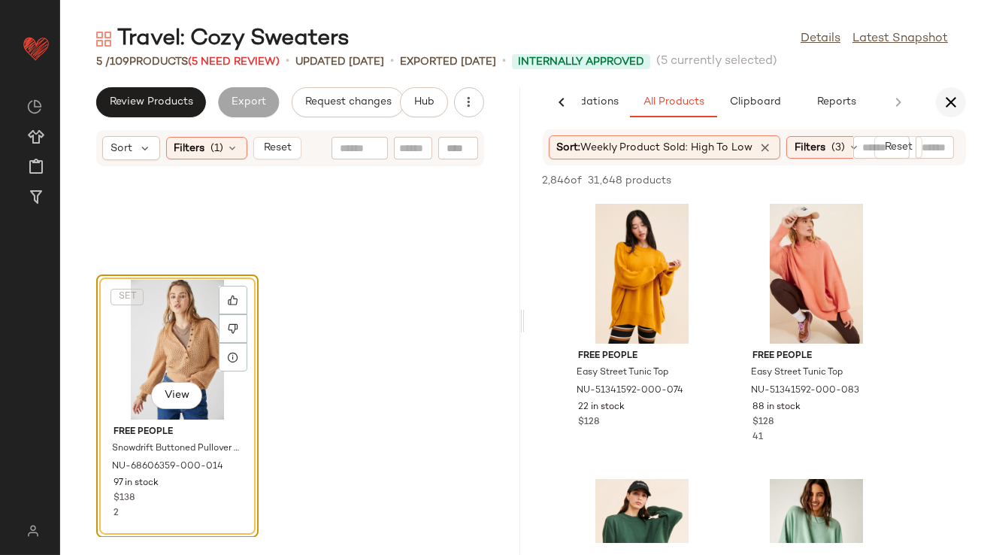
click at [941, 103] on button "button" at bounding box center [951, 102] width 30 height 30
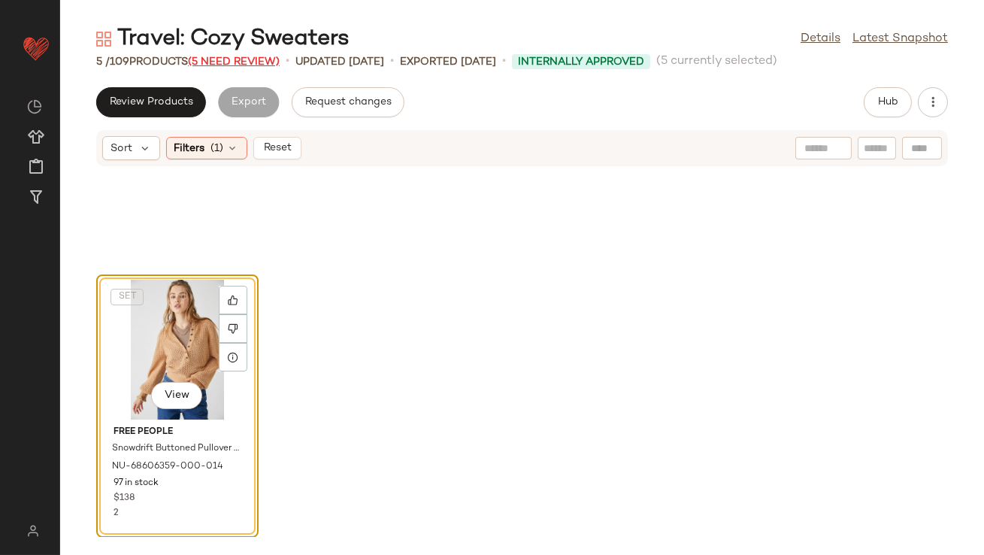
click at [219, 60] on span "(5 Need Review)" at bounding box center [234, 61] width 92 height 11
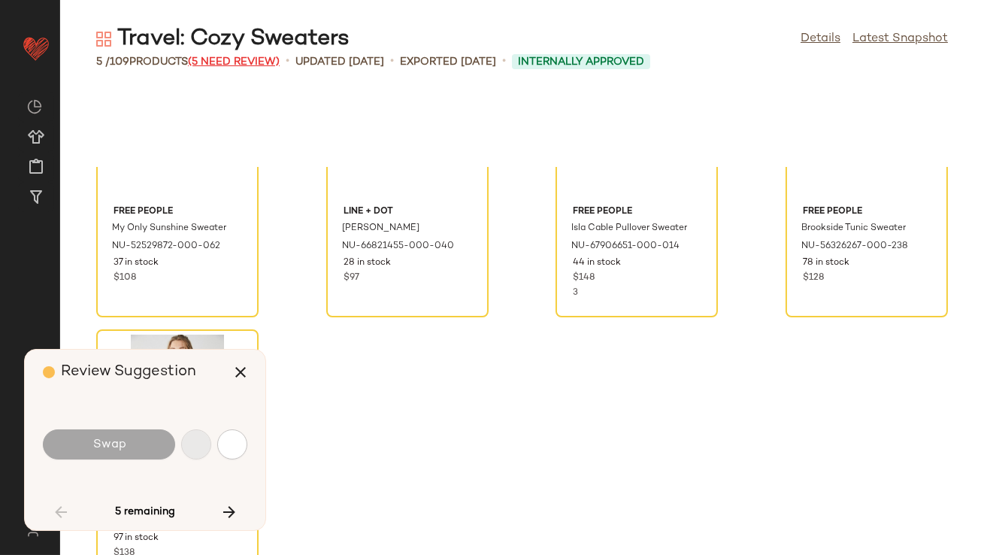
scroll to position [73, 0]
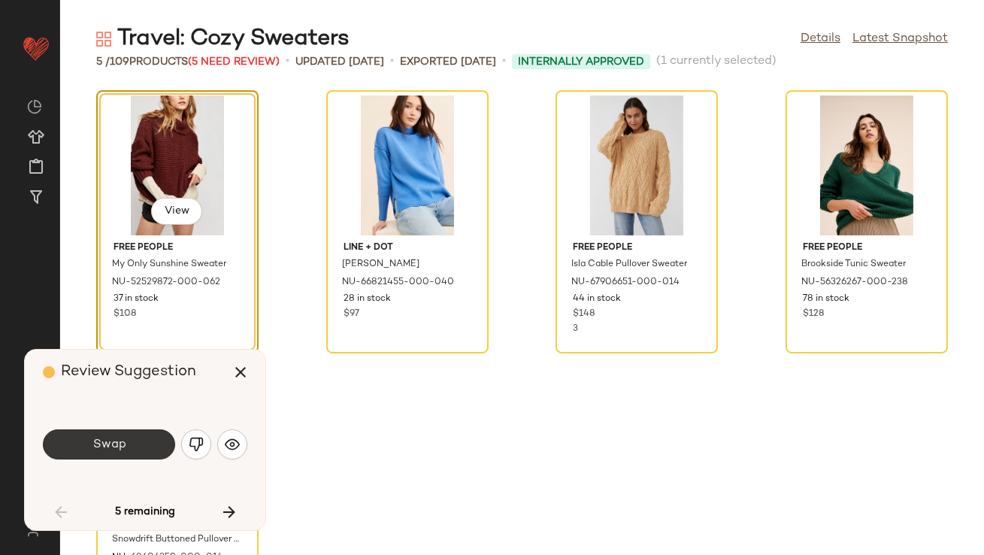
click at [147, 438] on button "Swap" at bounding box center [109, 444] width 132 height 30
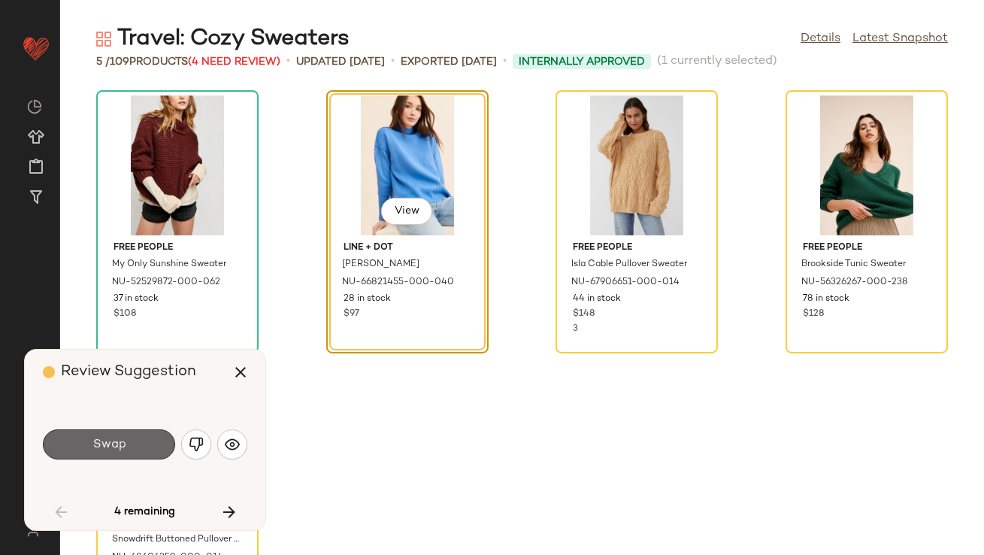
click at [148, 441] on button "Swap" at bounding box center [109, 444] width 132 height 30
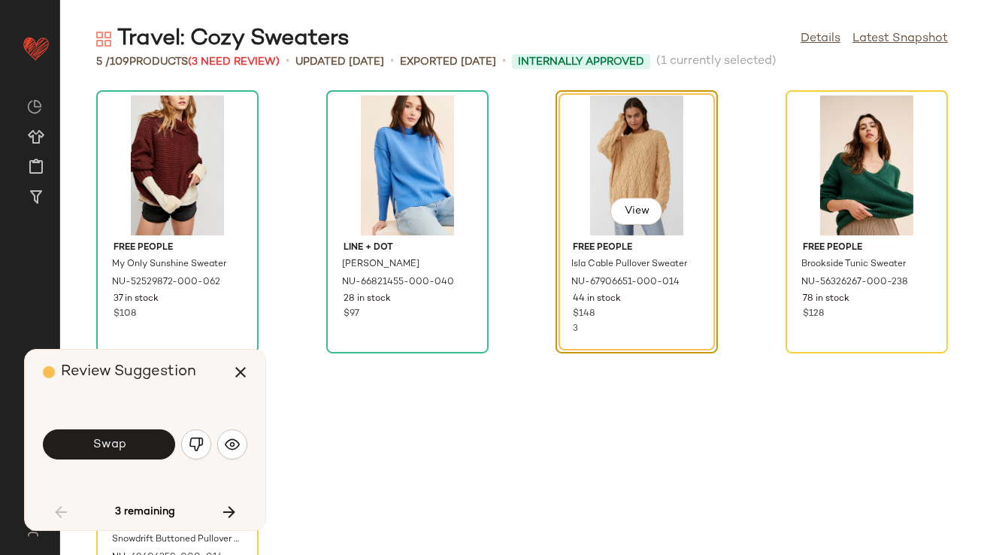
click at [150, 444] on button "Swap" at bounding box center [109, 444] width 132 height 30
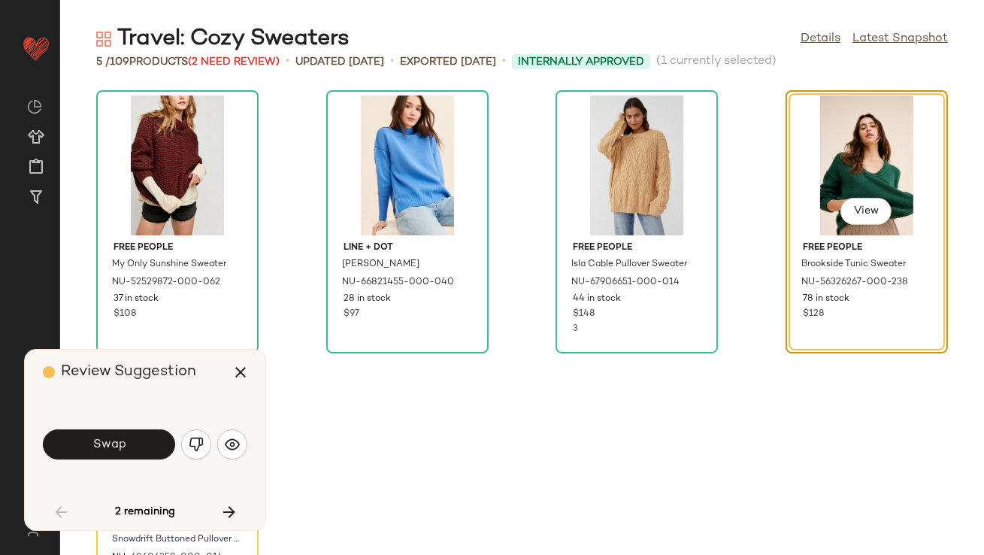
click at [150, 444] on button "Swap" at bounding box center [109, 444] width 132 height 30
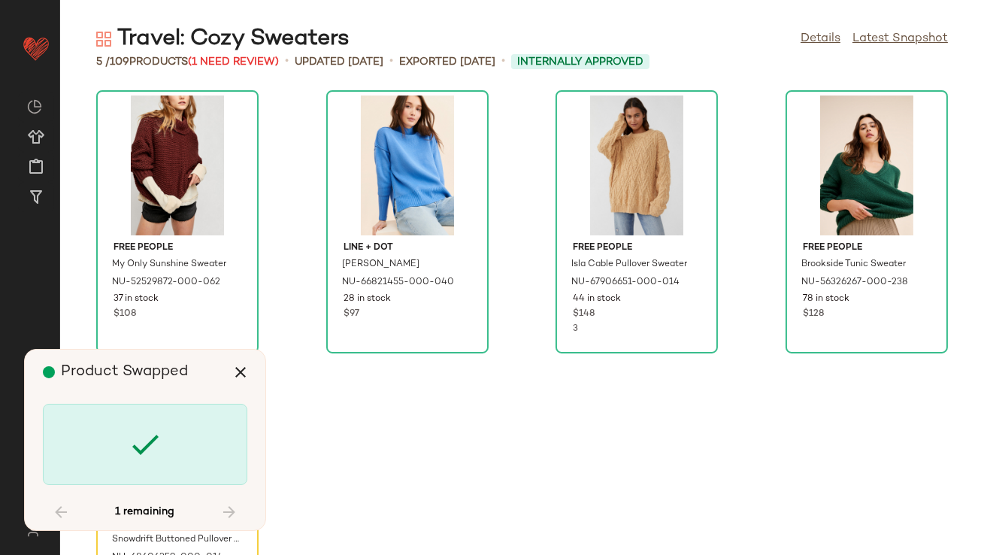
click at [149, 449] on icon at bounding box center [145, 444] width 36 height 36
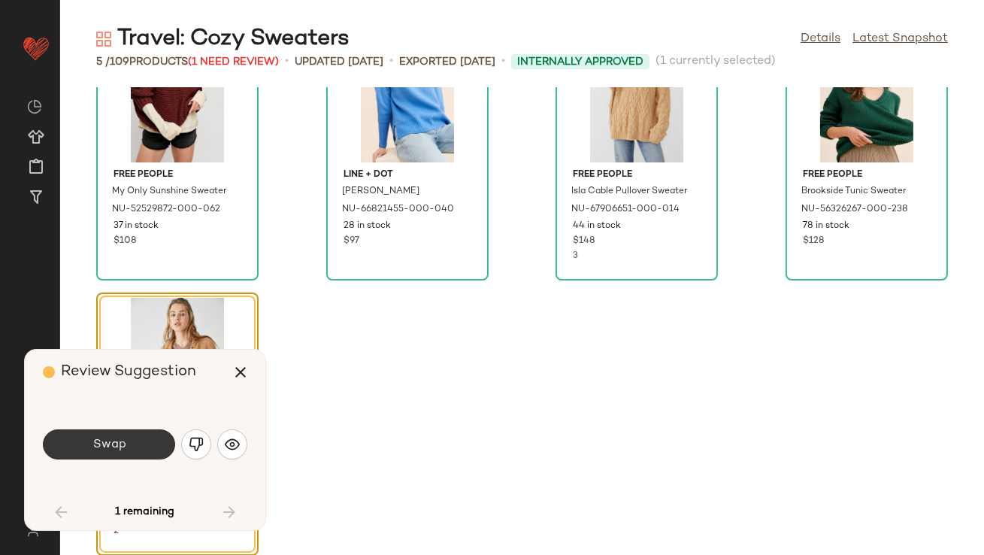
click at [149, 444] on button "Swap" at bounding box center [109, 444] width 132 height 30
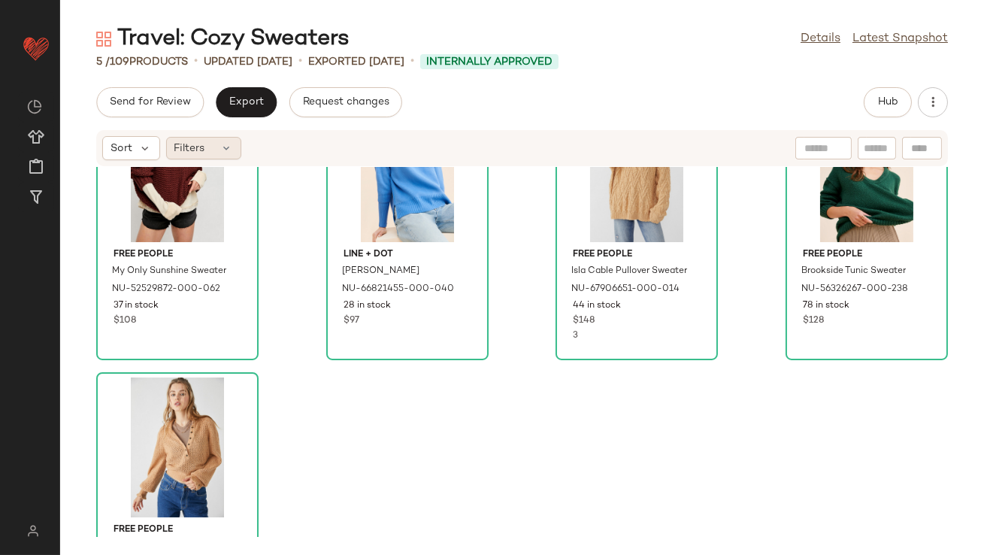
click at [224, 150] on icon at bounding box center [227, 148] width 12 height 12
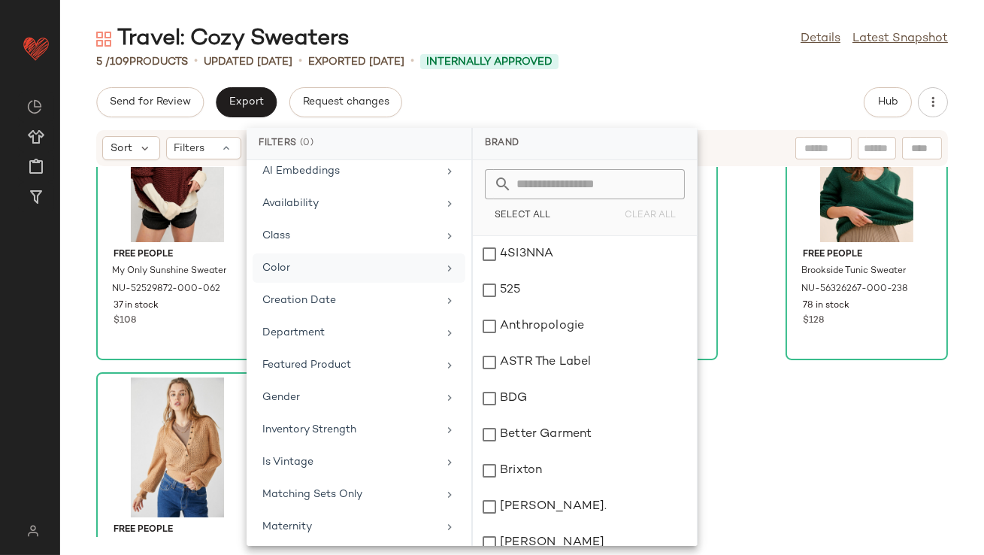
scroll to position [334, 0]
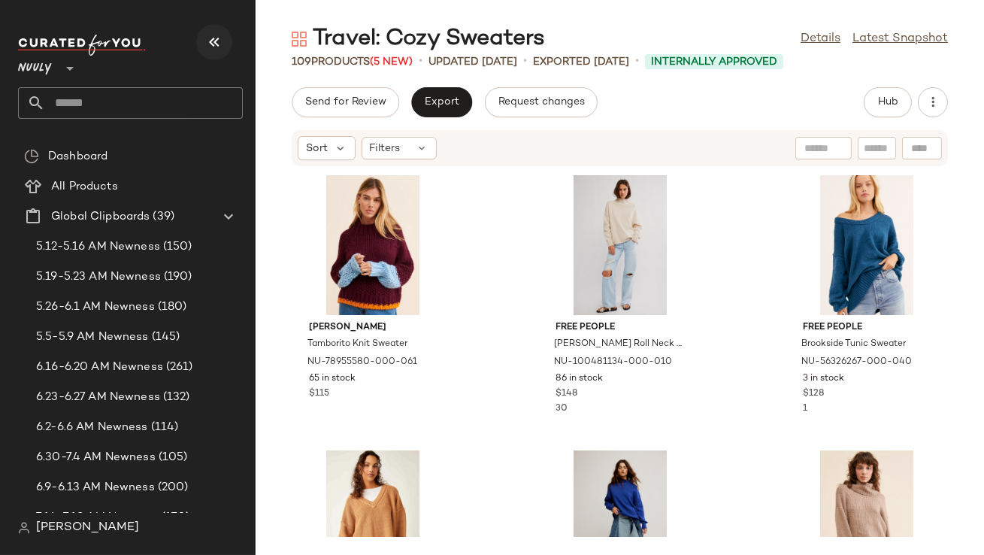
click at [222, 44] on icon "button" at bounding box center [214, 42] width 18 height 18
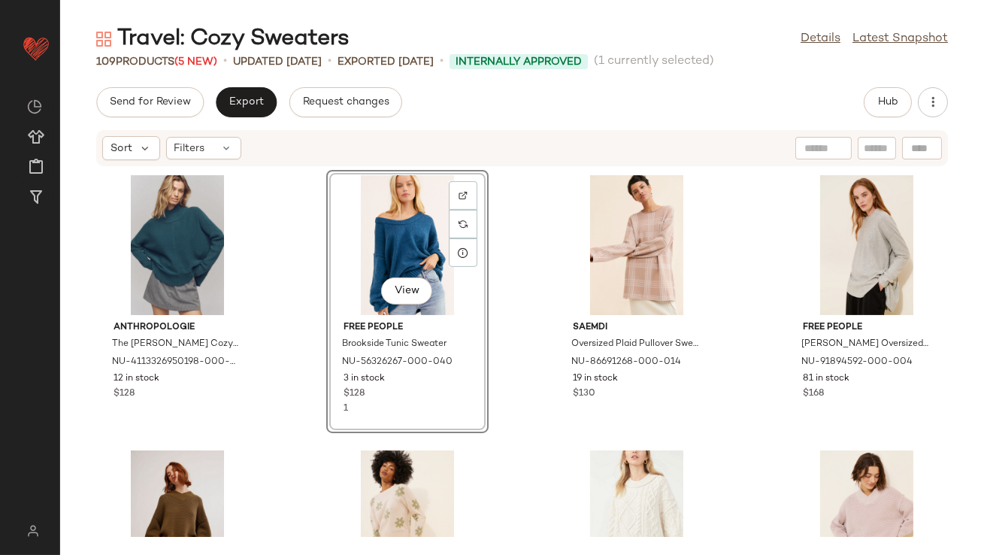
scroll to position [837, 0]
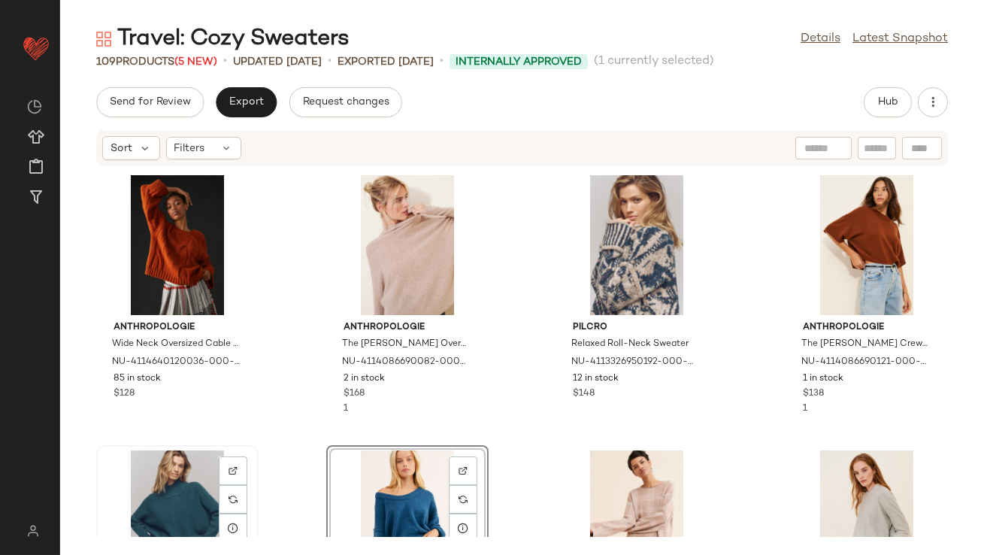
click at [178, 498] on div "View" at bounding box center [177, 520] width 152 height 140
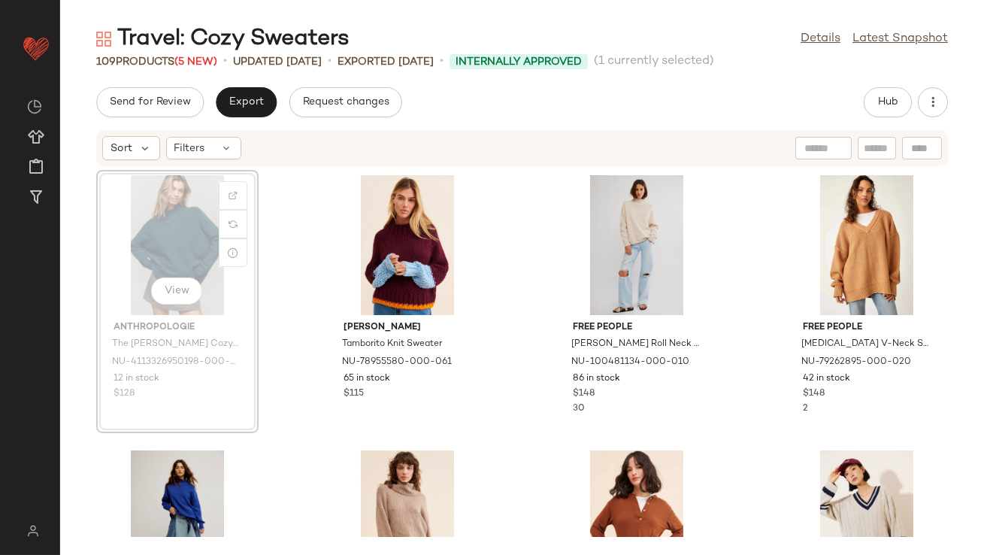
drag, startPoint x: 211, startPoint y: 272, endPoint x: 223, endPoint y: 272, distance: 11.3
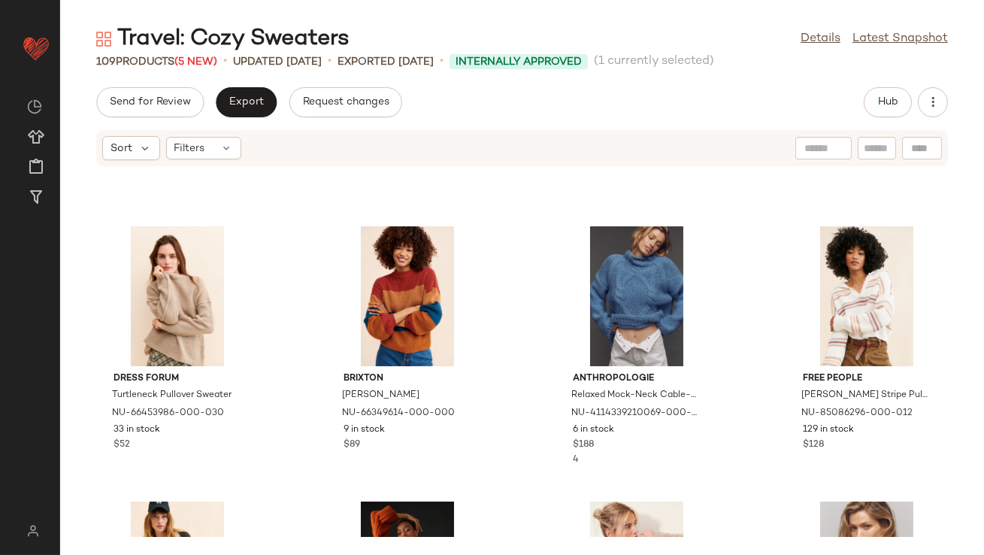
scroll to position [364, 0]
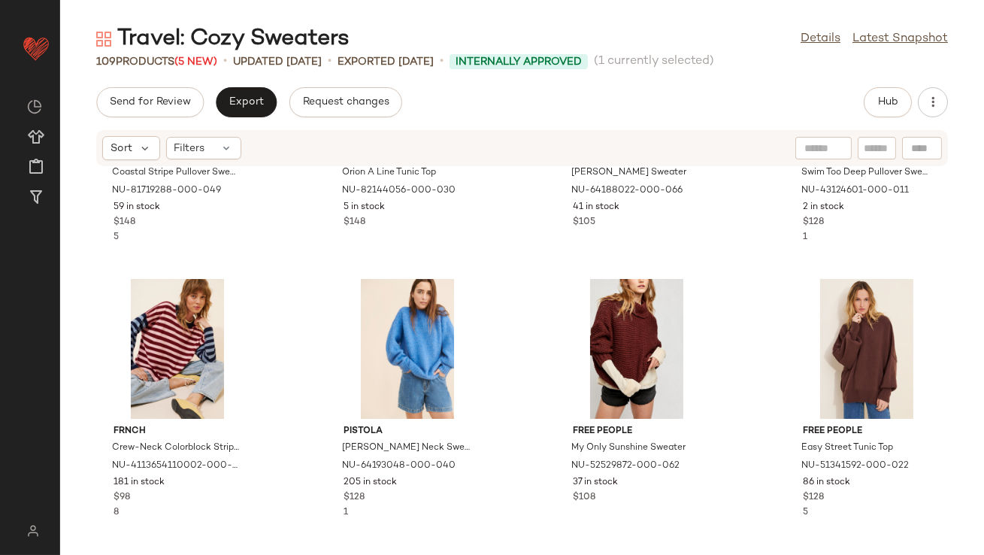
scroll to position [2384, 0]
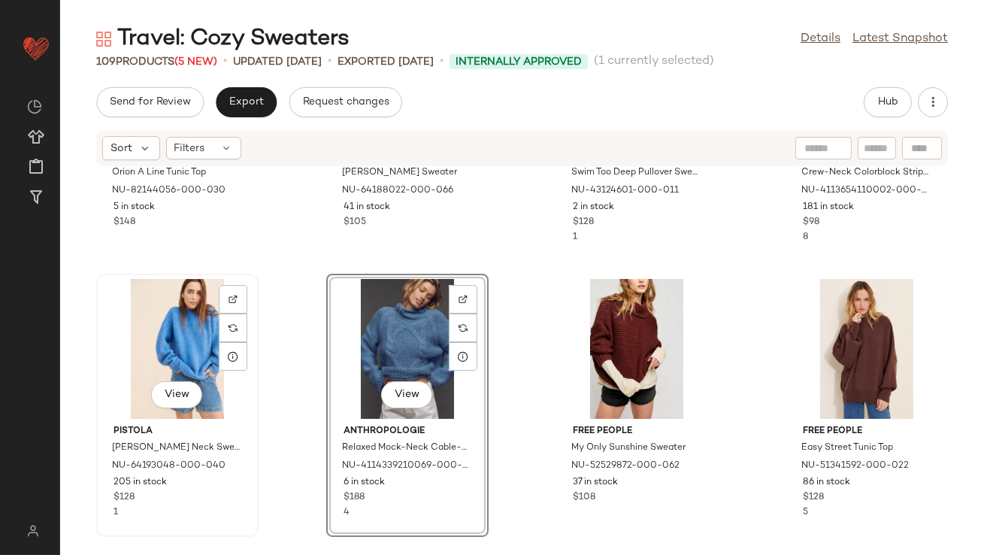
click at [183, 353] on div "View" at bounding box center [177, 349] width 152 height 140
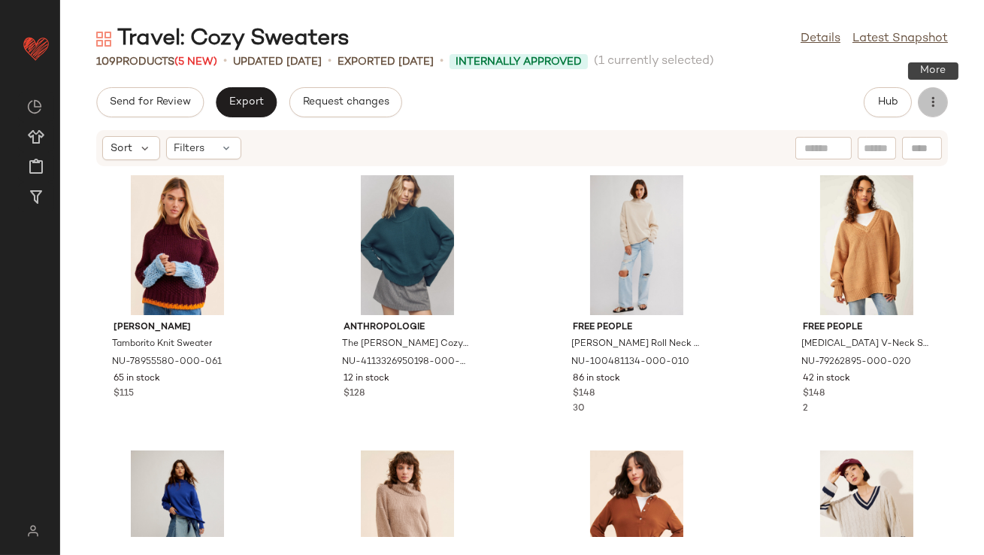
click at [926, 102] on icon "button" at bounding box center [932, 102] width 15 height 15
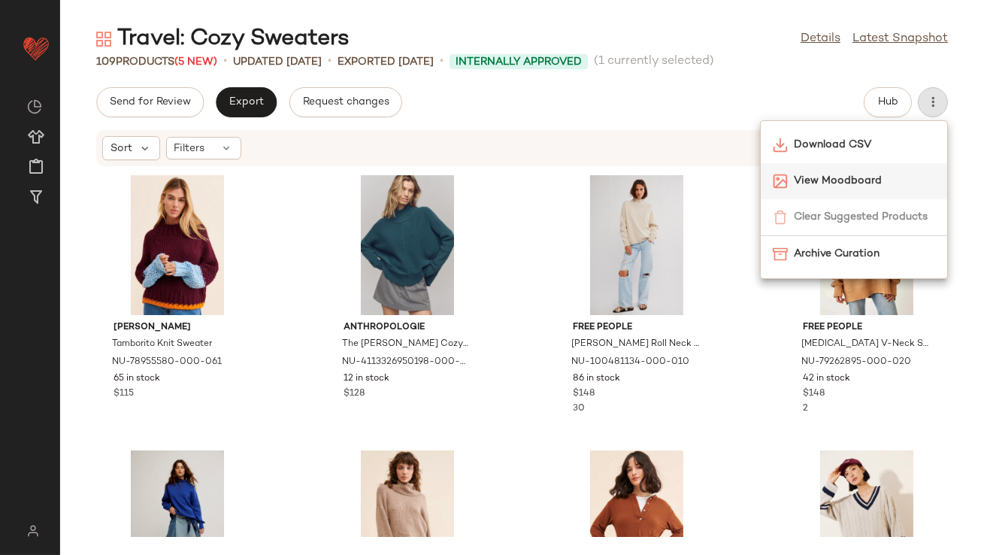
click at [858, 165] on div "View Moodboard" at bounding box center [854, 181] width 186 height 36
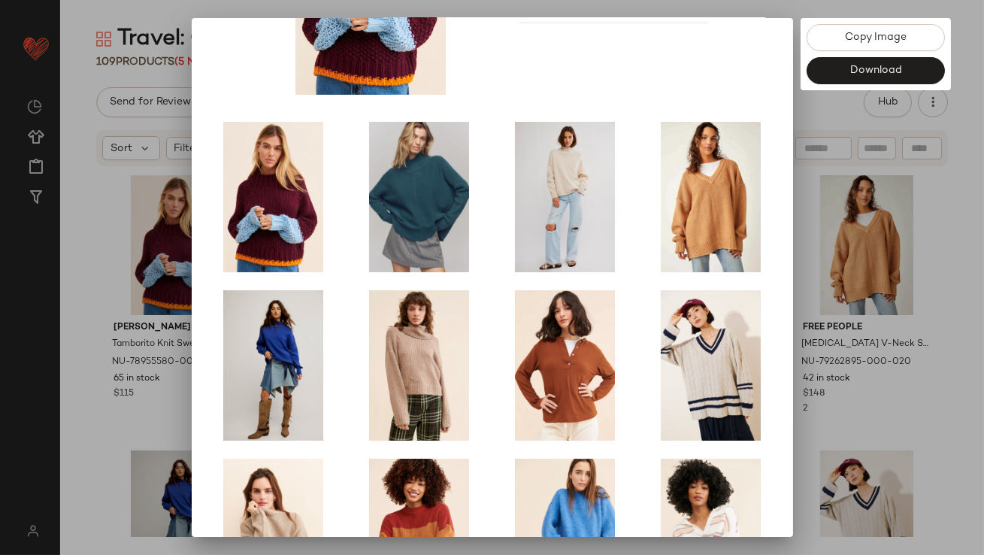
scroll to position [256, 0]
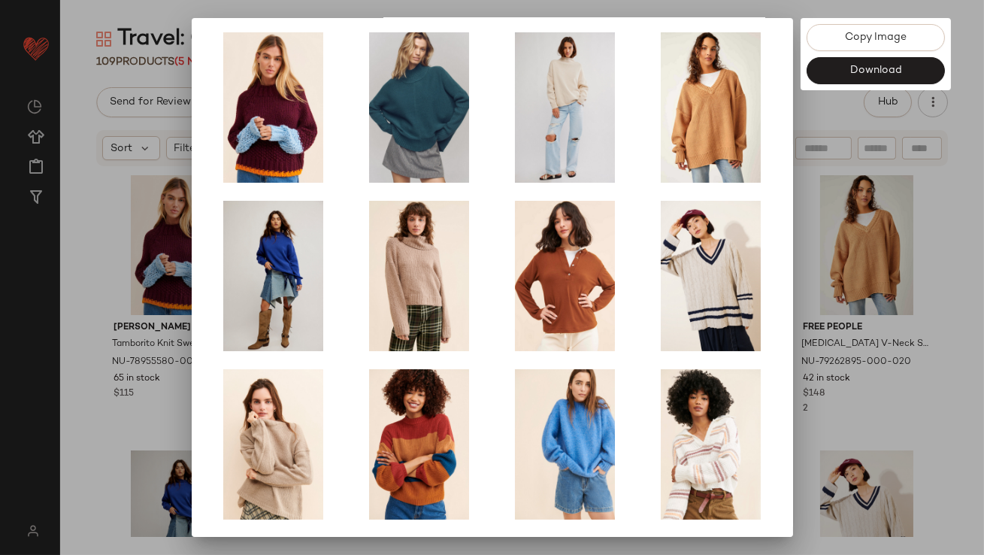
click at [954, 330] on div at bounding box center [492, 277] width 984 height 555
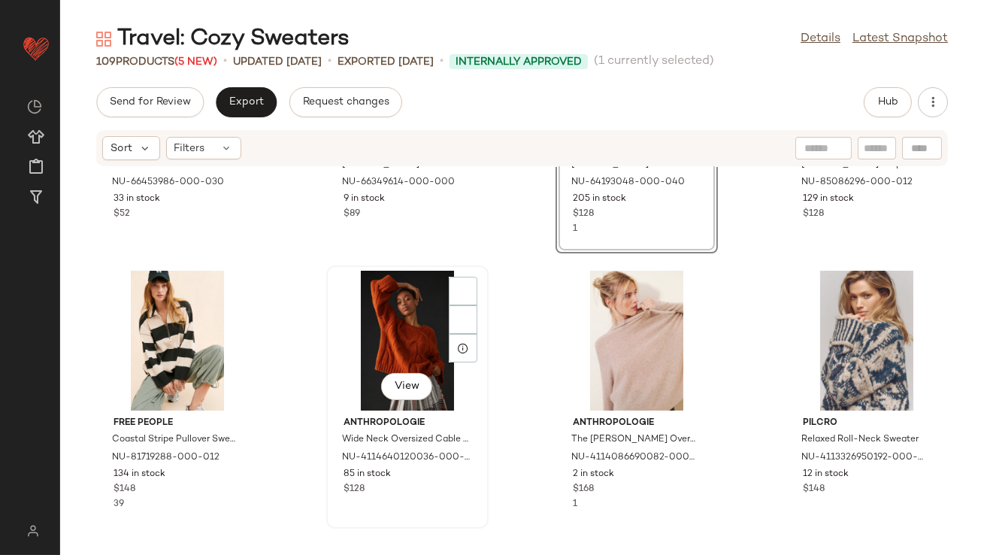
scroll to position [710, 0]
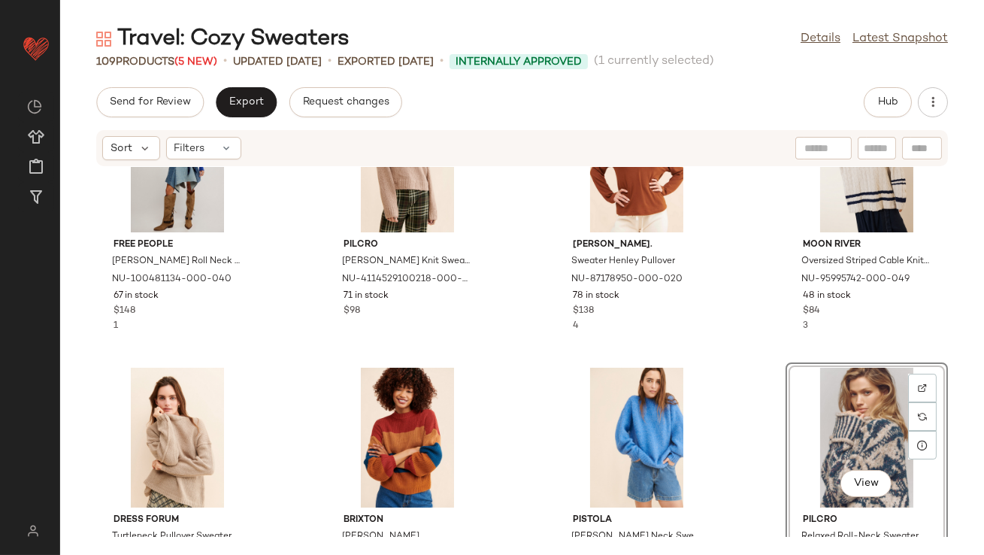
scroll to position [369, 0]
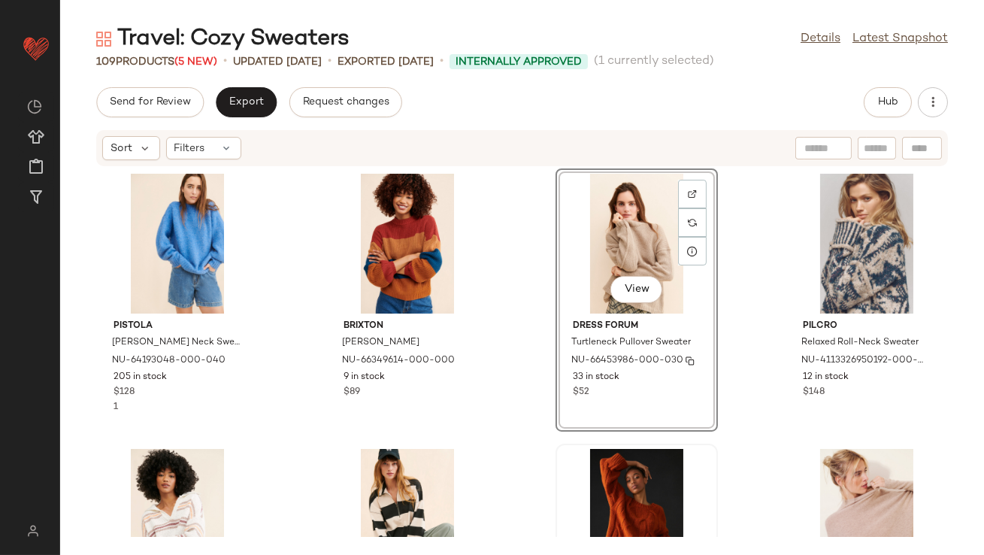
scroll to position [699, 0]
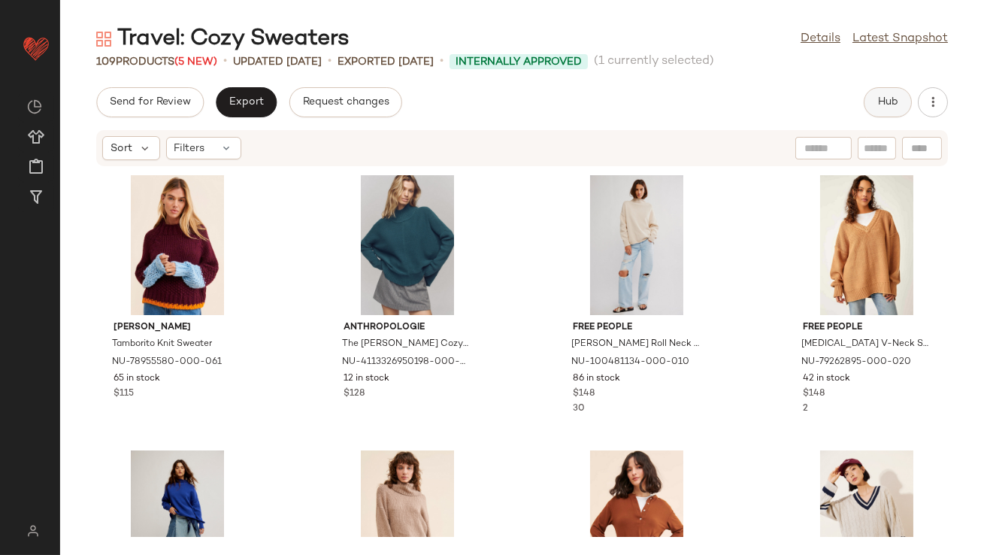
click at [899, 92] on button "Hub" at bounding box center [888, 102] width 48 height 30
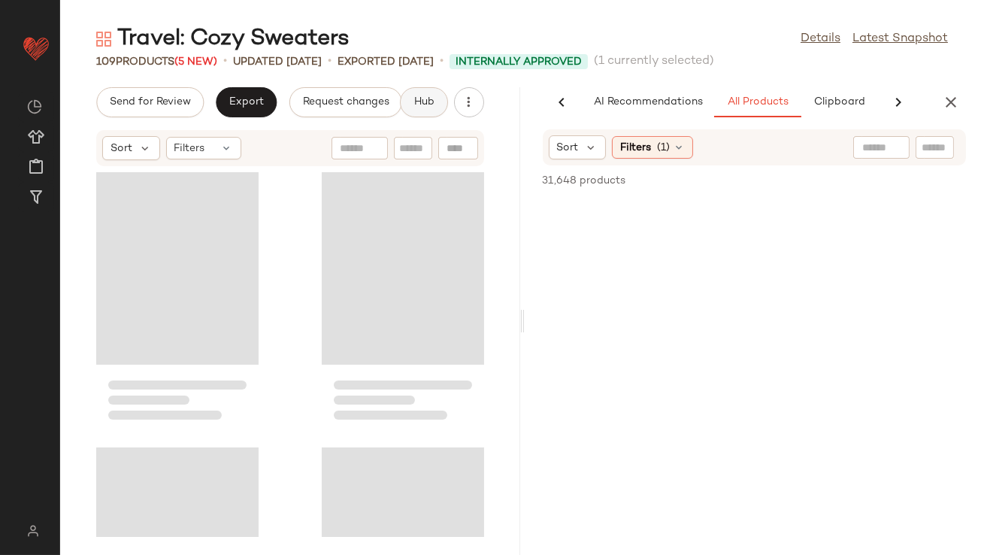
scroll to position [0, 84]
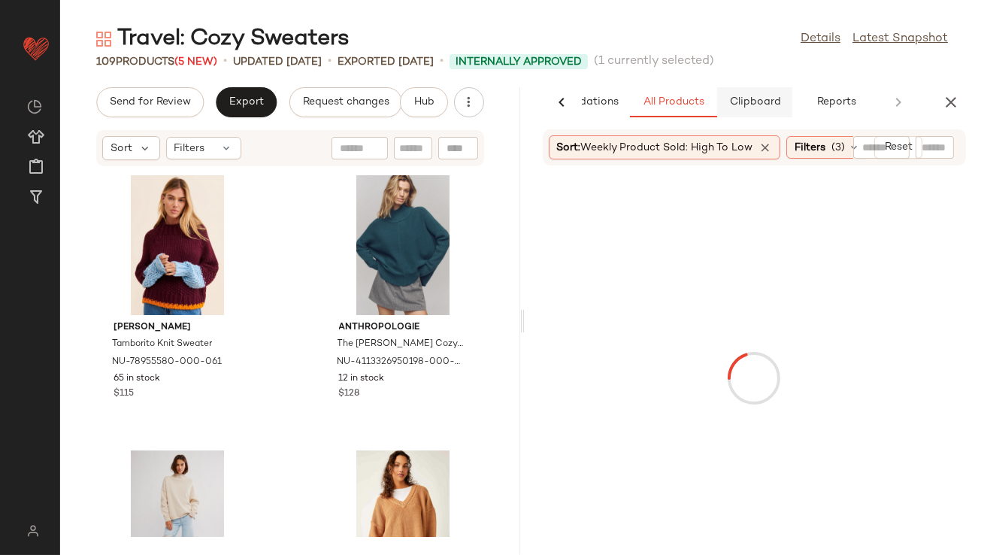
click at [771, 101] on span "Clipboard" at bounding box center [754, 102] width 52 height 12
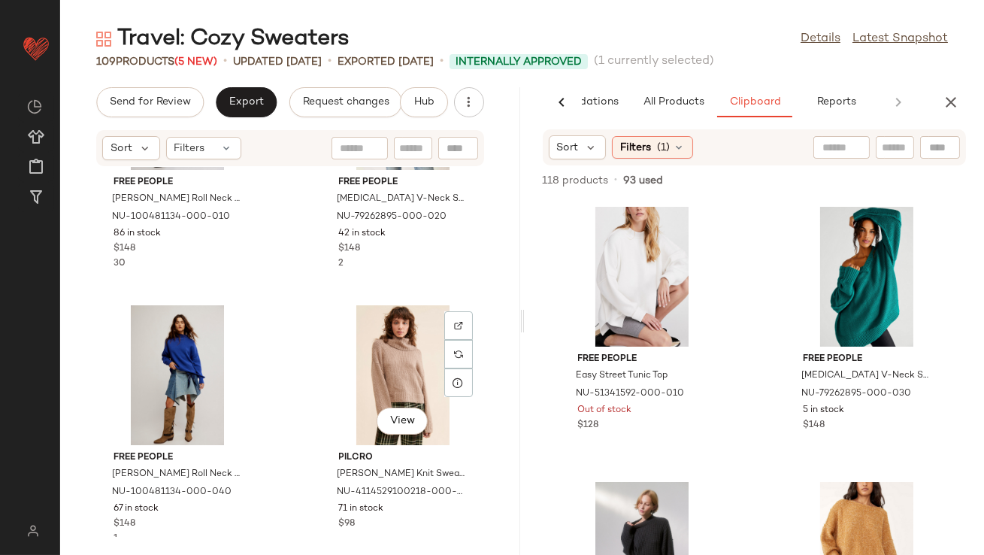
scroll to position [439, 0]
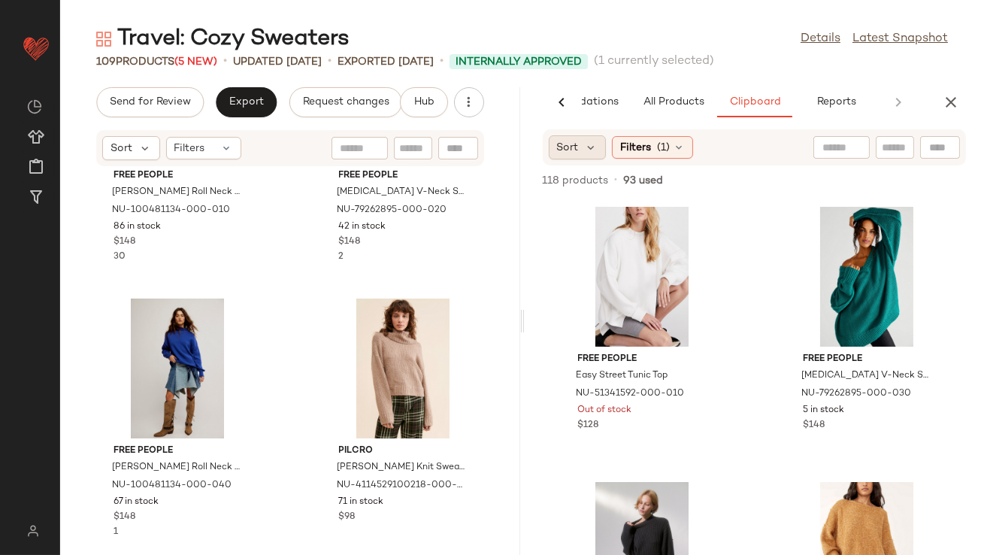
click at [583, 153] on div "Sort" at bounding box center [578, 147] width 58 height 24
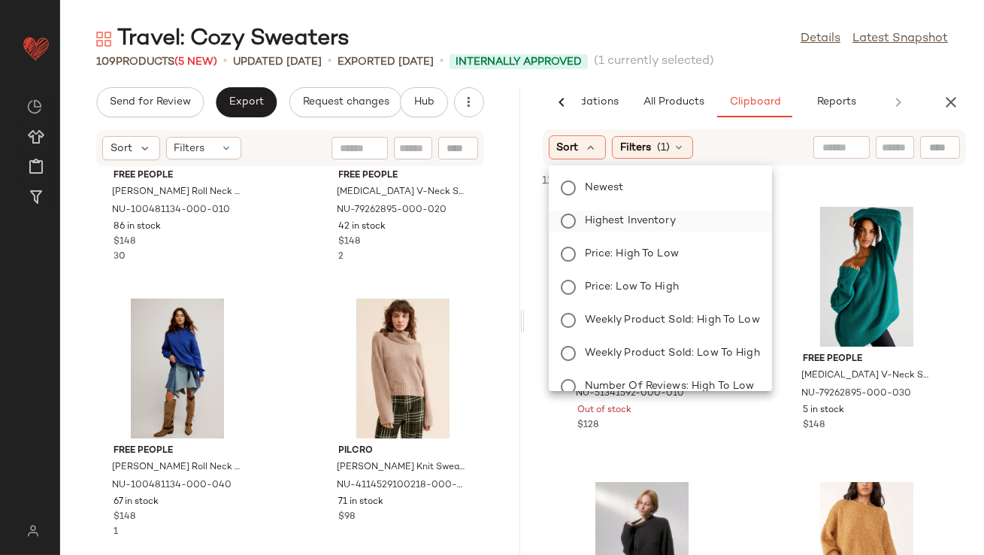
click at [601, 226] on span "Highest Inventory" at bounding box center [630, 221] width 91 height 16
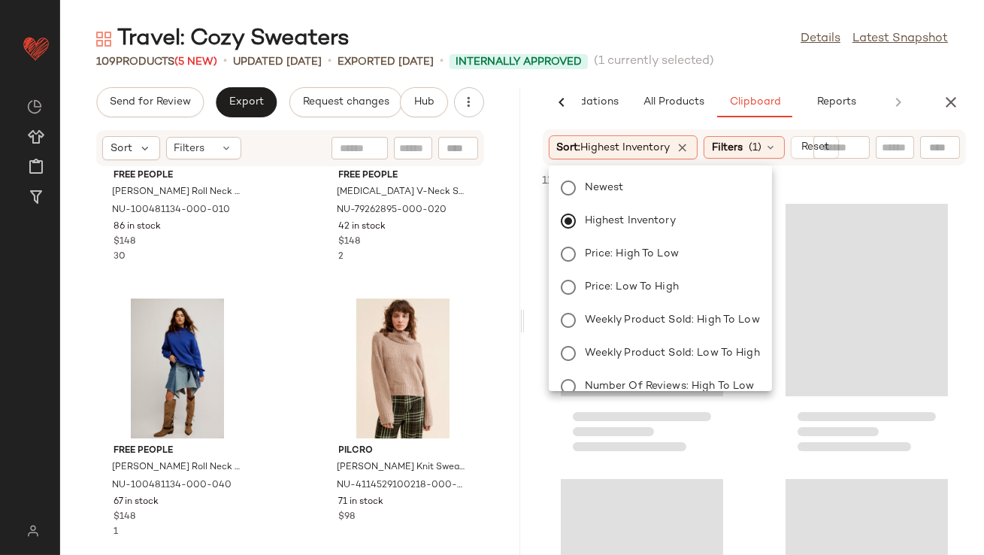
click at [652, 23] on main "Travel: Cozy Sweaters Details Latest Snapshot 109 Products (5 New) • updated Au…" at bounding box center [492, 277] width 984 height 555
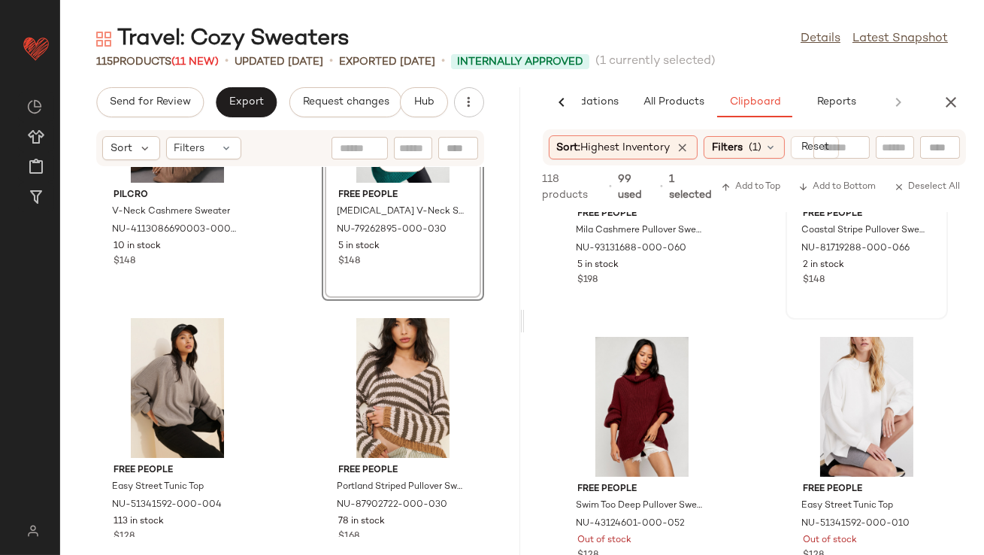
scroll to position [1073, 0]
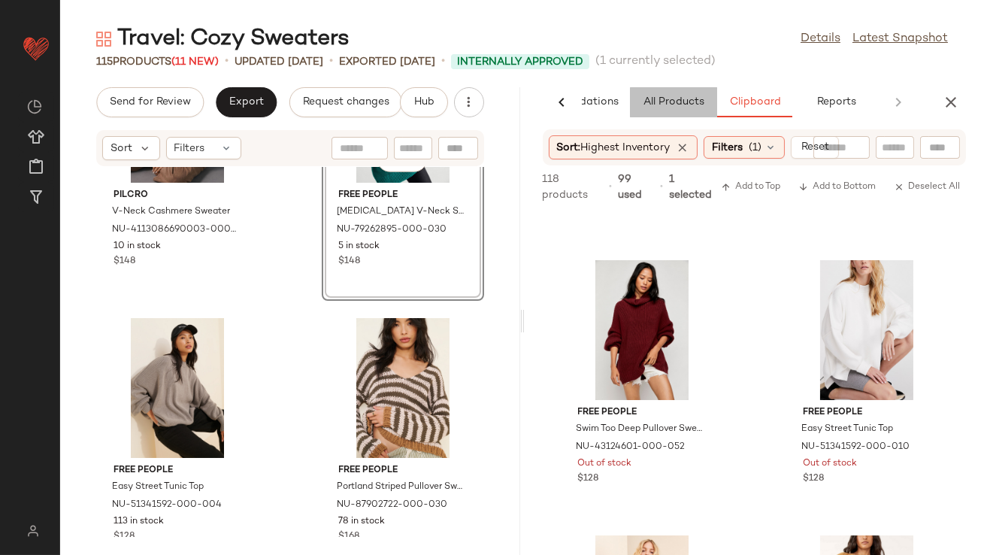
click at [651, 108] on button "All Products" at bounding box center [673, 102] width 87 height 30
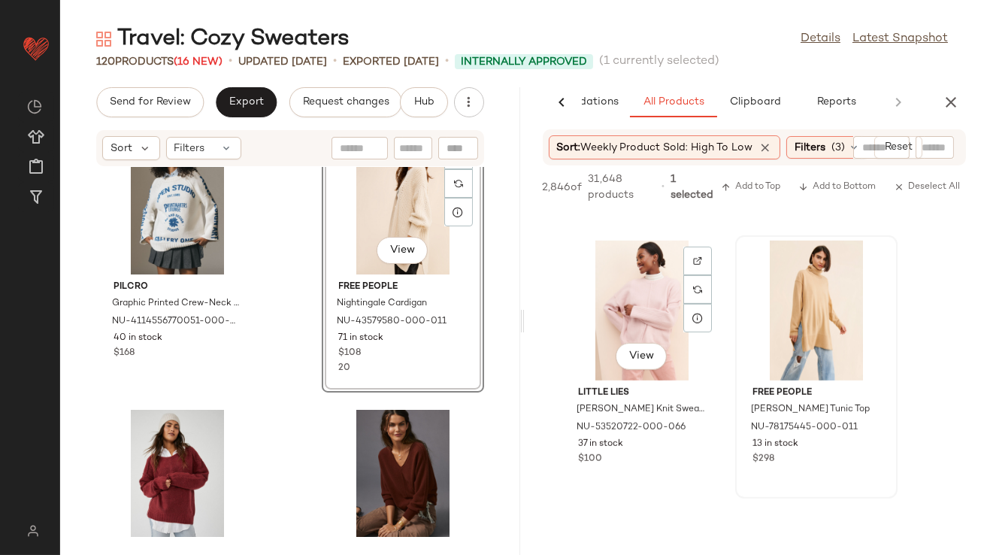
scroll to position [1918, 0]
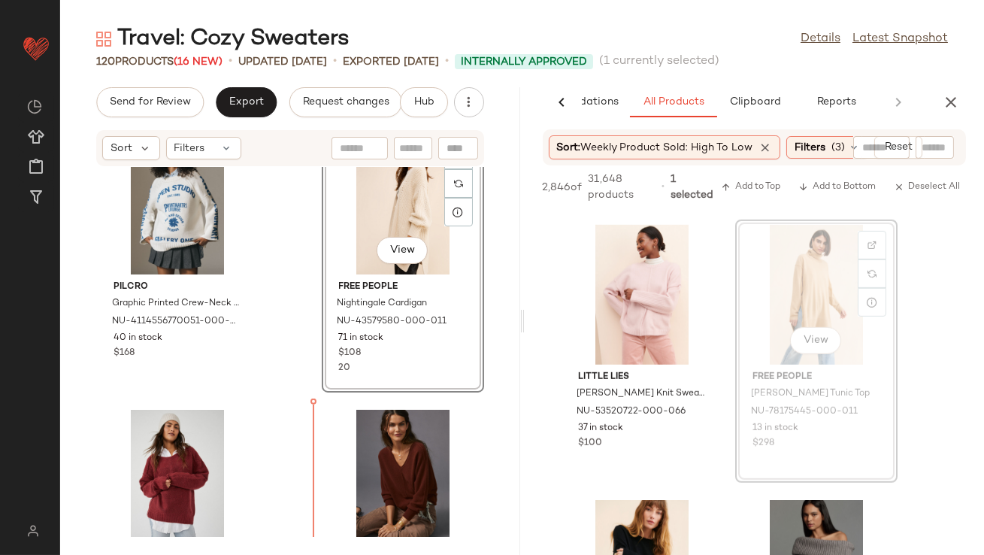
drag, startPoint x: 843, startPoint y: 308, endPoint x: 834, endPoint y: 308, distance: 8.3
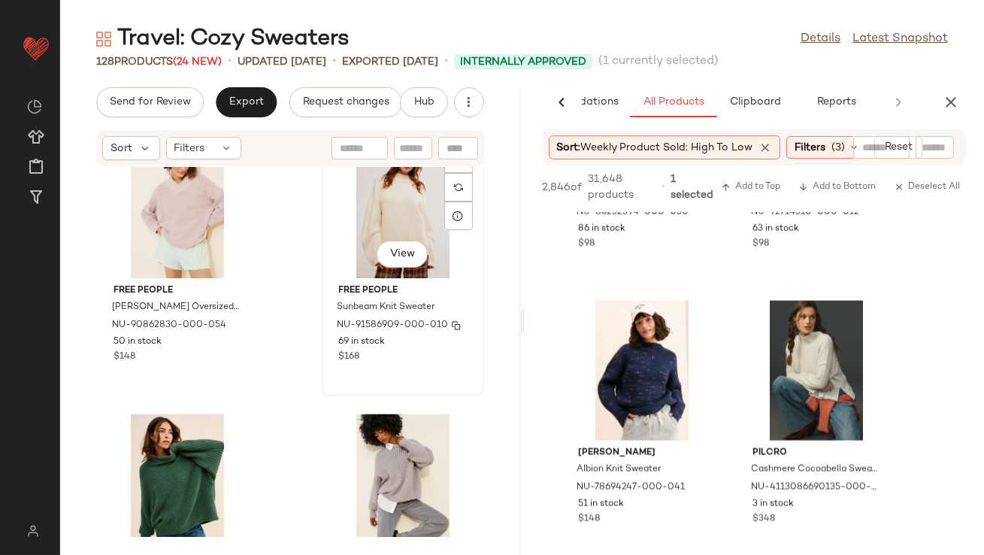
scroll to position [5858, 0]
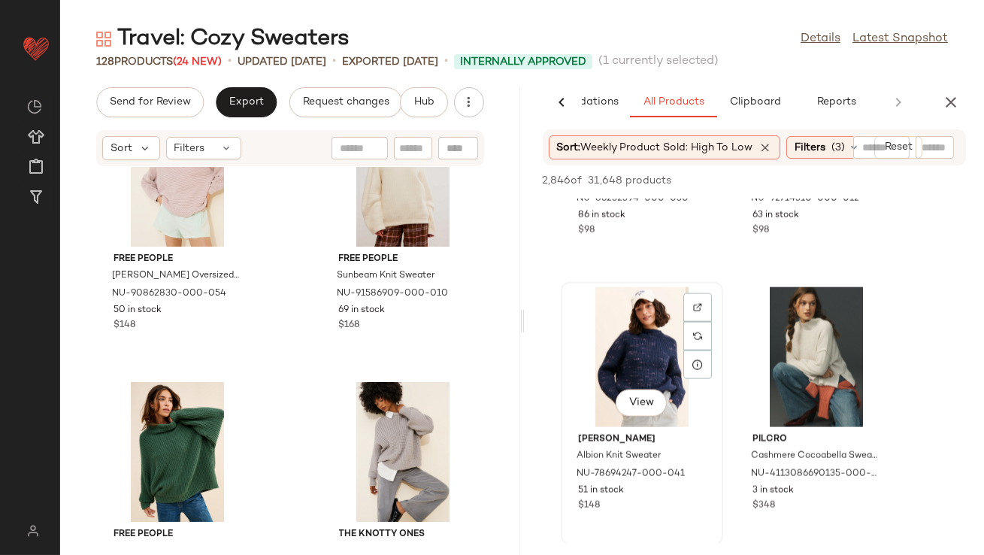
click at [629, 361] on div "View" at bounding box center [642, 357] width 152 height 140
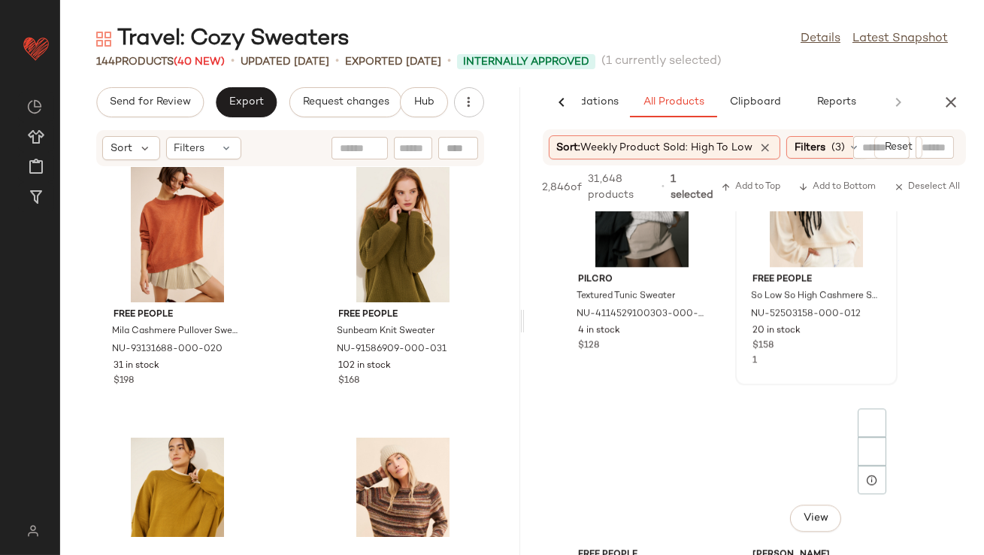
scroll to position [7865, 0]
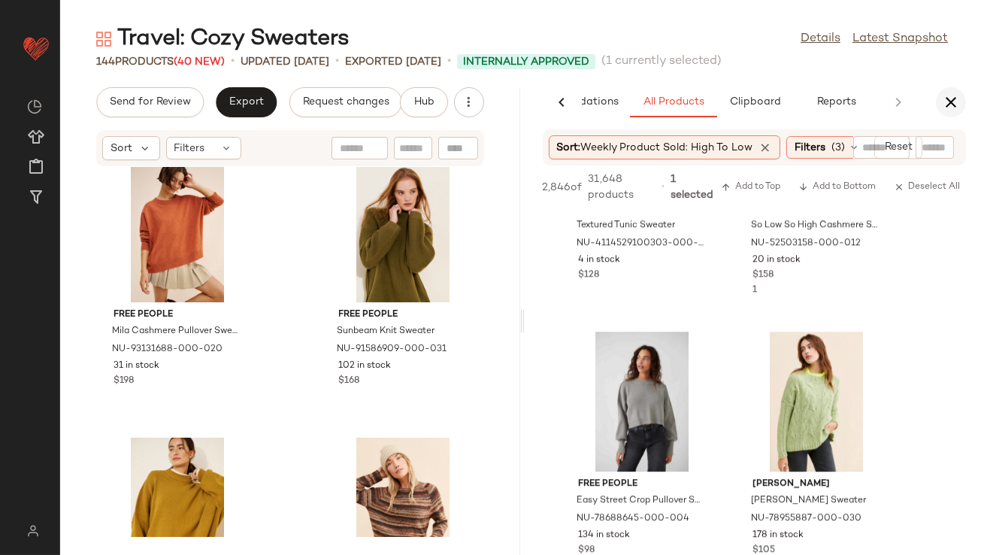
click at [940, 104] on button "button" at bounding box center [951, 102] width 30 height 30
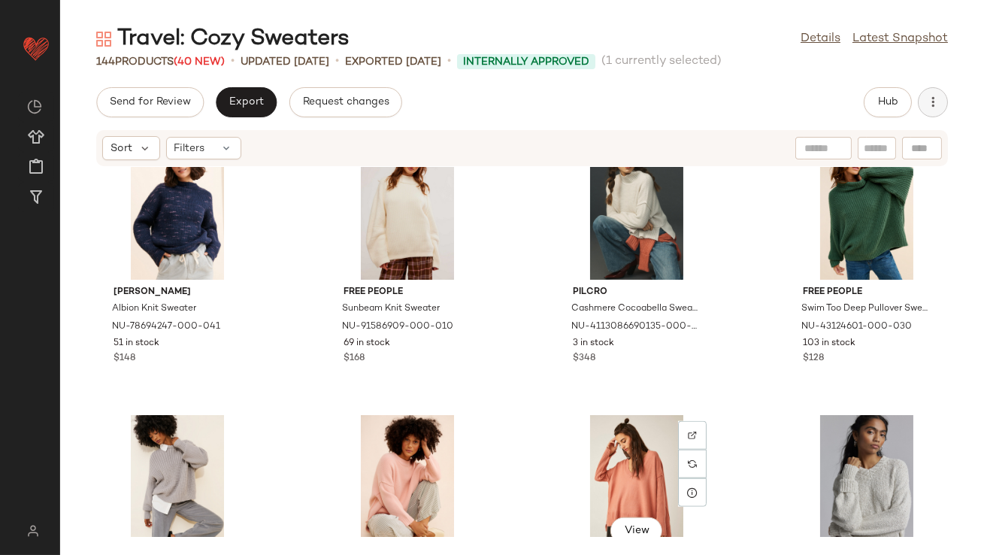
scroll to position [3268, 0]
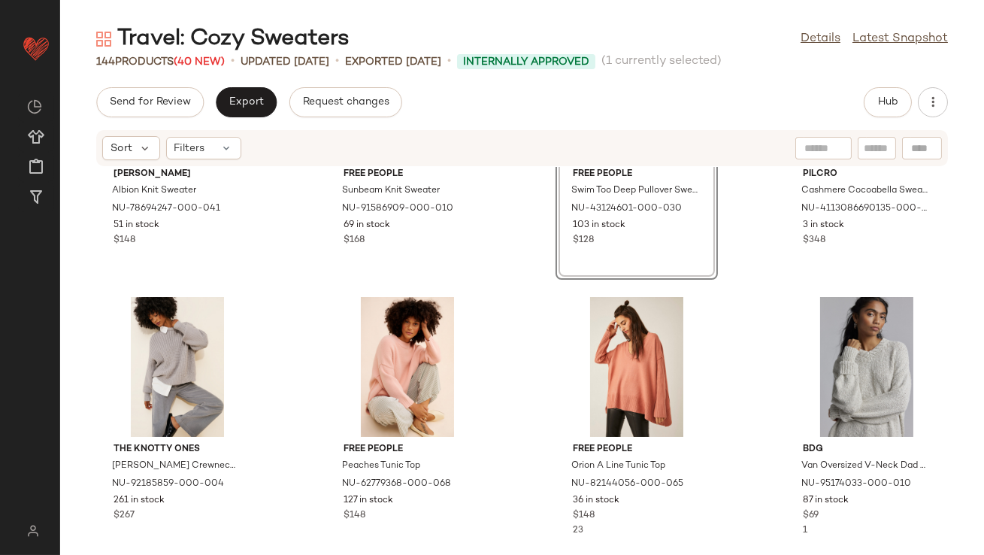
scroll to position [3475, 0]
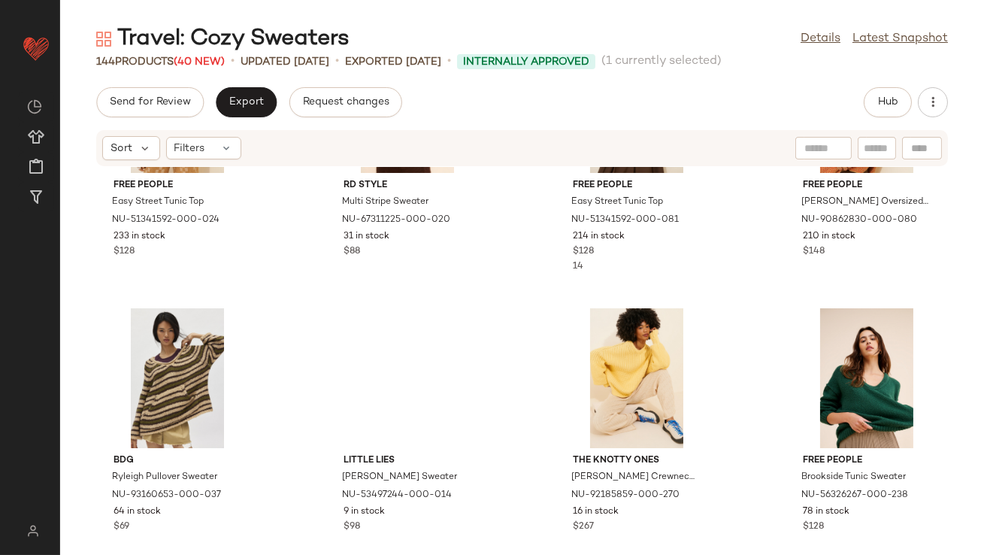
scroll to position [5948, 0]
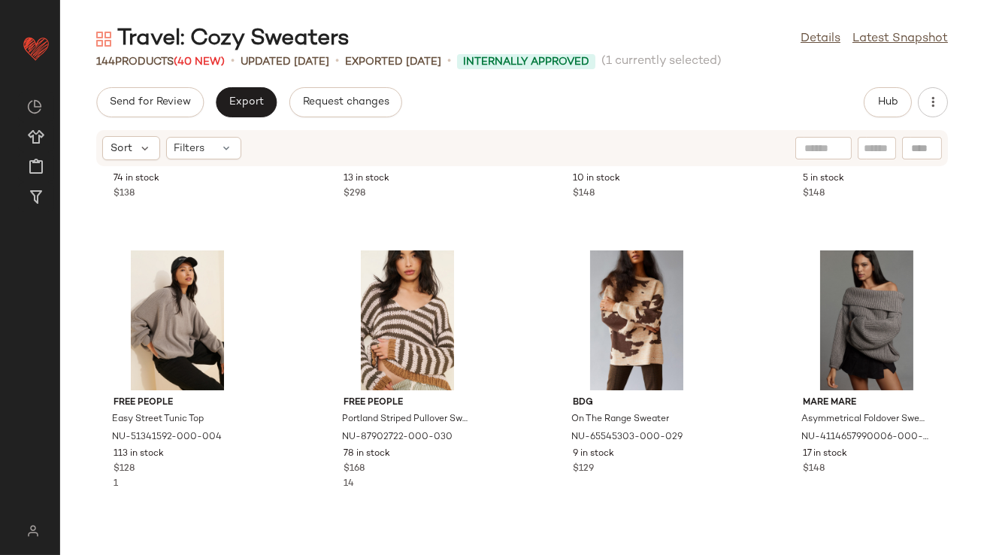
scroll to position [1073, 0]
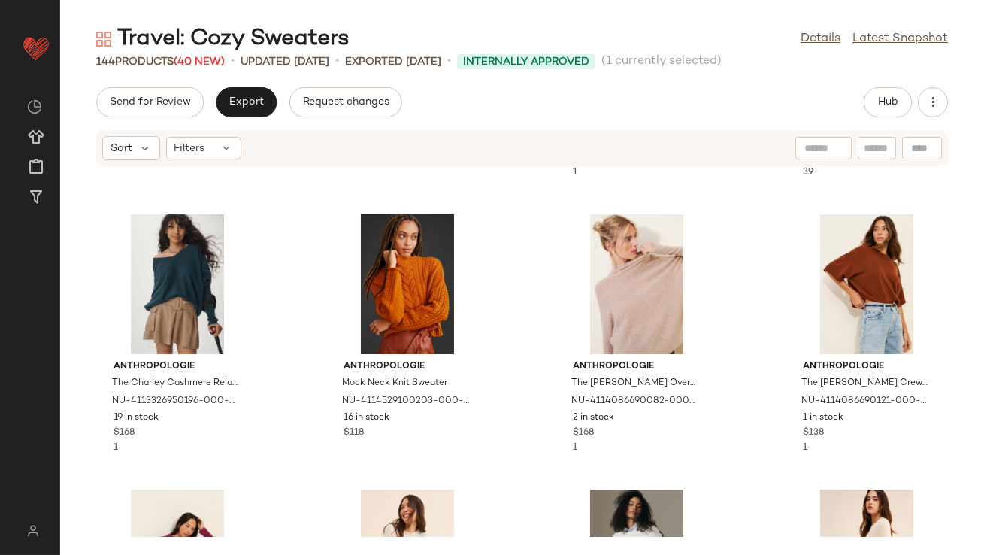
click at [244, 120] on div "Send for Review Export Request changes Hub Sort Filters Anthropologie Wide Neck…" at bounding box center [522, 321] width 924 height 468
click at [244, 105] on span "Export" at bounding box center [246, 102] width 35 height 12
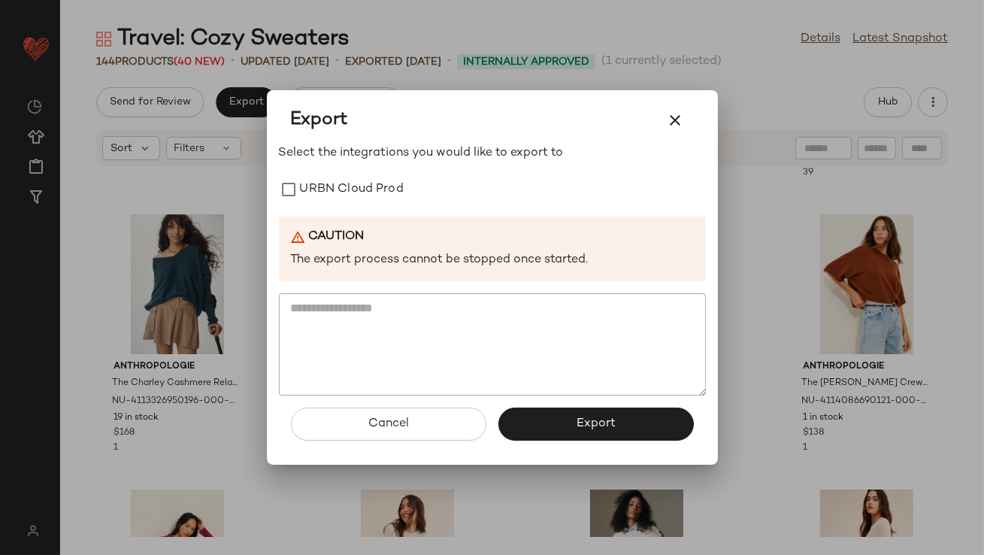
click at [680, 117] on icon "button" at bounding box center [676, 120] width 18 height 18
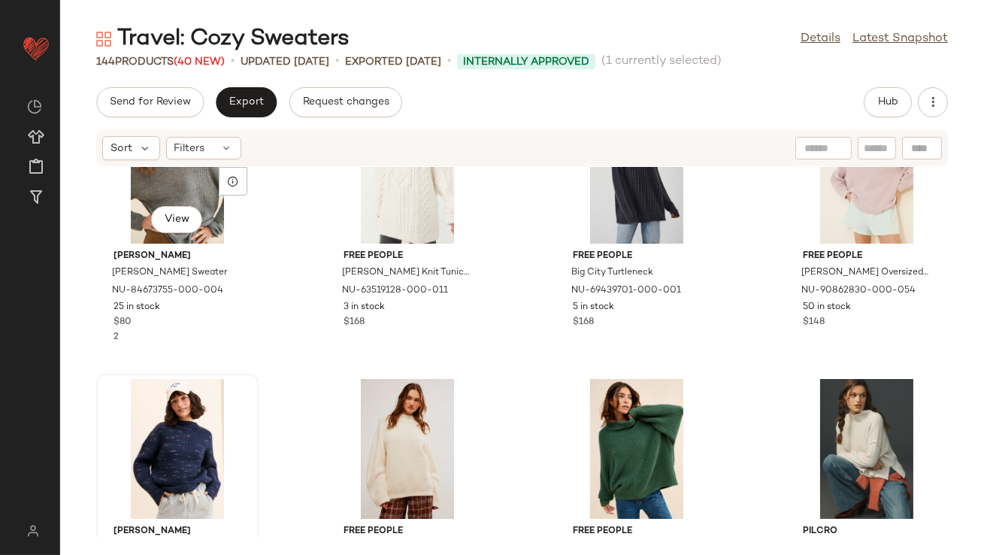
scroll to position [3130, 0]
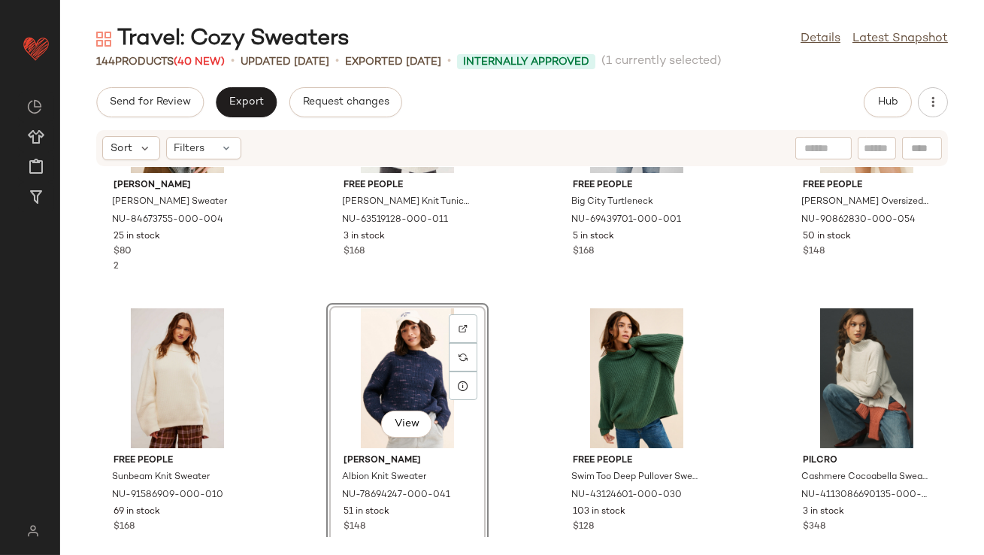
scroll to position [3275, 0]
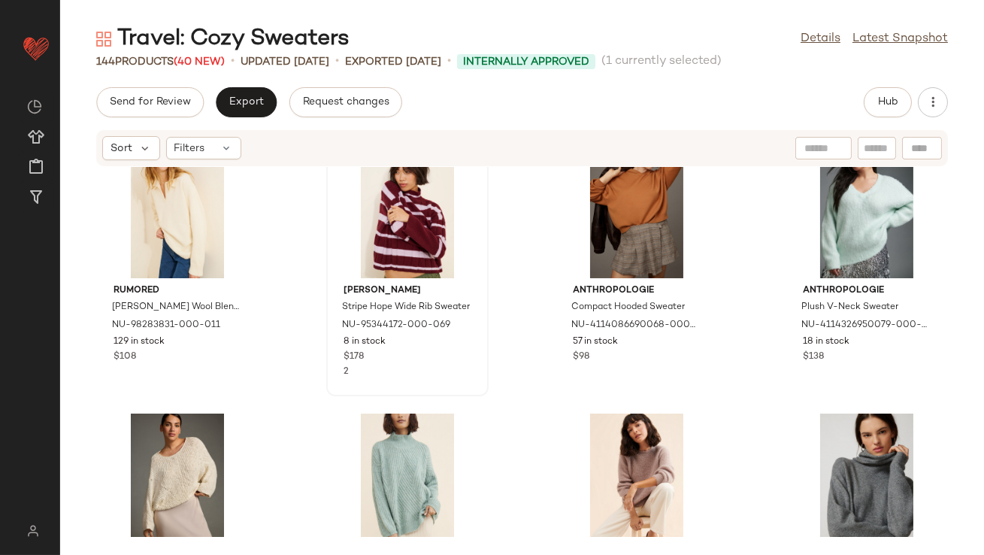
scroll to position [5105, 0]
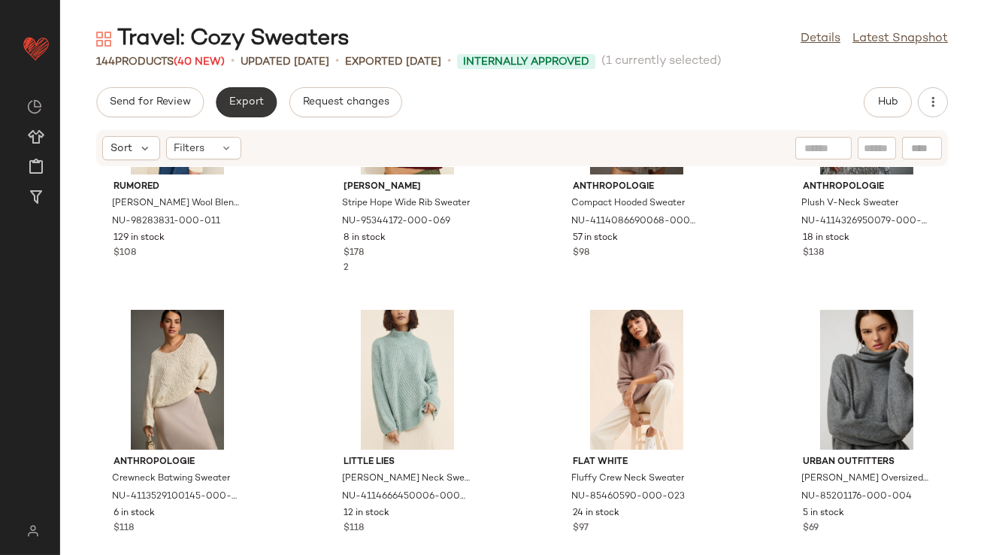
click at [244, 109] on button "Export" at bounding box center [246, 102] width 61 height 30
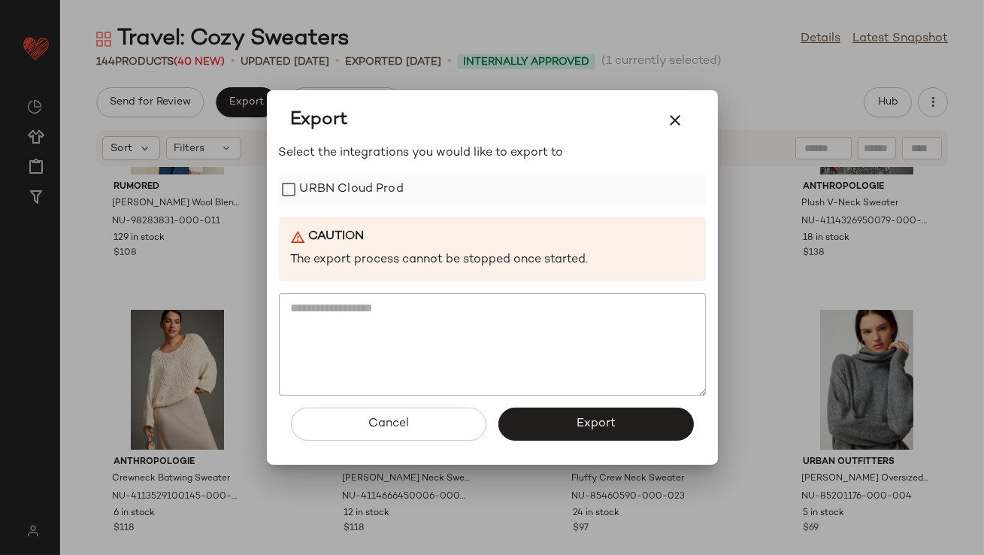
click at [316, 186] on label "URBN Cloud Prod" at bounding box center [352, 189] width 104 height 30
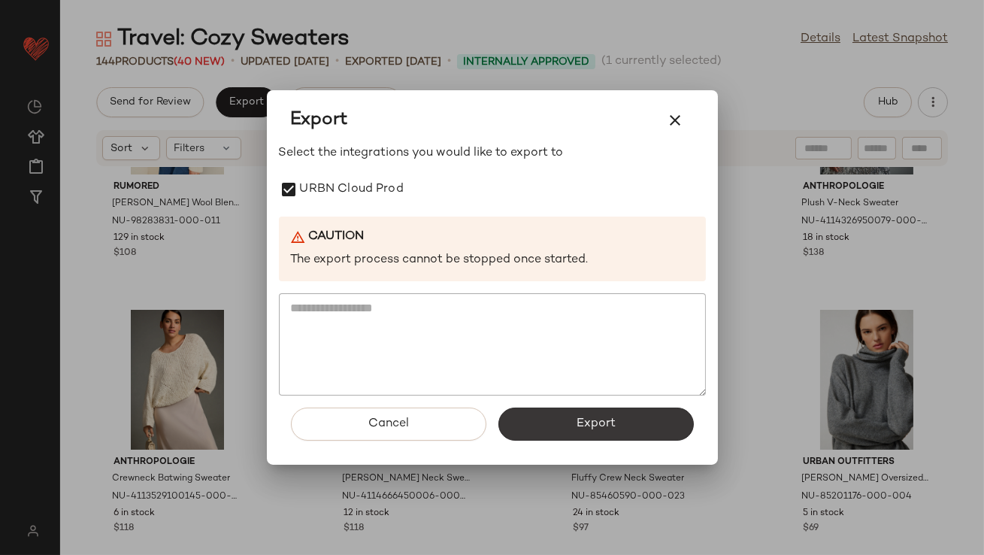
click at [561, 434] on button "Export" at bounding box center [595, 423] width 195 height 33
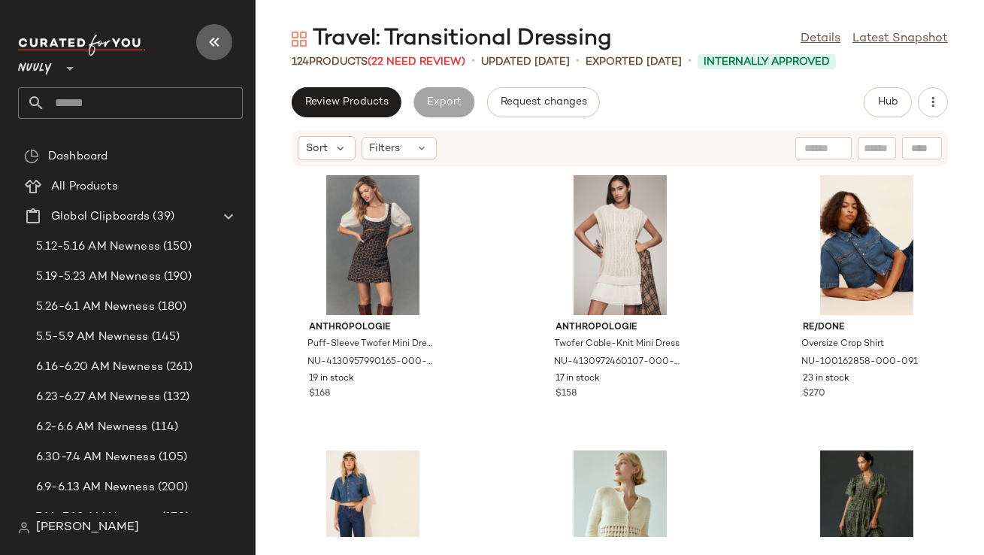
click at [214, 51] on button "button" at bounding box center [214, 42] width 36 height 36
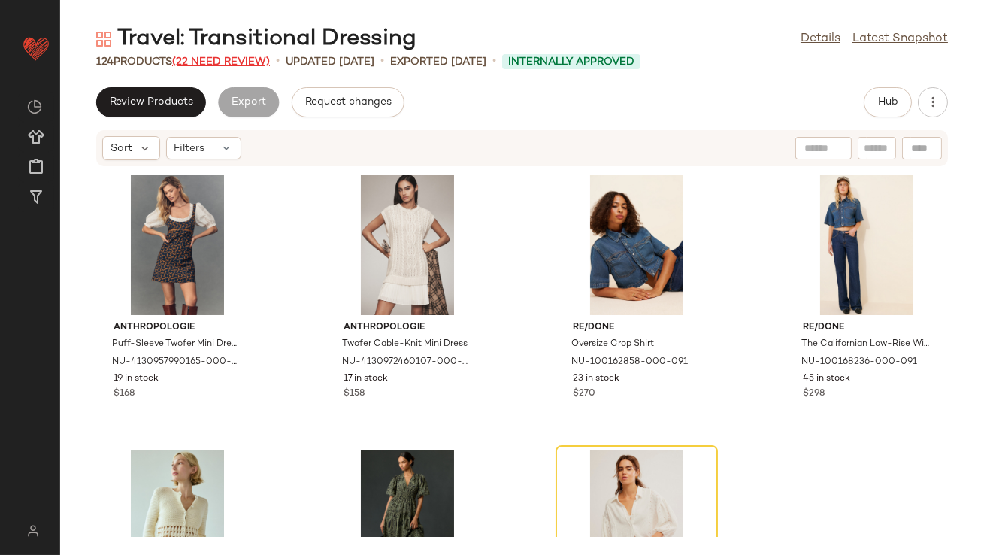
click at [235, 62] on span "(22 Need Review)" at bounding box center [221, 61] width 98 height 11
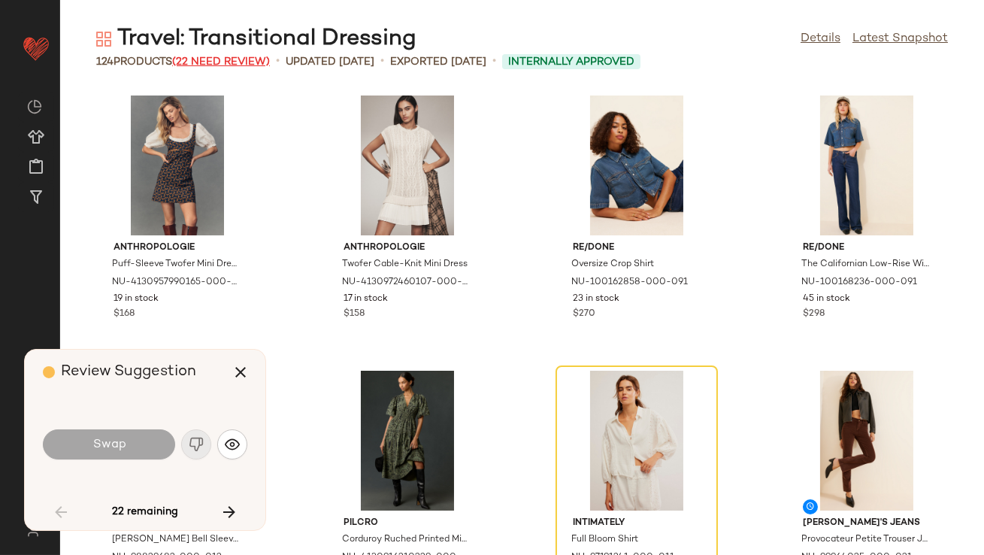
scroll to position [286, 0]
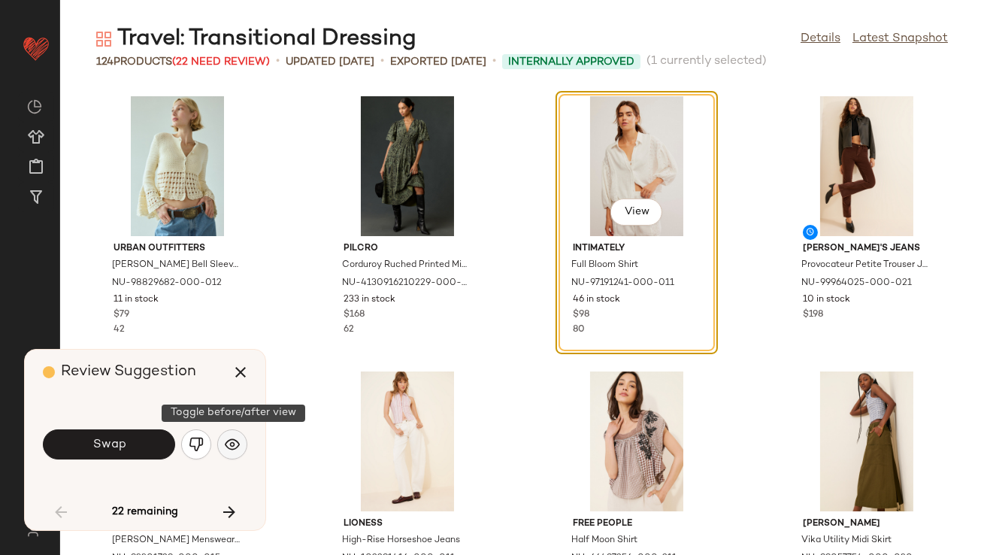
click at [237, 447] on img "button" at bounding box center [232, 444] width 15 height 15
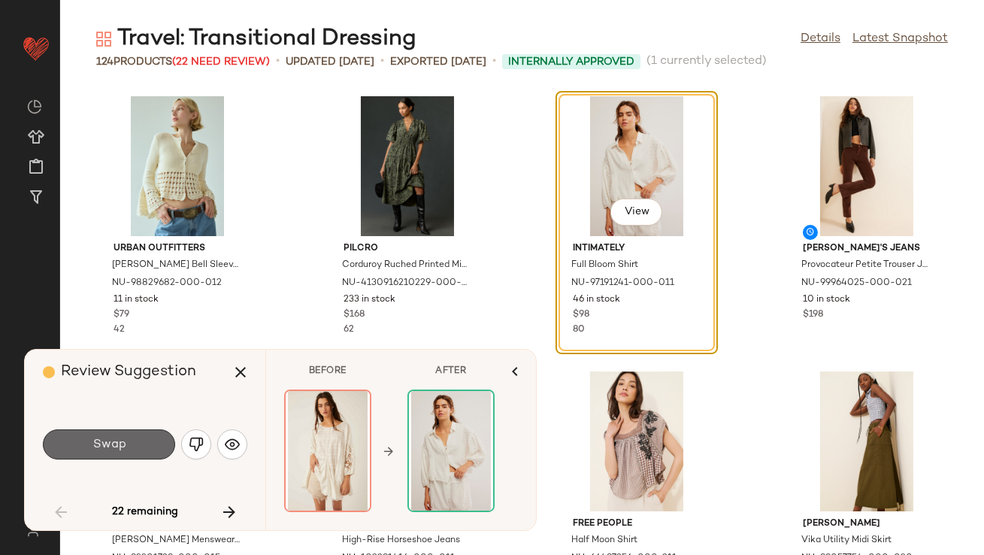
click at [130, 449] on button "Swap" at bounding box center [109, 444] width 132 height 30
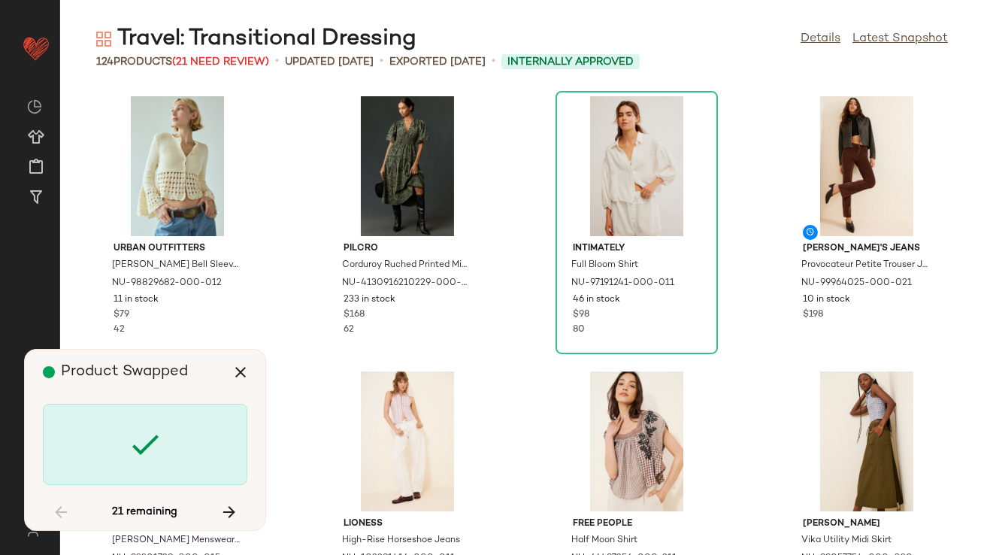
scroll to position [825, 0]
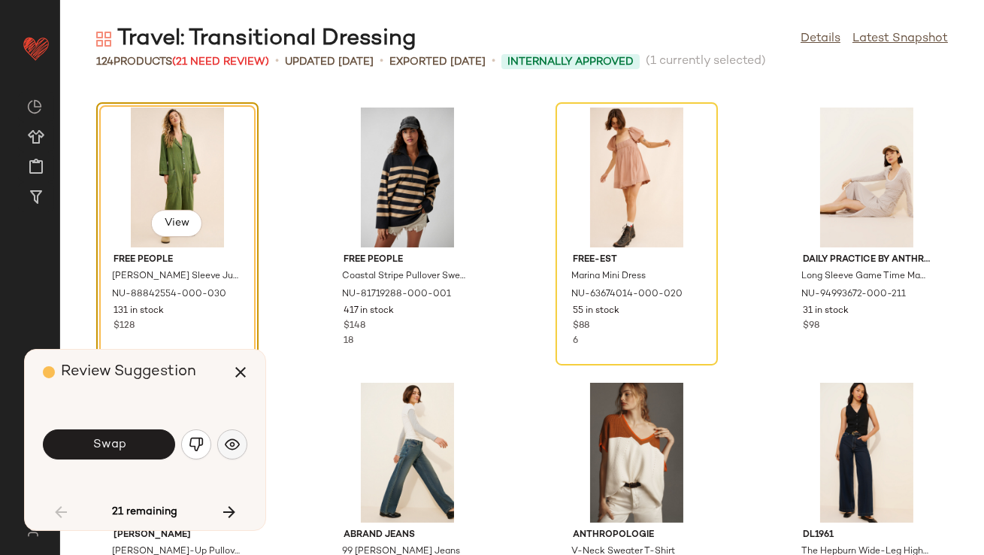
click at [244, 450] on button "button" at bounding box center [232, 444] width 30 height 30
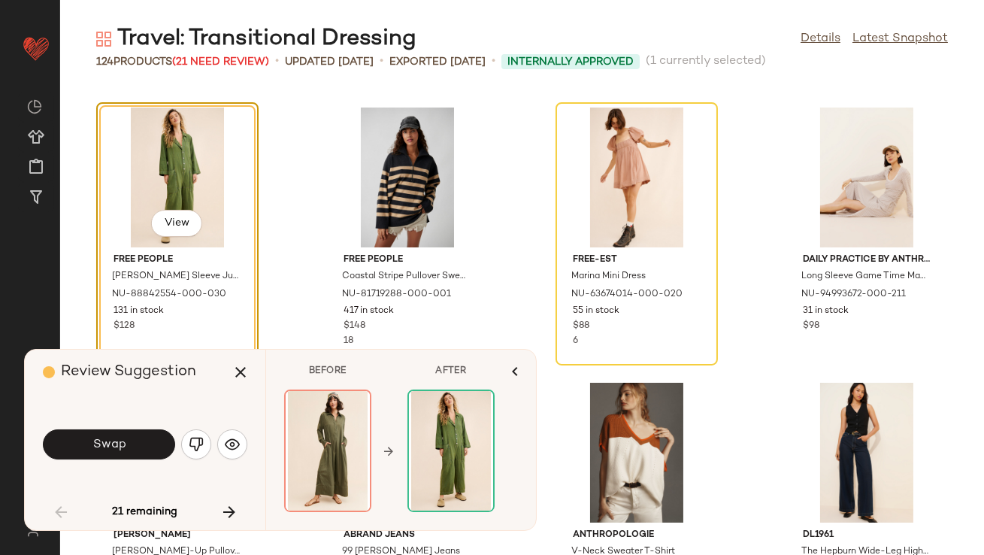
click at [140, 435] on button "Swap" at bounding box center [109, 444] width 132 height 30
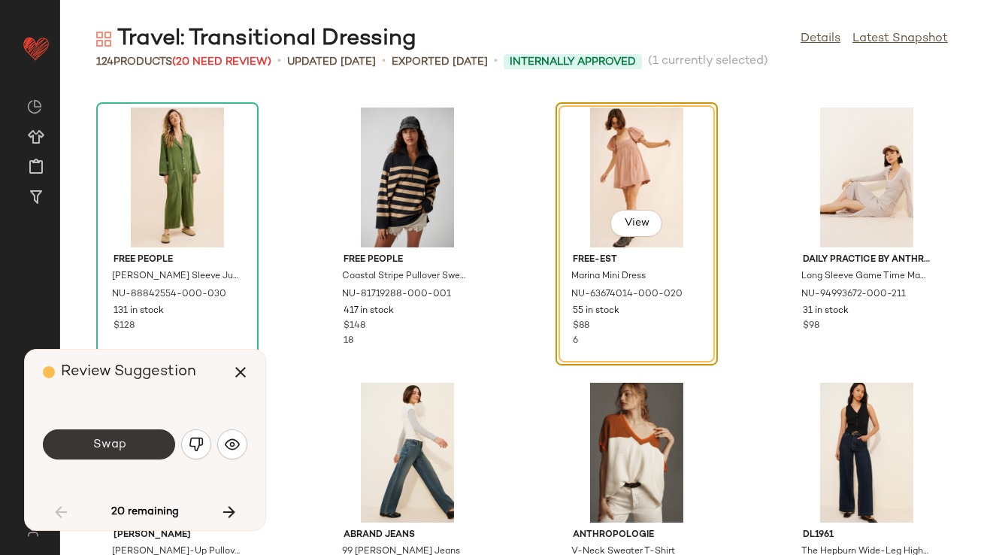
click at [119, 445] on span "Swap" at bounding box center [109, 445] width 34 height 14
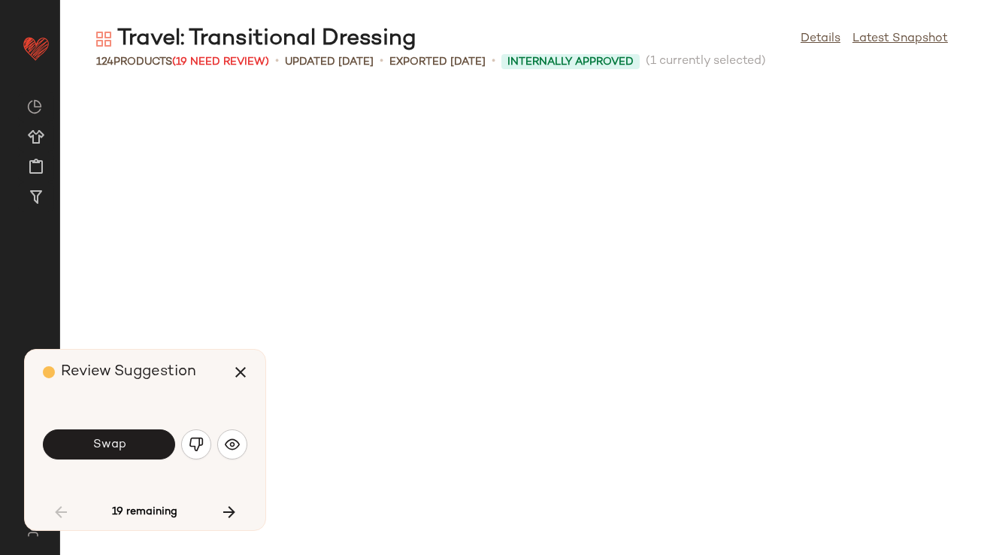
scroll to position [1650, 0]
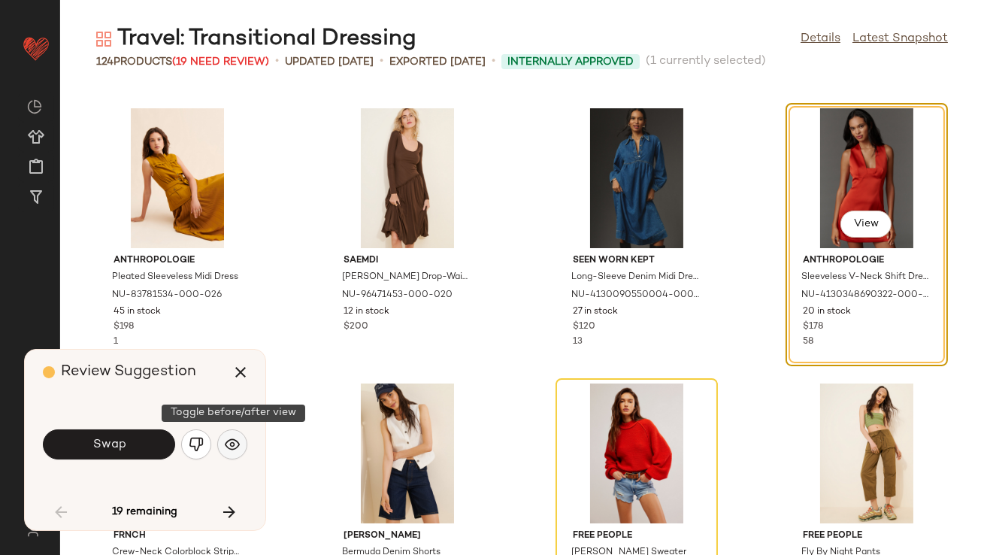
click at [234, 449] on img "button" at bounding box center [232, 444] width 15 height 15
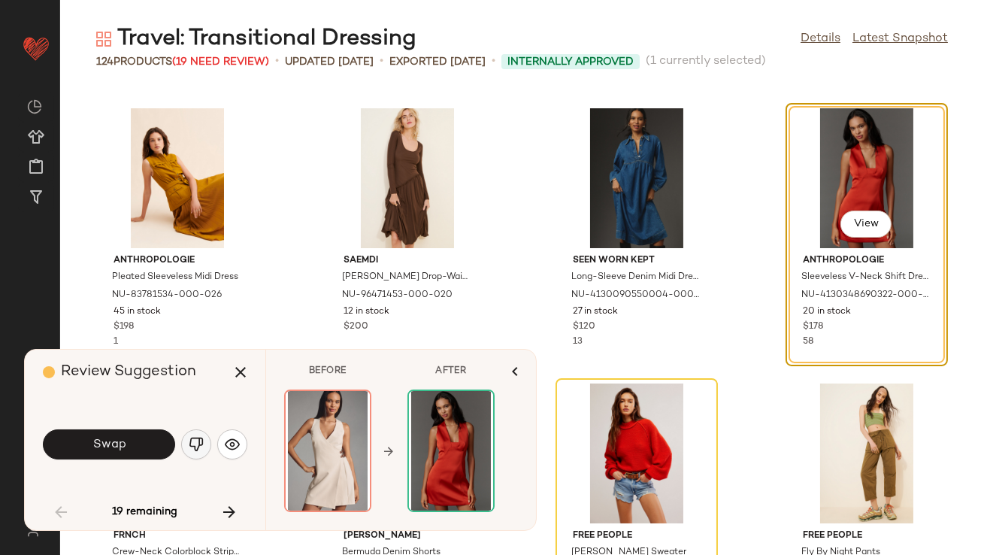
click at [201, 446] on img "button" at bounding box center [196, 444] width 15 height 15
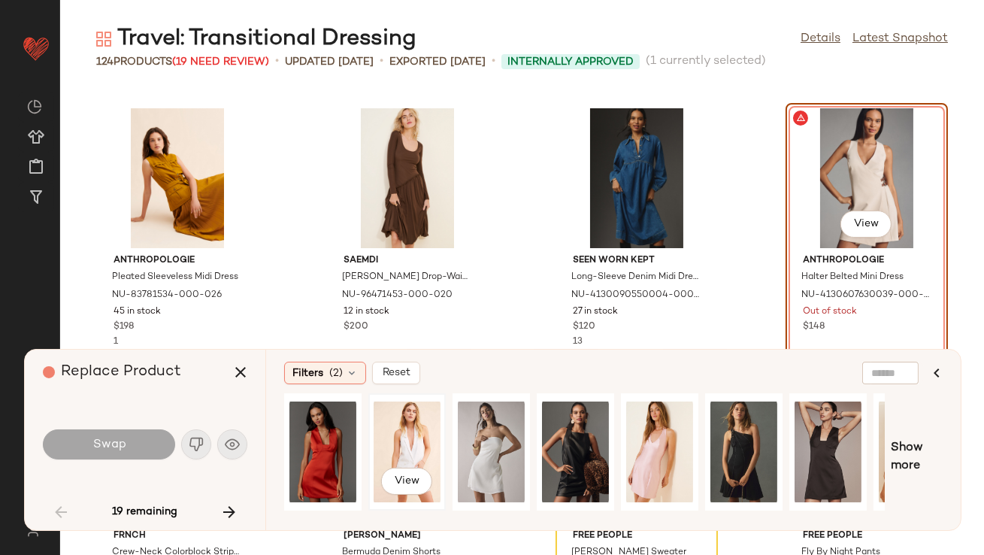
click at [403, 450] on div "View" at bounding box center [407, 451] width 67 height 107
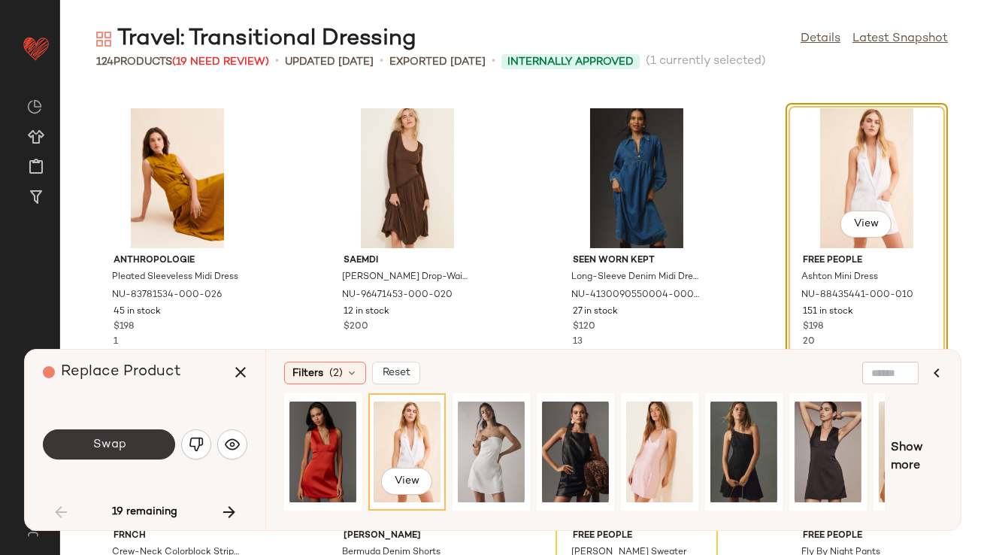
click at [117, 435] on button "Swap" at bounding box center [109, 444] width 132 height 30
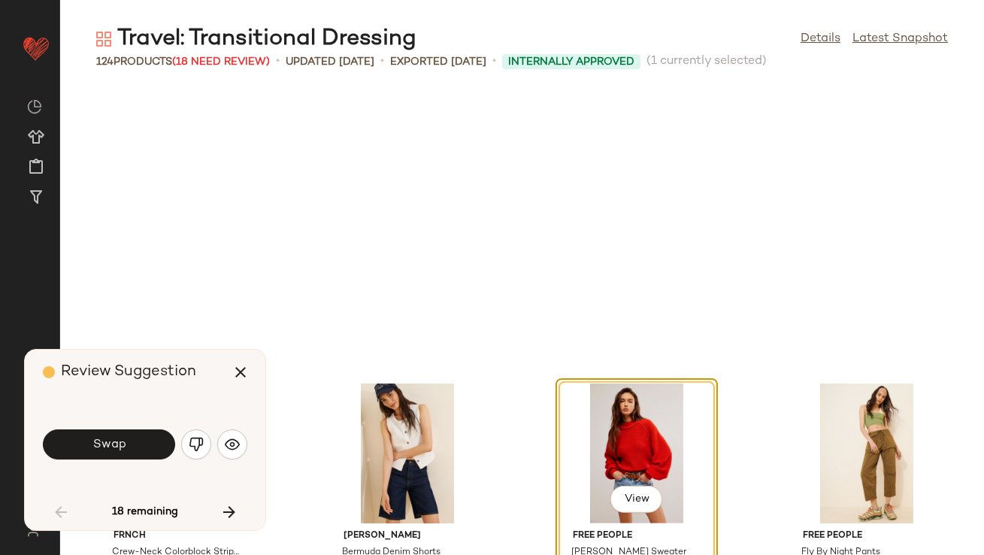
scroll to position [1925, 0]
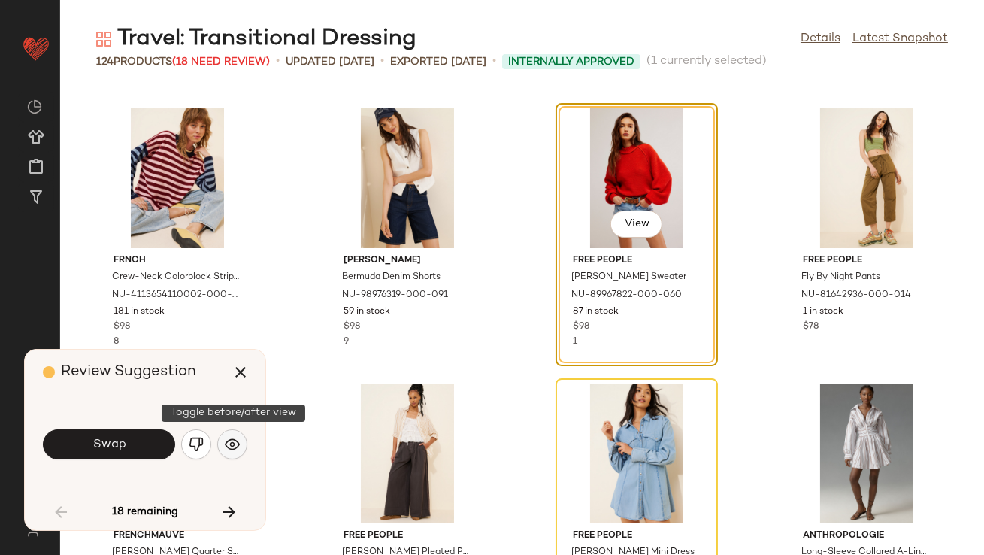
click at [233, 454] on button "button" at bounding box center [232, 444] width 30 height 30
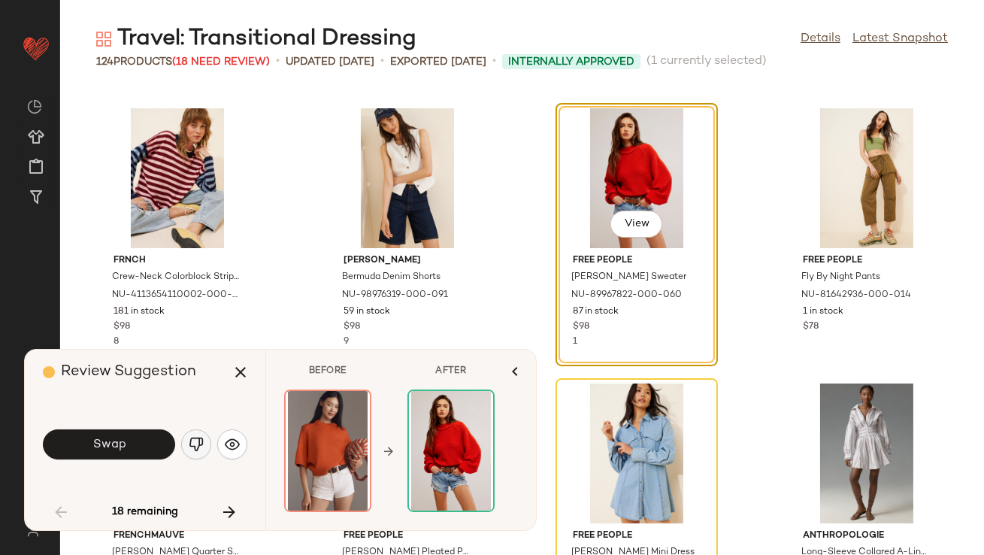
click at [201, 449] on img "button" at bounding box center [196, 444] width 15 height 15
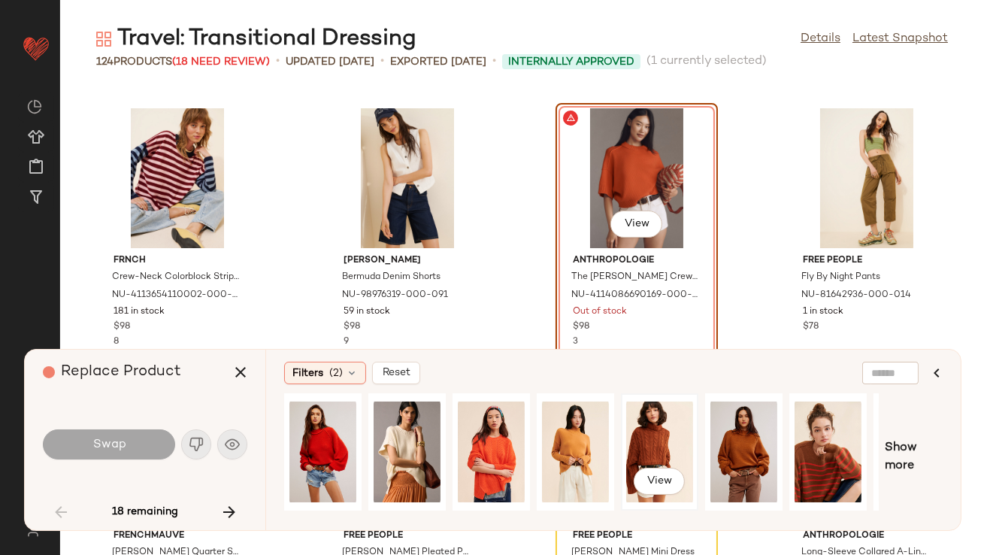
click at [631, 437] on div "View" at bounding box center [659, 451] width 67 height 107
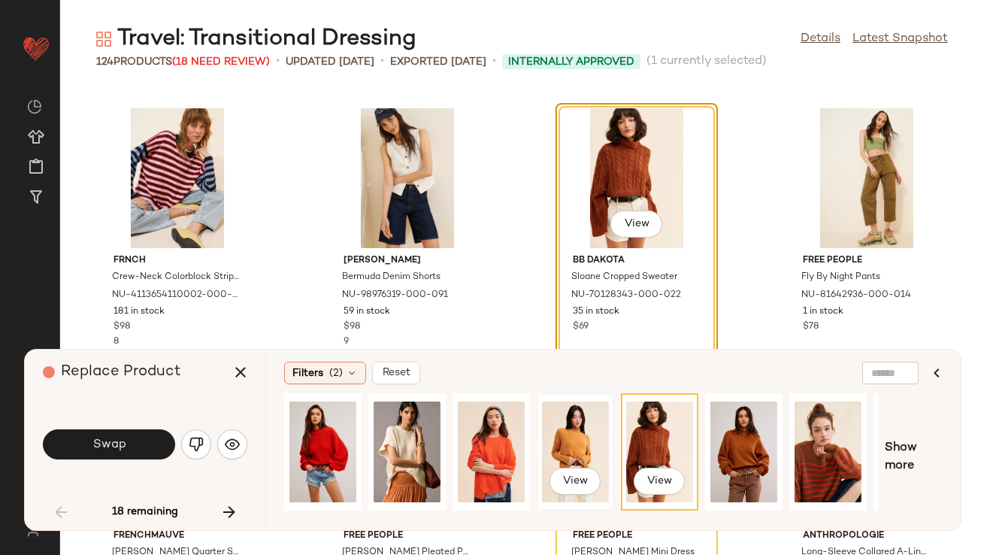
click at [572, 439] on div "View" at bounding box center [575, 451] width 67 height 107
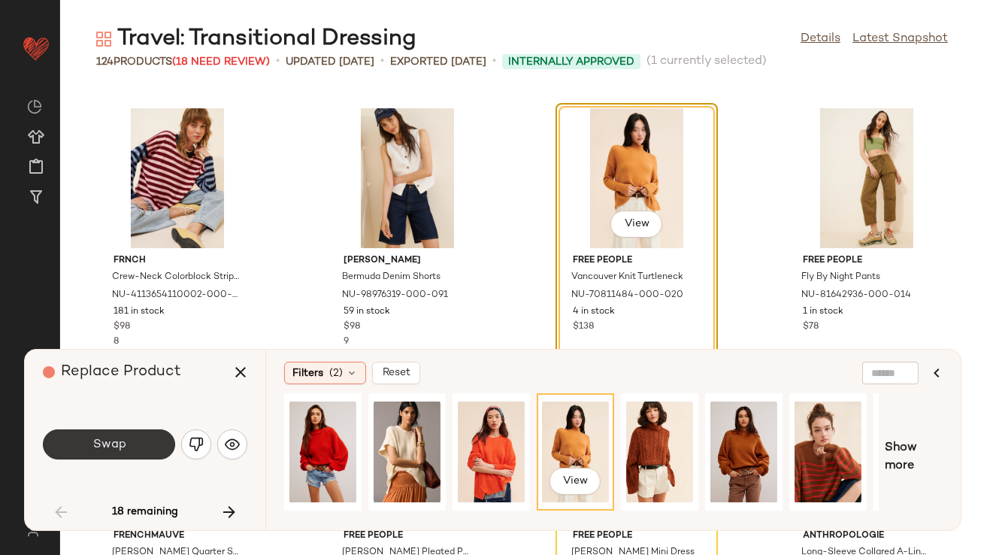
click at [97, 438] on span "Swap" at bounding box center [109, 445] width 34 height 14
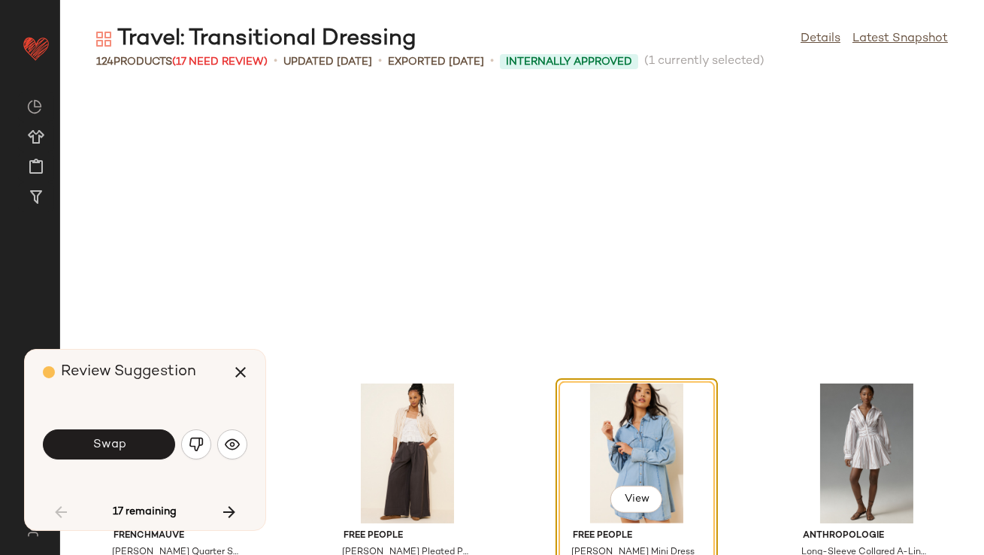
scroll to position [2201, 0]
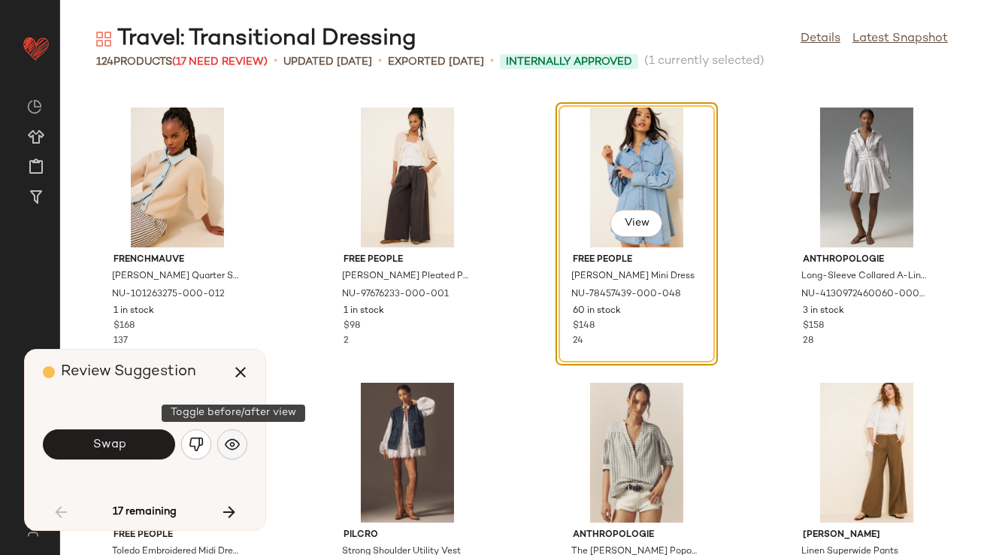
click at [238, 443] on img "button" at bounding box center [232, 444] width 15 height 15
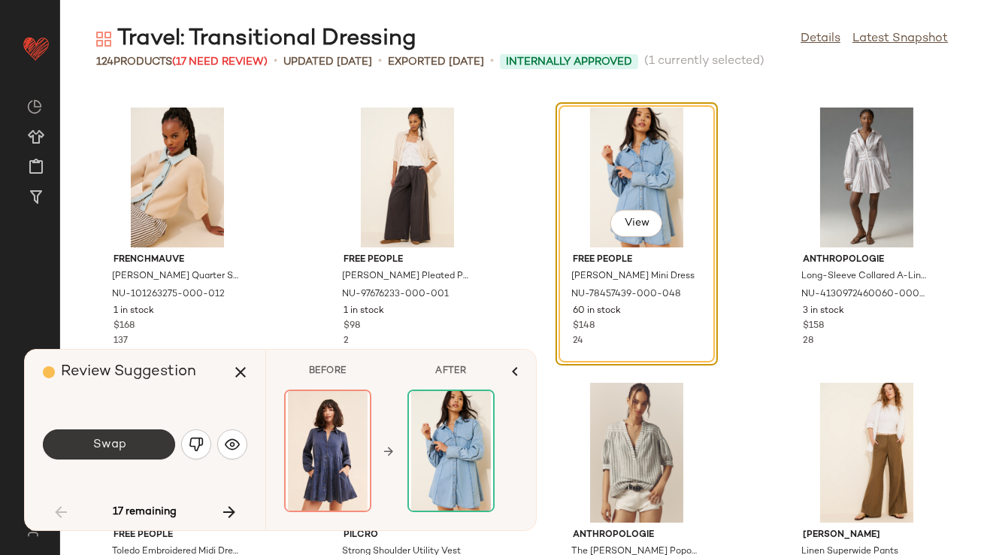
click at [144, 442] on button "Swap" at bounding box center [109, 444] width 132 height 30
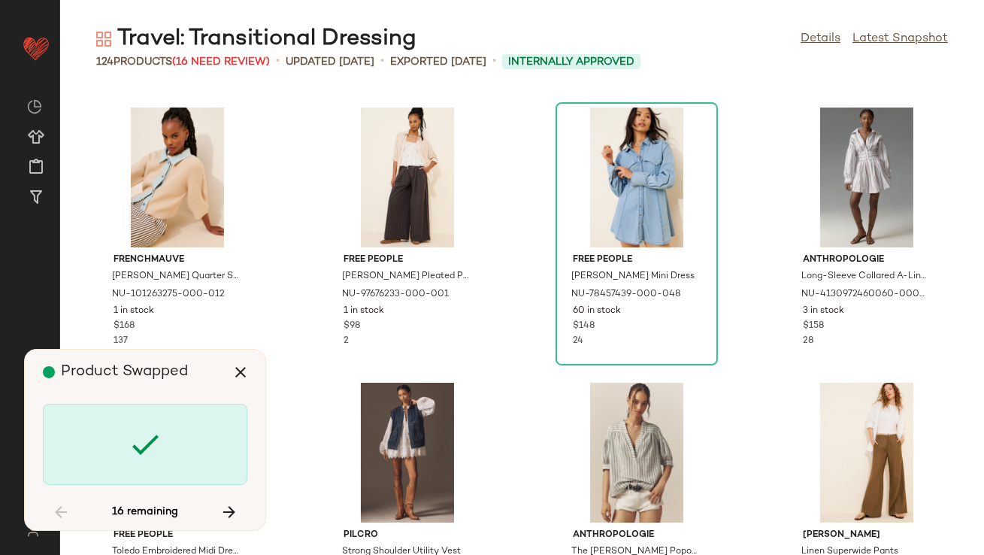
scroll to position [3026, 0]
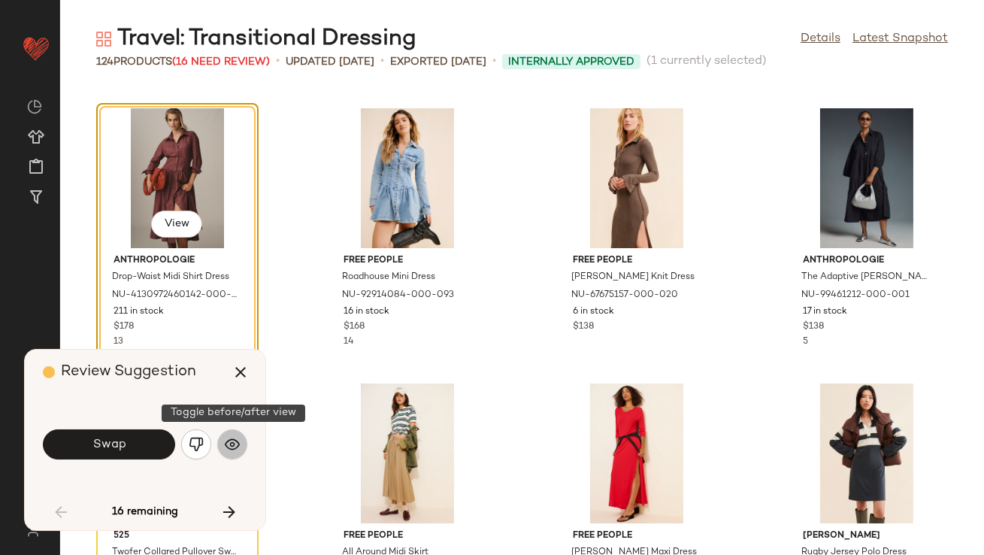
click at [237, 439] on img "button" at bounding box center [232, 444] width 15 height 15
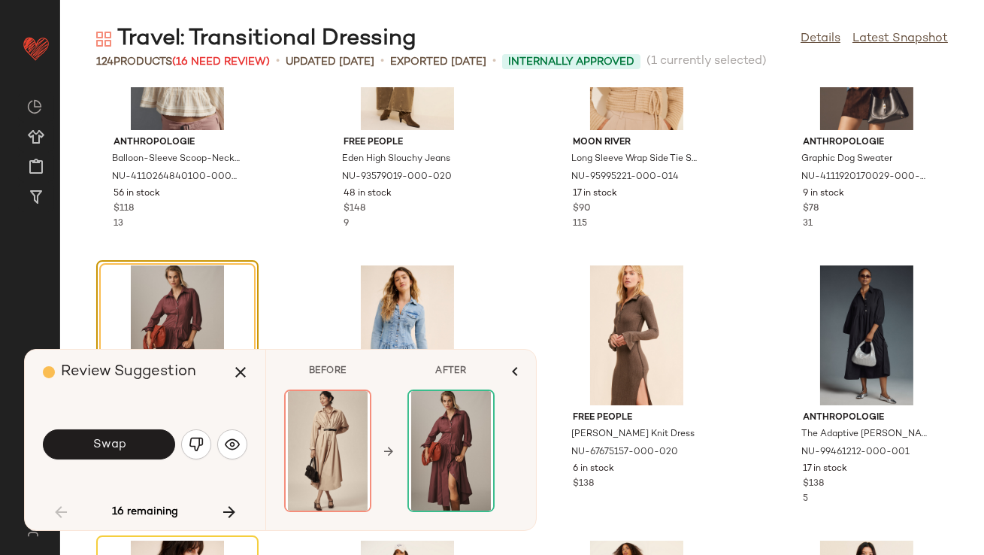
scroll to position [2890, 0]
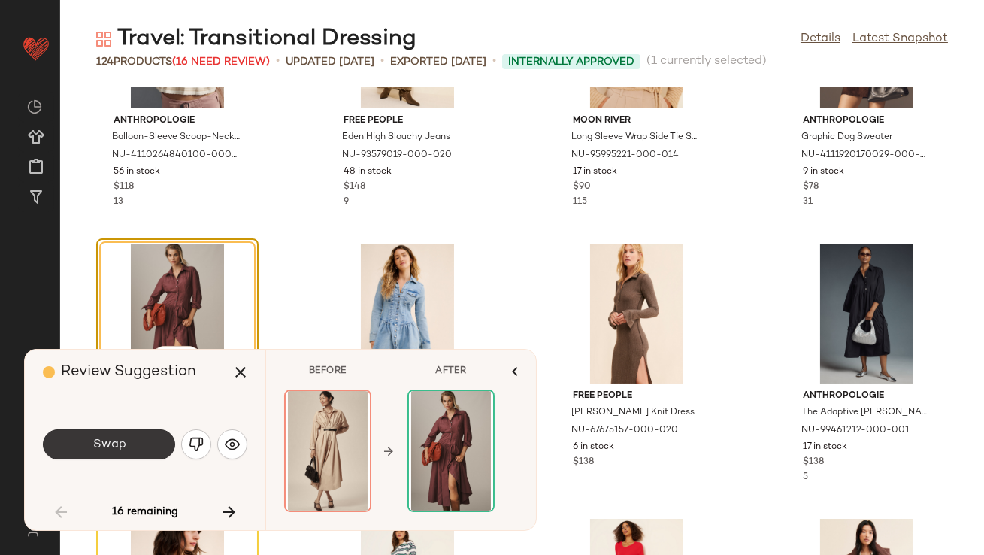
click at [135, 443] on button "Swap" at bounding box center [109, 444] width 132 height 30
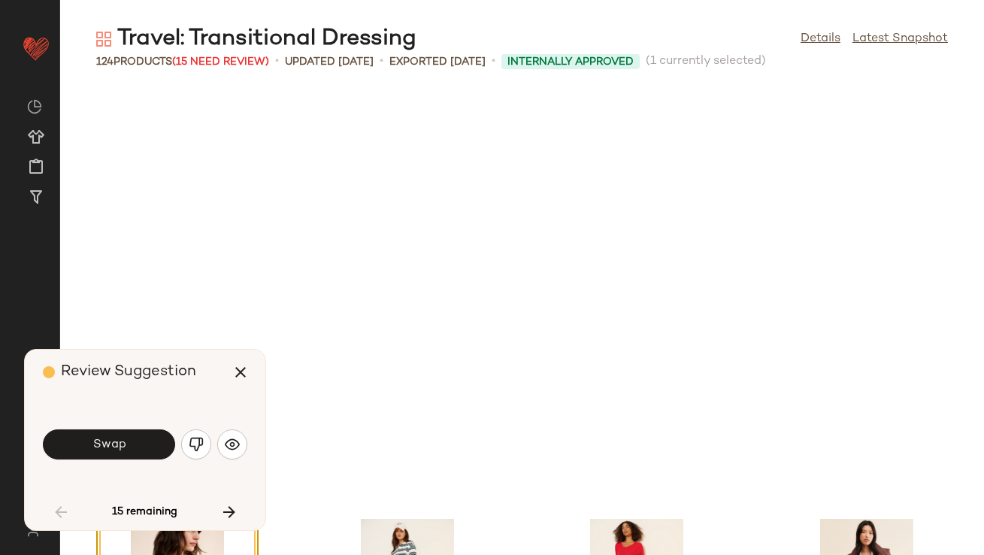
scroll to position [3301, 0]
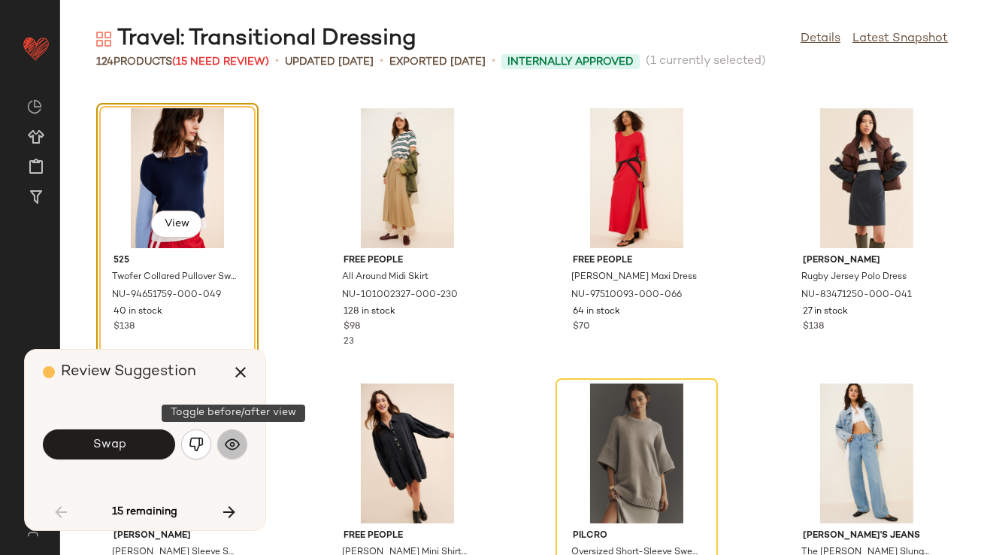
click at [232, 441] on img "button" at bounding box center [232, 444] width 15 height 15
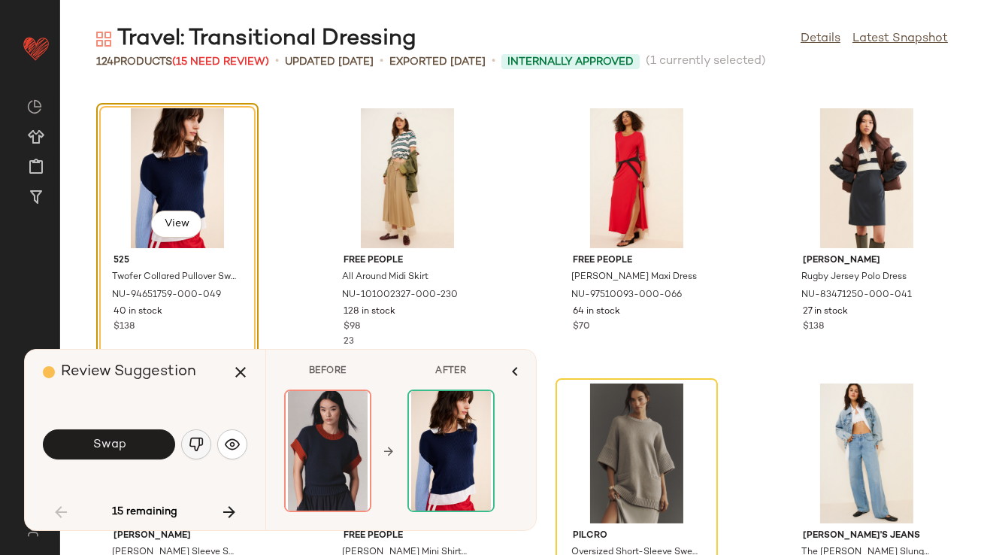
click at [194, 451] on img "button" at bounding box center [196, 444] width 15 height 15
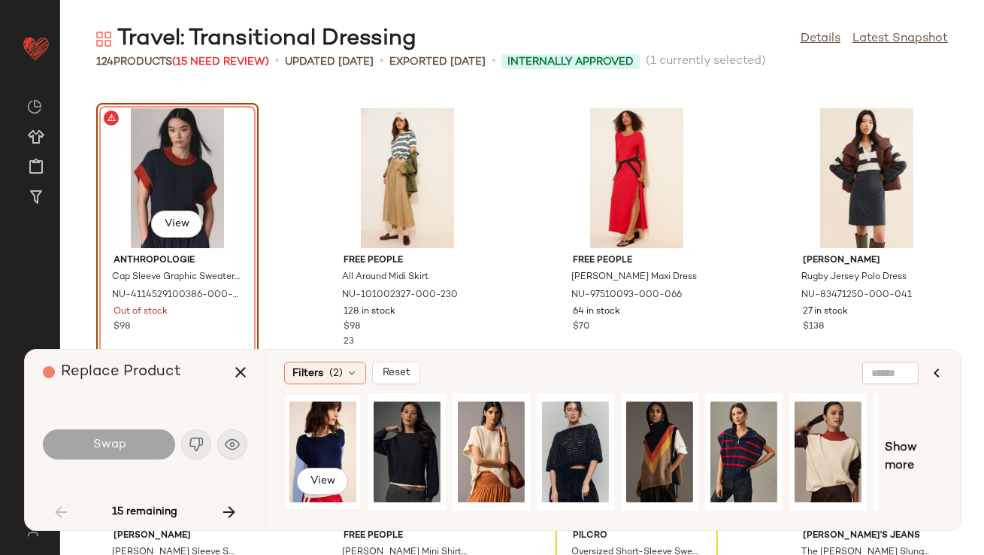
click at [335, 449] on div "View" at bounding box center [322, 451] width 67 height 107
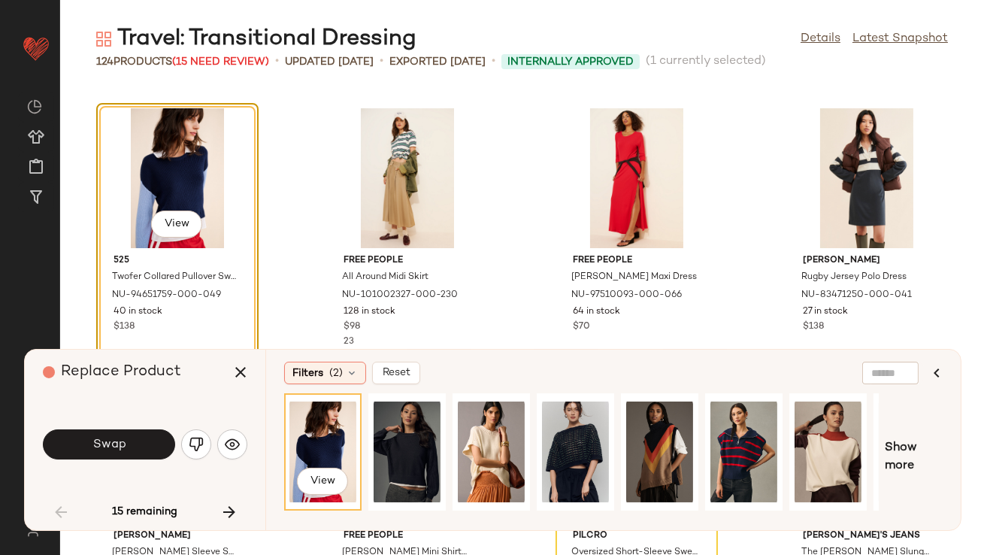
click at [135, 442] on button "Swap" at bounding box center [109, 444] width 132 height 30
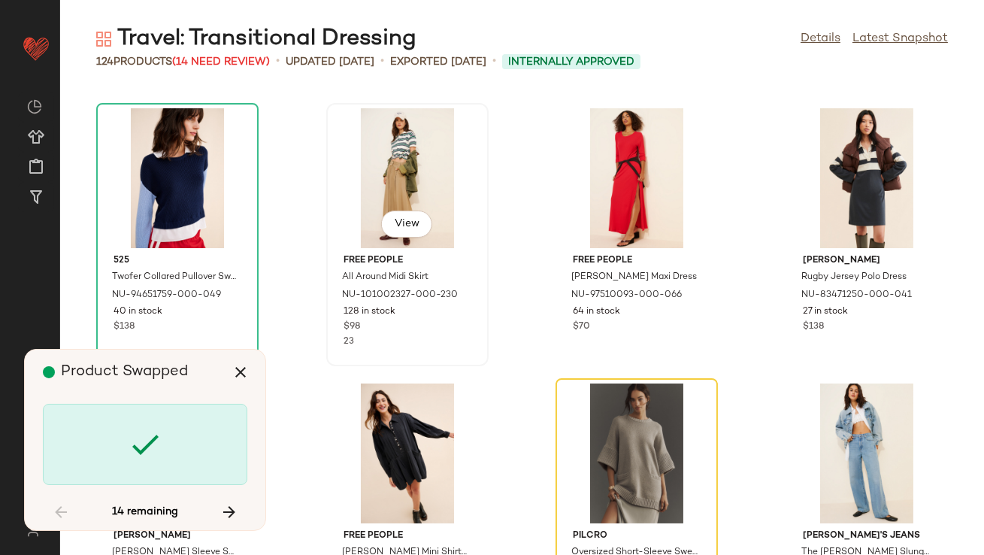
scroll to position [3577, 0]
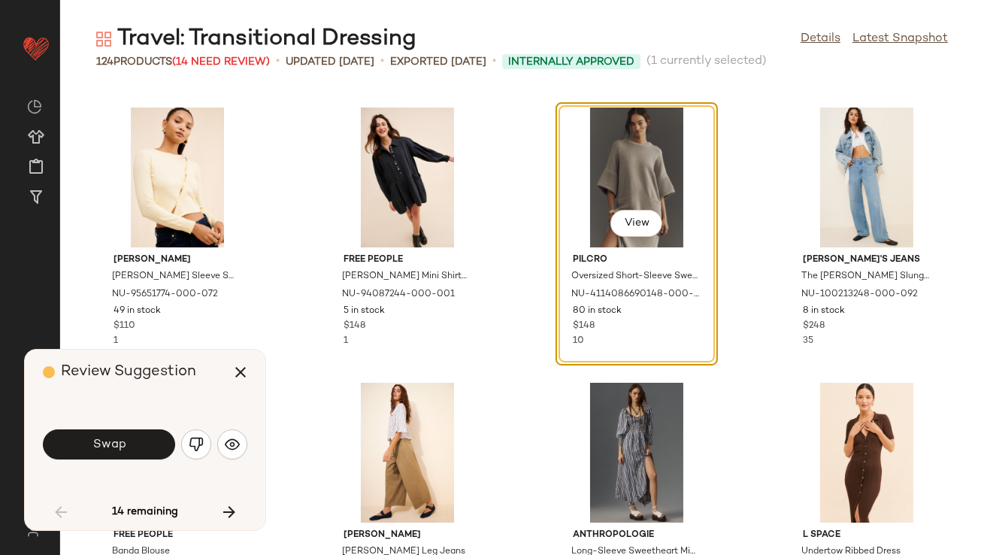
click at [210, 459] on div "Swap" at bounding box center [145, 444] width 204 height 36
click at [234, 445] on img "button" at bounding box center [232, 444] width 15 height 15
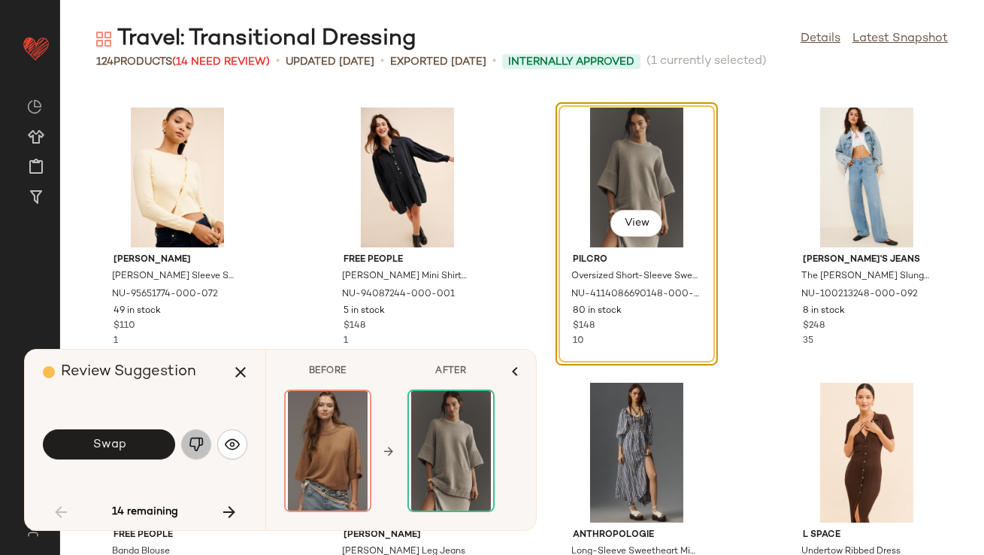
click at [201, 444] on img "button" at bounding box center [196, 444] width 15 height 15
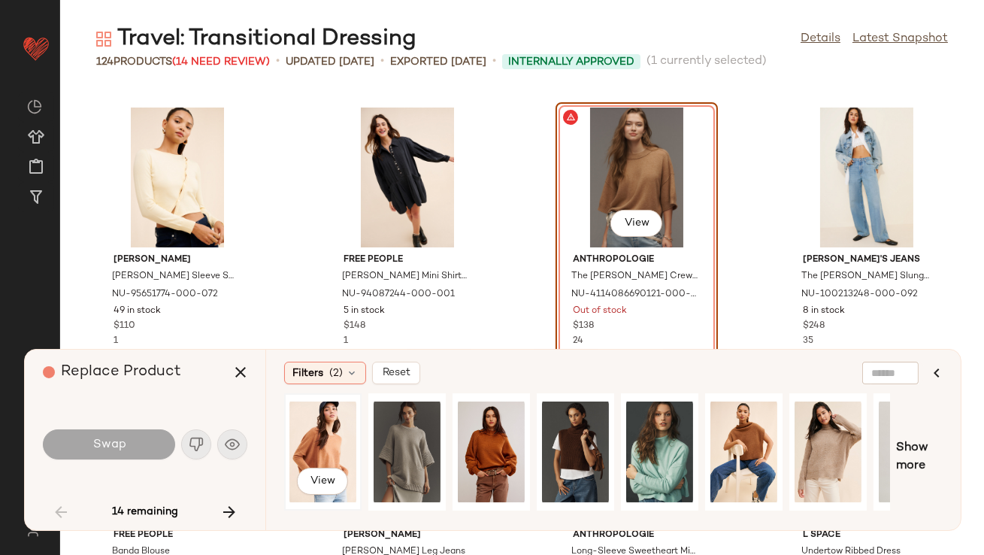
click at [343, 451] on div "View" at bounding box center [322, 451] width 67 height 107
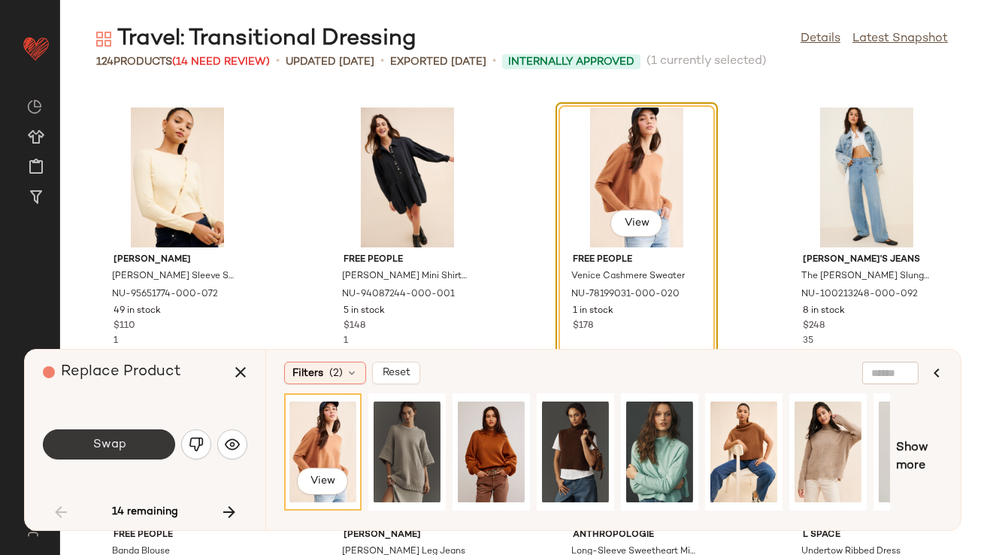
click at [144, 450] on button "Swap" at bounding box center [109, 444] width 132 height 30
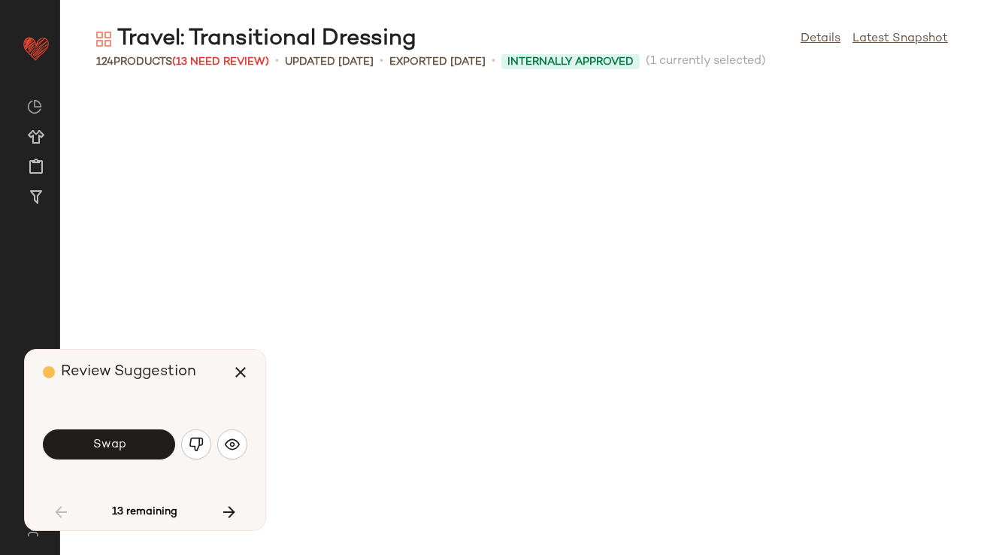
scroll to position [4127, 0]
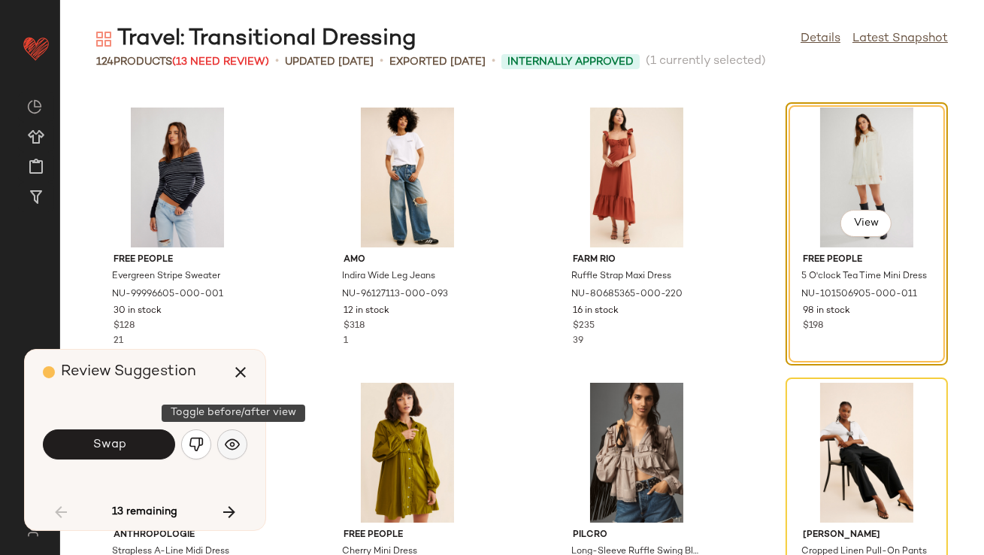
click at [225, 439] on img "button" at bounding box center [232, 444] width 15 height 15
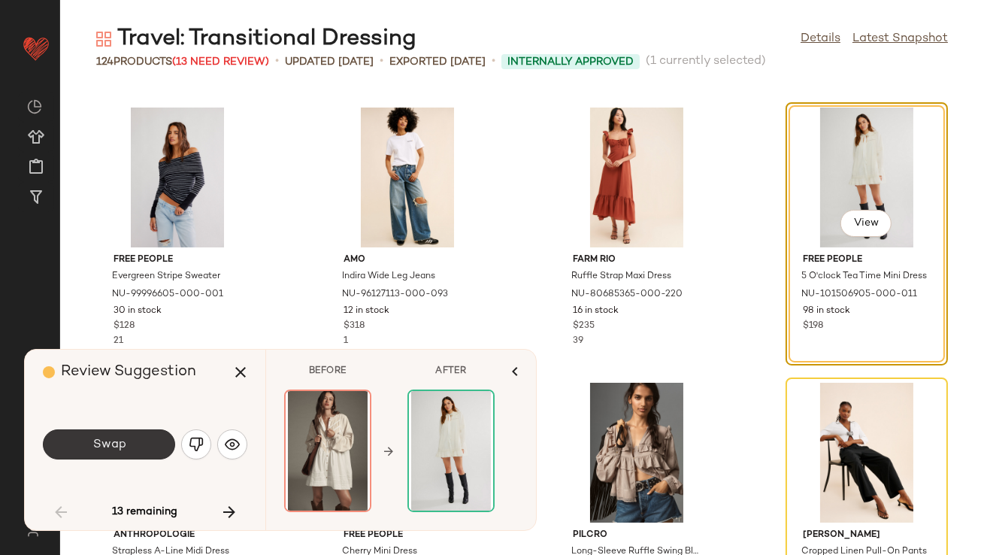
click at [144, 453] on button "Swap" at bounding box center [109, 444] width 132 height 30
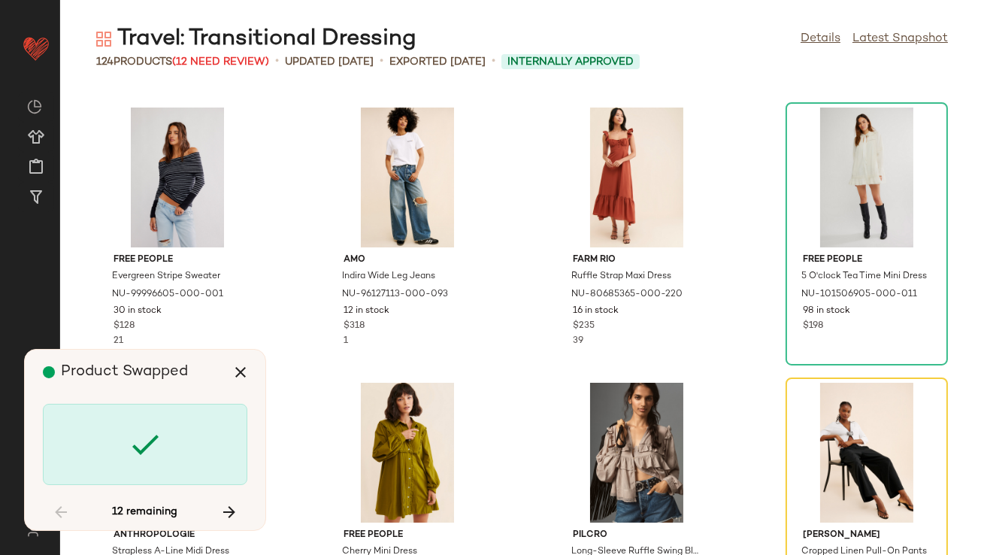
scroll to position [4401, 0]
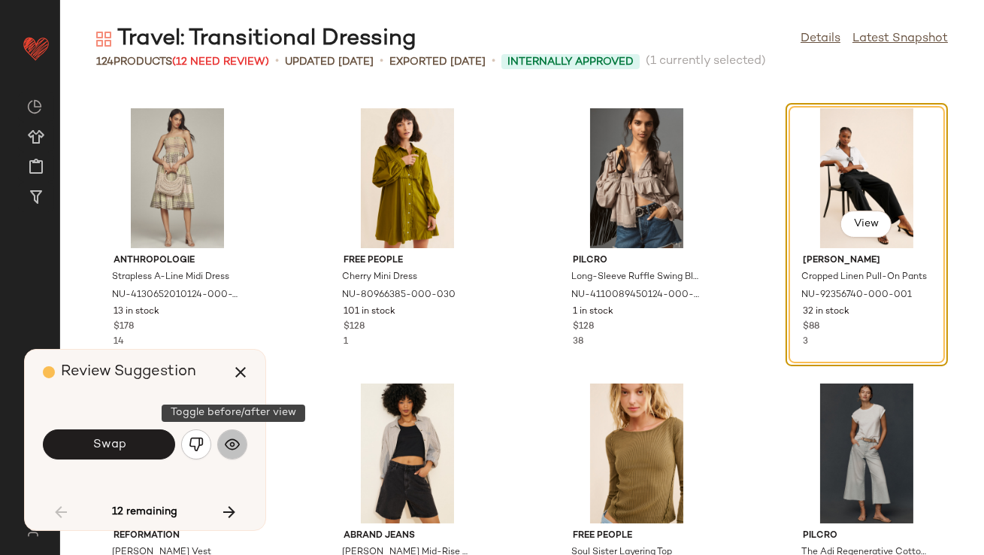
click at [229, 458] on button "button" at bounding box center [232, 444] width 30 height 30
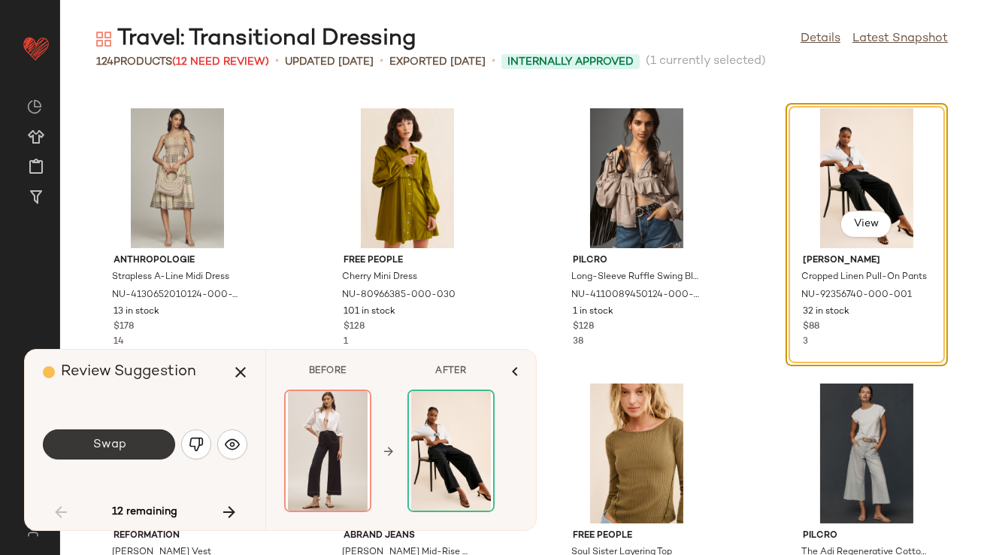
click at [126, 447] on button "Swap" at bounding box center [109, 444] width 132 height 30
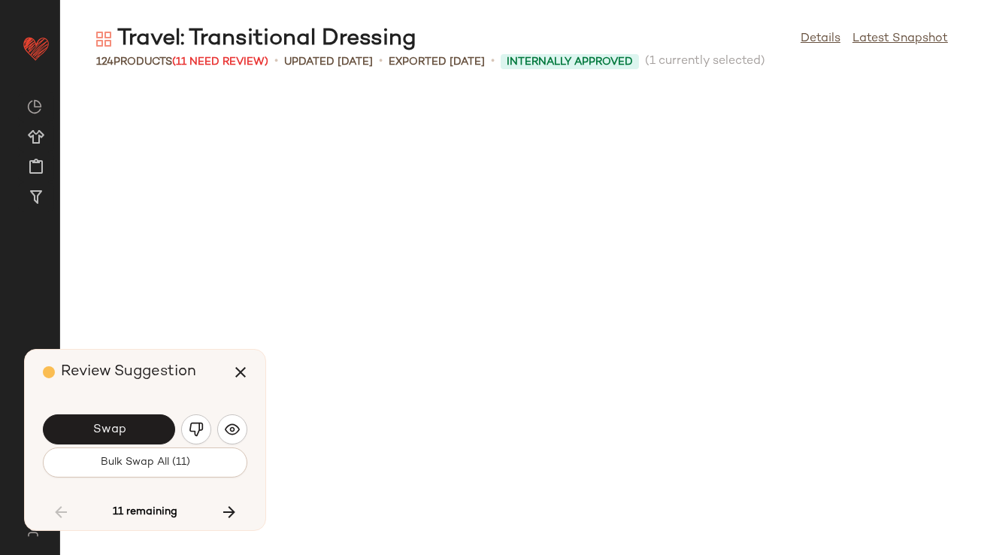
scroll to position [4952, 0]
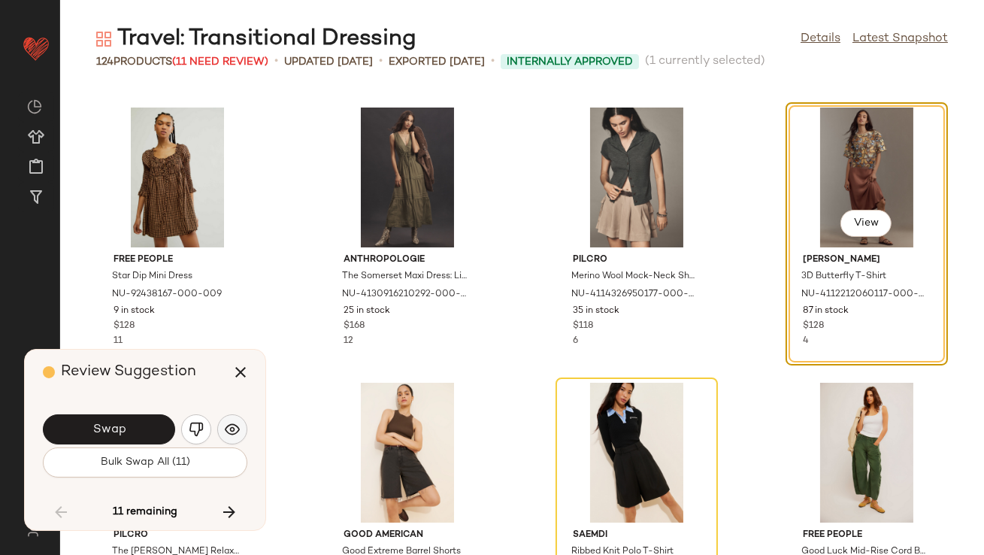
click at [233, 424] on img "button" at bounding box center [232, 429] width 15 height 15
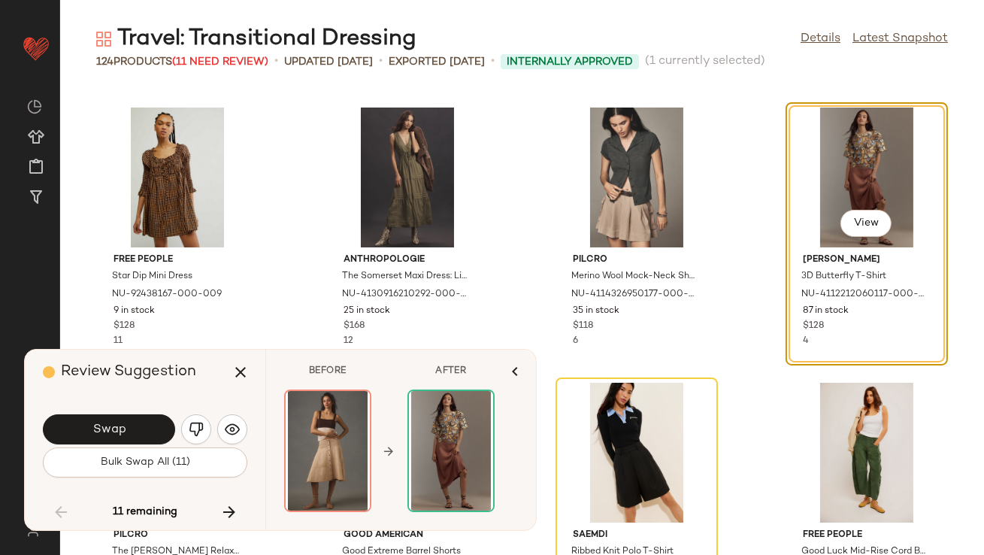
click at [144, 431] on button "Swap" at bounding box center [109, 429] width 132 height 30
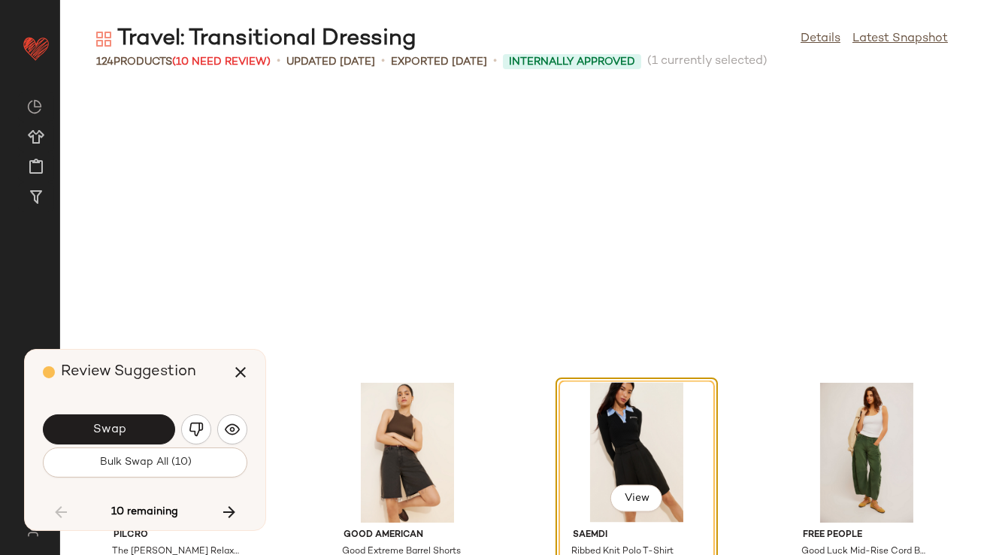
scroll to position [5228, 0]
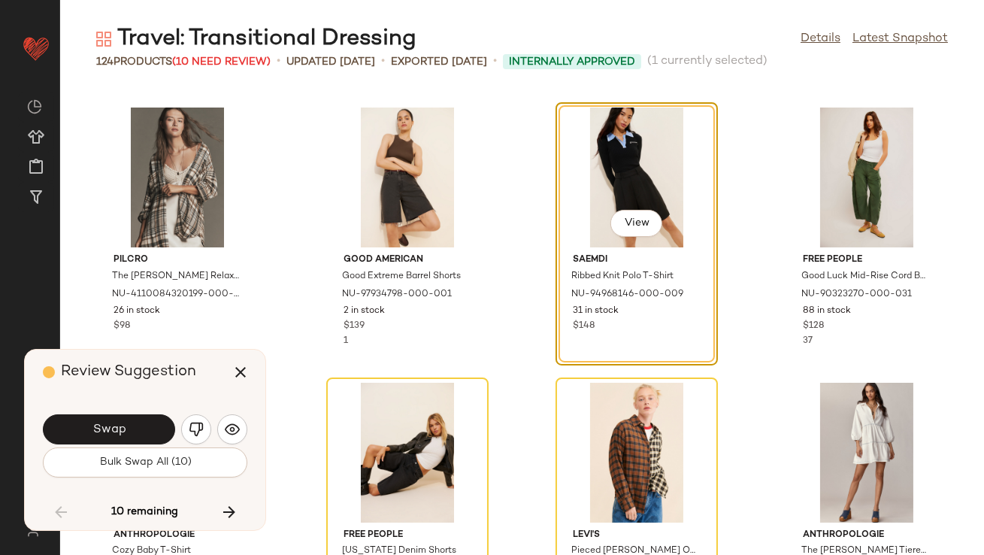
click at [243, 418] on div "Swap" at bounding box center [145, 429] width 204 height 36
click at [235, 426] on img "button" at bounding box center [232, 429] width 15 height 15
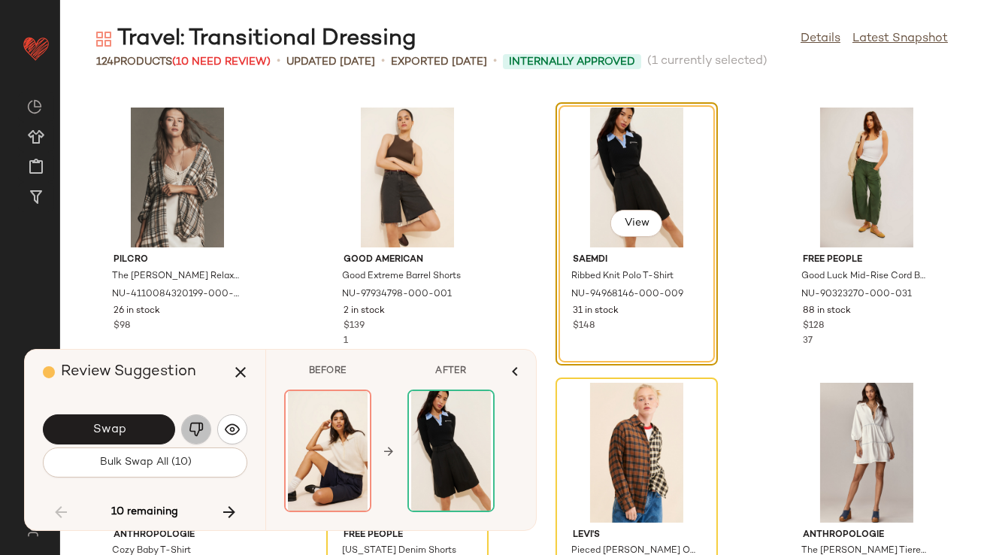
click at [201, 436] on img "button" at bounding box center [196, 429] width 15 height 15
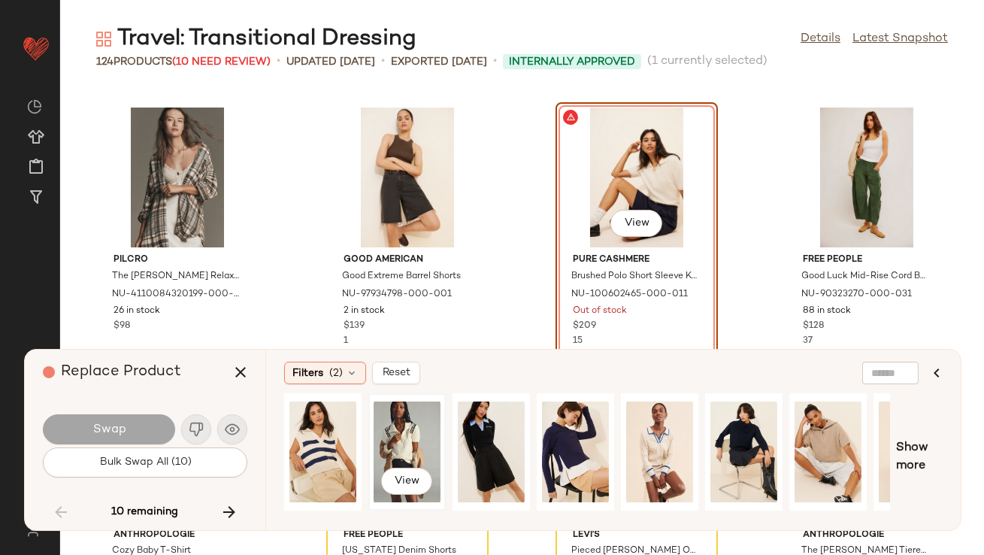
click at [386, 449] on div "View" at bounding box center [407, 451] width 67 height 107
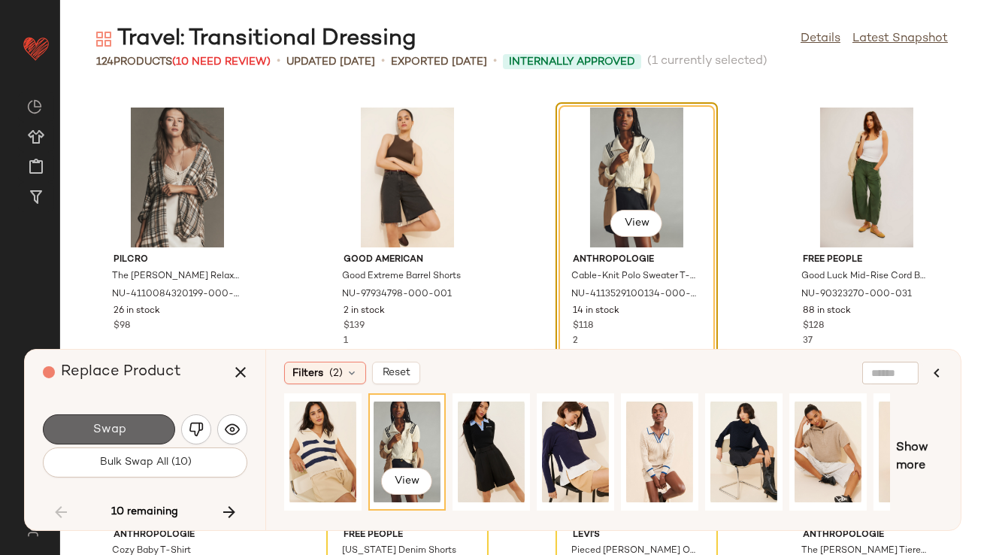
click at [163, 420] on button "Swap" at bounding box center [109, 429] width 132 height 30
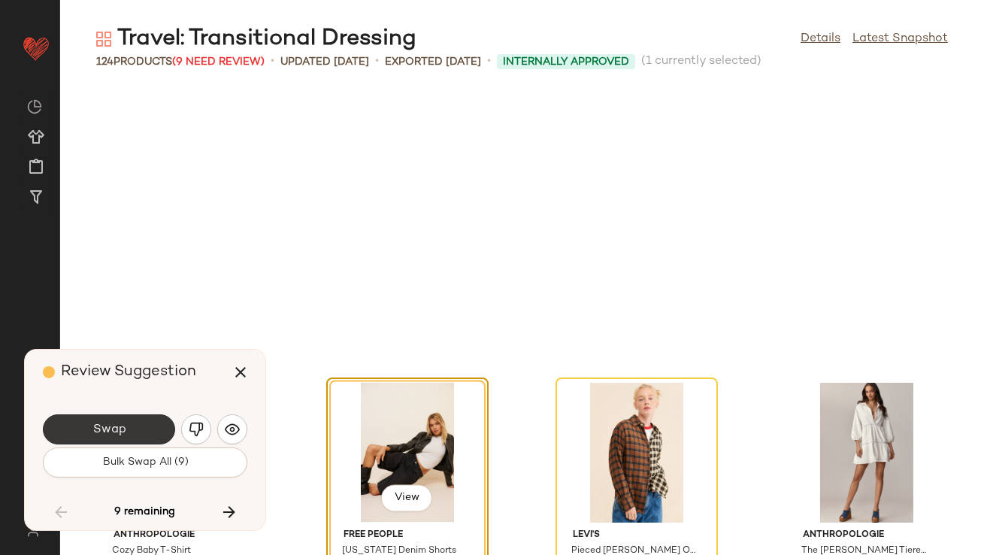
scroll to position [5503, 0]
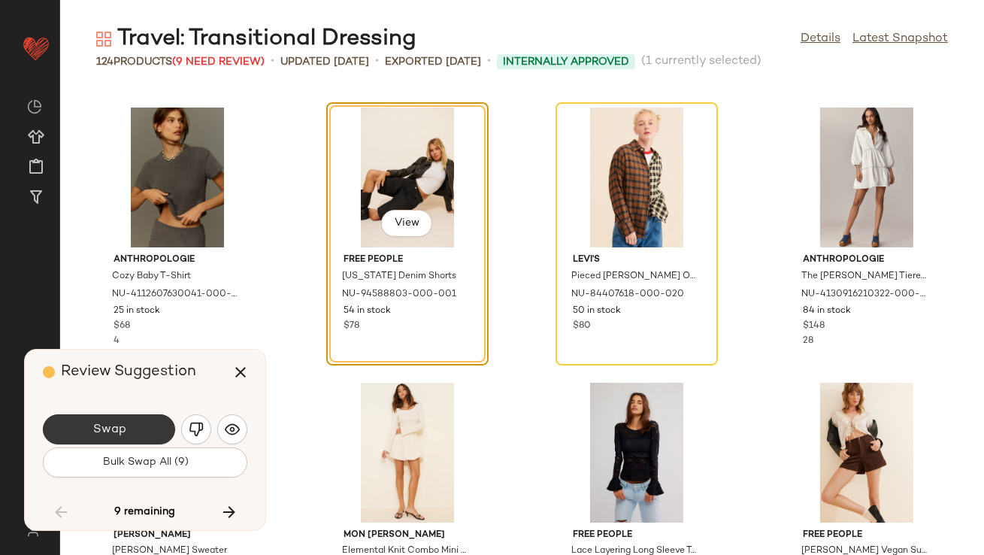
click at [141, 431] on button "Swap" at bounding box center [109, 429] width 132 height 30
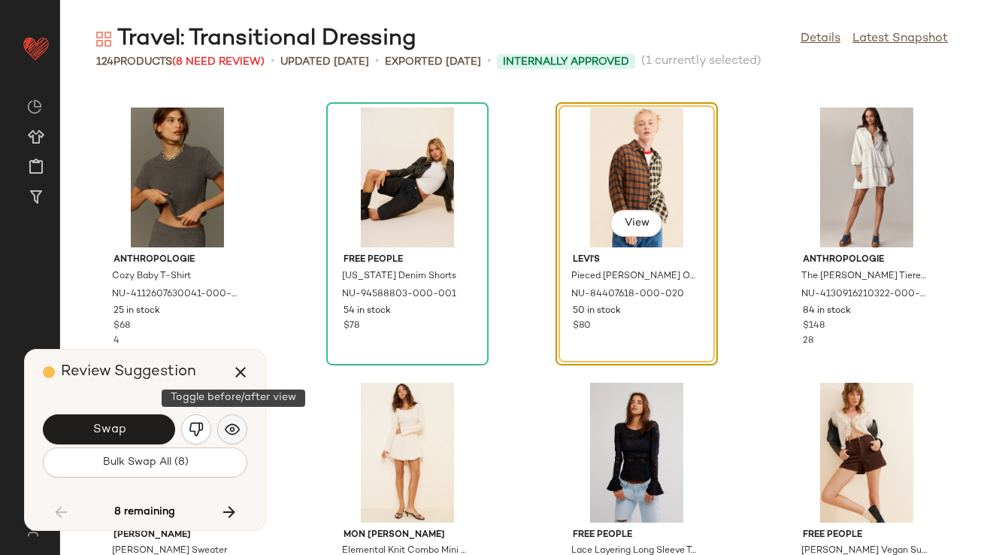
click at [232, 428] on img "button" at bounding box center [232, 429] width 15 height 15
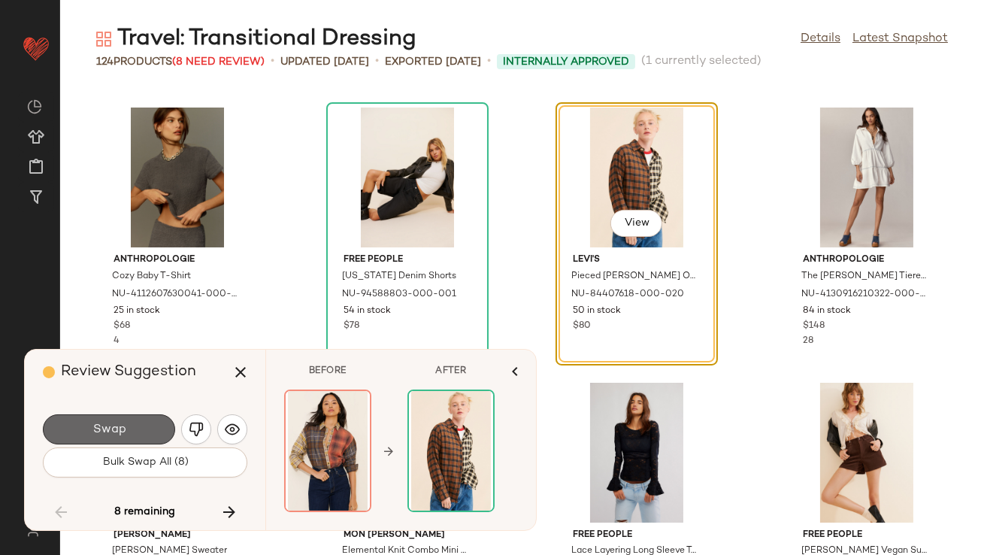
click at [140, 425] on button "Swap" at bounding box center [109, 429] width 132 height 30
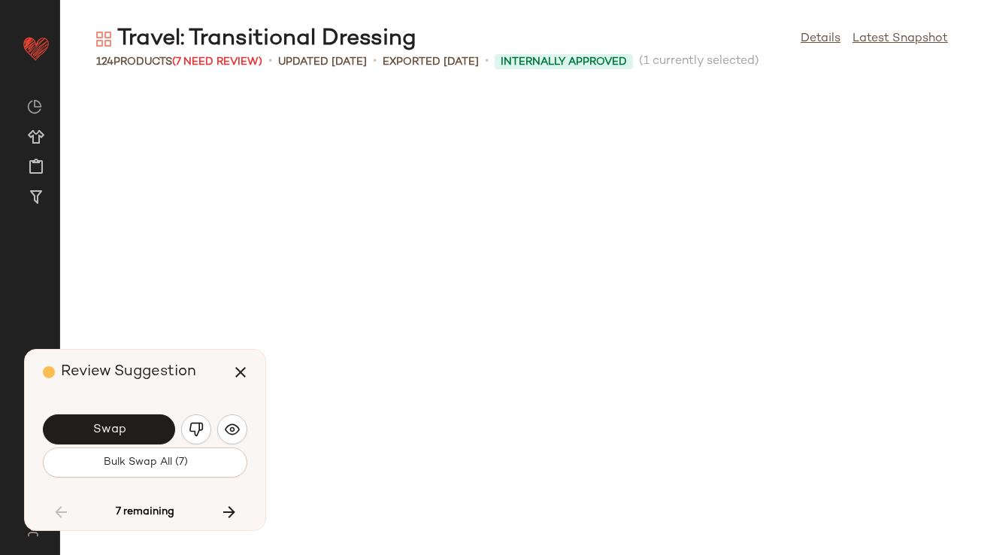
scroll to position [6052, 0]
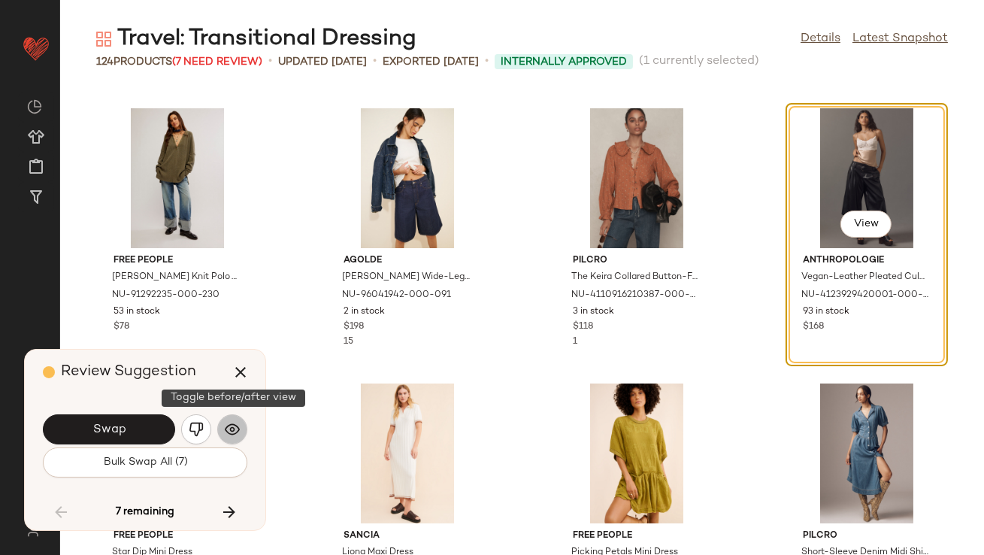
click at [247, 428] on button "button" at bounding box center [232, 429] width 30 height 30
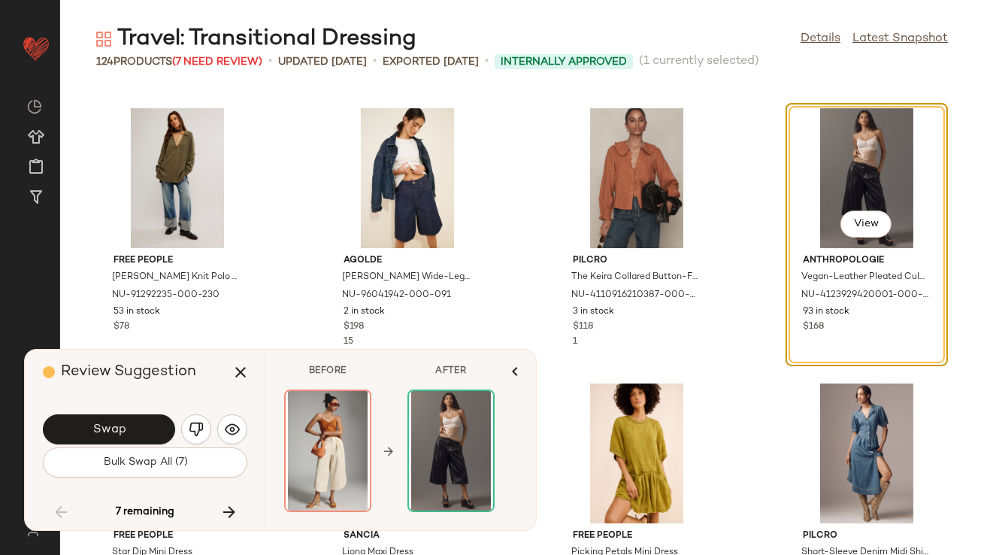
click at [201, 431] on img "button" at bounding box center [196, 429] width 15 height 15
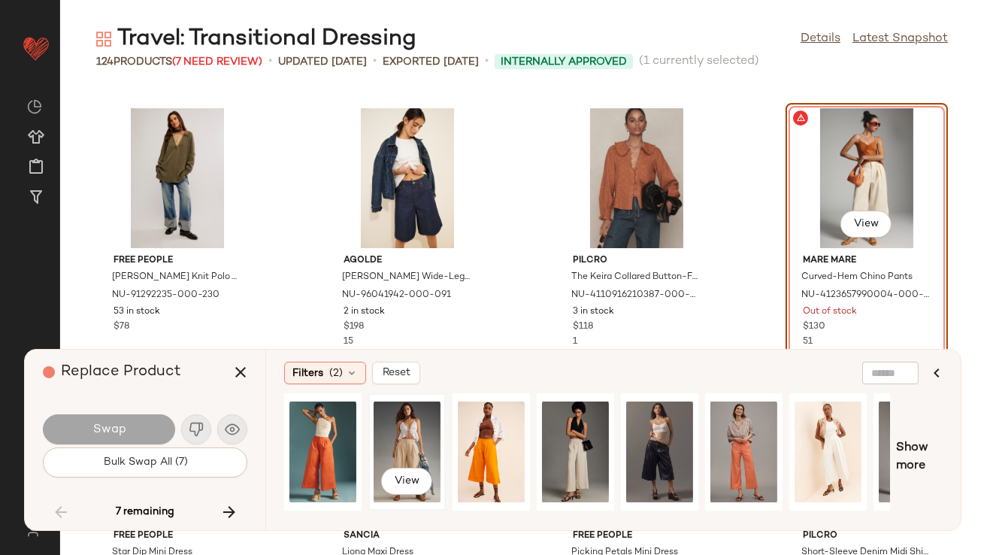
click at [415, 453] on div "View" at bounding box center [407, 451] width 67 height 107
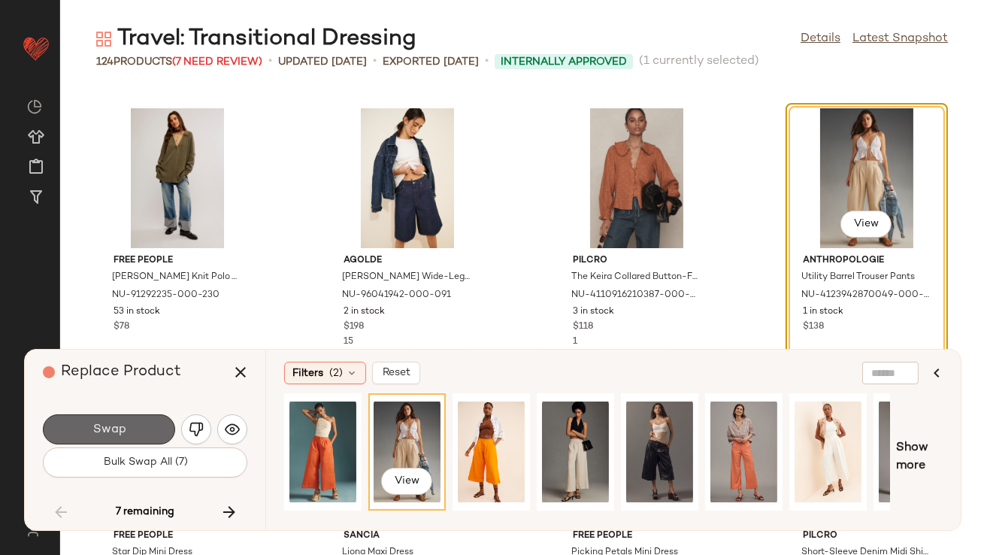
click at [158, 440] on button "Swap" at bounding box center [109, 429] width 132 height 30
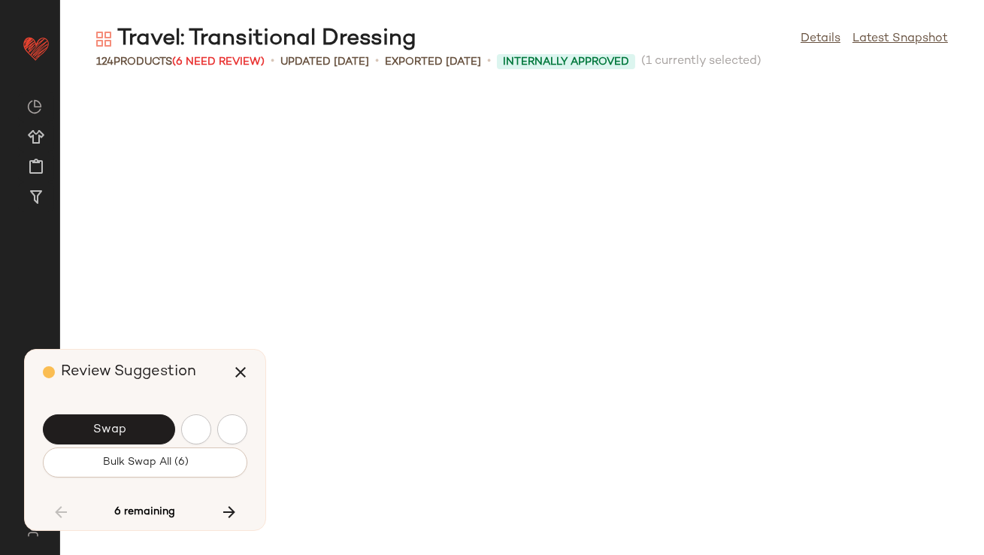
scroll to position [6603, 0]
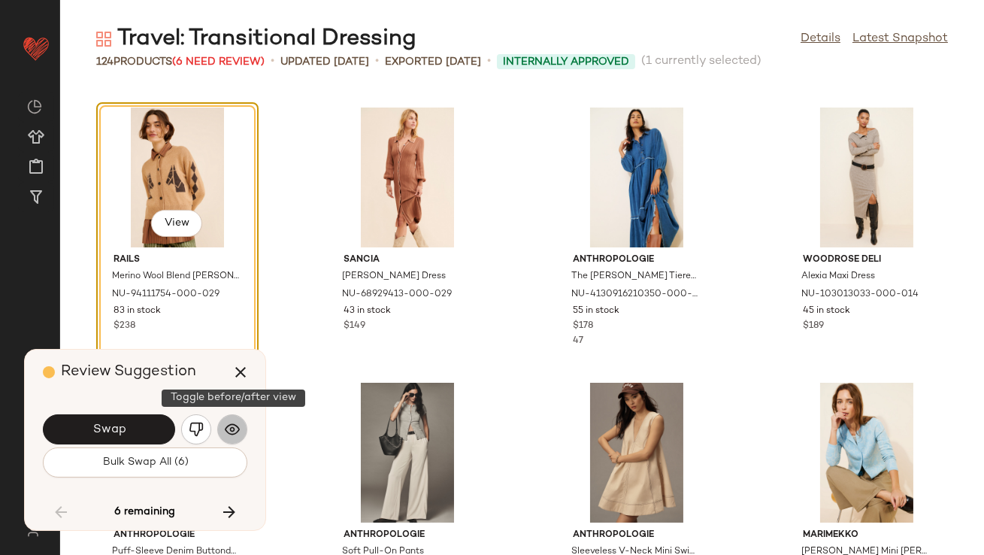
click at [220, 431] on button "button" at bounding box center [232, 429] width 30 height 30
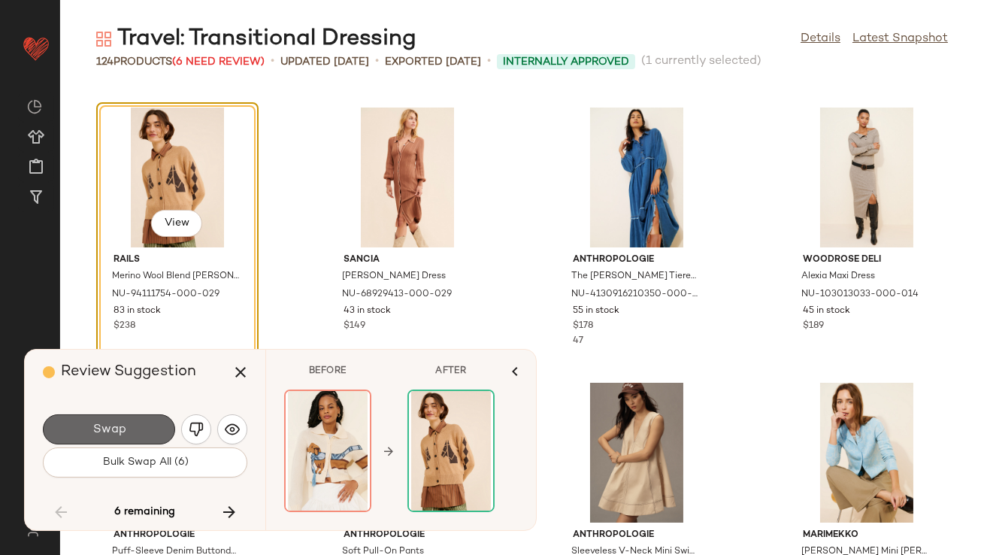
click at [134, 432] on button "Swap" at bounding box center [109, 429] width 132 height 30
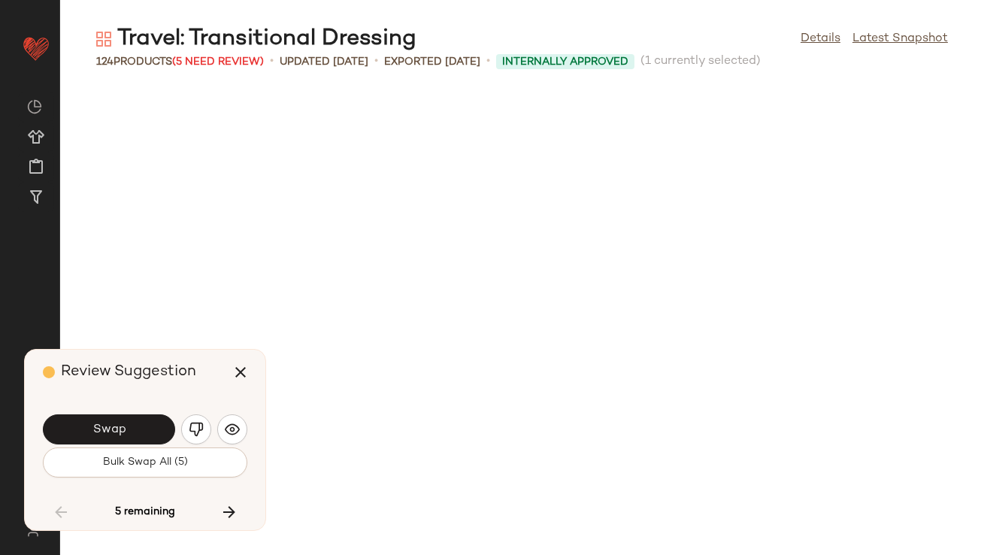
scroll to position [7153, 0]
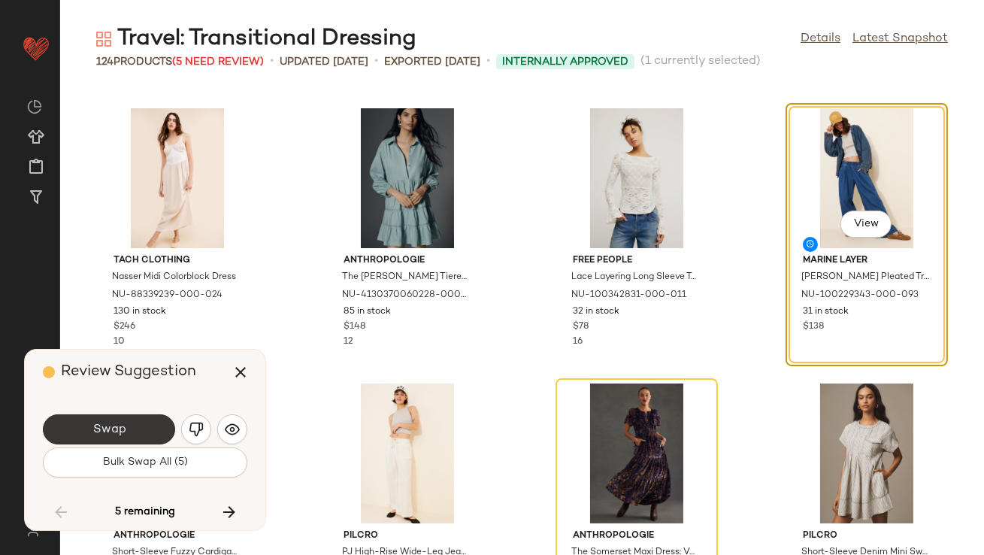
click at [140, 431] on button "Swap" at bounding box center [109, 429] width 132 height 30
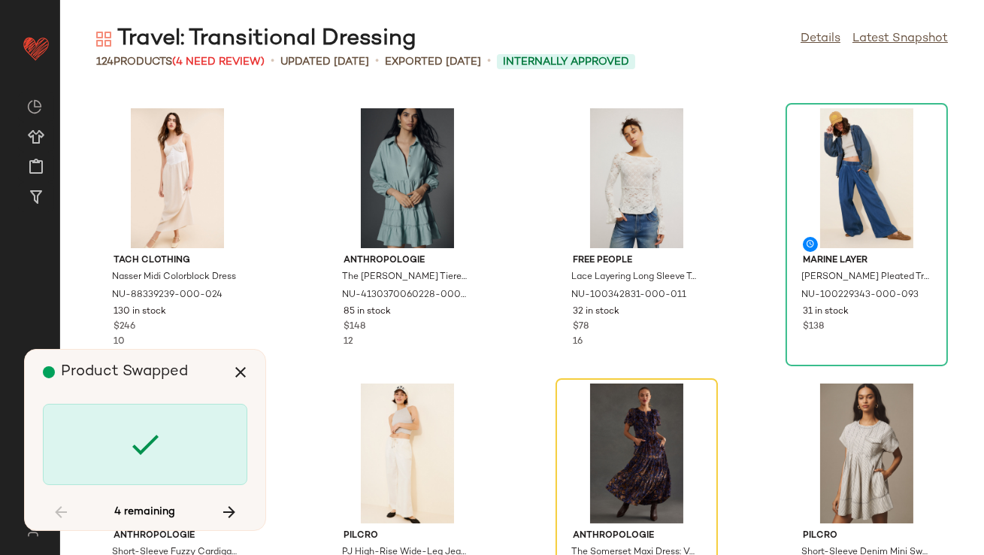
scroll to position [7428, 0]
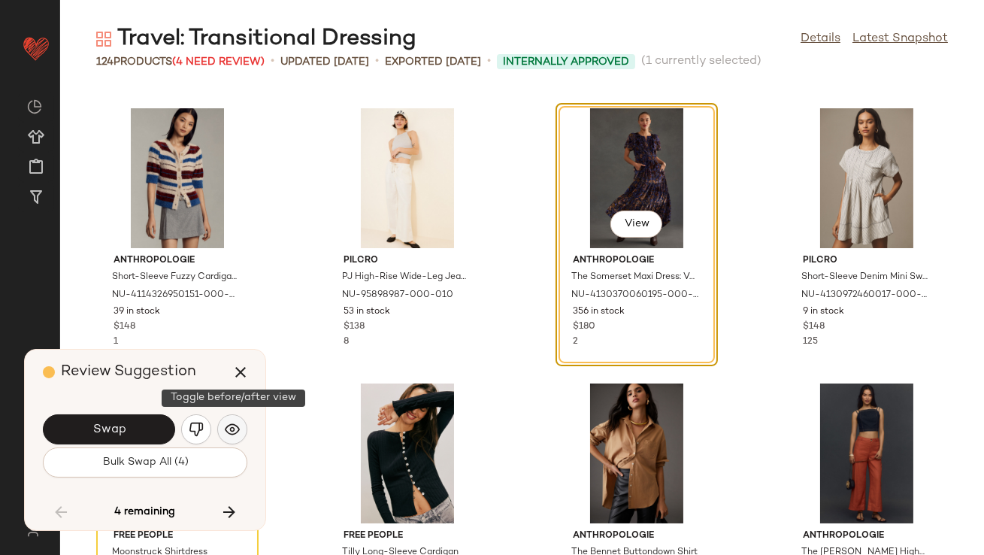
click at [230, 428] on img "button" at bounding box center [232, 429] width 15 height 15
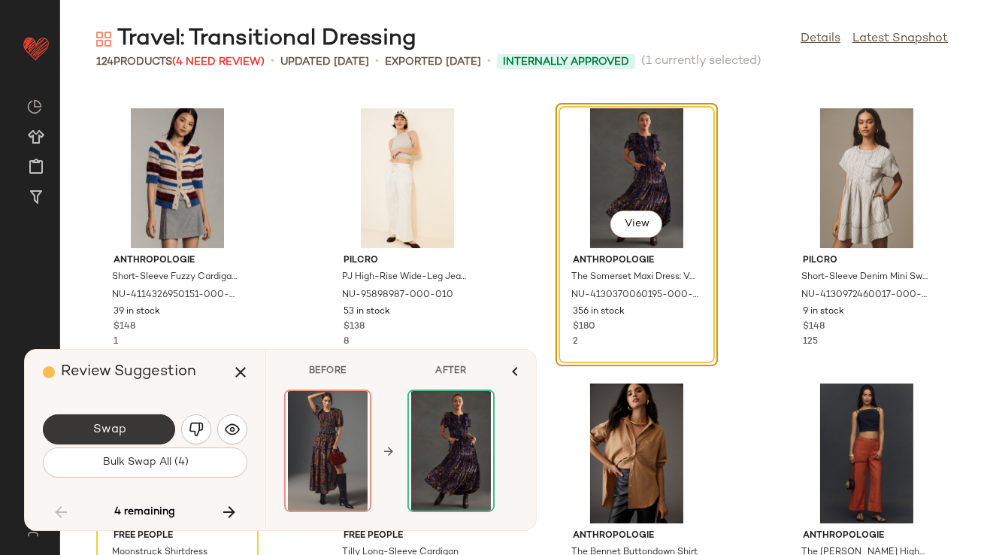
click at [146, 428] on button "Swap" at bounding box center [109, 429] width 132 height 30
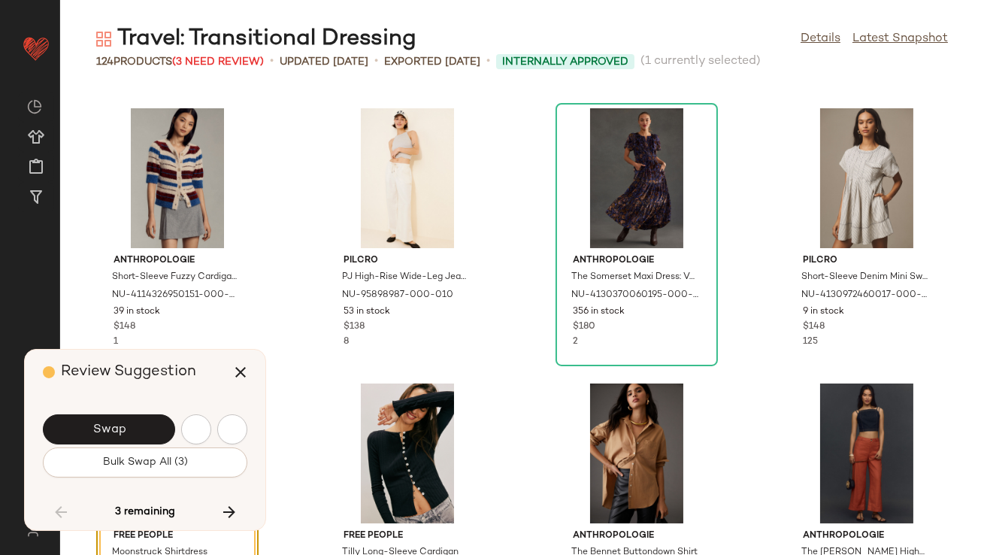
scroll to position [7704, 0]
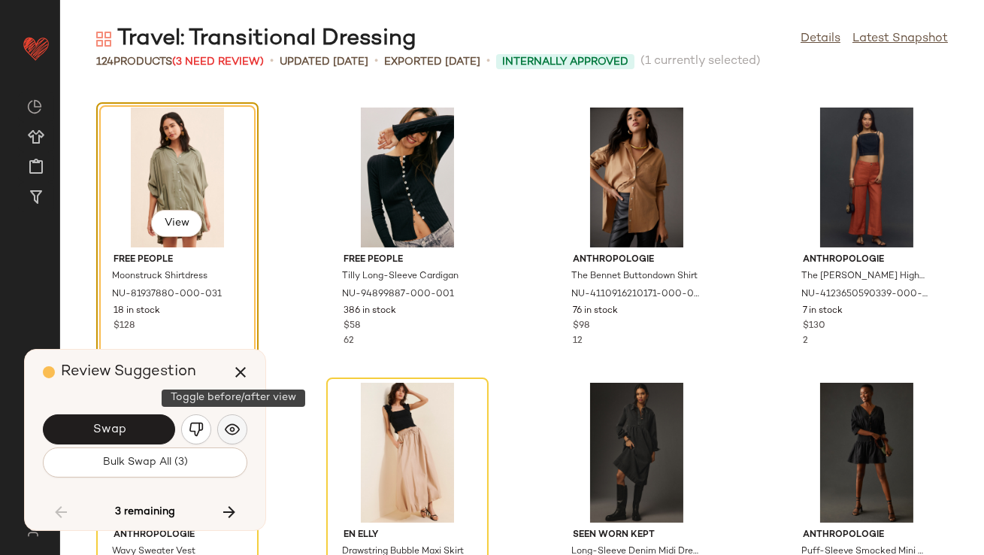
click at [229, 431] on img "button" at bounding box center [232, 429] width 15 height 15
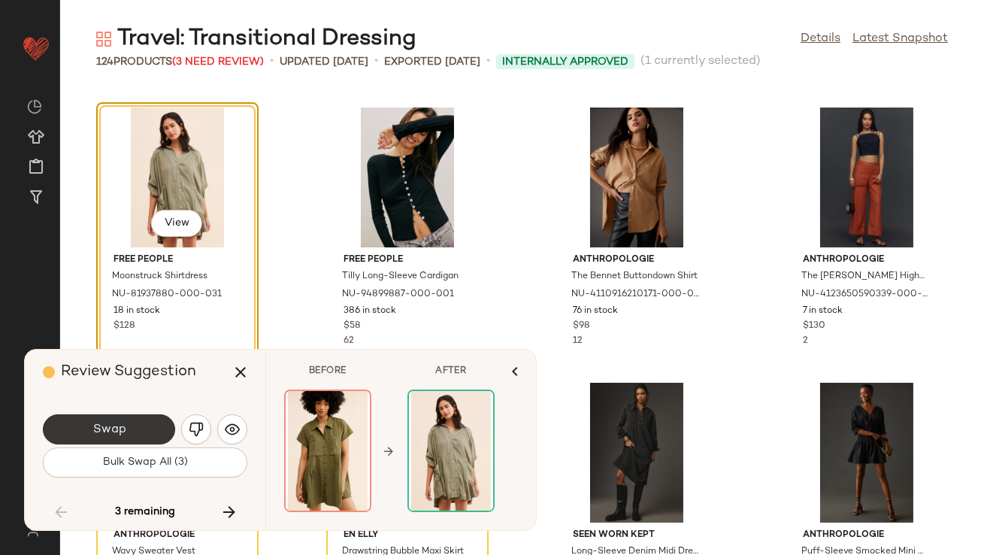
click at [155, 427] on button "Swap" at bounding box center [109, 429] width 132 height 30
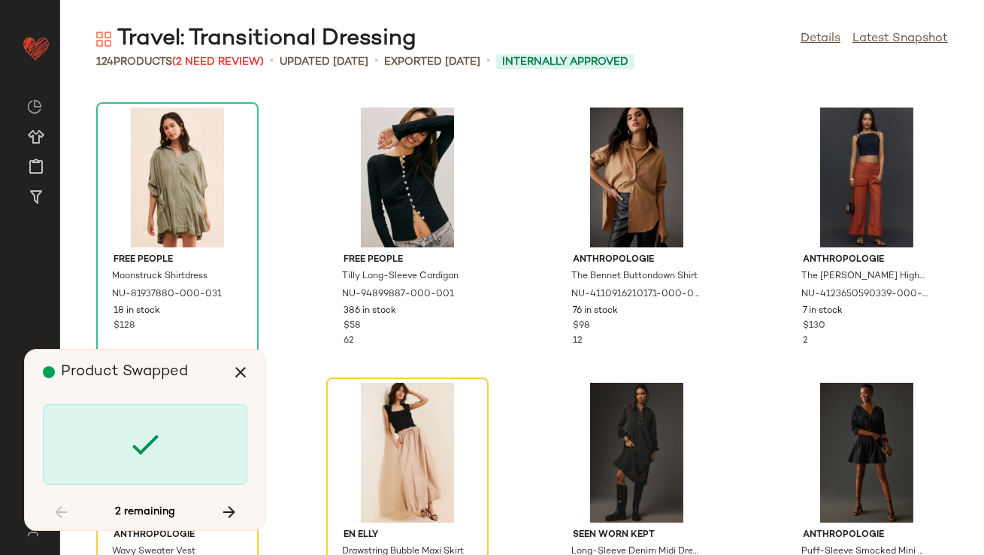
scroll to position [7979, 0]
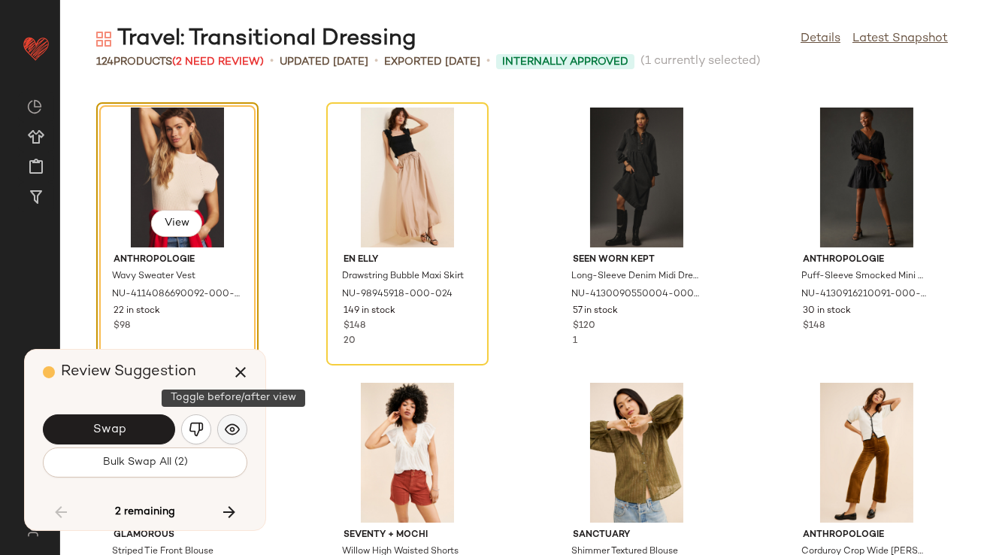
click at [232, 425] on img "button" at bounding box center [232, 429] width 15 height 15
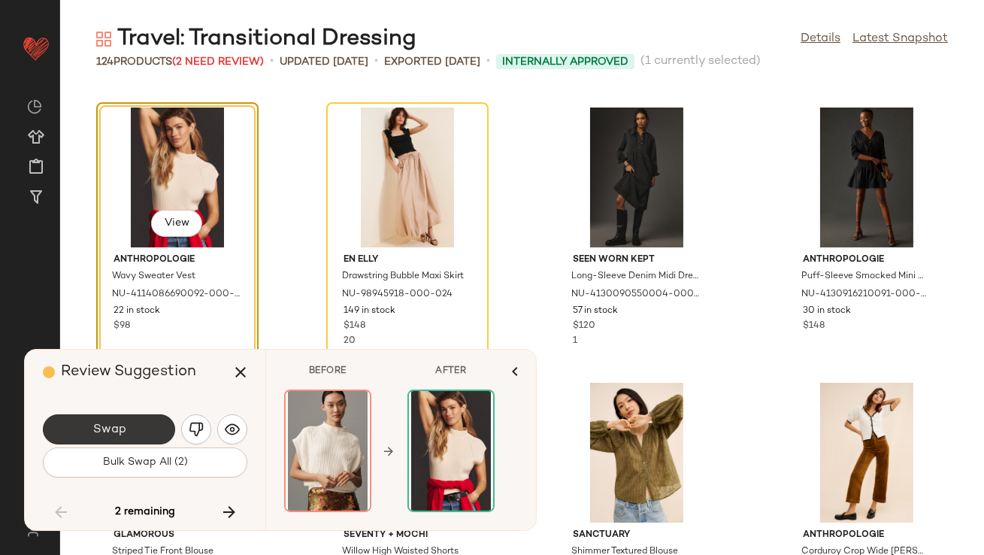
click at [168, 420] on button "Swap" at bounding box center [109, 429] width 132 height 30
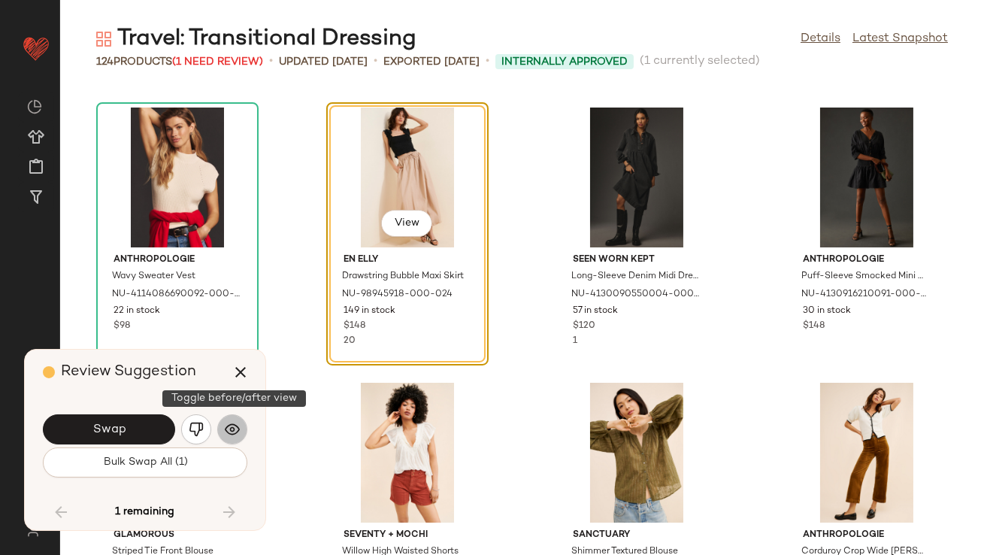
click at [241, 432] on button "button" at bounding box center [232, 429] width 30 height 30
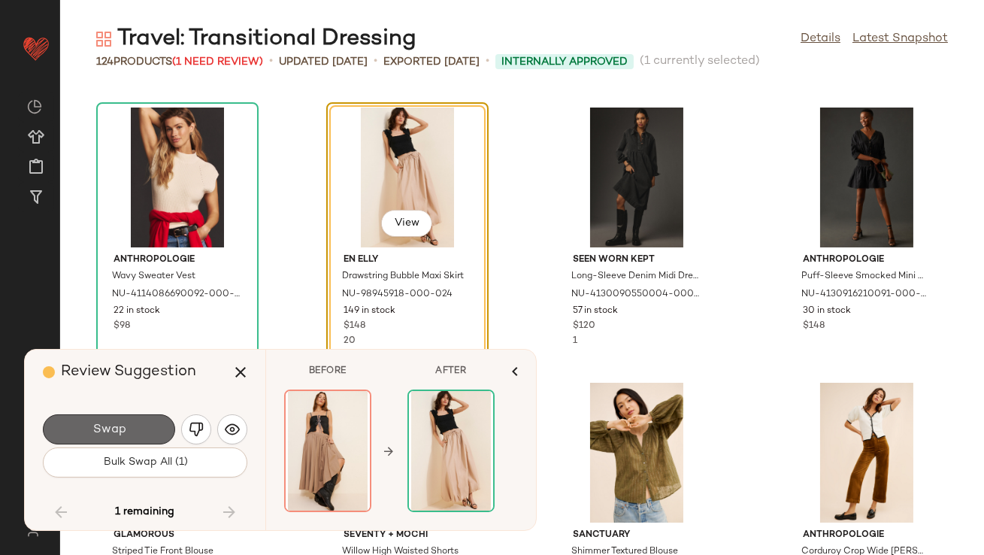
click at [138, 421] on button "Swap" at bounding box center [109, 429] width 132 height 30
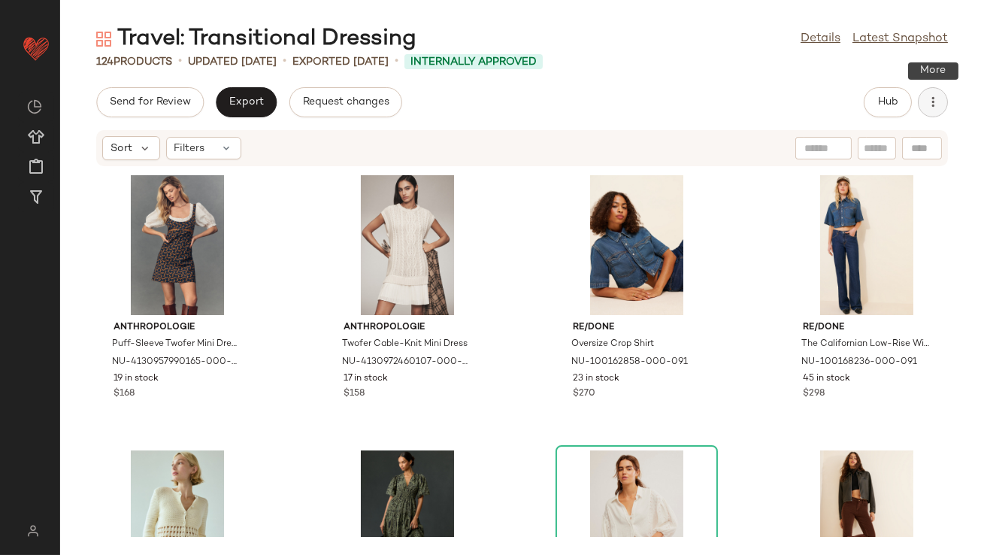
click at [932, 104] on icon "button" at bounding box center [932, 102] width 15 height 15
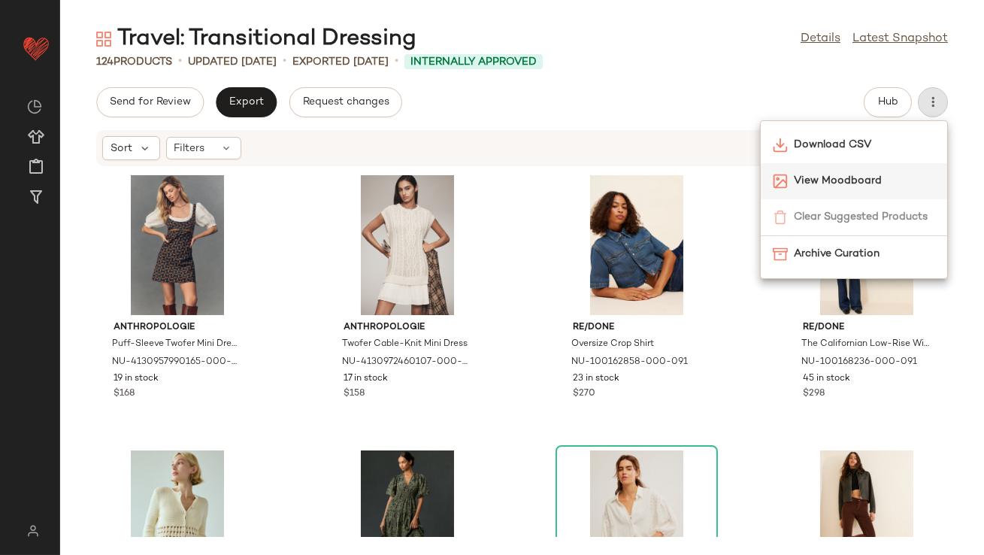
click at [875, 183] on span "View Moodboard" at bounding box center [864, 181] width 141 height 16
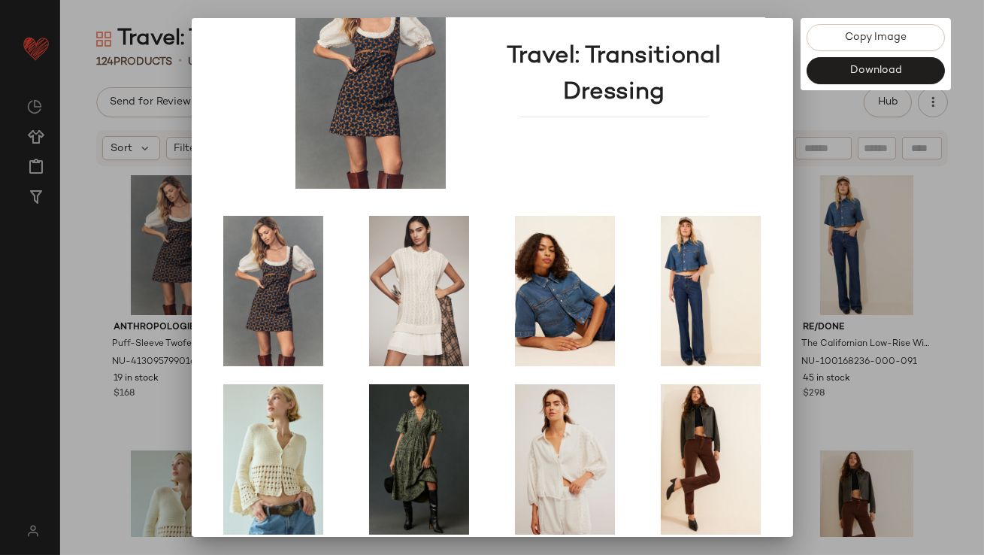
scroll to position [256, 0]
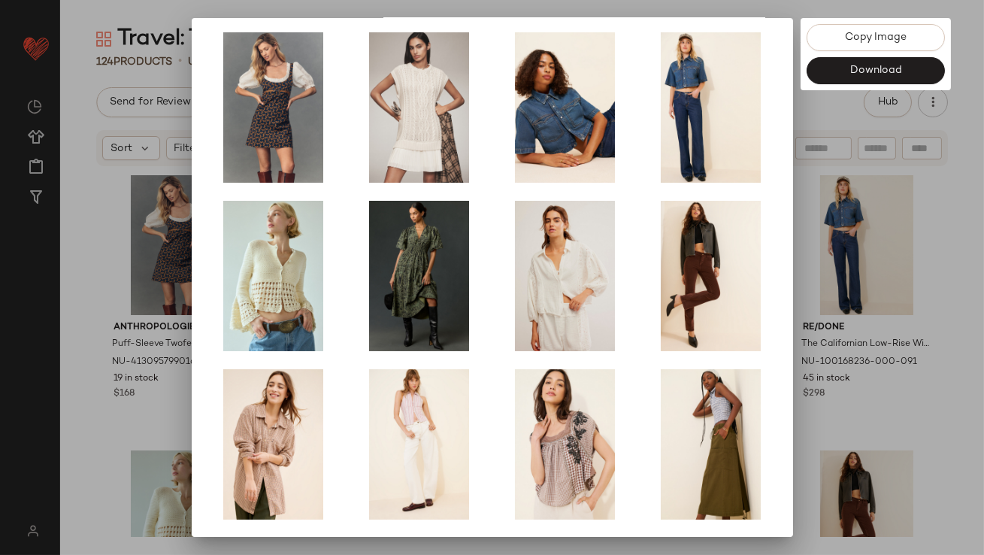
click at [856, 359] on div at bounding box center [492, 277] width 984 height 555
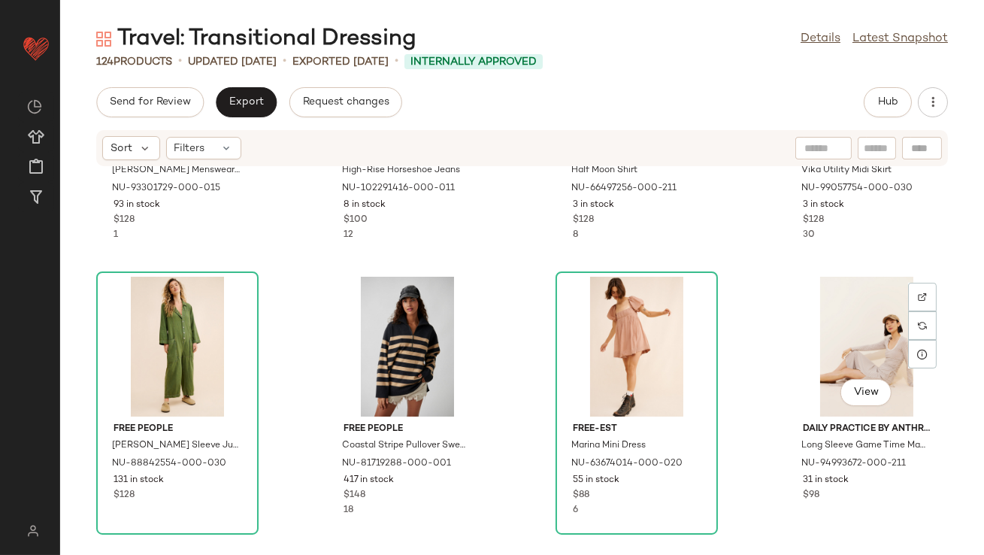
scroll to position [742, 0]
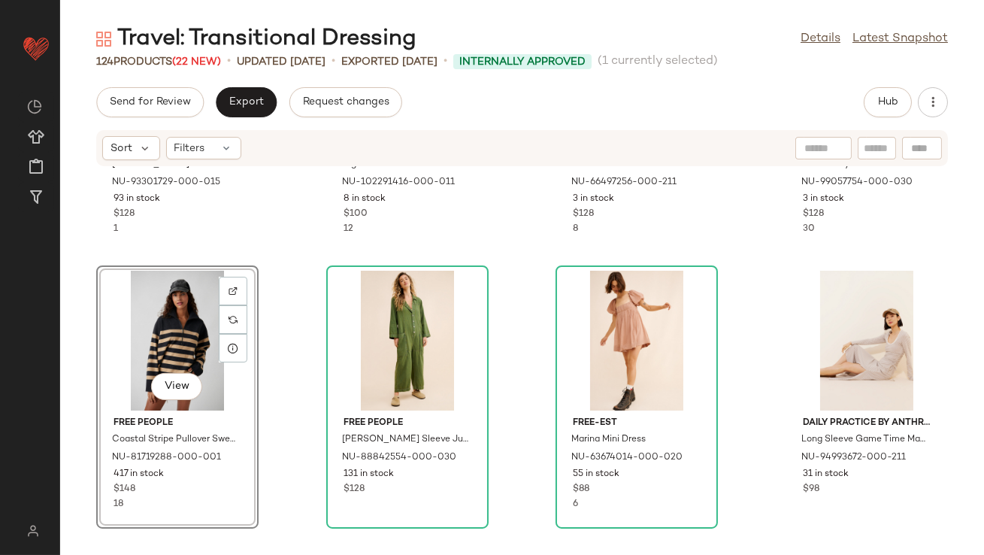
click at [164, 319] on div "View" at bounding box center [177, 341] width 152 height 140
click at [389, 335] on div at bounding box center [408, 341] width 152 height 140
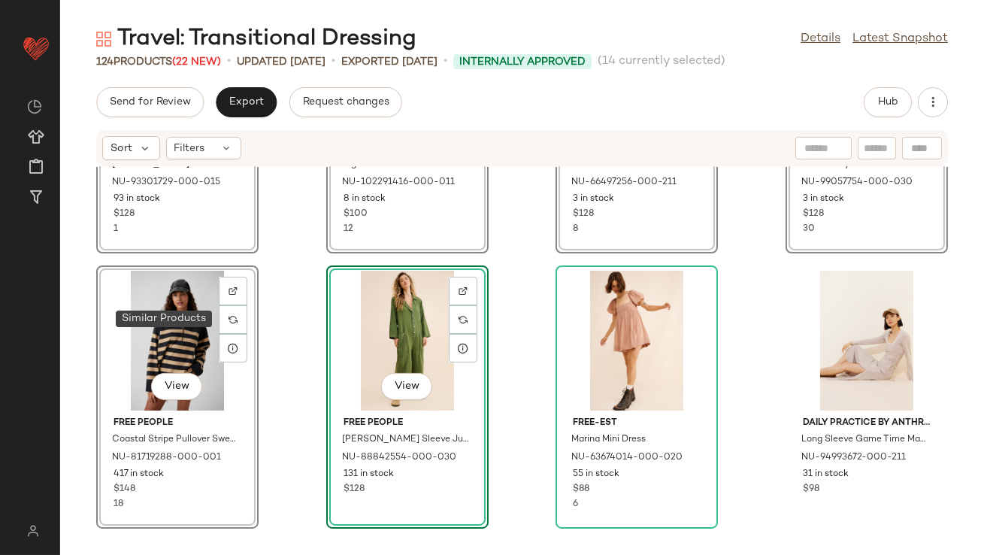
click at [288, 295] on div "View Free People Freddie Menswear Shirt NU-93301729-000-015 93 in stock $128 1 …" at bounding box center [522, 352] width 924 height 370
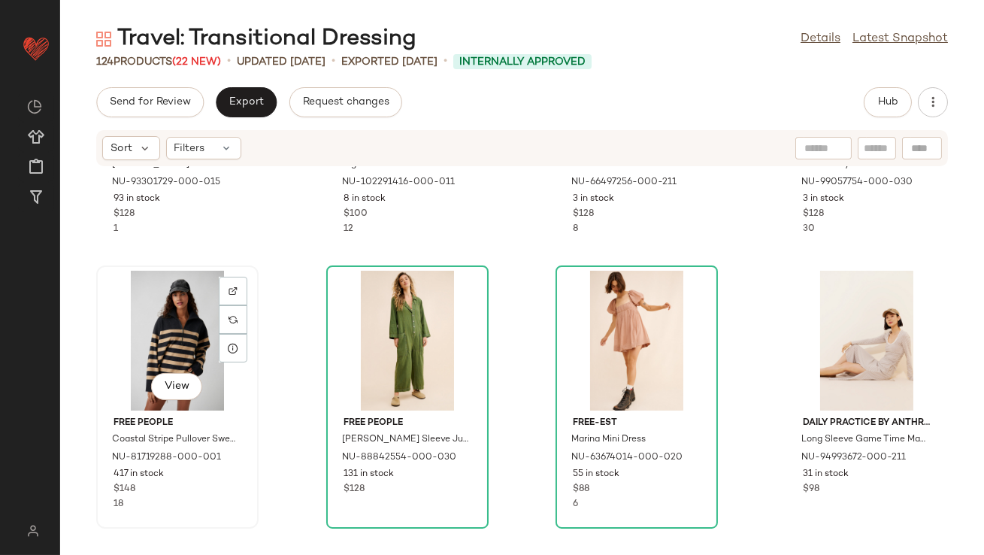
click at [191, 304] on div "View" at bounding box center [177, 341] width 152 height 140
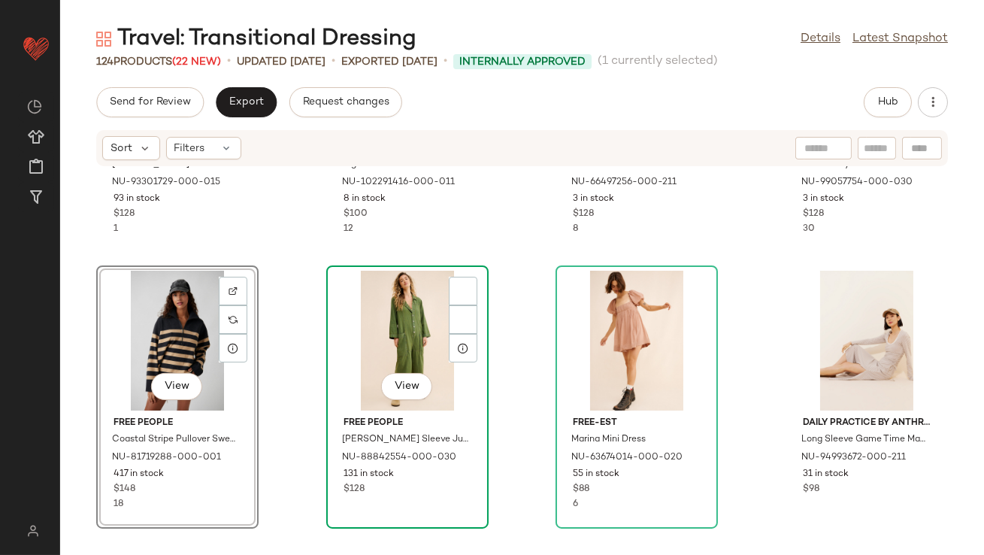
click at [354, 309] on div "View" at bounding box center [408, 341] width 152 height 140
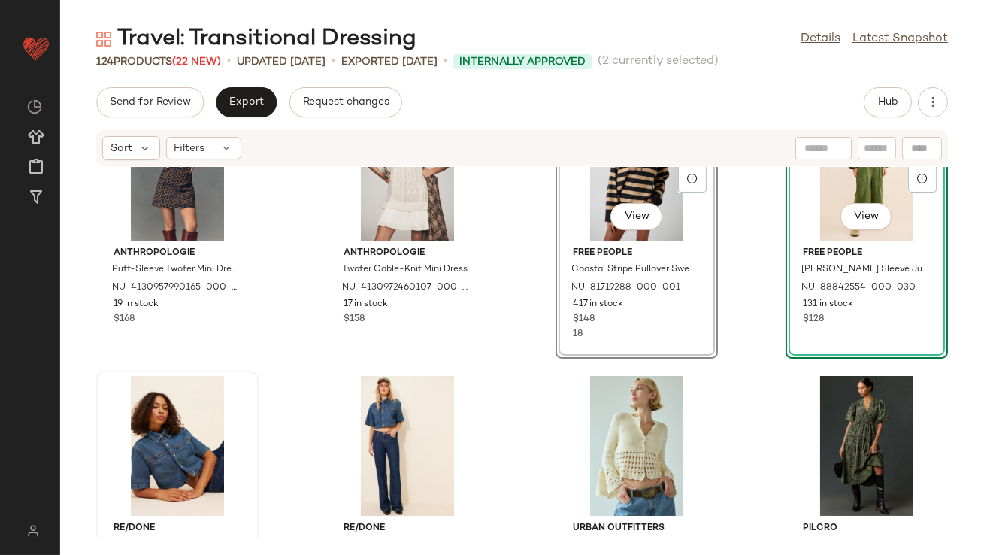
scroll to position [83, 0]
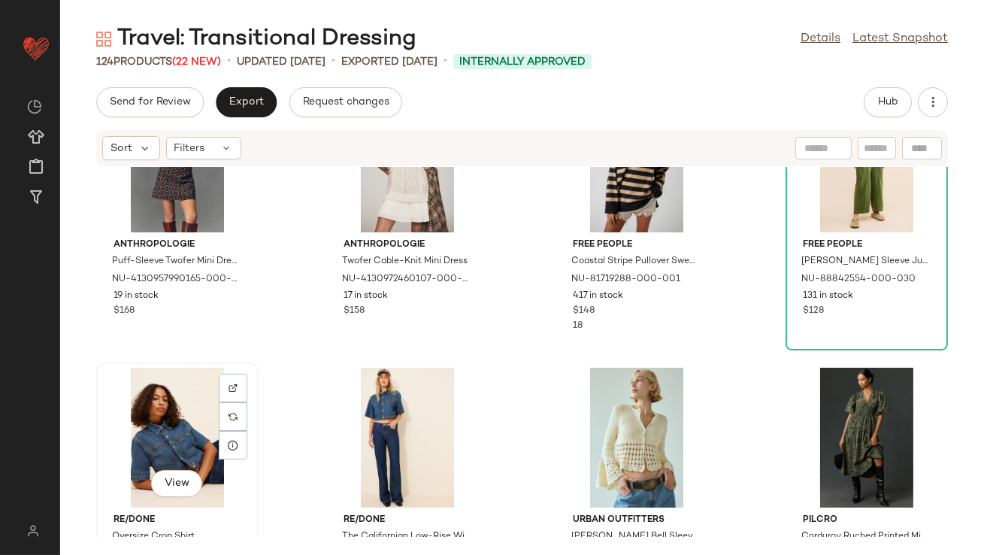
click at [158, 399] on div "View" at bounding box center [177, 438] width 152 height 140
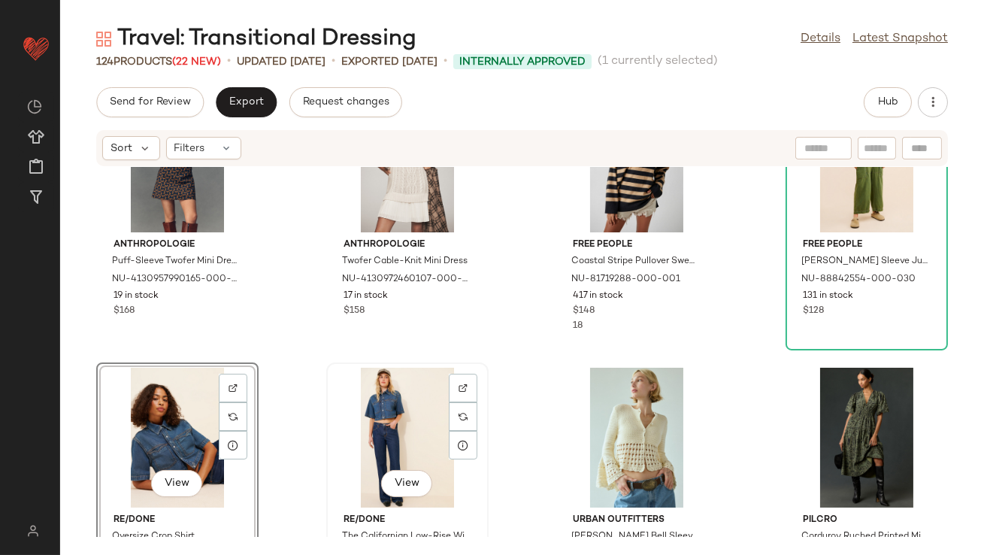
click at [340, 404] on div "View" at bounding box center [408, 438] width 152 height 140
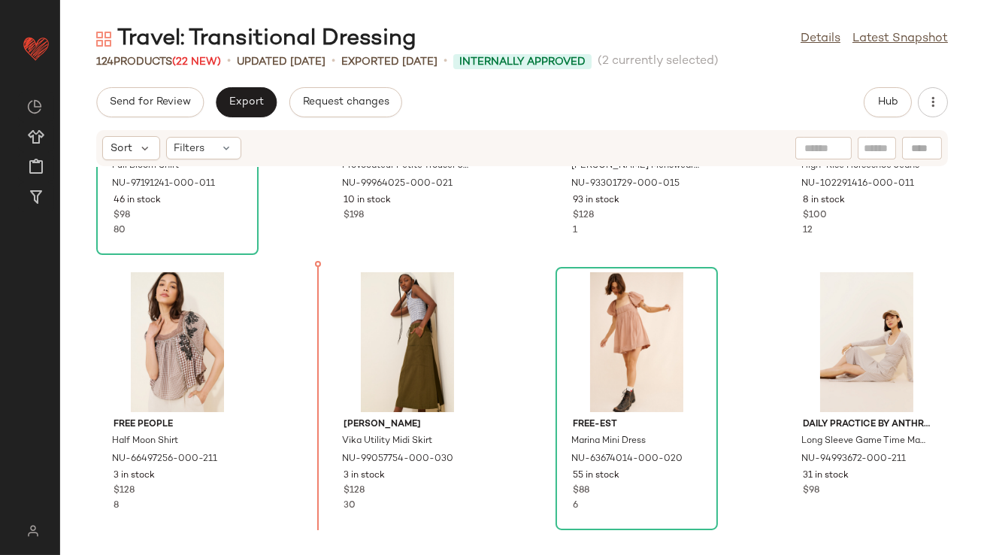
scroll to position [800, 0]
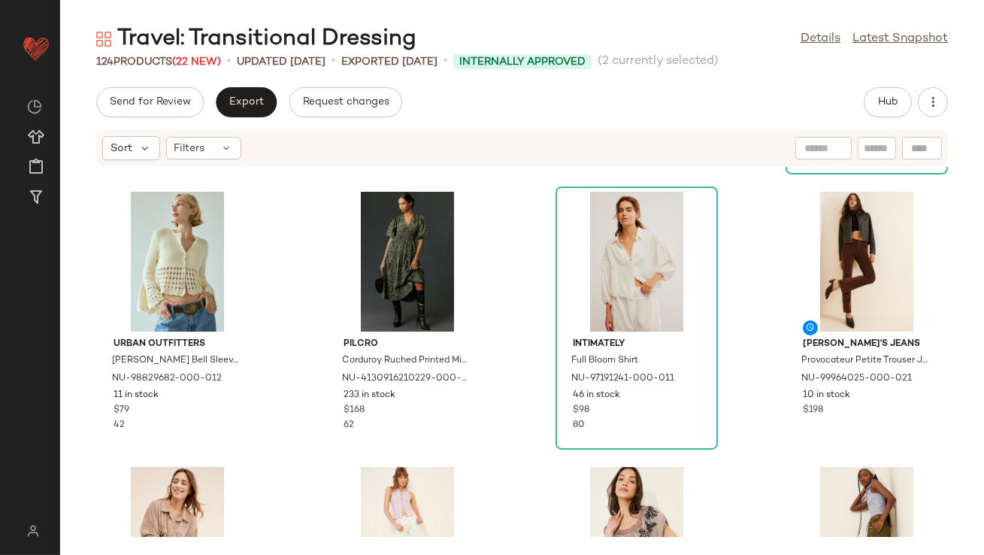
scroll to position [411, 0]
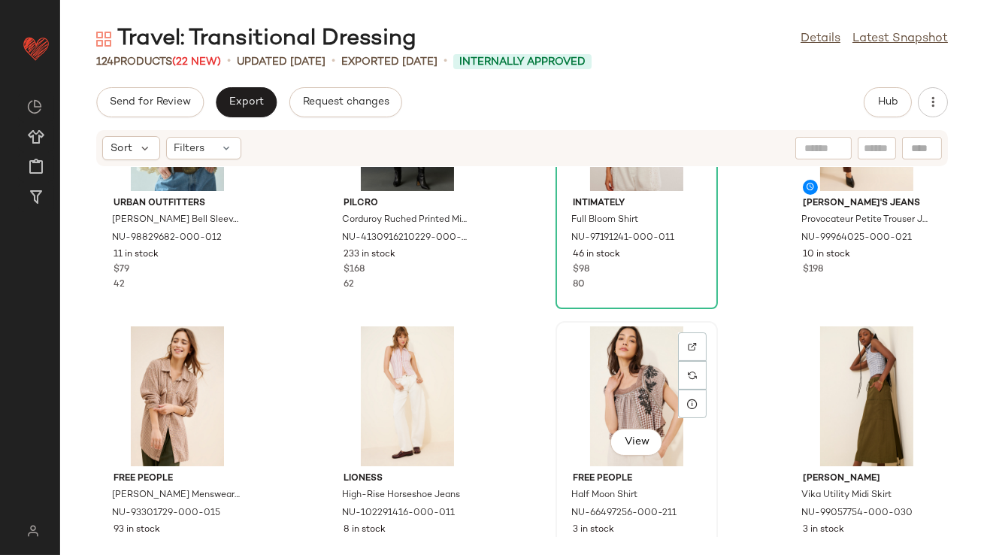
click at [651, 353] on div "View" at bounding box center [637, 396] width 152 height 140
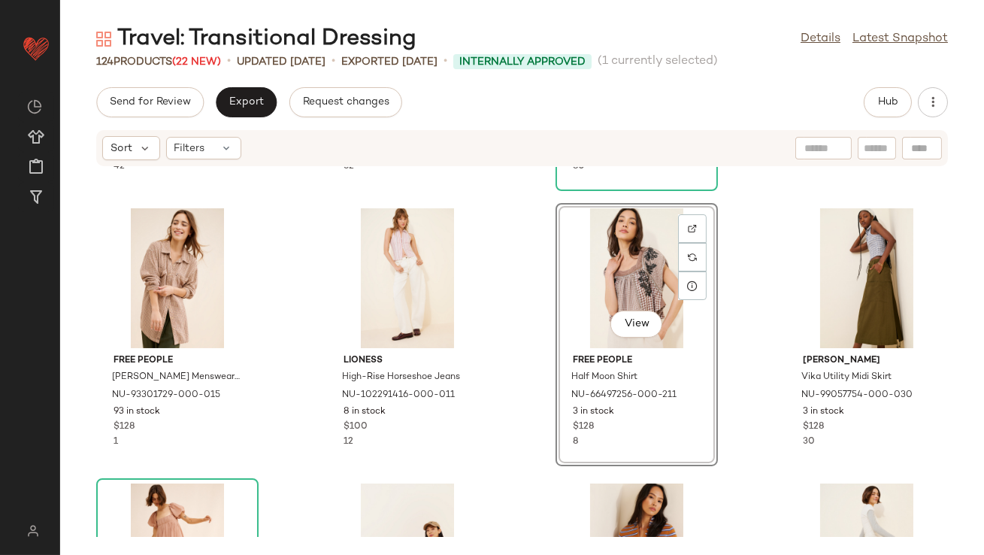
click at [502, 404] on div "Urban Outfitters Stevie Crochet Bell Sleeve Flyaway Cardigan NU-98829682-000-01…" at bounding box center [522, 352] width 924 height 370
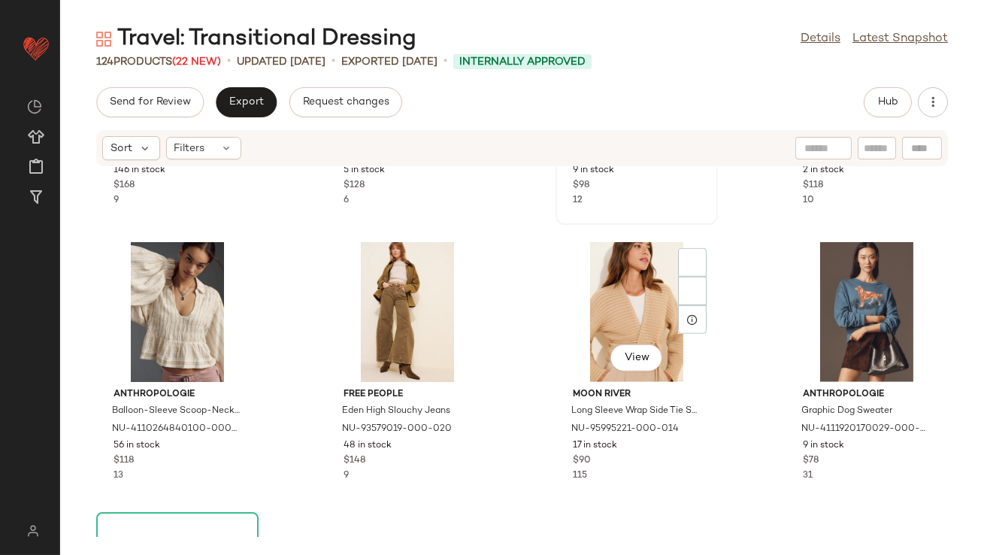
scroll to position [2766, 0]
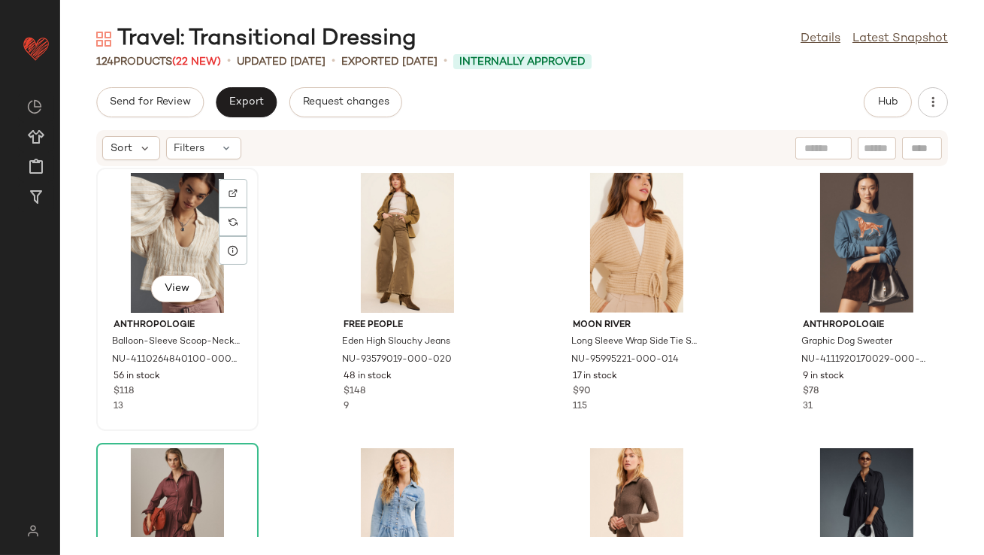
click at [138, 239] on div "View" at bounding box center [177, 243] width 152 height 140
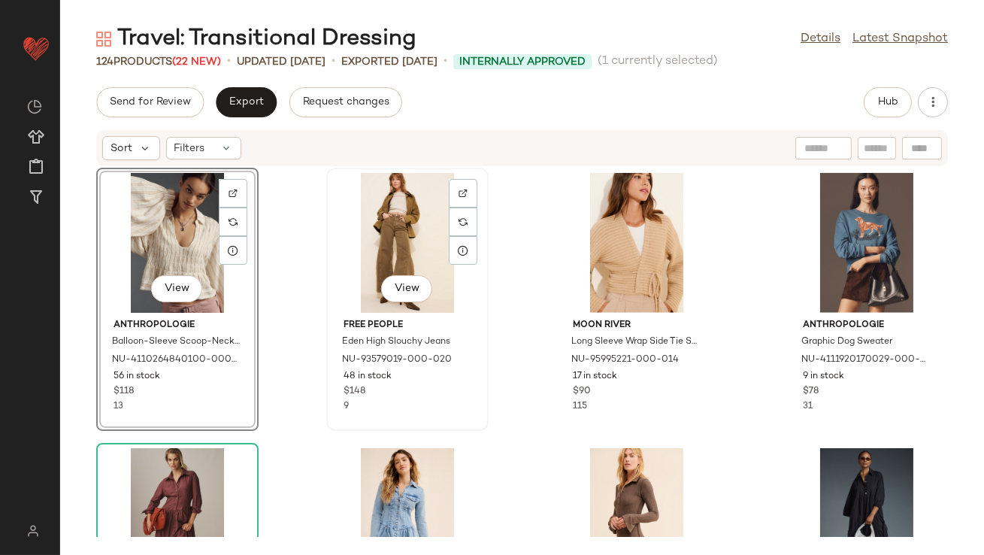
click at [368, 260] on div "View" at bounding box center [408, 243] width 152 height 140
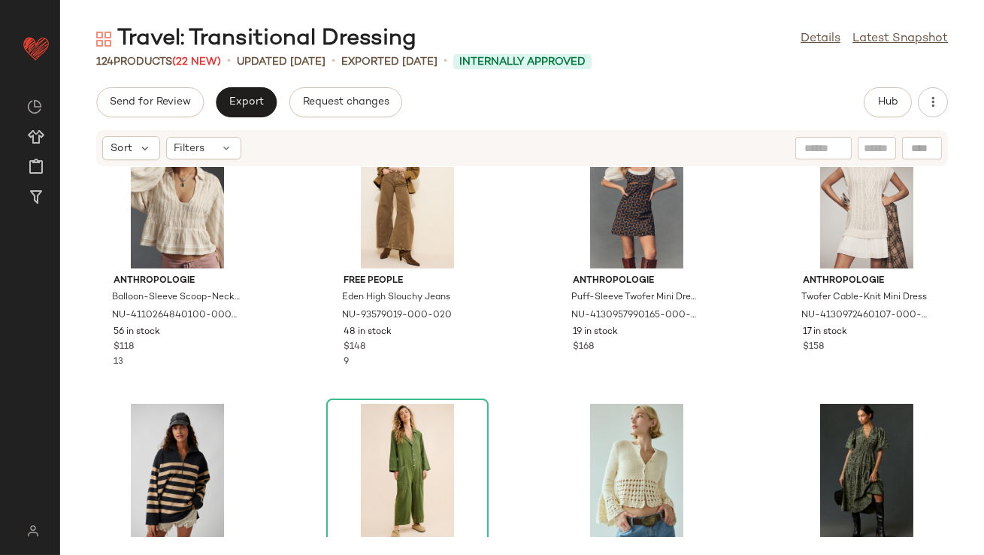
scroll to position [70, 0]
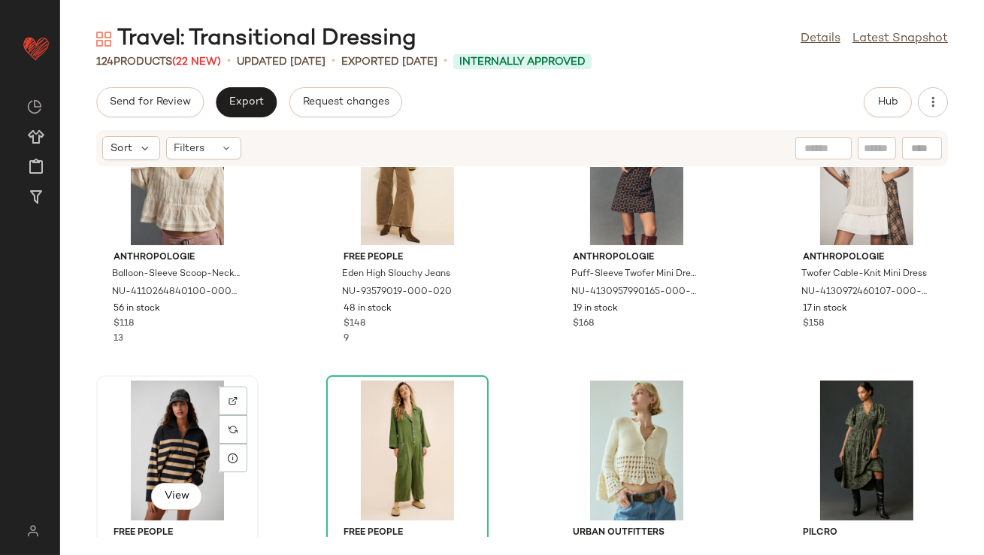
click at [136, 440] on div "View" at bounding box center [177, 450] width 152 height 140
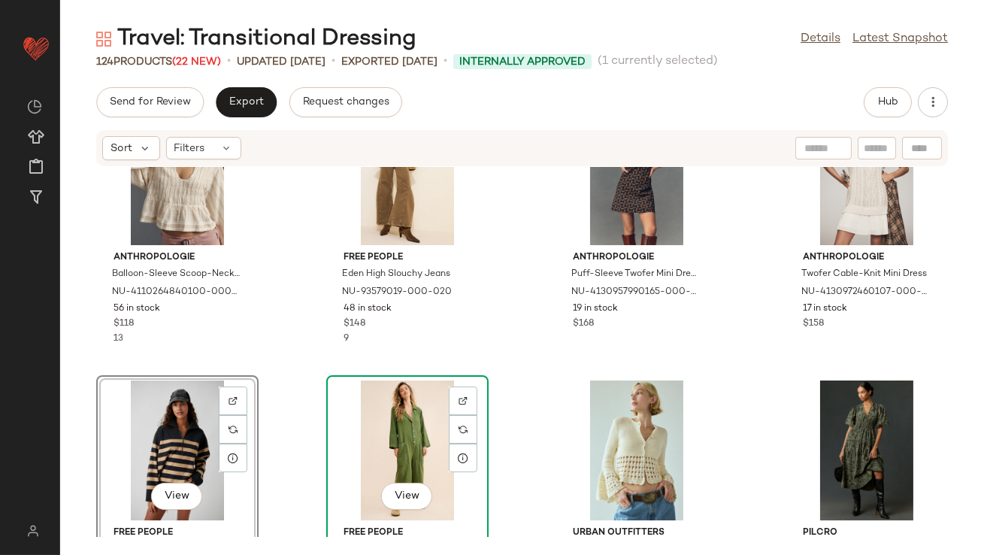
click at [421, 428] on div "View" at bounding box center [408, 450] width 152 height 140
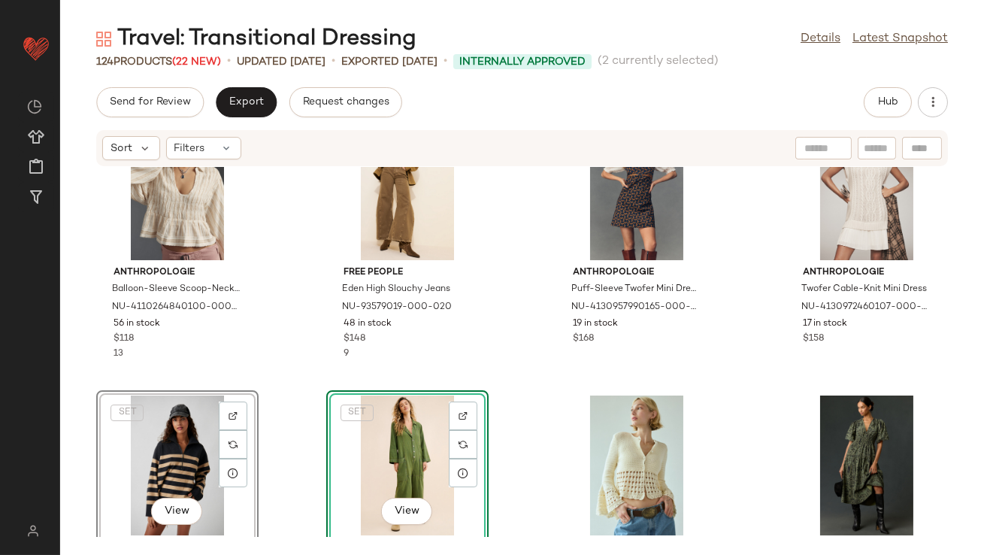
scroll to position [52, 0]
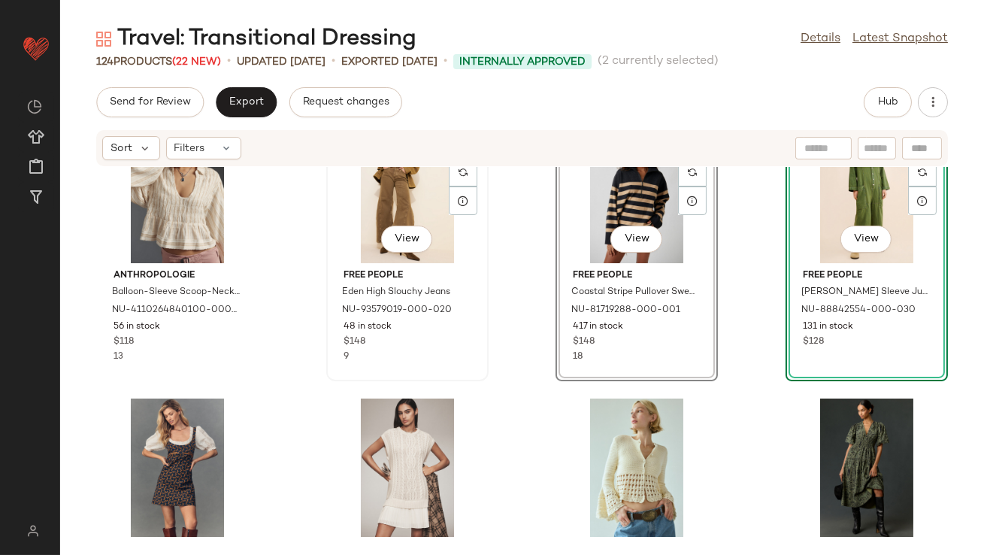
click at [453, 332] on div "48 in stock" at bounding box center [408, 327] width 128 height 14
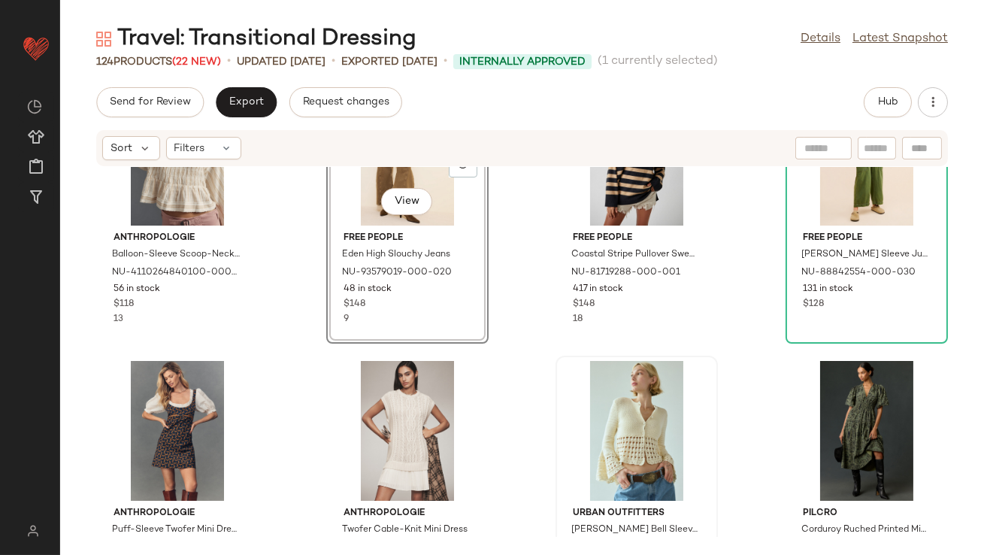
scroll to position [107, 0]
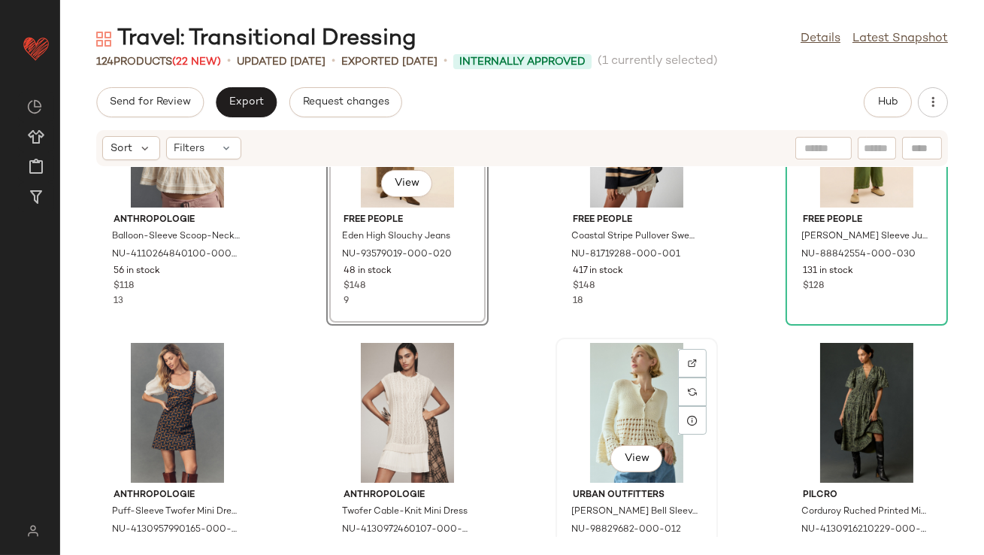
click at [621, 373] on div "View" at bounding box center [637, 413] width 152 height 140
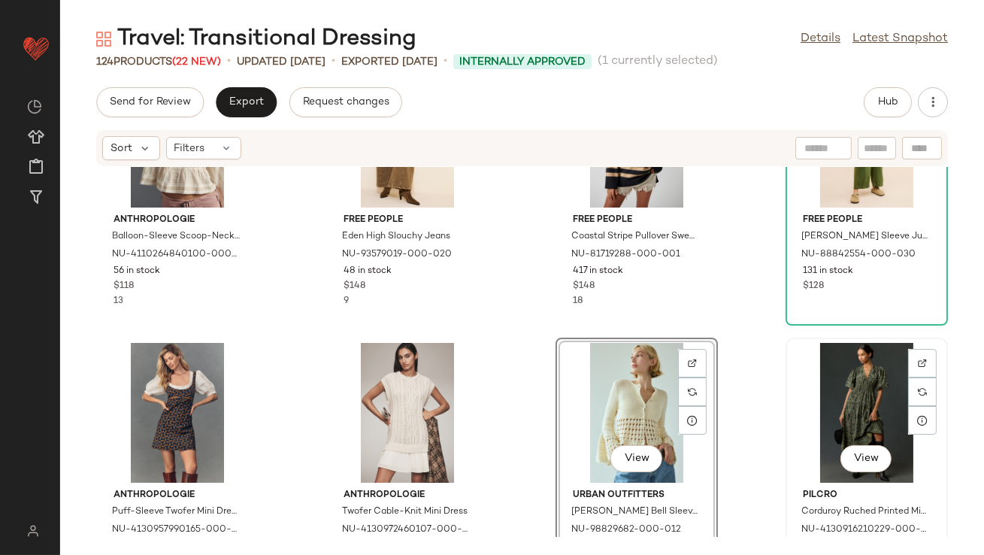
click at [863, 373] on div "View" at bounding box center [867, 413] width 152 height 140
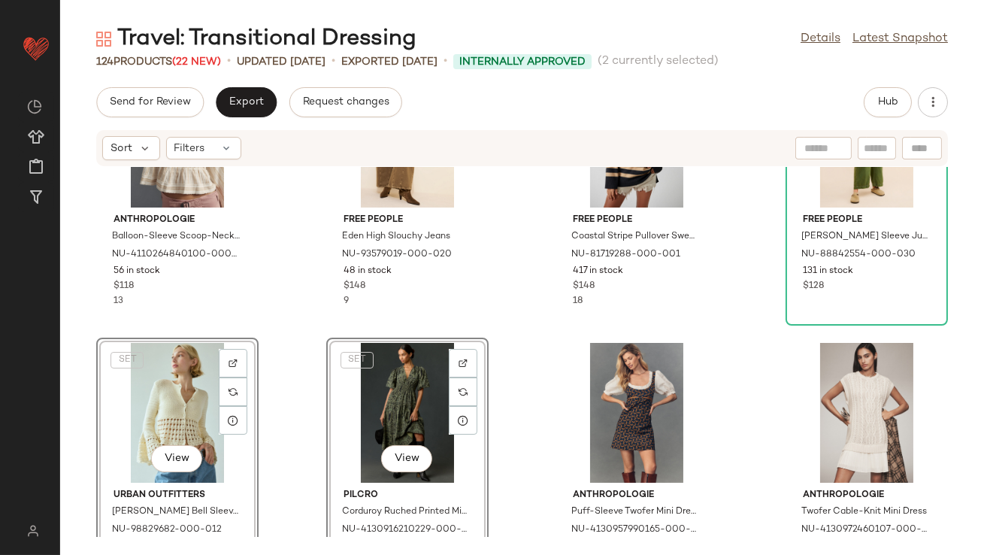
click at [285, 311] on div "Anthropologie Balloon-Sleeve Scoop-Neck Collared Blouse NU-4110264840100-000-01…" at bounding box center [522, 352] width 924 height 370
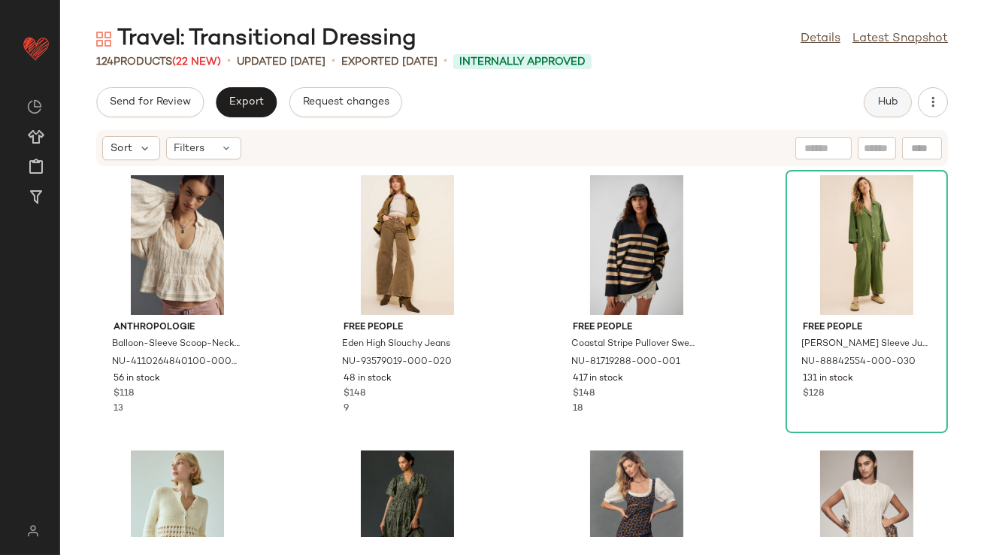
click at [881, 114] on button "Hub" at bounding box center [888, 102] width 48 height 30
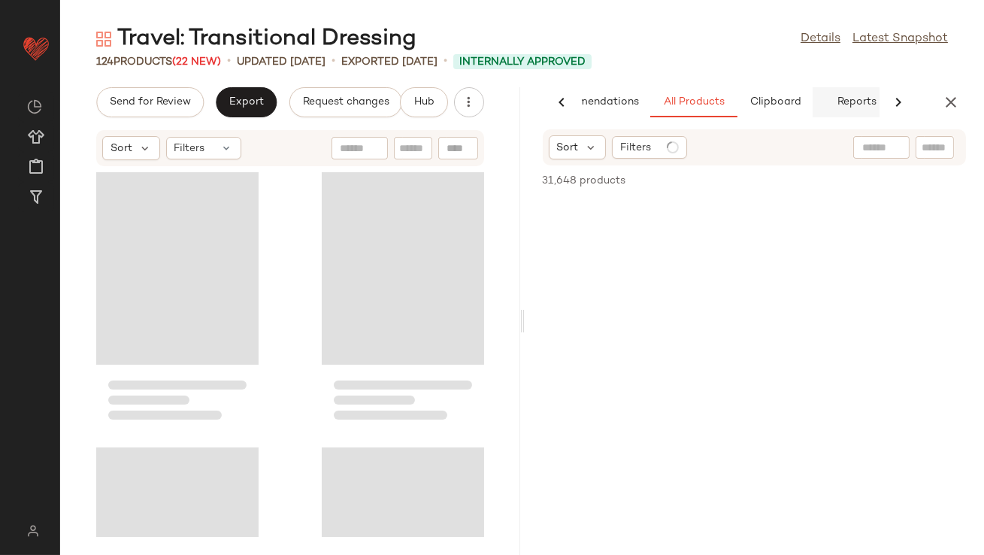
scroll to position [0, 84]
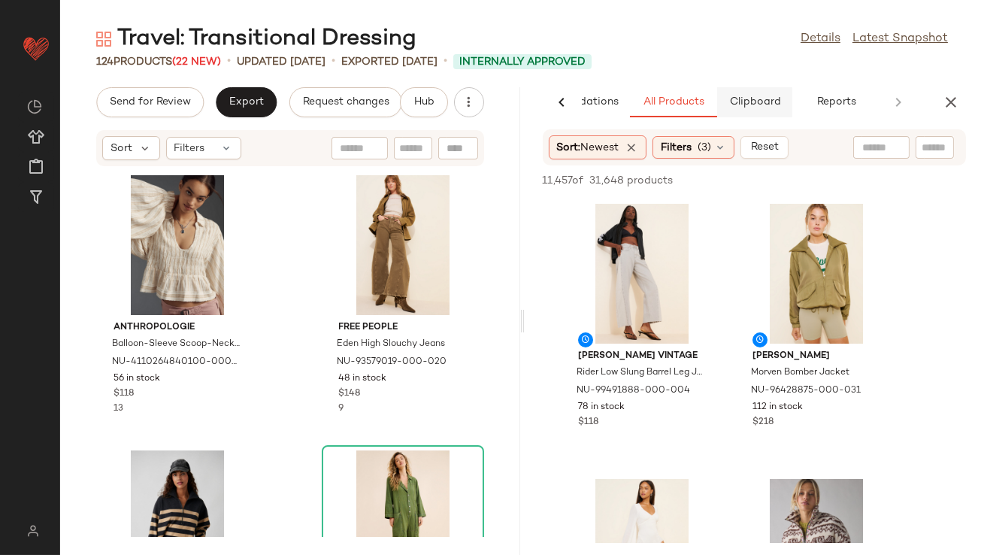
click at [741, 101] on span "Clipboard" at bounding box center [754, 102] width 52 height 12
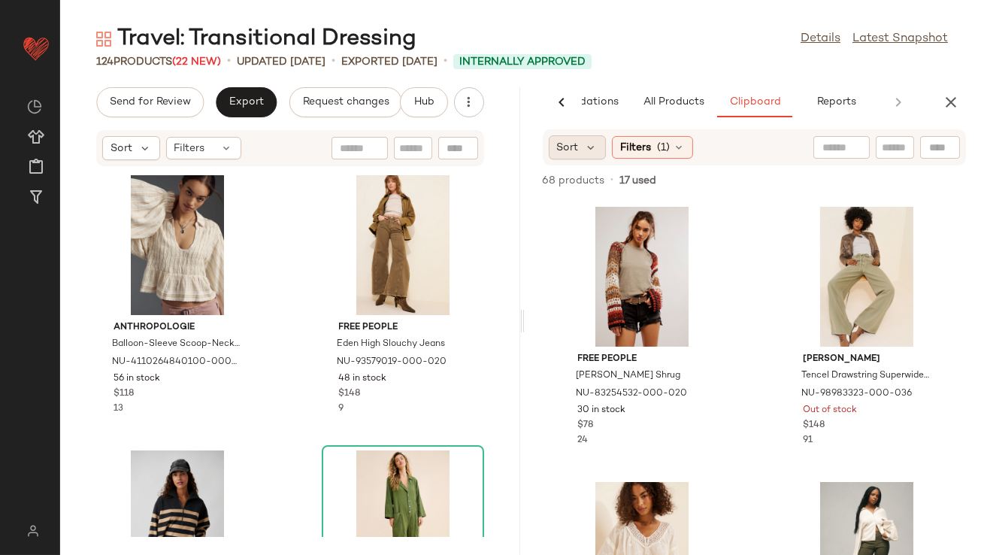
click at [581, 143] on div "Sort" at bounding box center [578, 147] width 58 height 24
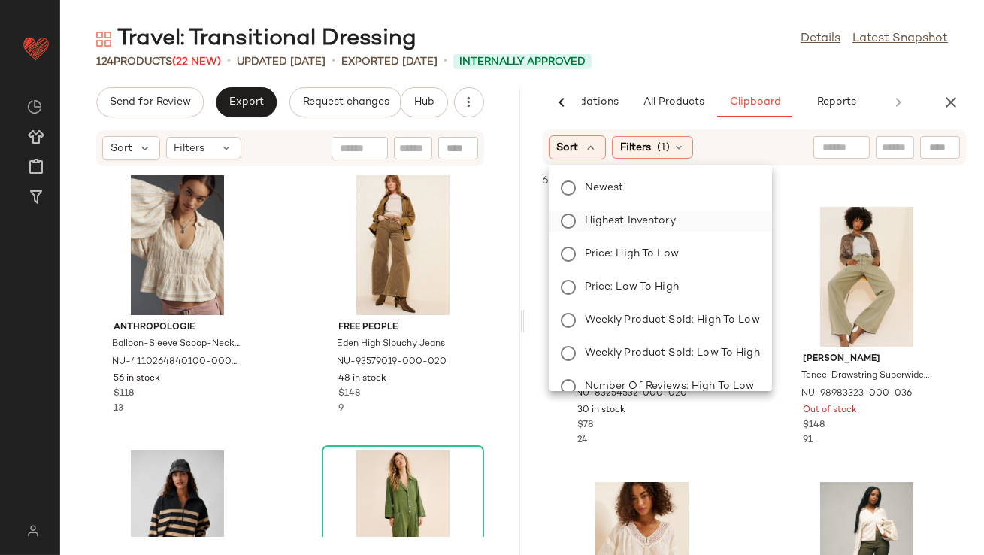
click at [593, 219] on span "Highest Inventory" at bounding box center [630, 221] width 91 height 16
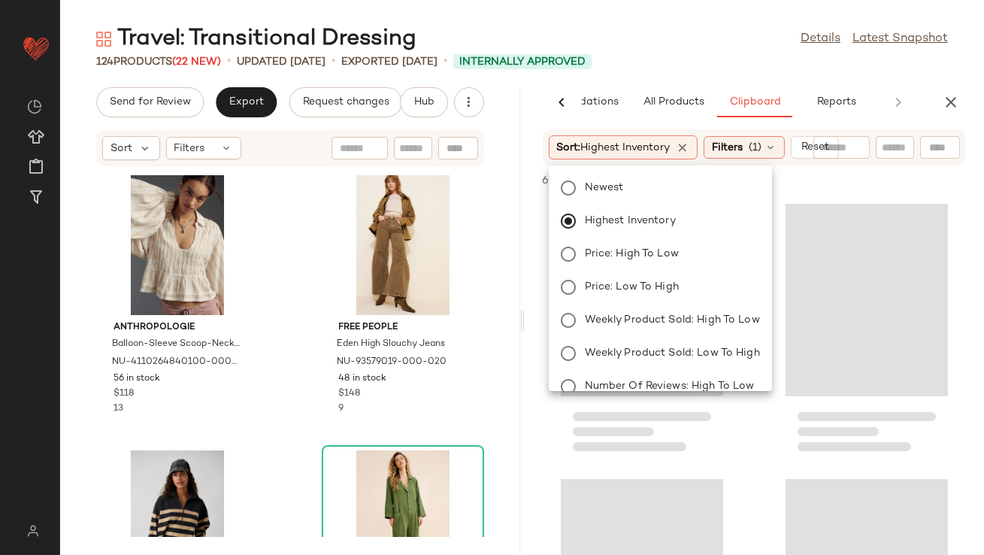
click at [699, 71] on div "Travel: Transitional Dressing Details Latest Snapshot 124 Products (22 New) • u…" at bounding box center [522, 289] width 924 height 531
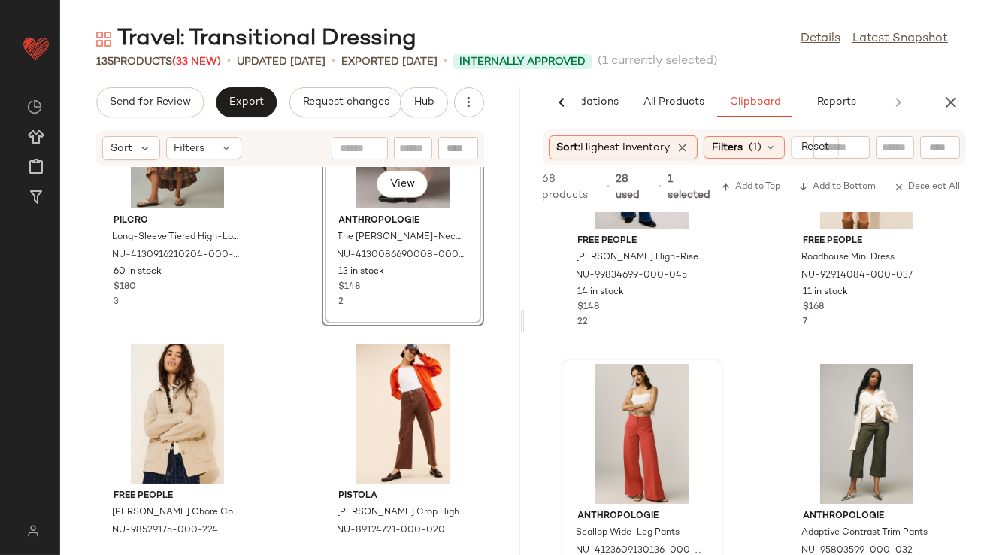
scroll to position [2327, 0]
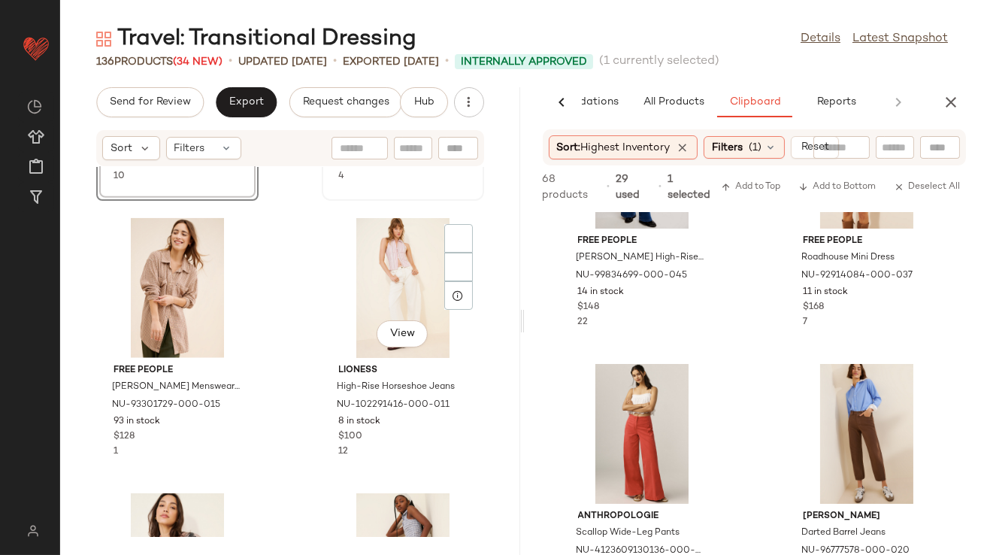
scroll to position [3019, 0]
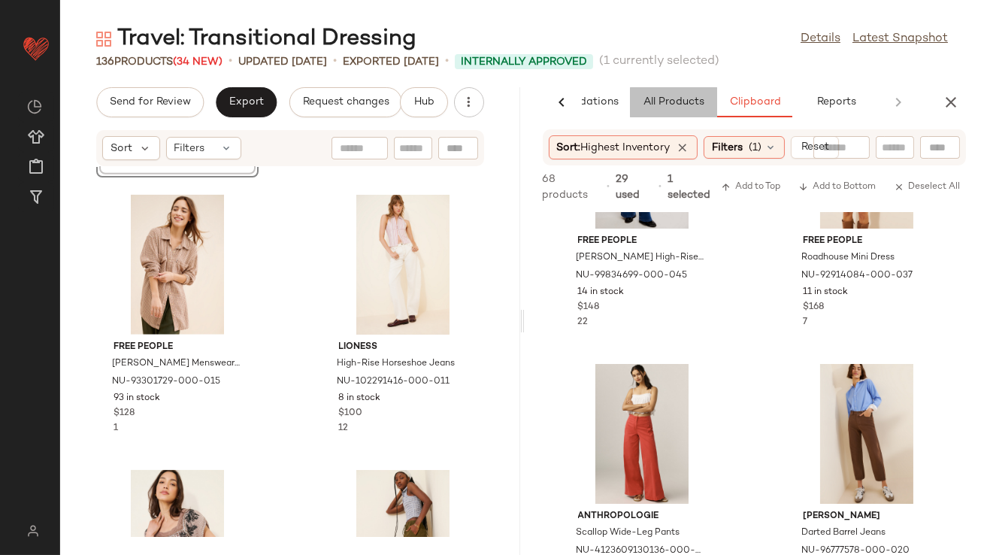
click at [674, 92] on button "All Products" at bounding box center [673, 102] width 87 height 30
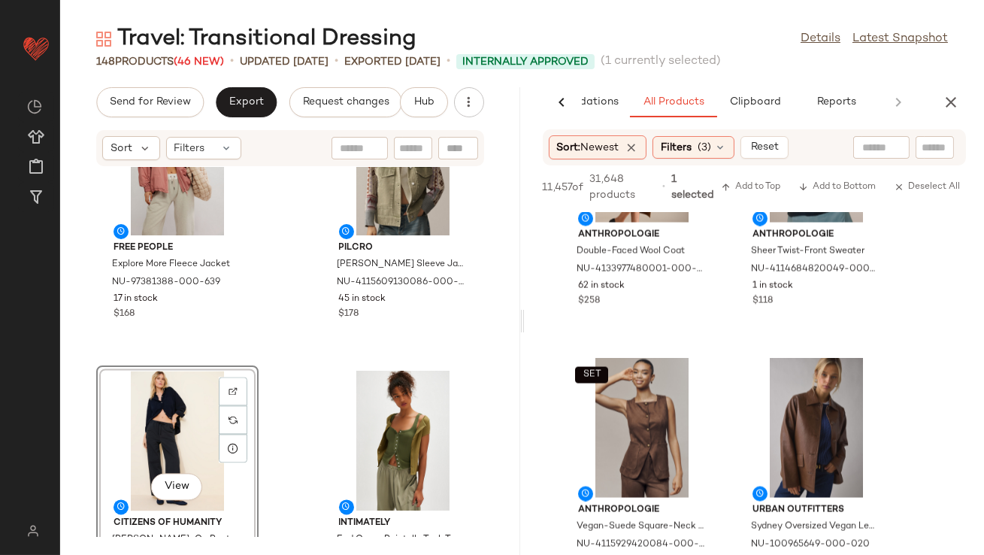
scroll to position [6235, 0]
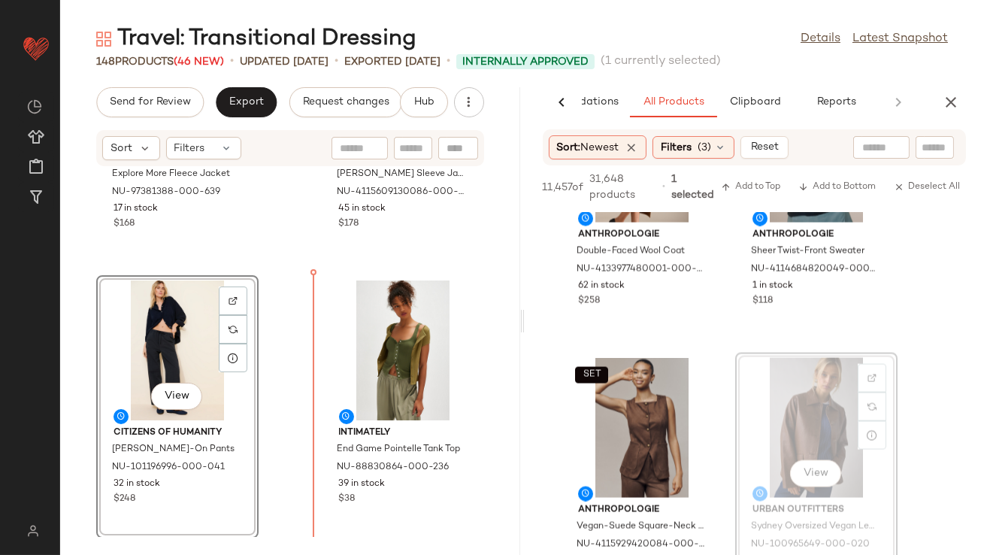
drag, startPoint x: 768, startPoint y: 410, endPoint x: 760, endPoint y: 410, distance: 8.3
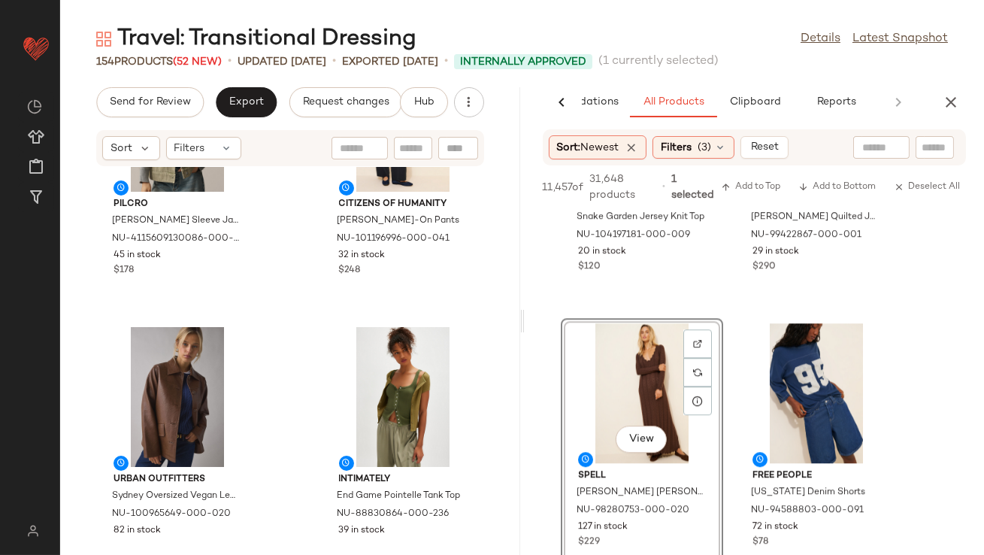
scroll to position [7014, 0]
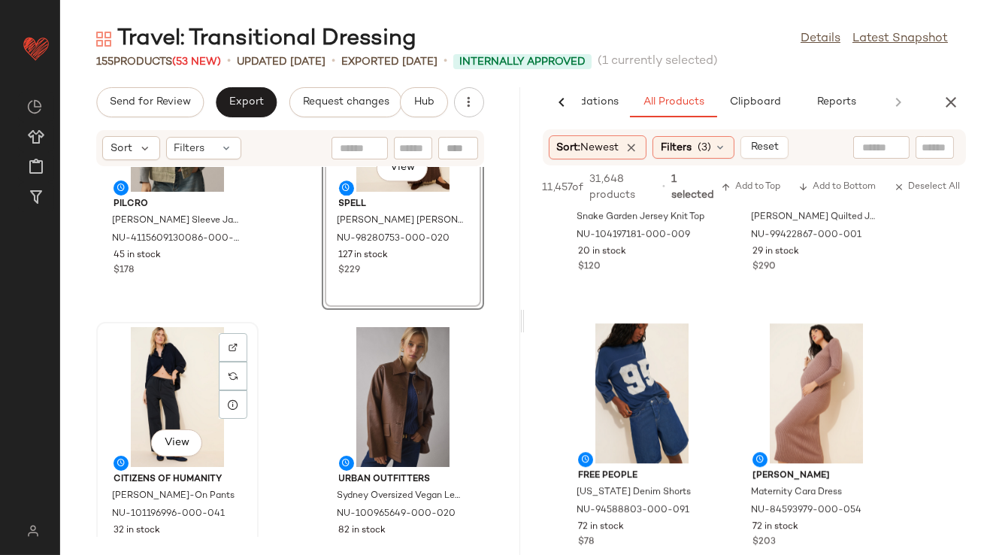
click at [156, 377] on div "View" at bounding box center [177, 397] width 152 height 140
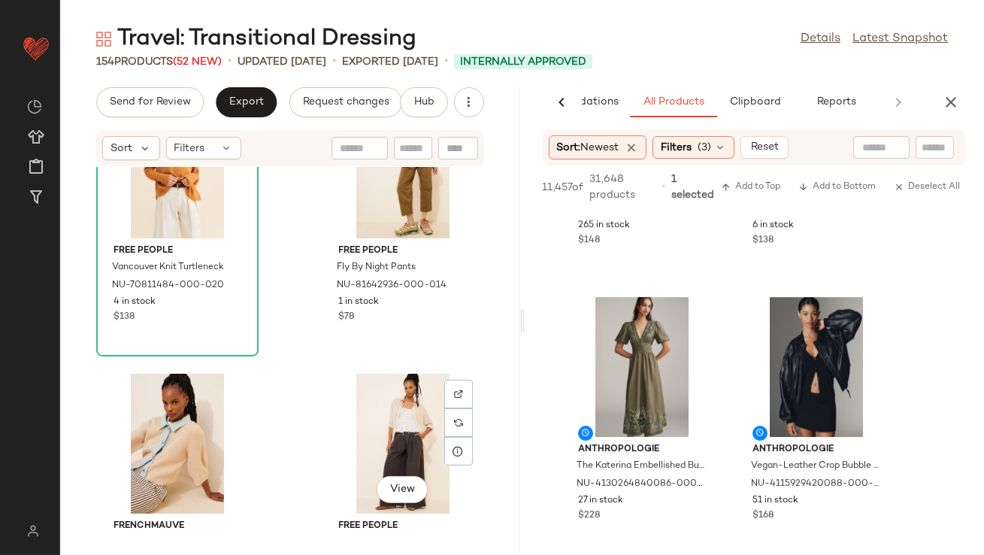
scroll to position [8736, 0]
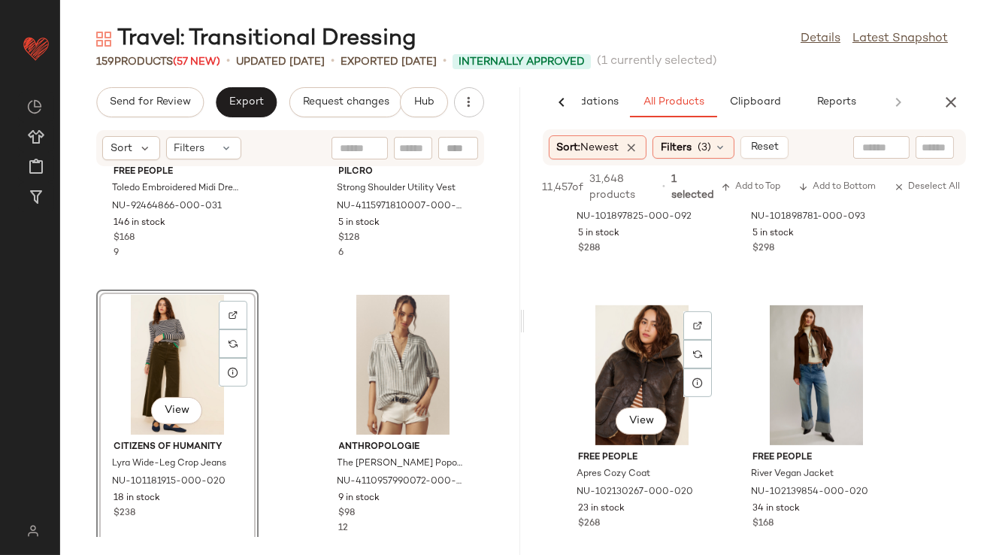
scroll to position [12573, 0]
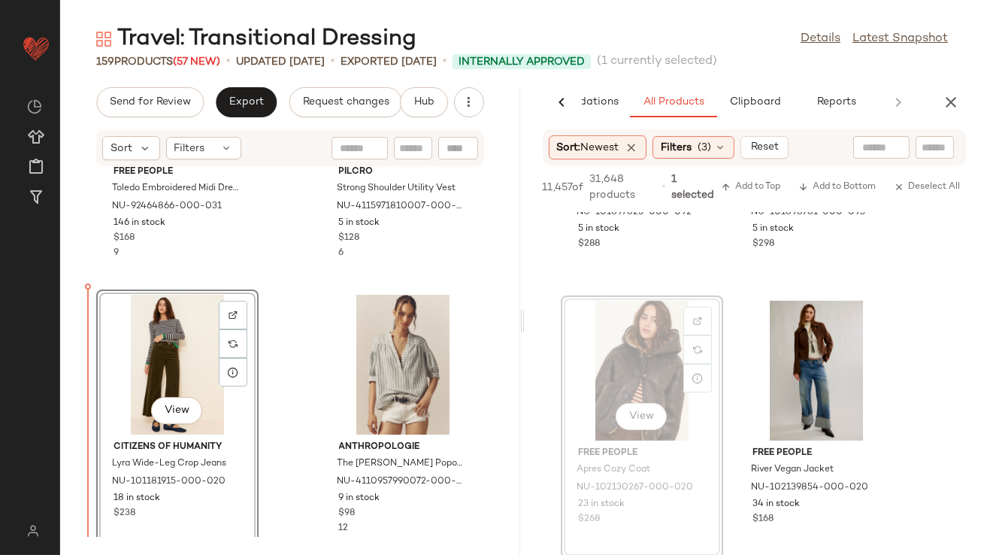
drag, startPoint x: 656, startPoint y: 373, endPoint x: 647, endPoint y: 374, distance: 9.1
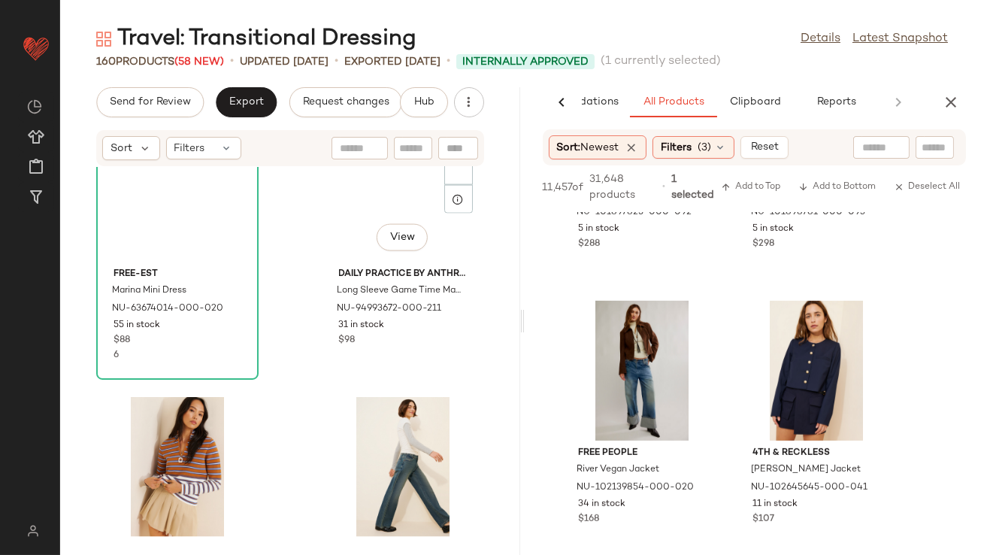
scroll to position [4268, 0]
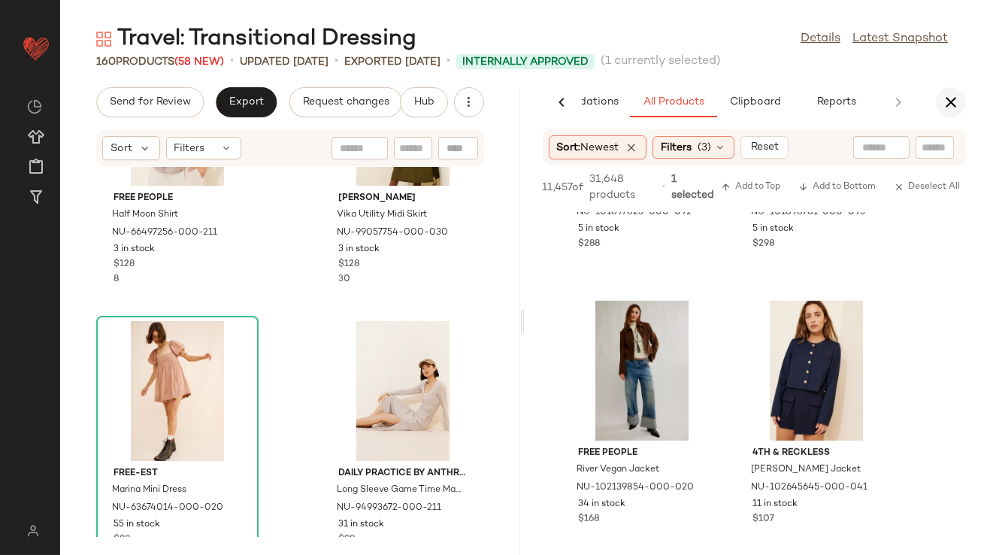
click at [948, 103] on icon "button" at bounding box center [951, 102] width 18 height 18
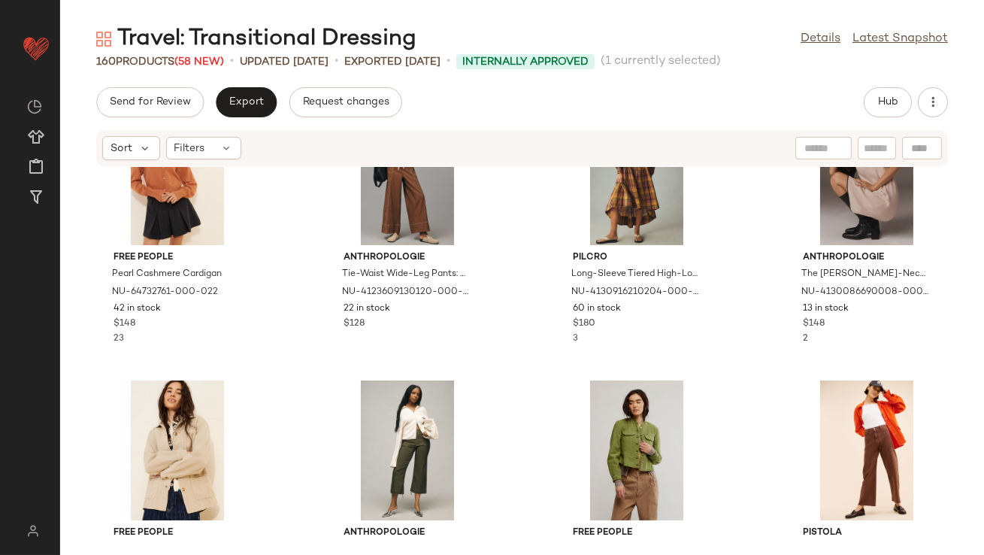
scroll to position [1473, 0]
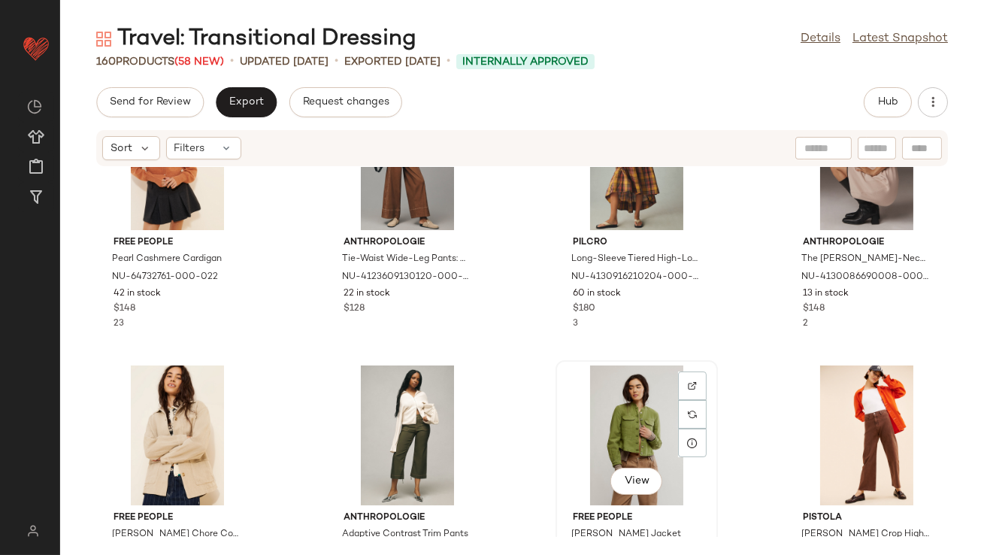
click at [622, 417] on div "View" at bounding box center [637, 435] width 152 height 140
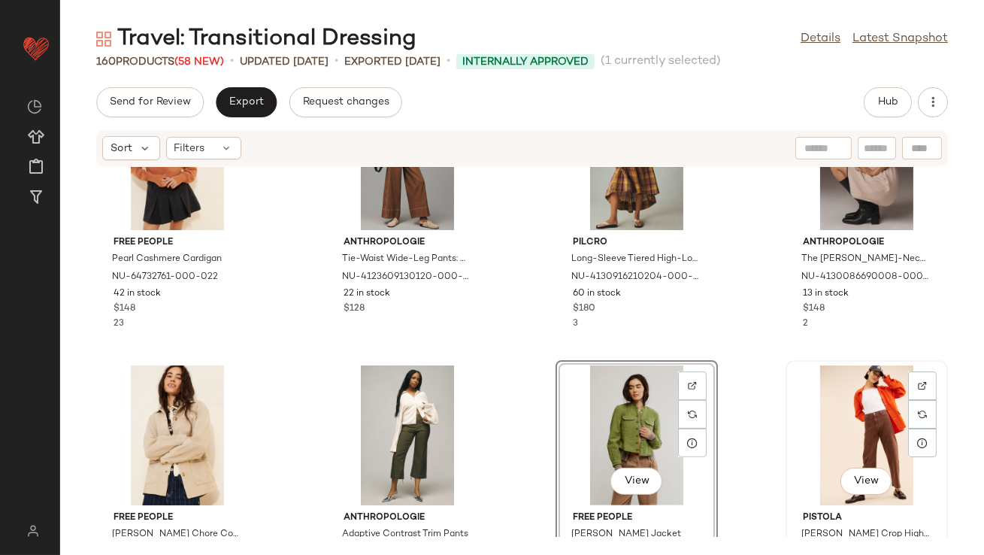
click at [825, 415] on div "View" at bounding box center [867, 435] width 152 height 140
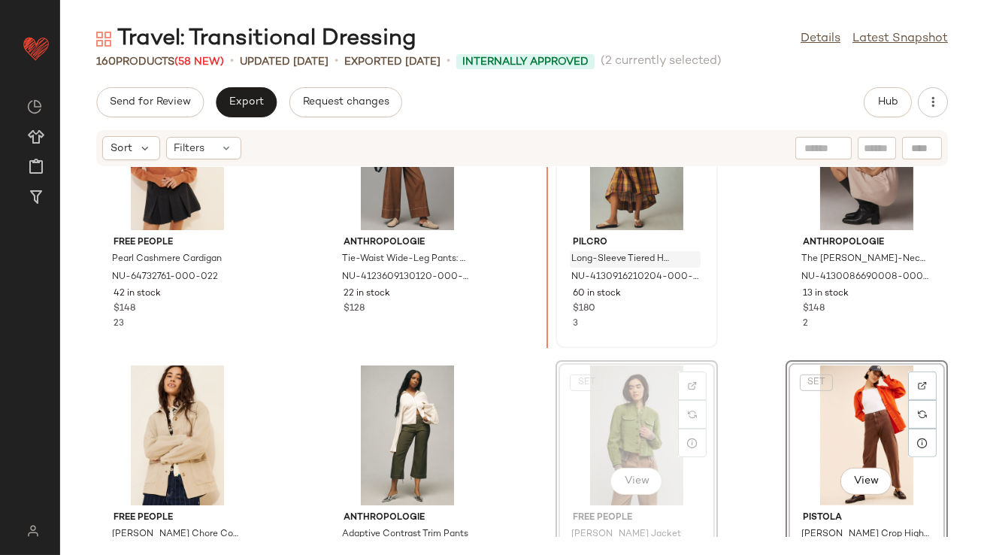
scroll to position [1470, 0]
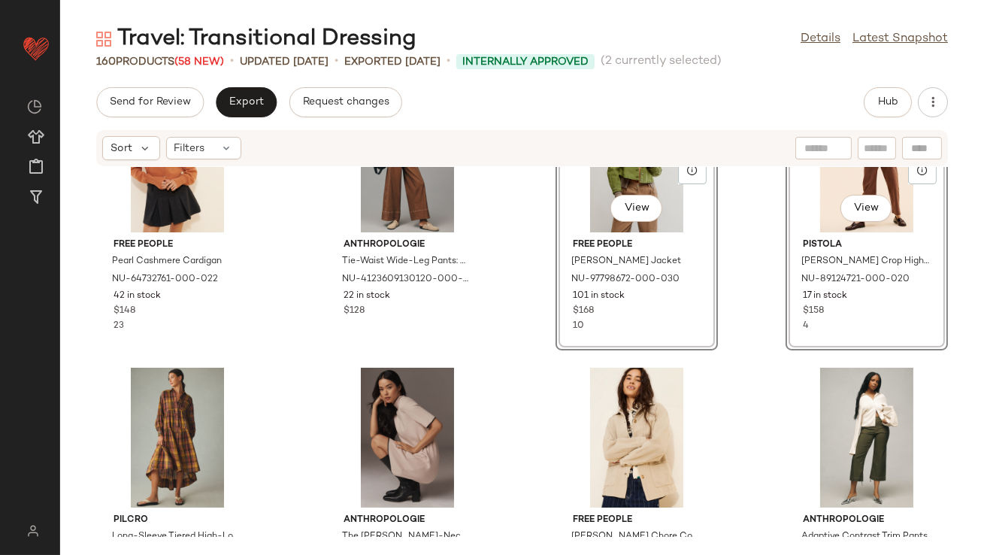
click at [529, 297] on div "Free People Pearl Cashmere Cardigan NU-64732761-000-022 42 in stock $148 23 Ant…" at bounding box center [522, 352] width 924 height 370
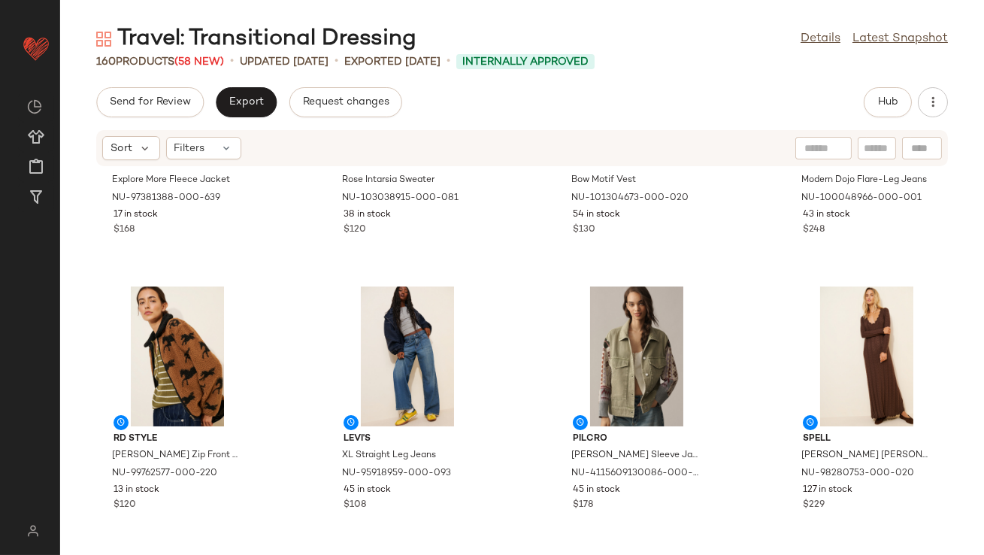
scroll to position [3326, 0]
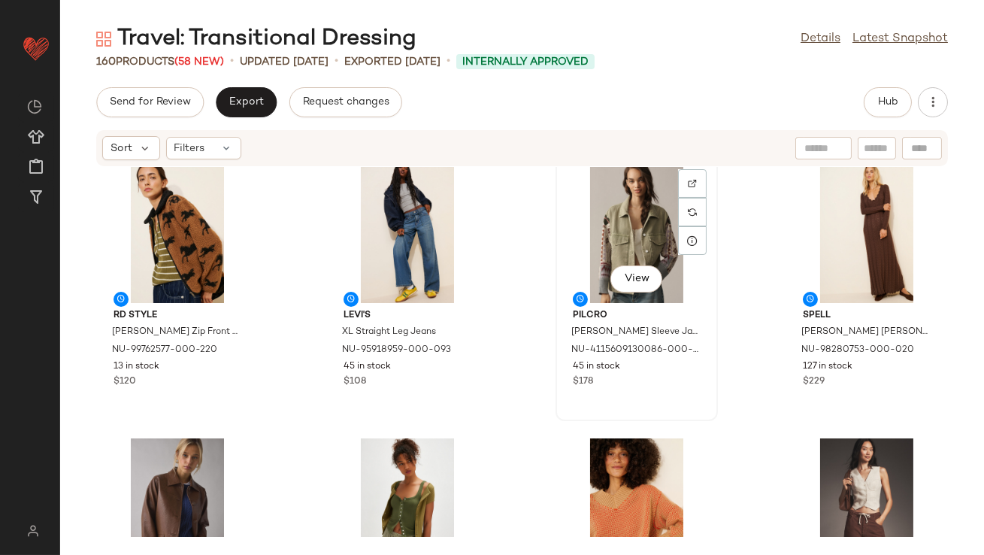
click at [630, 238] on div "View" at bounding box center [637, 233] width 152 height 140
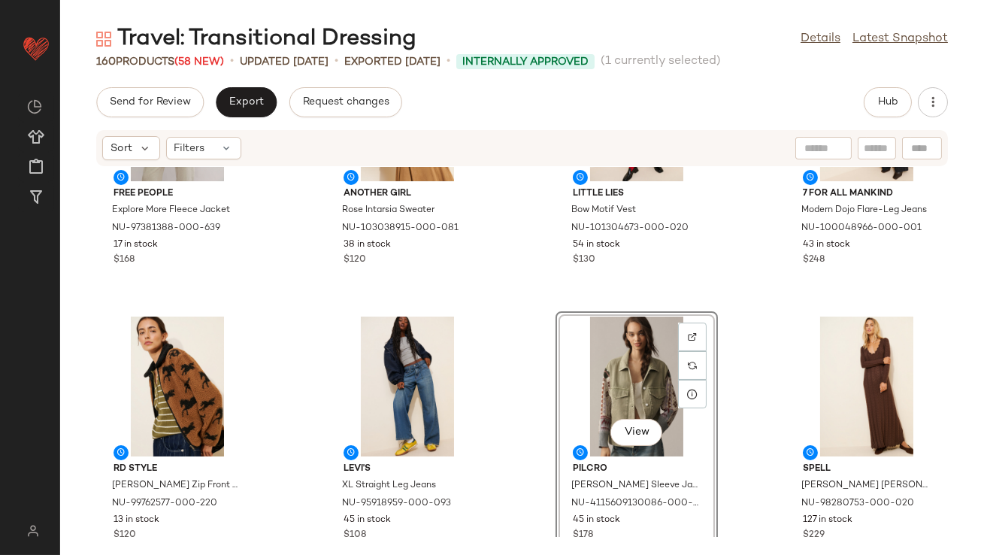
click at [532, 353] on div "Free People Explore More Fleece Jacket NU-97381388-000-639 17 in stock $168 Ano…" at bounding box center [522, 352] width 924 height 370
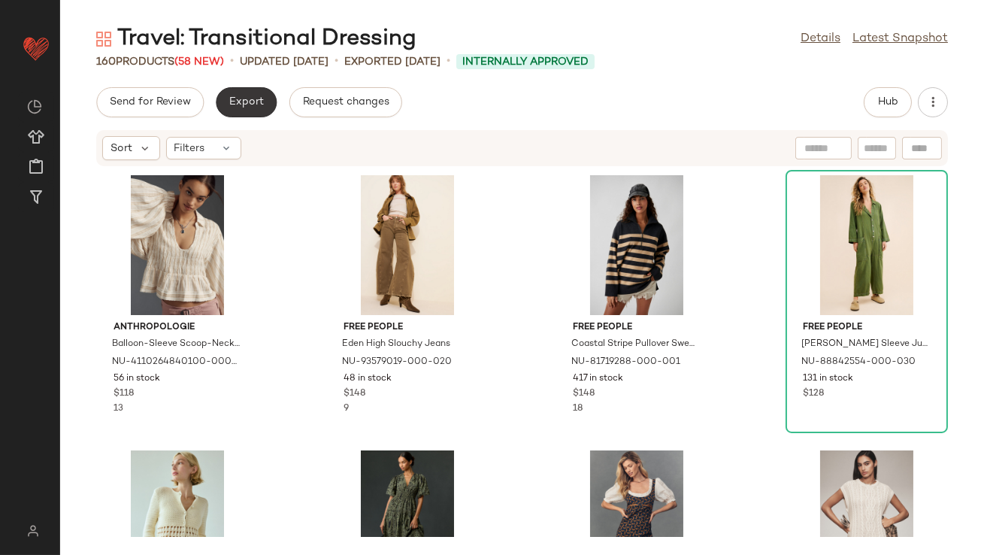
click at [233, 104] on span "Export" at bounding box center [246, 102] width 35 height 12
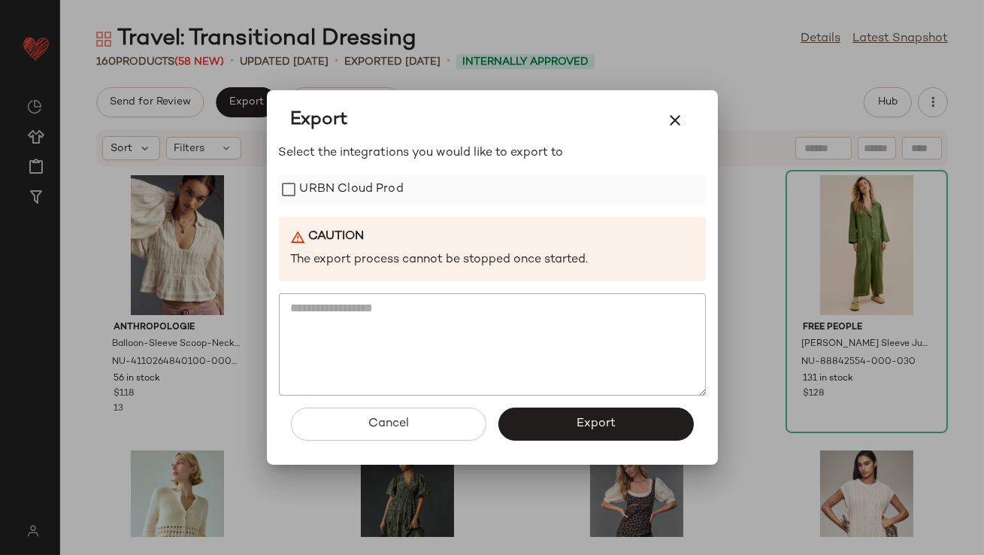
click at [328, 185] on label "URBN Cloud Prod" at bounding box center [352, 189] width 104 height 30
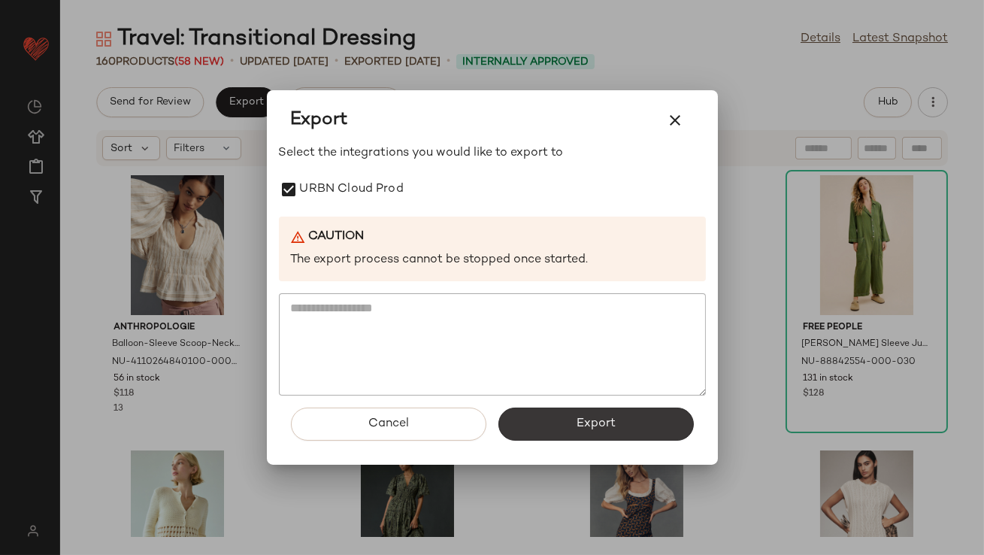
click at [586, 425] on span "Export" at bounding box center [596, 423] width 40 height 14
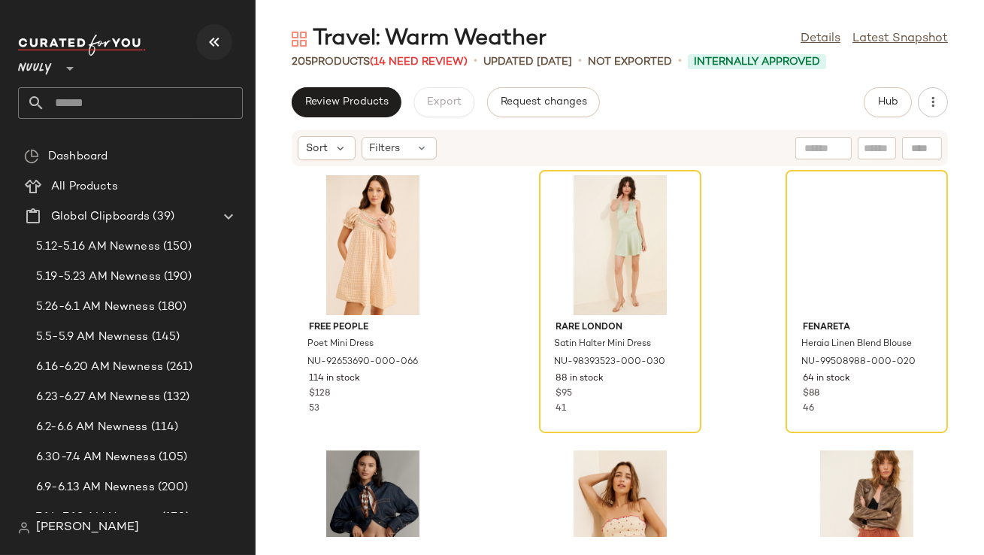
click at [213, 43] on icon "button" at bounding box center [214, 42] width 18 height 18
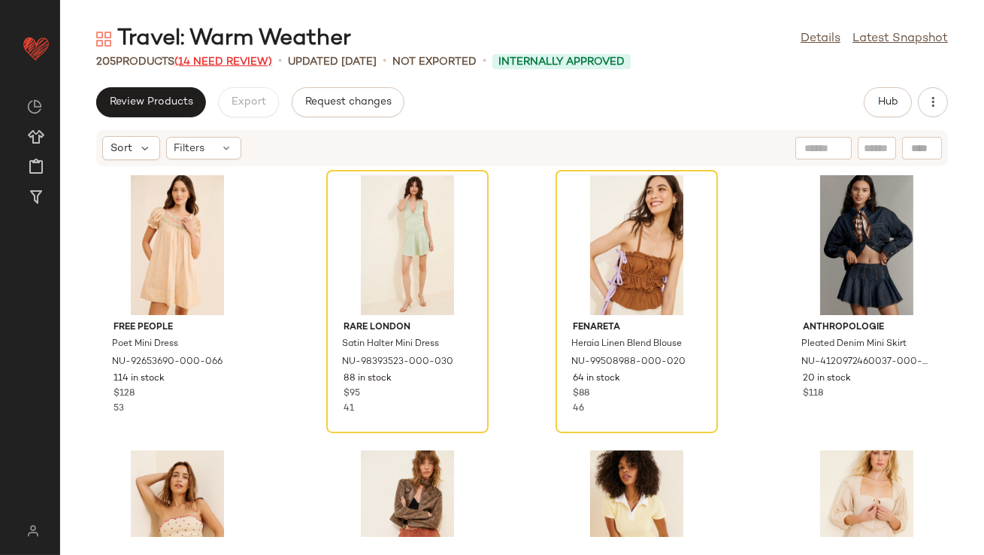
click at [259, 62] on span "(14 Need Review)" at bounding box center [223, 61] width 98 height 11
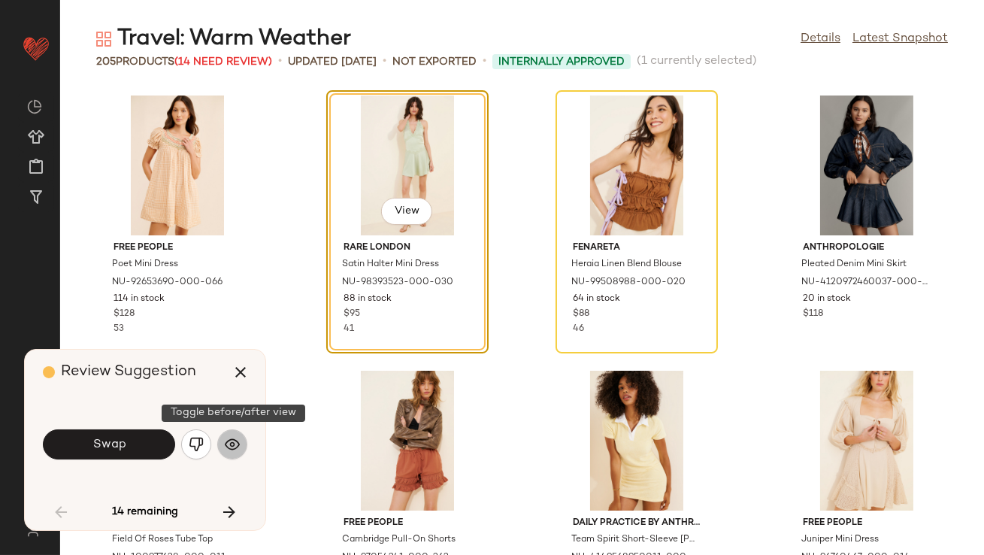
click at [235, 442] on img "button" at bounding box center [232, 444] width 15 height 15
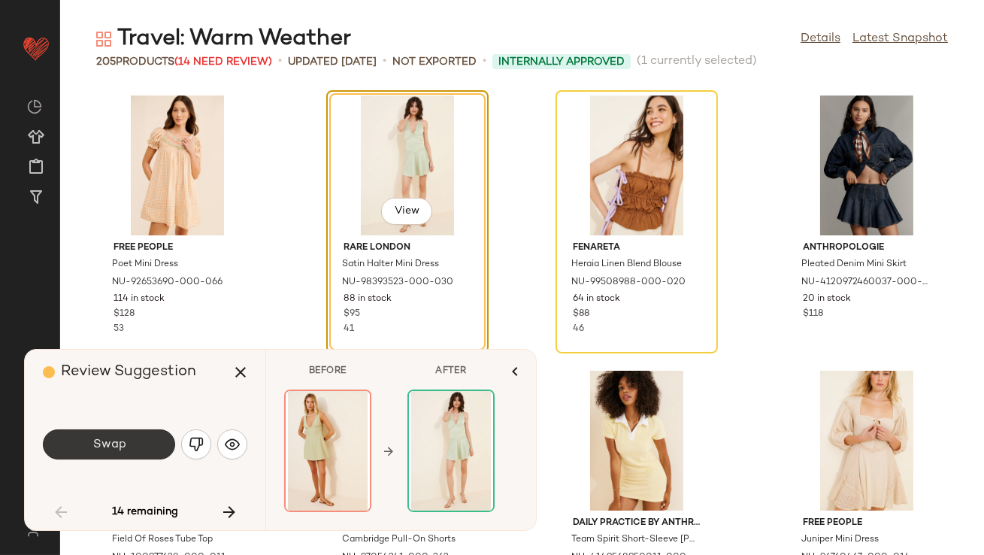
click at [147, 444] on button "Swap" at bounding box center [109, 444] width 132 height 30
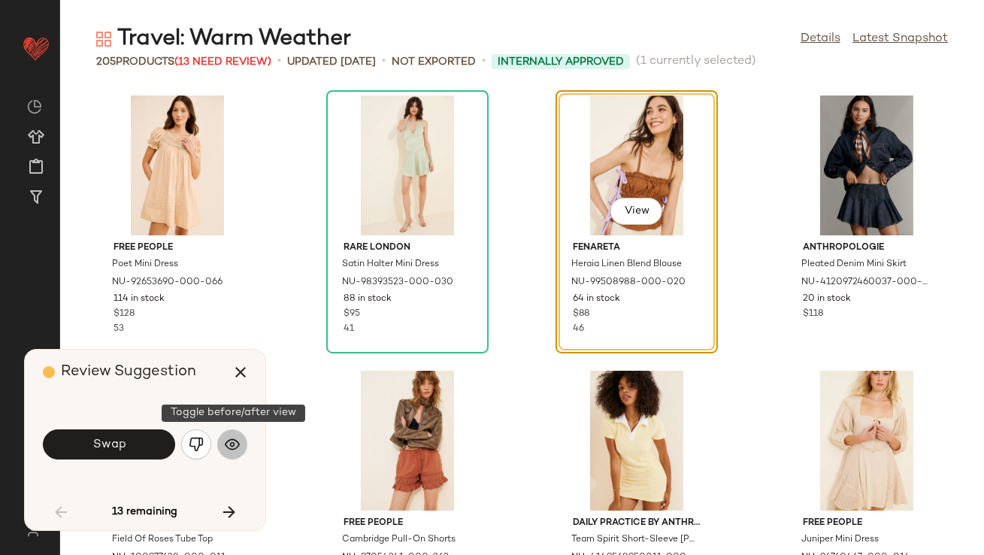
click at [230, 456] on button "button" at bounding box center [232, 444] width 30 height 30
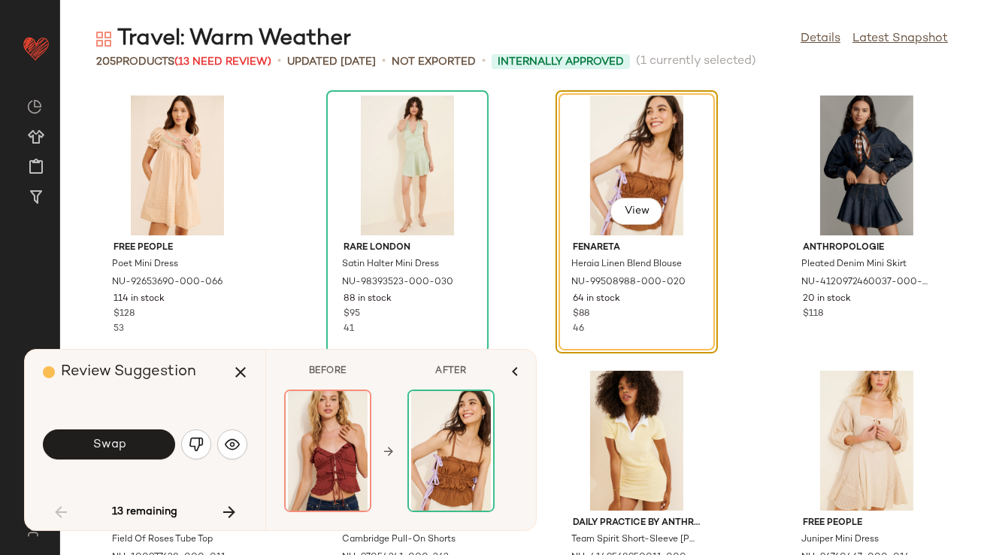
click at [118, 441] on span "Swap" at bounding box center [109, 445] width 34 height 14
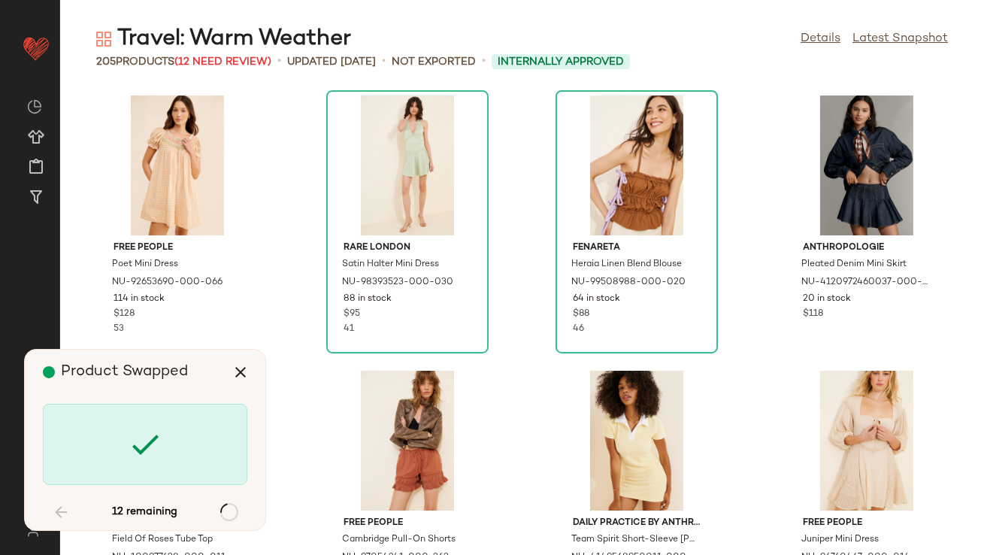
scroll to position [1650, 0]
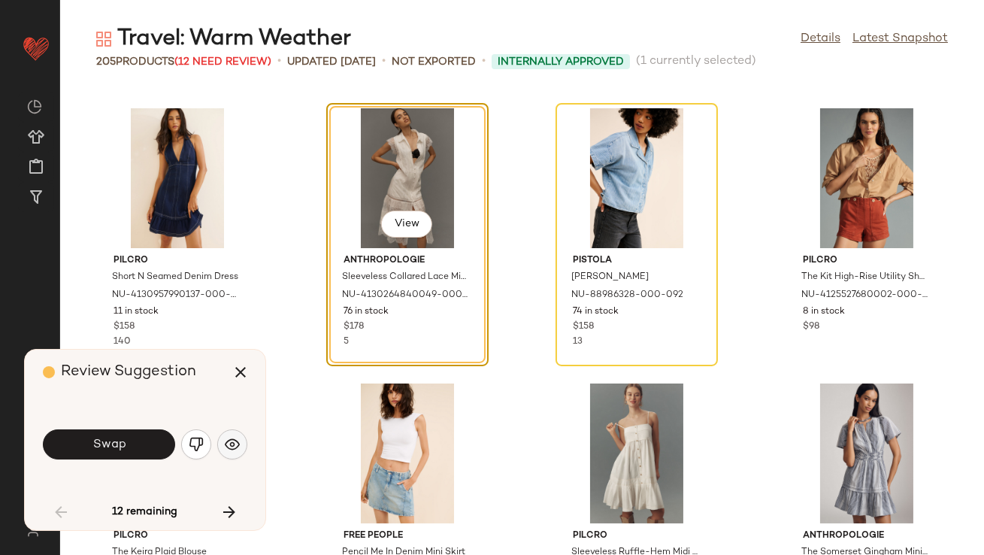
click at [221, 438] on button "button" at bounding box center [232, 444] width 30 height 30
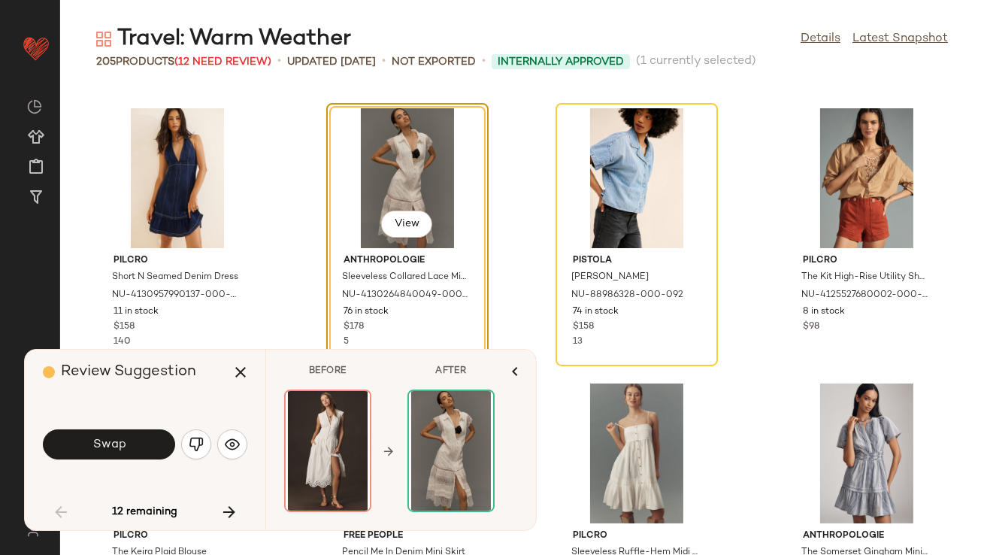
click at [153, 446] on button "Swap" at bounding box center [109, 444] width 132 height 30
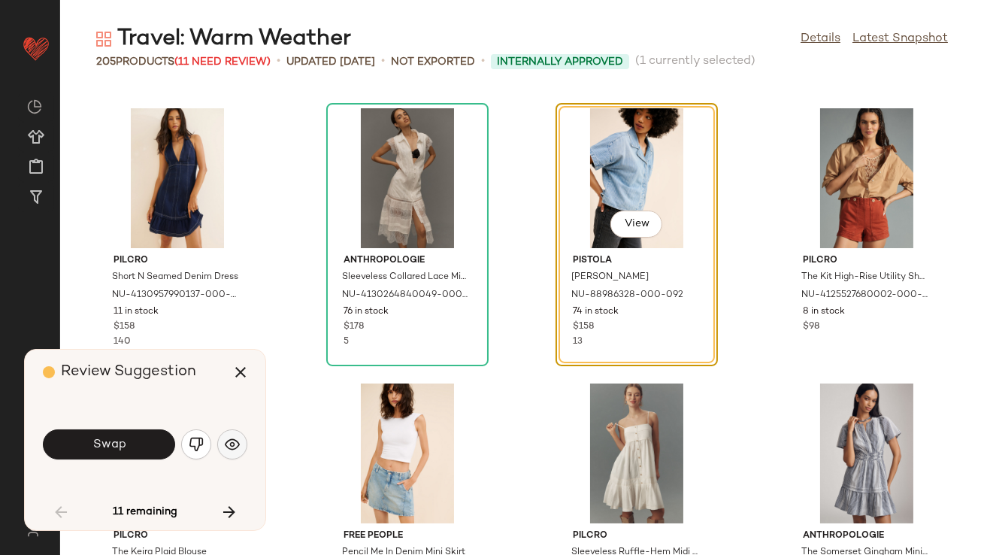
click at [223, 447] on button "button" at bounding box center [232, 444] width 30 height 30
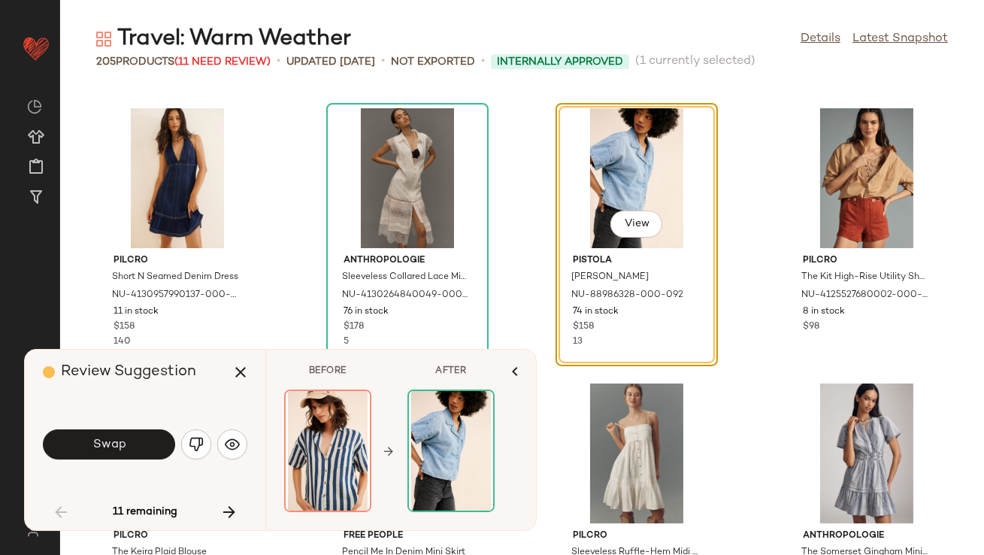
click at [189, 450] on img "button" at bounding box center [196, 444] width 15 height 15
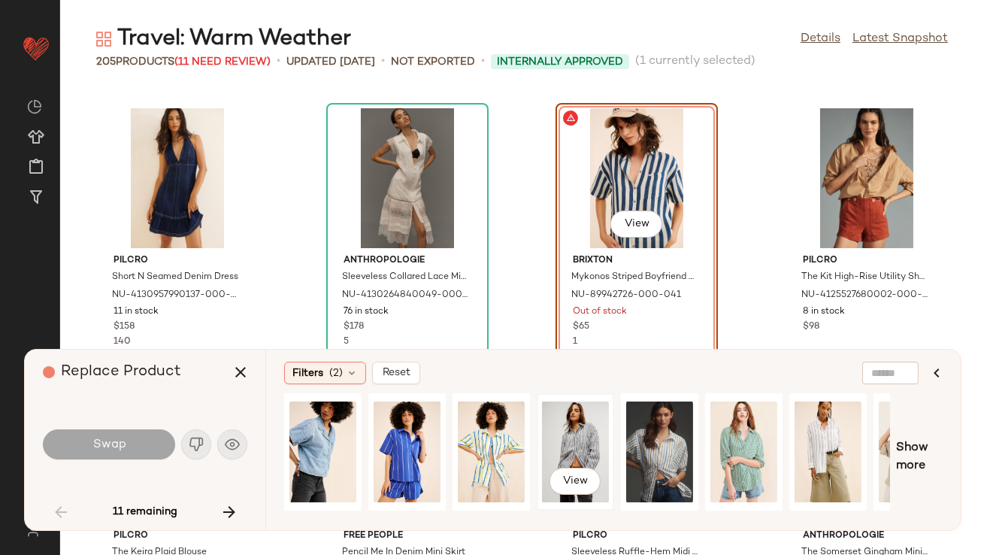
click at [579, 430] on div "View" at bounding box center [575, 451] width 67 height 107
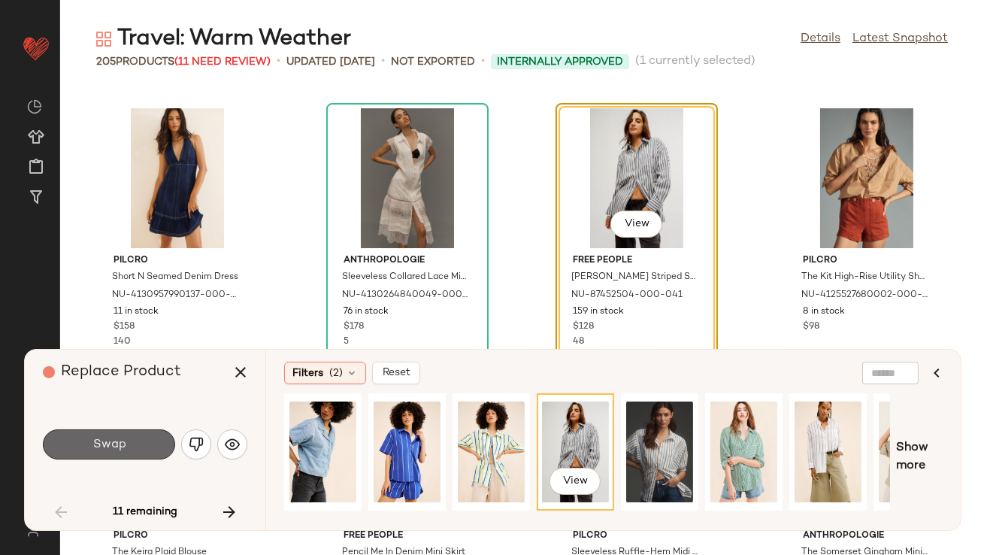
click at [131, 446] on button "Swap" at bounding box center [109, 444] width 132 height 30
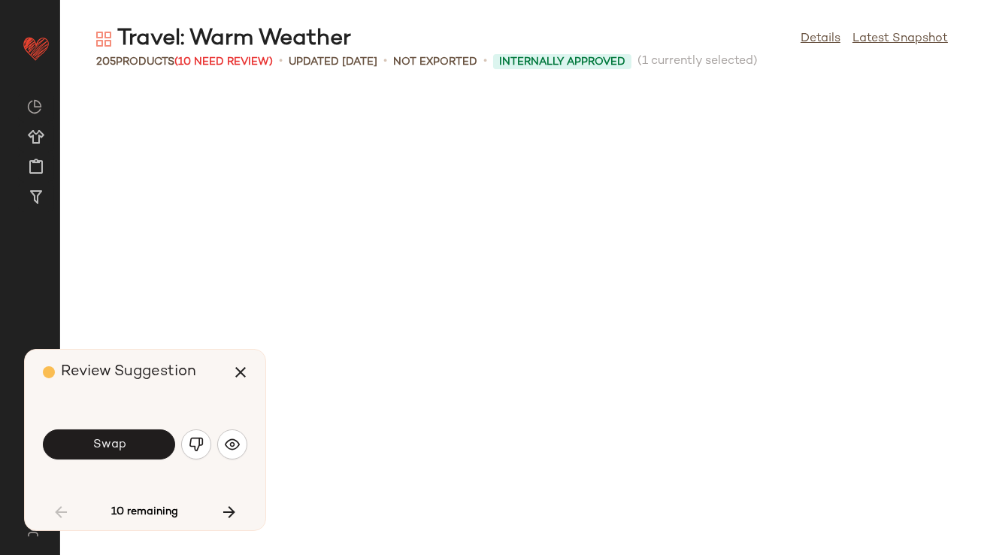
scroll to position [2201, 0]
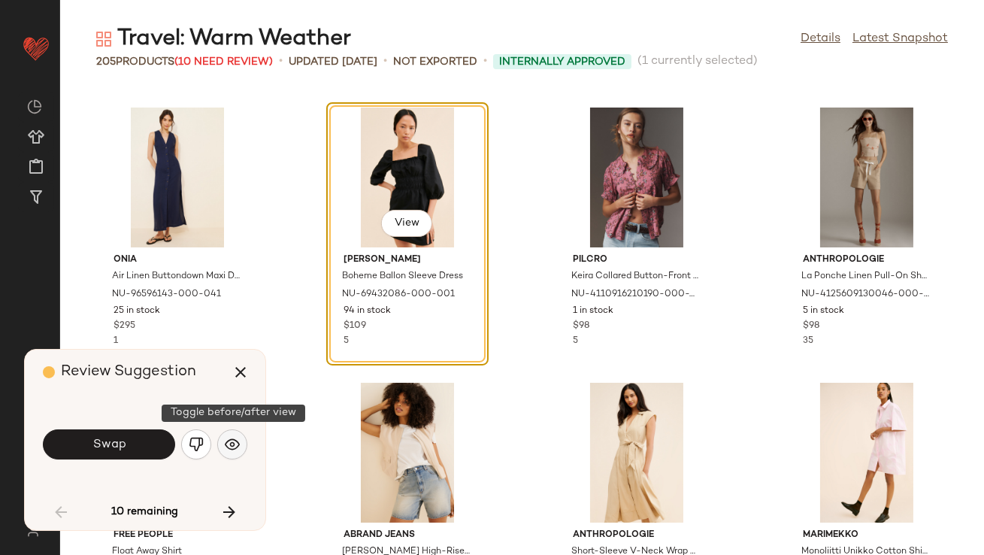
click at [228, 435] on button "button" at bounding box center [232, 444] width 30 height 30
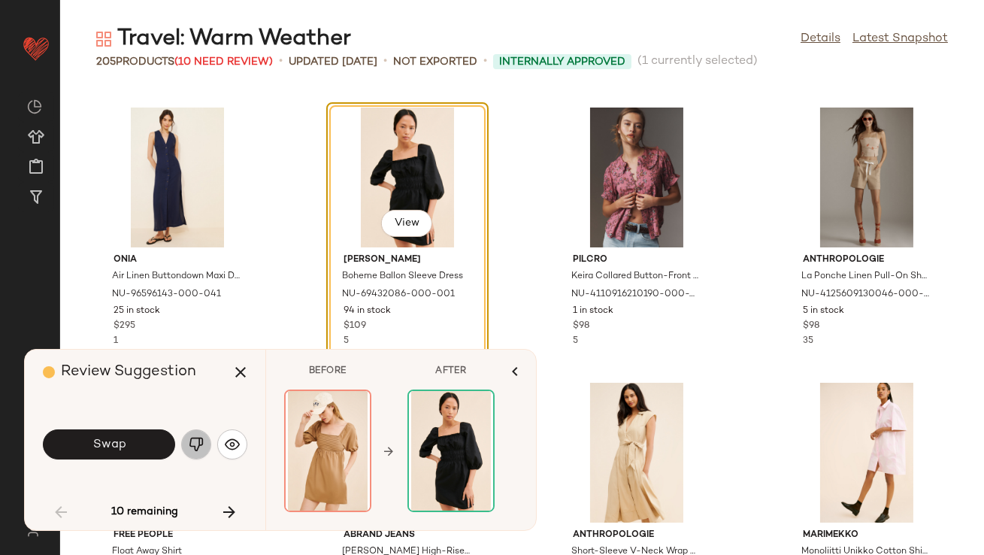
click at [208, 443] on button "button" at bounding box center [196, 444] width 30 height 30
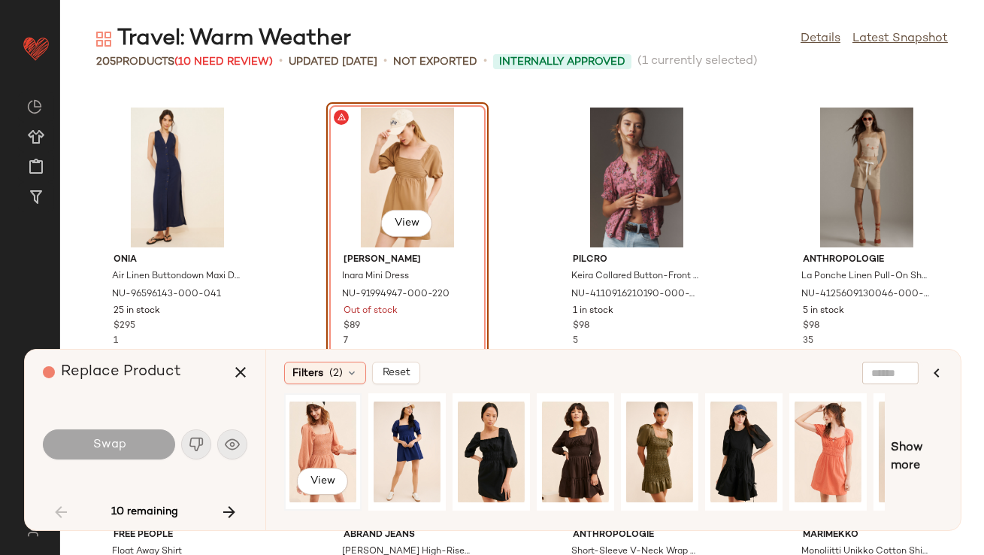
click at [332, 425] on div "View" at bounding box center [322, 451] width 67 height 107
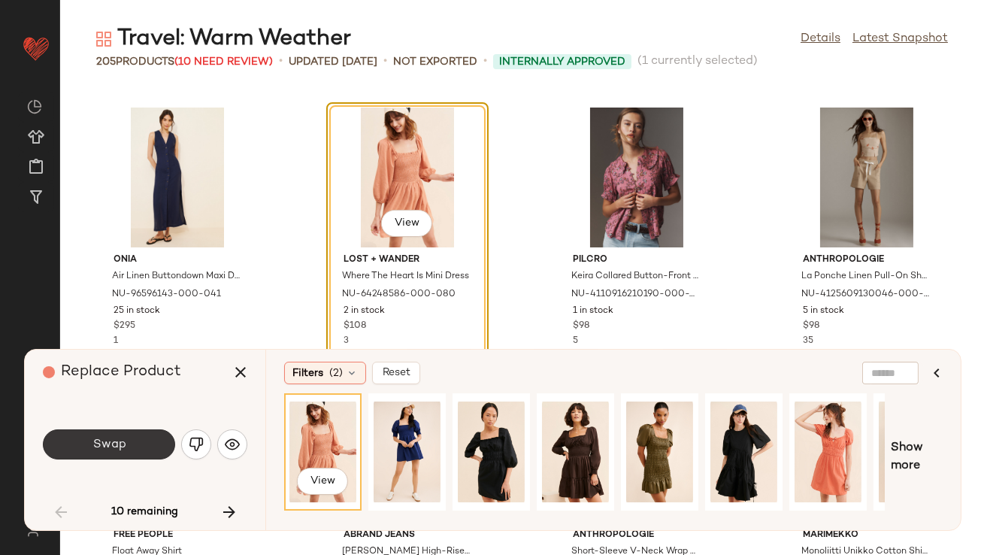
click at [144, 451] on button "Swap" at bounding box center [109, 444] width 132 height 30
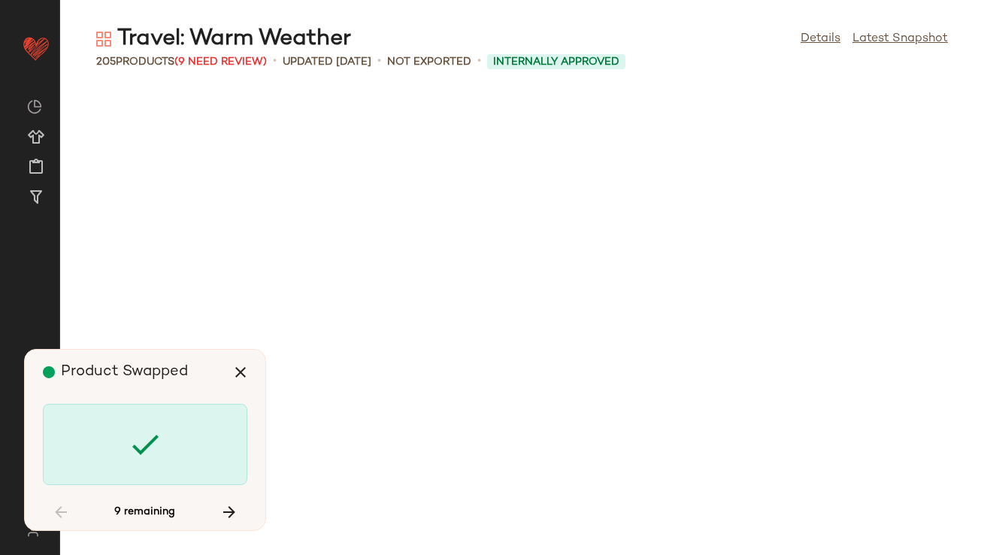
scroll to position [3852, 0]
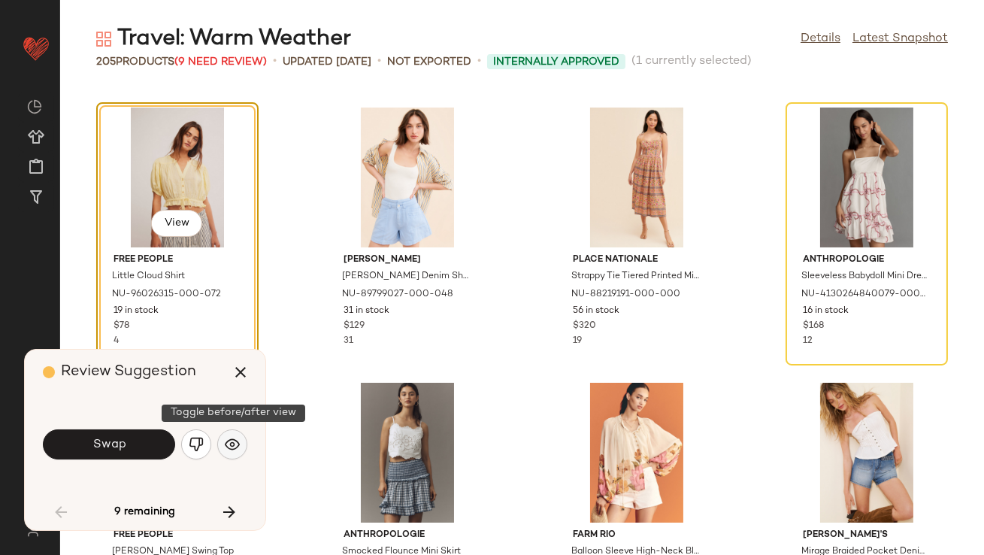
click at [240, 453] on button "button" at bounding box center [232, 444] width 30 height 30
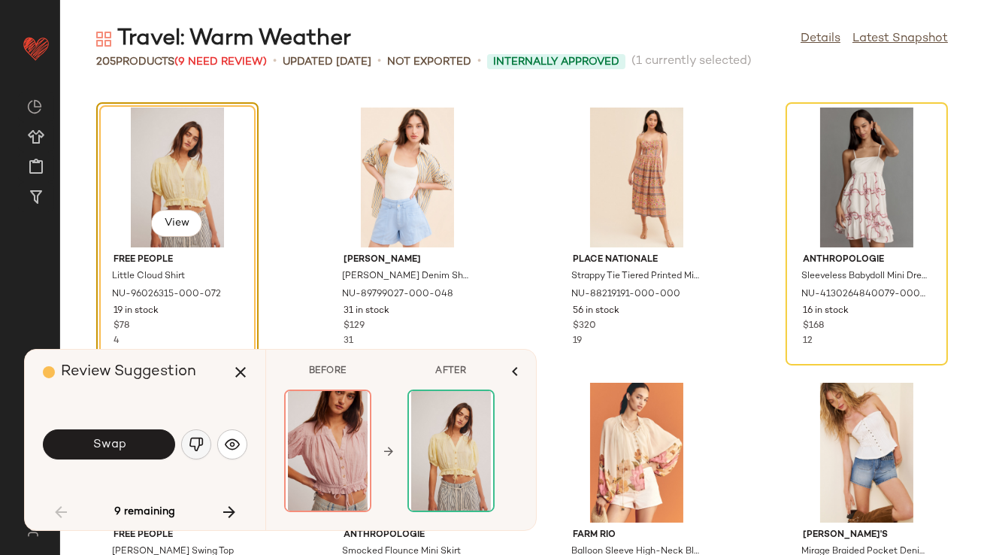
click at [198, 442] on img "button" at bounding box center [196, 444] width 15 height 15
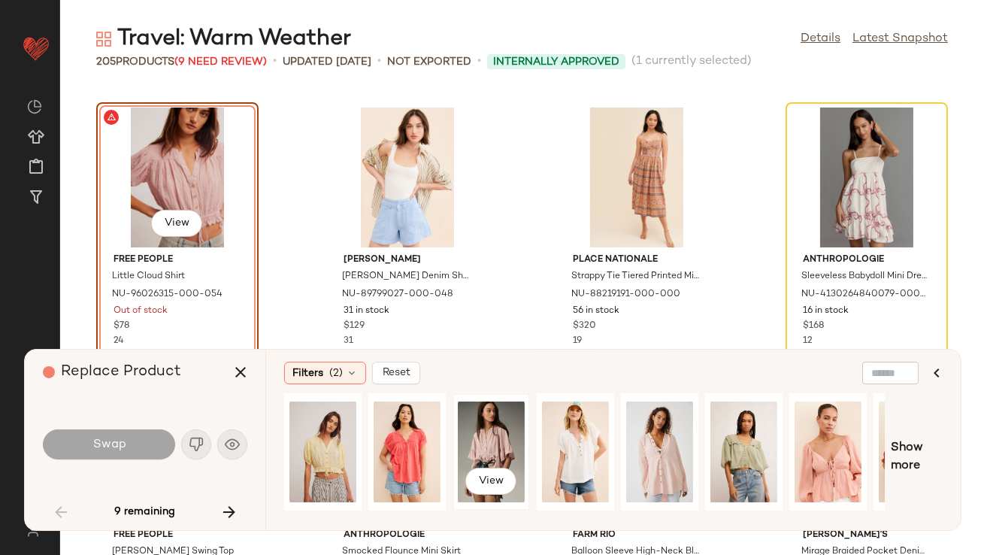
click at [478, 422] on div "View" at bounding box center [491, 451] width 67 height 107
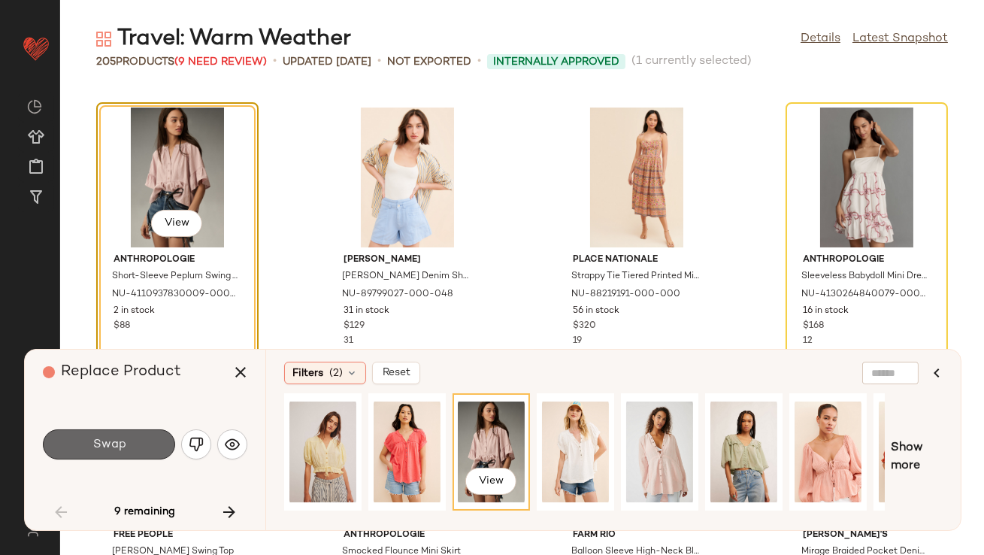
click at [129, 438] on button "Swap" at bounding box center [109, 444] width 132 height 30
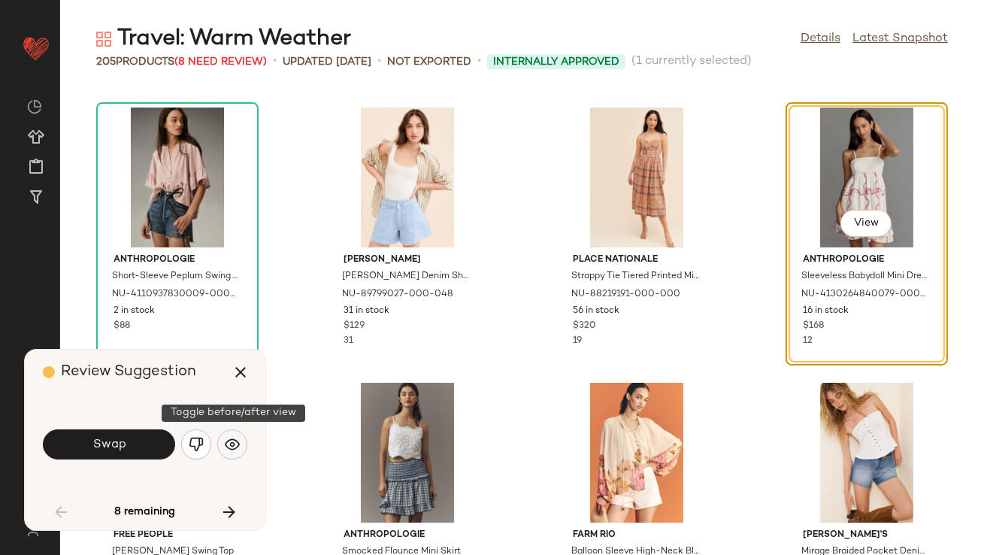
click at [223, 438] on button "button" at bounding box center [232, 444] width 30 height 30
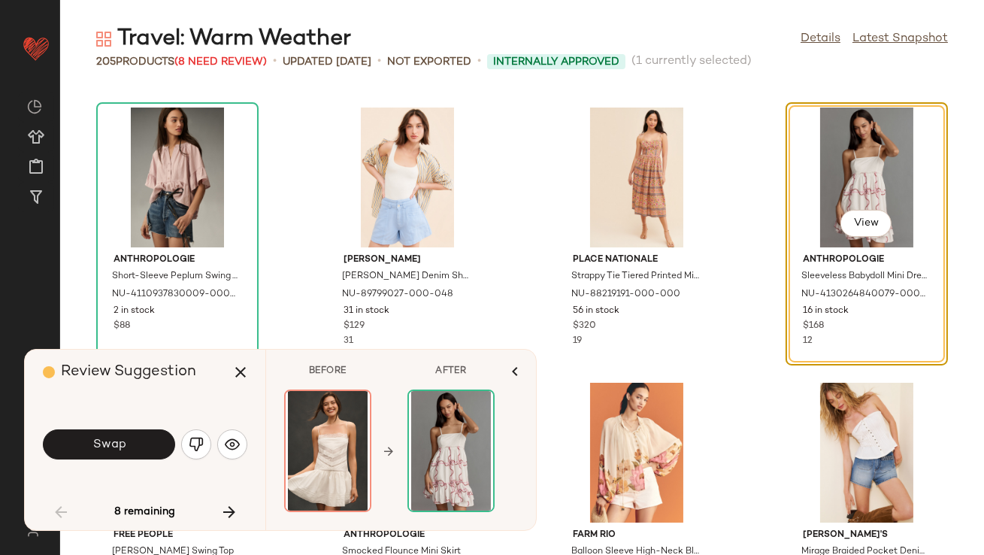
click at [139, 444] on button "Swap" at bounding box center [109, 444] width 132 height 30
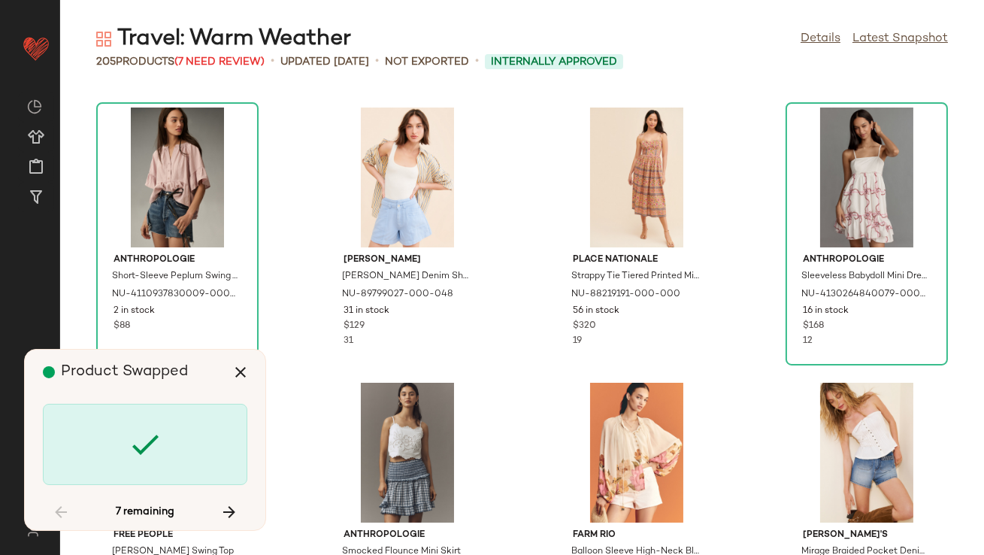
scroll to position [5228, 0]
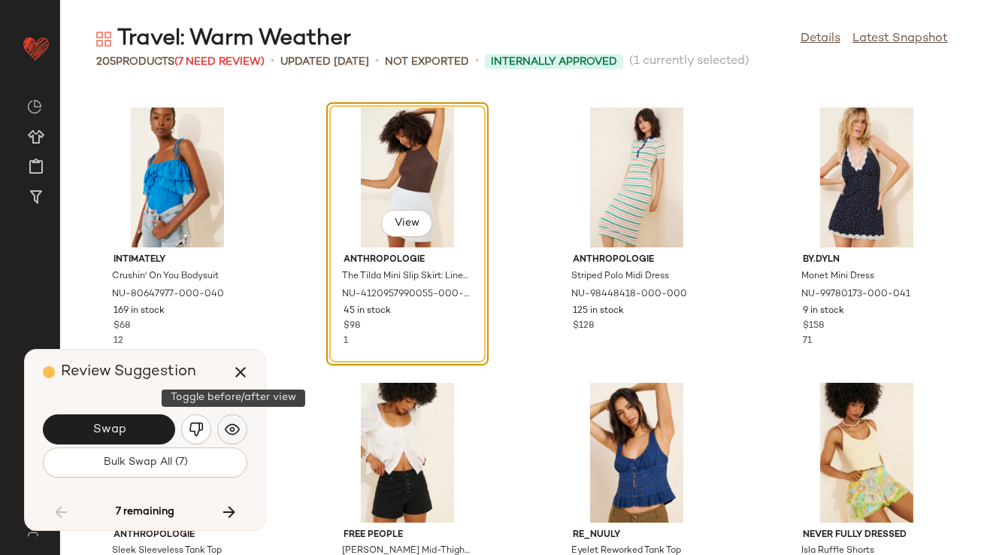
click at [235, 422] on img "button" at bounding box center [232, 429] width 15 height 15
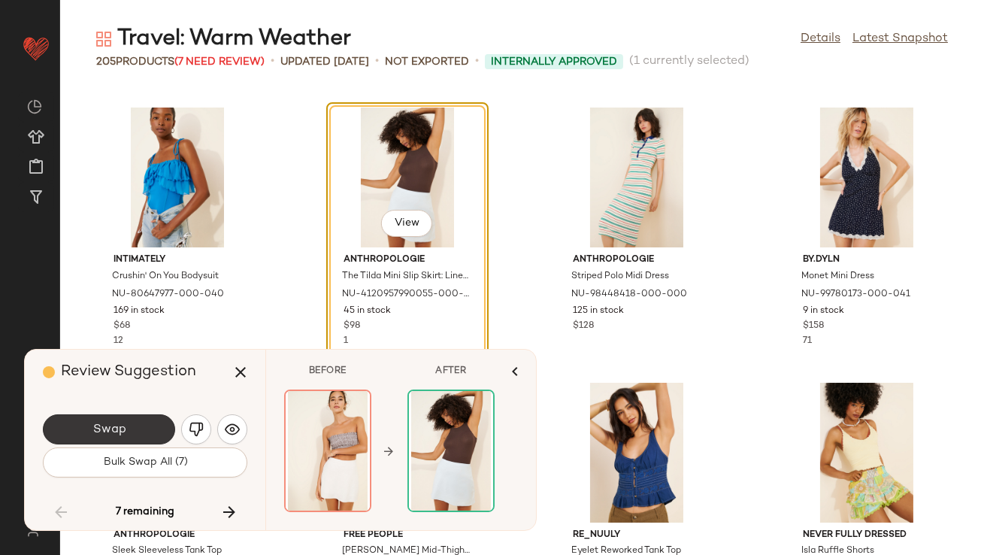
click at [135, 430] on button "Swap" at bounding box center [109, 429] width 132 height 30
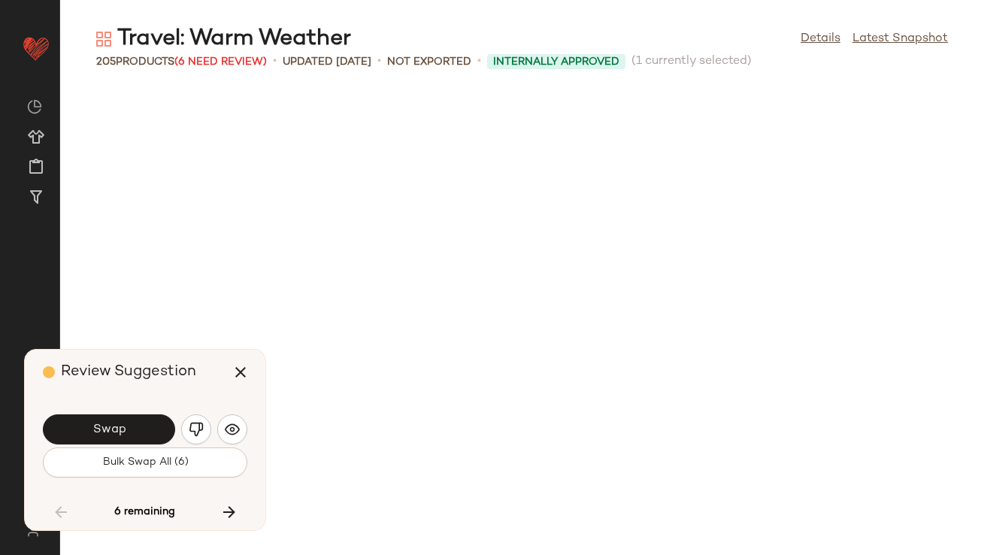
scroll to position [5777, 0]
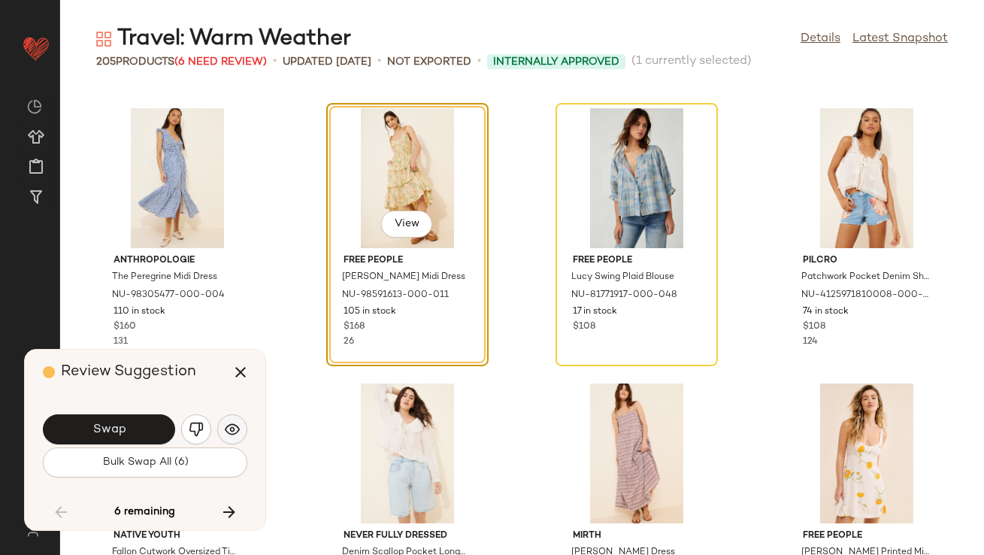
click at [232, 435] on img "button" at bounding box center [232, 429] width 15 height 15
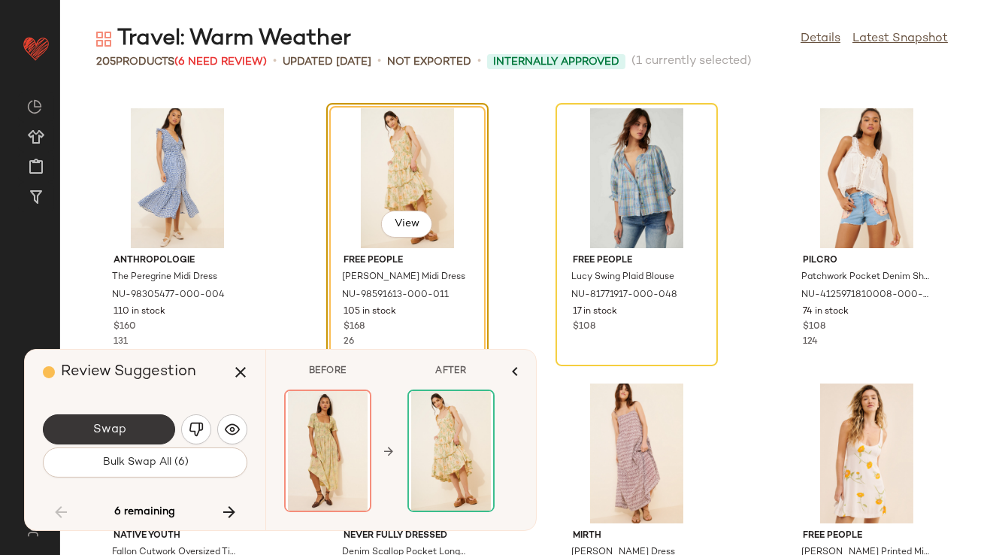
click at [138, 437] on button "Swap" at bounding box center [109, 429] width 132 height 30
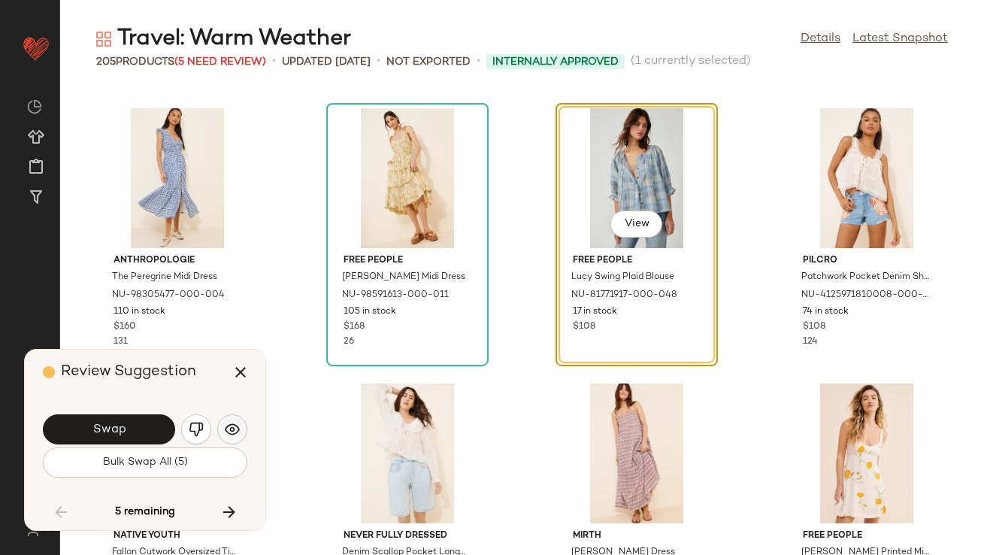
click at [226, 424] on img "button" at bounding box center [232, 429] width 15 height 15
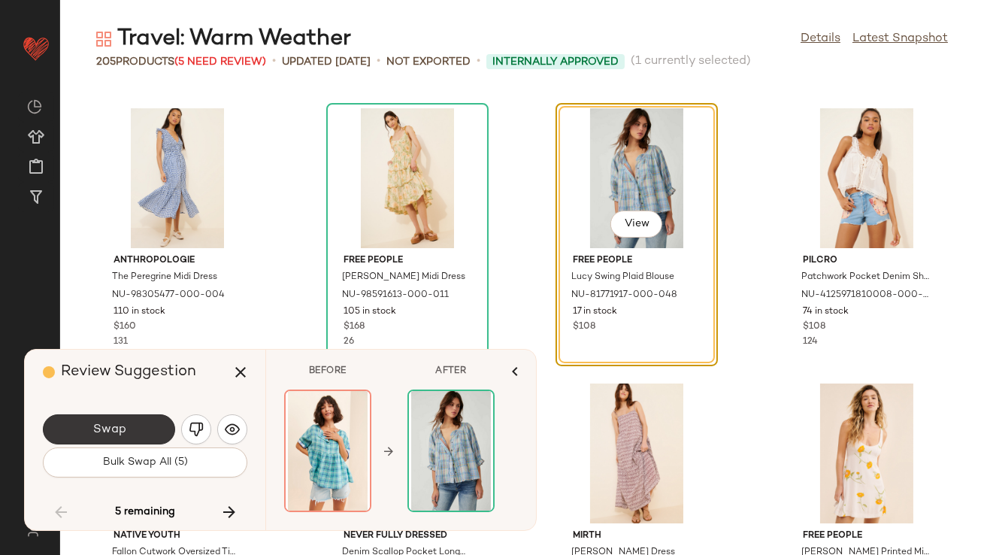
click at [117, 428] on span "Swap" at bounding box center [109, 429] width 34 height 14
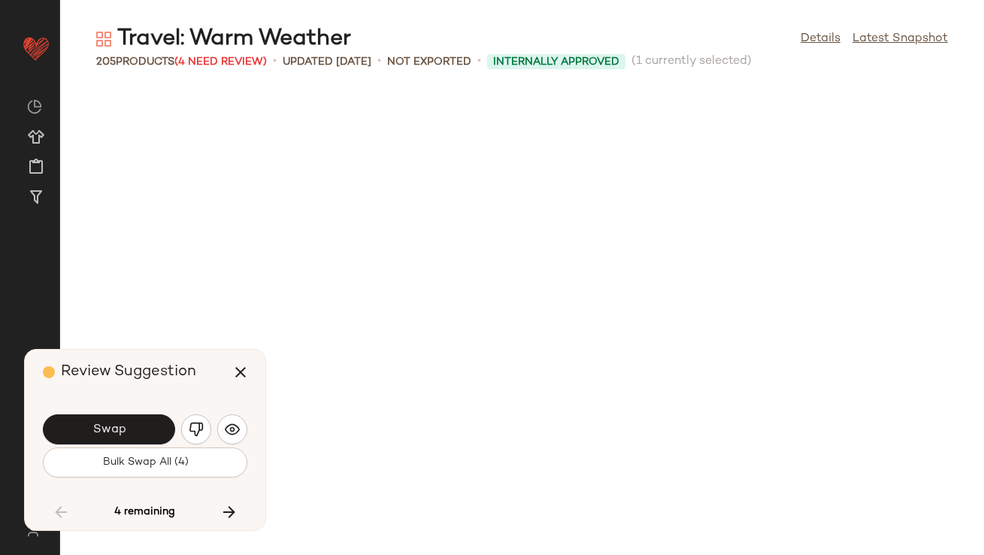
scroll to position [6603, 0]
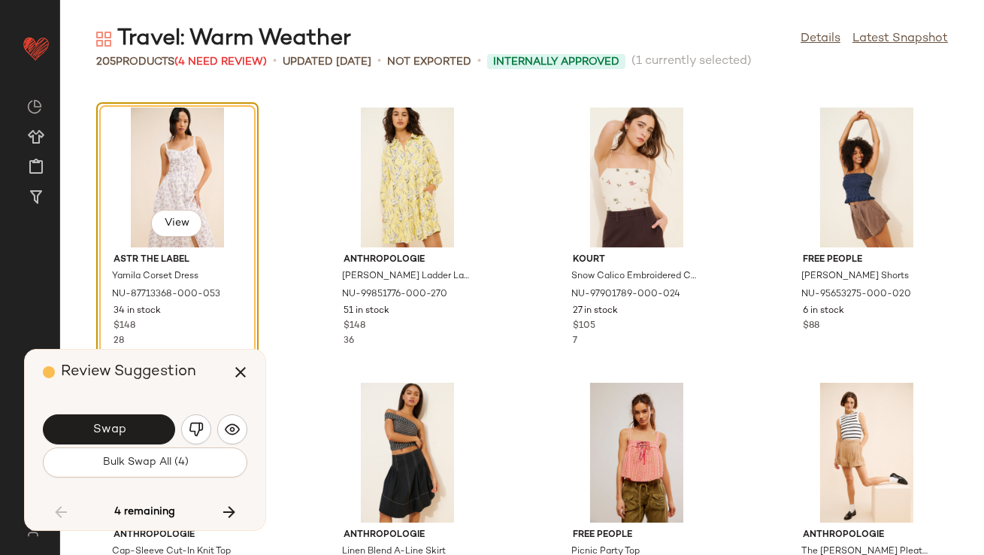
click at [238, 414] on div "Swap" at bounding box center [145, 429] width 204 height 36
click at [237, 417] on button "button" at bounding box center [232, 429] width 30 height 30
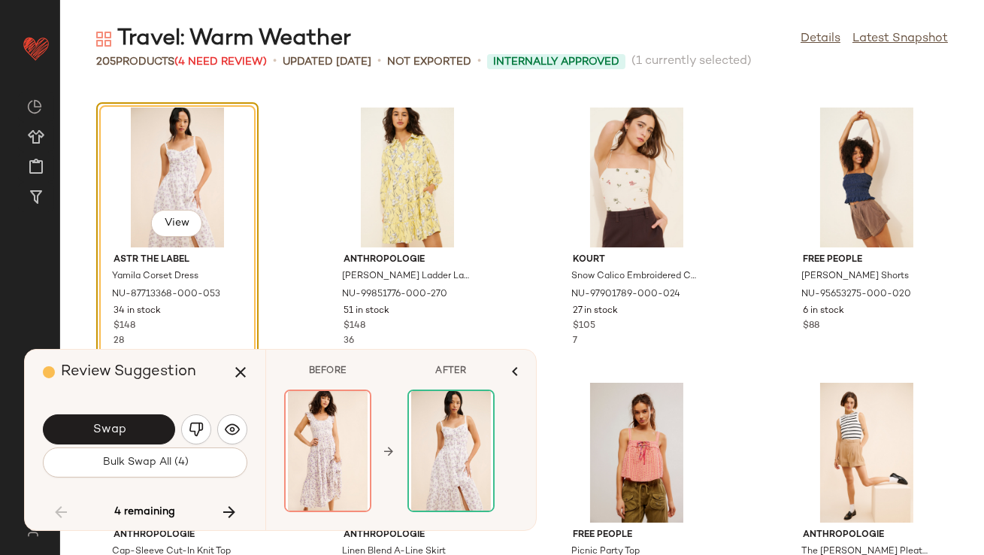
click at [112, 402] on div "Review Suggestion Swap Bulk Swap All (4) 4 remaining" at bounding box center [145, 440] width 241 height 180
click at [112, 438] on button "Swap" at bounding box center [109, 429] width 132 height 30
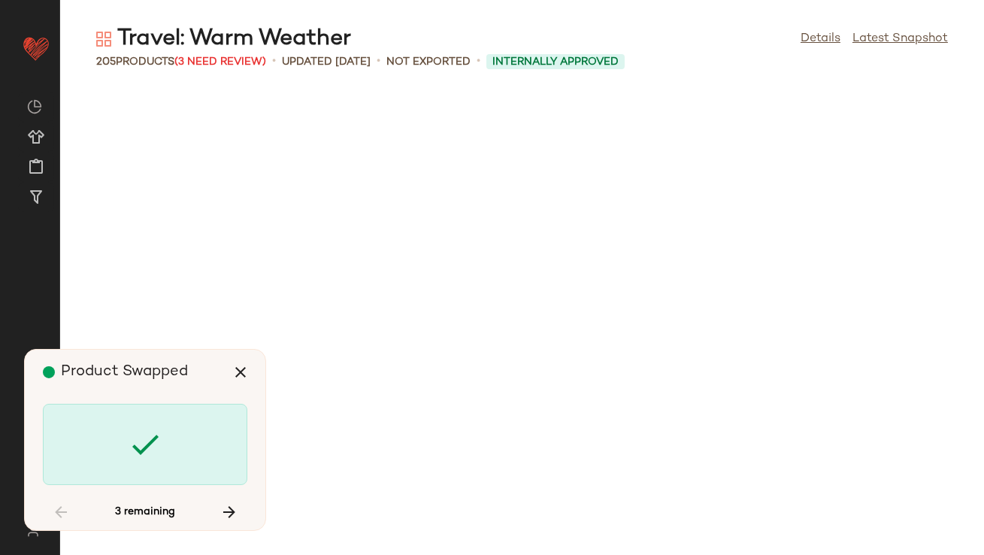
scroll to position [12106, 0]
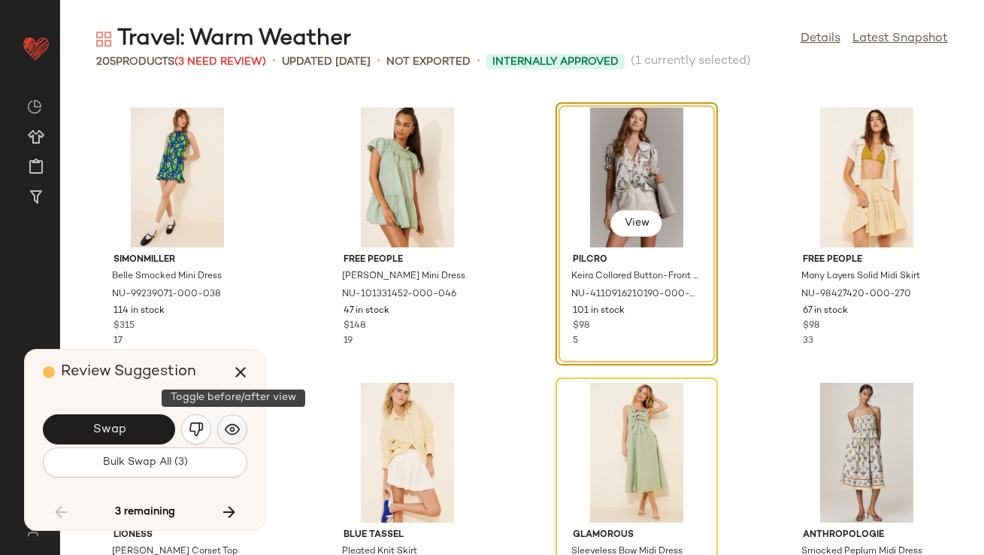
click at [228, 420] on button "button" at bounding box center [232, 429] width 30 height 30
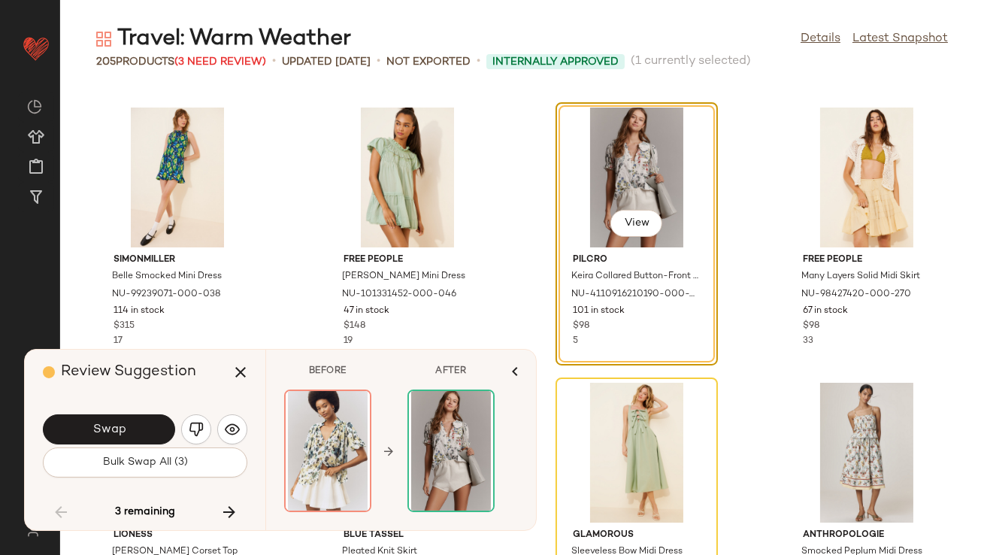
click at [120, 411] on div "Swap" at bounding box center [145, 429] width 204 height 36
click at [120, 422] on button "Swap" at bounding box center [109, 429] width 132 height 30
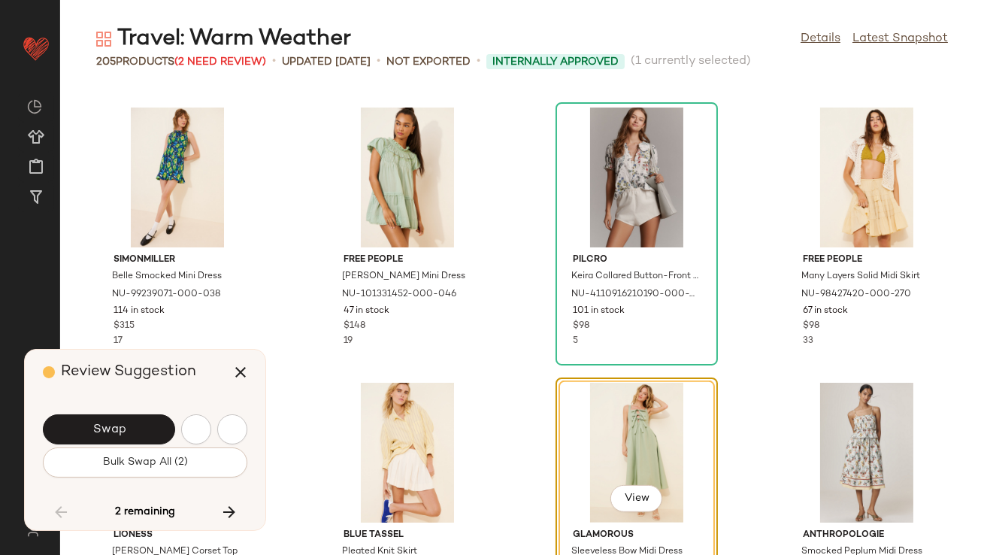
scroll to position [12381, 0]
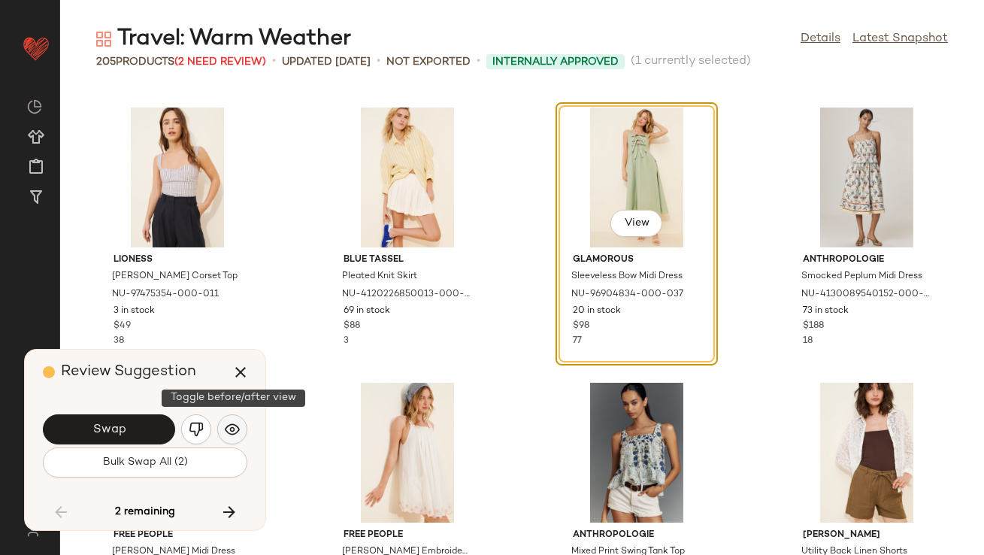
click at [241, 440] on button "button" at bounding box center [232, 429] width 30 height 30
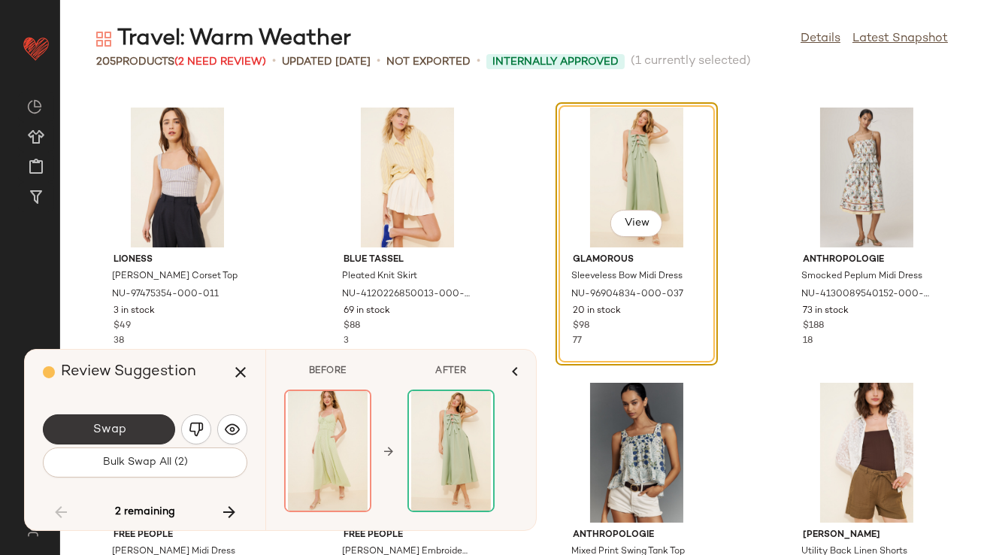
click at [147, 425] on button "Swap" at bounding box center [109, 429] width 132 height 30
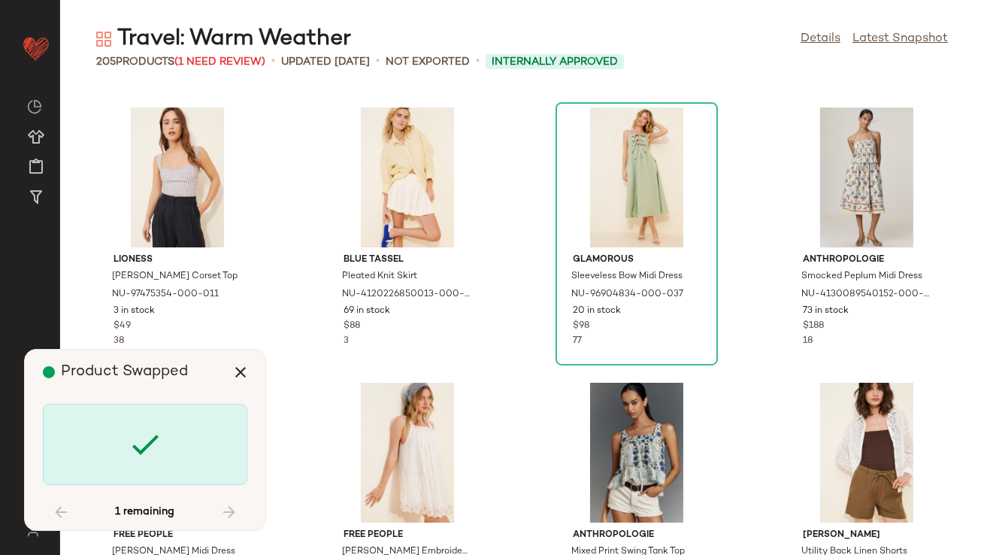
scroll to position [13757, 0]
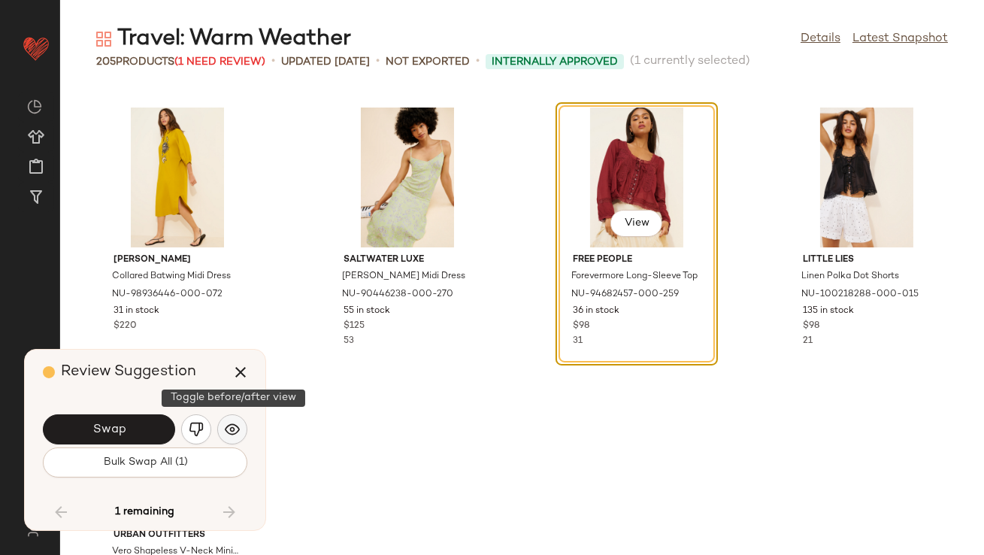
click at [232, 423] on img "button" at bounding box center [232, 429] width 15 height 15
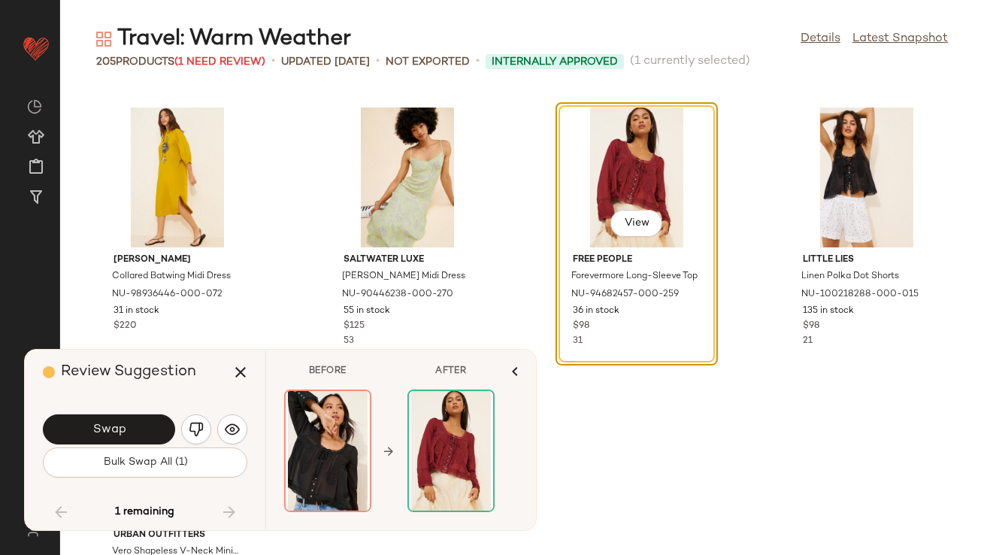
click at [151, 434] on button "Swap" at bounding box center [109, 429] width 132 height 30
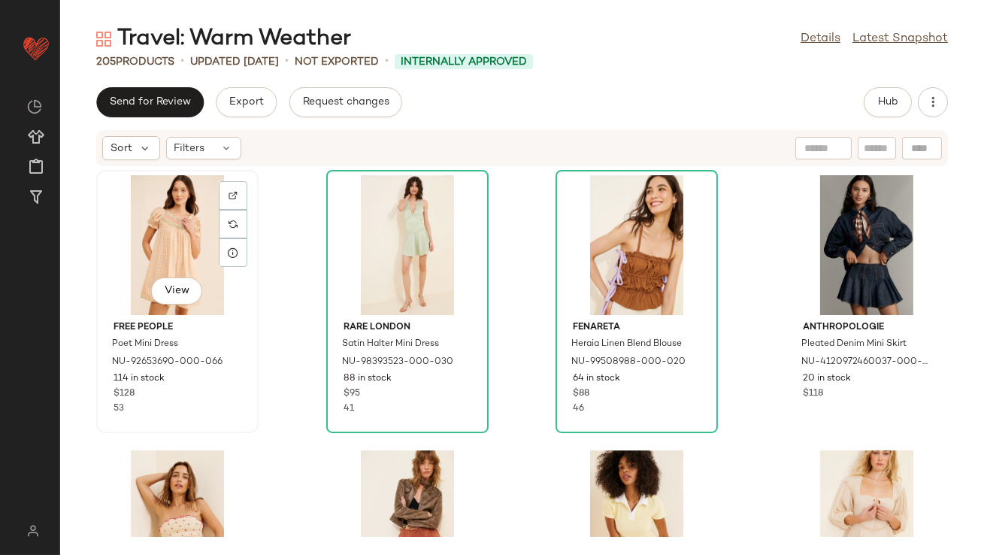
click at [147, 227] on div "View" at bounding box center [177, 245] width 152 height 140
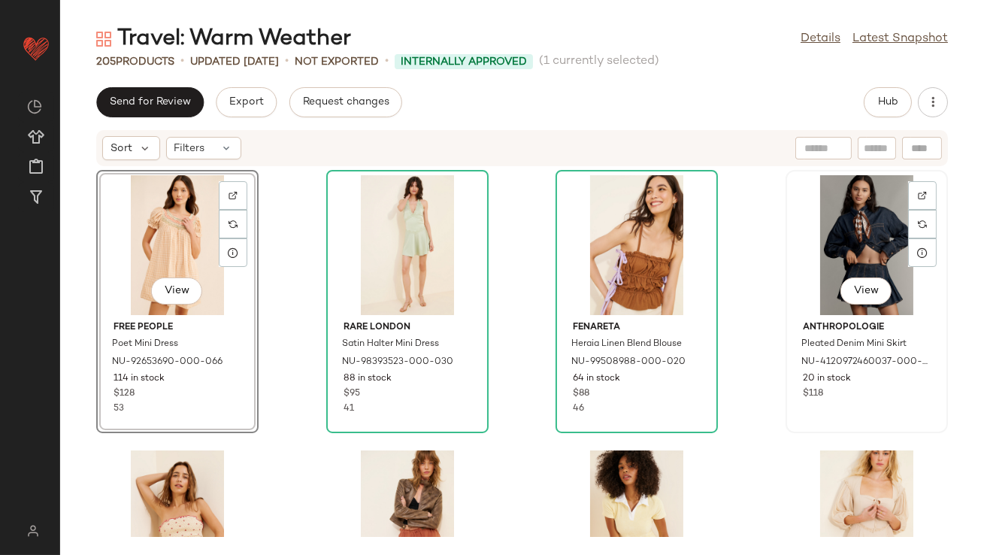
click at [834, 228] on div "View" at bounding box center [867, 245] width 152 height 140
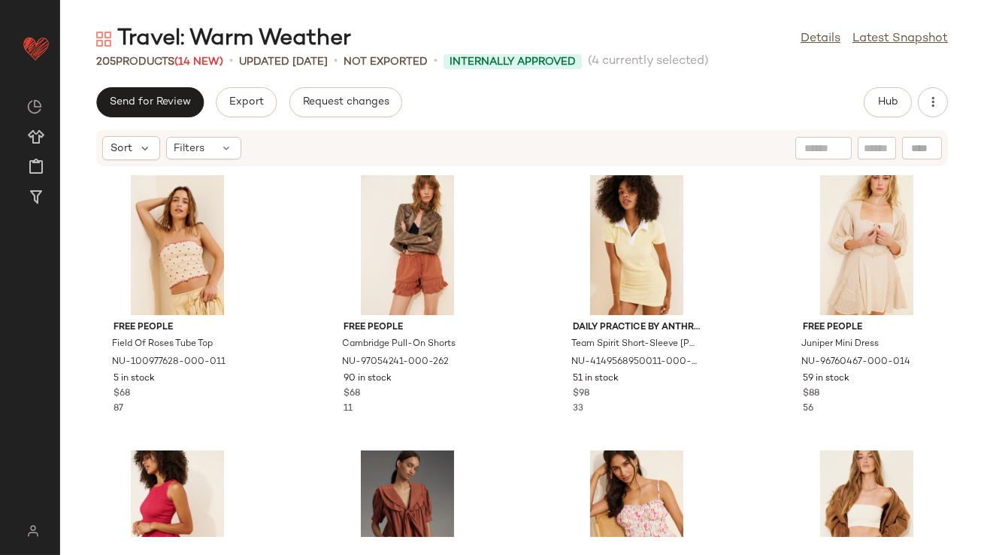
click at [278, 259] on div "Free People Field Of Roses Tube Top NU-100977628-000-011 5 in stock $68 87 Free…" at bounding box center [522, 352] width 924 height 370
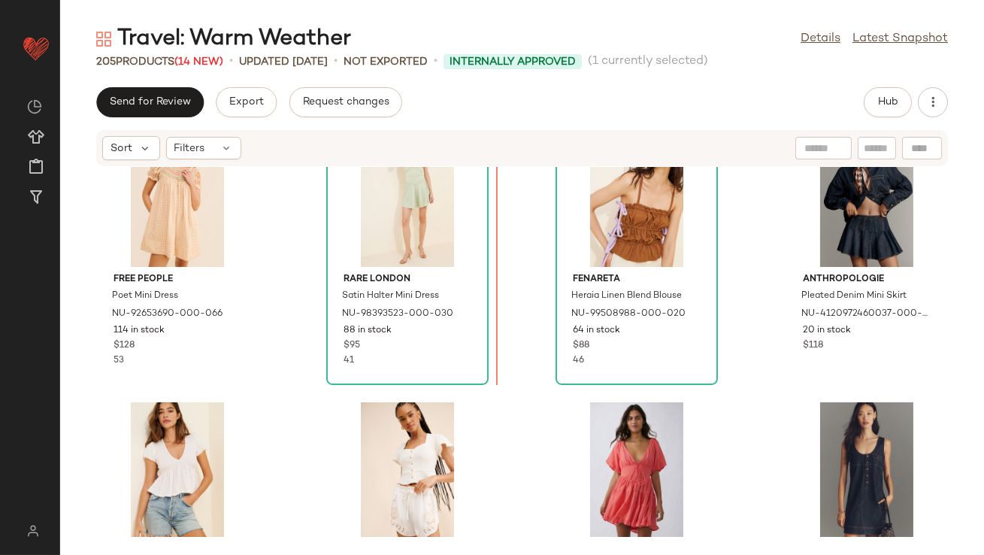
scroll to position [579, 0]
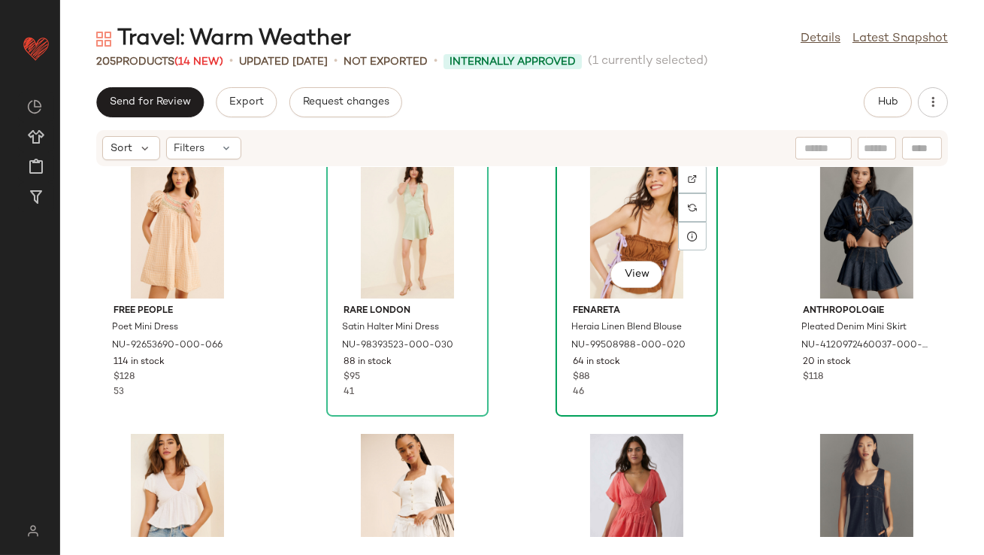
click at [619, 238] on div "View" at bounding box center [637, 229] width 152 height 140
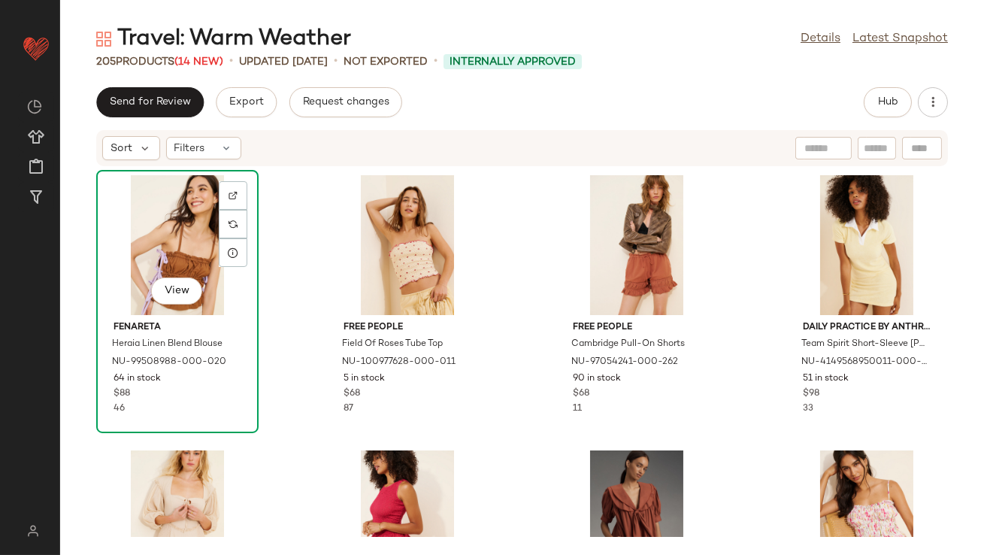
click at [157, 209] on div "View" at bounding box center [177, 245] width 152 height 140
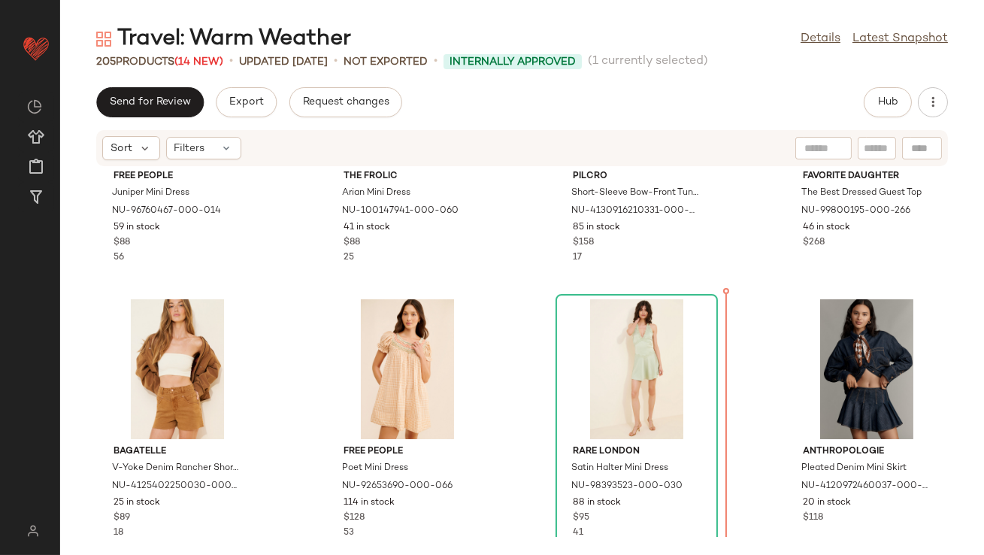
scroll to position [462, 0]
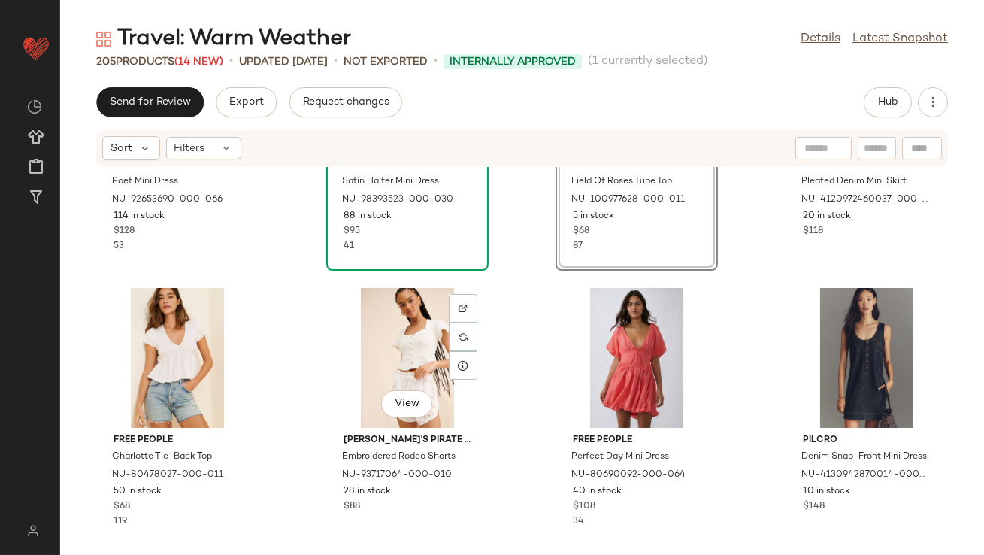
scroll to position [764, 0]
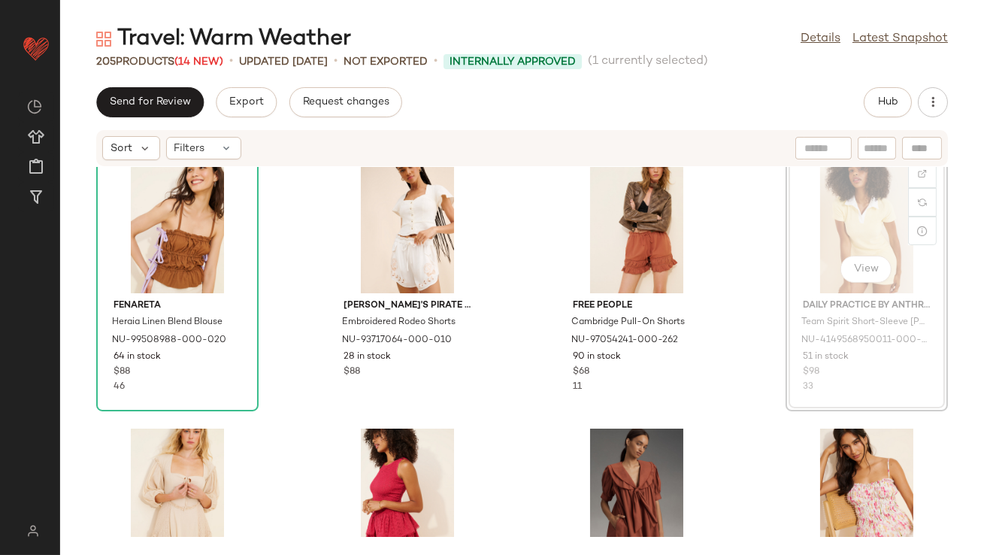
scroll to position [15, 0]
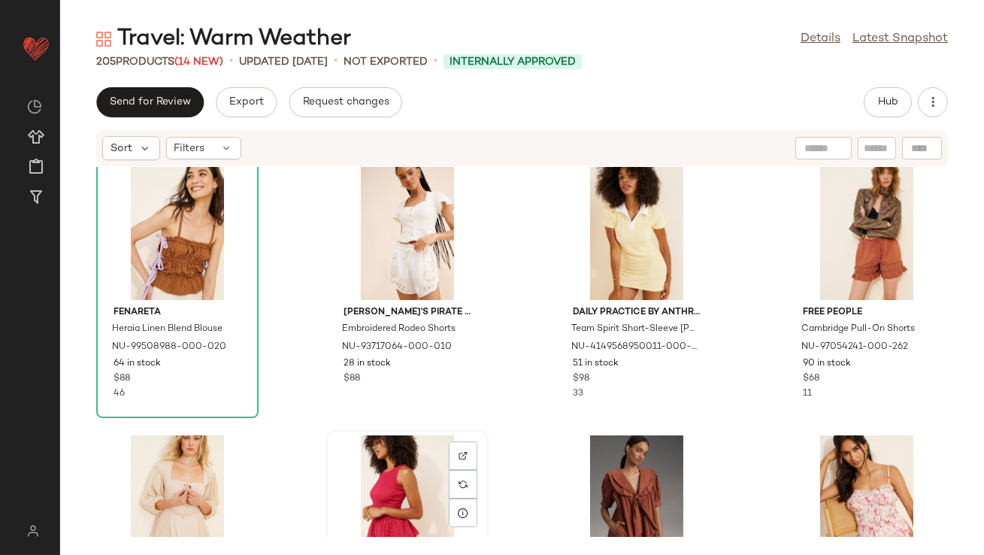
scroll to position [15, 0]
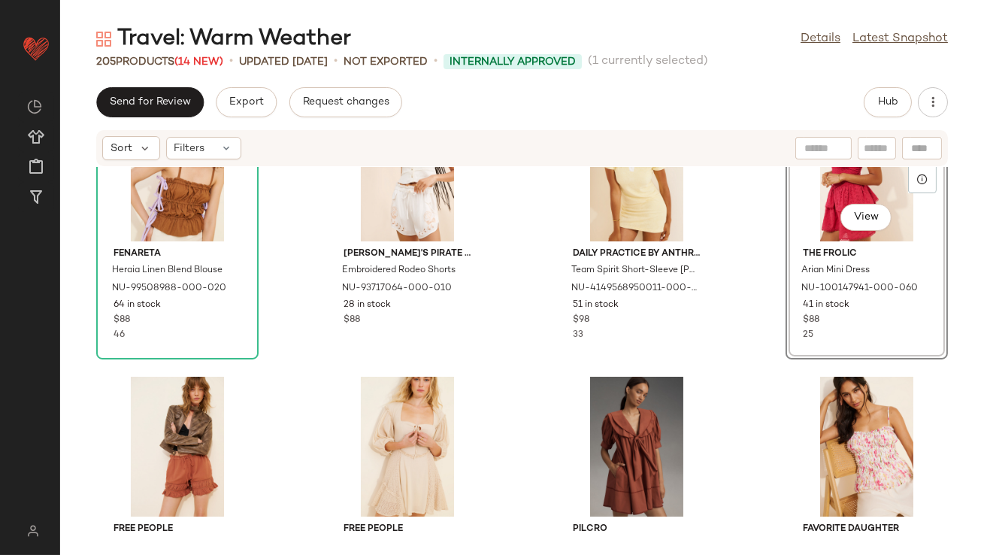
scroll to position [73, 0]
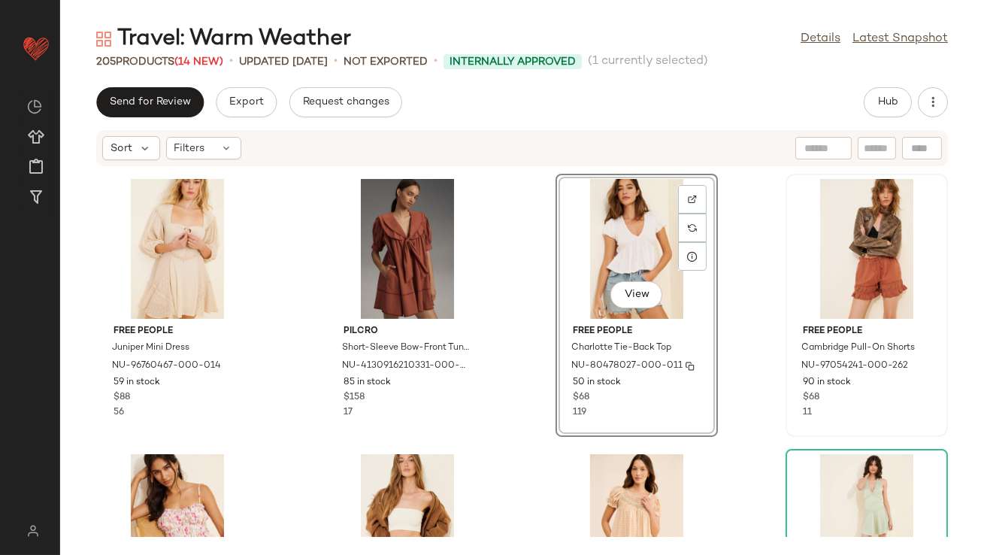
scroll to position [423, 0]
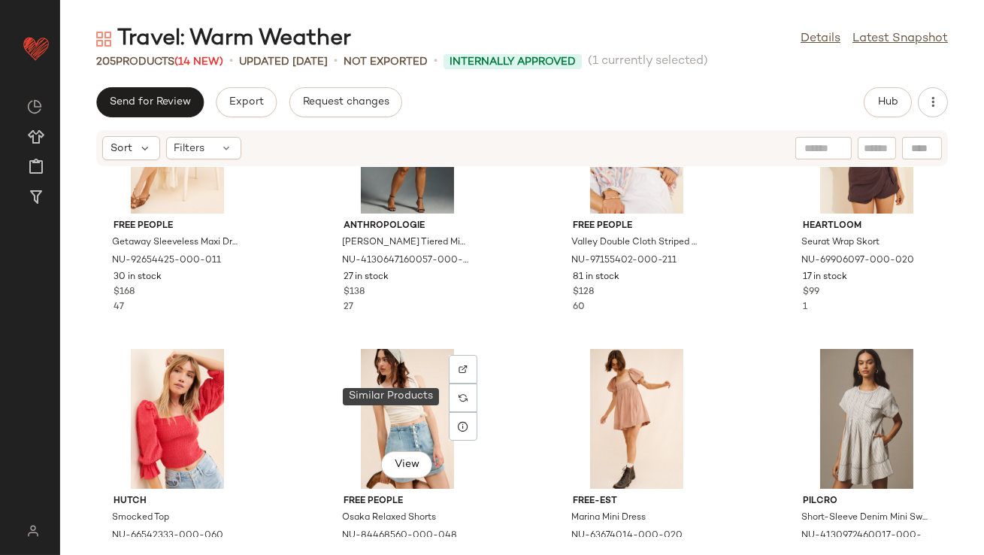
scroll to position [1284, 0]
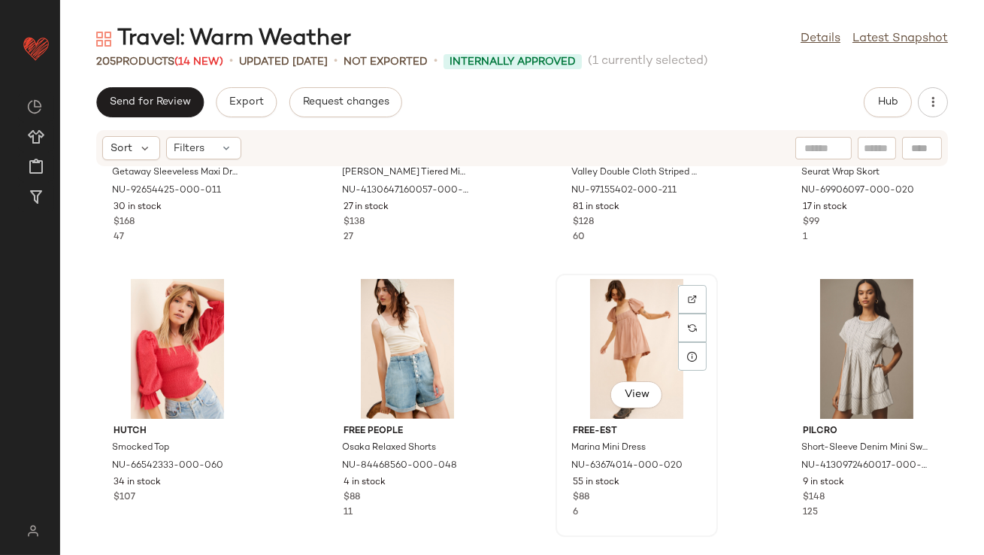
click at [587, 344] on div "View" at bounding box center [637, 349] width 152 height 140
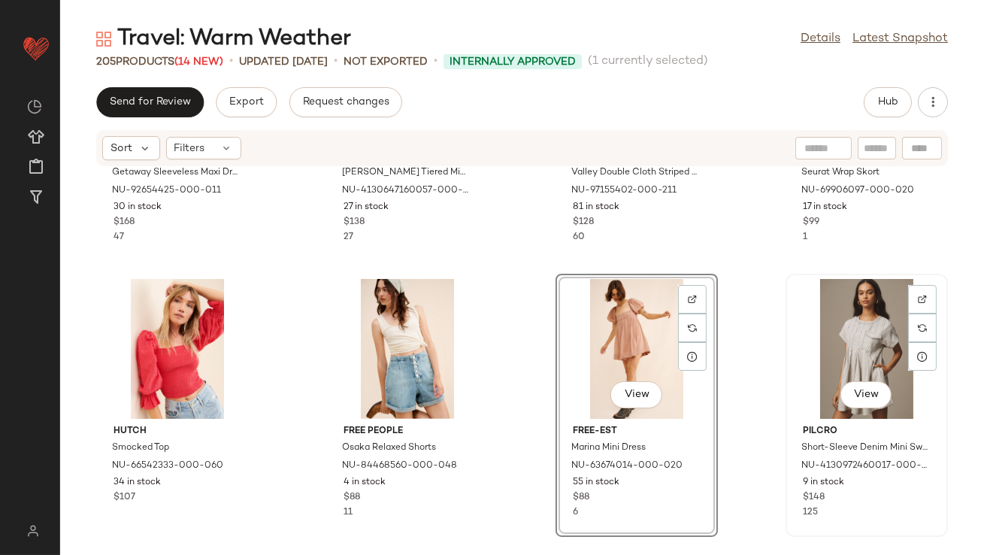
click at [829, 341] on div "View" at bounding box center [867, 349] width 152 height 140
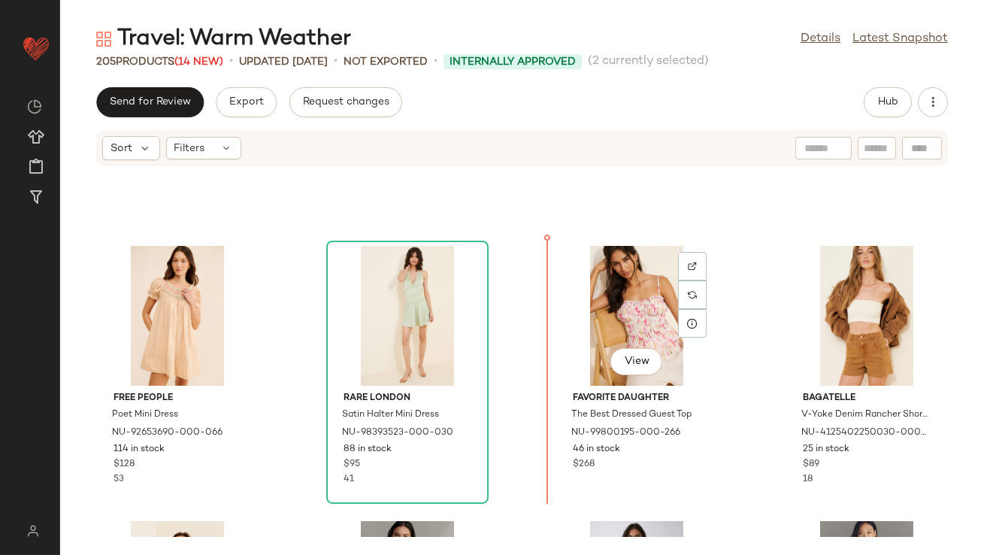
scroll to position [471, 0]
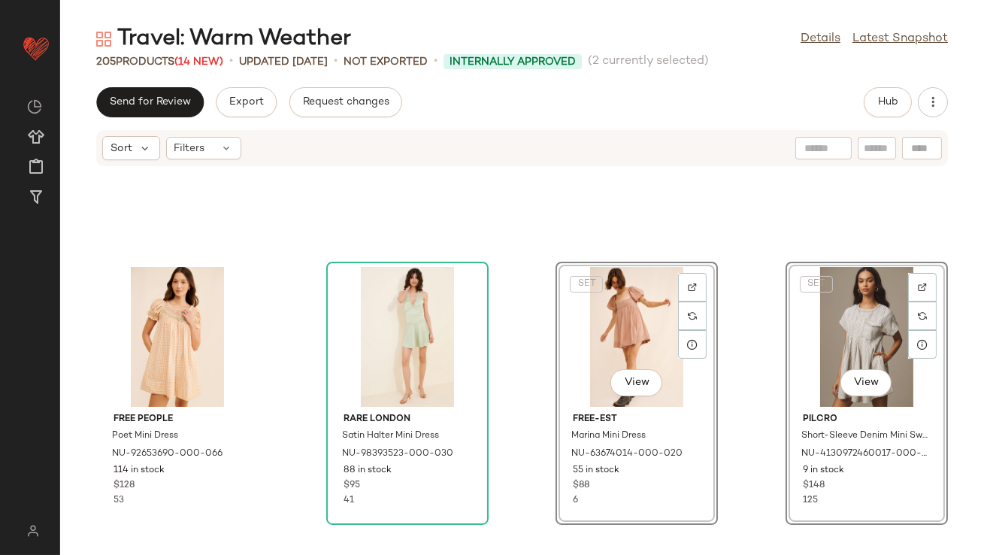
click at [524, 383] on div "Free People Poet Mini Dress NU-92653690-000-066 114 in stock $128 53 Rare Londo…" at bounding box center [522, 352] width 924 height 370
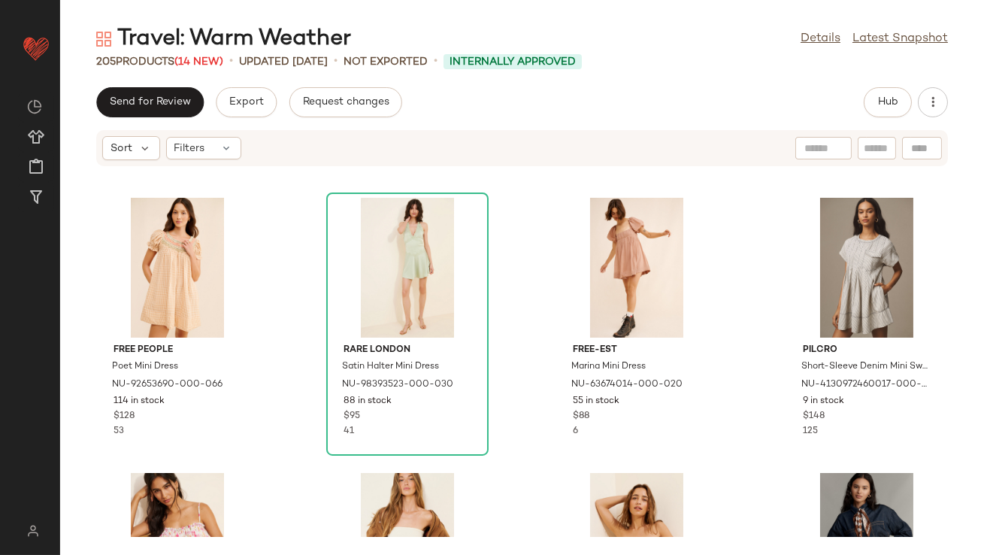
scroll to position [321, 0]
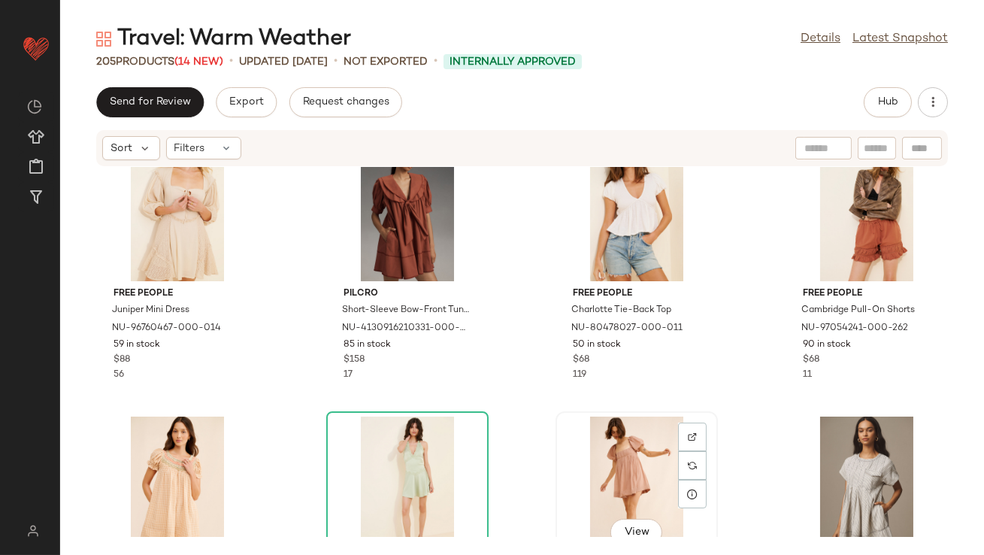
click at [607, 438] on div "View" at bounding box center [637, 486] width 152 height 140
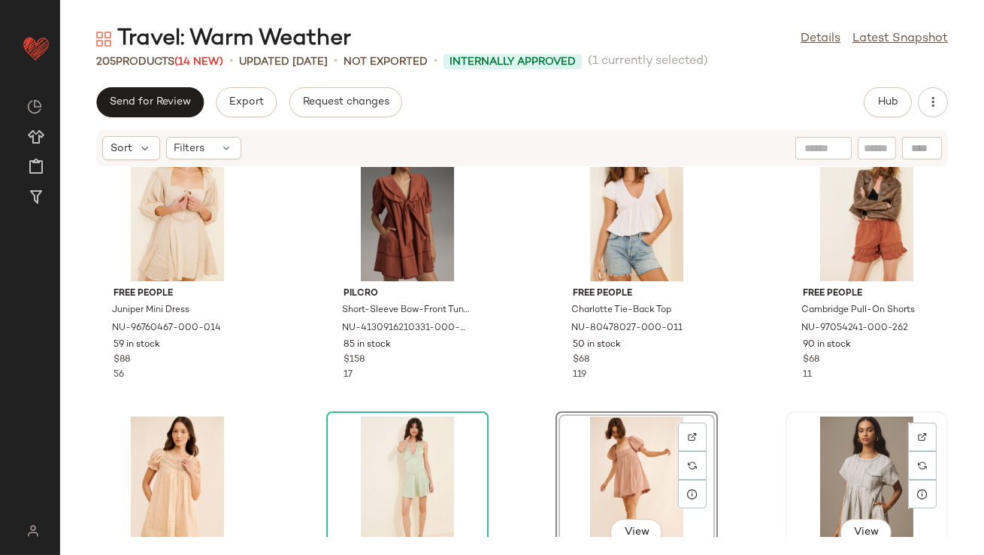
click at [874, 437] on div "View" at bounding box center [867, 486] width 152 height 140
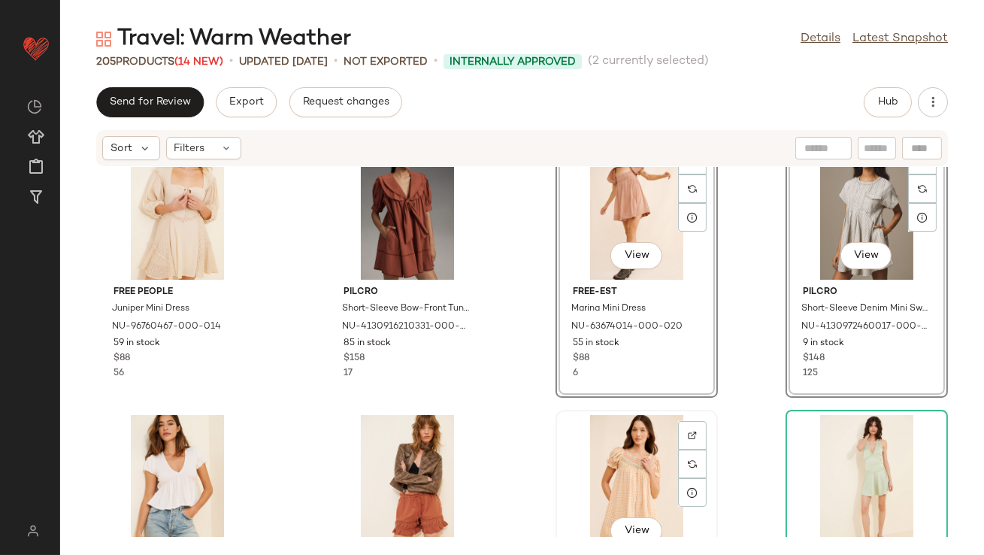
click at [619, 429] on div "View" at bounding box center [637, 485] width 152 height 140
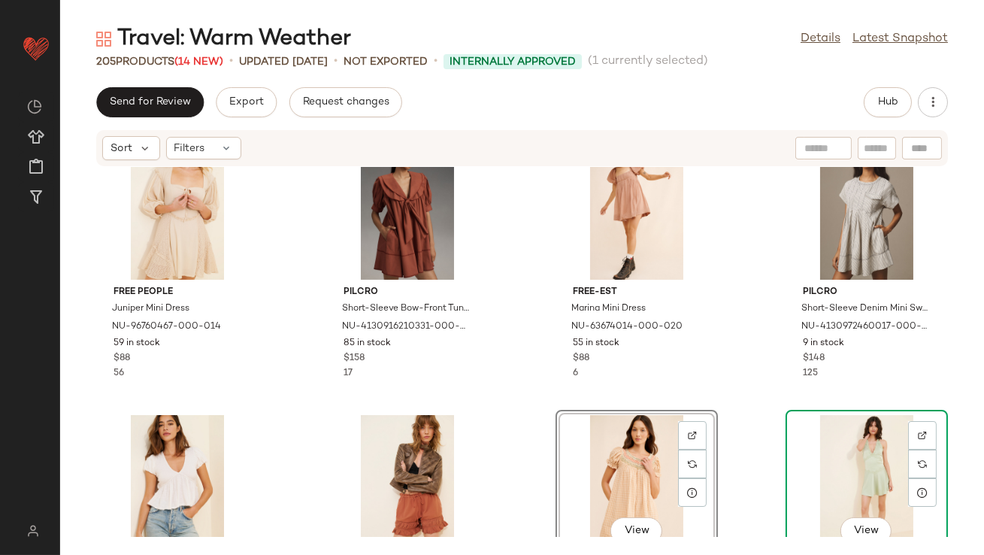
click at [849, 438] on div "View" at bounding box center [867, 485] width 152 height 140
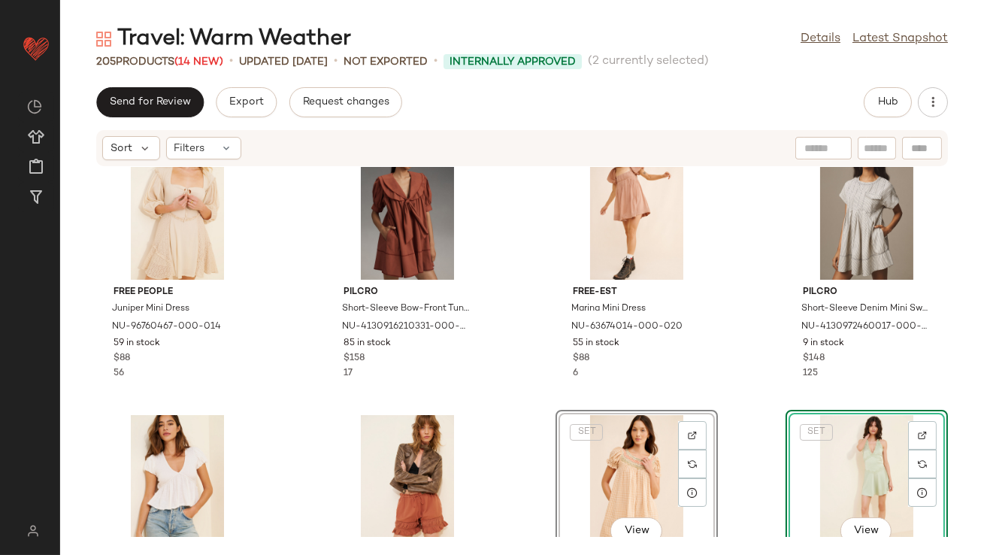
scroll to position [332, 0]
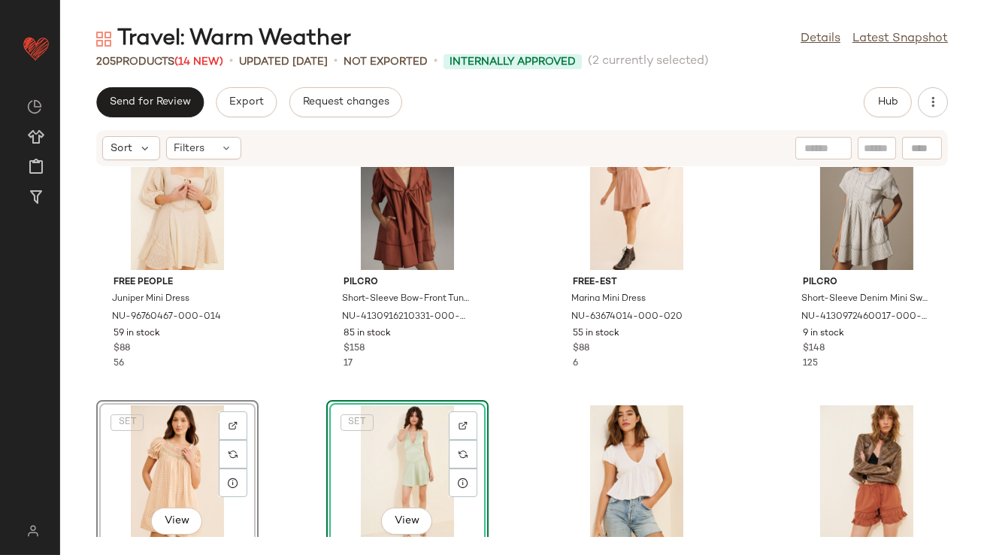
click at [304, 374] on div "Free People Juniper Mini Dress NU-96760467-000-014 59 in stock $88 56 Pilcro Sh…" at bounding box center [522, 352] width 924 height 370
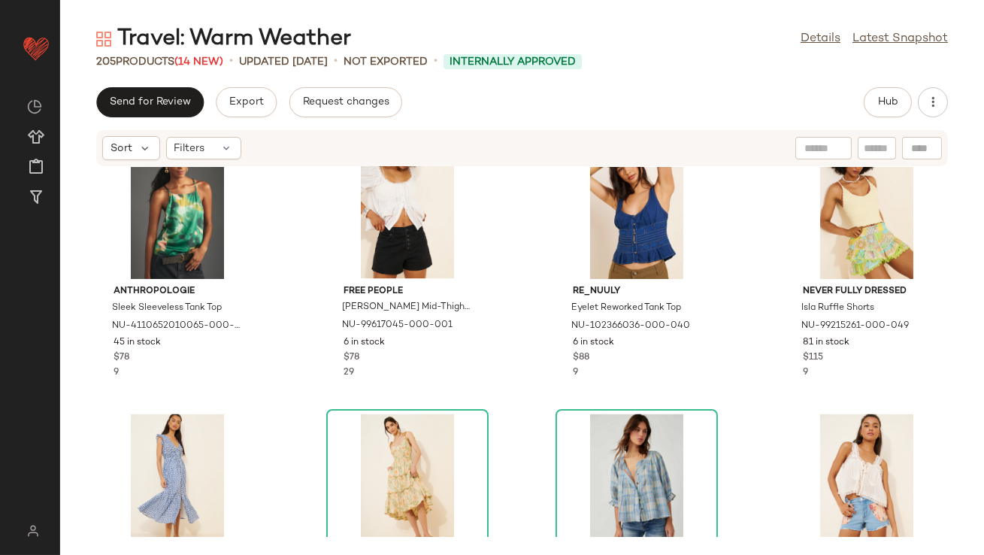
scroll to position [5615, 0]
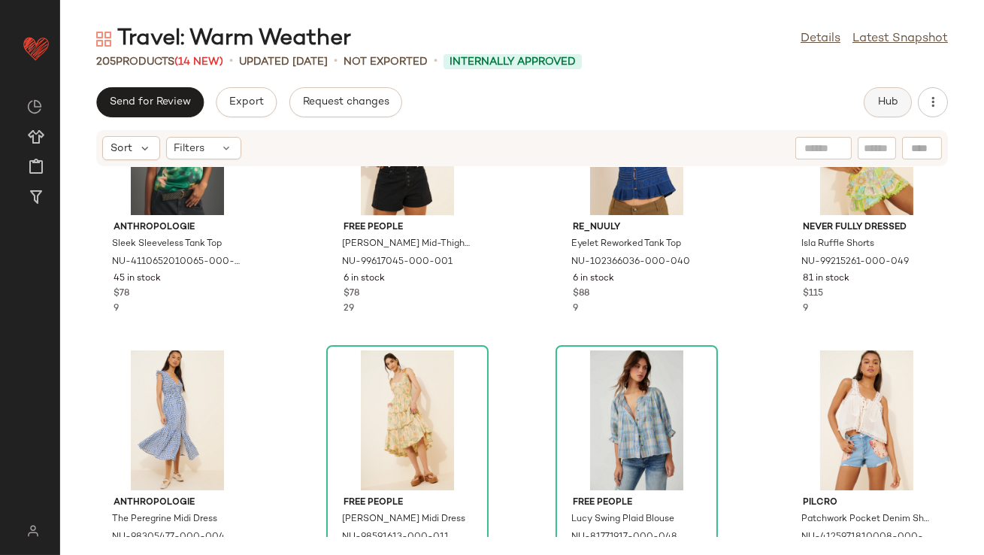
click at [897, 108] on span "Hub" at bounding box center [887, 102] width 21 height 12
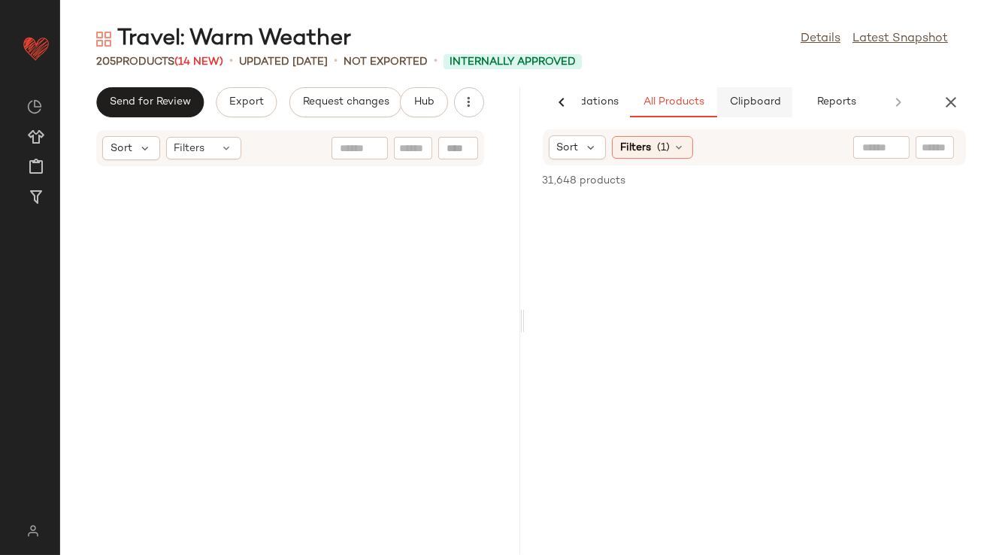
scroll to position [11005, 0]
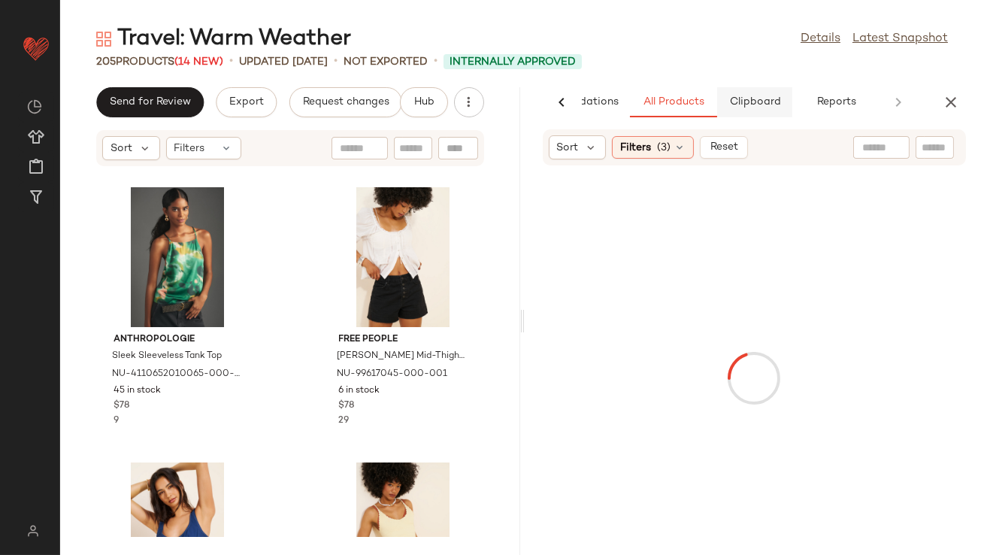
click at [772, 96] on span "Clipboard" at bounding box center [754, 102] width 52 height 12
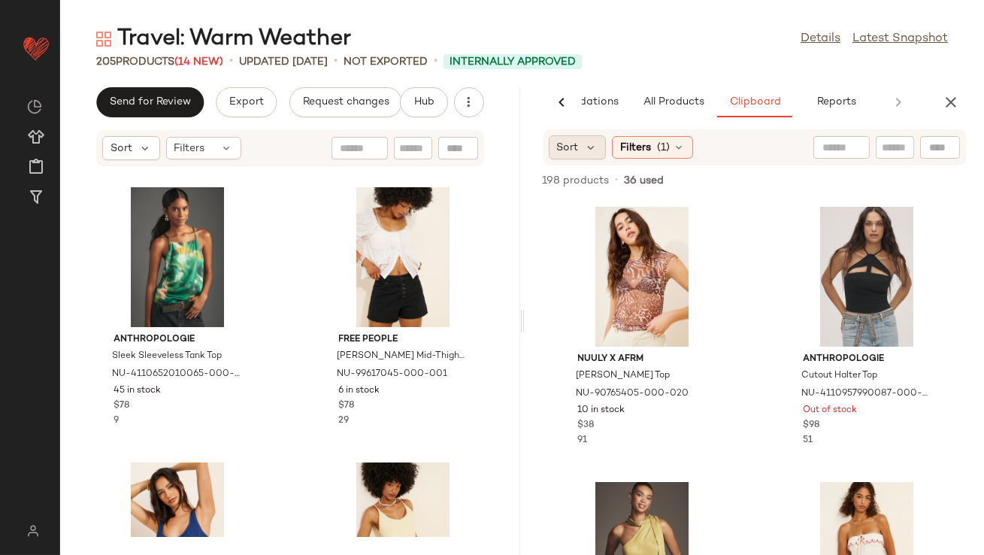
click at [601, 143] on div "Sort" at bounding box center [578, 147] width 58 height 24
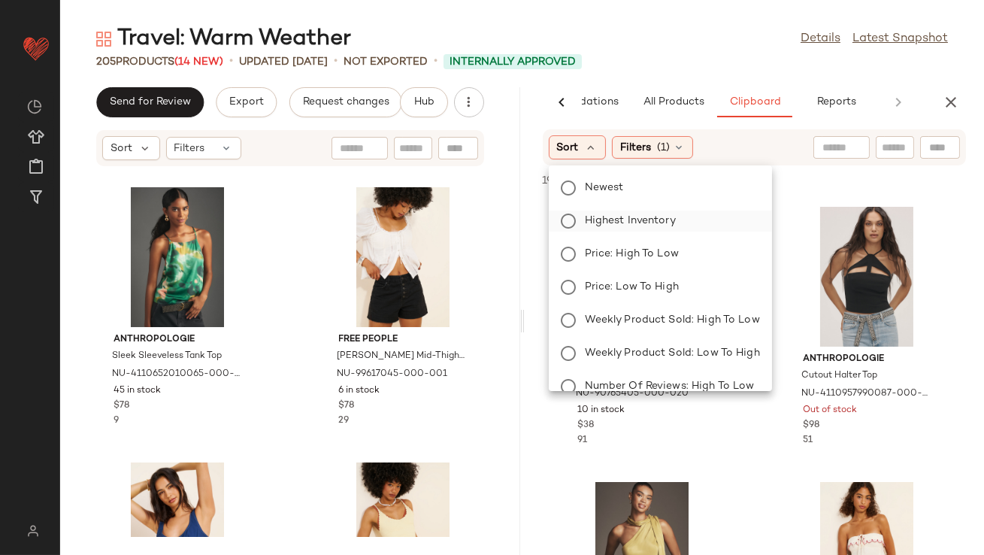
click at [586, 215] on span "Highest Inventory" at bounding box center [630, 221] width 91 height 16
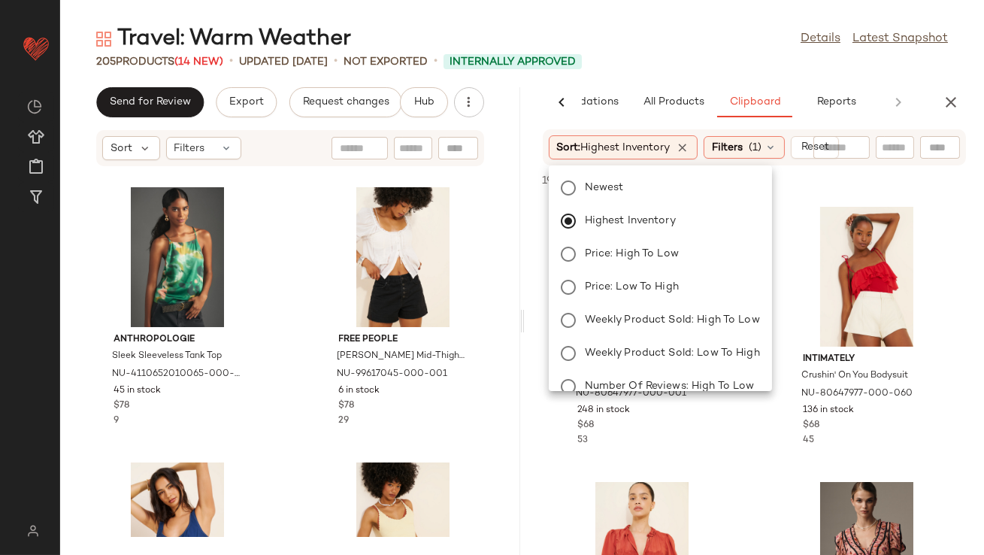
click at [643, 56] on div "205 Products (14 New) • updated Aug 27th • Not Exported • Internally Approved" at bounding box center [522, 61] width 924 height 15
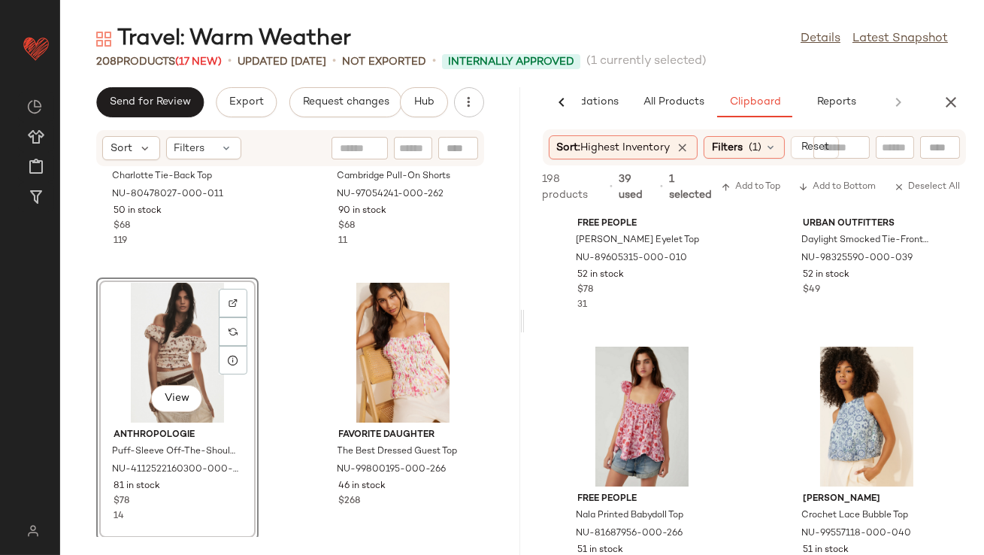
scroll to position [3278, 0]
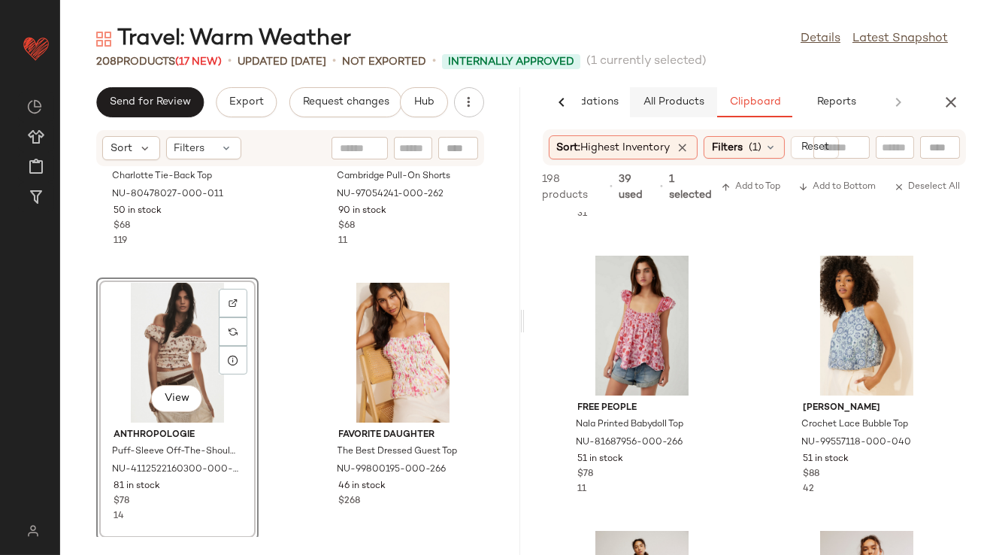
click at [672, 104] on span "All Products" at bounding box center [673, 102] width 62 height 12
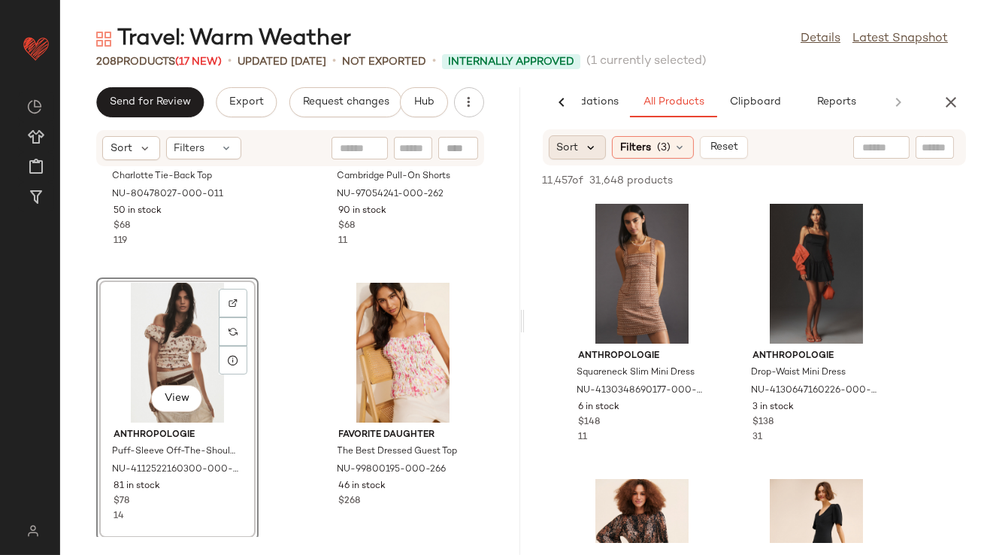
click at [592, 149] on icon at bounding box center [592, 148] width 14 height 14
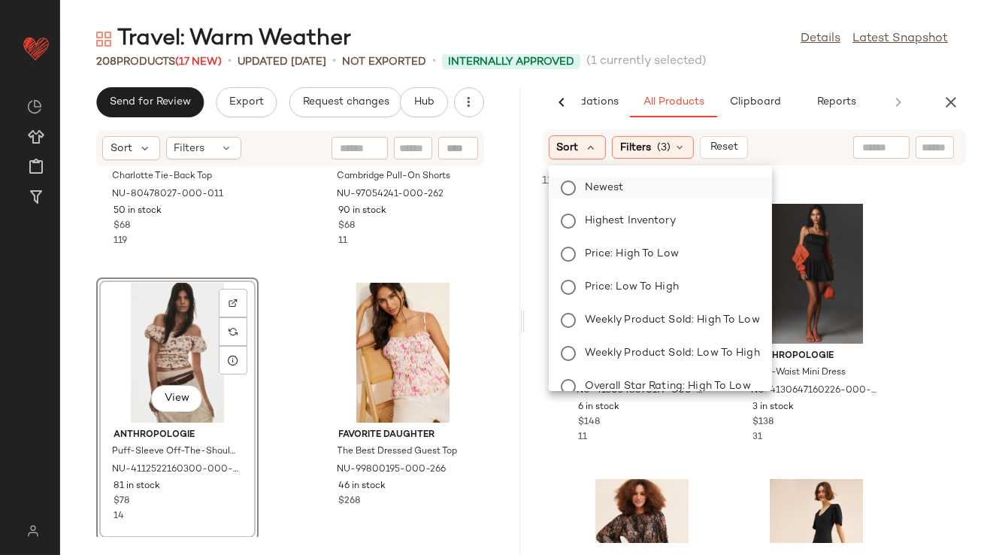
click at [600, 194] on span "Newest" at bounding box center [604, 188] width 39 height 16
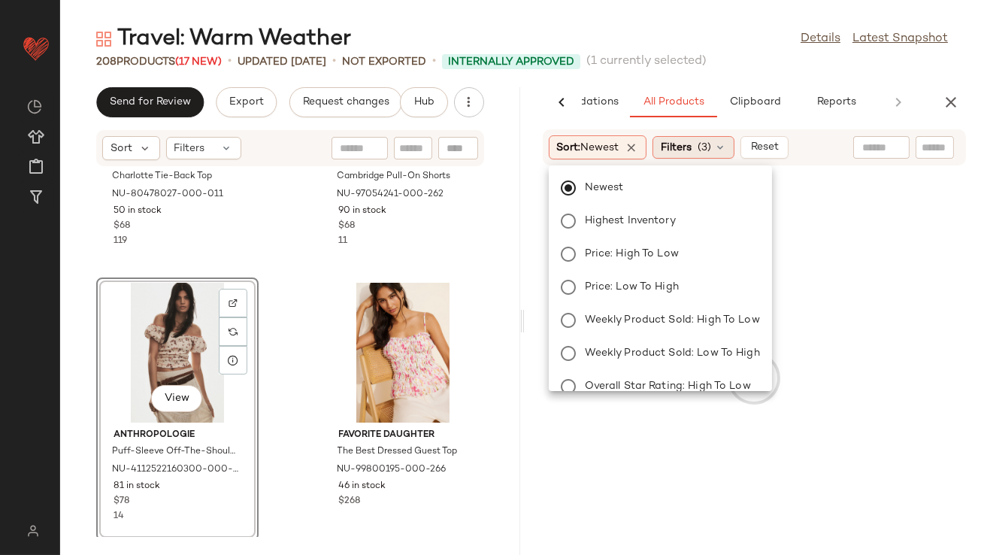
click at [697, 147] on div "Filters (3)" at bounding box center [693, 147] width 82 height 23
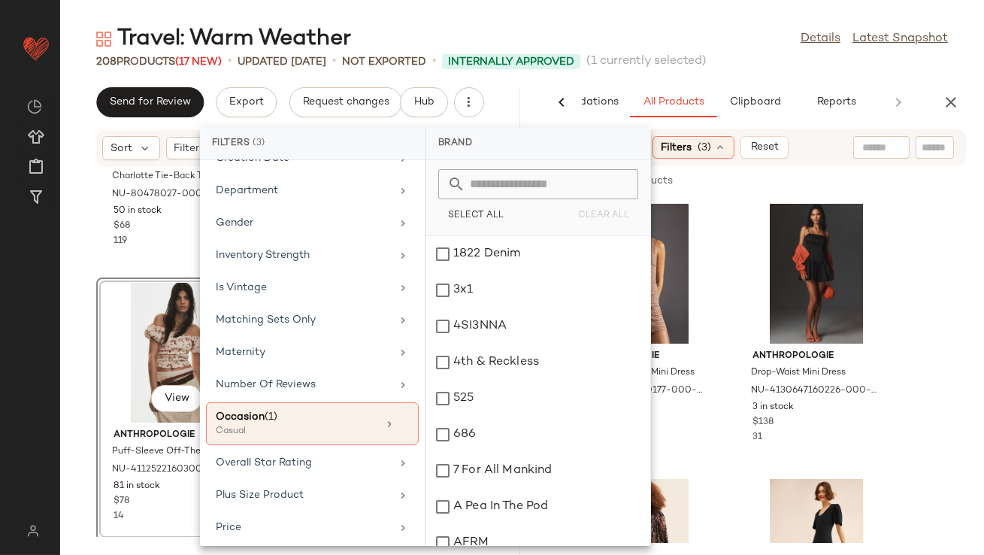
scroll to position [351, 0]
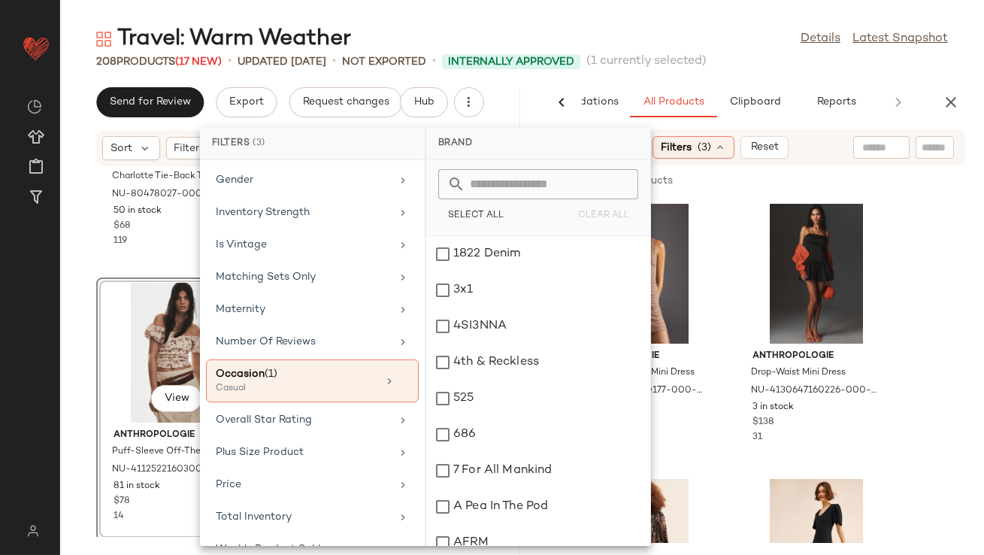
click at [720, 28] on div "Travel: Warm Weather Details Latest Snapshot" at bounding box center [522, 39] width 924 height 30
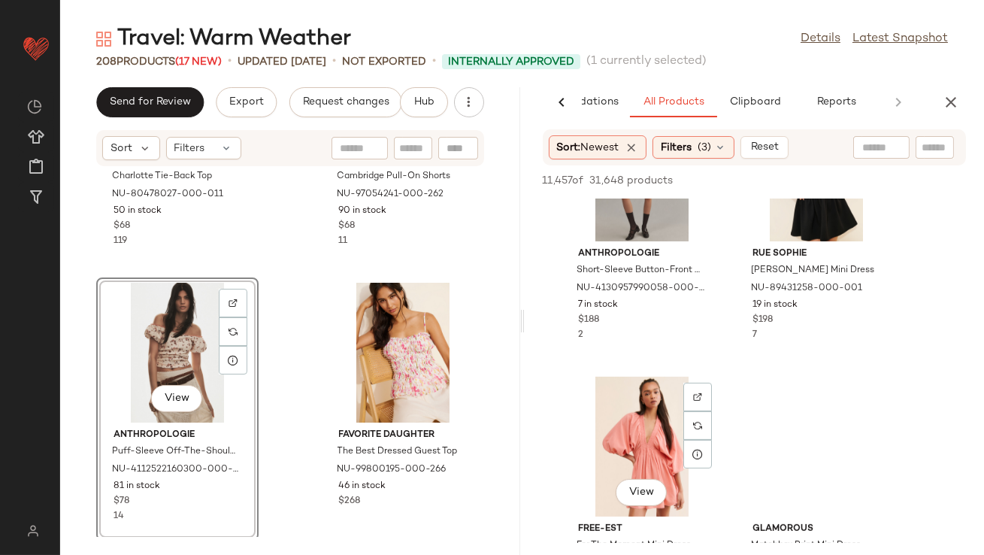
scroll to position [1222, 0]
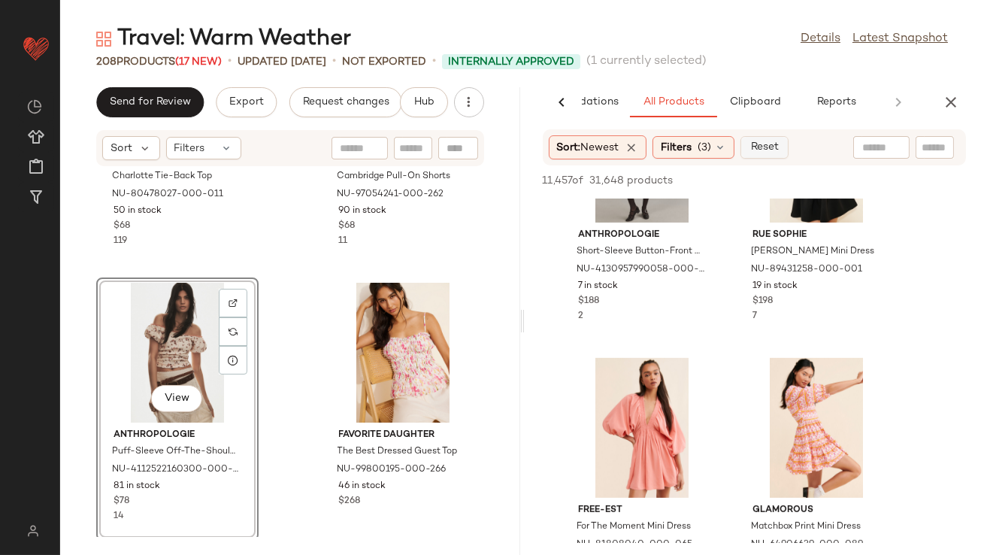
click at [758, 150] on span "Reset" at bounding box center [764, 147] width 29 height 12
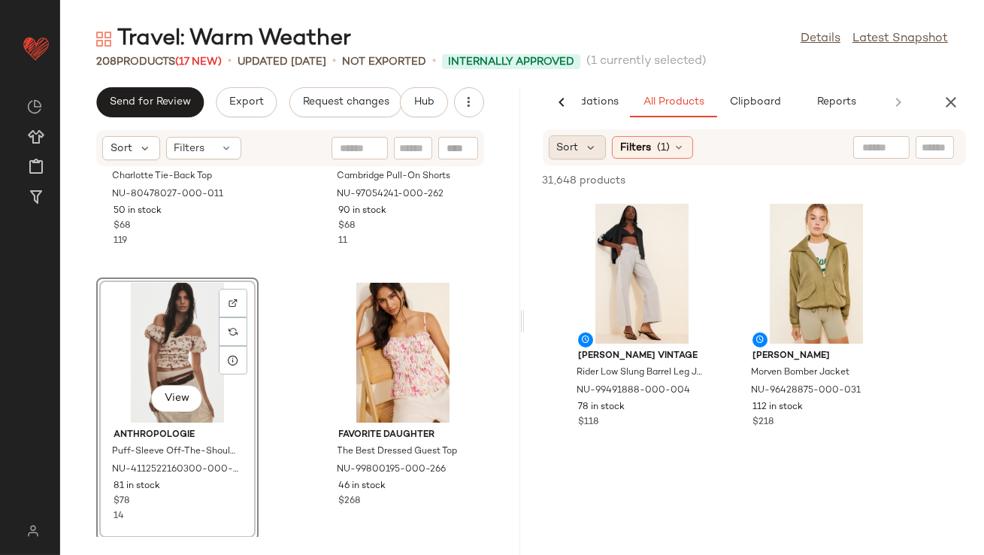
click at [568, 140] on span "Sort" at bounding box center [568, 148] width 22 height 16
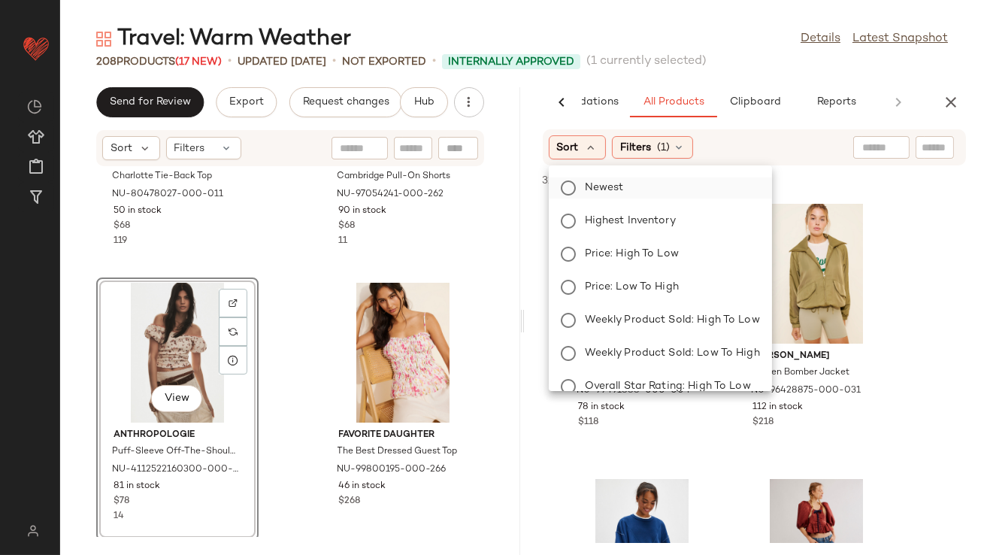
click at [589, 188] on span "Newest" at bounding box center [604, 188] width 39 height 16
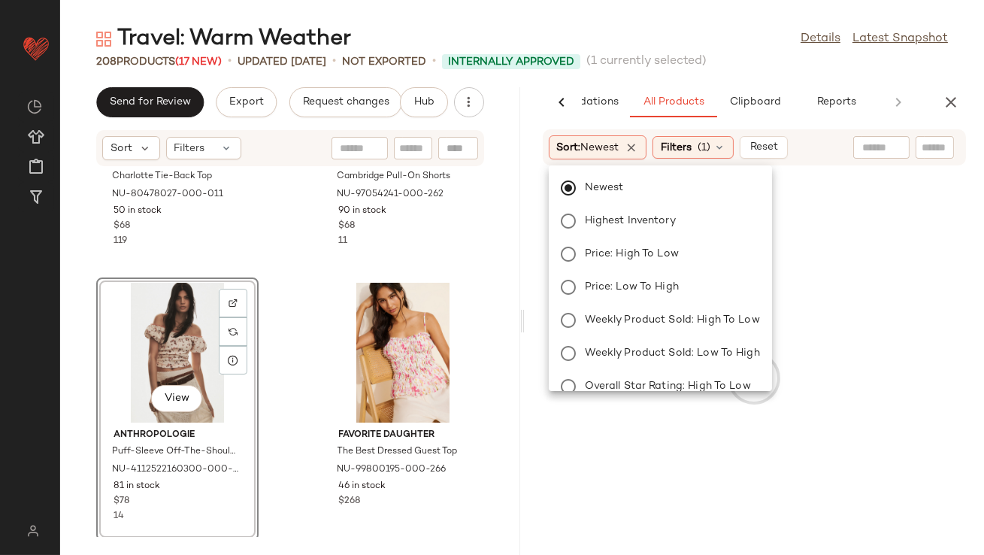
click at [668, 41] on div "Travel: Warm Weather Details Latest Snapshot" at bounding box center [522, 39] width 924 height 30
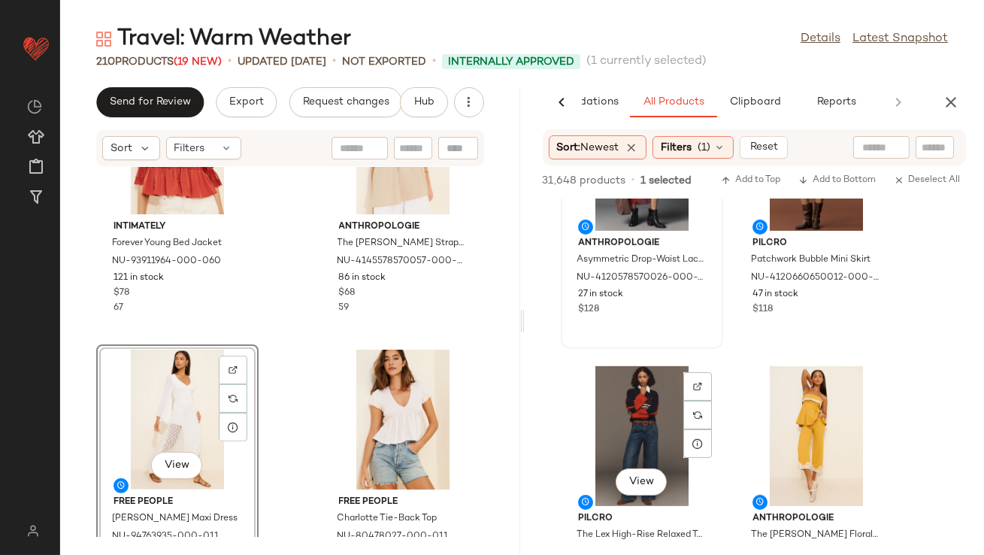
scroll to position [1378, 0]
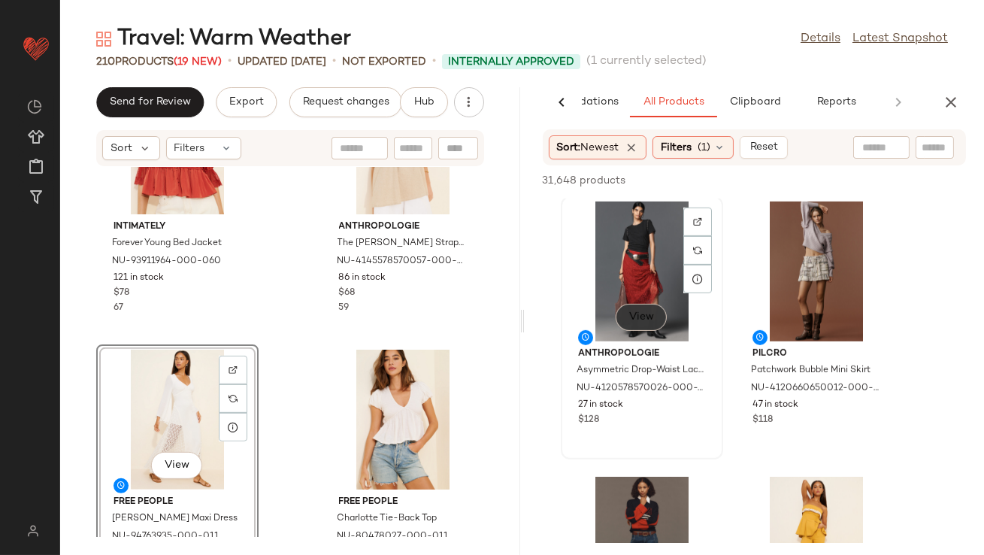
click at [639, 321] on span "View" at bounding box center [641, 317] width 26 height 12
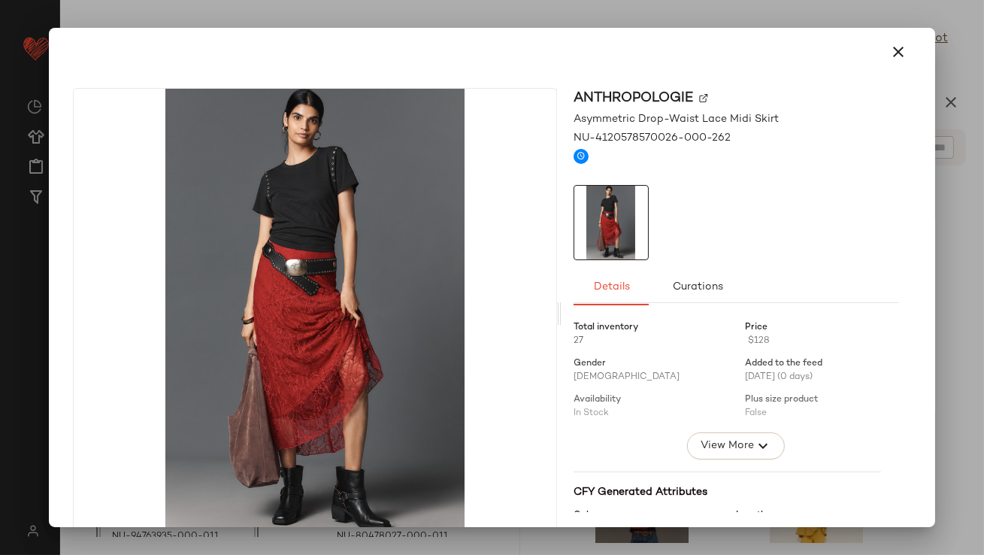
click at [892, 50] on icon "button" at bounding box center [899, 52] width 18 height 18
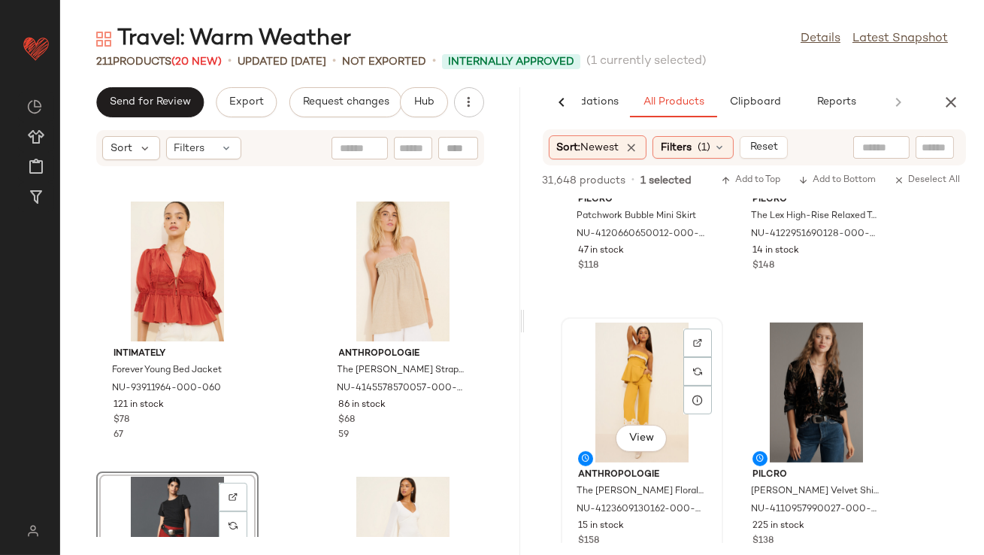
scroll to position [1548, 0]
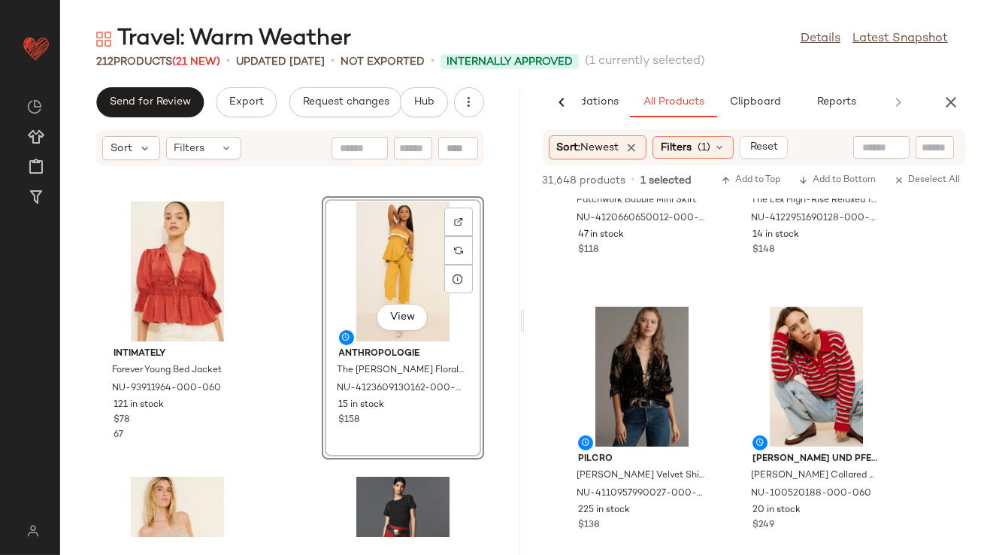
click at [395, 332] on div "View" at bounding box center [402, 319] width 51 height 30
click at [390, 319] on span "View" at bounding box center [402, 317] width 26 height 12
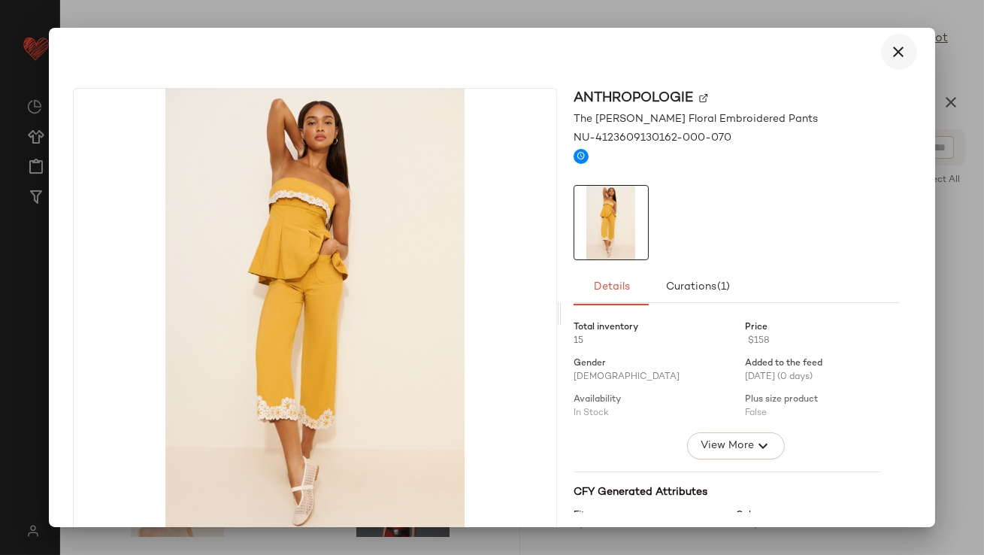
click at [890, 47] on icon "button" at bounding box center [899, 52] width 18 height 18
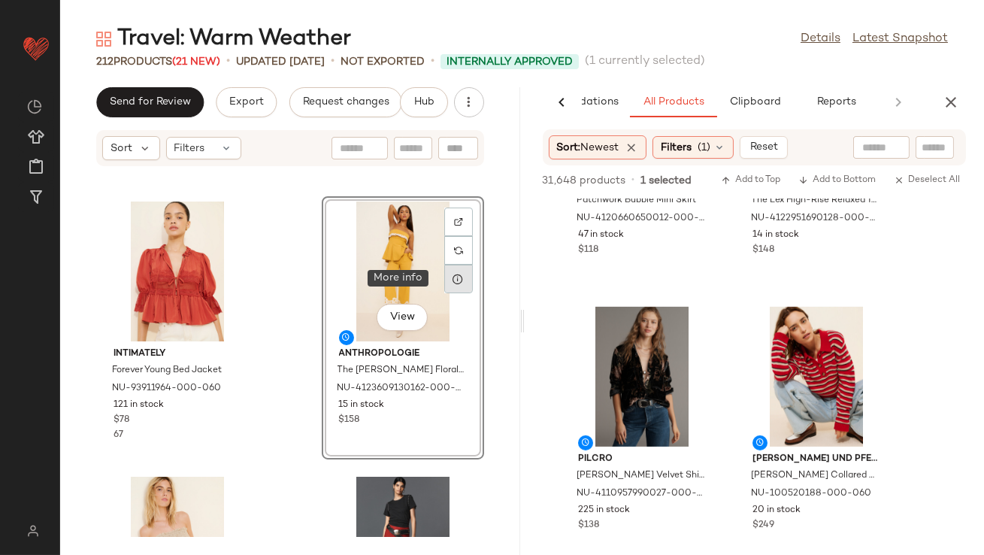
click at [453, 274] on icon at bounding box center [459, 279] width 12 height 12
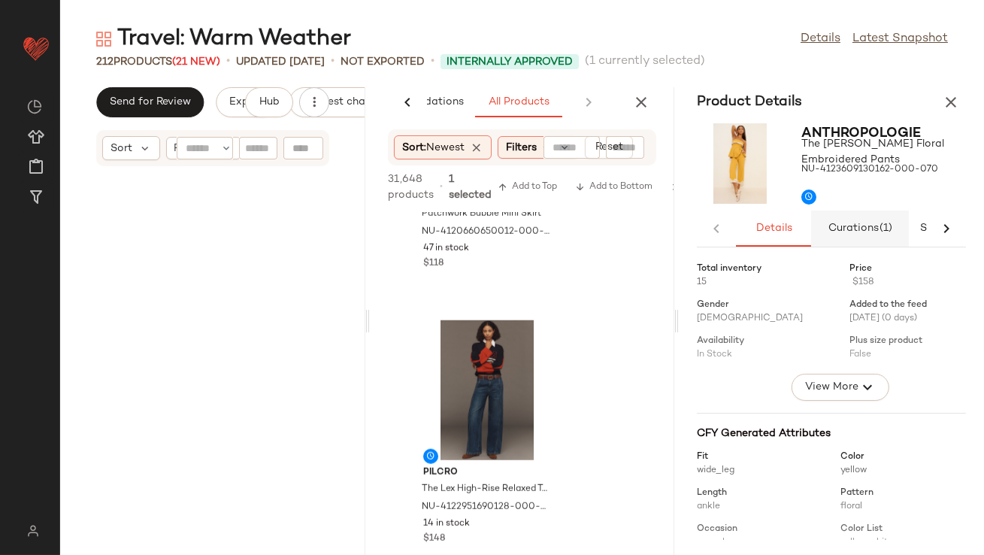
scroll to position [3026, 0]
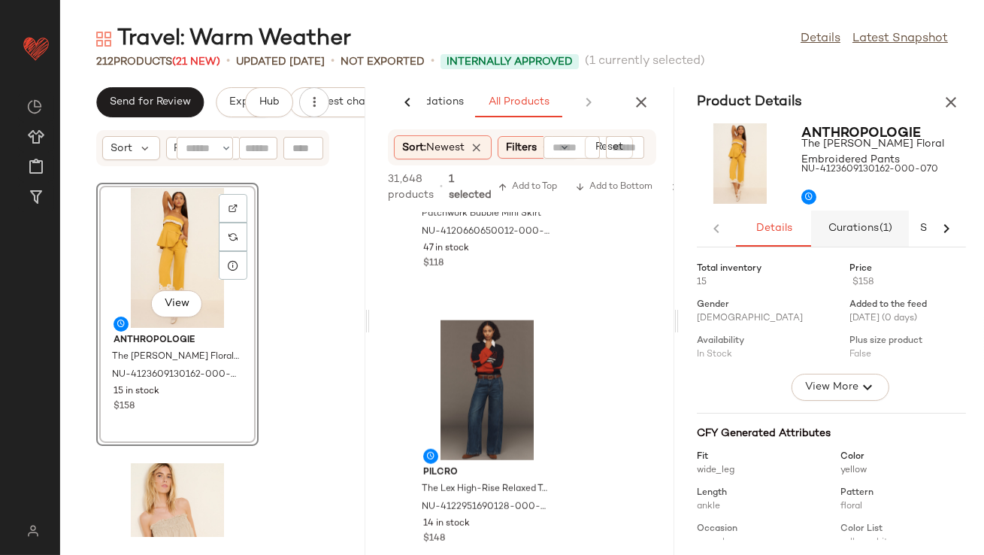
click at [857, 221] on button "Curations (1)" at bounding box center [860, 228] width 98 height 36
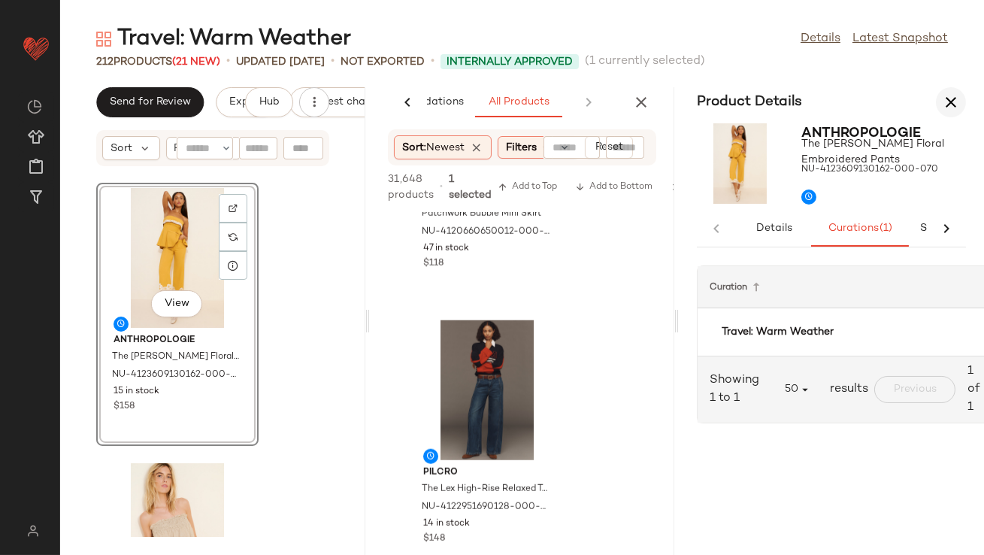
click at [958, 90] on button "button" at bounding box center [951, 102] width 30 height 30
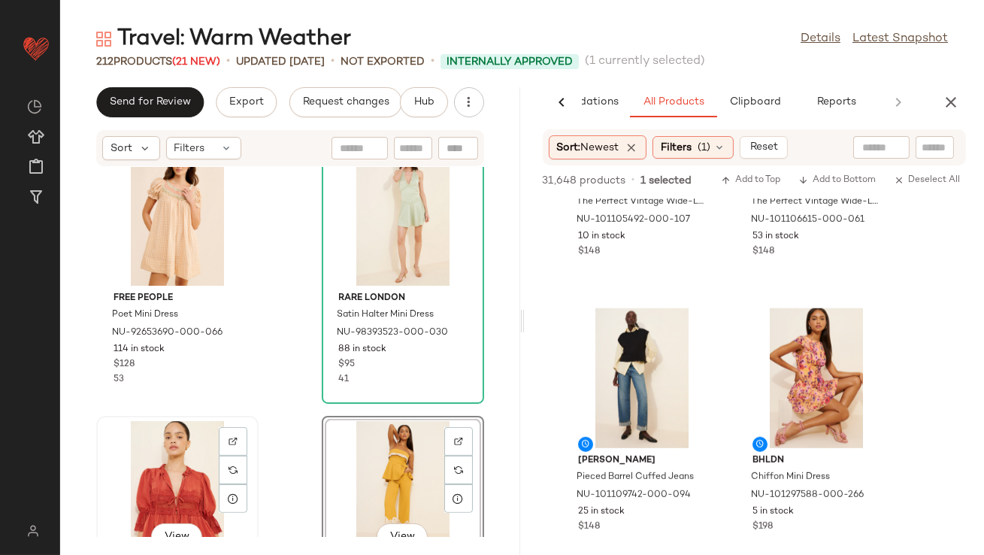
scroll to position [1141, 0]
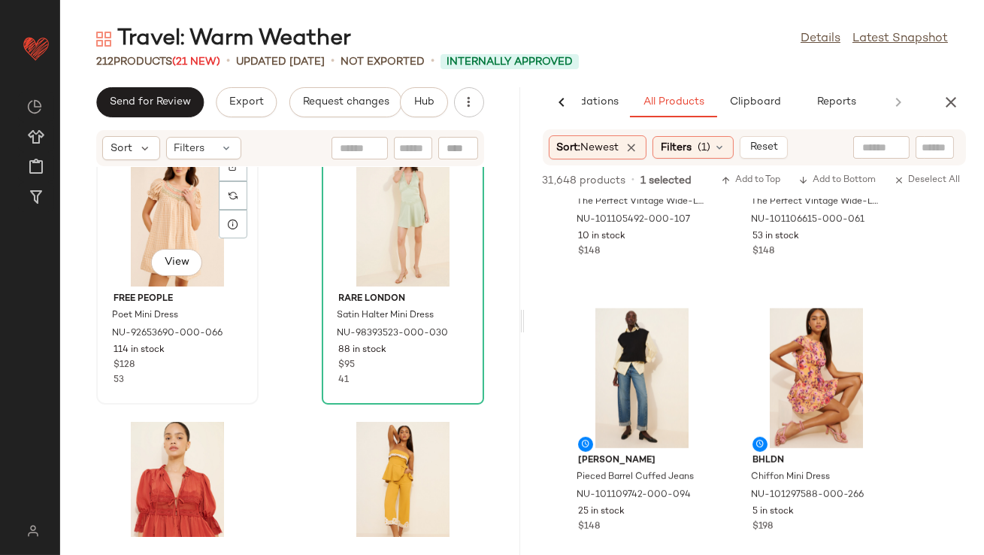
click at [153, 222] on div "View" at bounding box center [177, 217] width 152 height 140
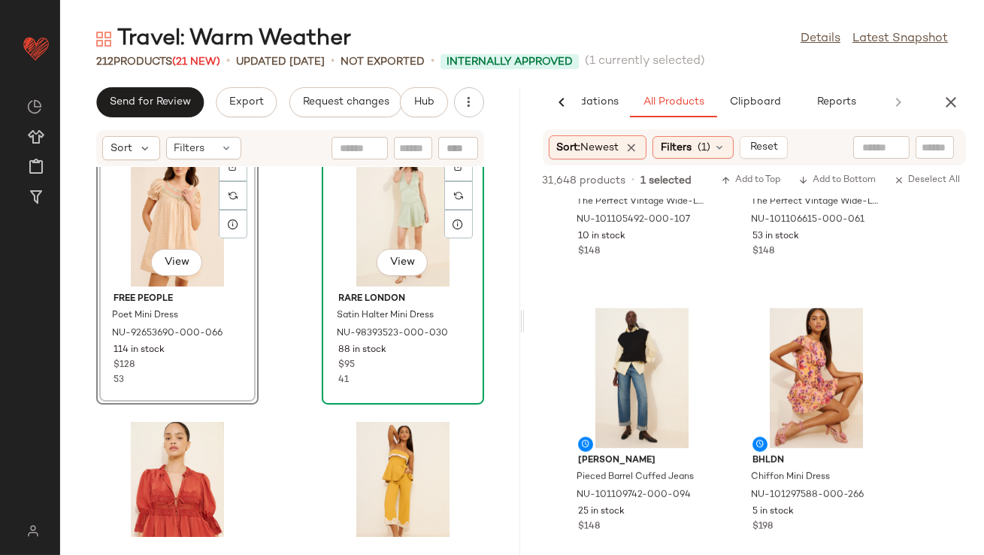
click at [409, 222] on div "View" at bounding box center [403, 217] width 152 height 140
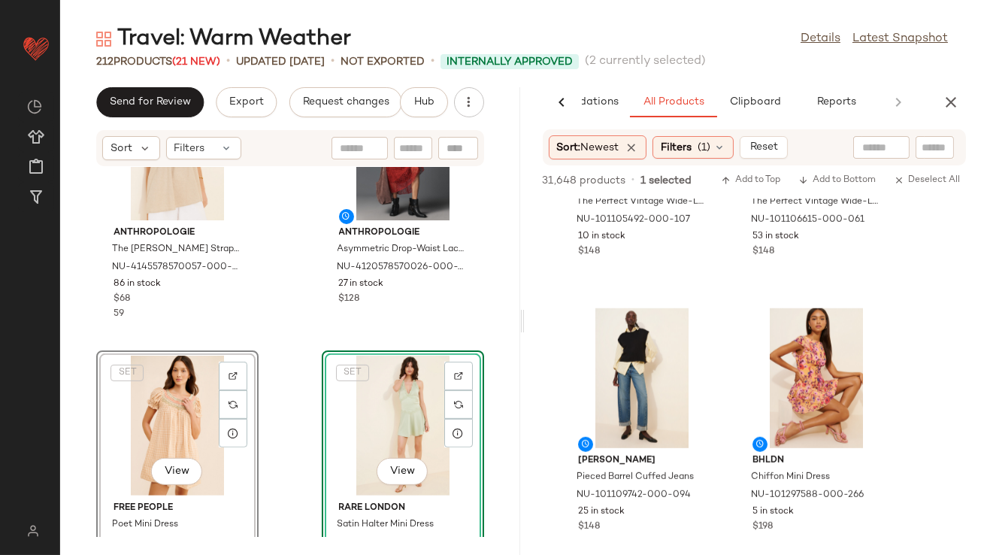
click at [289, 344] on div "Anthropologie The Aubrey Strapless Linen Top NU-4145578570057-000-014 86 in sto…" at bounding box center [290, 352] width 460 height 370
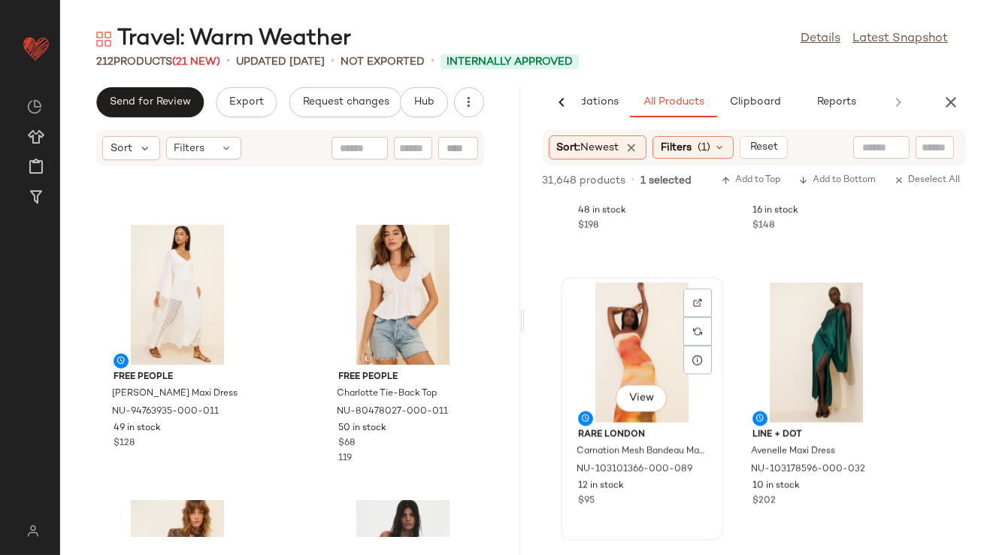
scroll to position [4095, 0]
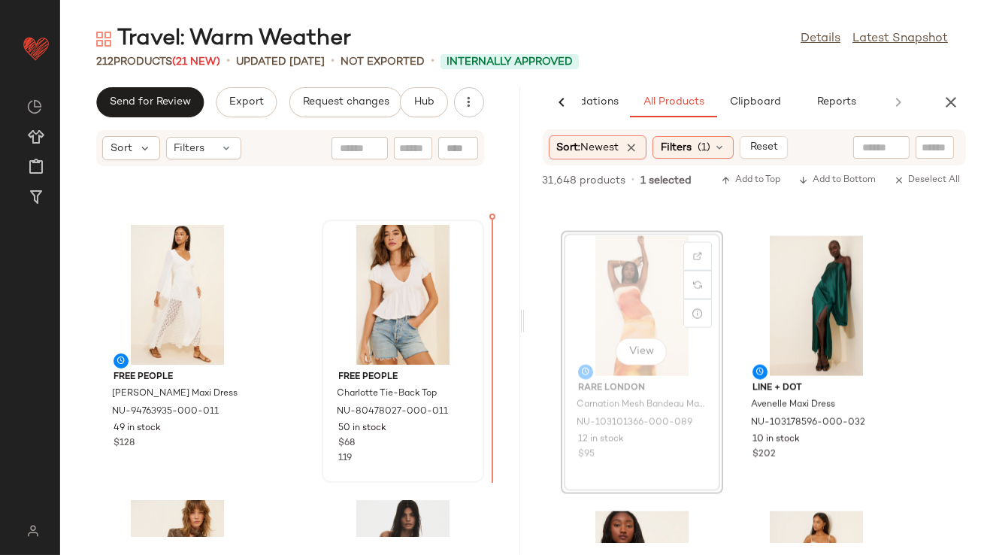
drag, startPoint x: 651, startPoint y: 322, endPoint x: 316, endPoint y: 329, distance: 334.6
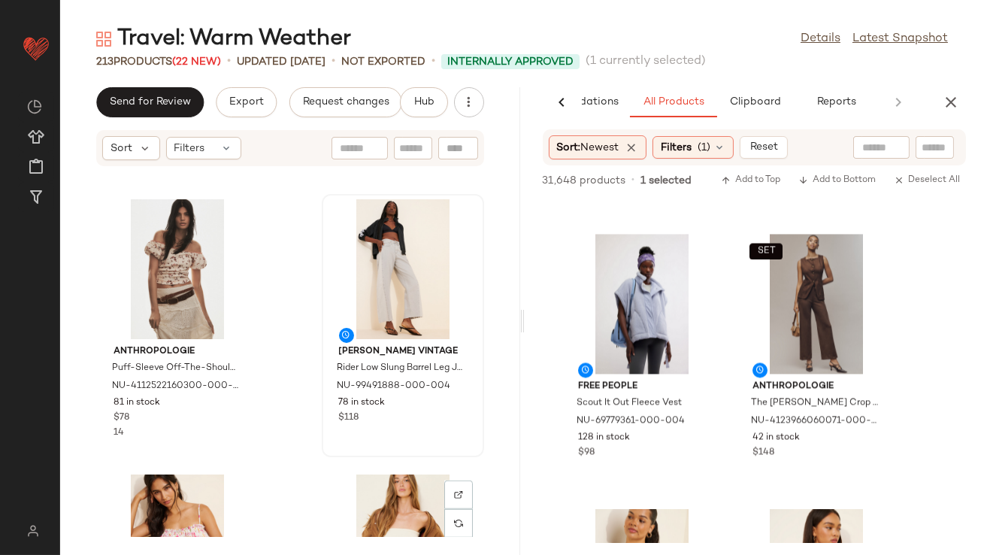
scroll to position [2339, 0]
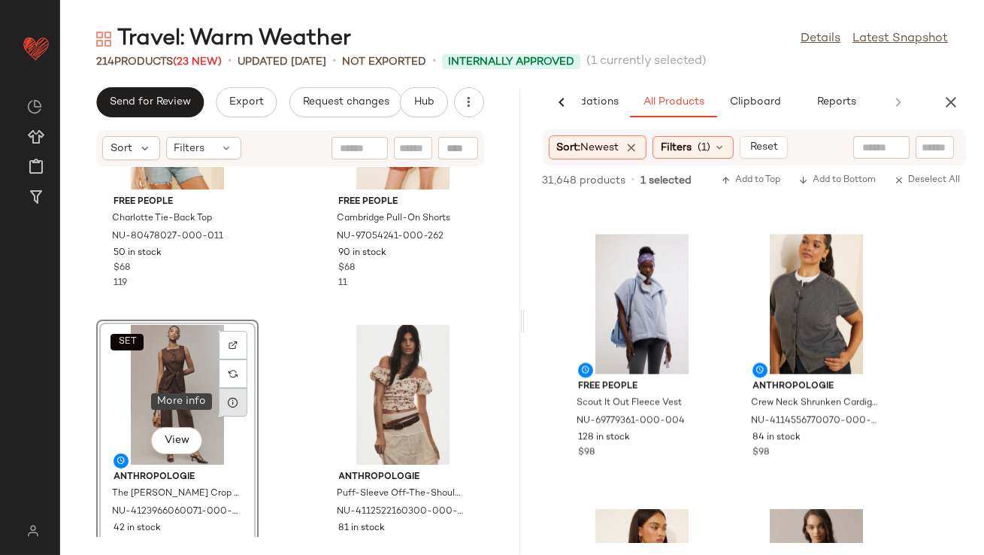
click at [231, 407] on div at bounding box center [233, 402] width 29 height 29
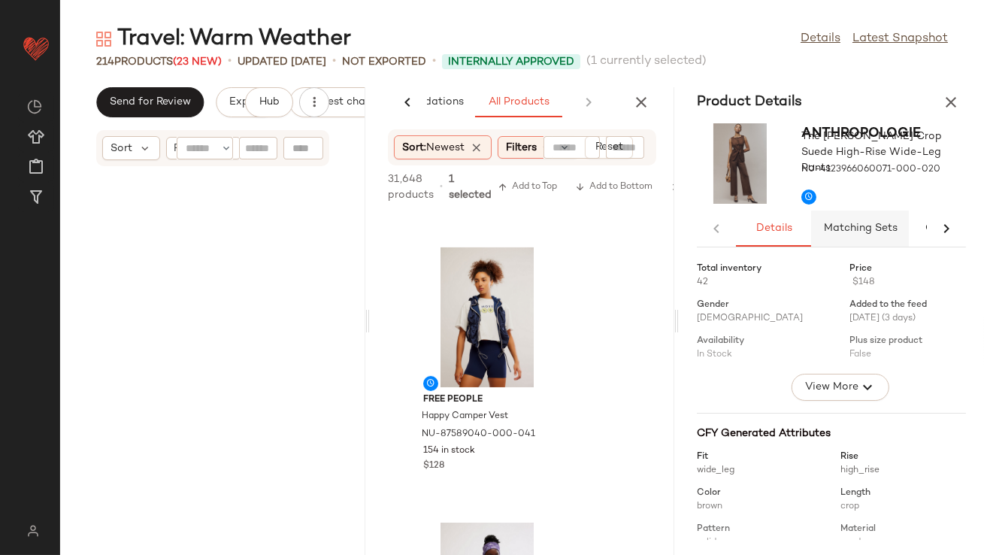
scroll to position [4952, 0]
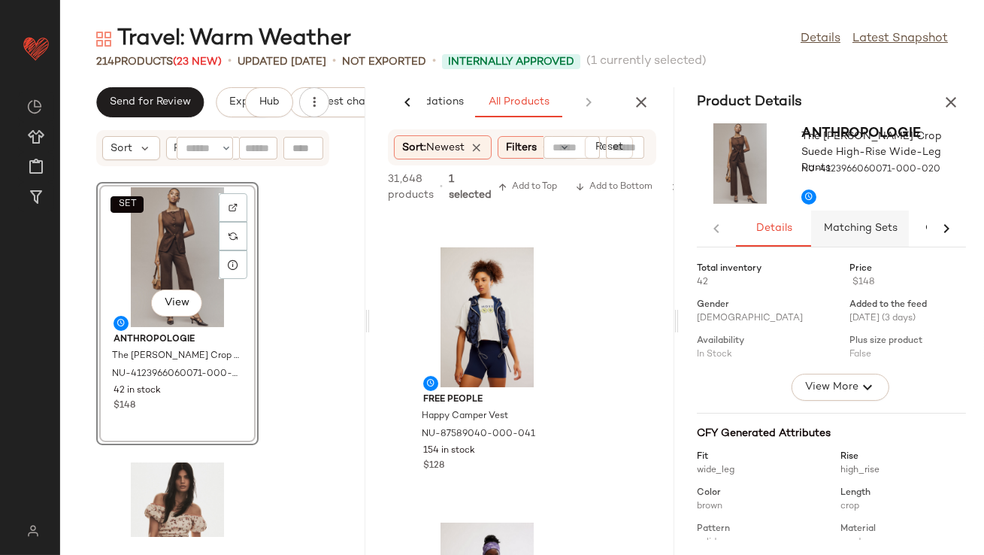
click at [846, 234] on span "Matching Sets" at bounding box center [860, 229] width 74 height 12
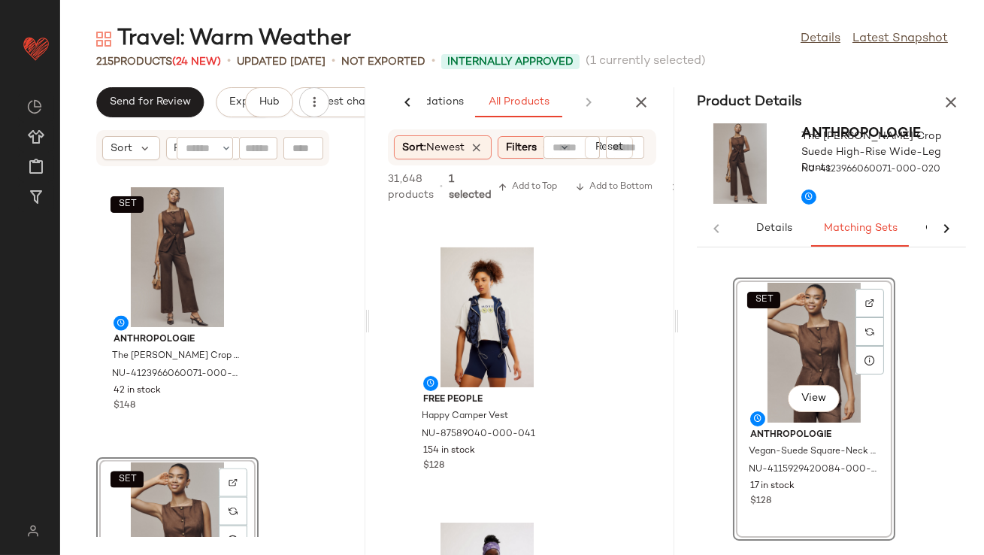
click at [949, 107] on icon "button" at bounding box center [951, 102] width 18 height 18
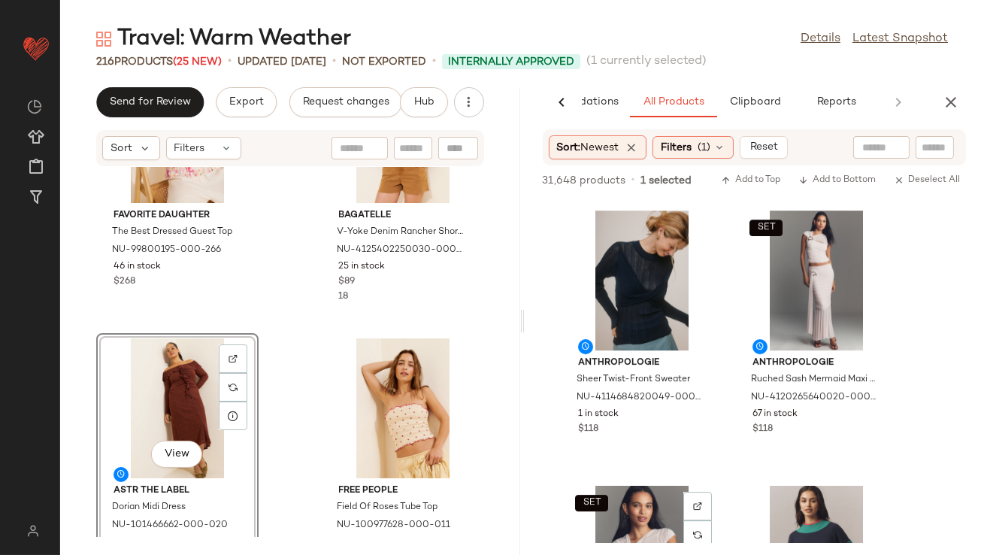
scroll to position [9349, 0]
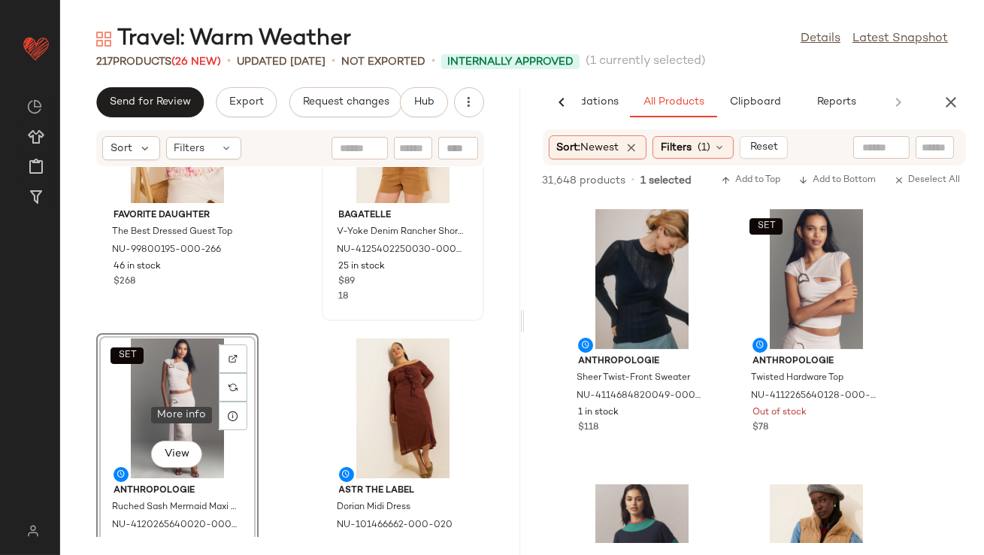
click at [239, 424] on div at bounding box center [233, 415] width 29 height 29
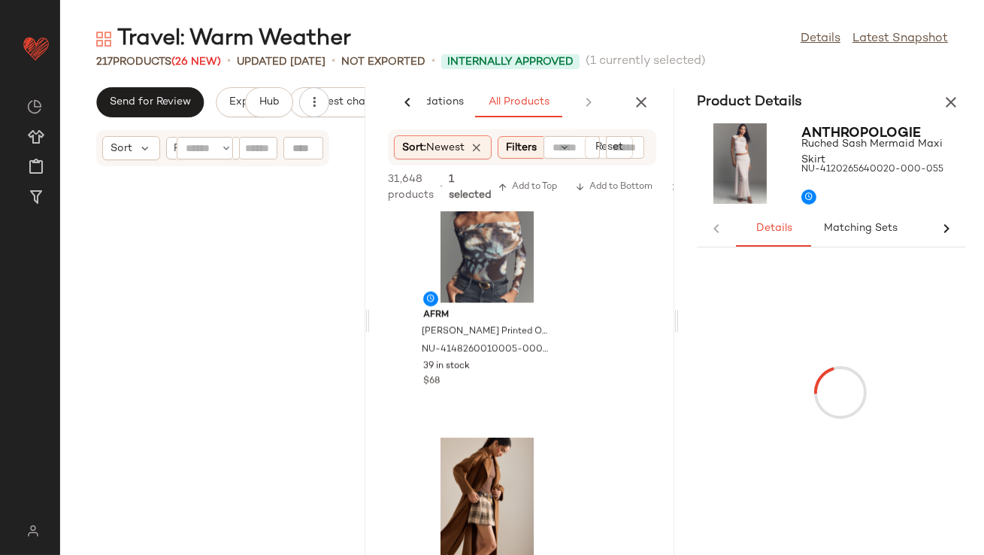
scroll to position [6603, 0]
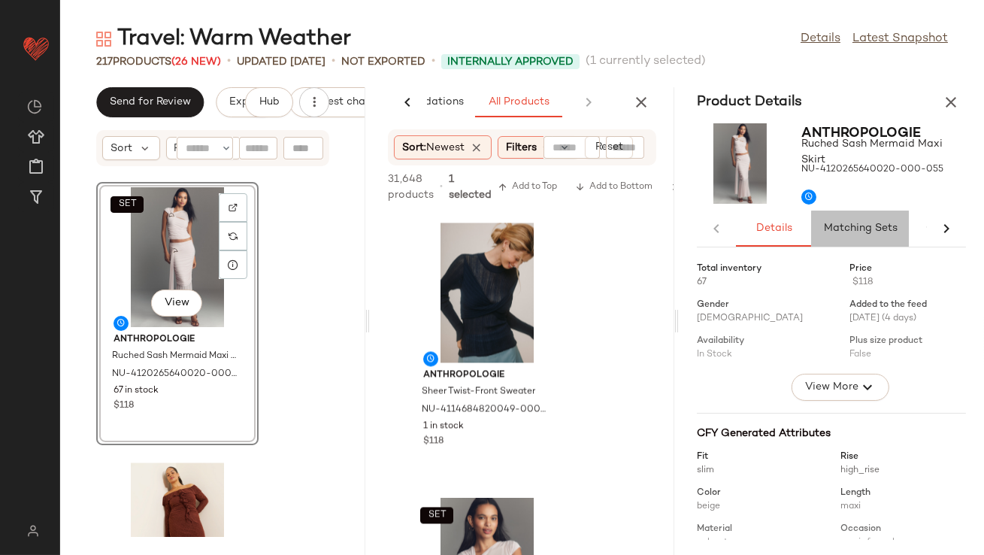
click at [851, 232] on span "Matching Sets" at bounding box center [860, 229] width 74 height 12
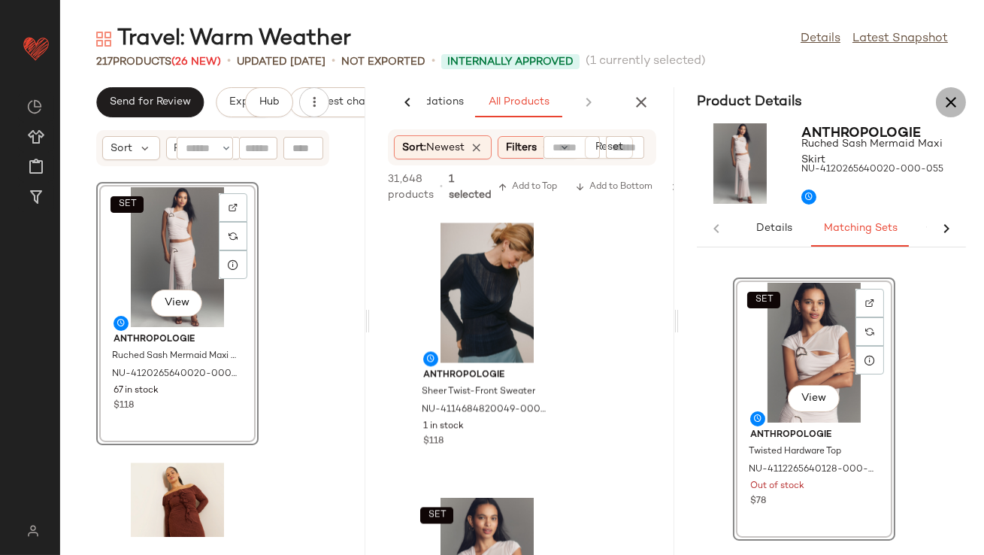
click at [950, 107] on icon "button" at bounding box center [951, 102] width 18 height 18
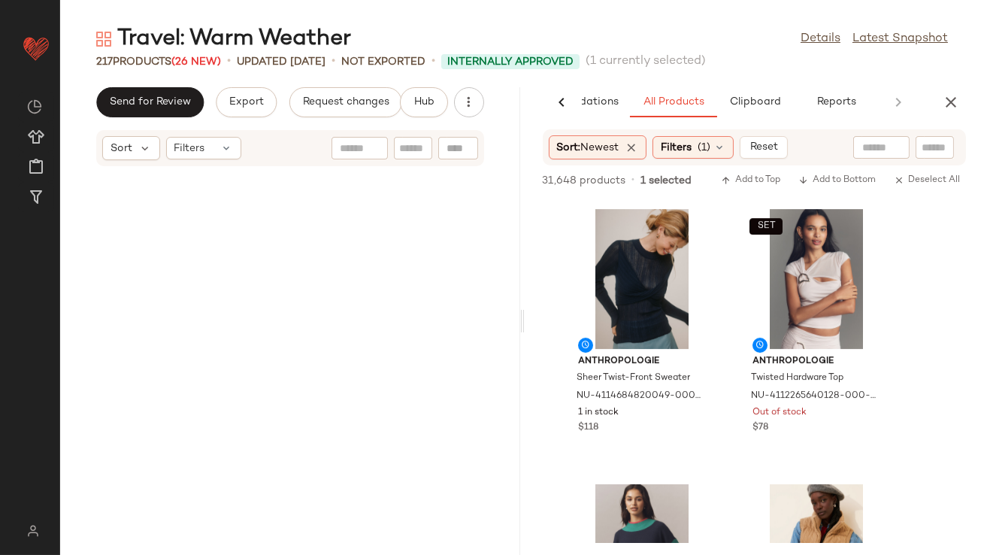
scroll to position [3301, 0]
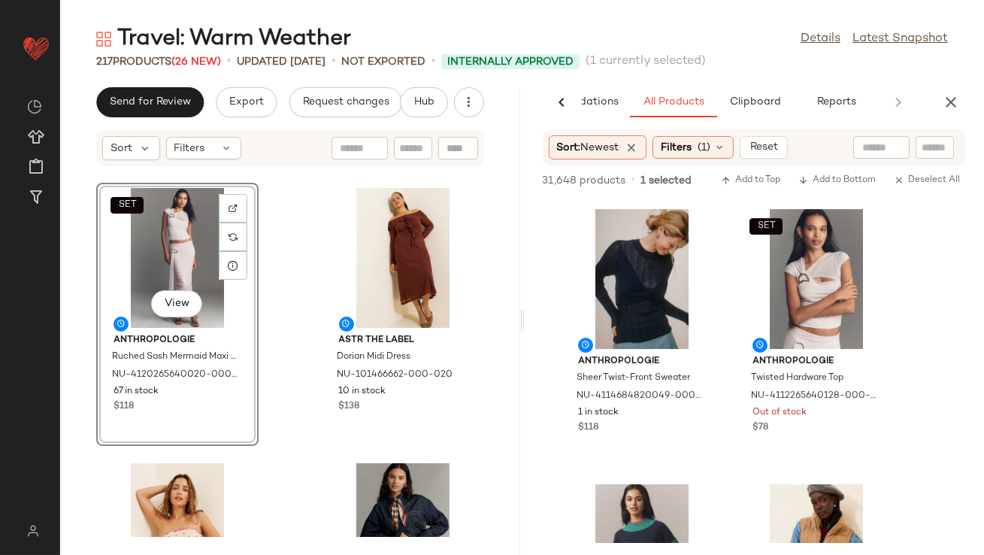
click at [194, 227] on div "SET View" at bounding box center [177, 258] width 152 height 140
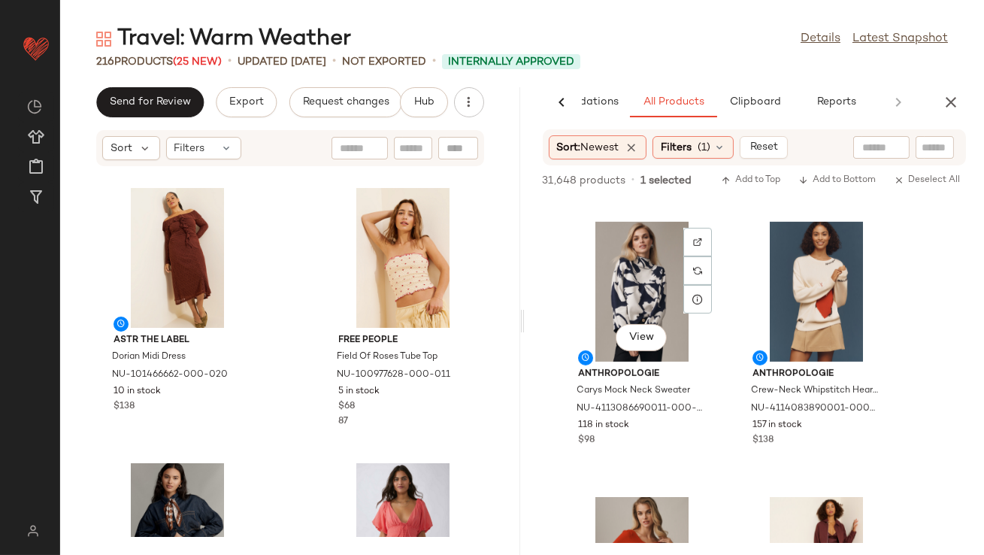
scroll to position [12667, 0]
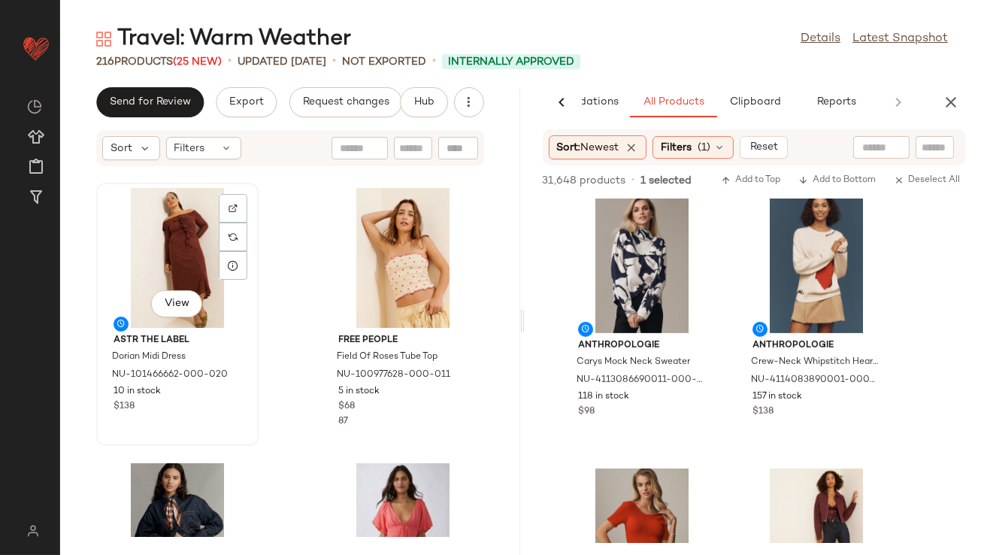
click at [167, 262] on div "View" at bounding box center [177, 258] width 152 height 140
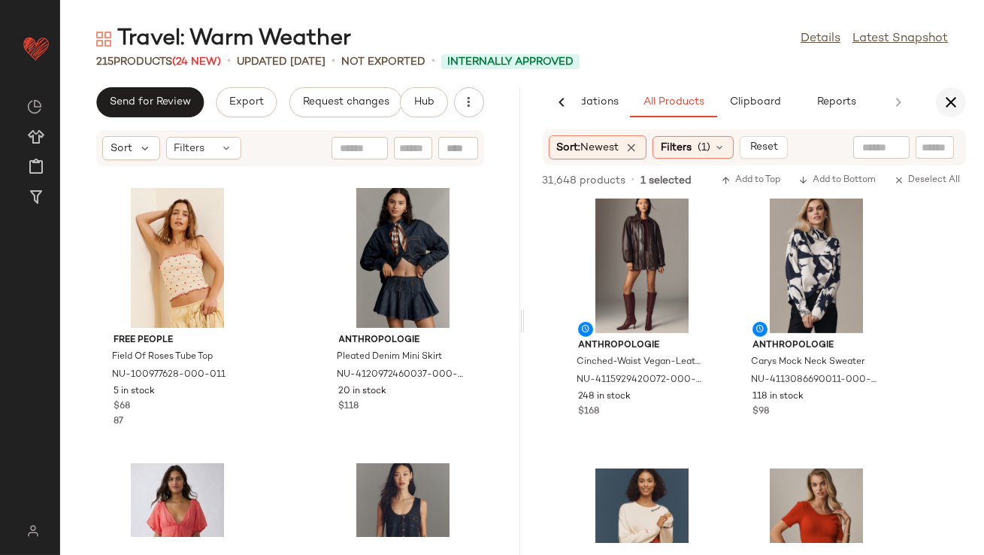
click at [952, 110] on icon "button" at bounding box center [951, 102] width 18 height 18
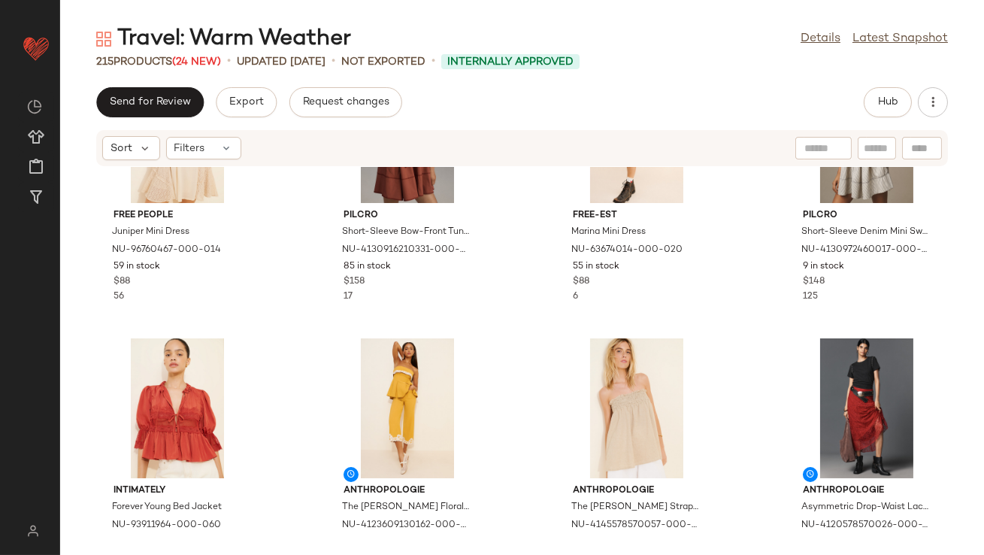
scroll to position [562, 0]
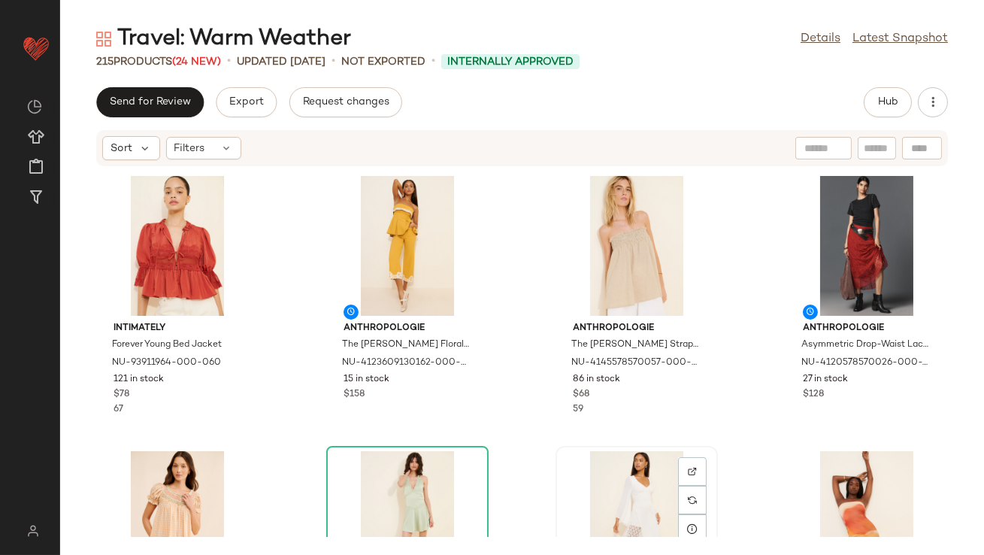
click at [640, 495] on div "View" at bounding box center [637, 521] width 152 height 140
click at [867, 497] on div "View" at bounding box center [867, 521] width 152 height 140
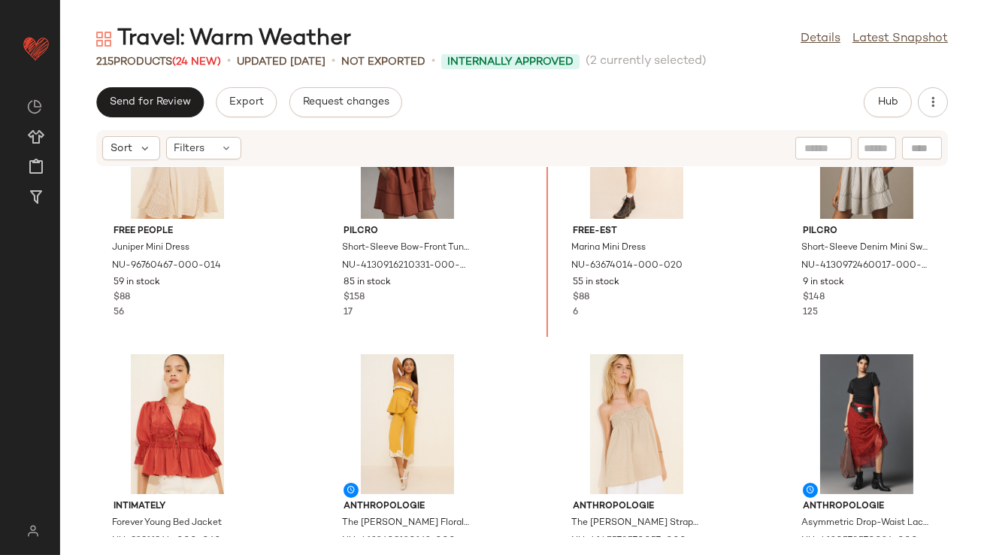
scroll to position [239, 0]
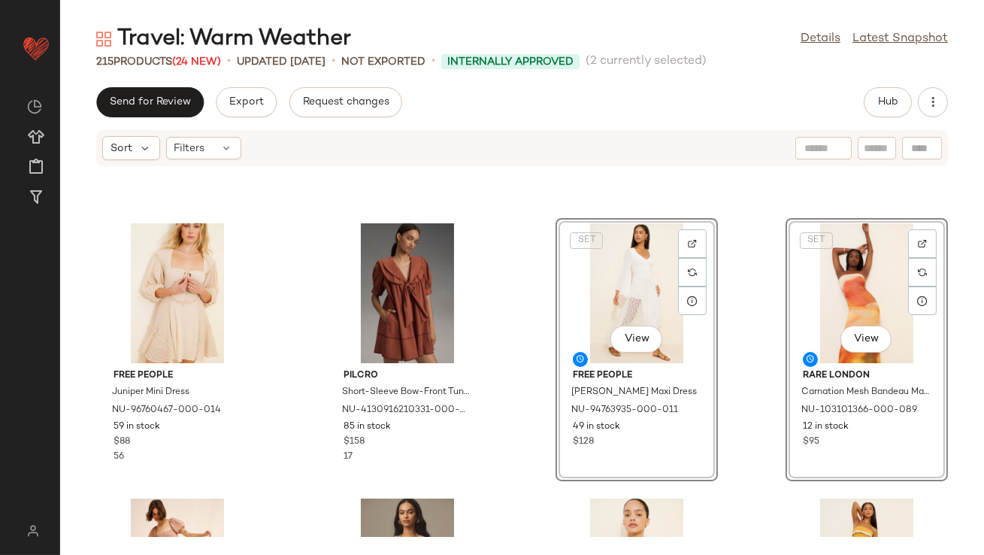
click at [557, 336] on div "SET View Free People Hazel Maxi Dress NU-94763935-000-011 49 in stock $128" at bounding box center [636, 350] width 159 height 260
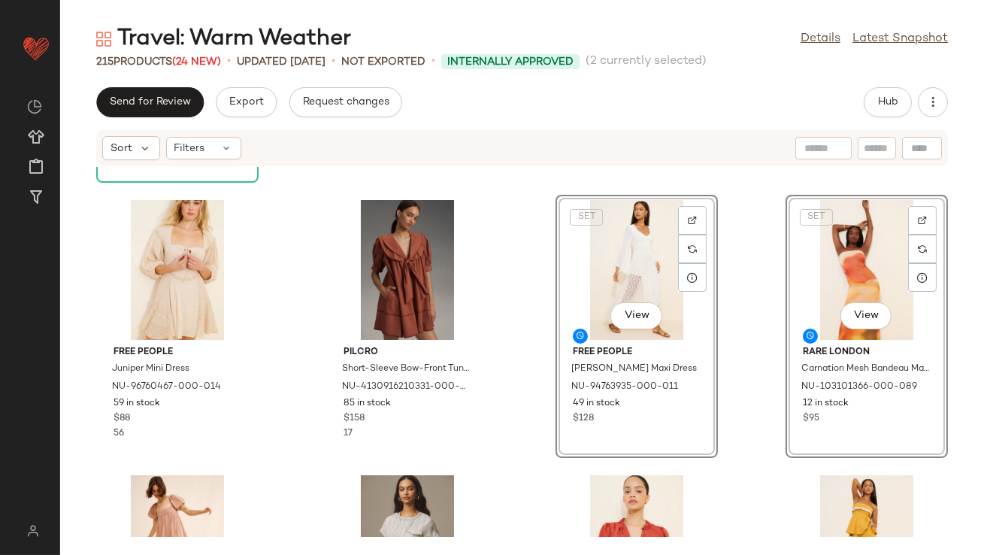
scroll to position [297, 0]
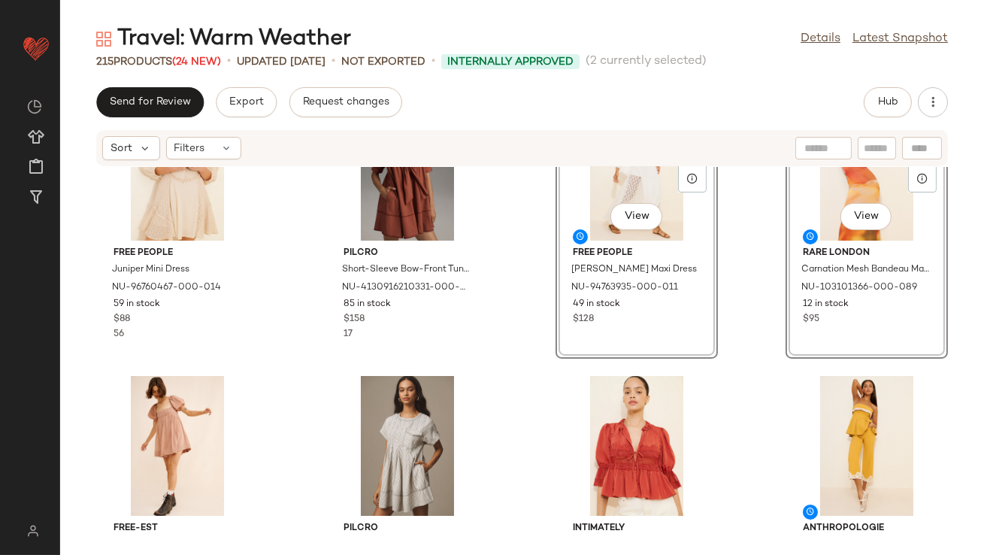
click at [504, 396] on div "Fenareta Heraia Linen Blend Blouse NU-99508988-000-020 64 in stock $88 46 Jen's…" at bounding box center [522, 352] width 924 height 370
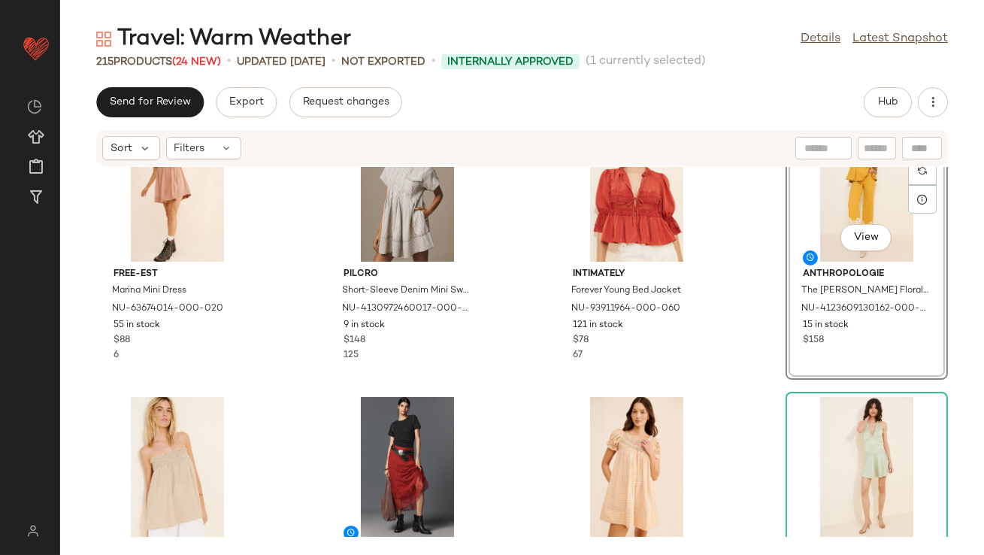
scroll to position [619, 0]
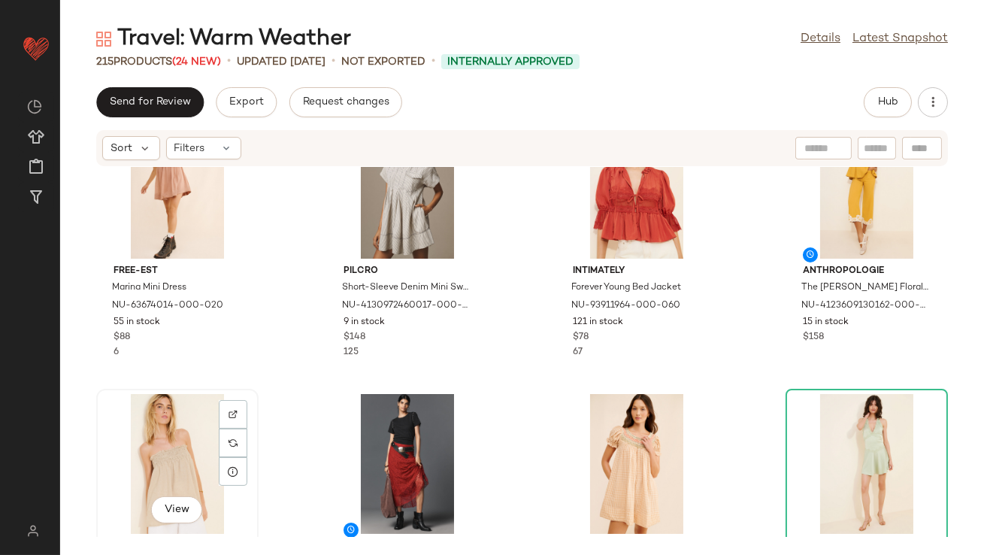
click at [170, 431] on div "View" at bounding box center [177, 464] width 152 height 140
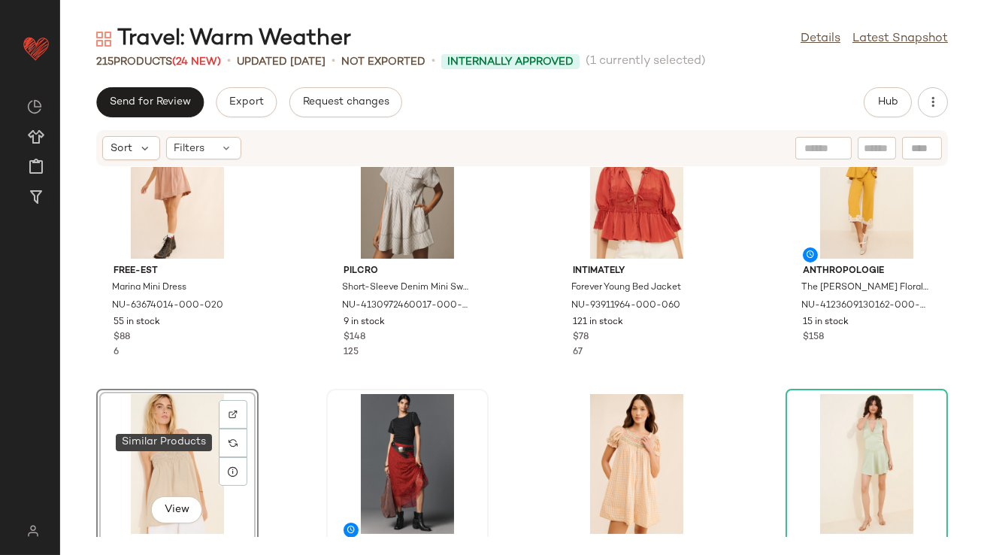
click at [390, 431] on div at bounding box center [408, 464] width 152 height 140
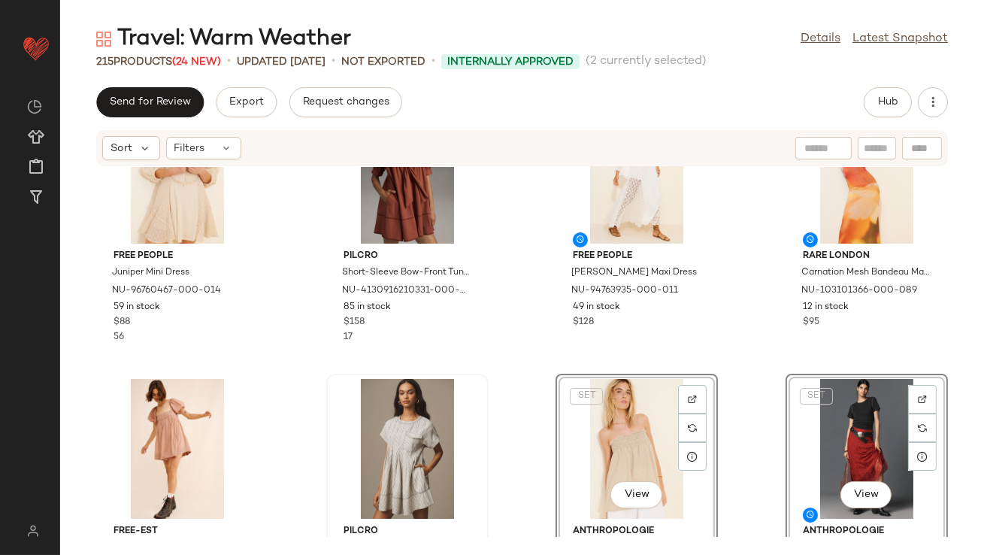
click at [476, 389] on div at bounding box center [408, 449] width 152 height 140
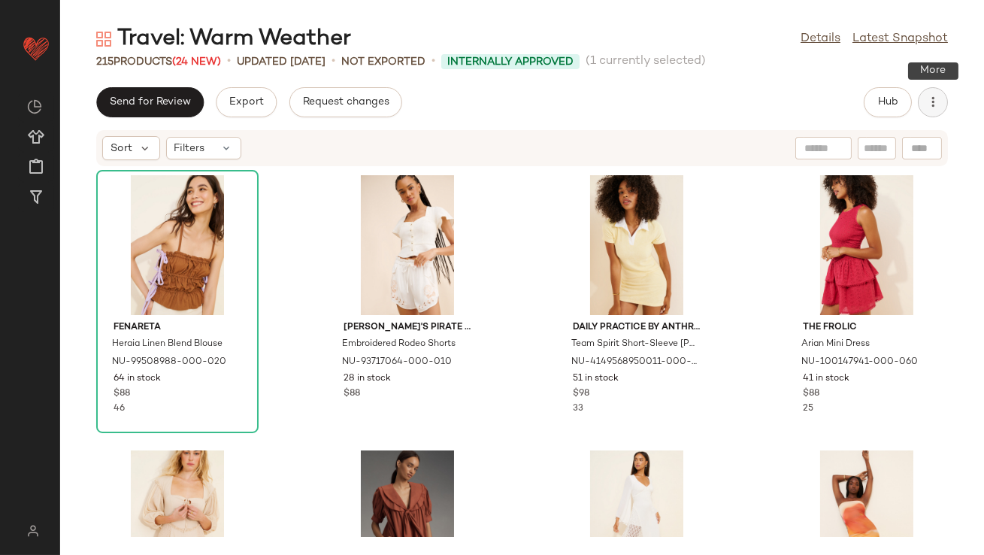
click at [942, 100] on button "button" at bounding box center [933, 102] width 30 height 30
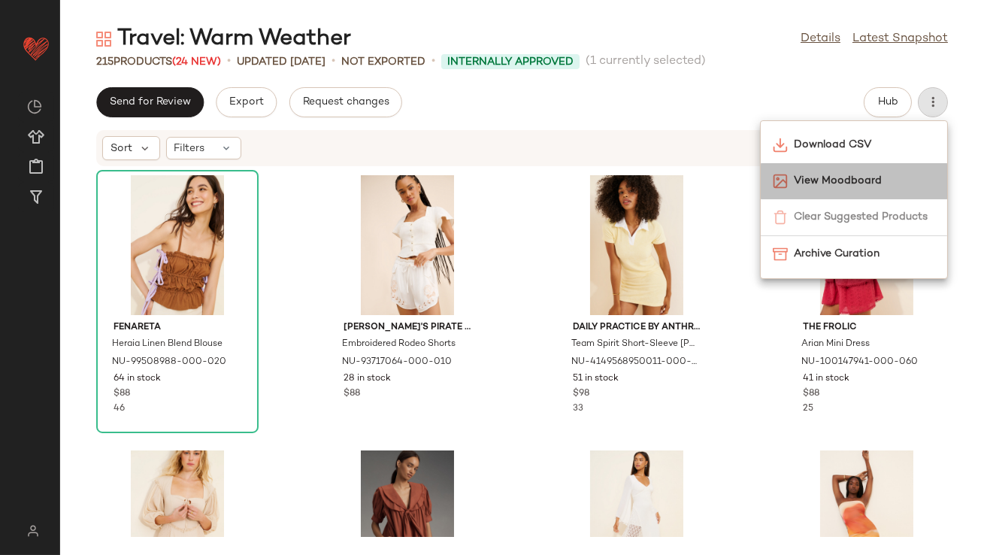
click at [829, 176] on span "View Moodboard" at bounding box center [864, 181] width 141 height 16
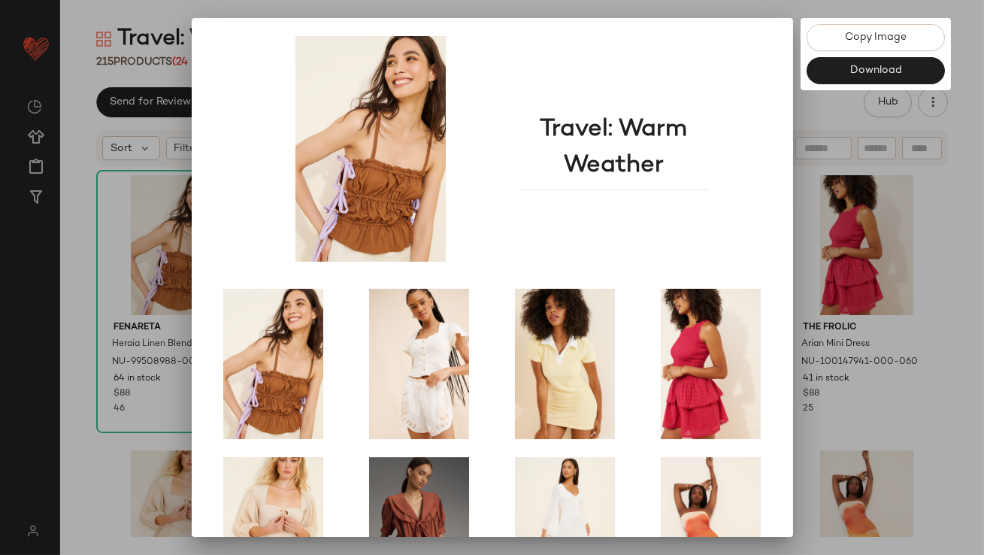
scroll to position [256, 0]
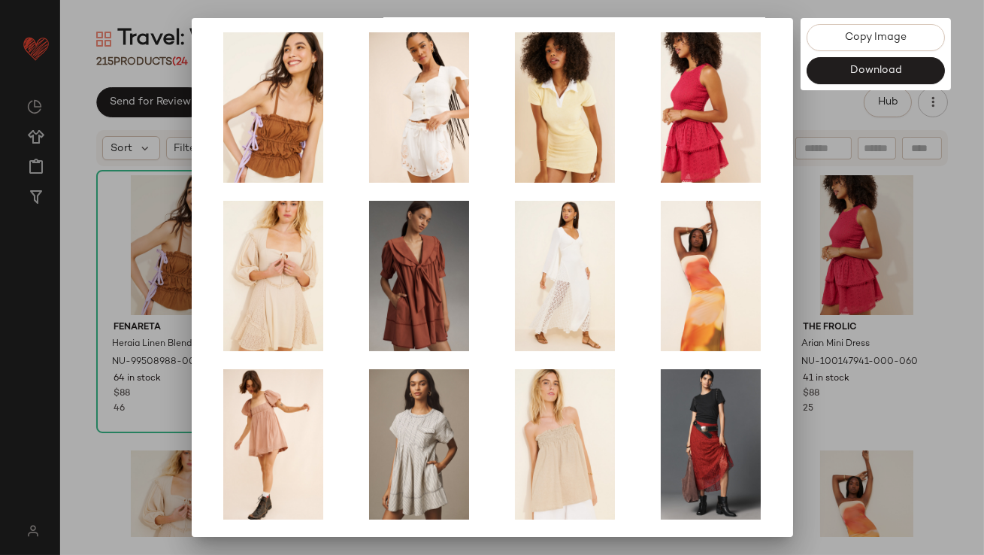
click at [814, 320] on div at bounding box center [492, 277] width 984 height 555
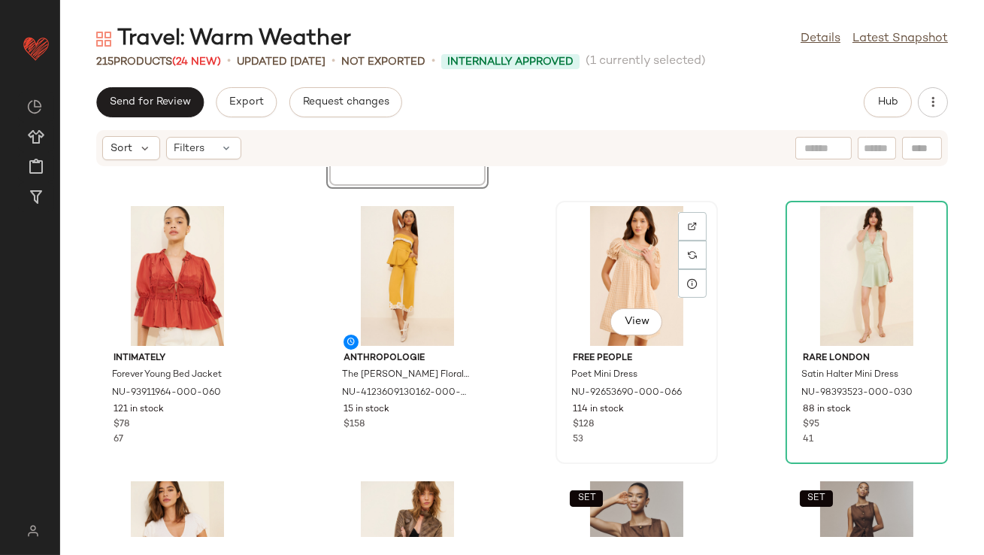
scroll to position [872, 0]
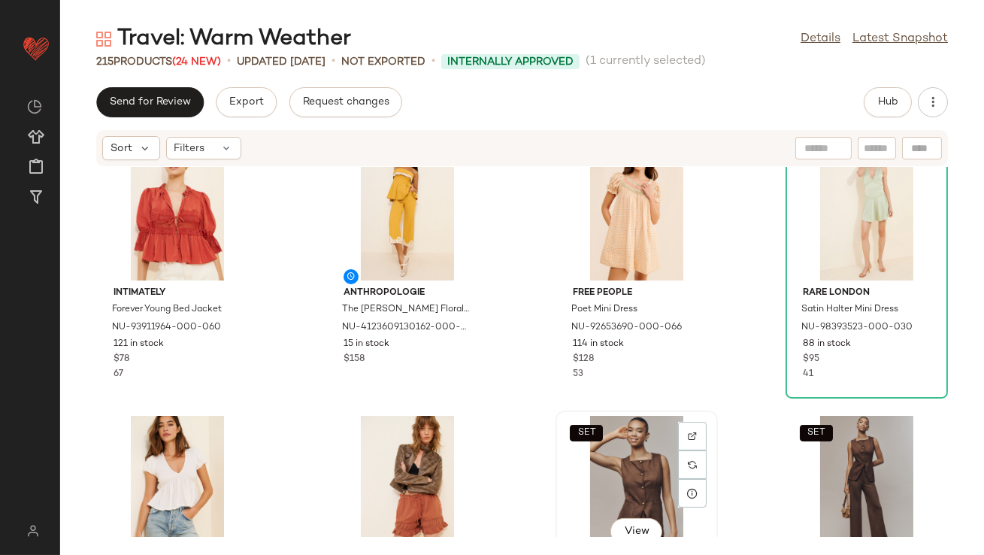
click at [616, 459] on div "SET View" at bounding box center [637, 486] width 152 height 140
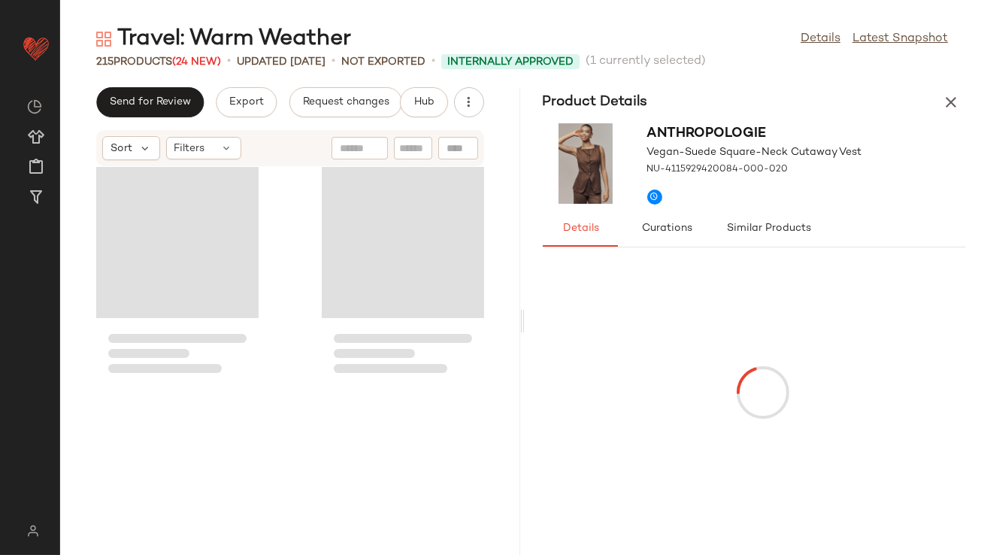
click at [872, 453] on div at bounding box center [764, 391] width 436 height 271
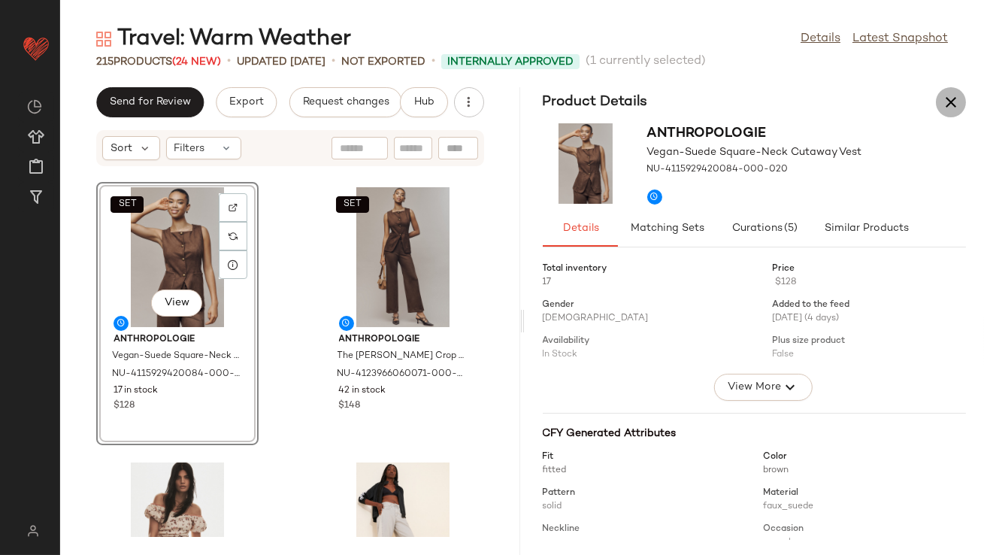
click at [963, 109] on button "button" at bounding box center [951, 102] width 30 height 30
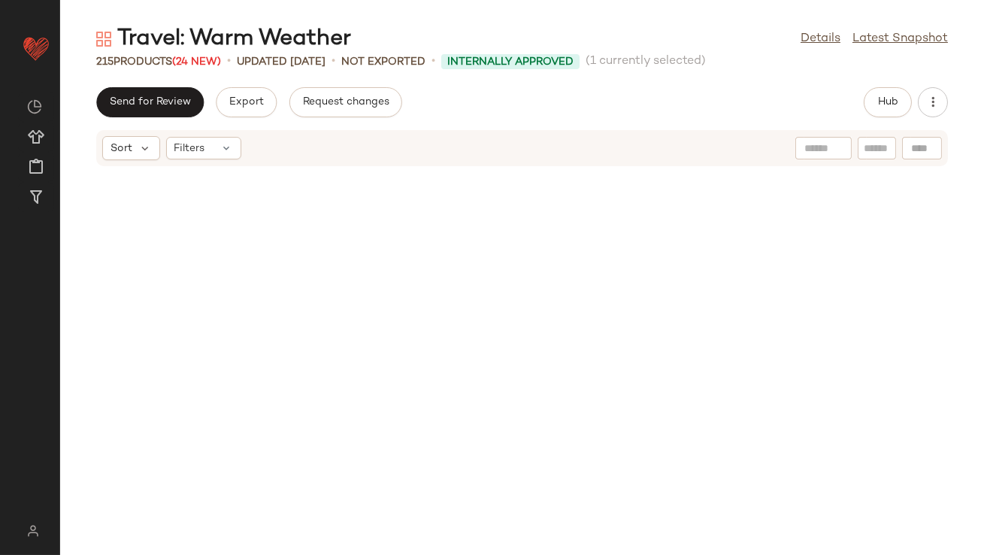
scroll to position [1101, 0]
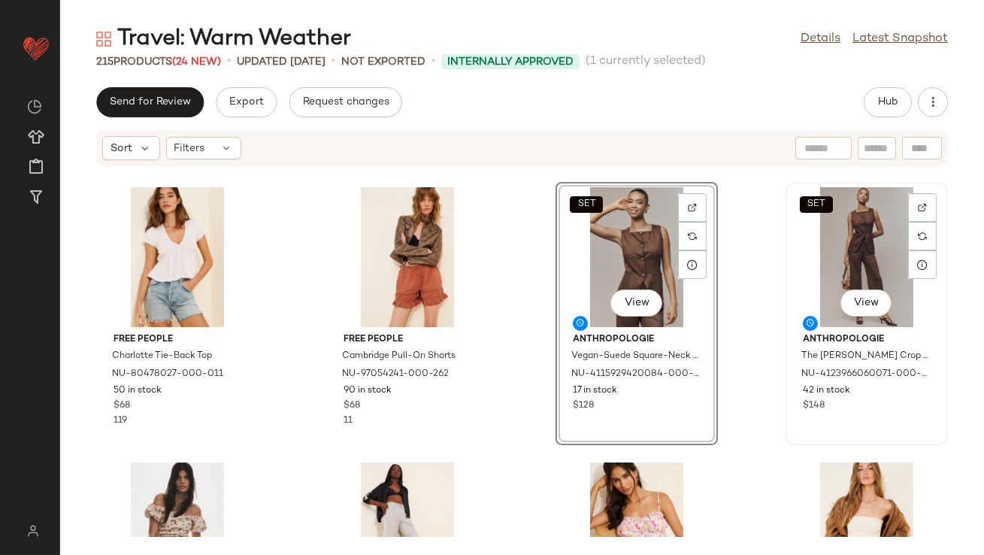
click at [810, 256] on div "SET View" at bounding box center [867, 257] width 152 height 140
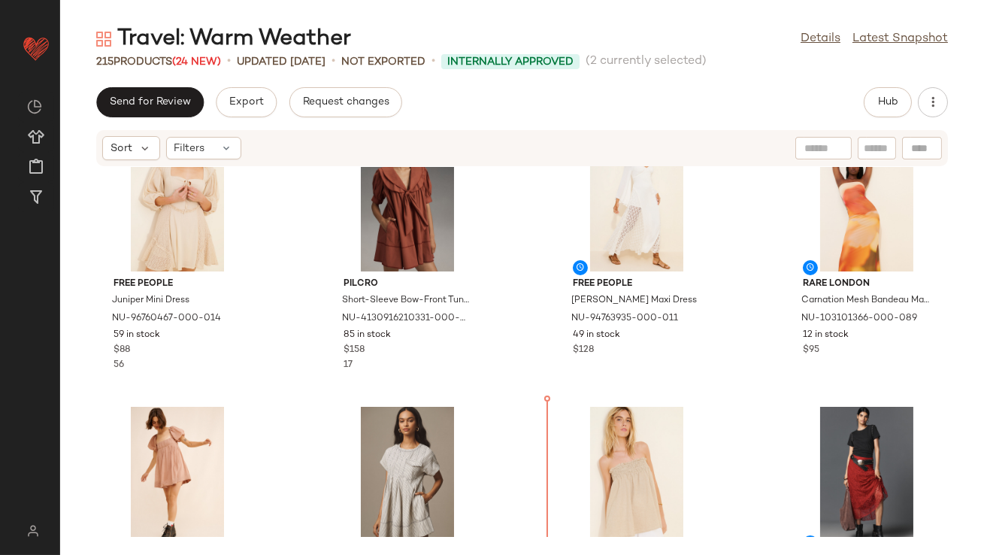
scroll to position [339, 0]
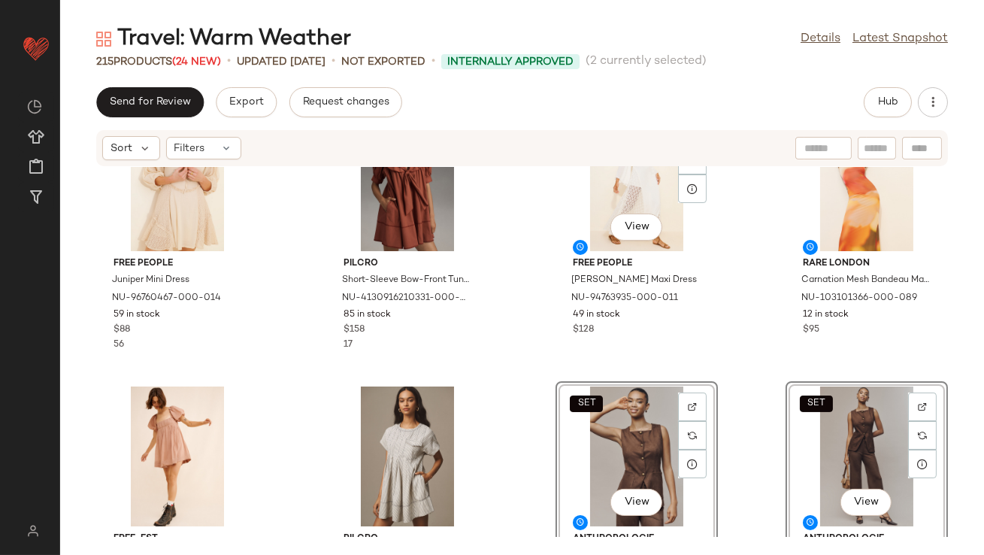
click at [547, 347] on div "Fenareta Heraia Linen Blend Blouse NU-99508988-000-020 64 in stock $88 46 Jen's…" at bounding box center [522, 352] width 924 height 370
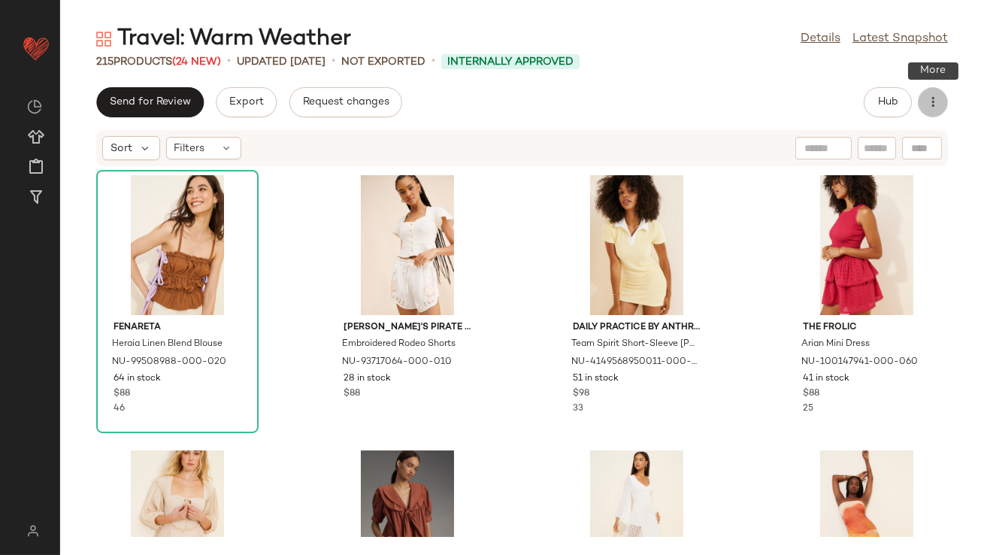
click at [925, 108] on button "button" at bounding box center [933, 102] width 30 height 30
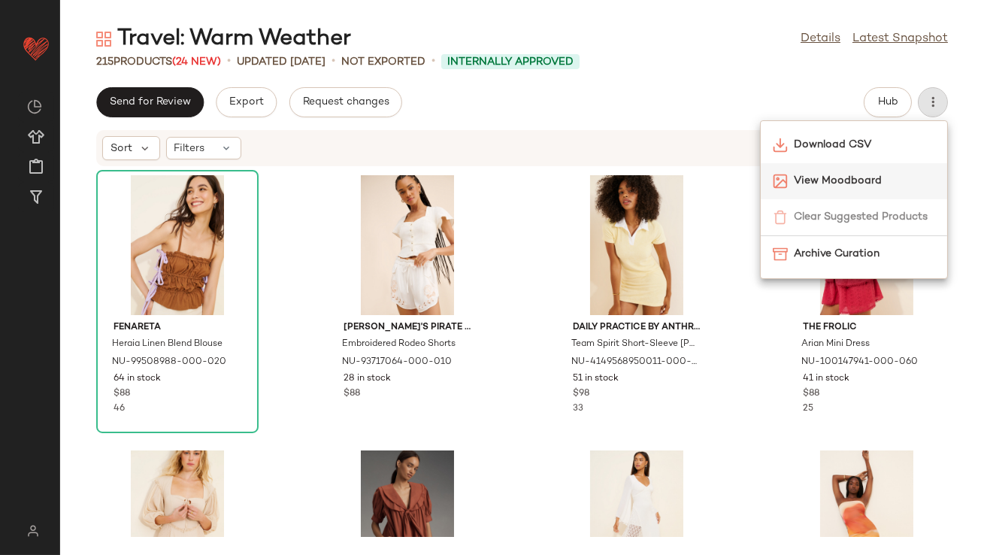
click at [869, 180] on span "View Moodboard" at bounding box center [864, 181] width 141 height 16
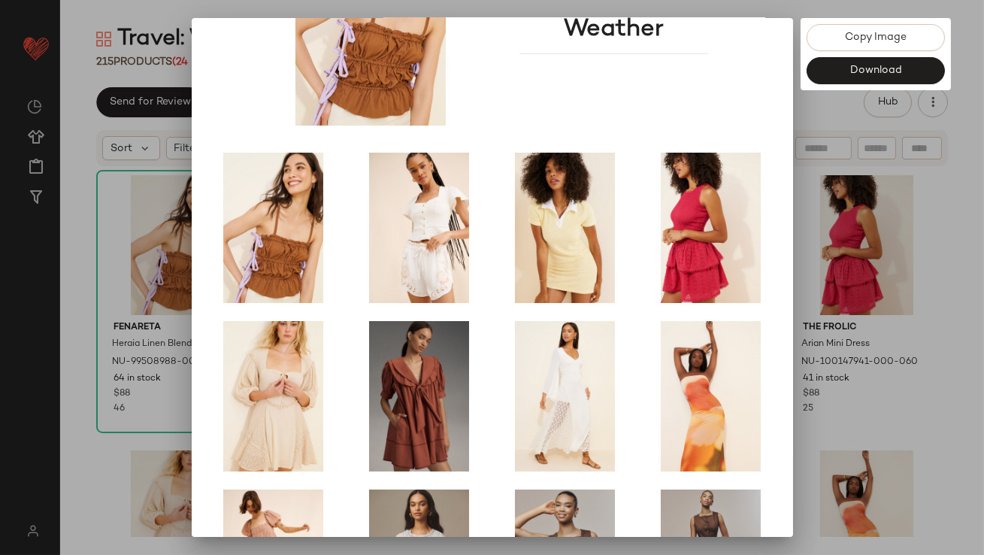
scroll to position [256, 0]
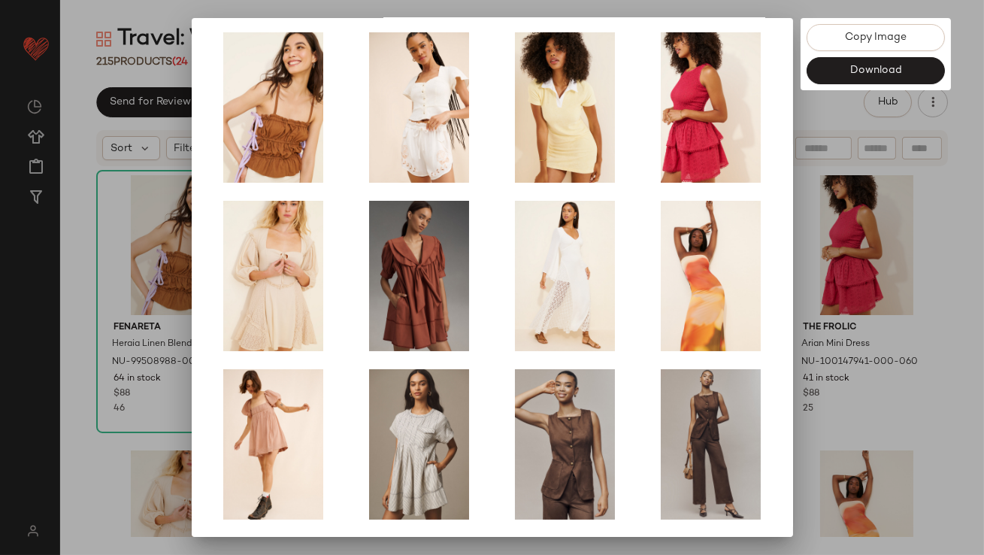
click at [843, 365] on div at bounding box center [492, 277] width 984 height 555
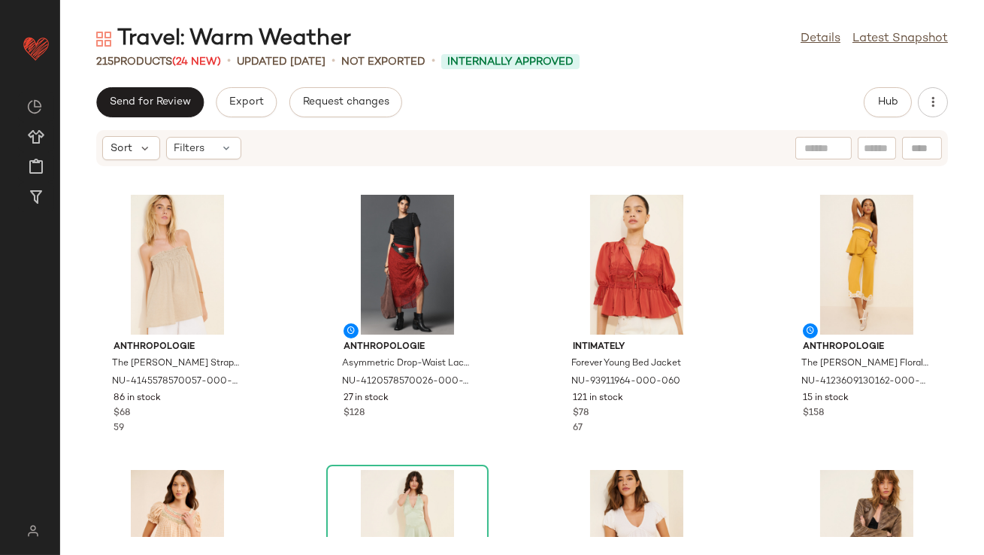
scroll to position [894, 0]
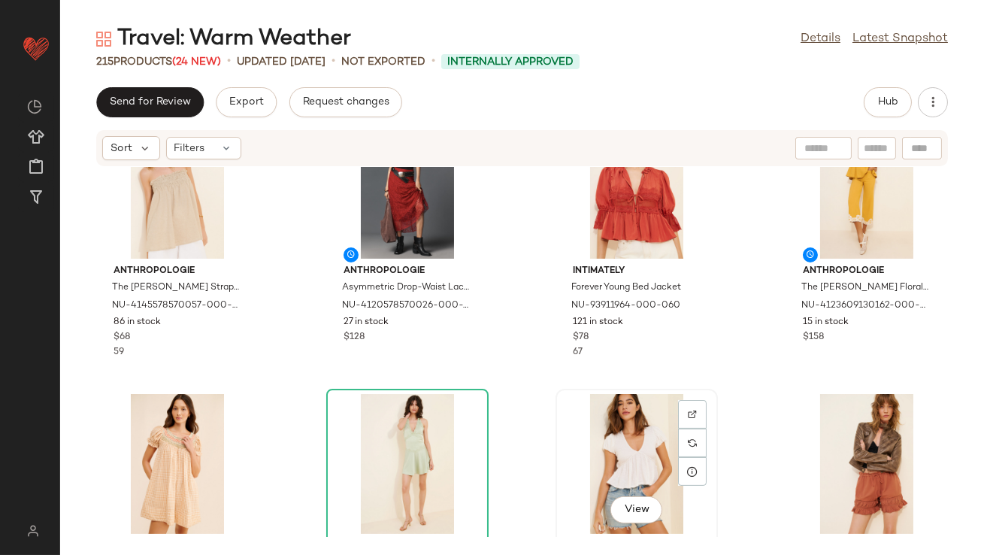
click at [634, 425] on div "View" at bounding box center [637, 464] width 152 height 140
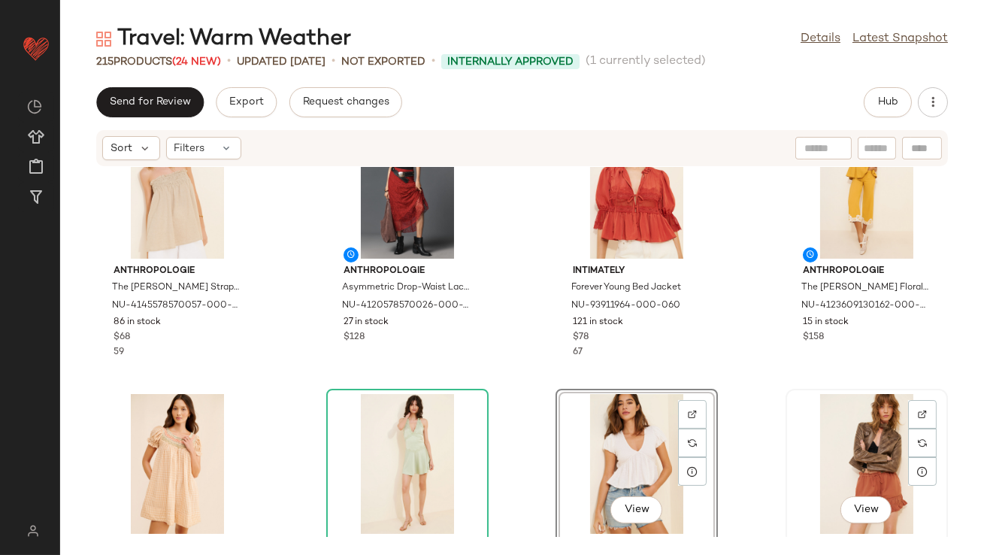
click at [866, 427] on div "View" at bounding box center [867, 464] width 152 height 140
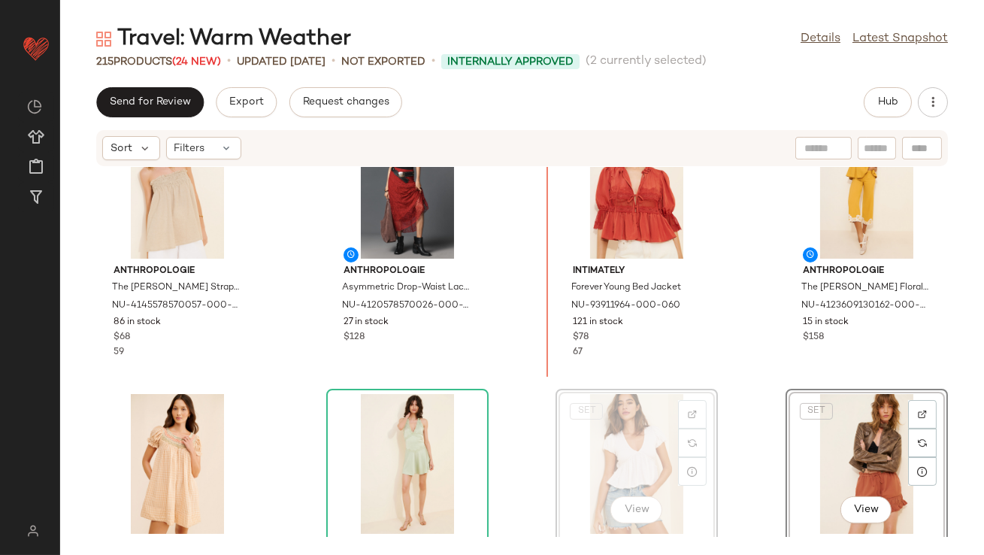
scroll to position [895, 0]
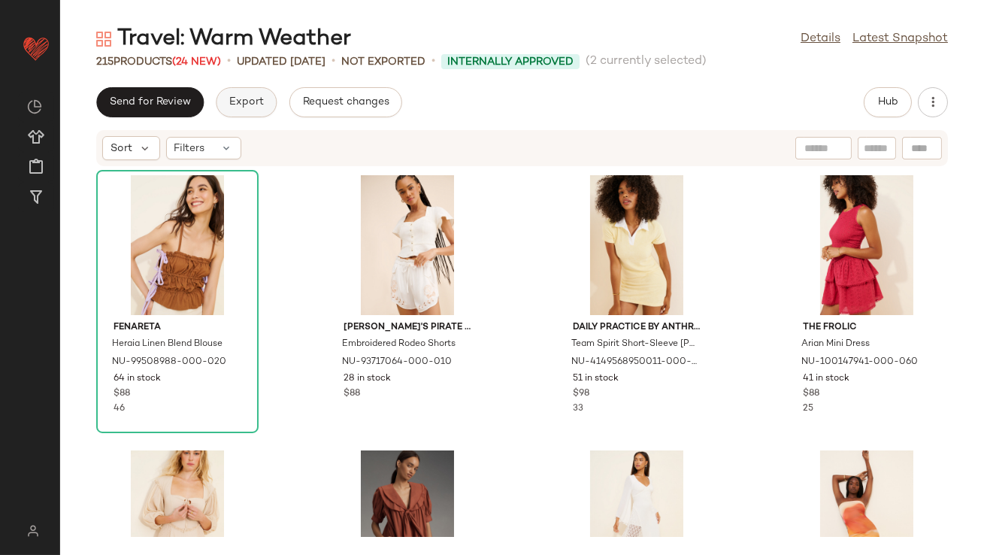
click at [238, 104] on span "Export" at bounding box center [246, 102] width 35 height 12
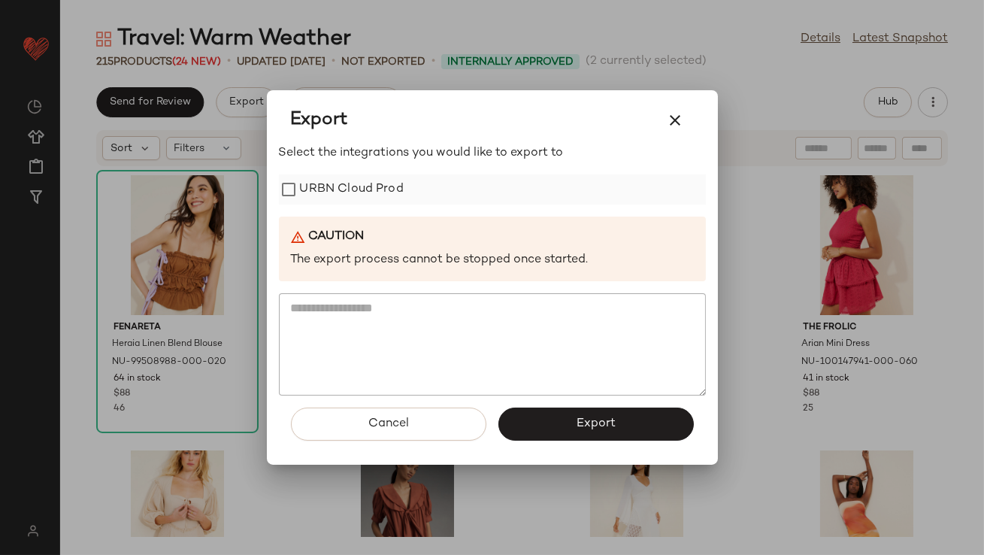
click at [308, 186] on label "URBN Cloud Prod" at bounding box center [352, 189] width 104 height 30
click at [671, 127] on icon "button" at bounding box center [676, 120] width 18 height 18
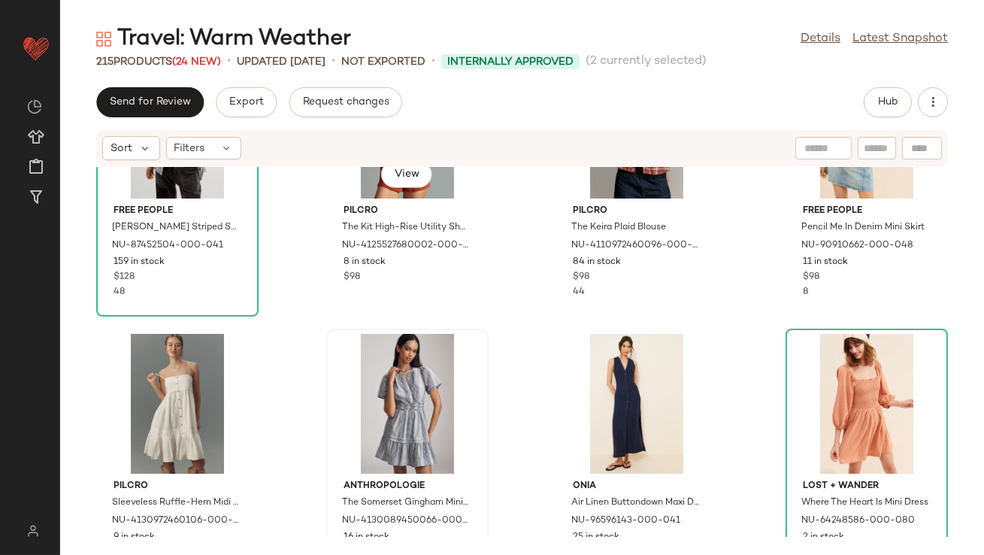
scroll to position [2617, 0]
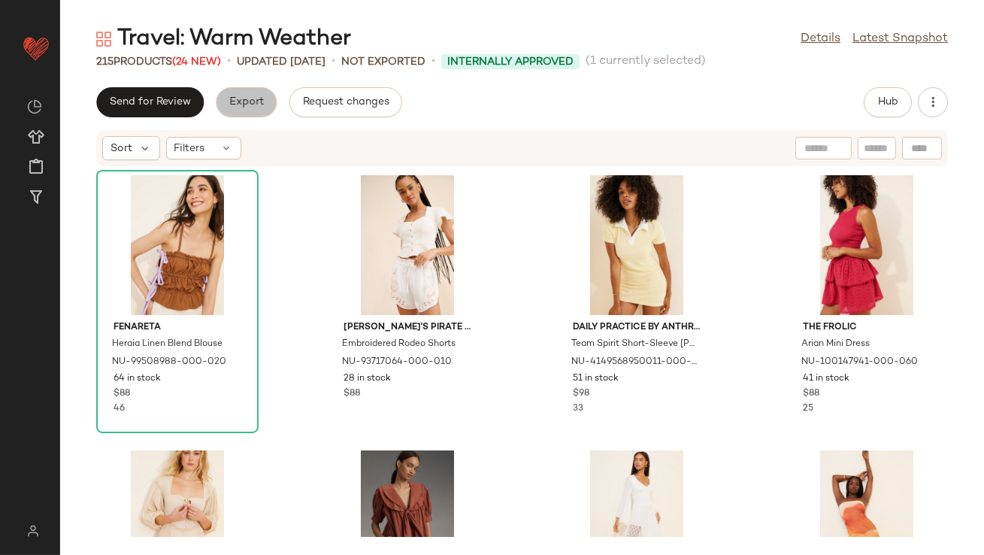
click at [251, 99] on span "Export" at bounding box center [246, 102] width 35 height 12
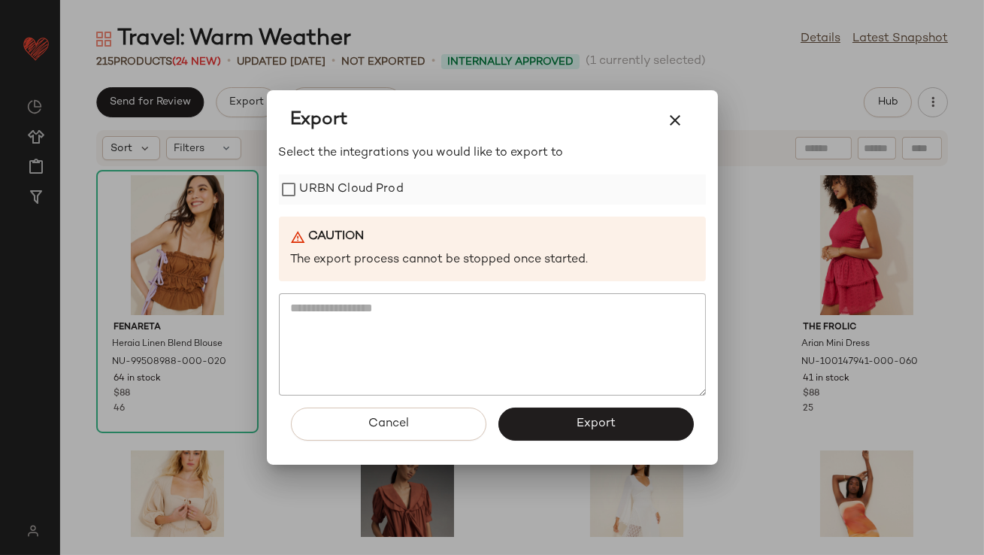
click at [323, 189] on label "URBN Cloud Prod" at bounding box center [352, 189] width 104 height 30
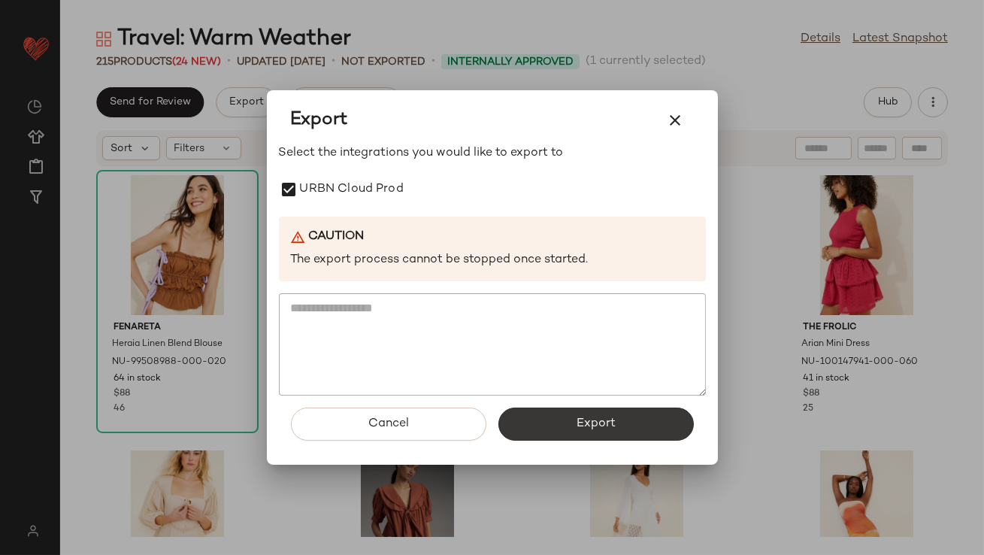
click at [527, 413] on button "Export" at bounding box center [595, 423] width 195 height 33
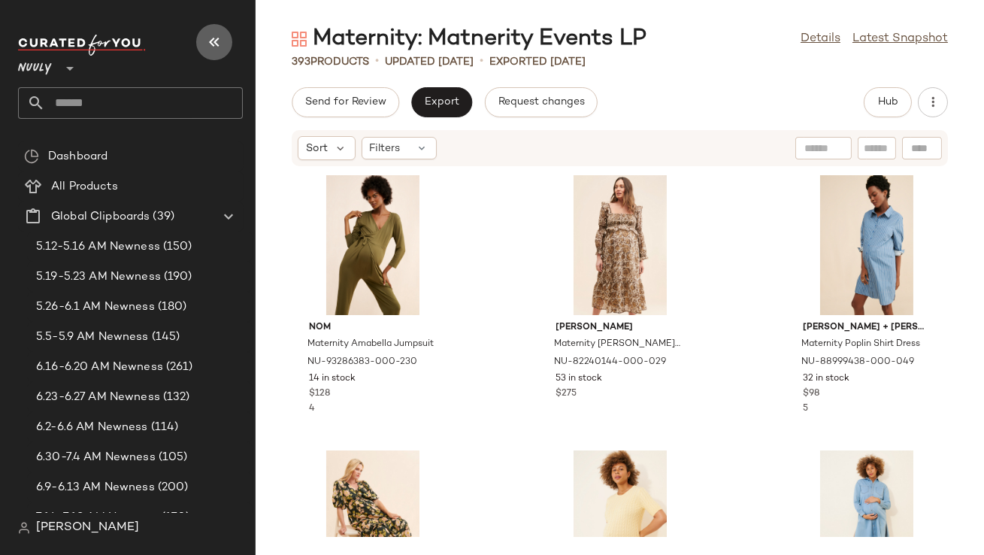
click at [218, 38] on icon "button" at bounding box center [214, 42] width 18 height 18
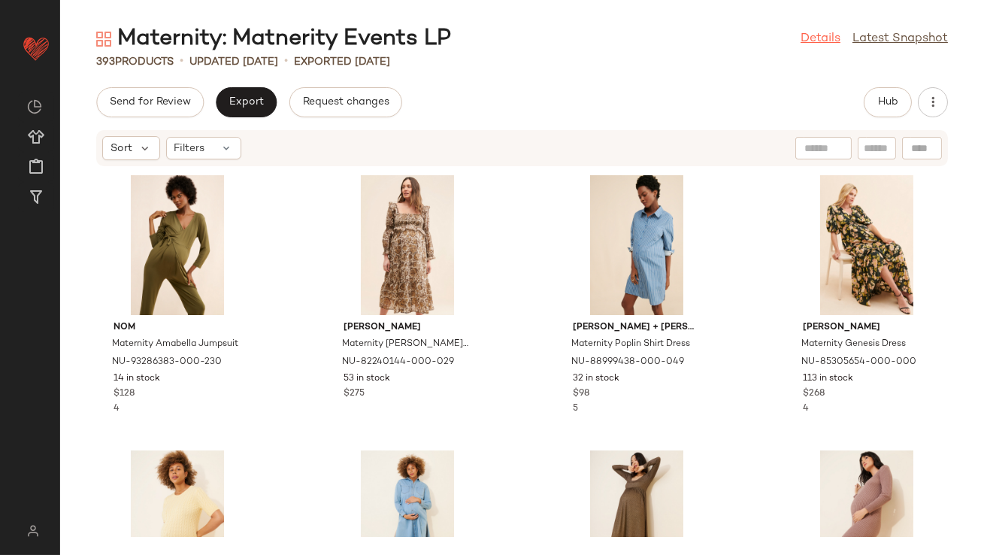
click at [831, 41] on link "Details" at bounding box center [821, 39] width 40 height 18
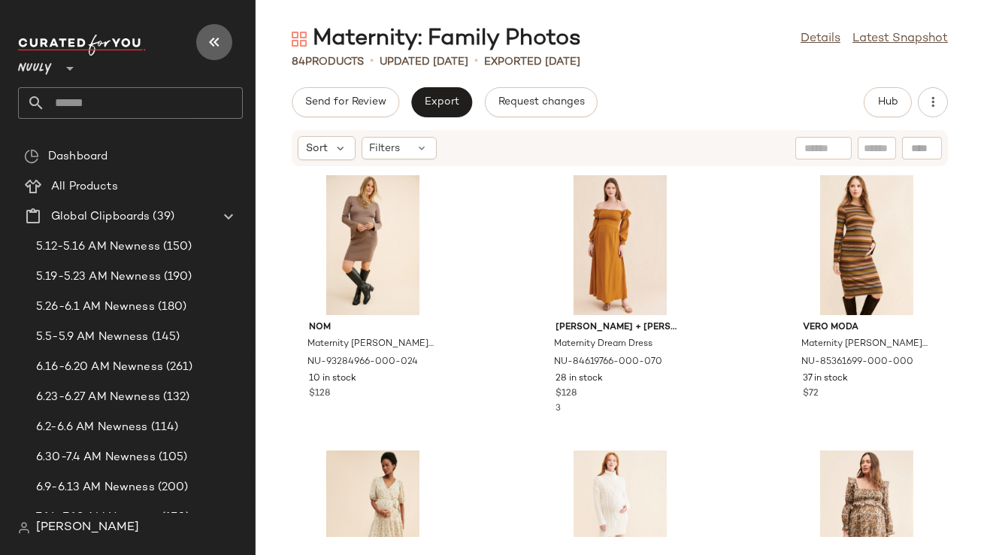
click at [213, 46] on icon "button" at bounding box center [214, 42] width 18 height 18
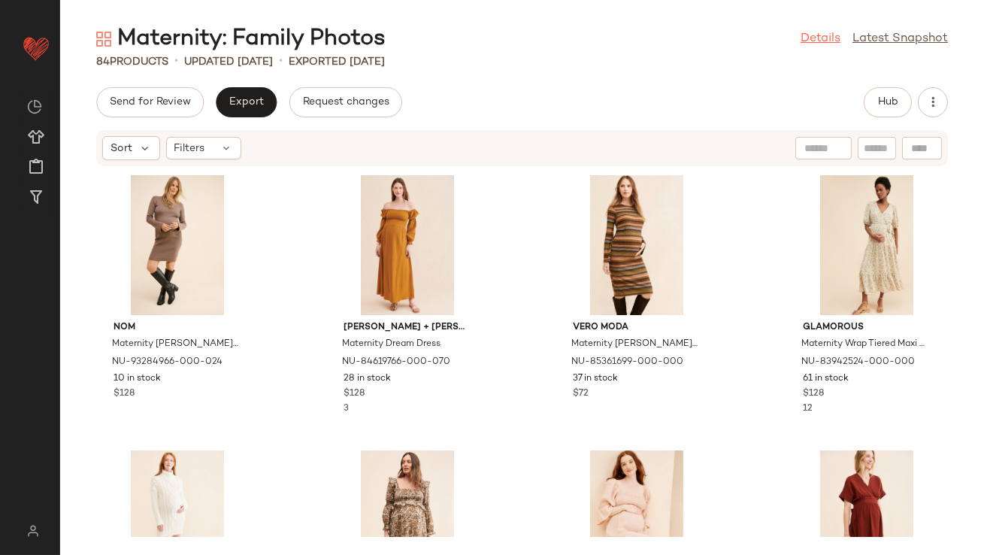
click at [825, 31] on link "Details" at bounding box center [821, 39] width 40 height 18
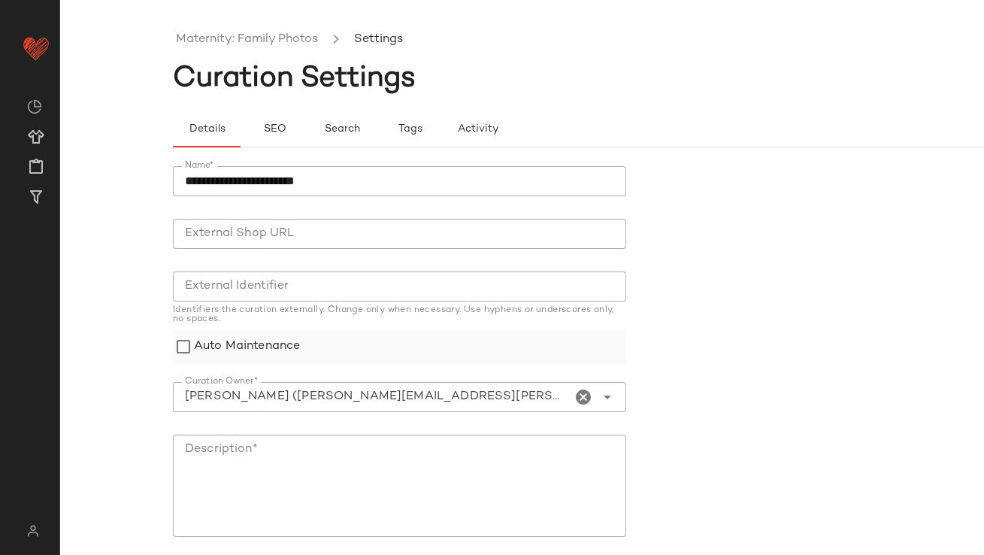
click at [195, 337] on label "Auto Maintenance" at bounding box center [247, 347] width 106 height 34
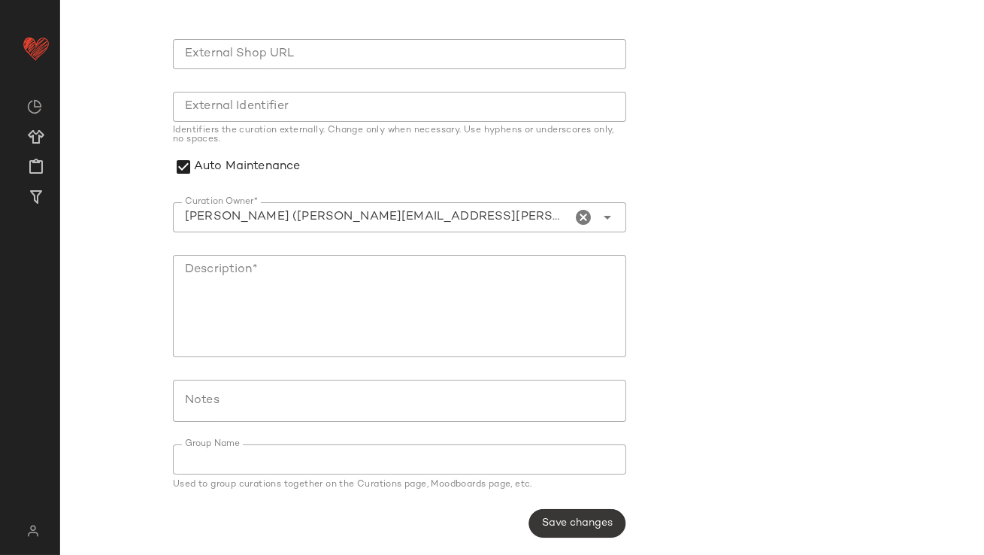
click at [594, 522] on span "Save changes" at bounding box center [576, 523] width 71 height 12
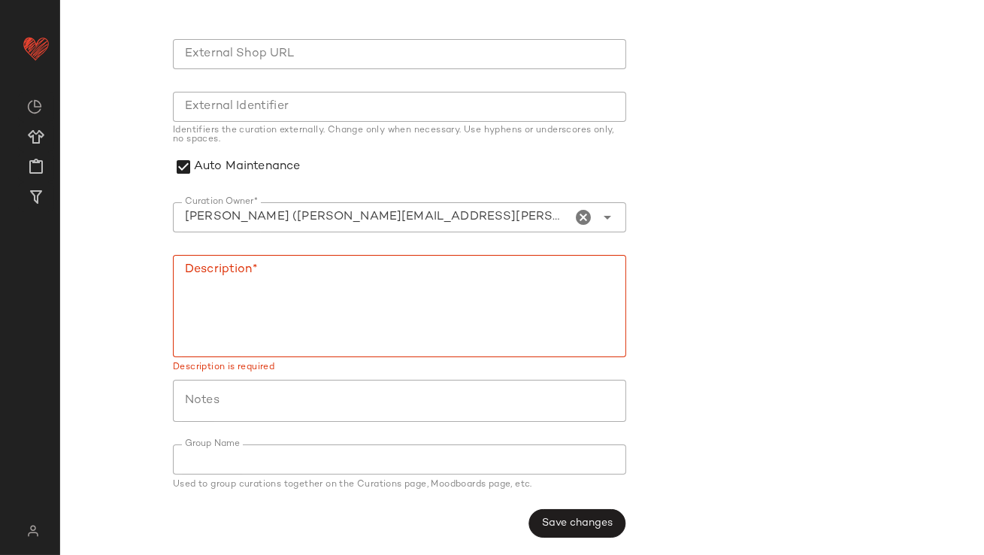
click at [292, 331] on textarea "Description*" at bounding box center [399, 306] width 453 height 102
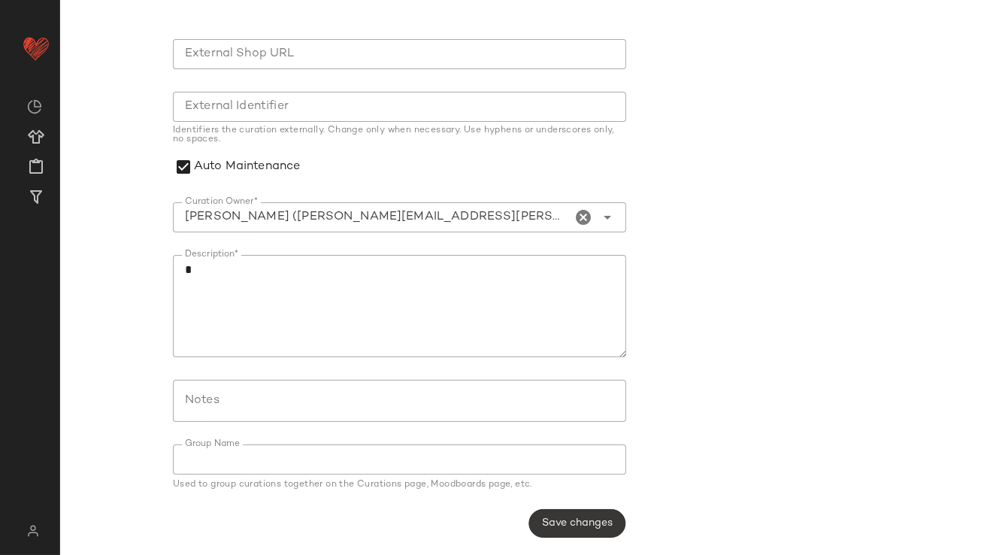
click at [559, 510] on button "Save changes" at bounding box center [576, 523] width 97 height 29
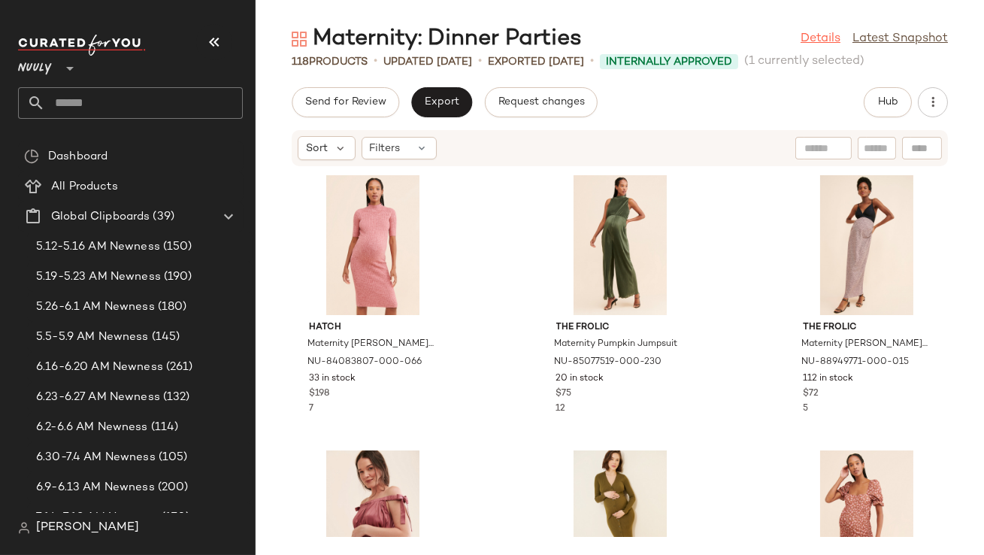
click at [827, 36] on link "Details" at bounding box center [821, 39] width 40 height 18
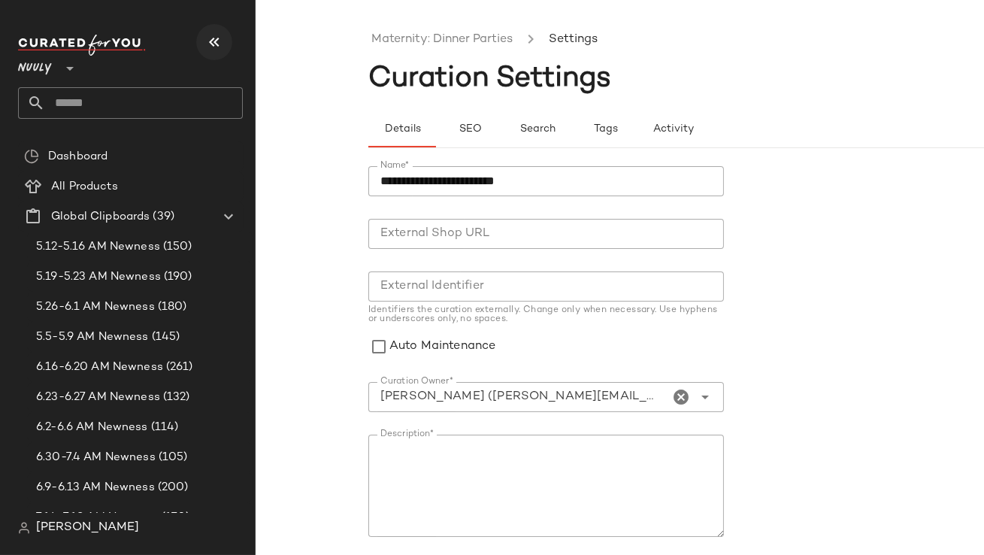
click at [216, 38] on icon "button" at bounding box center [214, 42] width 18 height 18
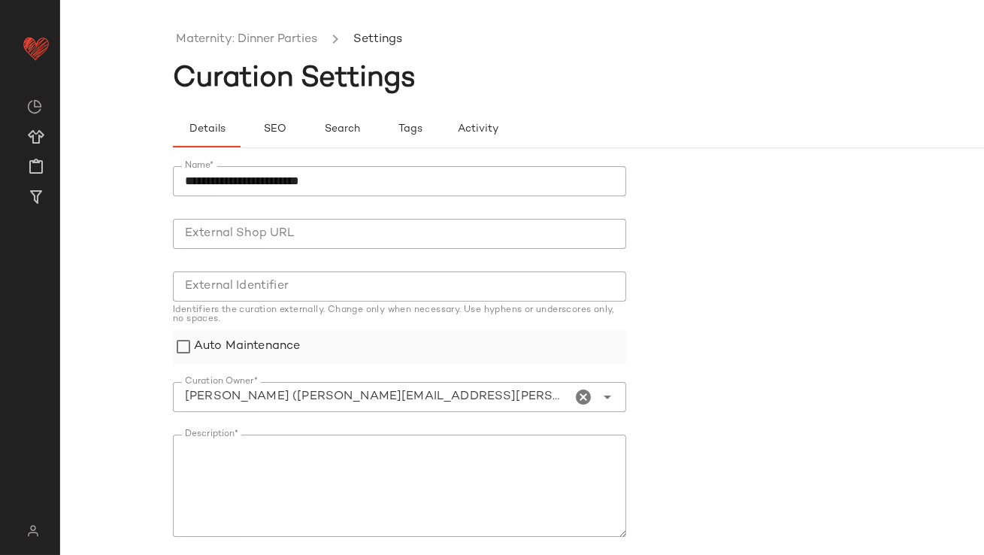
click at [271, 337] on label "Auto Maintenance" at bounding box center [247, 347] width 106 height 34
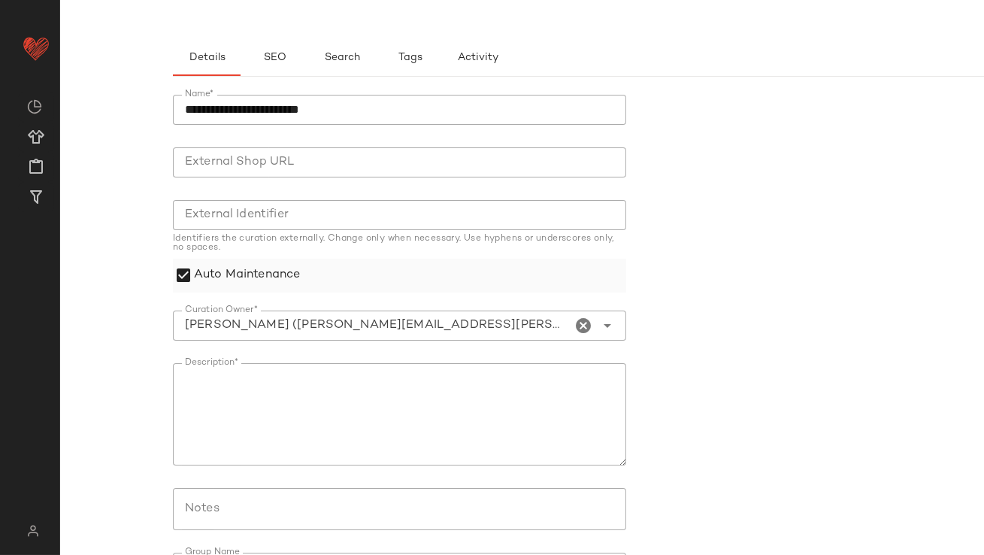
scroll to position [180, 0]
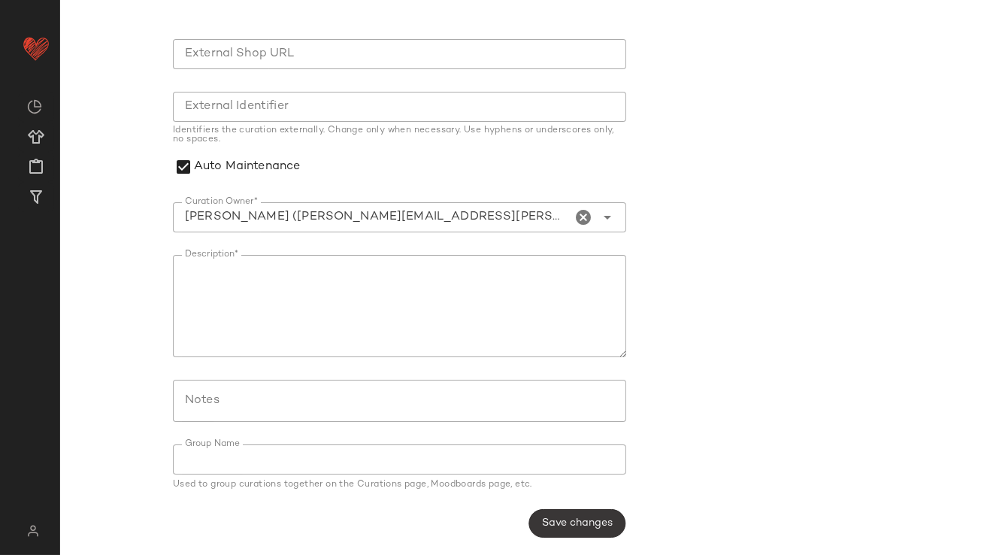
click at [596, 528] on span "Save changes" at bounding box center [576, 523] width 71 height 12
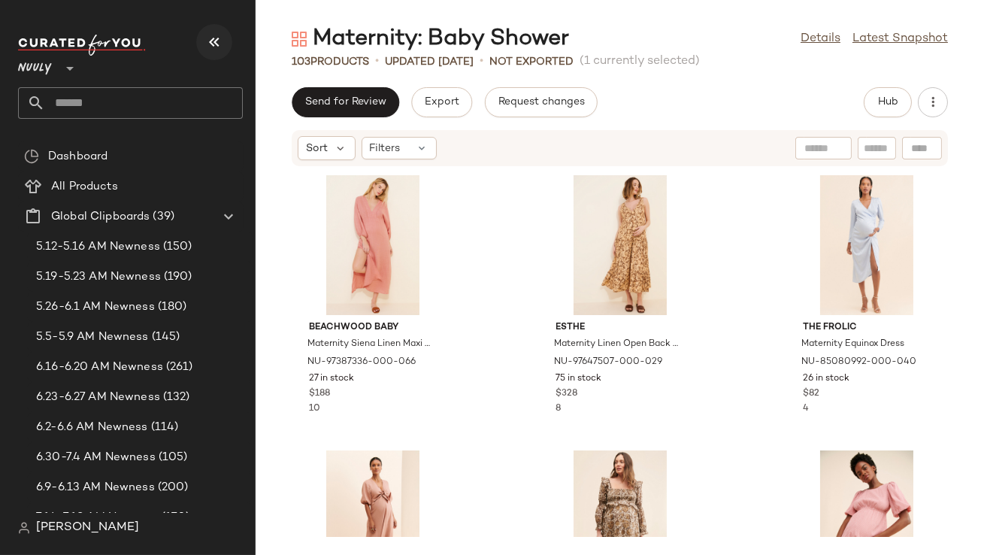
click at [207, 31] on button "button" at bounding box center [214, 42] width 36 height 36
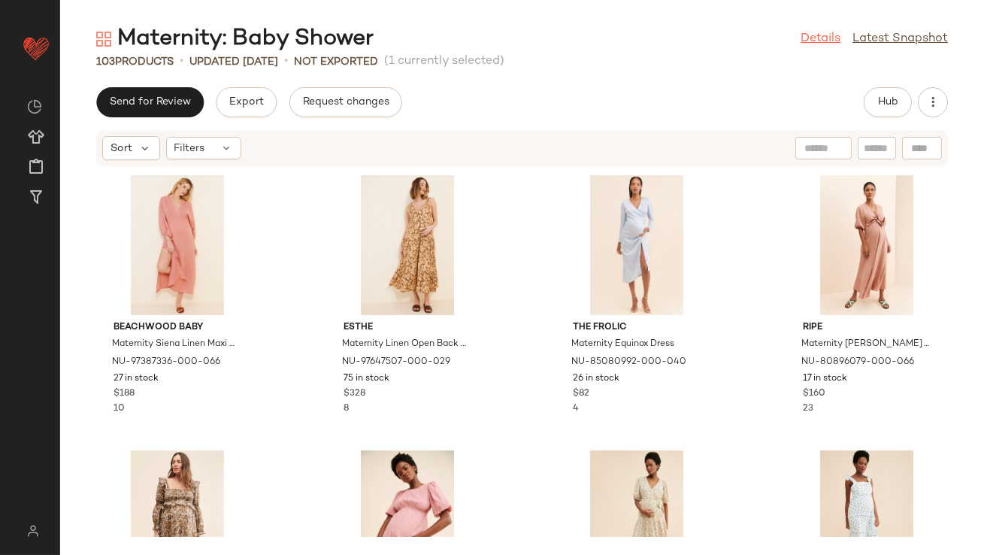
click at [811, 38] on link "Details" at bounding box center [821, 39] width 40 height 18
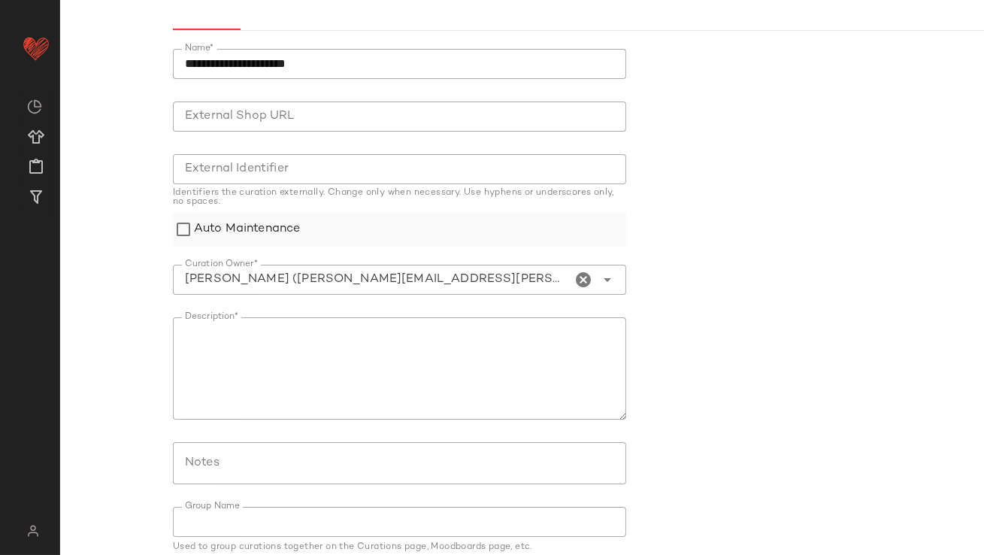
click at [244, 222] on label "Auto Maintenance" at bounding box center [247, 230] width 106 height 34
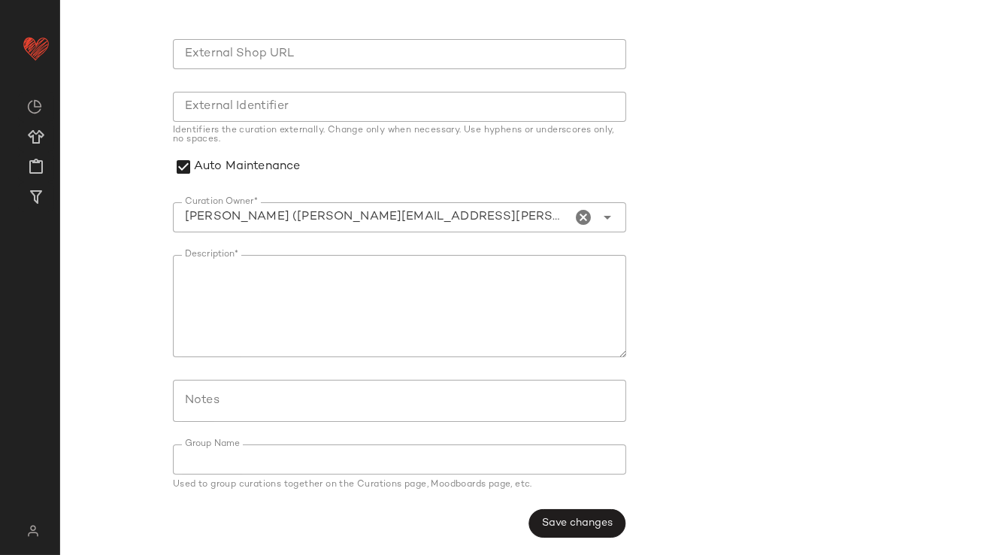
click at [553, 513] on button "Save changes" at bounding box center [576, 523] width 97 height 29
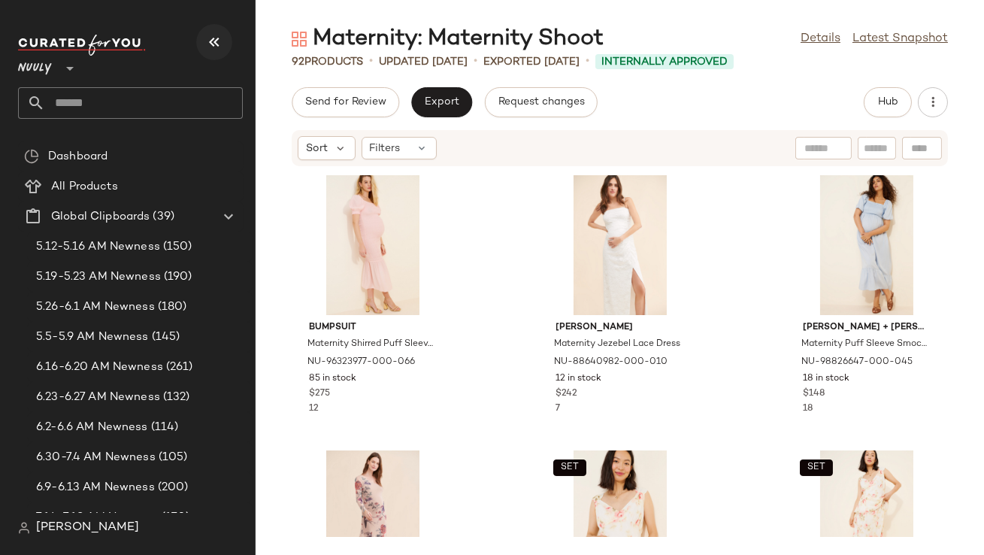
click at [220, 53] on button "button" at bounding box center [214, 42] width 36 height 36
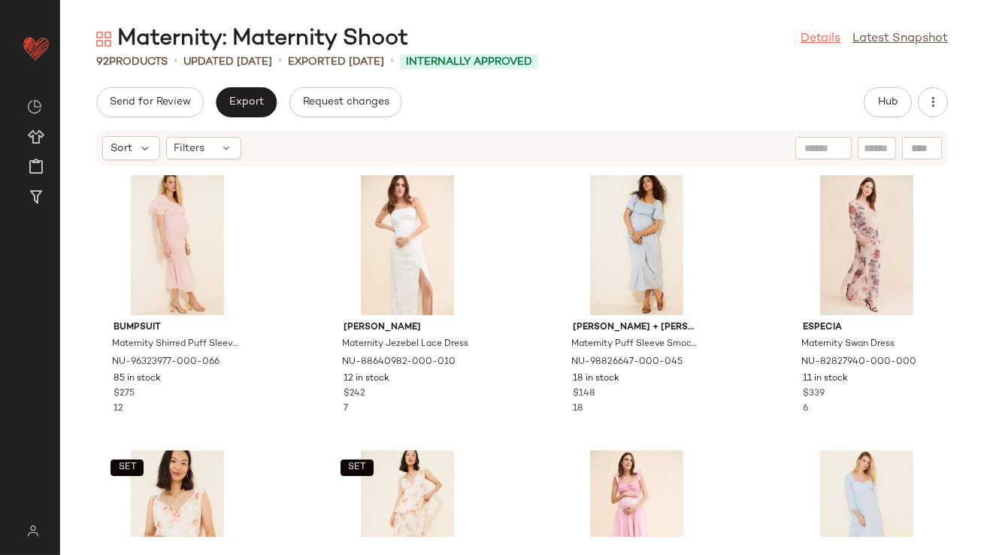
click at [801, 41] on link "Details" at bounding box center [821, 39] width 40 height 18
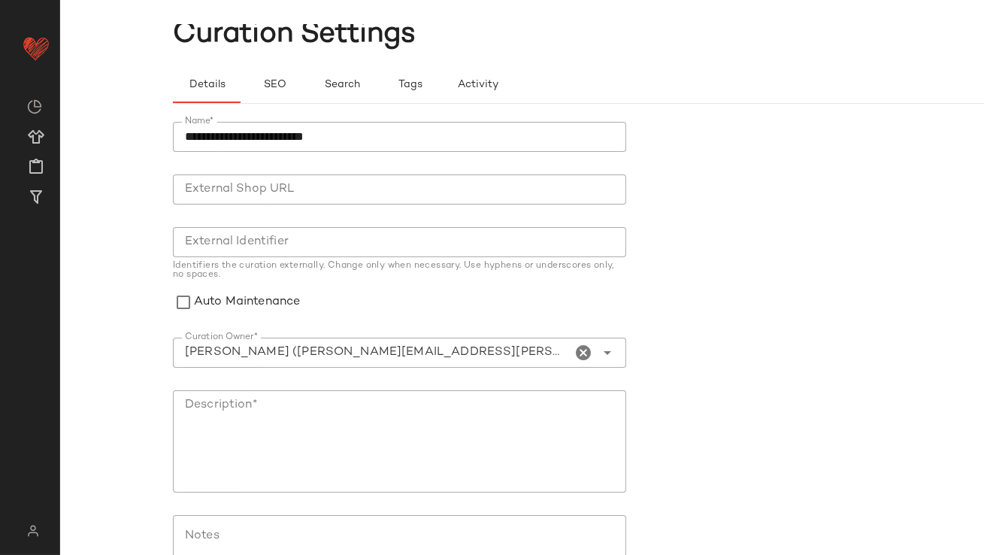
scroll to position [114, 0]
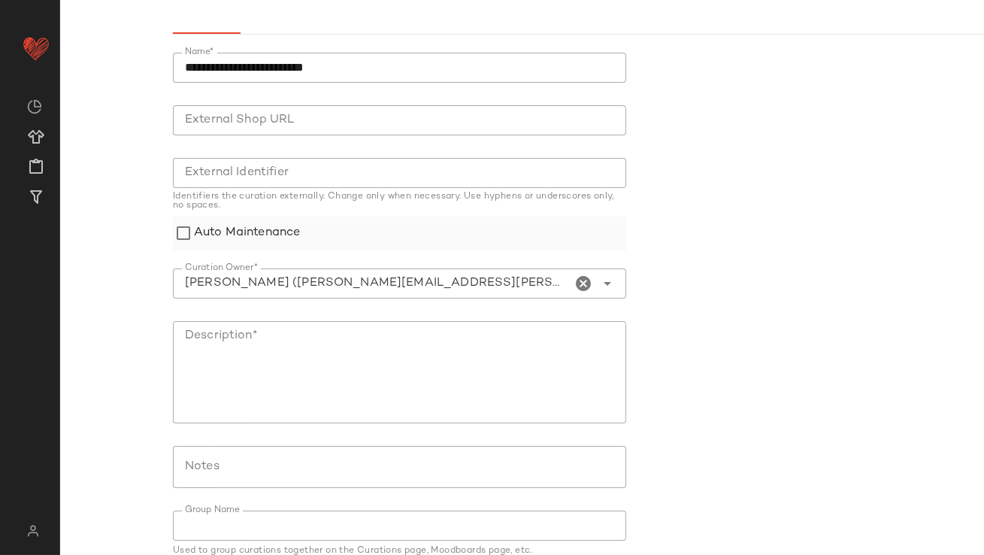
click at [272, 238] on label "Auto Maintenance" at bounding box center [247, 233] width 106 height 34
click at [316, 357] on textarea "Description*" at bounding box center [399, 372] width 453 height 102
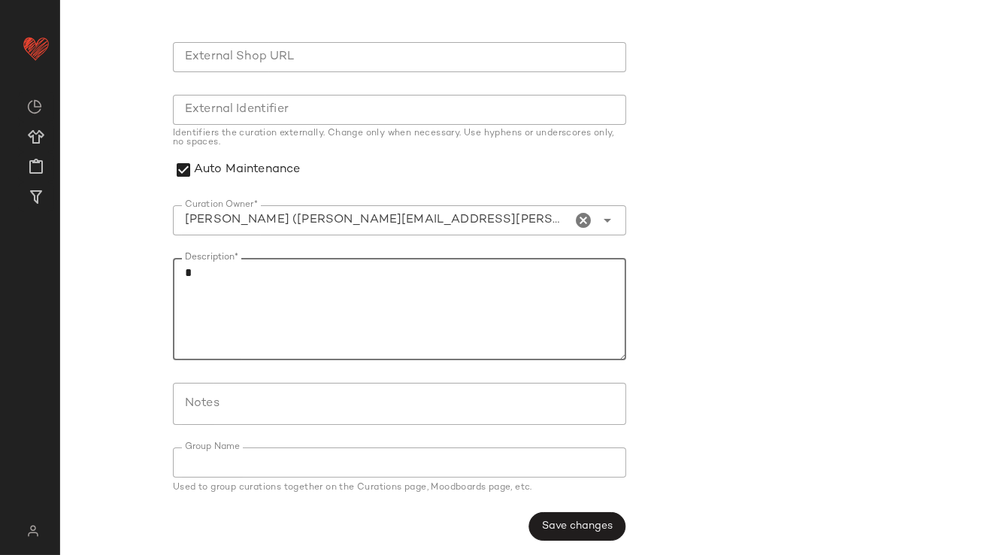
scroll to position [180, 0]
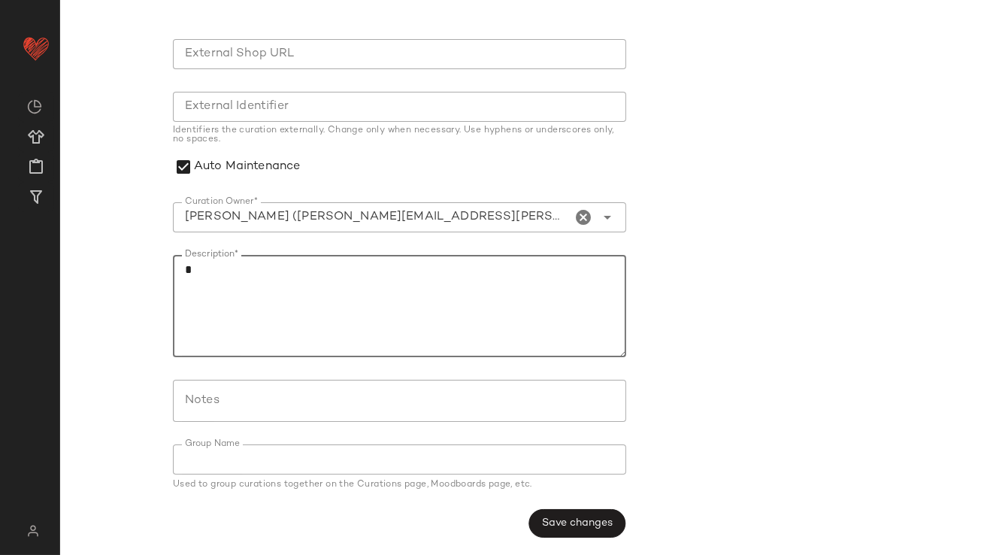
click at [576, 513] on button "Save changes" at bounding box center [576, 523] width 97 height 29
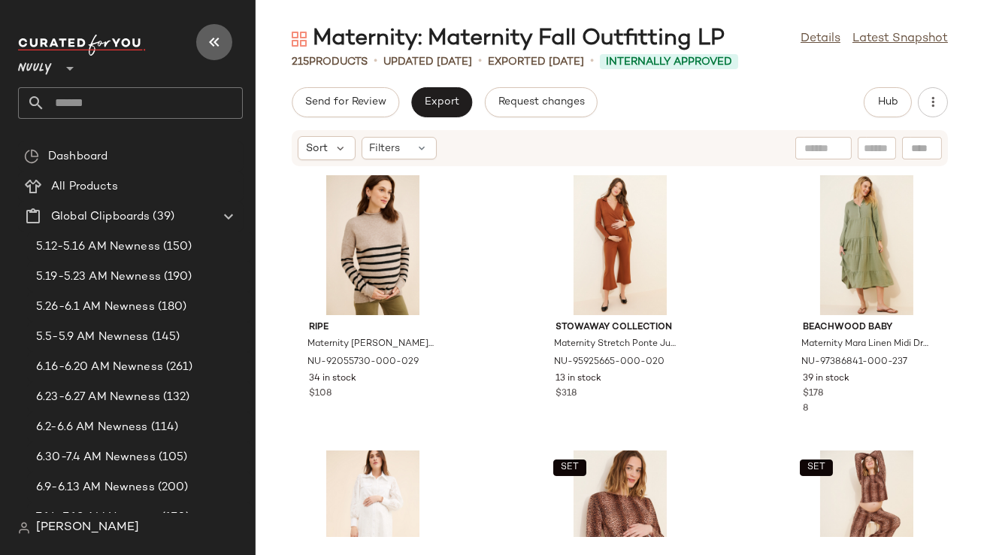
click at [222, 45] on icon "button" at bounding box center [214, 42] width 18 height 18
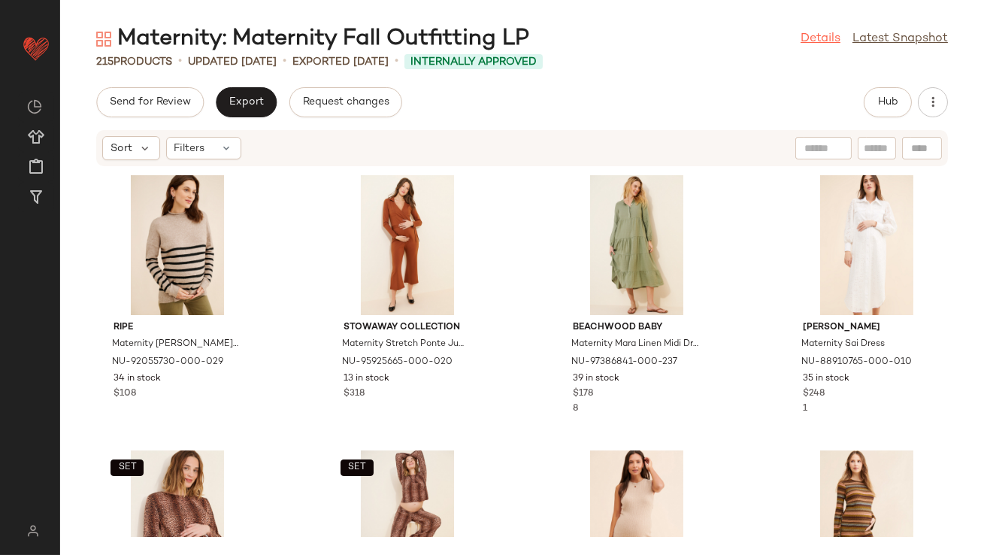
click at [809, 44] on link "Details" at bounding box center [821, 39] width 40 height 18
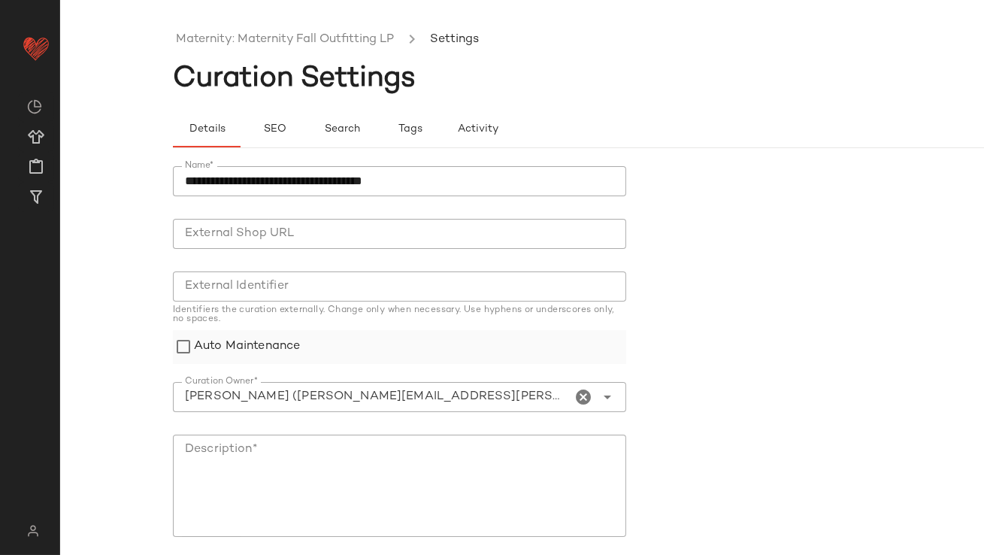
click at [243, 332] on label "Auto Maintenance" at bounding box center [247, 347] width 106 height 34
click at [285, 456] on textarea "Description*" at bounding box center [399, 485] width 453 height 102
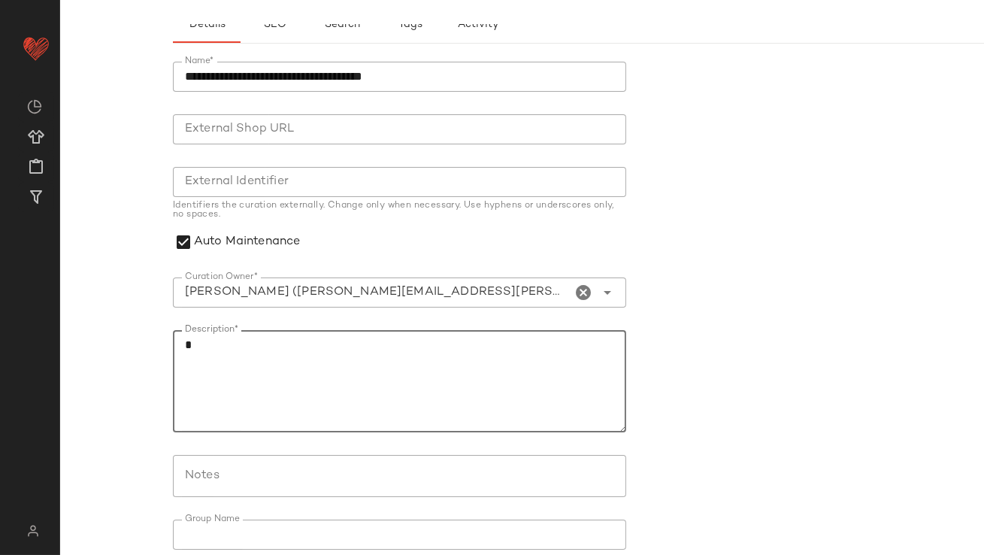
scroll to position [180, 0]
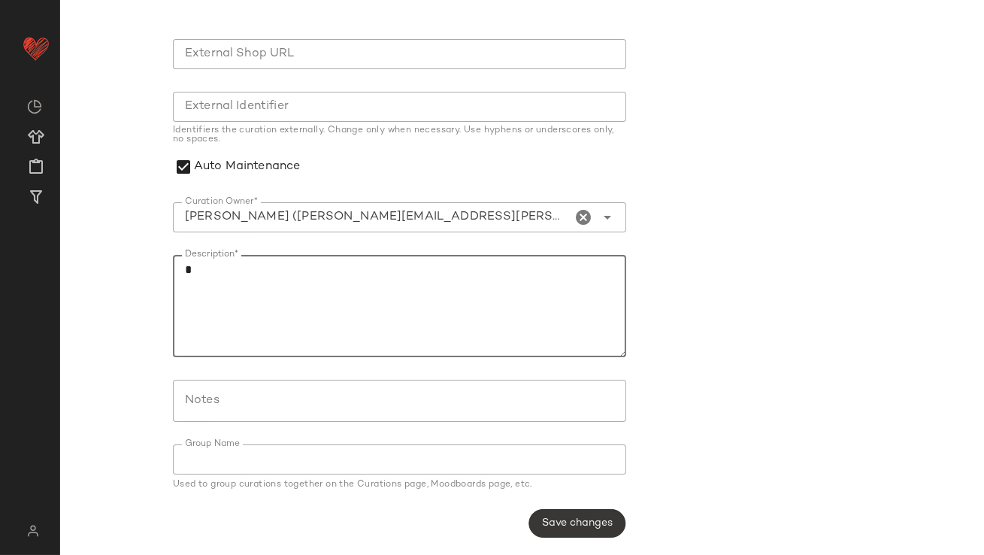
click at [563, 523] on span "Save changes" at bounding box center [576, 523] width 71 height 12
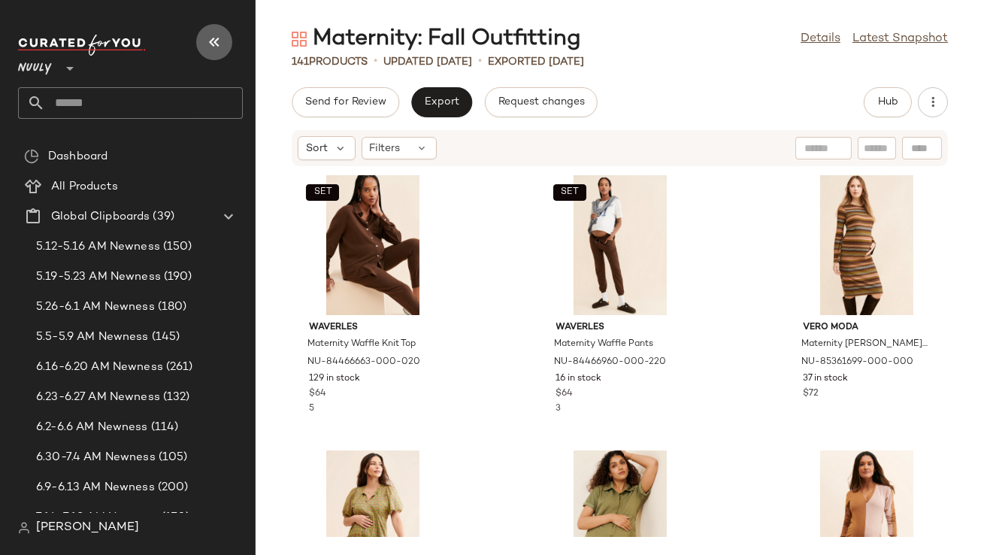
click at [210, 35] on icon "button" at bounding box center [214, 42] width 18 height 18
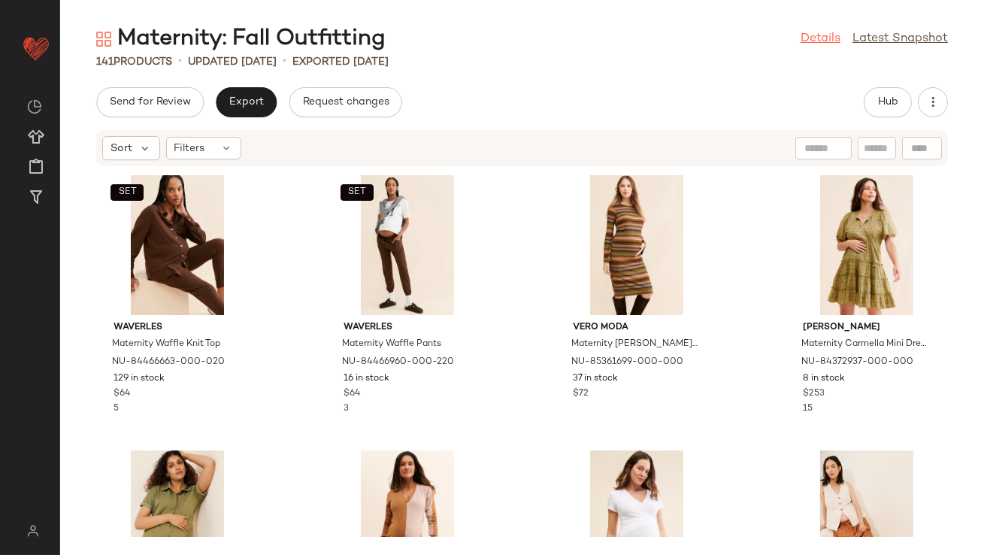
click at [810, 38] on link "Details" at bounding box center [821, 39] width 40 height 18
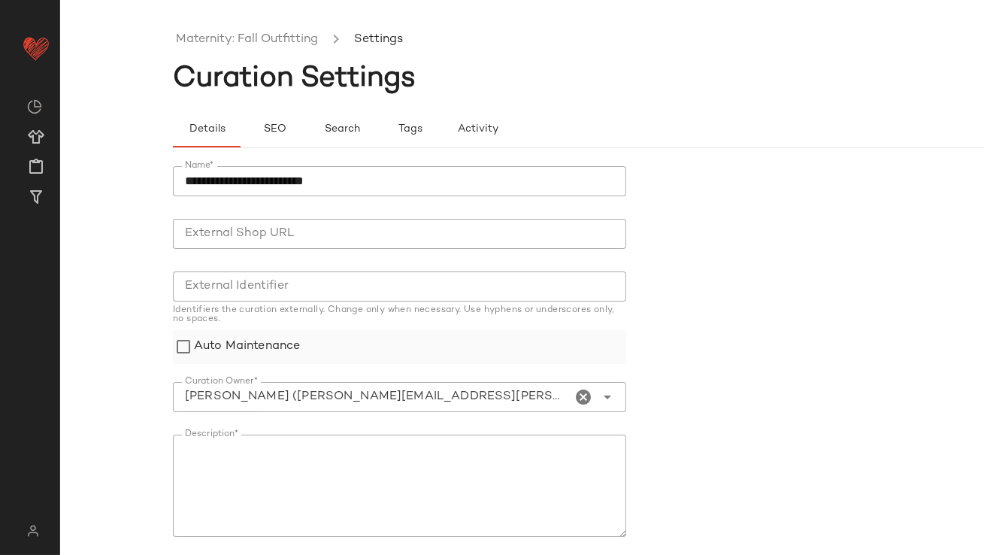
click at [259, 355] on label "Auto Maintenance" at bounding box center [247, 347] width 106 height 34
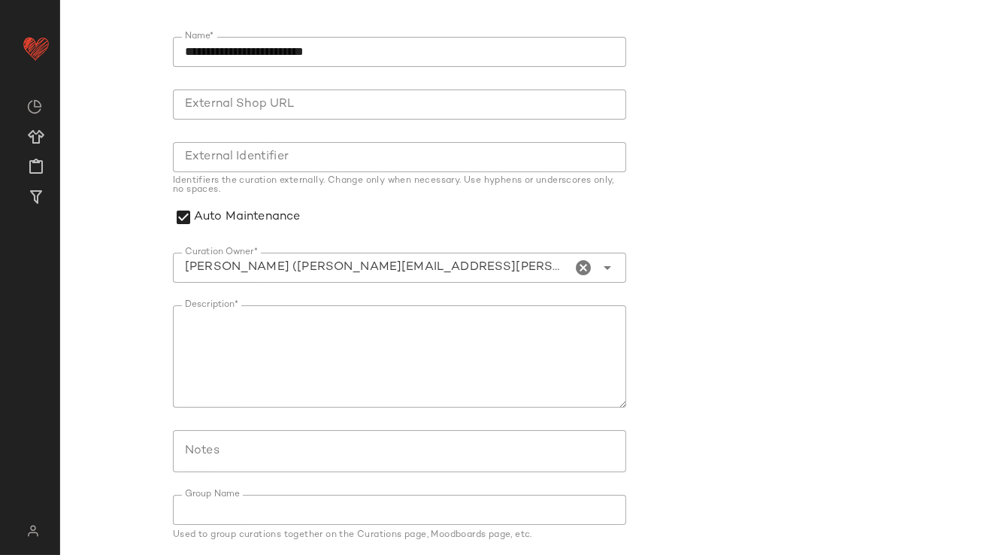
scroll to position [180, 0]
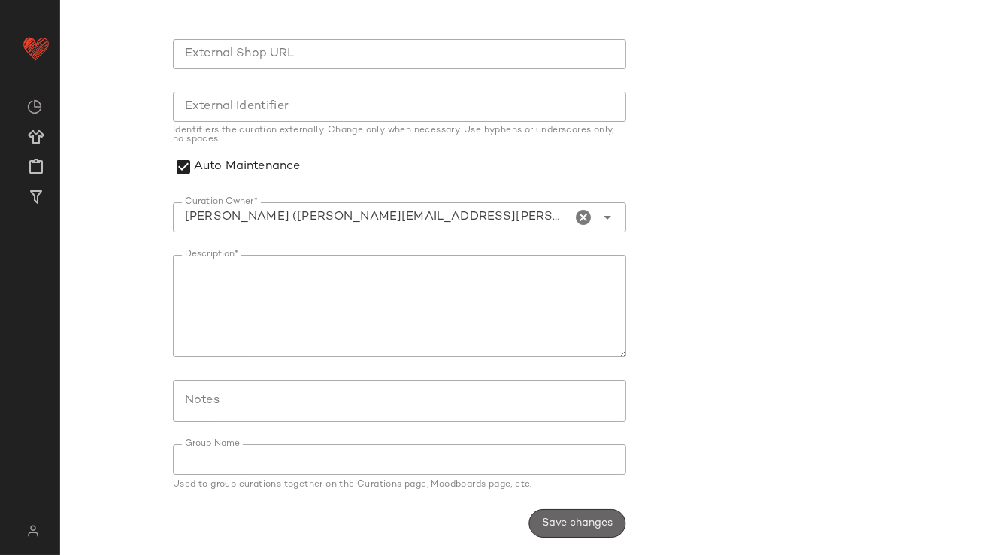
click at [589, 527] on span "Save changes" at bounding box center [576, 523] width 71 height 12
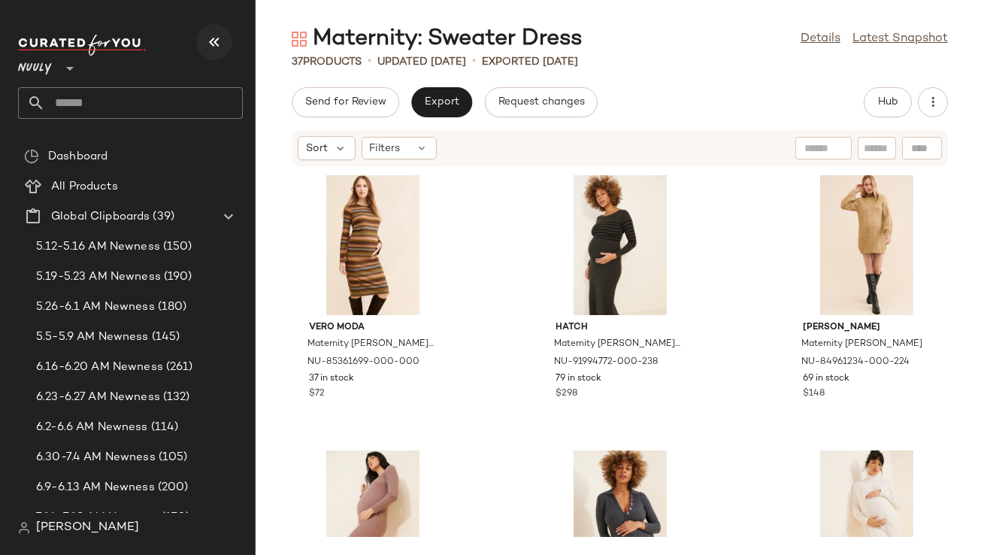
click at [220, 46] on icon "button" at bounding box center [214, 42] width 18 height 18
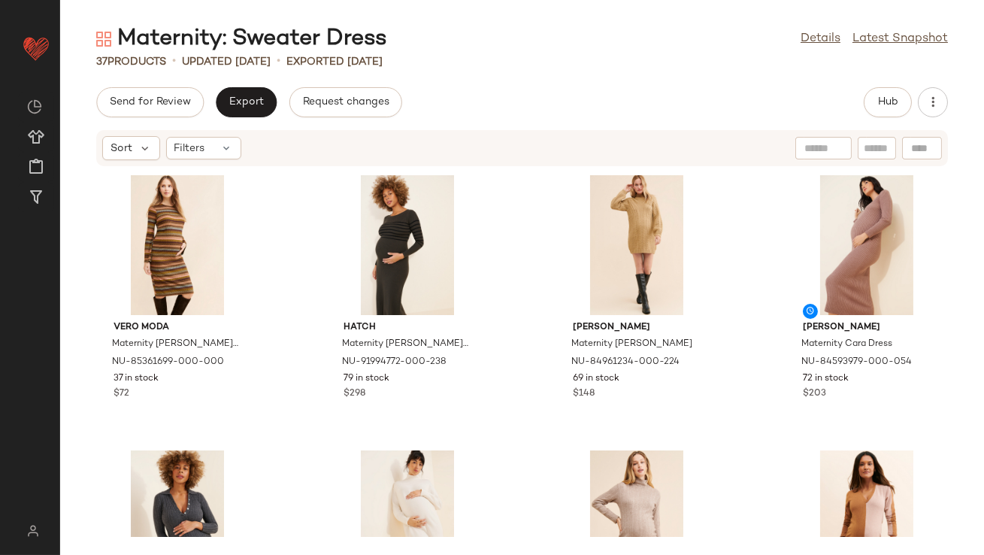
click at [846, 35] on div "Details Latest Snapshot" at bounding box center [874, 39] width 147 height 18
click at [822, 42] on link "Details" at bounding box center [821, 39] width 40 height 18
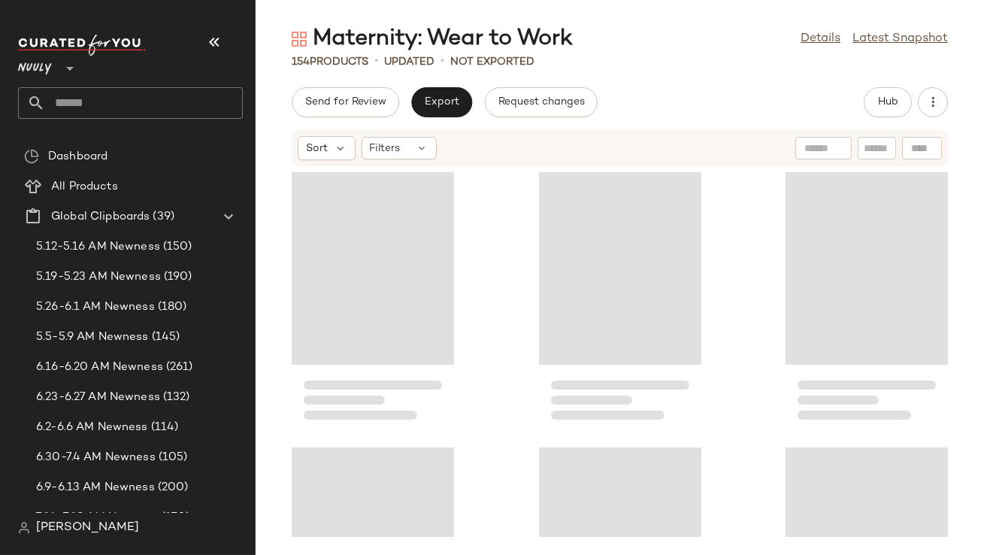
click at [218, 43] on icon "button" at bounding box center [214, 42] width 18 height 18
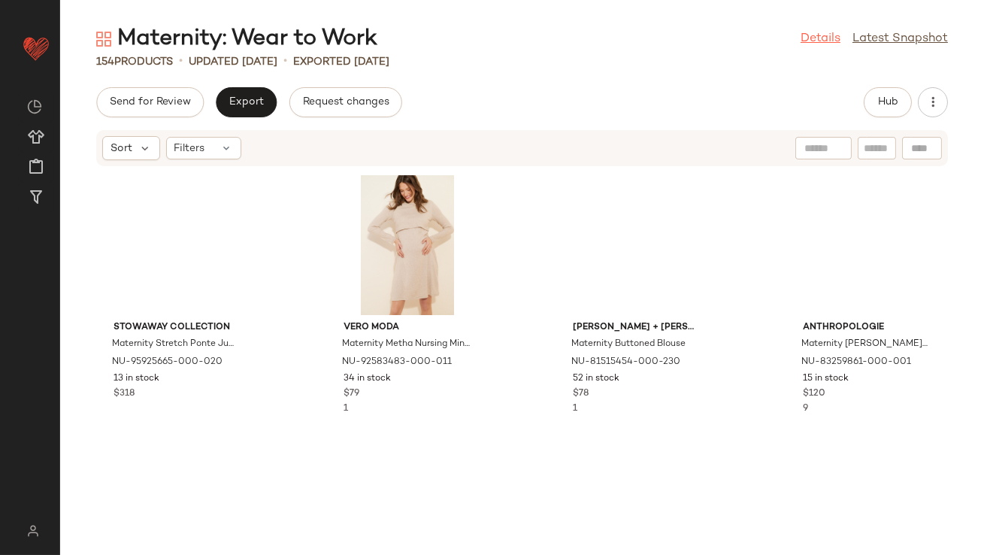
click at [825, 37] on link "Details" at bounding box center [821, 39] width 40 height 18
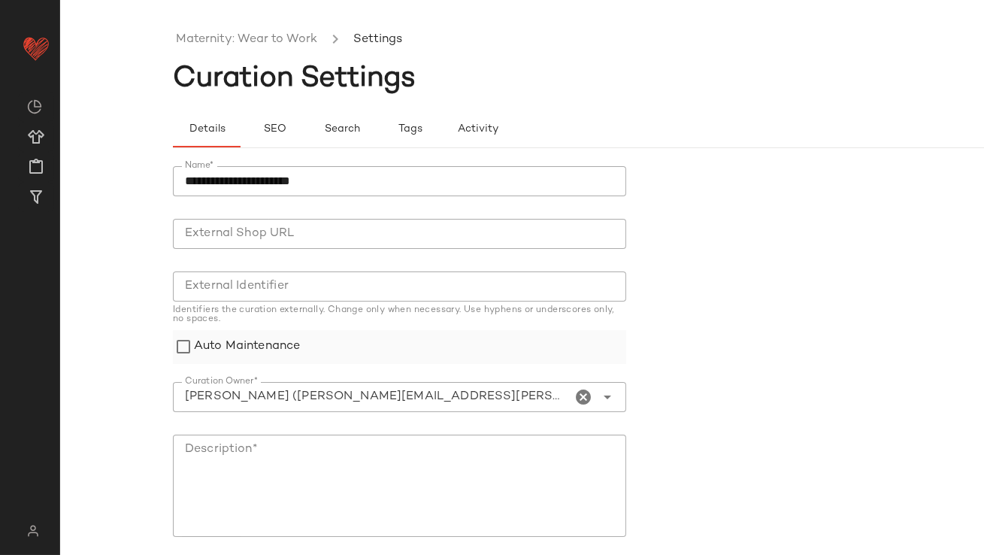
click at [247, 341] on label "Auto Maintenance" at bounding box center [247, 347] width 106 height 34
click at [331, 516] on textarea "Description*" at bounding box center [399, 485] width 453 height 102
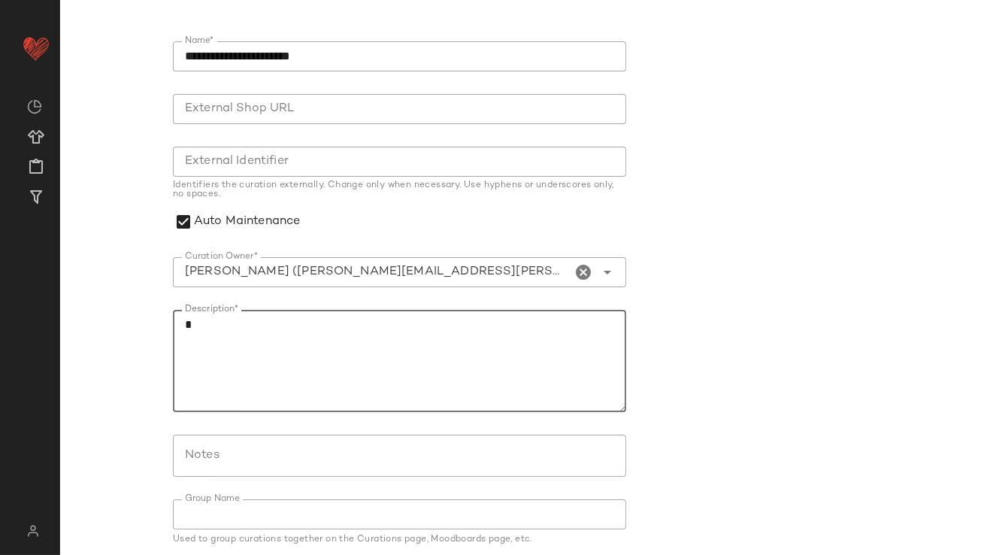
scroll to position [180, 0]
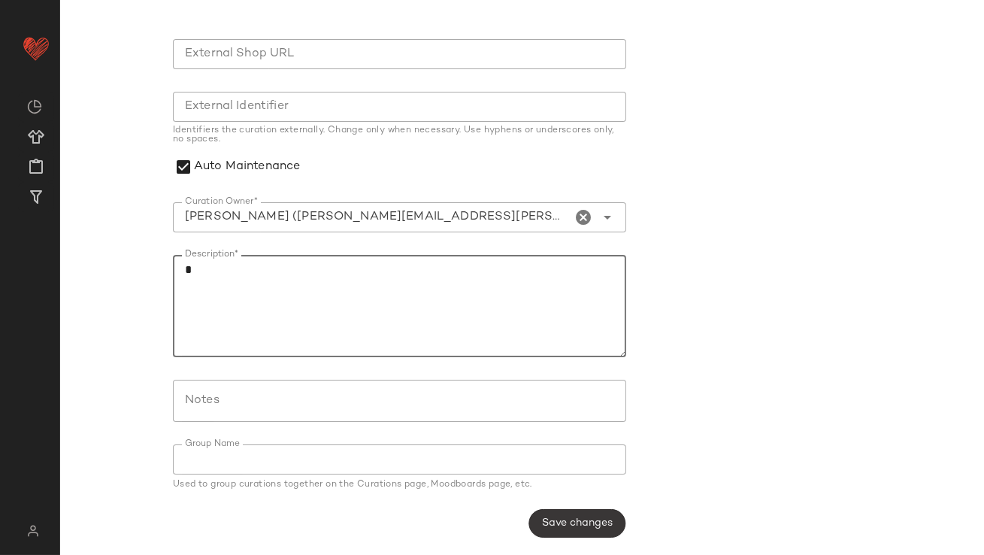
click at [573, 519] on span "Save changes" at bounding box center [576, 523] width 71 height 12
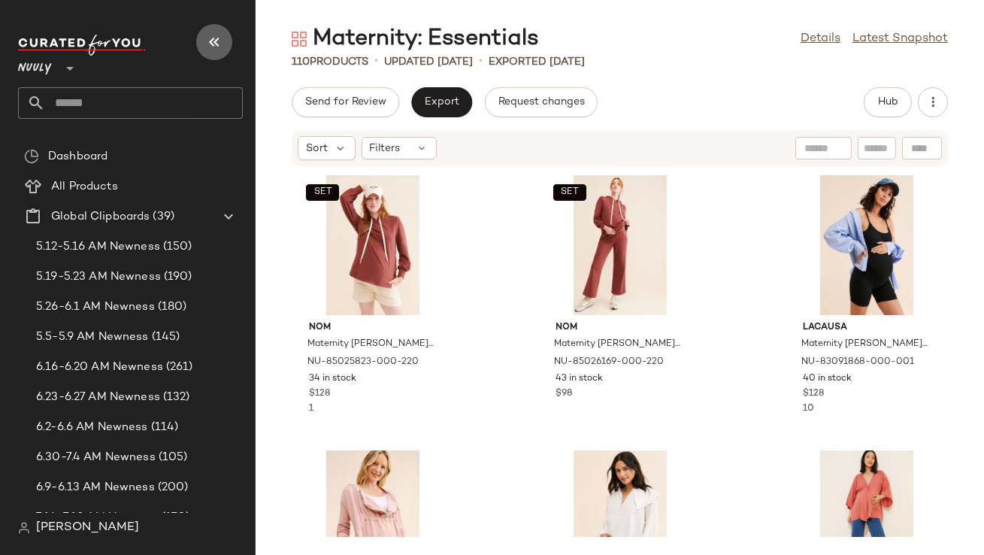
click at [204, 40] on button "button" at bounding box center [214, 42] width 36 height 36
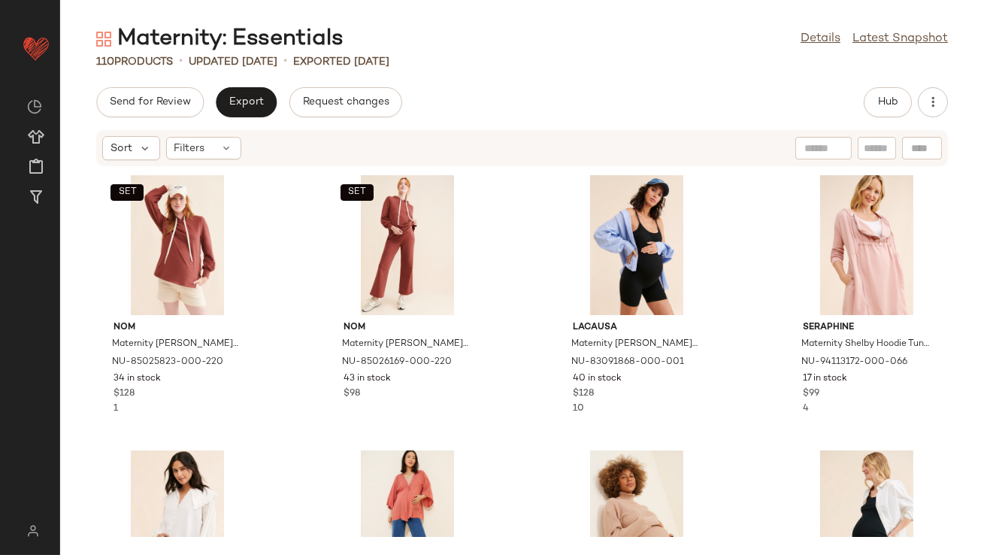
click at [798, 32] on div "Maternity: Essentials Details Latest Snapshot" at bounding box center [522, 39] width 924 height 30
click at [801, 35] on link "Details" at bounding box center [821, 39] width 40 height 18
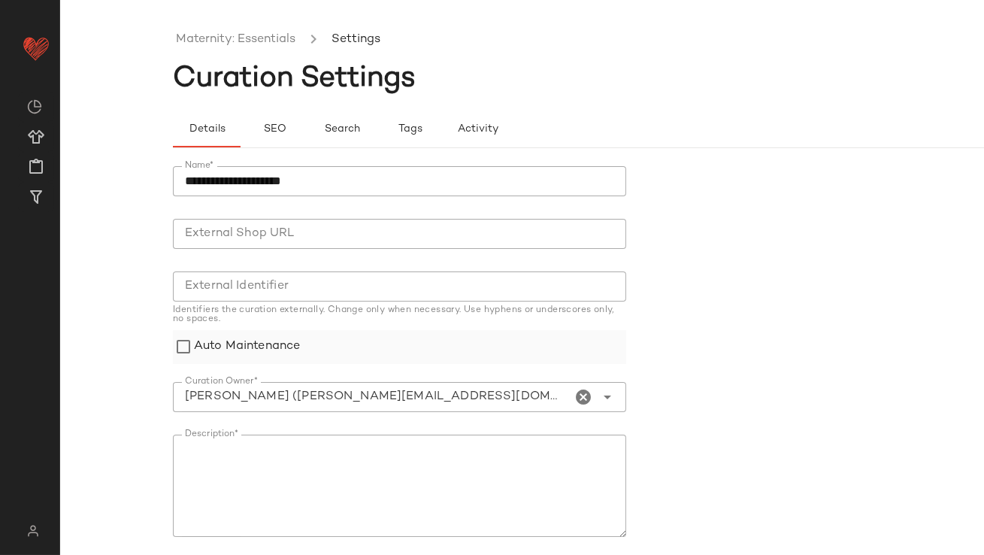
click at [237, 342] on label "Auto Maintenance" at bounding box center [247, 347] width 106 height 34
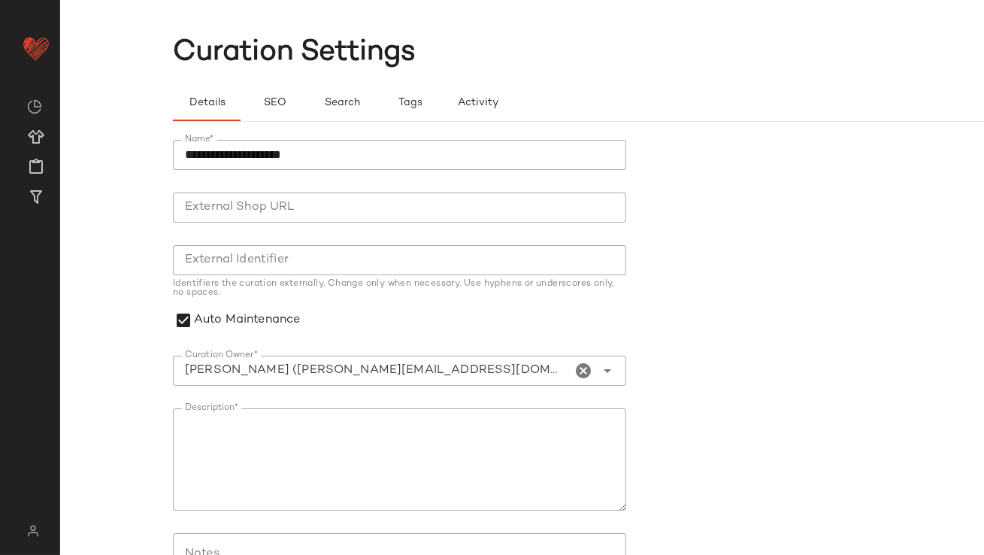
scroll to position [180, 0]
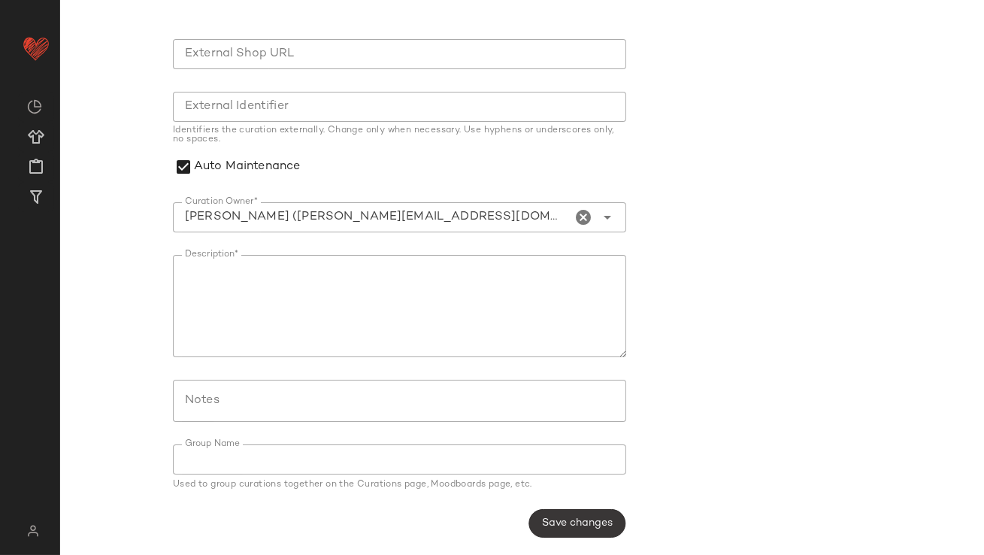
click at [541, 517] on span "Save changes" at bounding box center [576, 523] width 71 height 12
